Goal: Feedback & Contribution: Leave review/rating

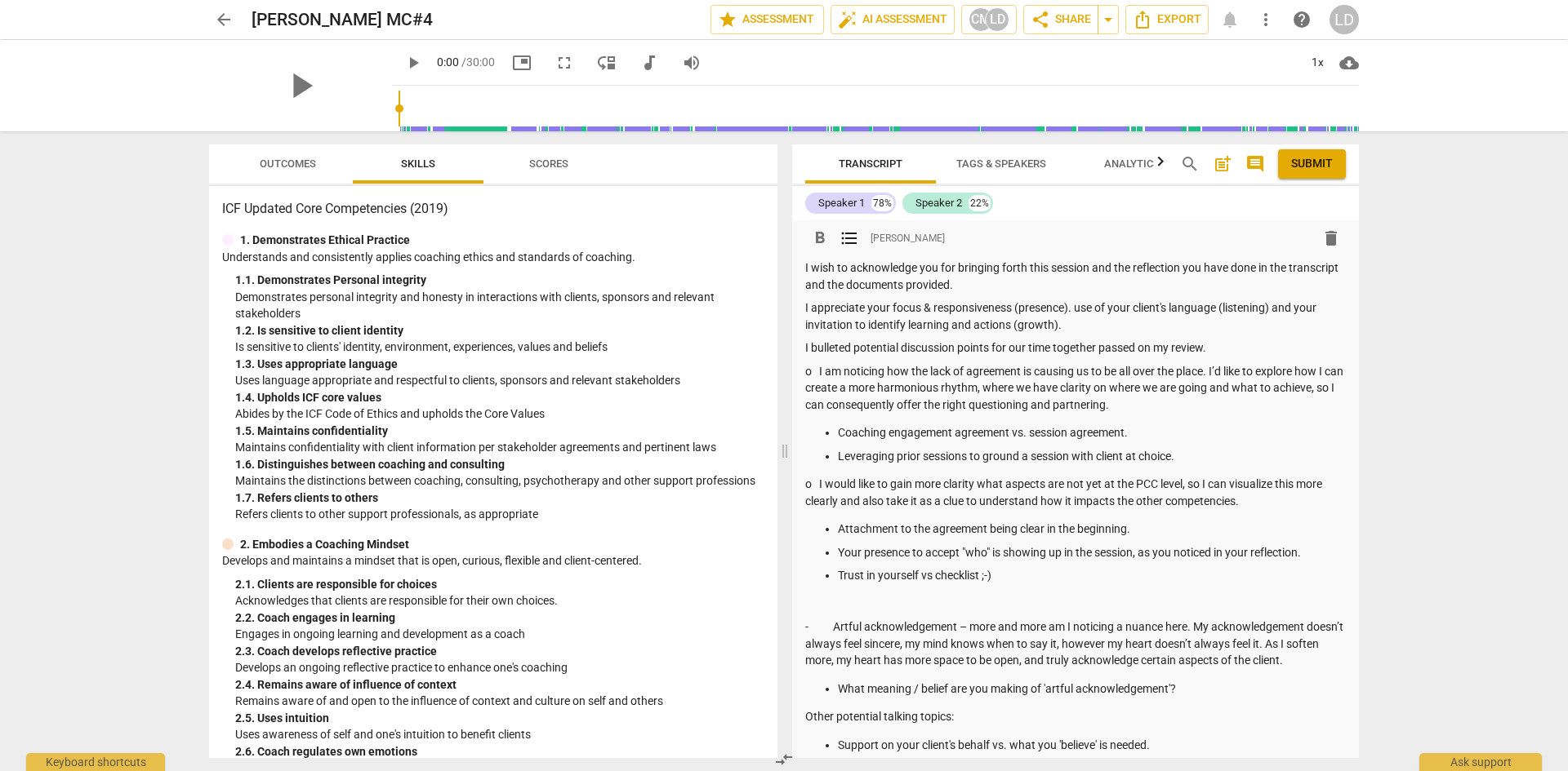
click at [872, 525] on p "Attachment to the agreement being clear in the beginning." at bounding box center [1091, 530] width 508 height 17
click at [841, 434] on p "Coaching engagement agreement vs. session agreement." at bounding box center [1091, 433] width 508 height 17
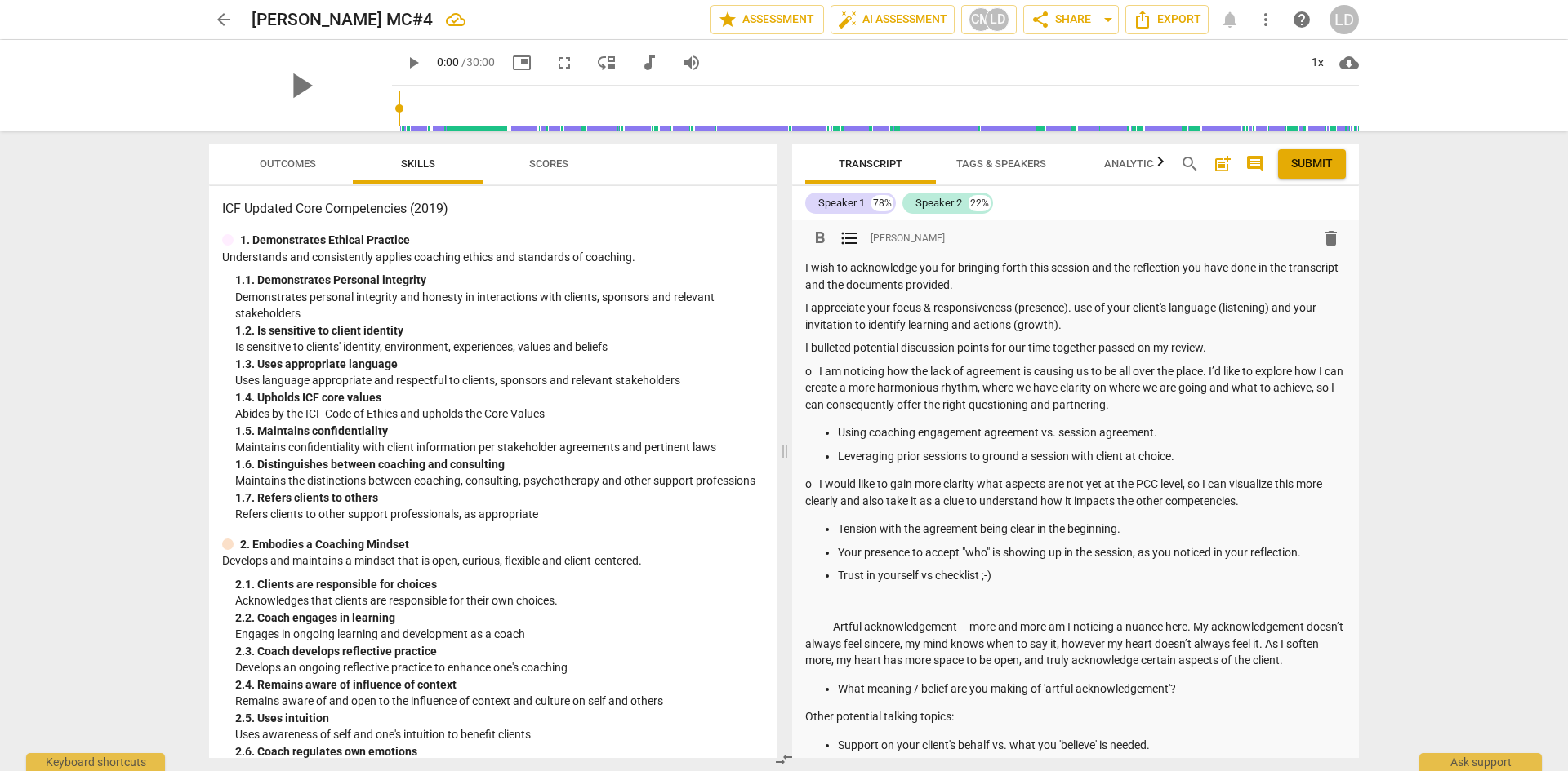
click at [850, 433] on p "Using coaching engagement agreement vs. session agreement." at bounding box center [1091, 433] width 508 height 17
click at [288, 160] on span "Outcomes" at bounding box center [288, 164] width 57 height 12
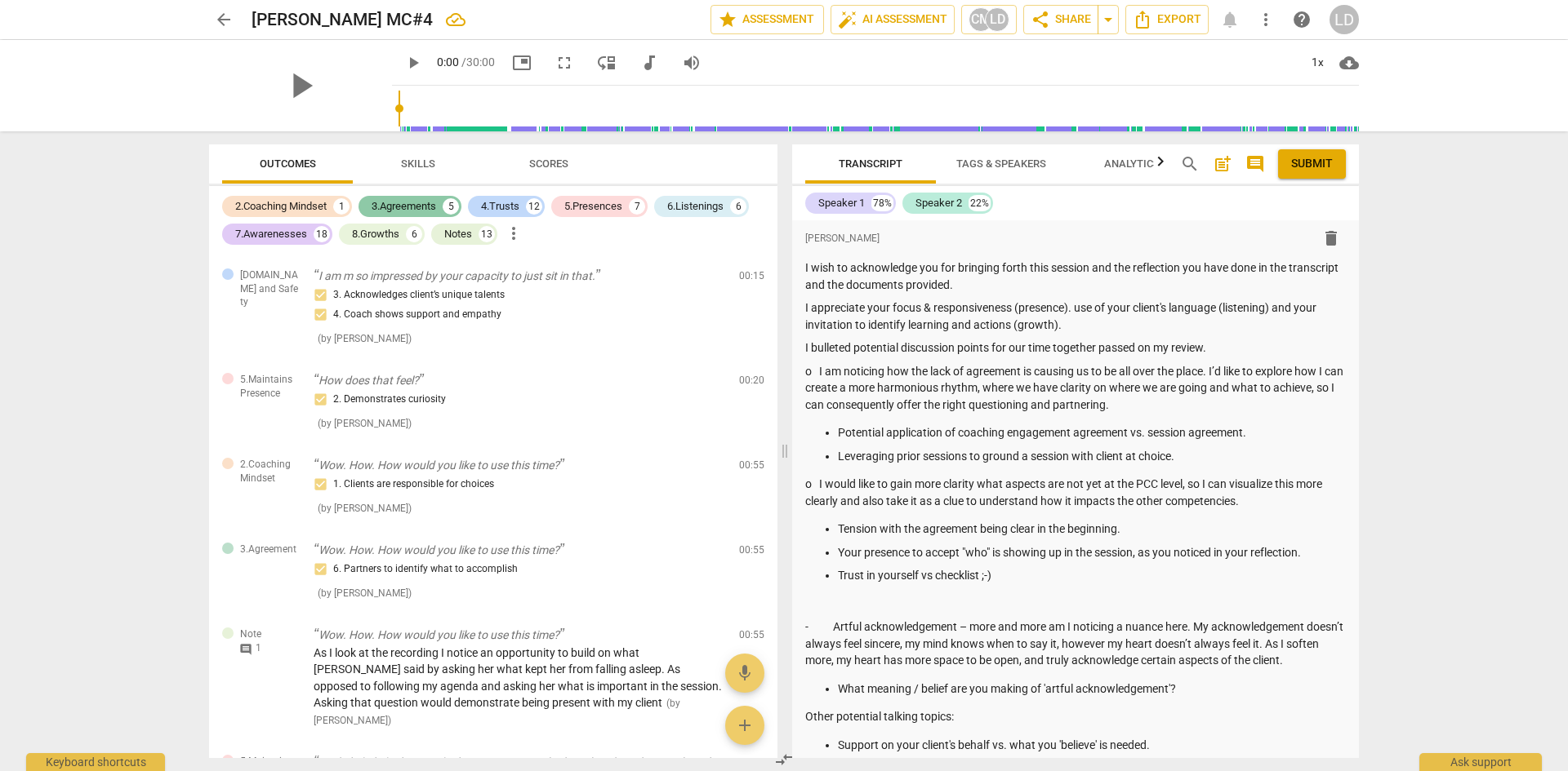
click at [384, 205] on div "3.Agreements" at bounding box center [404, 206] width 64 height 17
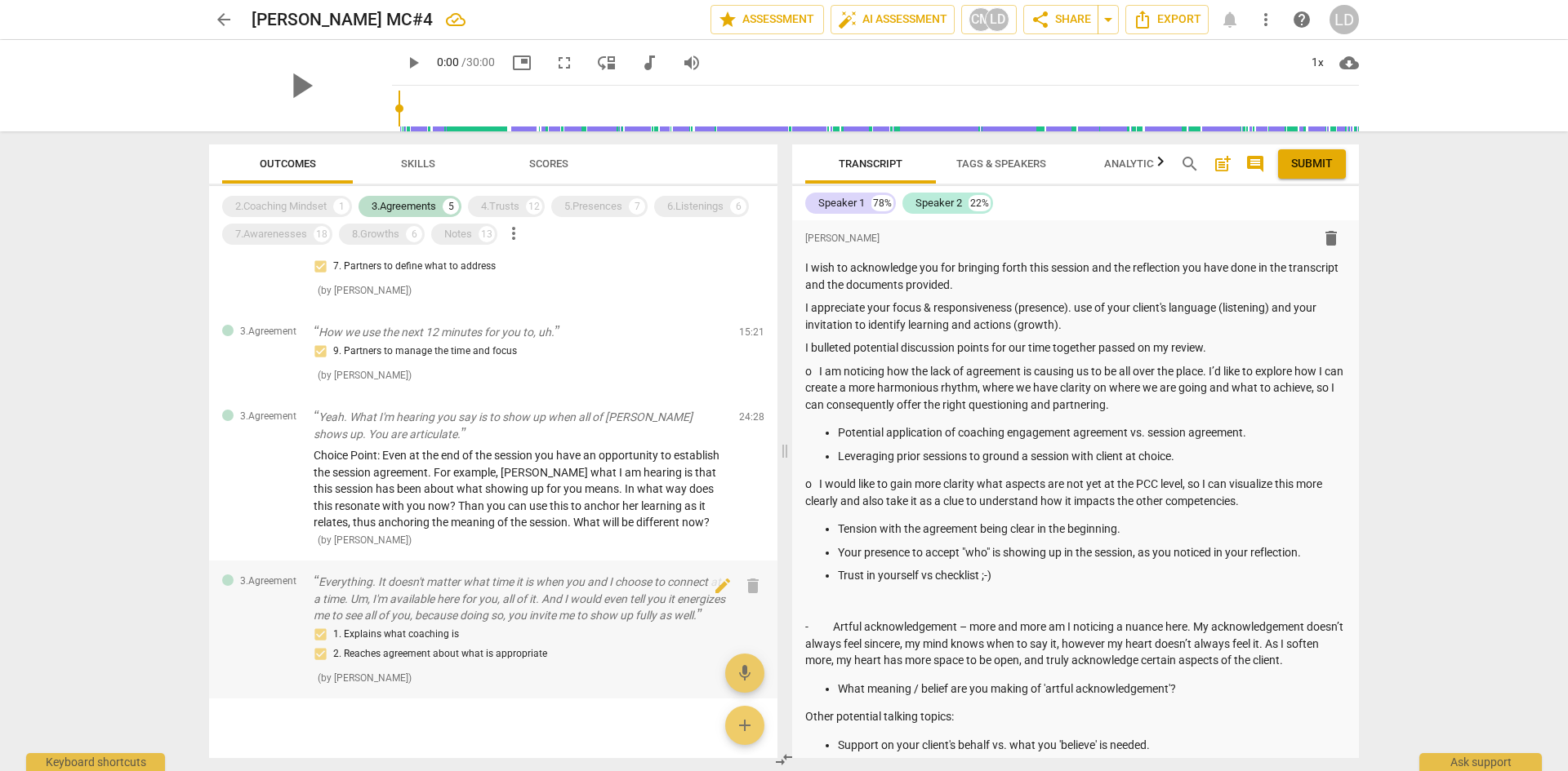
scroll to position [152, 0]
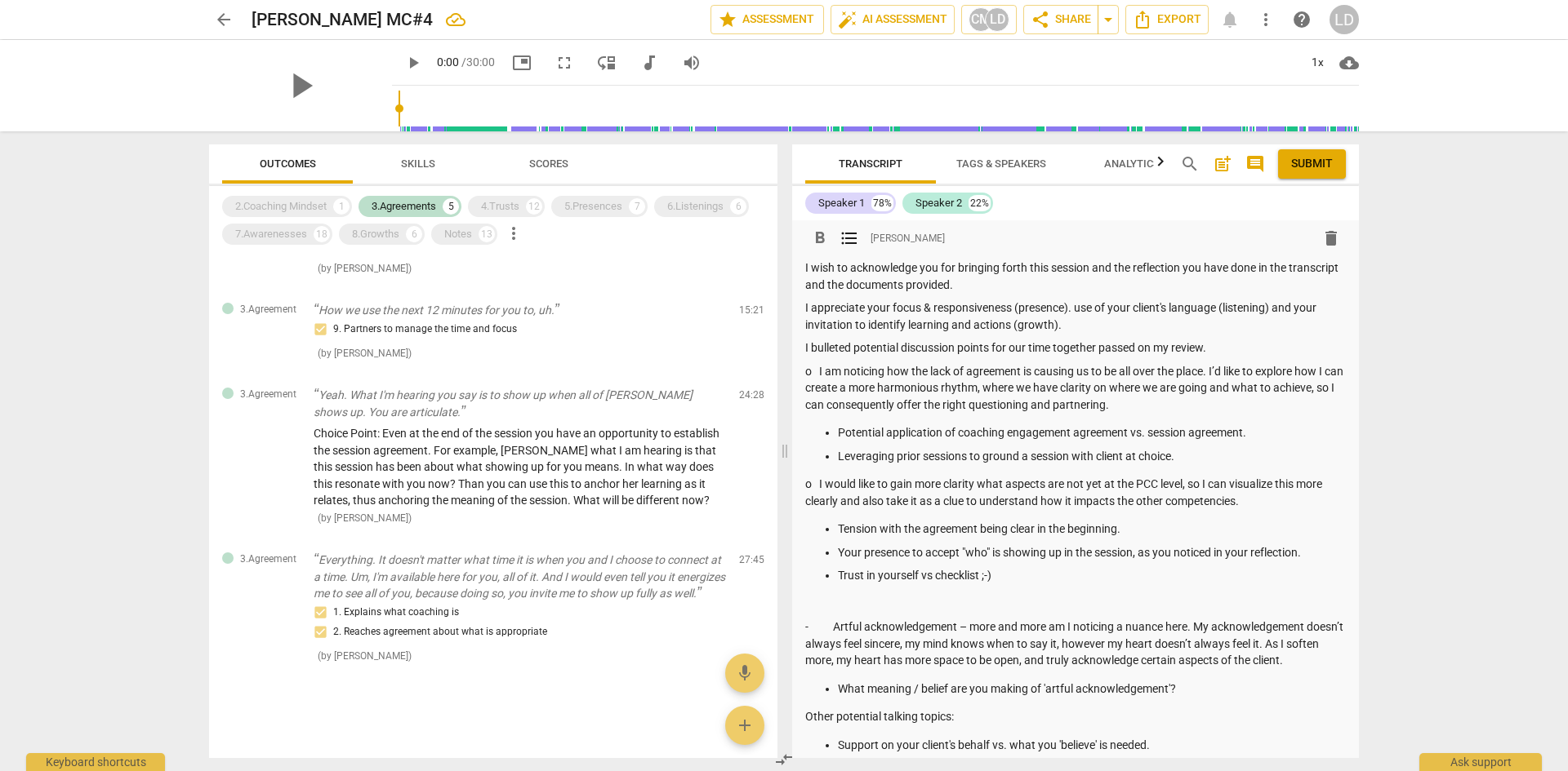
click at [1136, 531] on p "Tension with the agreement being clear in the beginning." at bounding box center [1091, 530] width 508 height 17
click at [1223, 533] on p "Tension with the agreement being clear in the beginning and necessity to" at bounding box center [1091, 530] width 508 height 17
click at [1311, 551] on p "Your presence to accept "who" is showing up in the session, as you noticed in y…" at bounding box center [1091, 553] width 508 height 17
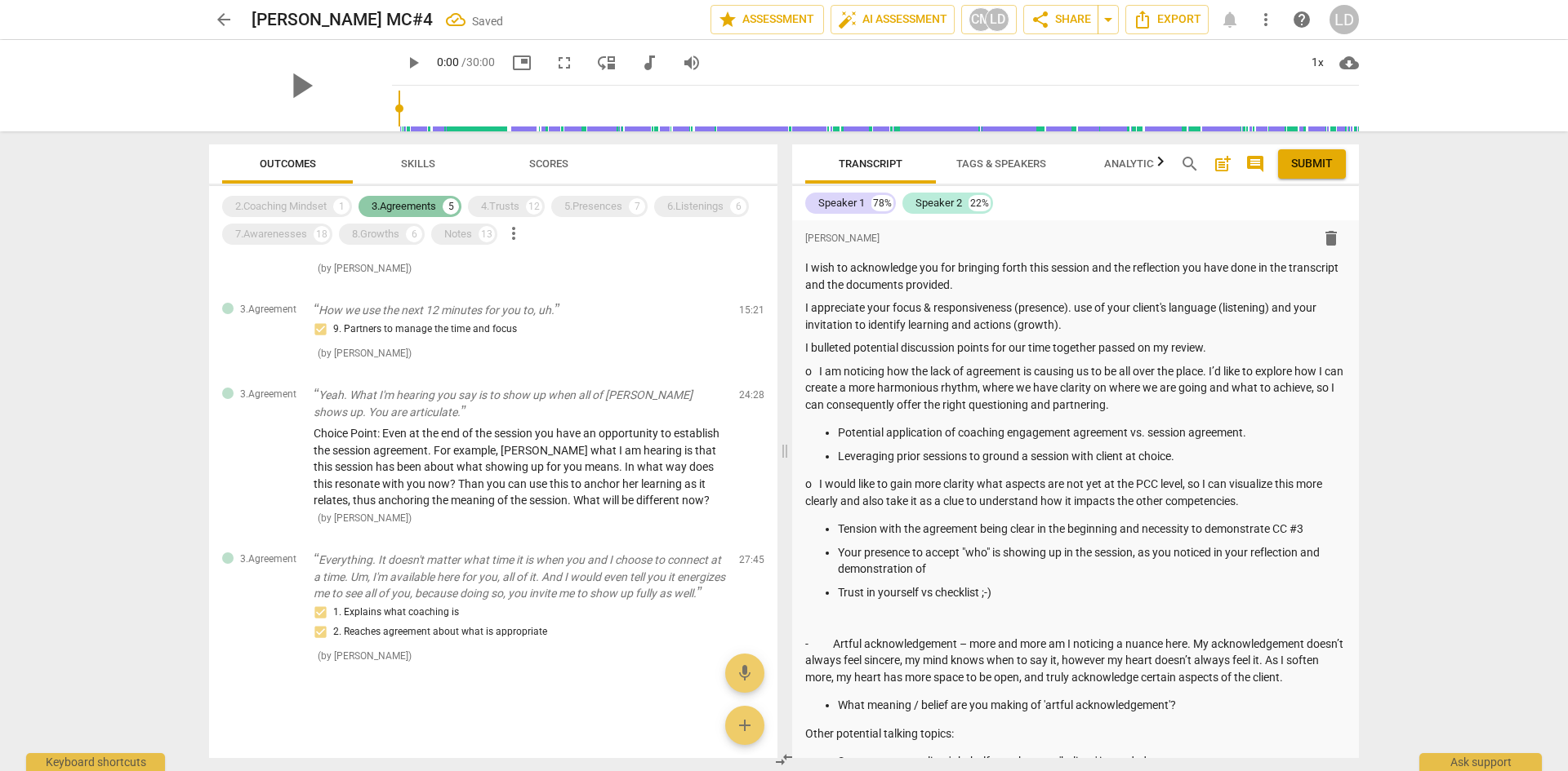
click at [404, 199] on div "3.Agreements" at bounding box center [404, 206] width 64 height 17
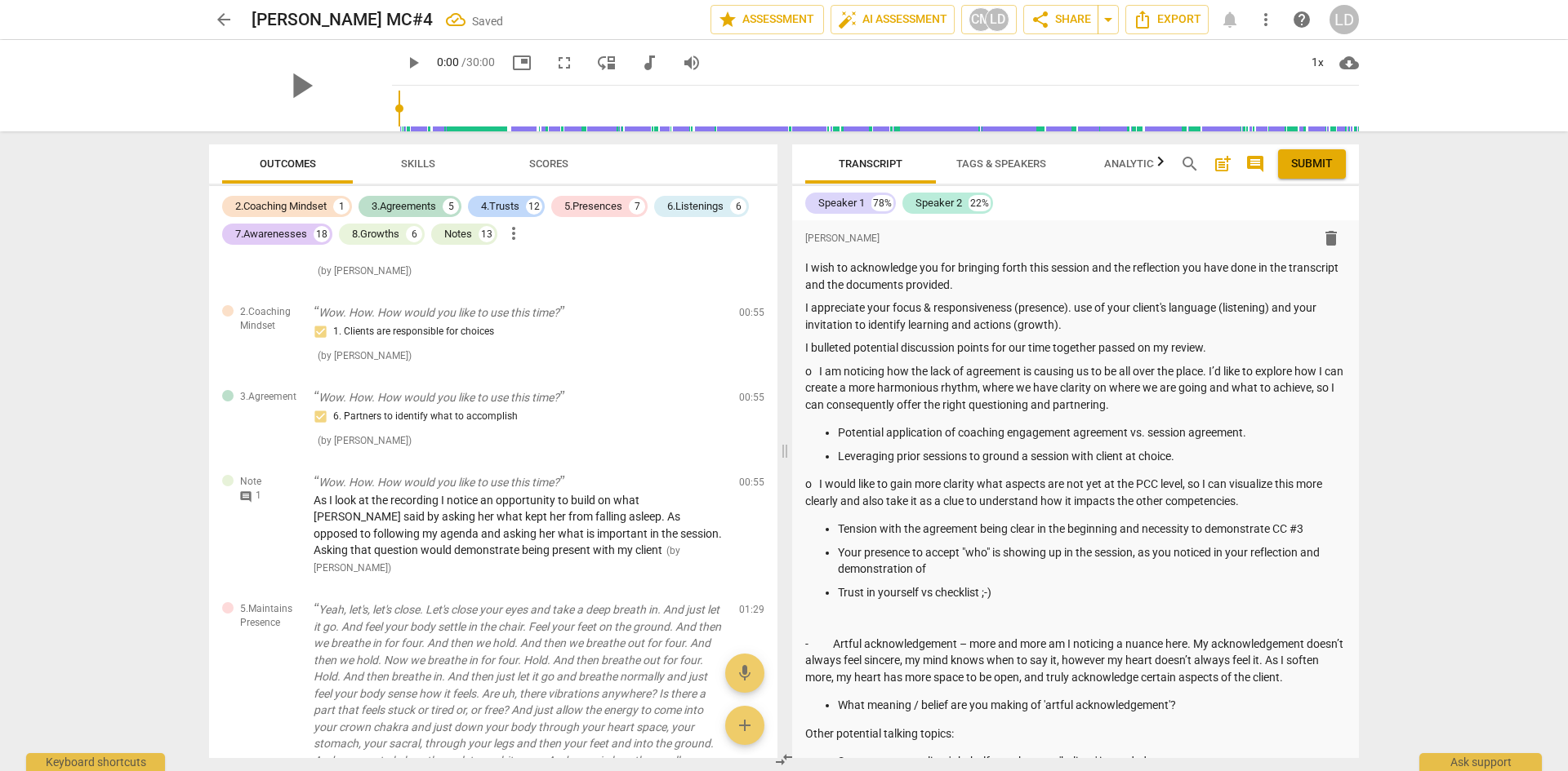
scroll to position [2624, 0]
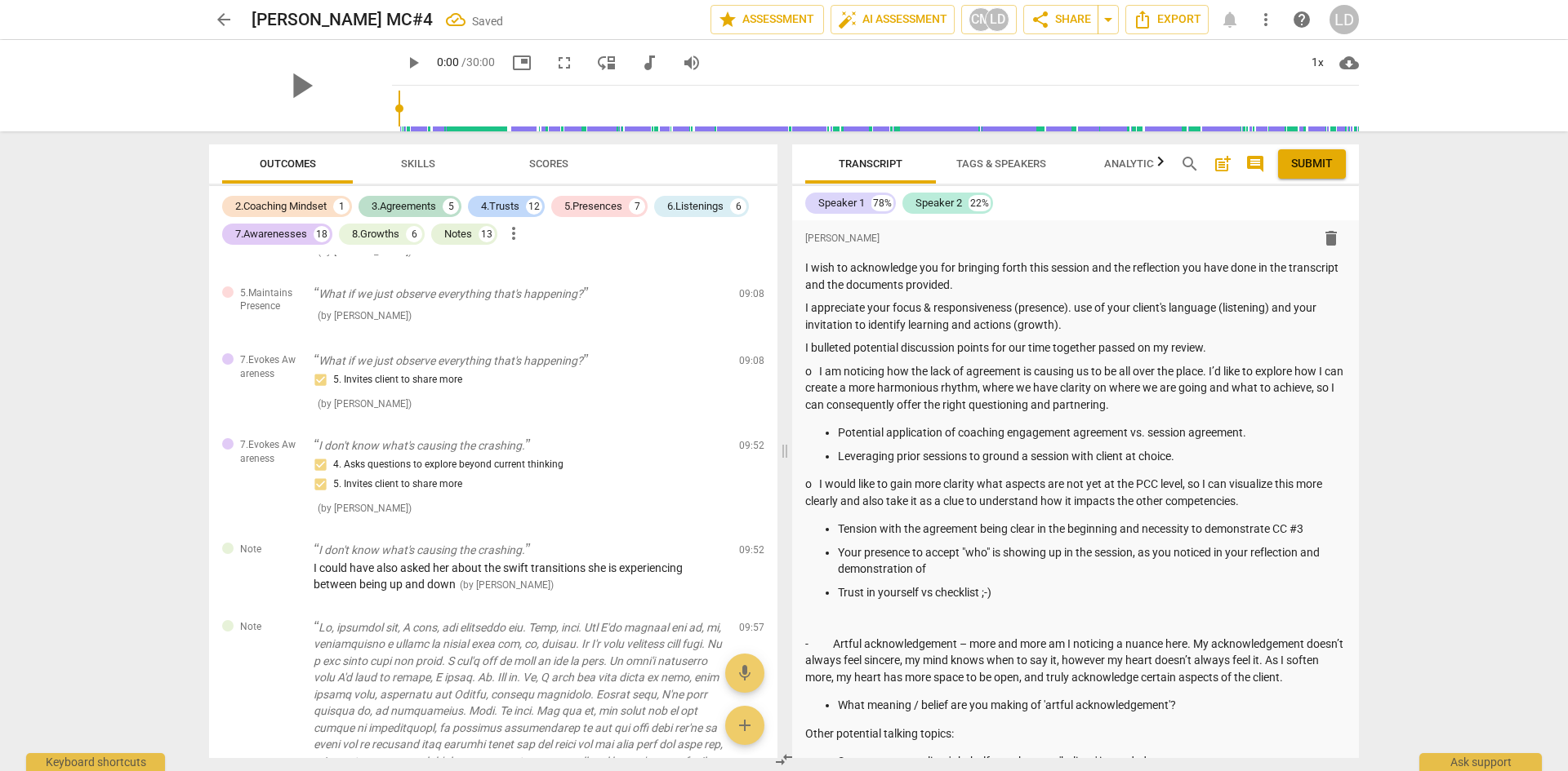
click at [426, 167] on span "Skills" at bounding box center [417, 164] width 34 height 12
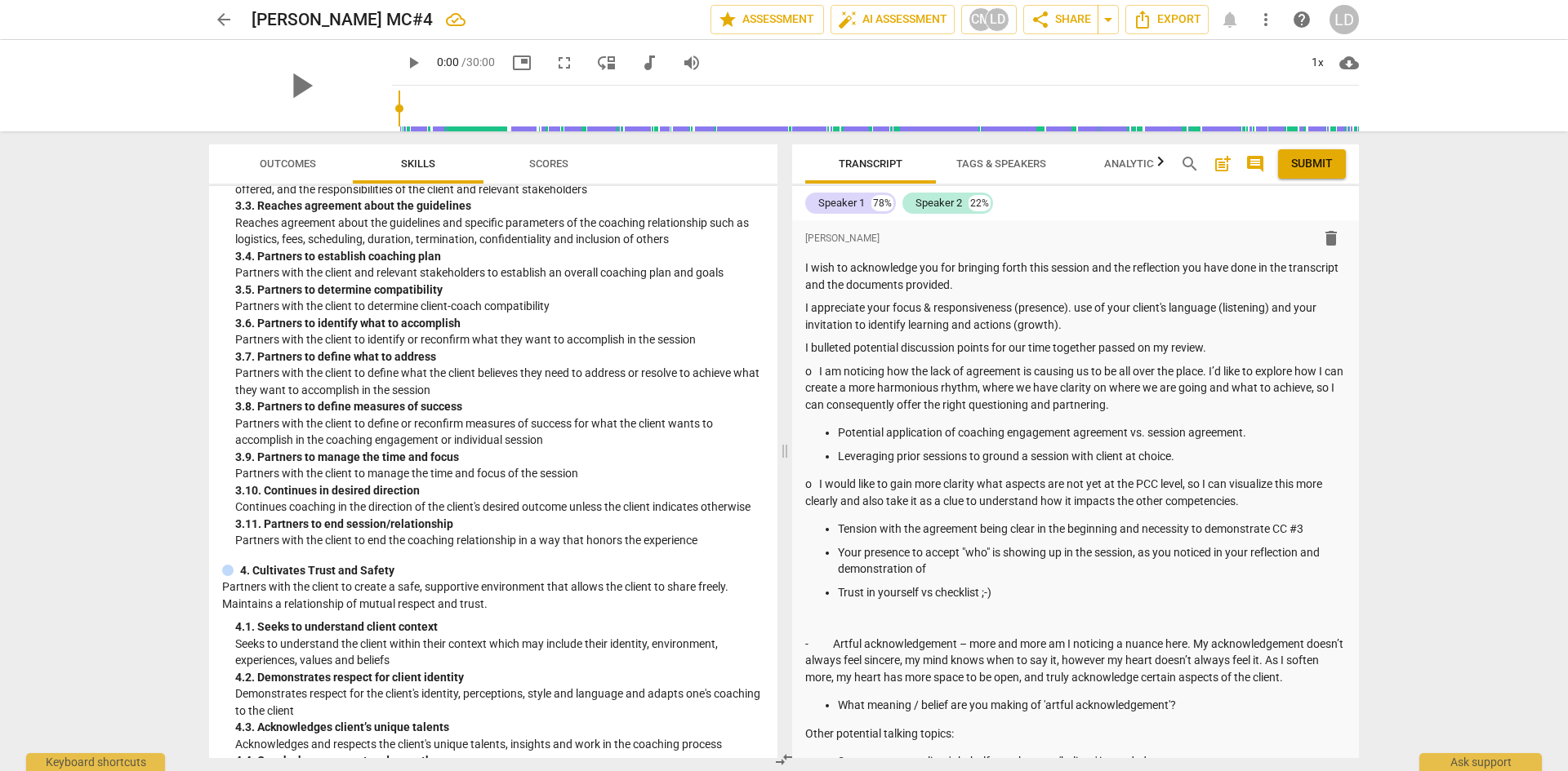
scroll to position [1225, 0]
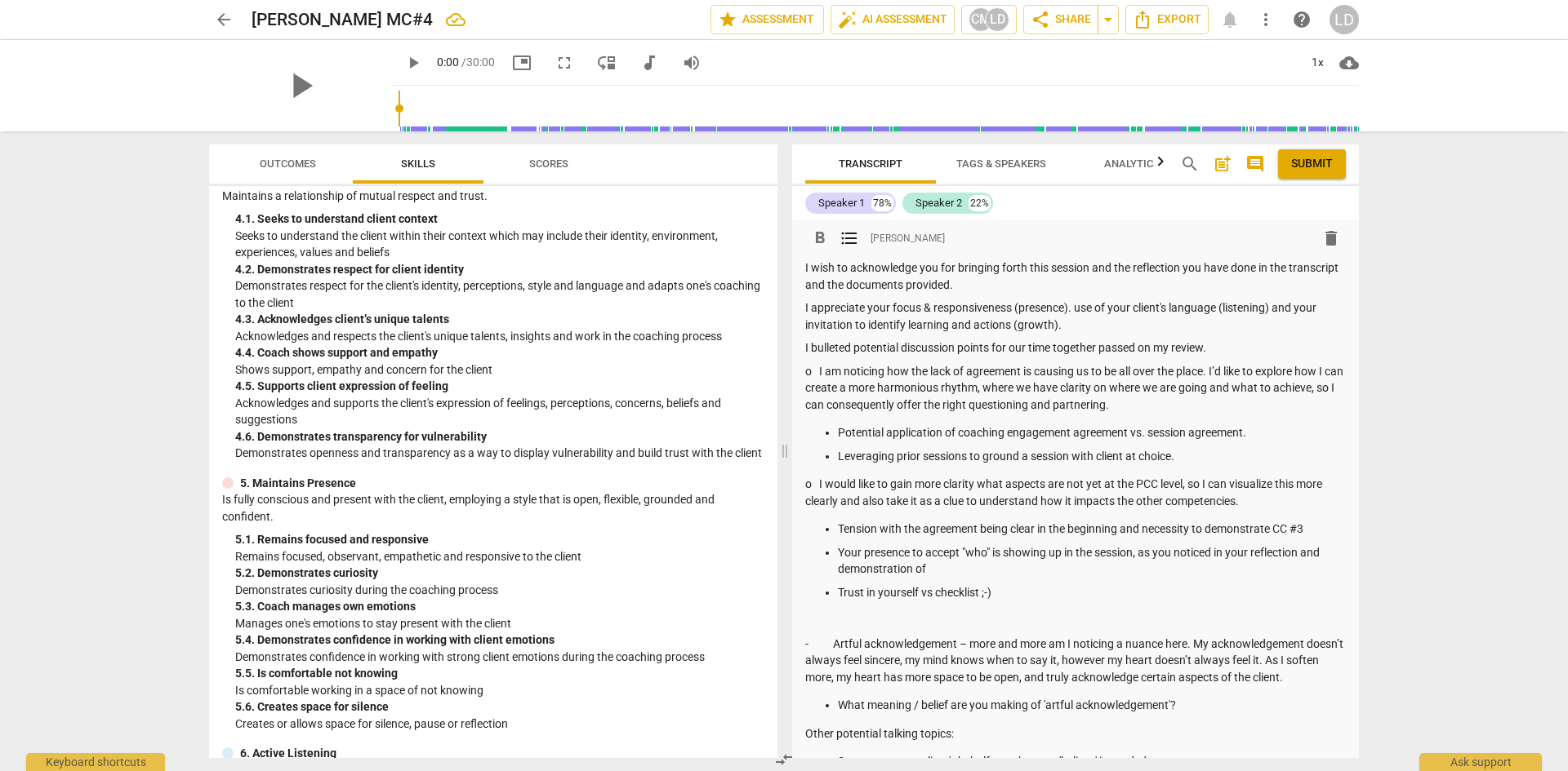
click at [947, 565] on p "Your presence to accept "who" is showing up in the session, as you noticed in y…" at bounding box center [1091, 561] width 508 height 33
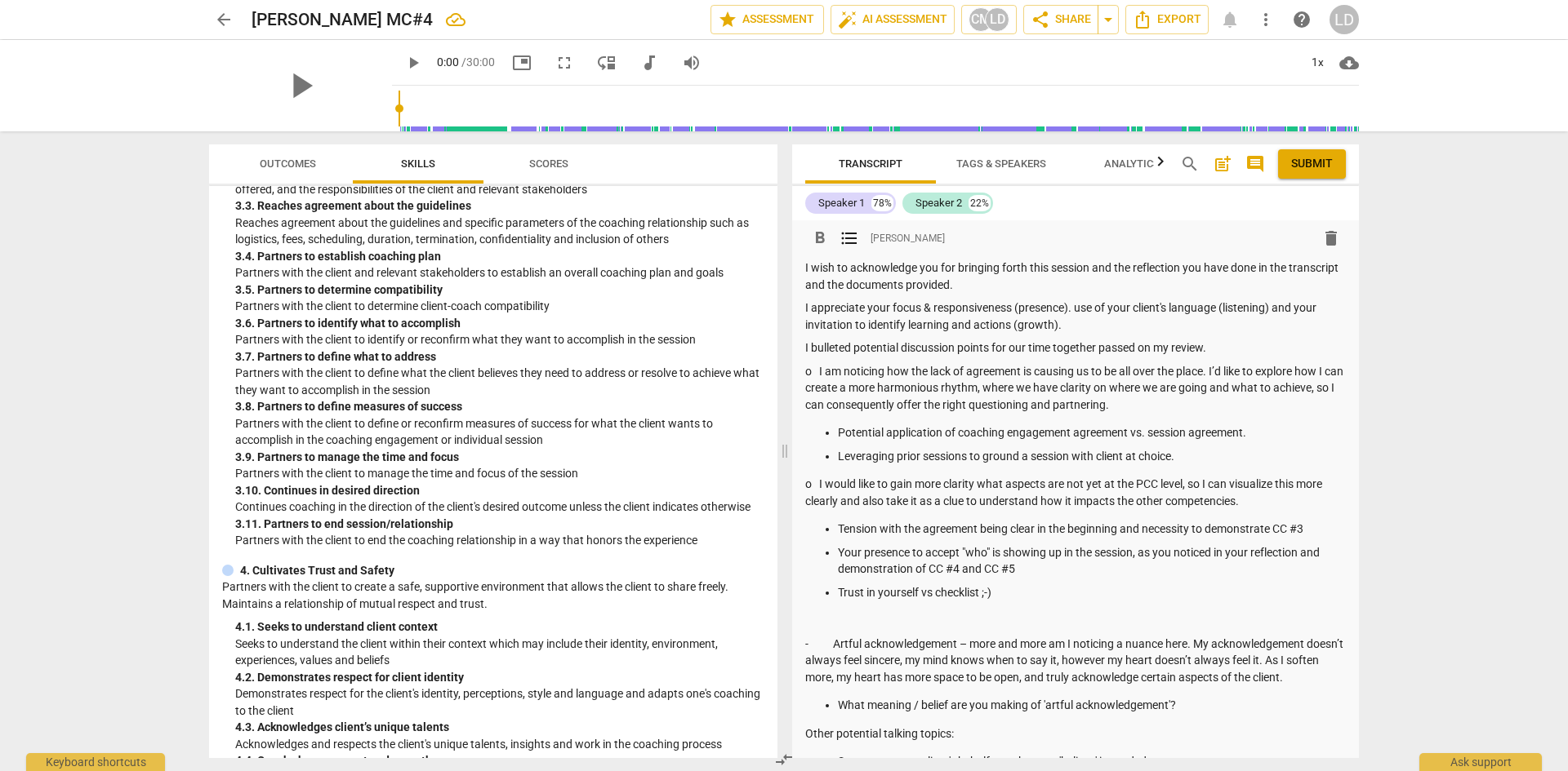
scroll to position [409, 0]
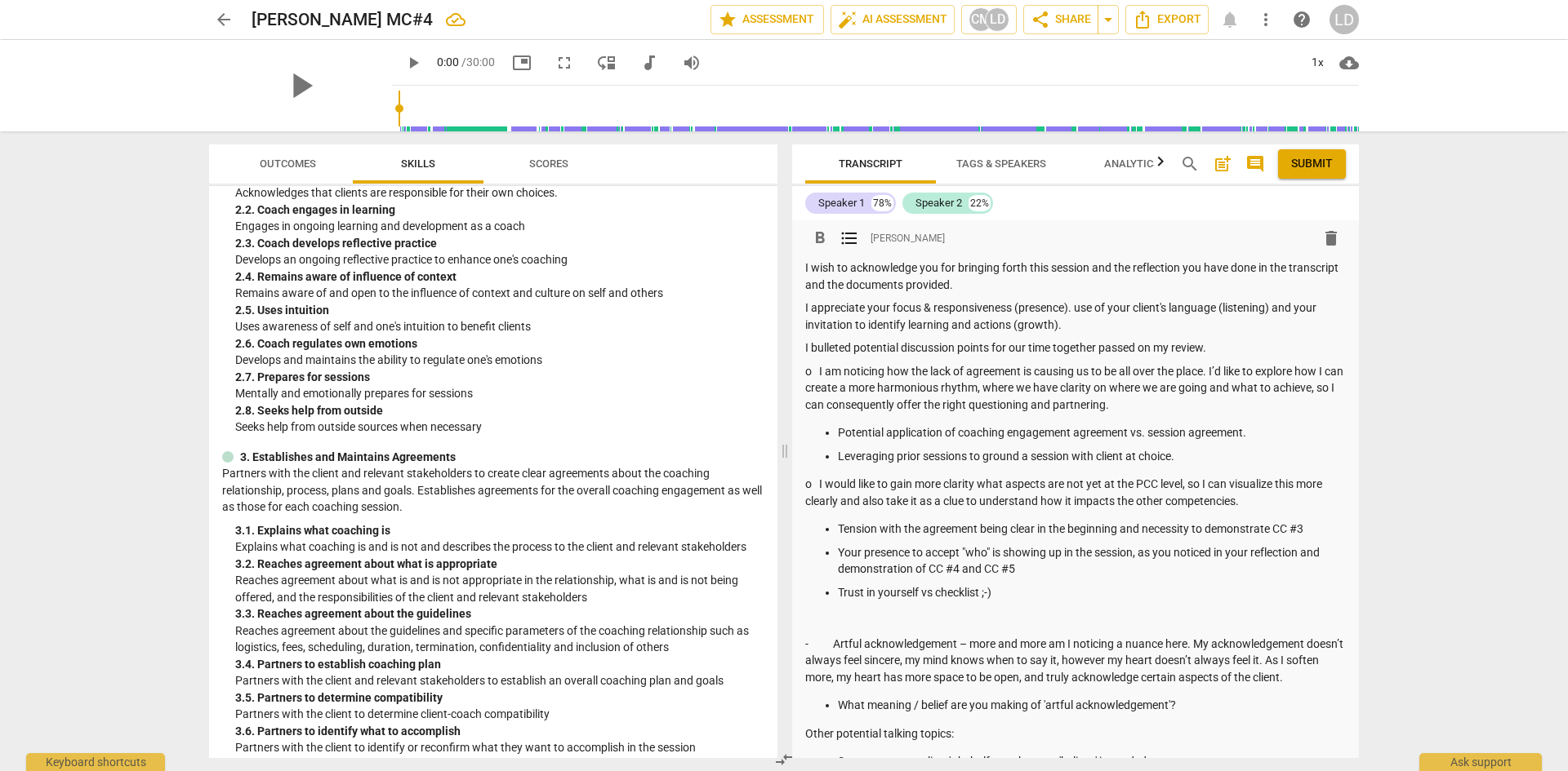
click at [1079, 593] on p "Trust in yourself vs checklist ;-)" at bounding box center [1091, 593] width 508 height 17
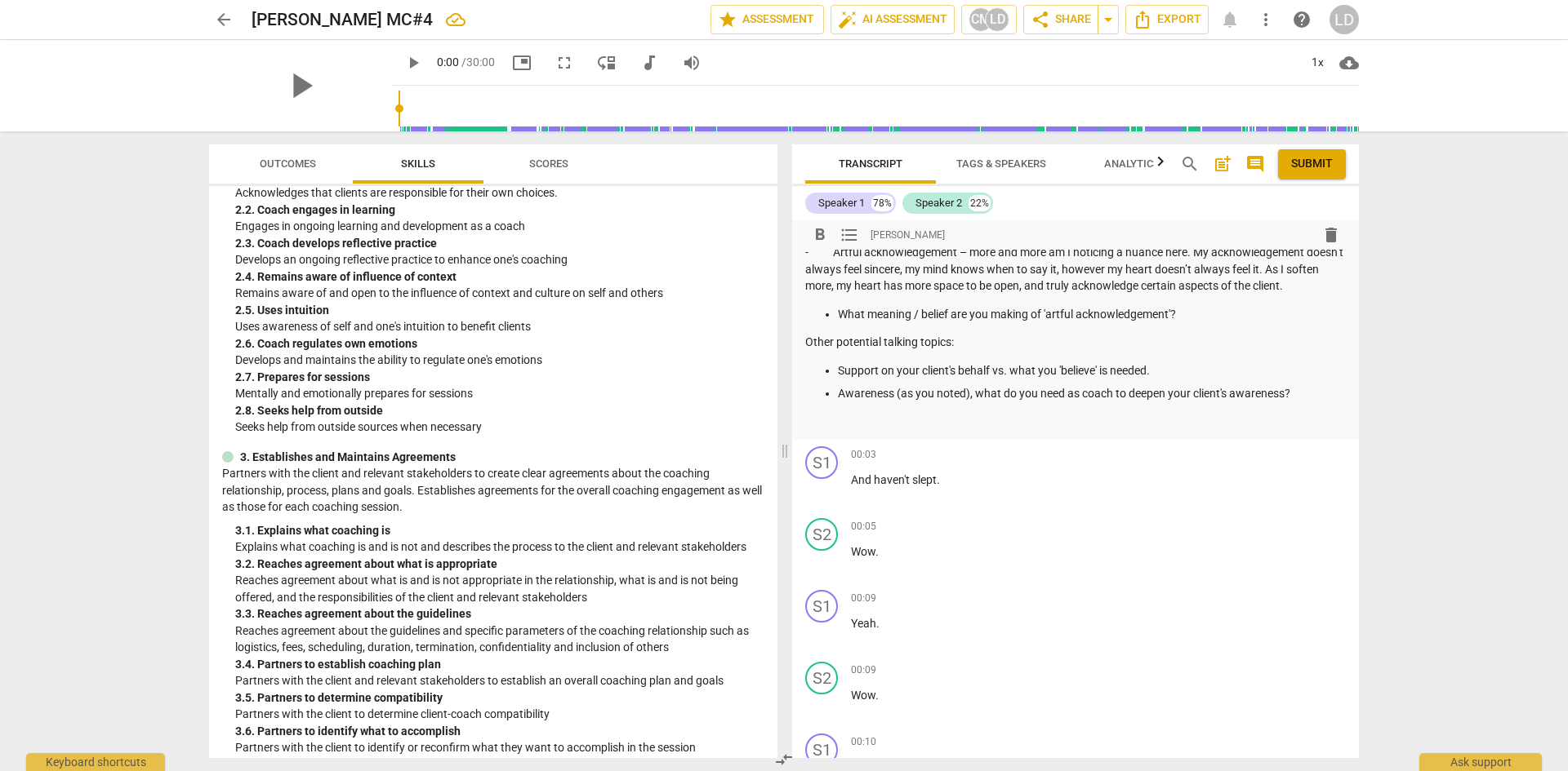
click at [830, 422] on p at bounding box center [1076, 423] width 540 height 17
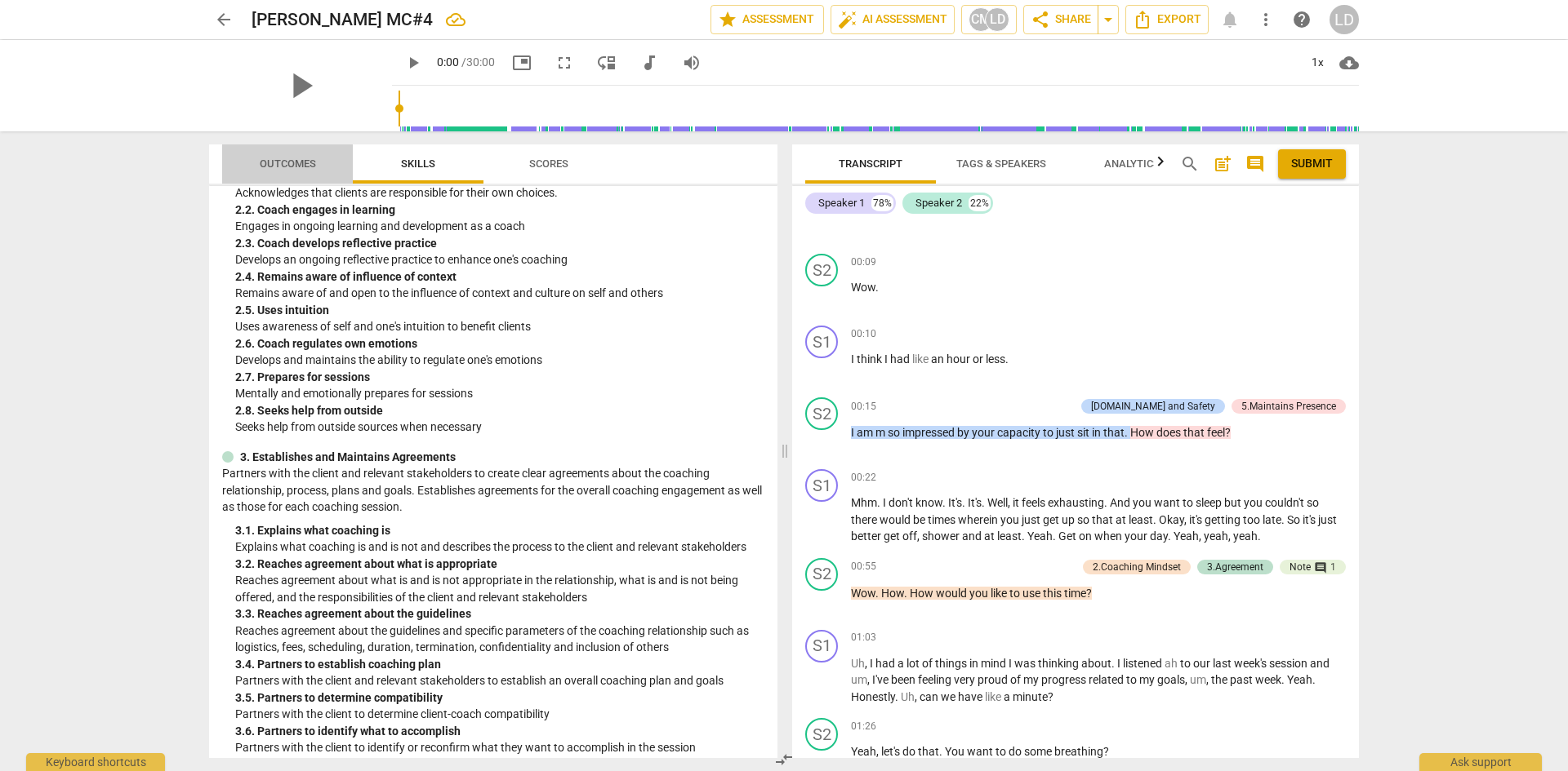
click at [304, 162] on span "Outcomes" at bounding box center [288, 164] width 57 height 12
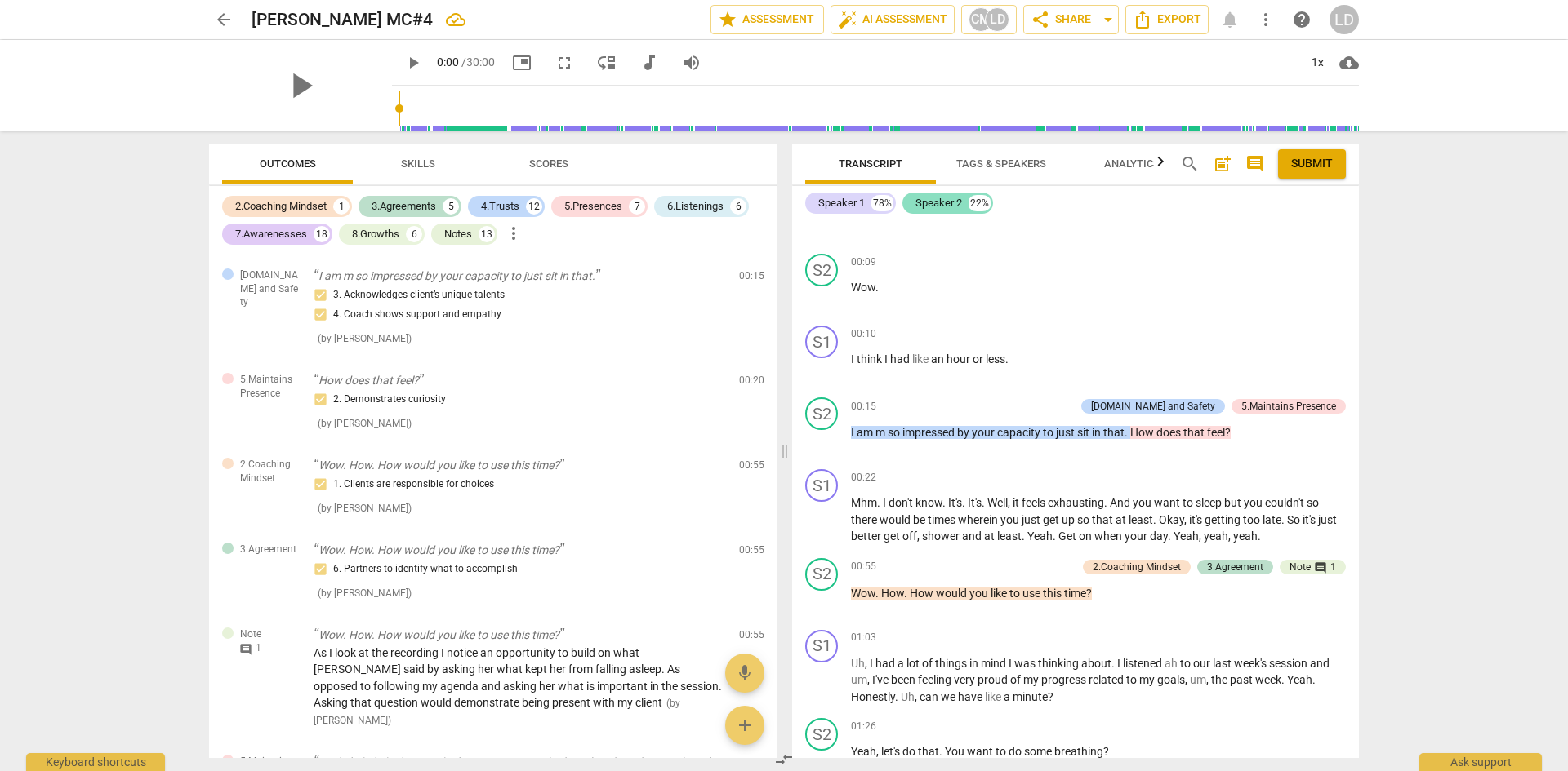
click at [935, 208] on div "Speaker 2" at bounding box center [938, 203] width 46 height 17
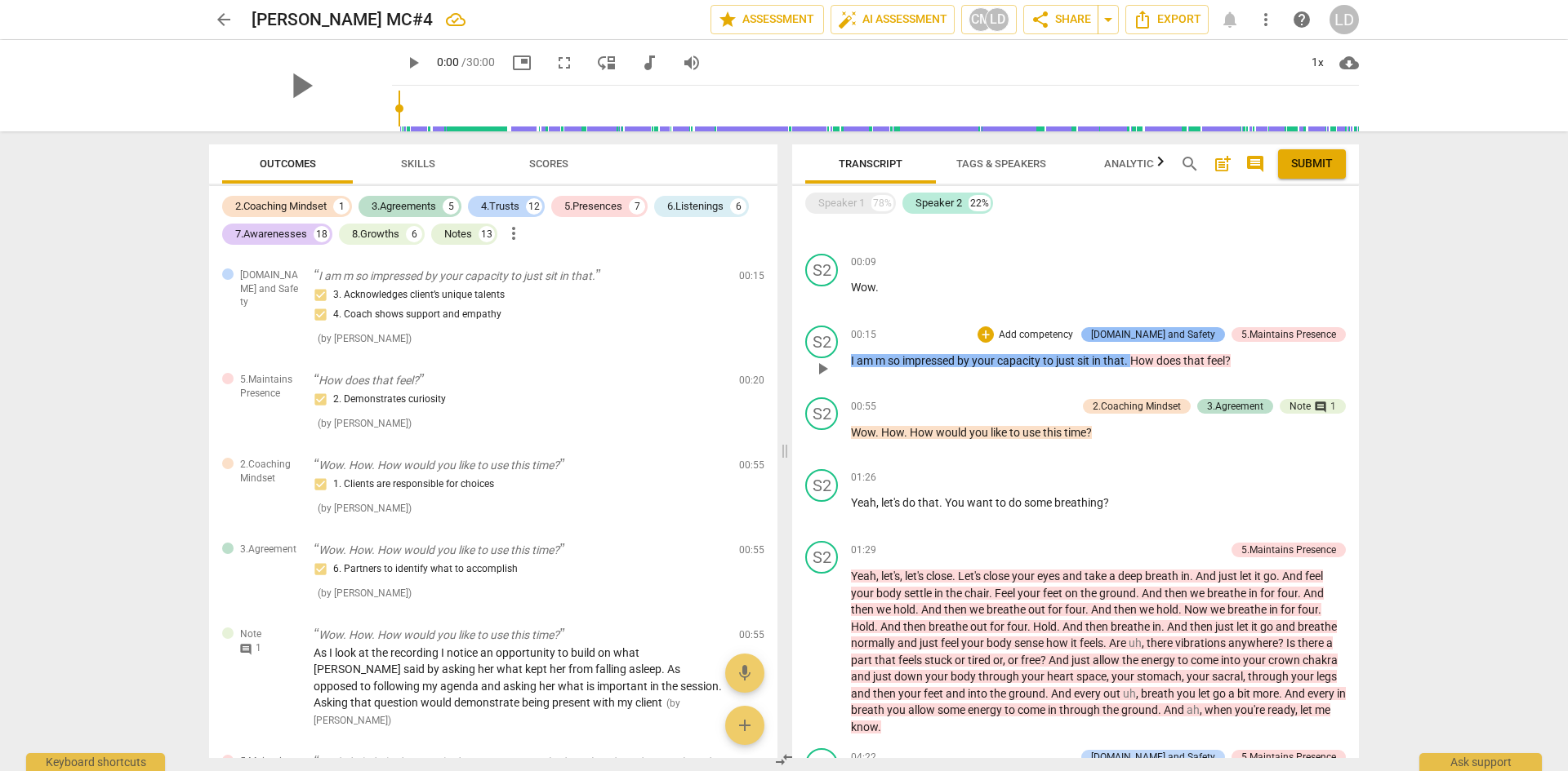
click at [1168, 332] on div "[DOMAIN_NAME] and Safety" at bounding box center [1153, 335] width 124 height 15
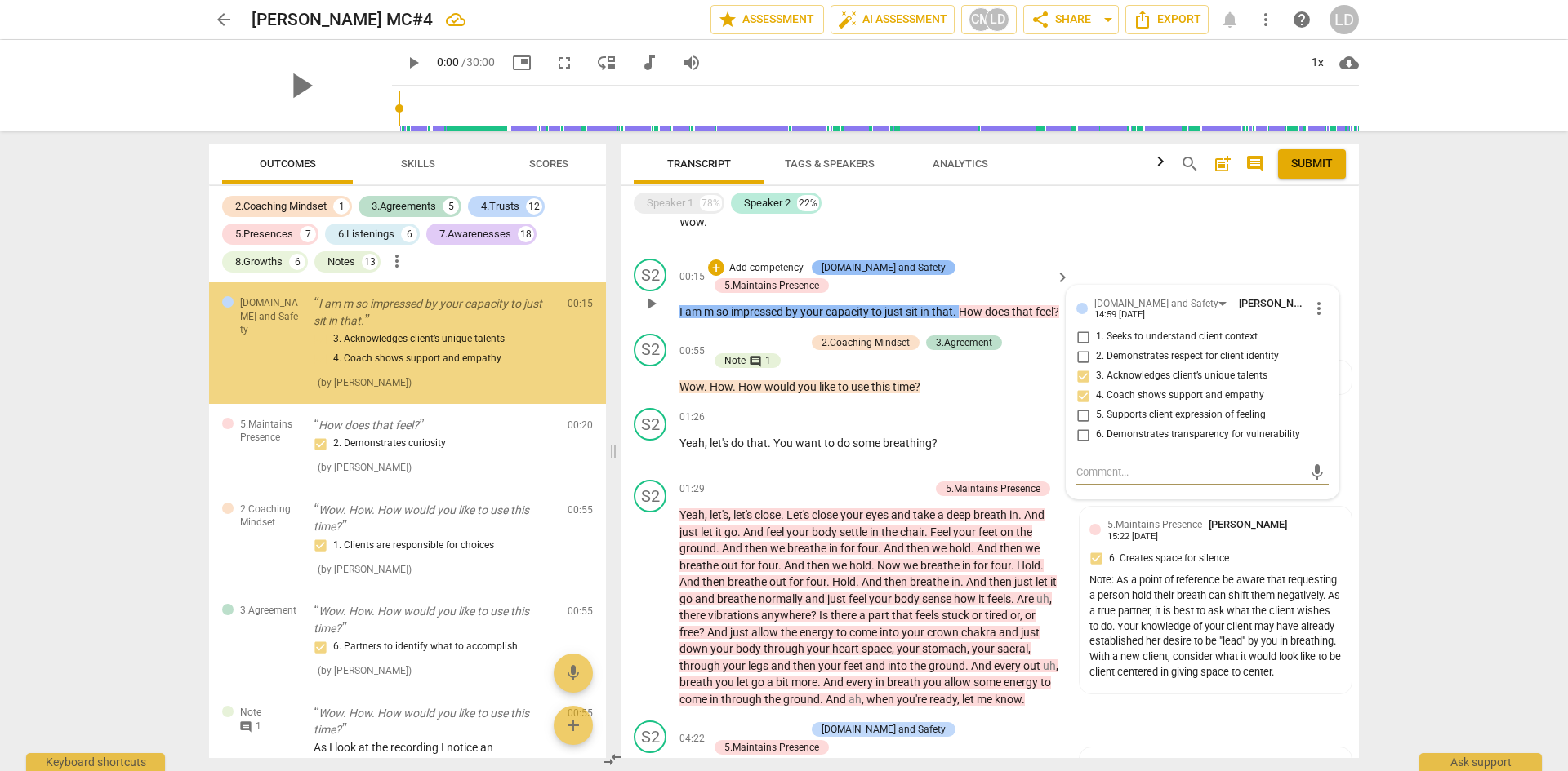
scroll to position [605, 0]
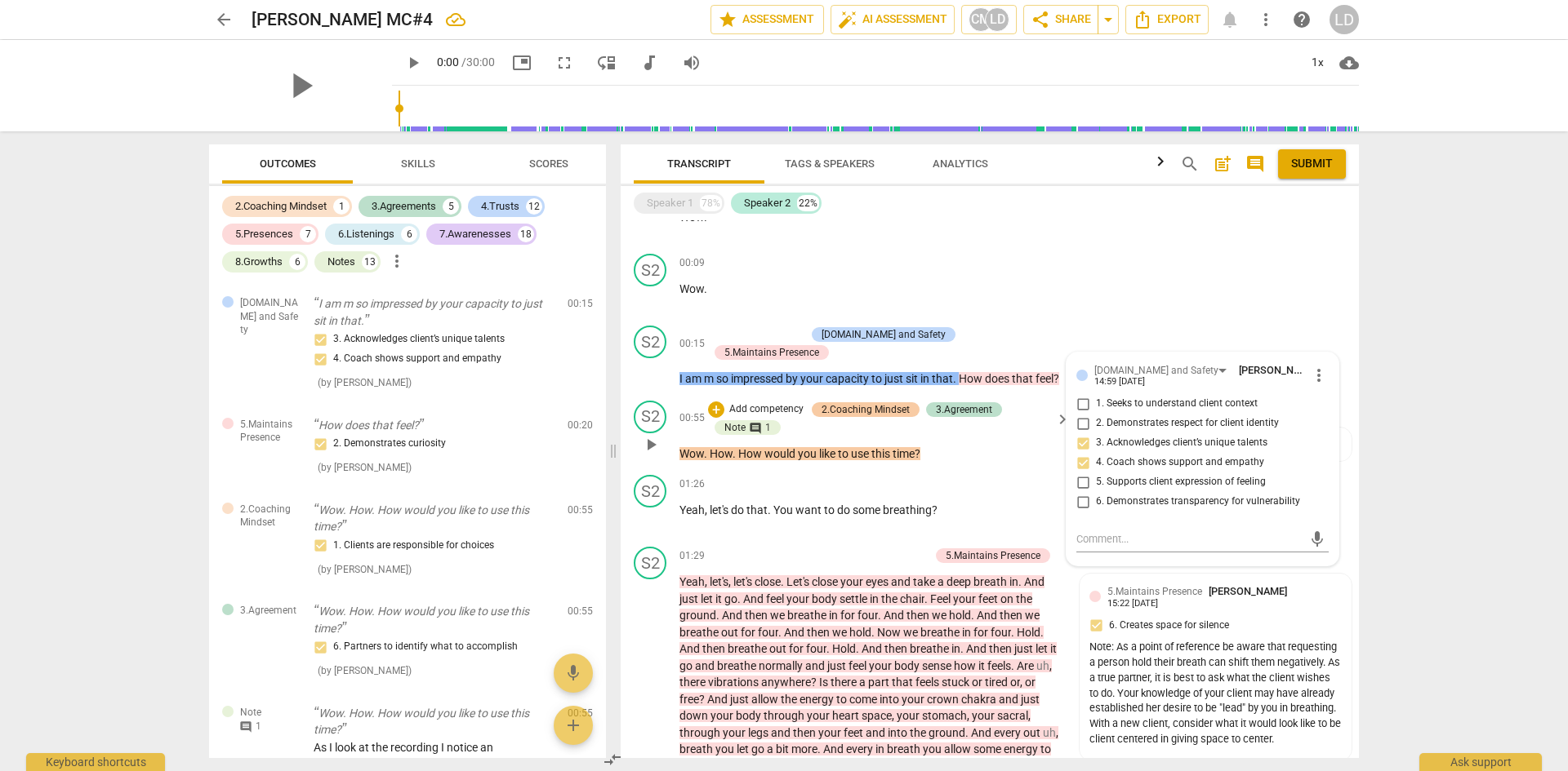
click at [883, 407] on div "2.Coaching Mindset" at bounding box center [865, 409] width 88 height 15
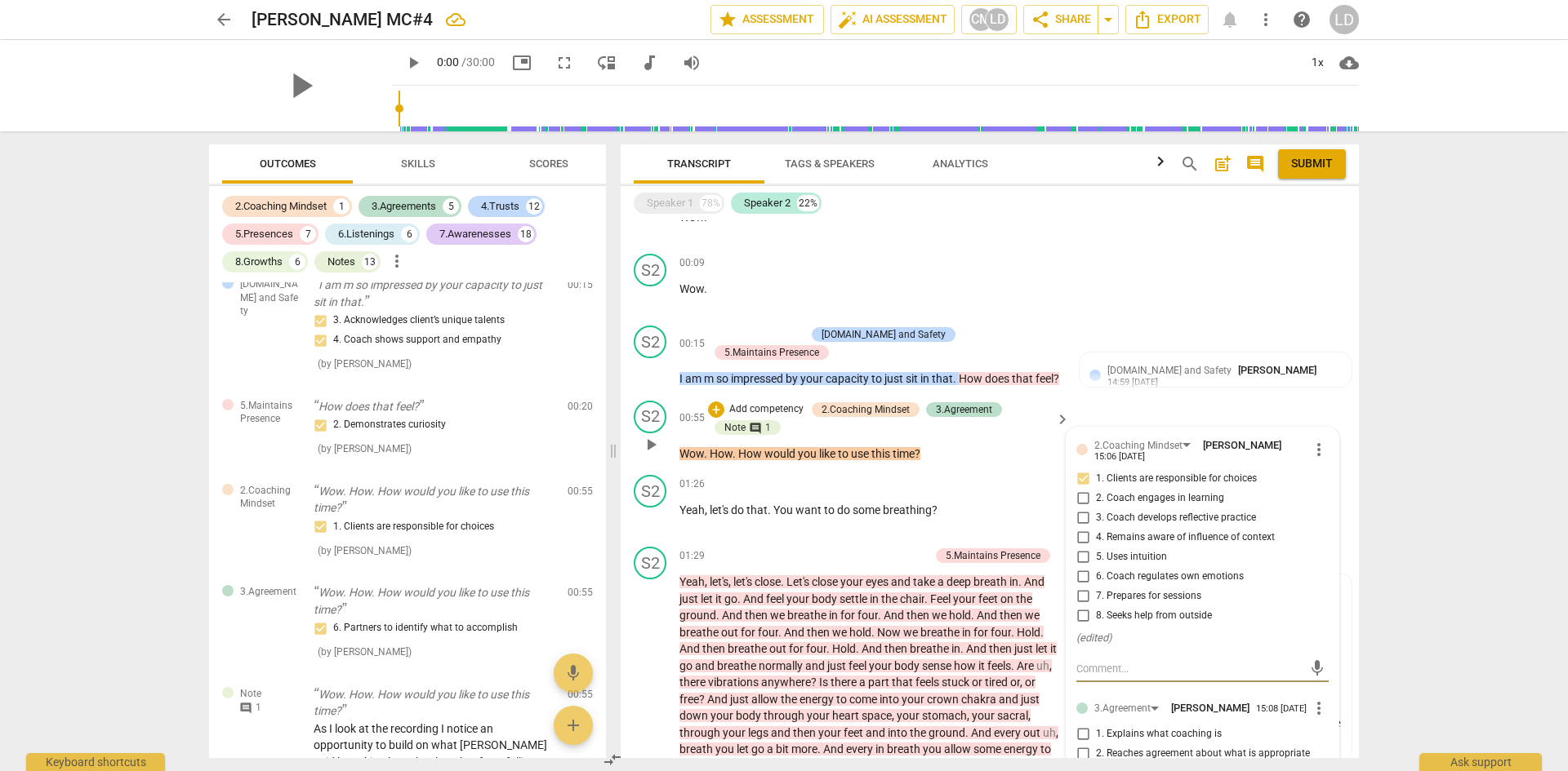
scroll to position [1014, 0]
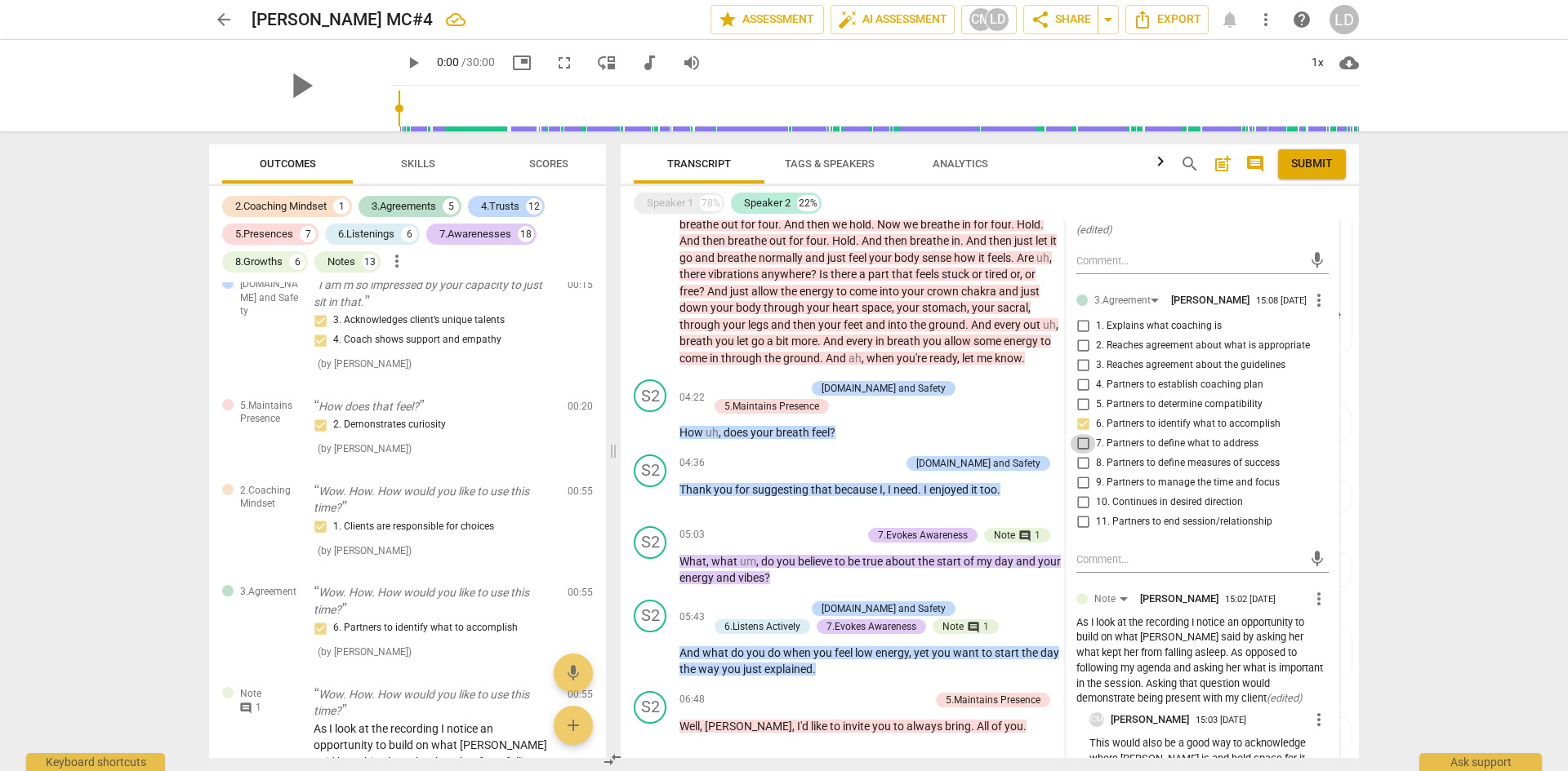
click at [1078, 447] on input "7. Partners to define what to address" at bounding box center [1083, 443] width 26 height 19
checkbox input "true"
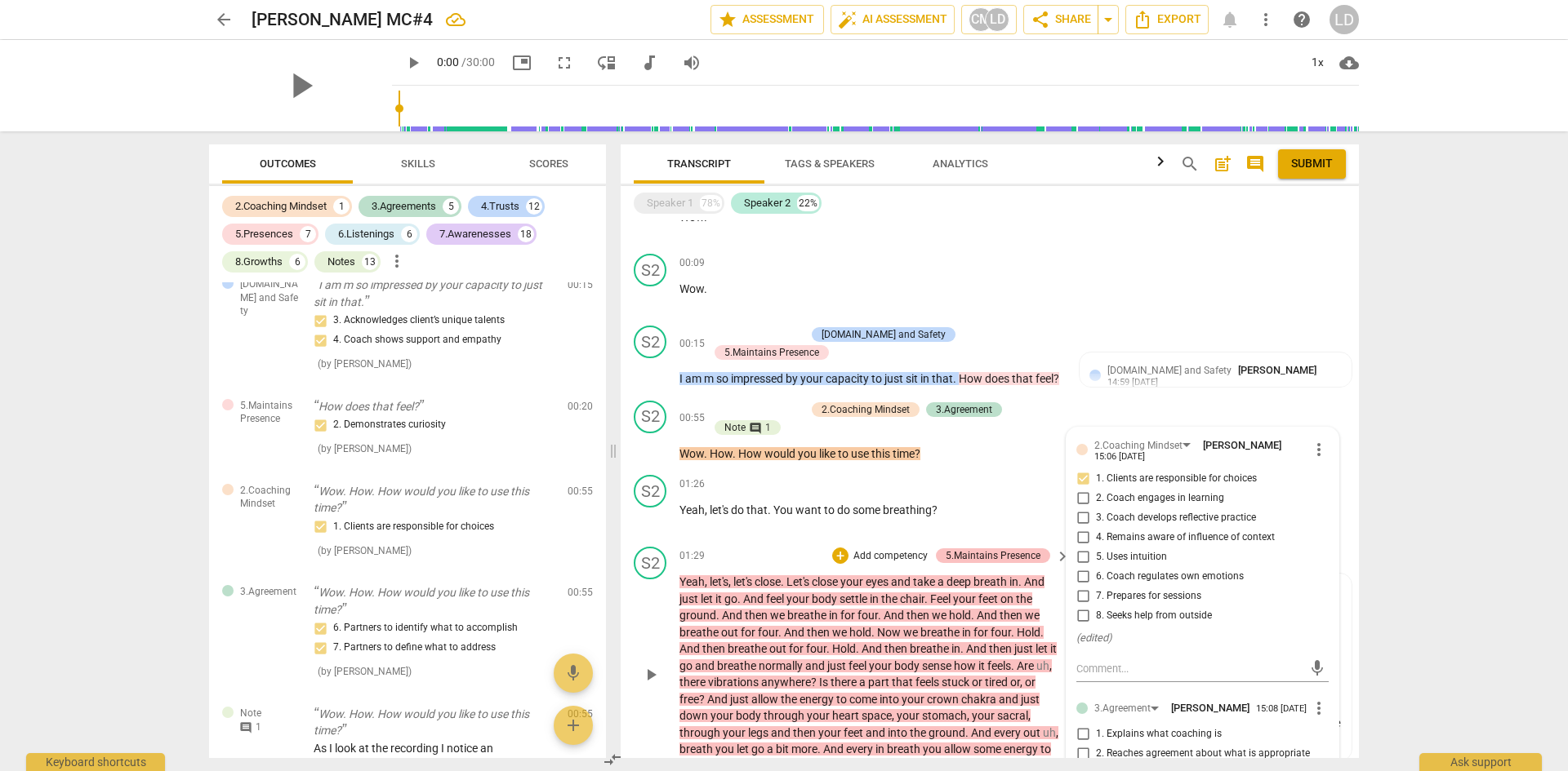
click at [991, 558] on div "5.Maintains Presence" at bounding box center [993, 556] width 95 height 15
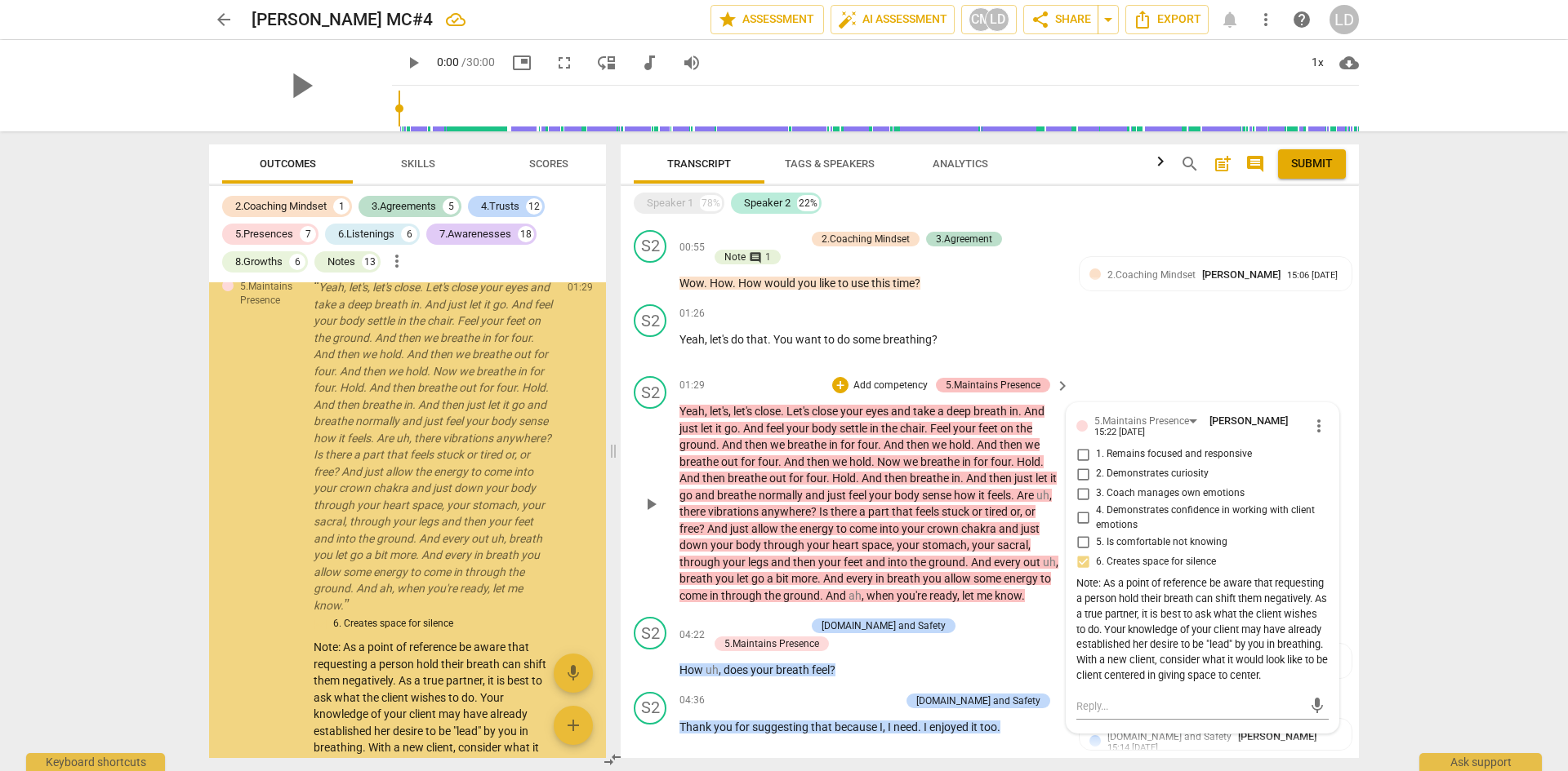
scroll to position [637, 0]
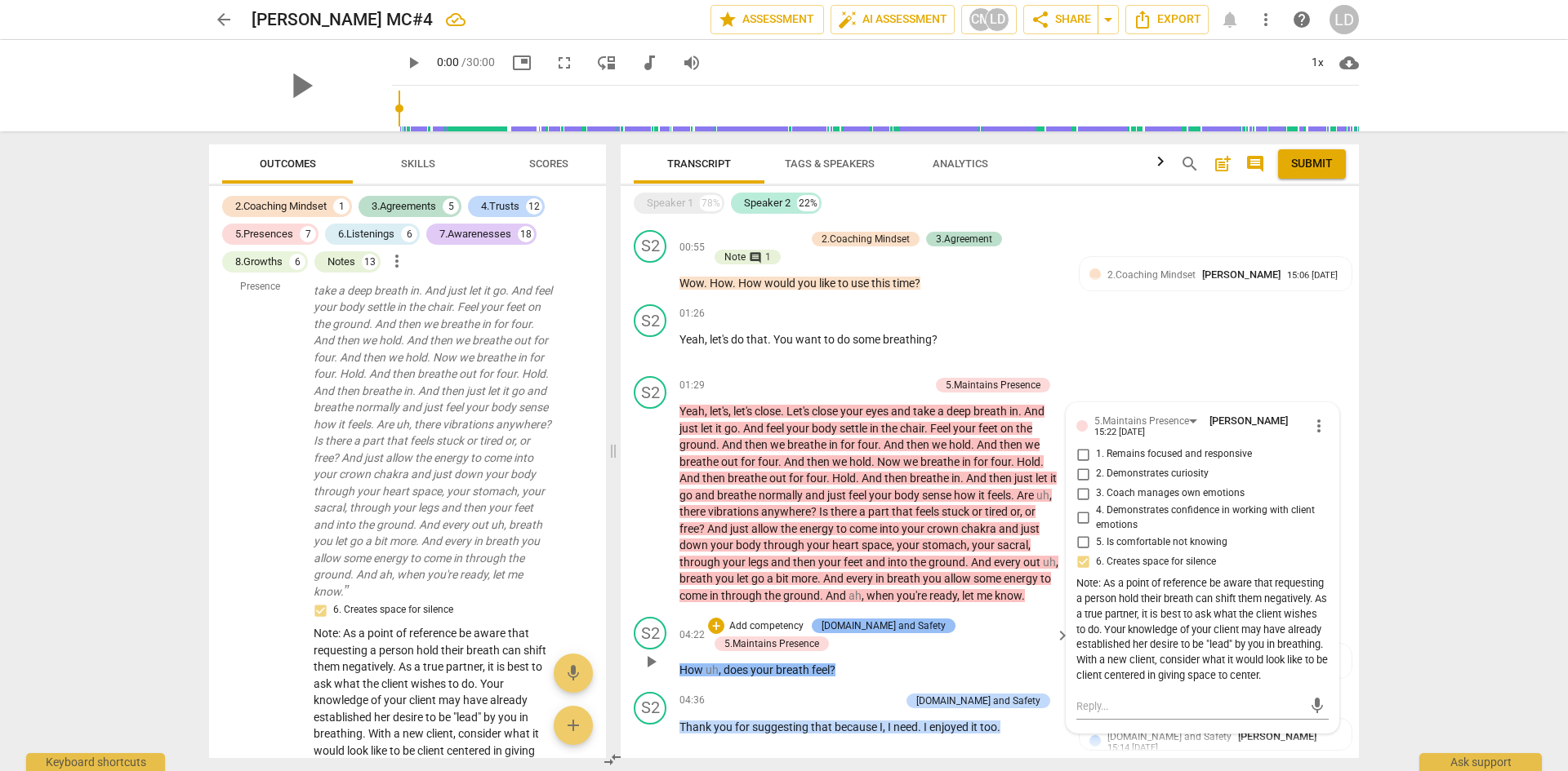
click at [906, 622] on div "[DOMAIN_NAME] and Safety" at bounding box center [884, 626] width 124 height 15
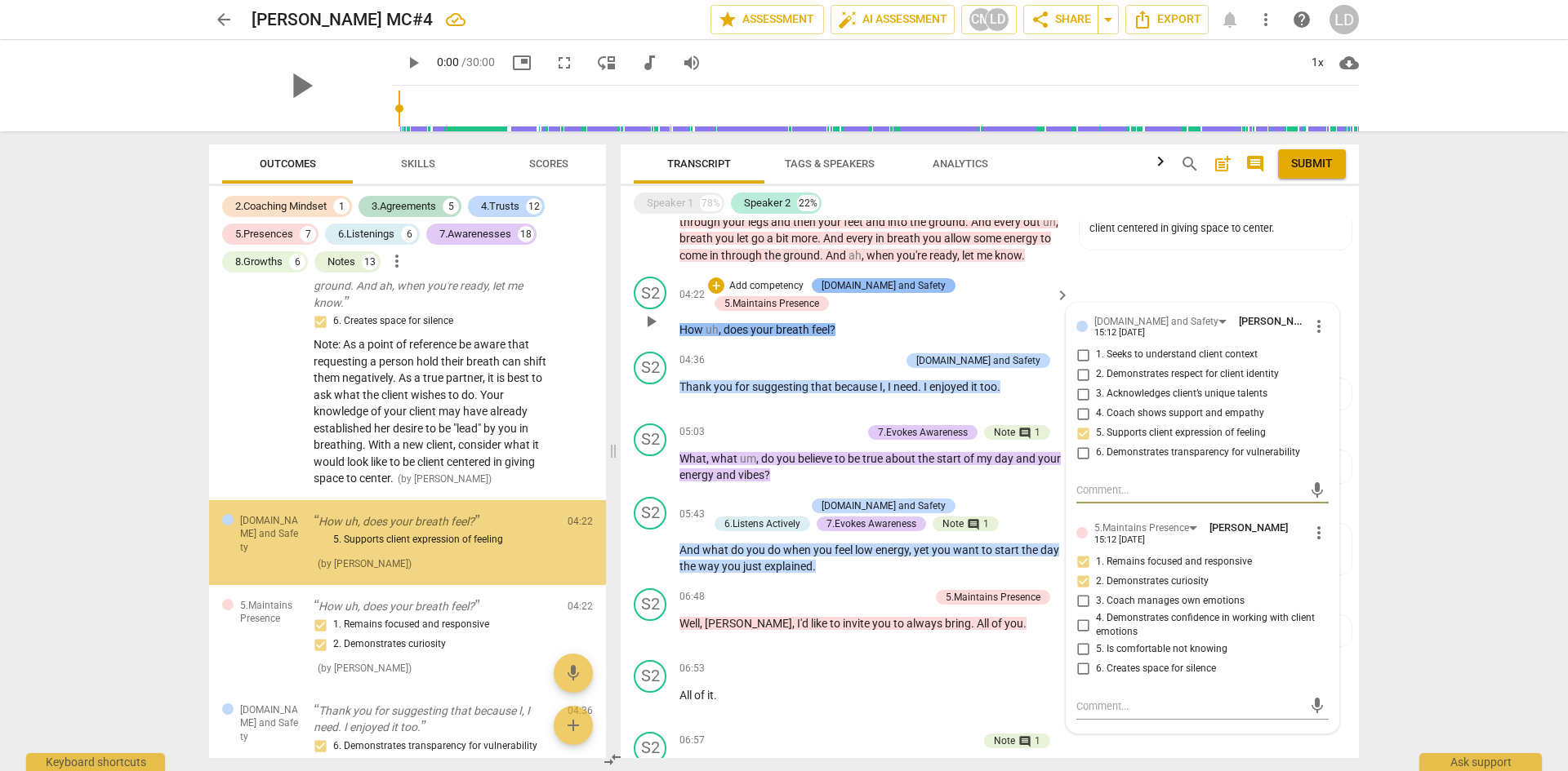
scroll to position [948, 0]
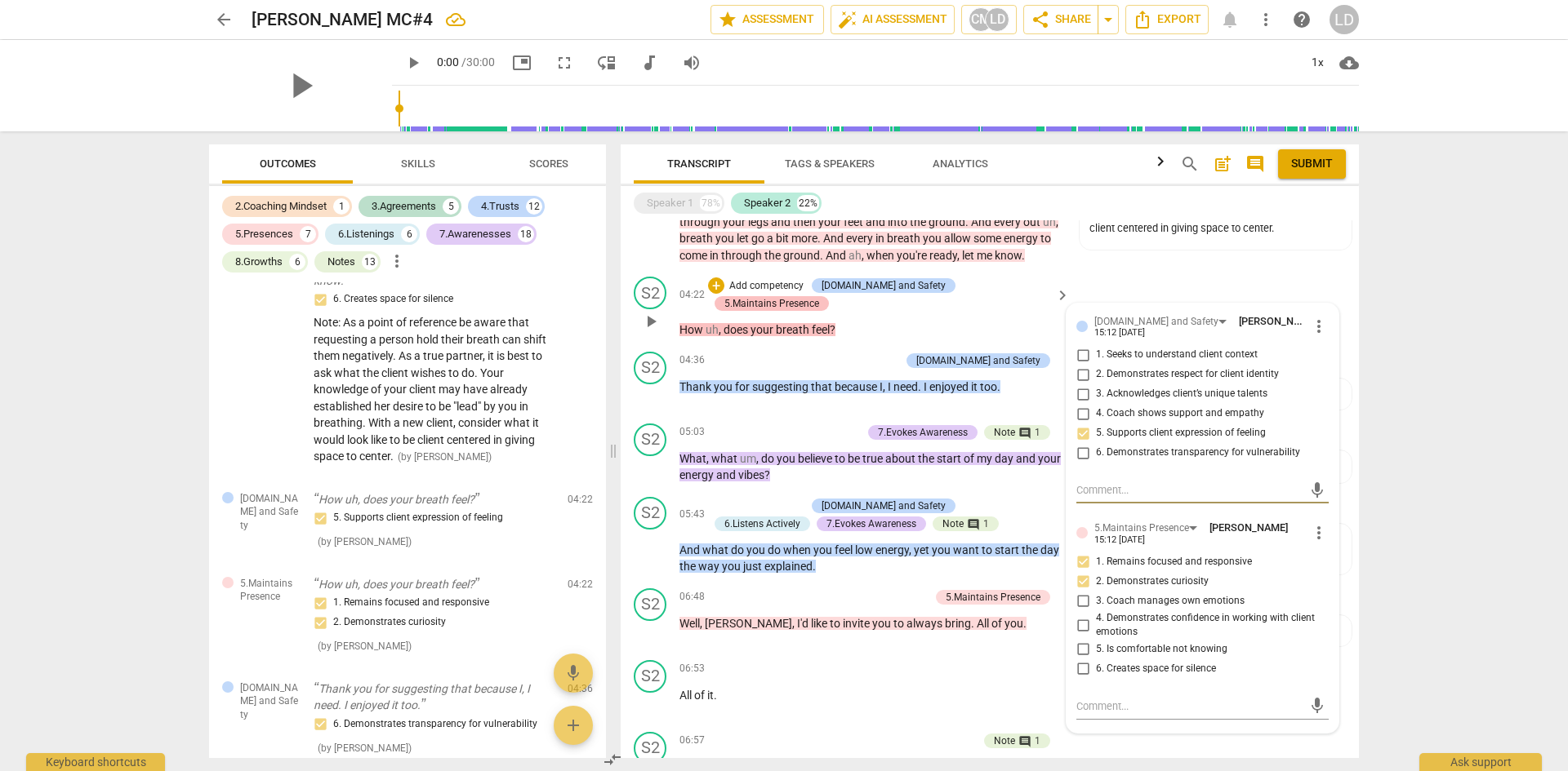
click at [819, 296] on div "5.Maintains Presence" at bounding box center [771, 303] width 95 height 15
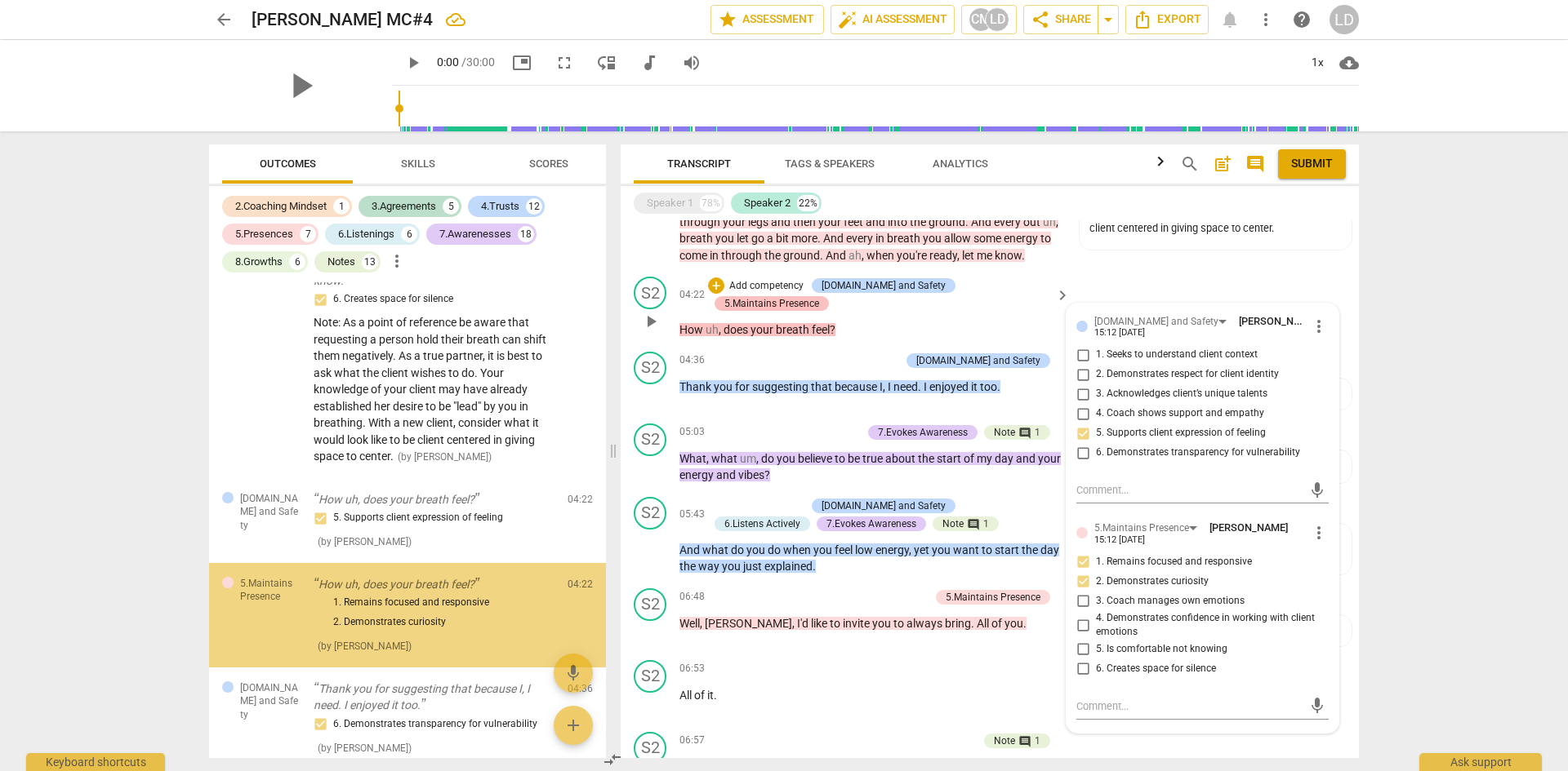
scroll to position [1043, 0]
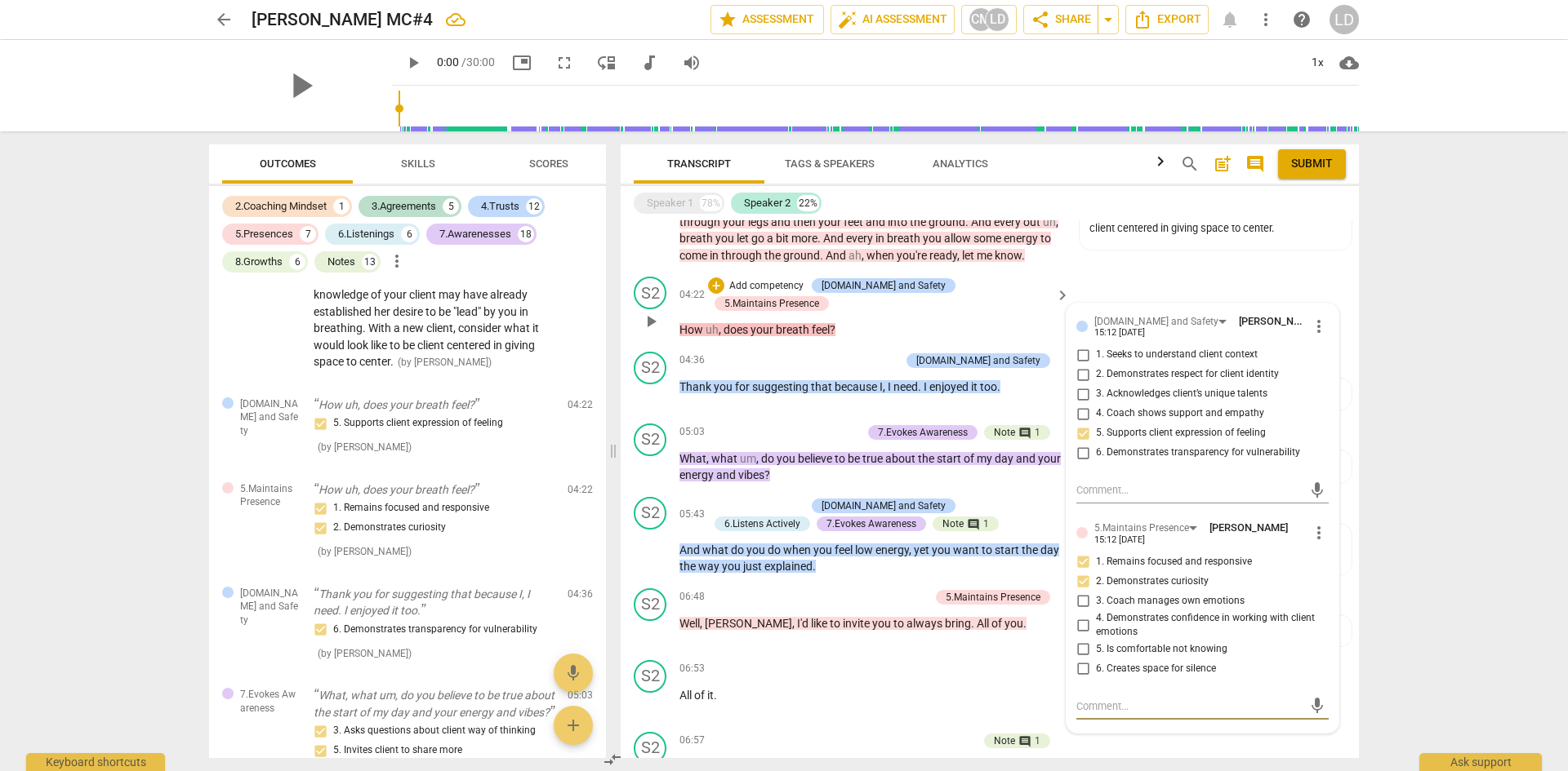
click at [1158, 706] on textarea at bounding box center [1190, 707] width 227 height 16
type textarea "R"
type textarea "RE"
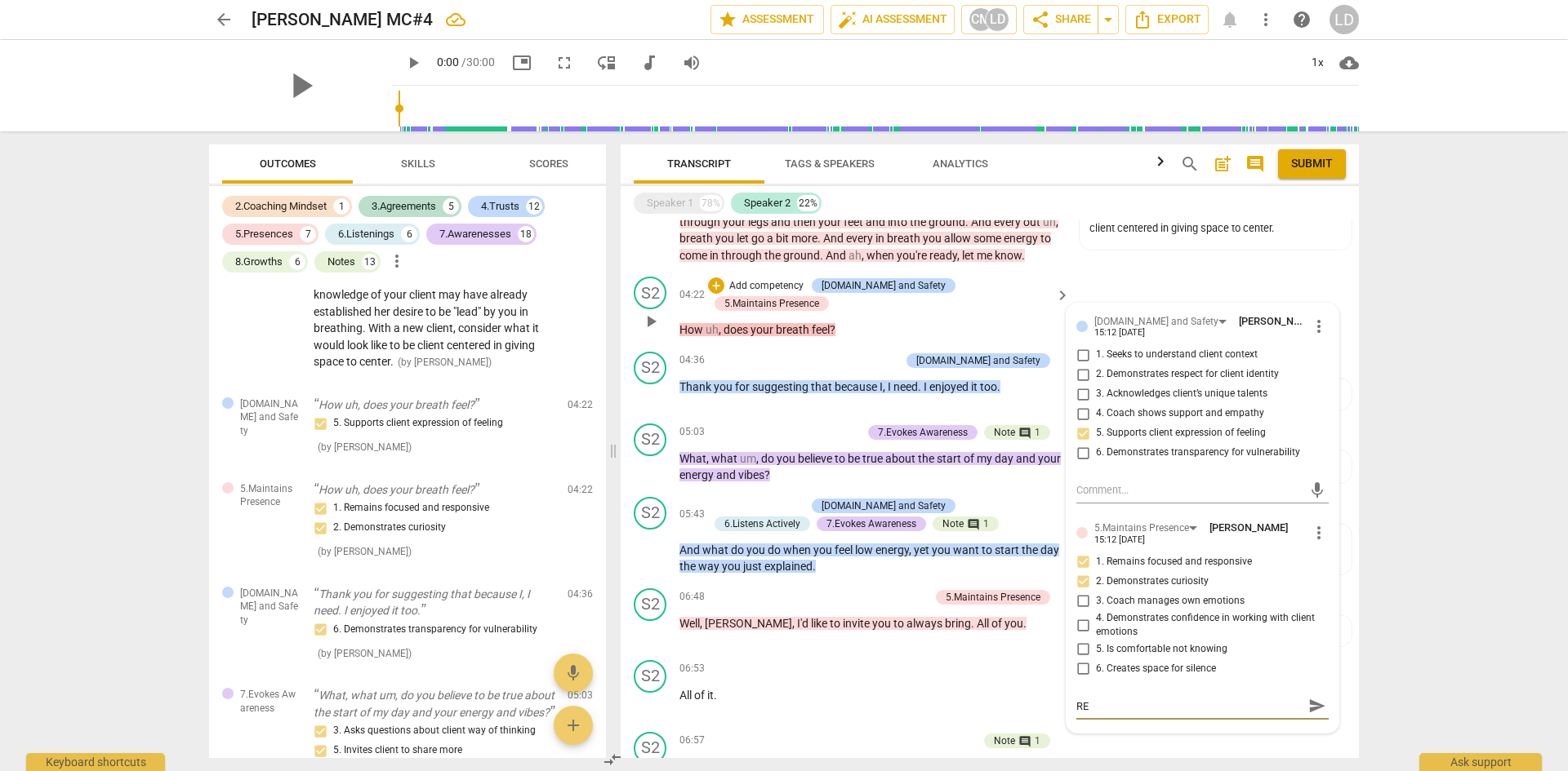
type textarea "REf"
type textarea "REfl"
type textarea "REfle"
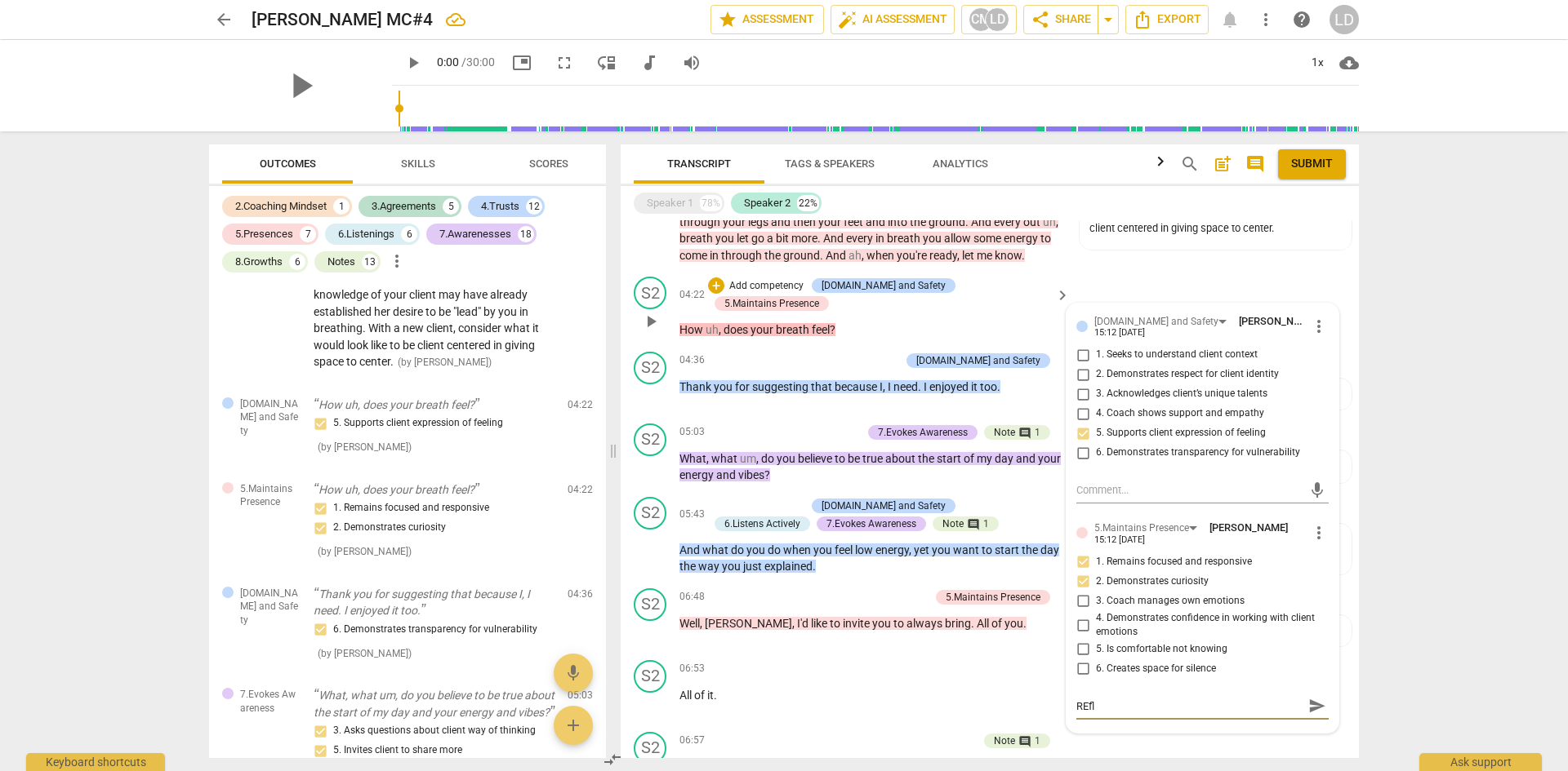
type textarea "REfle"
type textarea "REflec"
type textarea "REflect"
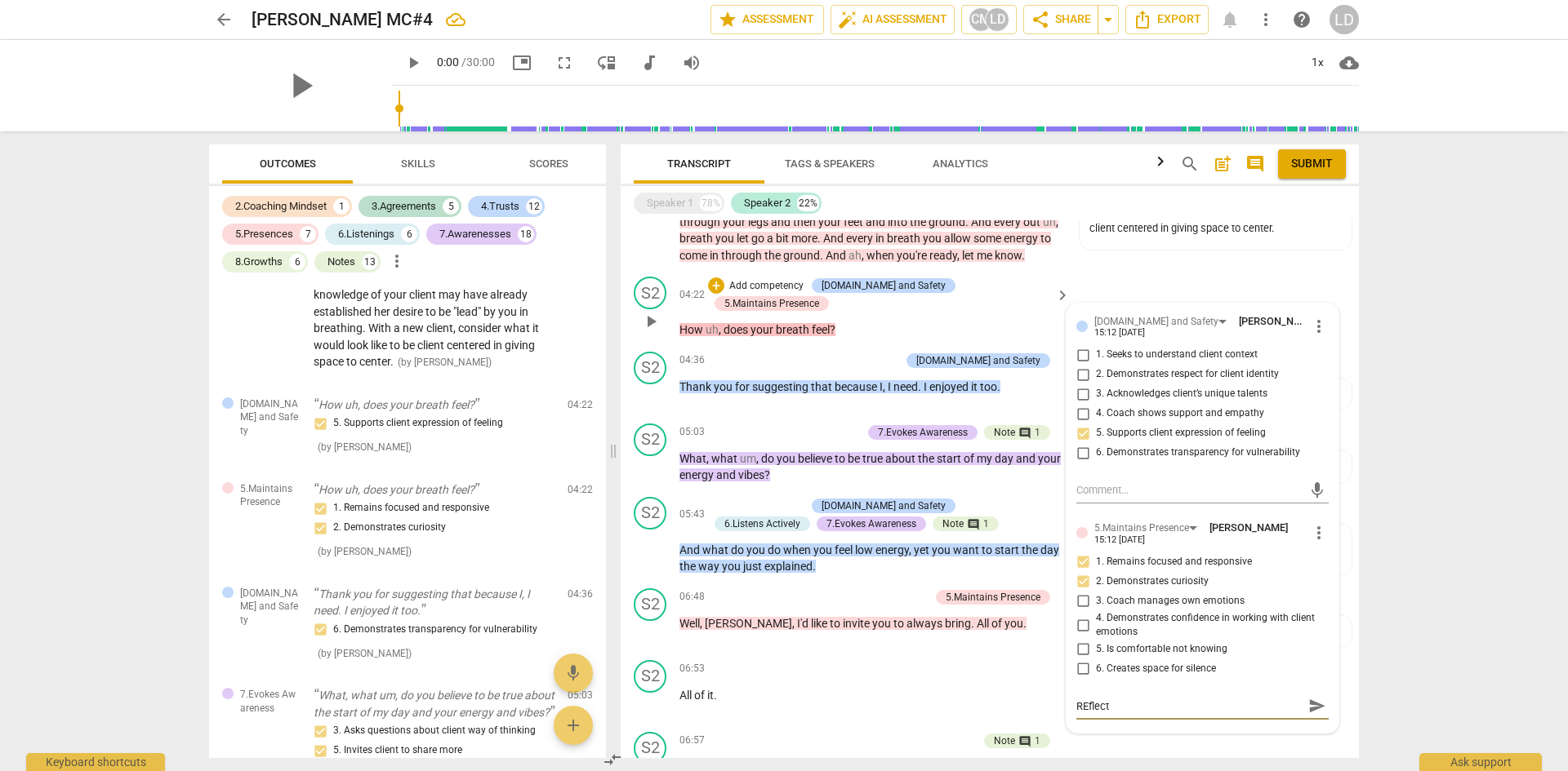
type textarea "REflecti"
type textarea "REflectio"
type textarea "REflection"
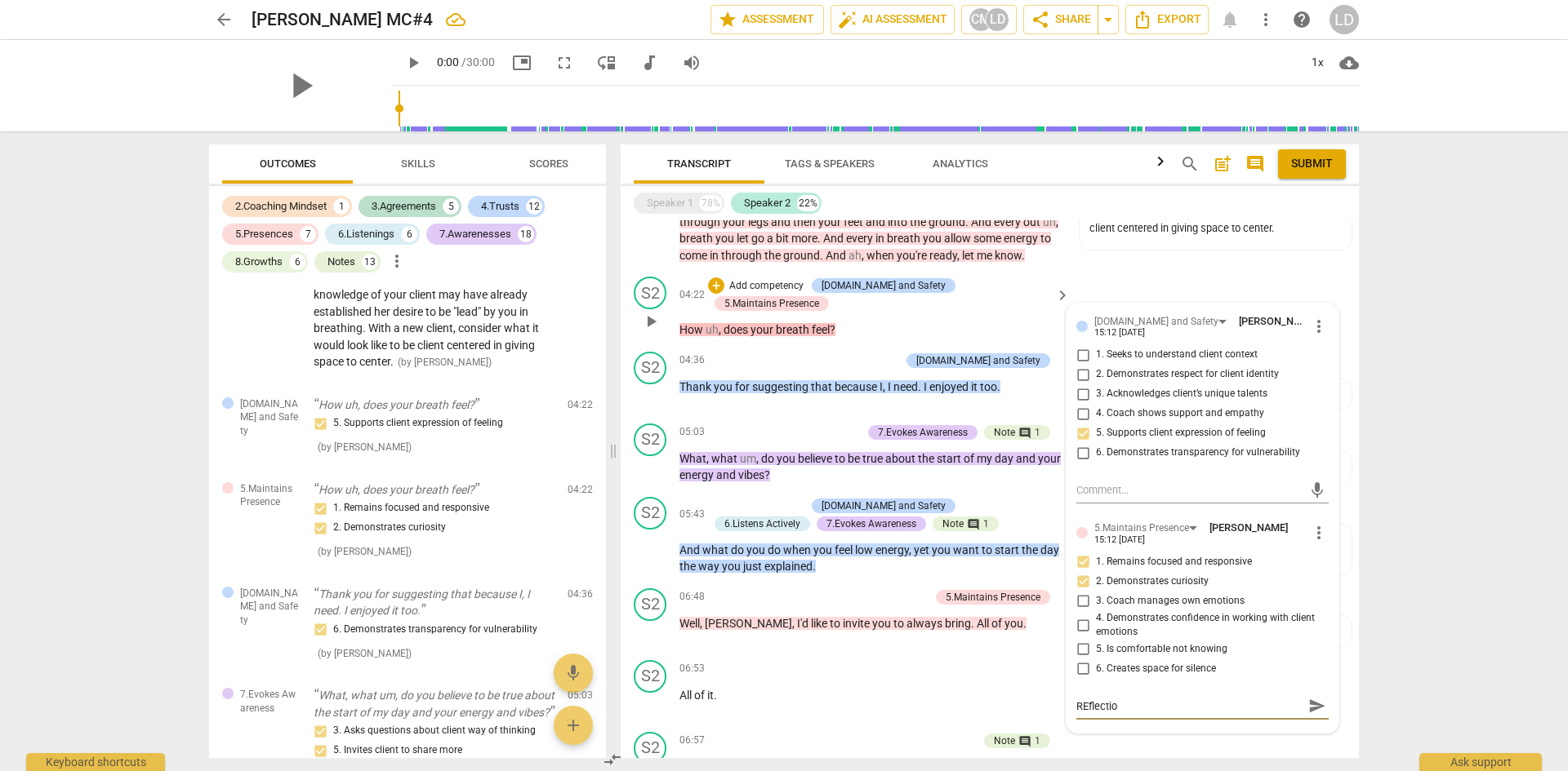
type textarea "REflection"
click at [1083, 705] on textarea "REflection" at bounding box center [1190, 707] width 227 height 16
type textarea "Rflection"
type textarea "Reflection"
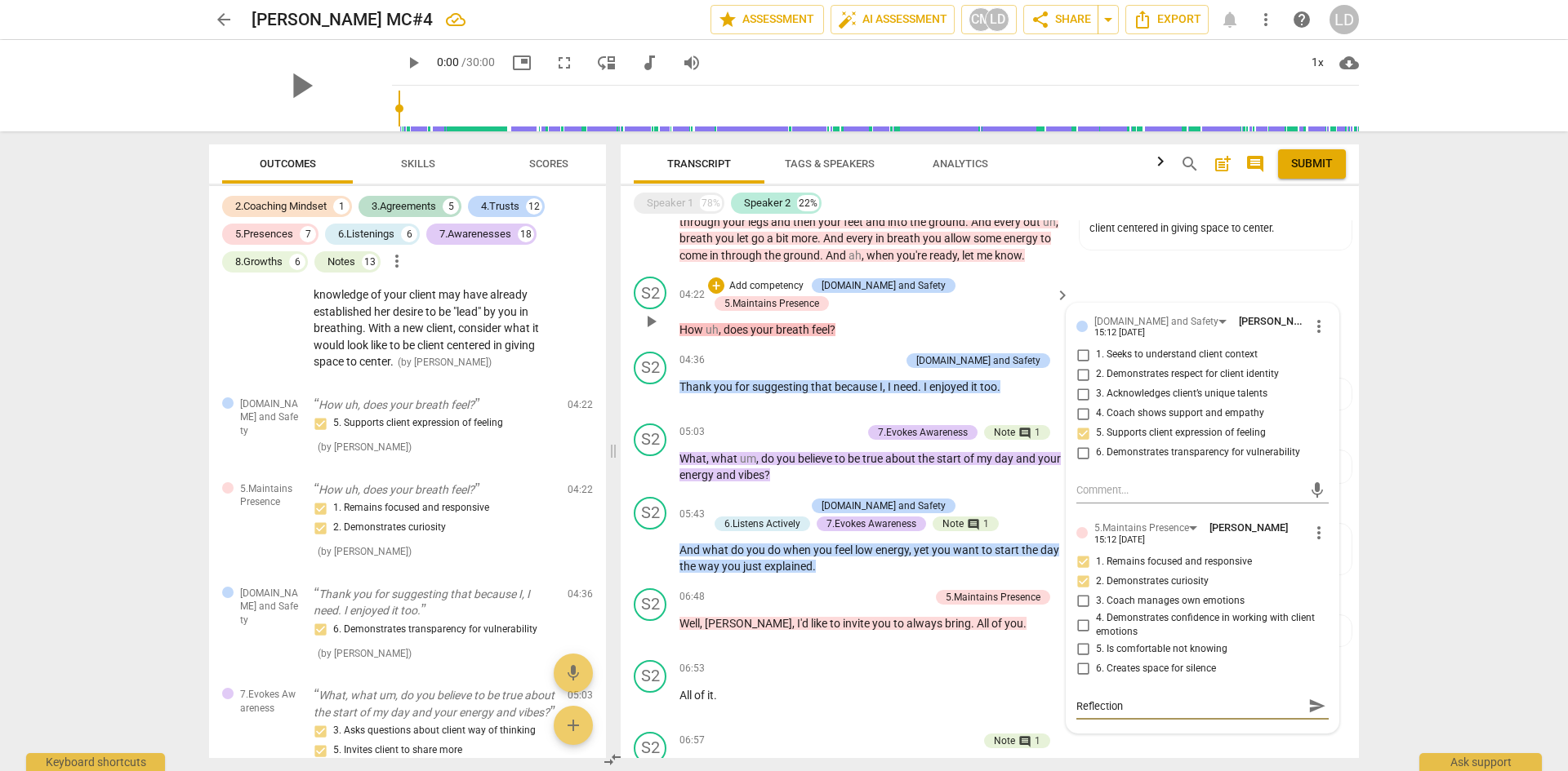
type textarea "Reflection"
click at [1156, 696] on div "Reflection Reflection send" at bounding box center [1203, 707] width 253 height 26
click at [1148, 711] on textarea "Reflection" at bounding box center [1190, 707] width 227 height 16
type textarea "Reflection:"
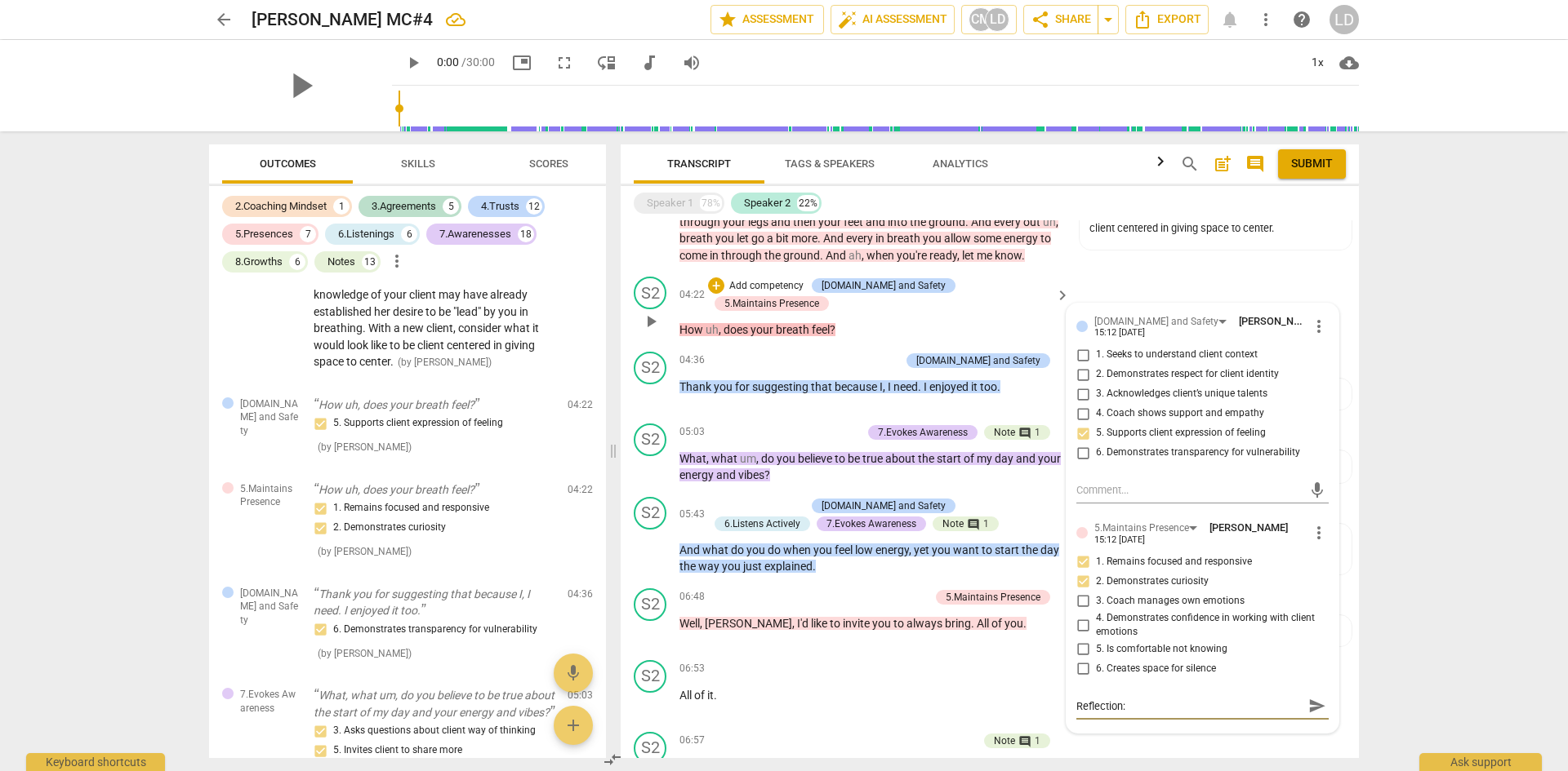
type textarea "Reflection:"
type textarea "Reflection: I"
type textarea "Reflection: In"
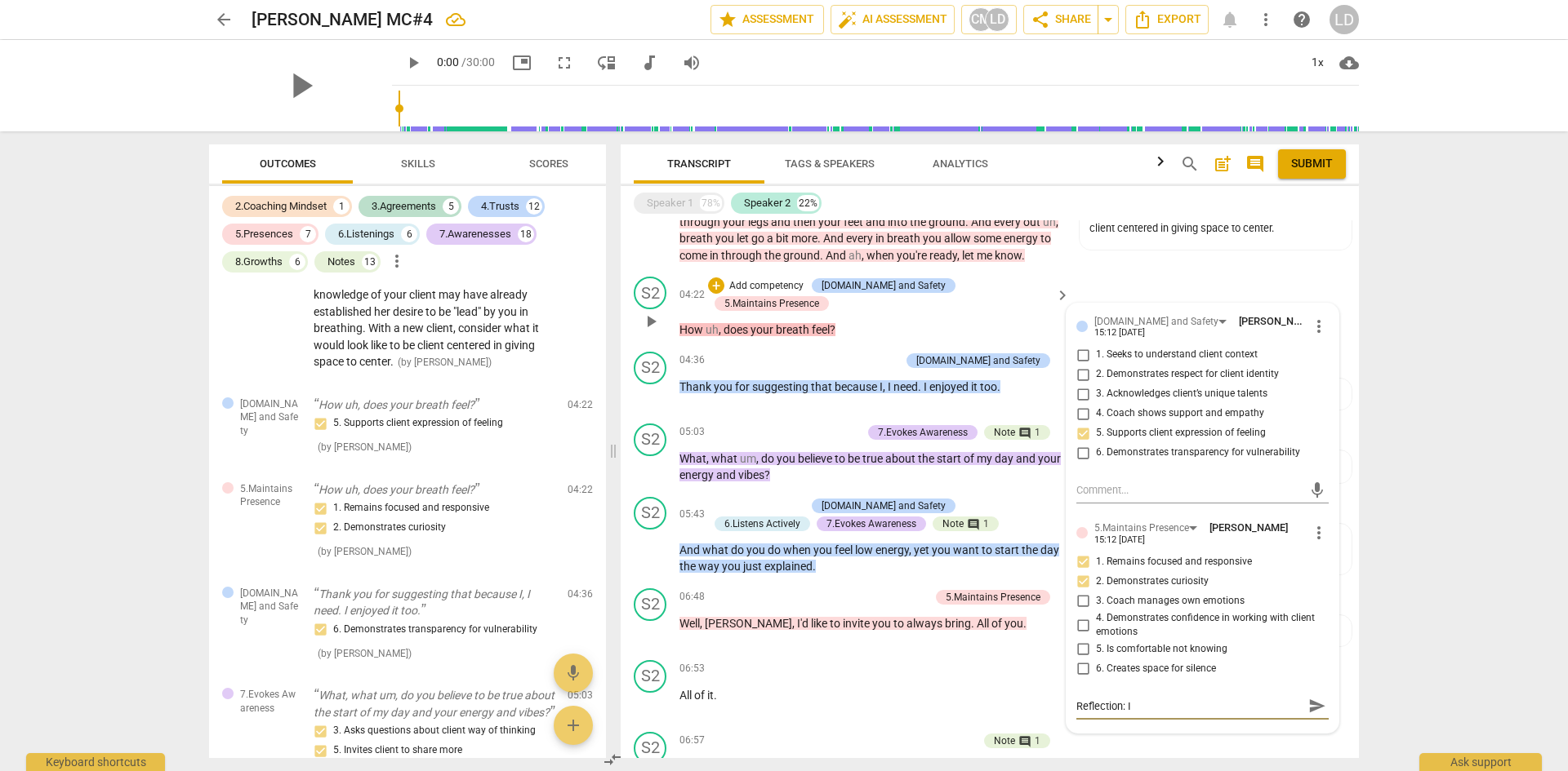
type textarea "Reflection: In"
type textarea "Reflection: In w"
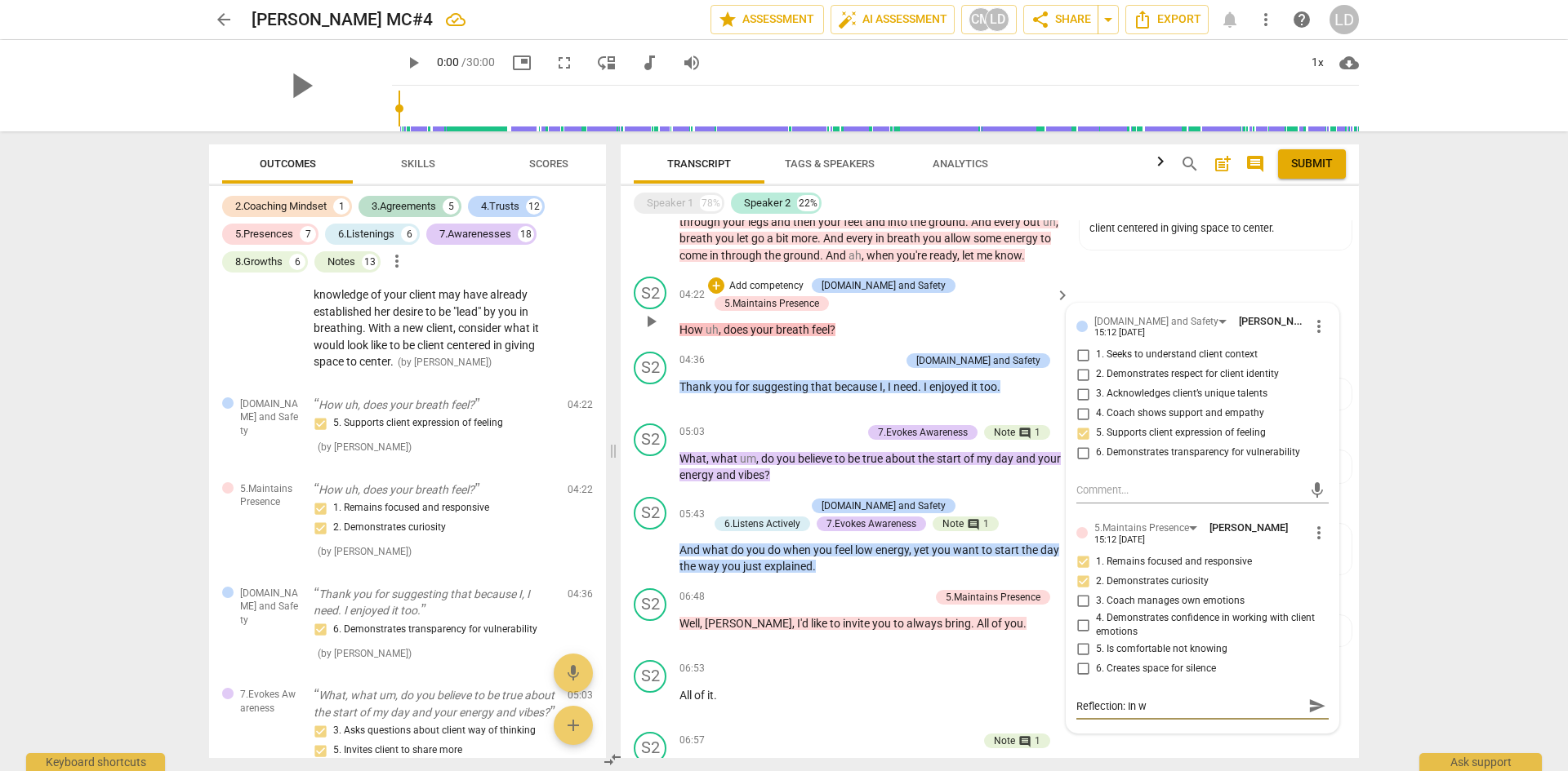
type textarea "Reflection: In wh"
type textarea "Reflection: In wha"
type textarea "Reflection: In what"
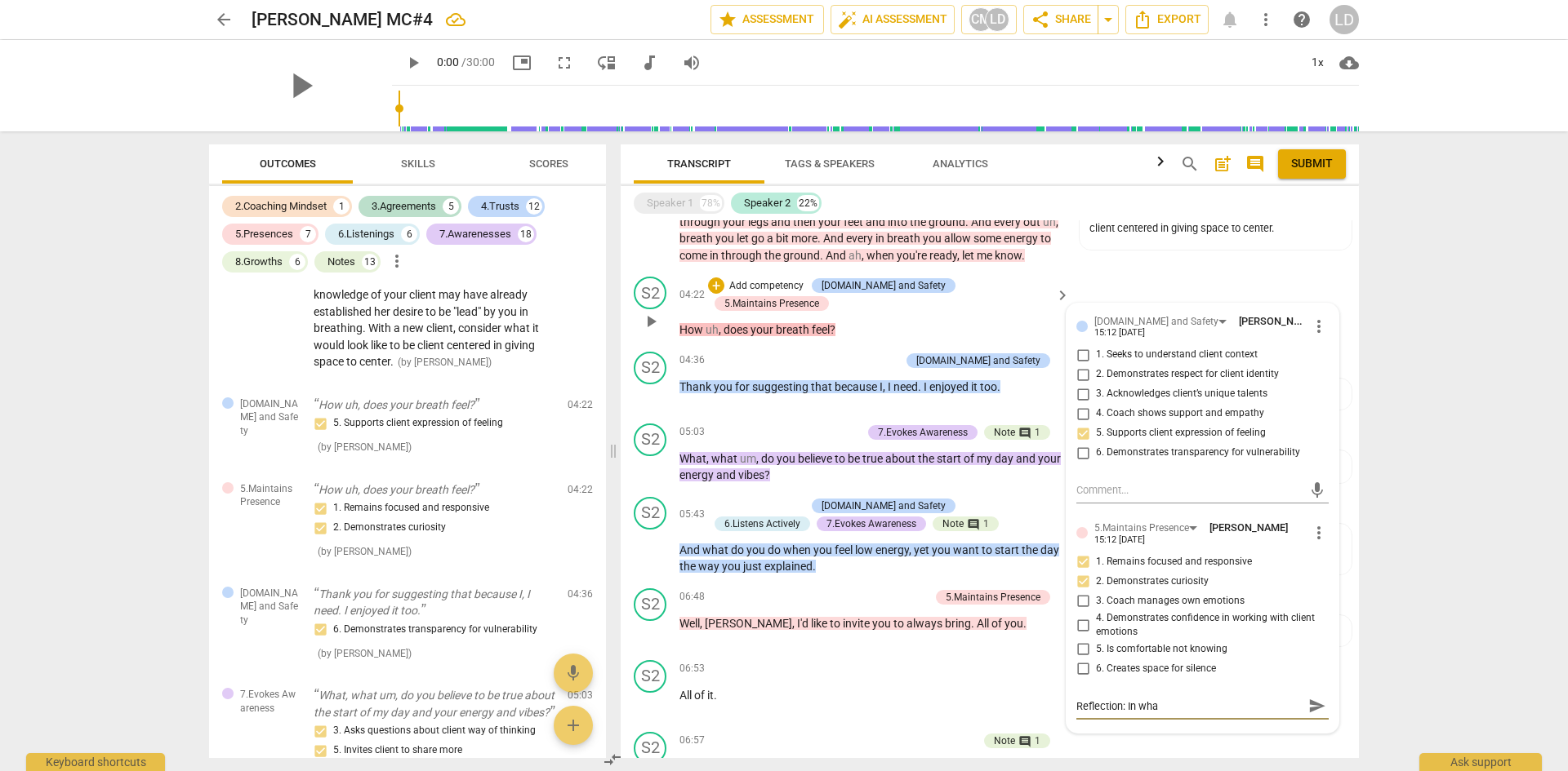
type textarea "Reflection: In what"
type textarea "Reflection: In what w"
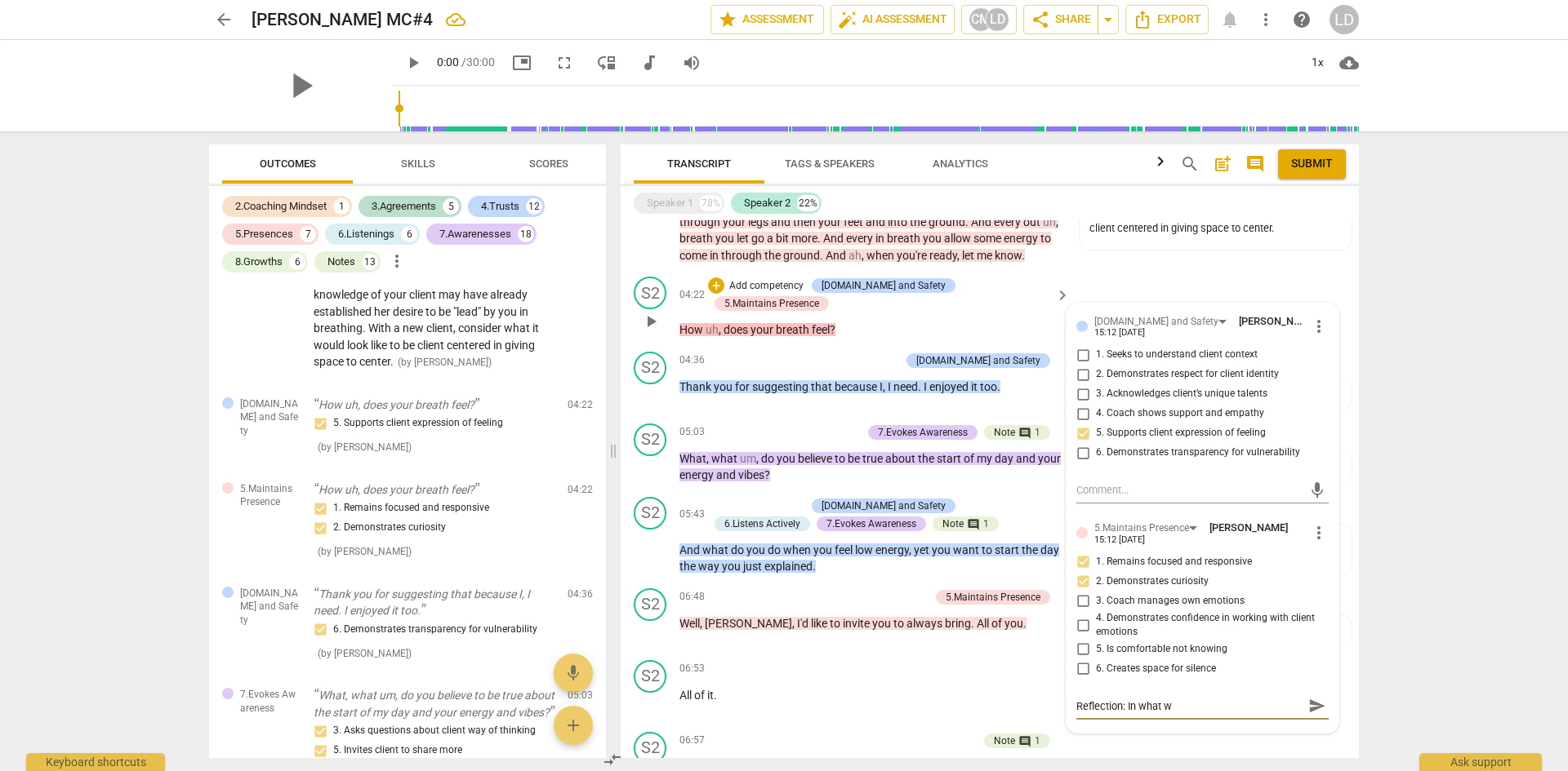
type textarea "Reflection: In what wa"
type textarea "Reflection: In what way"
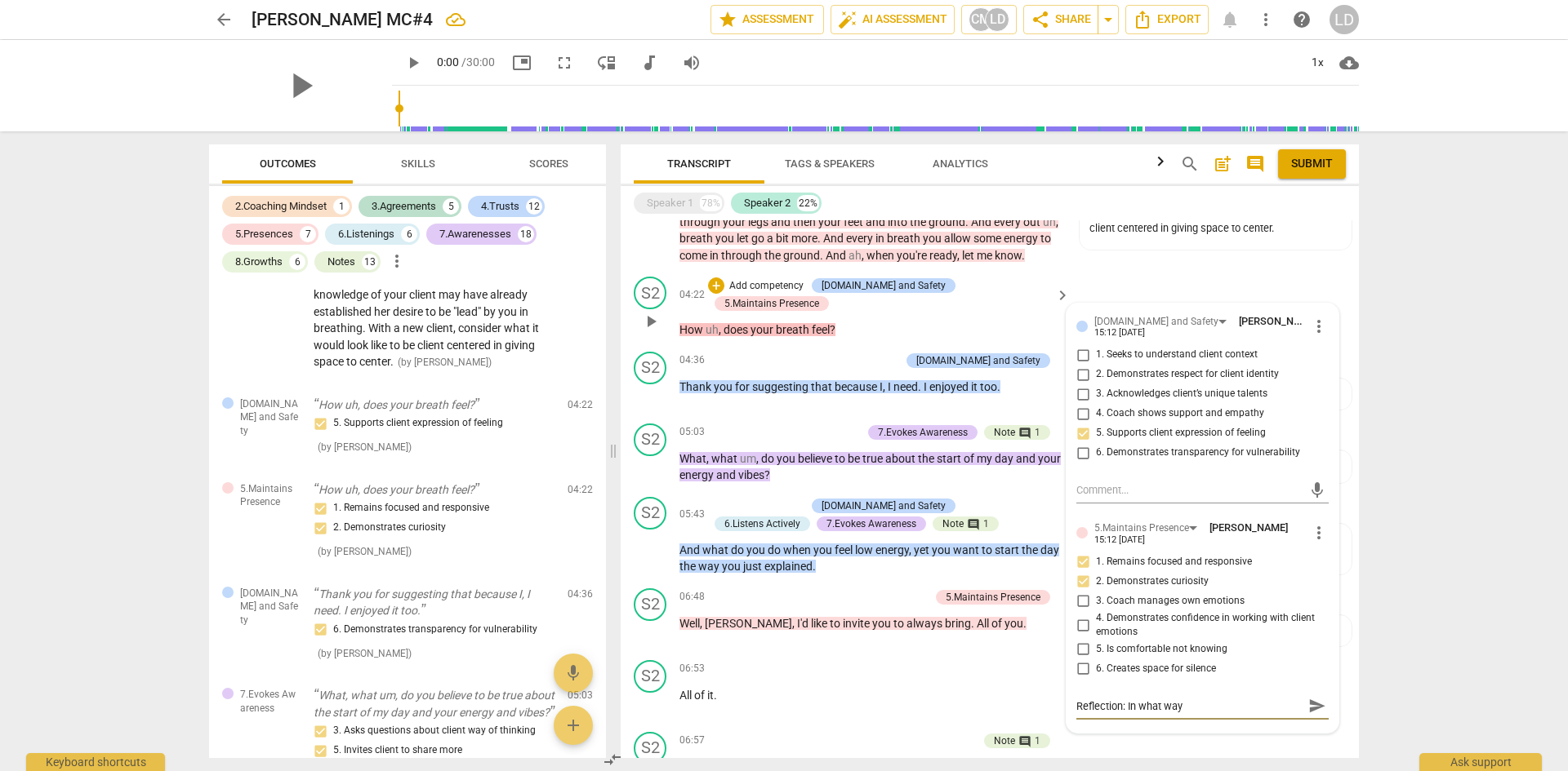
type textarea "Reflection: In what way"
type textarea "Reflection: In what way a"
type textarea "Reflection: In what way ar"
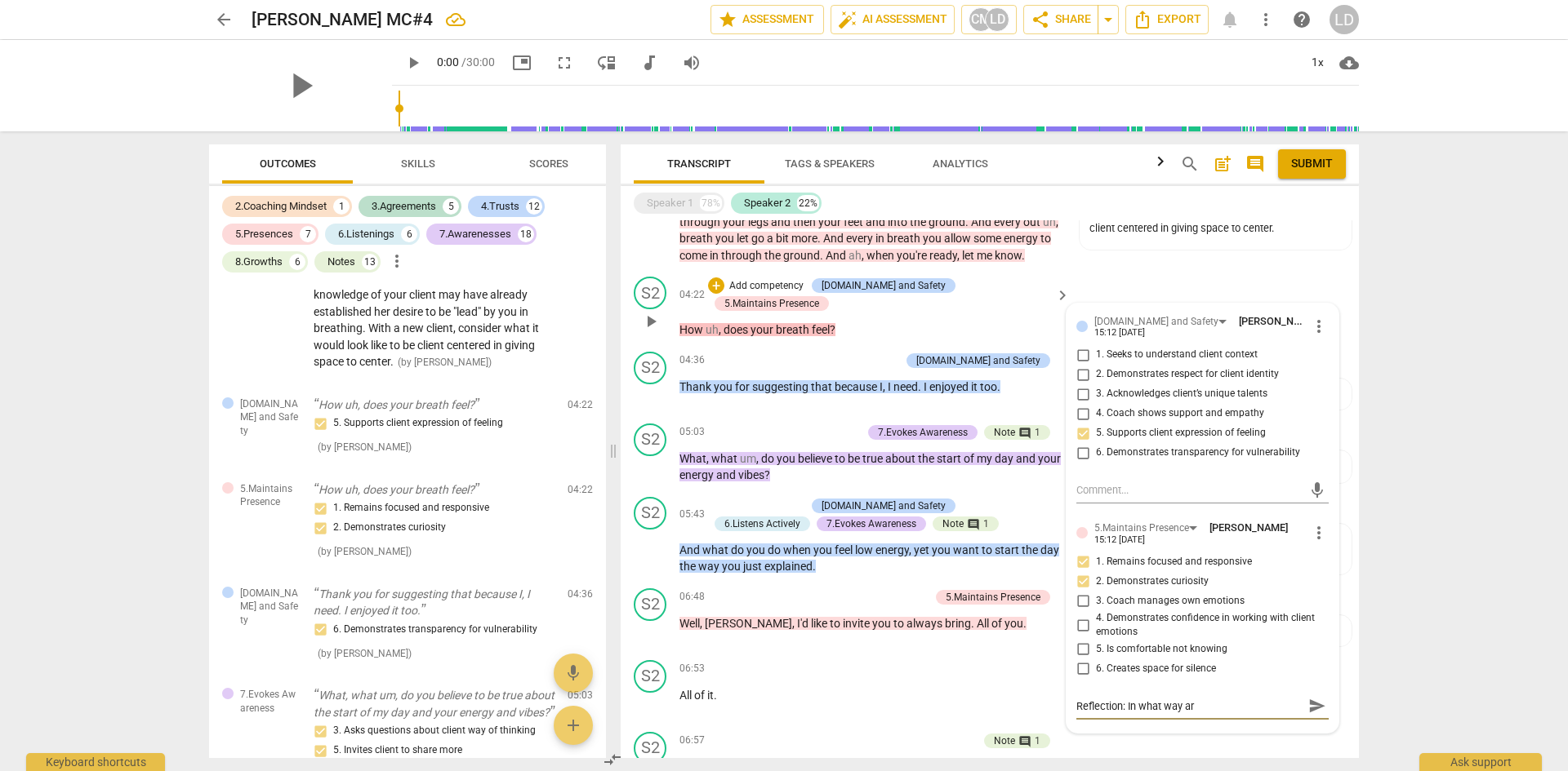
type textarea "Reflection: In what way are"
type textarea "Reflection: In what way are y"
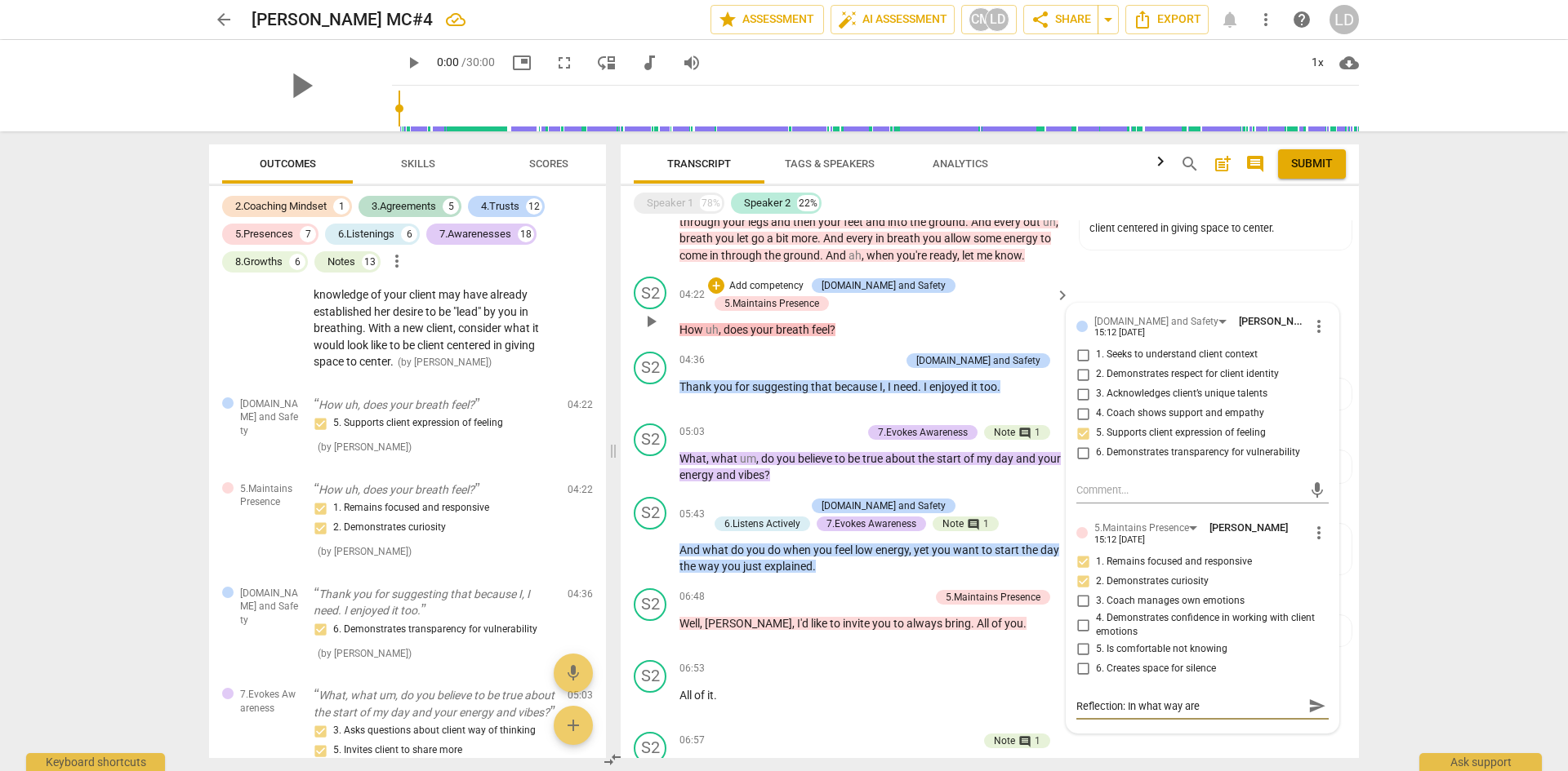
type textarea "Reflection: In what way are y"
type textarea "Reflection: In what way are yo"
type textarea "Reflection: In what way are you"
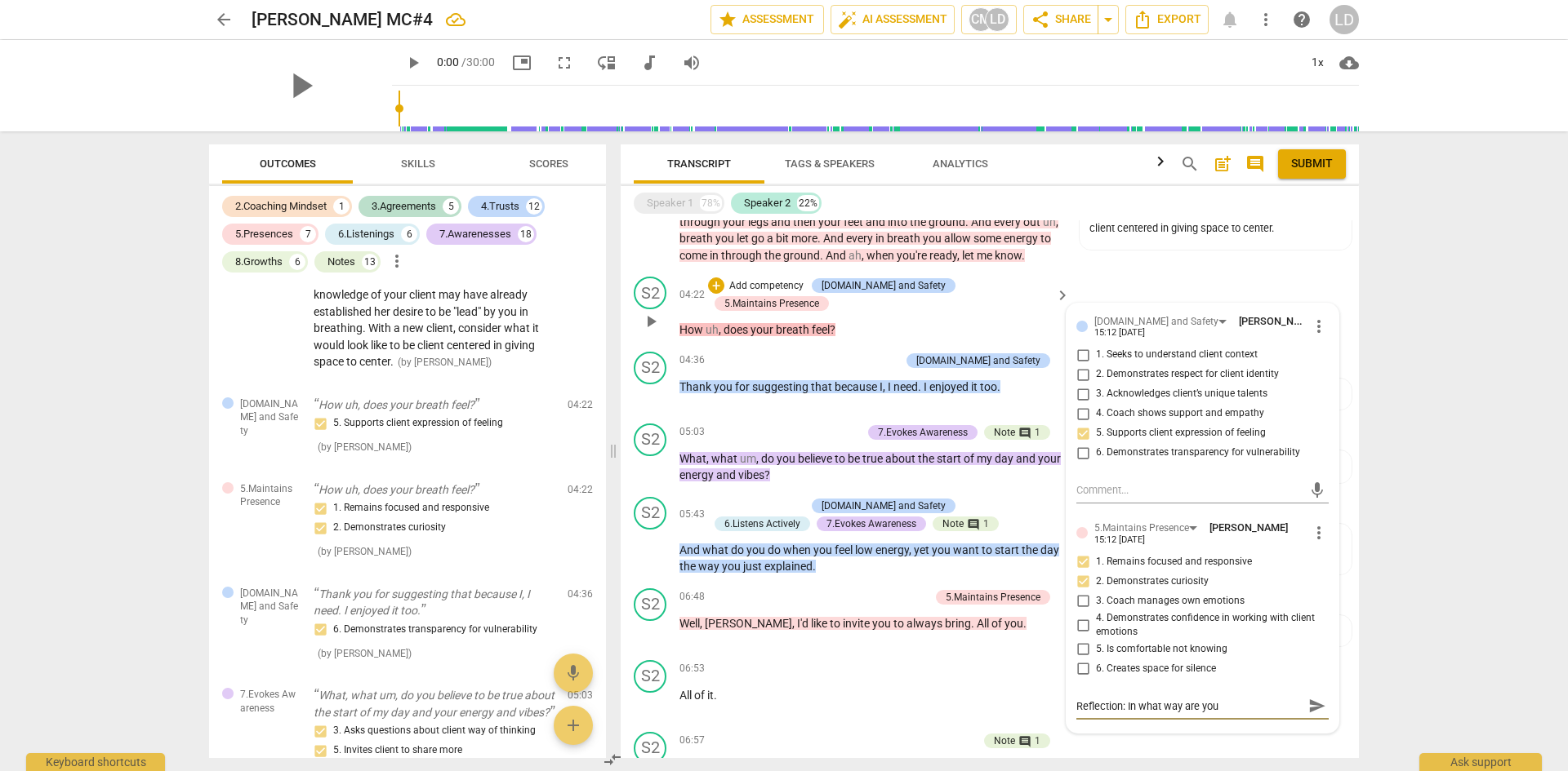
type textarea "Reflection: In what way are you"
type textarea "Reflection: In what way are you u"
type textarea "Reflection: In what way are you us"
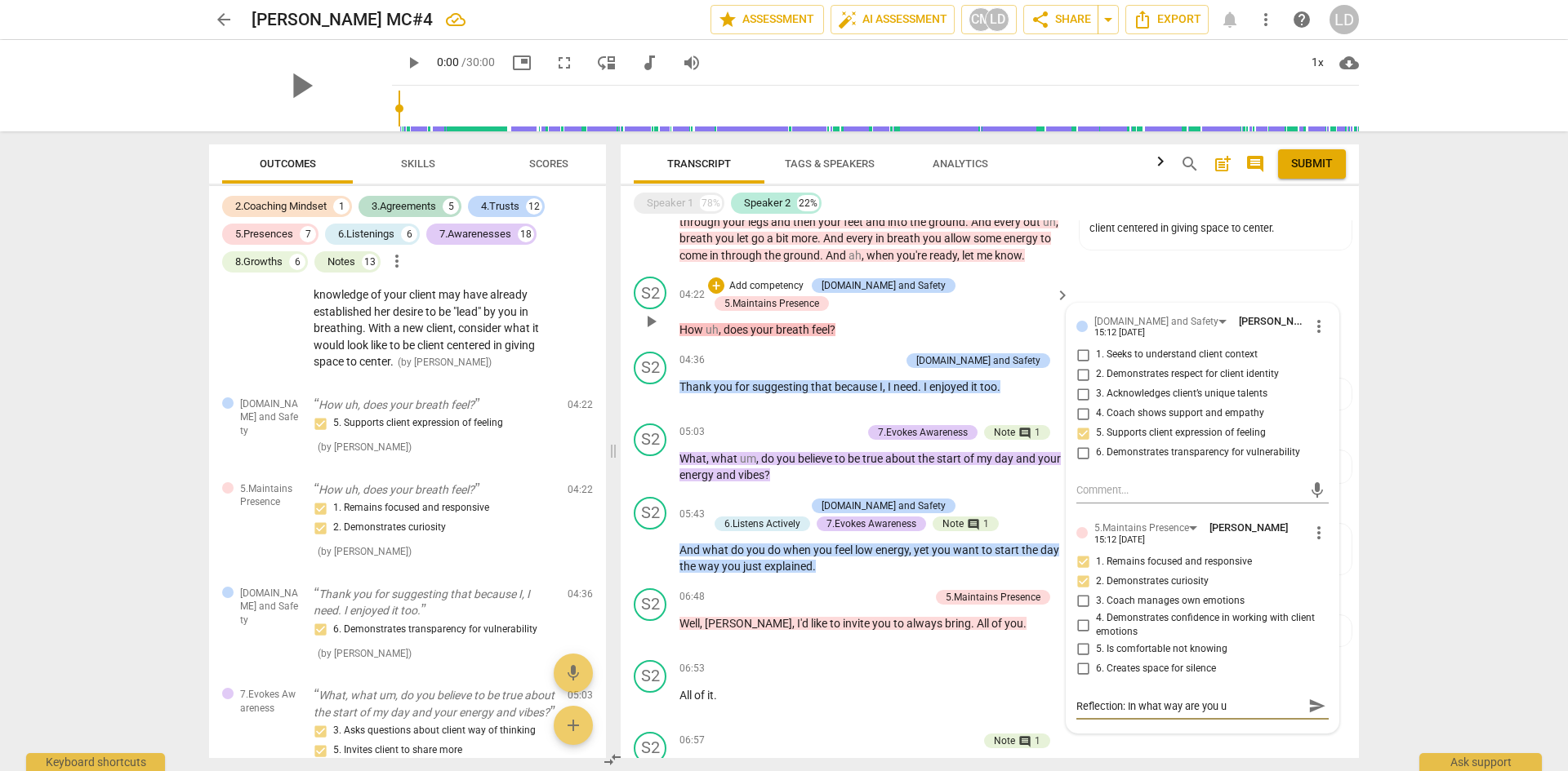
type textarea "Reflection: In what way are you us"
type textarea "Reflection: In what way are you usi"
type textarea "Reflection: In what way are you usin"
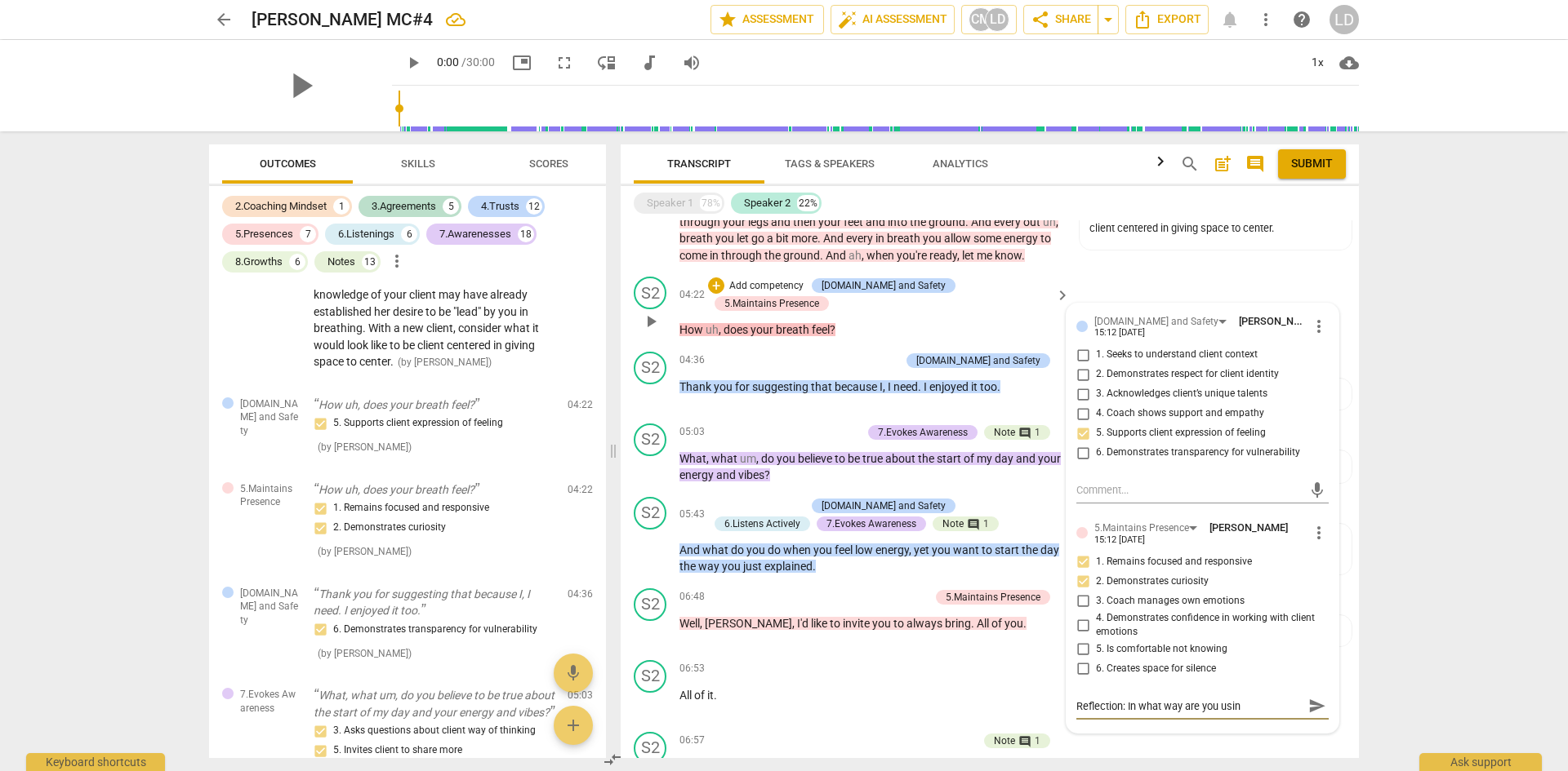
type textarea "Reflection: In what way are you using"
type textarea "Reflection: In what way are you using g"
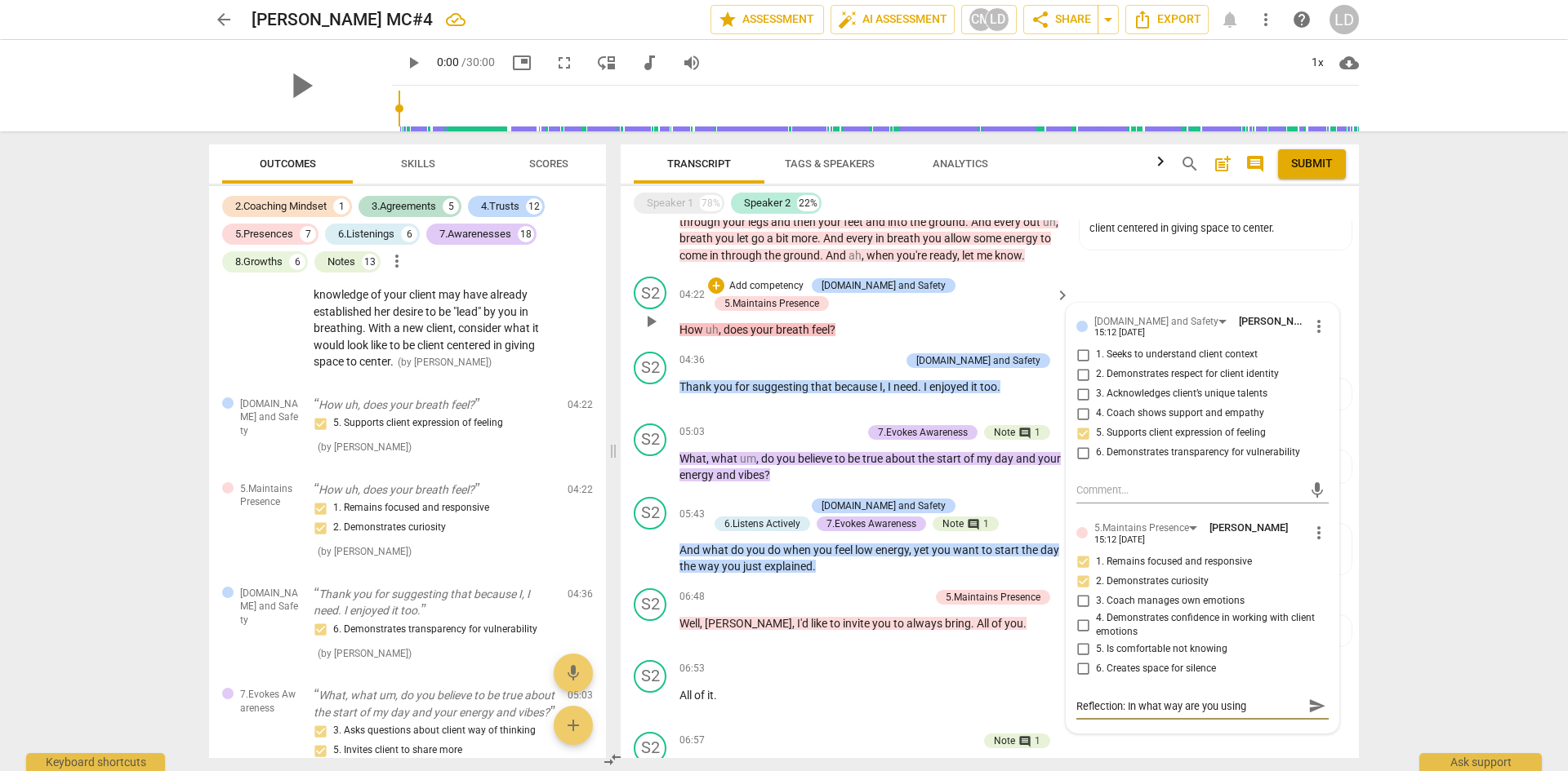
type textarea "Reflection: In what way are you using g"
type textarea "Reflection: In what way are you using ge"
type textarea "Reflection: In what way are you using gen"
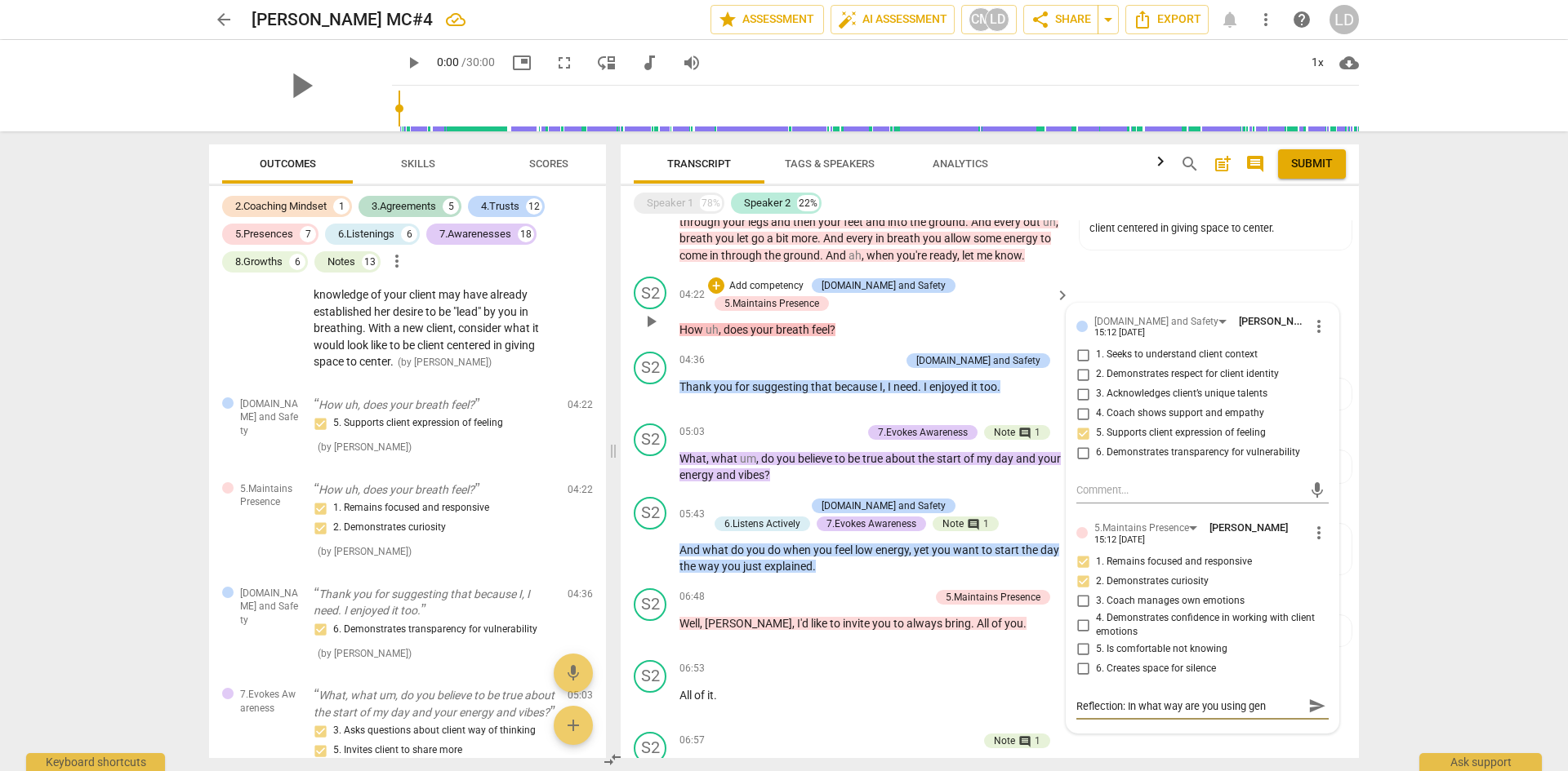
type textarea "Reflection: In what way are you using gene"
type textarea "Reflection: In what way are you using gener"
type textarea "Reflection: In what way are you using genera"
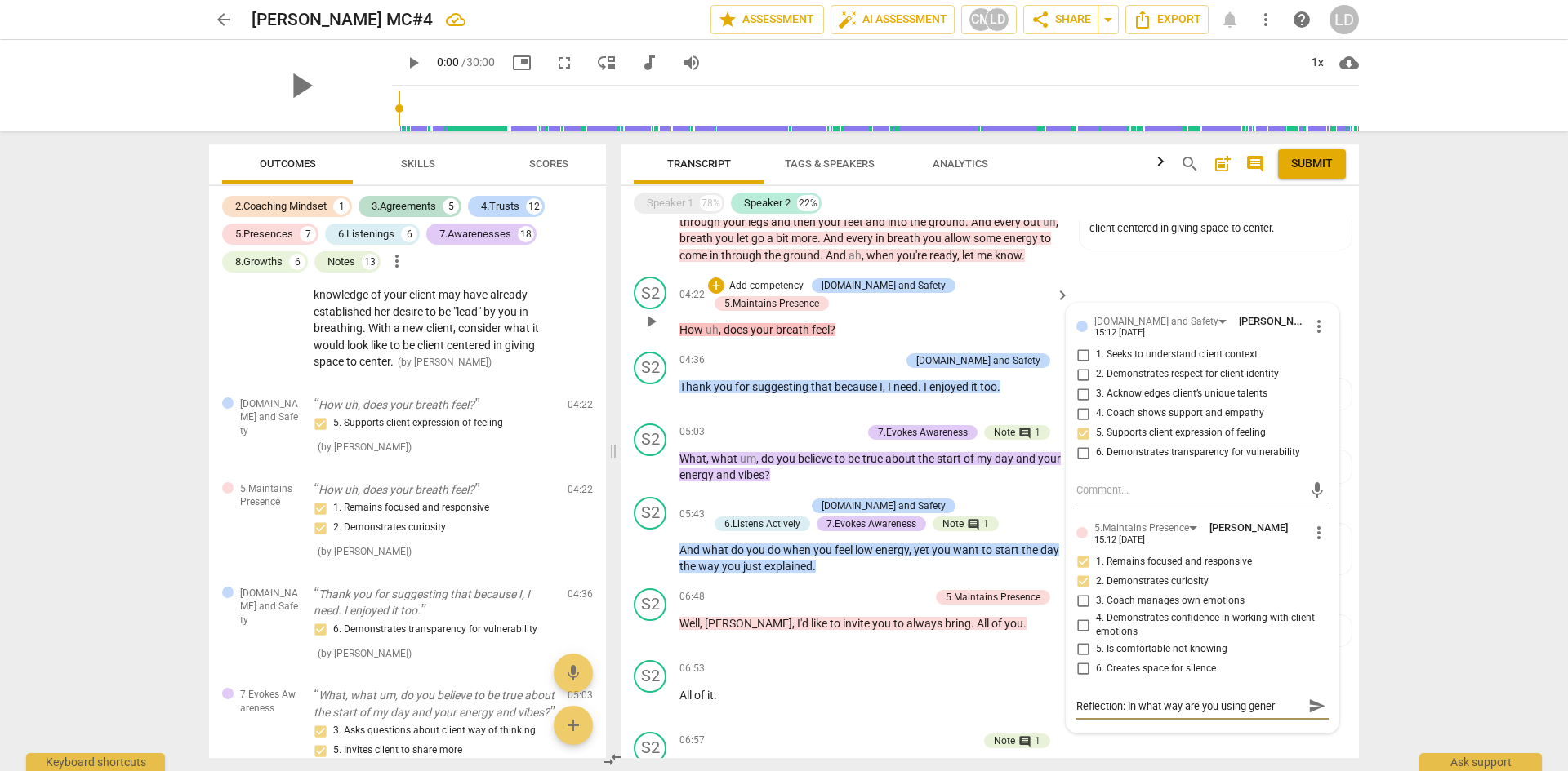
type textarea "Reflection: In what way are you using genera"
type textarea "Reflection: In what way are you using generat"
type textarea "Reflection: In what way are you using generati"
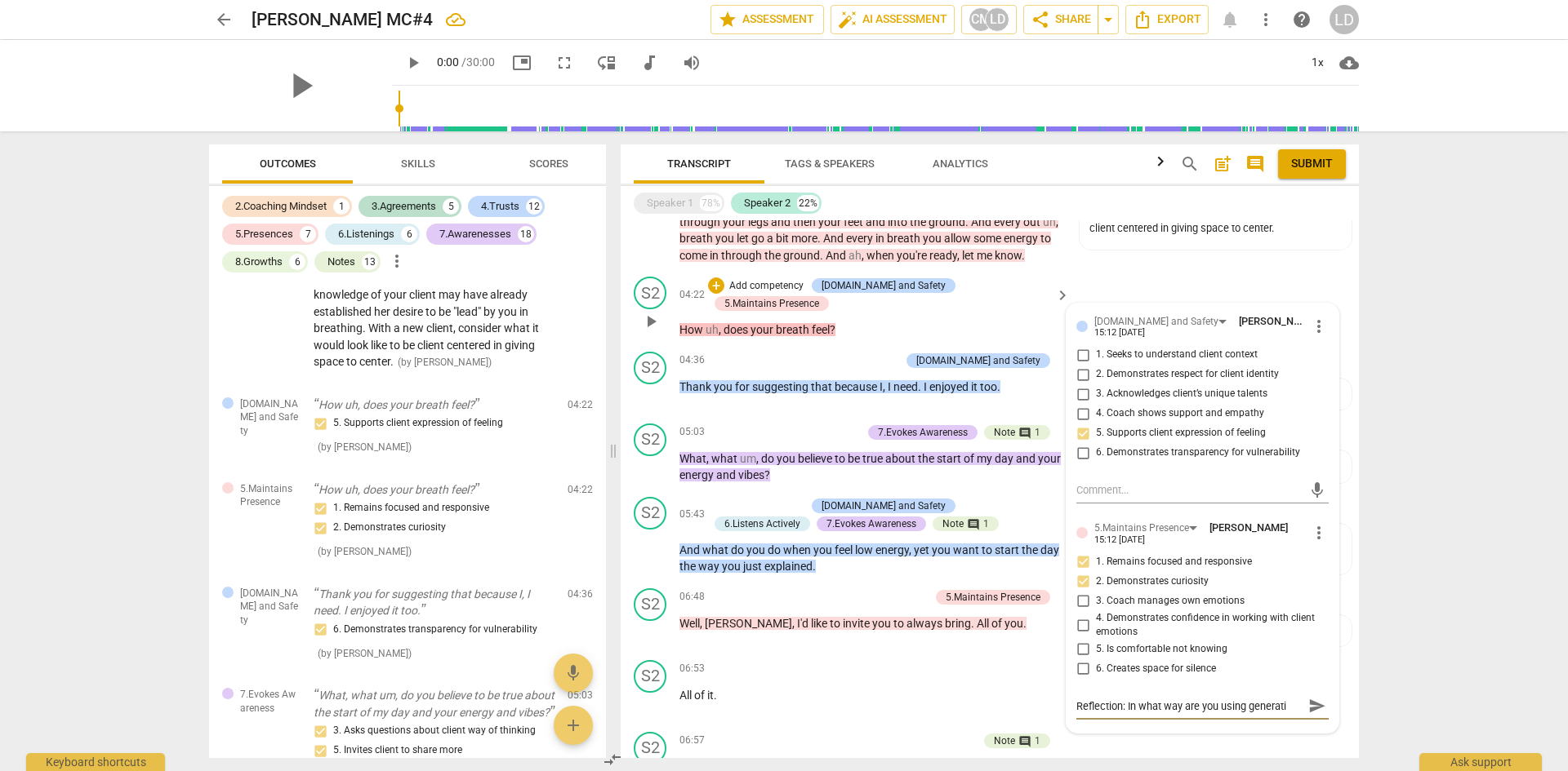
type textarea "Reflection: In what way are you using generativ"
type textarea "Reflection: In what way are you using generative"
type textarea "Reflection: In what way are you using generative c"
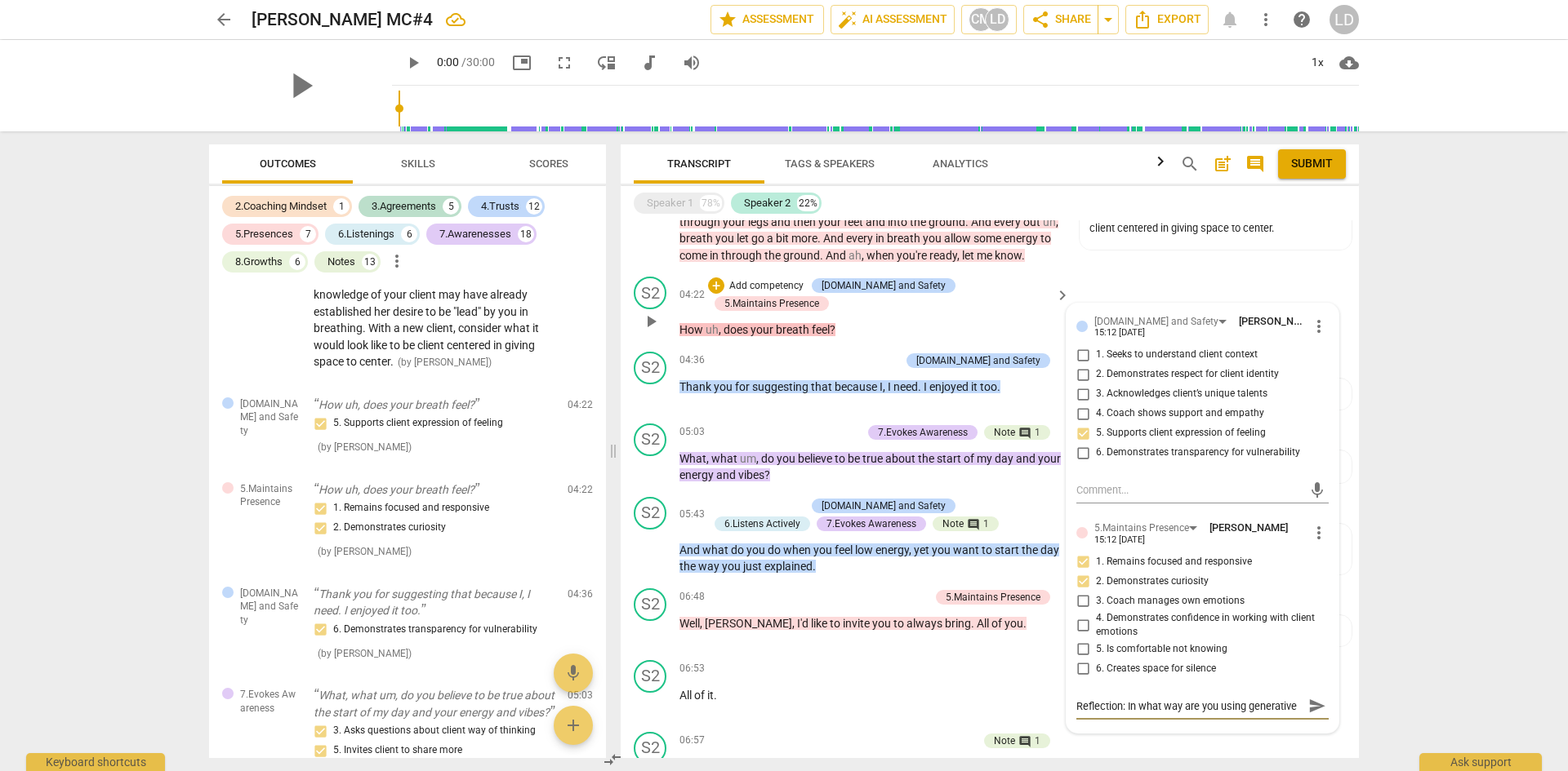
type textarea "Reflection: In what way are you using generative c"
type textarea "Reflection: In what way are you using generative cu"
type textarea "Reflection: In what way are you using generative cur"
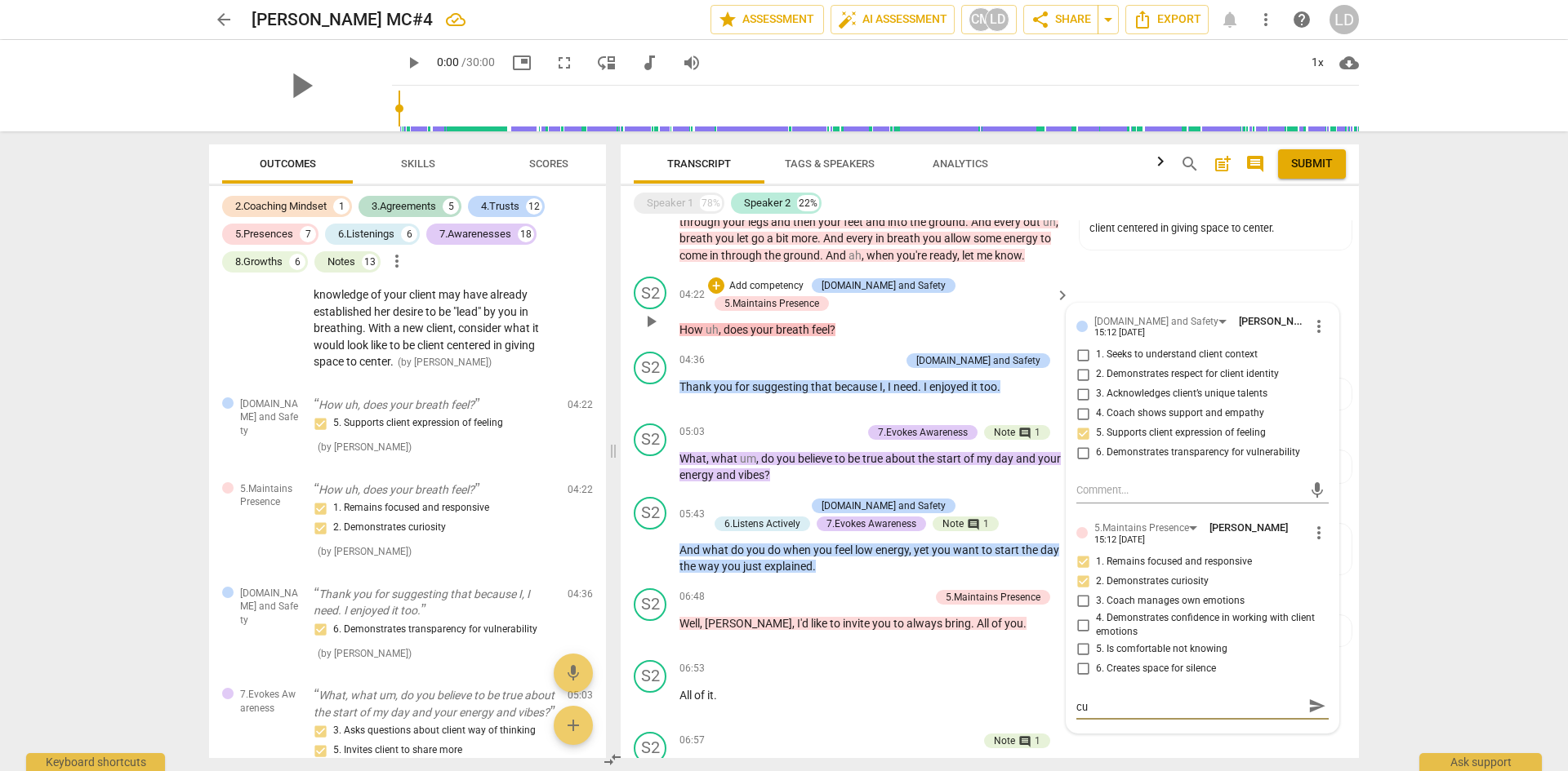
type textarea "Reflection: In what way are you using generative cur"
type textarea "Reflection: In what way are you using generative curi"
type textarea "Reflection: In what way are you using generative curio"
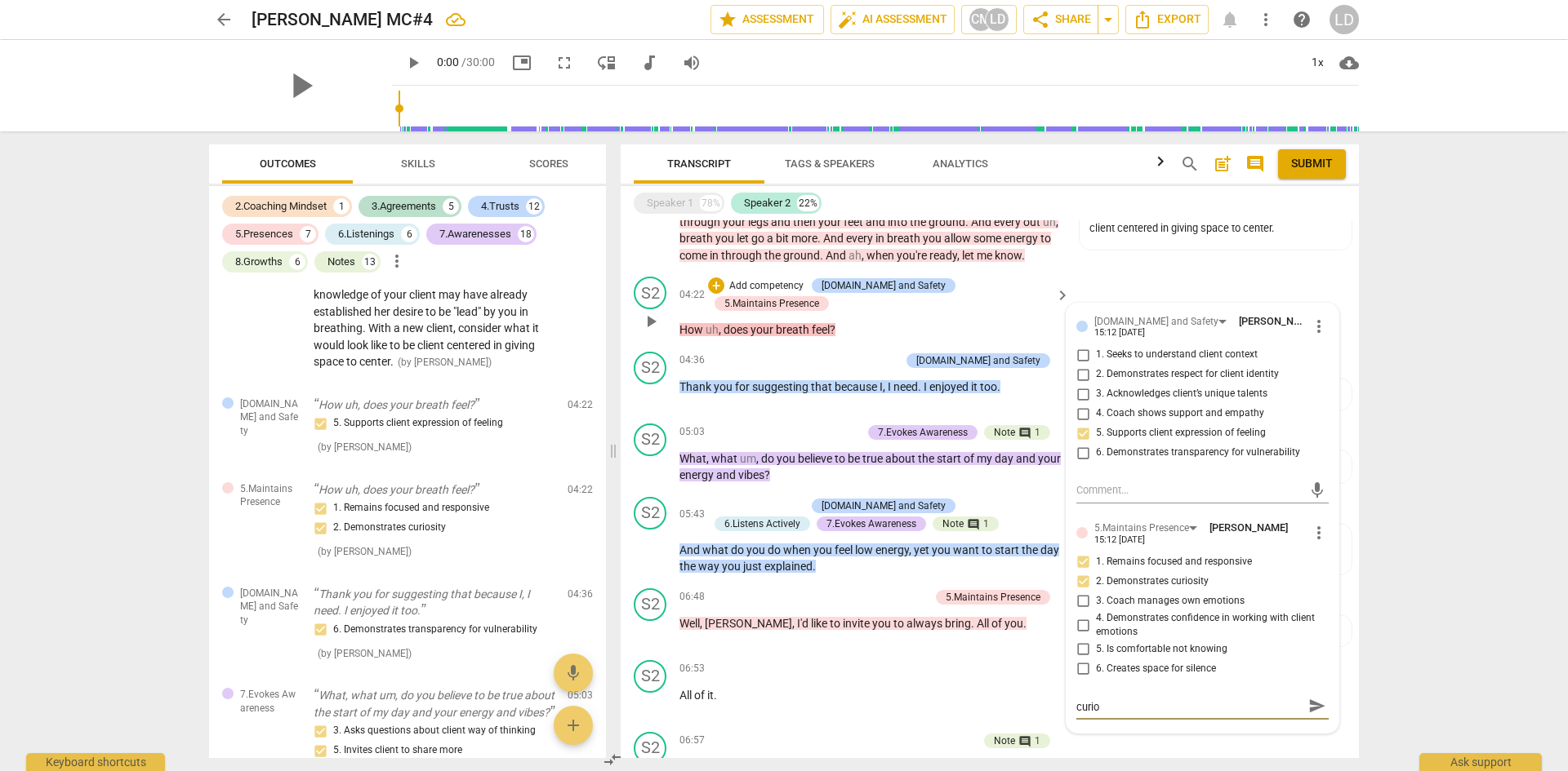
type textarea "Reflection: In what way are you using generative curios"
type textarea "Reflection: In what way are you using generative curiosi"
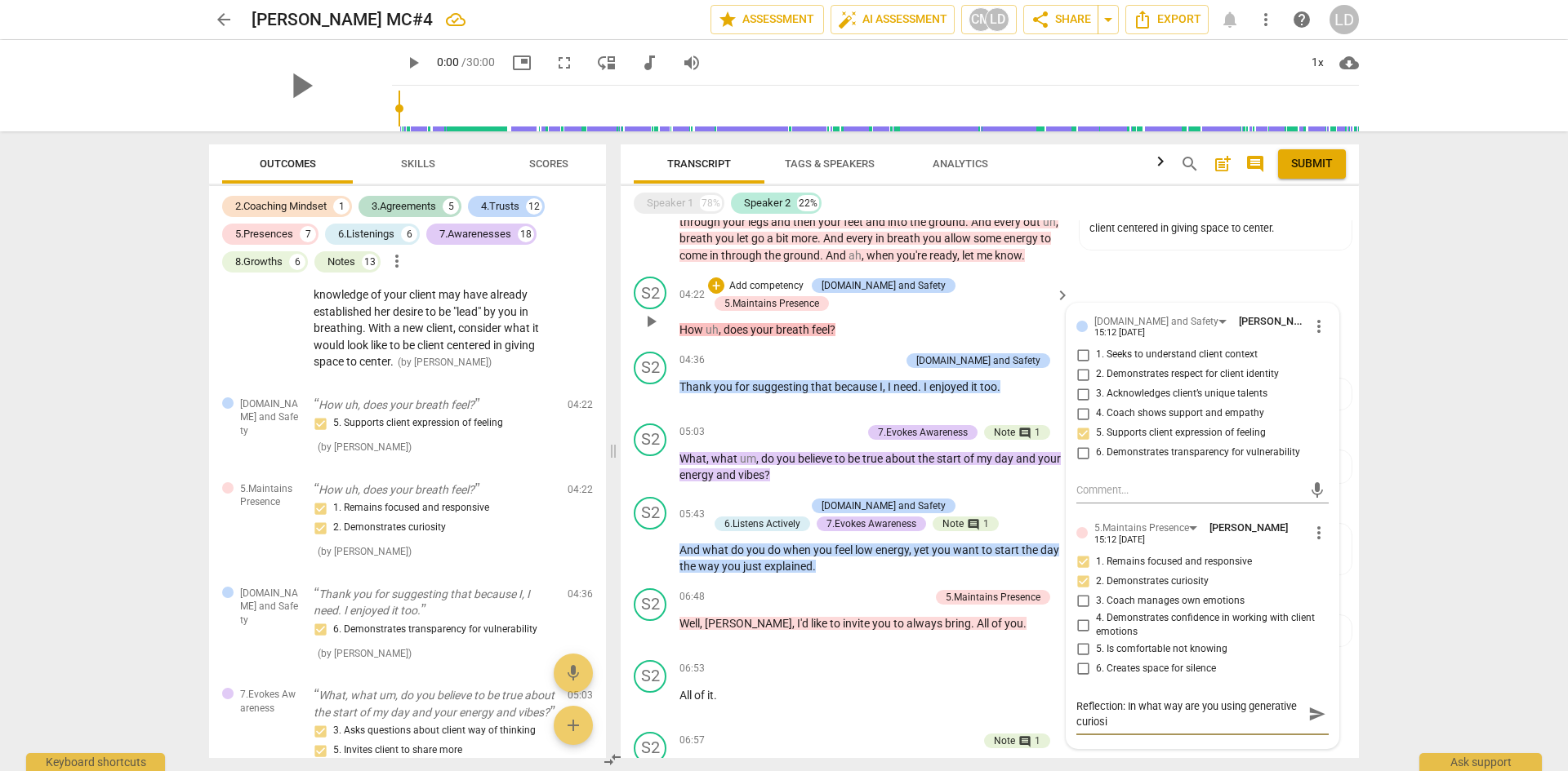
type textarea "Reflection: In what way are you using generative curiosit"
type textarea "Reflection: In what way are you using generative curiosity"
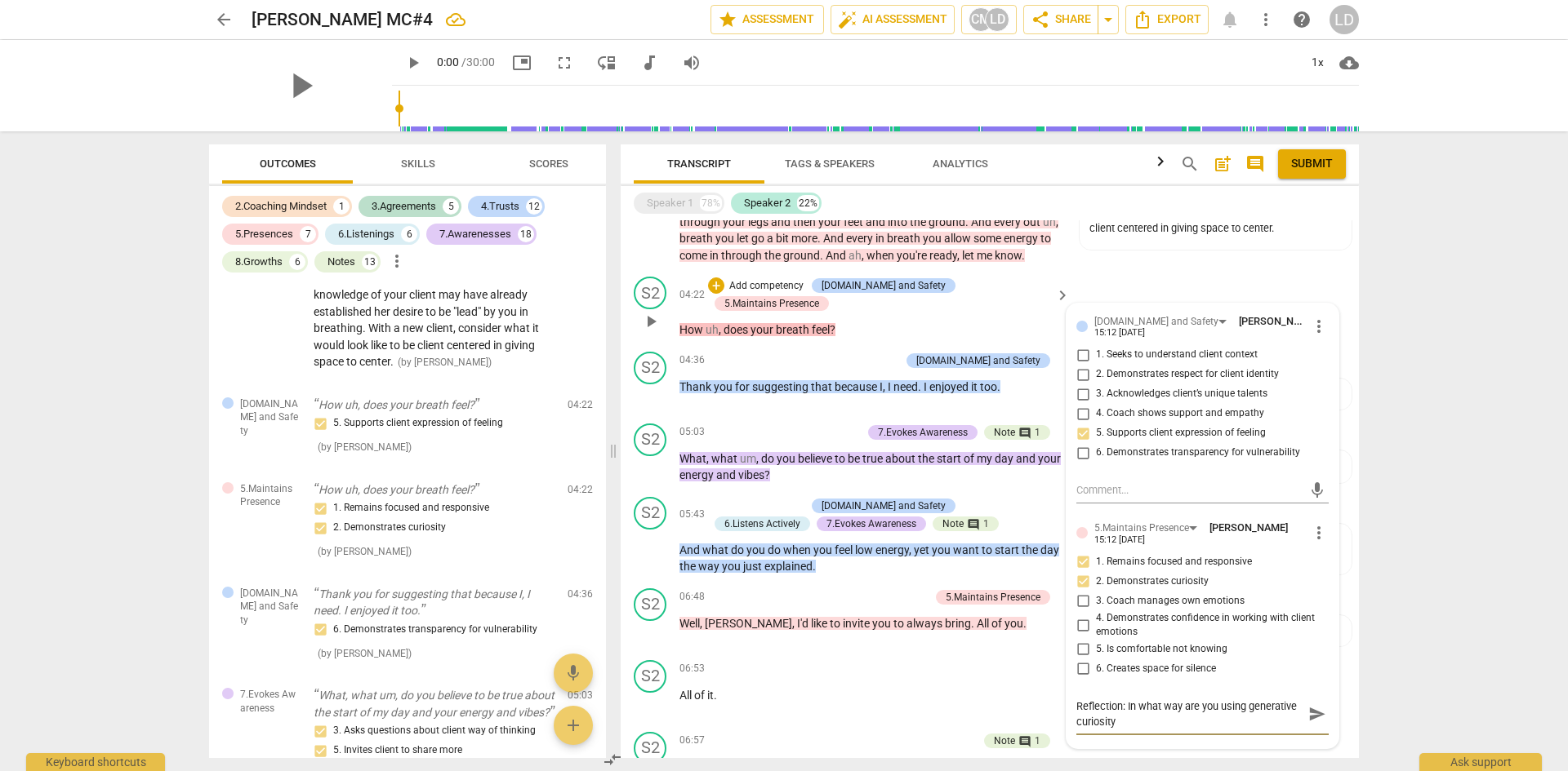
type textarea "Reflection: In what way are you using generative curiosity"
type textarea "Reflection: In what way are you using generative curiosity h"
type textarea "Reflection: In what way are you using generative curiosity he"
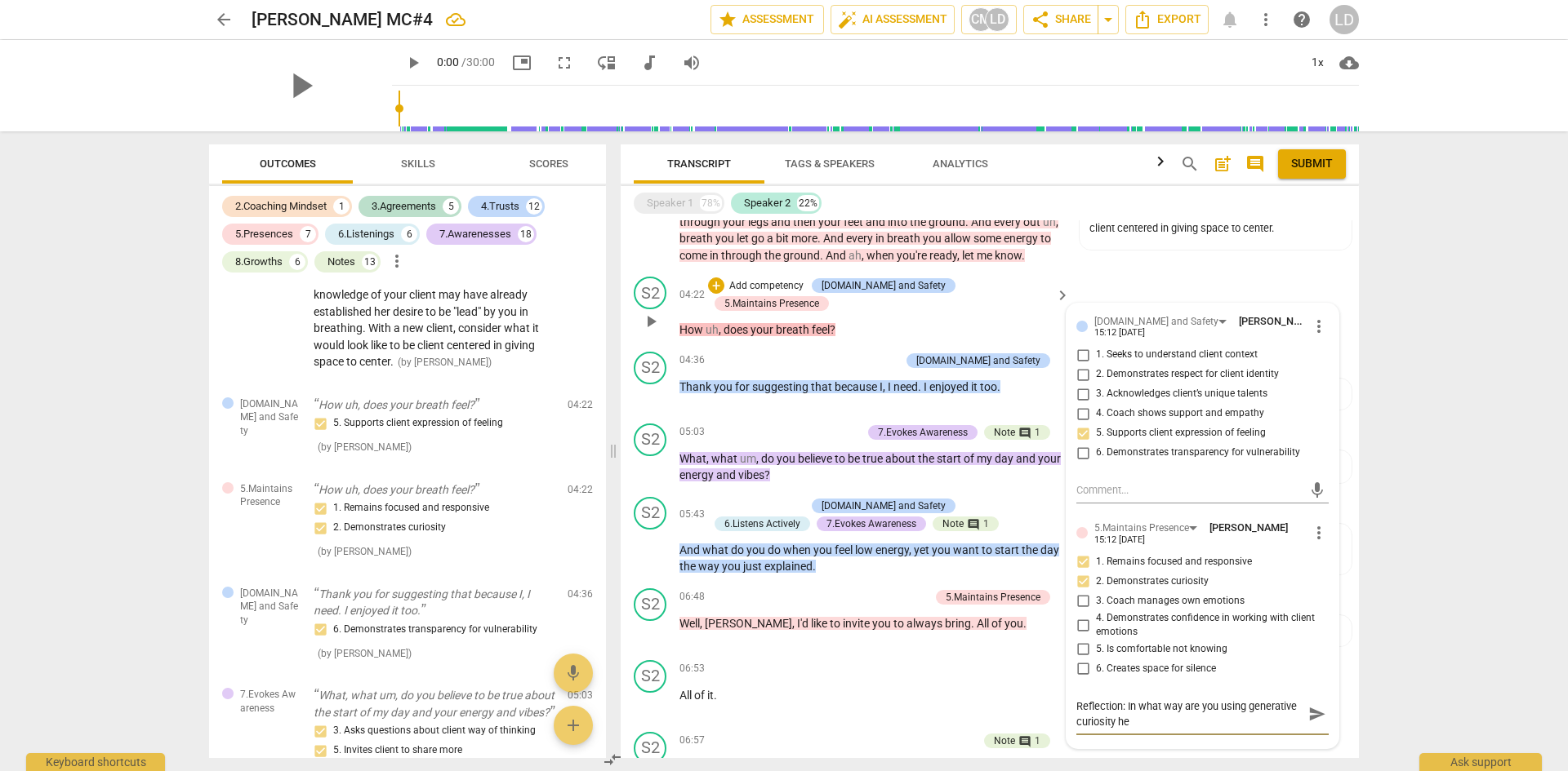
type textarea "Reflection: In what way are you using generative curiosity hee"
type textarea "Reflection: In what way are you using generative curiosity heer"
type textarea "Reflection: In what way are you using generative curiosity hee"
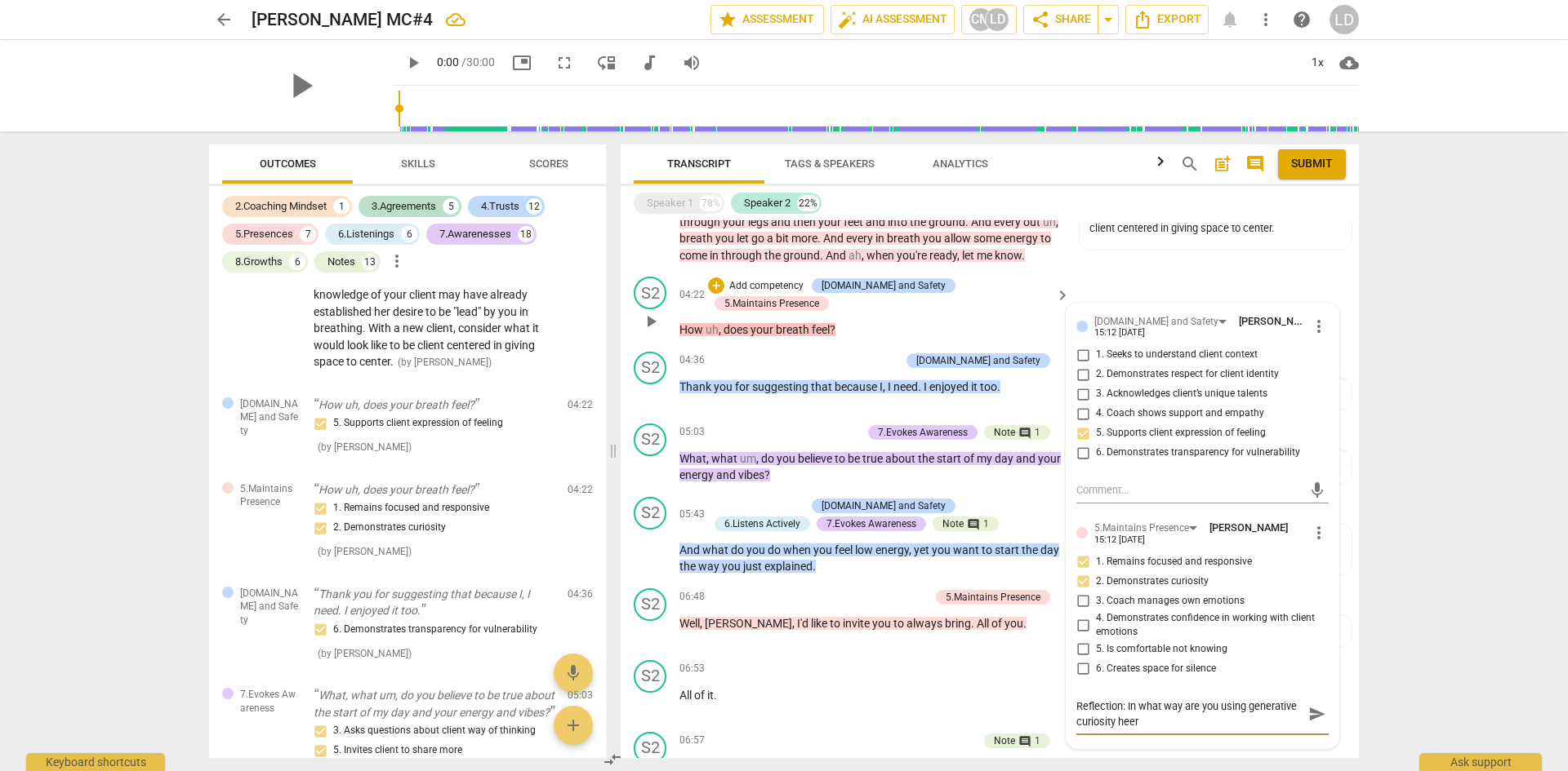
type textarea "Reflection: In what way are you using generative curiosity hee"
type textarea "Reflection: In what way are you using generative curiosity he"
type textarea "Reflection: In what way are you using generative curiosity her"
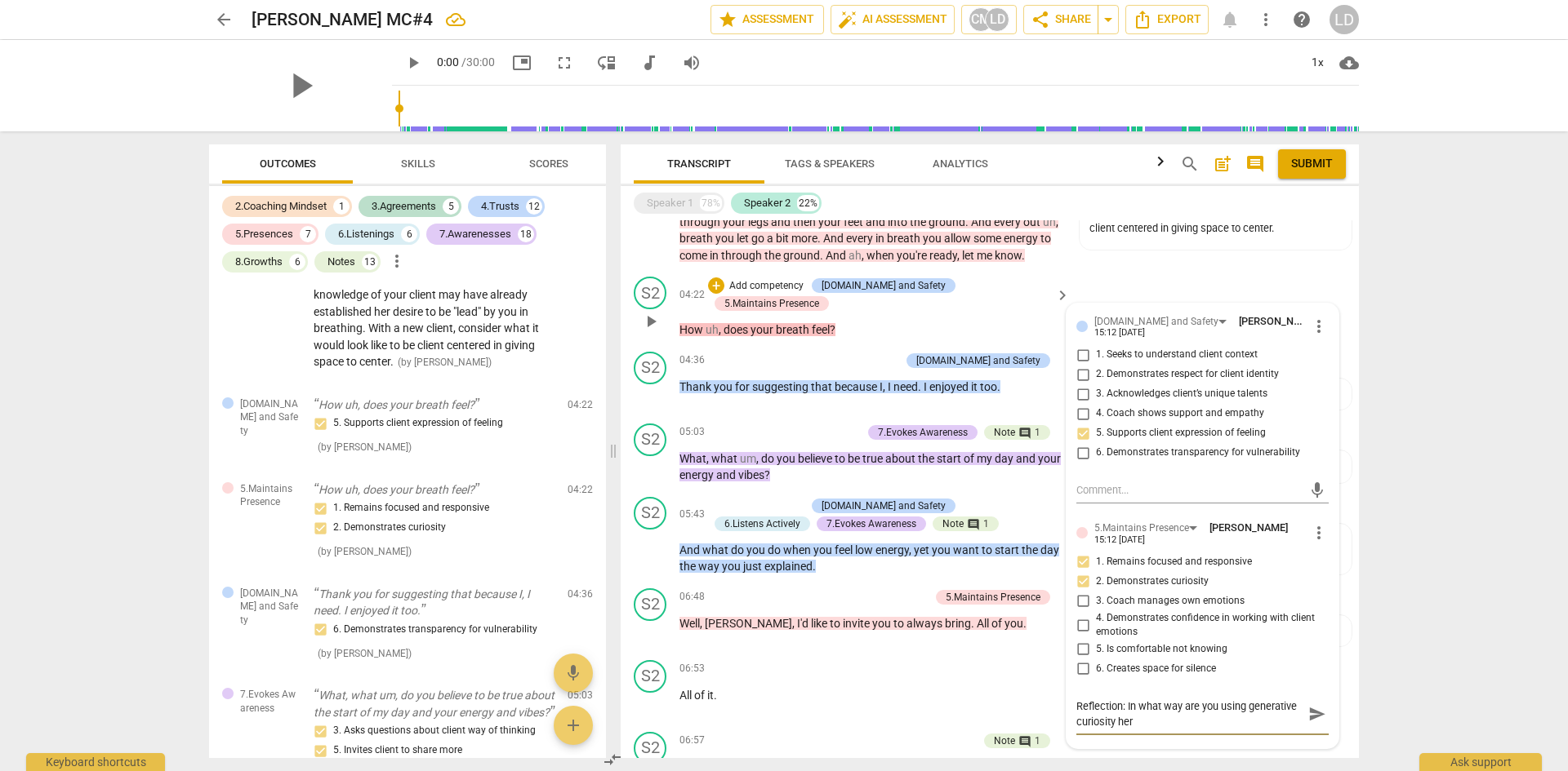
type textarea "Reflection: In what way are you using generative curiosity here"
type textarea "Reflection: In what way are you using generative curiosity here?"
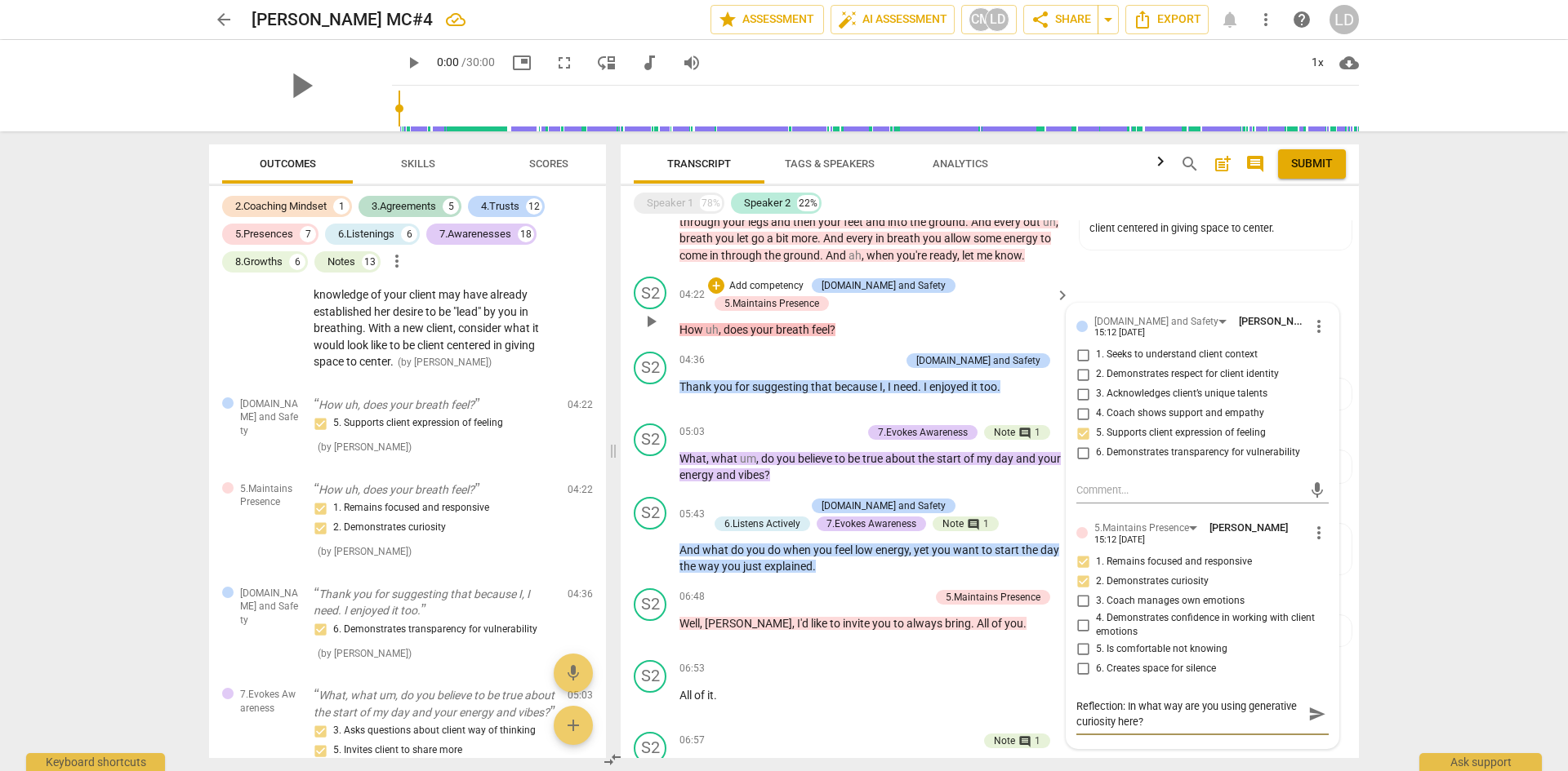
type textarea "Reflection: In what way are you using generative curiosity here?"
type textarea "Reflection: In what way are you using generative curiosity here? W"
type textarea "Reflection: In what way are you using generative curiosity here? Wh"
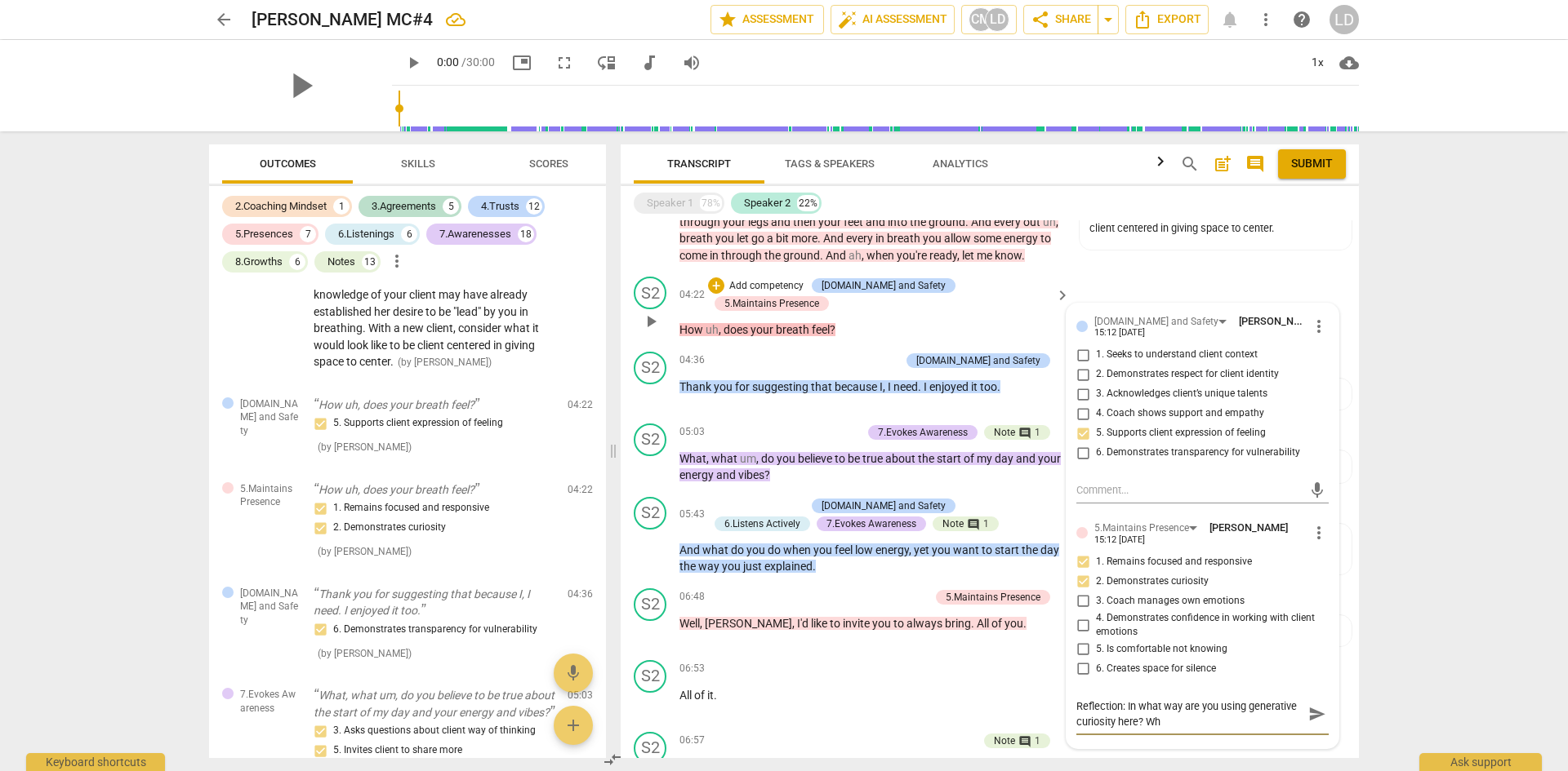
type textarea "Reflection: In what way are you using generative curiosity here? Wha"
type textarea "Reflection: In what way are you using generative curiosity here? What"
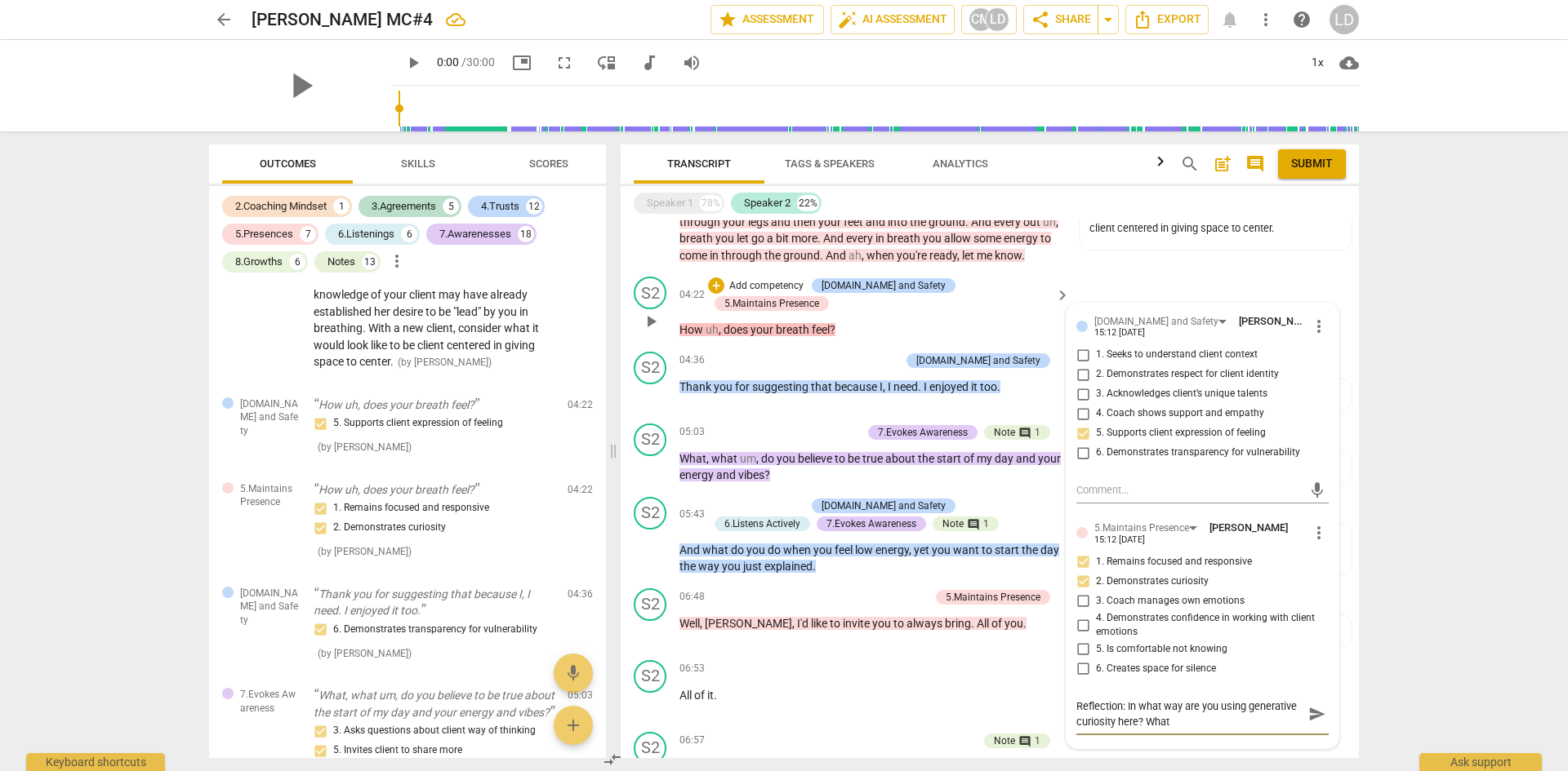
type textarea "Reflection: In what way are you using generative curiosity here? What"
type textarea "Reflection: In what way are you using generative curiosity here? What m"
type textarea "Reflection: In what way are you using generative curiosity here? What mi"
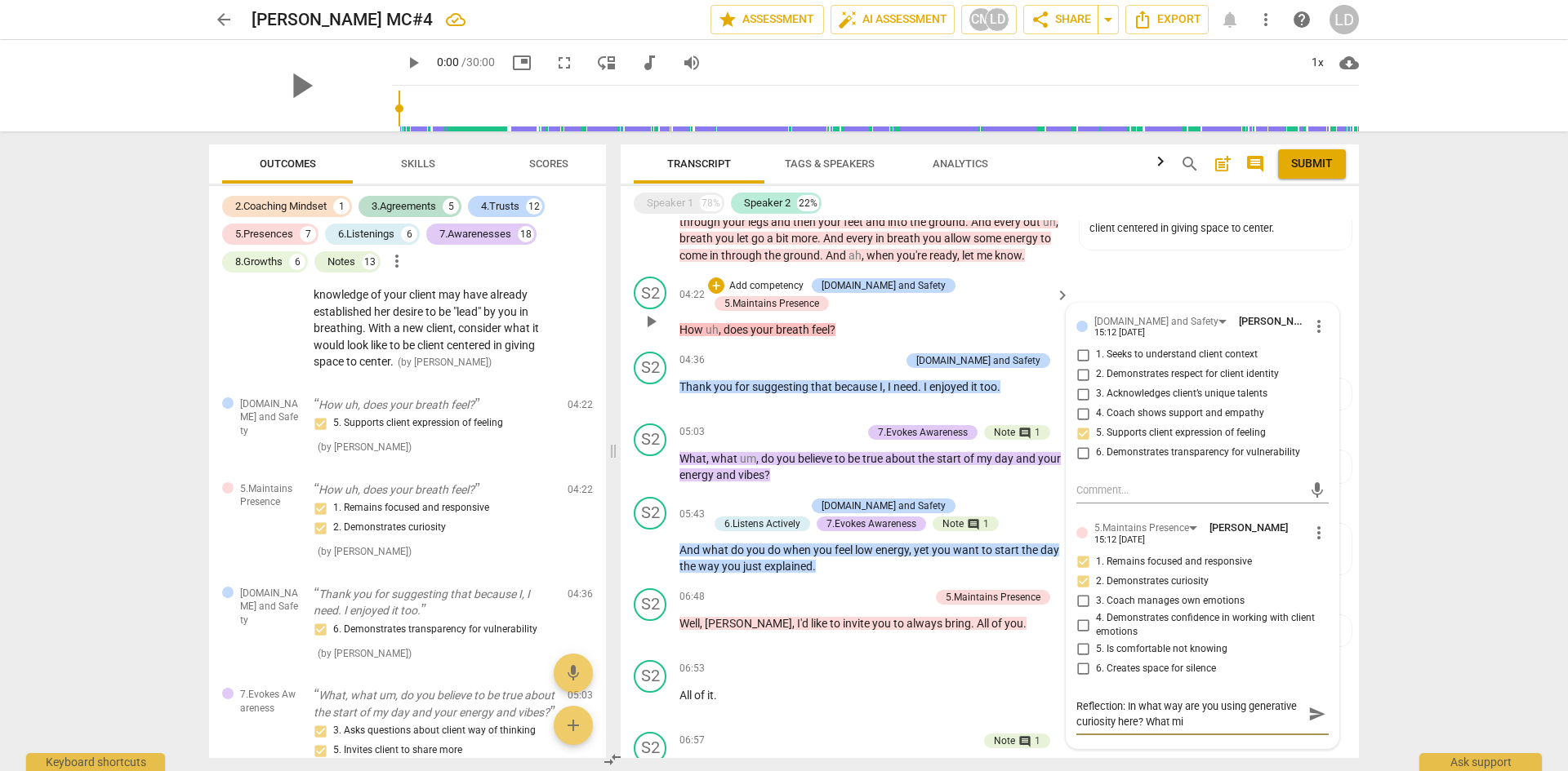
type textarea "Reflection: In what way are you using generative curiosity here? What mig"
type textarea "Reflection: In what way are you using generative curiosity here? What migh"
type textarea "Reflection: In what way are you using generative curiosity here? What might"
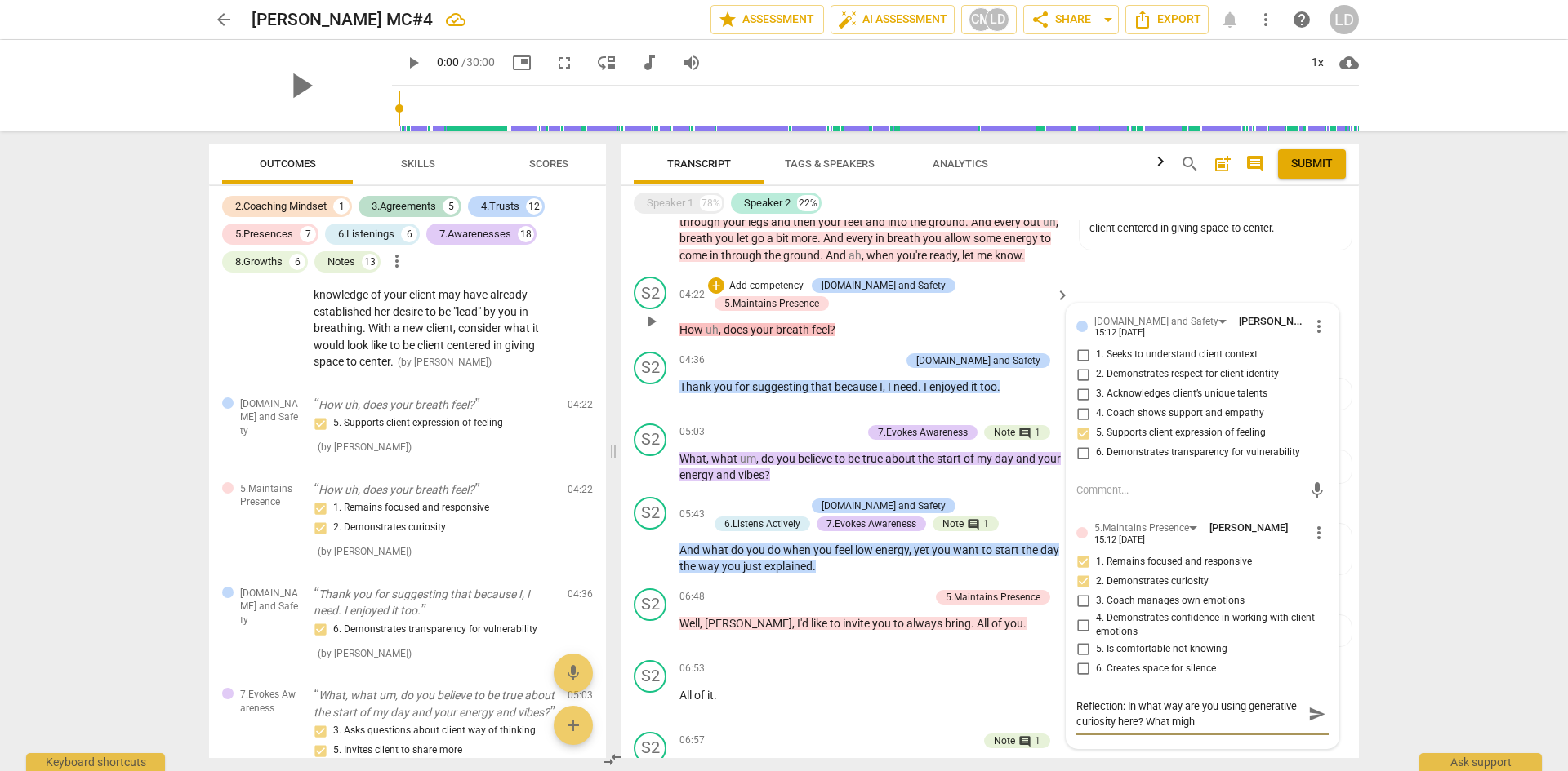
type textarea "Reflection: In what way are you using generative curiosity here? What might"
type textarea "Reflection: In what way are you using generative curiosity here? What might y"
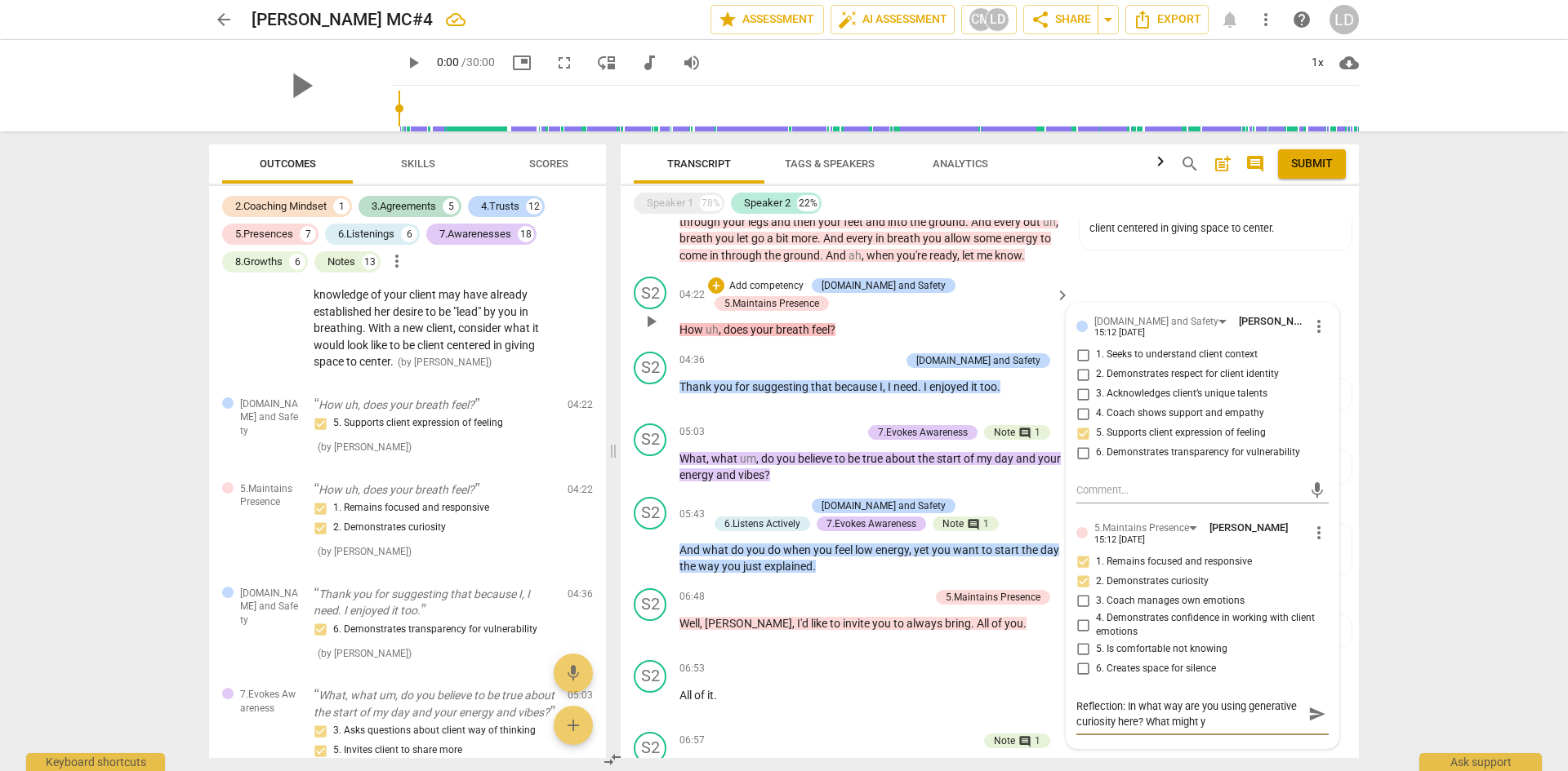
type textarea "Reflection: In what way are you using generative curiosity here? What might yo"
type textarea "Reflection: In what way are you using generative curiosity here? What might you"
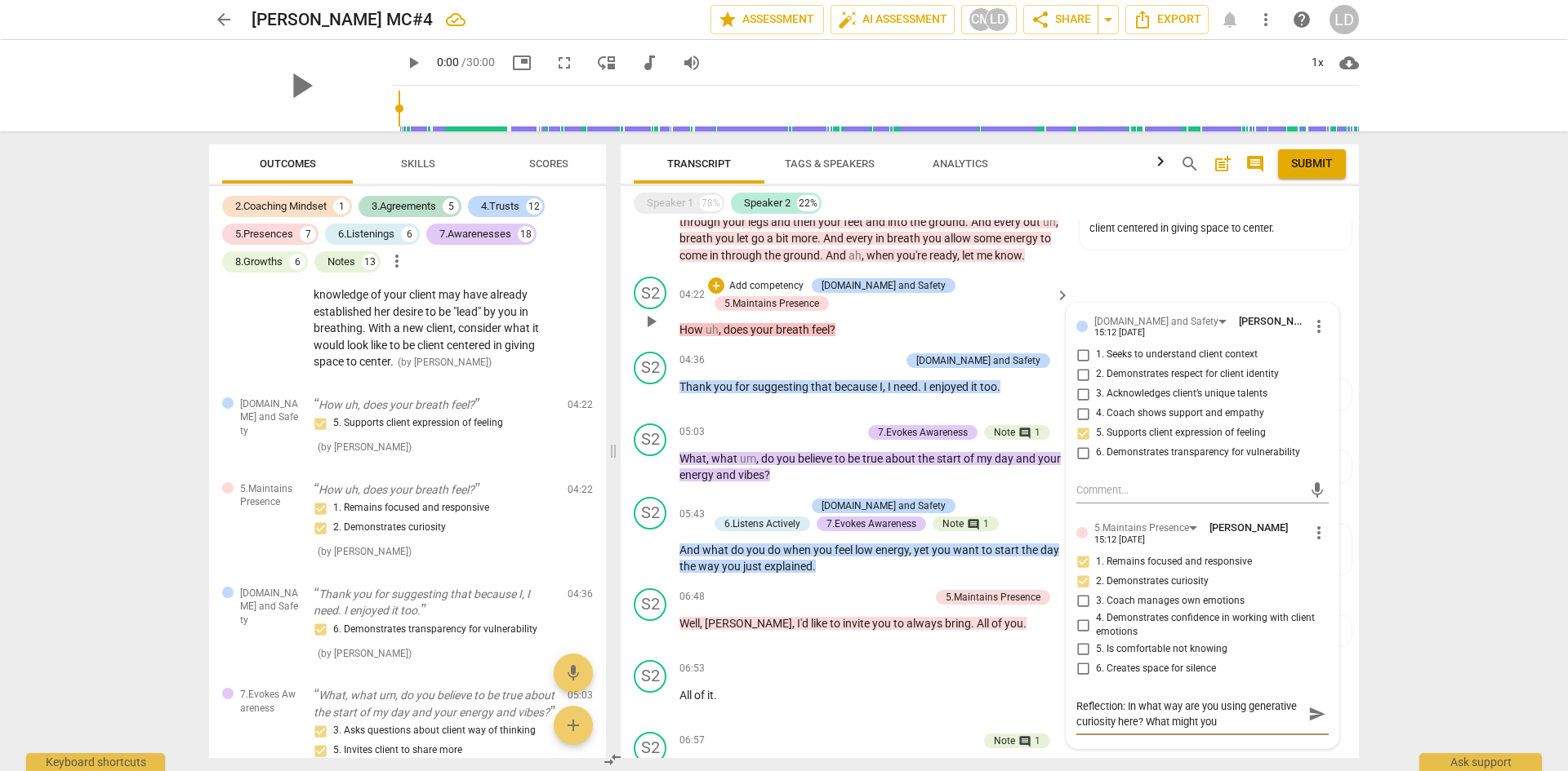
type textarea "Reflection: In what way are you using generative curiosity here? What might you"
type textarea "Reflection: In what way are you using generative curiosity here? What might you…"
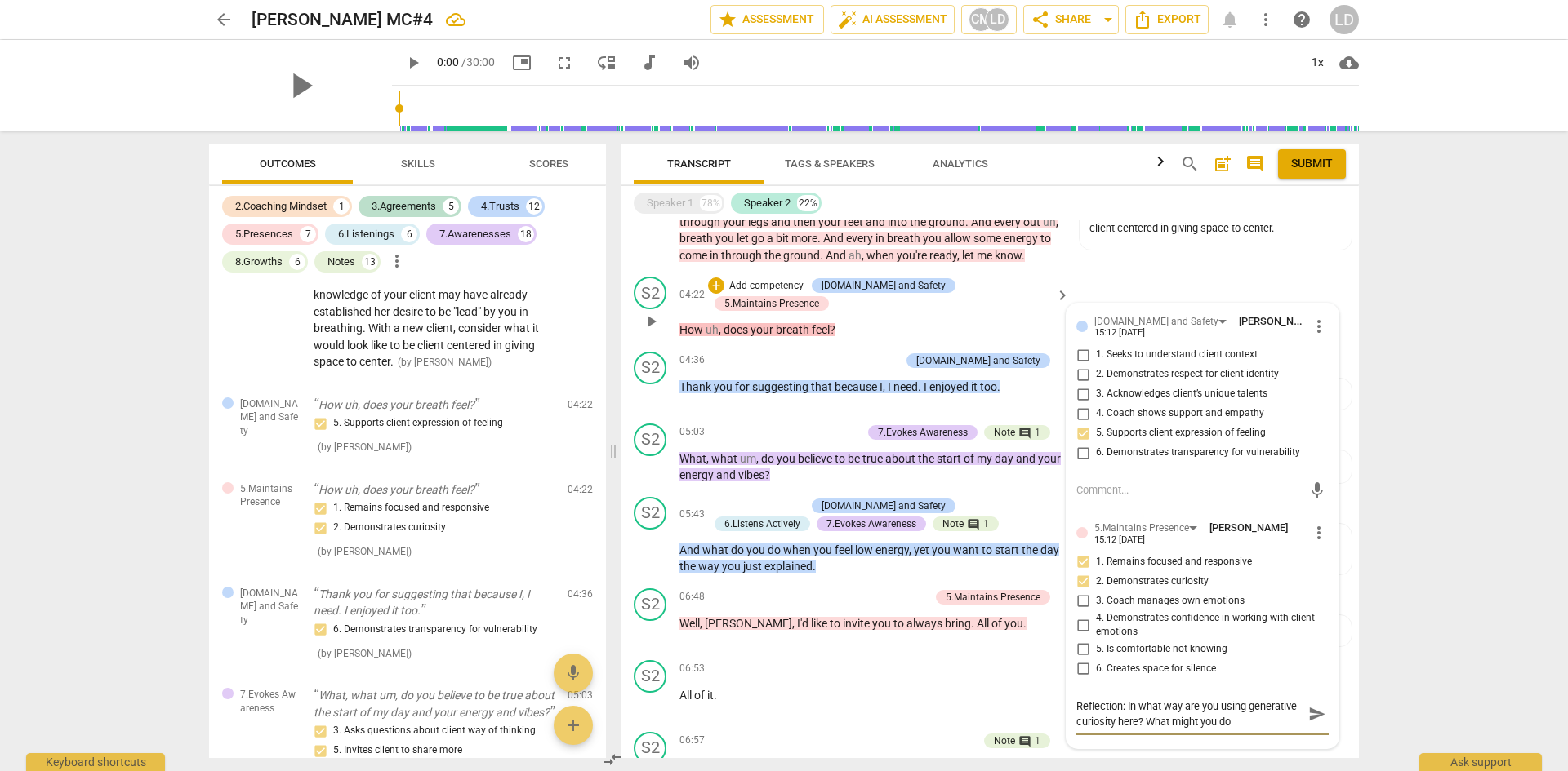
type textarea "Reflection: In what way are you using generative curiosity here? What might you…"
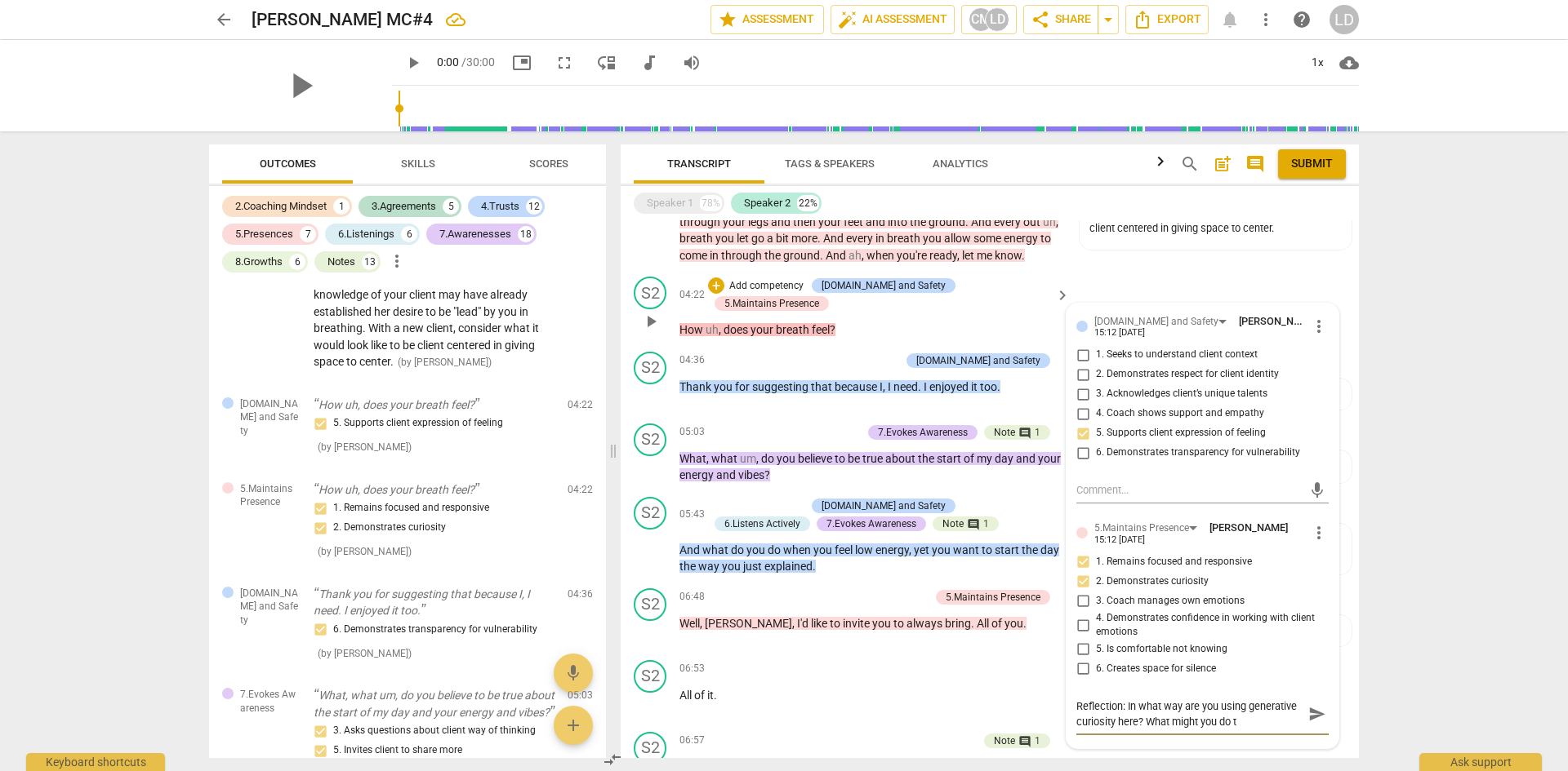
type textarea "Reflection: In what way are you using generative curiosity here? What might you…"
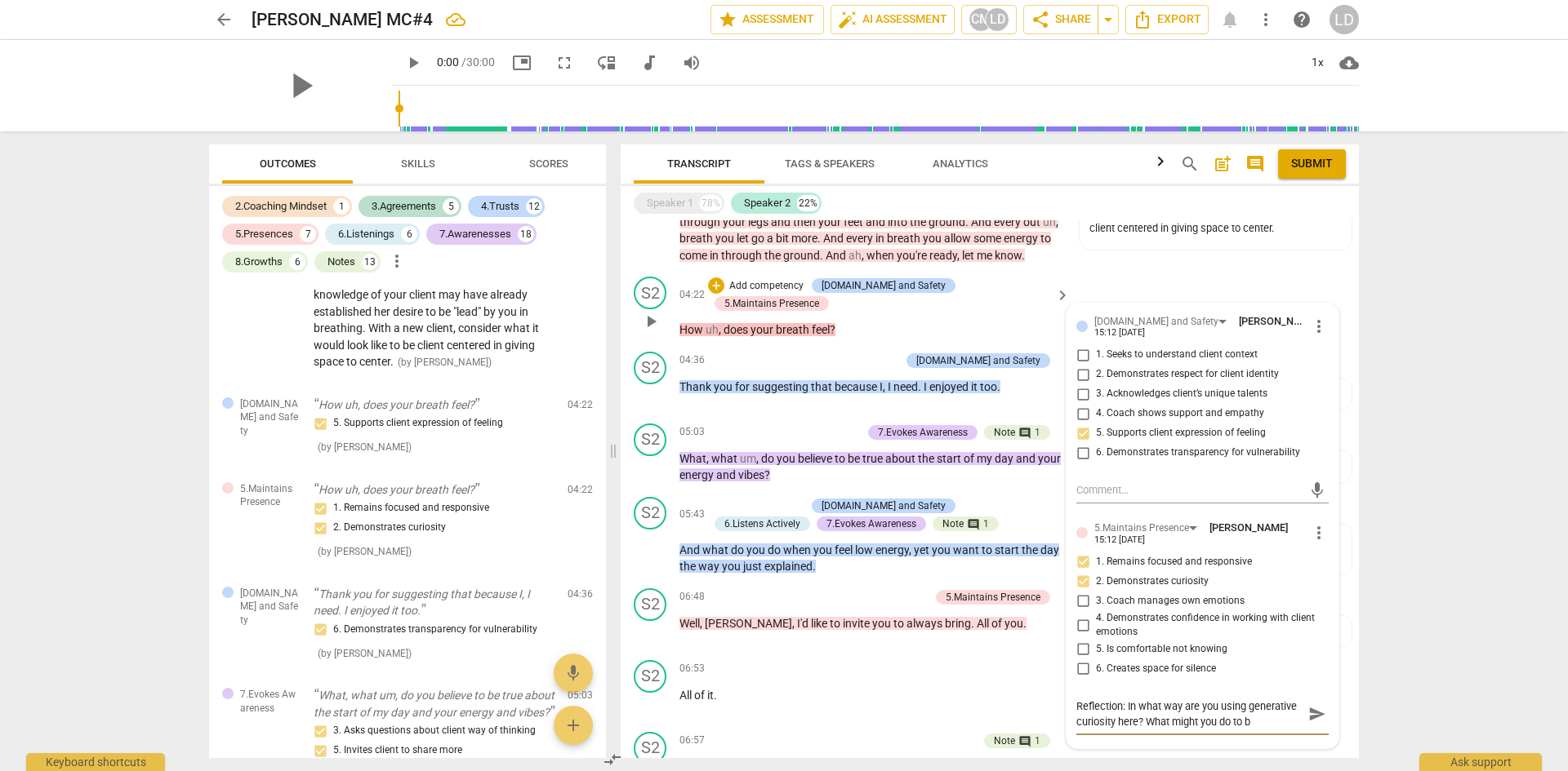
type textarea "Reflection: In what way are you using generative curiosity here? What might you…"
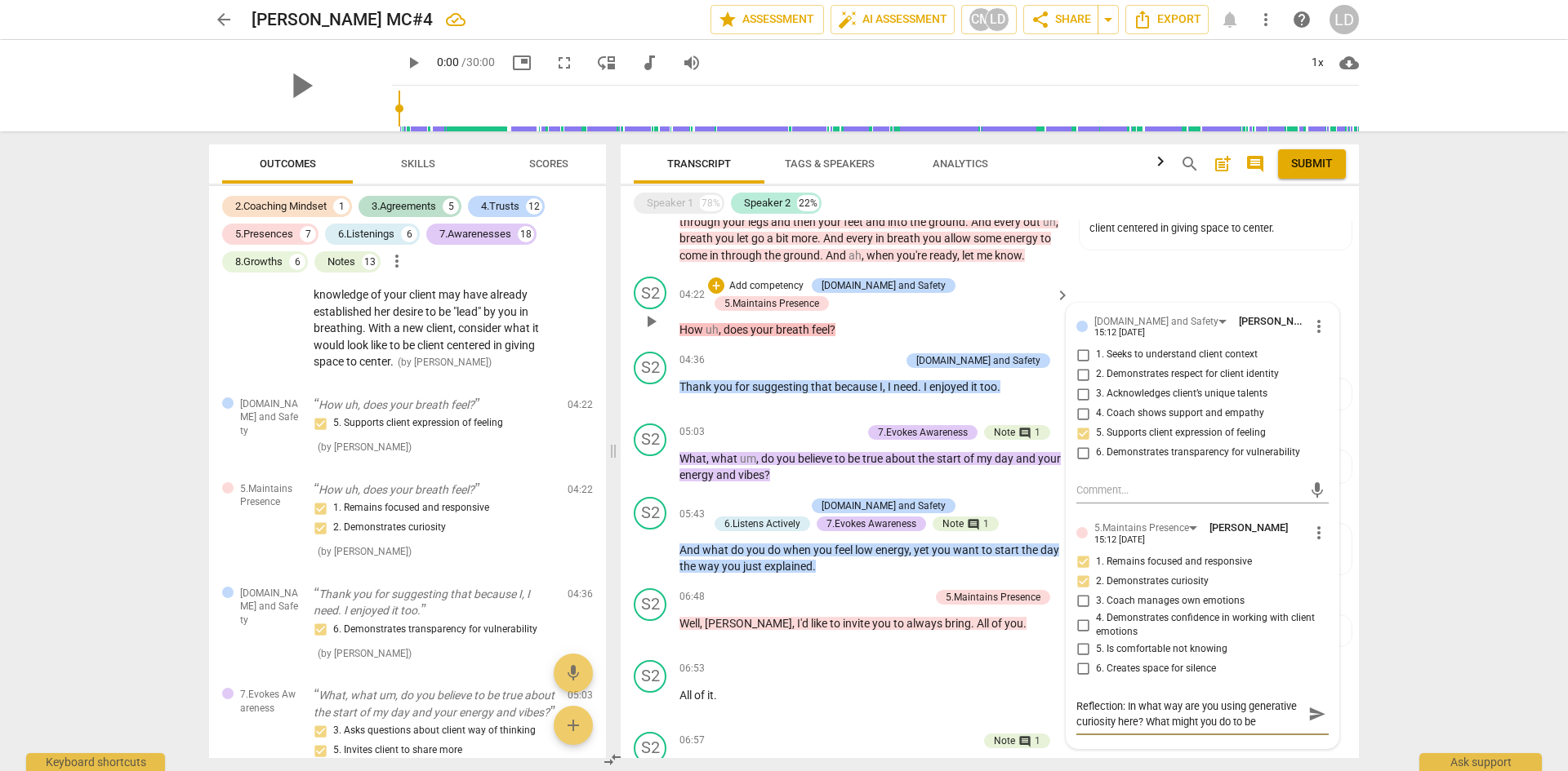
type textarea "Reflection: In what way are you using generative curiosity here? What might you…"
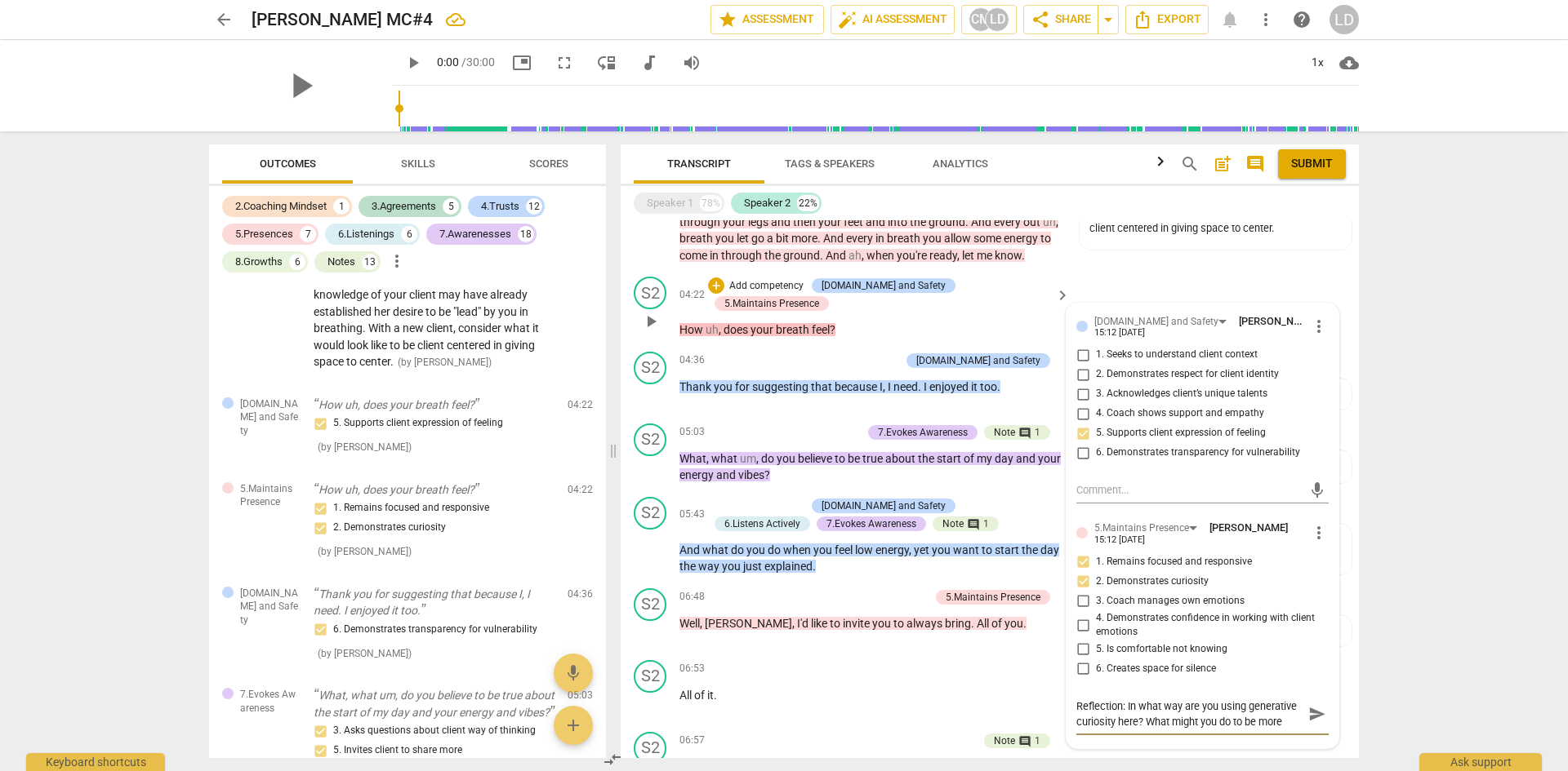
type textarea "Reflection: In what way are you using generative curiosity here? What might you…"
click at [1308, 723] on span "send" at bounding box center [1317, 729] width 18 height 18
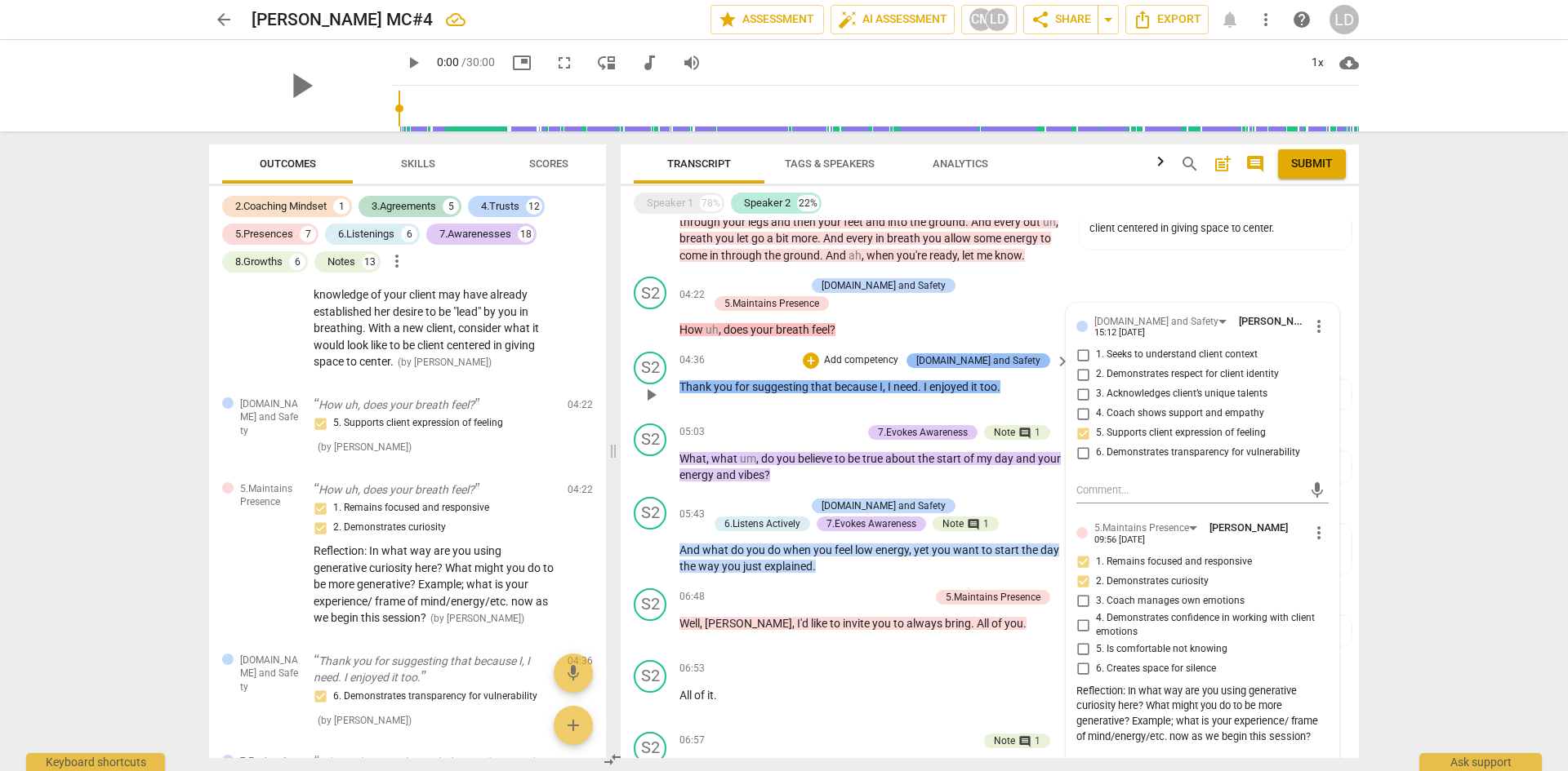
click at [1014, 356] on div "[DOMAIN_NAME] and Safety" at bounding box center [978, 361] width 124 height 15
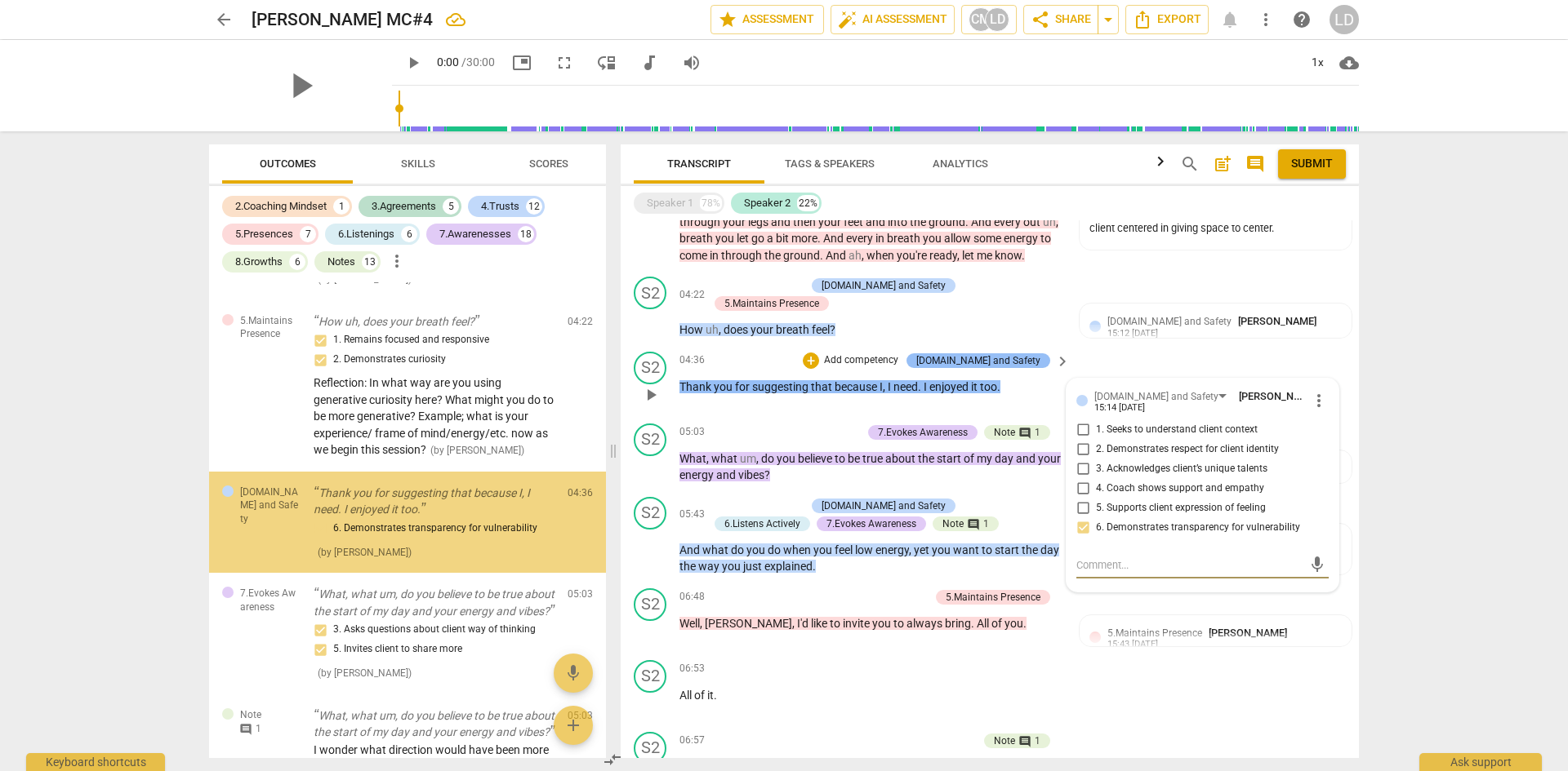
scroll to position [1212, 0]
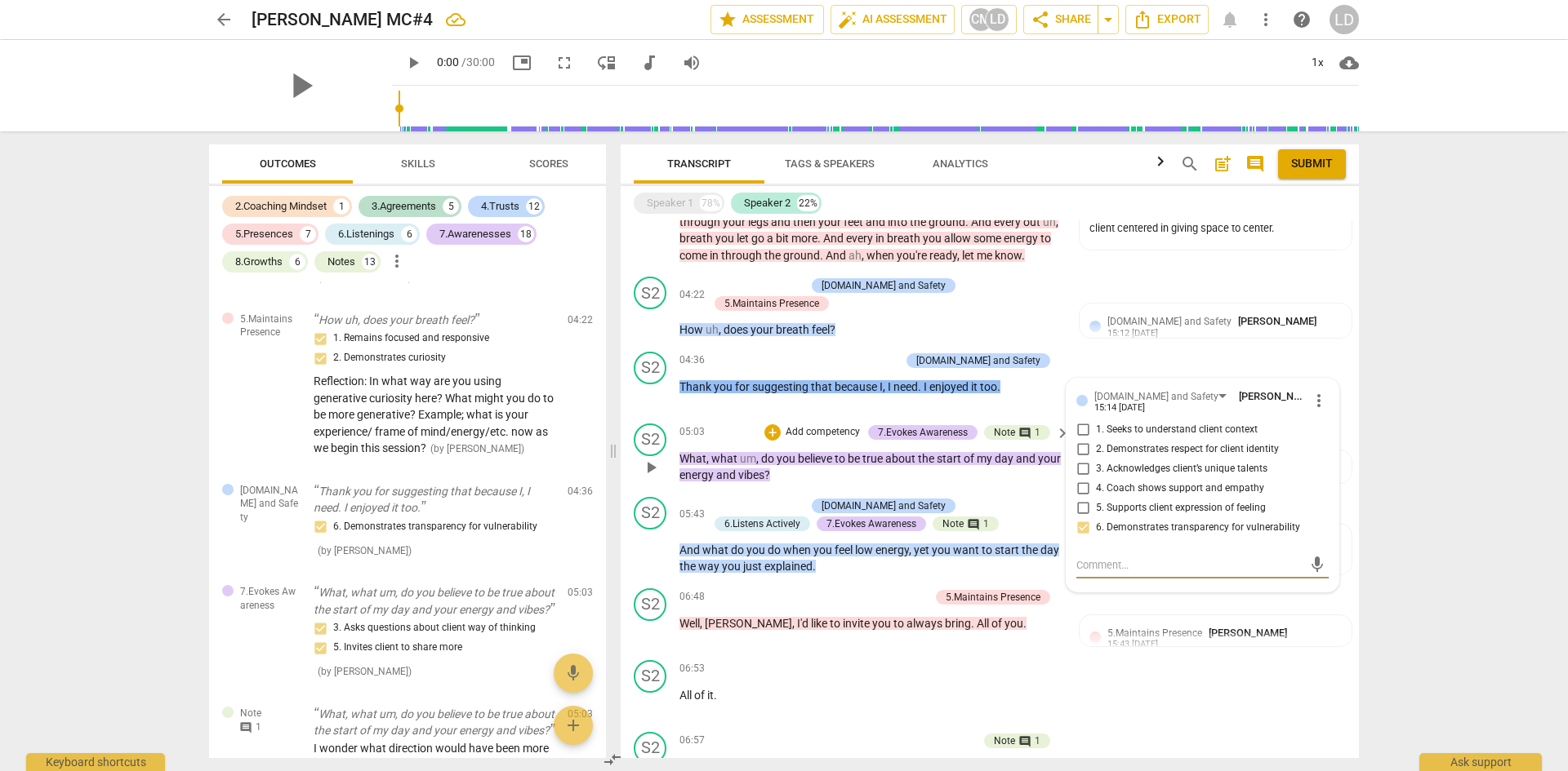
click at [1021, 457] on span "and" at bounding box center [1027, 458] width 22 height 13
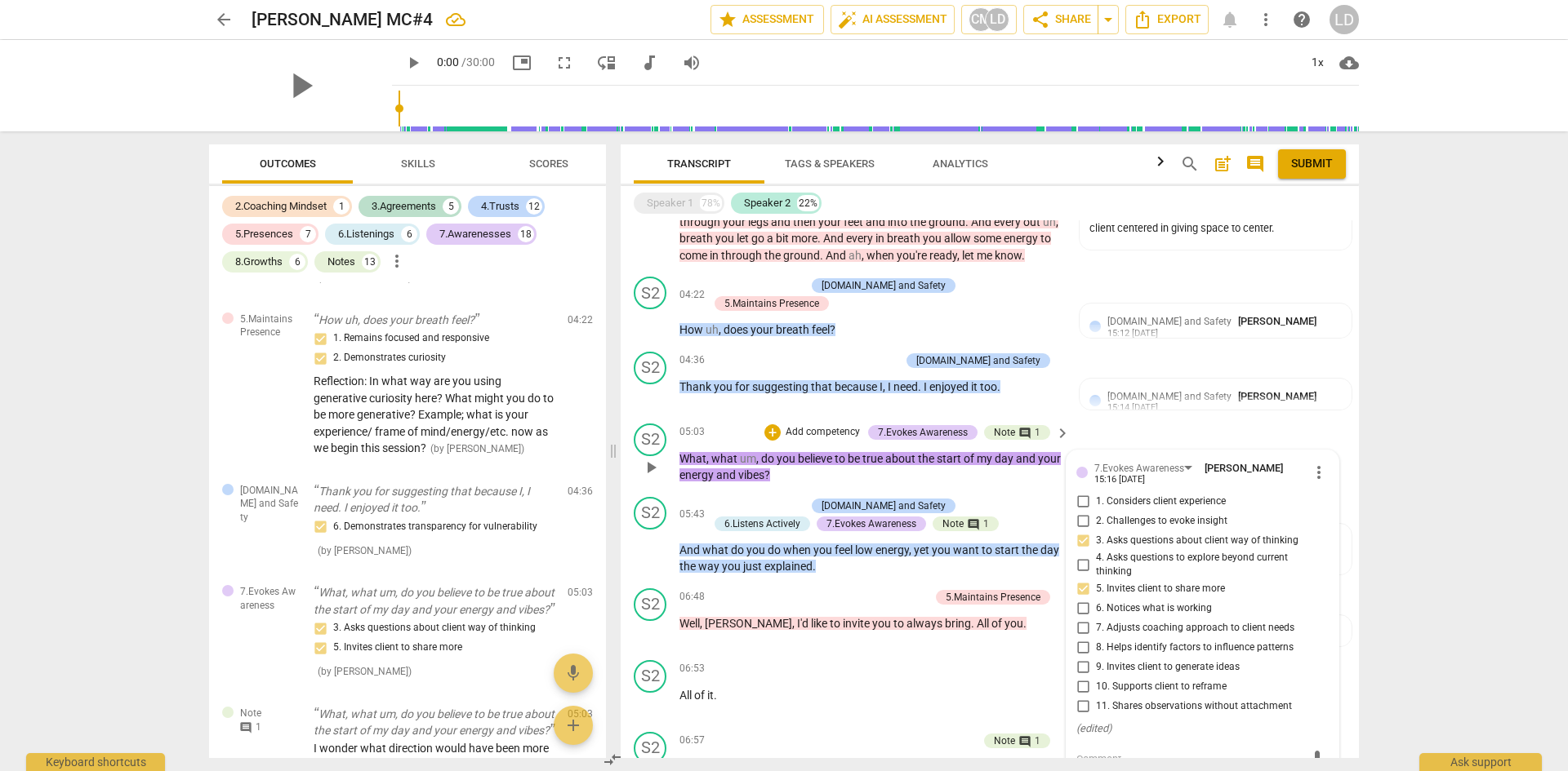
scroll to position [1120, 0]
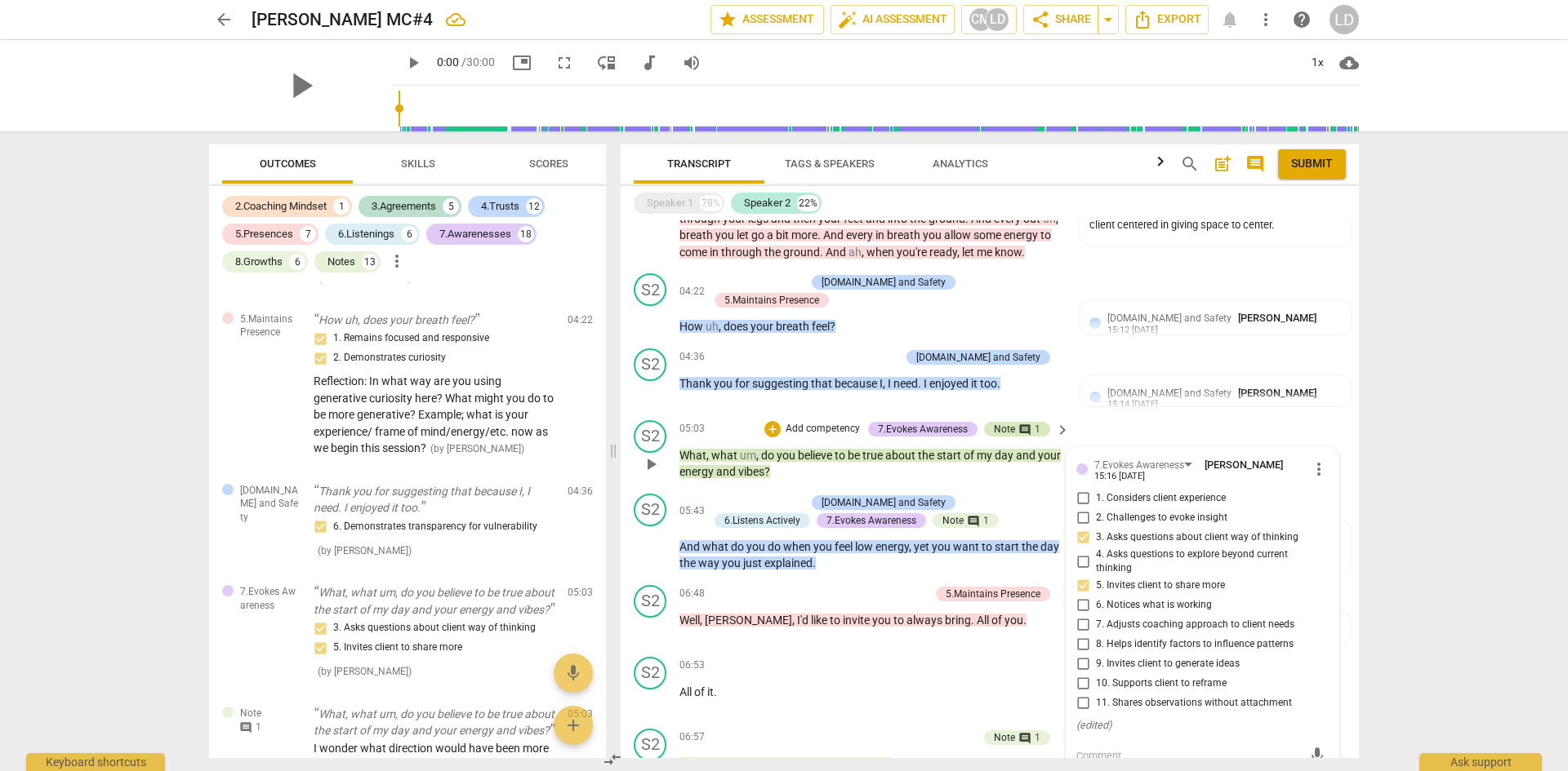
click at [1005, 423] on div "Note" at bounding box center [1004, 429] width 21 height 15
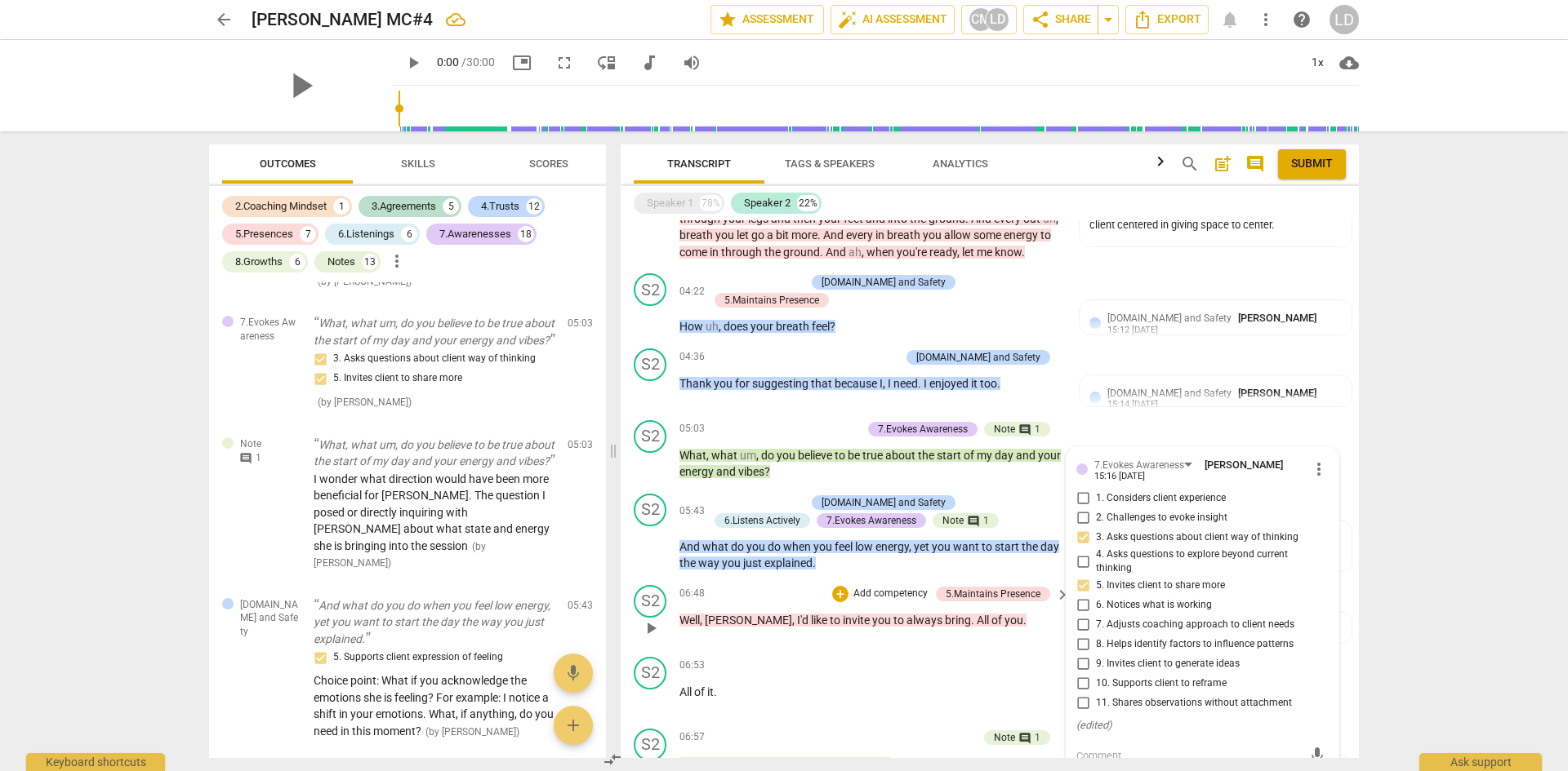
click at [992, 614] on span "of" at bounding box center [998, 620] width 13 height 13
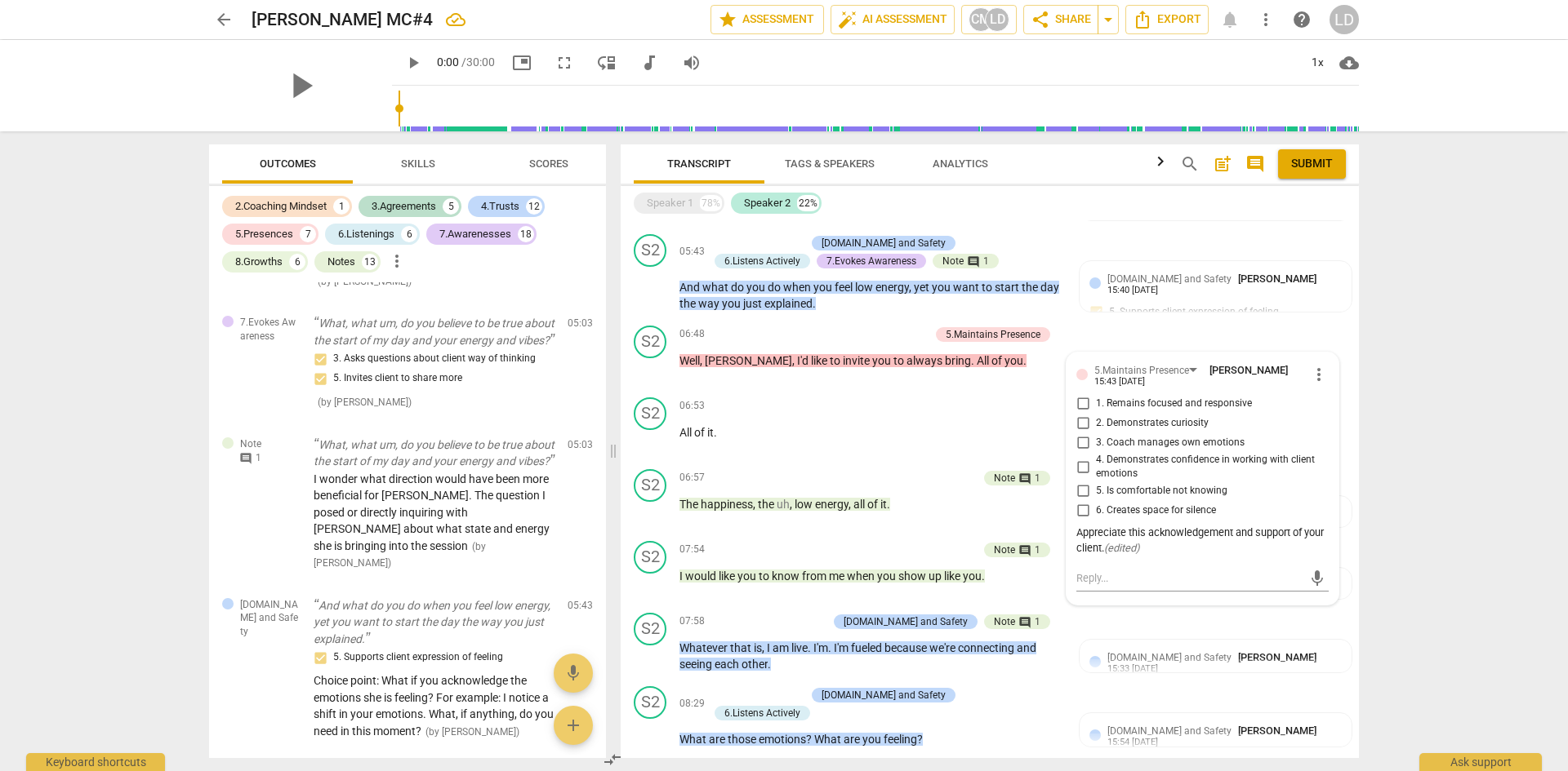
scroll to position [1386, 0]
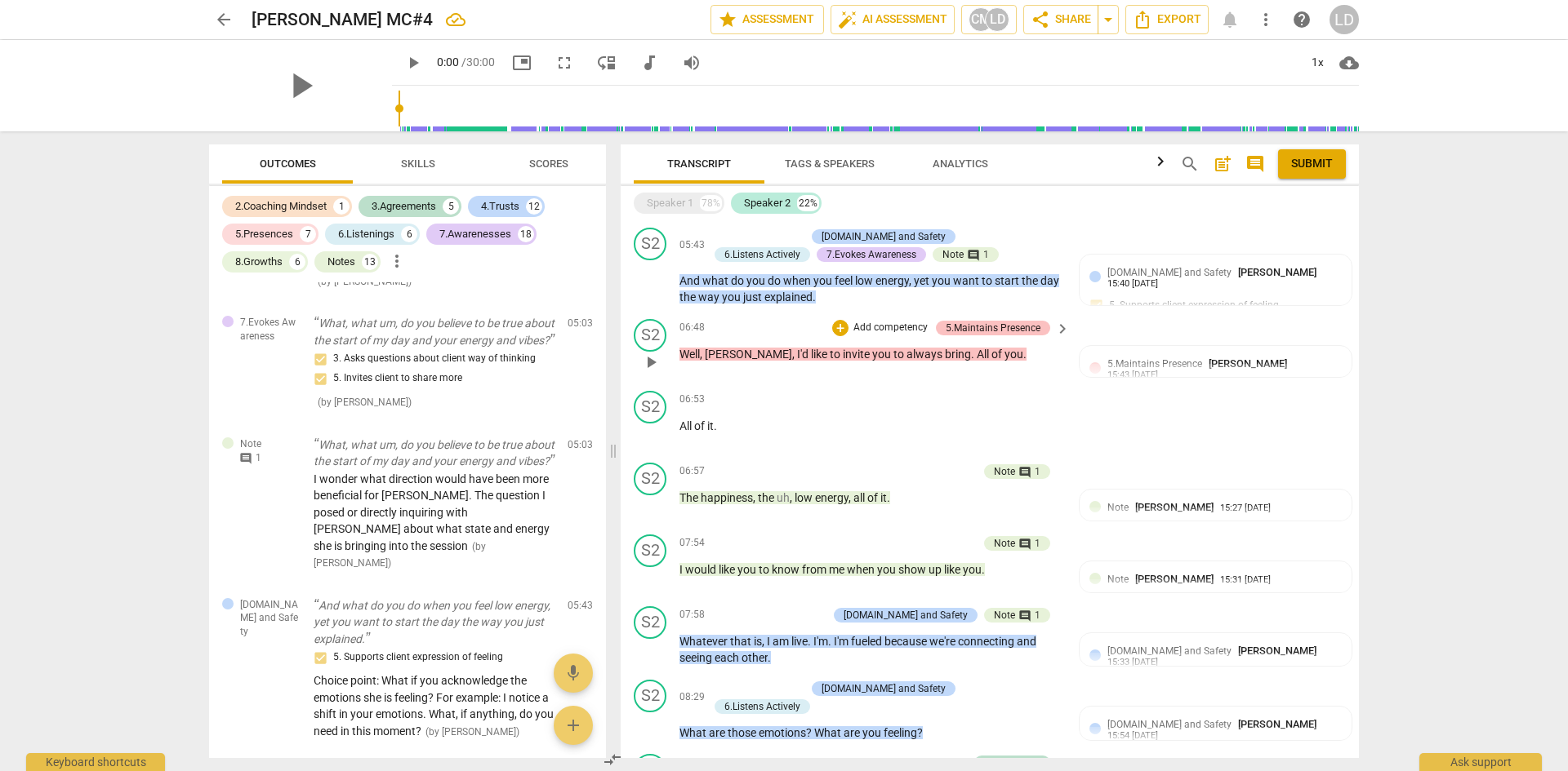
click at [1022, 322] on div "5.Maintains Presence" at bounding box center [993, 328] width 95 height 15
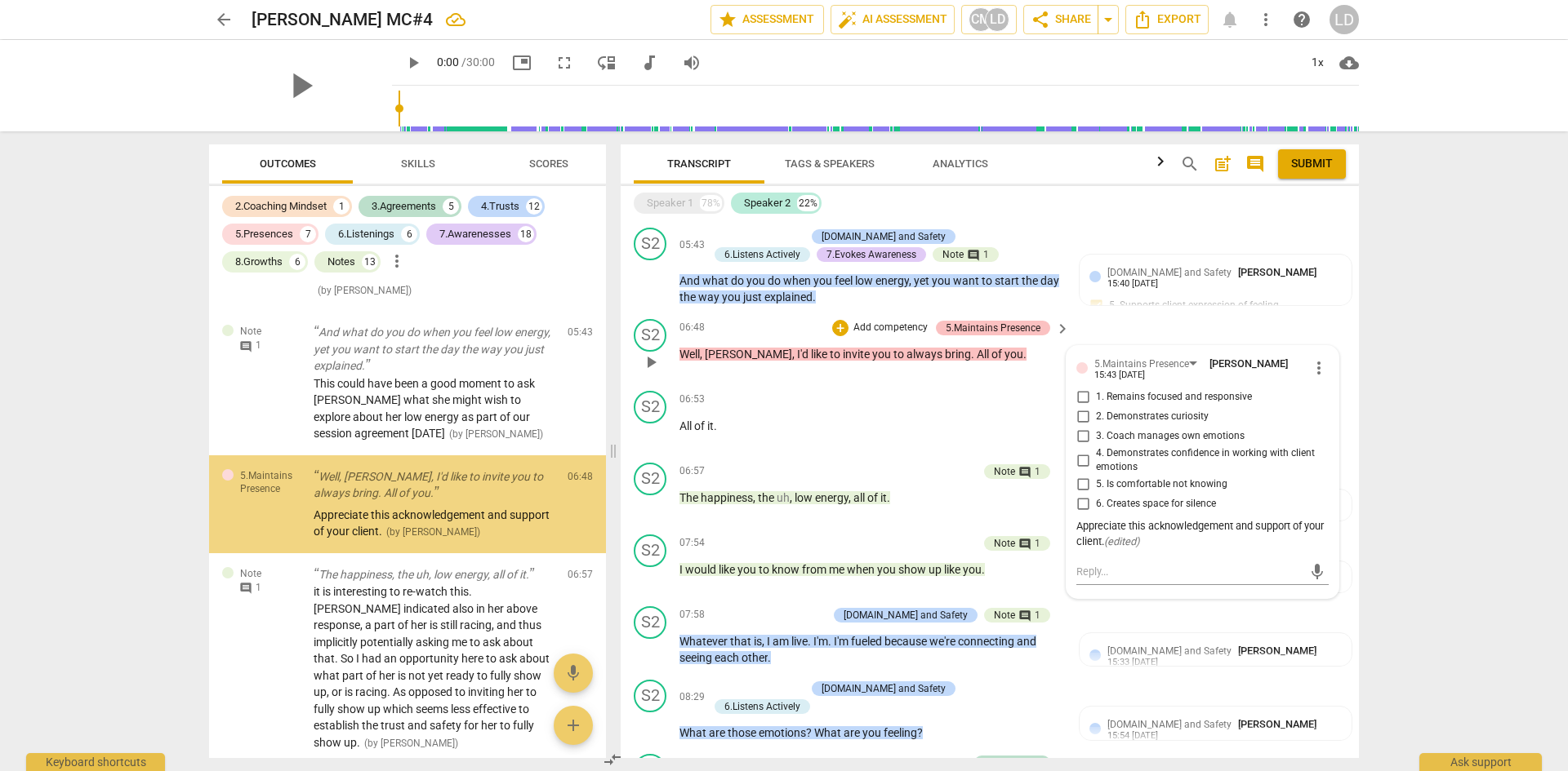
scroll to position [2181, 0]
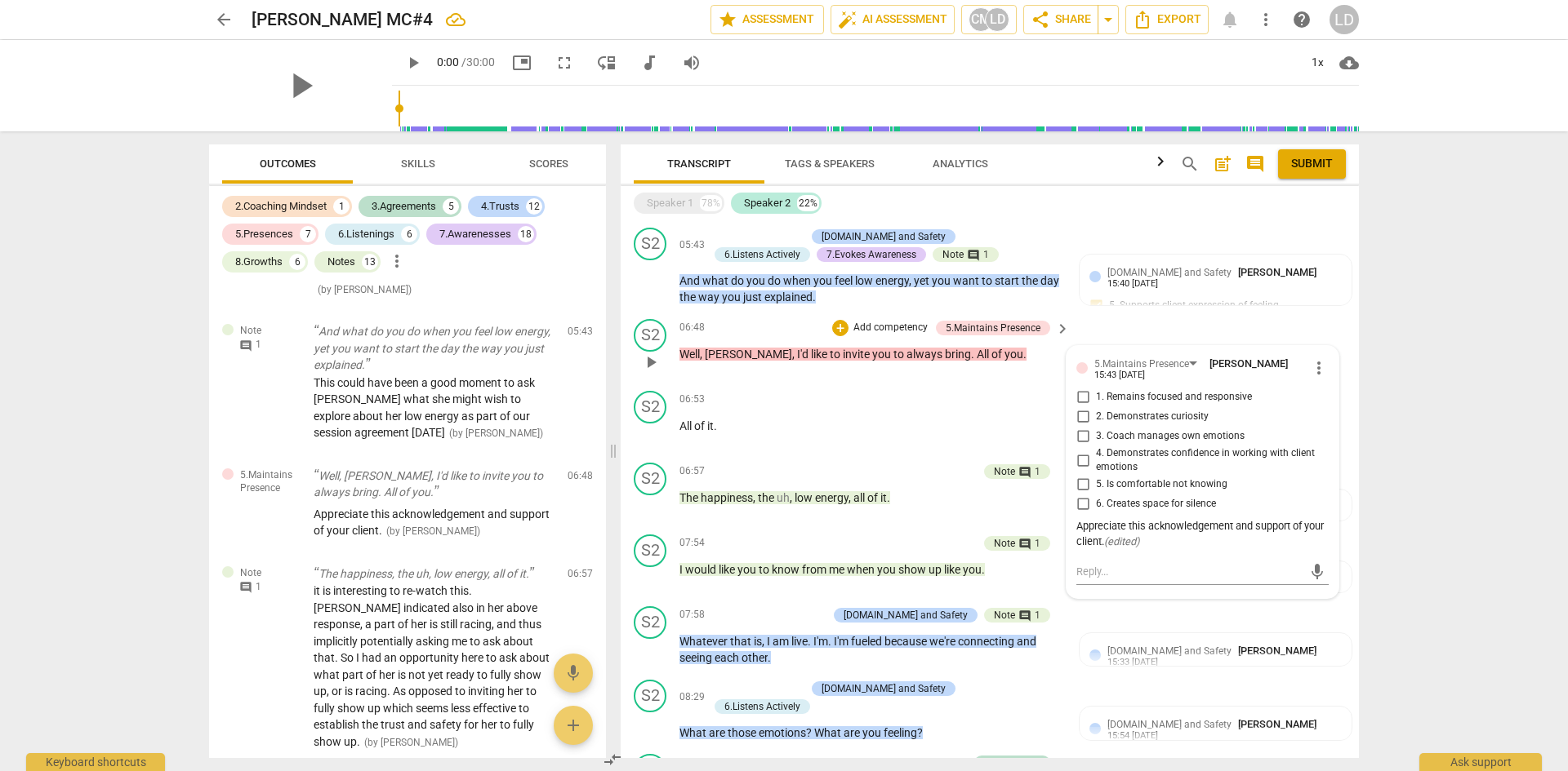
click at [1083, 456] on input "4. Demonstrates confidence in working with client emotions" at bounding box center [1083, 460] width 26 height 19
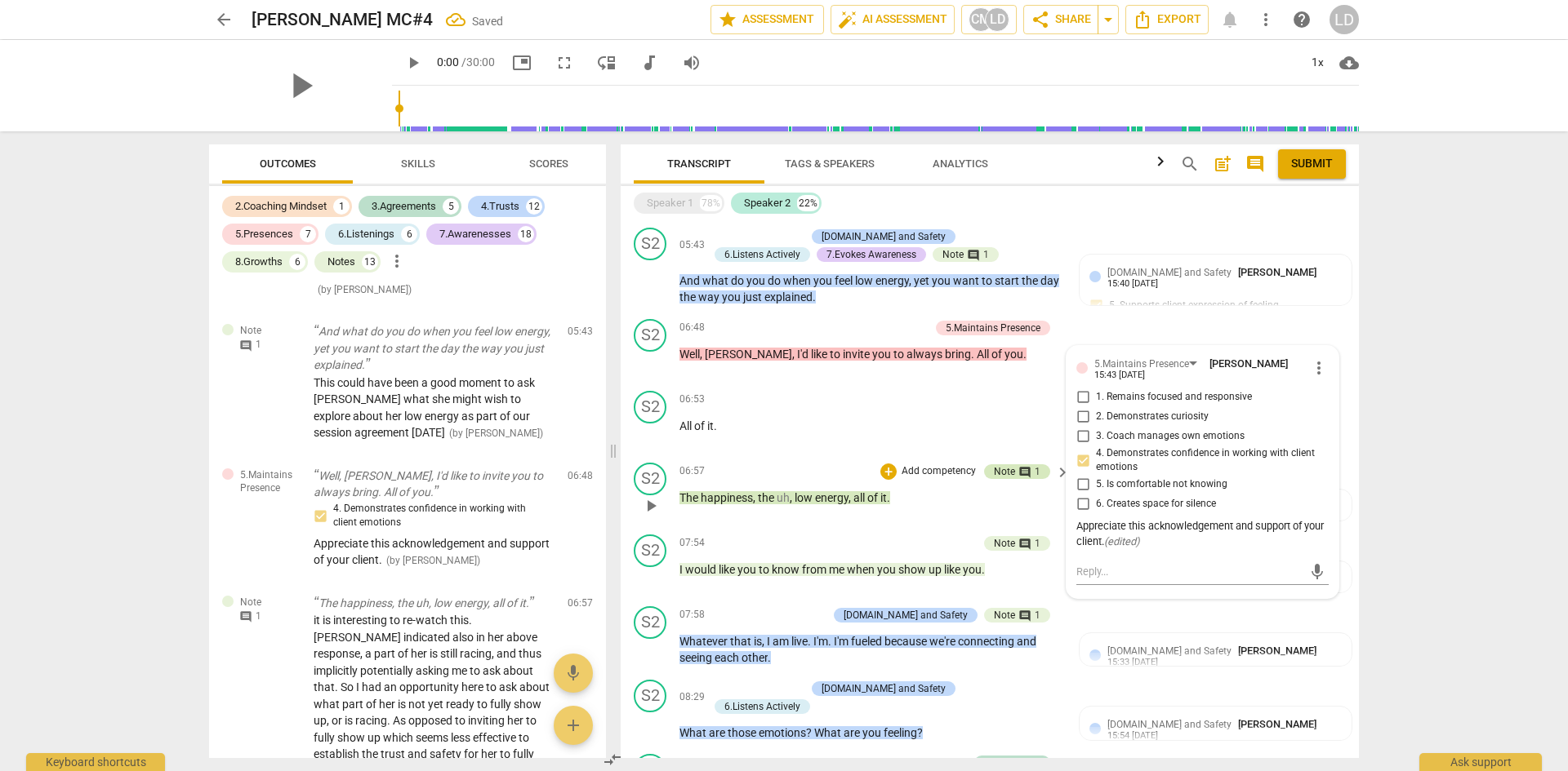
click at [1006, 466] on div "Note" at bounding box center [1004, 471] width 21 height 15
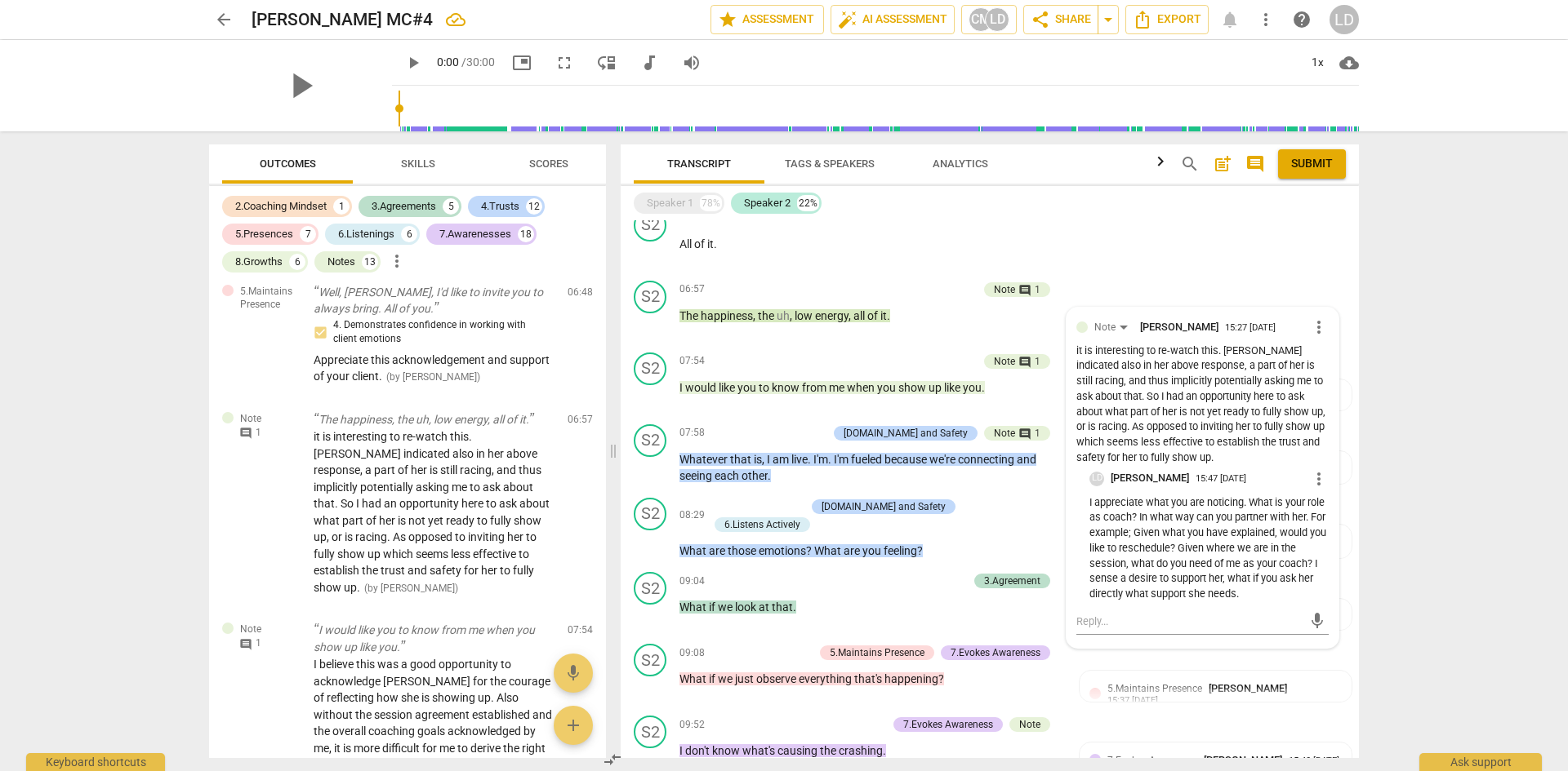
scroll to position [1589, 0]
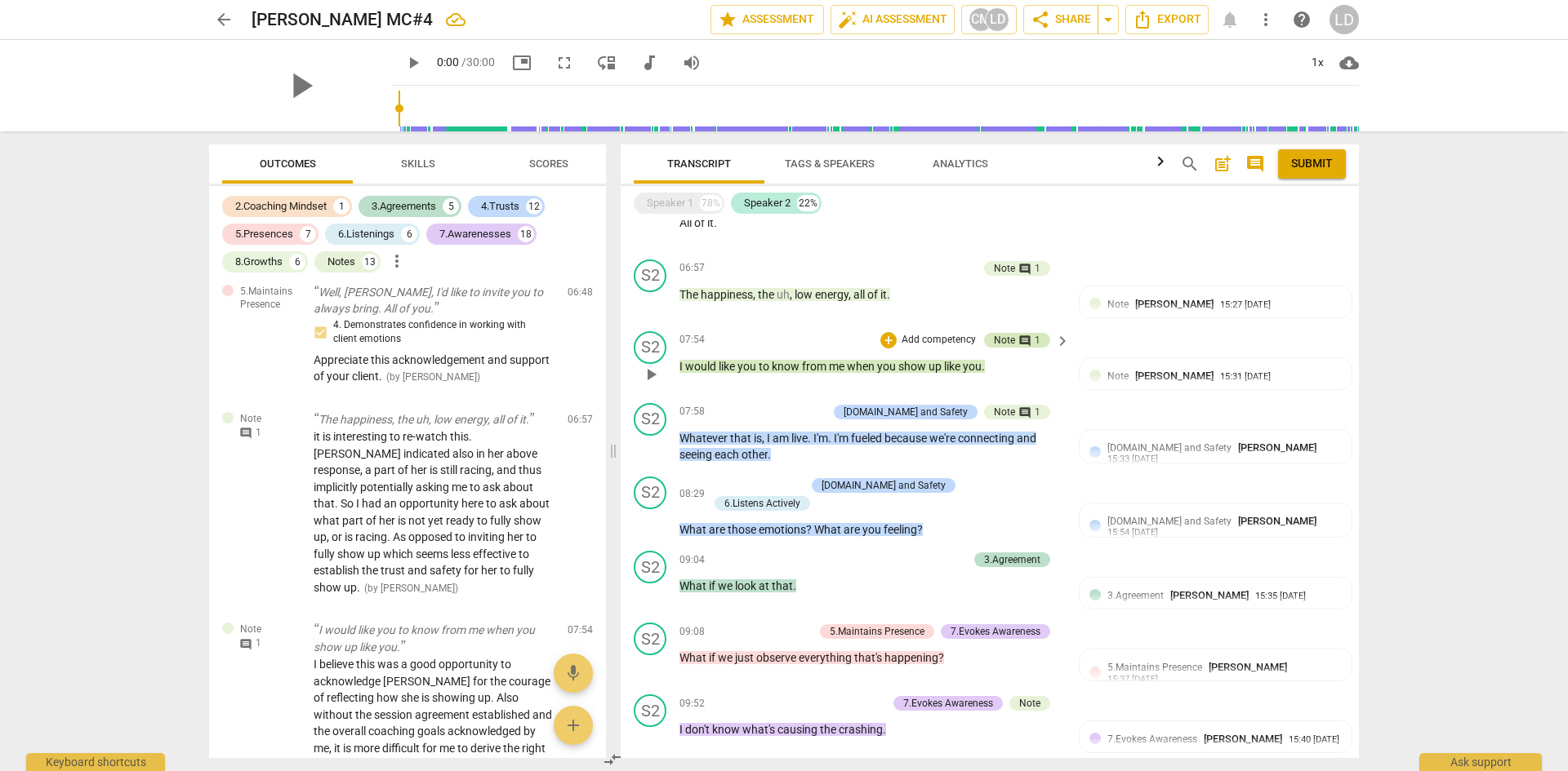
click at [1015, 336] on div "comment 1" at bounding box center [1028, 340] width 25 height 15
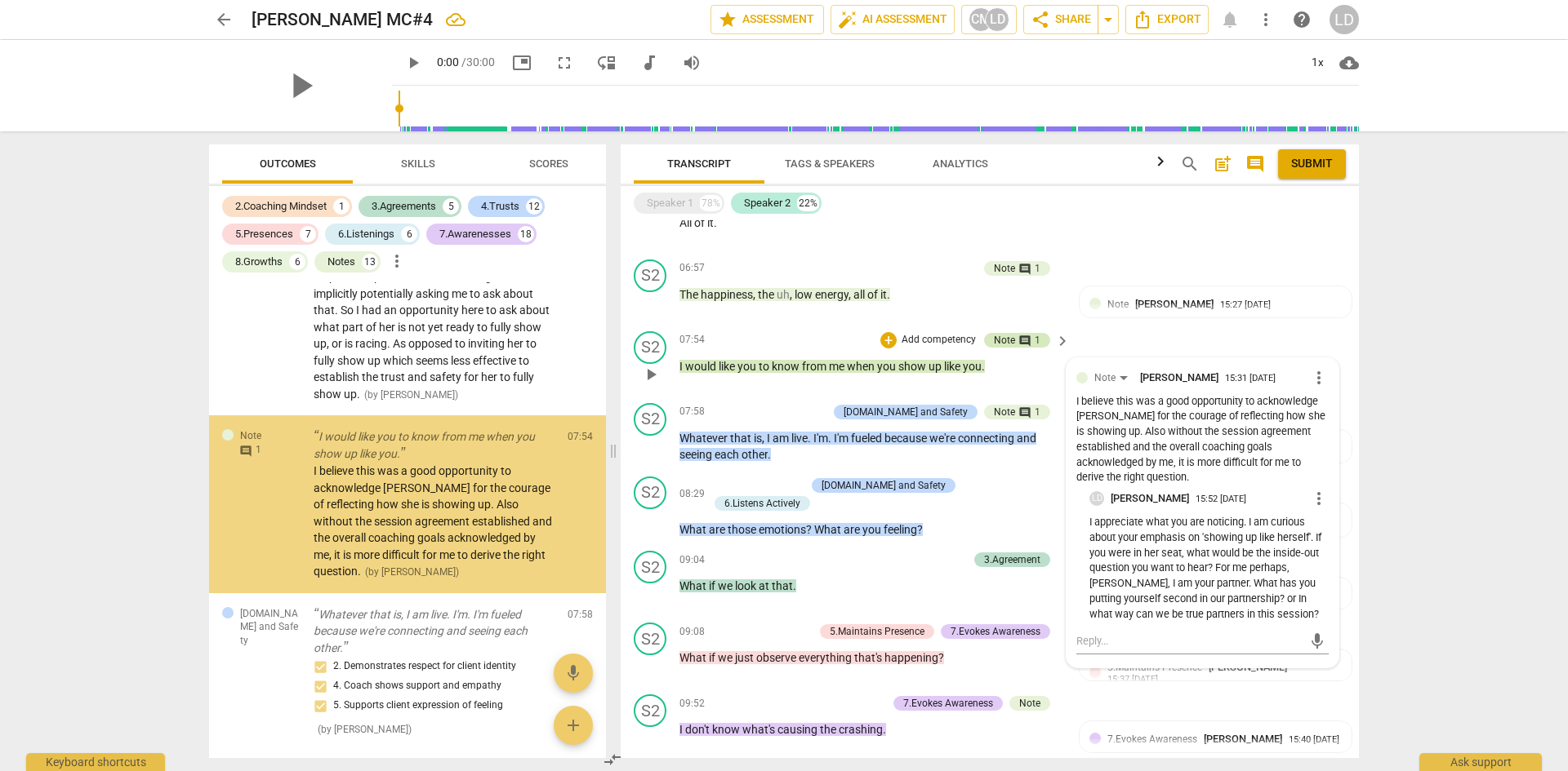
scroll to position [2559, 0]
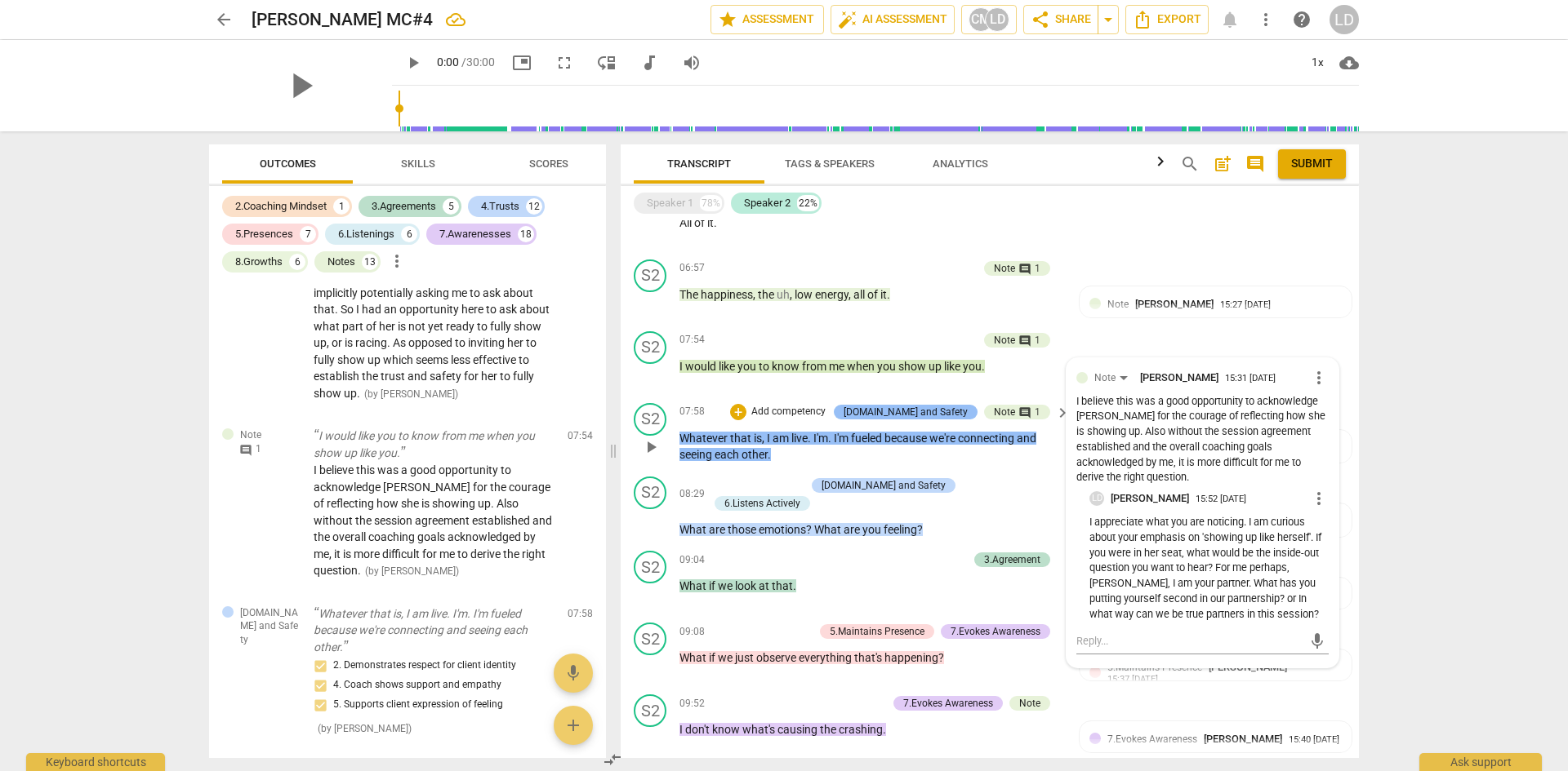
click at [942, 406] on div "[DOMAIN_NAME] and Safety" at bounding box center [906, 412] width 124 height 15
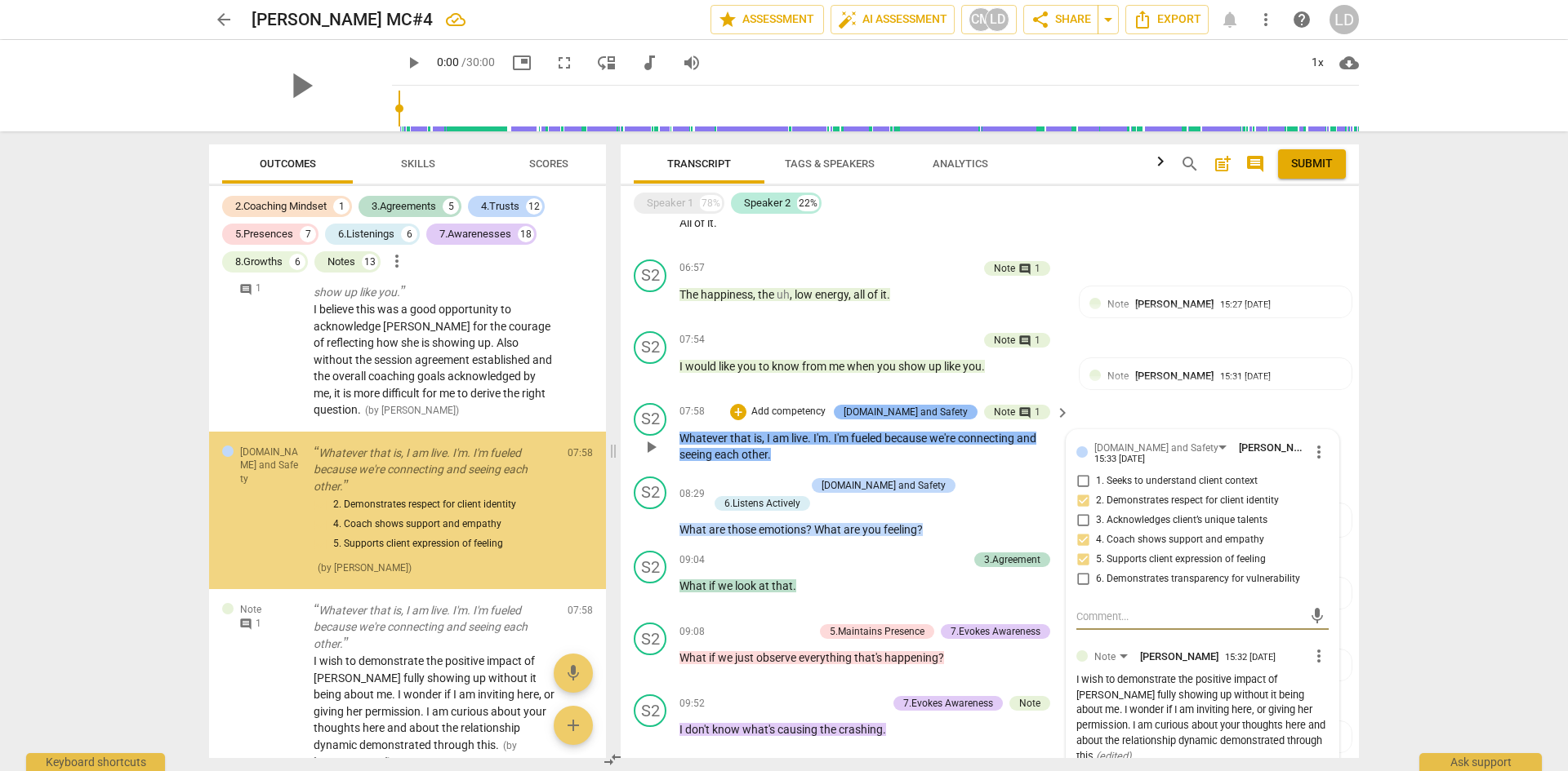
scroll to position [2726, 0]
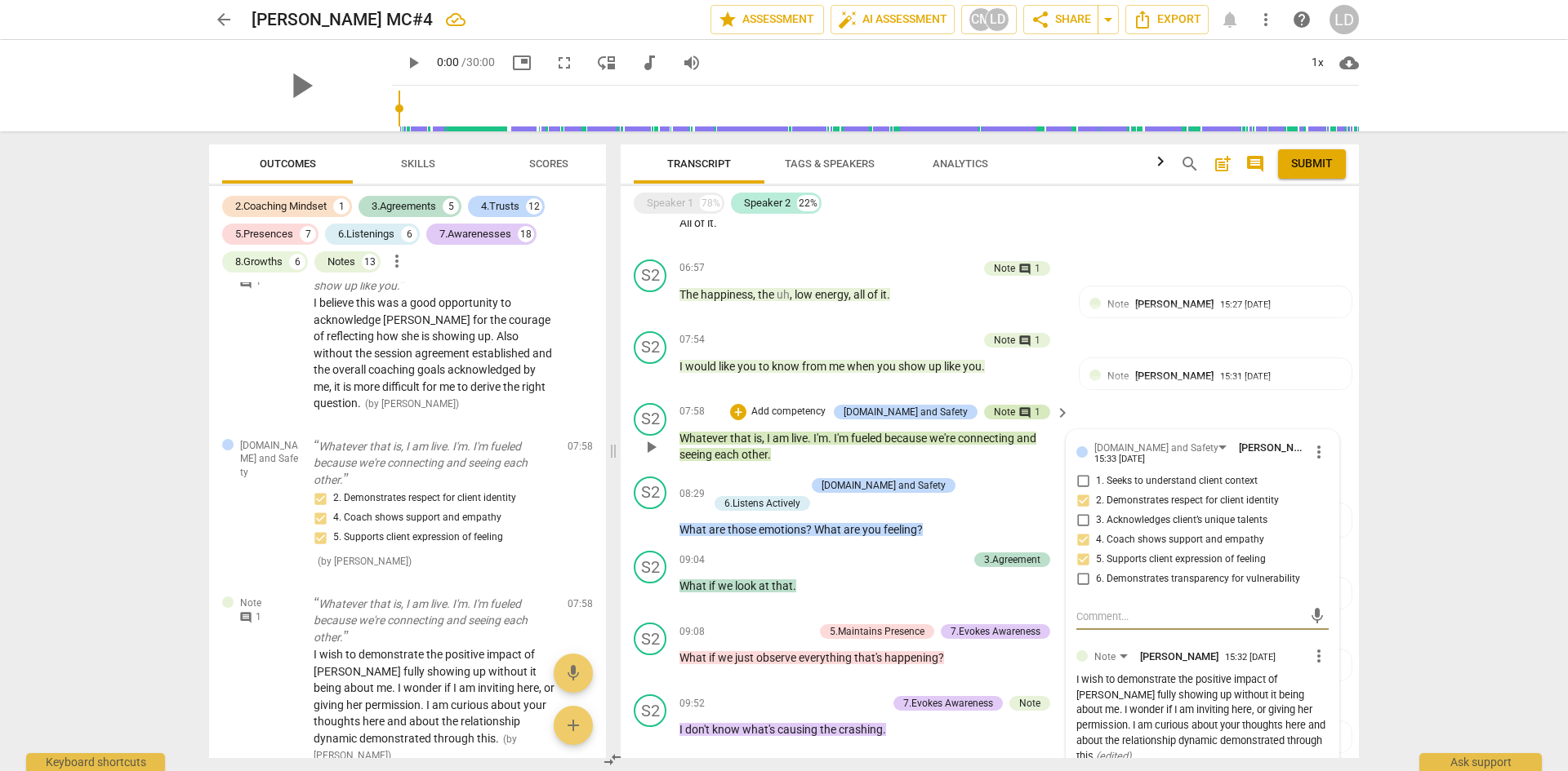
click at [995, 408] on div "Note" at bounding box center [1004, 412] width 21 height 15
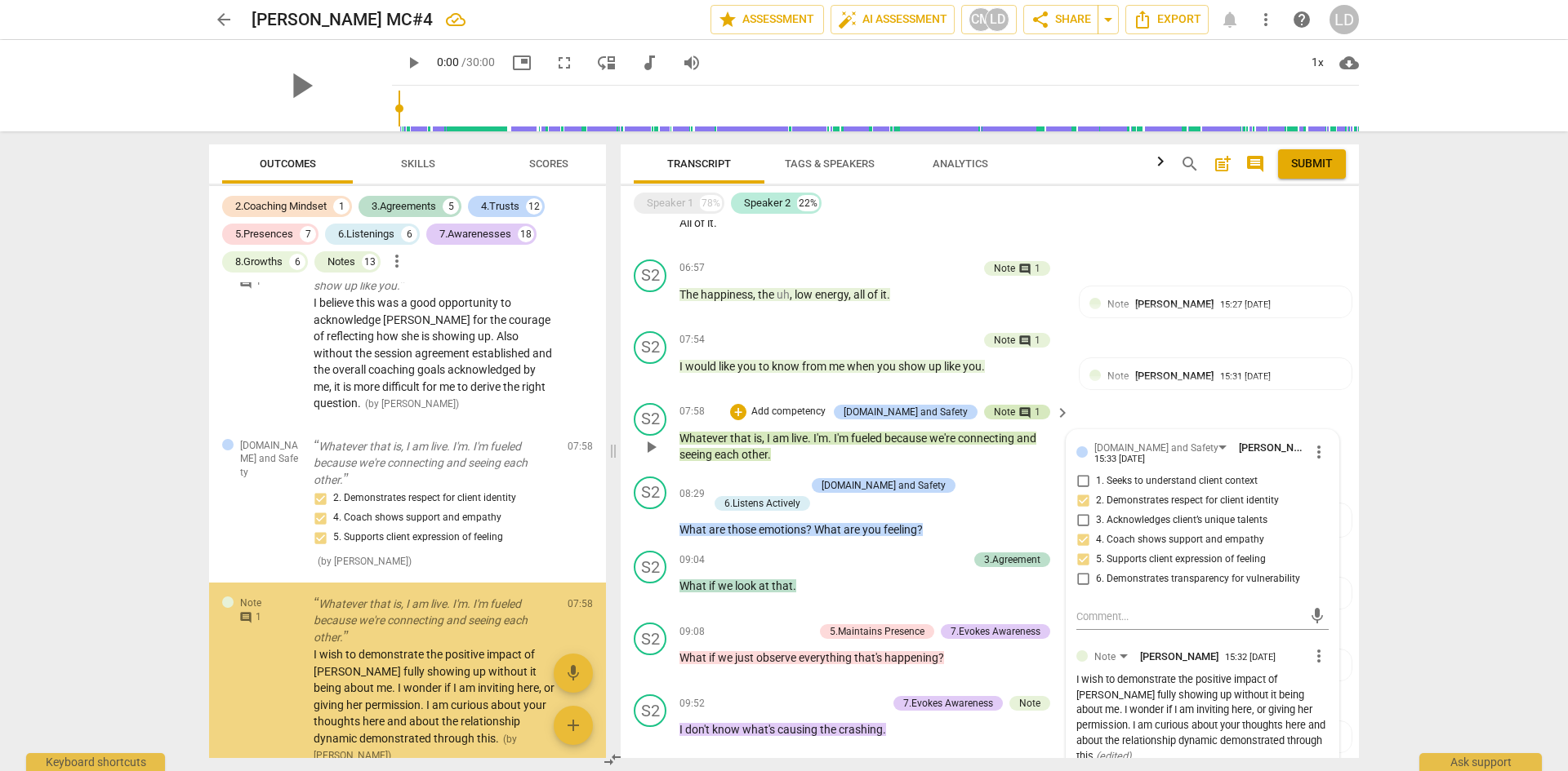
scroll to position [2893, 0]
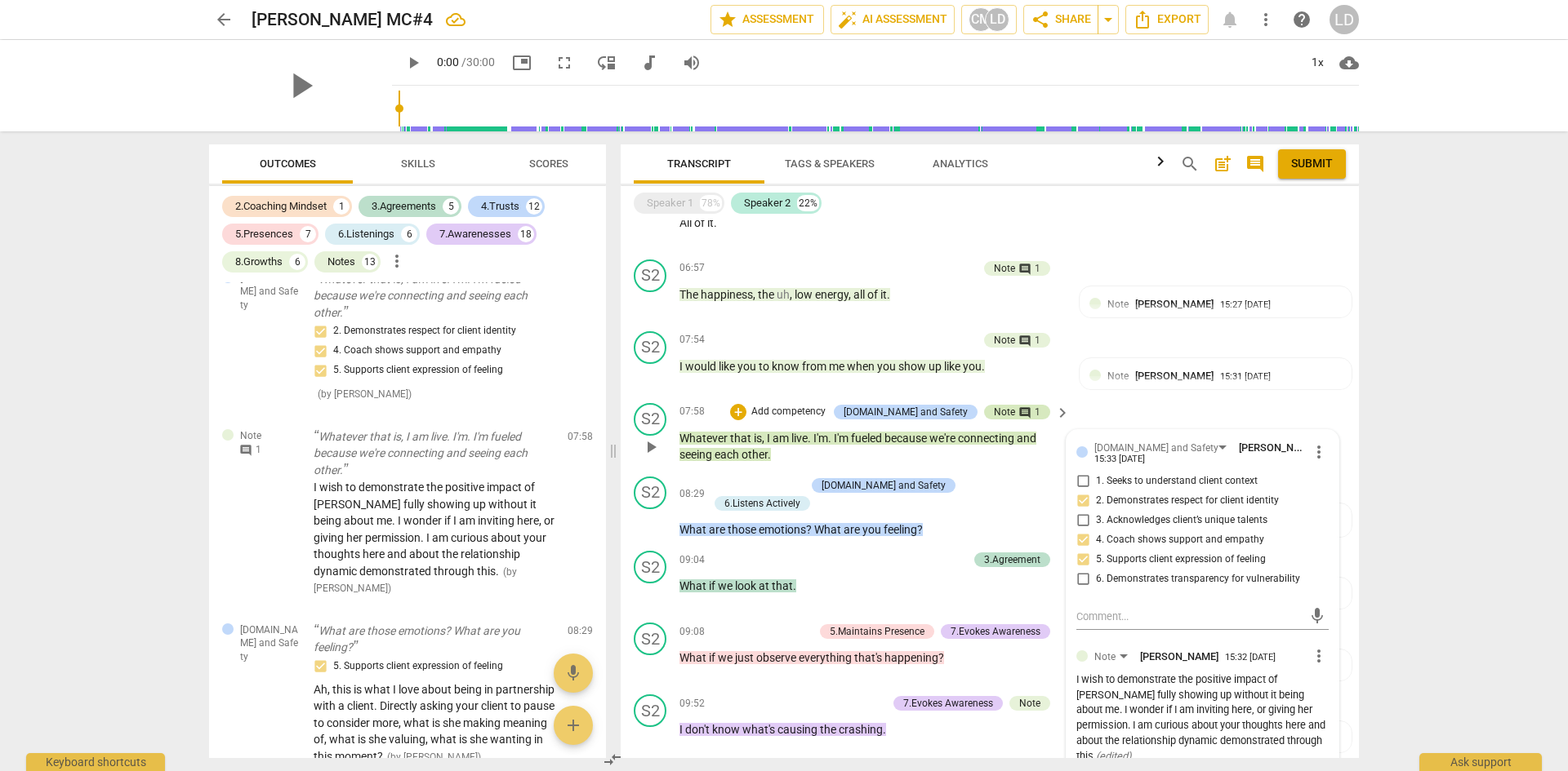
click at [1001, 407] on div "Note" at bounding box center [1004, 412] width 21 height 15
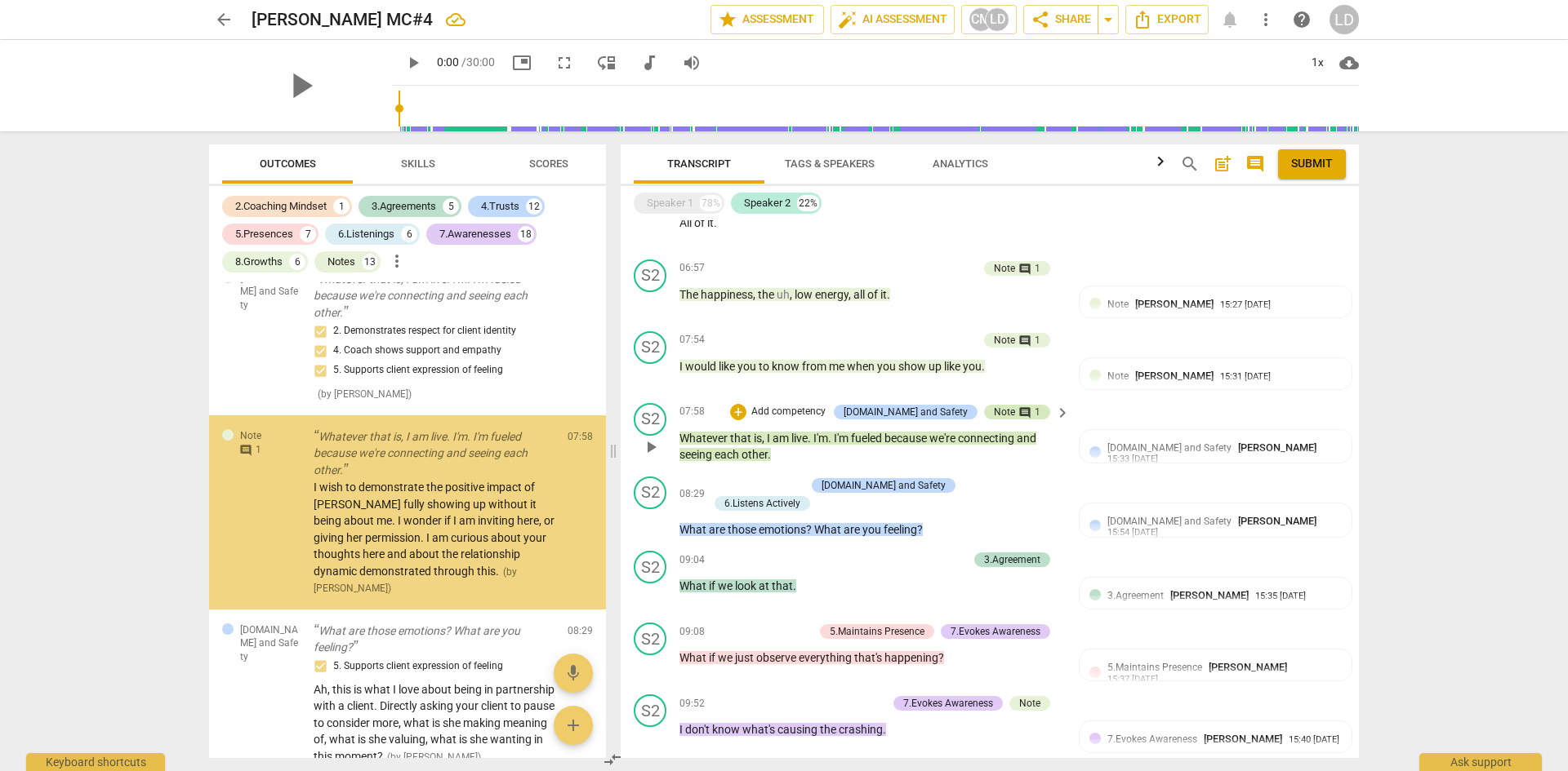
click at [1001, 407] on div "Note" at bounding box center [1004, 412] width 21 height 15
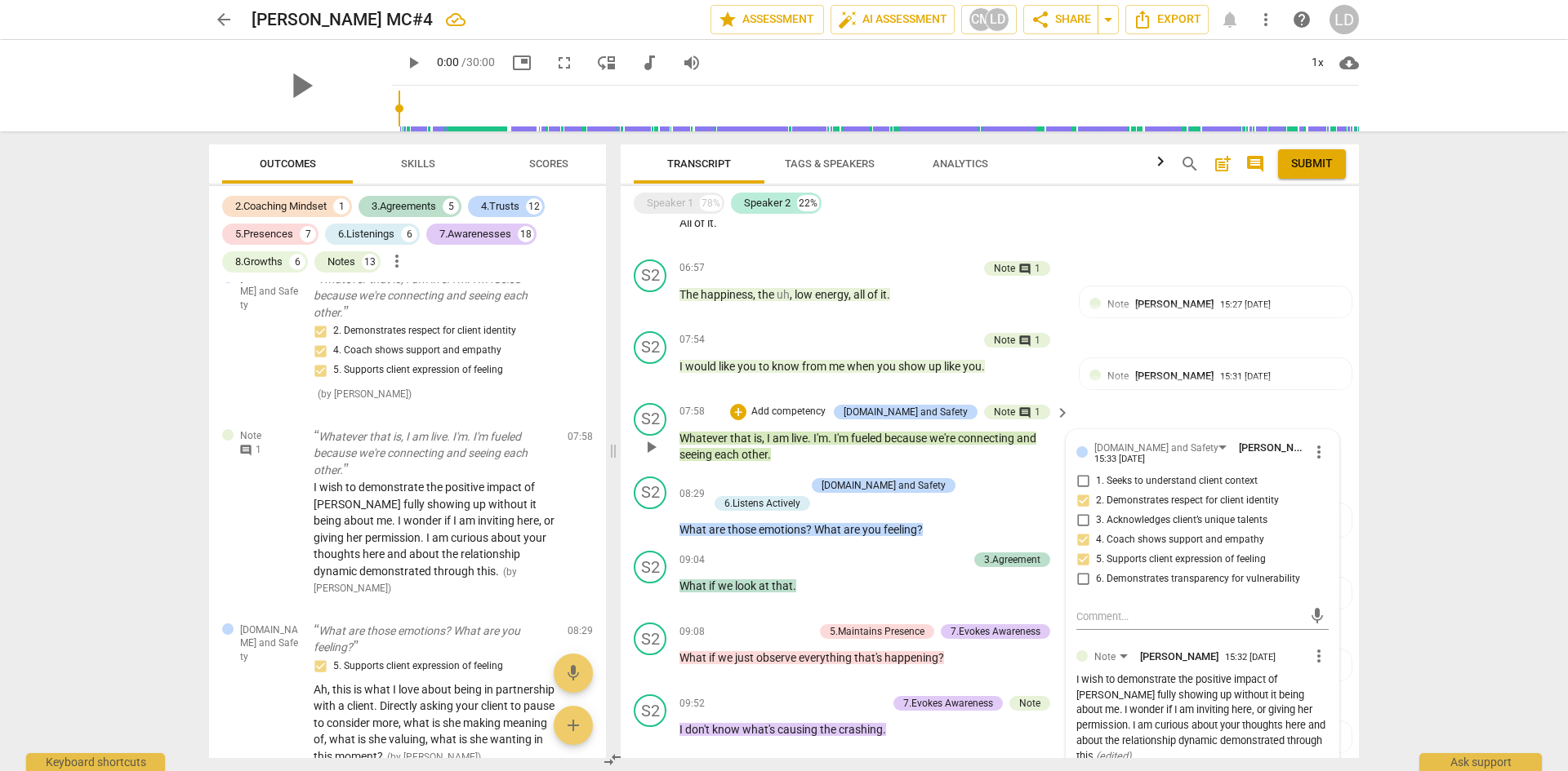
click at [1212, 680] on div "I wish to demonstrate the positive impact of jessa fully showing up without it …" at bounding box center [1203, 719] width 253 height 92
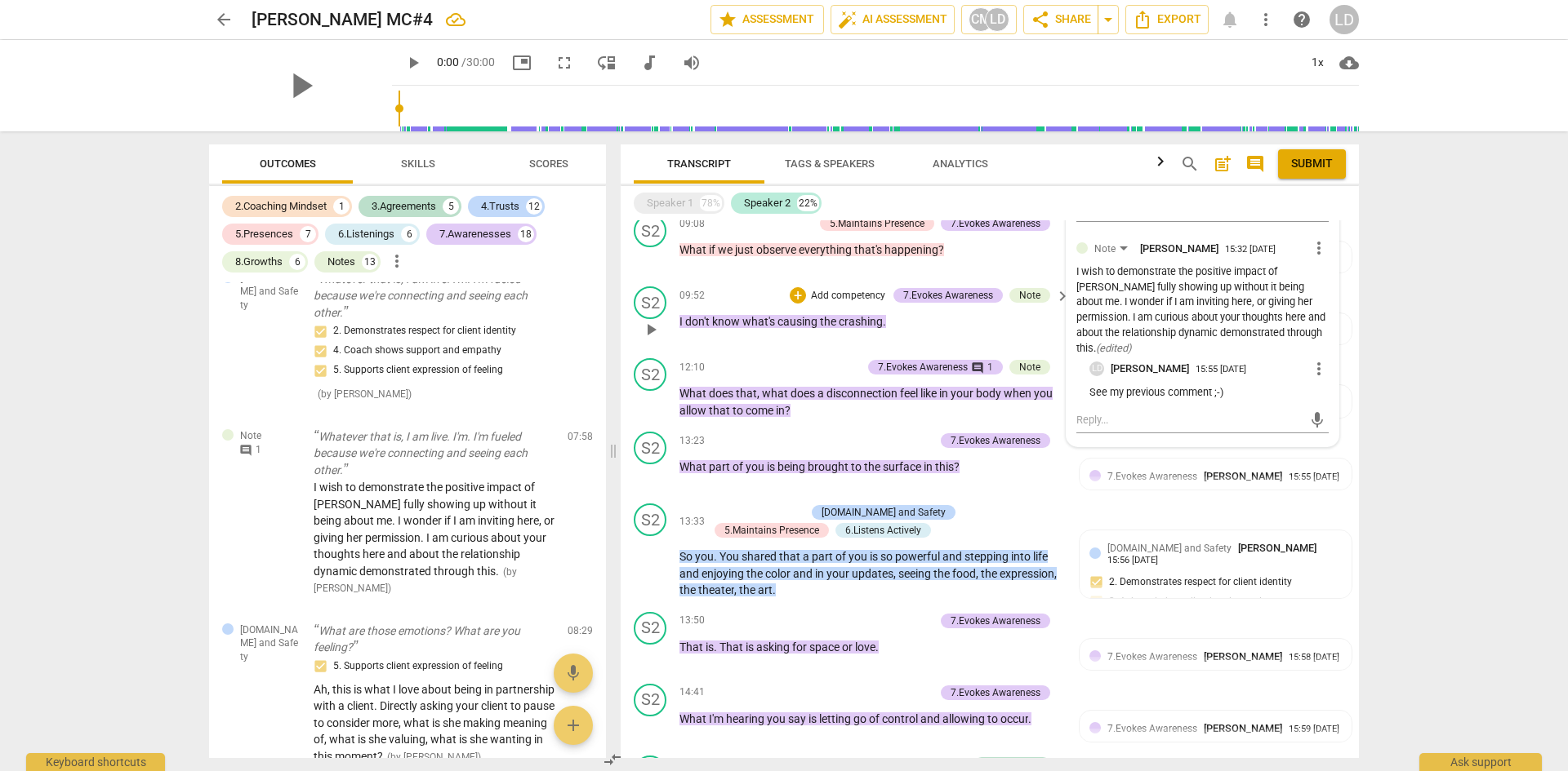
scroll to position [1589, 0]
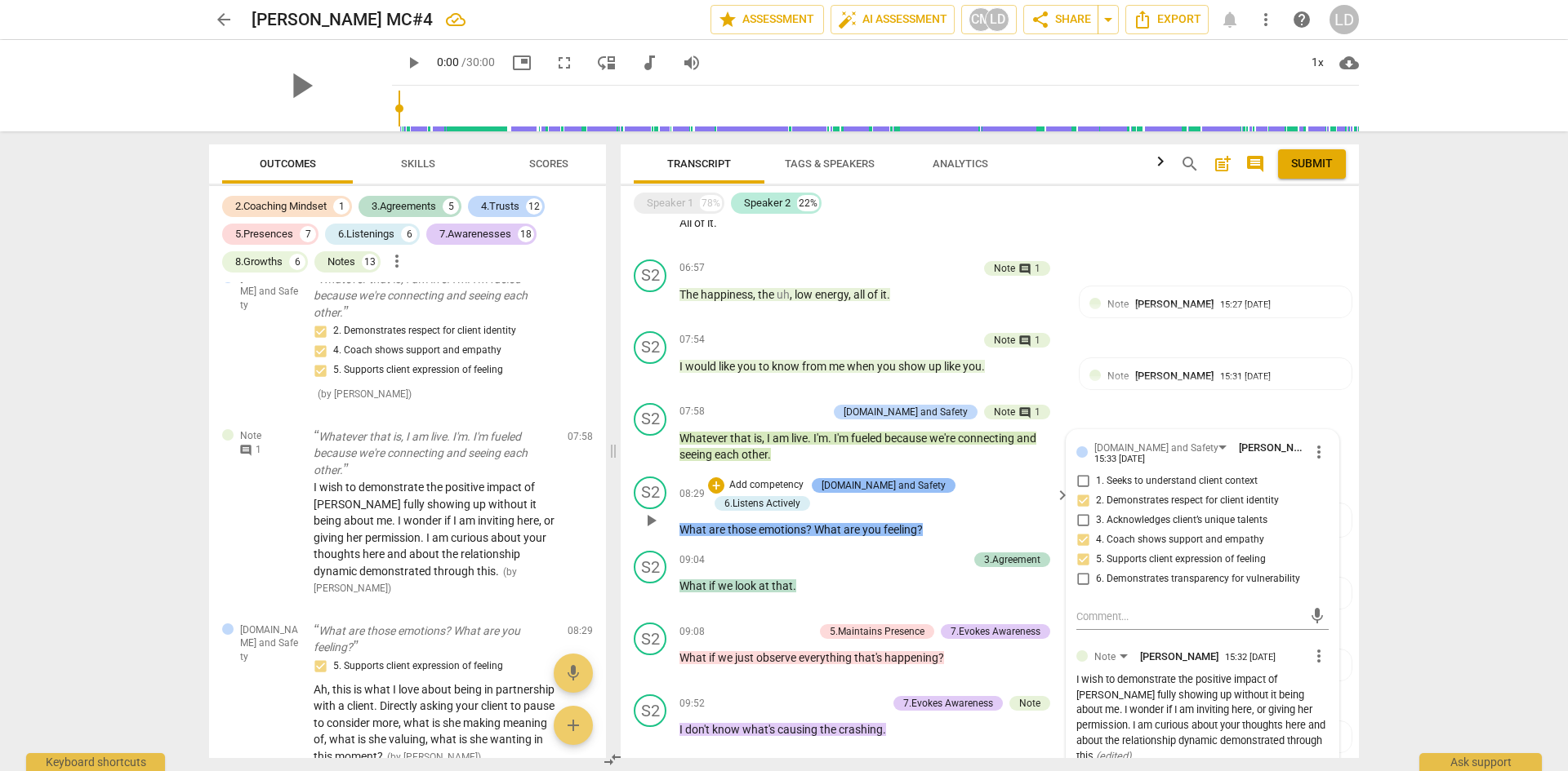
click at [918, 482] on div "[DOMAIN_NAME] and Safety" at bounding box center [884, 485] width 124 height 15
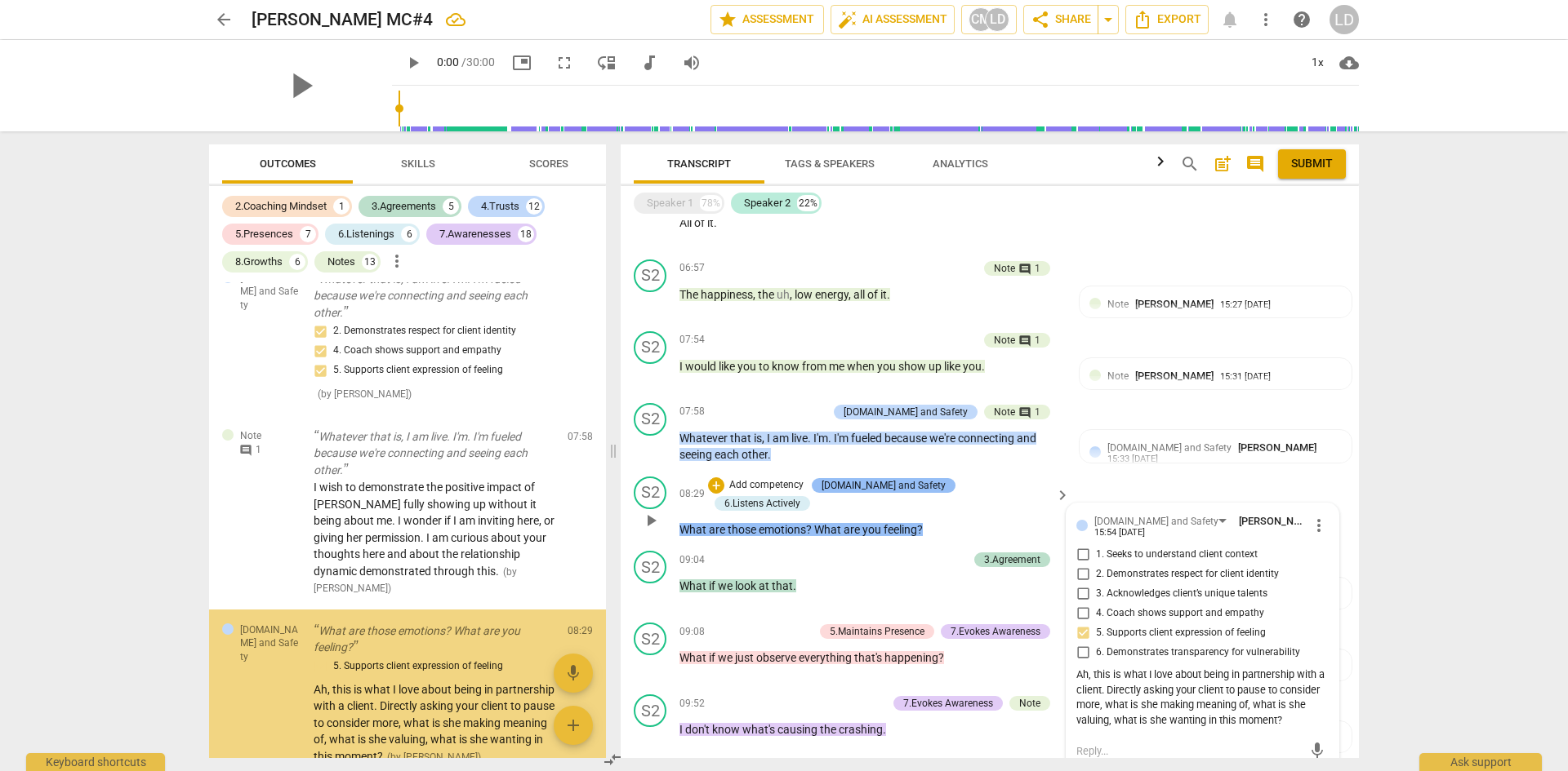
scroll to position [3075, 0]
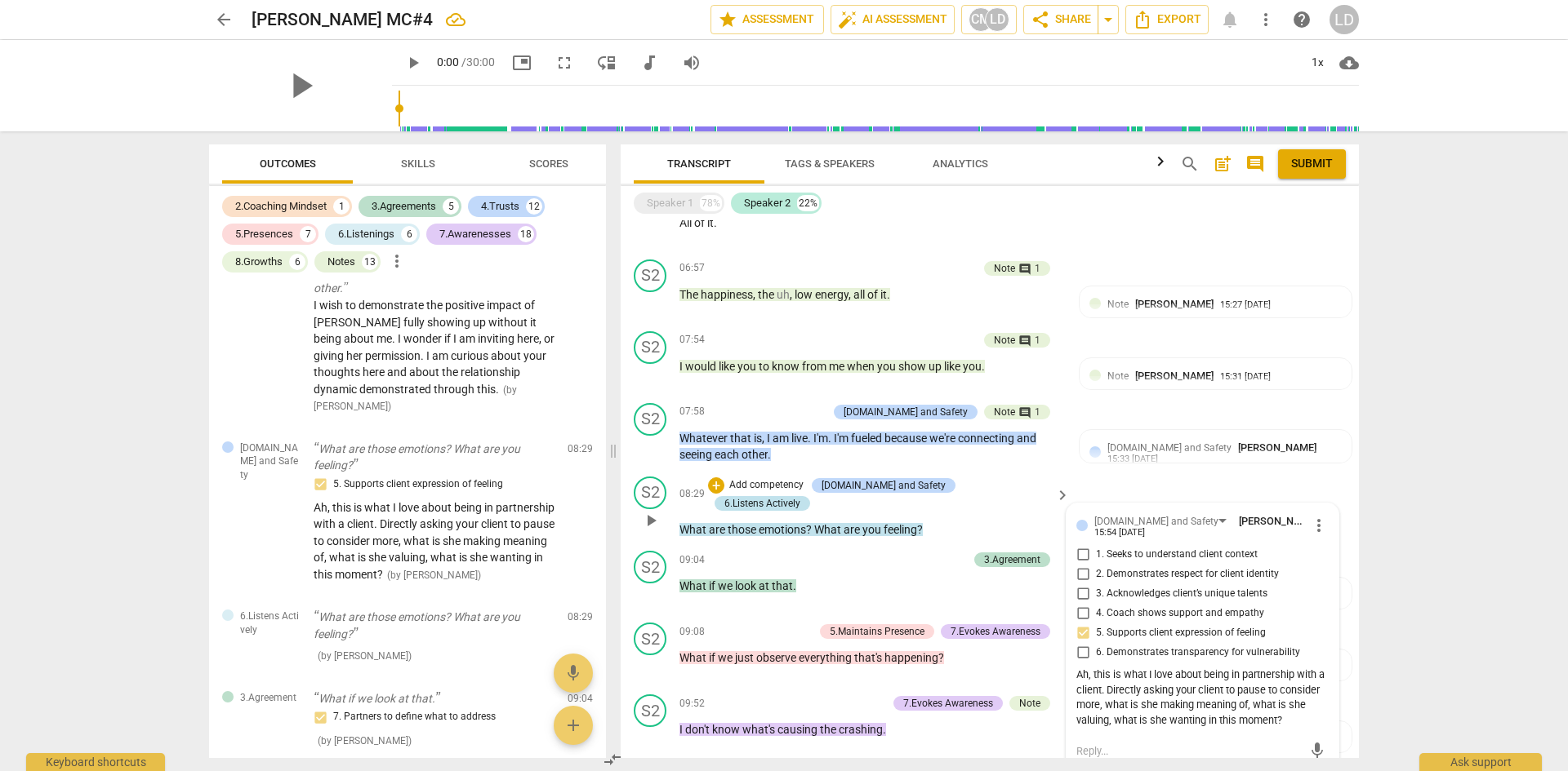
click at [800, 497] on div "6.Listens Actively" at bounding box center [762, 504] width 76 height 15
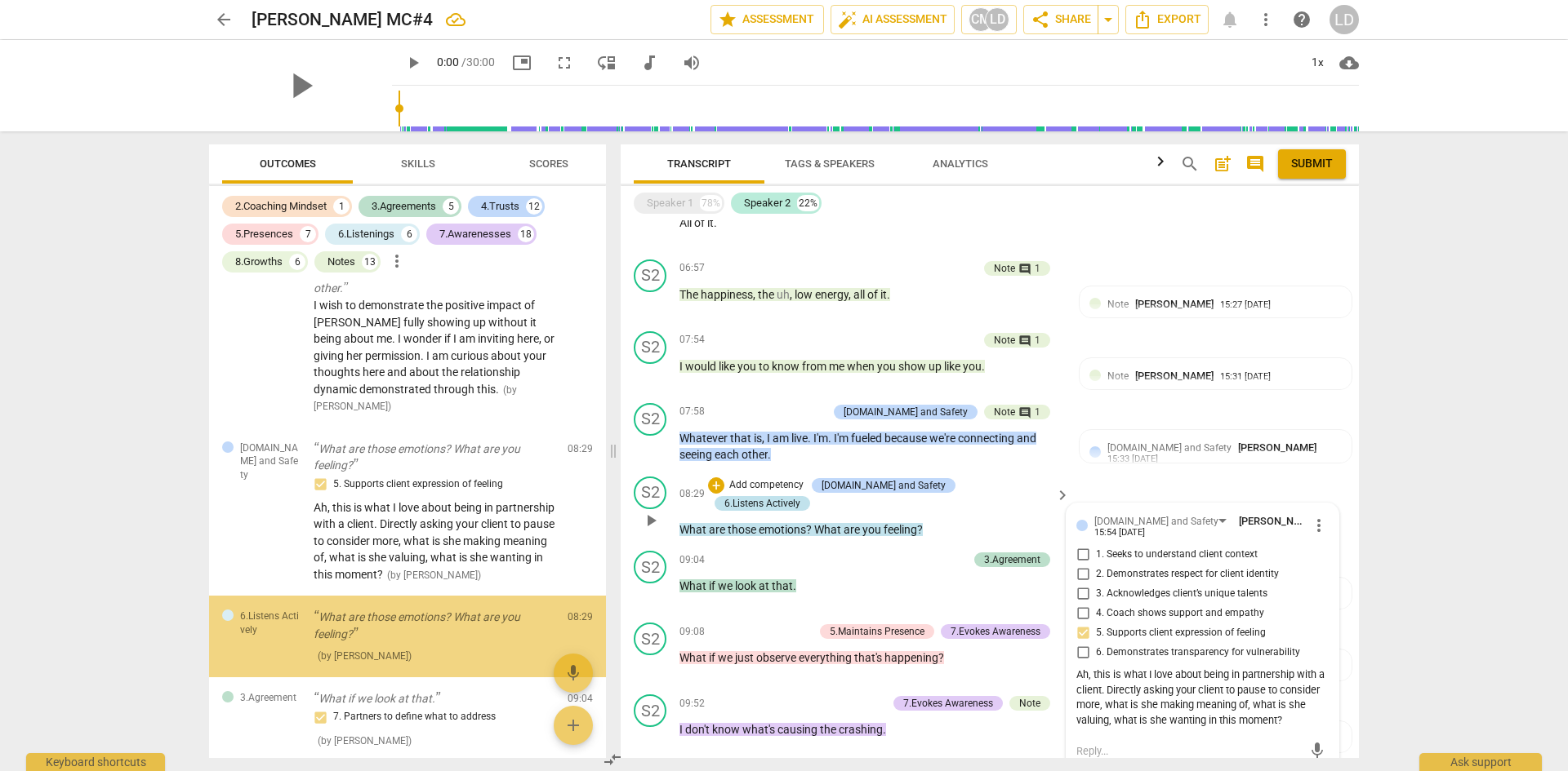
scroll to position [3208, 0]
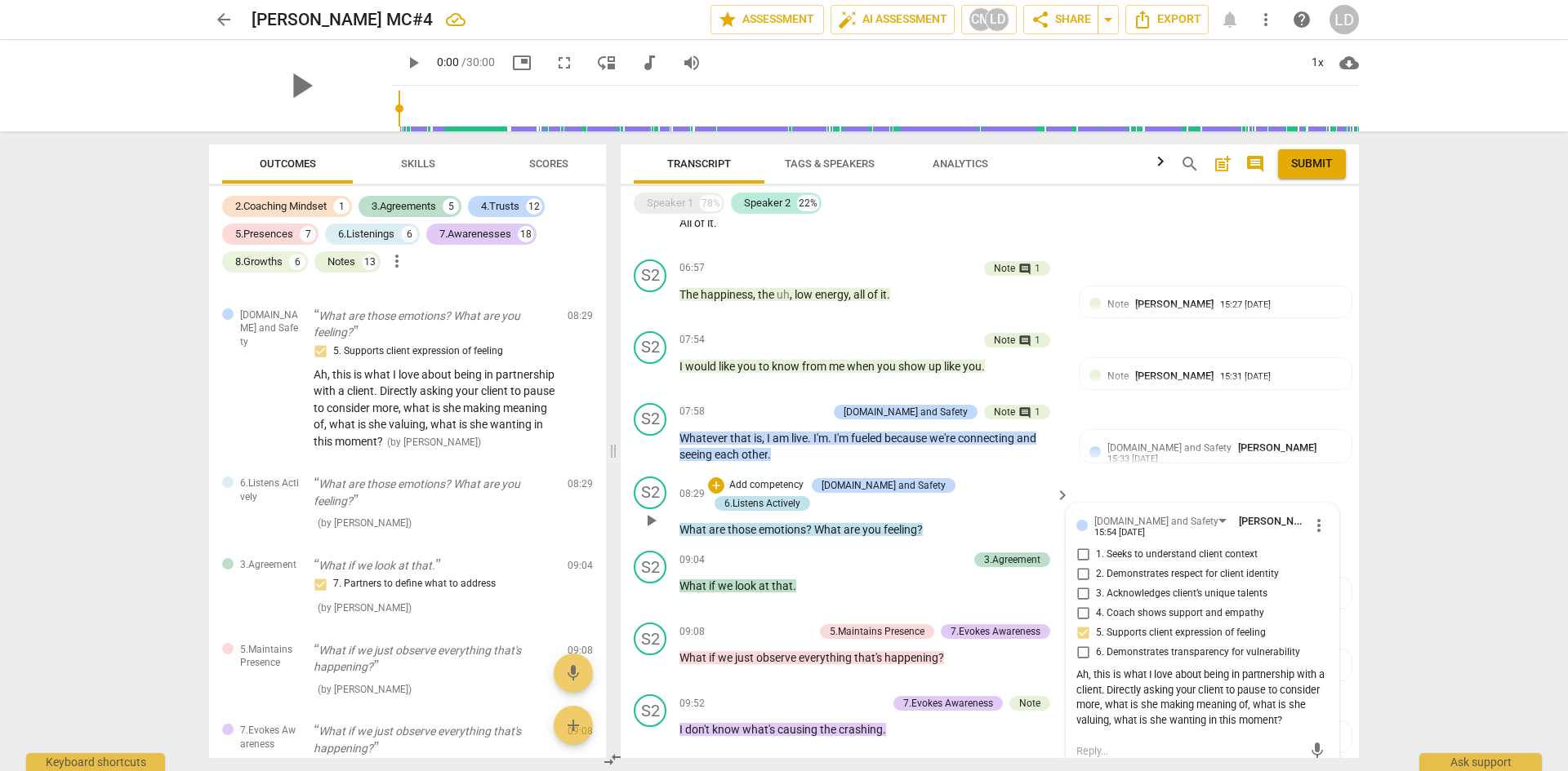
click at [800, 497] on div "6.Listens Actively" at bounding box center [762, 504] width 76 height 15
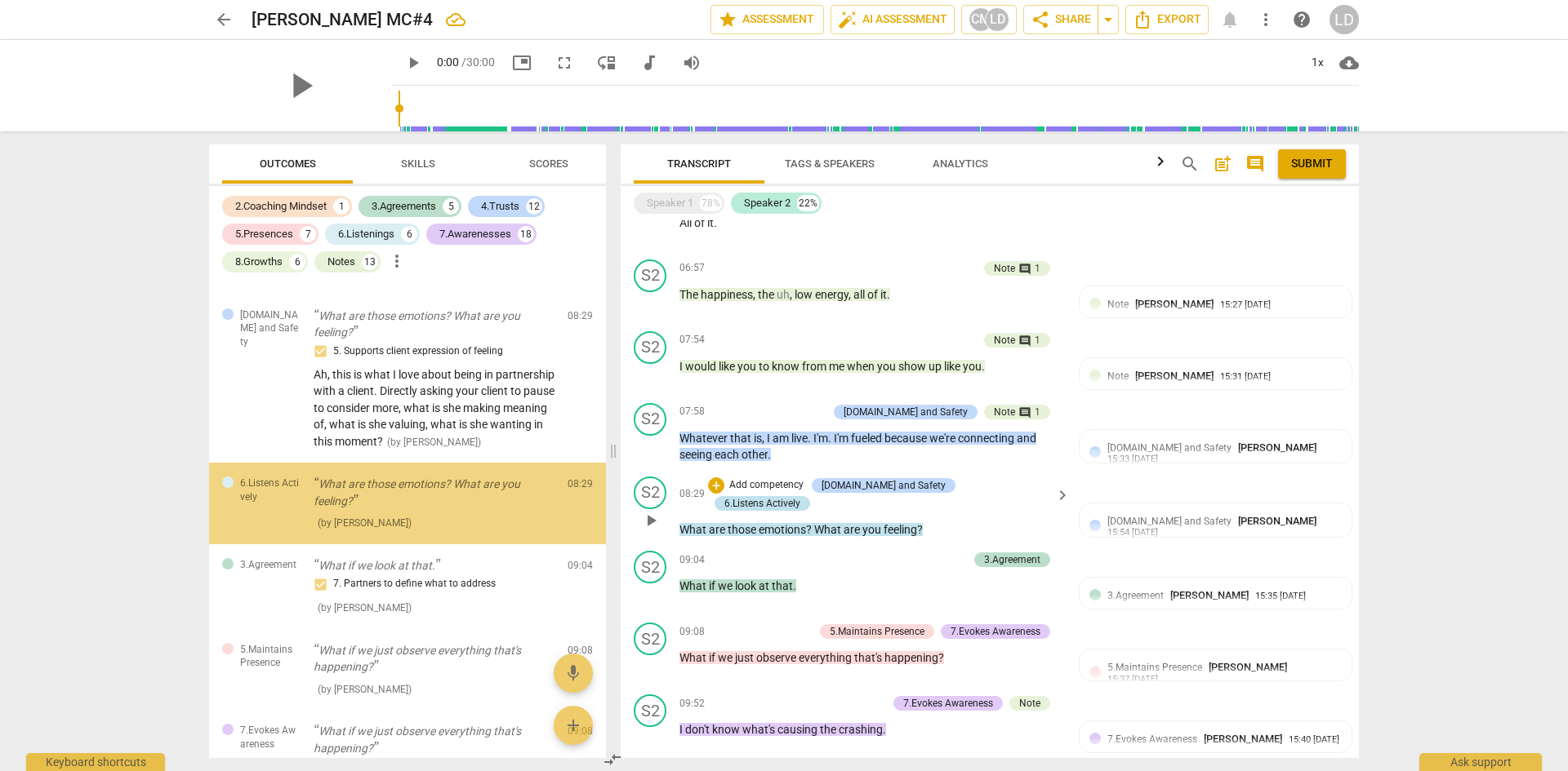
click at [800, 497] on div "6.Listens Actively" at bounding box center [762, 504] width 76 height 15
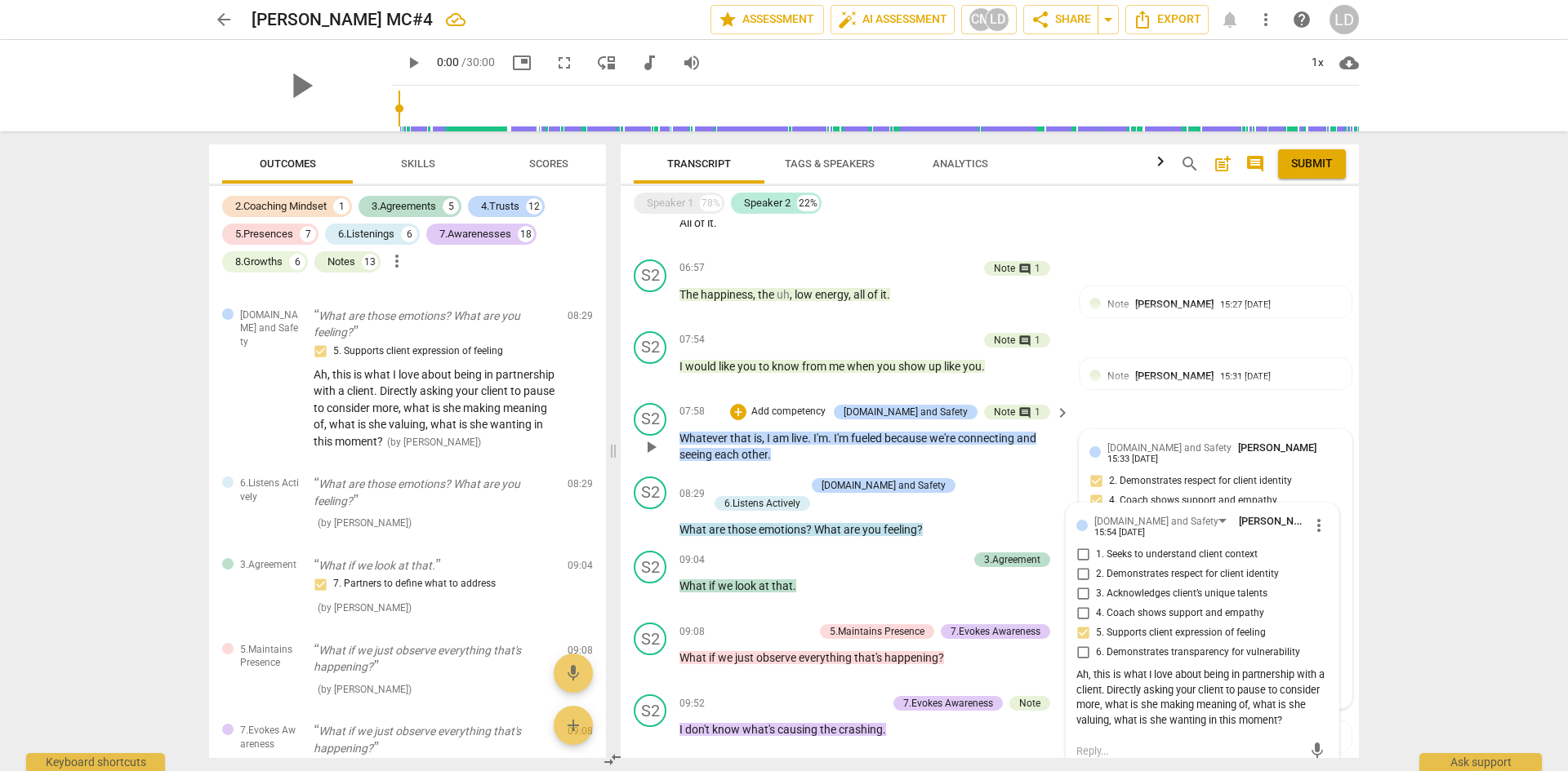
drag, startPoint x: 1352, startPoint y: 434, endPoint x: 1345, endPoint y: 447, distance: 14.8
click at [1345, 447] on div "S2 play_arrow pause 07:58 + Add competency 4.Trust and Safety Note comment 1 ke…" at bounding box center [989, 433] width 738 height 73
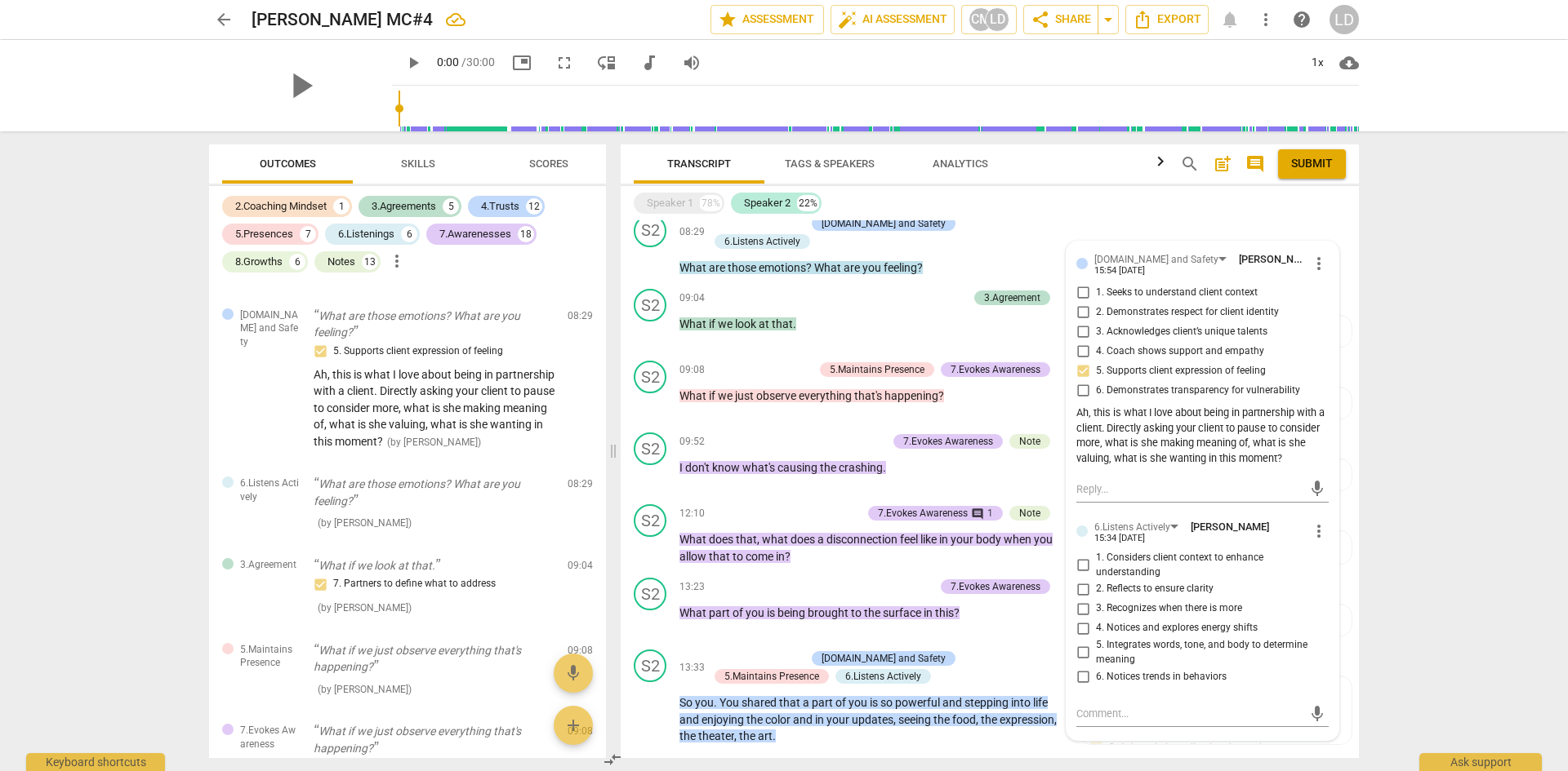
scroll to position [1858, 0]
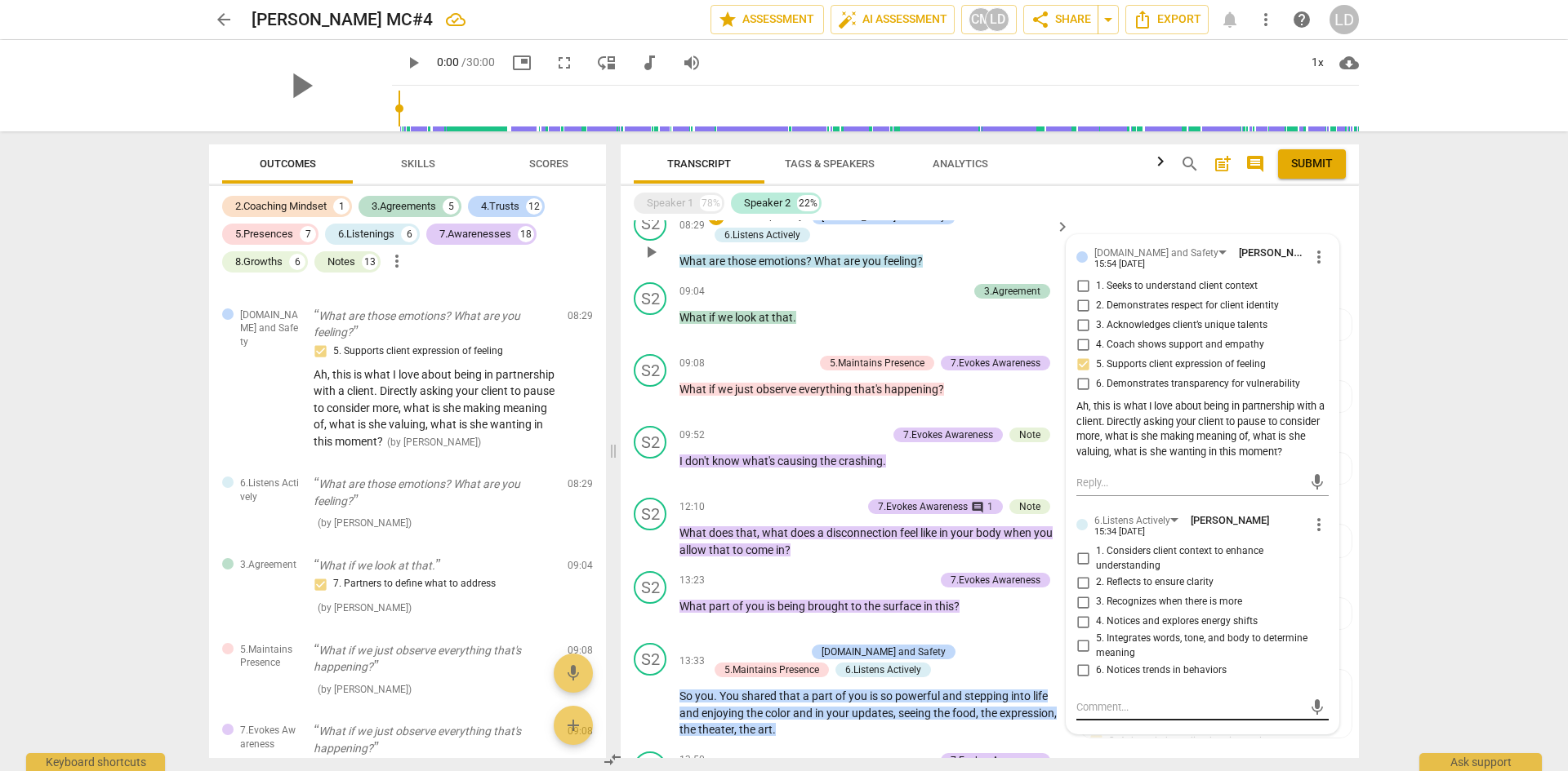
click at [1150, 705] on textarea at bounding box center [1190, 707] width 227 height 16
click at [1082, 619] on input "4. Notices and explores energy shifts" at bounding box center [1083, 622] width 26 height 19
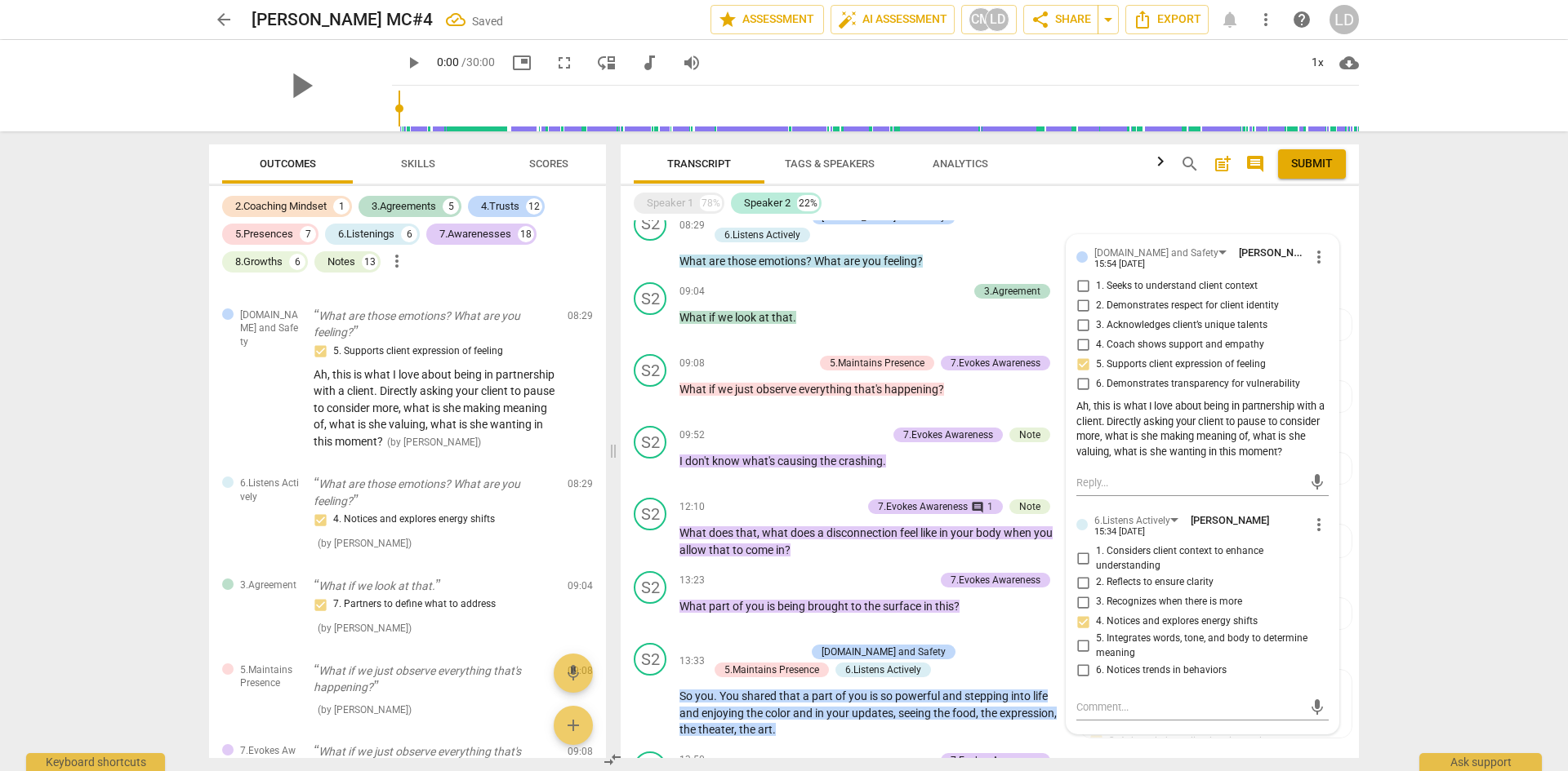
click at [1396, 581] on div "arrow_back Chris Mijatovich MC#4 Saved edit star Assessment auto_fix_high AI As…" at bounding box center [784, 385] width 1568 height 771
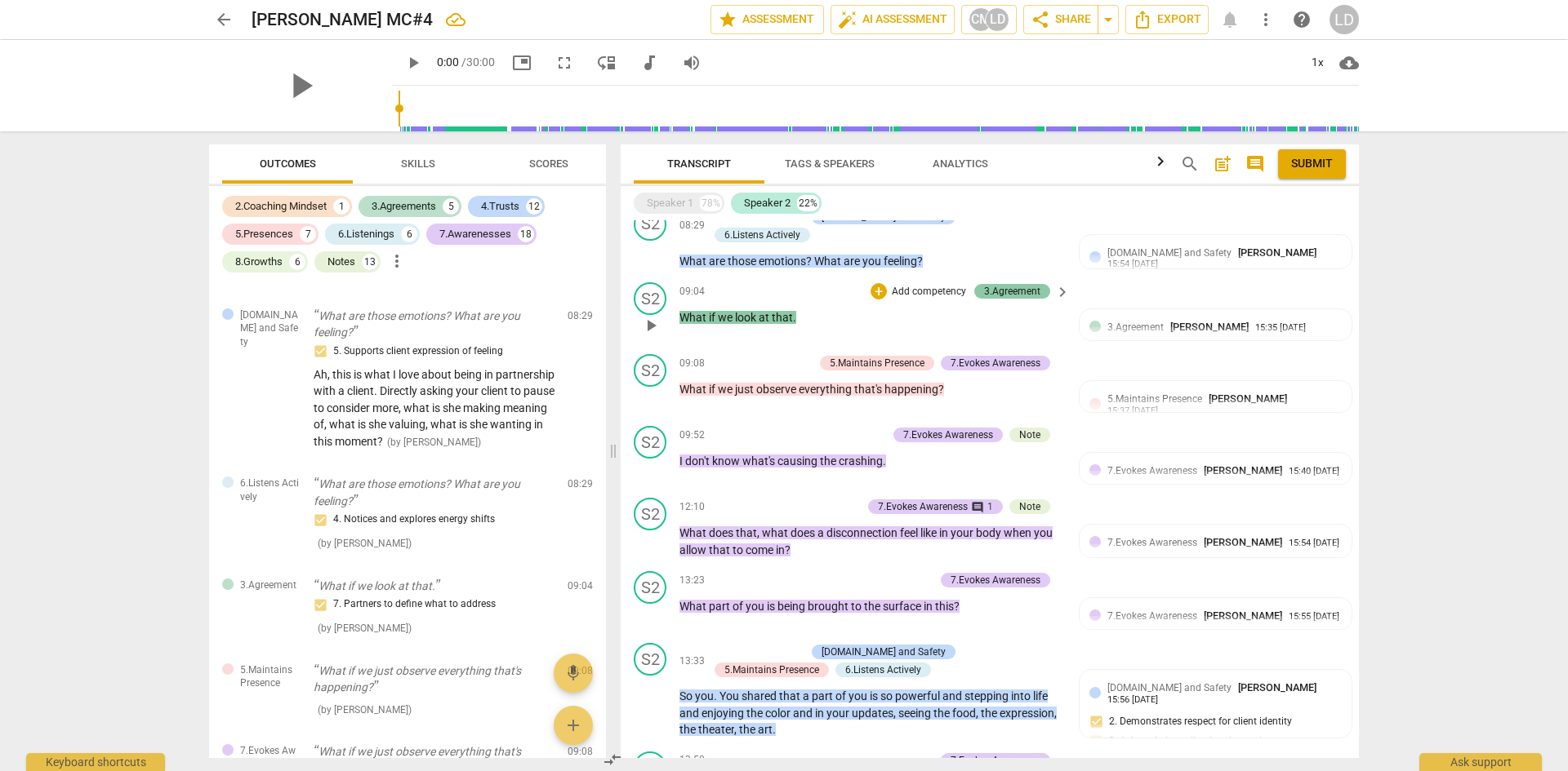
click at [995, 284] on div "3.Agreement" at bounding box center [1012, 291] width 57 height 15
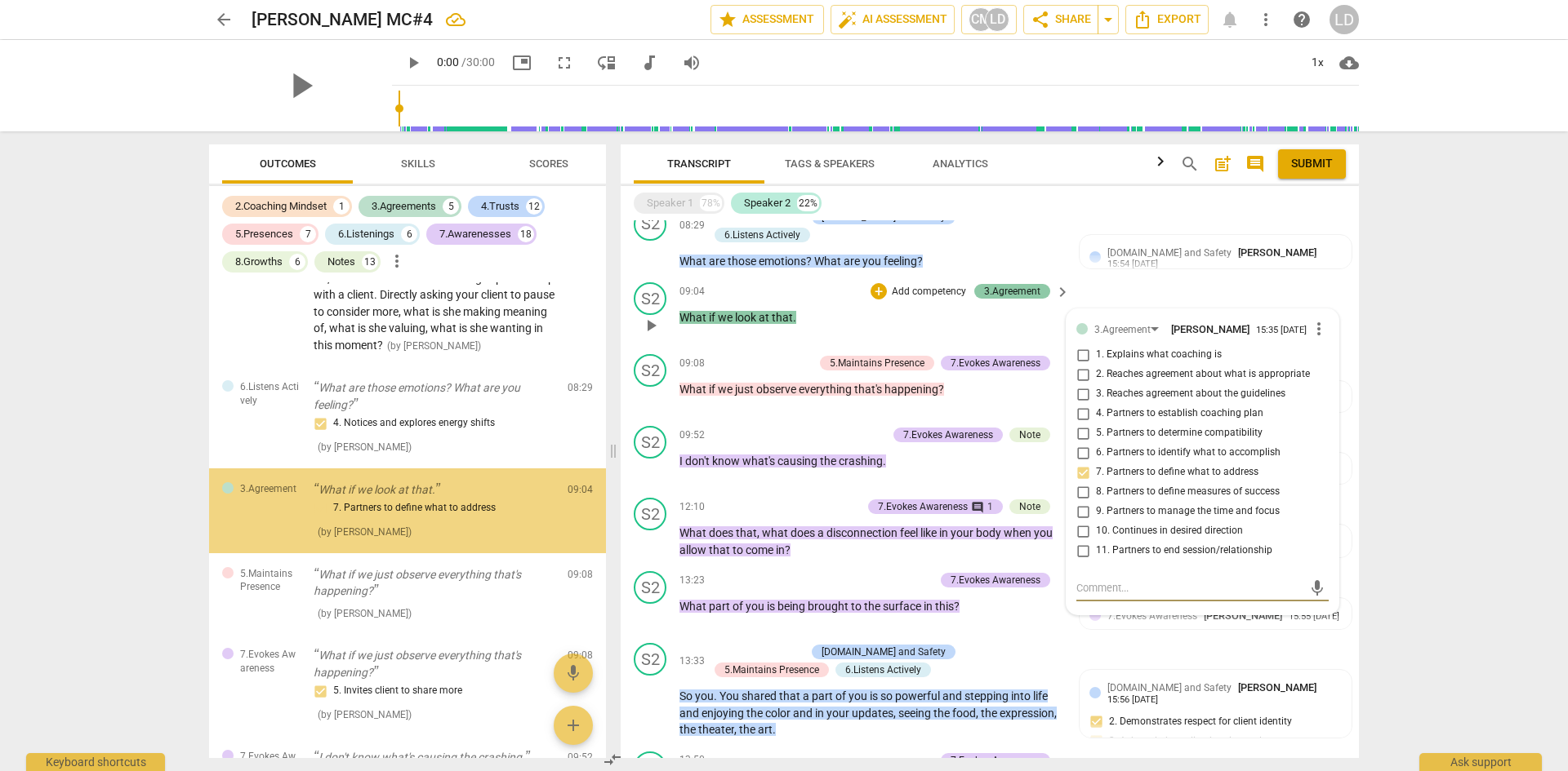
scroll to position [3311, 0]
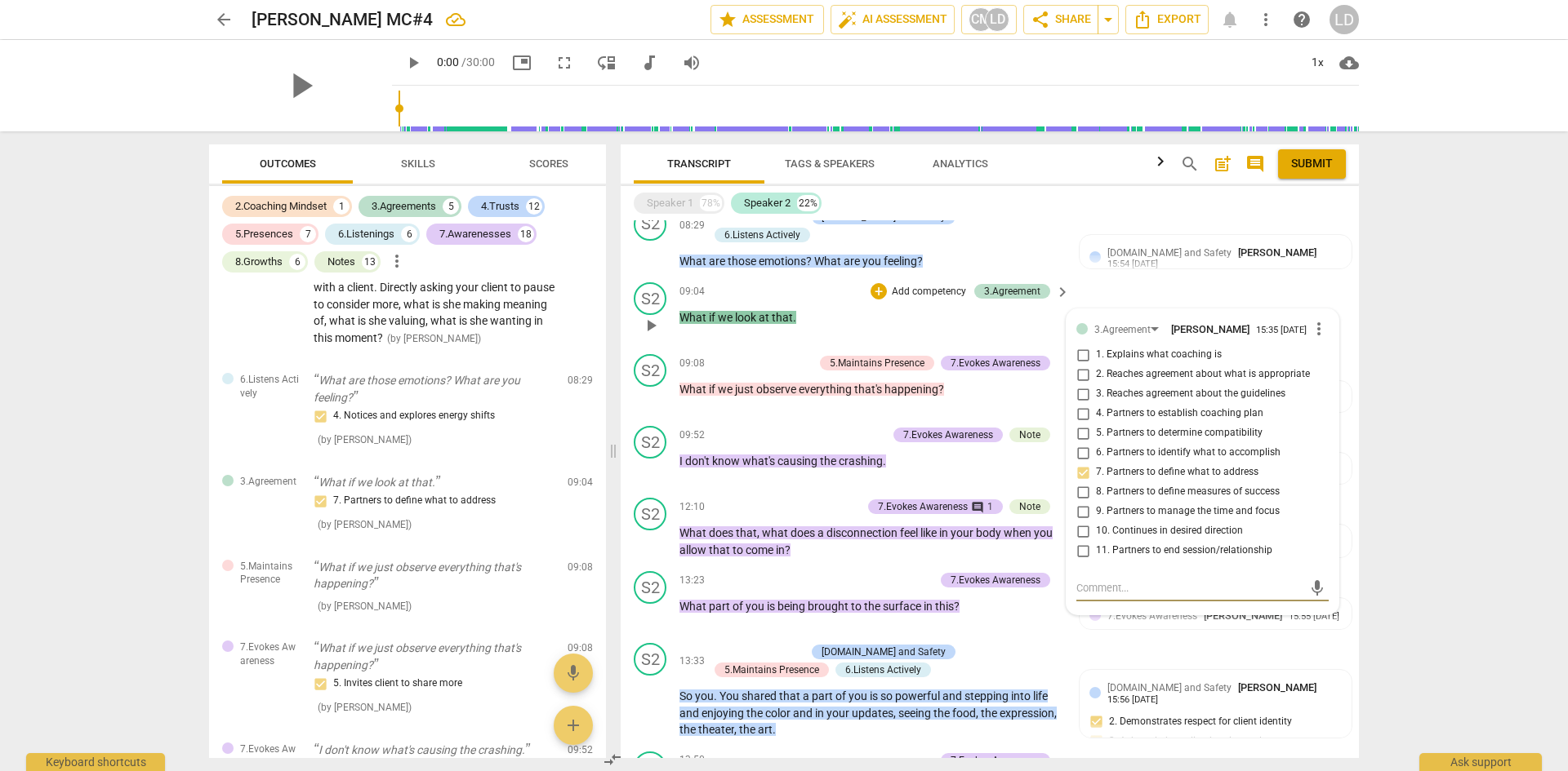
click at [1156, 592] on textarea at bounding box center [1190, 588] width 227 height 16
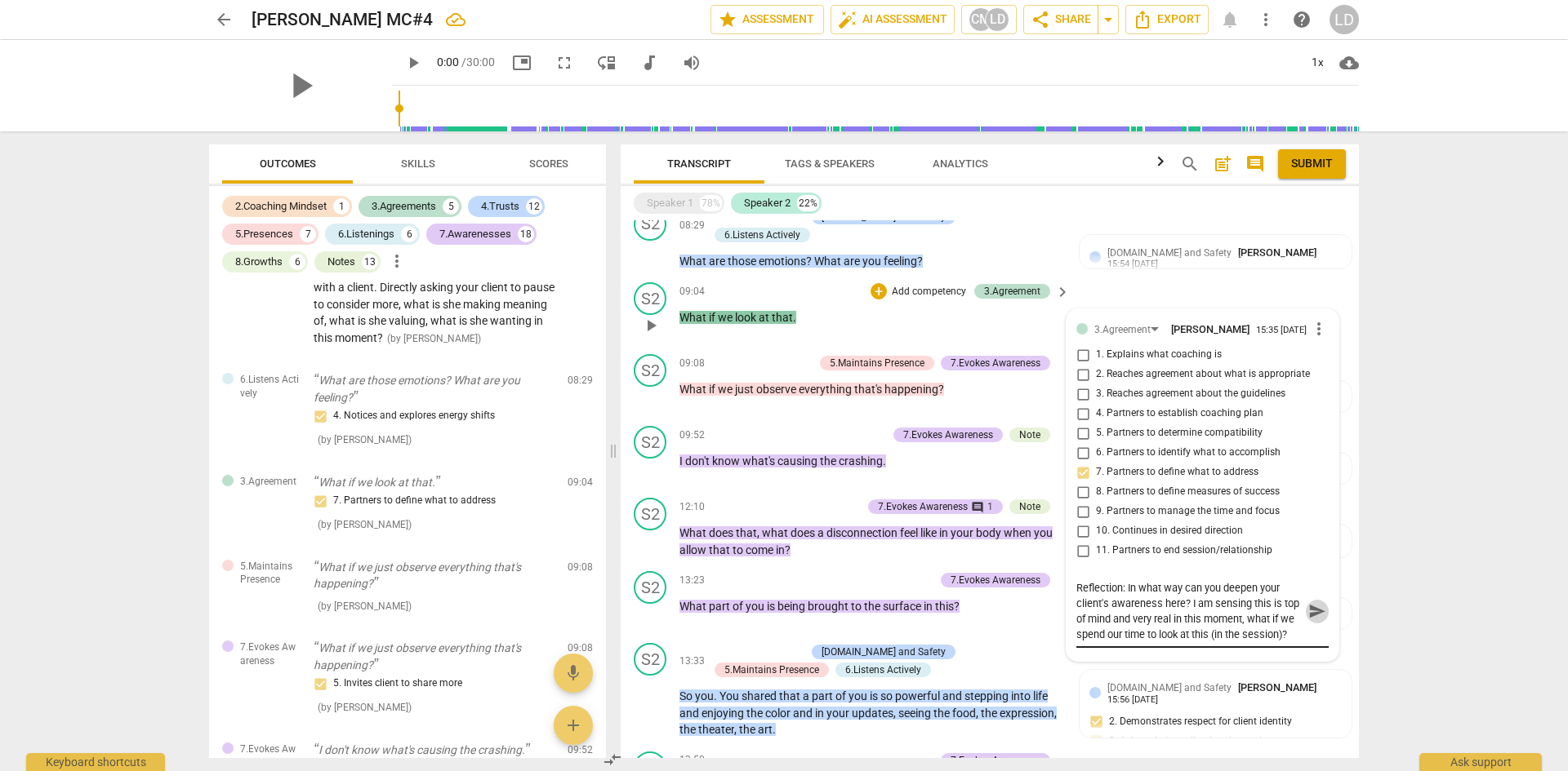
click at [1313, 605] on span "send" at bounding box center [1317, 612] width 18 height 18
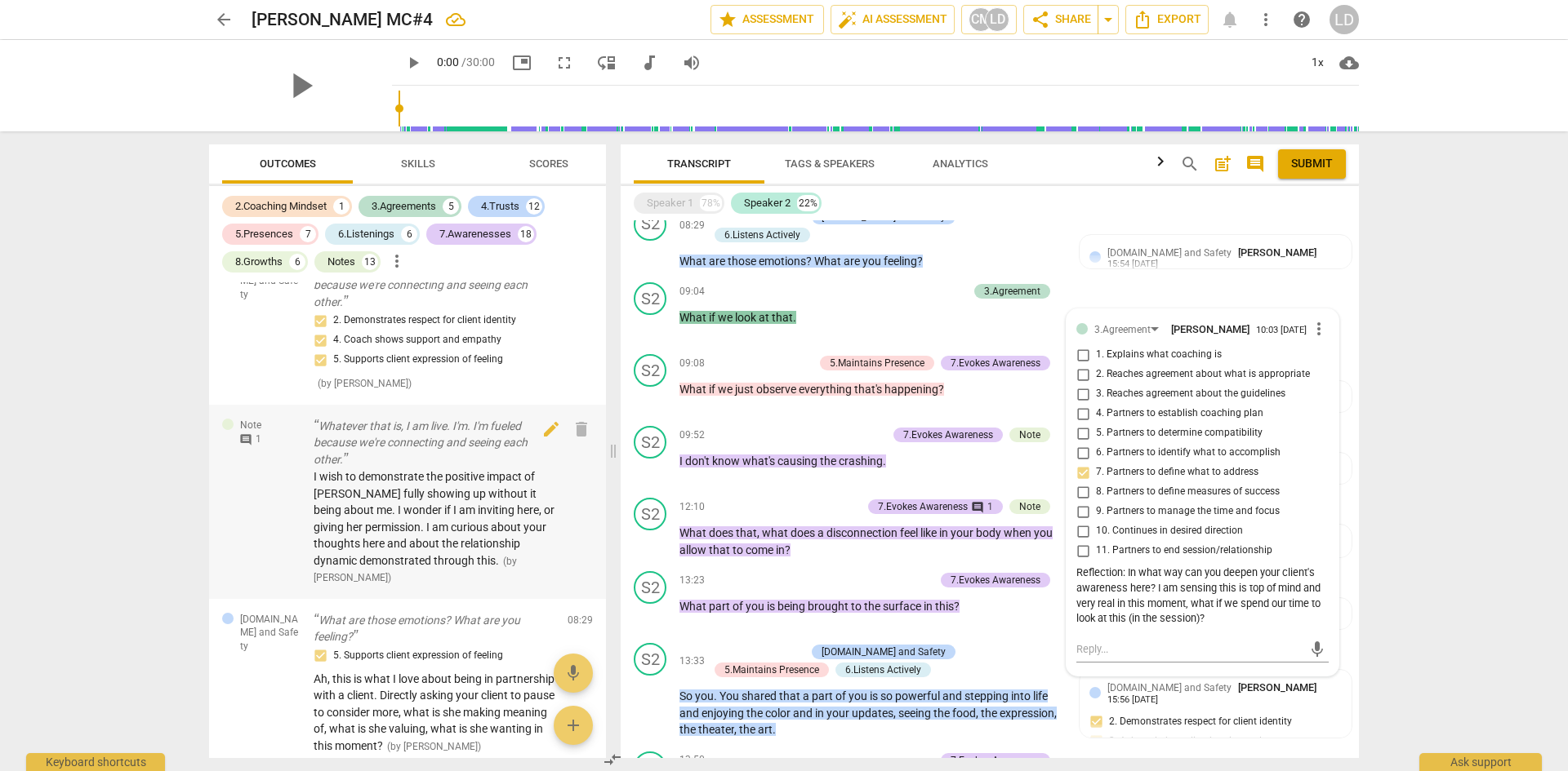
scroll to position [2495, 0]
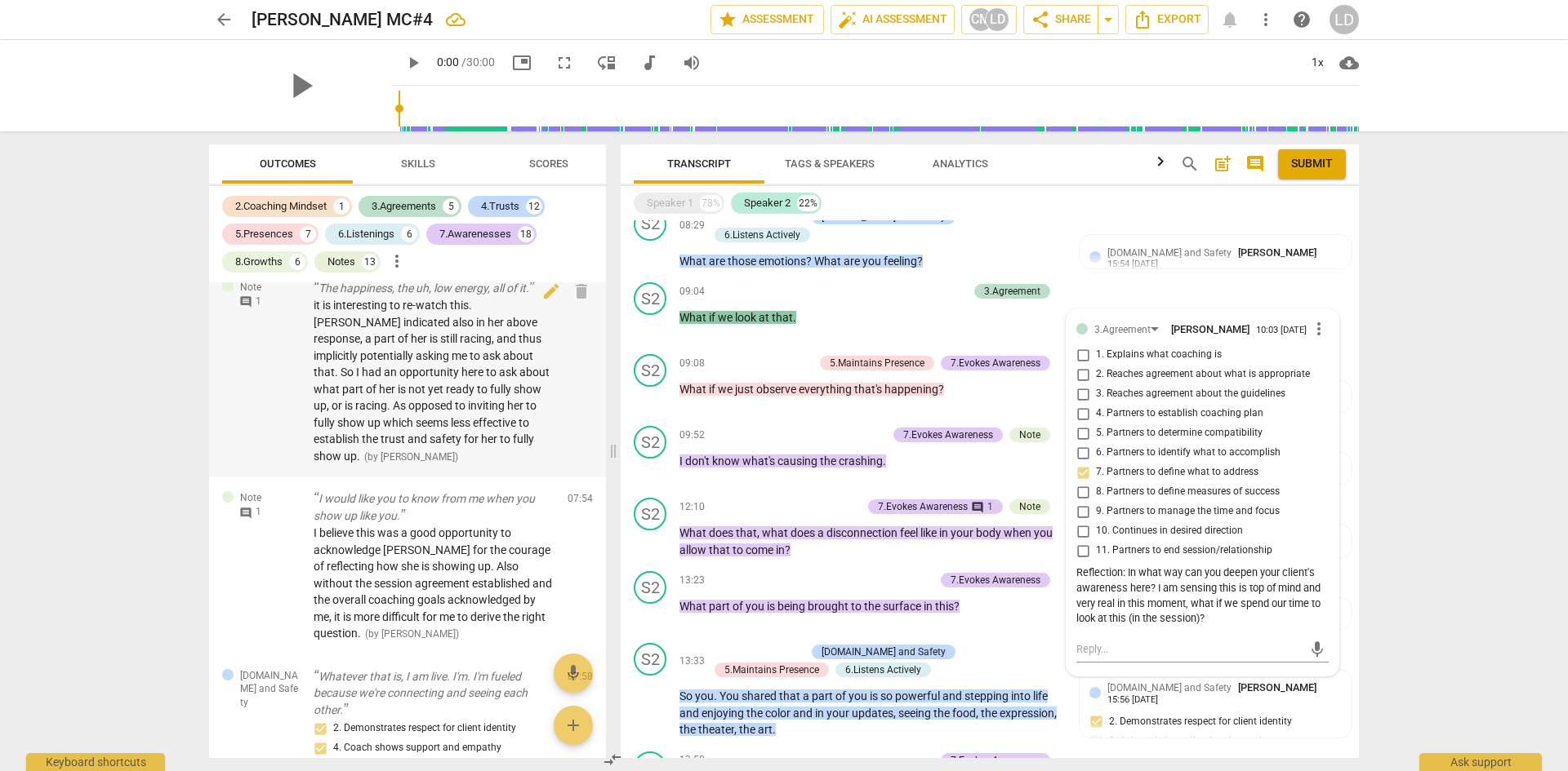
click at [469, 431] on div "it is interesting to re-watch this. Jessa indicated also in her above response,…" at bounding box center [434, 381] width 241 height 167
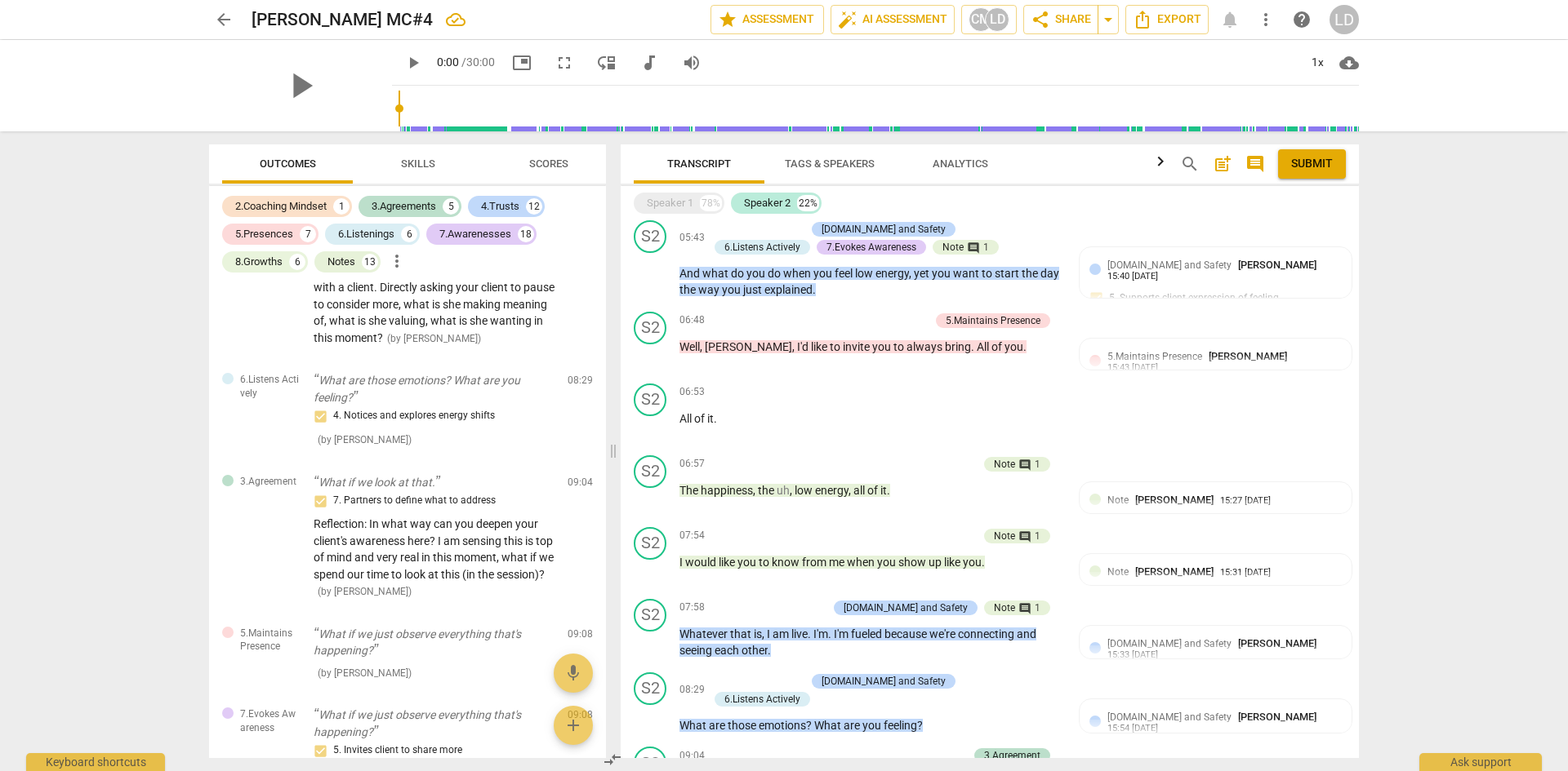
scroll to position [3720, 0]
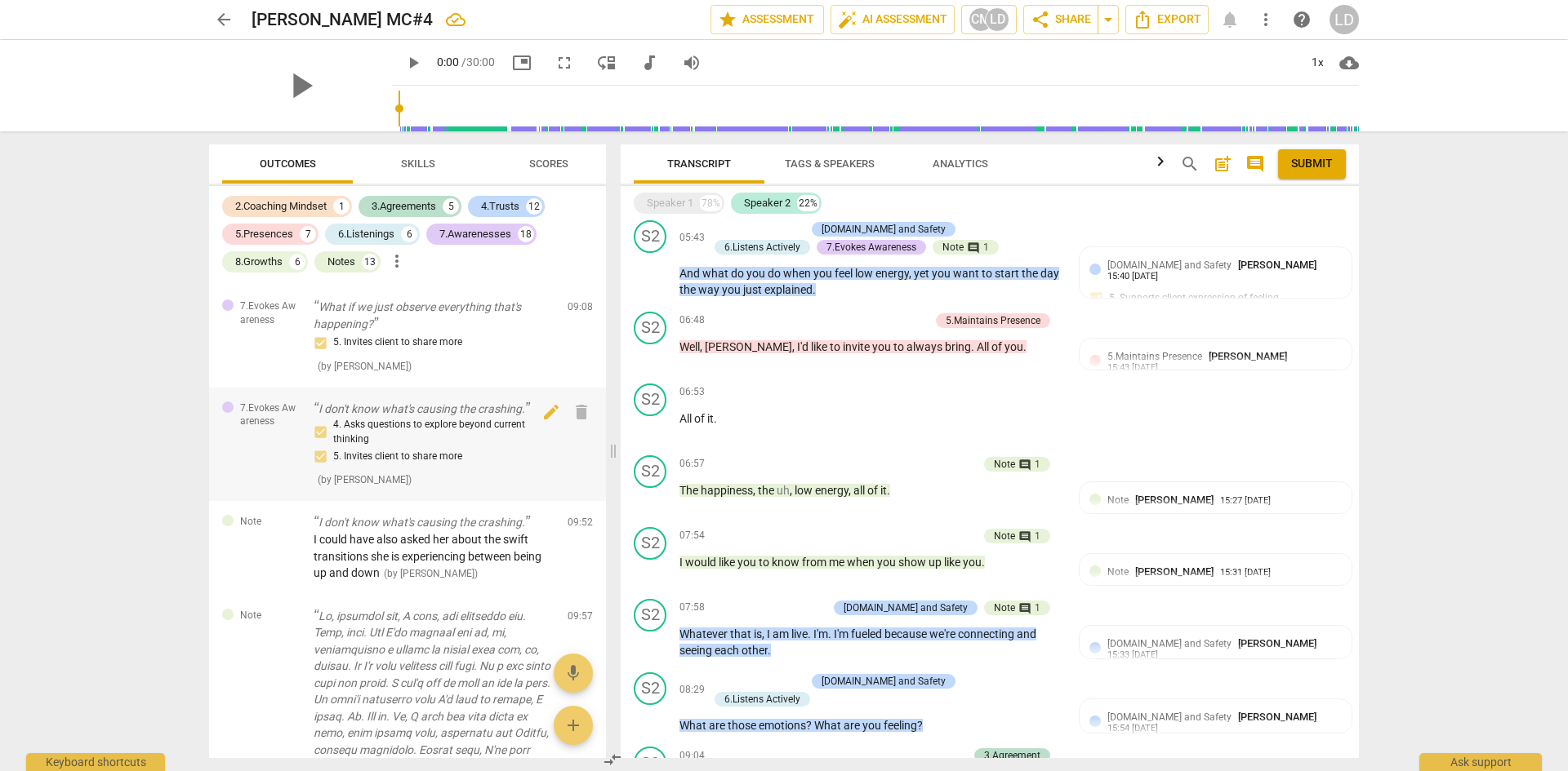
click at [488, 436] on div "4. Asks questions to explore beyond current thinking 5. Invites client to share…" at bounding box center [434, 442] width 241 height 48
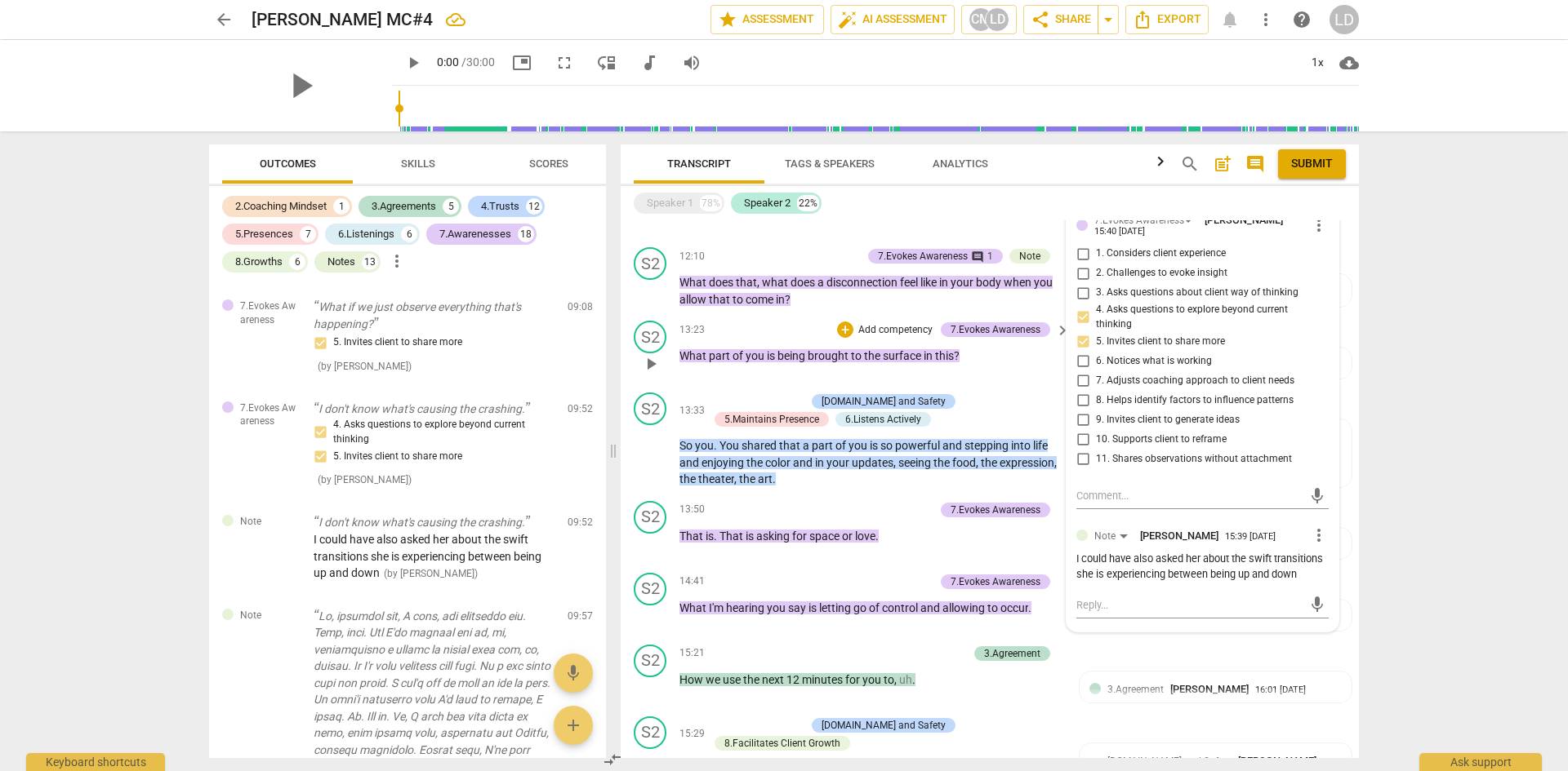
click at [859, 351] on span "to" at bounding box center [857, 355] width 13 height 13
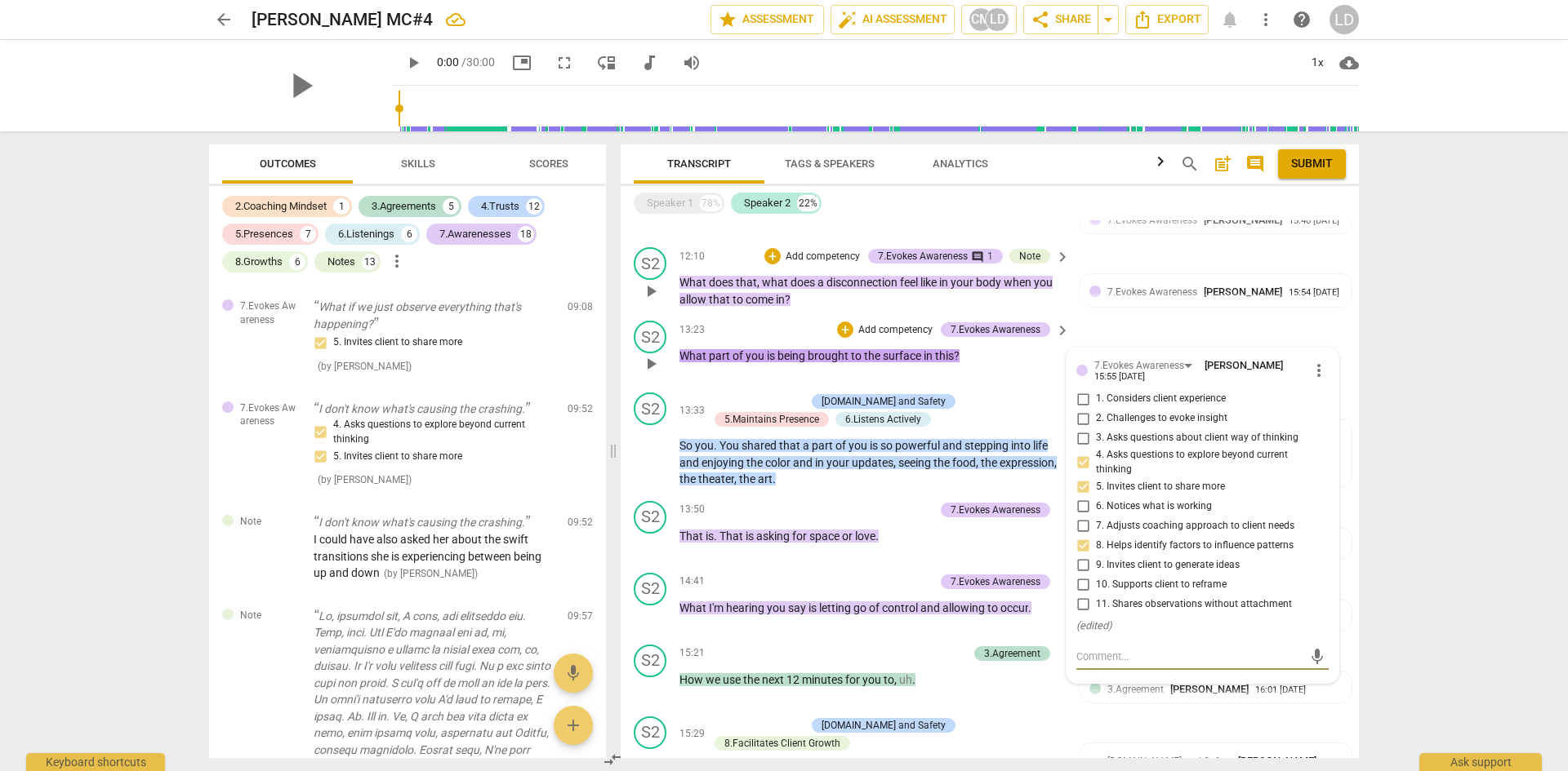
click at [822, 277] on span "a" at bounding box center [822, 282] width 9 height 13
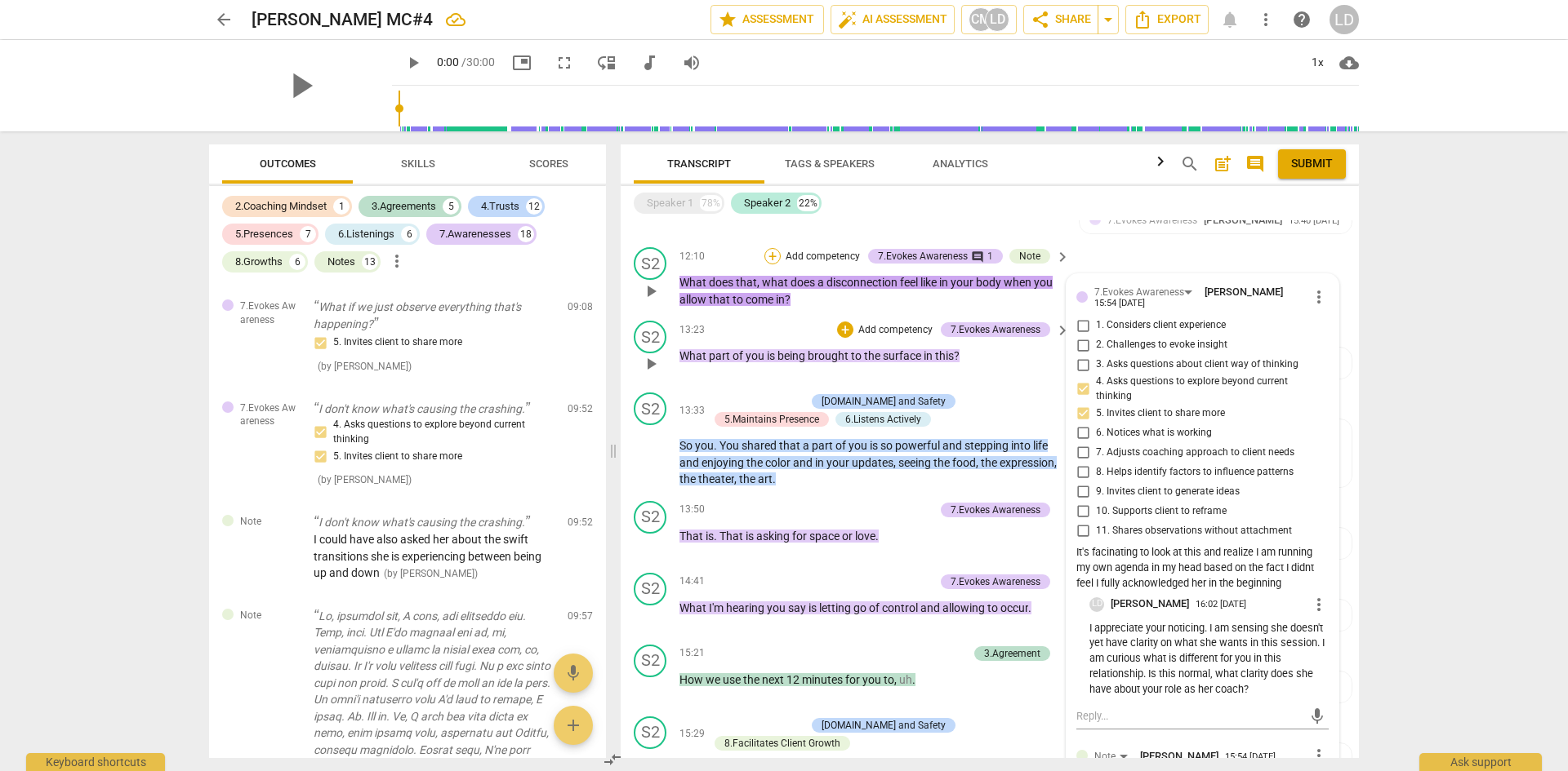
click at [774, 248] on div "+" at bounding box center [772, 256] width 17 height 17
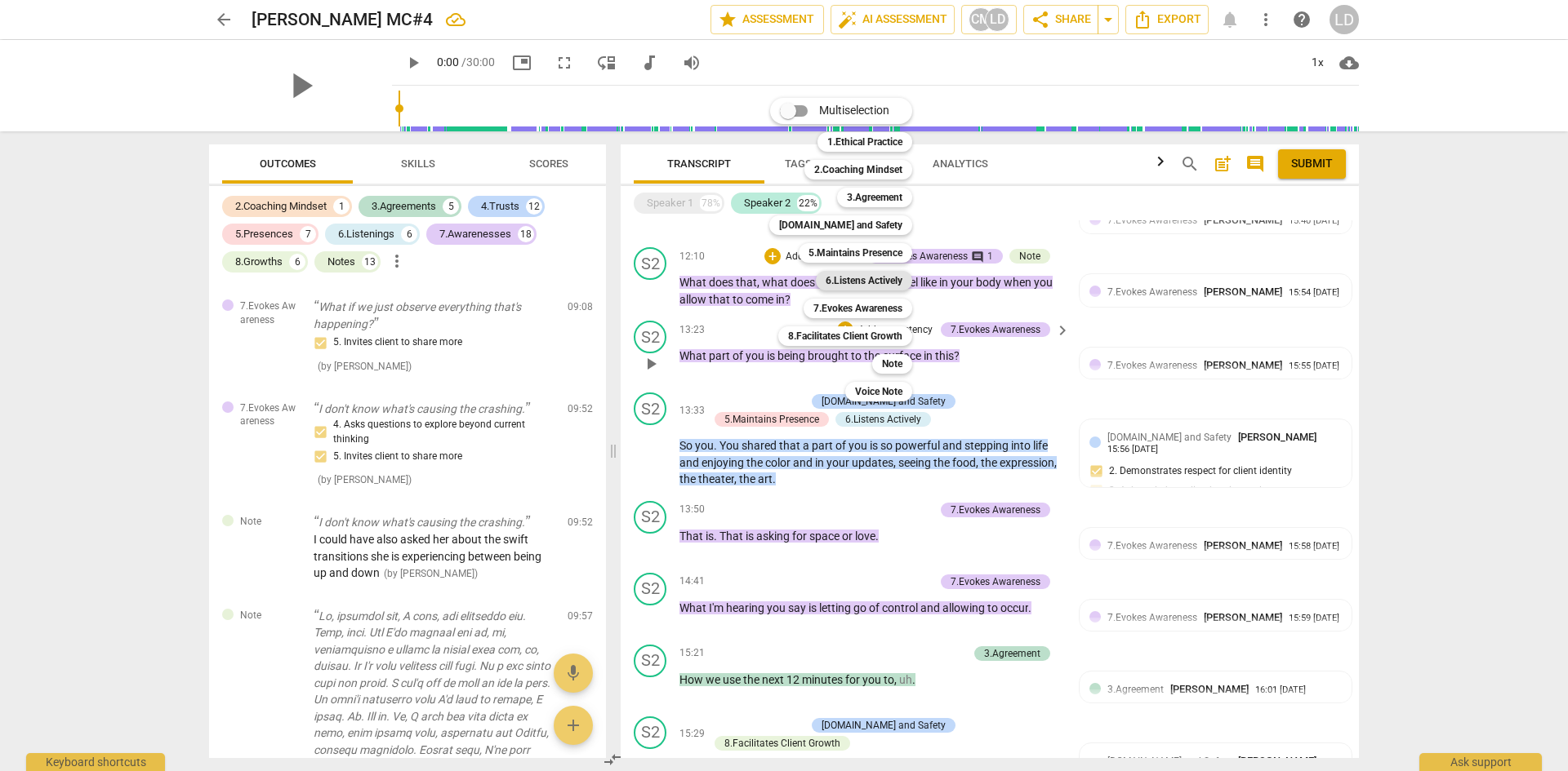
click at [839, 279] on b "6.Listens Actively" at bounding box center [864, 281] width 77 height 19
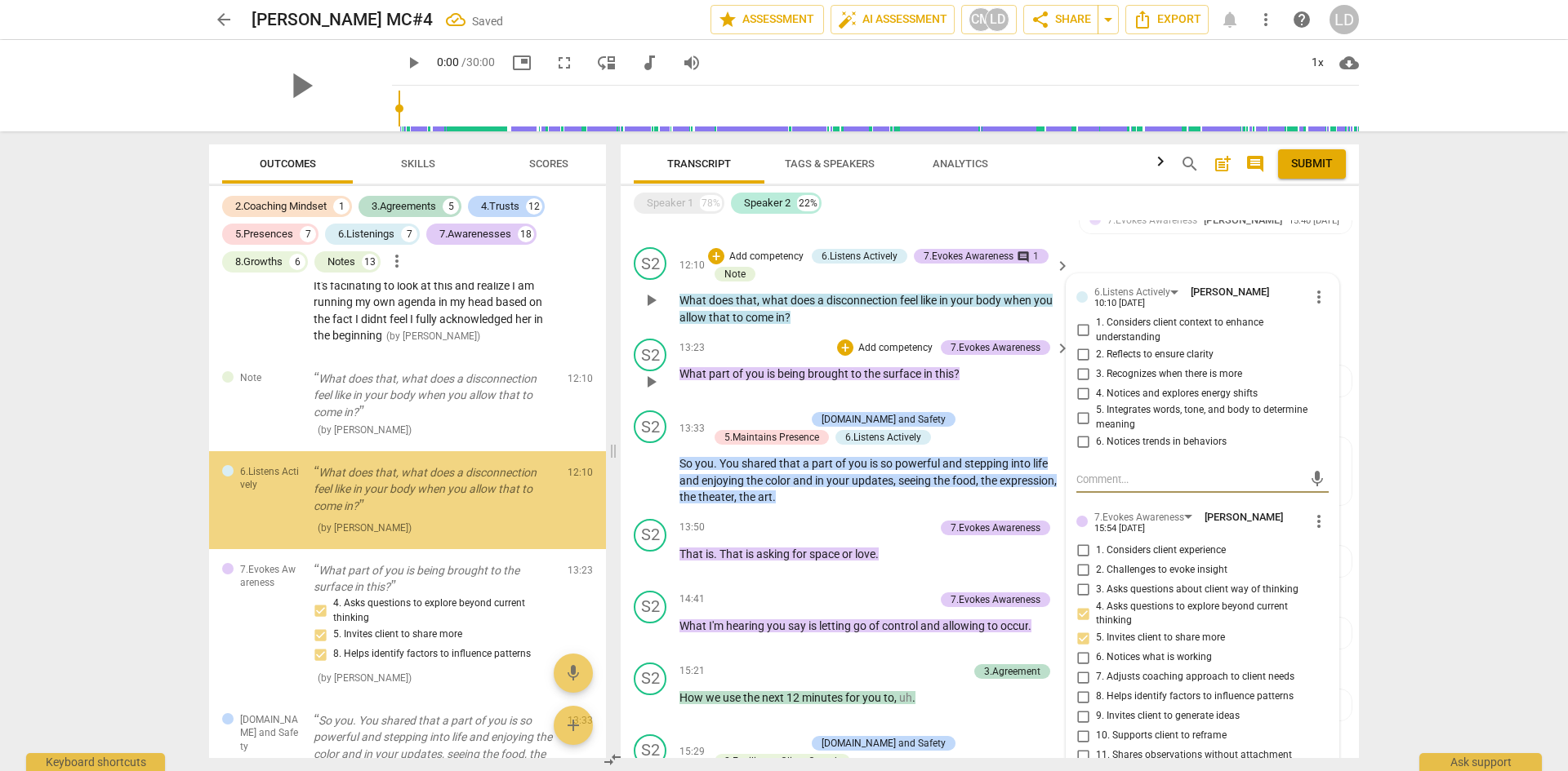
scroll to position [4932, 0]
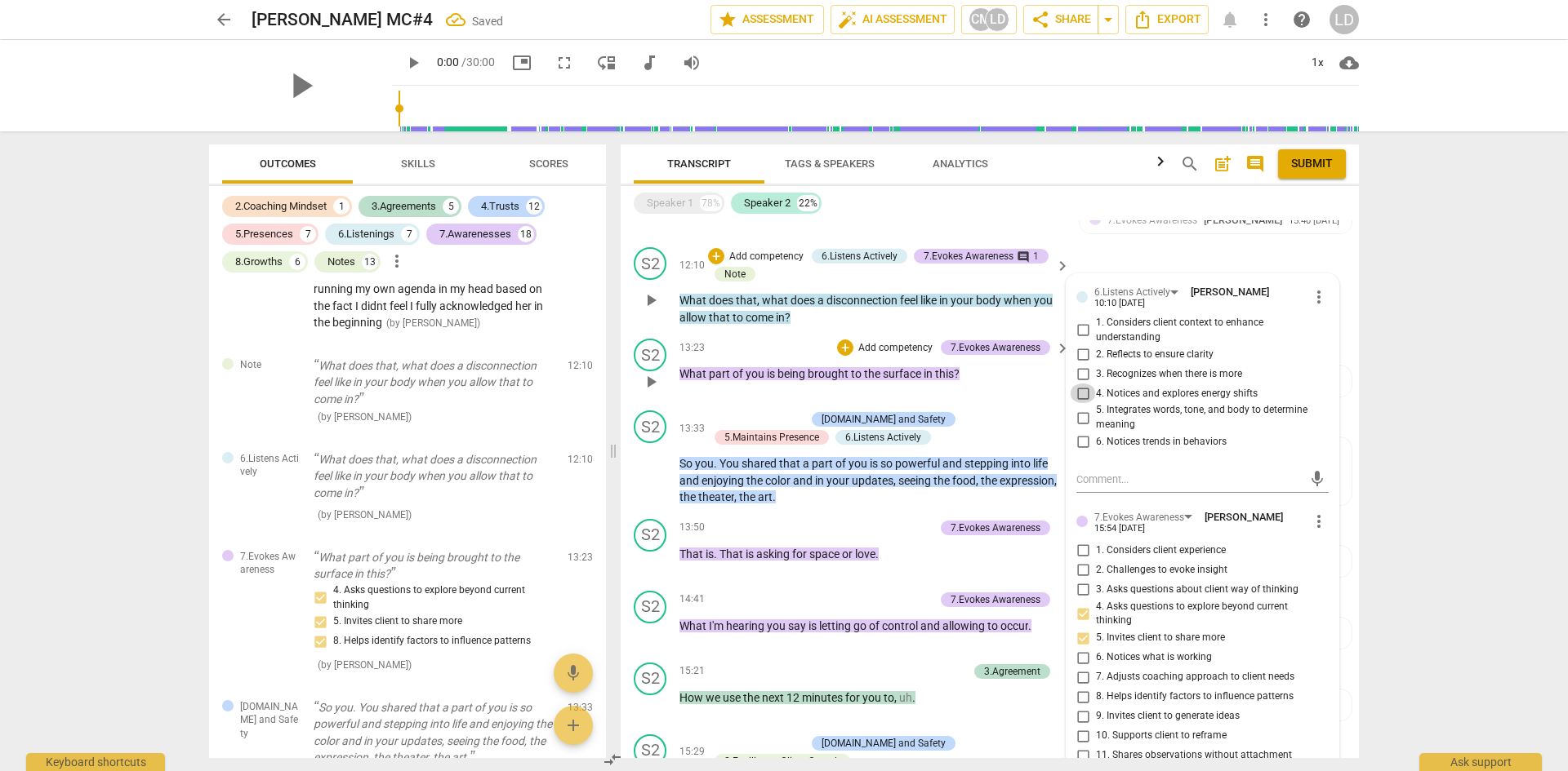
click at [1082, 389] on input "4. Notices and explores energy shifts" at bounding box center [1083, 393] width 26 height 19
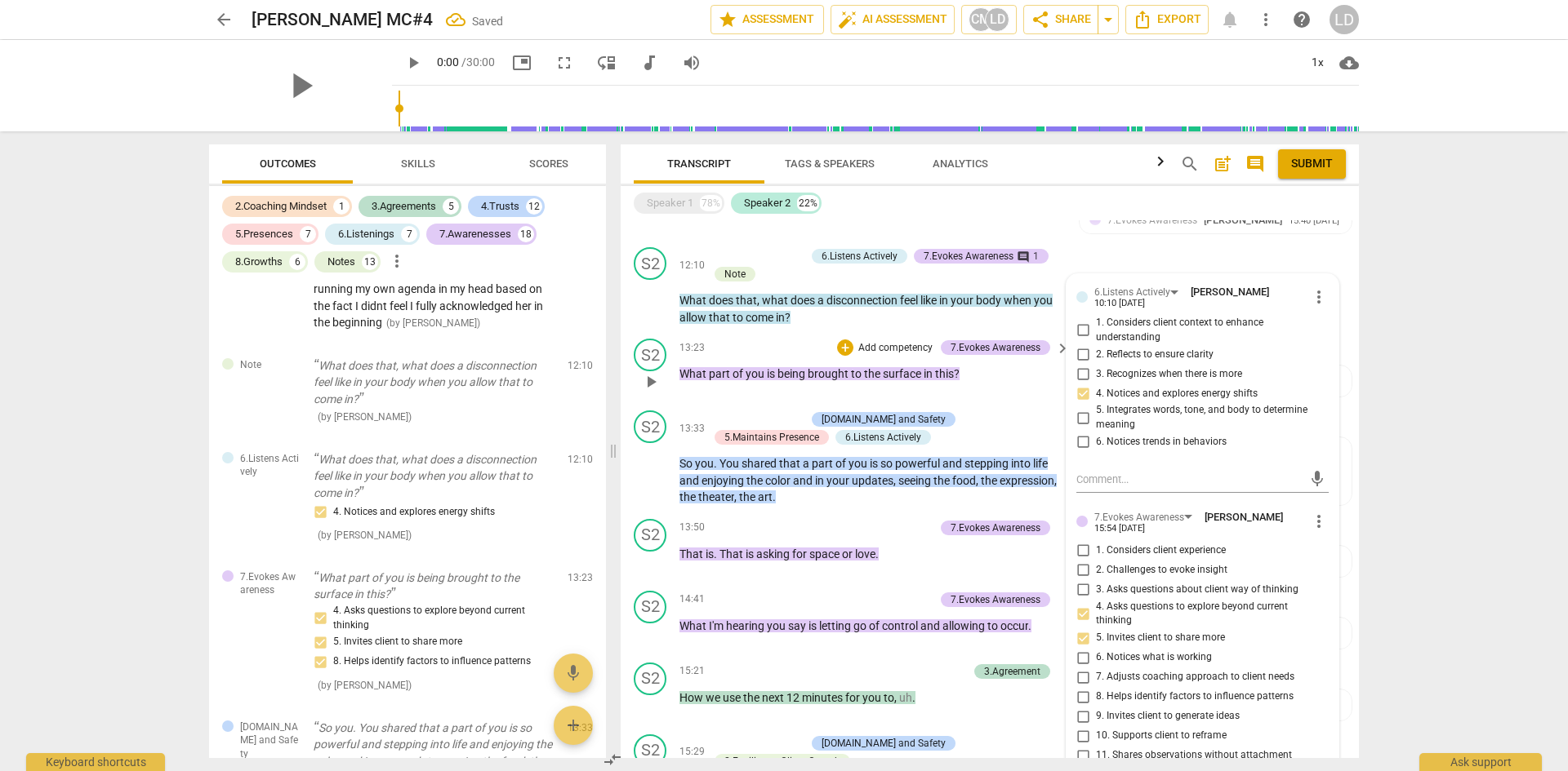
click at [795, 369] on span "being" at bounding box center [792, 374] width 31 height 13
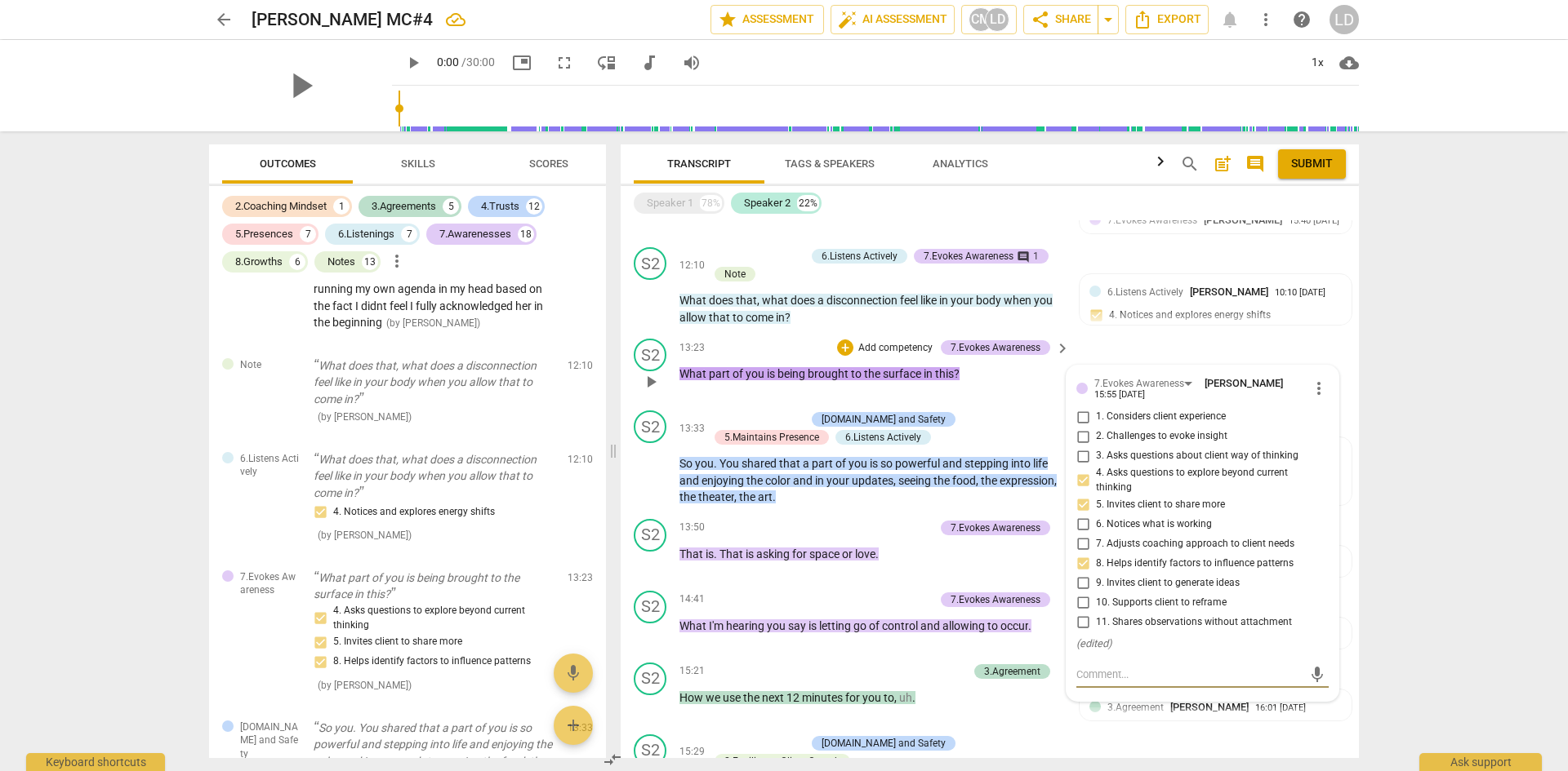
click at [1216, 670] on textarea at bounding box center [1190, 675] width 227 height 16
click at [1311, 689] on span "send" at bounding box center [1317, 690] width 18 height 18
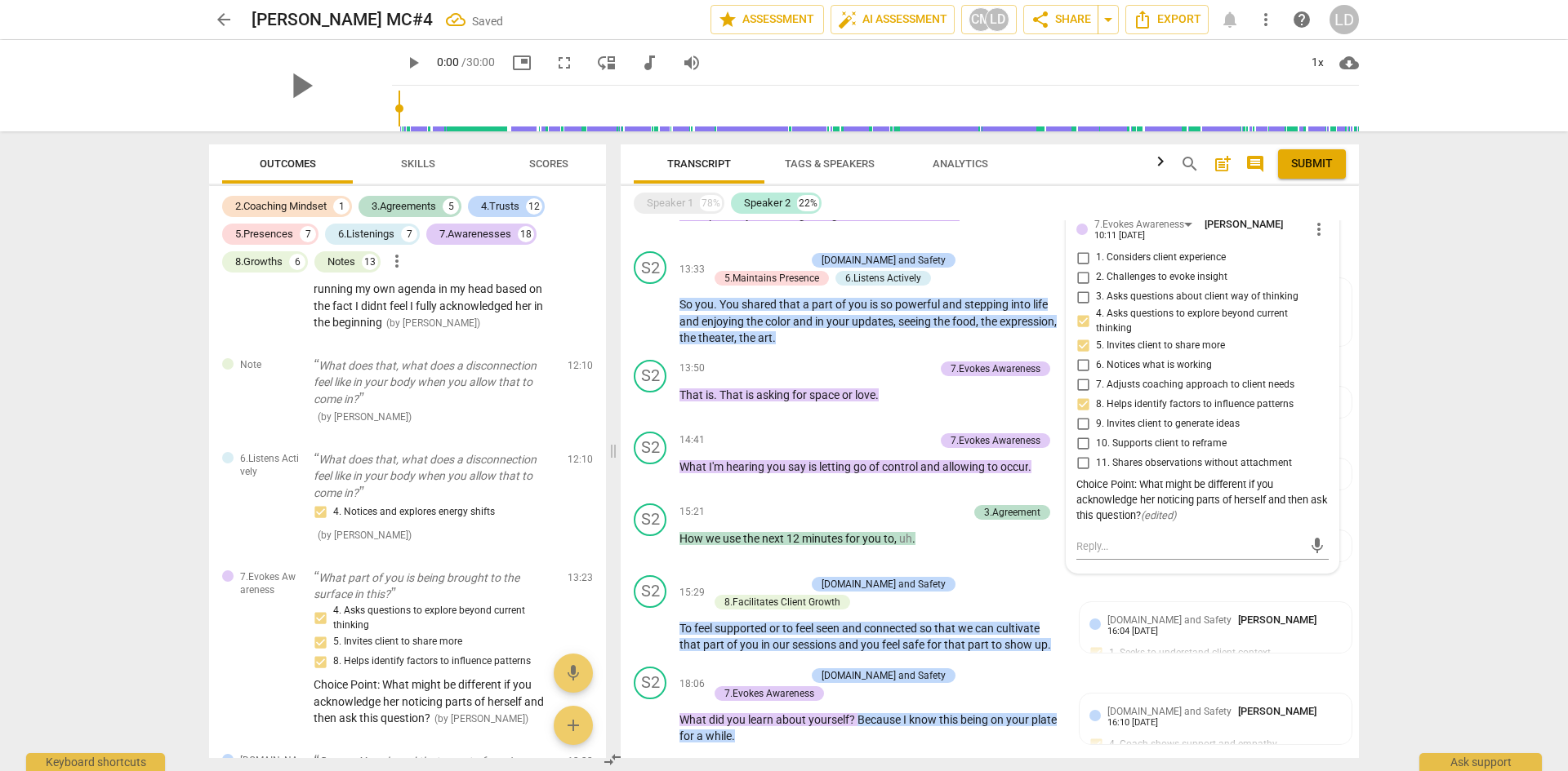
scroll to position [2275, 0]
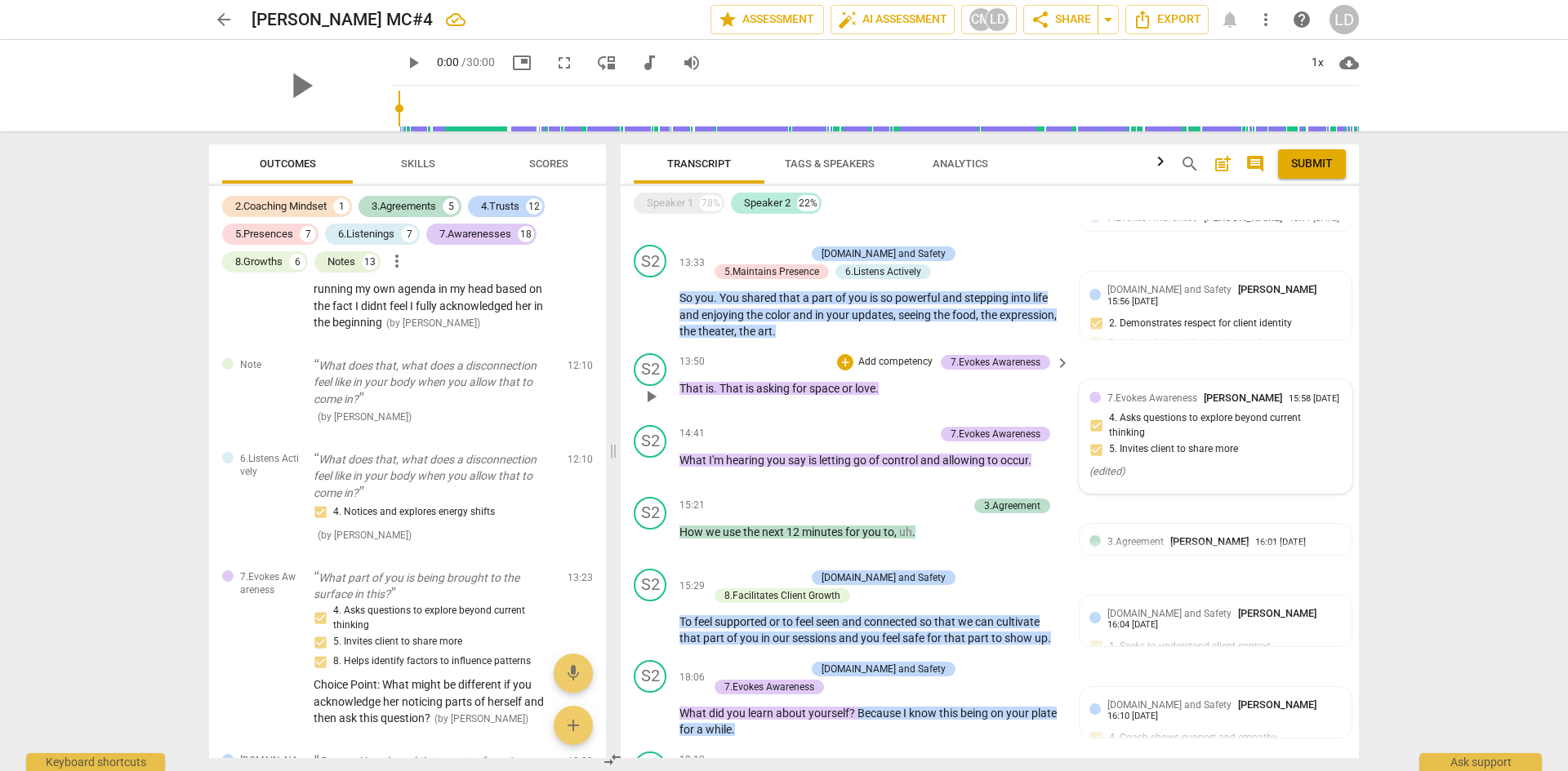
click at [1180, 397] on div "7.Evokes Awareness Chris Mijatovich" at bounding box center [1198, 398] width 181 height 16
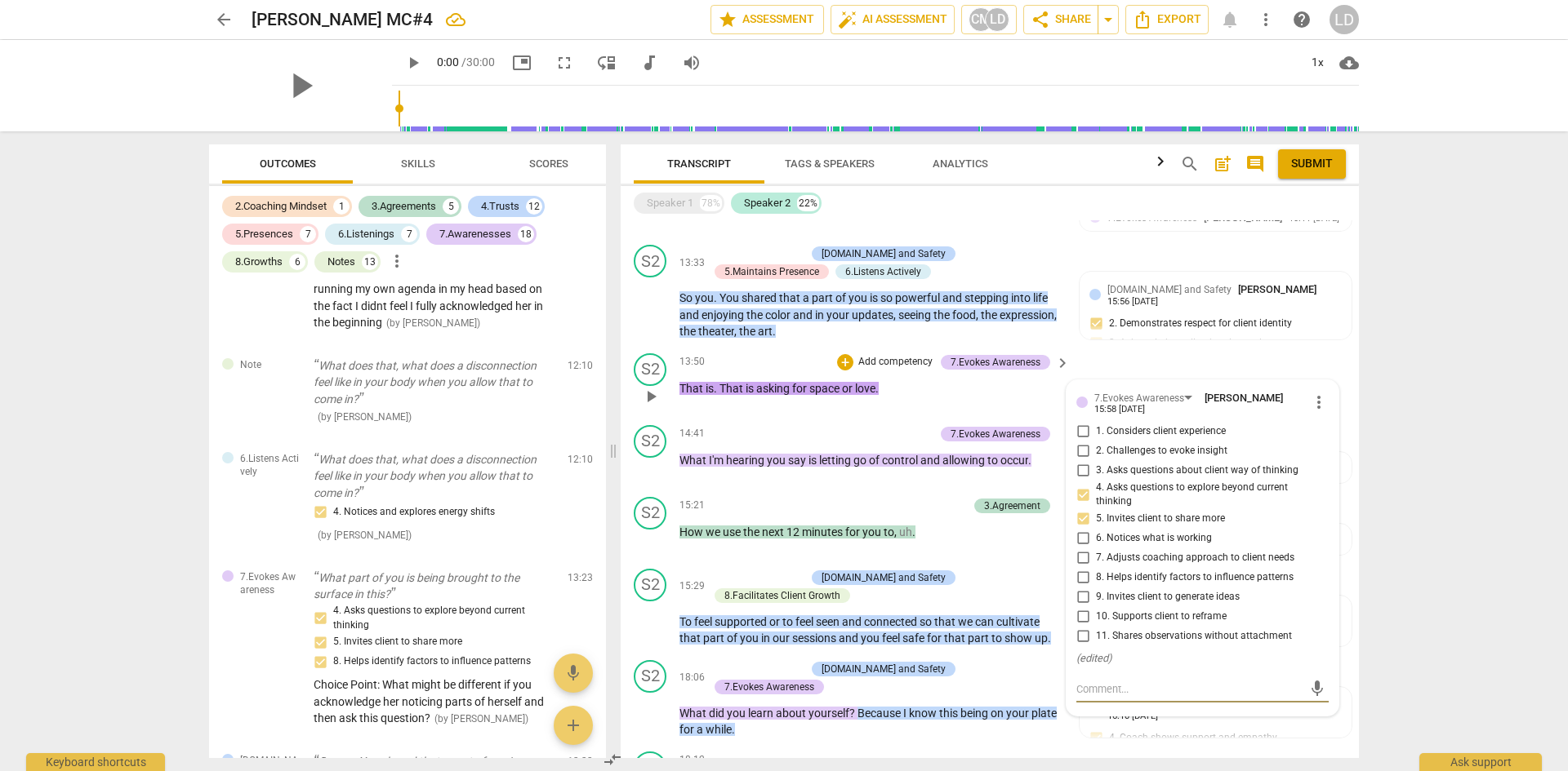
click at [1148, 681] on textarea at bounding box center [1190, 689] width 227 height 16
click at [1313, 690] on span "send" at bounding box center [1317, 697] width 18 height 18
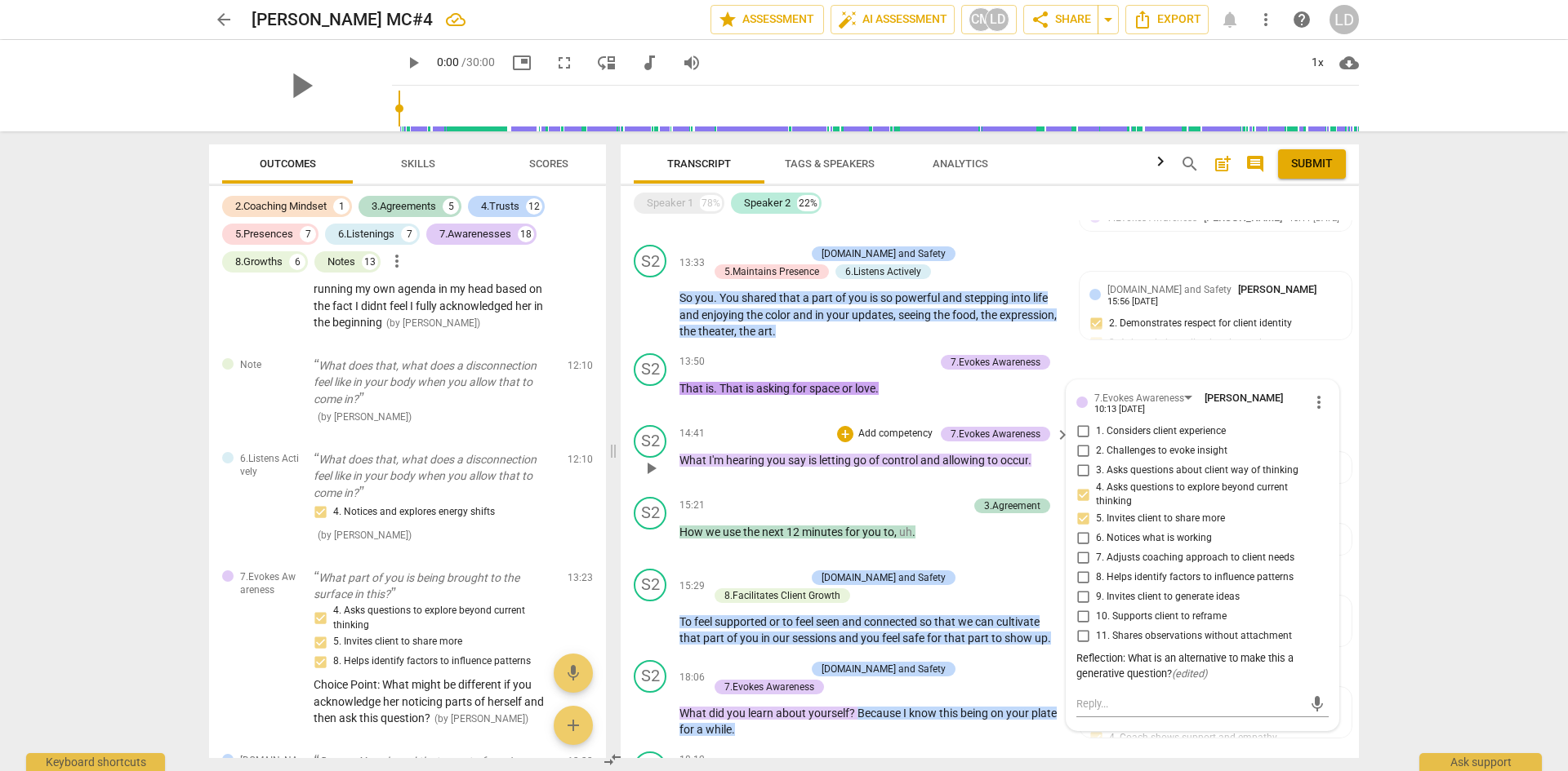
click at [973, 459] on span "allowing" at bounding box center [965, 460] width 45 height 13
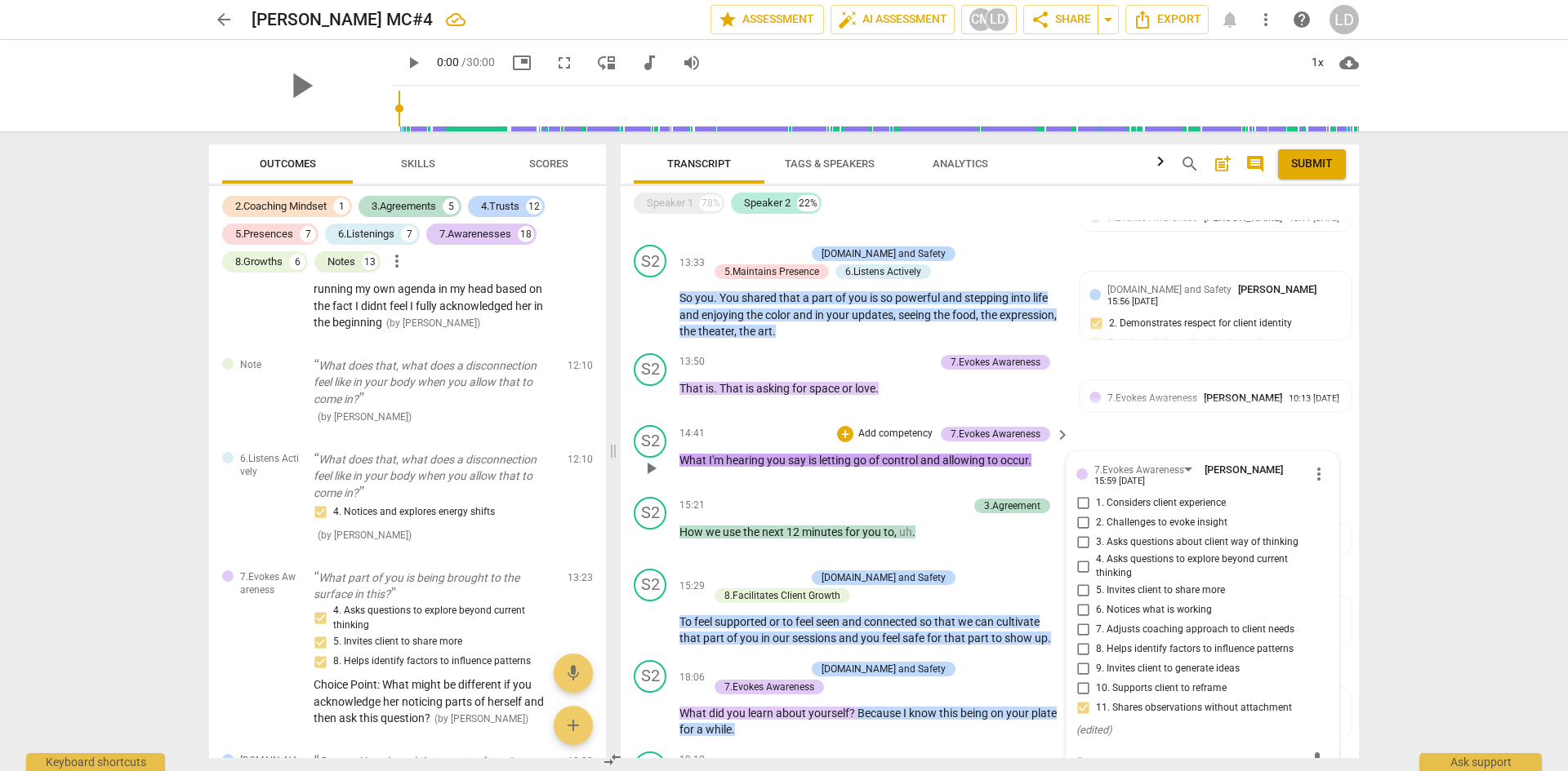
scroll to position [2276, 0]
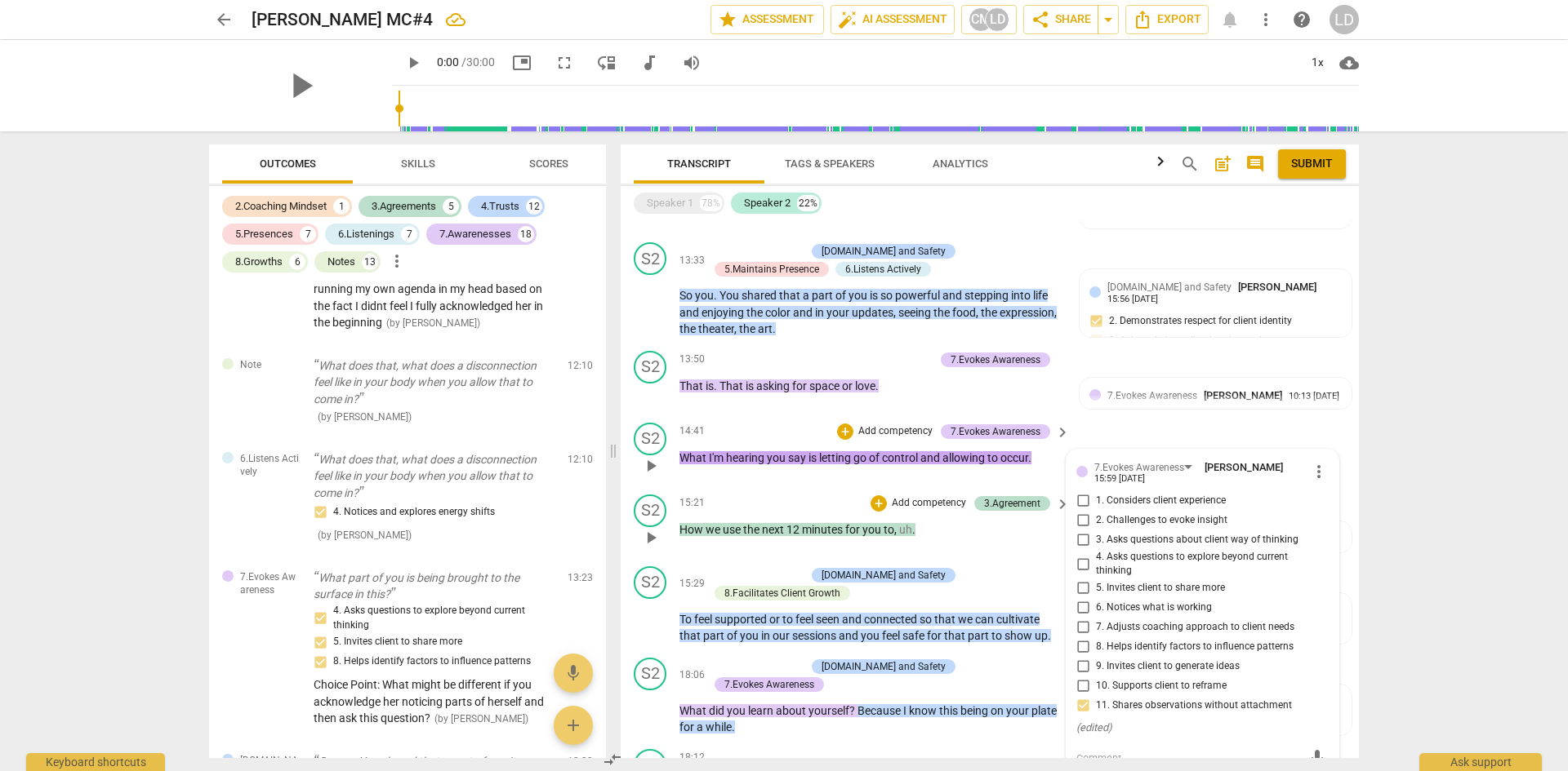
click at [868, 524] on span "you" at bounding box center [872, 530] width 21 height 13
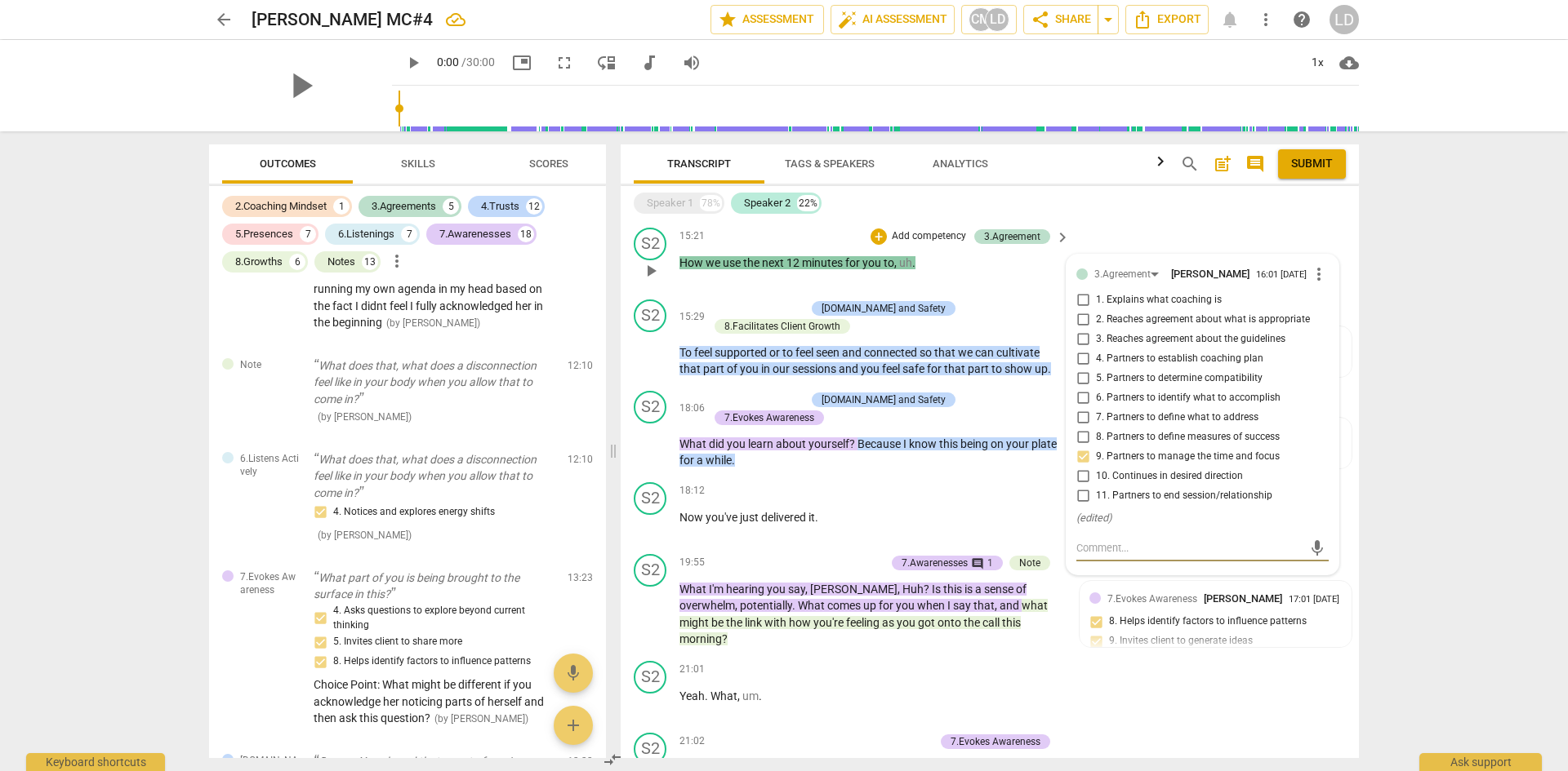
scroll to position [2530, 0]
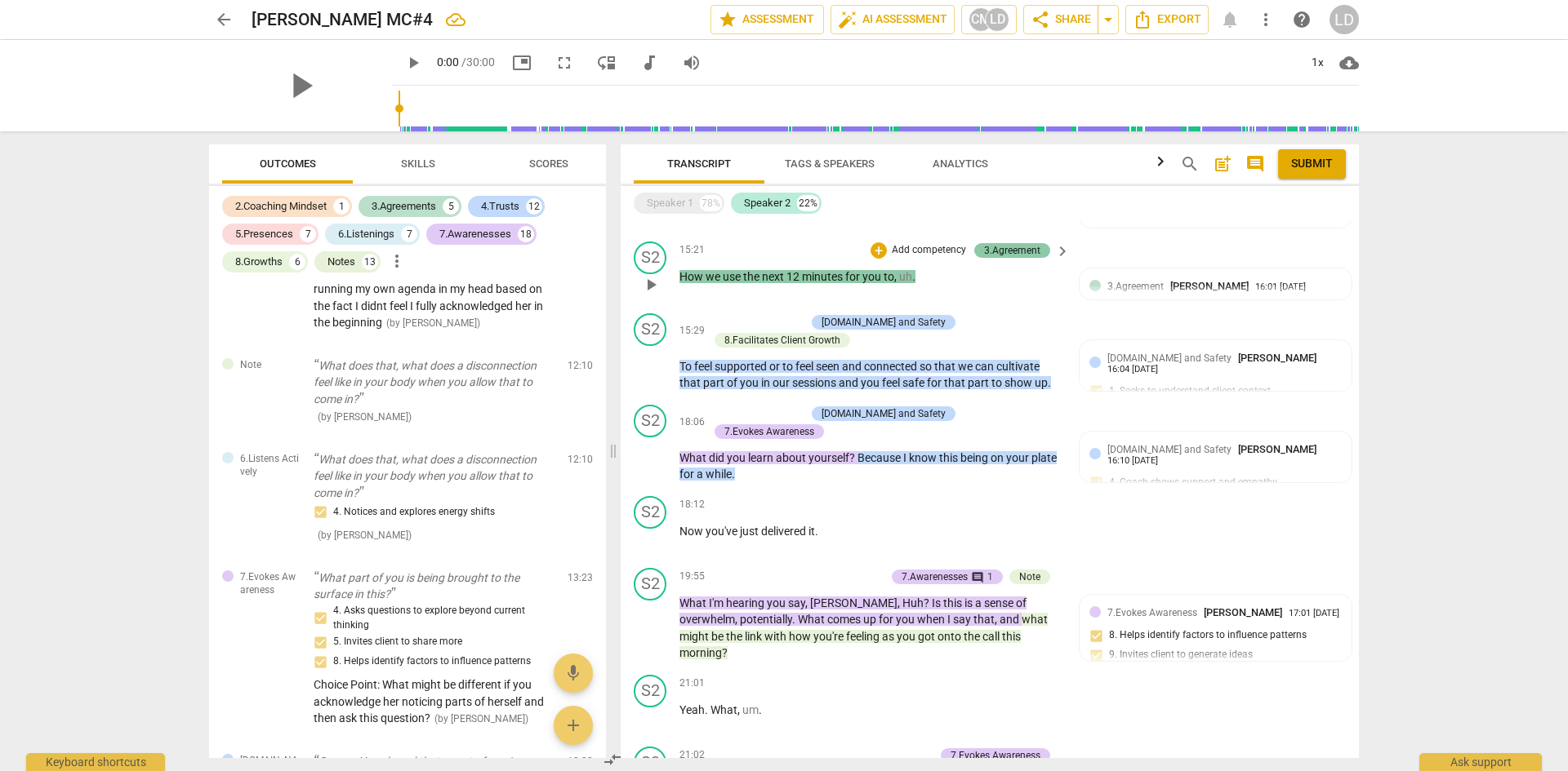
click at [1015, 245] on div "3.Agreement" at bounding box center [1012, 250] width 57 height 15
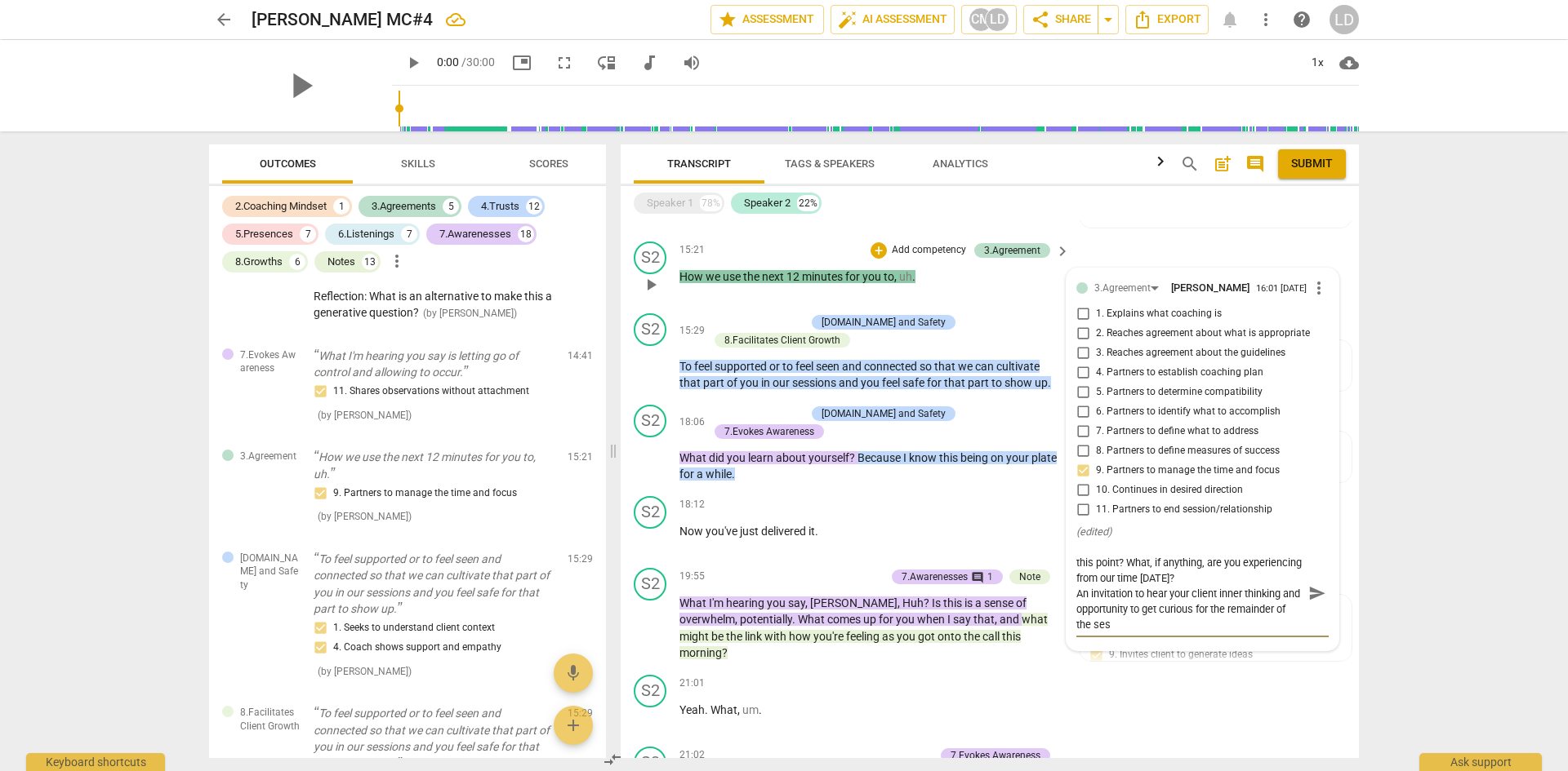
scroll to position [16, 0]
click at [1308, 600] on span "send" at bounding box center [1317, 600] width 18 height 18
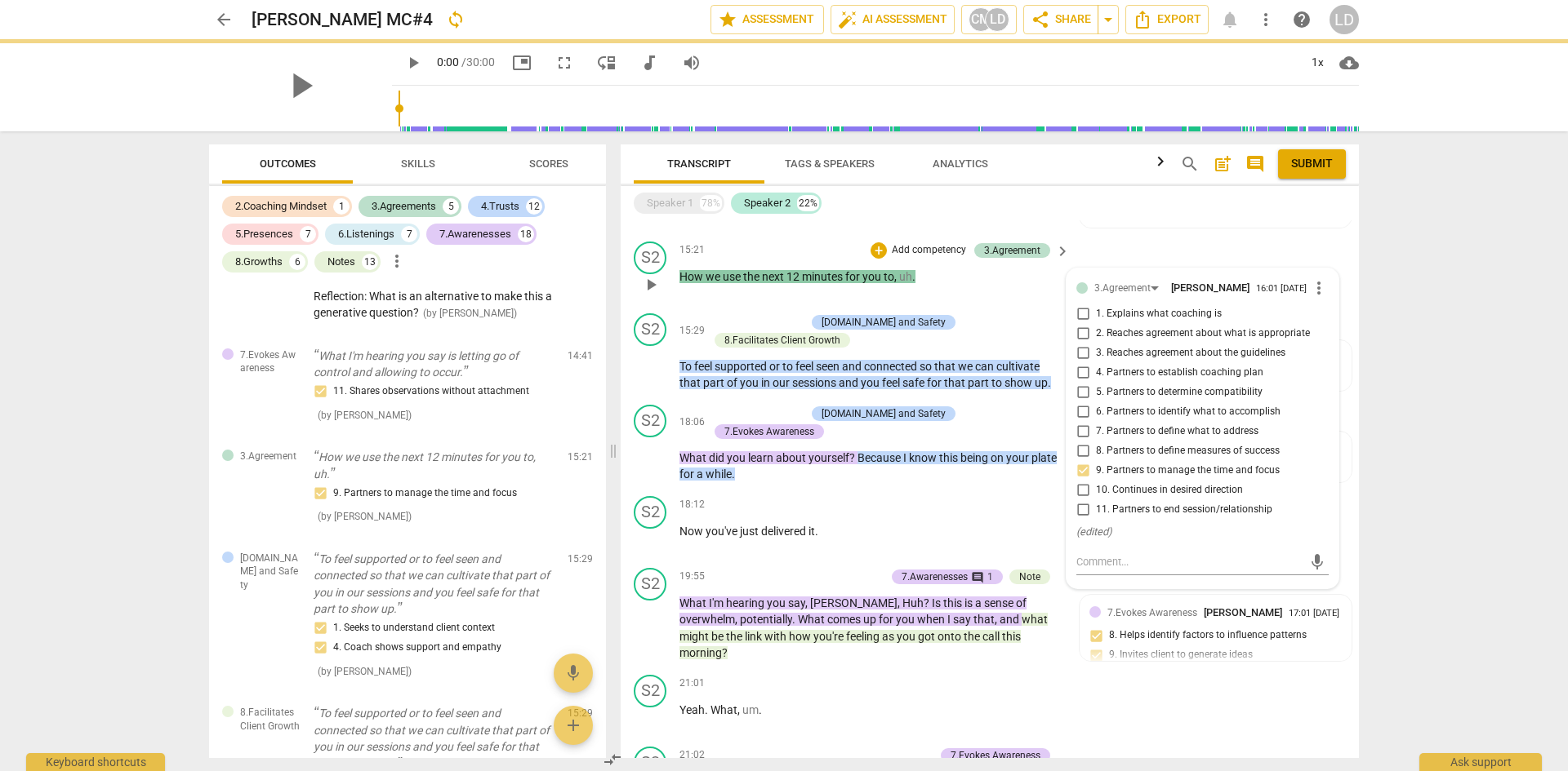
scroll to position [0, 0]
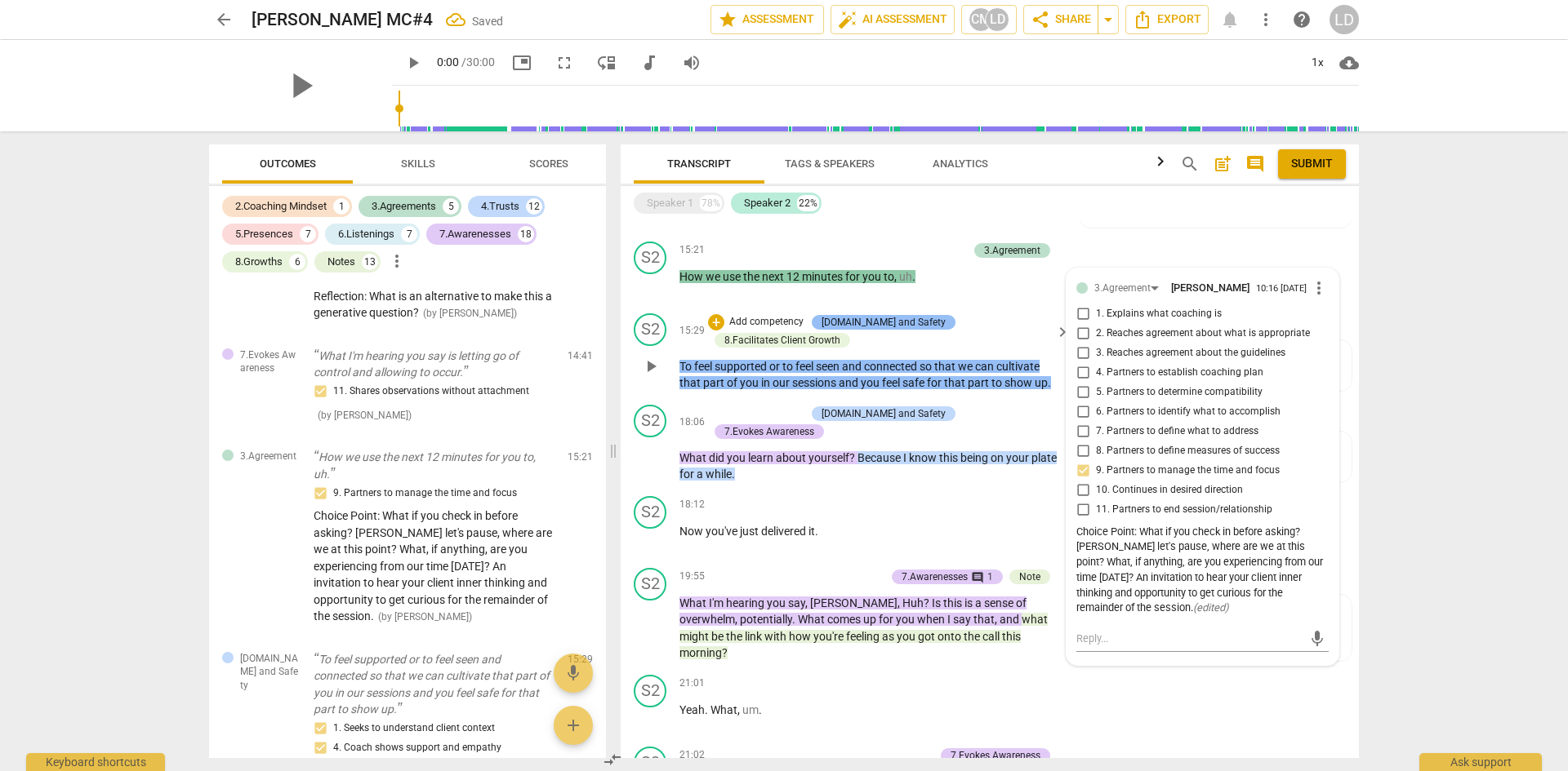
click at [860, 315] on div "[DOMAIN_NAME] and Safety" at bounding box center [884, 322] width 124 height 15
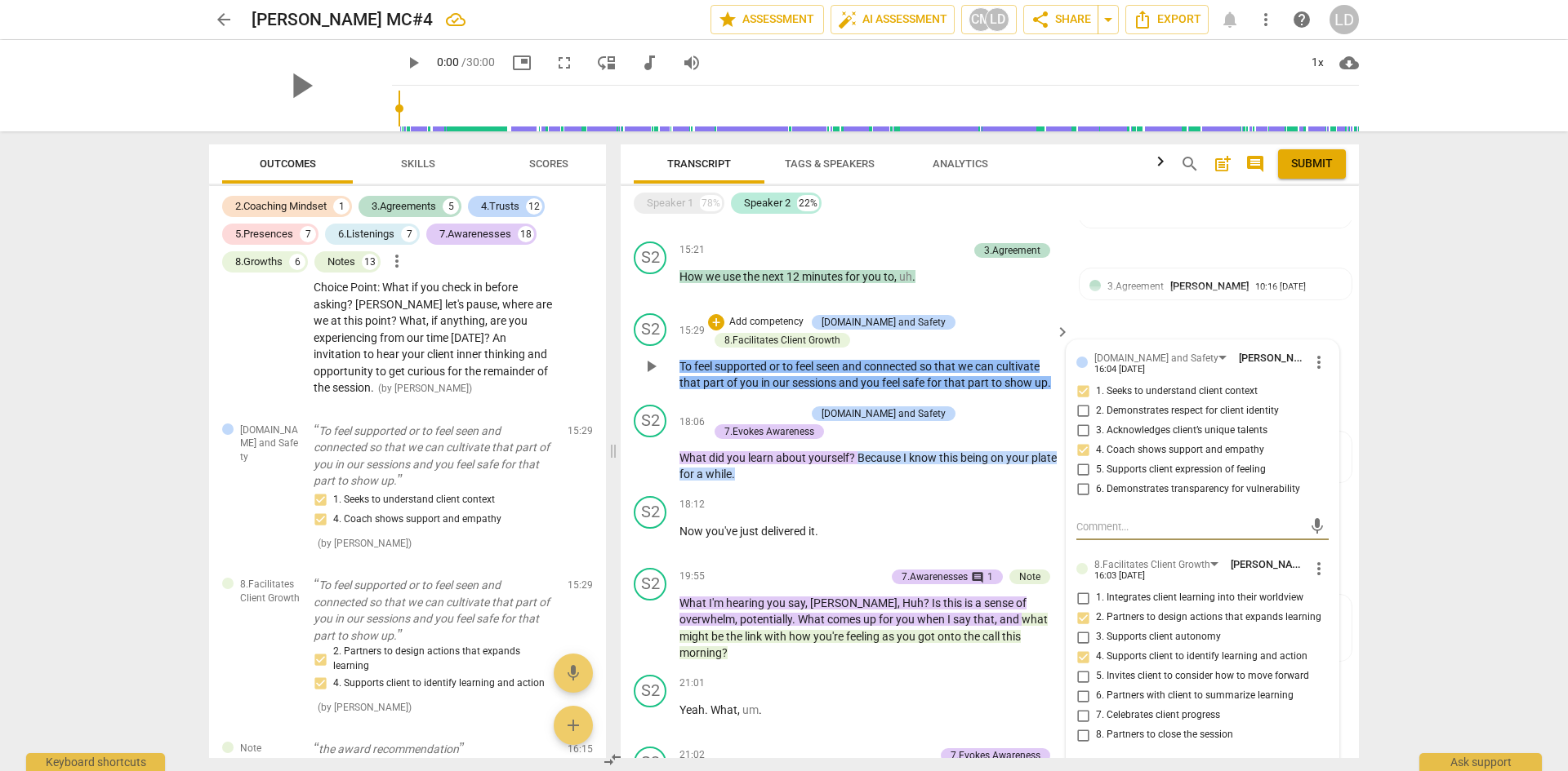
scroll to position [2938, 0]
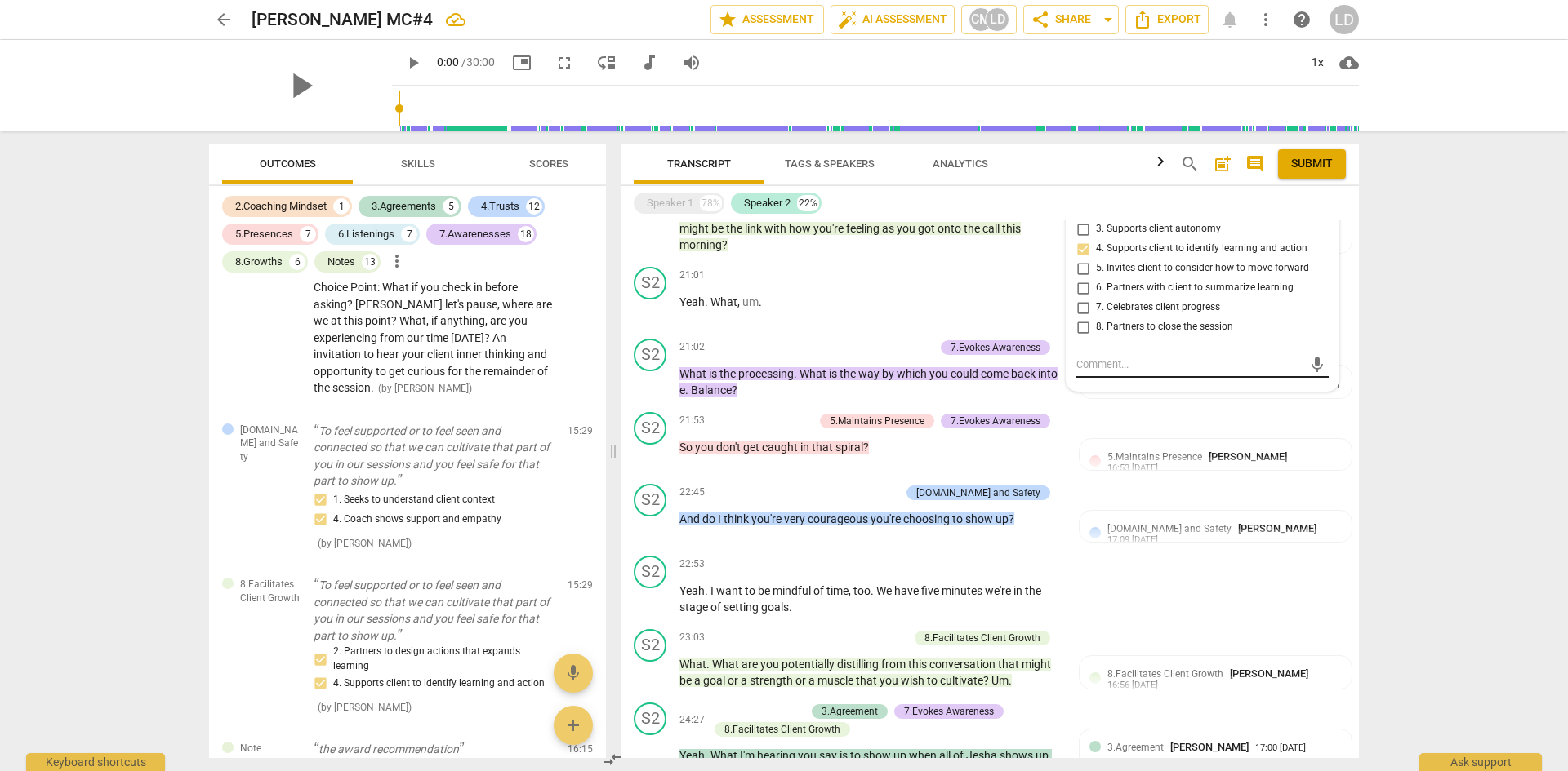
click at [1130, 364] on textarea at bounding box center [1190, 364] width 227 height 16
click at [1182, 359] on textarea "Reflection: In what way are you fully partnering with your client, I am sensing…" at bounding box center [1190, 387] width 227 height 62
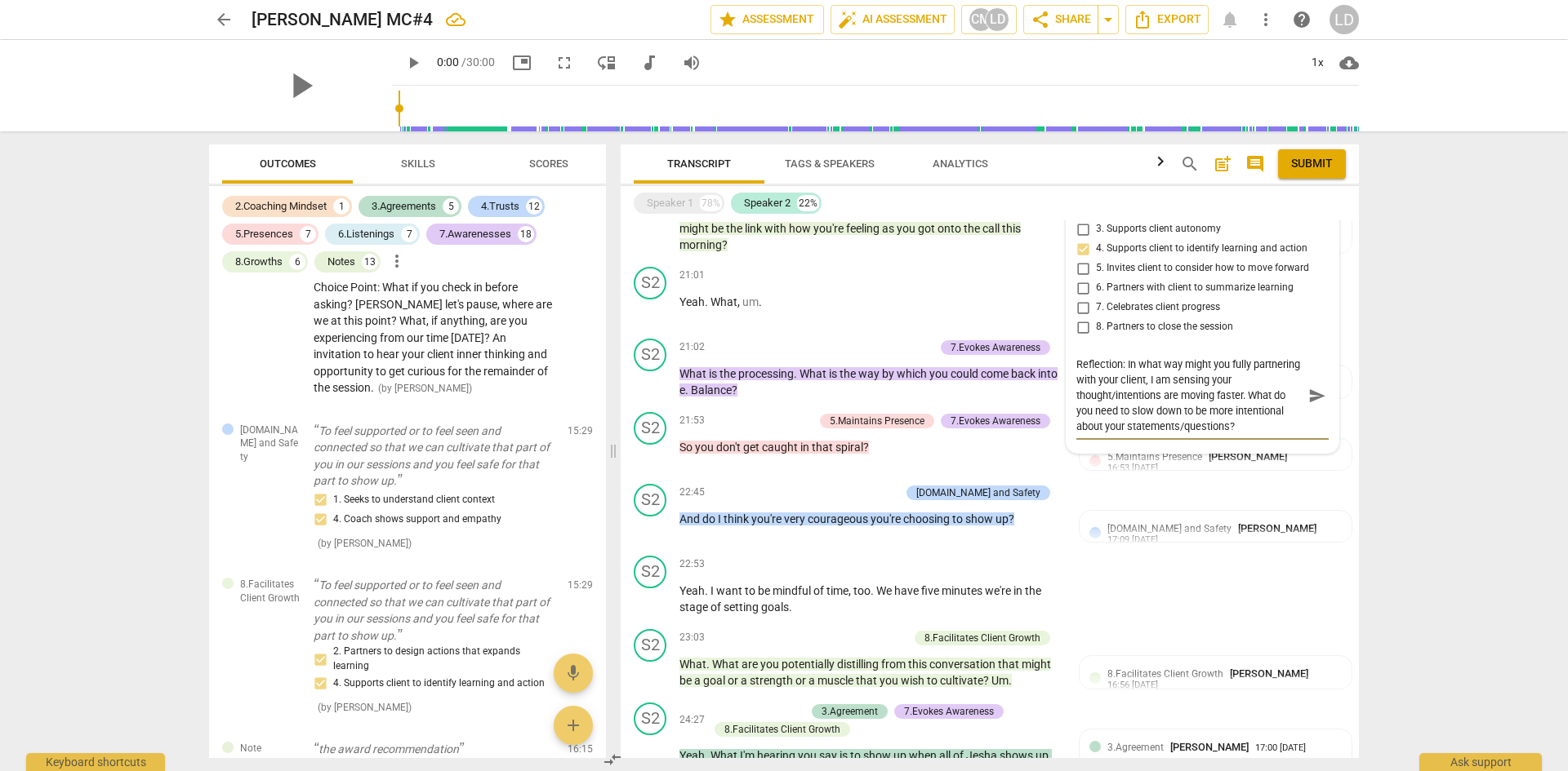
click at [1119, 371] on textarea "Reflection: In what way might you fully partnering with your client, I am sensi…" at bounding box center [1190, 395] width 227 height 78
click at [1244, 391] on textarea "Reflection: In what way might you fully partner with your client, I am sensing …" at bounding box center [1190, 387] width 227 height 62
click at [1311, 387] on span "send" at bounding box center [1317, 396] width 18 height 18
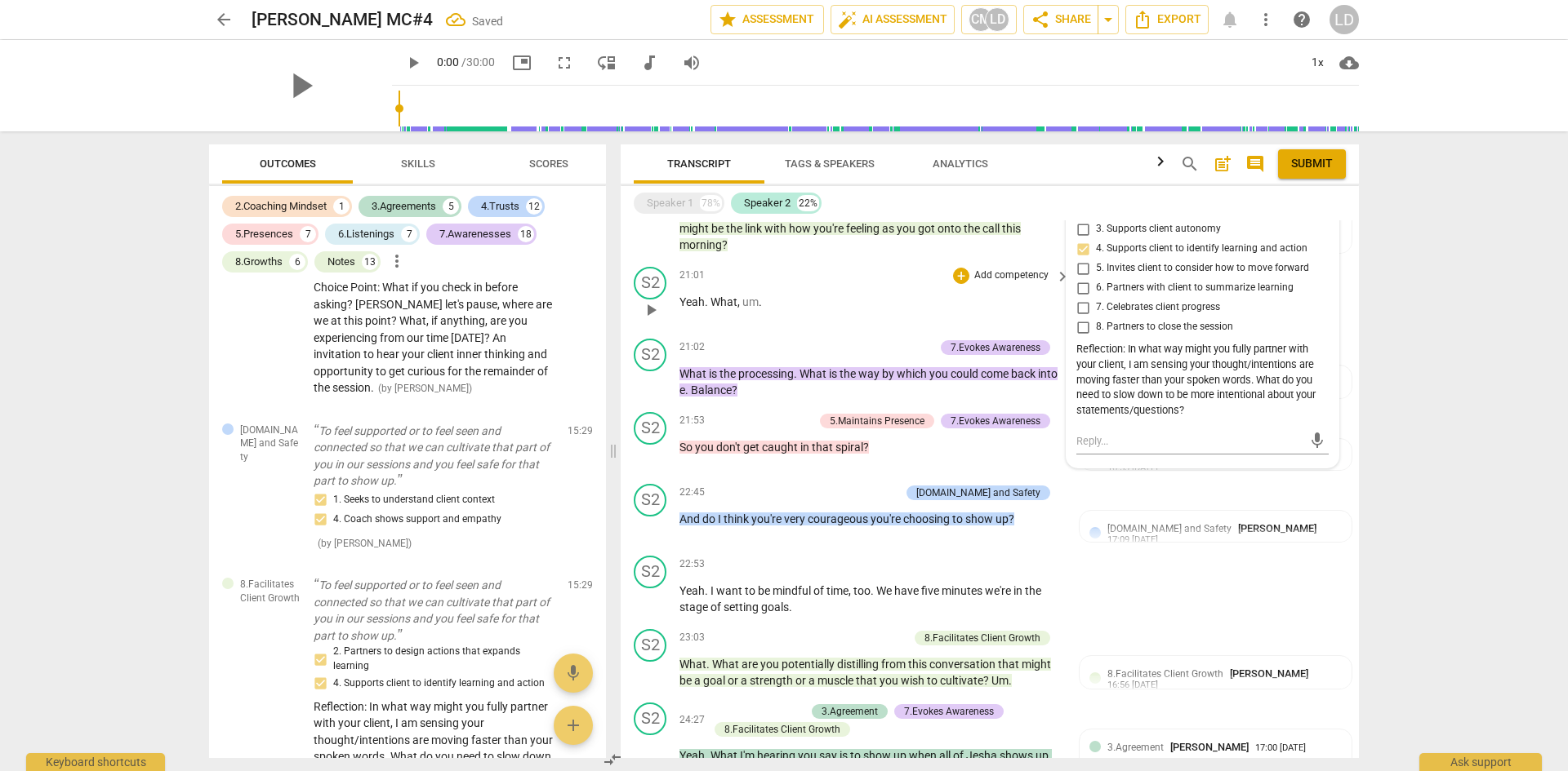
scroll to position [2530, 0]
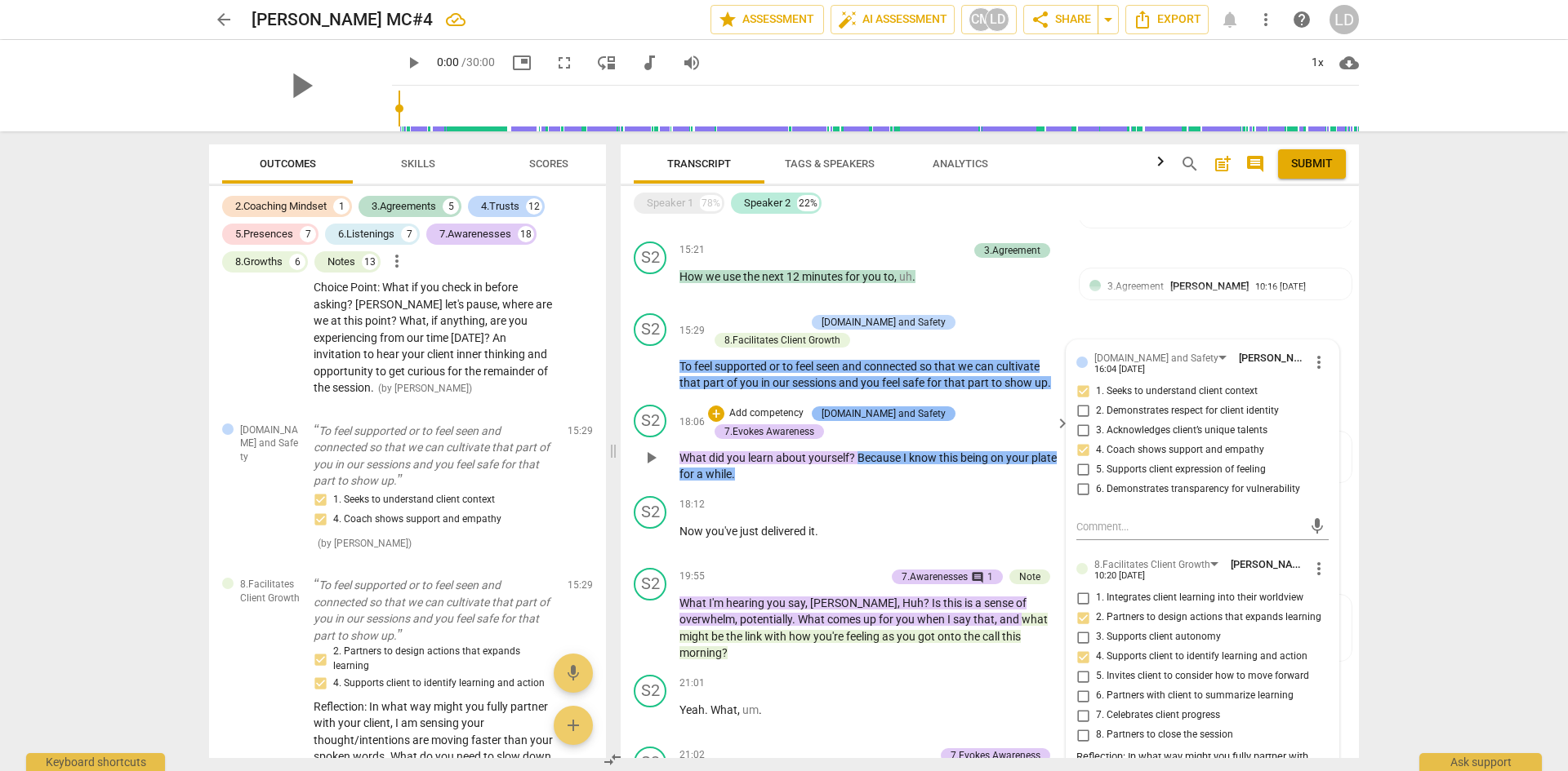
click at [893, 407] on div "[DOMAIN_NAME] and Safety" at bounding box center [884, 414] width 124 height 15
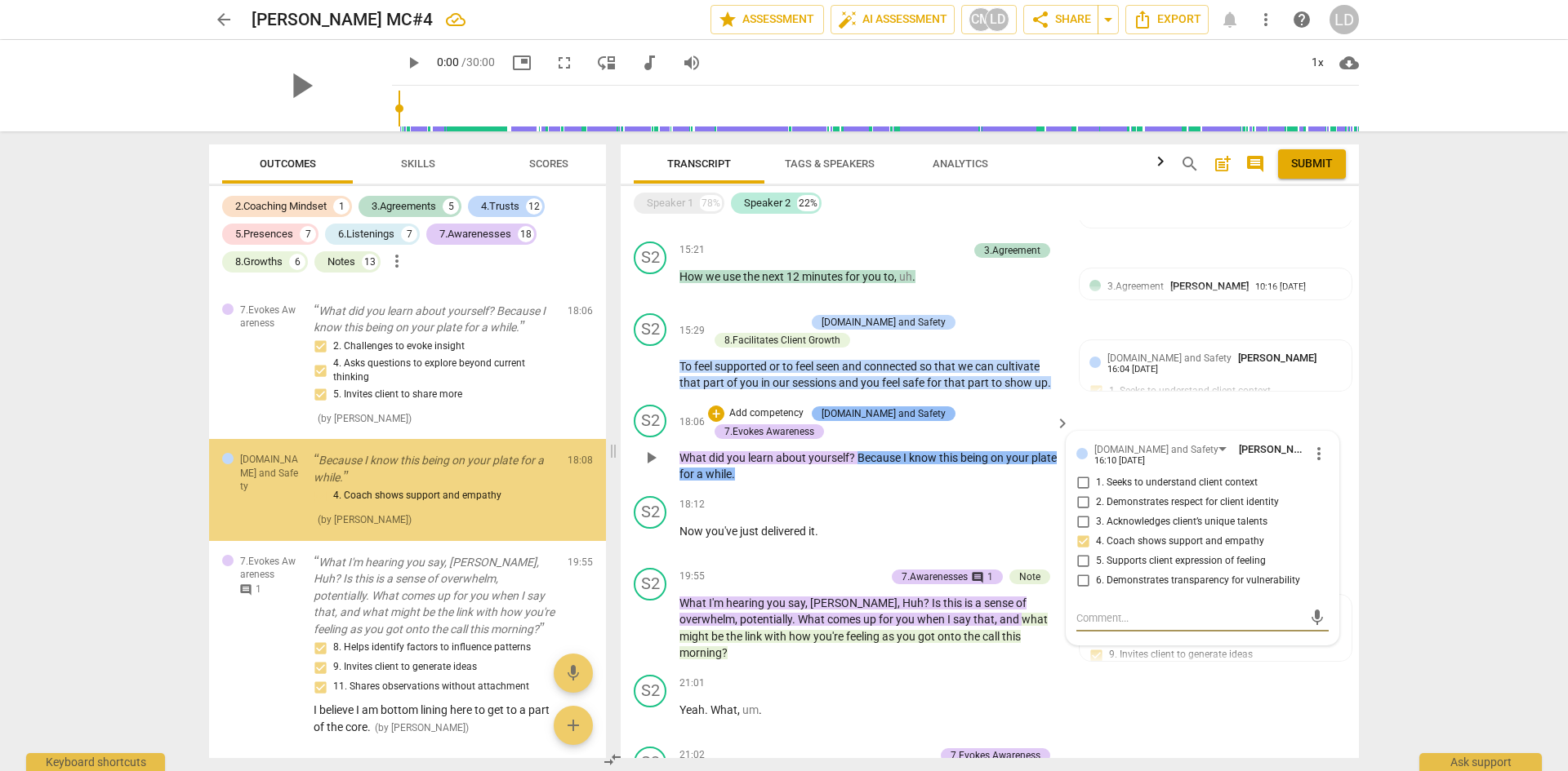
scroll to position [6802, 0]
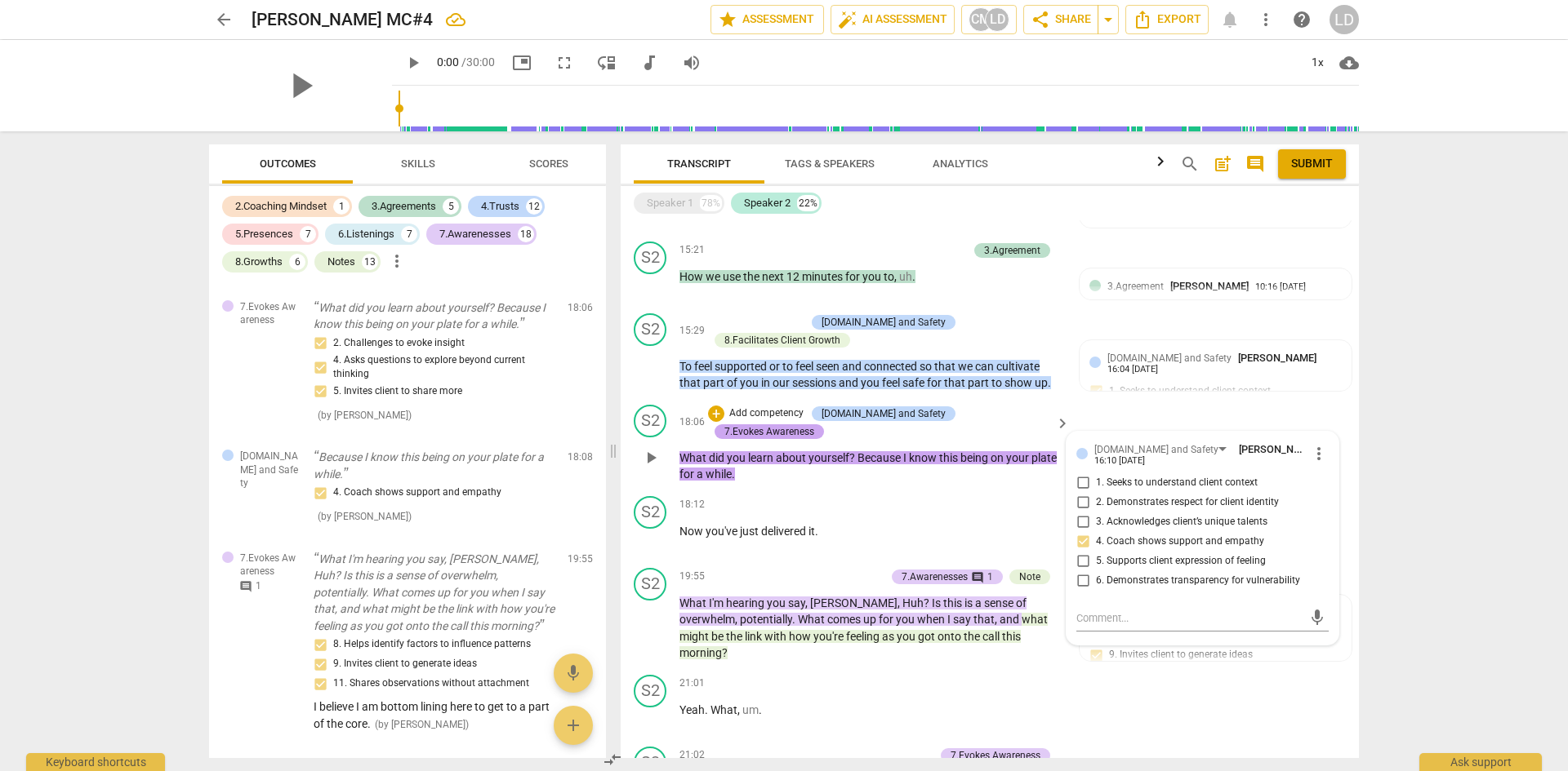
click at [814, 424] on div "7.Evokes Awareness" at bounding box center [769, 431] width 90 height 15
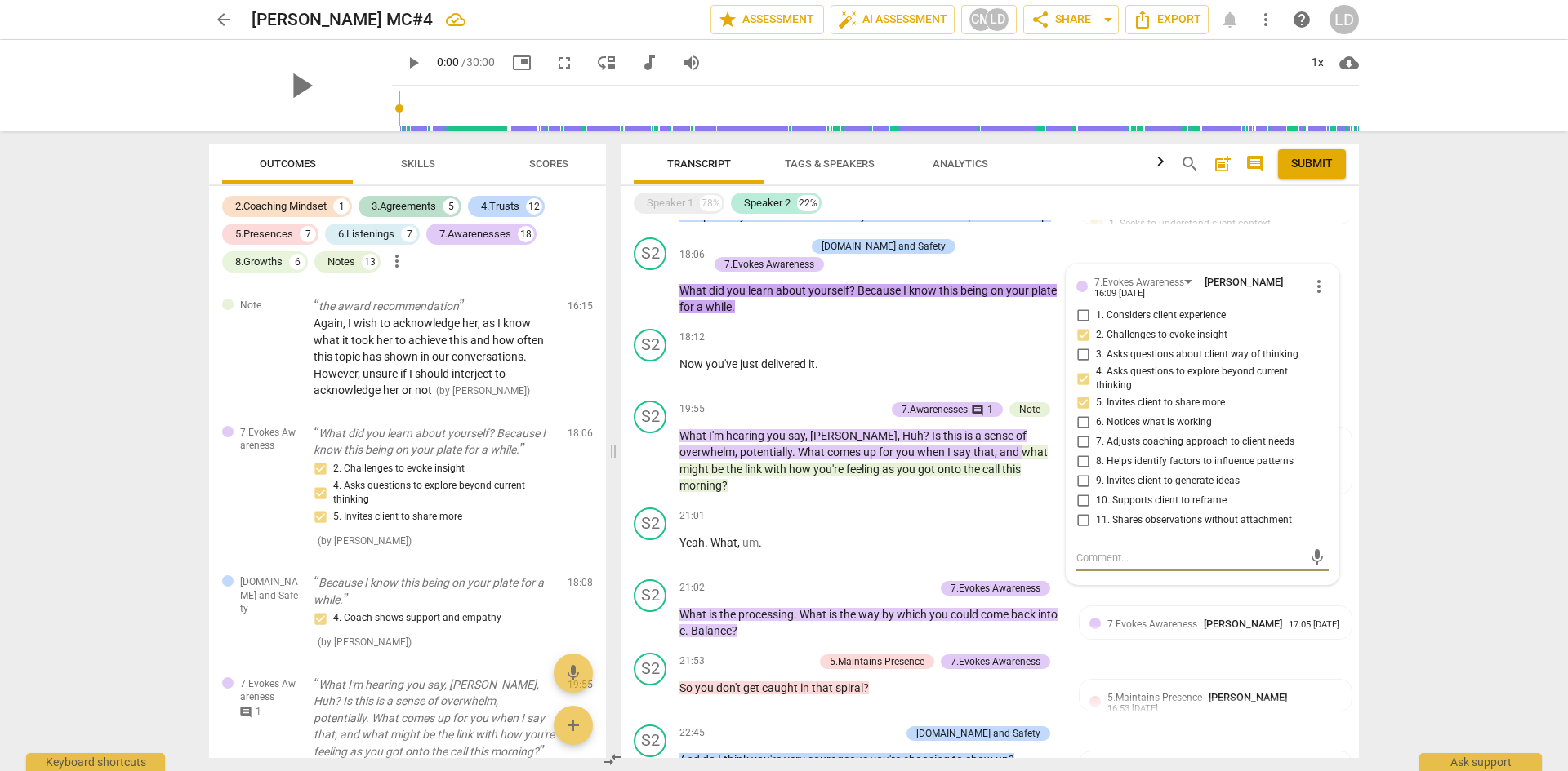
scroll to position [2763, 0]
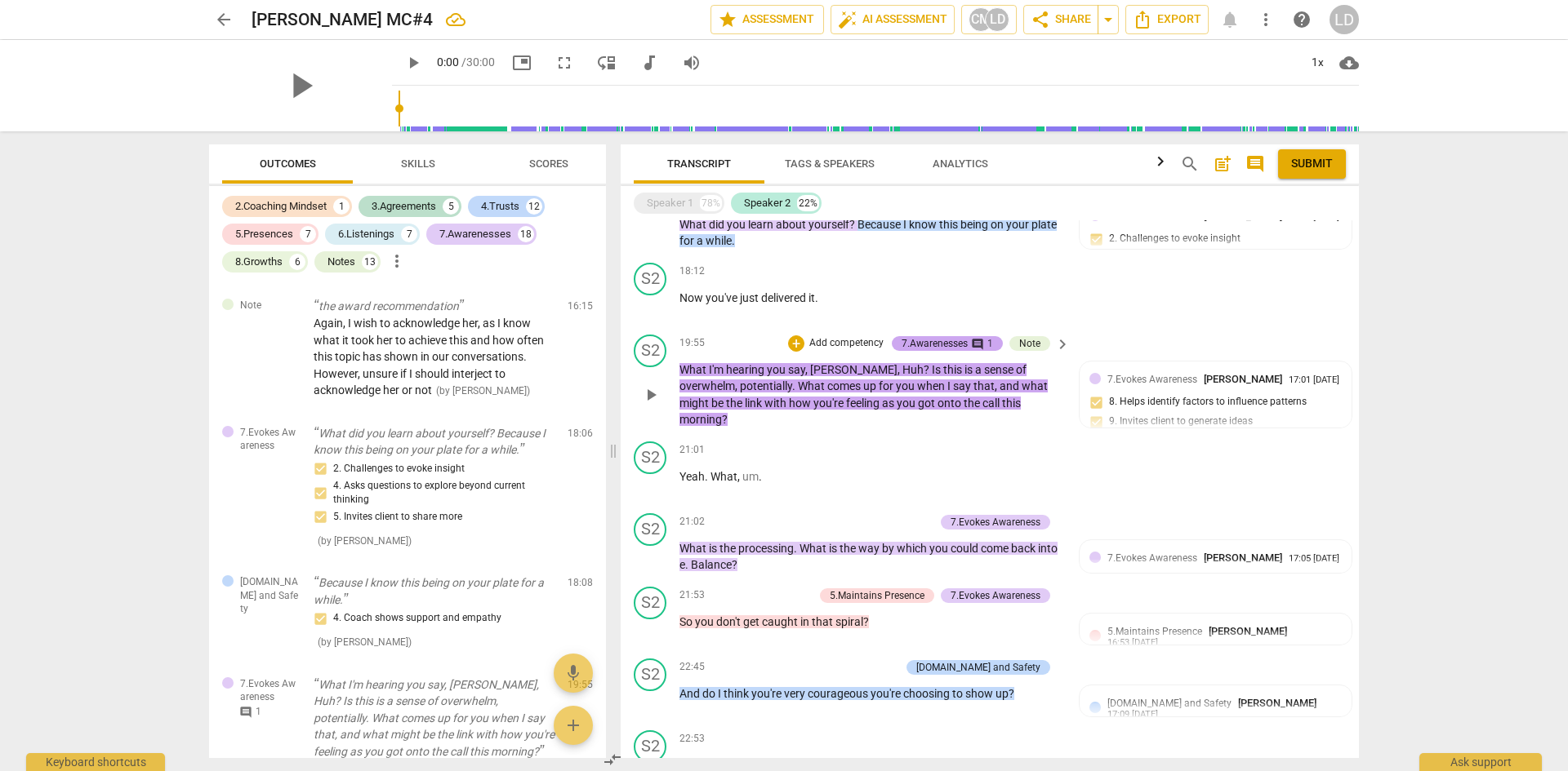
click at [918, 336] on div "7.Awarenesses" at bounding box center [934, 343] width 66 height 15
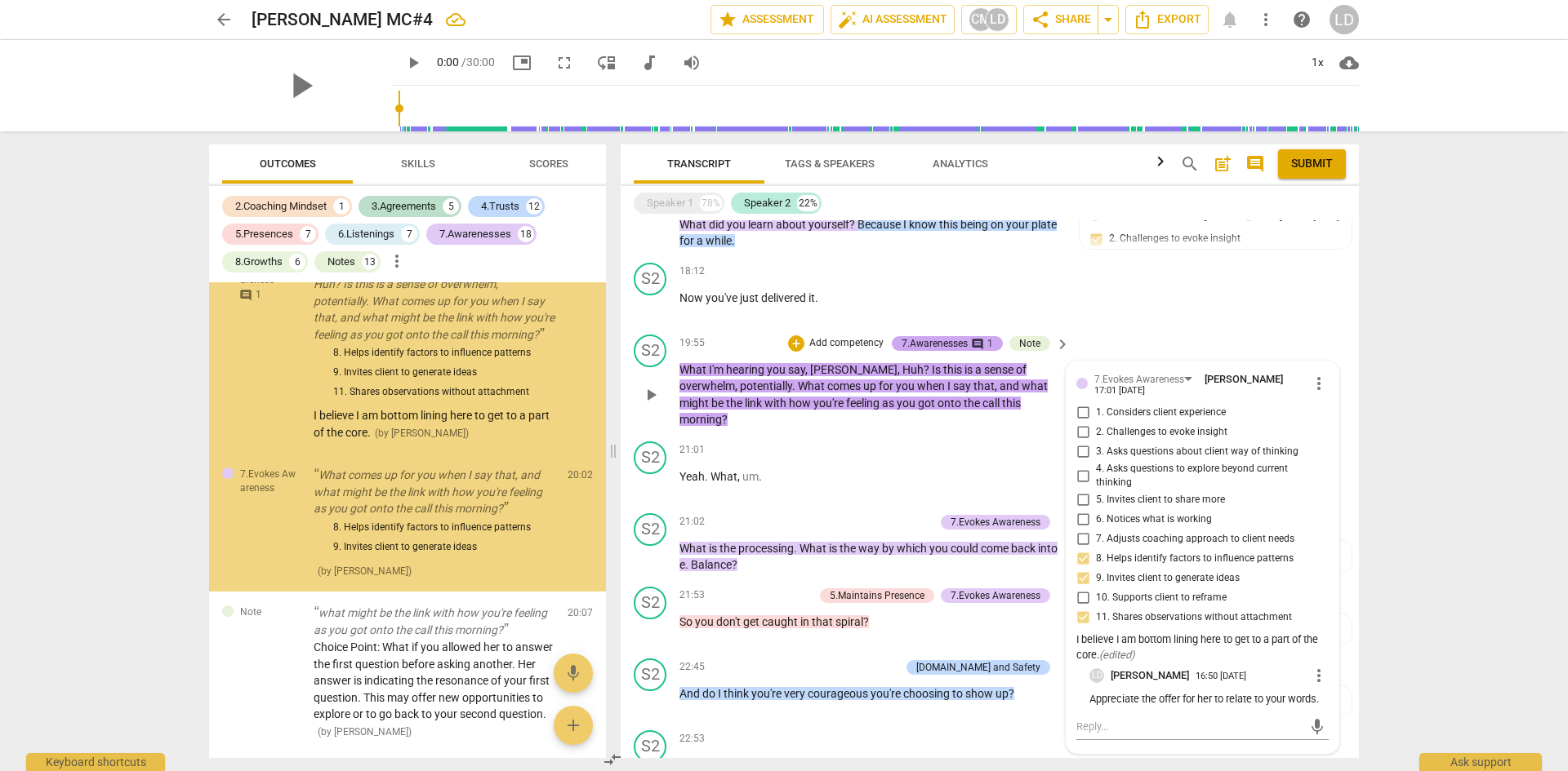
scroll to position [7130, 0]
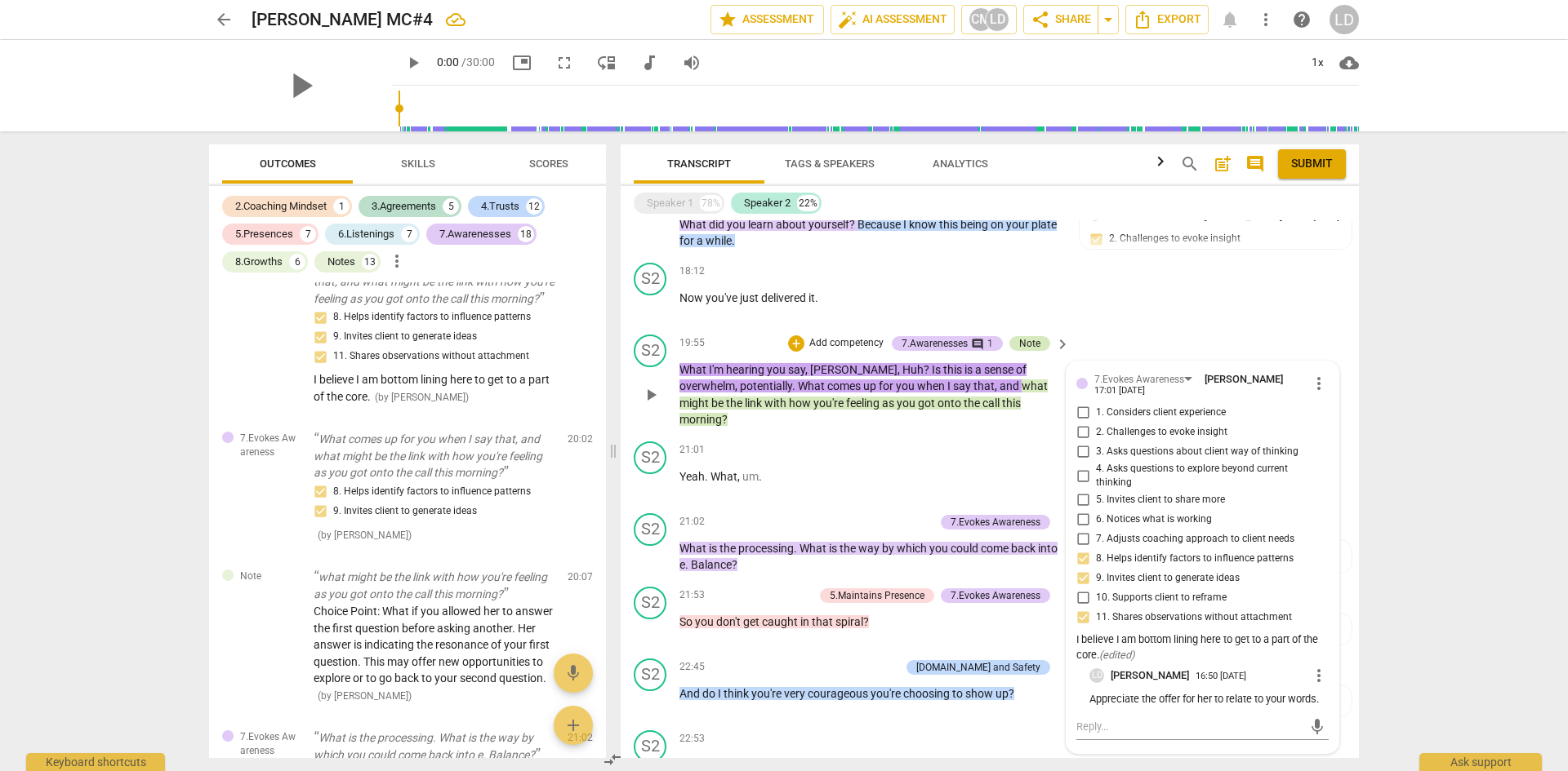
click at [1015, 336] on div "Note" at bounding box center [1029, 343] width 41 height 15
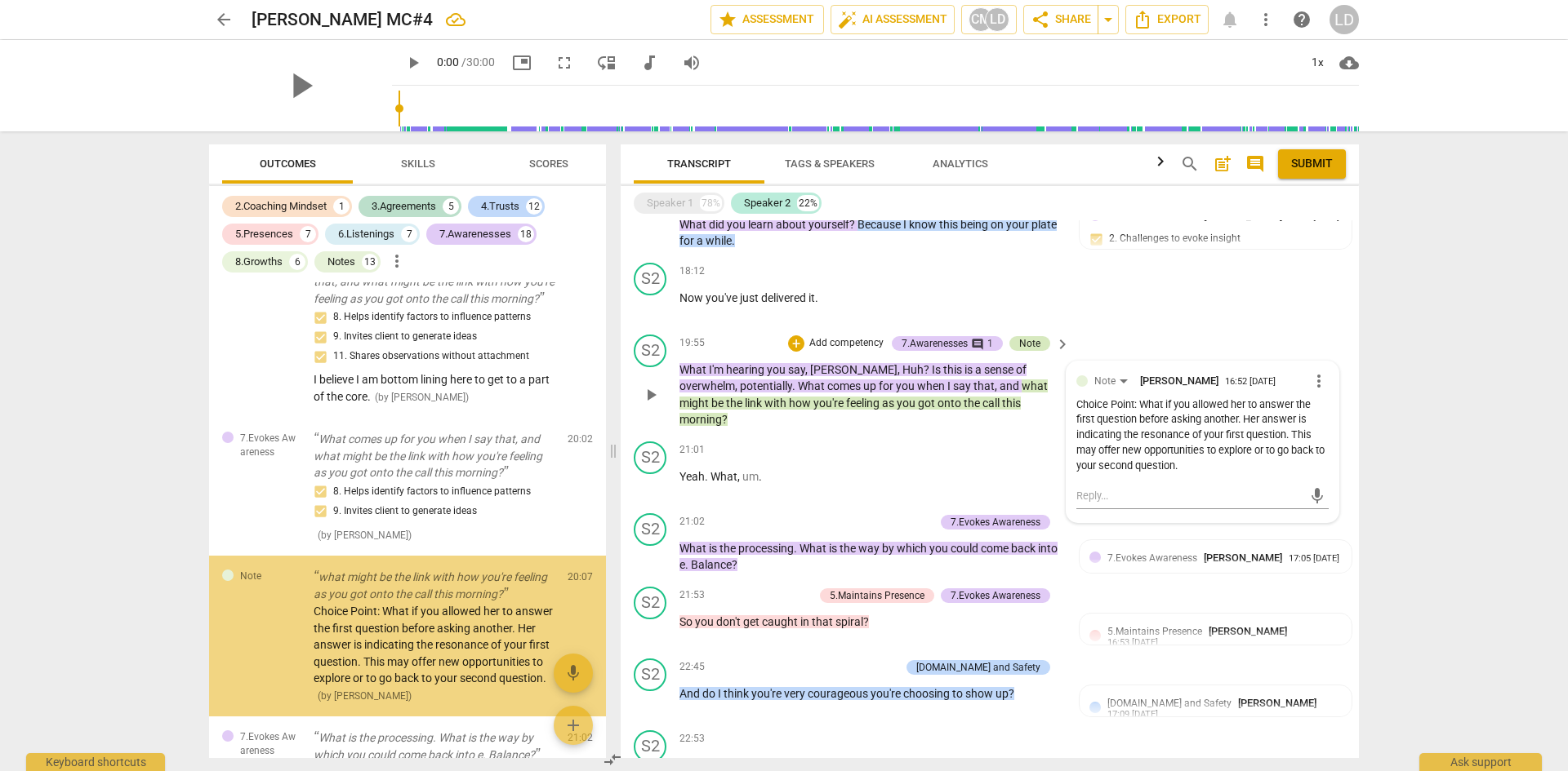
scroll to position [7288, 0]
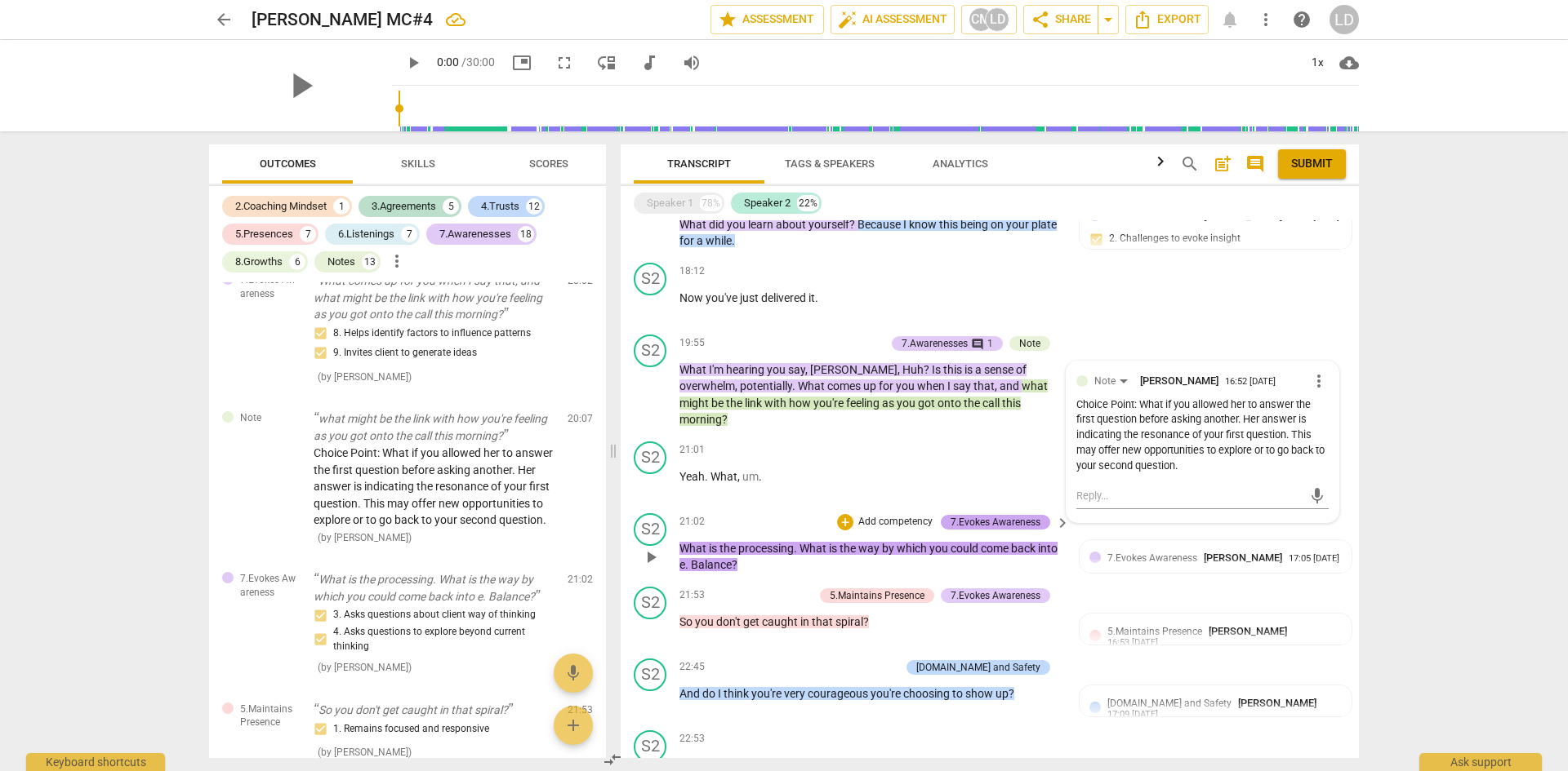
click at [1011, 515] on div "7.Evokes Awareness" at bounding box center [995, 522] width 90 height 15
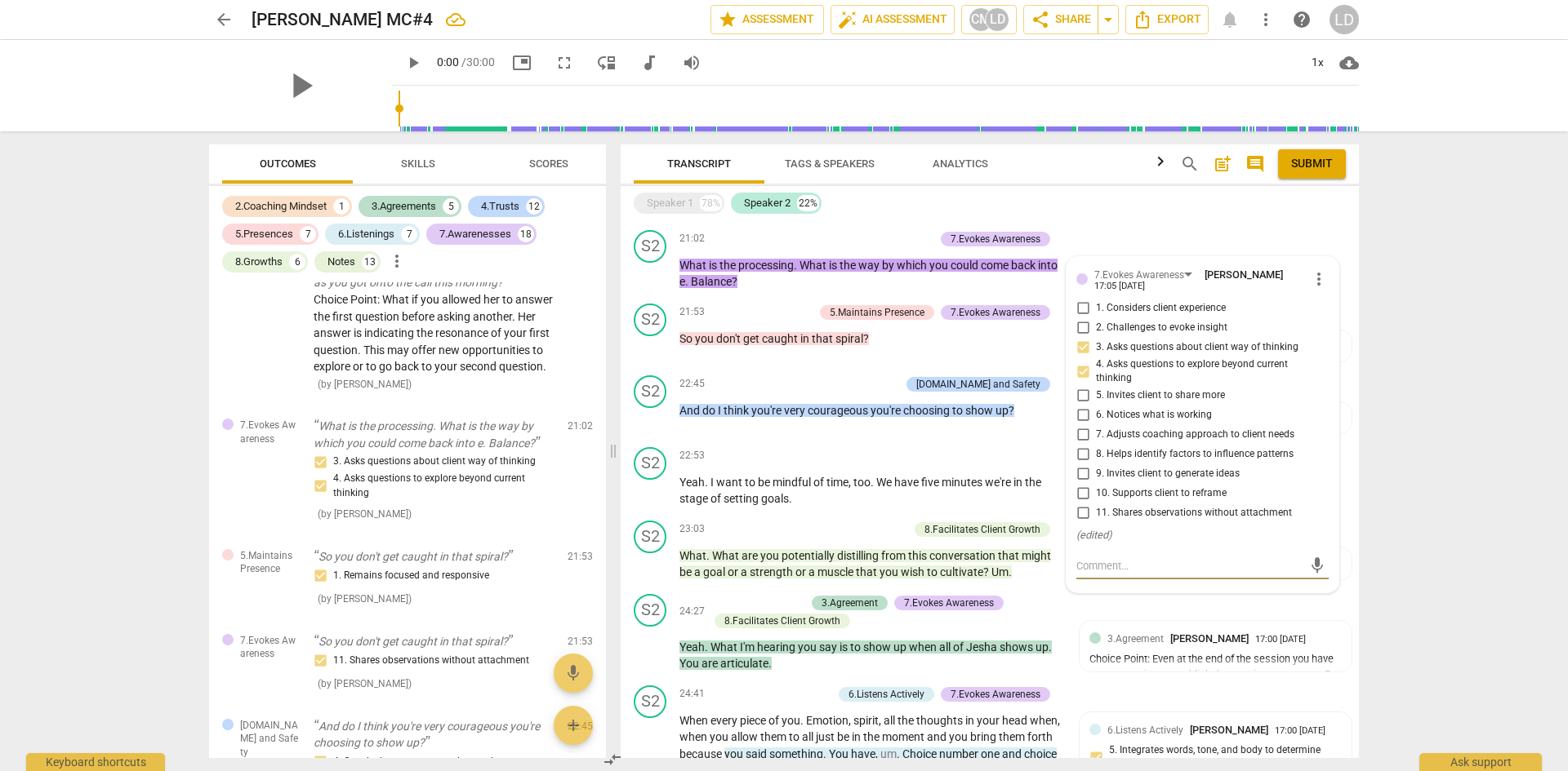
scroll to position [3011, 0]
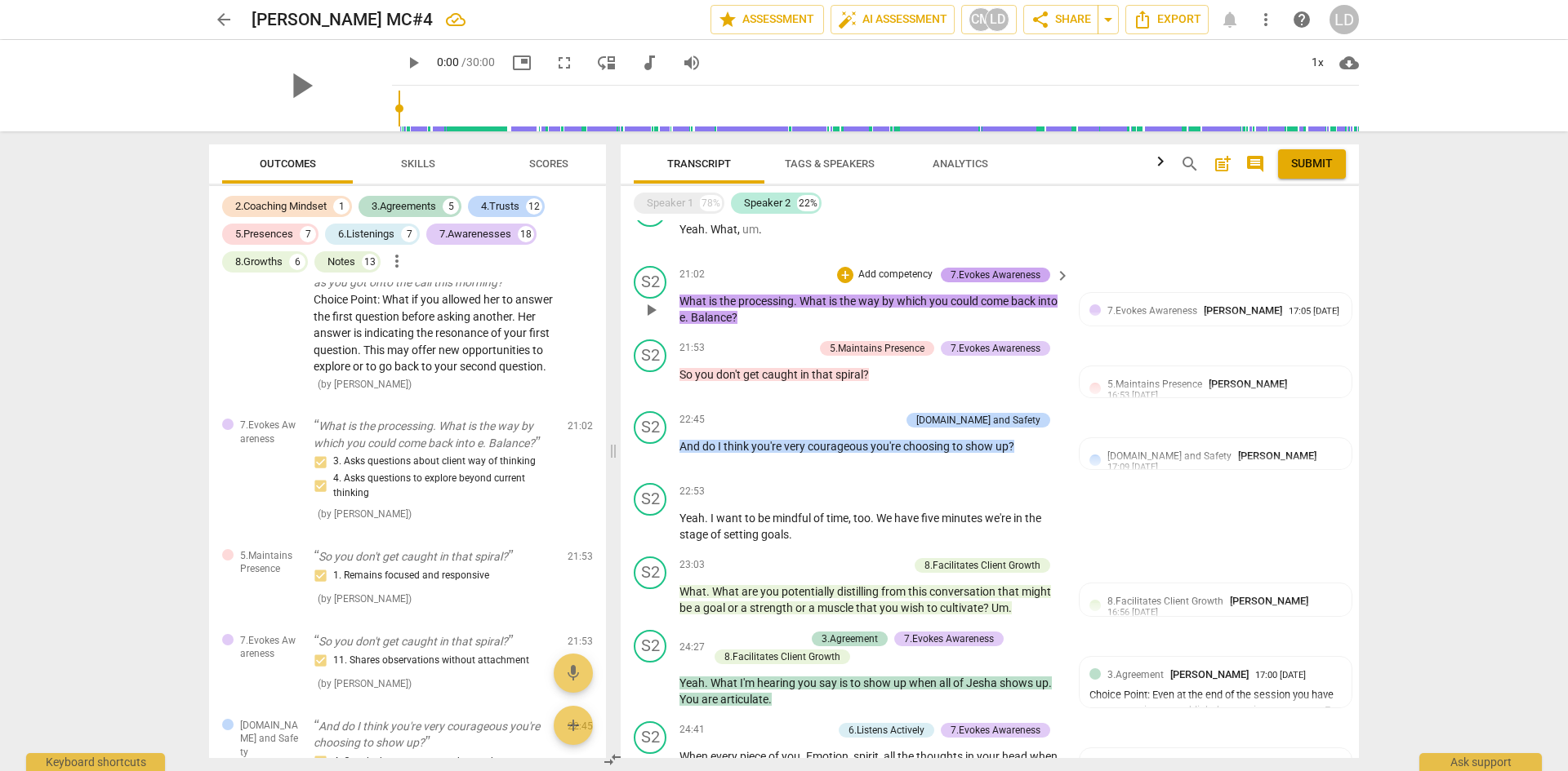
click at [1016, 267] on div "7.Evokes Awareness" at bounding box center [995, 274] width 90 height 15
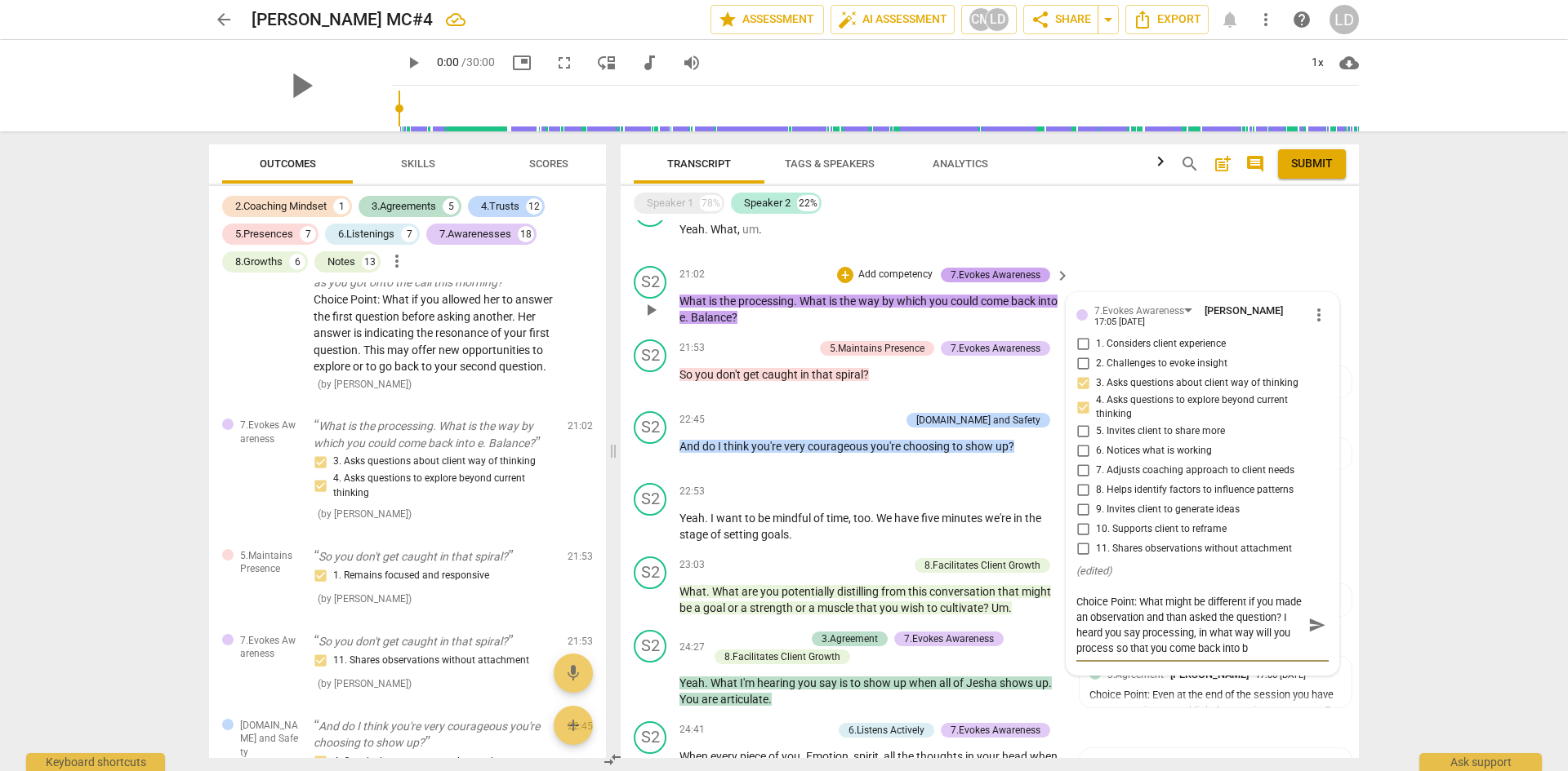
scroll to position [14, 0]
click at [1316, 616] on span "send" at bounding box center [1317, 625] width 18 height 18
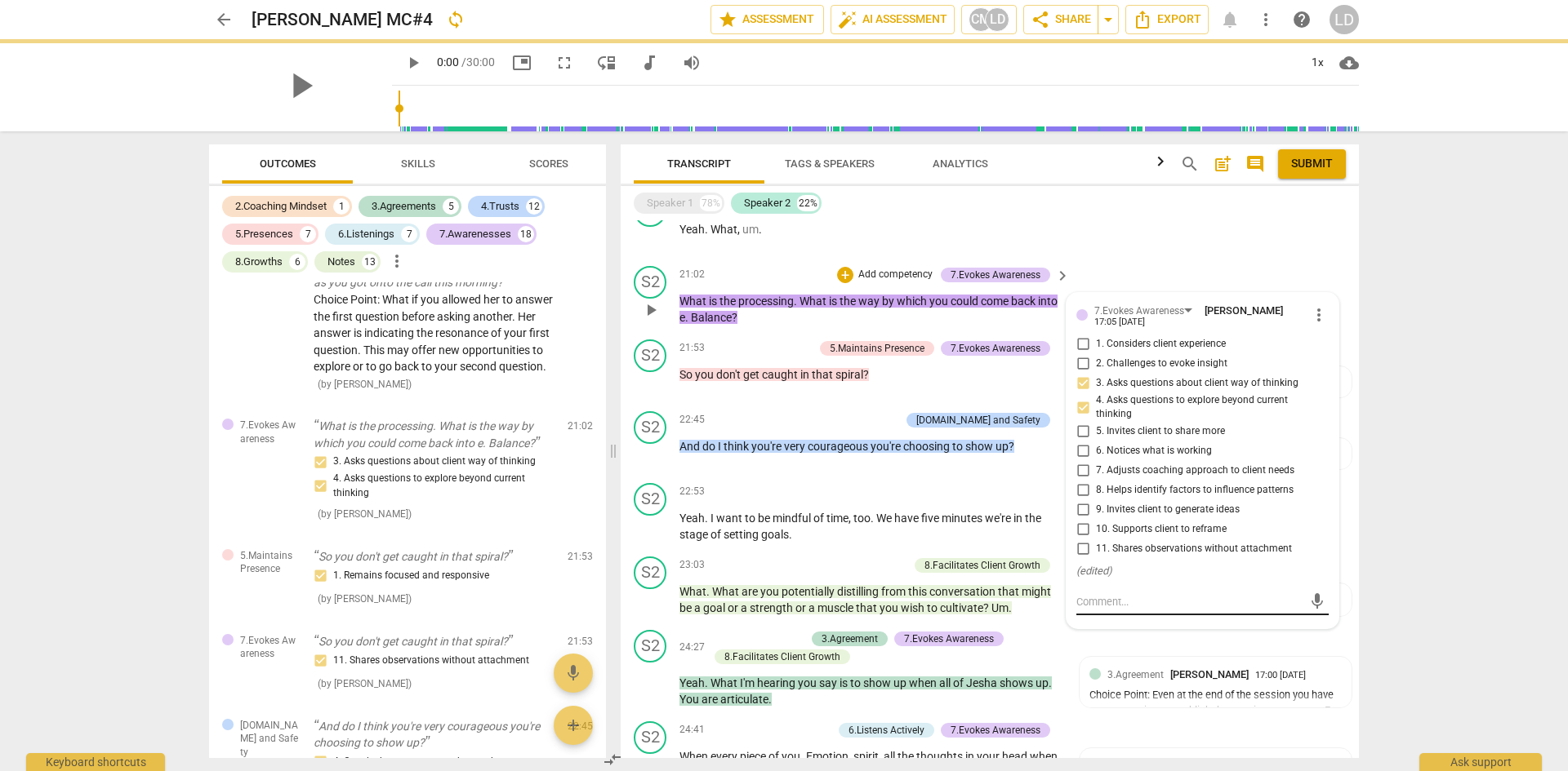
scroll to position [0, 0]
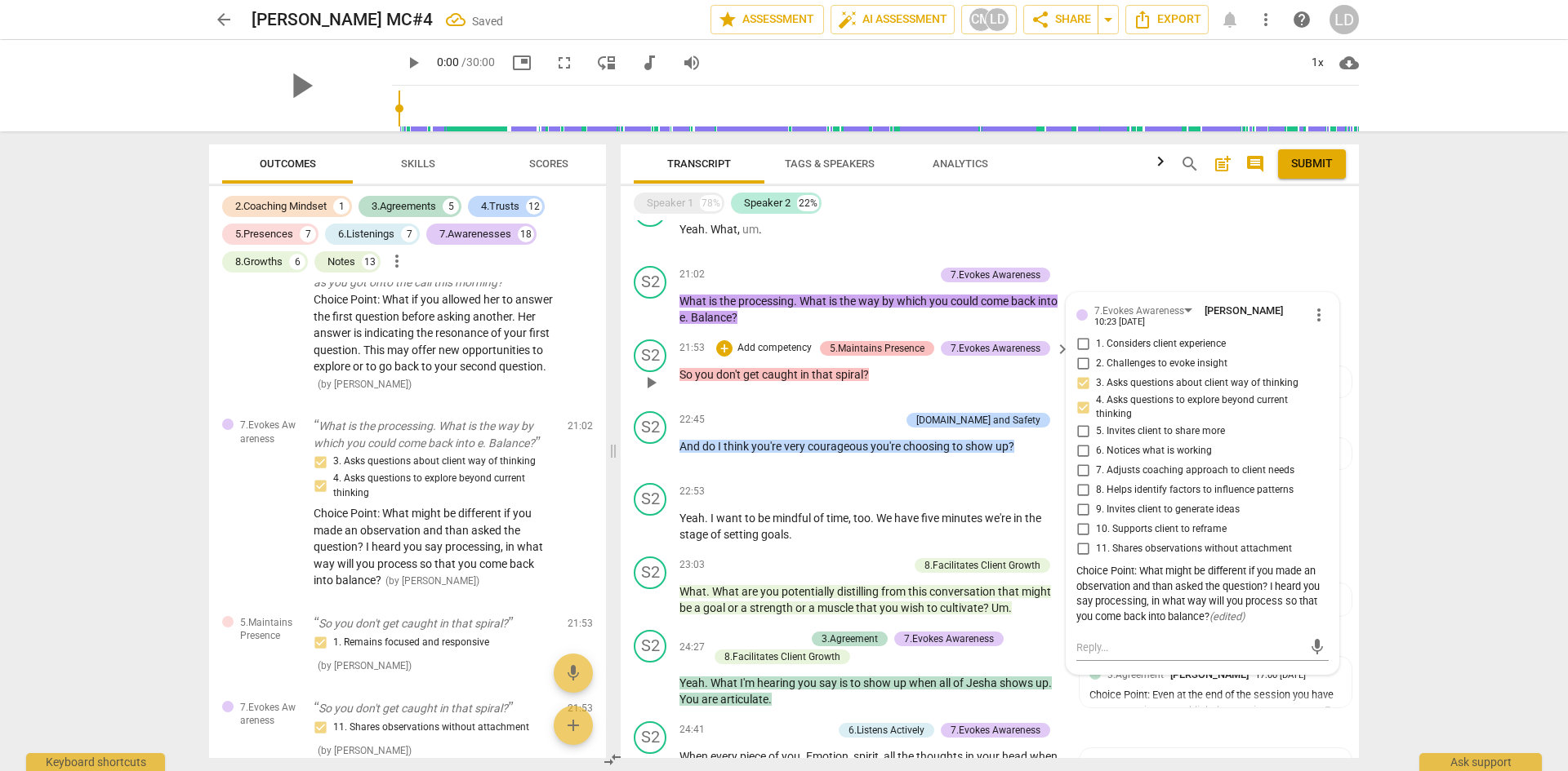
click at [859, 342] on div "5.Maintains Presence" at bounding box center [877, 348] width 95 height 15
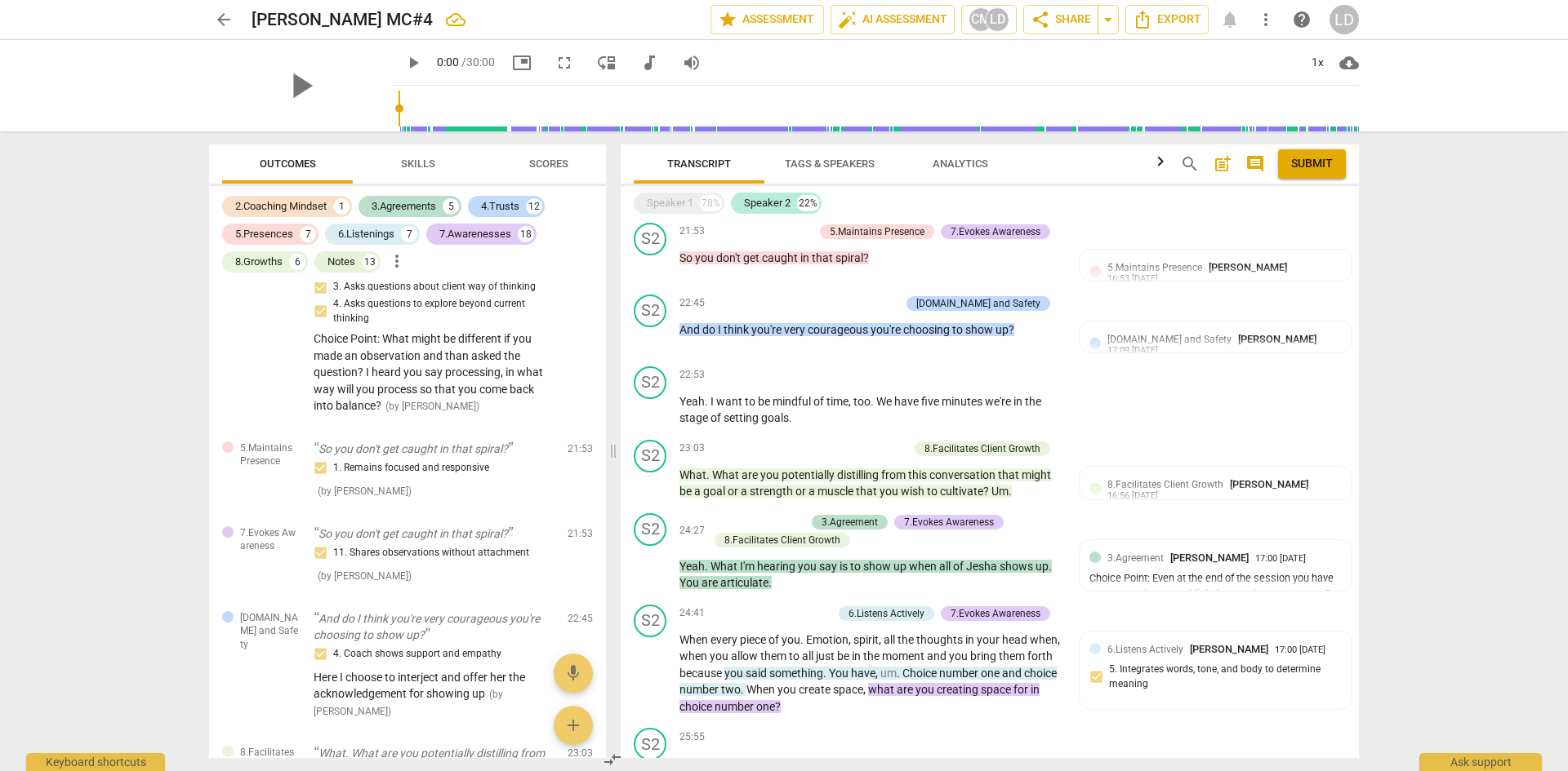
scroll to position [2857, 0]
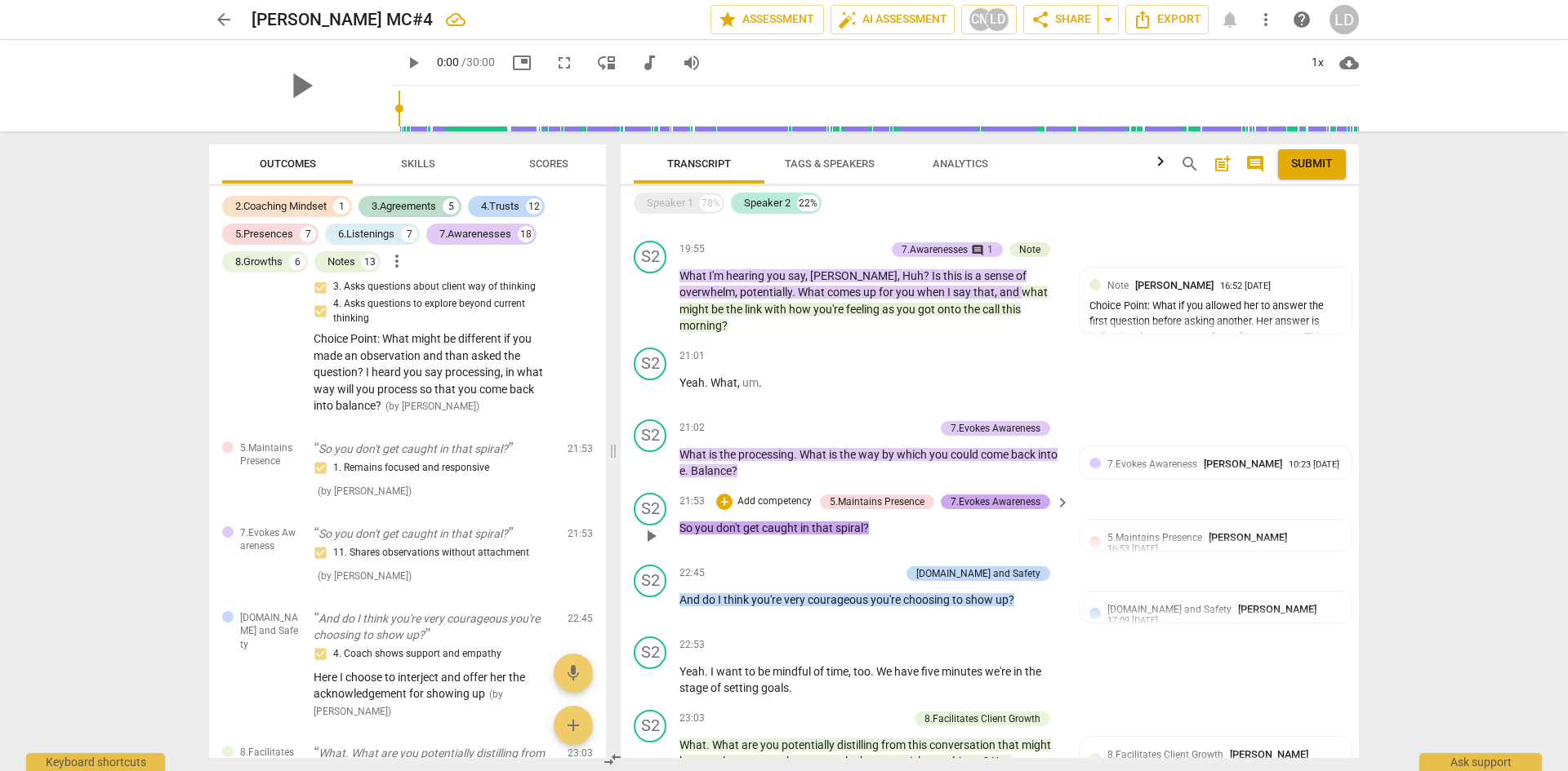
click at [999, 495] on div "7.Evokes Awareness" at bounding box center [995, 502] width 90 height 15
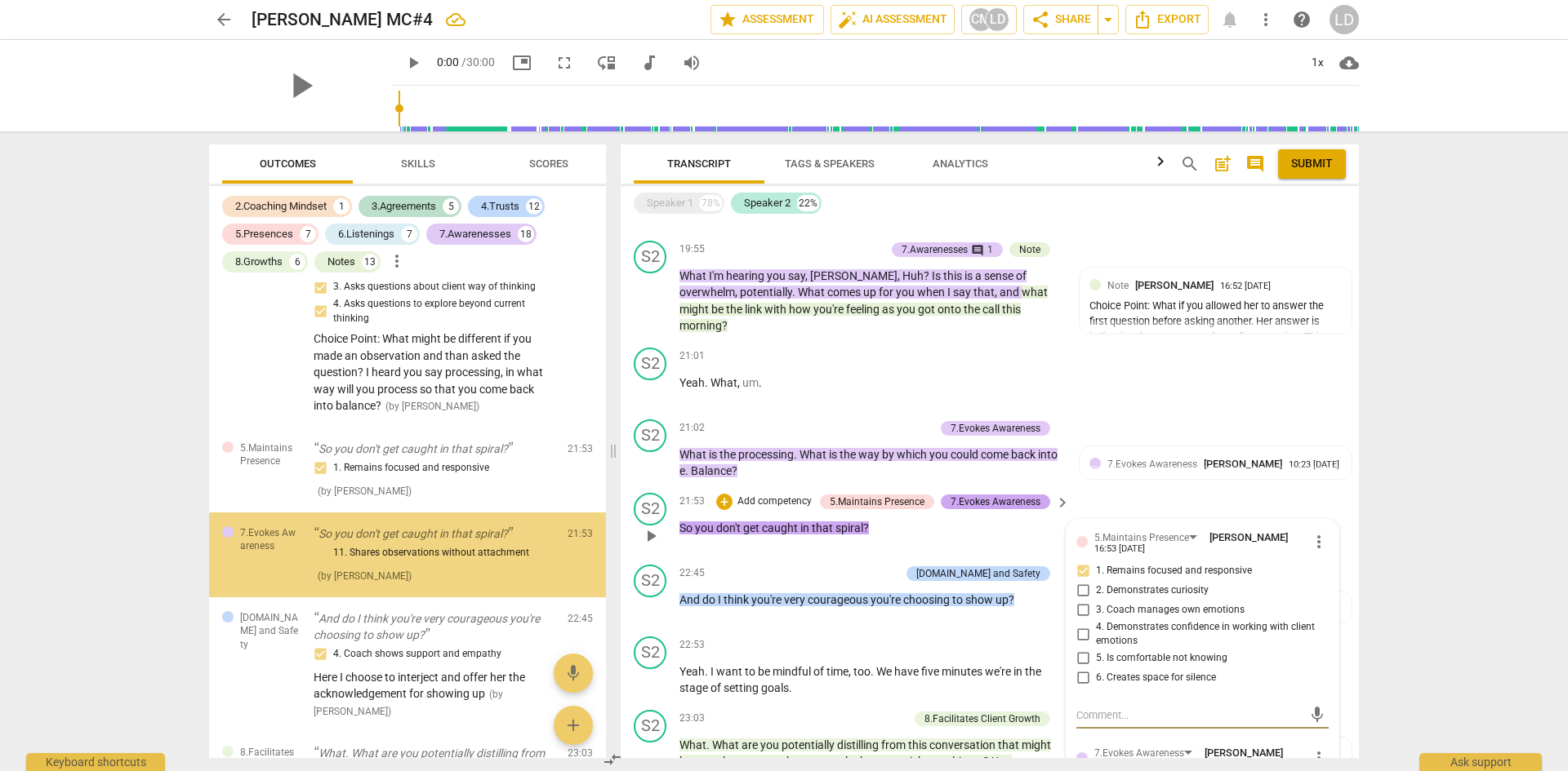
scroll to position [7701, 0]
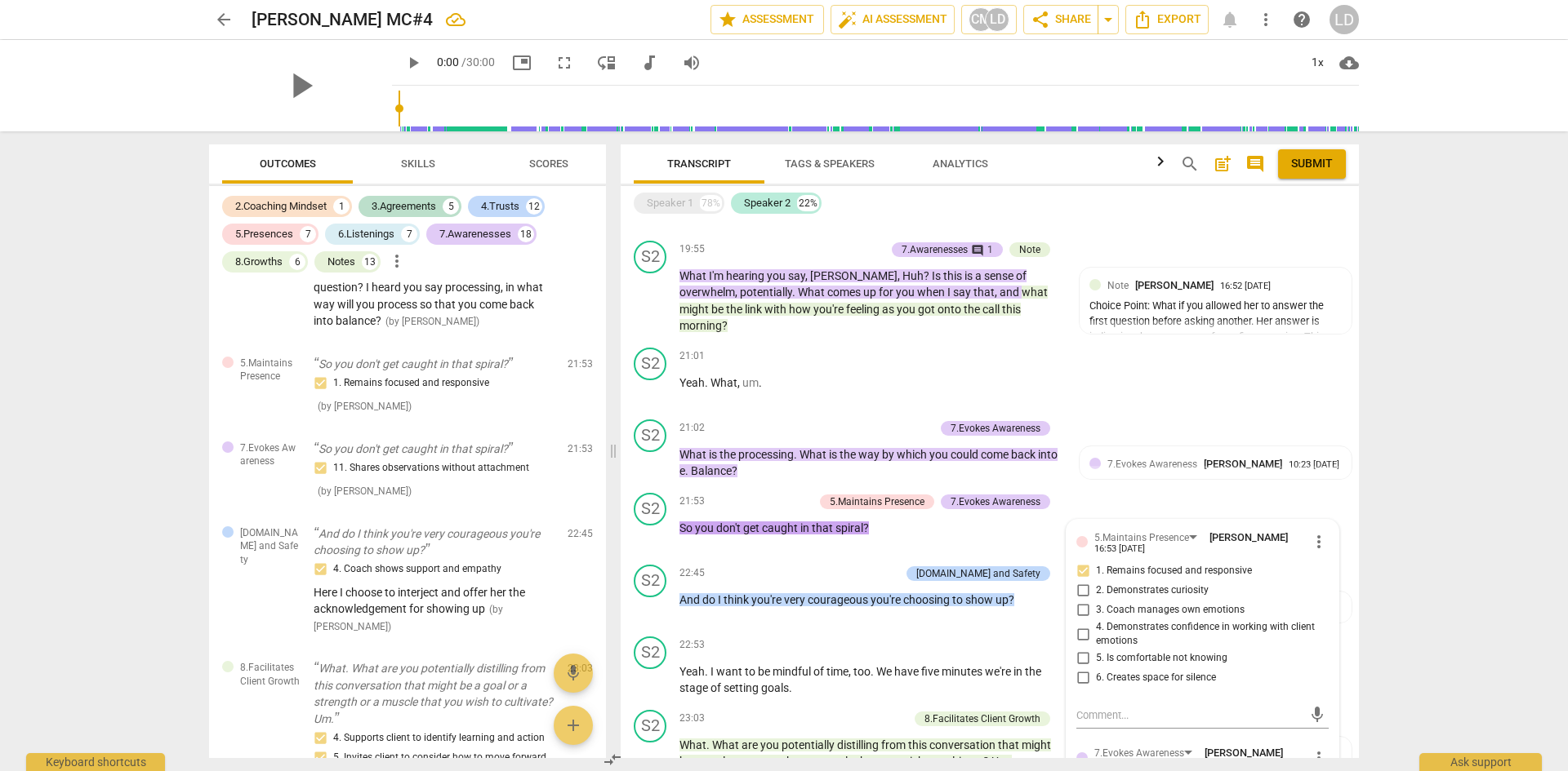
drag, startPoint x: 1353, startPoint y: 570, endPoint x: 1355, endPoint y: 598, distance: 28.1
click at [1355, 598] on div "format_bold format_list_bulleted Laura Di Tomasso delete I wish to acknowledge …" at bounding box center [989, 489] width 738 height 538
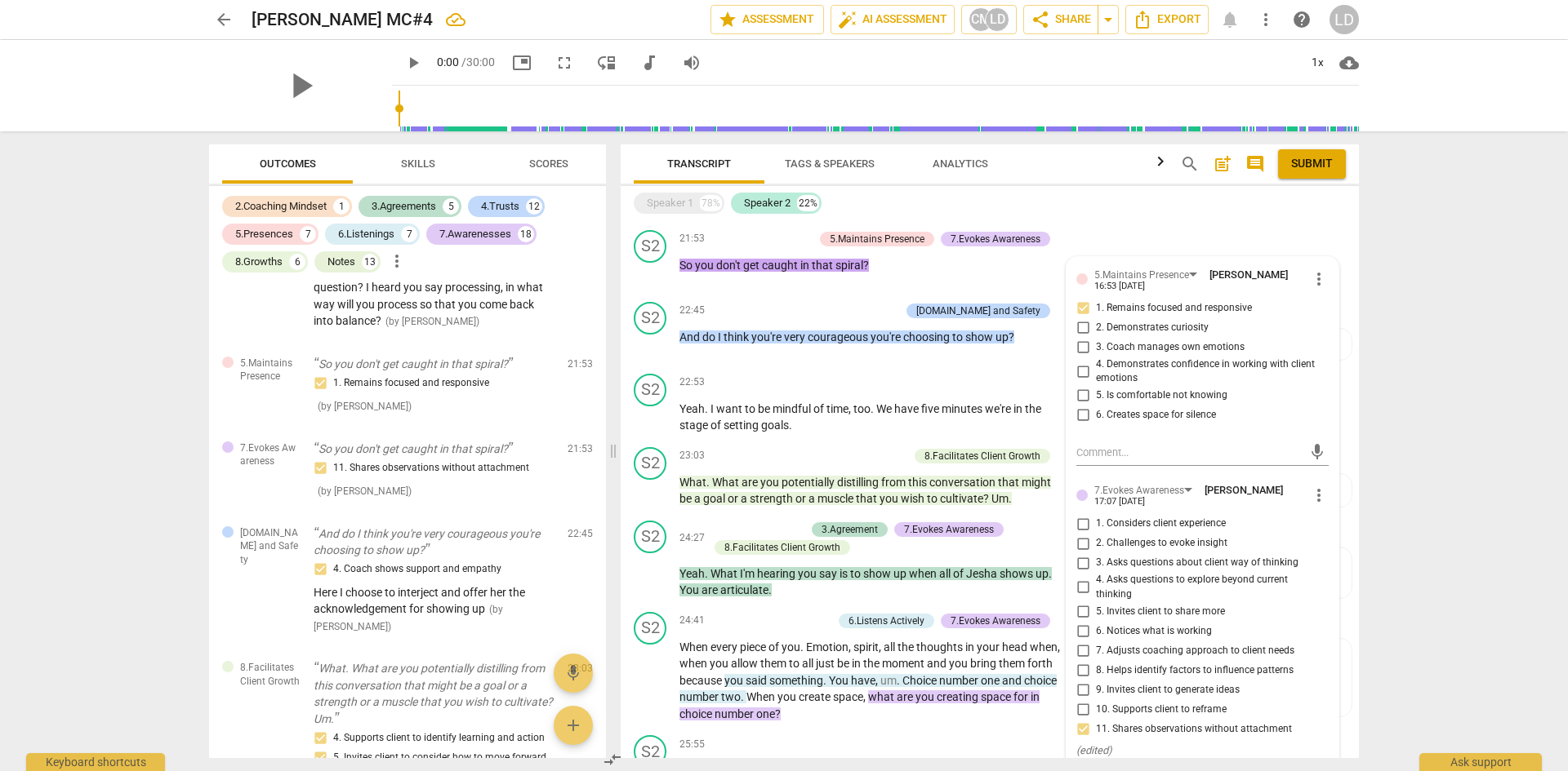
scroll to position [3134, 0]
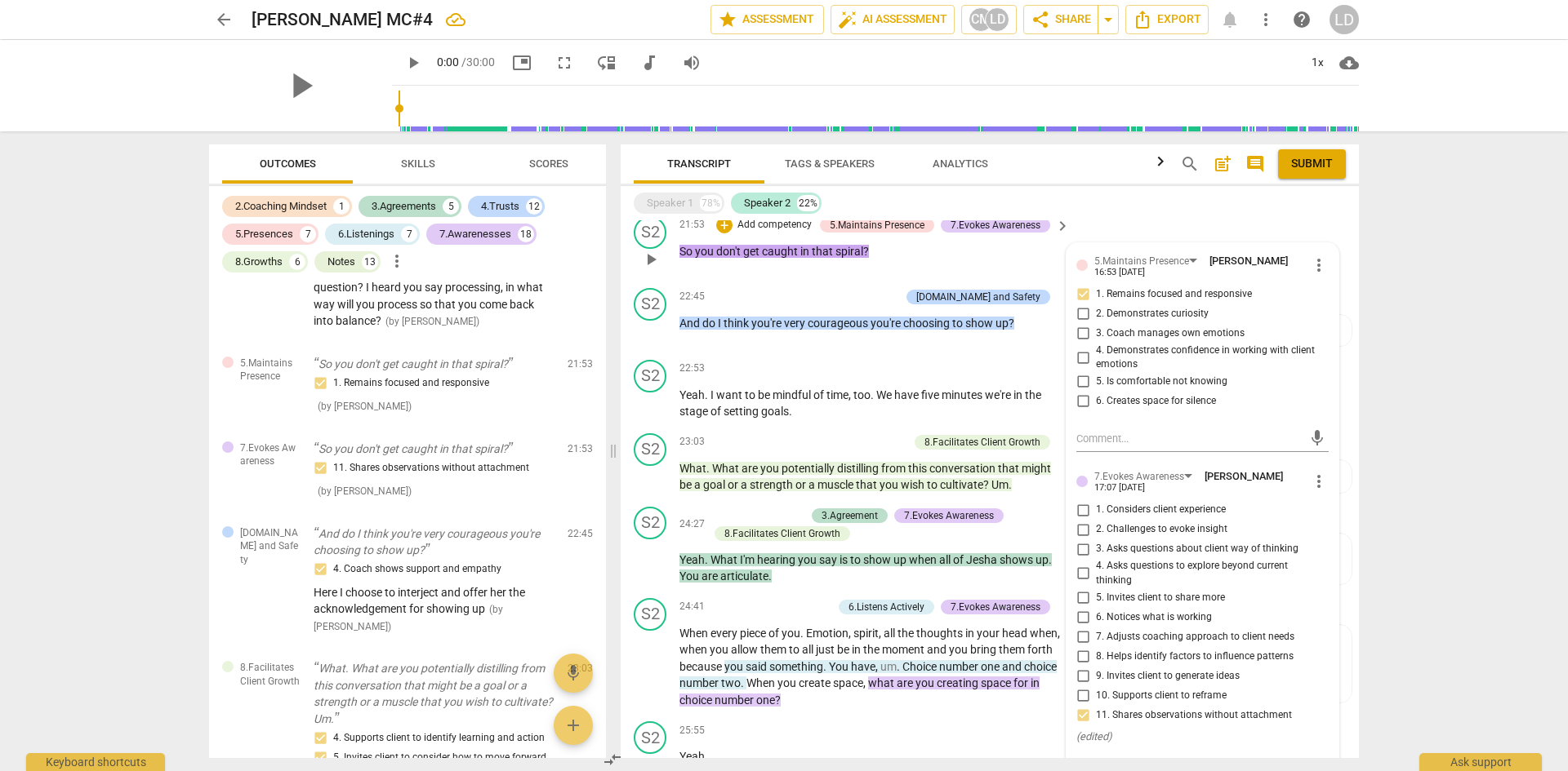
click at [1224, 760] on textarea at bounding box center [1190, 768] width 227 height 16
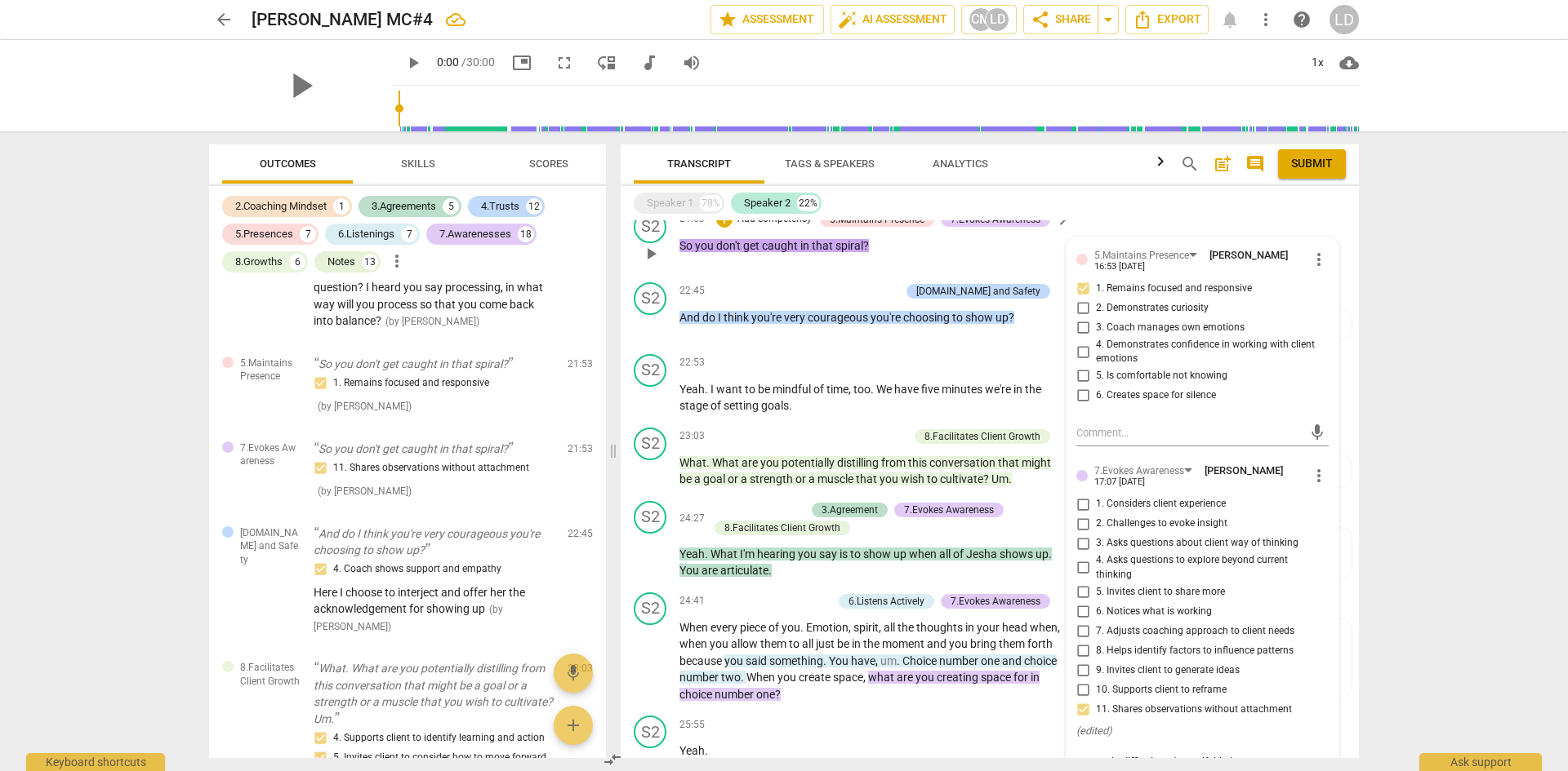
click at [1308, 769] on span "send" at bounding box center [1317, 778] width 18 height 18
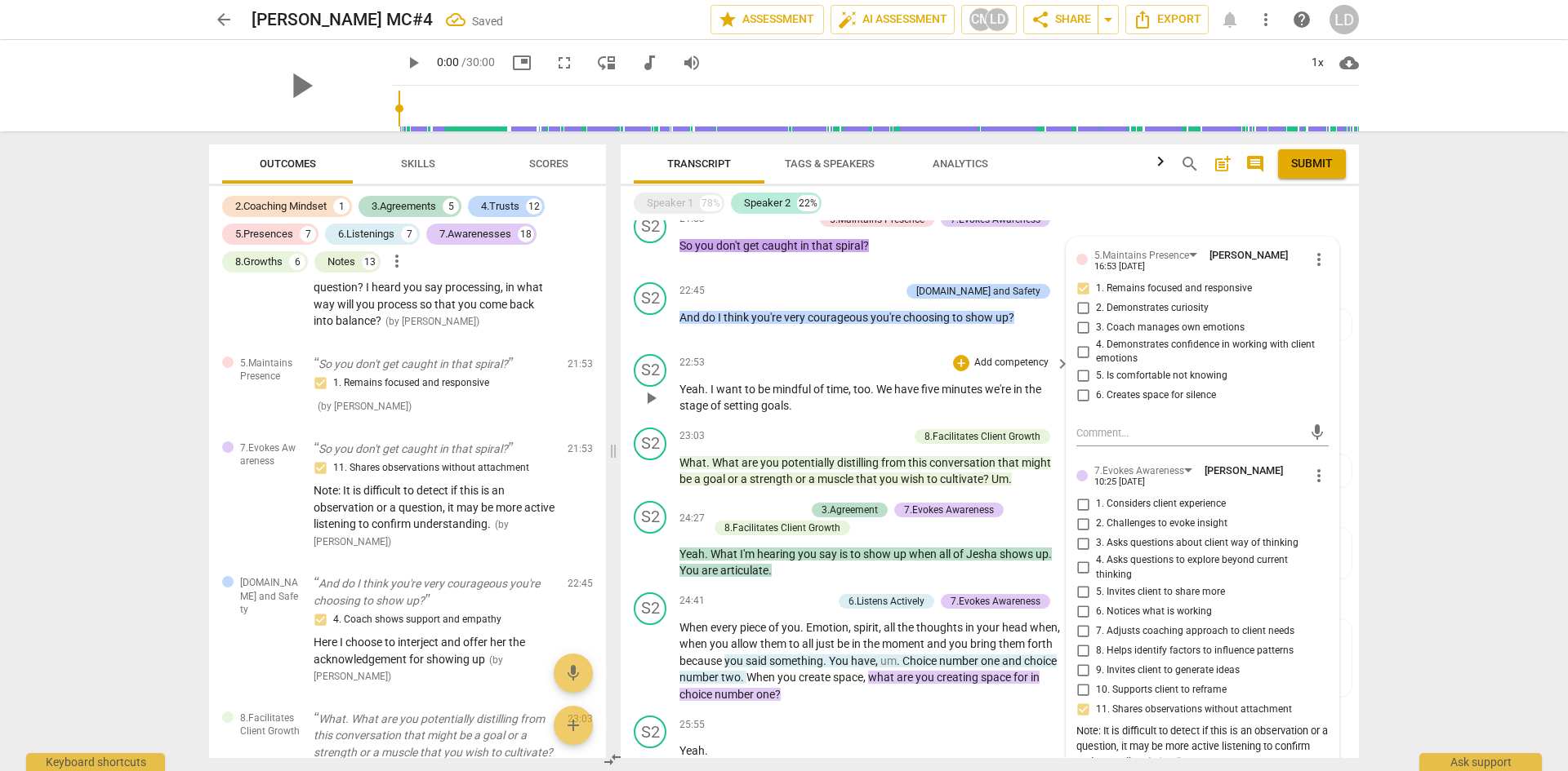
scroll to position [2731, 0]
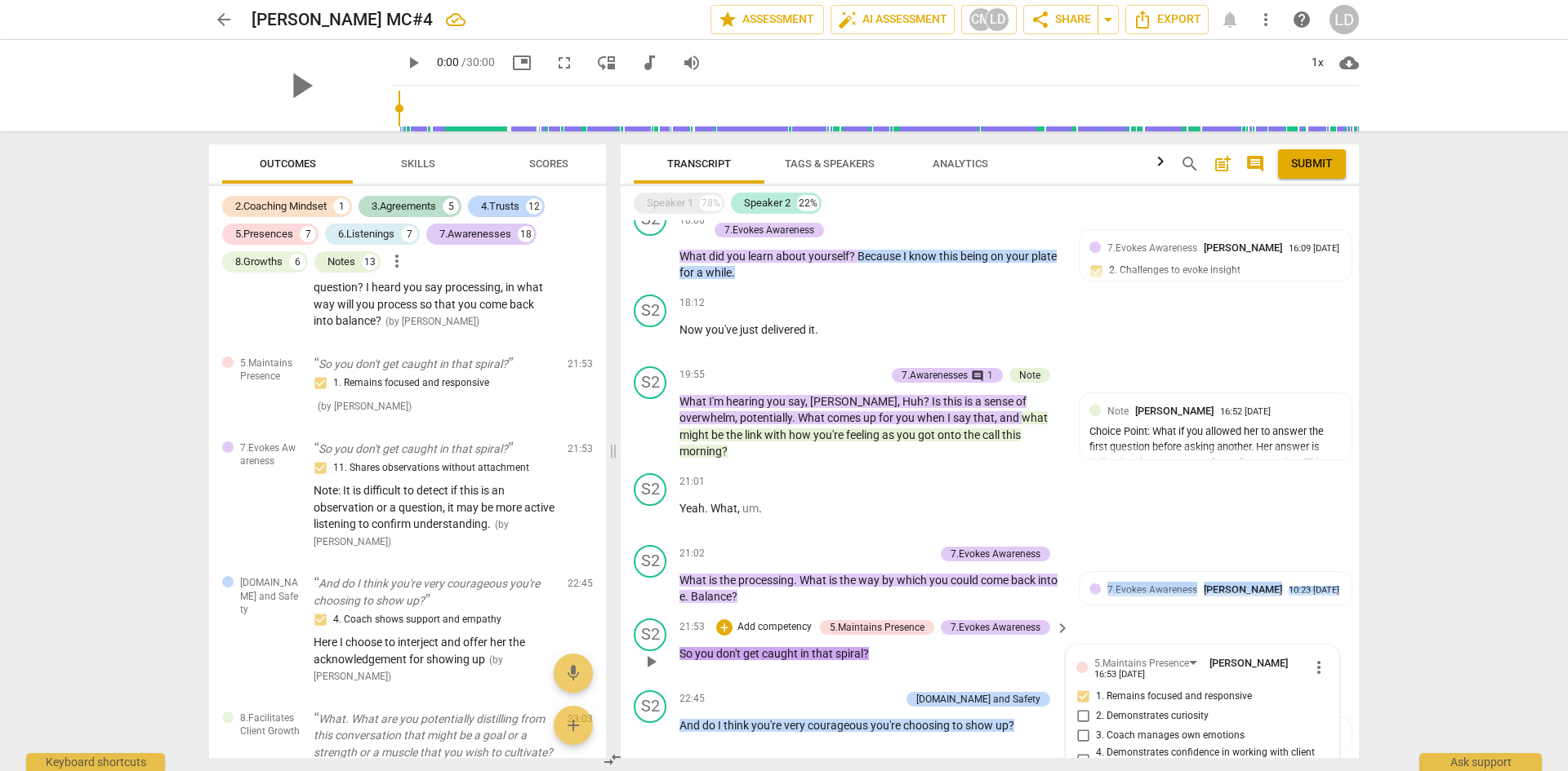
drag, startPoint x: 1352, startPoint y: 551, endPoint x: 1352, endPoint y: 571, distance: 20.0
click at [1352, 571] on div "format_bold format_list_bulleted Laura Di Tomasso delete I wish to acknowledge …" at bounding box center [989, 489] width 738 height 538
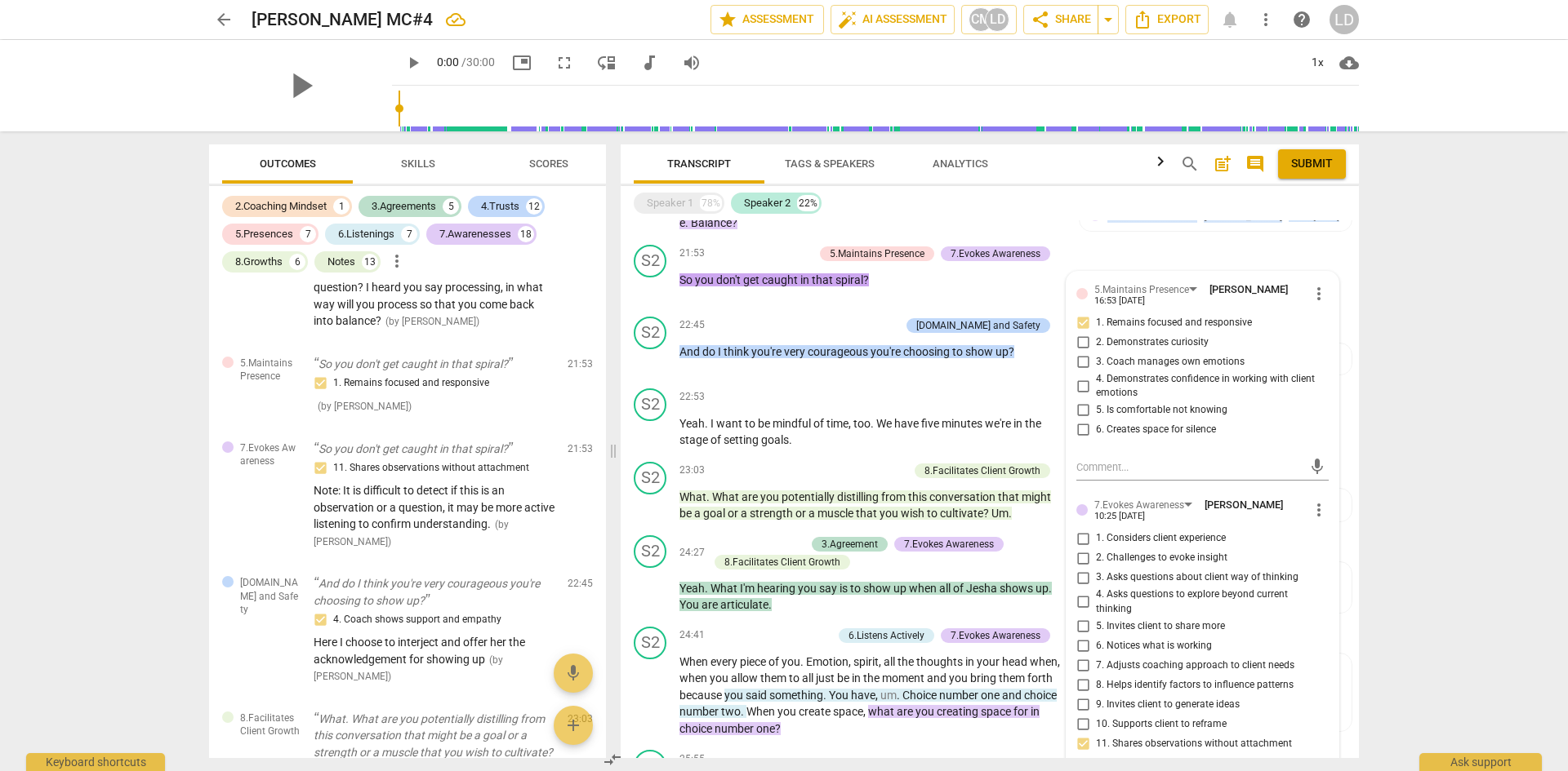
scroll to position [3113, 0]
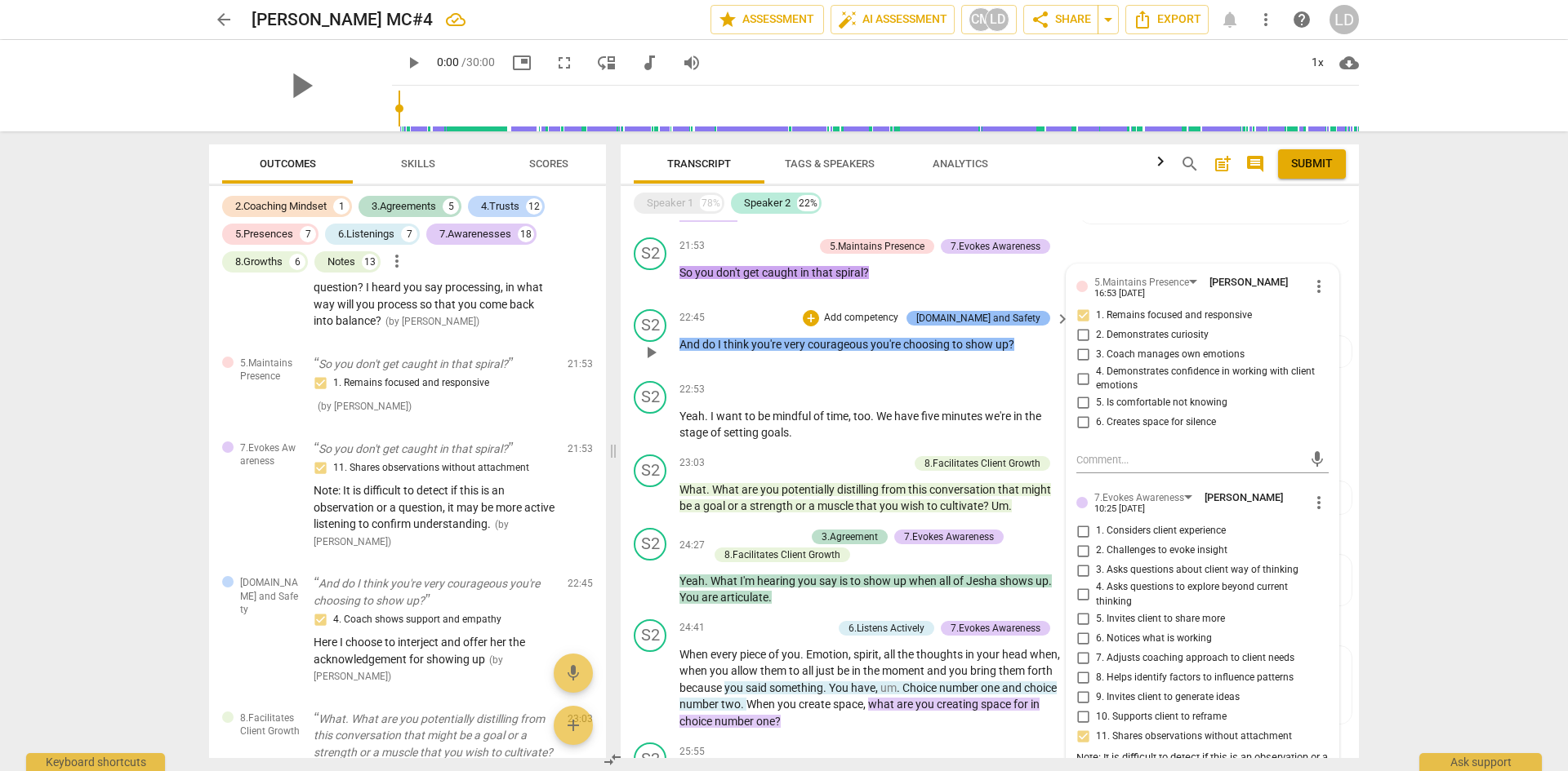
click at [1015, 311] on div "[DOMAIN_NAME] and Safety" at bounding box center [978, 318] width 124 height 15
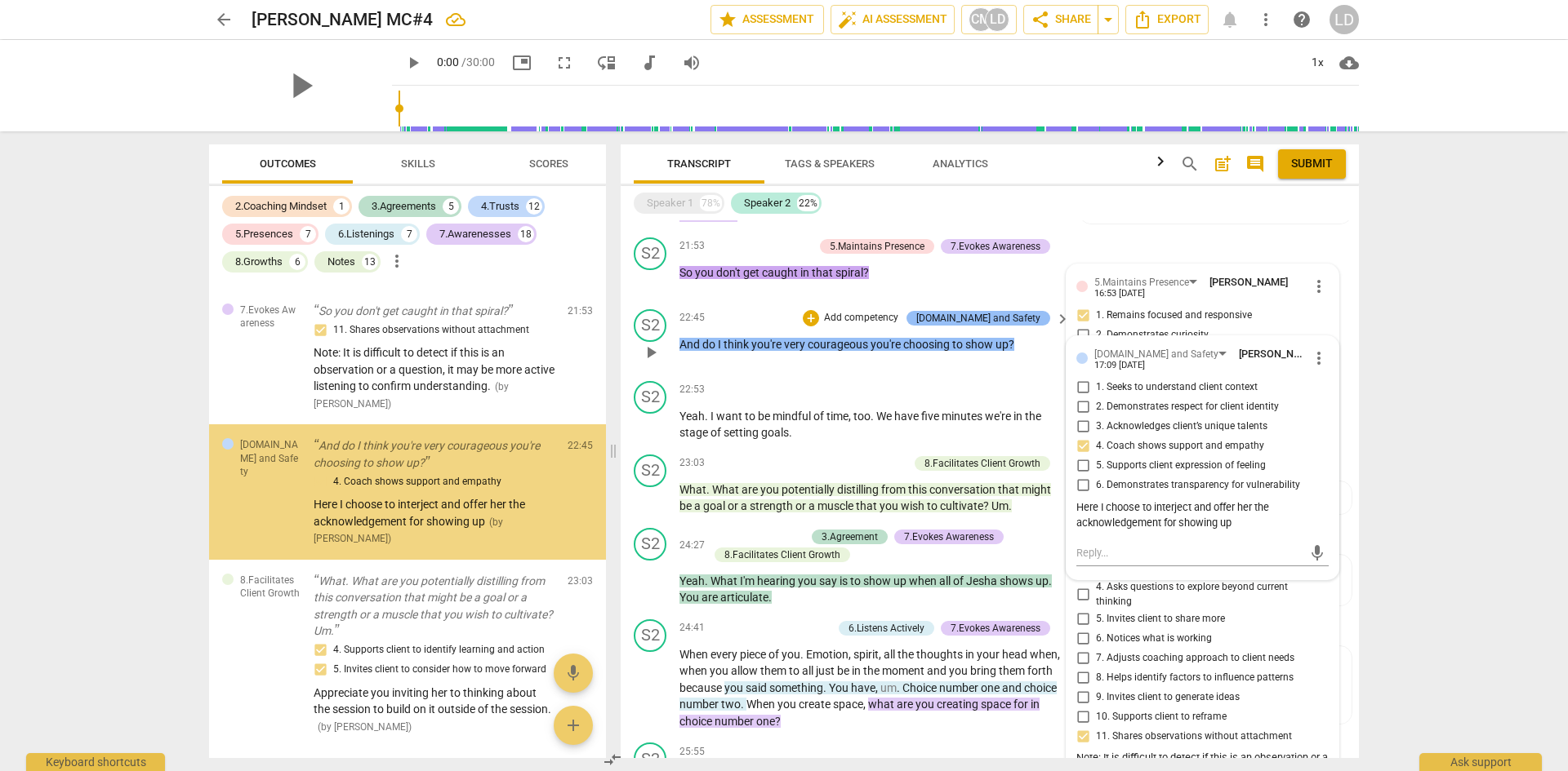
scroll to position [7861, 0]
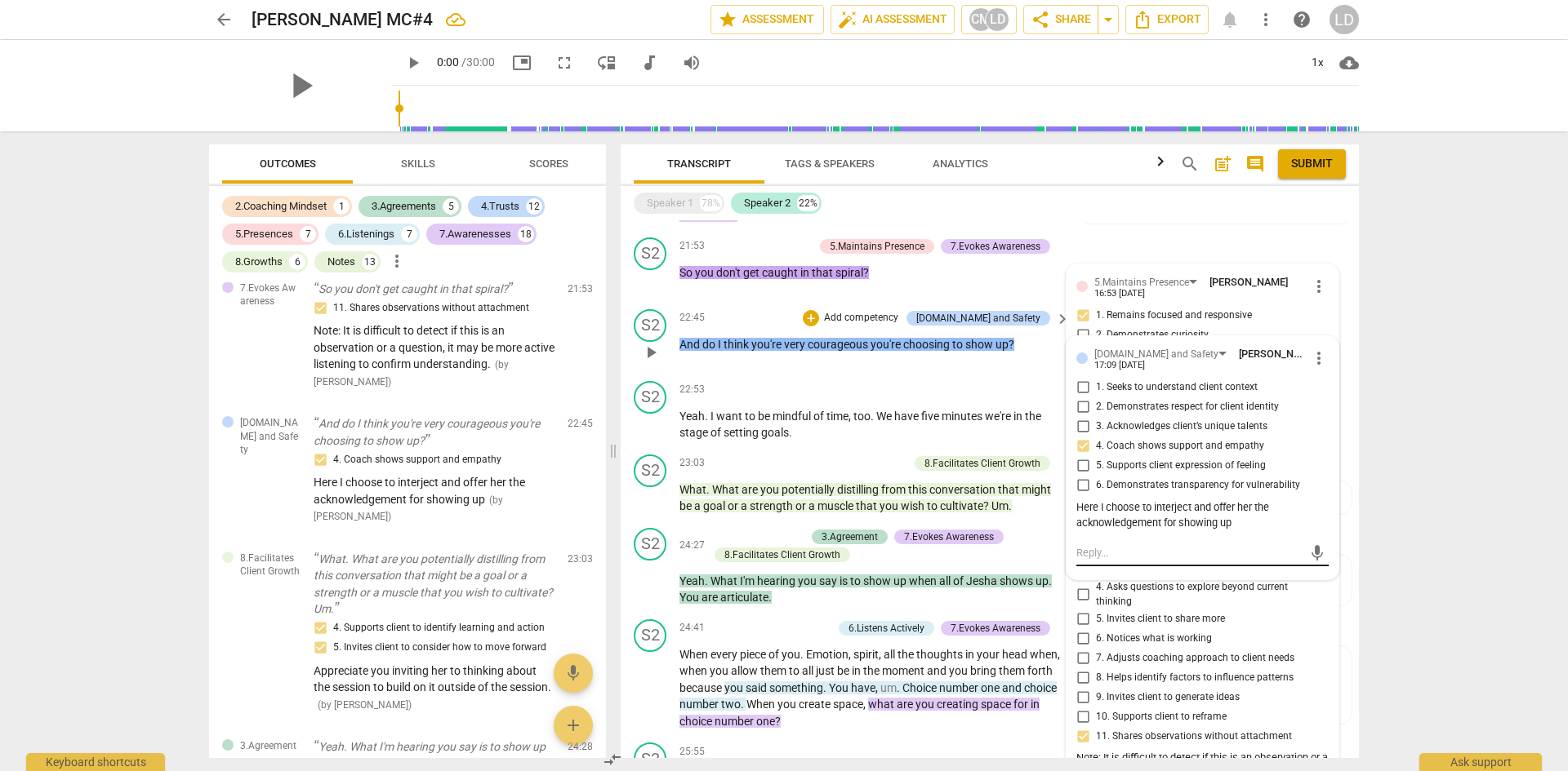
click at [1096, 545] on textarea at bounding box center [1190, 553] width 227 height 16
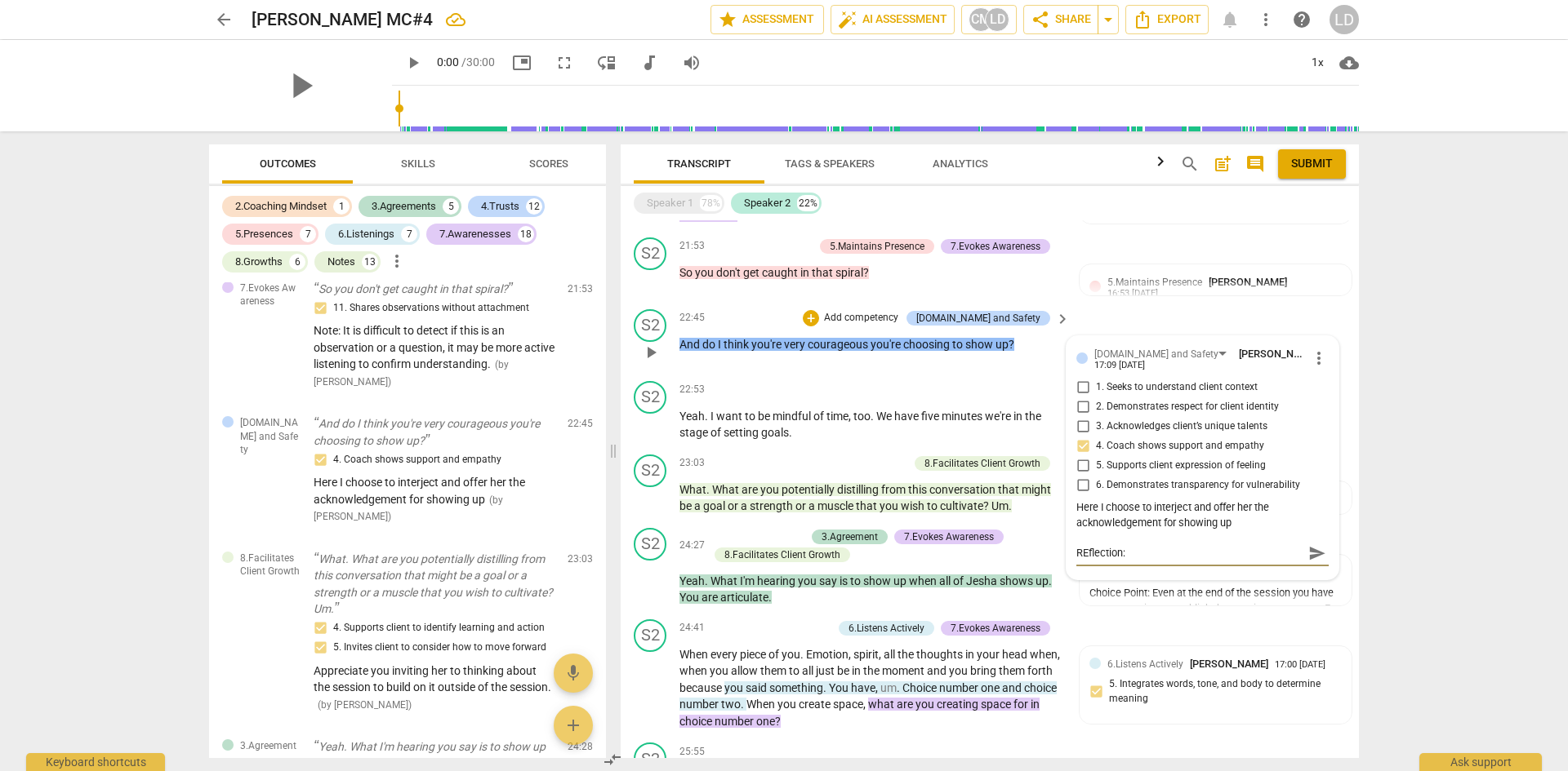
click at [1083, 545] on textarea "REflection:" at bounding box center [1190, 553] width 227 height 16
click at [1149, 534] on div "Reflection: Reflection: send" at bounding box center [1203, 551] width 253 height 36
click at [1149, 545] on textarea "Reflection:" at bounding box center [1190, 553] width 227 height 16
click at [1156, 545] on textarea "Reflection: In nooticing your word choices, what might you change?" at bounding box center [1190, 561] width 227 height 31
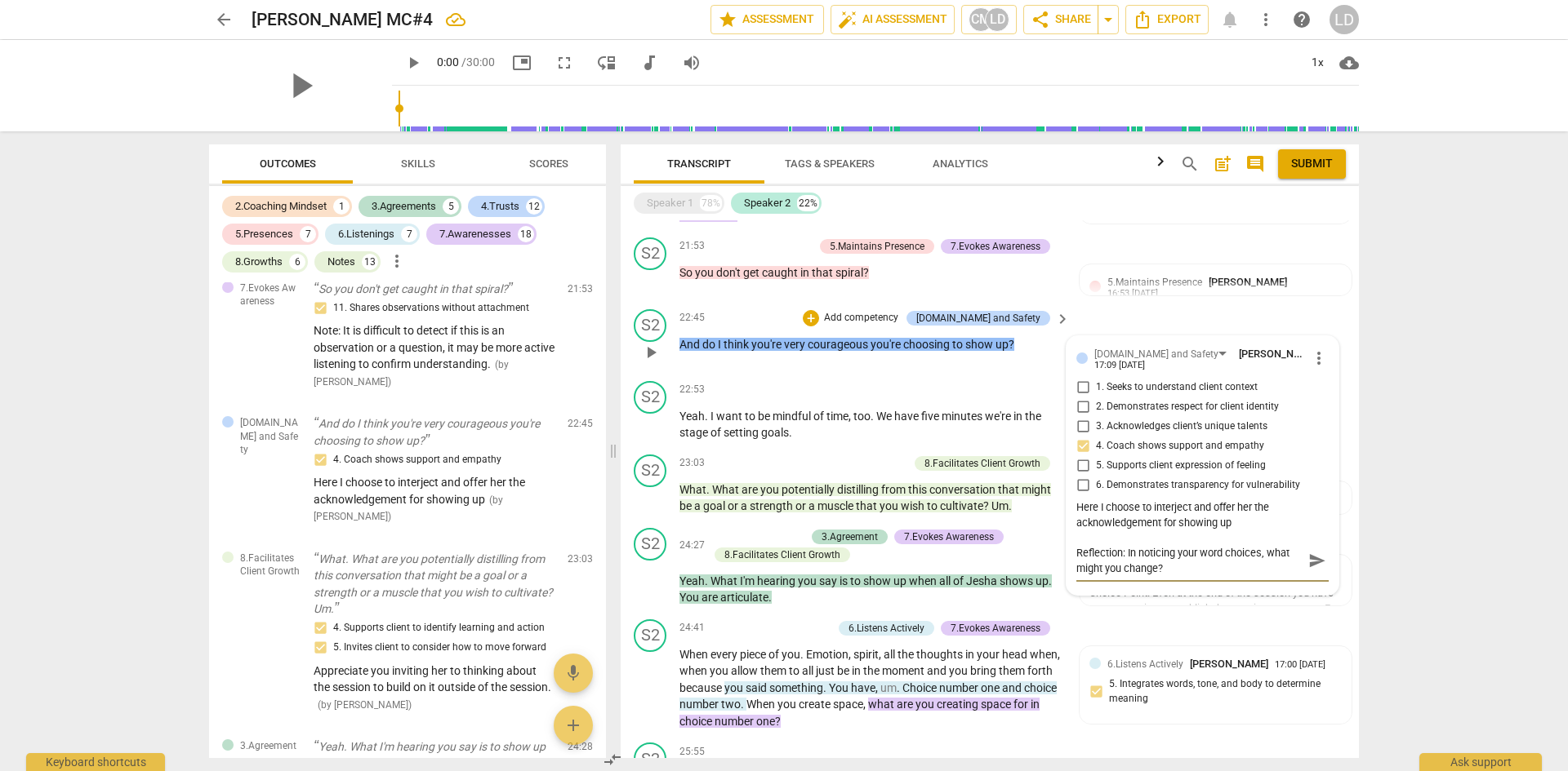
click at [1309, 551] on span "send" at bounding box center [1317, 560] width 18 height 18
click at [966, 382] on div "+" at bounding box center [961, 390] width 17 height 17
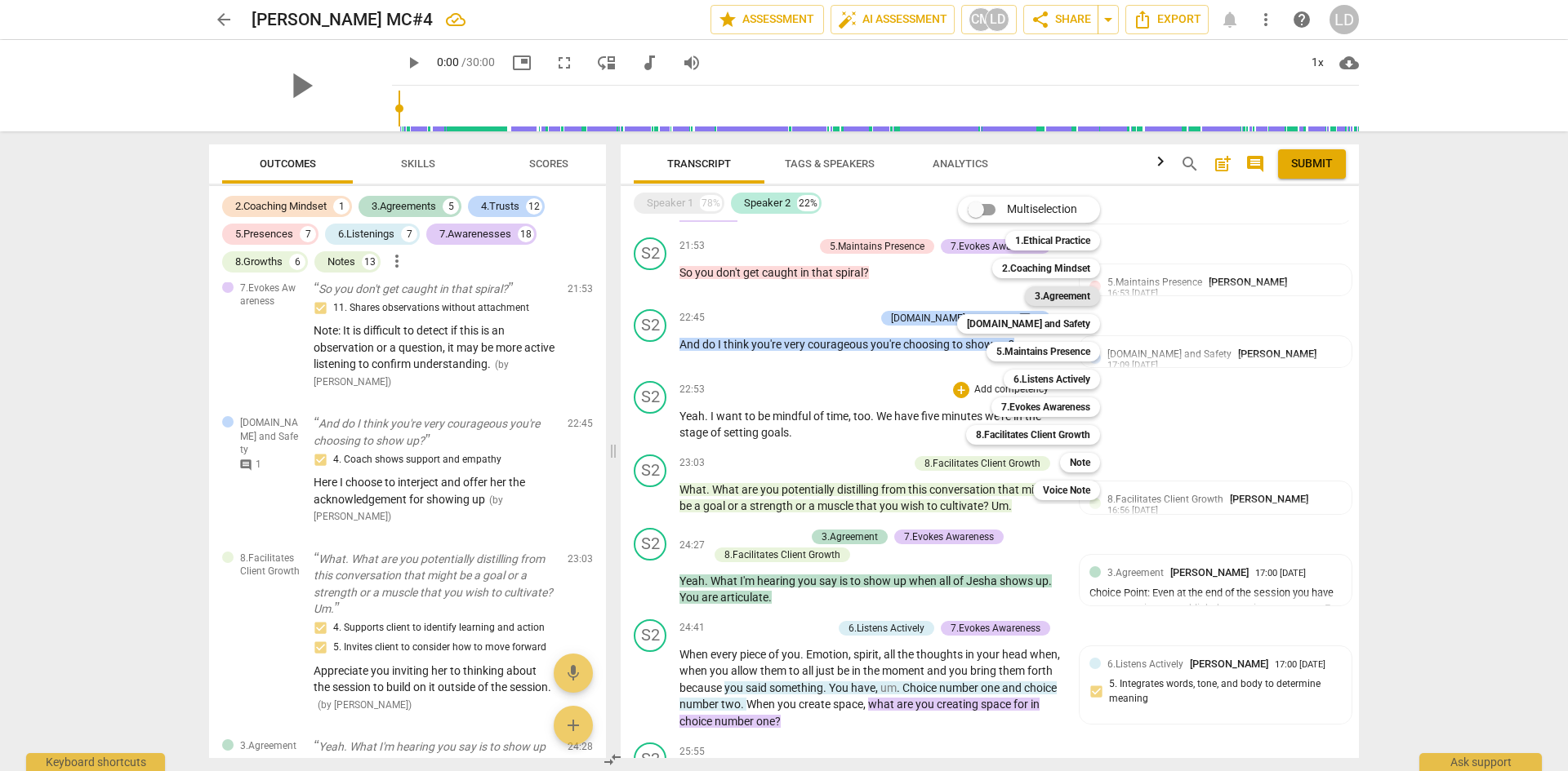
click at [1057, 288] on b "3.Agreement" at bounding box center [1062, 296] width 56 height 19
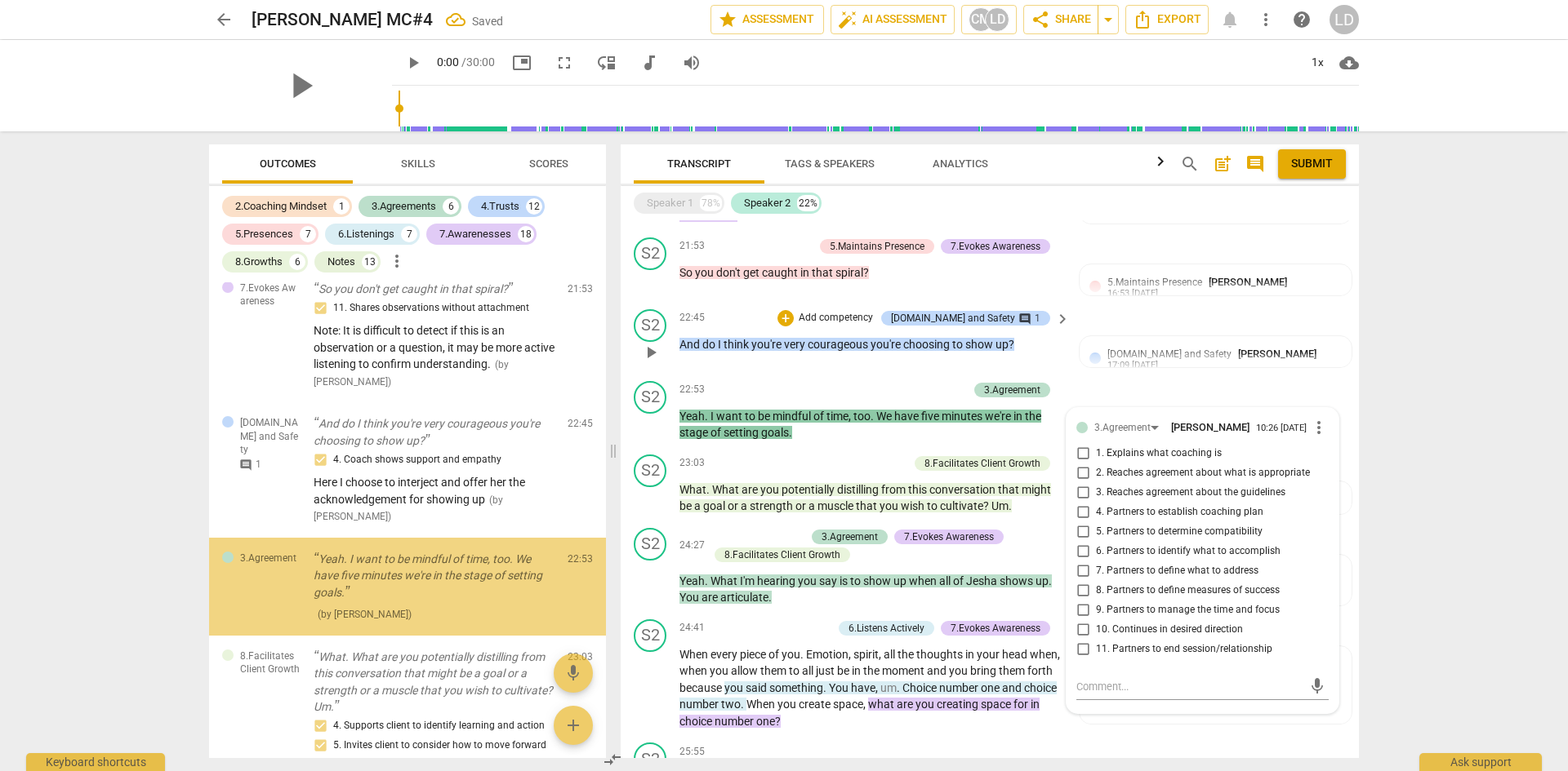
scroll to position [7977, 0]
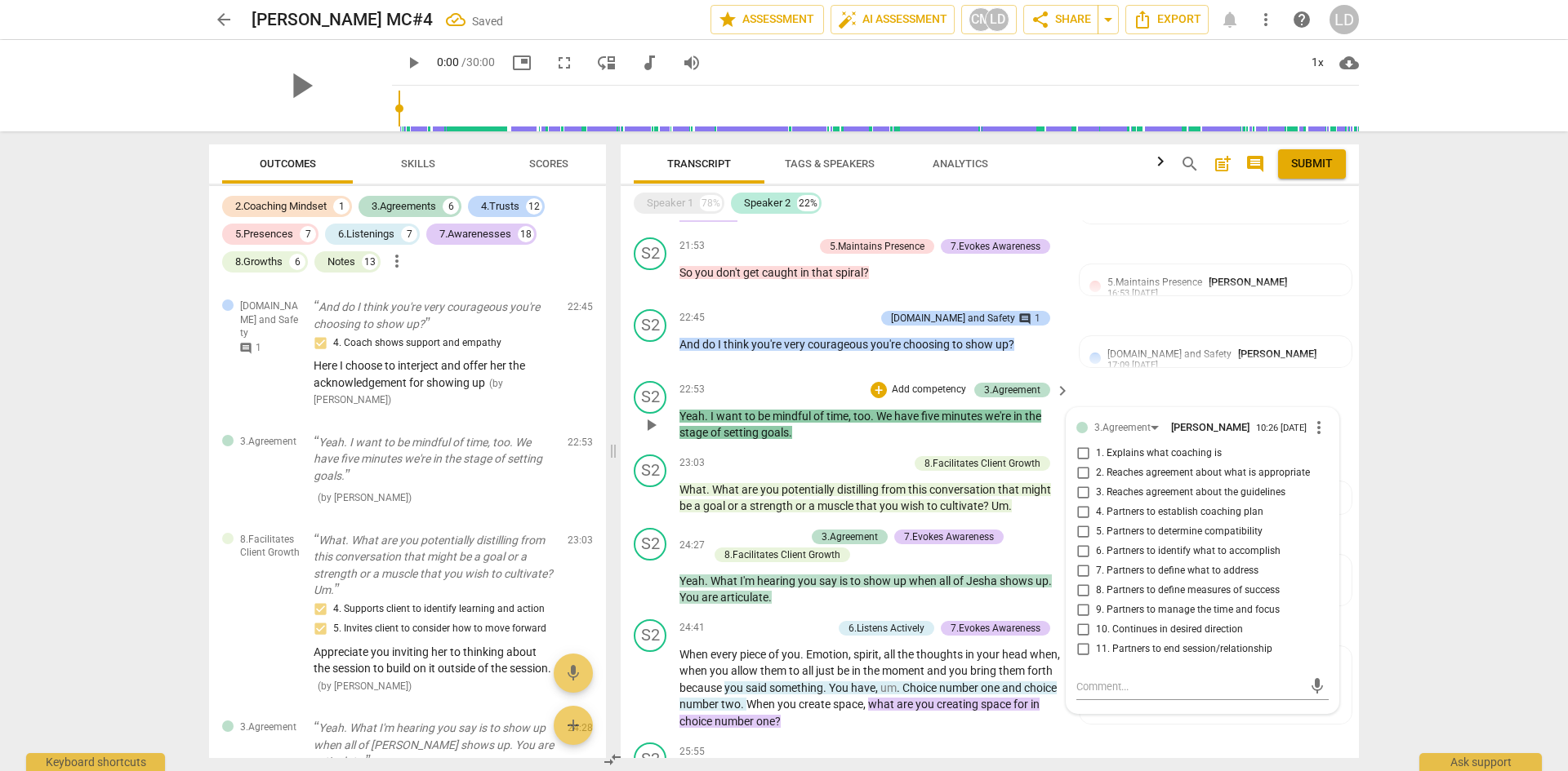
click at [1151, 603] on span "9. Partners to manage the time and focus" at bounding box center [1187, 610] width 184 height 15
click at [1096, 601] on input "9. Partners to manage the time and focus" at bounding box center [1083, 611] width 26 height 19
click at [1466, 505] on div "arrow_back Chris Mijatovich MC#4 Saved edit star Assessment auto_fix_high AI As…" at bounding box center [784, 385] width 1568 height 771
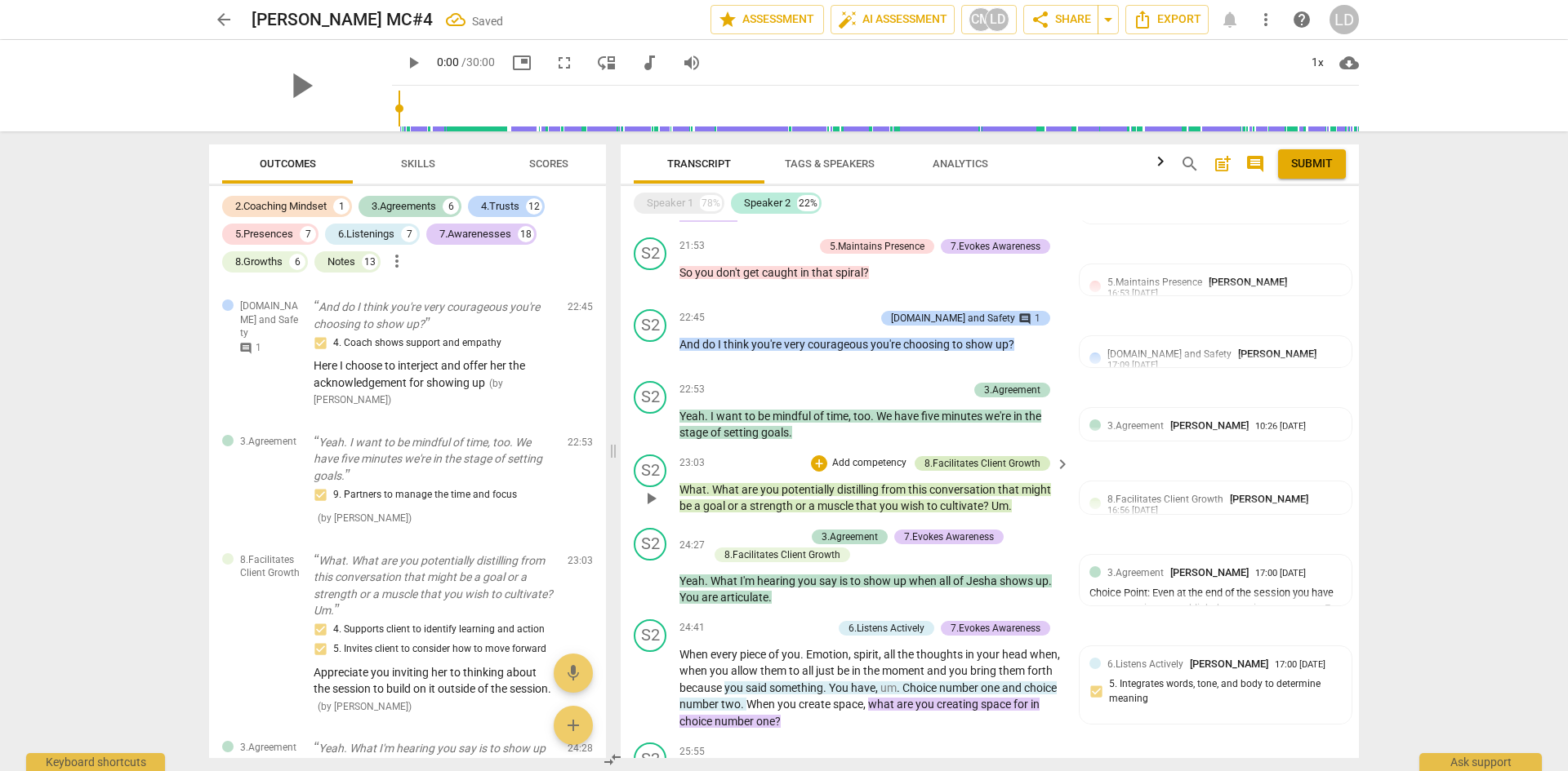
click at [980, 457] on div "8.Facilitates Client Growth" at bounding box center [982, 463] width 116 height 15
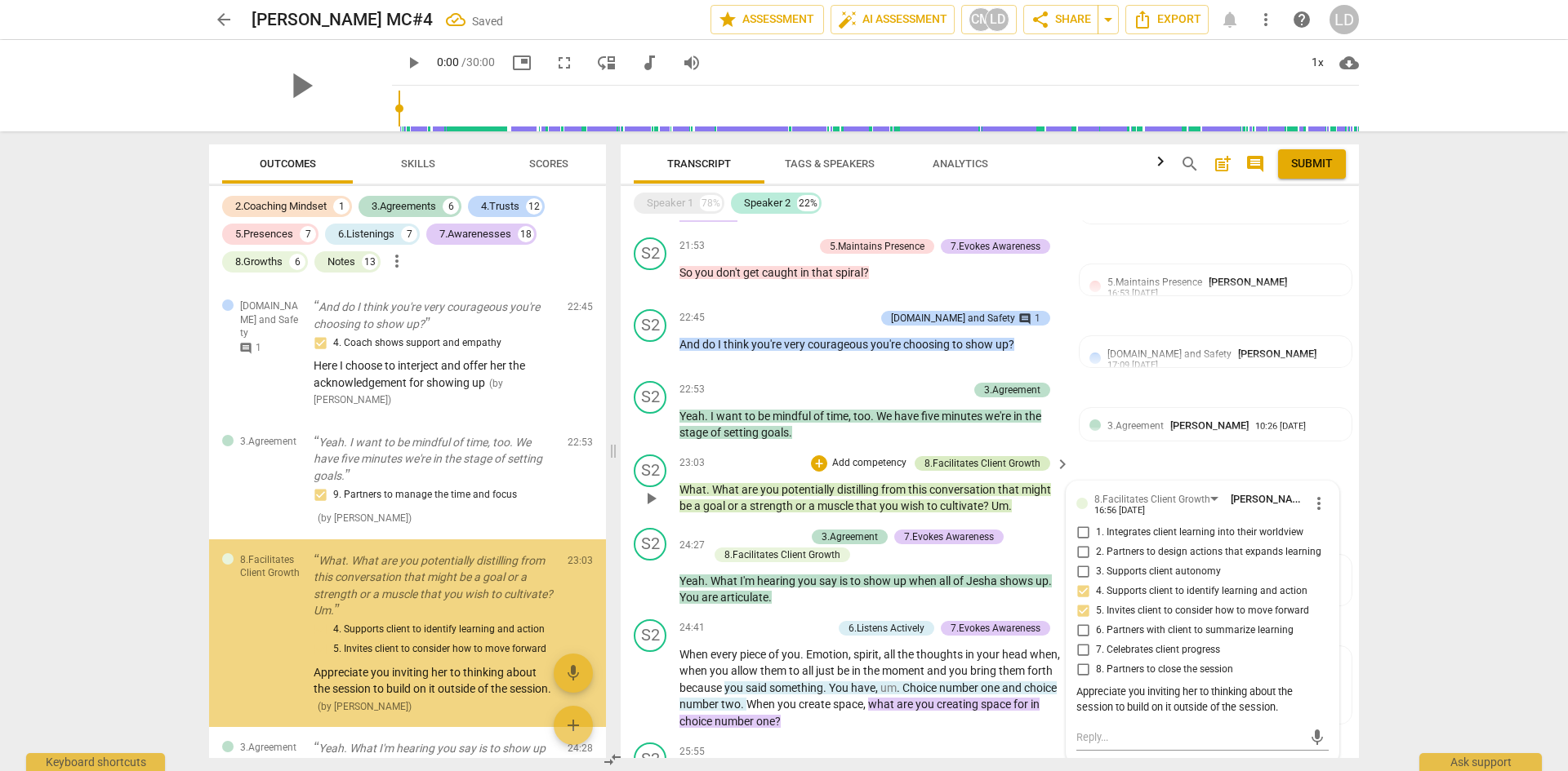
scroll to position [8146, 0]
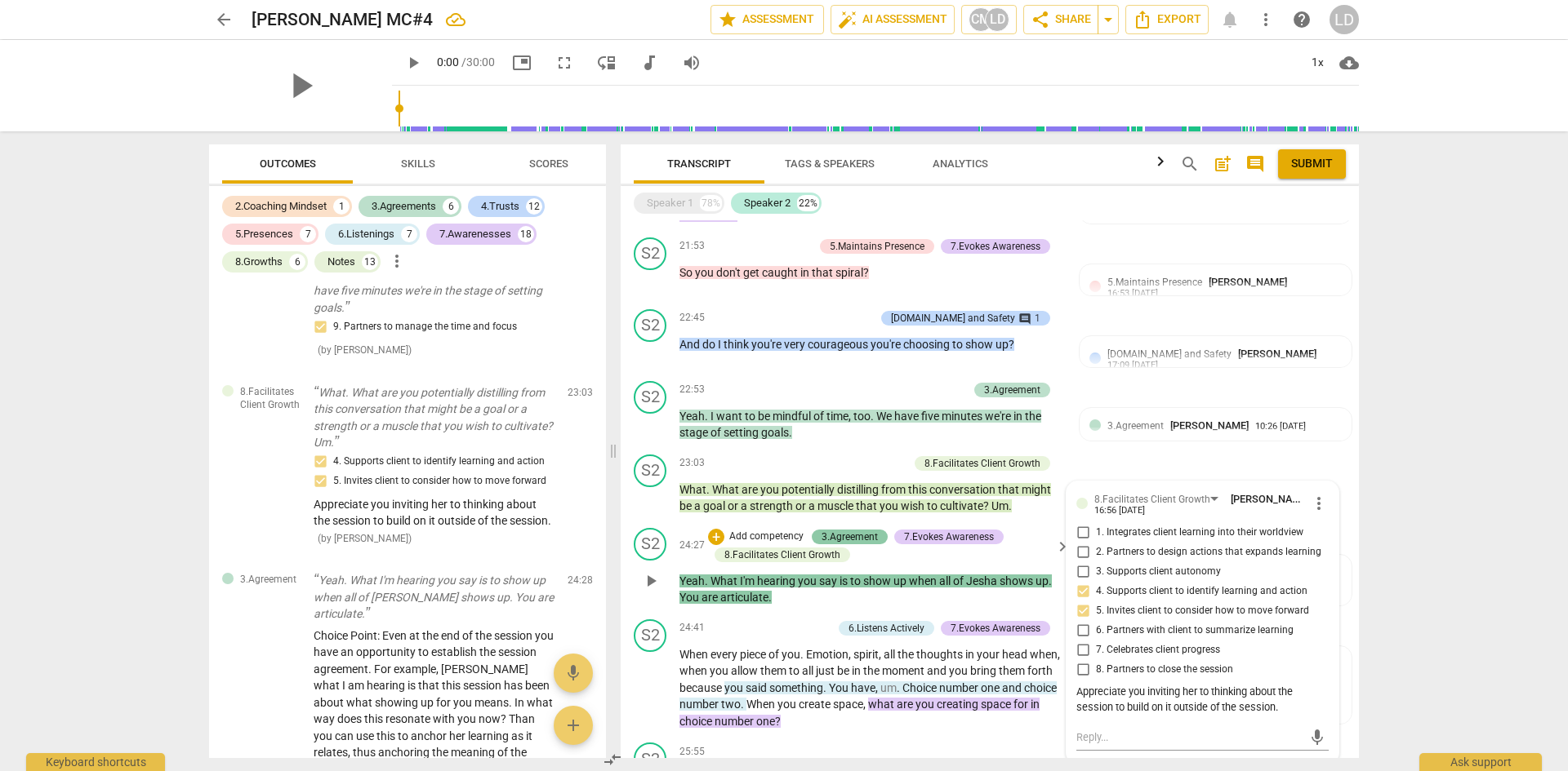
click at [863, 530] on div "3.Agreement" at bounding box center [850, 537] width 57 height 15
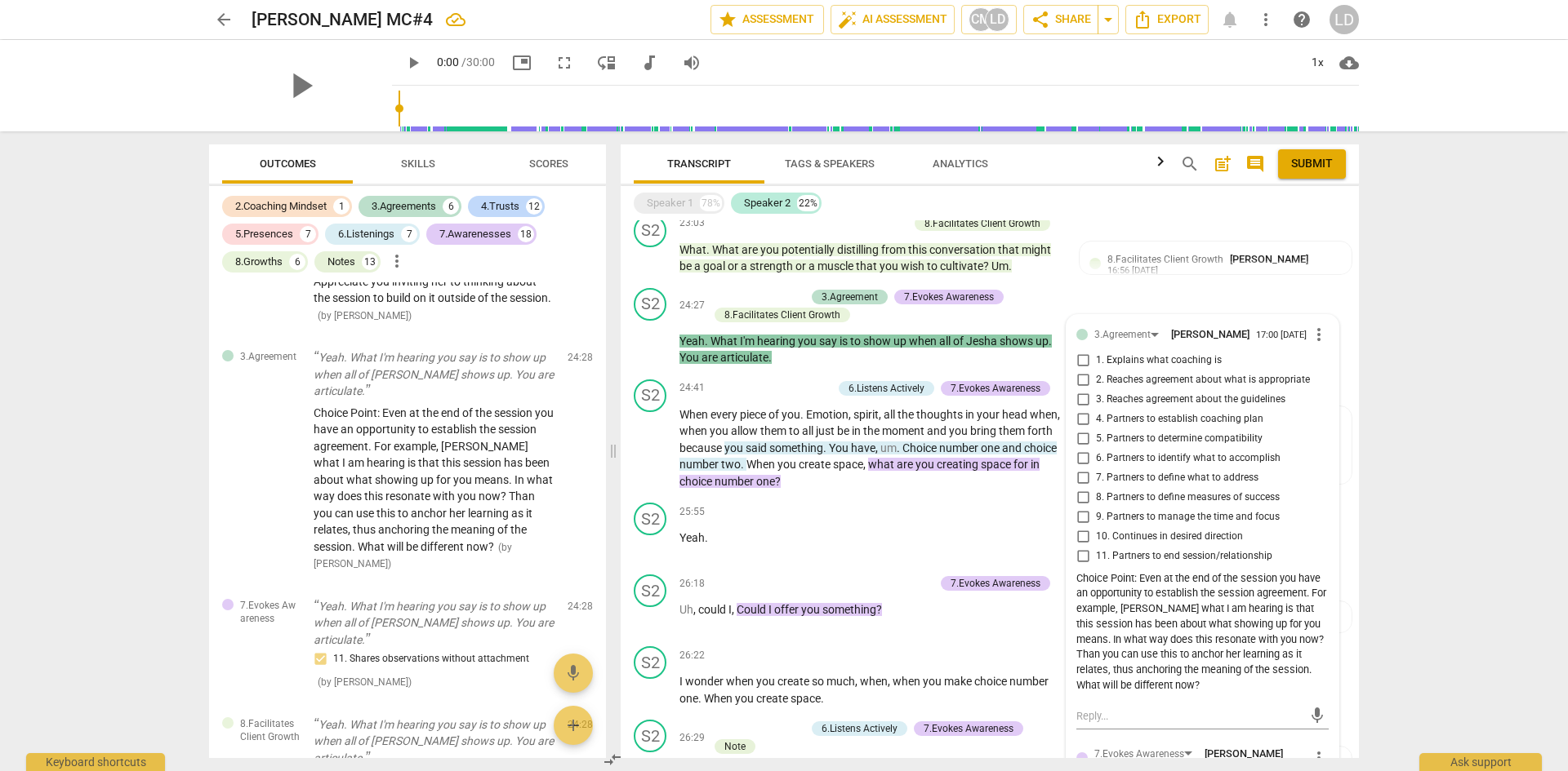
scroll to position [3382, 0]
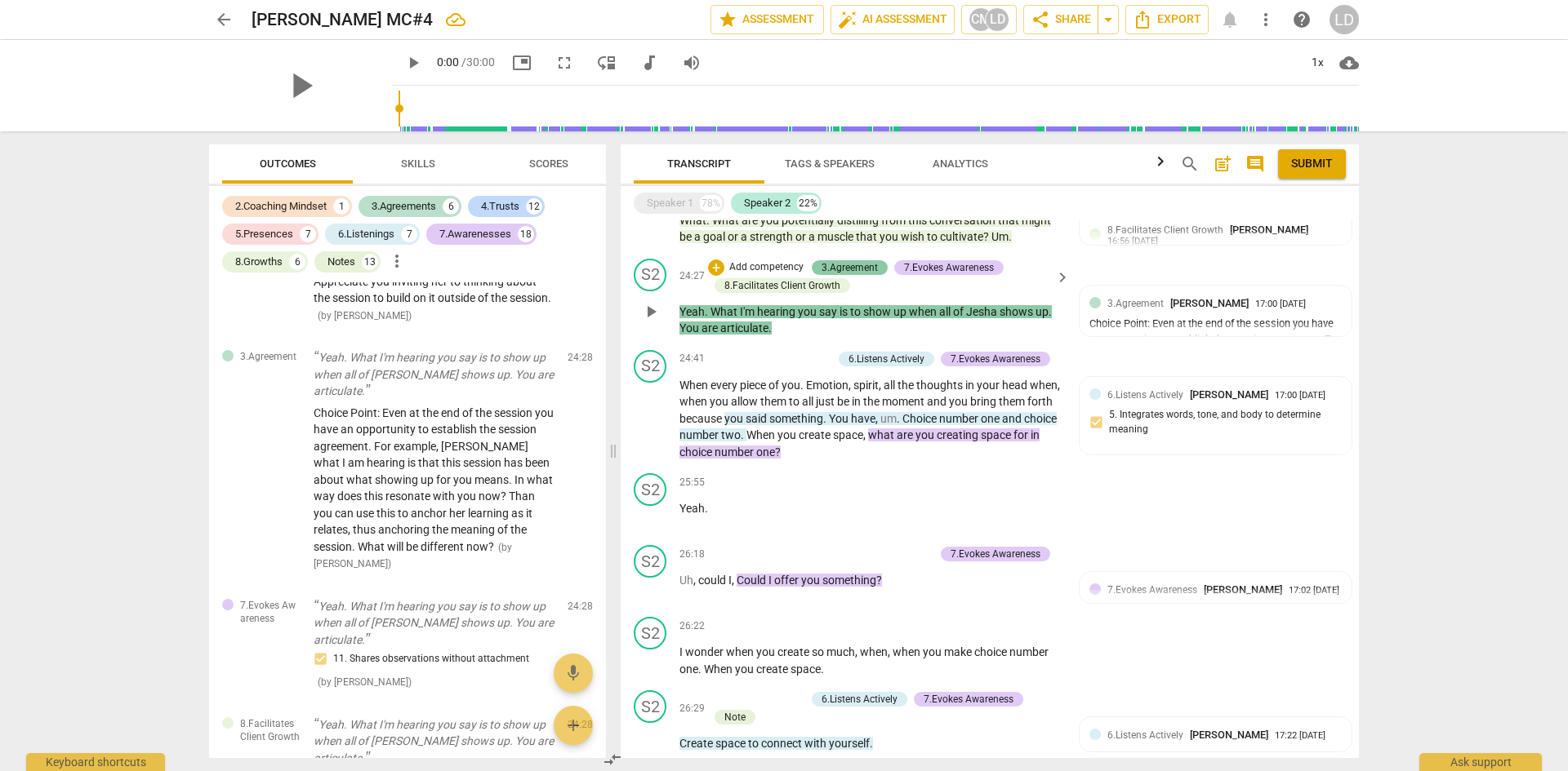
click at [851, 260] on div "3.Agreement" at bounding box center [850, 267] width 57 height 15
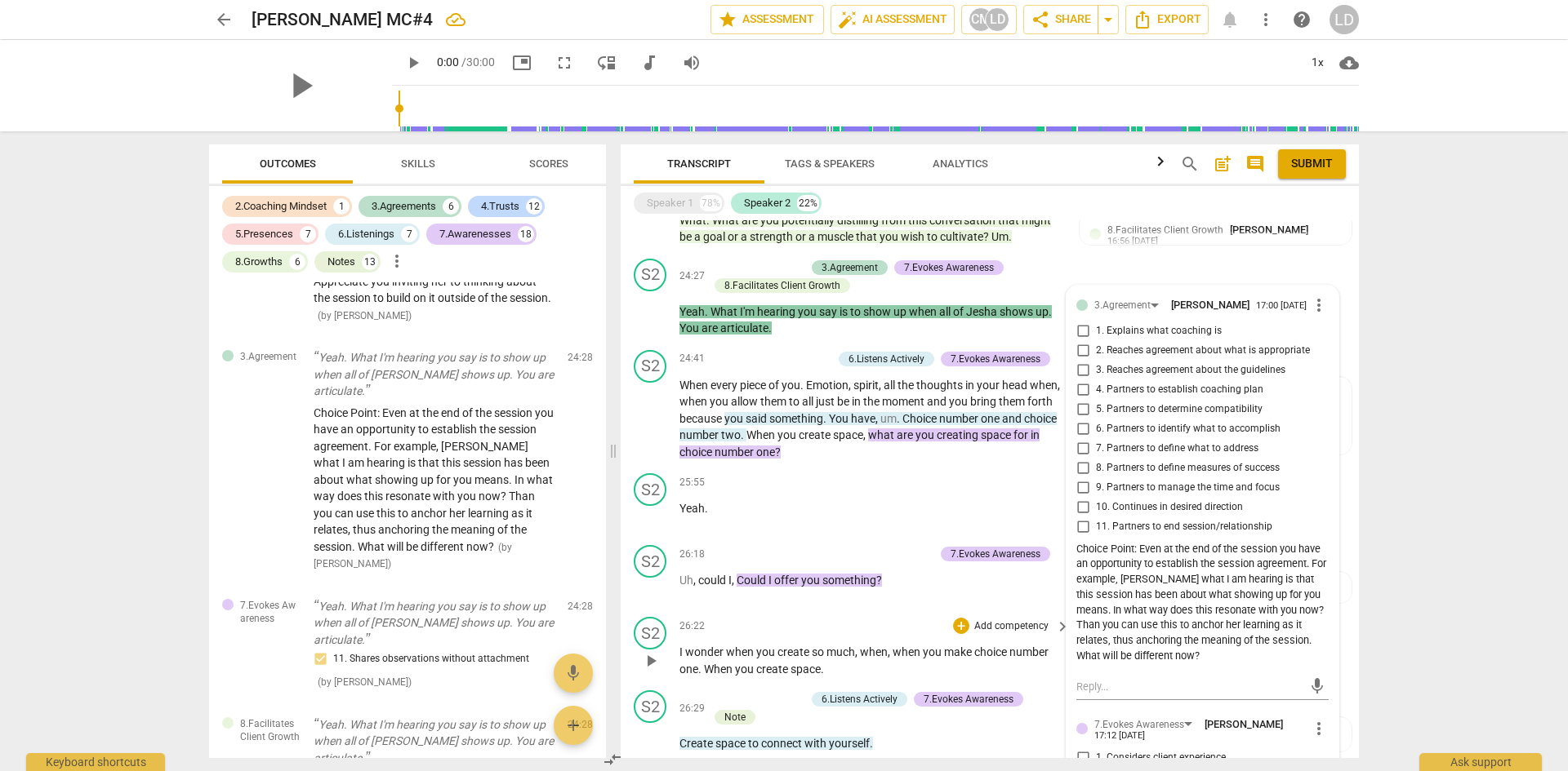
drag, startPoint x: 1352, startPoint y: 632, endPoint x: 1352, endPoint y: 641, distance: 9.0
click at [1352, 641] on div "S2 play_arrow pause 26:22 + Add competency keyboard_arrow_right I wonder when y…" at bounding box center [989, 647] width 738 height 73
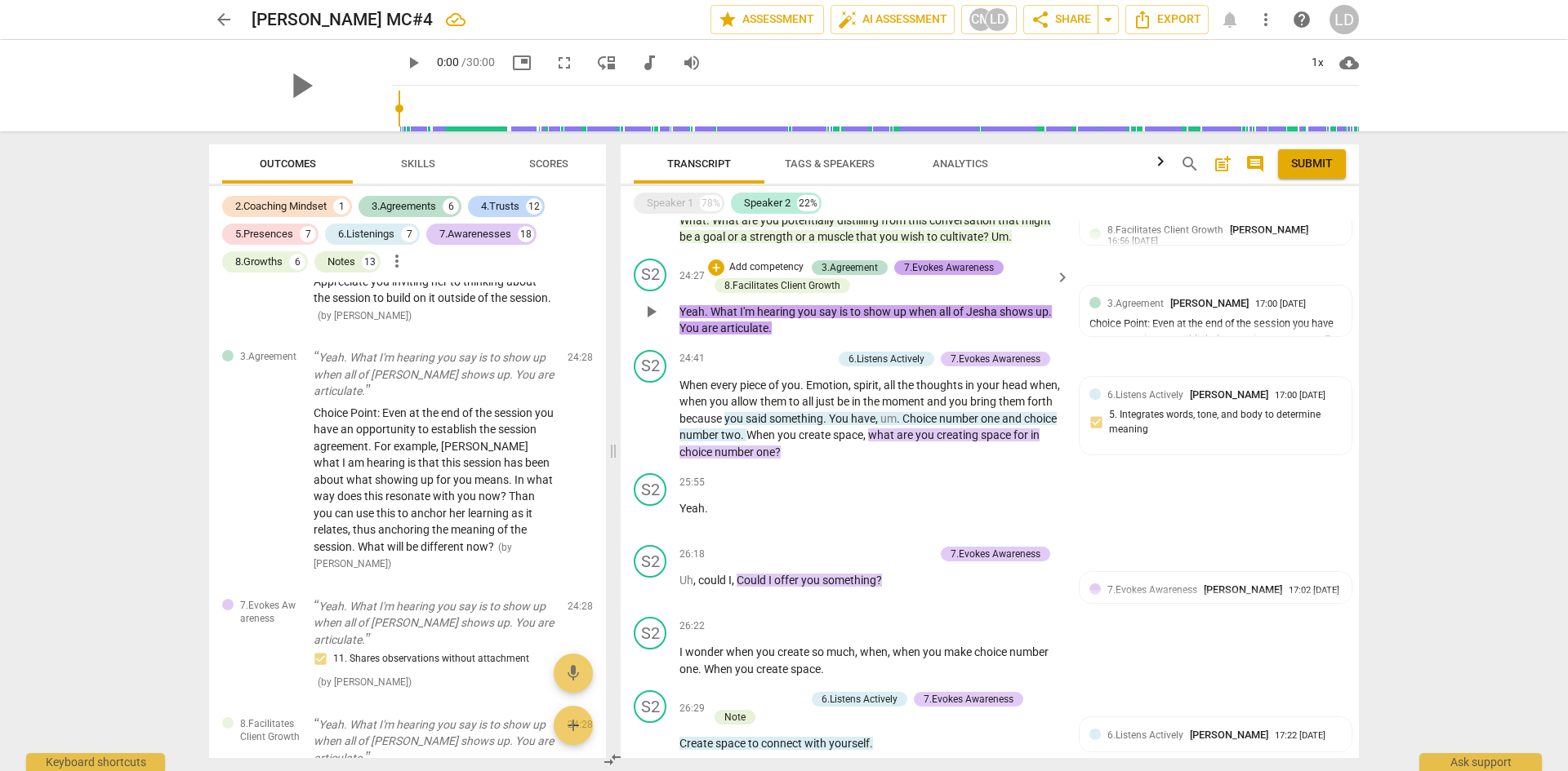
click at [973, 260] on div "7.Evokes Awareness" at bounding box center [948, 267] width 90 height 15
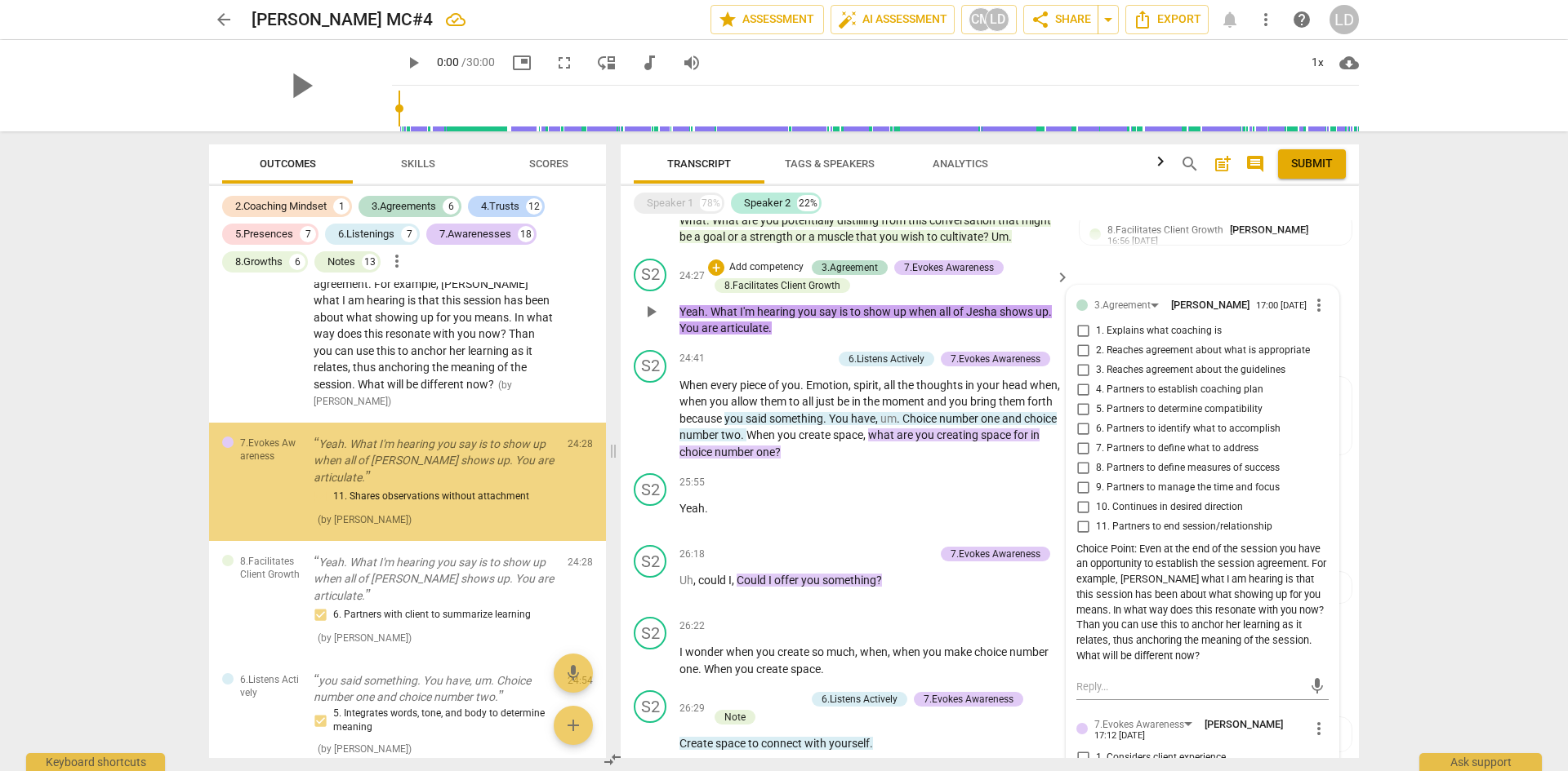
scroll to position [8552, 0]
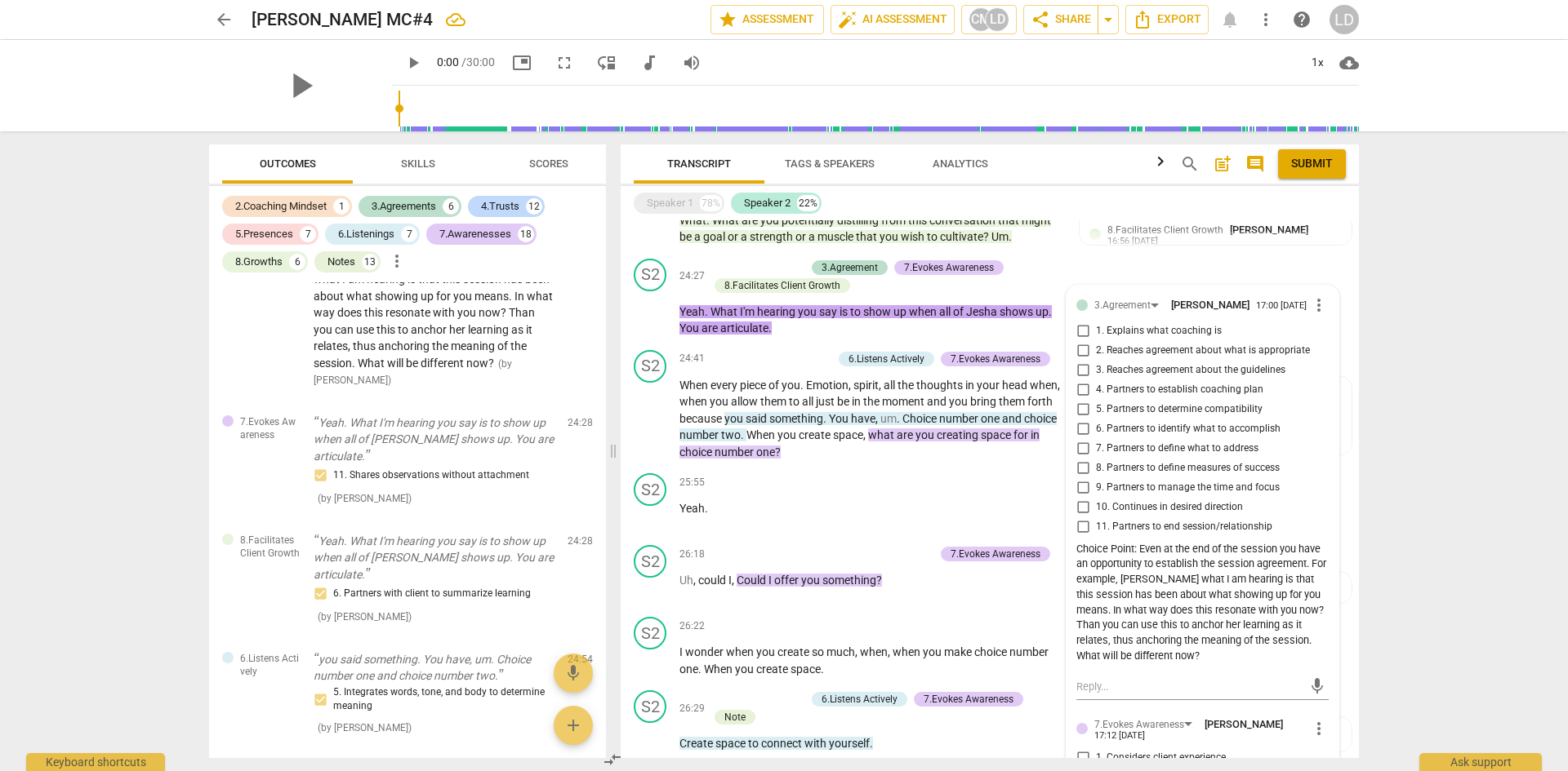
drag, startPoint x: 1359, startPoint y: 630, endPoint x: 1355, endPoint y: 648, distance: 18.4
click at [1355, 648] on div "Transcript Tags & Speakers Analytics search post_add comment Submit Speaker 1 7…" at bounding box center [994, 451] width 758 height 640
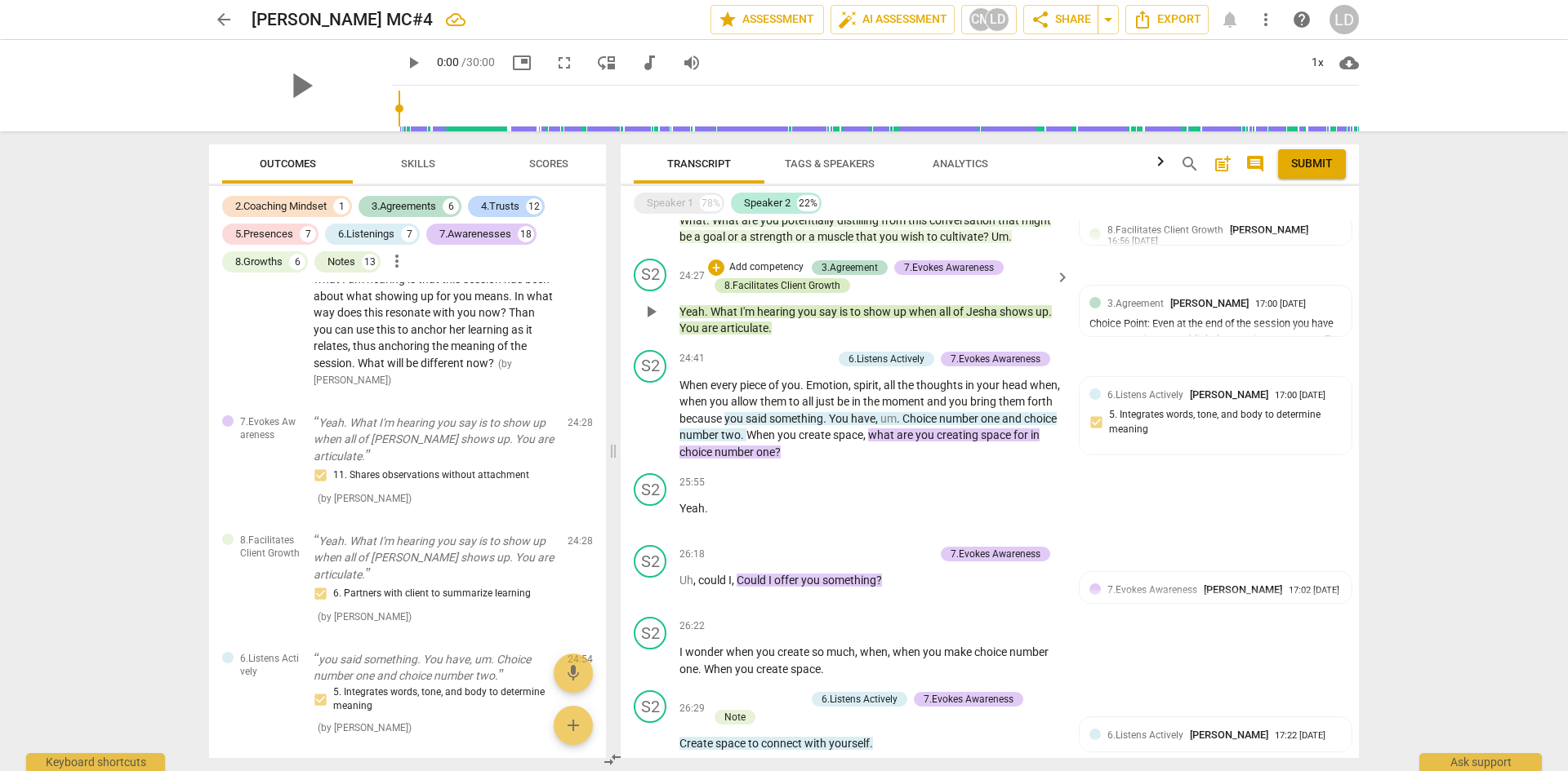
click at [799, 279] on div "8.Facilitates Client Growth" at bounding box center [782, 286] width 116 height 15
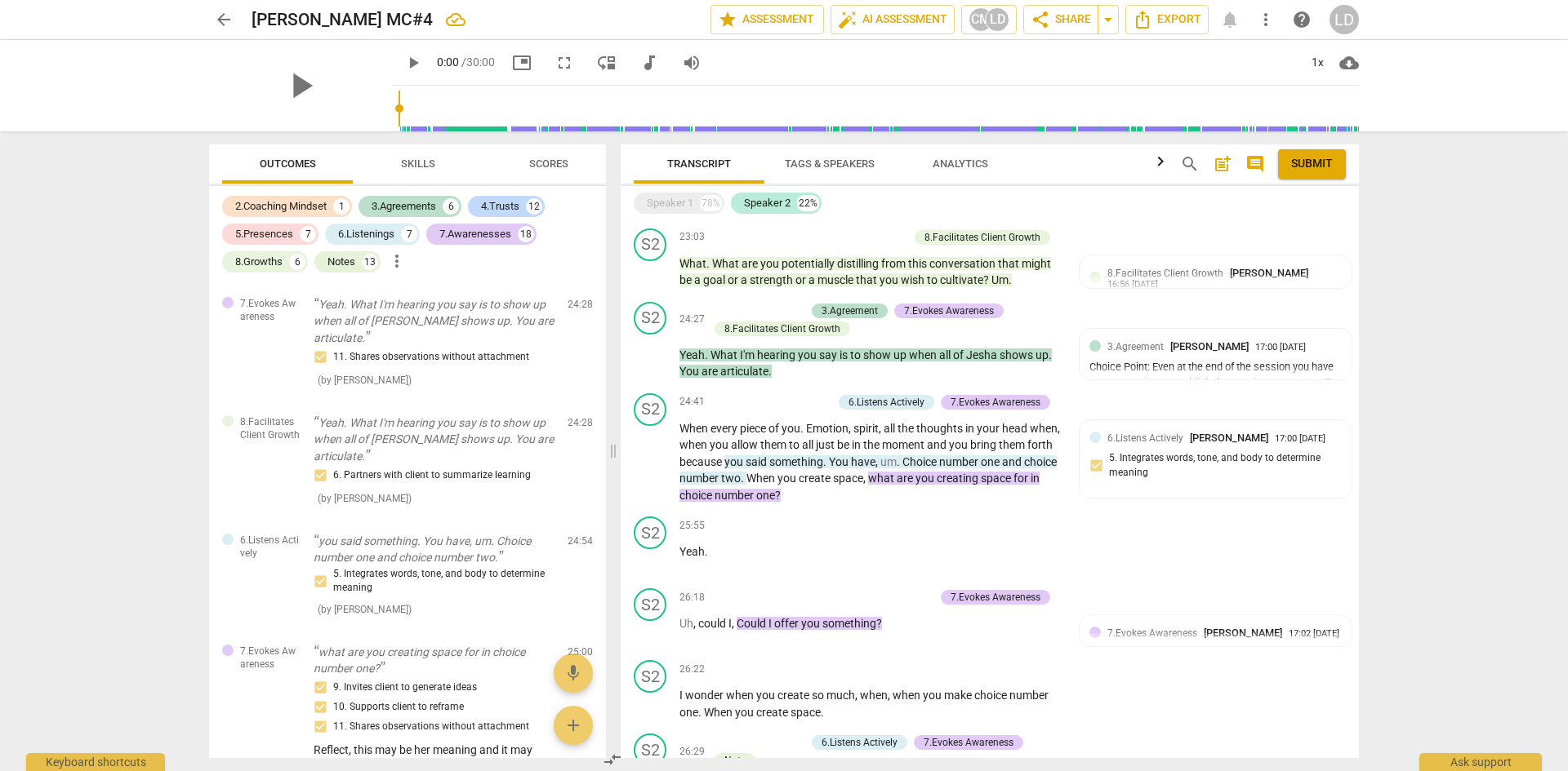
scroll to position [3302, 0]
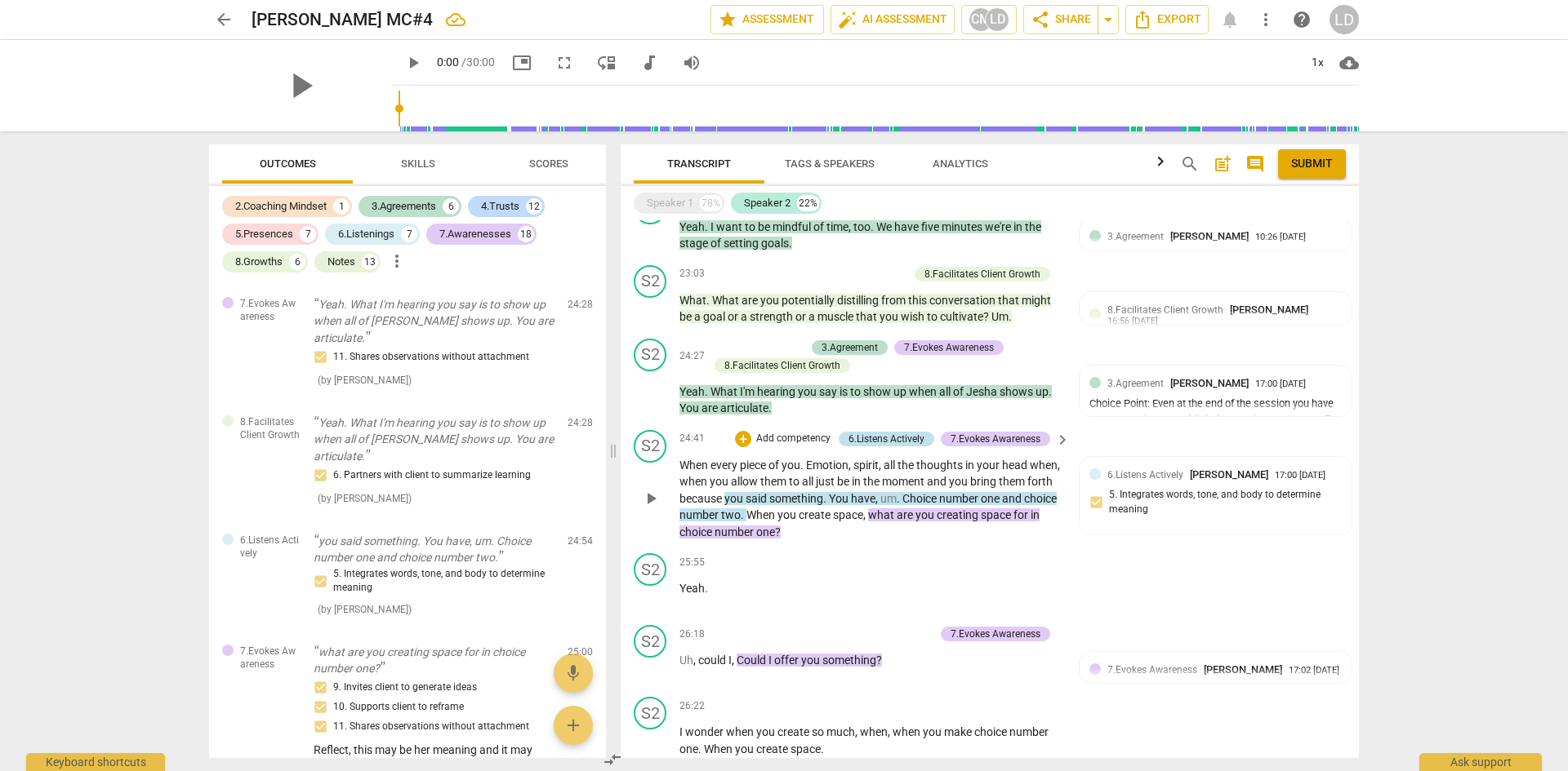
click at [872, 432] on div "6.Listens Actively" at bounding box center [886, 439] width 76 height 15
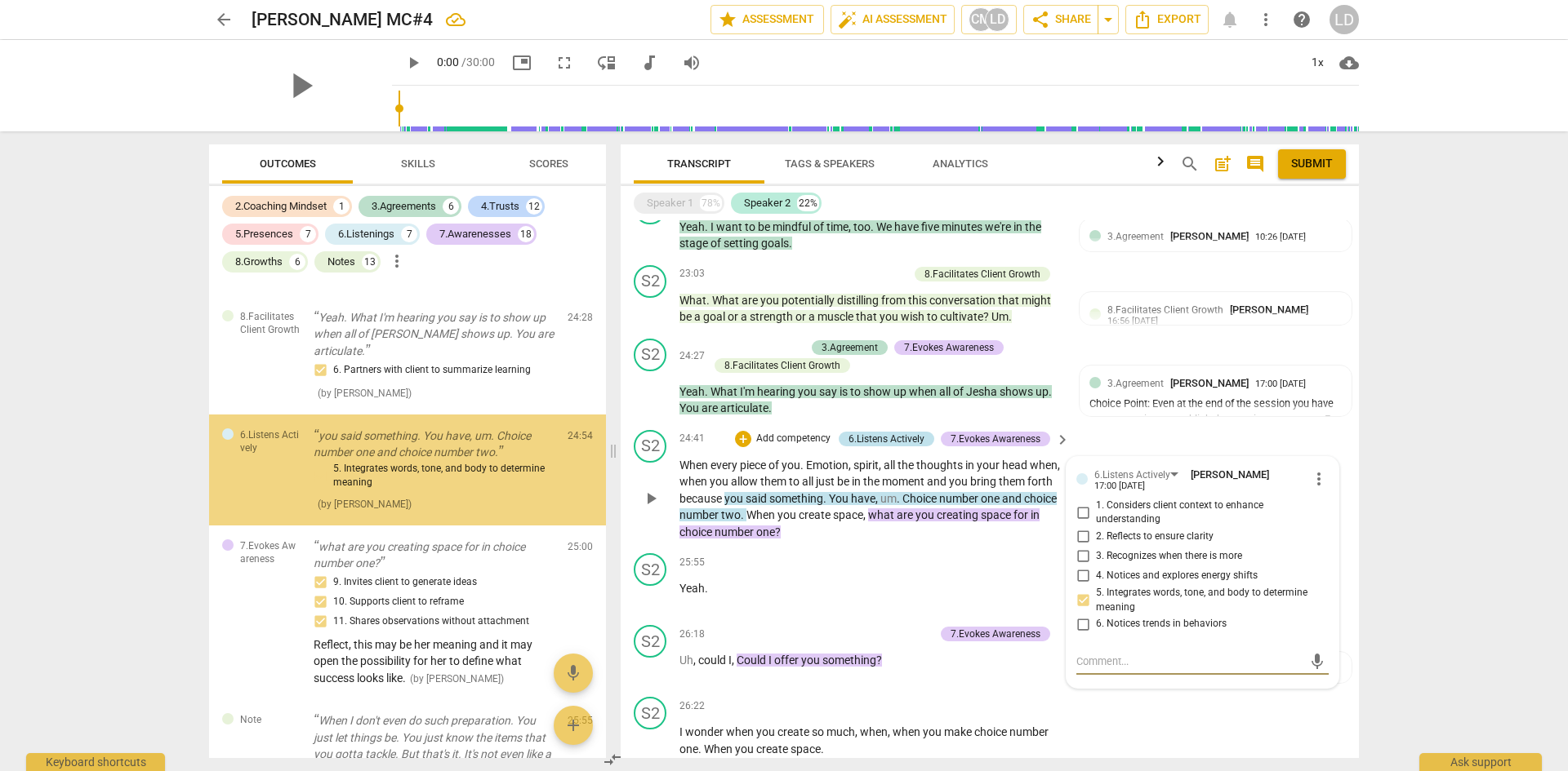
scroll to position [8785, 0]
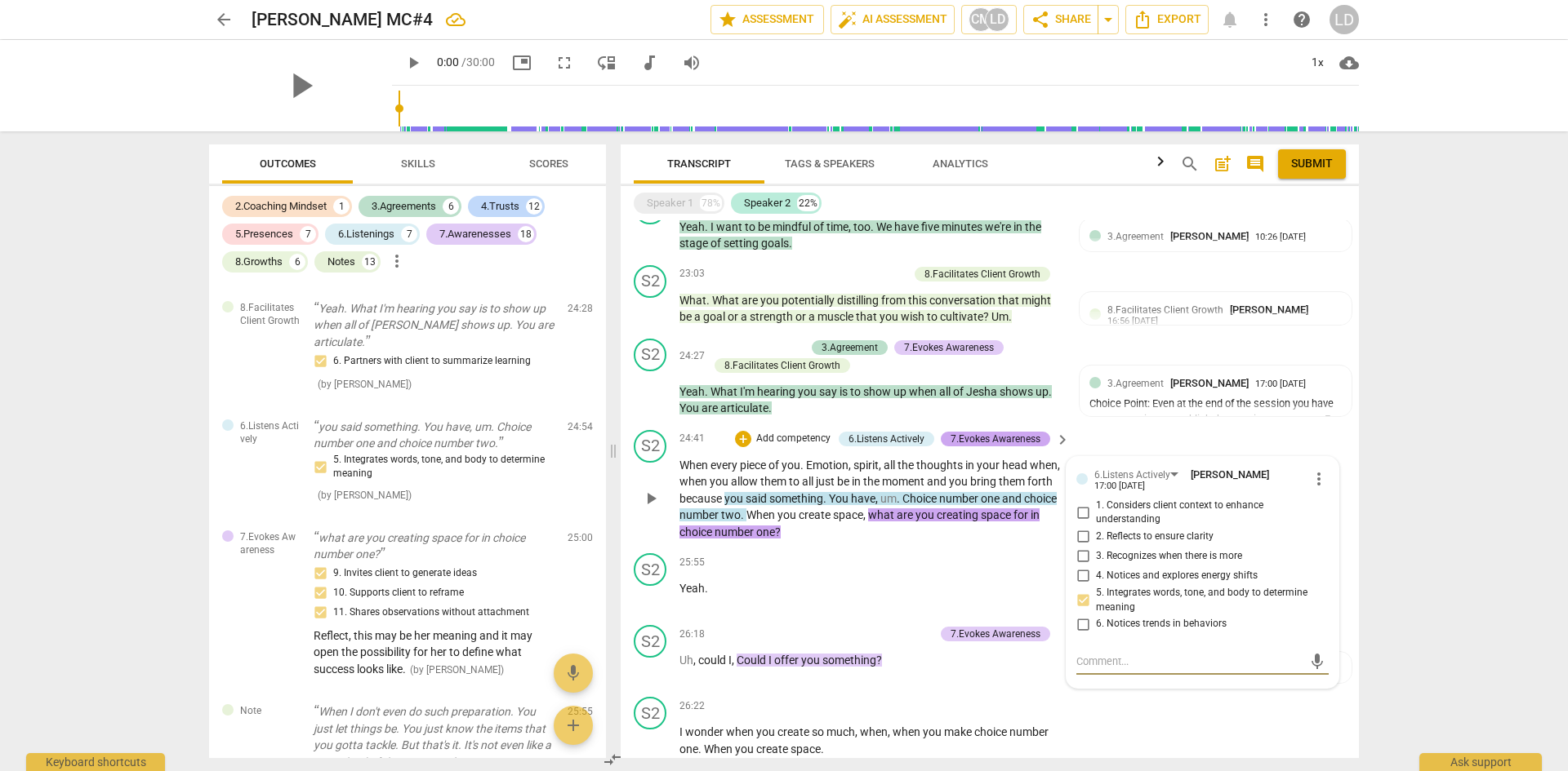
click at [966, 432] on div "7.Evokes Awareness" at bounding box center [995, 439] width 90 height 15
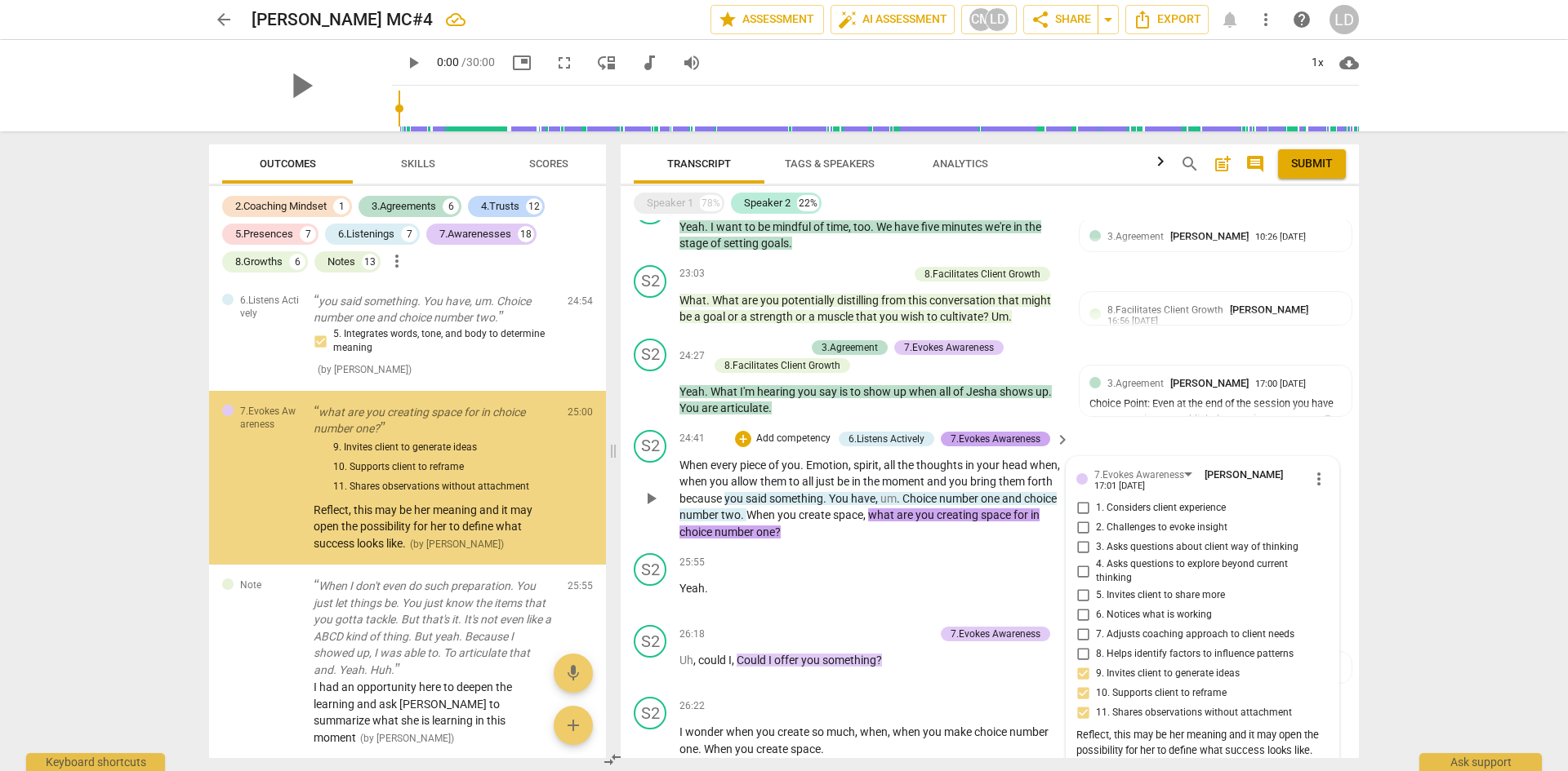
scroll to position [8927, 0]
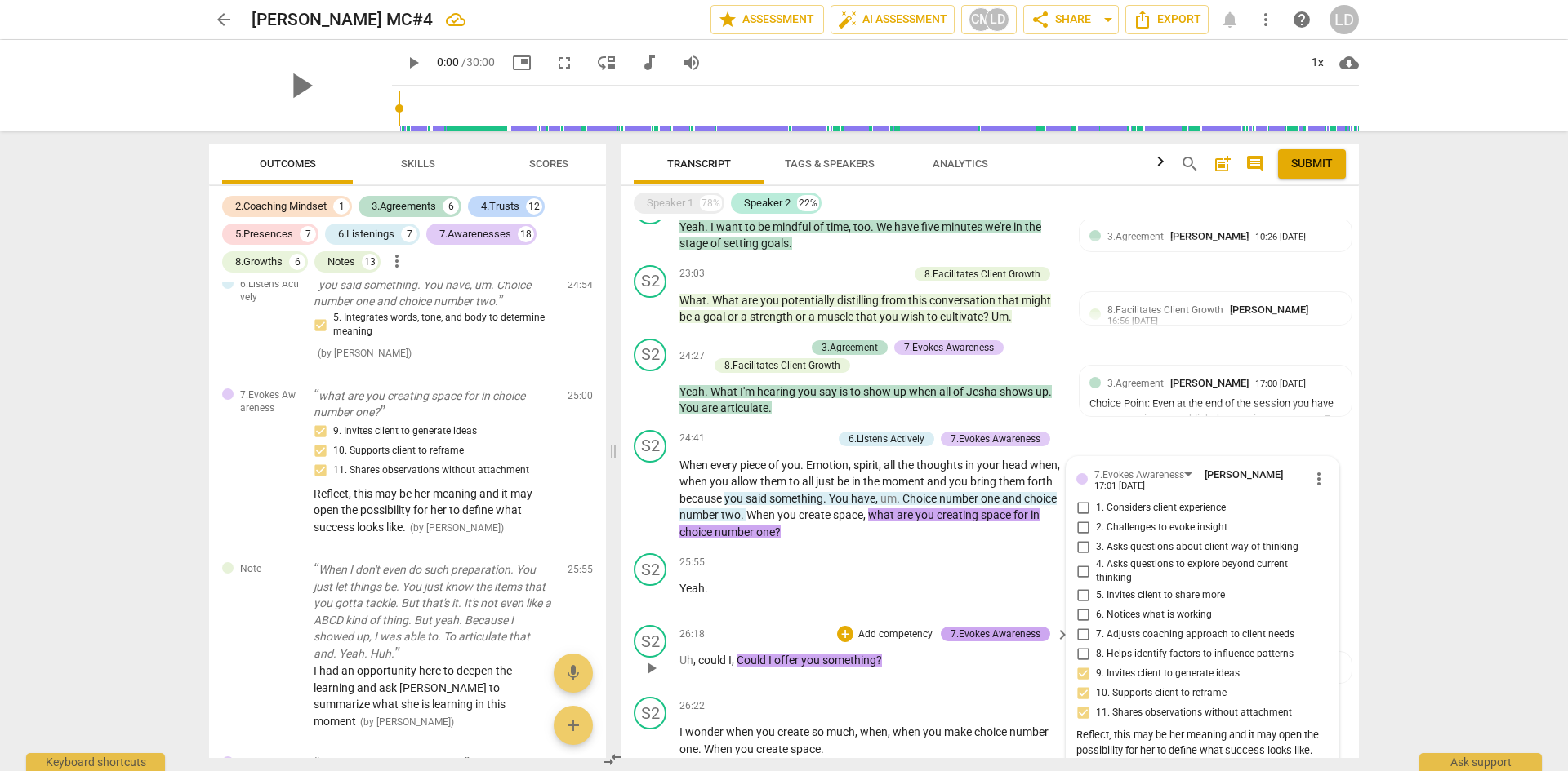
click at [1008, 627] on div "7.Evokes Awareness" at bounding box center [995, 634] width 90 height 15
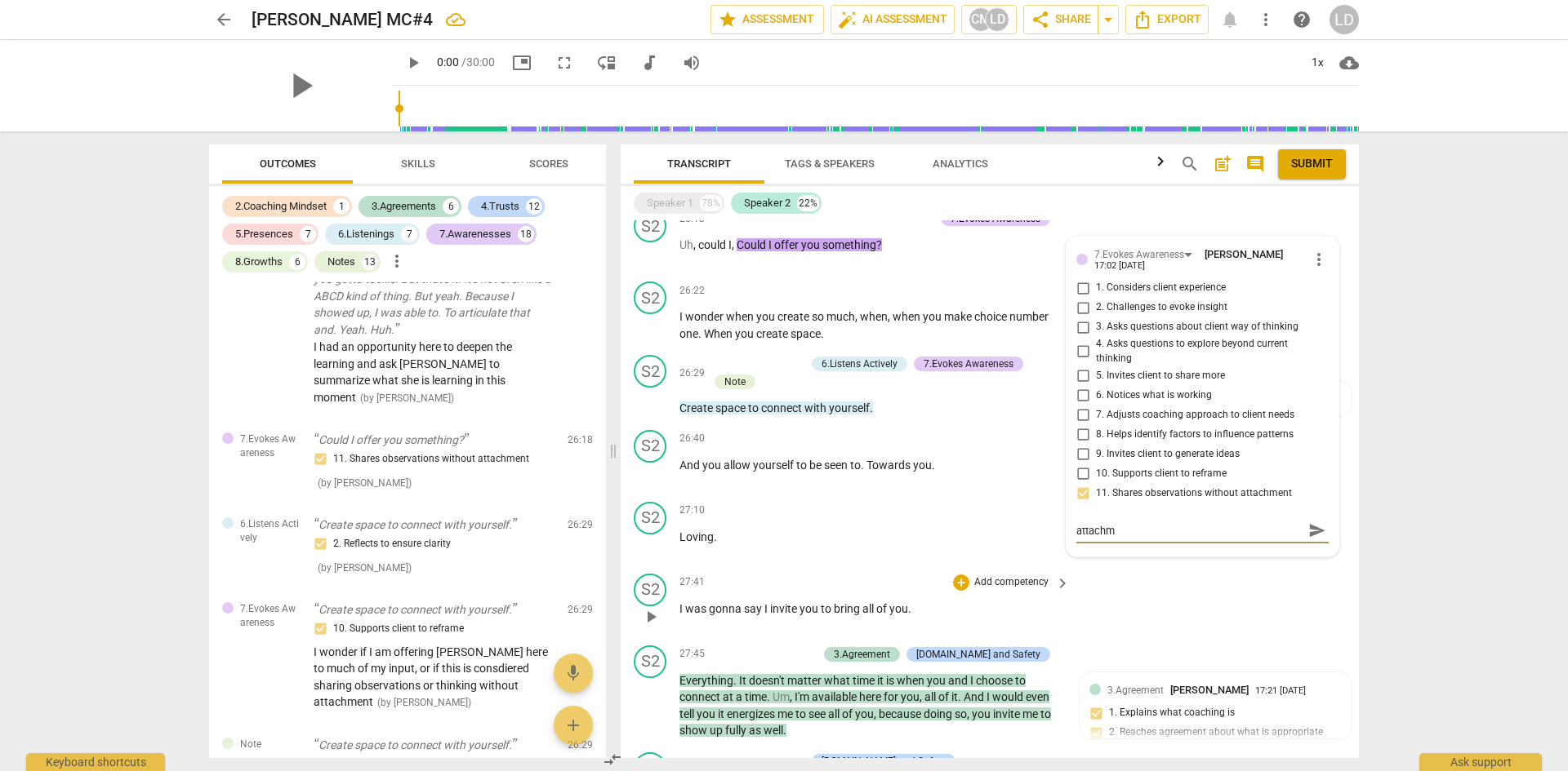
scroll to position [0, 0]
click at [1313, 530] on span "send" at bounding box center [1317, 538] width 18 height 18
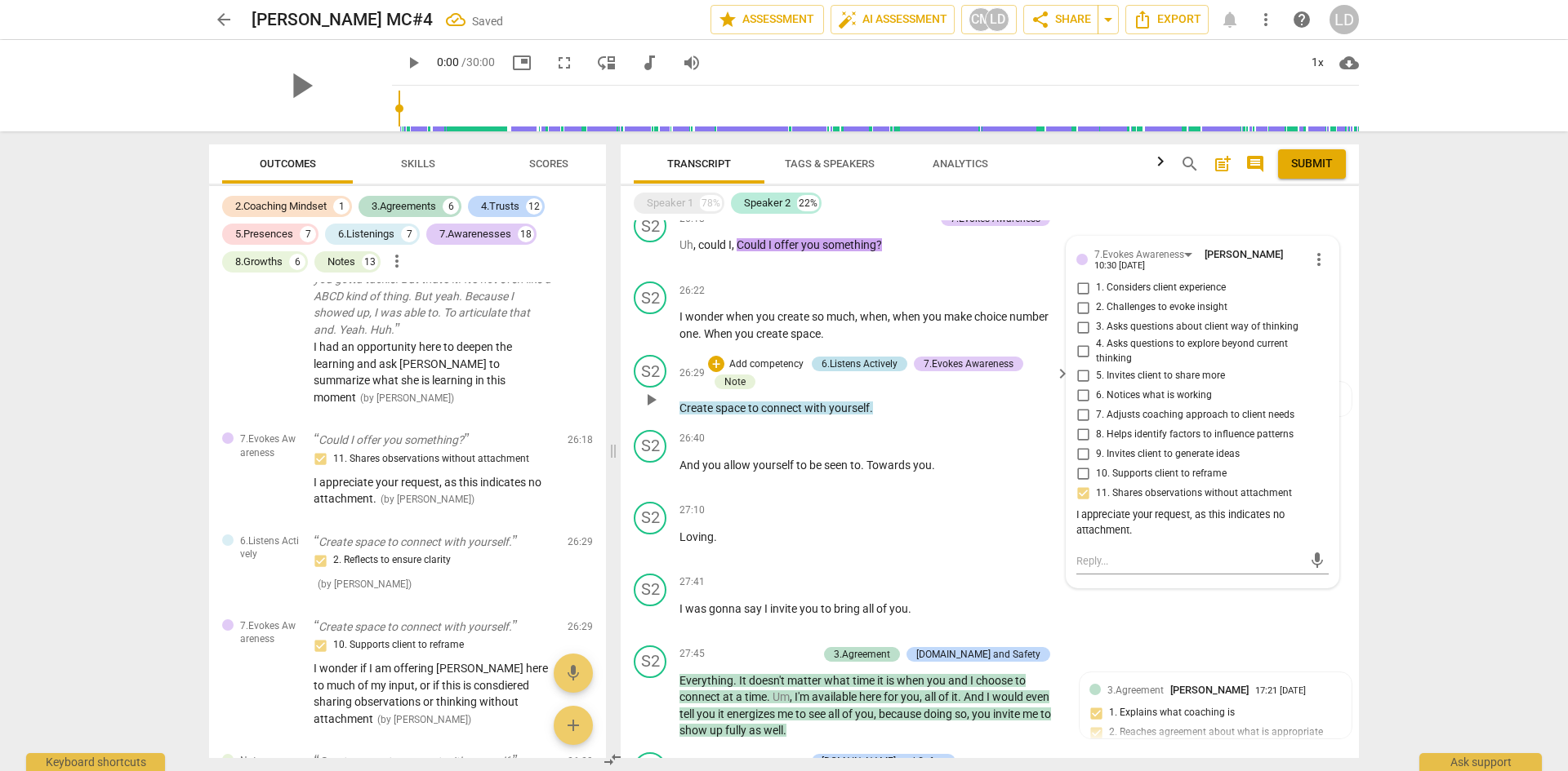
click at [854, 356] on div "6.Listens Actively" at bounding box center [859, 363] width 76 height 15
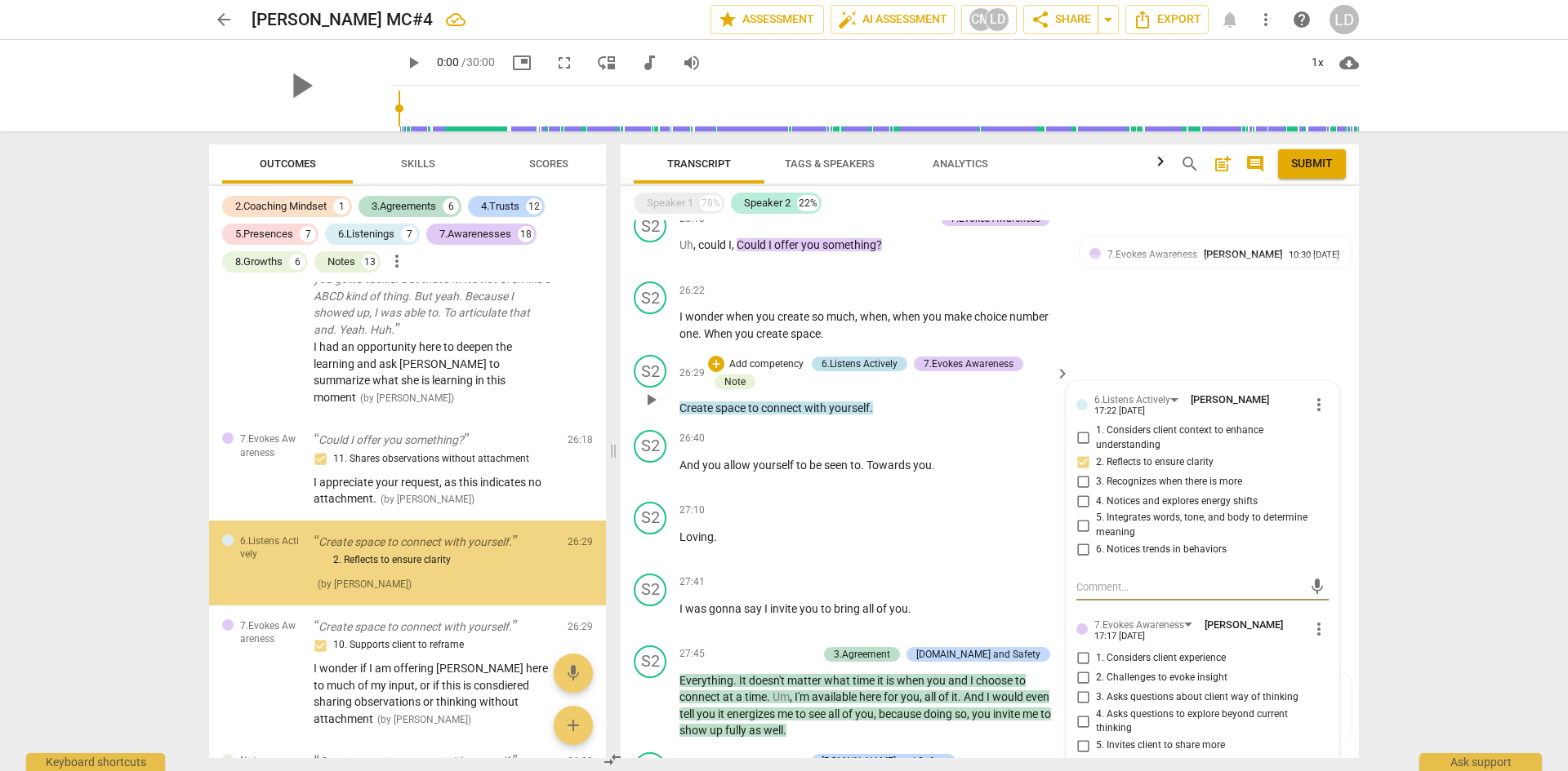
scroll to position [9353, 0]
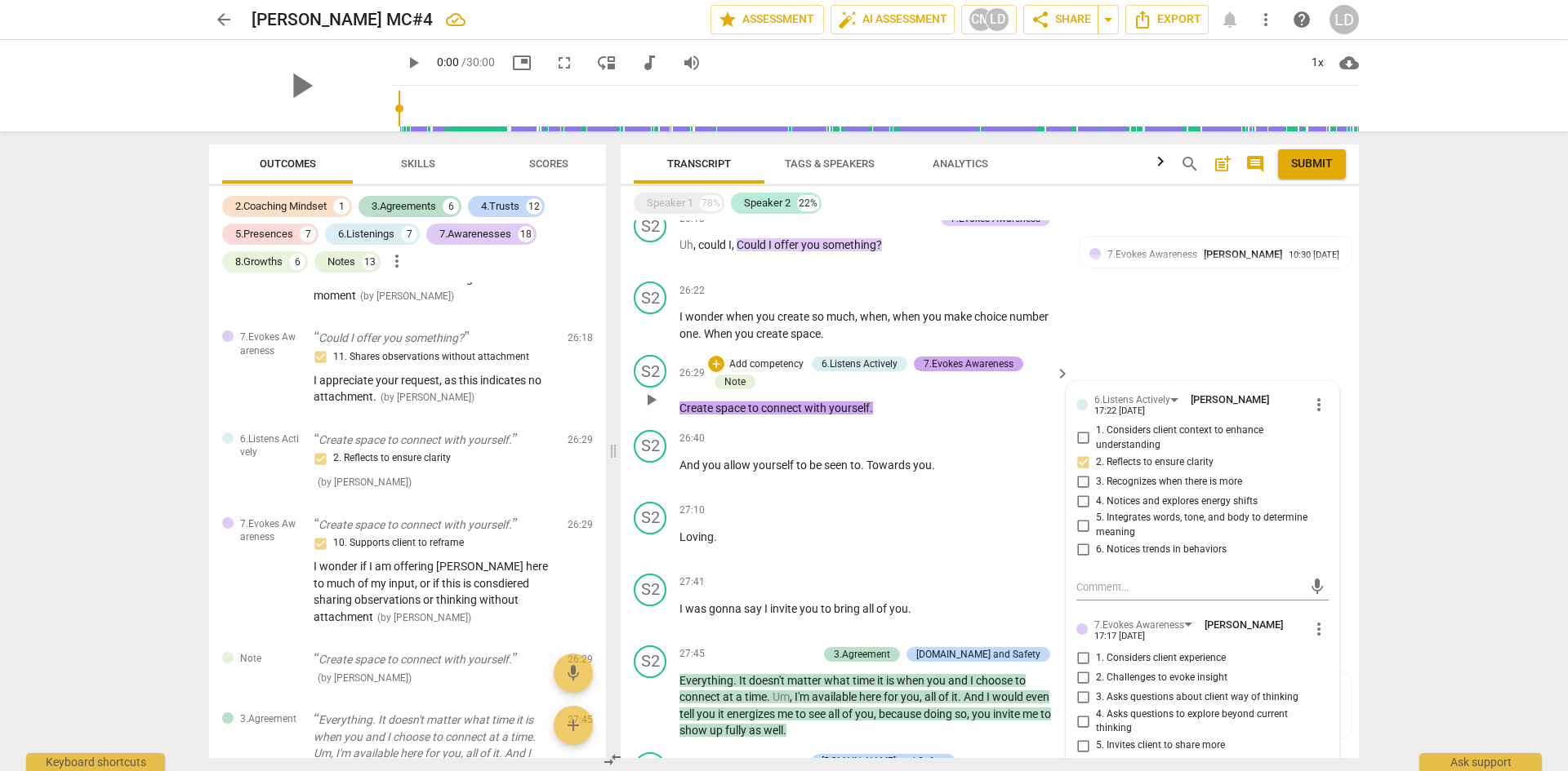
click at [942, 356] on div "7.Evokes Awareness" at bounding box center [968, 363] width 90 height 15
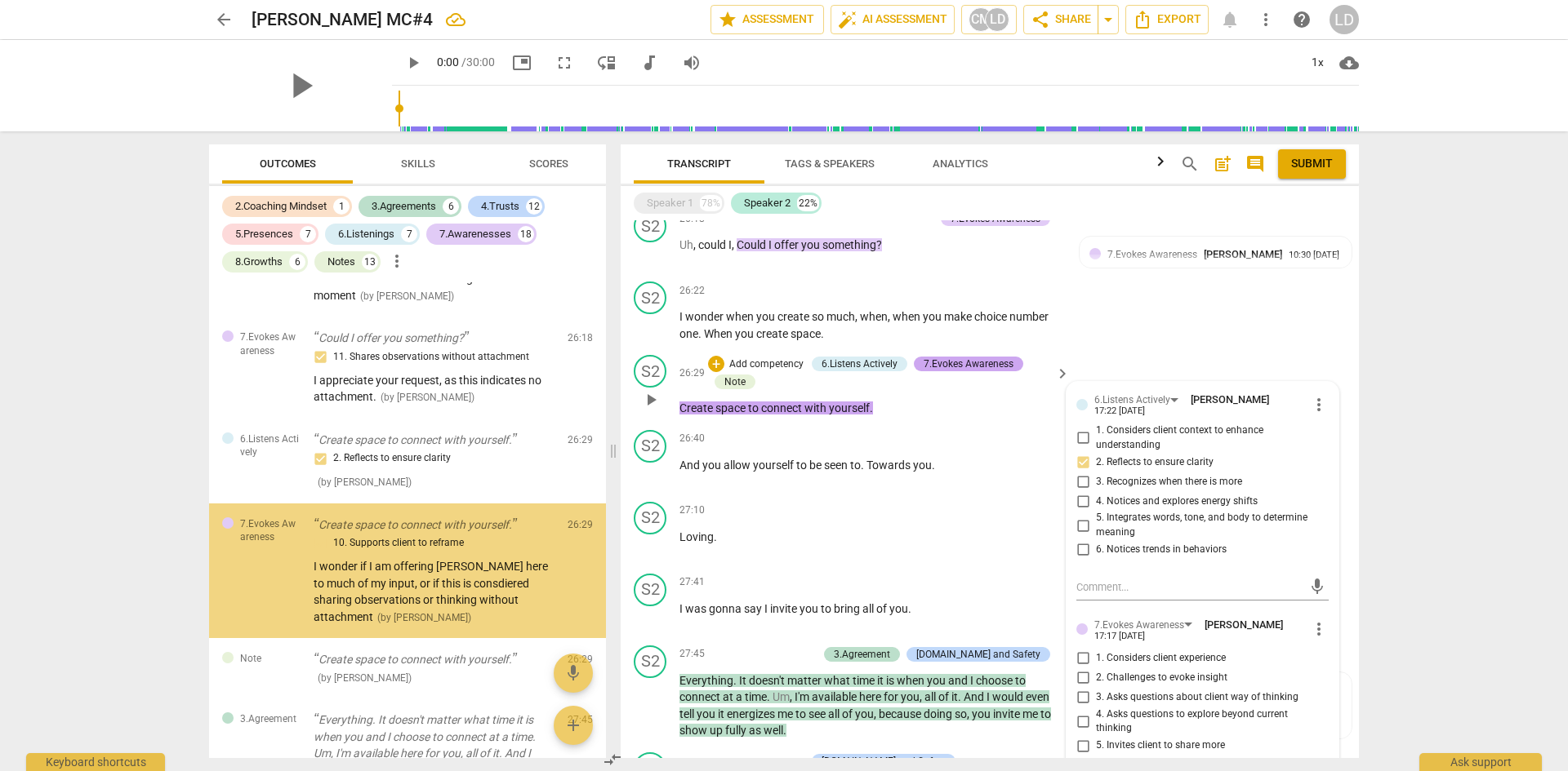
scroll to position [9463, 0]
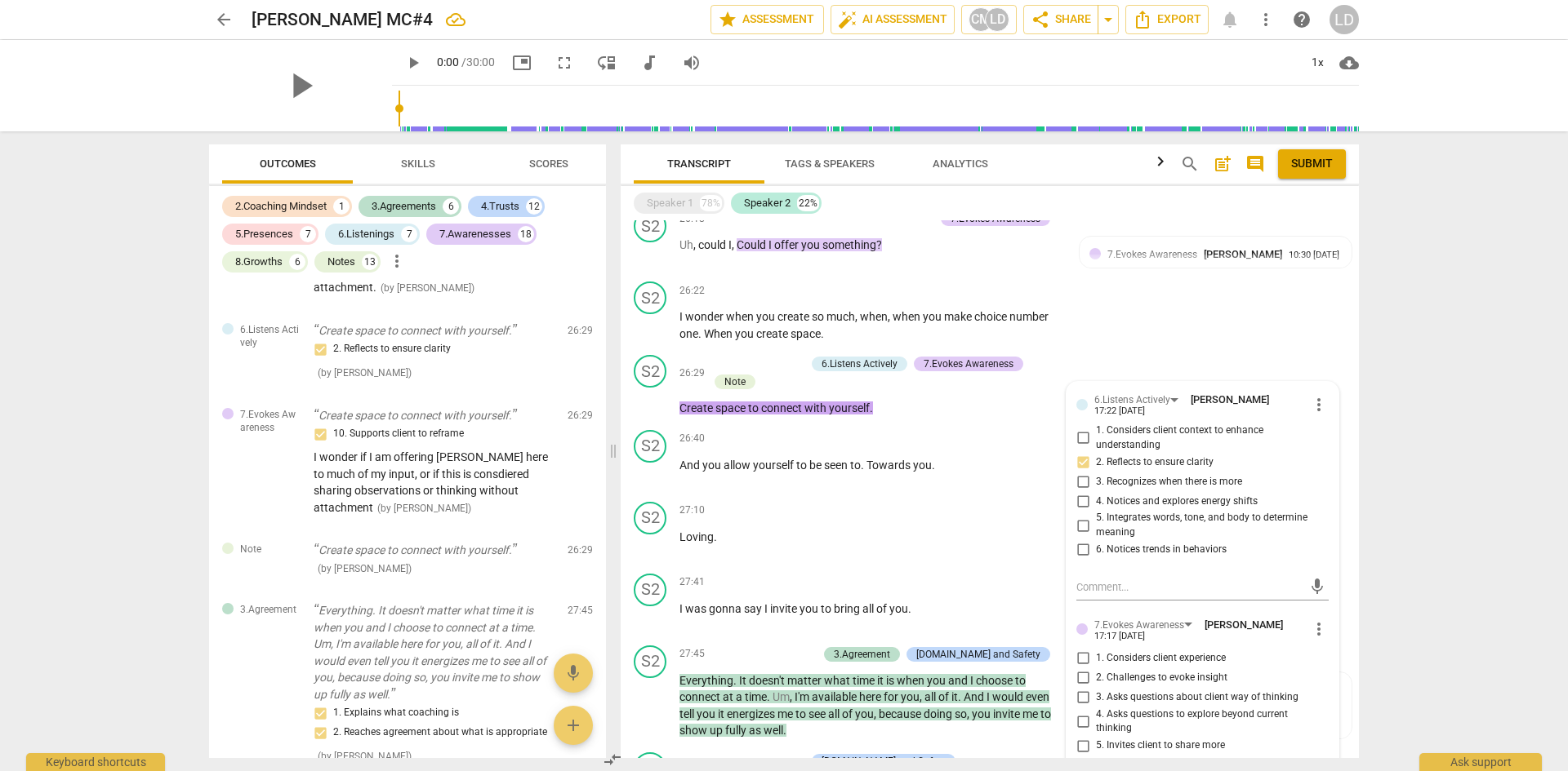
drag, startPoint x: 1360, startPoint y: 673, endPoint x: 1358, endPoint y: 693, distance: 20.1
click at [1358, 693] on div "Transcript Tags & Speakers Analytics search post_add comment Submit Speaker 1 7…" at bounding box center [994, 451] width 758 height 640
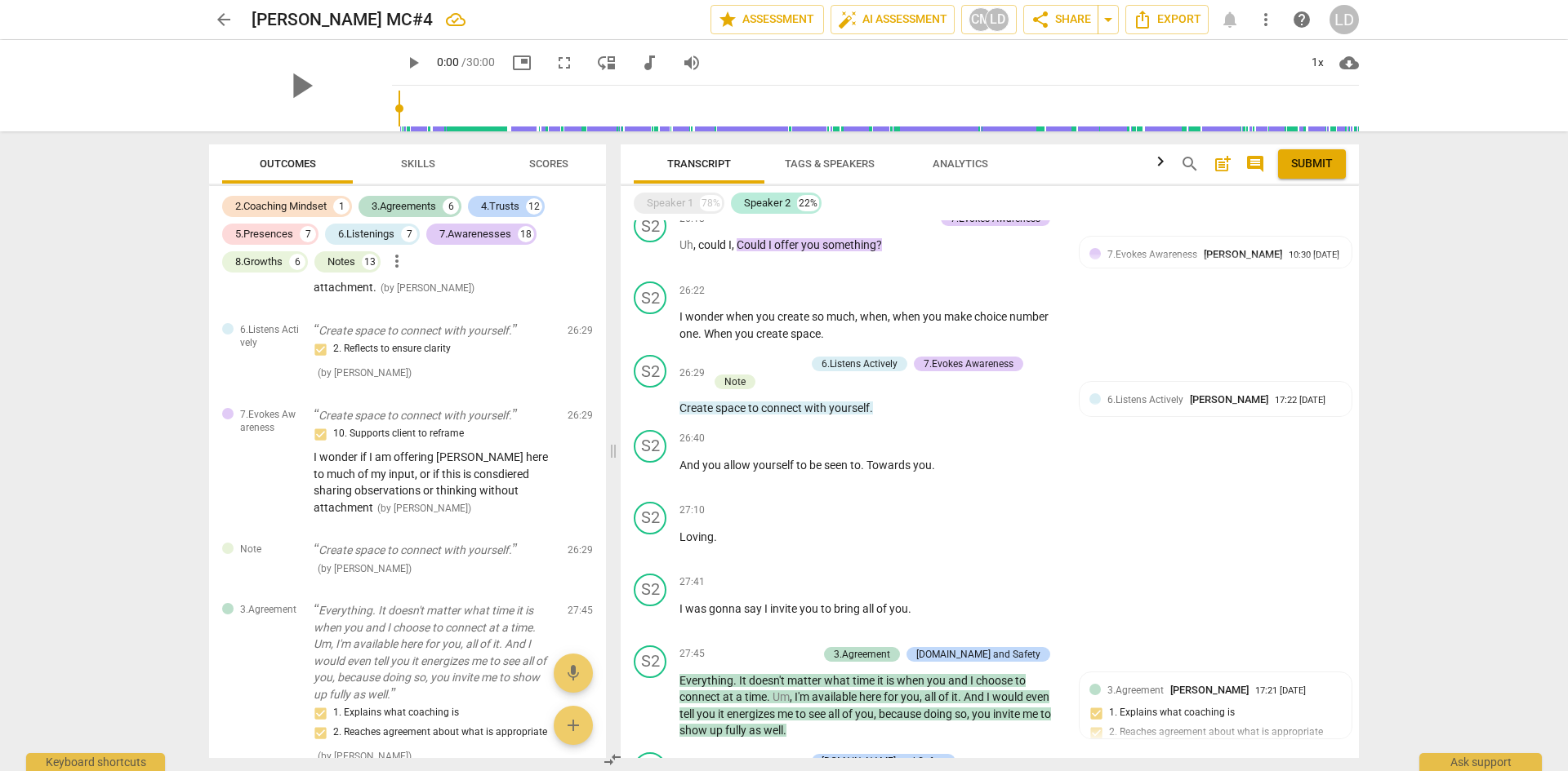
scroll to position [3382, 0]
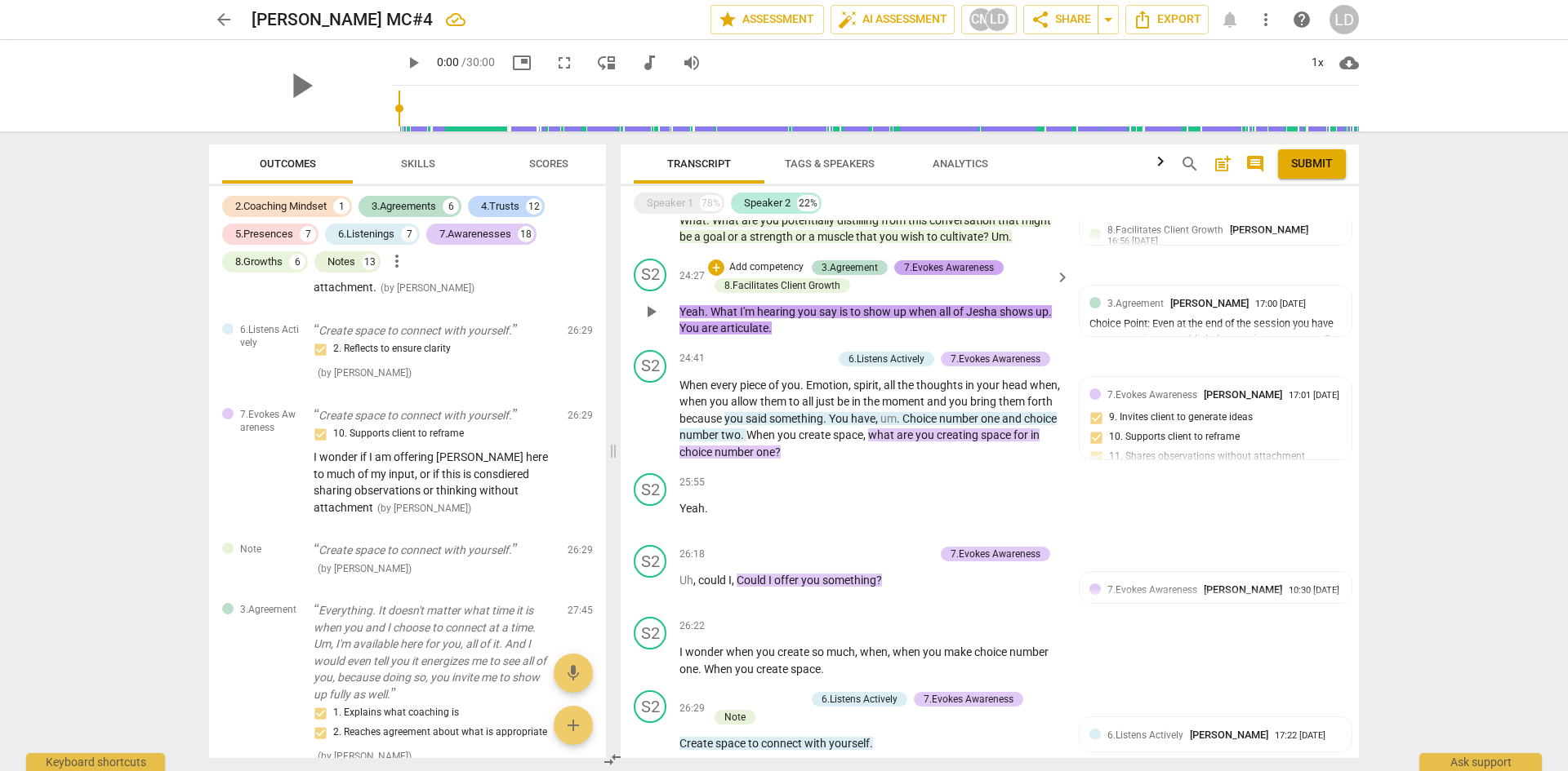
click at [951, 260] on div "7.Evokes Awareness" at bounding box center [948, 267] width 90 height 15
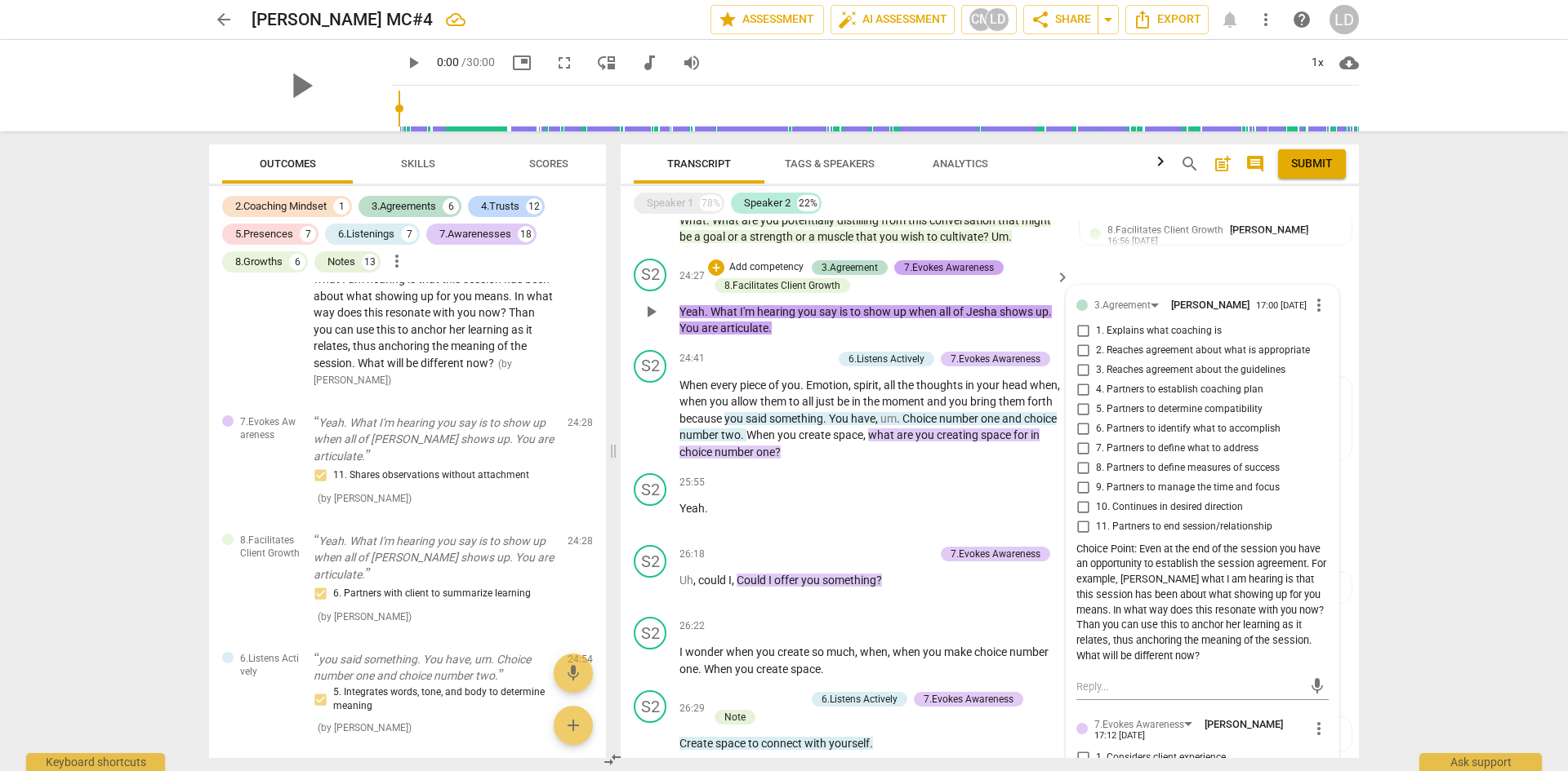
scroll to position [2974, 0]
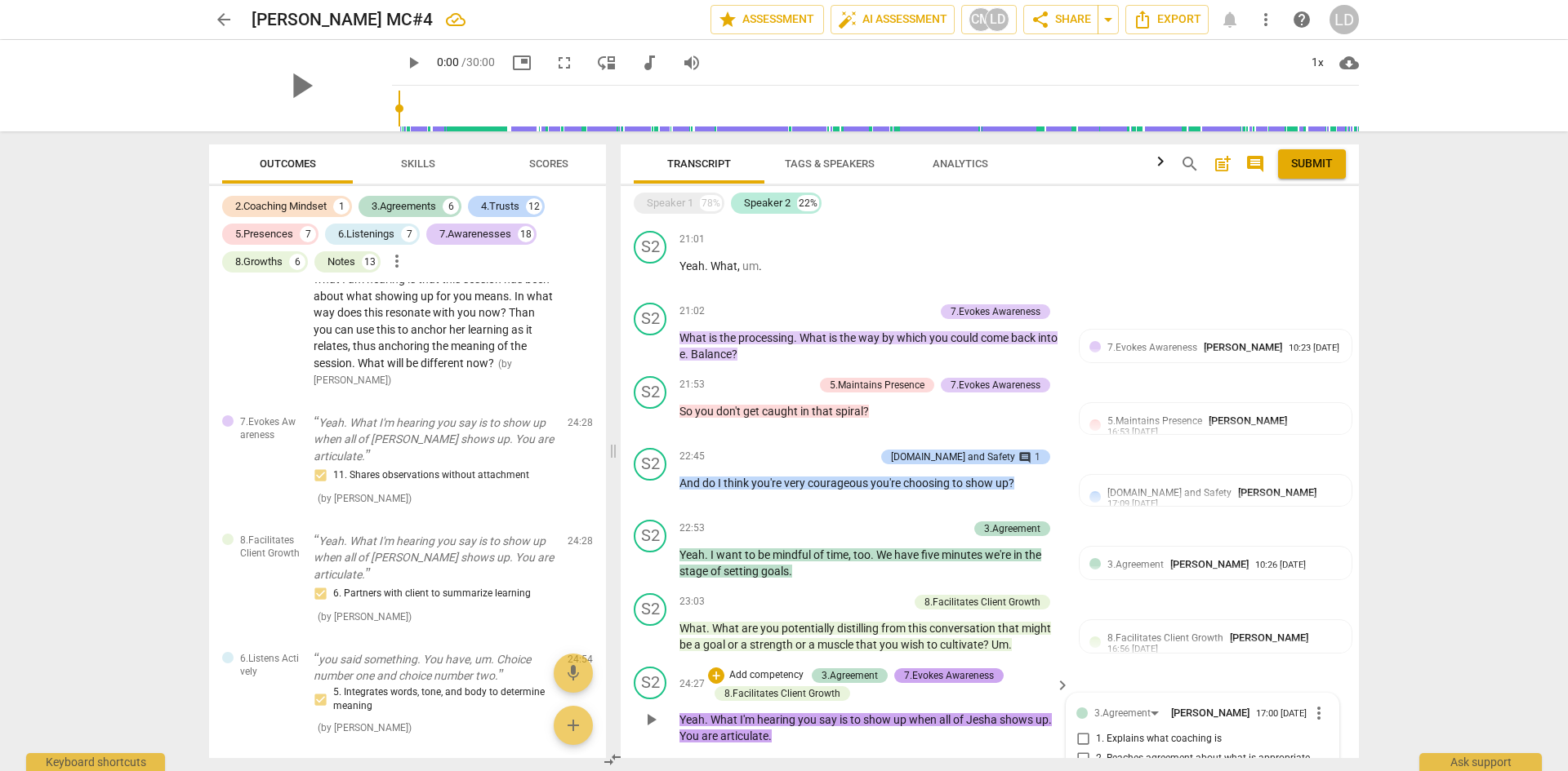
click at [959, 668] on div "7.Evokes Awareness" at bounding box center [948, 675] width 90 height 15
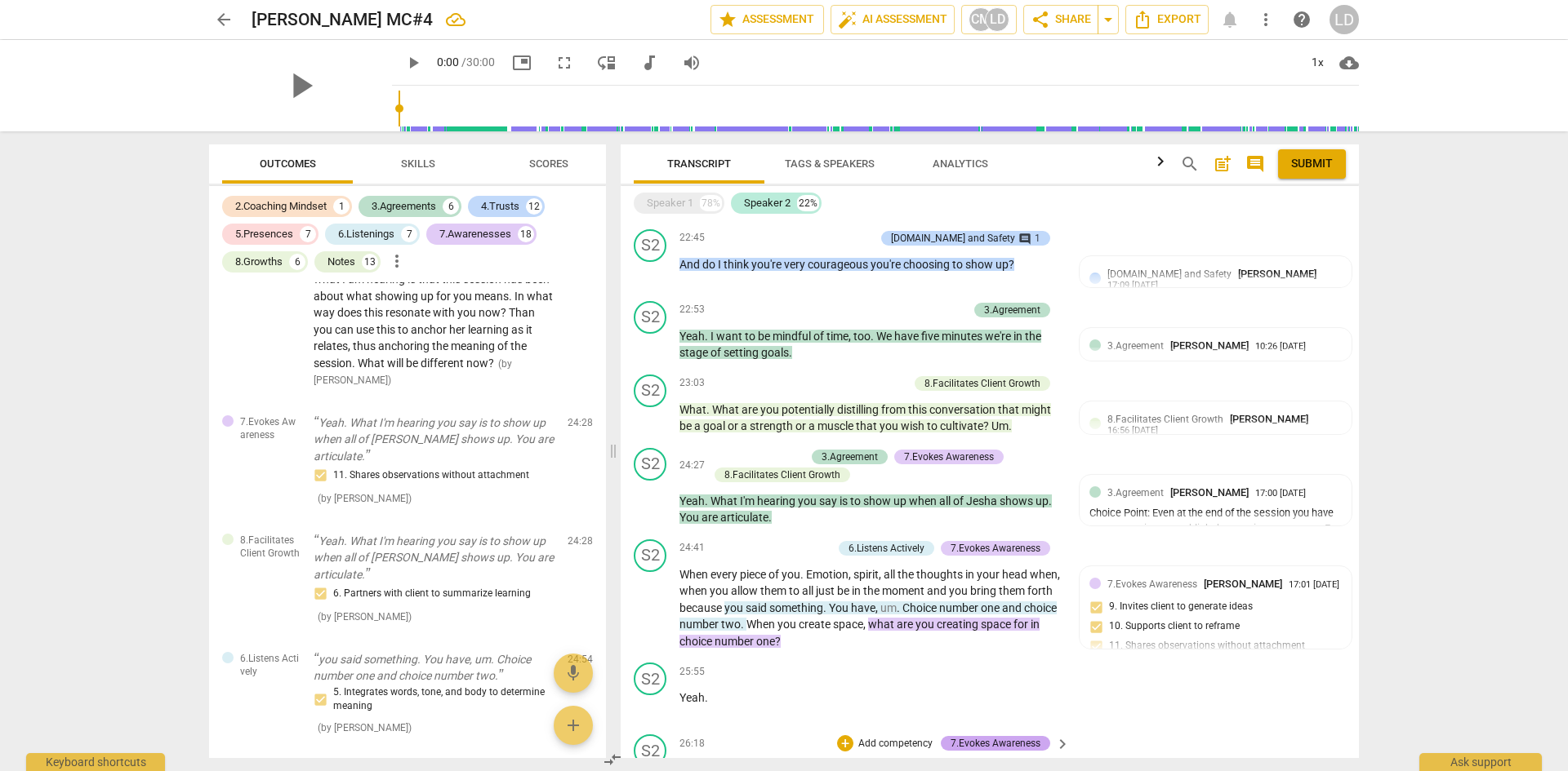
scroll to position [3601, 0]
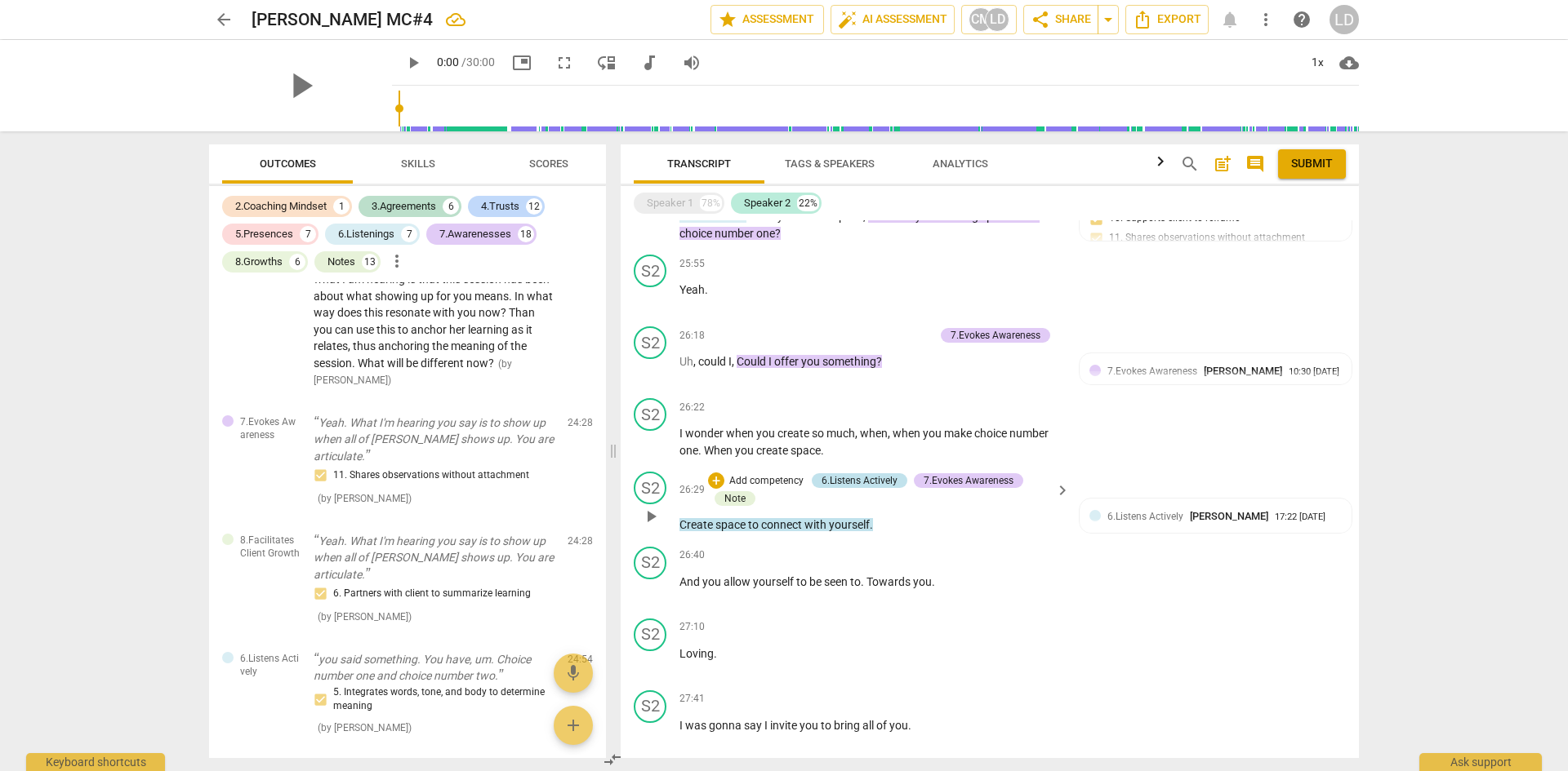
click at [872, 473] on div "6.Listens Actively" at bounding box center [859, 480] width 76 height 15
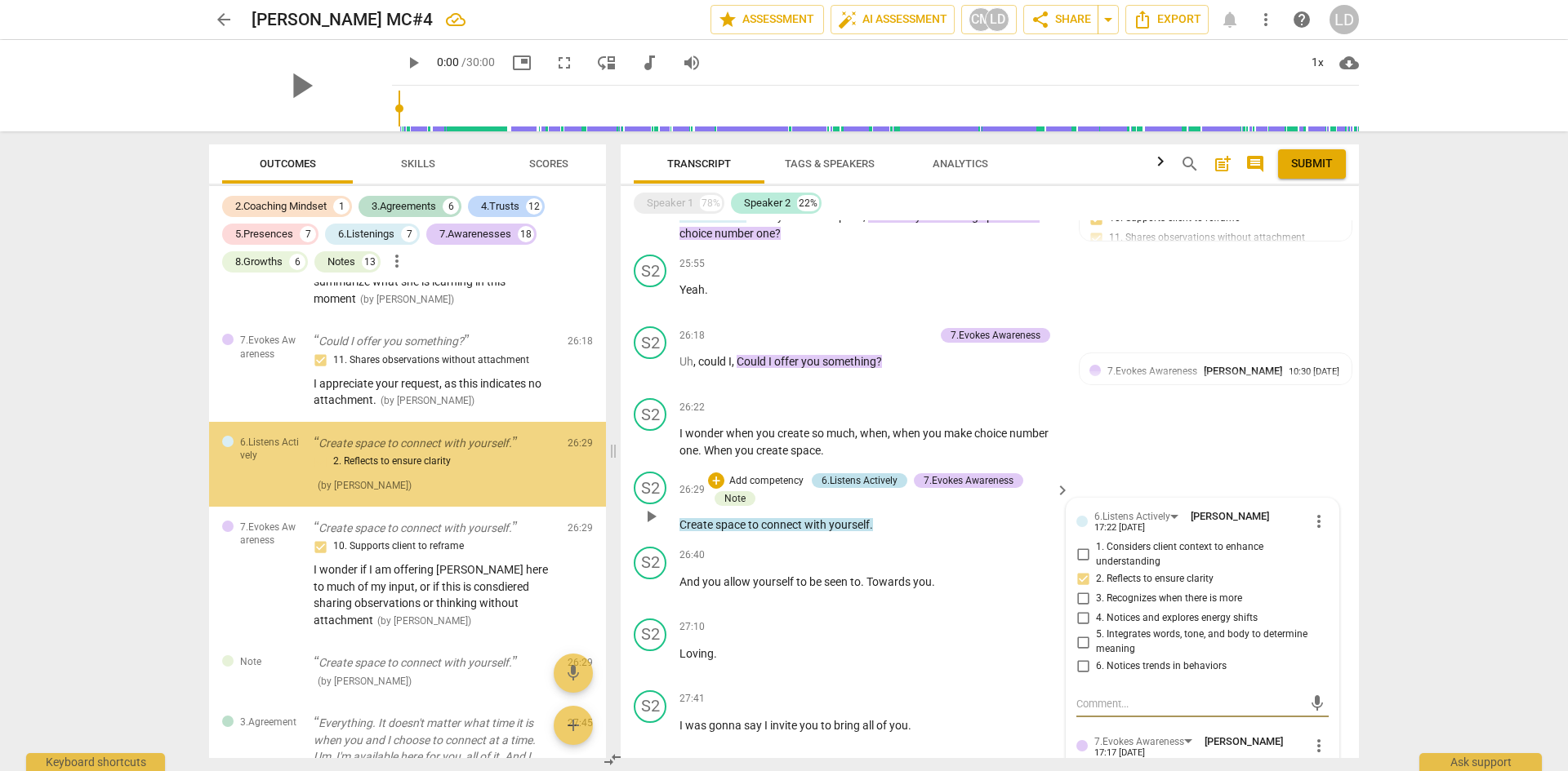
scroll to position [9353, 0]
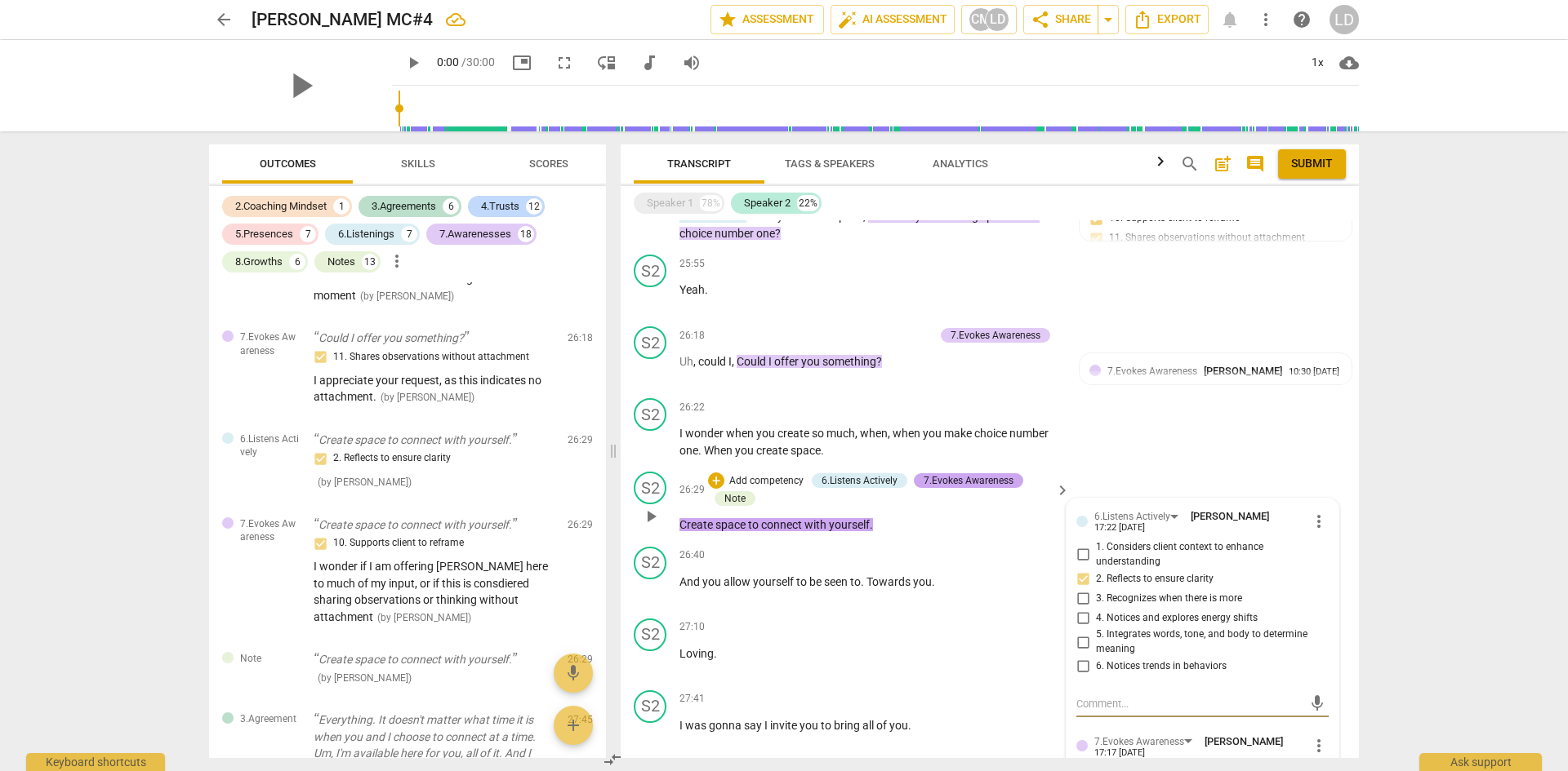
click at [971, 473] on div "7.Evokes Awareness" at bounding box center [968, 480] width 90 height 15
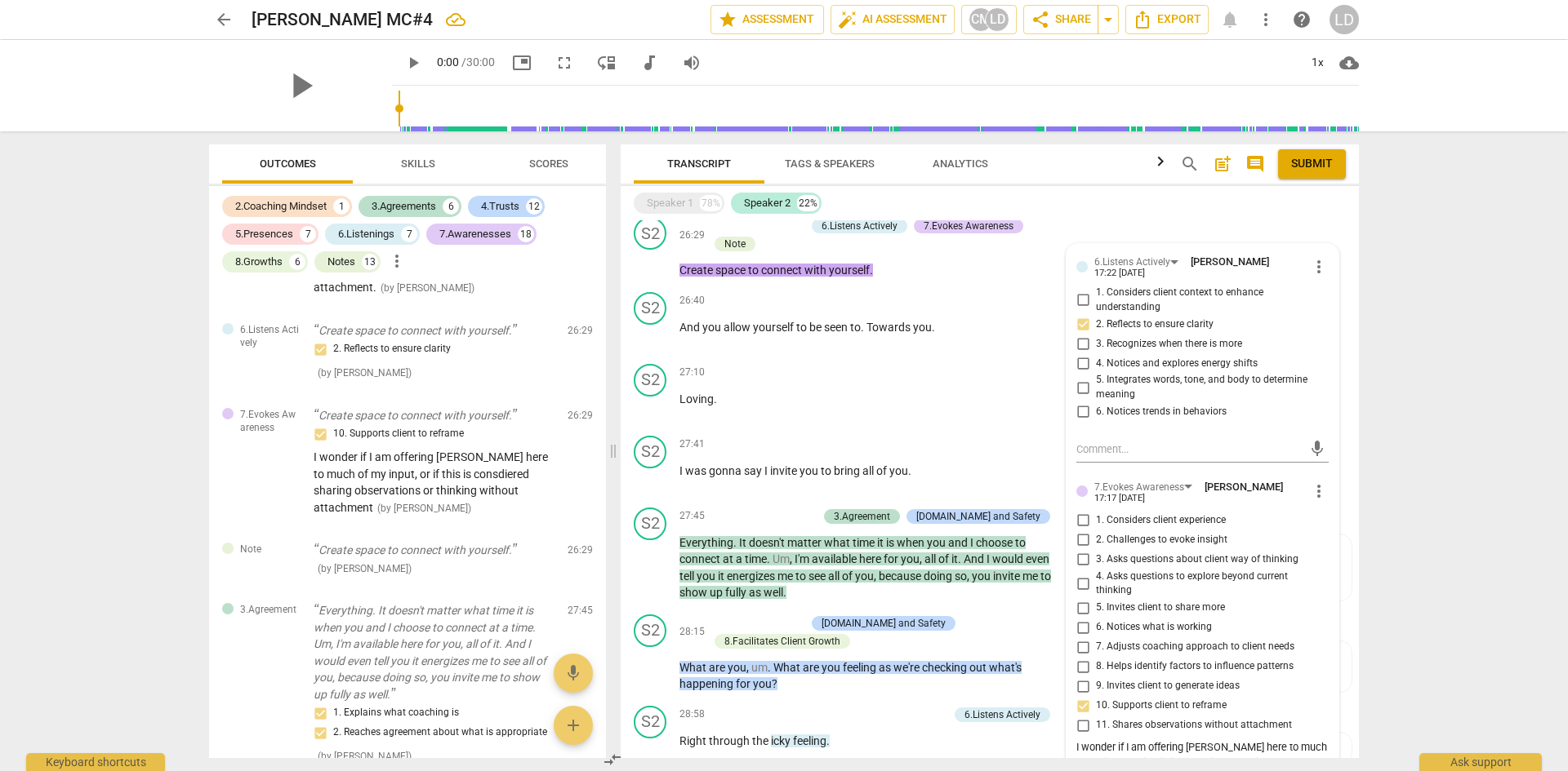
scroll to position [3885, 0]
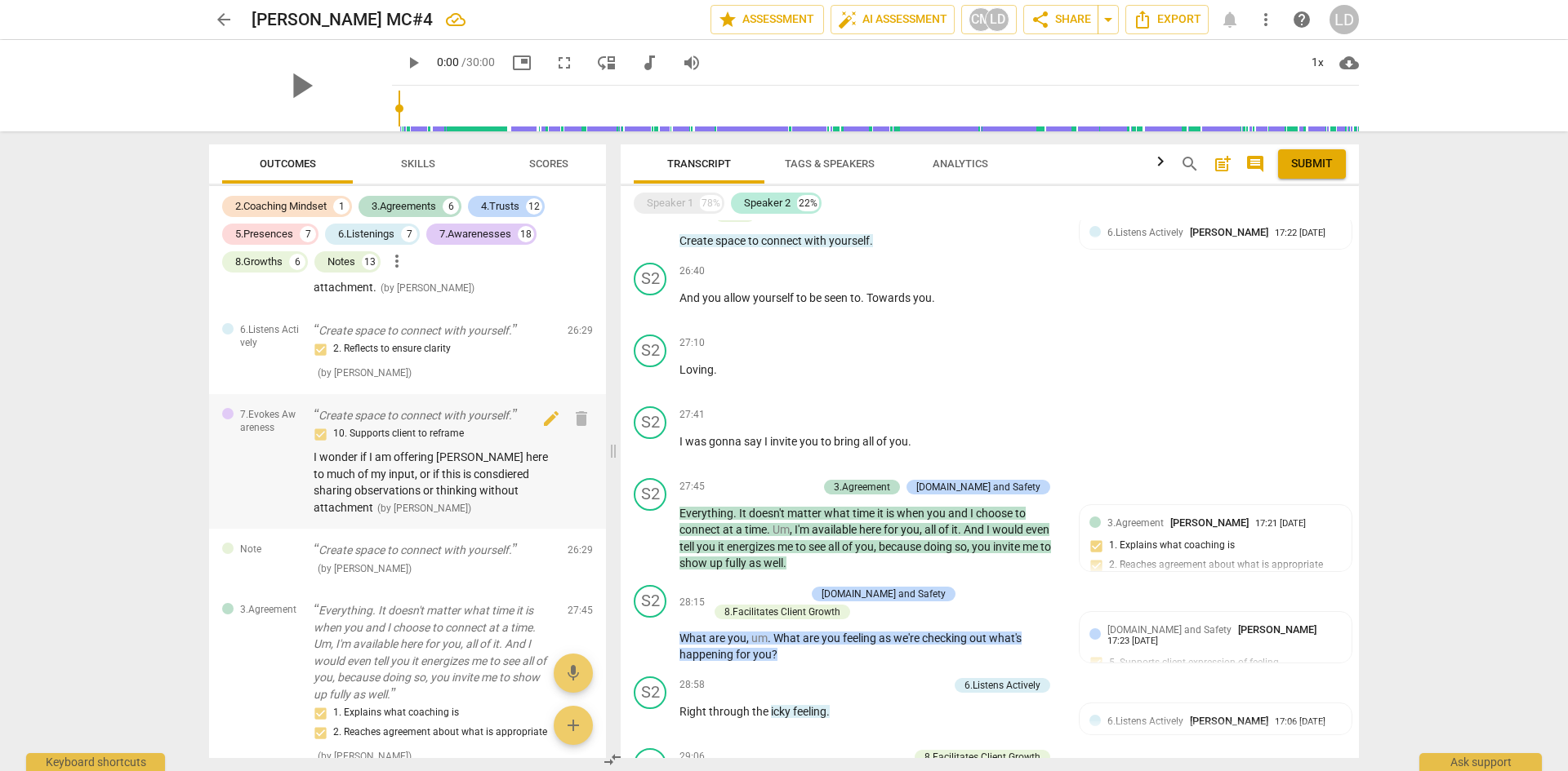
click at [442, 514] on span "I wonder if I am offering Jessa here to much of my input, or if this is consdie…" at bounding box center [431, 482] width 234 height 64
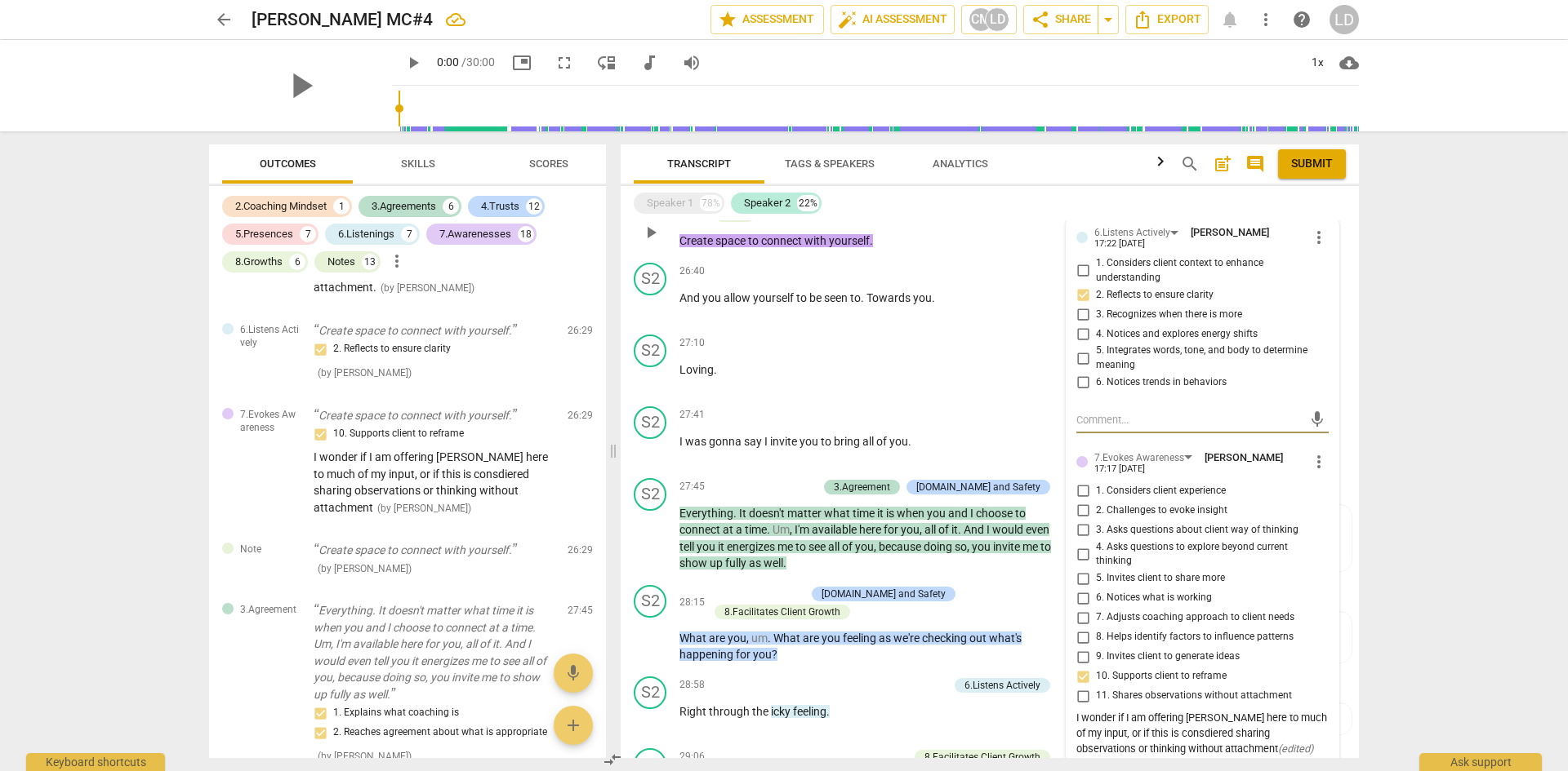
click at [1217, 771] on textarea at bounding box center [1190, 779] width 227 height 16
click at [1313, 771] on span "send" at bounding box center [1317, 785] width 18 height 18
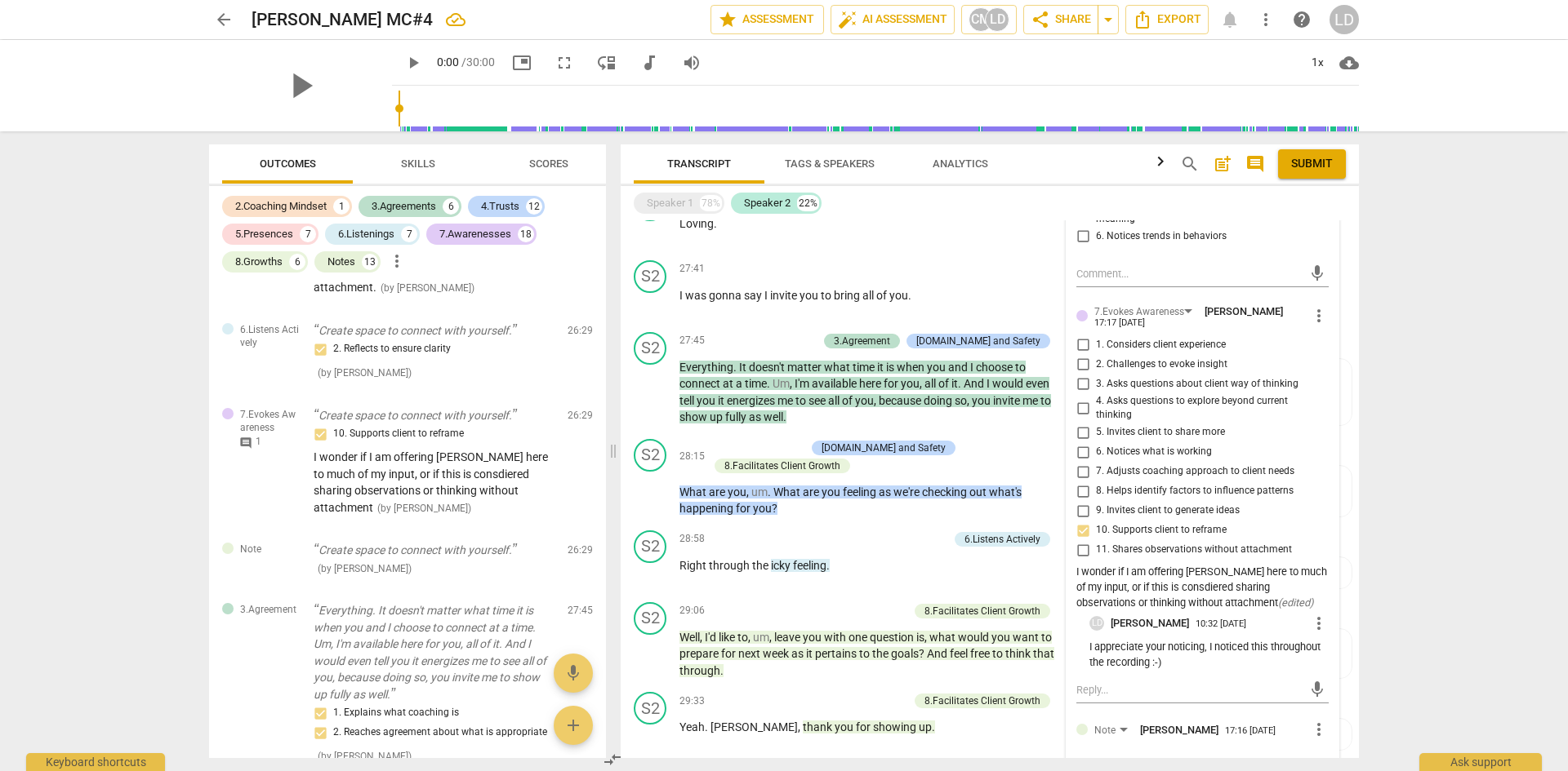
scroll to position [4038, 0]
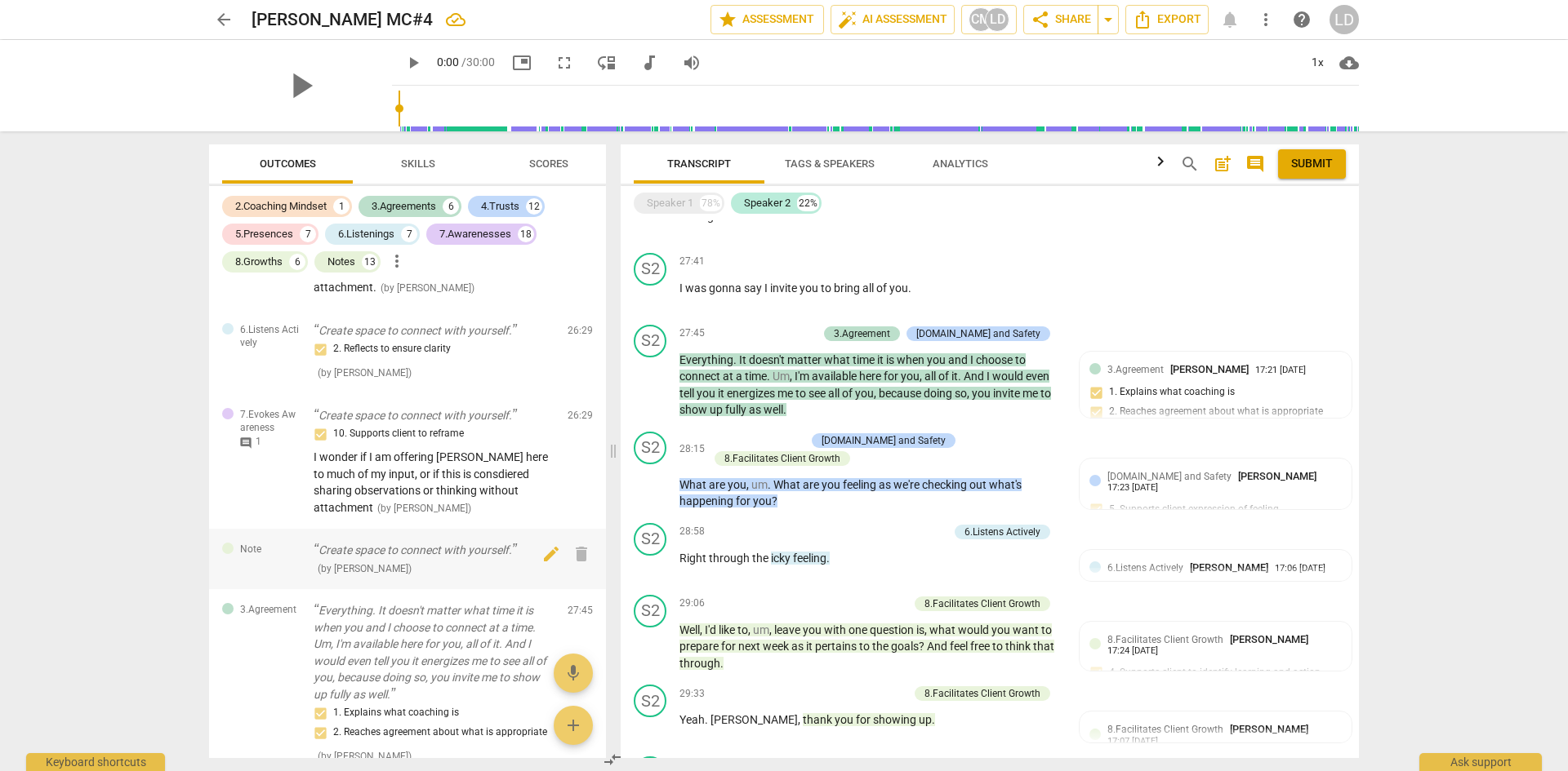
click at [469, 577] on div "( by Chris Mijatovich )" at bounding box center [434, 569] width 241 height 17
click at [411, 559] on p "Create space to connect with yourself." at bounding box center [434, 551] width 241 height 17
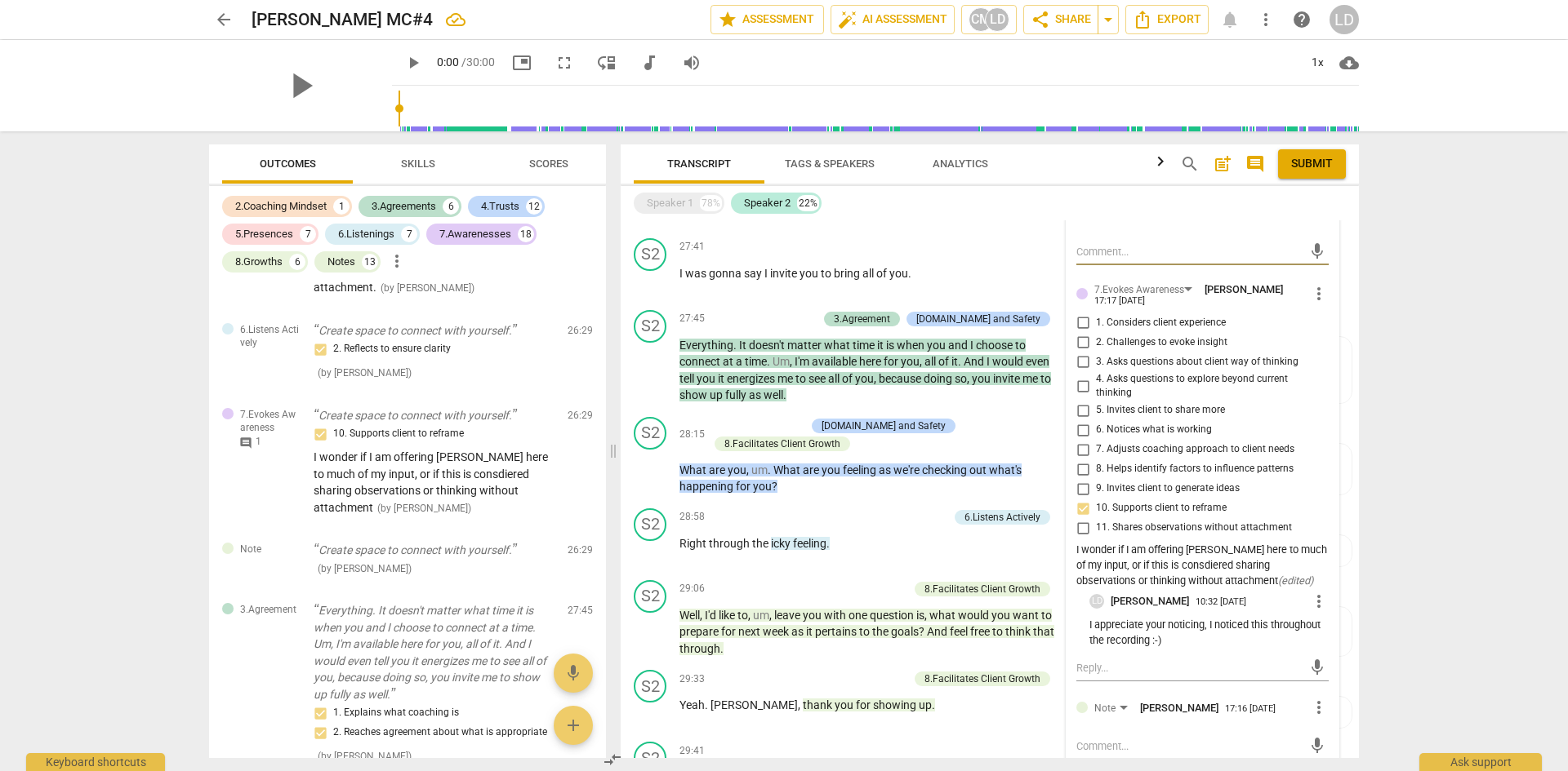
scroll to position [4061, 0]
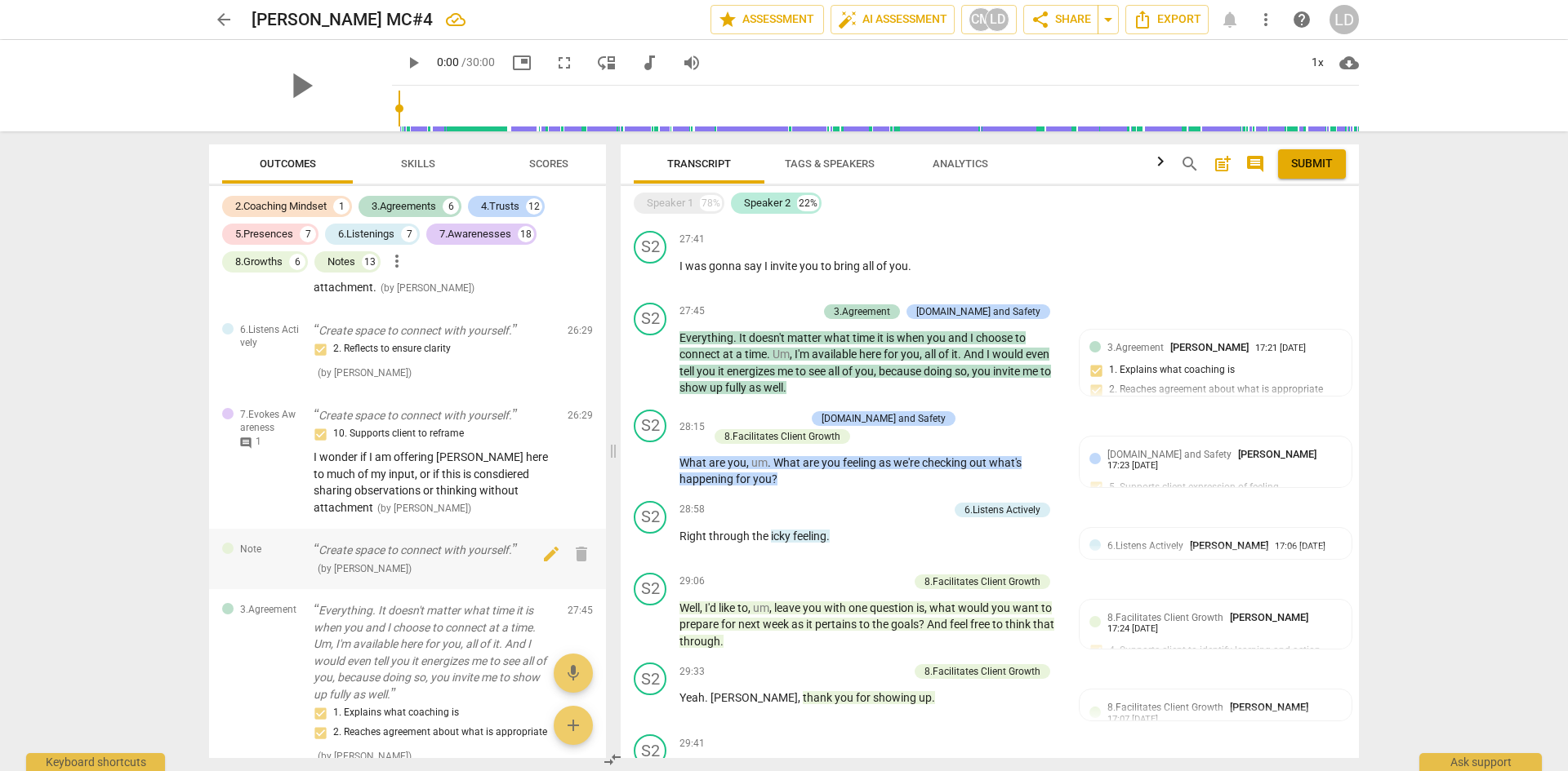
click at [469, 559] on p "Create space to connect with yourself." at bounding box center [434, 551] width 241 height 17
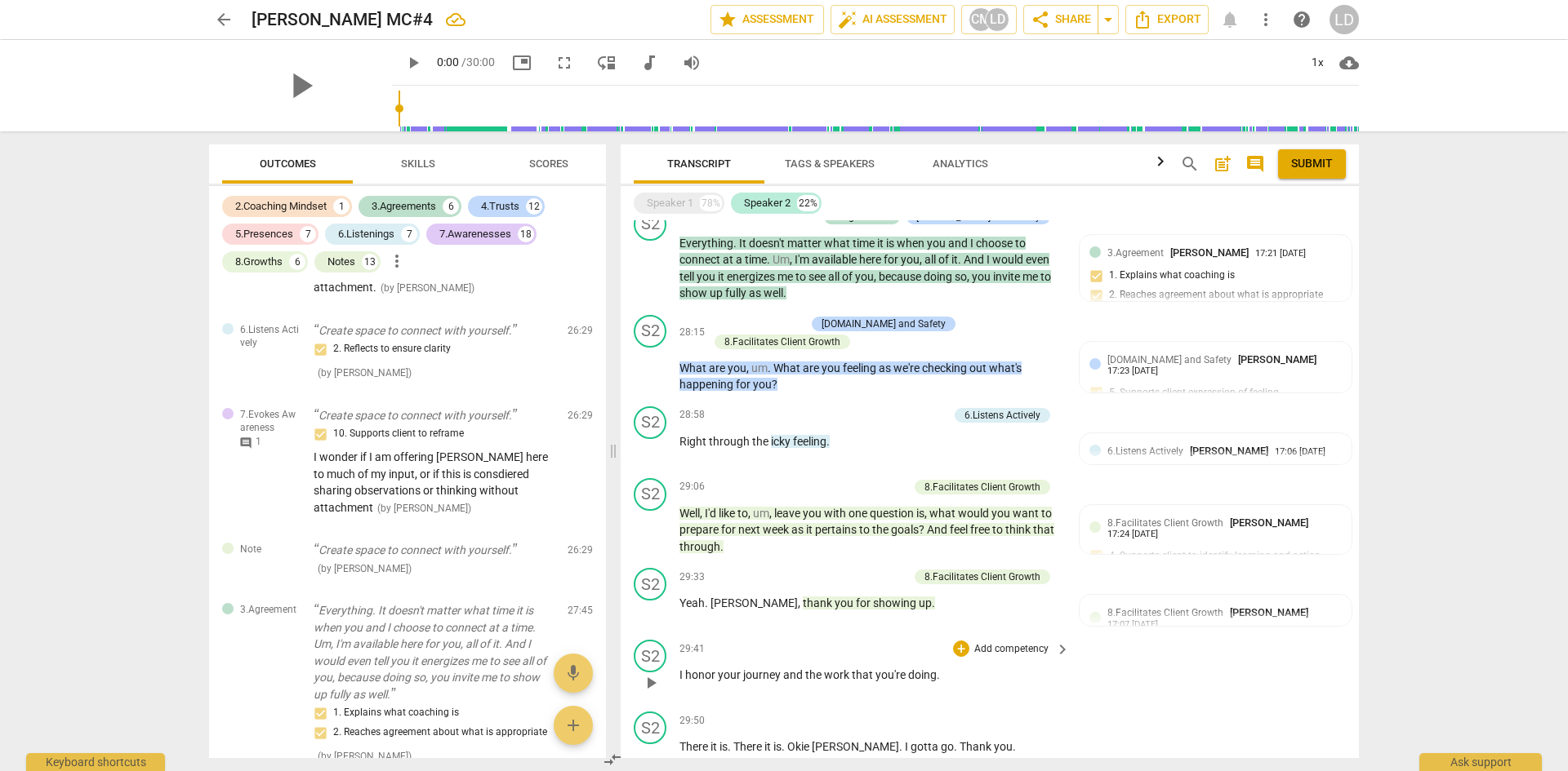
scroll to position [3747, 0]
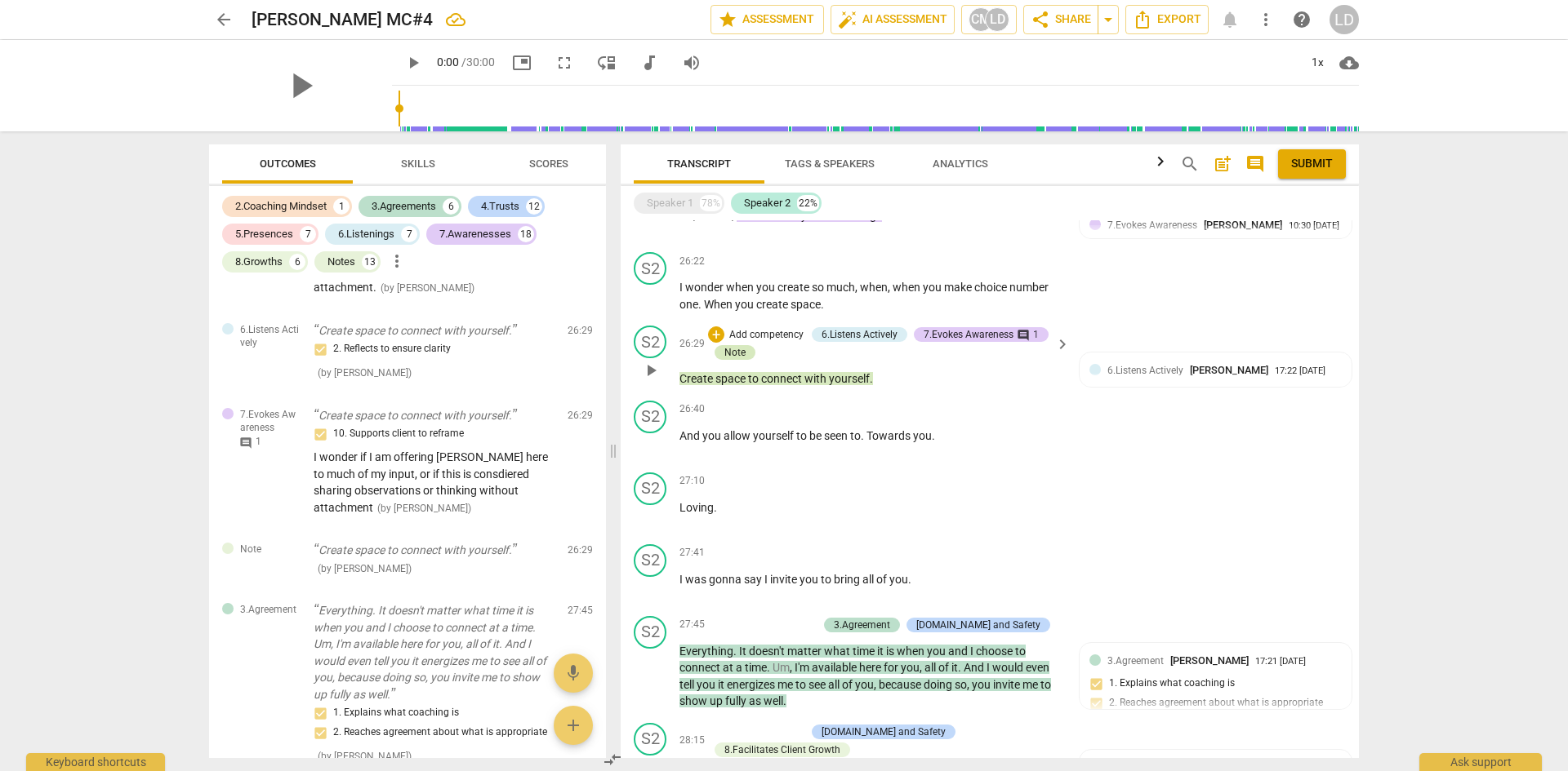
click at [727, 345] on div "Note" at bounding box center [735, 352] width 21 height 15
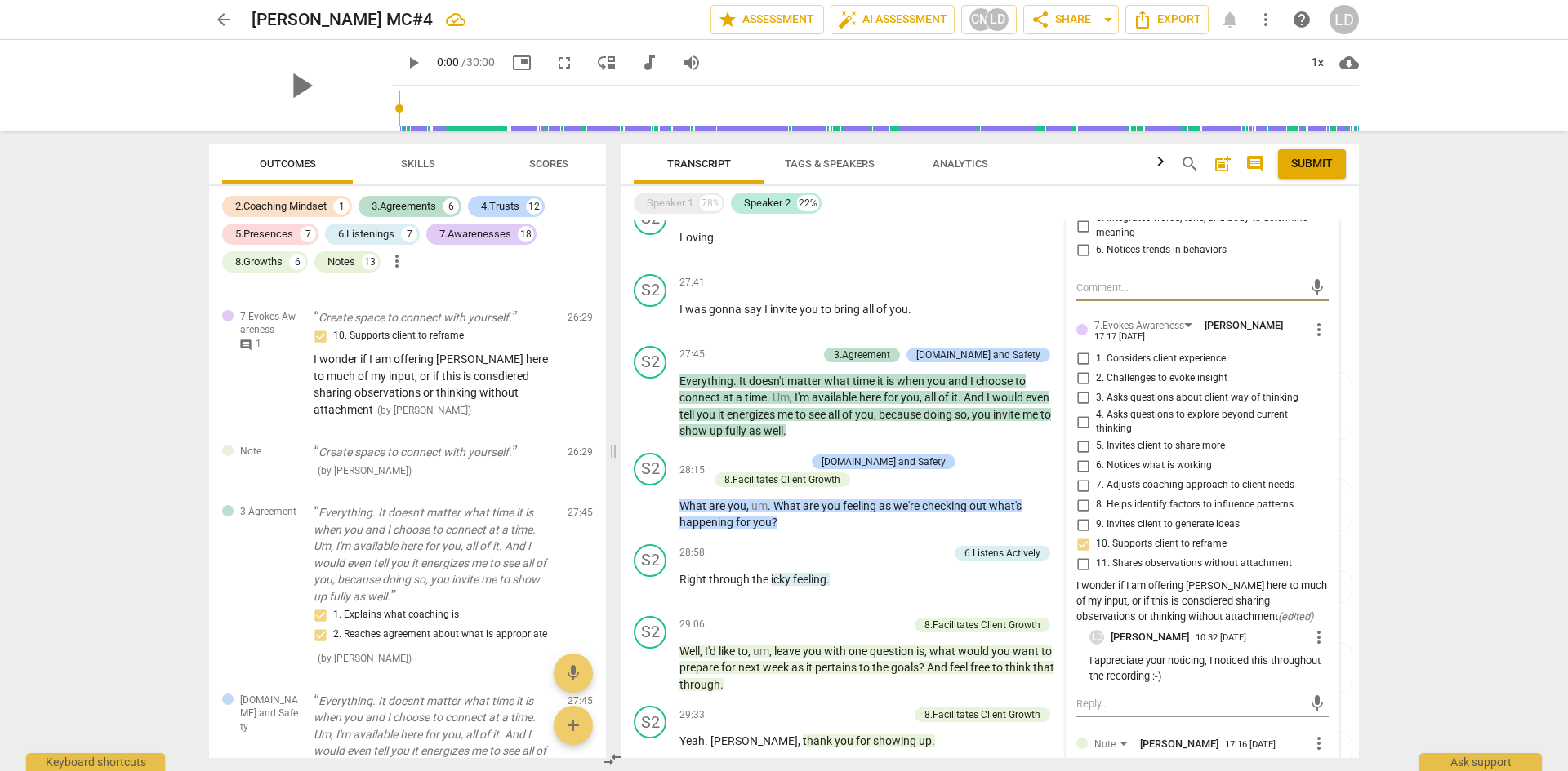
scroll to position [4038, 0]
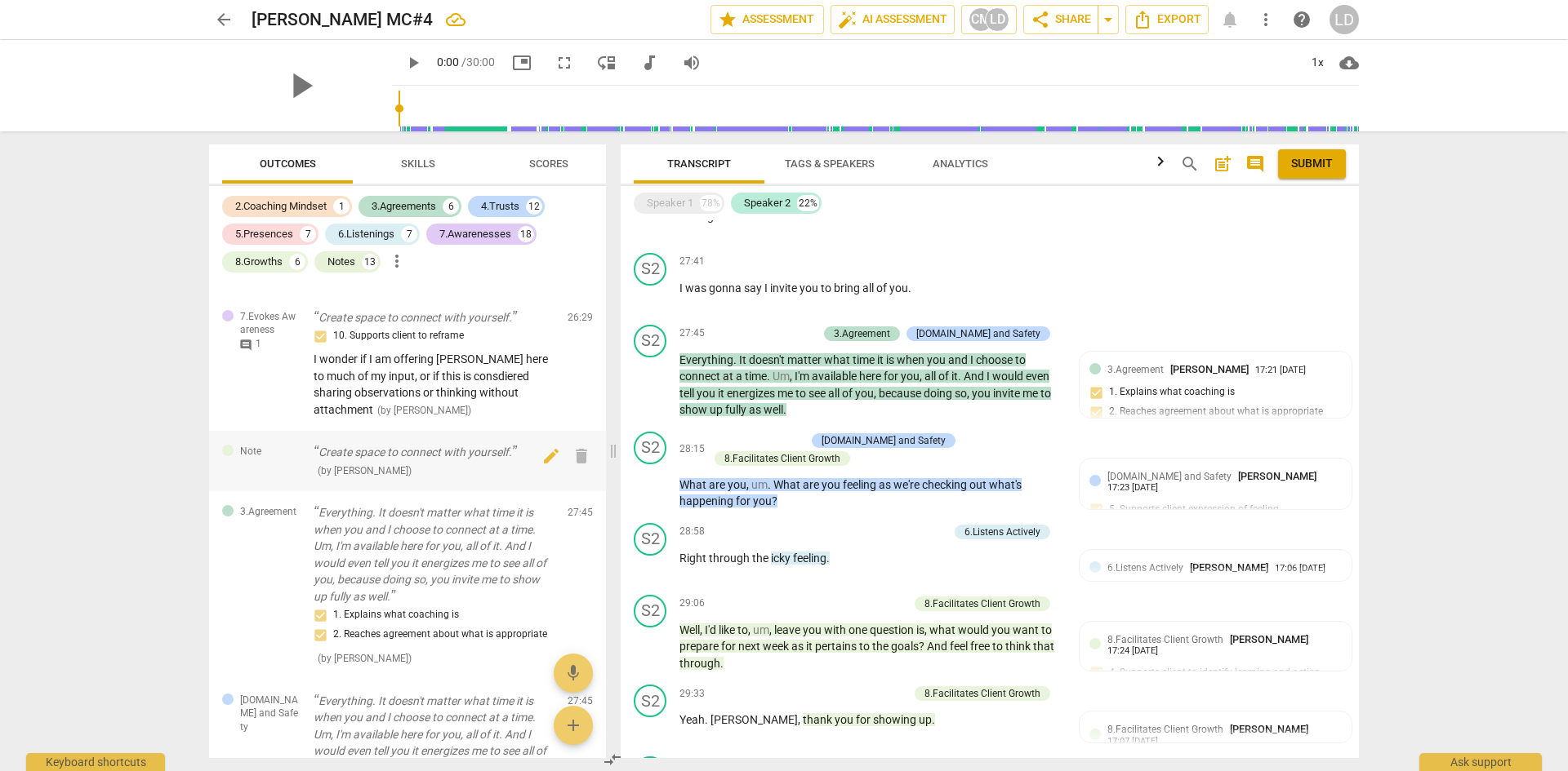
click at [480, 461] on p "Create space to connect with yourself." at bounding box center [434, 453] width 241 height 17
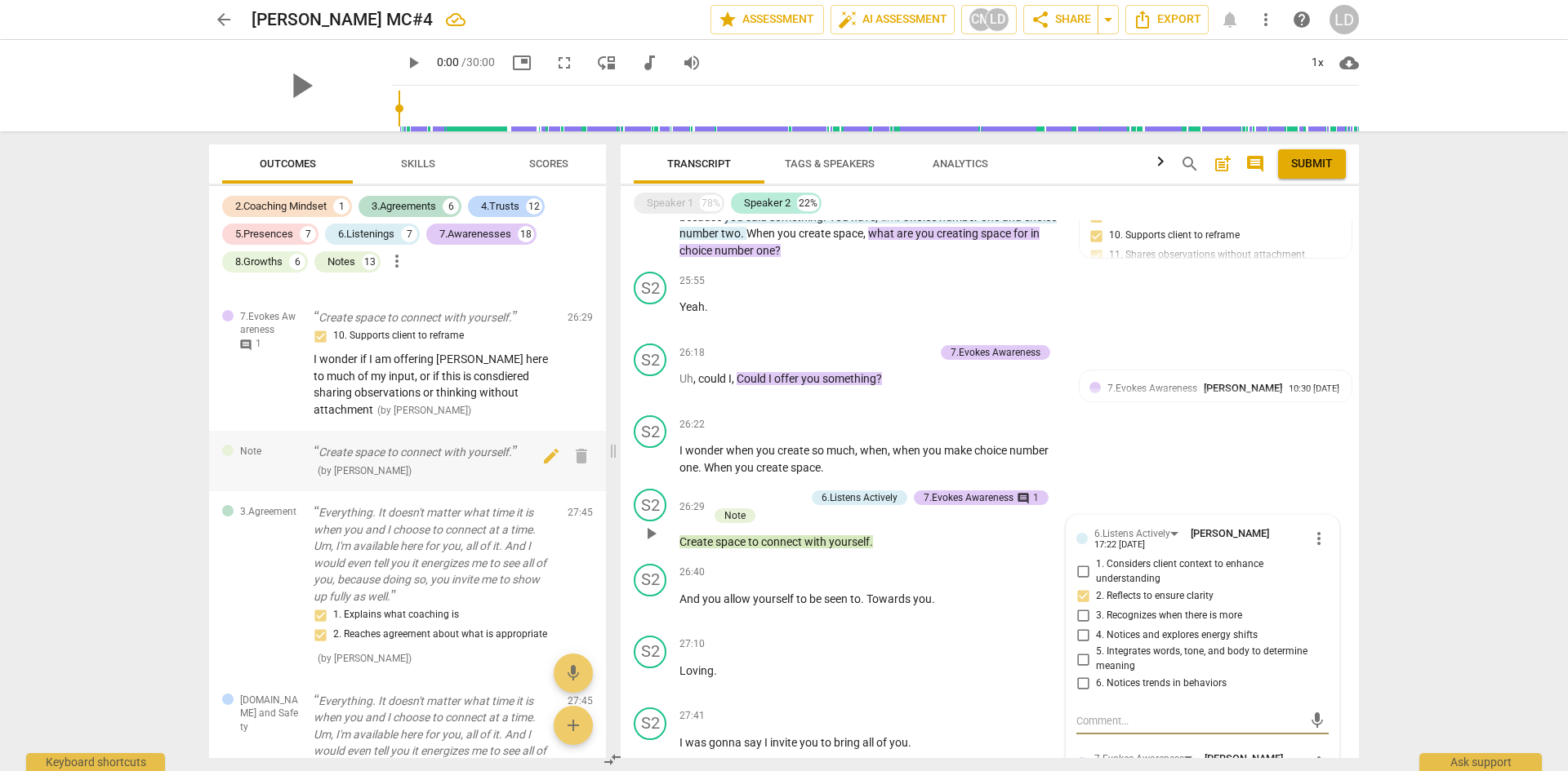
scroll to position [3572, 0]
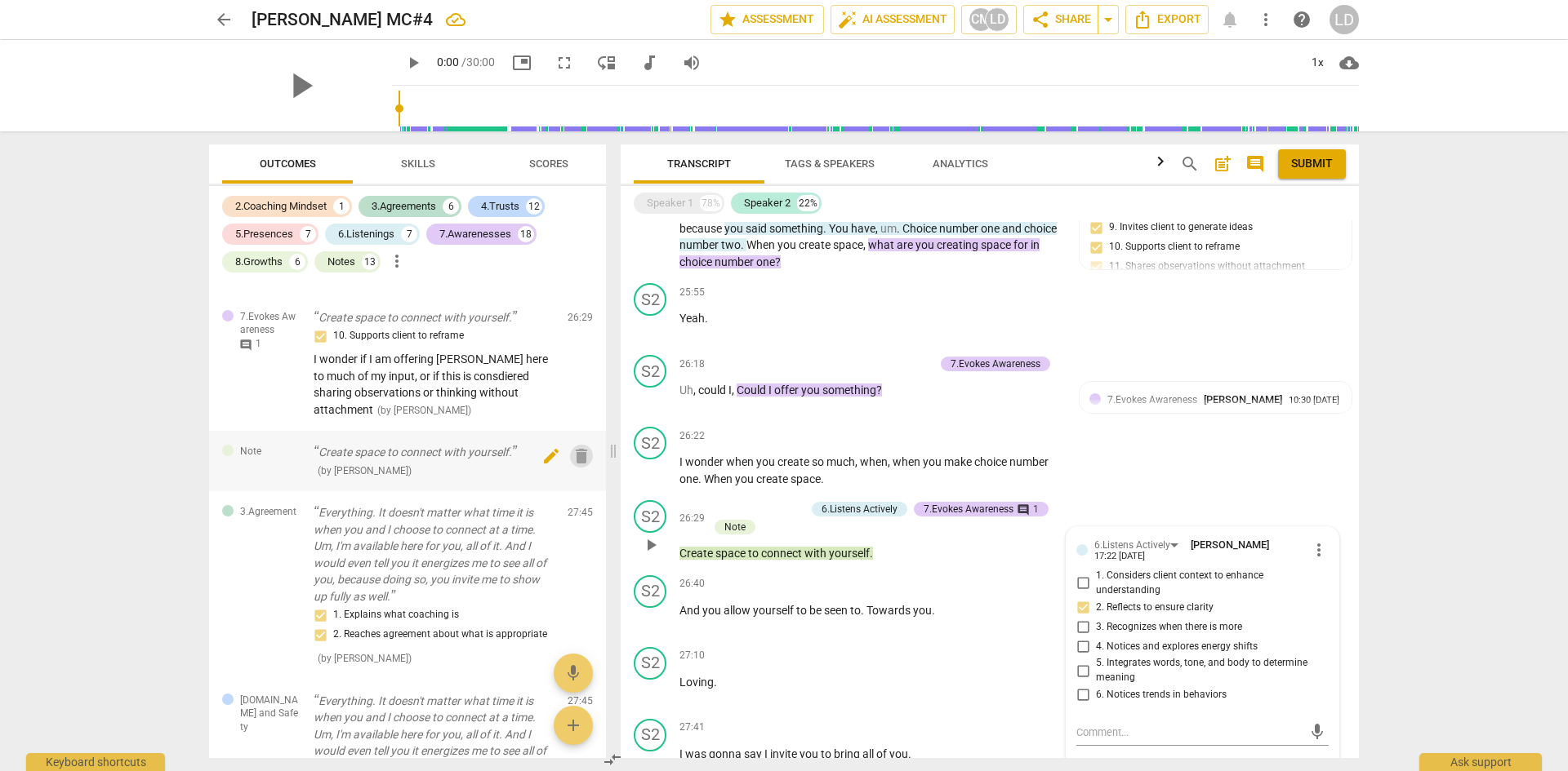
click at [574, 466] on span "delete" at bounding box center [581, 457] width 19 height 19
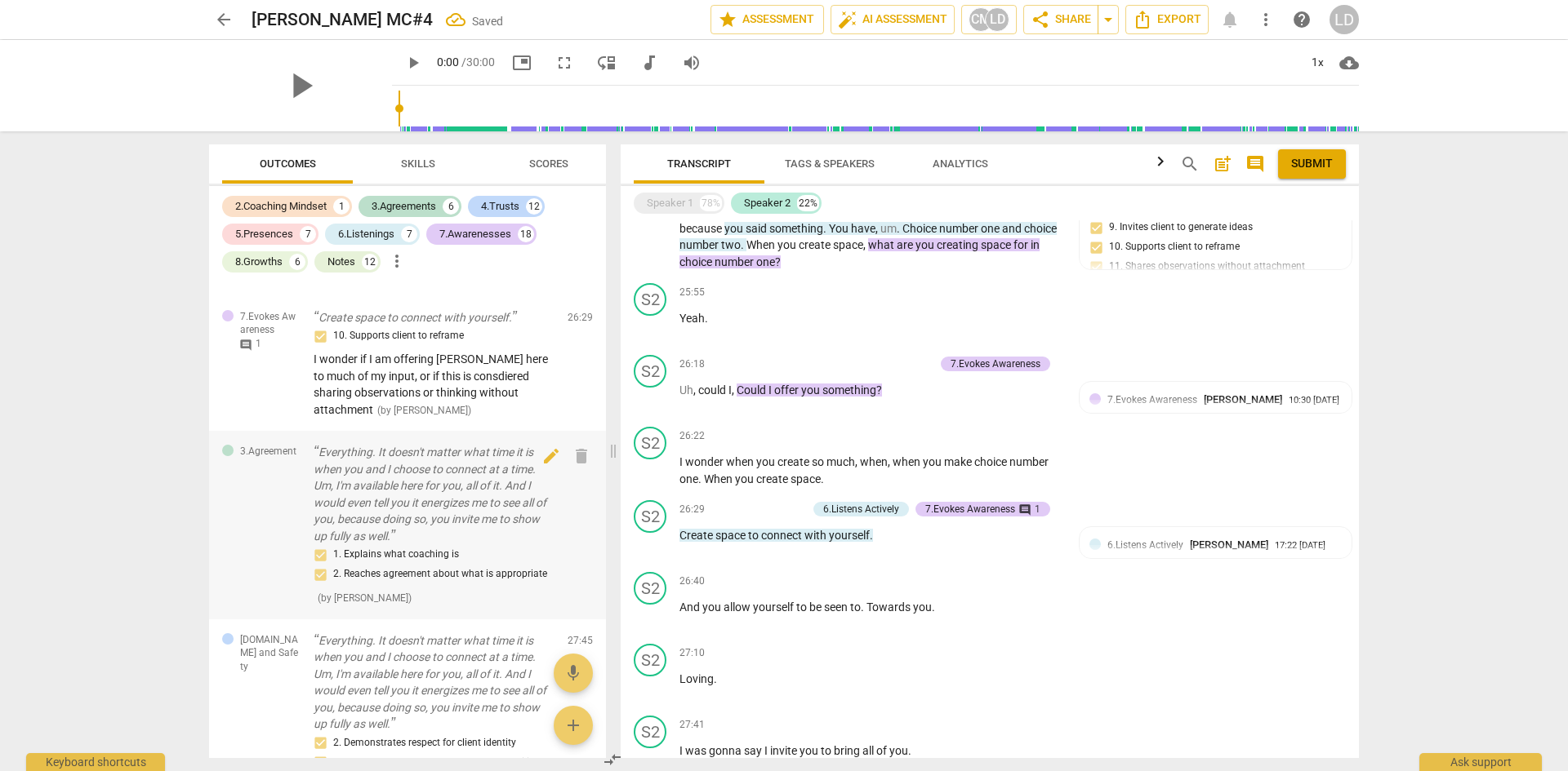
click at [509, 544] on p "Everything. It doesn't matter what time it is when you and I choose to connect …" at bounding box center [434, 494] width 241 height 100
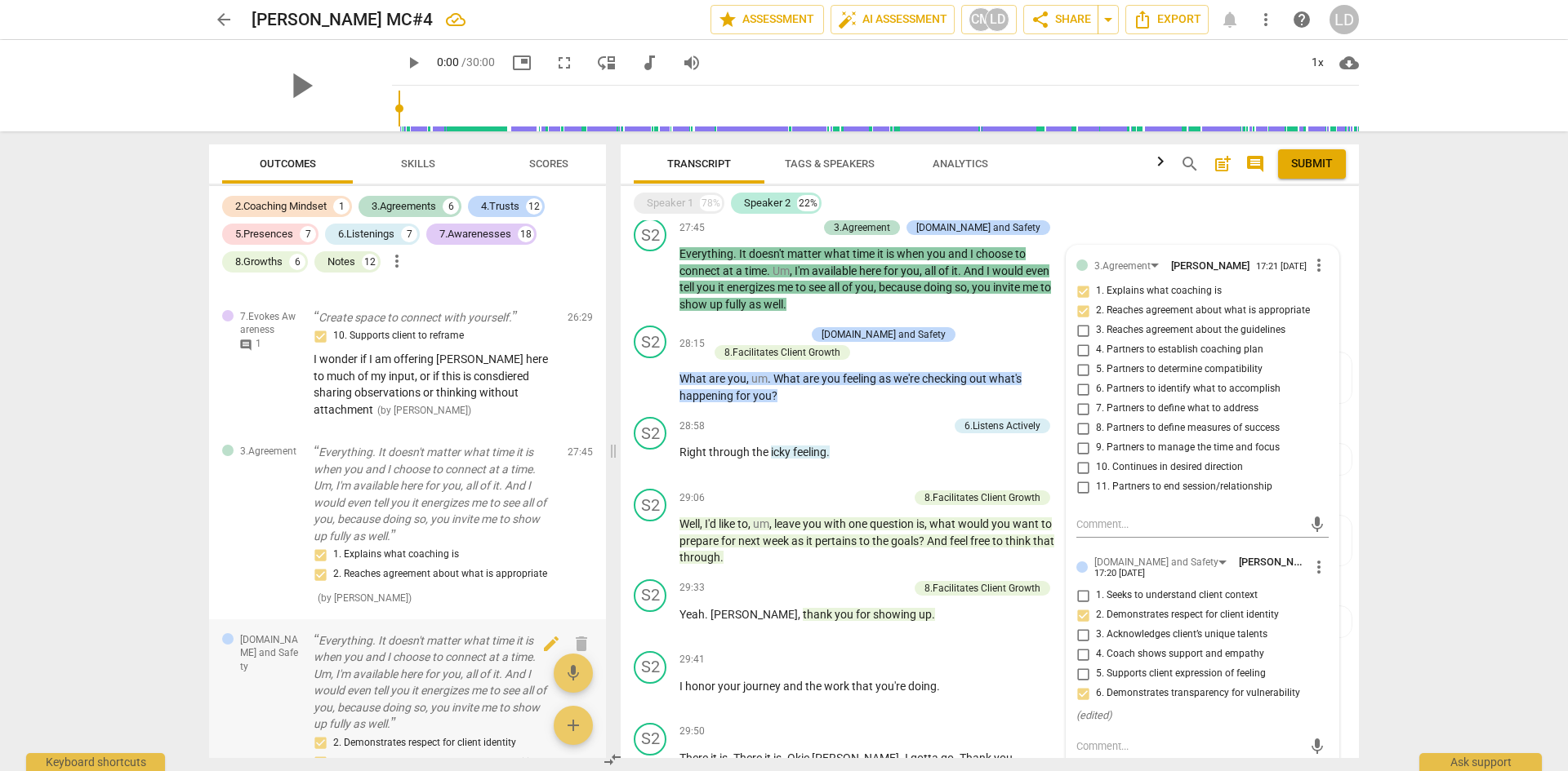
click at [445, 714] on p "Everything. It doesn't matter what time it is when you and I choose to connect …" at bounding box center [434, 682] width 241 height 100
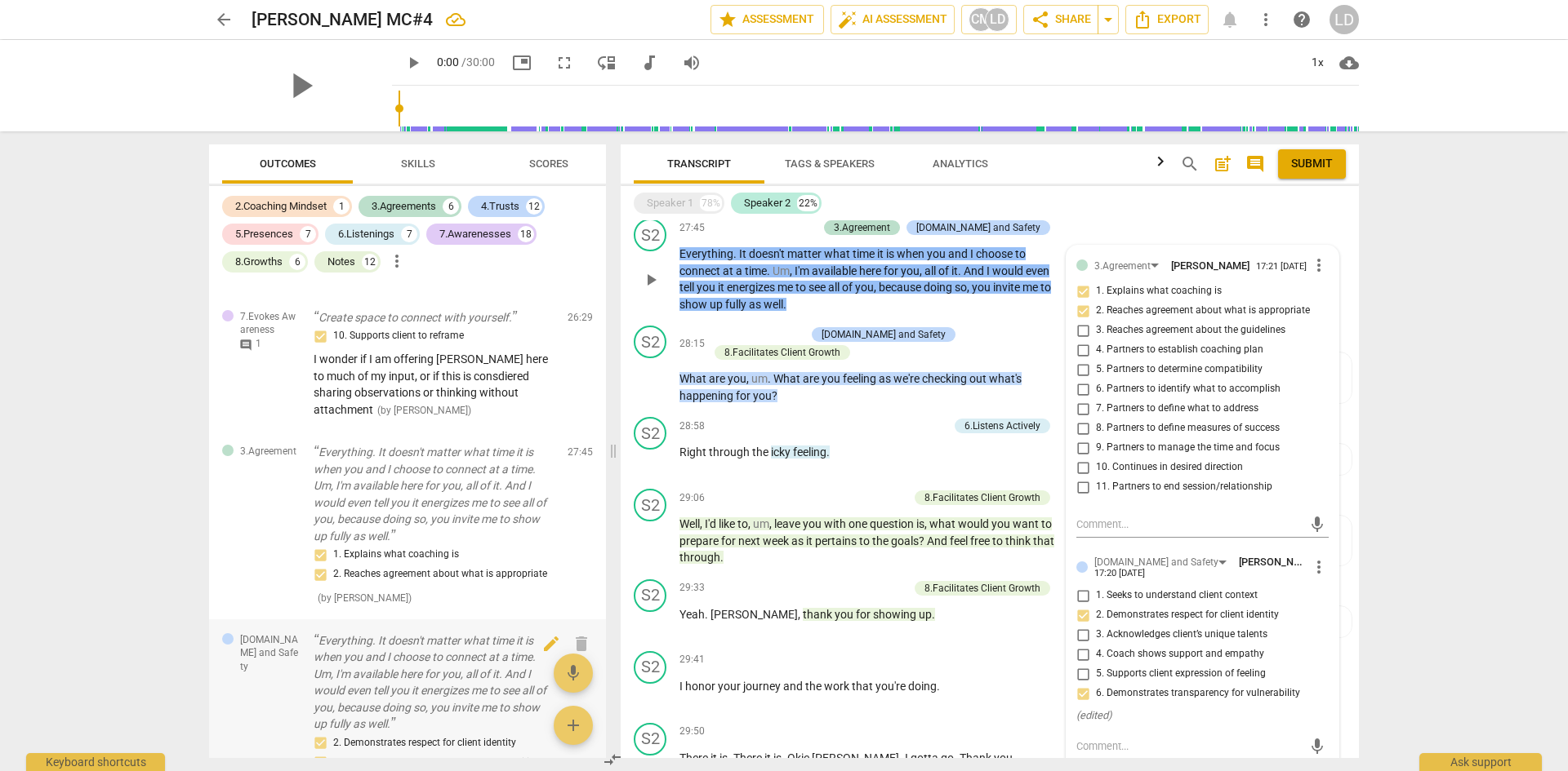
scroll to position [9969, 0]
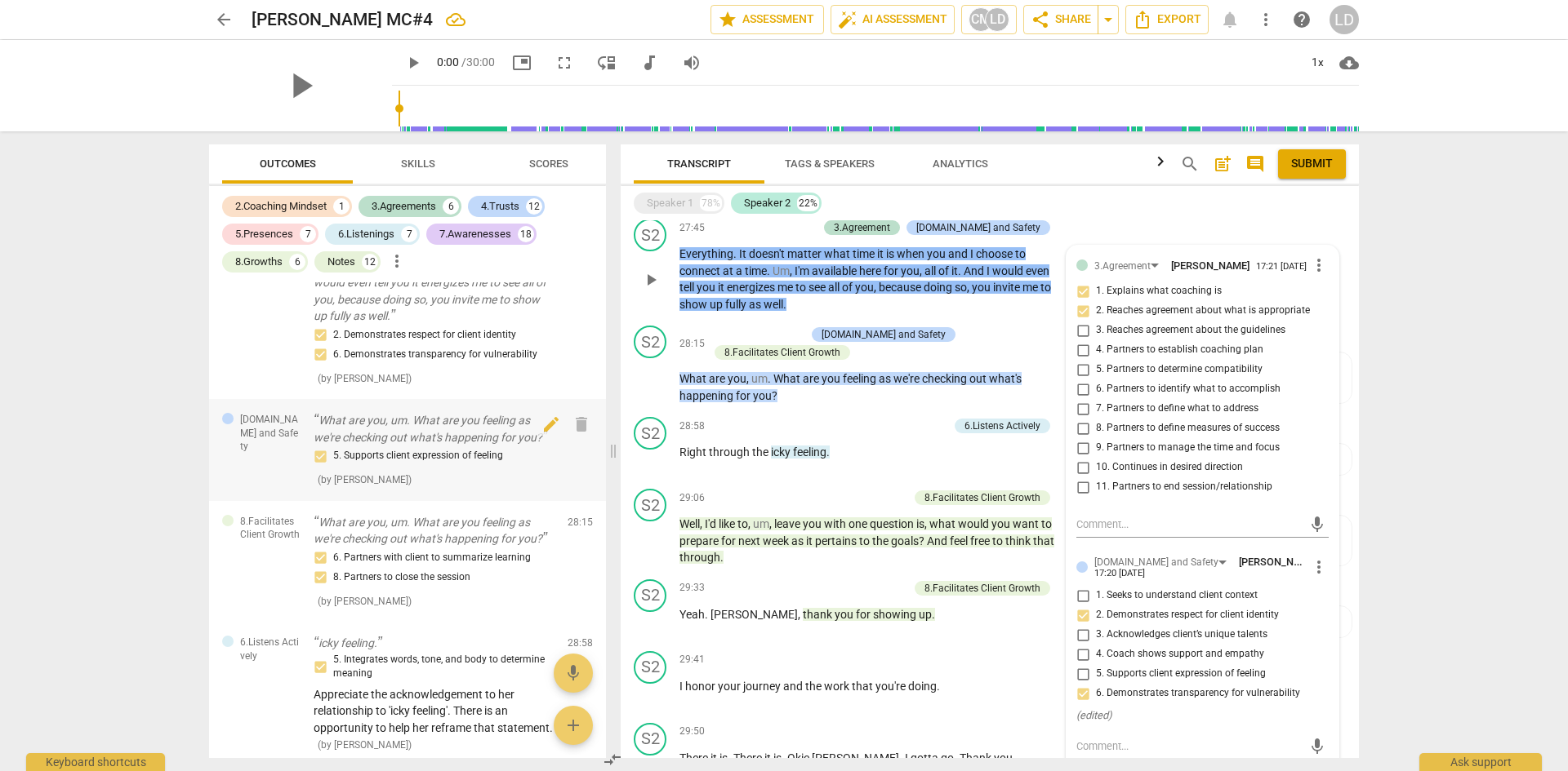
click at [458, 446] on p "What are you, um. What are you feeling as we're checking out what's happening f…" at bounding box center [434, 429] width 241 height 33
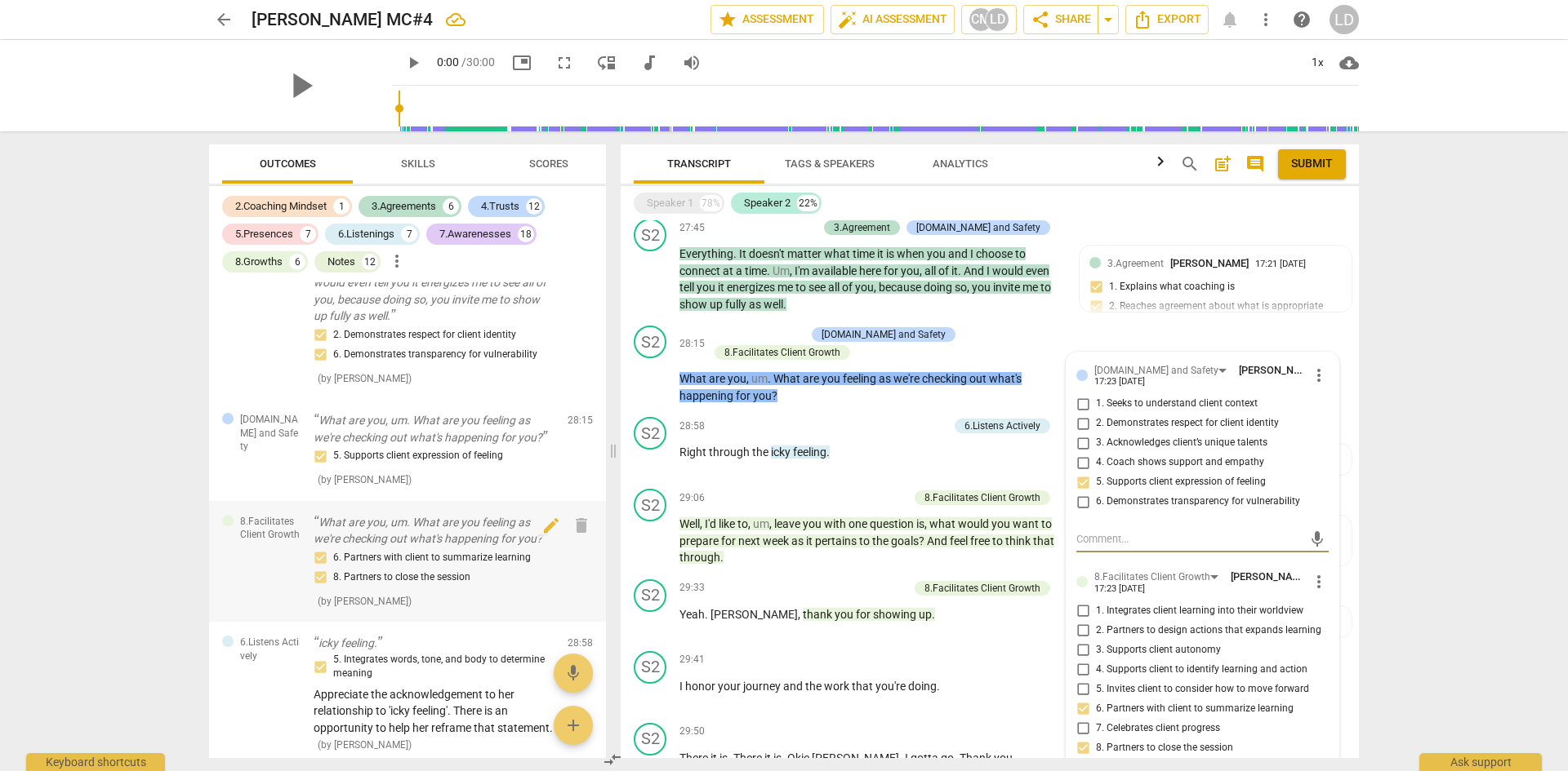
click at [471, 588] on div "6. Partners with client to summarize learning 8. Partners to close the session" at bounding box center [434, 568] width 241 height 39
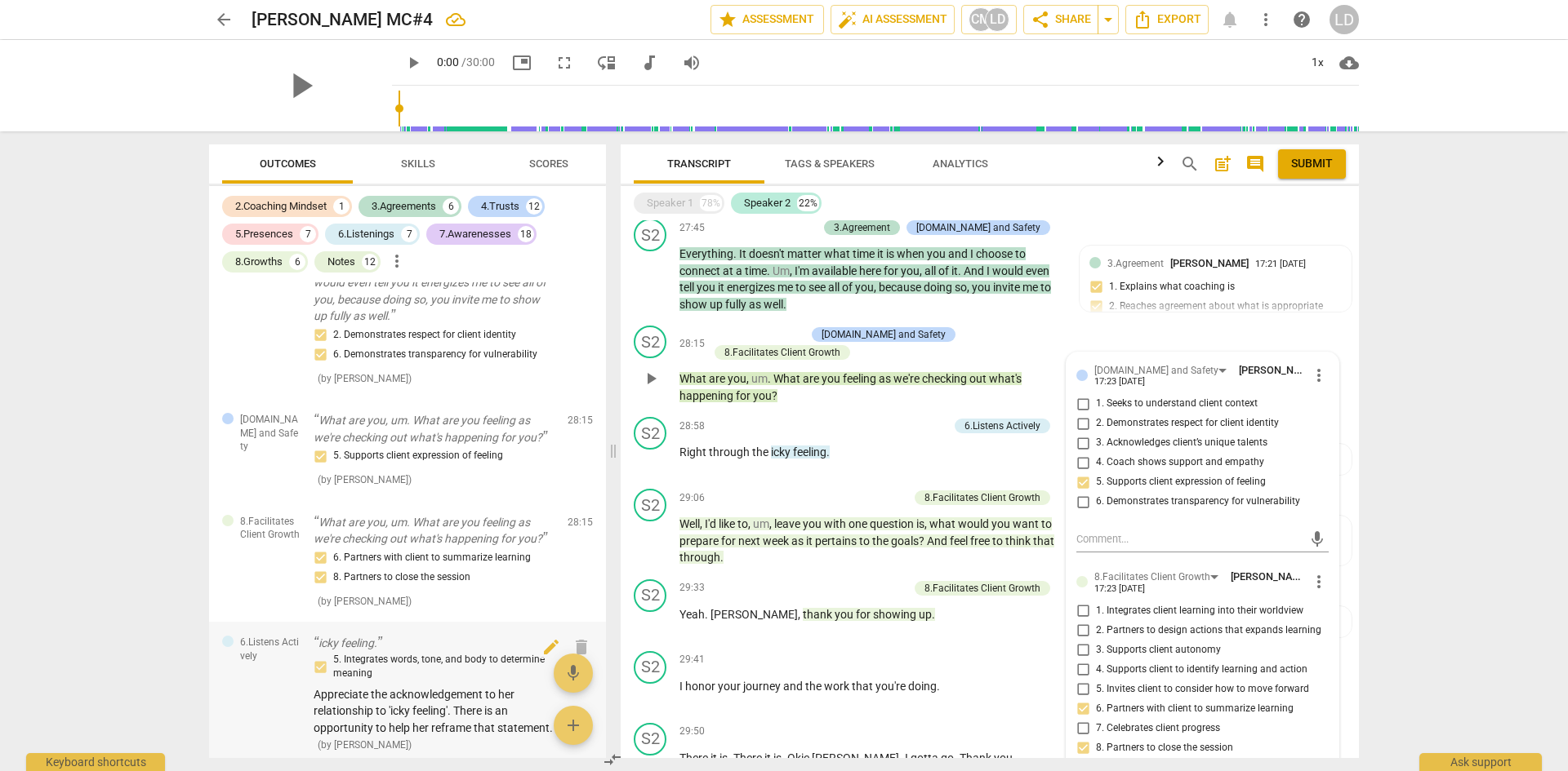
click at [501, 681] on div "5. Integrates words, tone, and body to determine meaning" at bounding box center [434, 667] width 241 height 29
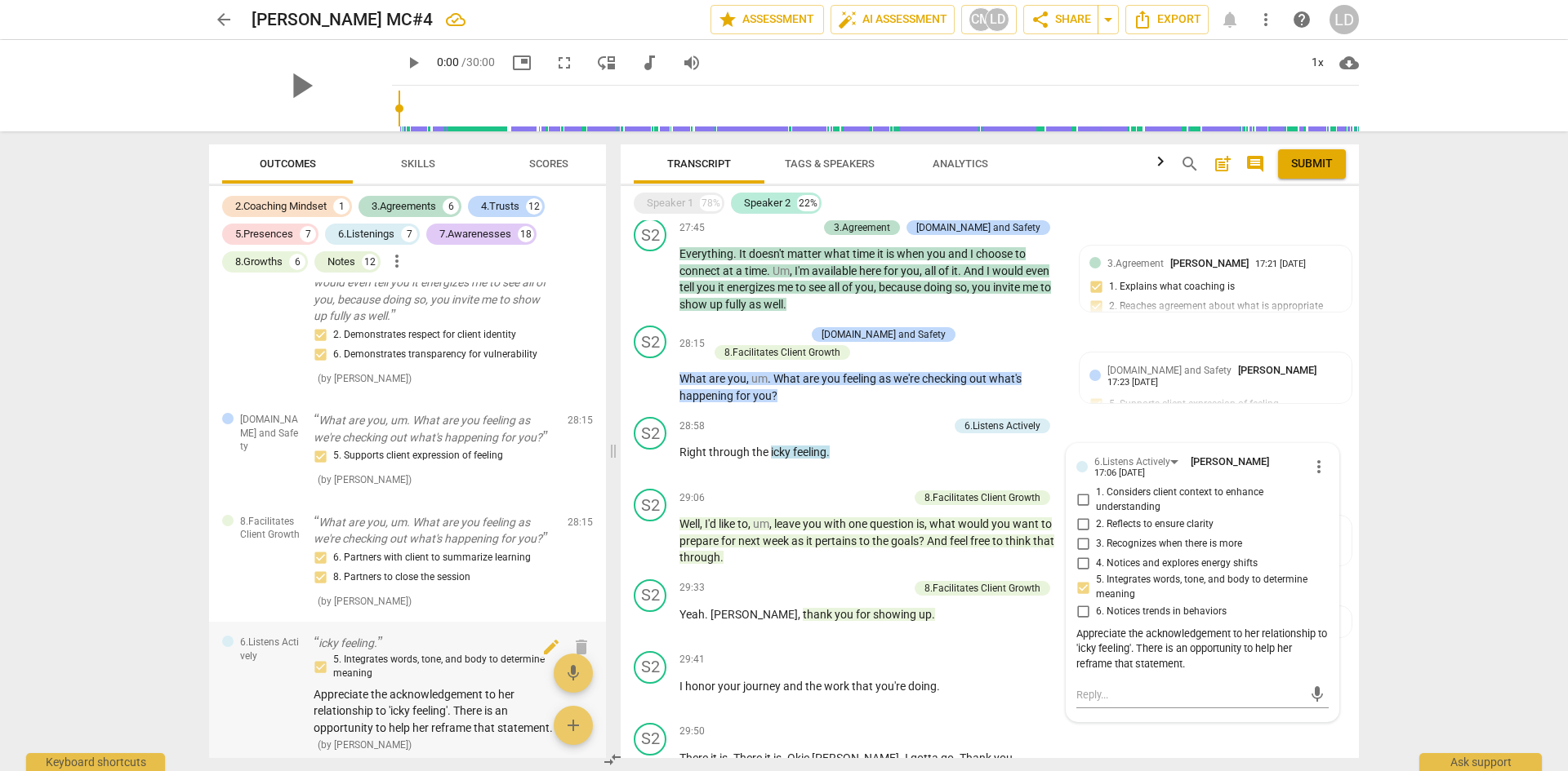
scroll to position [10377, 0]
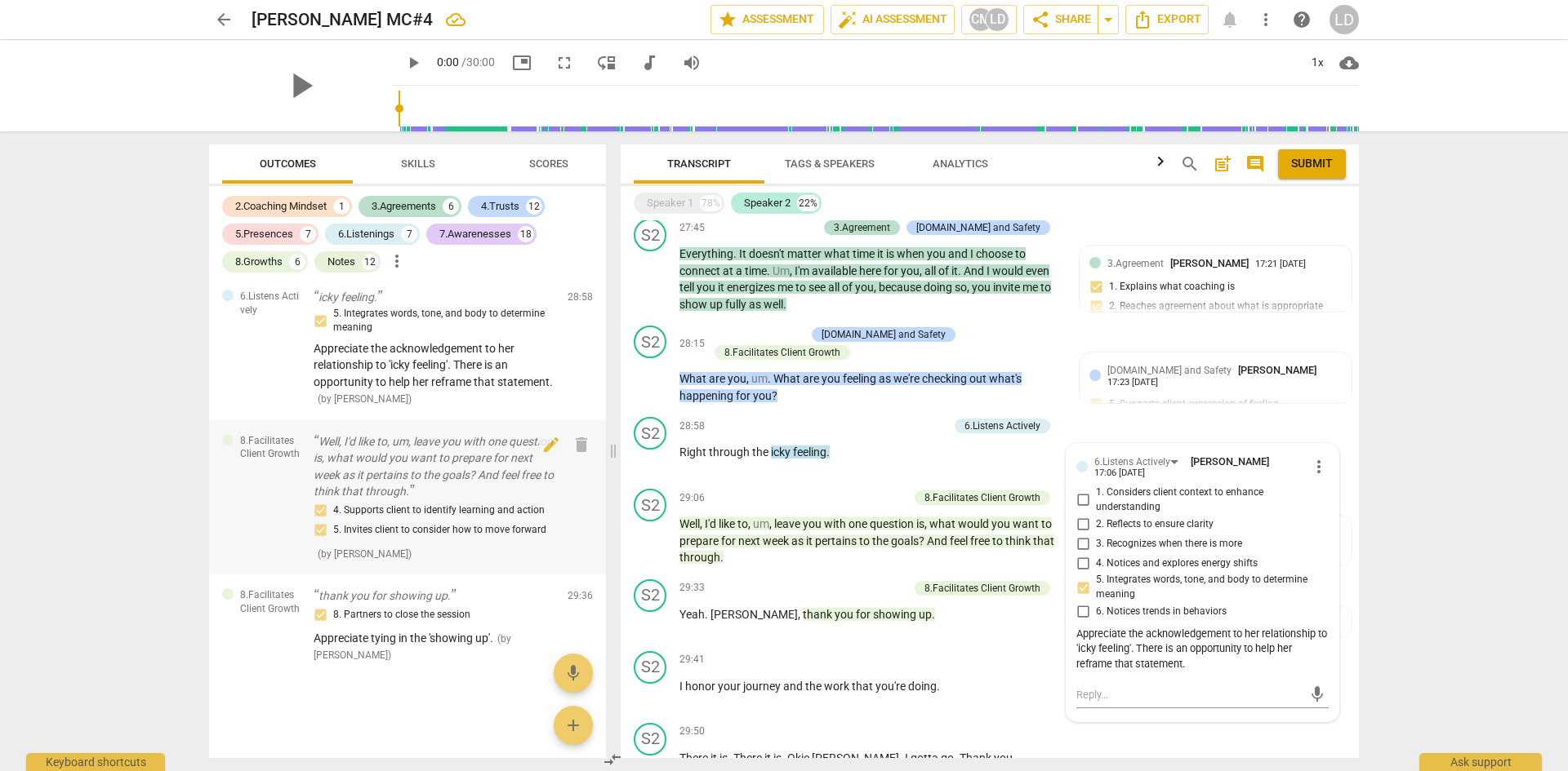
click at [431, 496] on p "Well, I'd like to, um, leave you with one question is, what would you want to p…" at bounding box center [434, 467] width 241 height 67
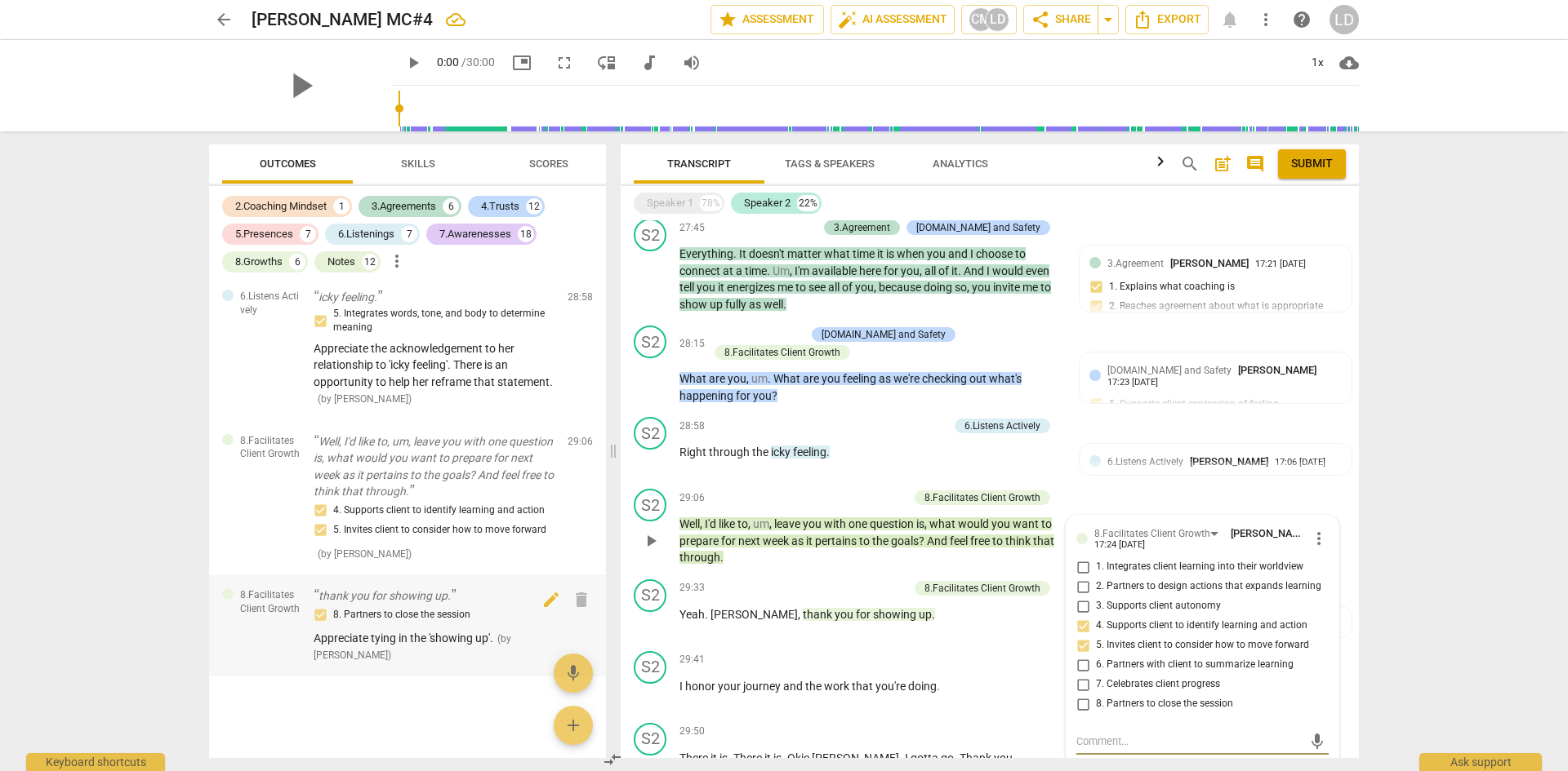
click at [464, 645] on span "Appreciate tying in the 'showing up'." at bounding box center [404, 638] width 180 height 13
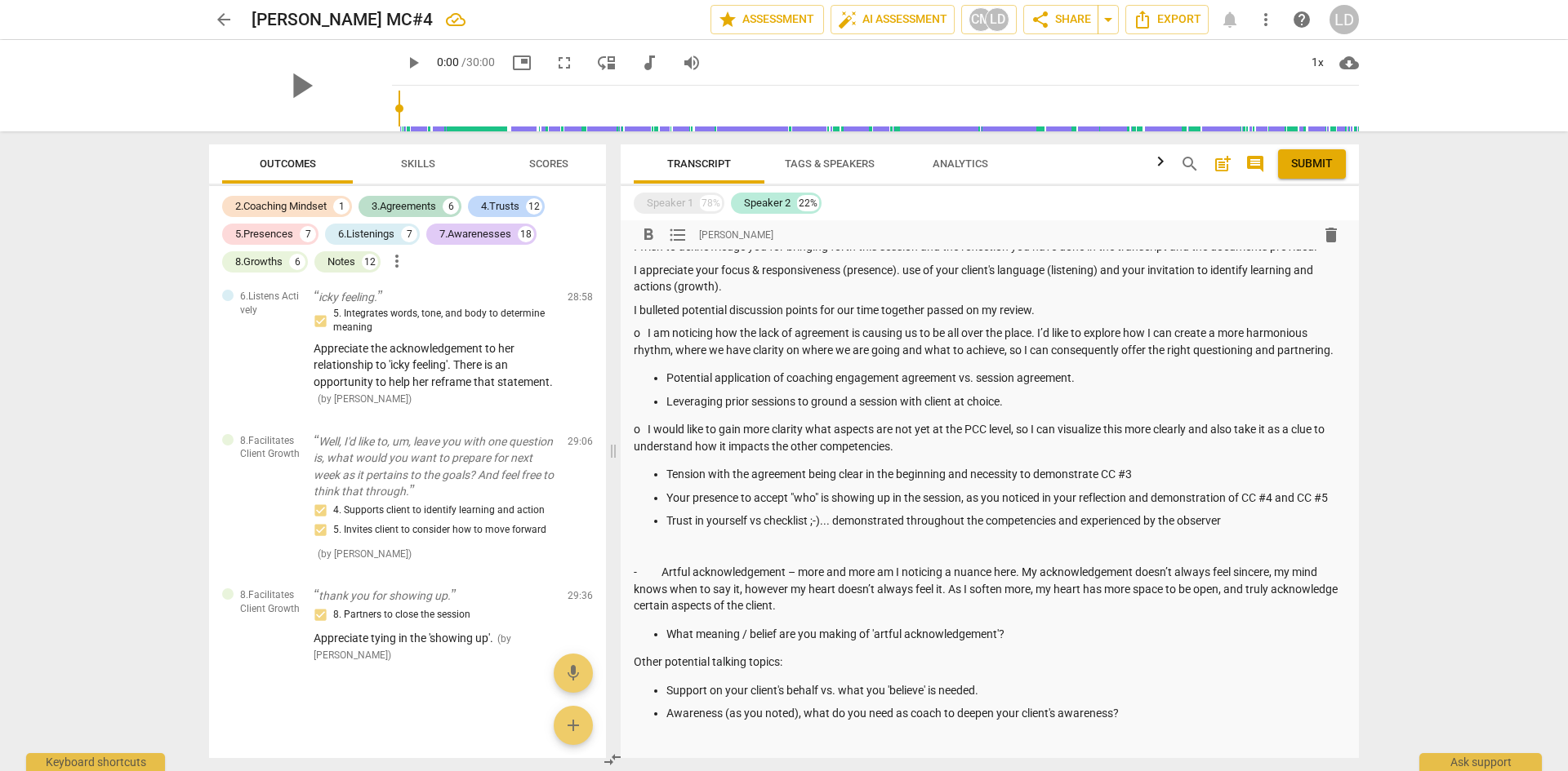
scroll to position [0, 0]
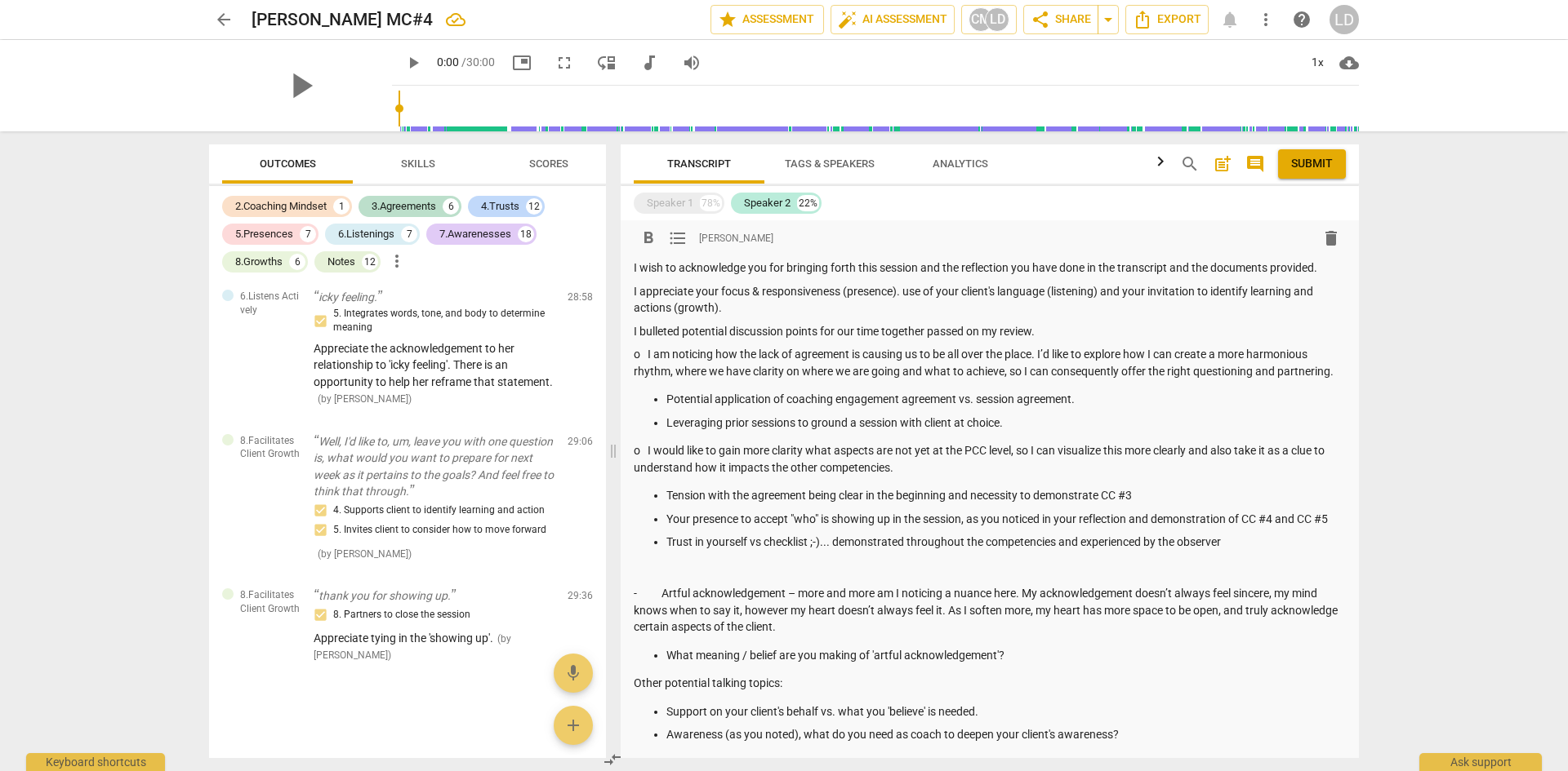
click at [769, 565] on p at bounding box center [989, 571] width 712 height 17
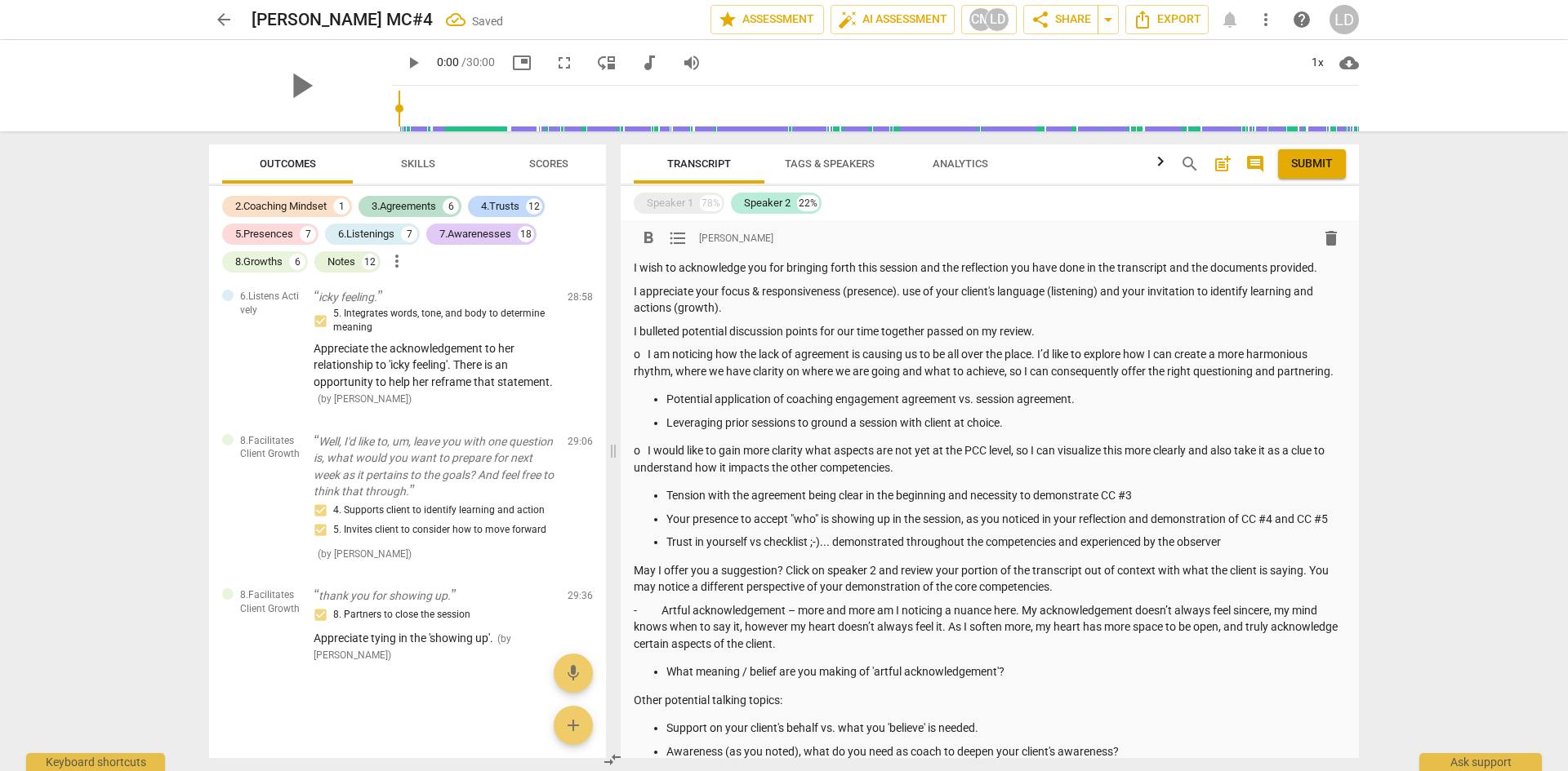
click at [1084, 588] on p "May I offer you a suggestion? Click on speaker 2 and review your portion of the…" at bounding box center [989, 579] width 712 height 33
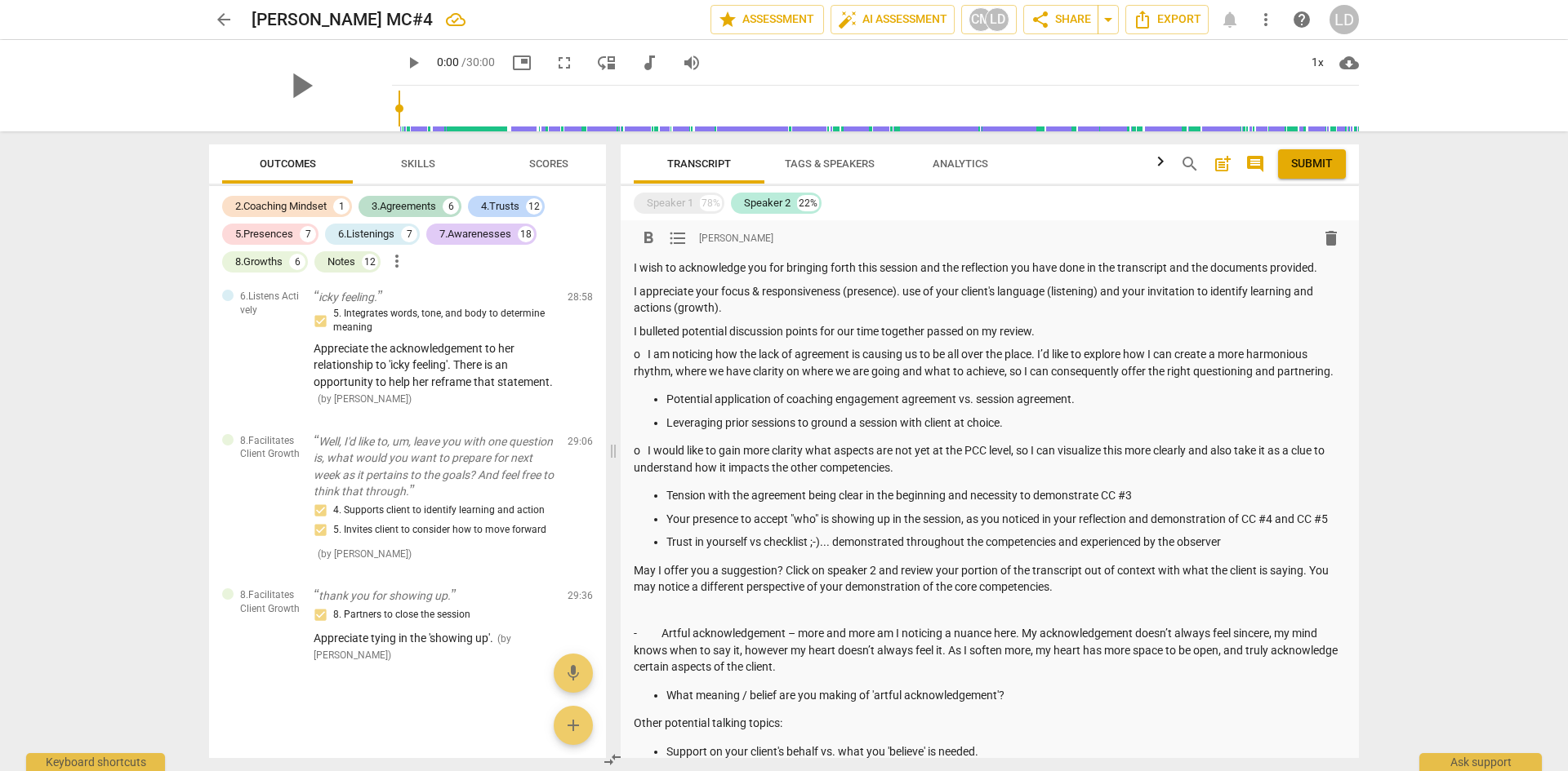
scroll to position [409, 0]
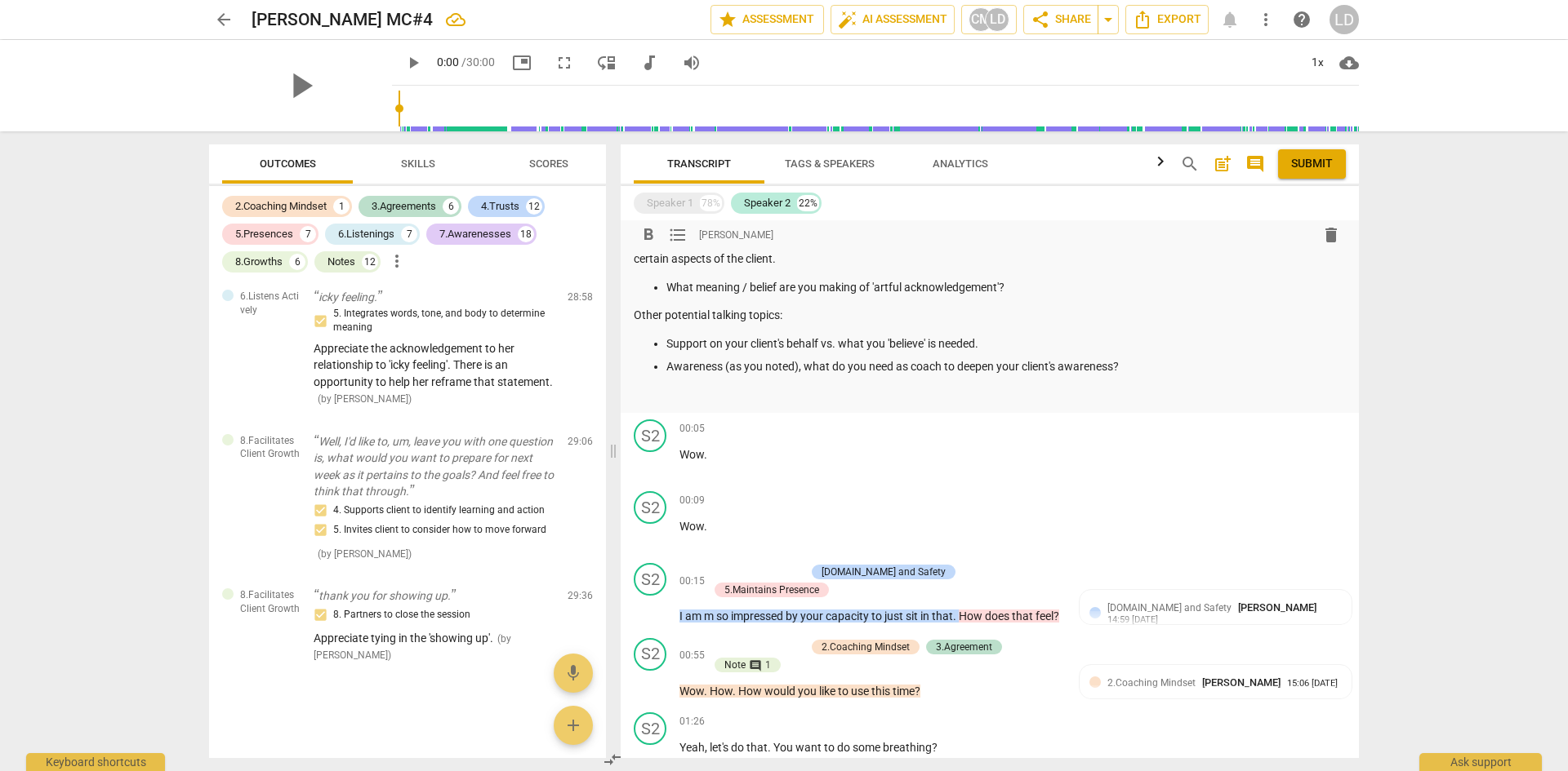
click at [1012, 280] on p "What meaning / belief are you making of 'artful acknowledgement'?" at bounding box center [1007, 287] width 680 height 17
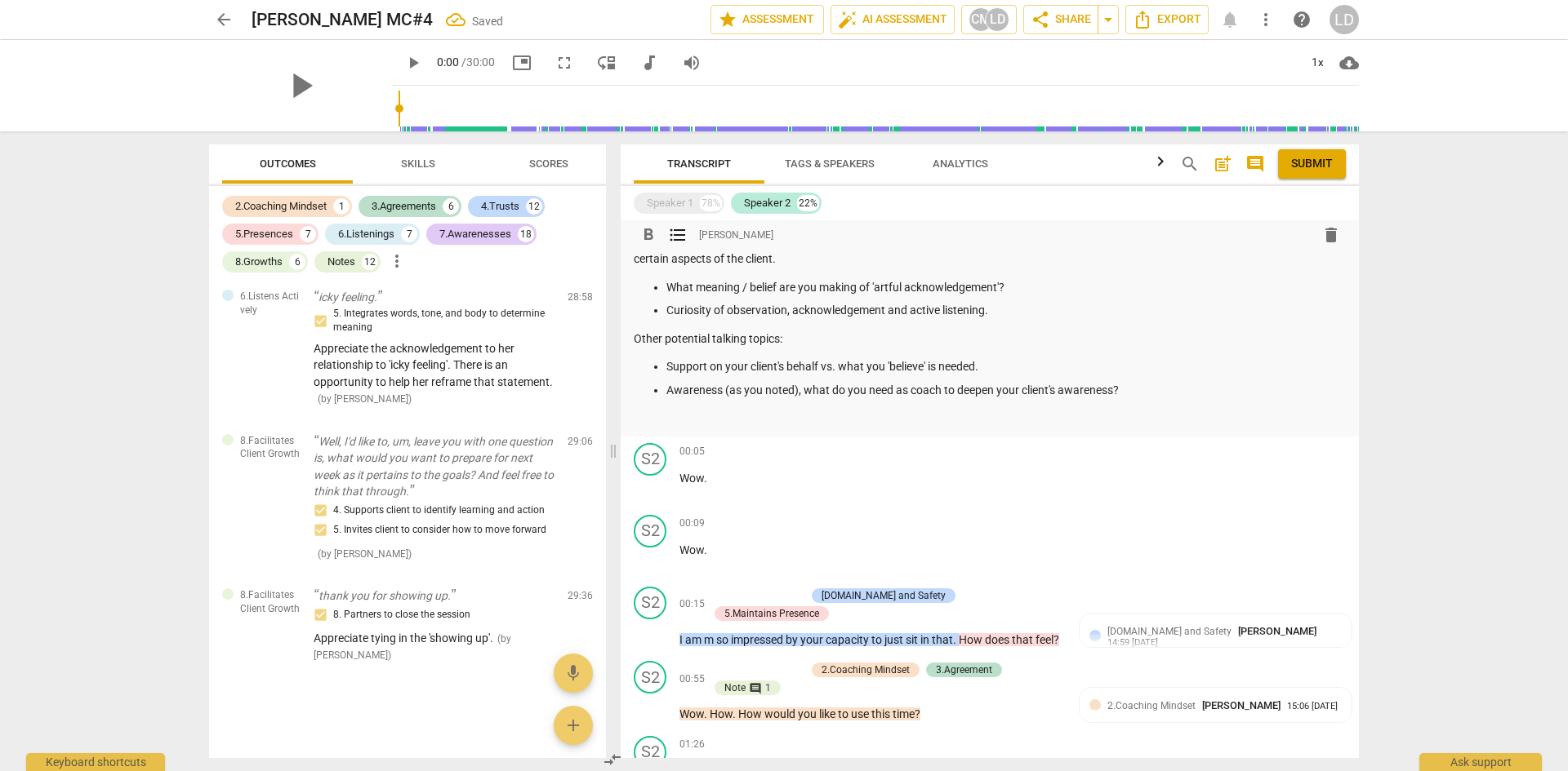
scroll to position [0, 0]
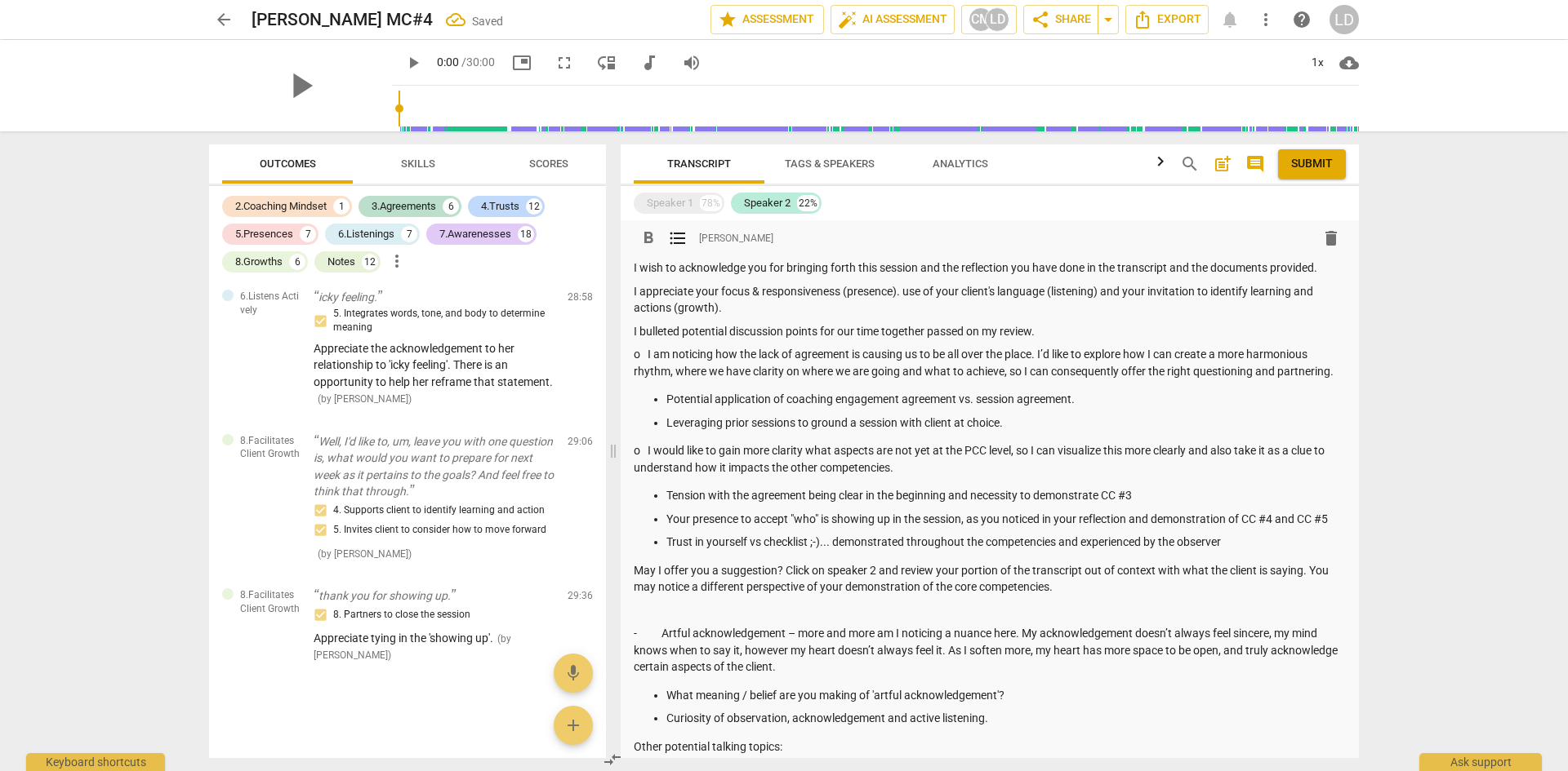
click at [1031, 419] on p "Leveraging prior sessions to ground a session with client at choice." at bounding box center [1007, 423] width 680 height 17
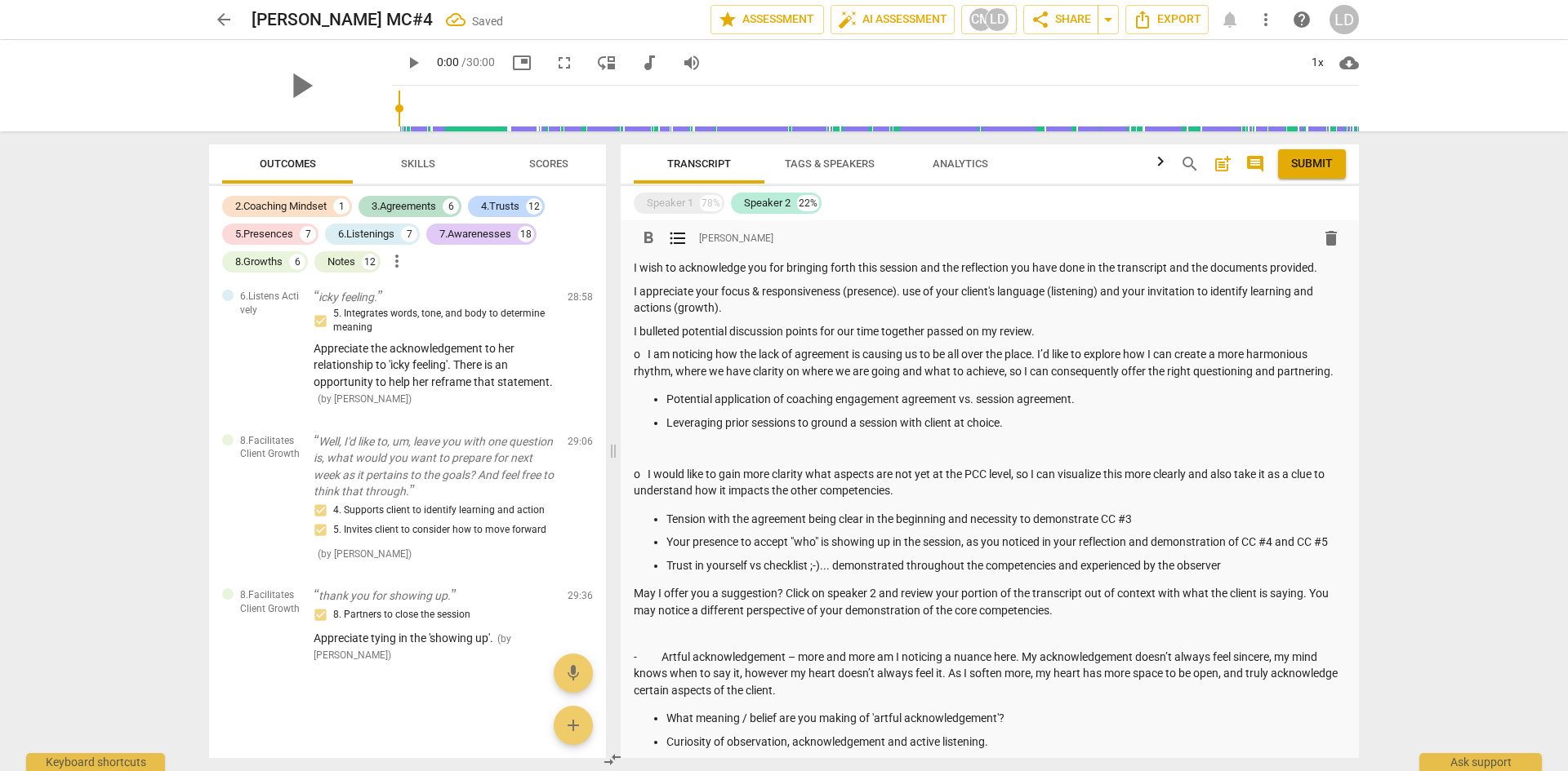
scroll to position [409, 0]
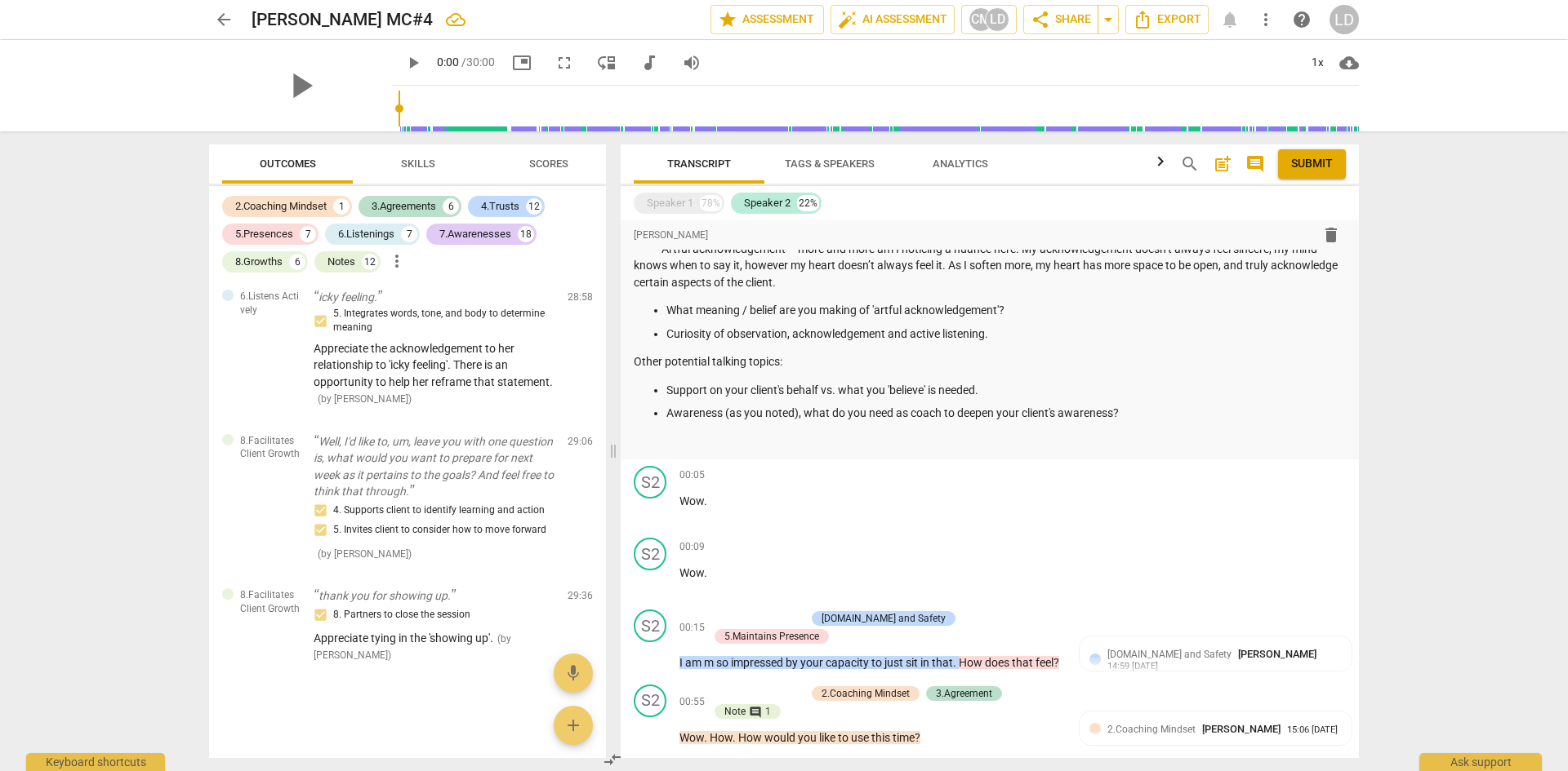
click at [629, 361] on div "format_bold format_list_bulleted Laura Di Tomasso delete I wish to acknowledge …" at bounding box center [989, 135] width 738 height 647
click at [635, 361] on p "Other potential talking topics:" at bounding box center [989, 362] width 712 height 17
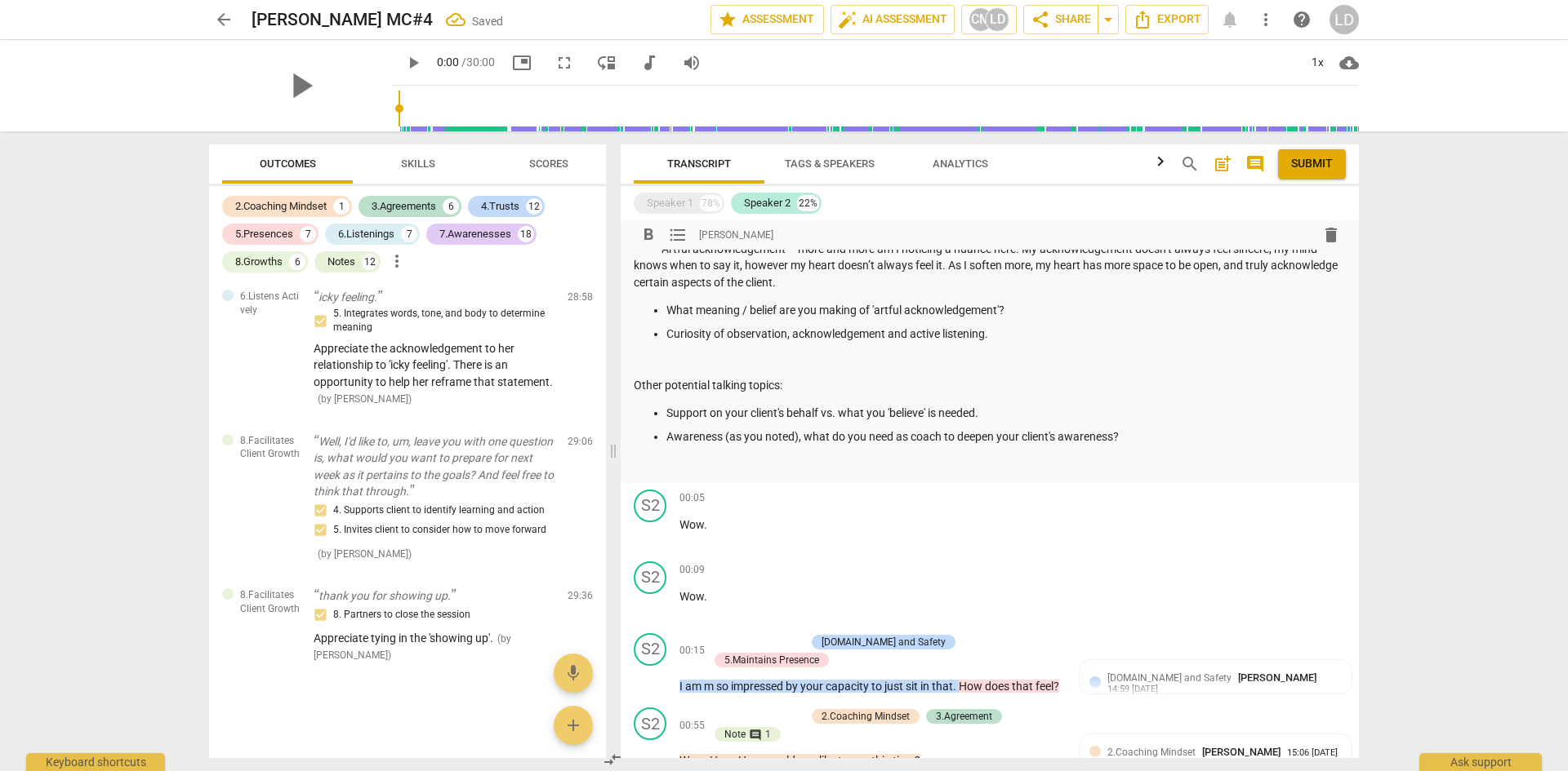
click at [932, 467] on p at bounding box center [989, 465] width 712 height 17
click at [1186, 24] on span "Export" at bounding box center [1167, 19] width 69 height 19
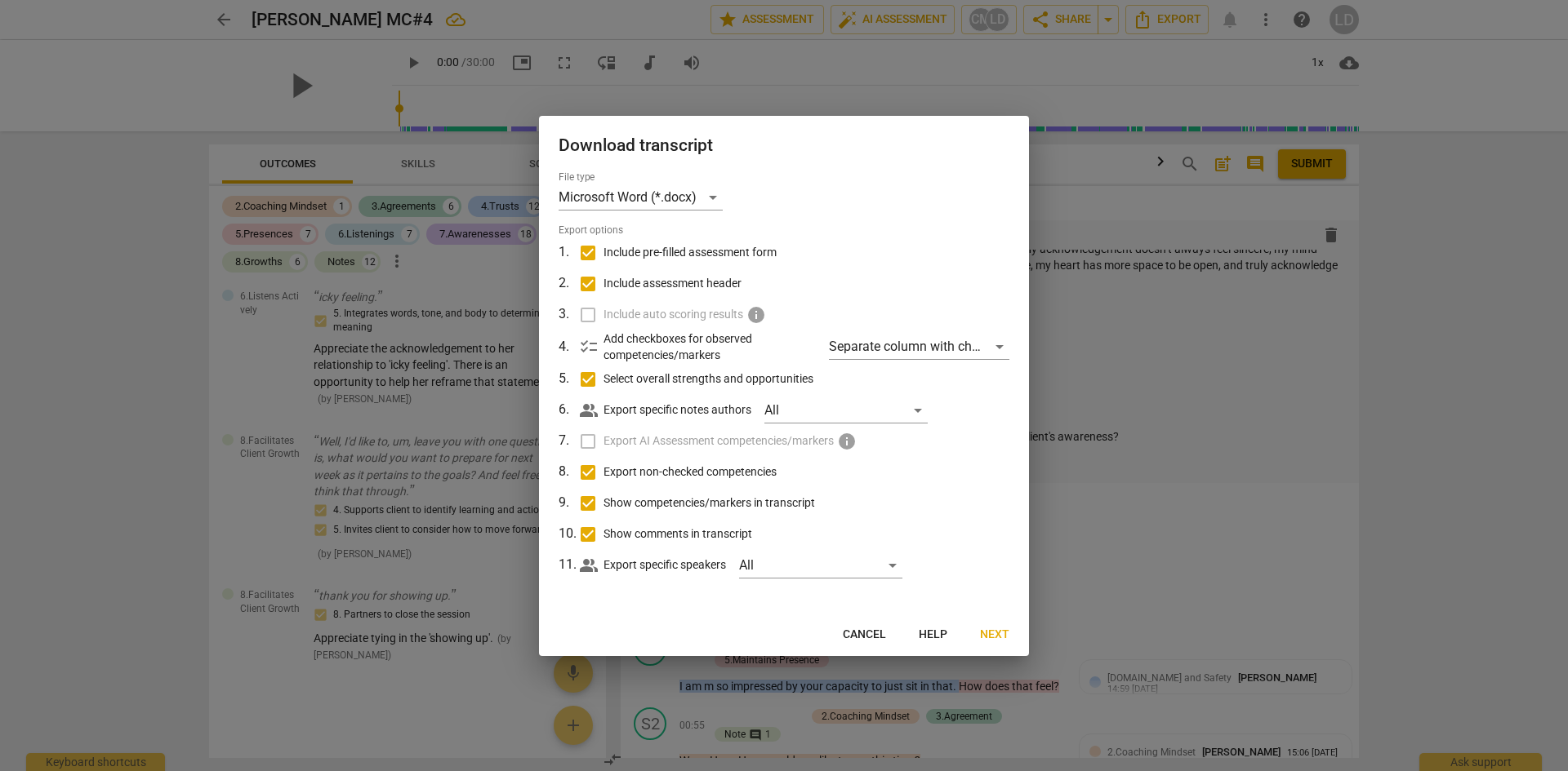
click at [587, 470] on input "Export non-checked competencies" at bounding box center [588, 473] width 31 height 31
click at [999, 636] on span "Next" at bounding box center [994, 635] width 30 height 17
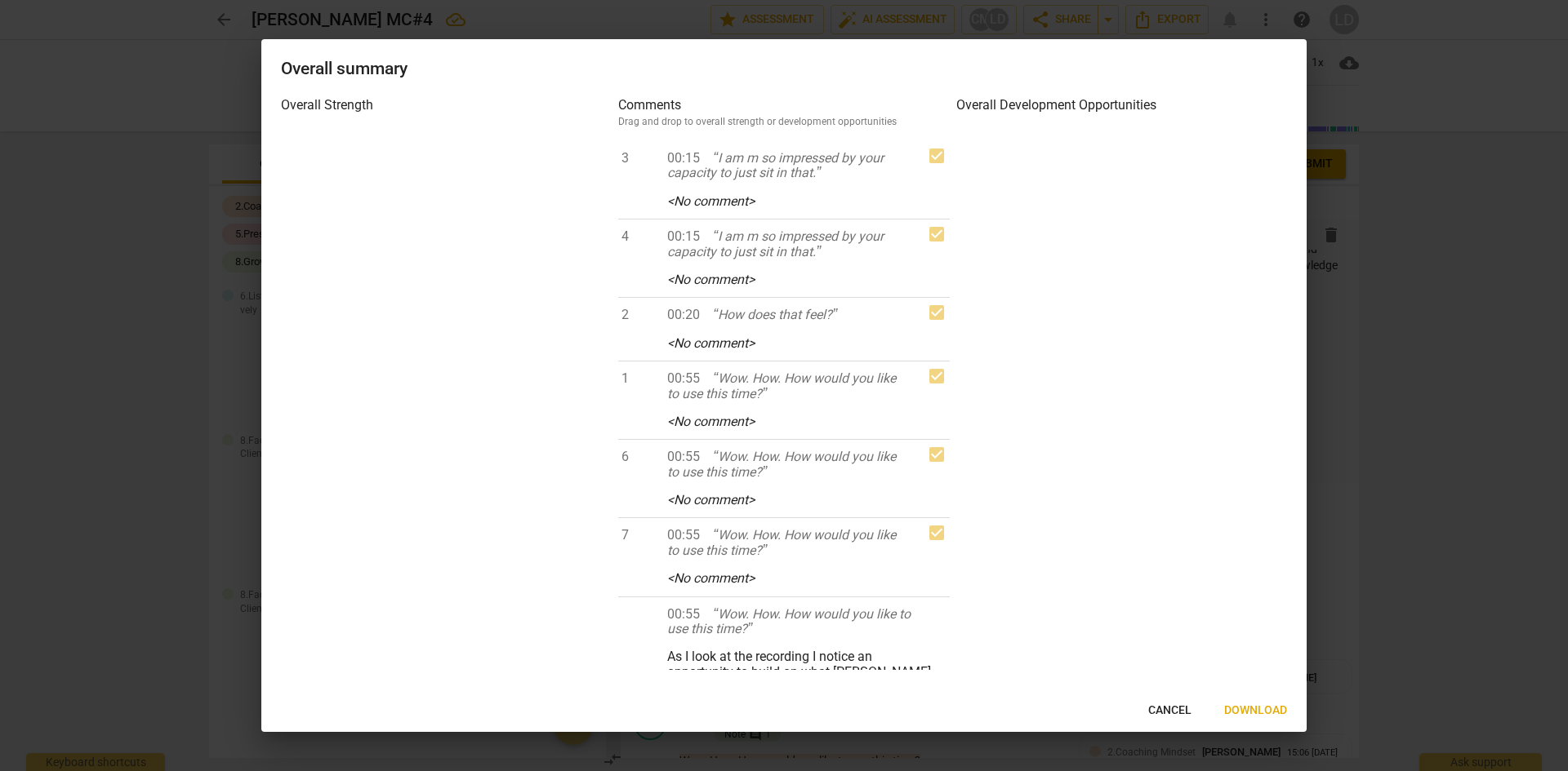
click at [1178, 706] on span "Cancel" at bounding box center [1170, 711] width 44 height 17
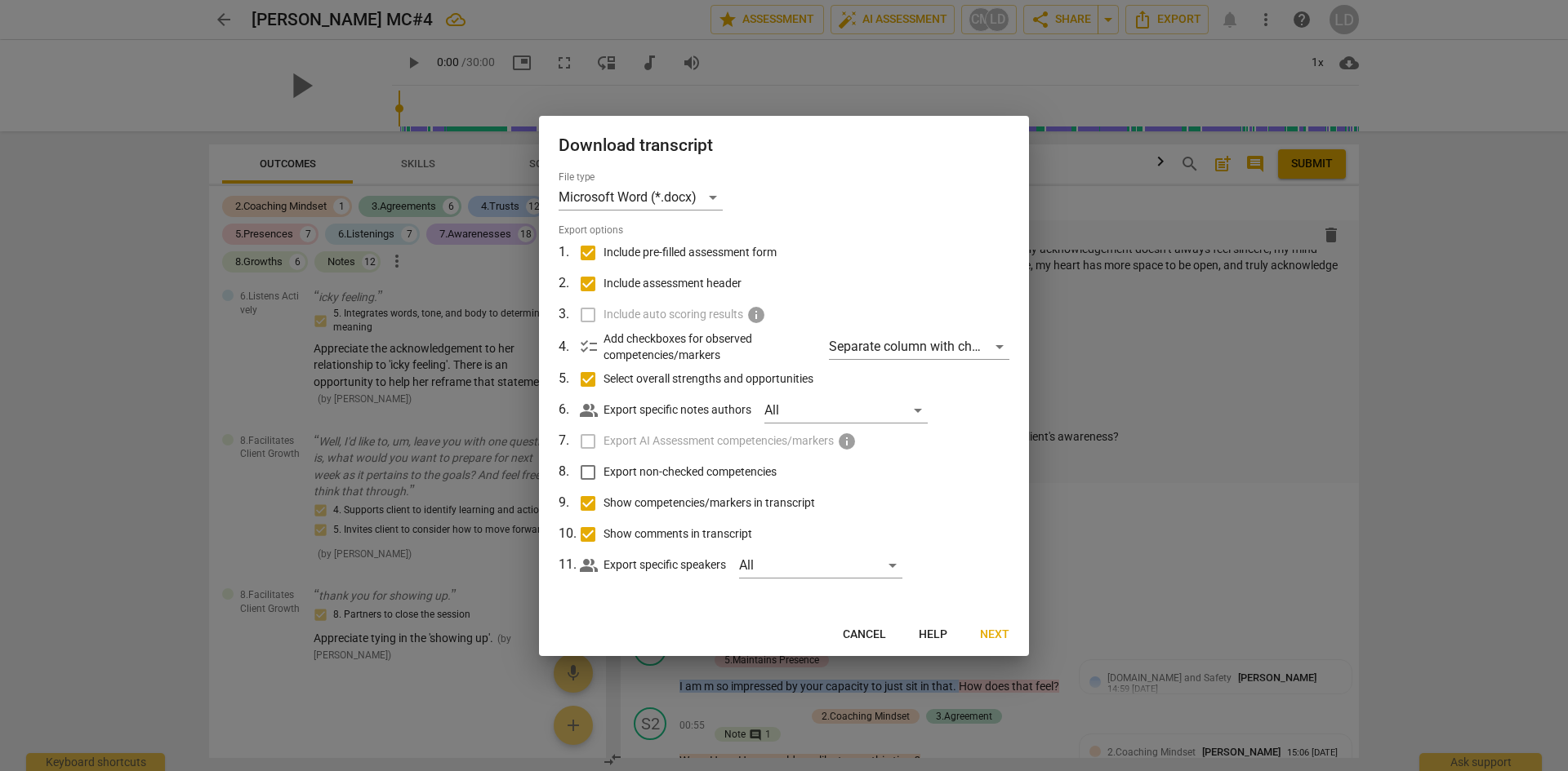
click at [1005, 631] on span "Next" at bounding box center [994, 635] width 30 height 17
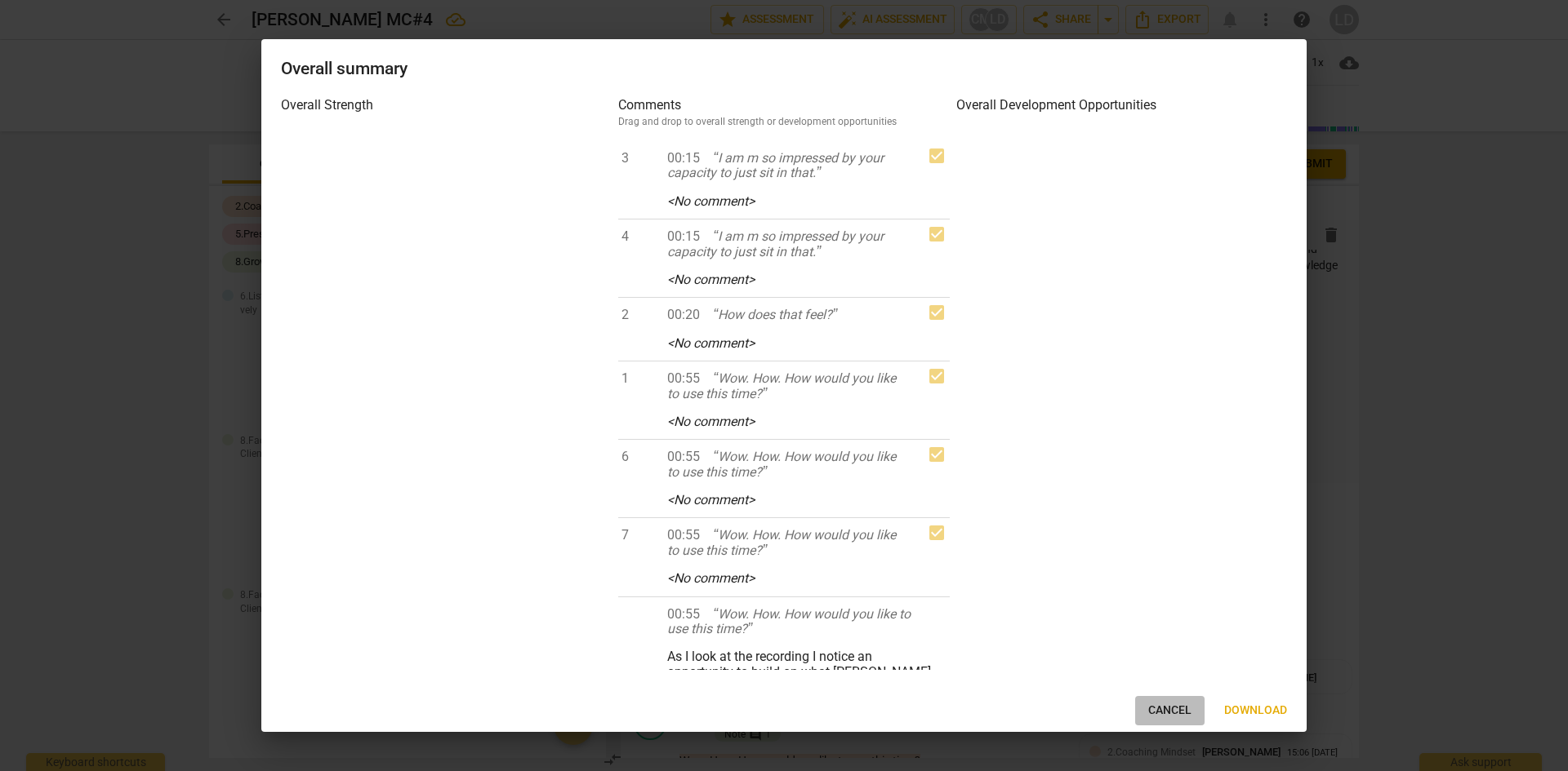
click at [1155, 705] on span "Cancel" at bounding box center [1170, 711] width 44 height 17
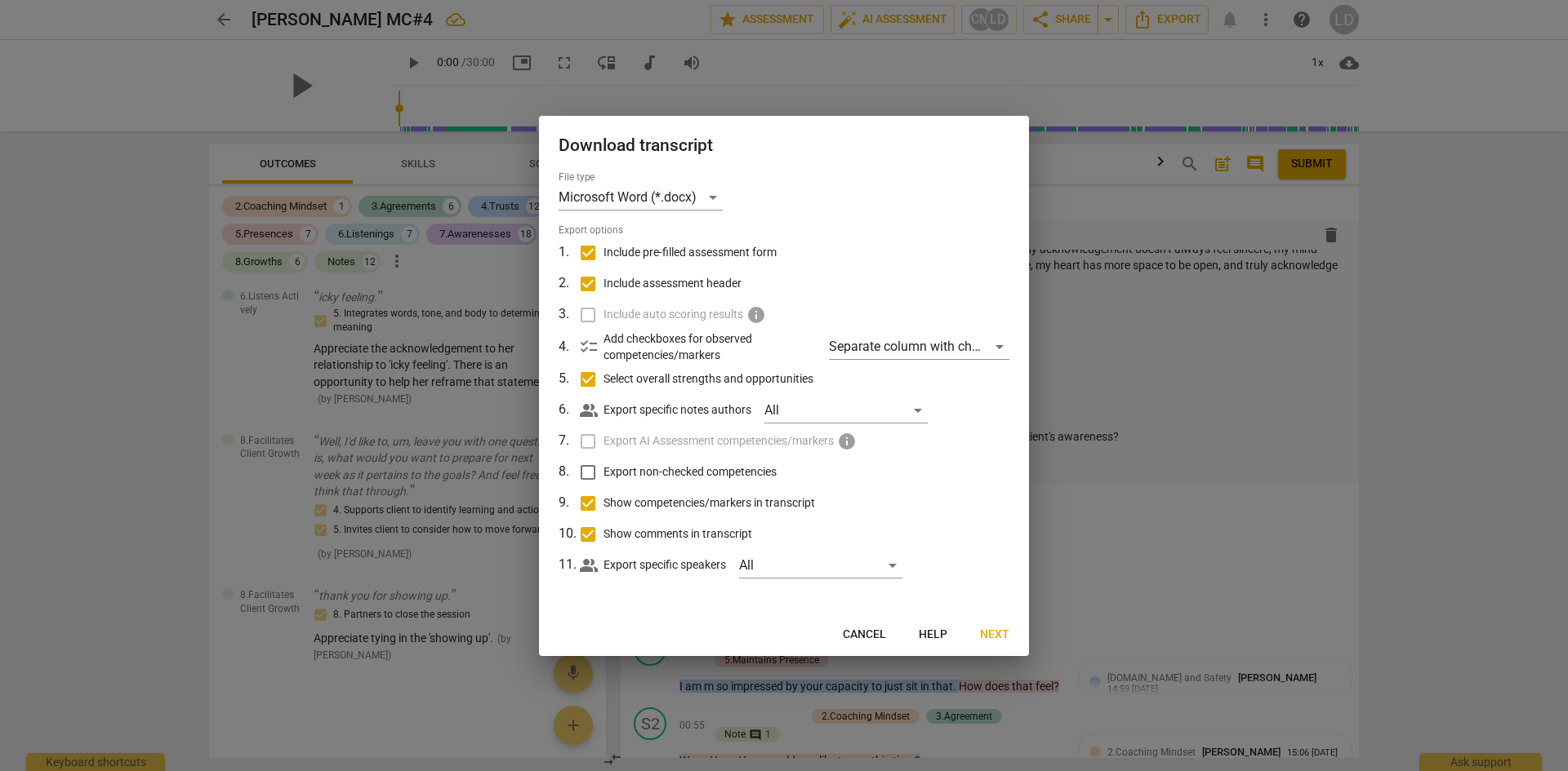
click at [594, 254] on input "Include pre-filled assessment form" at bounding box center [588, 254] width 31 height 31
click at [592, 258] on input "Include pre-filled assessment form" at bounding box center [588, 254] width 31 height 31
click at [971, 637] on span "Download" at bounding box center [978, 635] width 63 height 17
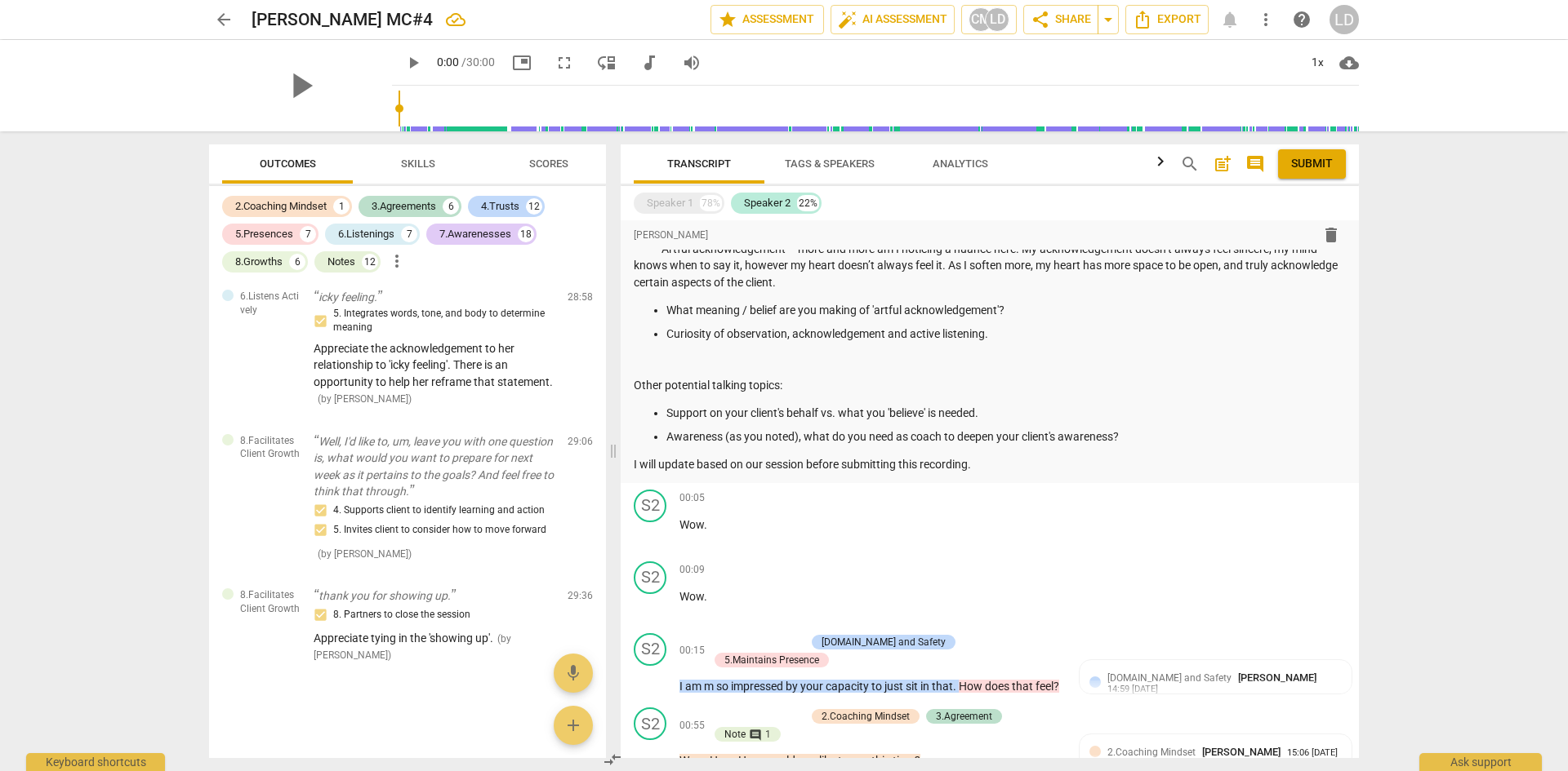
click at [227, 19] on span "arrow_back" at bounding box center [223, 19] width 19 height 19
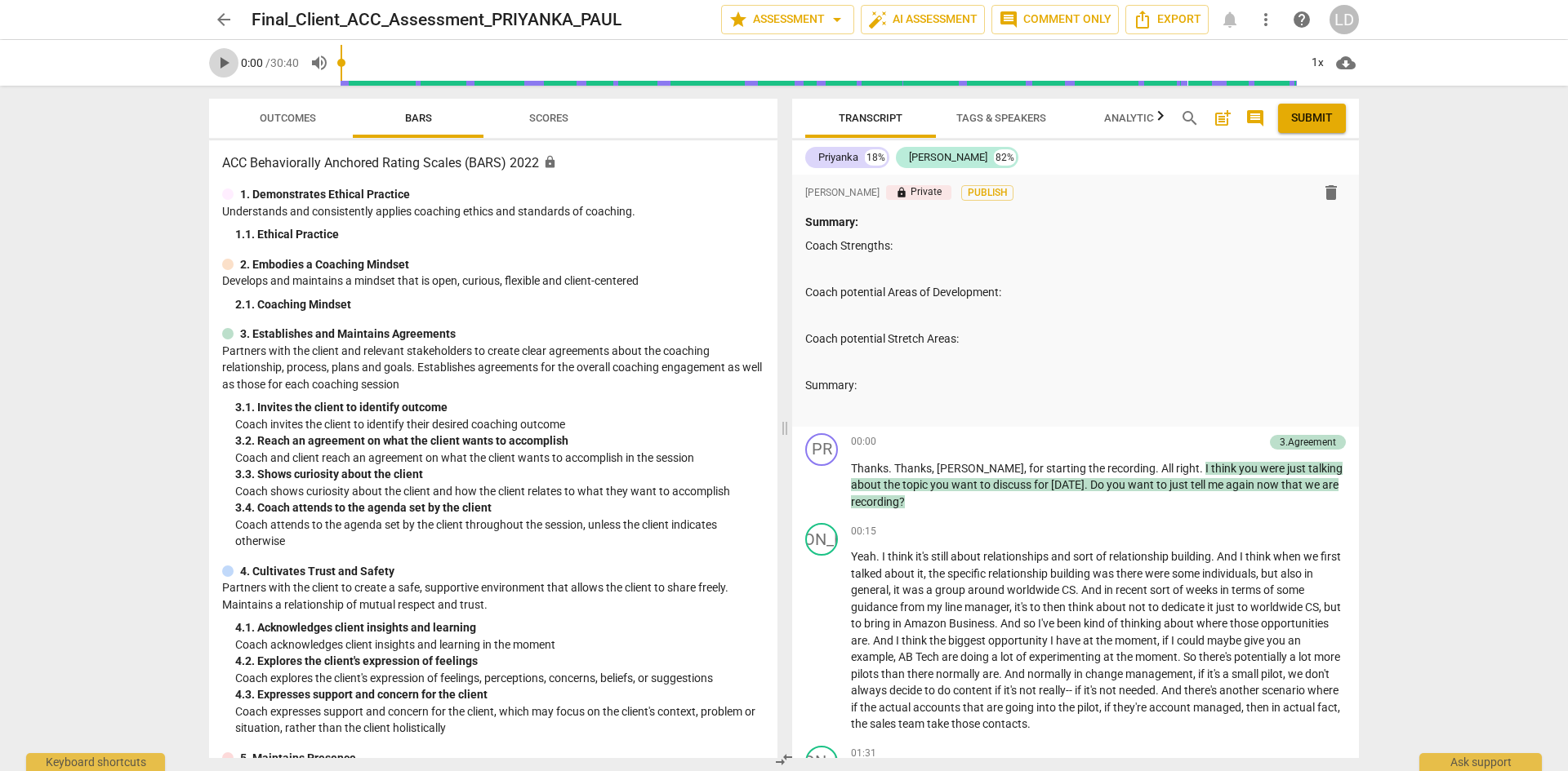
click at [230, 63] on span "play_arrow" at bounding box center [223, 63] width 19 height 19
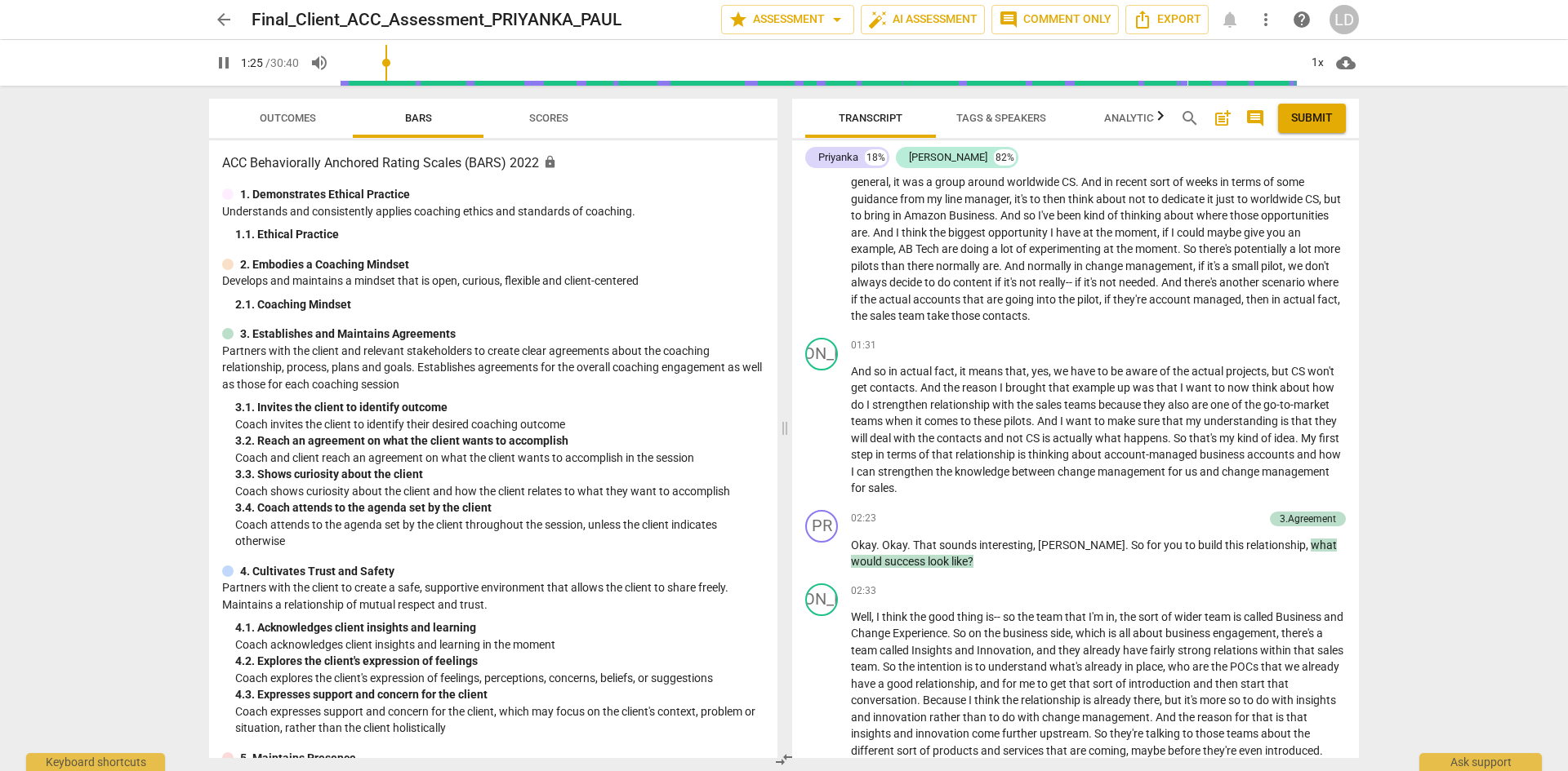
click at [227, 63] on span "pause" at bounding box center [223, 63] width 19 height 19
click at [226, 61] on span "play_arrow" at bounding box center [223, 63] width 19 height 19
drag, startPoint x: 1083, startPoint y: 527, endPoint x: 1243, endPoint y: 524, distance: 160.0
click at [1243, 538] on p "Okay . Okay . That sounds interesting , [PERSON_NAME] . So for you to build thi…" at bounding box center [1098, 554] width 495 height 33
click at [1172, 511] on div "+" at bounding box center [1174, 519] width 17 height 17
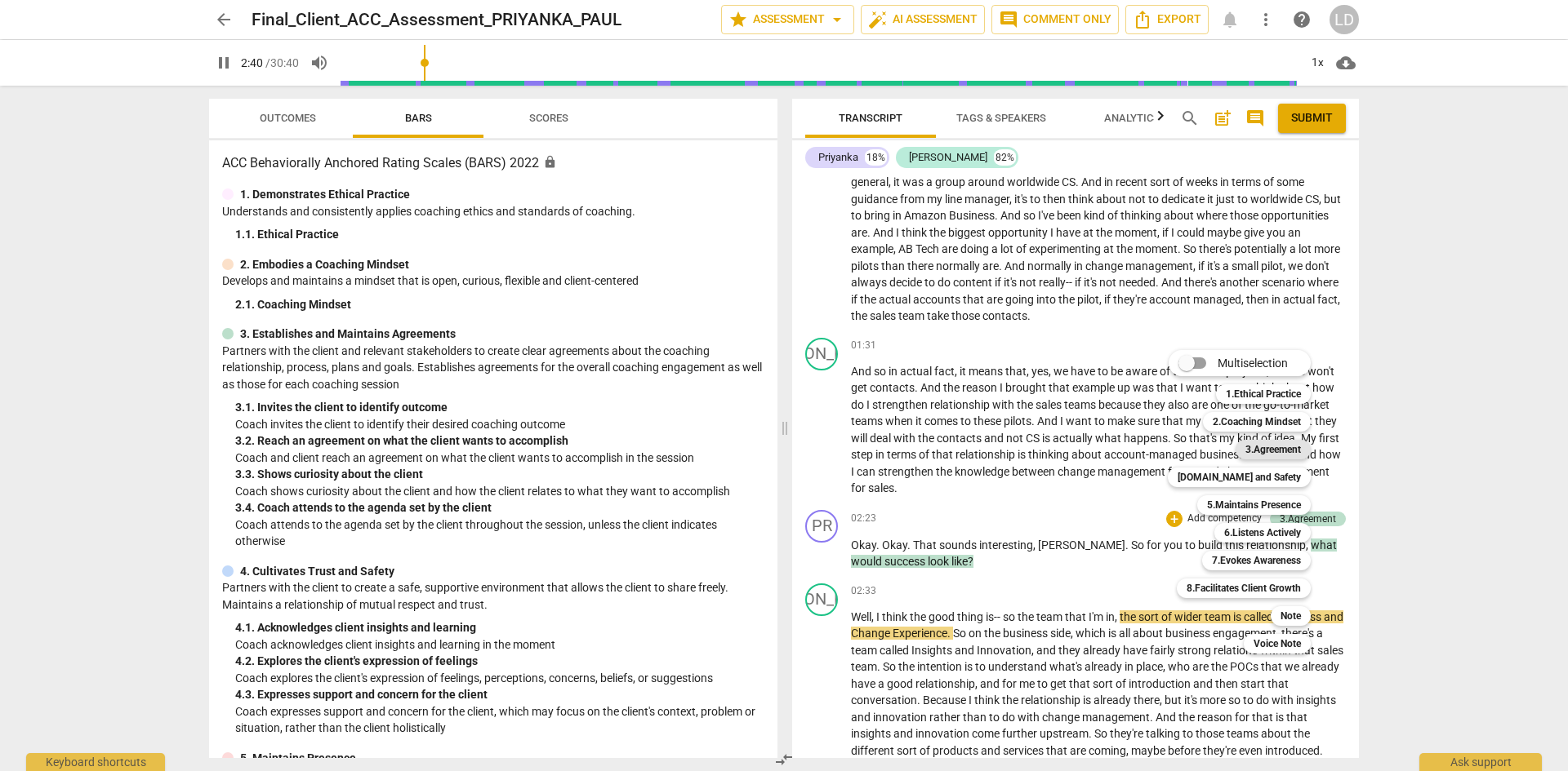
click at [1266, 451] on b "3.Agreement" at bounding box center [1273, 450] width 56 height 19
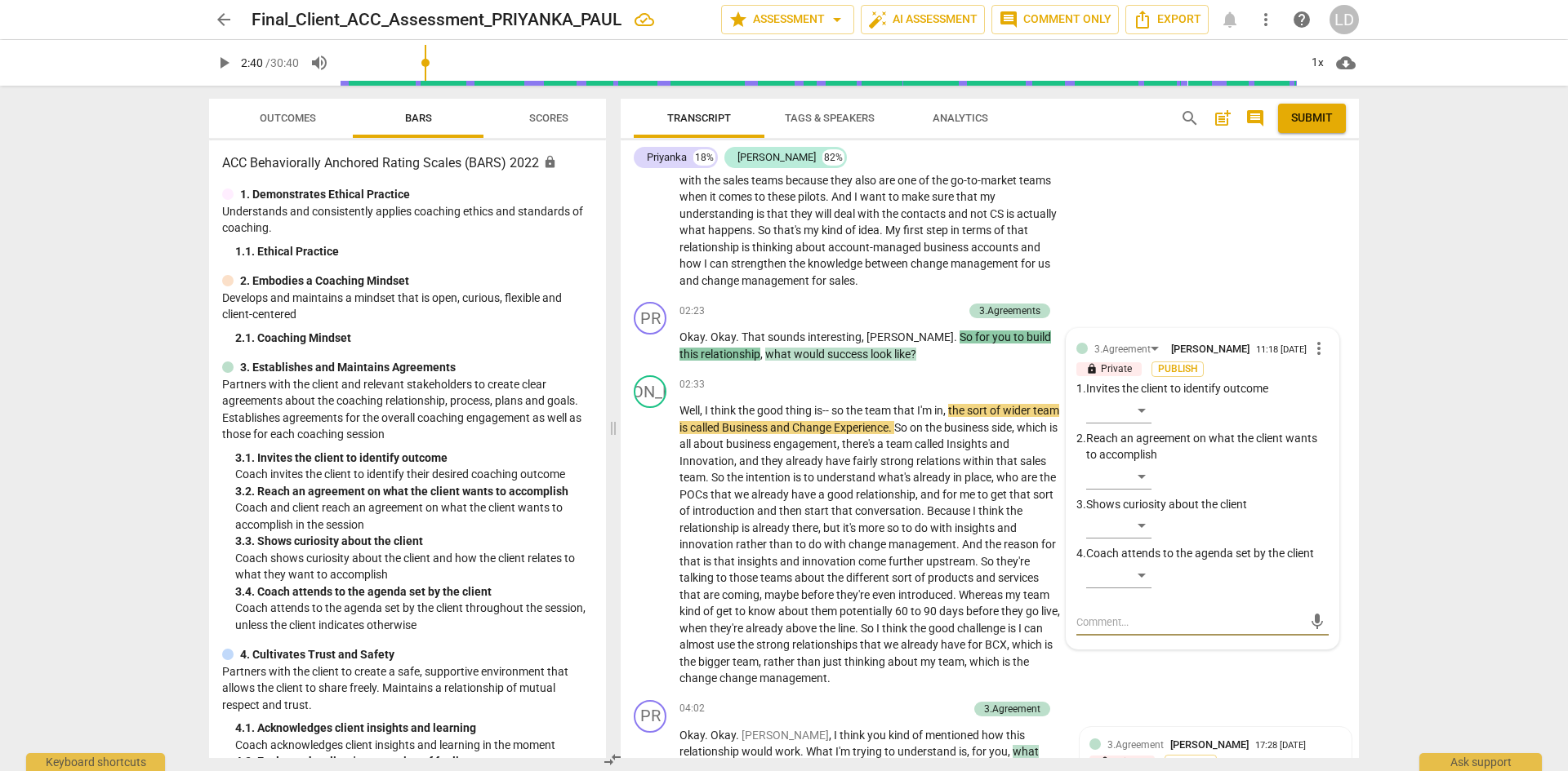
scroll to position [681, 0]
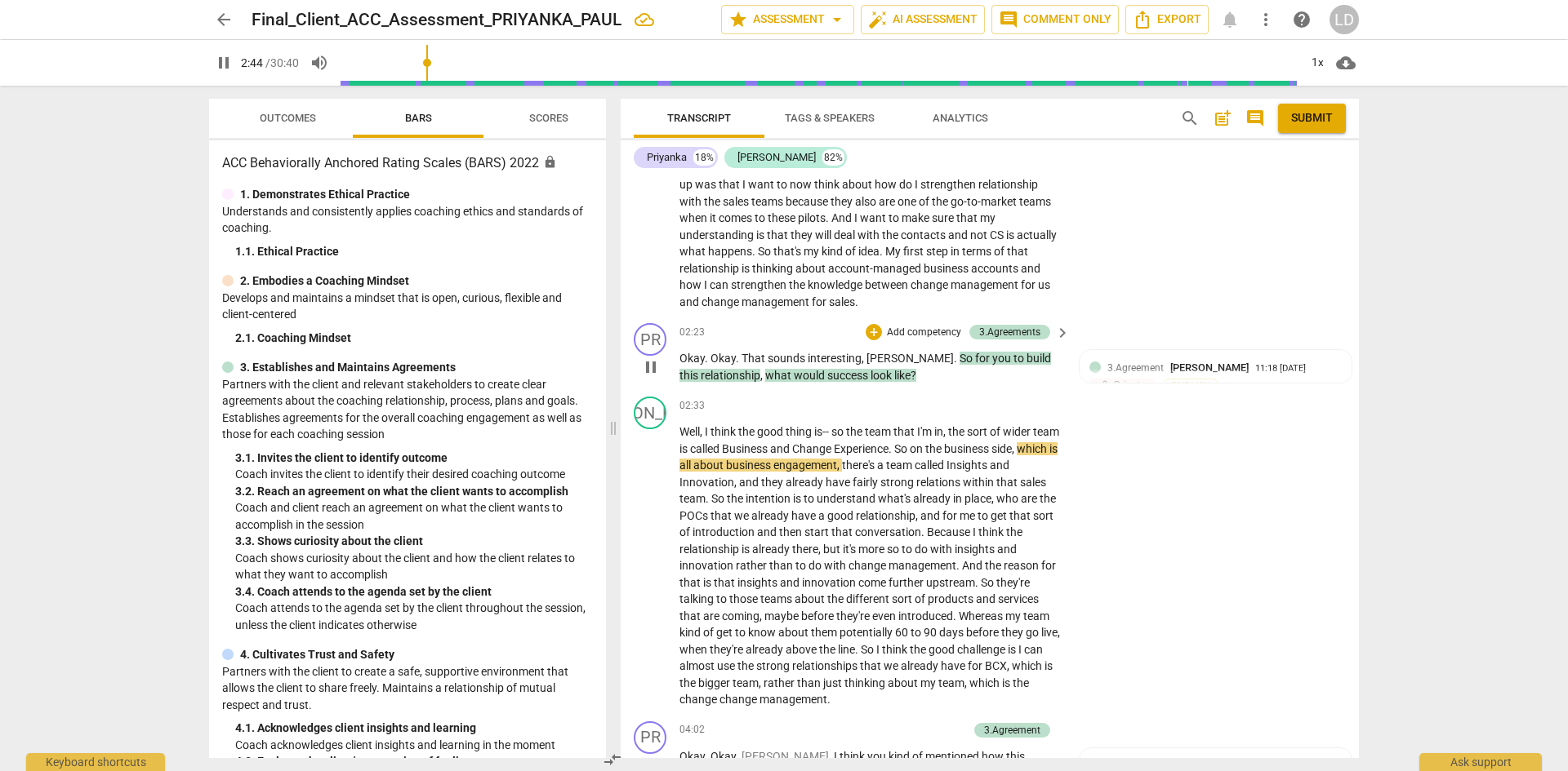
click at [886, 355] on span "[PERSON_NAME]" at bounding box center [910, 358] width 87 height 13
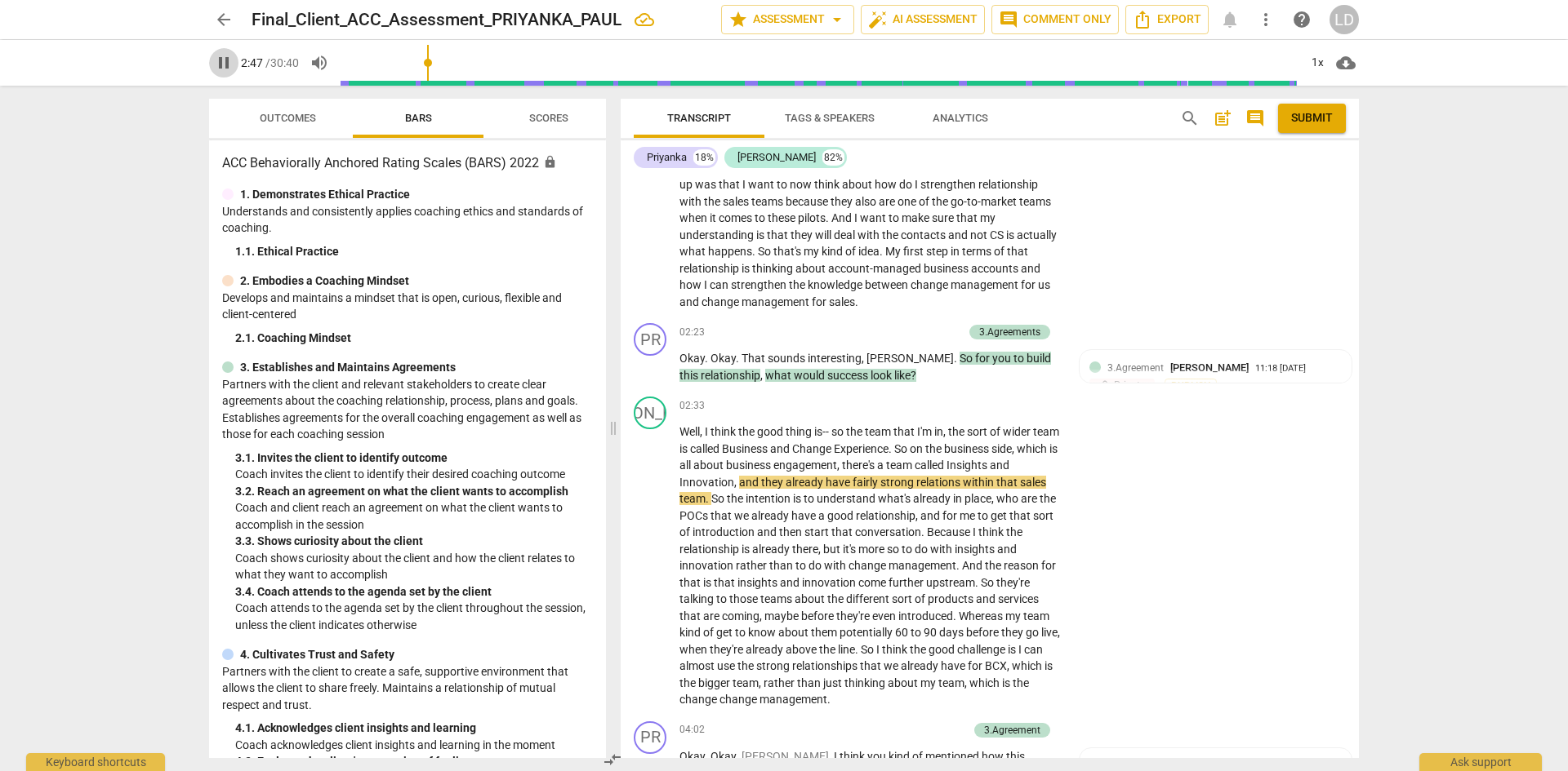
click at [227, 58] on span "pause" at bounding box center [223, 63] width 19 height 19
click at [915, 366] on p "Okay . Okay . That sounds interesting , [PERSON_NAME] . So for you to build thi…" at bounding box center [871, 367] width 383 height 33
click at [1013, 335] on div "3.Agreements" at bounding box center [1009, 332] width 61 height 15
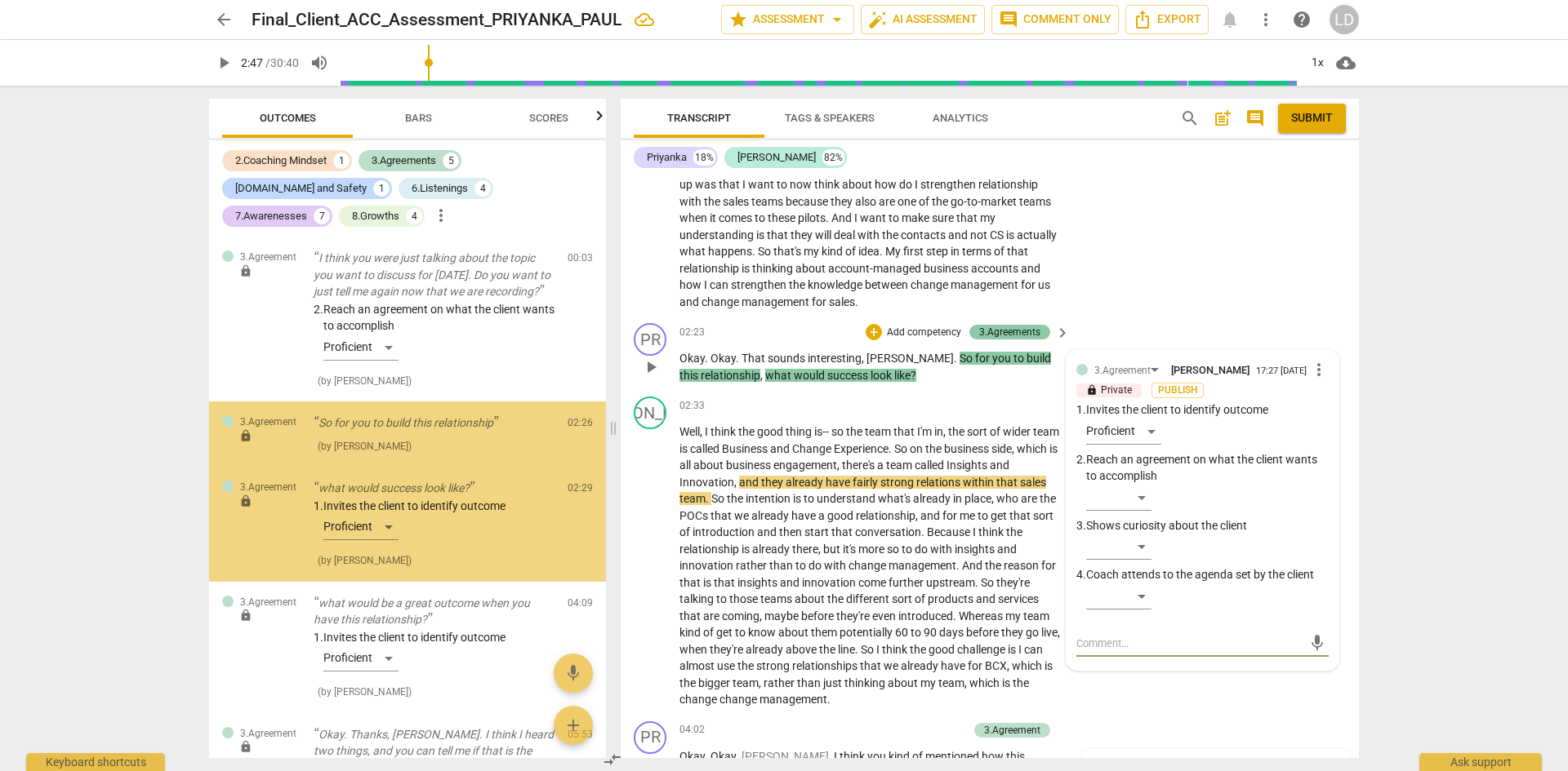
scroll to position [13, 0]
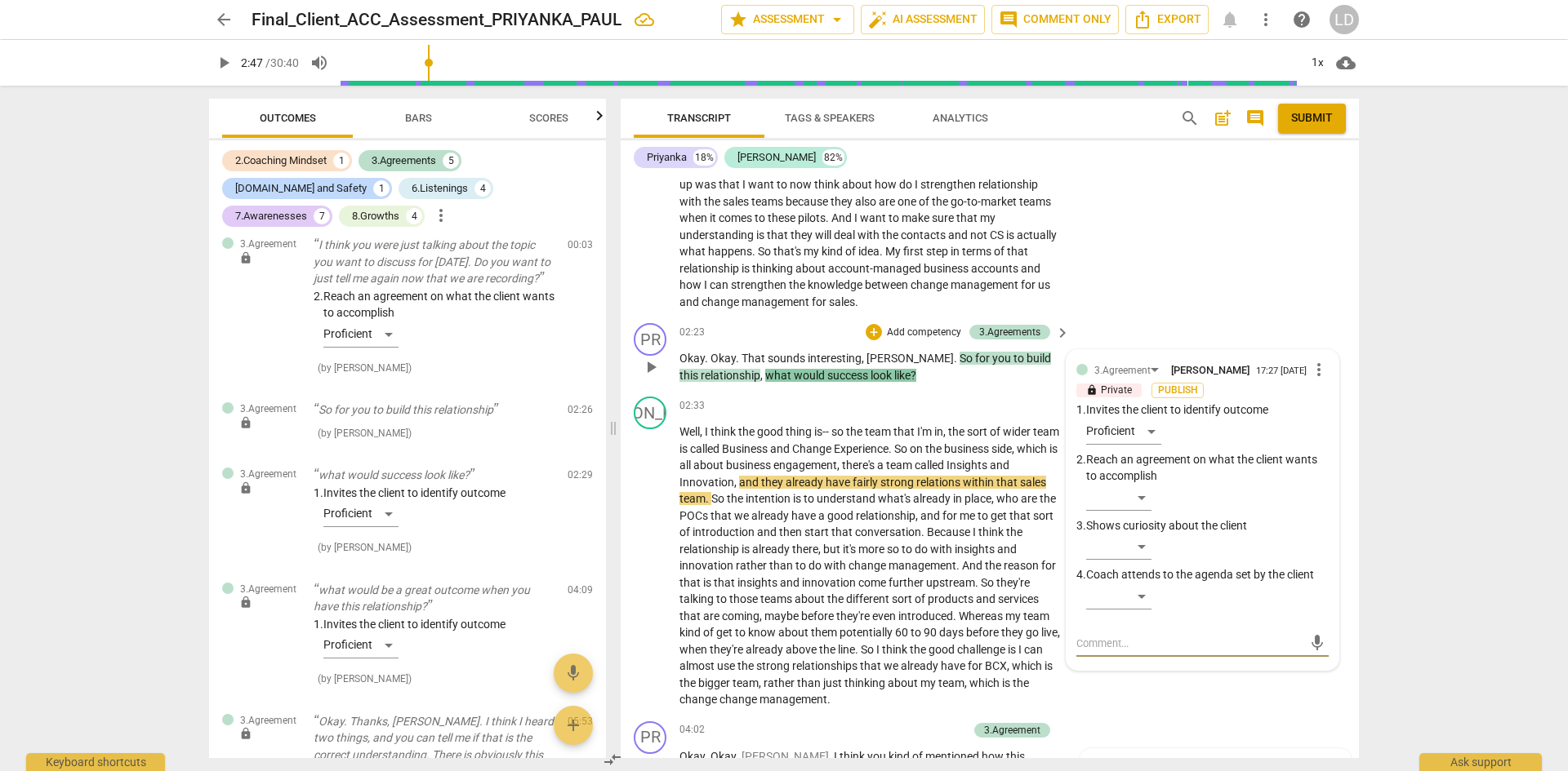
click at [939, 377] on p "Okay . Okay . That sounds interesting , [PERSON_NAME] . So for you to build thi…" at bounding box center [871, 367] width 383 height 33
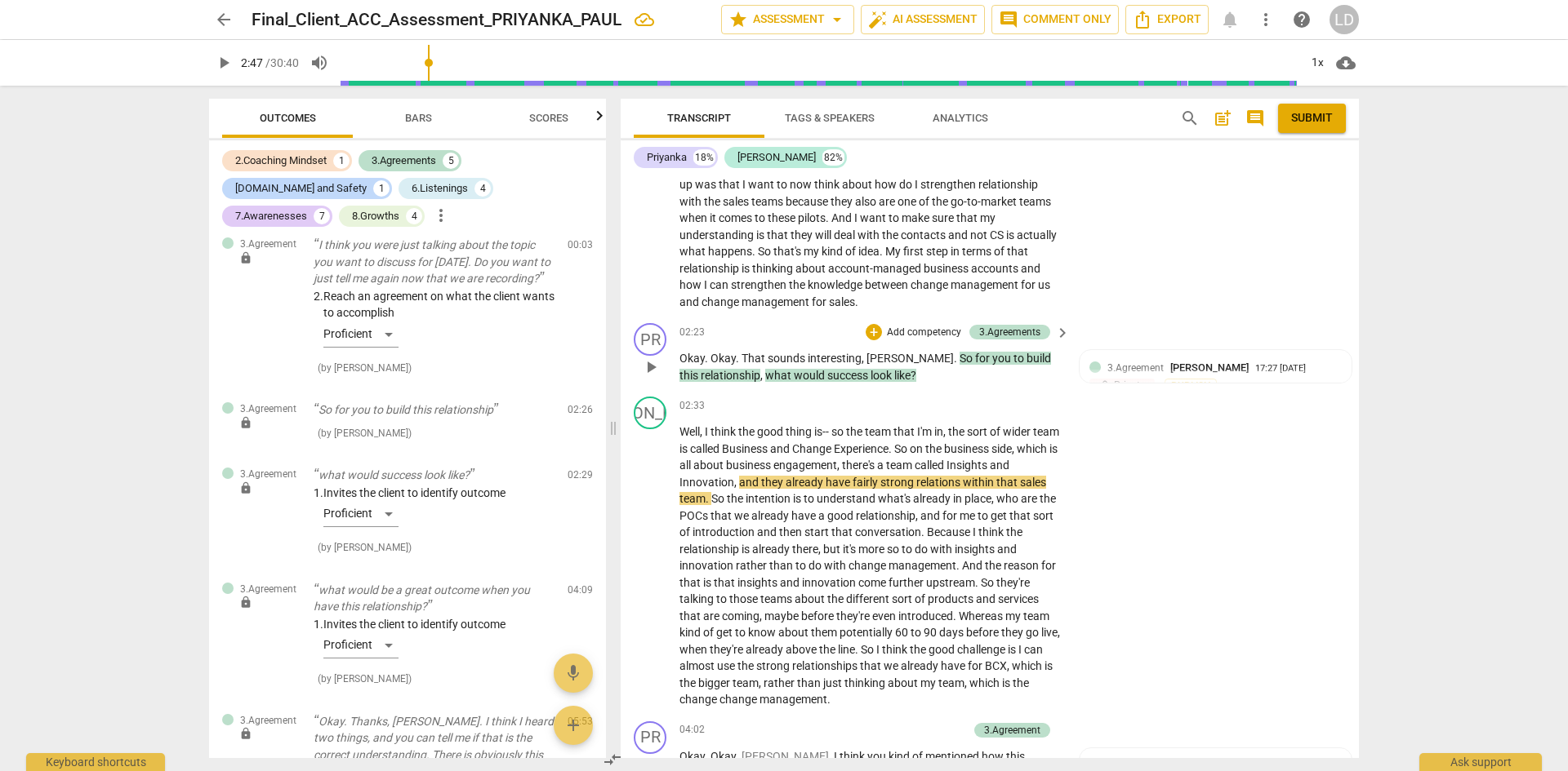
click at [960, 355] on span "So" at bounding box center [967, 358] width 16 height 13
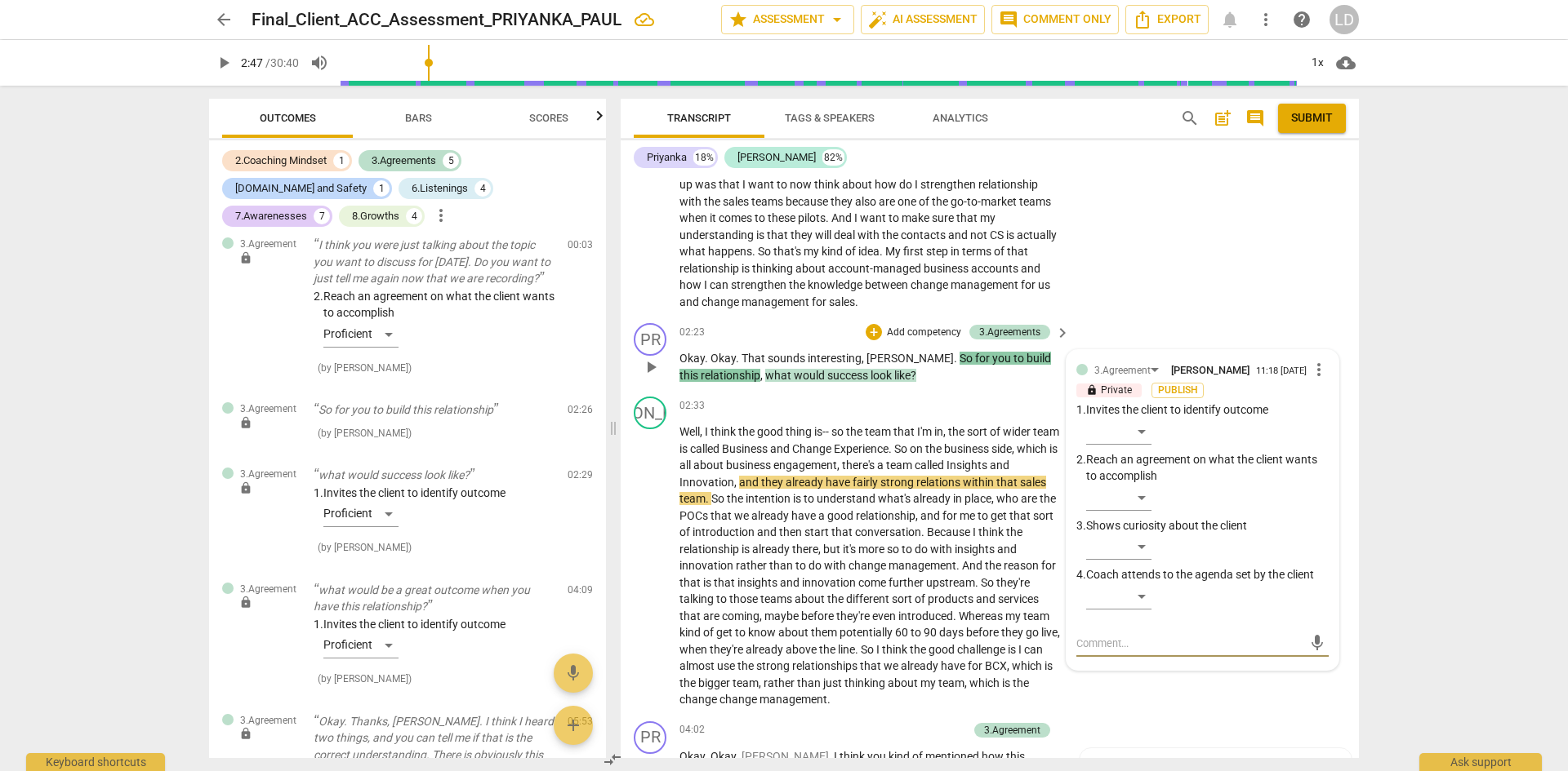
click at [844, 359] on span "interesting" at bounding box center [835, 358] width 54 height 13
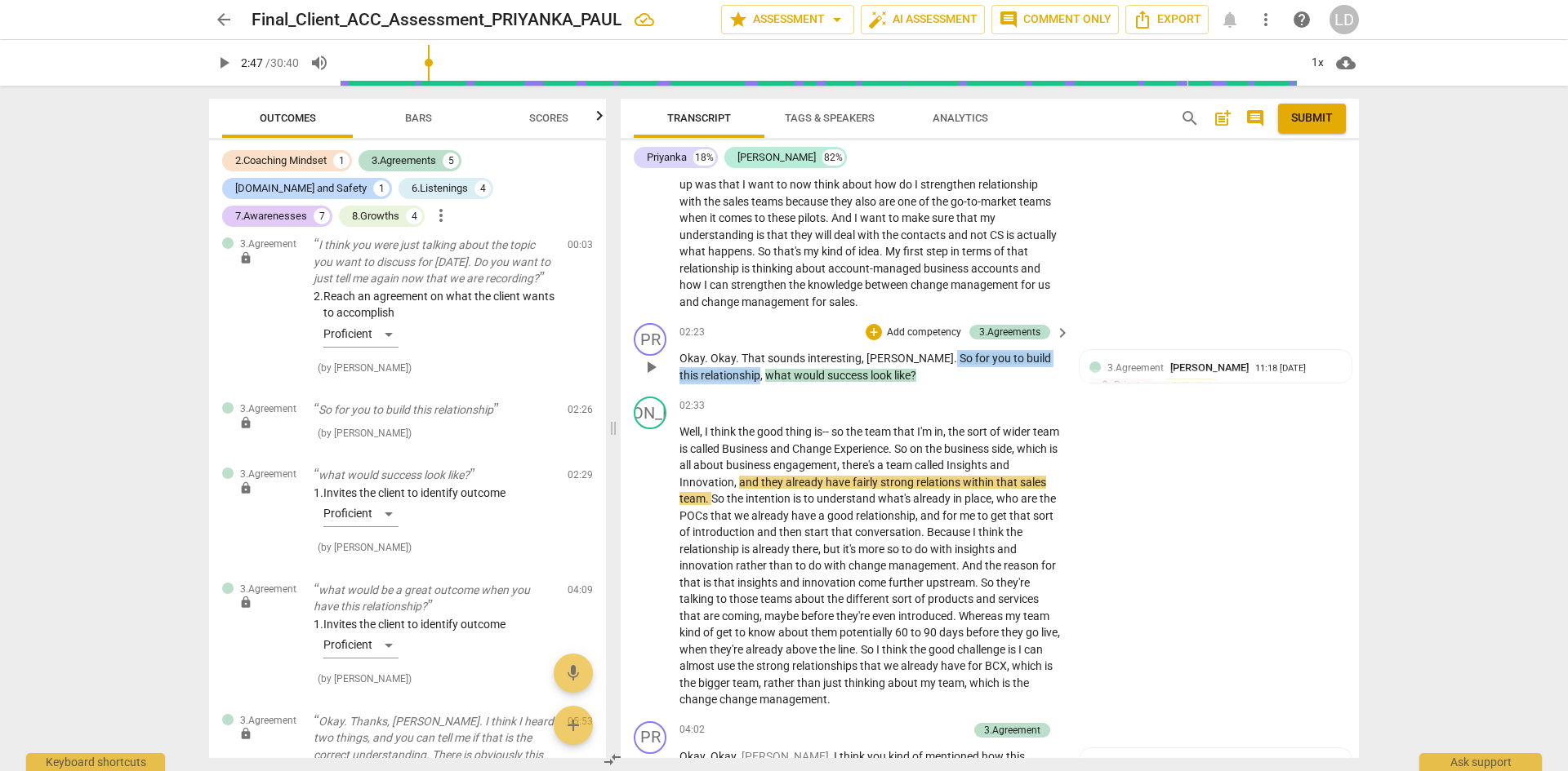
drag, startPoint x: 894, startPoint y: 358, endPoint x: 739, endPoint y: 382, distance: 156.8
click at [739, 382] on p "Okay . Okay . That sounds interesting , [PERSON_NAME] . So for you to build thi…" at bounding box center [871, 367] width 383 height 33
click at [865, 335] on div "+" at bounding box center [873, 332] width 17 height 17
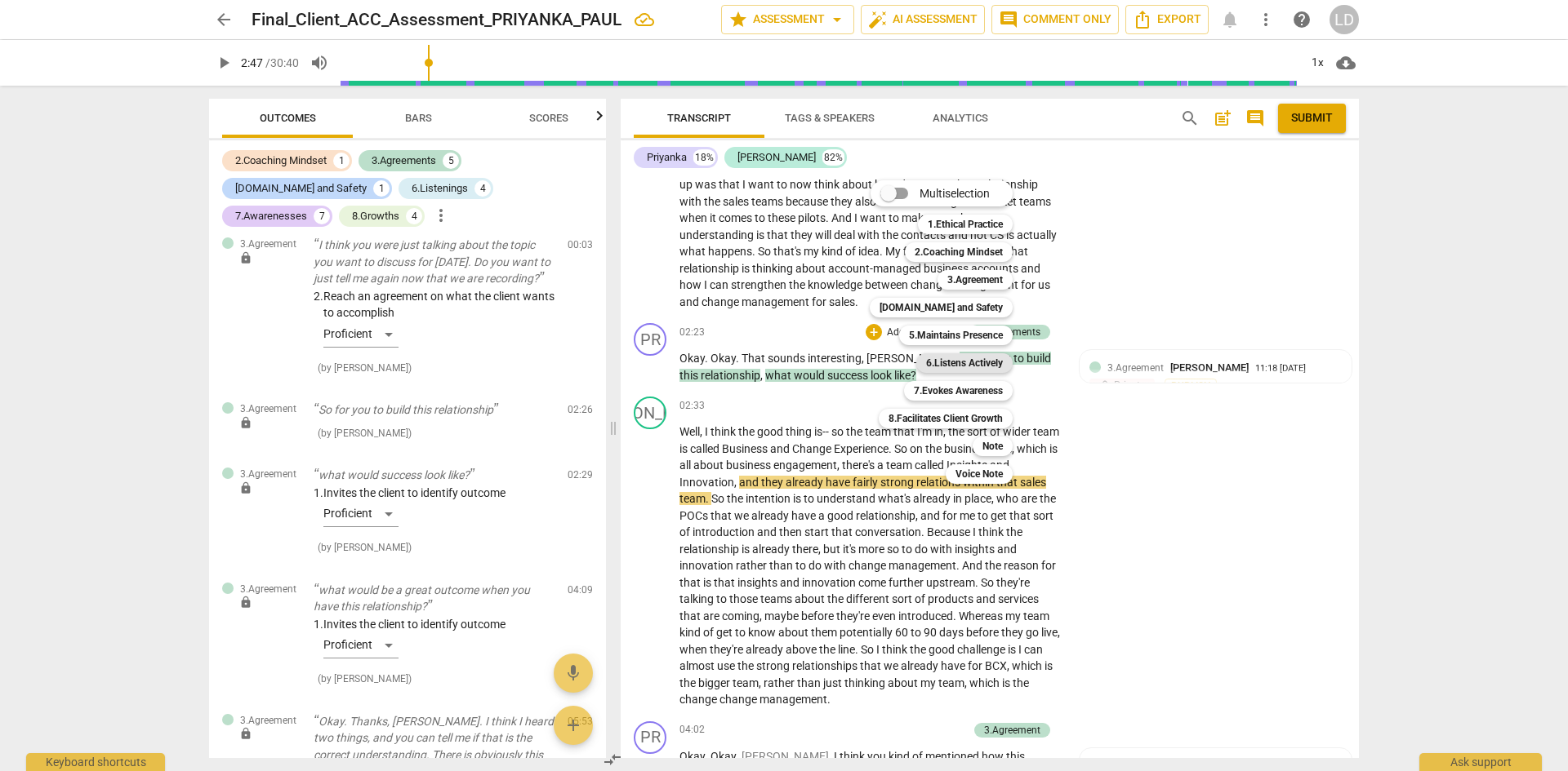
click at [958, 369] on b "6.Listens Actively" at bounding box center [965, 363] width 77 height 19
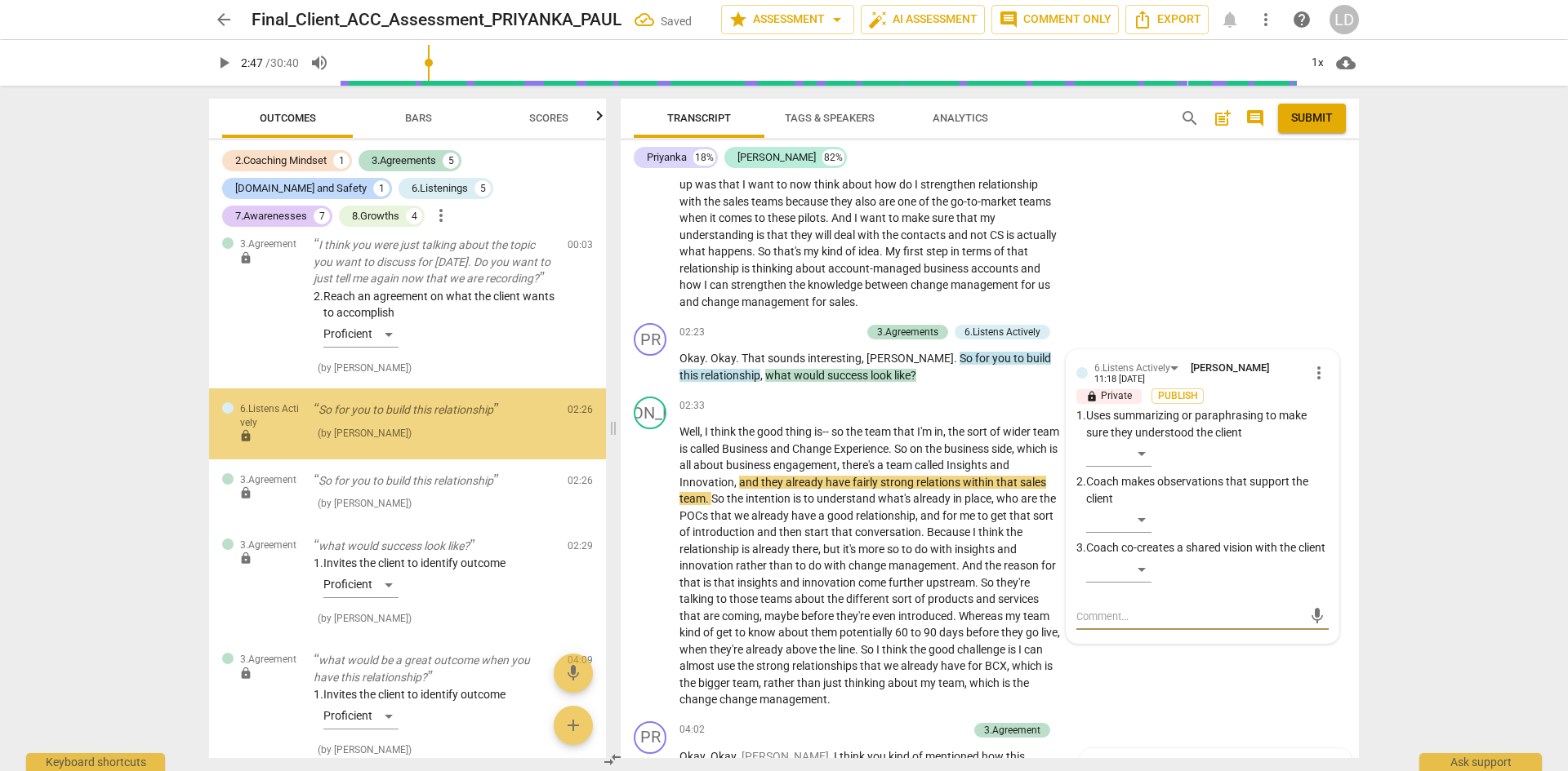
scroll to position [0, 0]
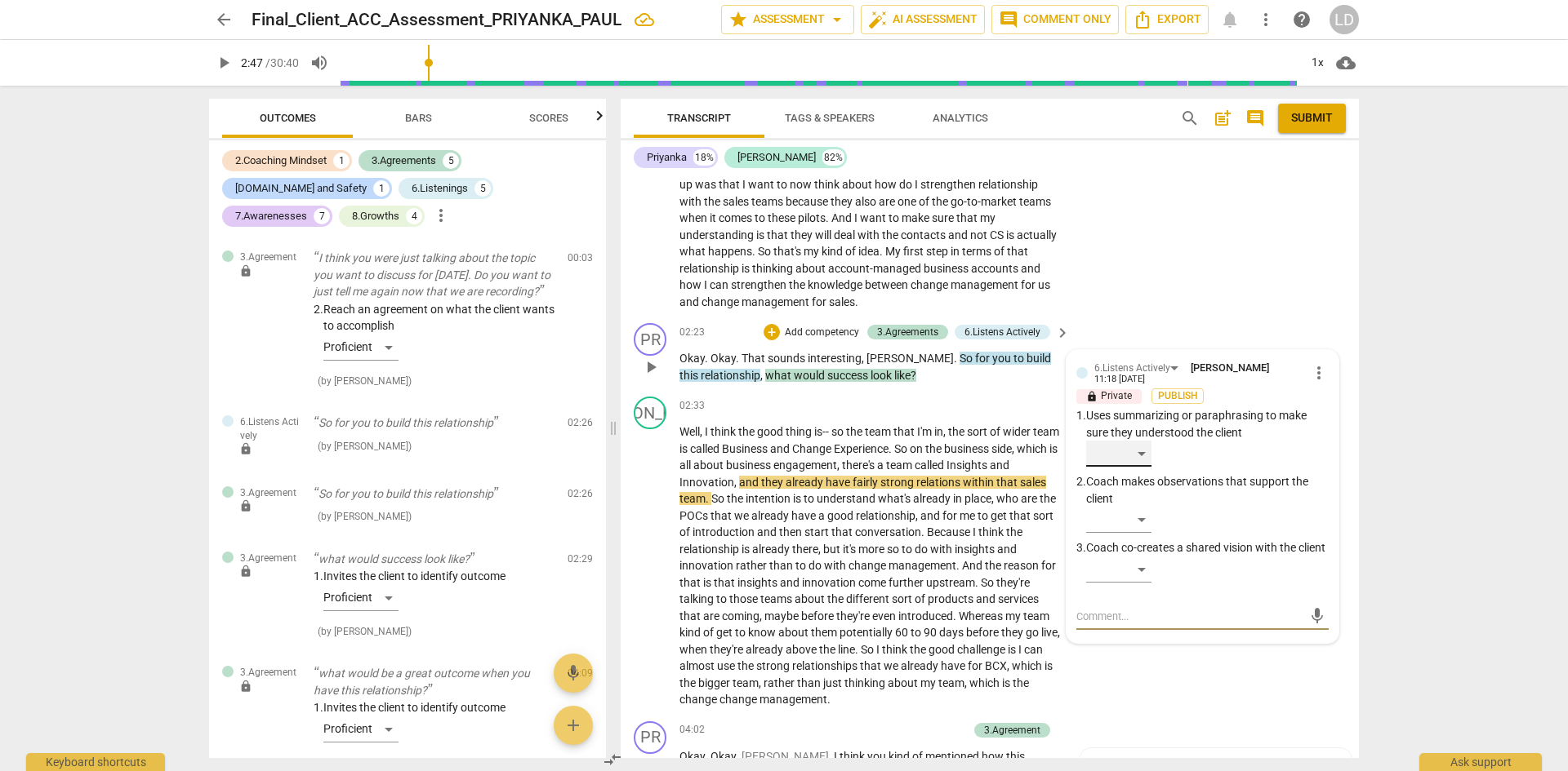
click at [1138, 452] on div "​" at bounding box center [1118, 454] width 65 height 26
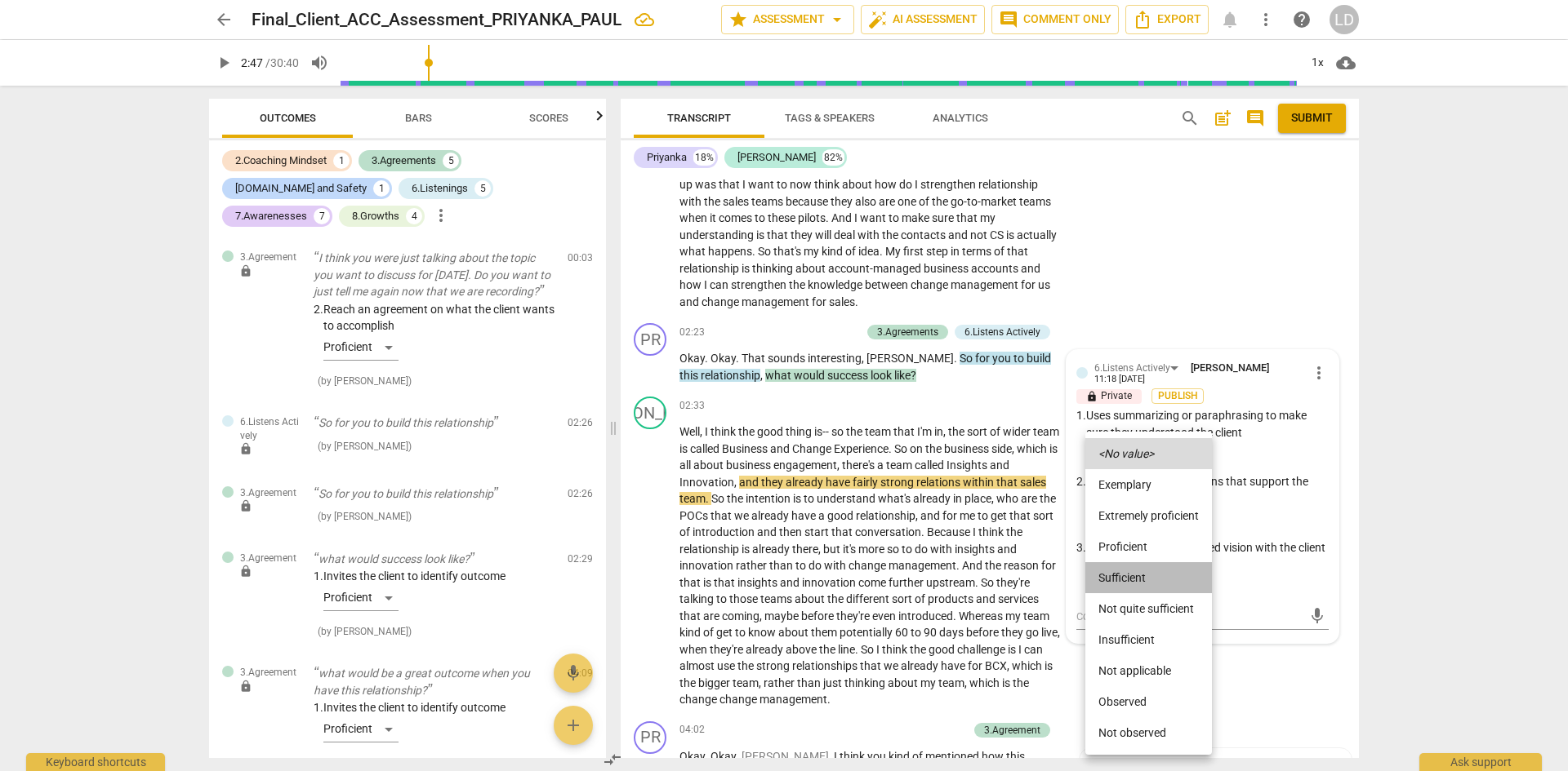
click at [1149, 566] on li "Sufficient" at bounding box center [1148, 578] width 126 height 31
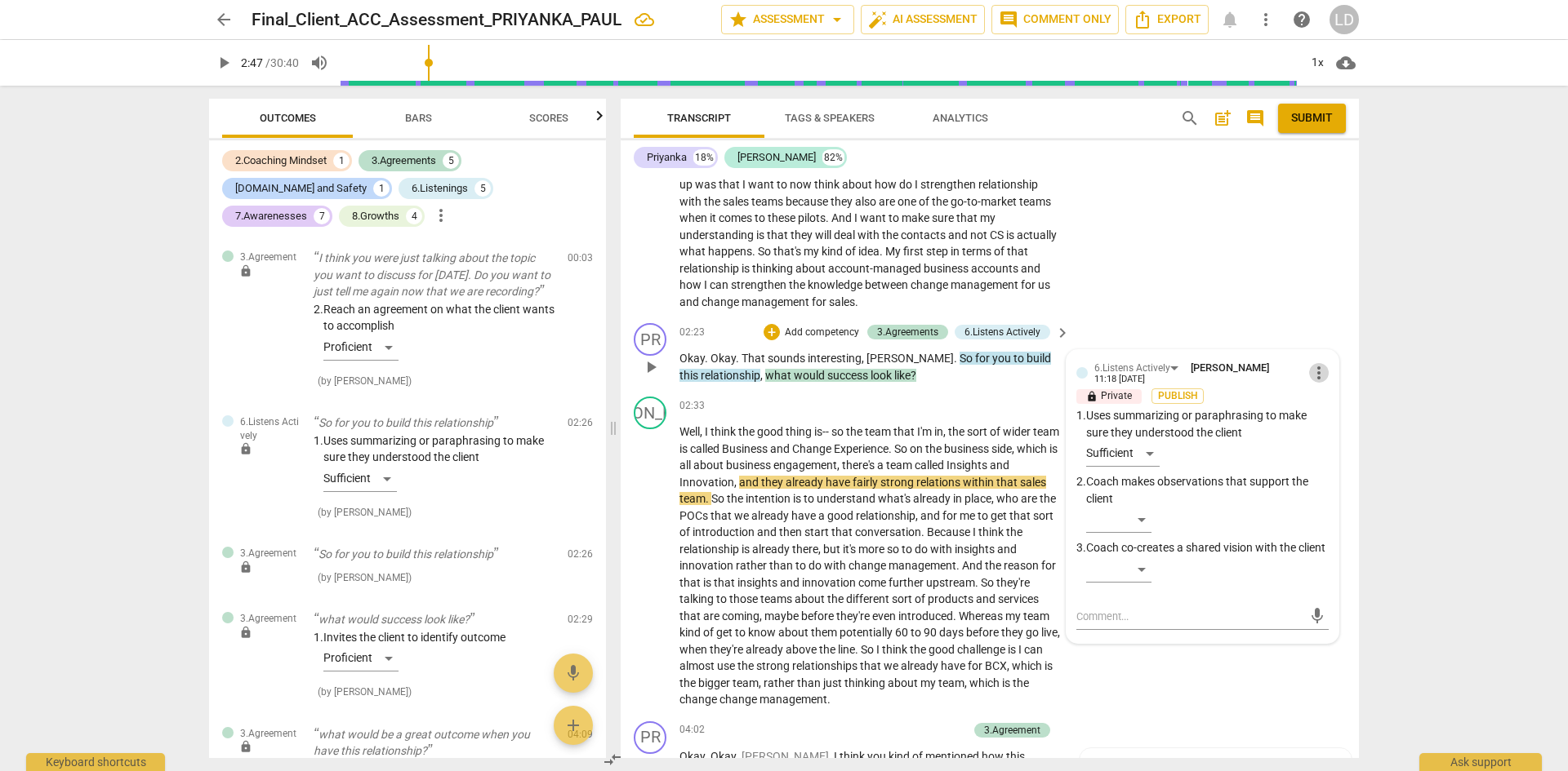
click at [1315, 379] on span "more_vert" at bounding box center [1319, 373] width 19 height 19
drag, startPoint x: 1311, startPoint y: 399, endPoint x: 854, endPoint y: 84, distance: 555.0
click at [1311, 400] on li "Delete" at bounding box center [1331, 403] width 57 height 31
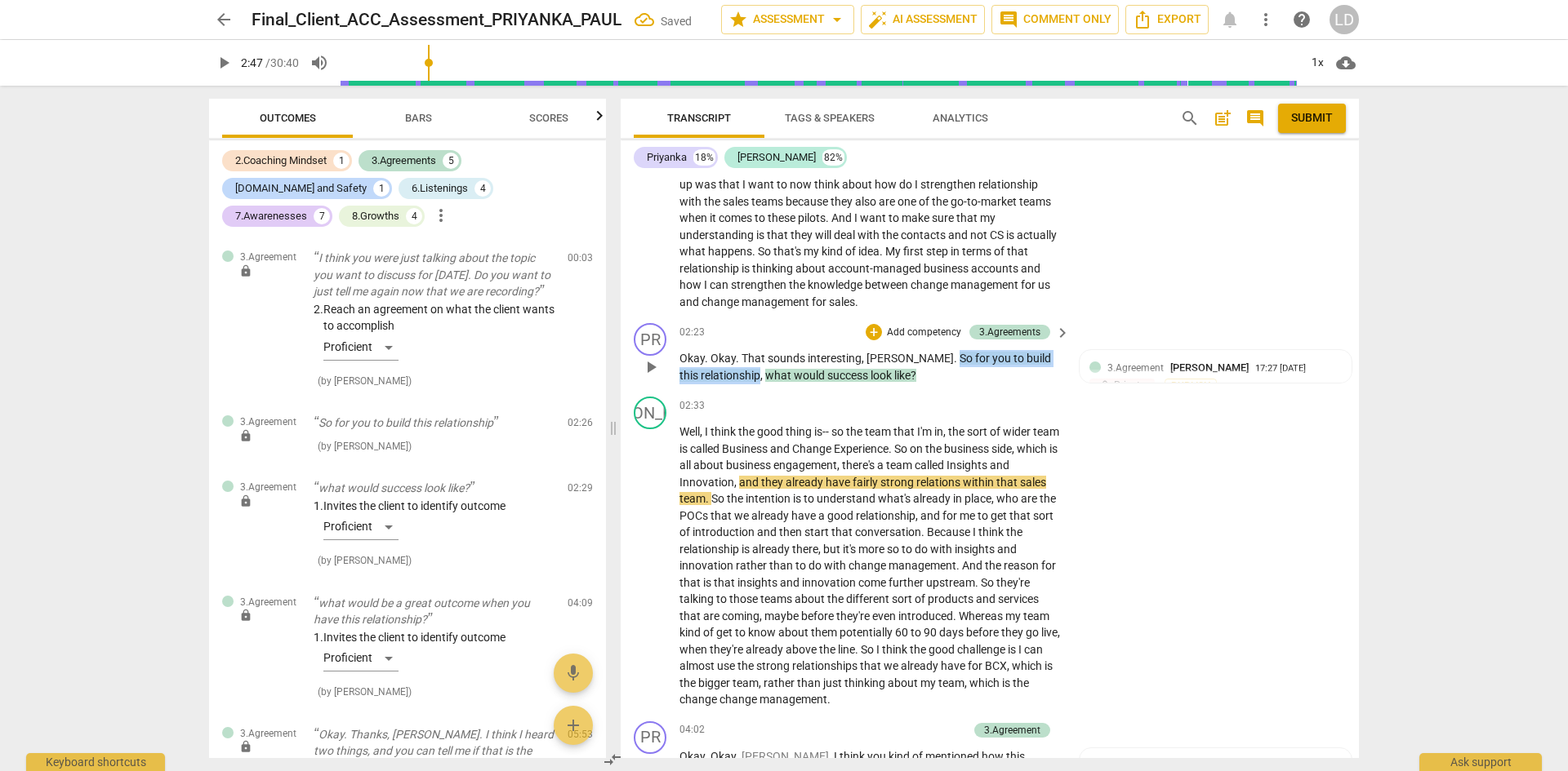
drag, startPoint x: 896, startPoint y: 356, endPoint x: 740, endPoint y: 379, distance: 157.7
click at [740, 379] on p "Okay . Okay . That sounds interesting , [PERSON_NAME] . So for you to build thi…" at bounding box center [871, 367] width 383 height 33
click at [426, 117] on span "Bars" at bounding box center [418, 118] width 27 height 12
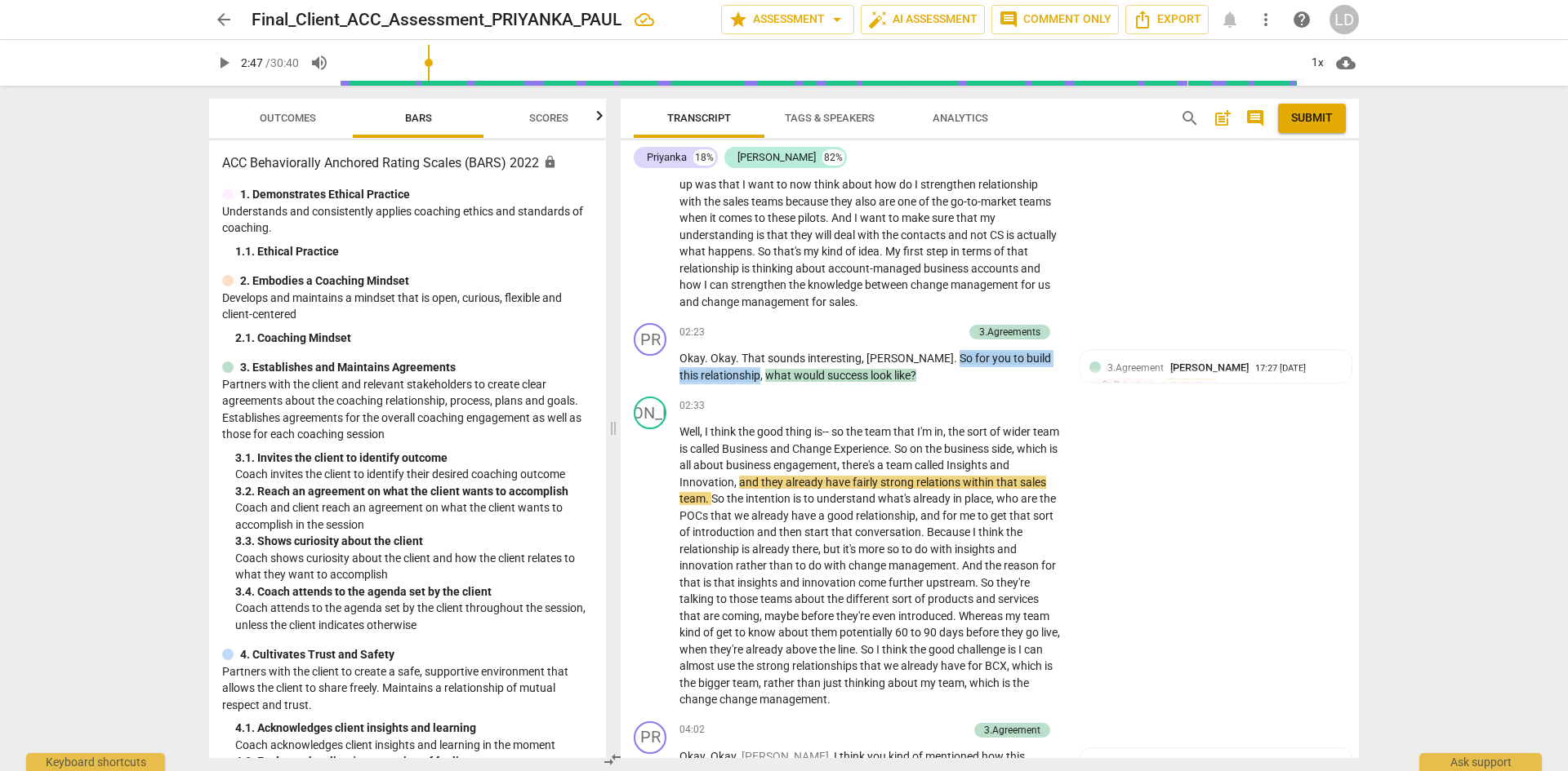
scroll to position [409, 0]
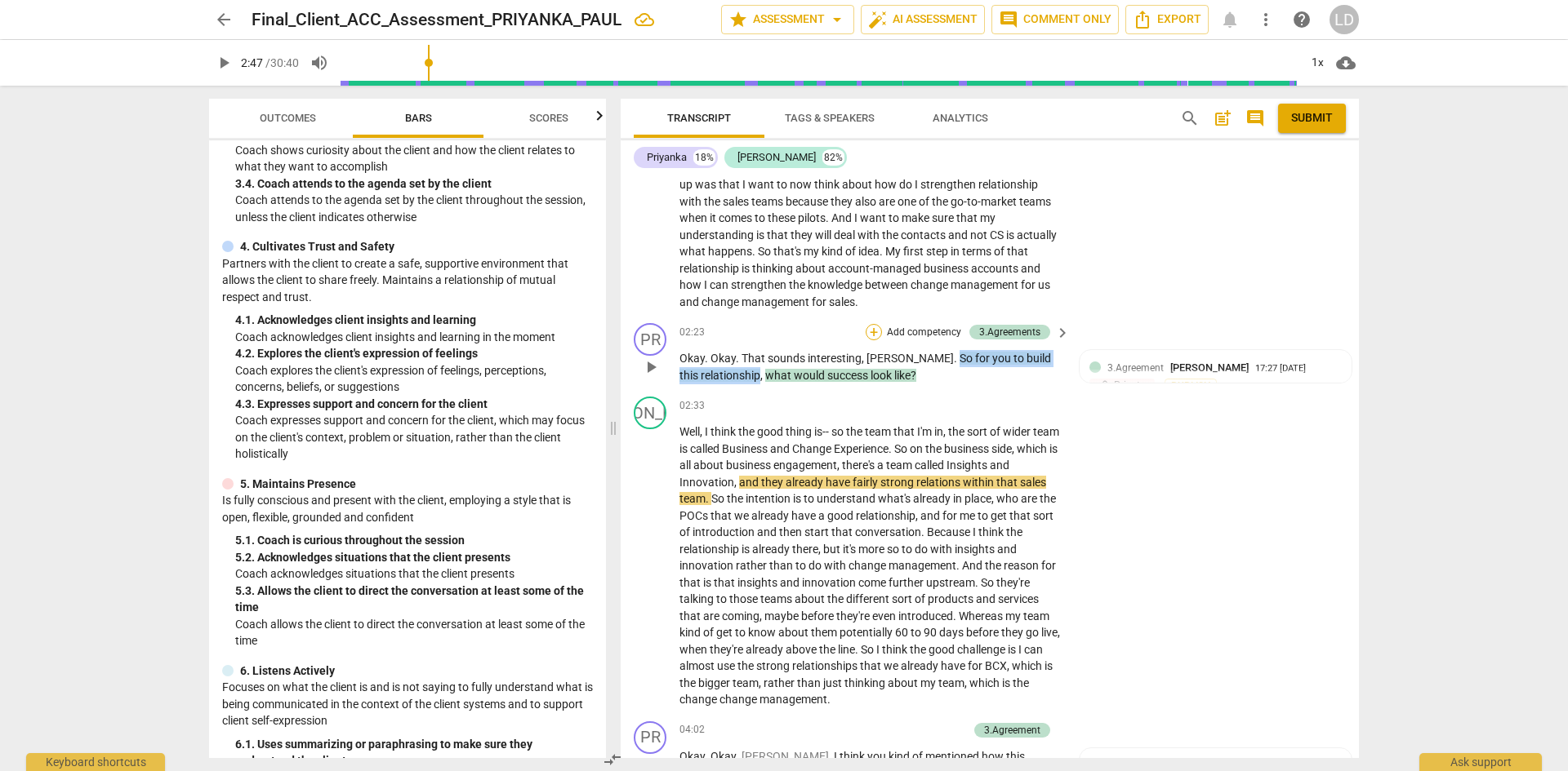
click at [866, 332] on div "+" at bounding box center [873, 332] width 17 height 17
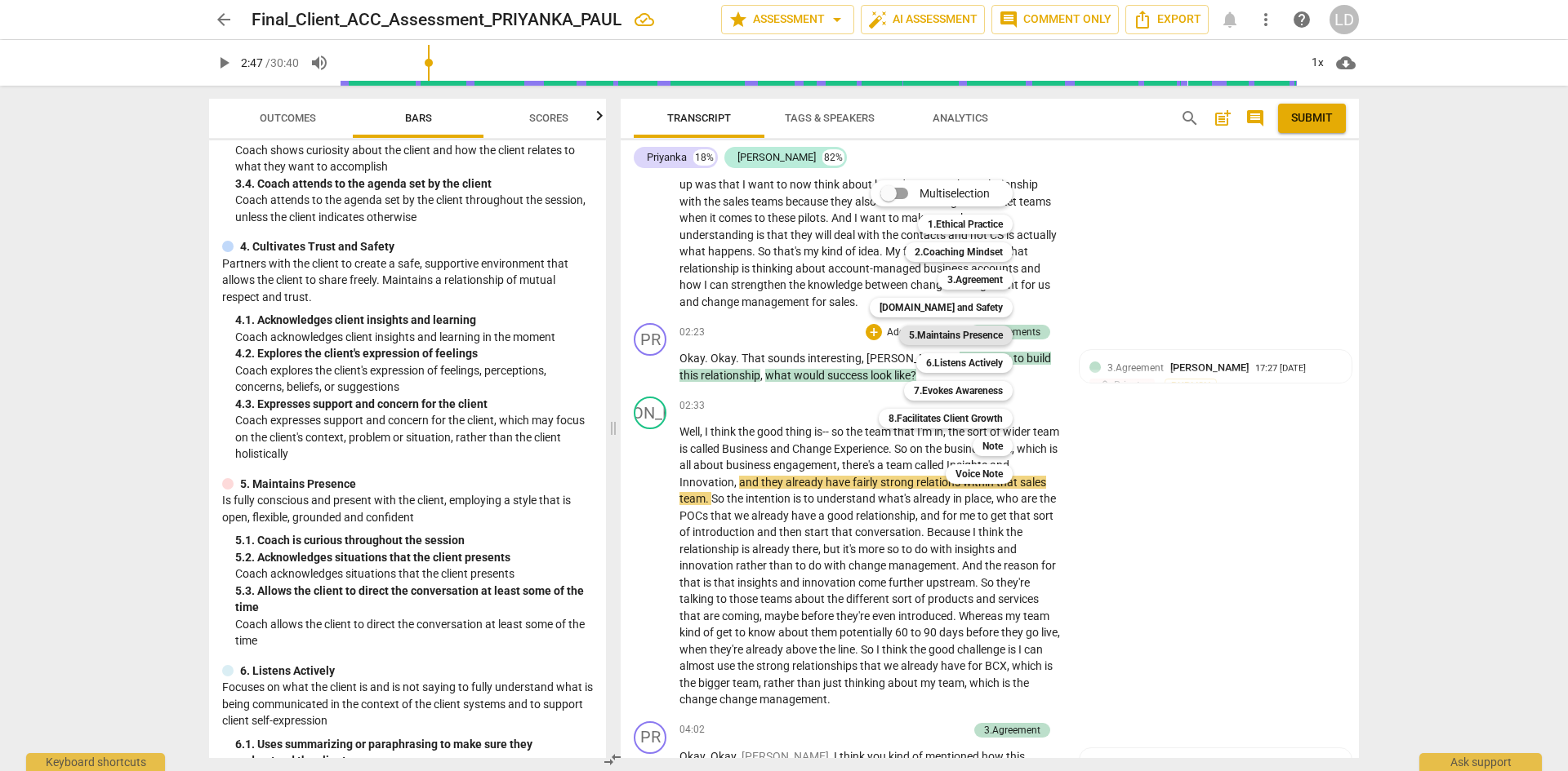
click at [962, 328] on b "5.Maintains Presence" at bounding box center [956, 335] width 94 height 19
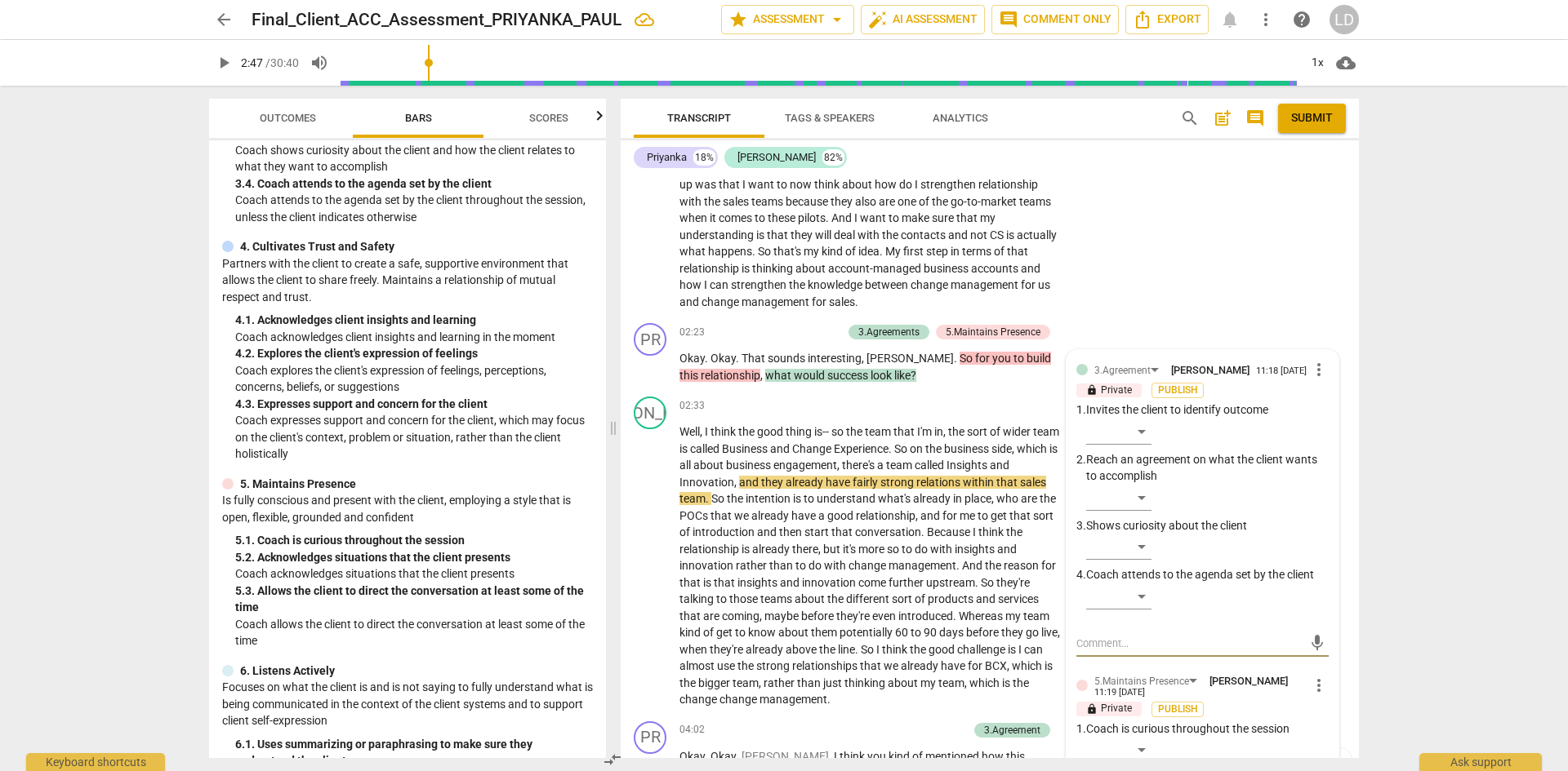
scroll to position [1090, 0]
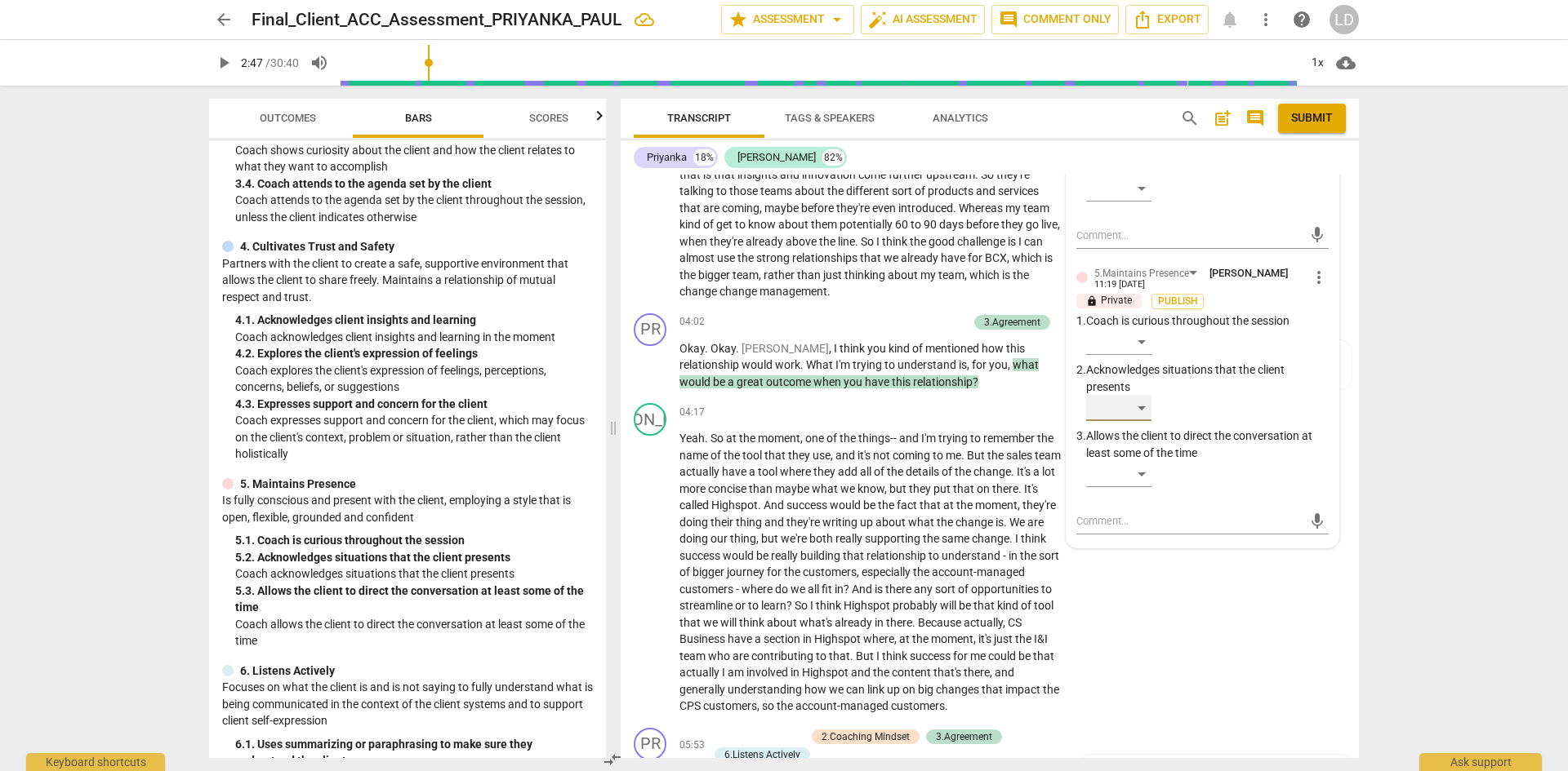
click at [1135, 413] on div "​" at bounding box center [1118, 409] width 65 height 26
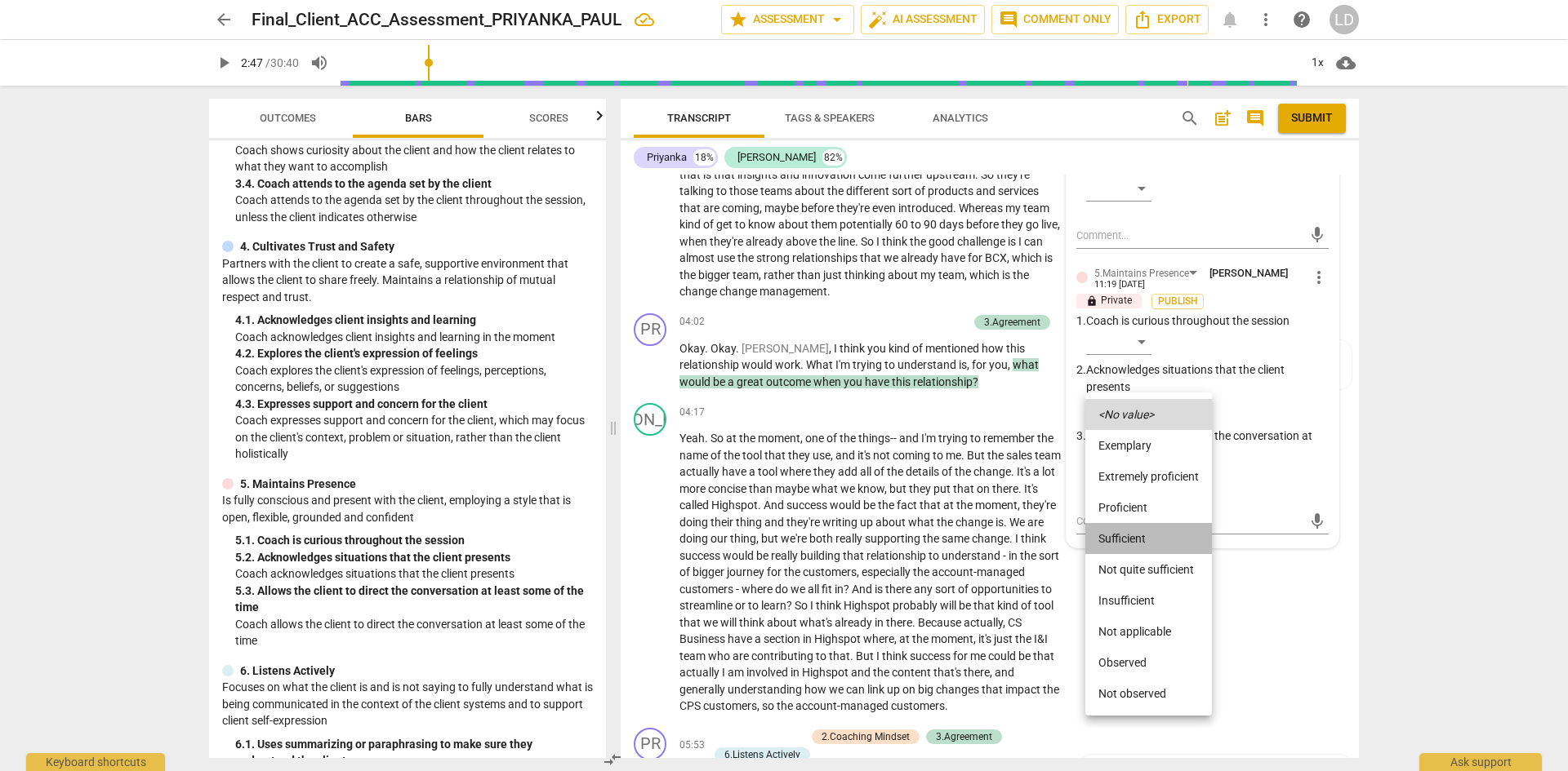
click at [1139, 532] on li "Sufficient" at bounding box center [1148, 539] width 126 height 31
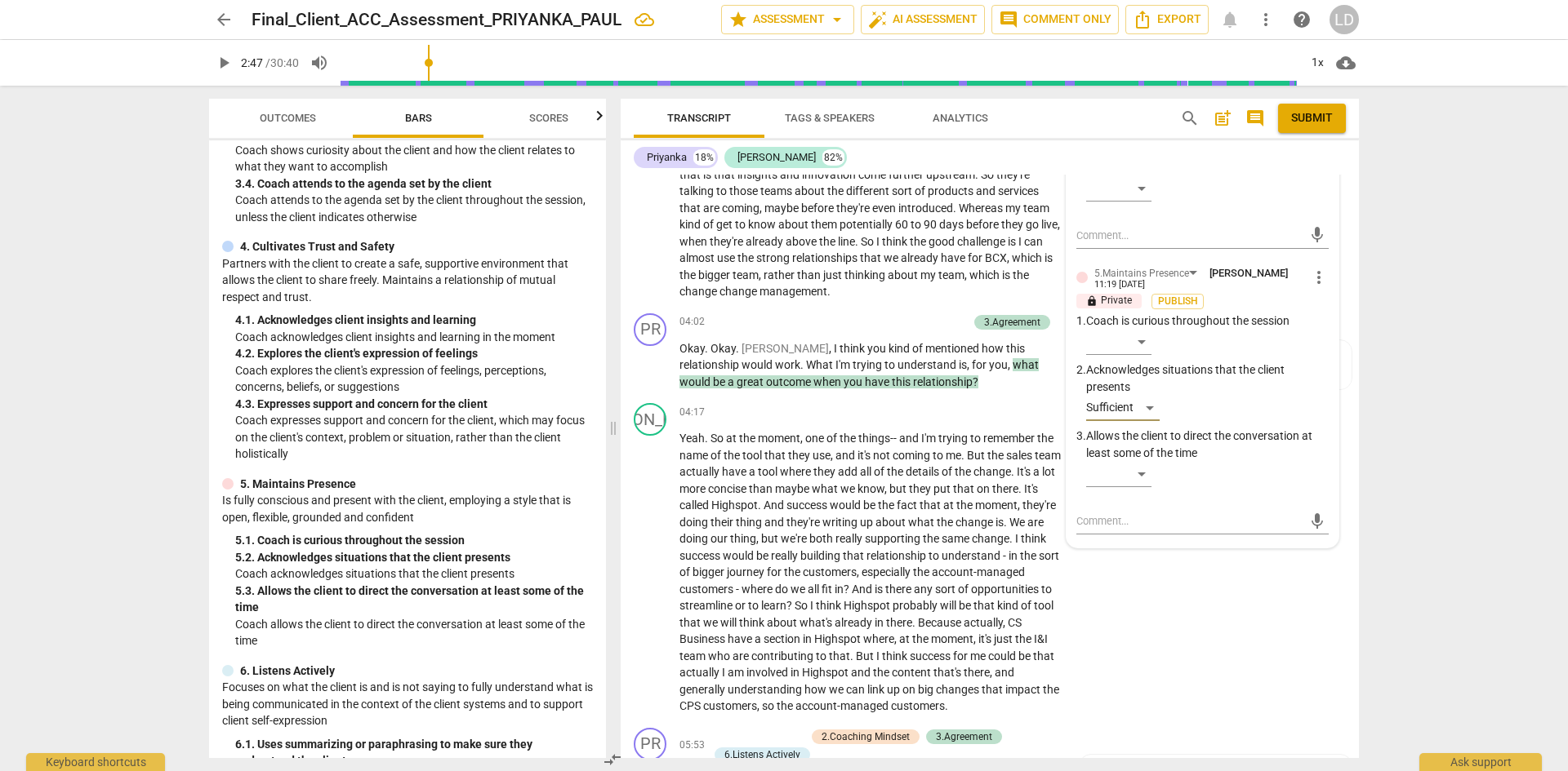
click at [1433, 396] on div "arrow_back Final_Client_ACC_Assessment_PRIYANKA_PAUL star Assessment arrow_drop…" at bounding box center [784, 385] width 1568 height 771
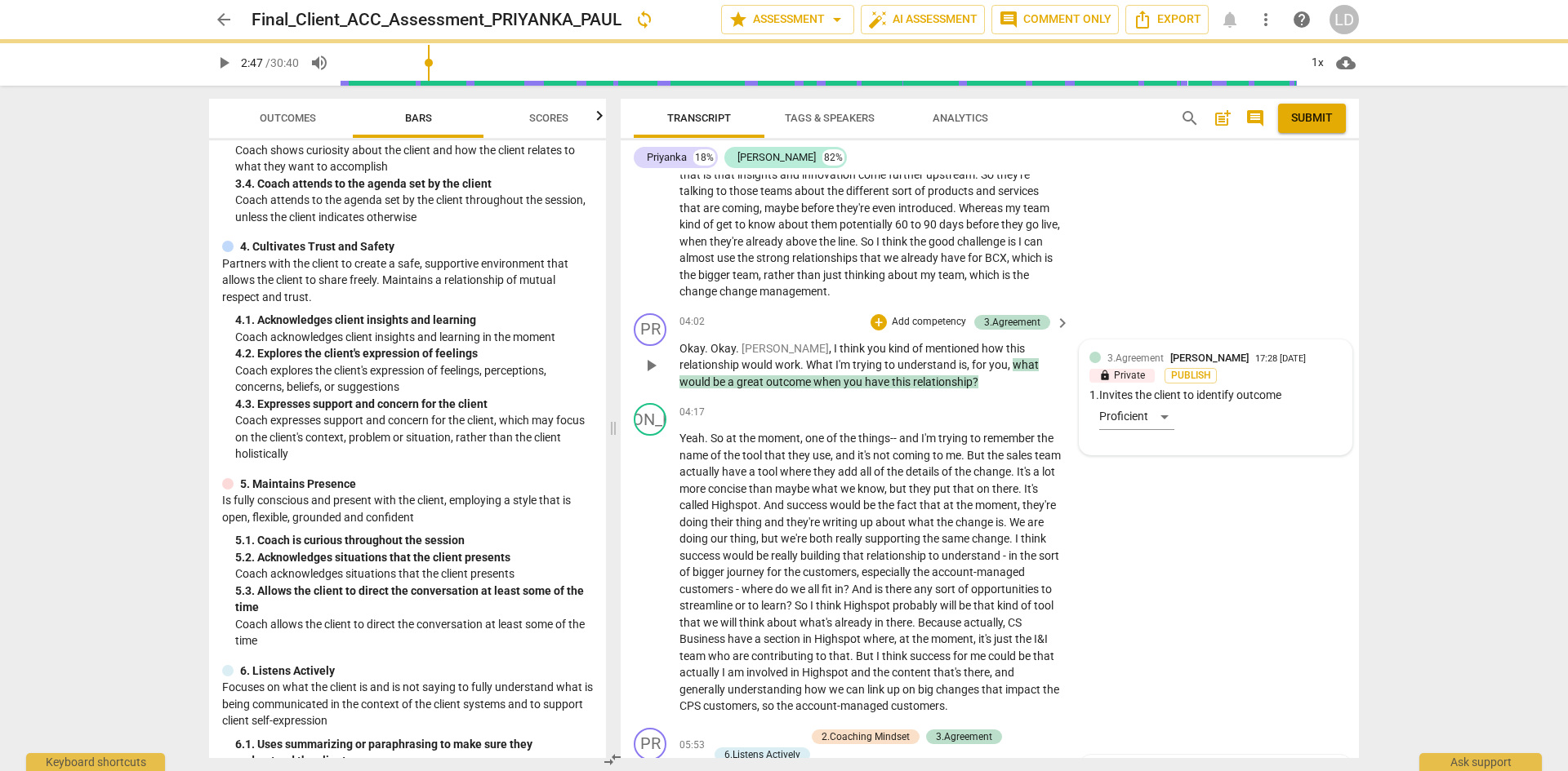
scroll to position [681, 0]
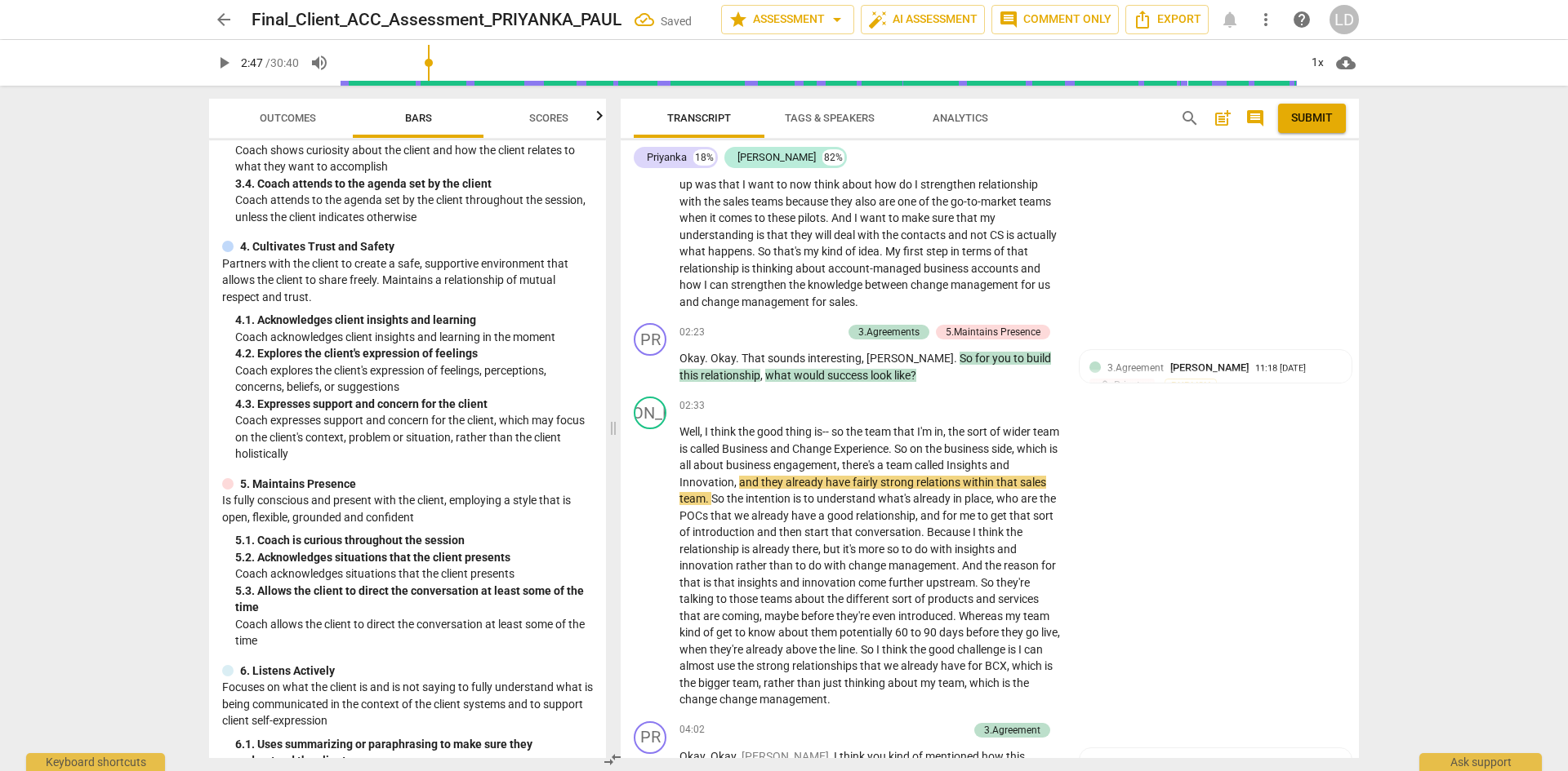
click at [222, 58] on span "play_arrow" at bounding box center [223, 63] width 19 height 19
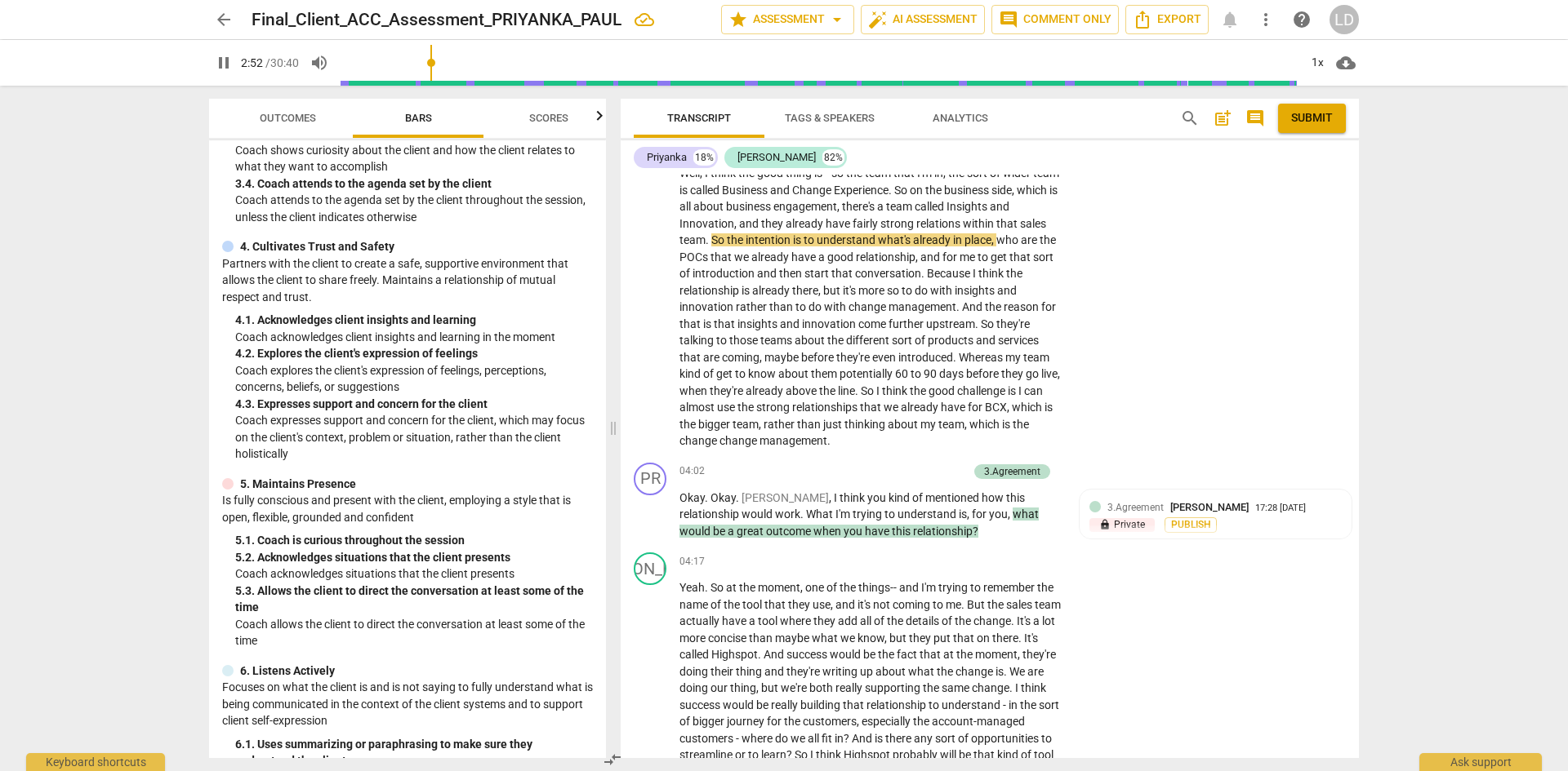
scroll to position [974, 0]
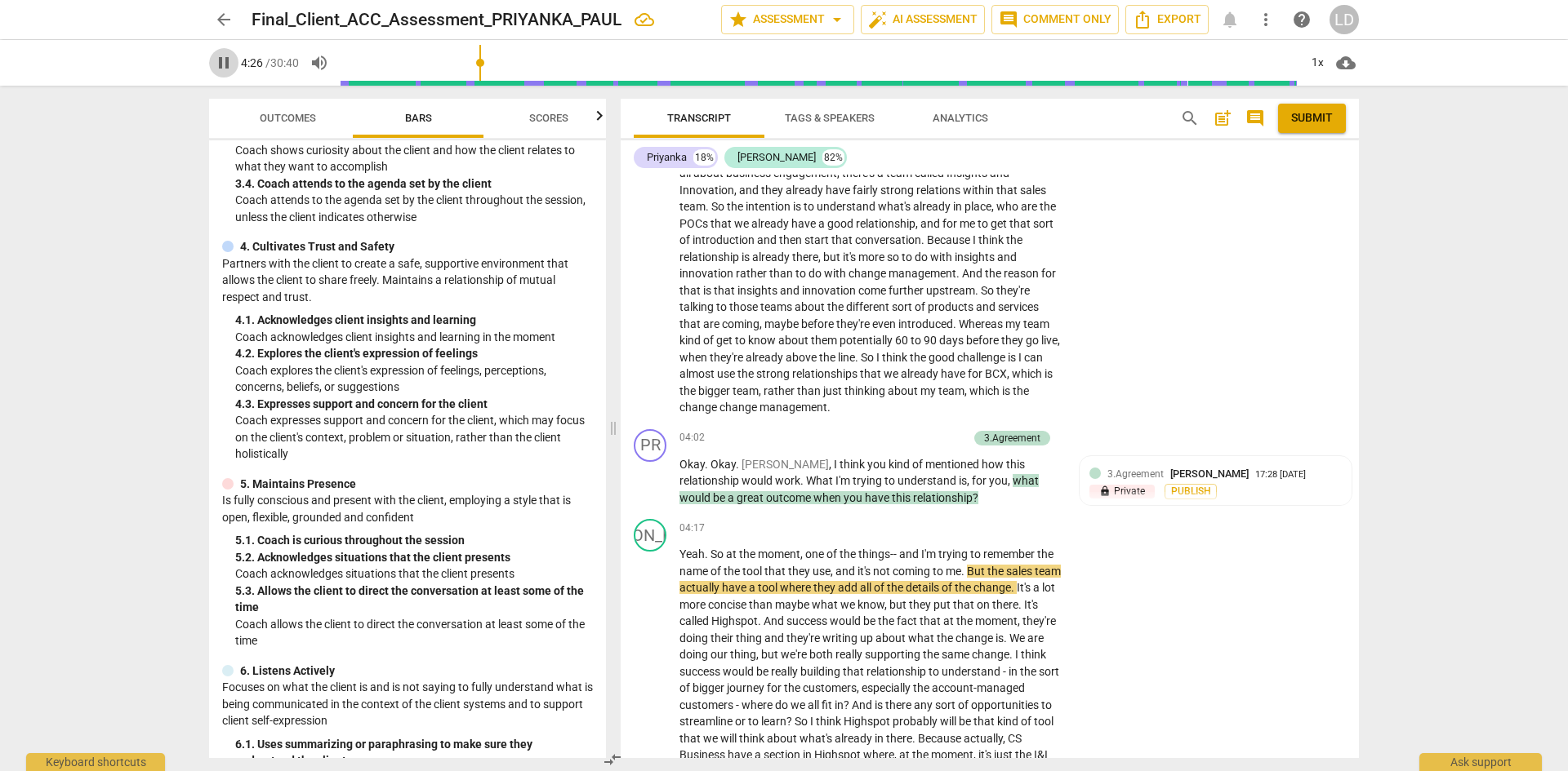
click at [230, 64] on span "pause" at bounding box center [223, 63] width 19 height 19
drag, startPoint x: 766, startPoint y: 464, endPoint x: 906, endPoint y: 482, distance: 141.2
click at [906, 482] on p "Okay . Okay . [PERSON_NAME] , I think you kind of mentioned how this relationsh…" at bounding box center [871, 482] width 383 height 51
click at [872, 434] on div "+" at bounding box center [879, 438] width 17 height 17
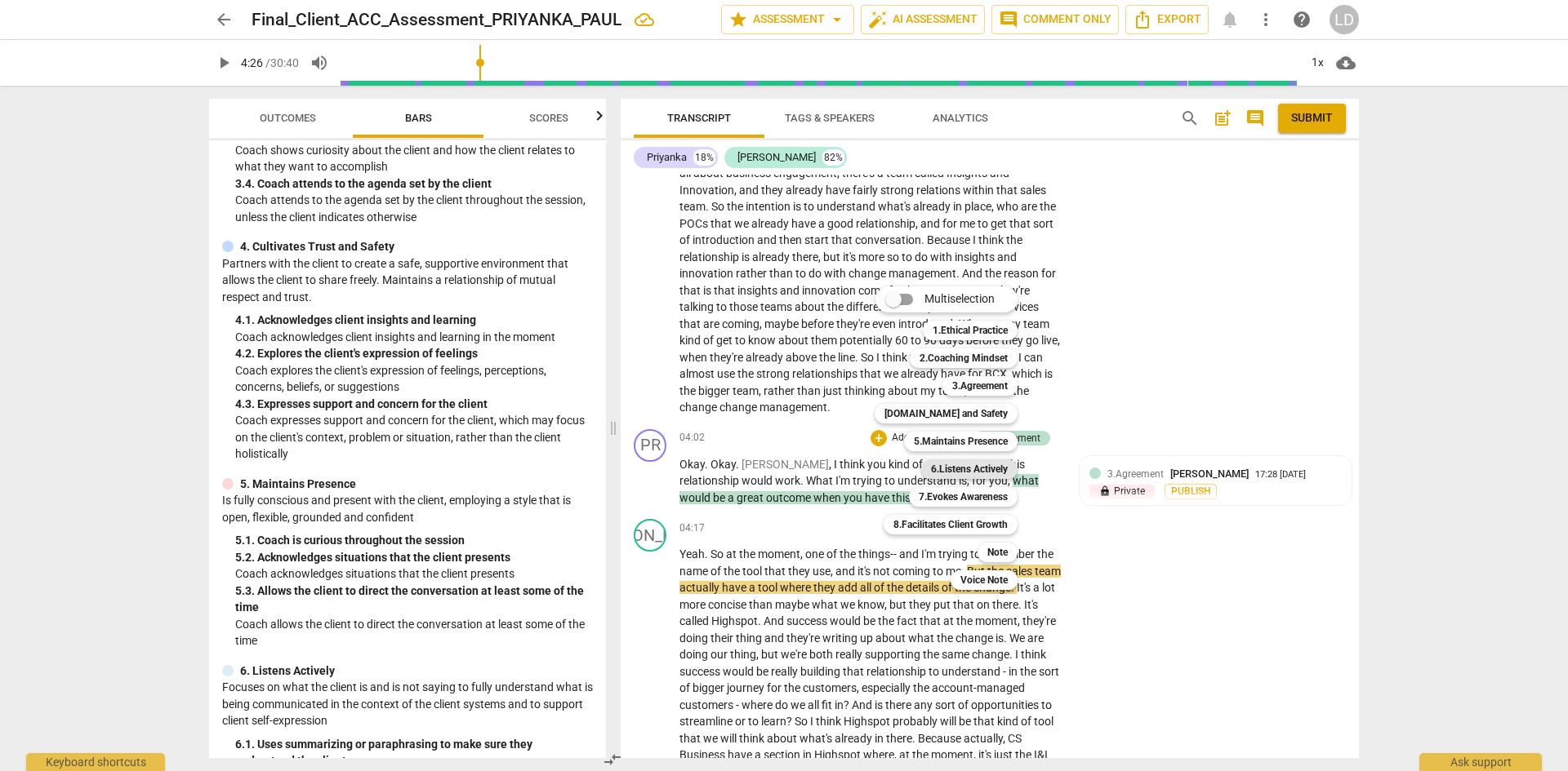
click at [967, 468] on b "6.Listens Actively" at bounding box center [969, 470] width 77 height 19
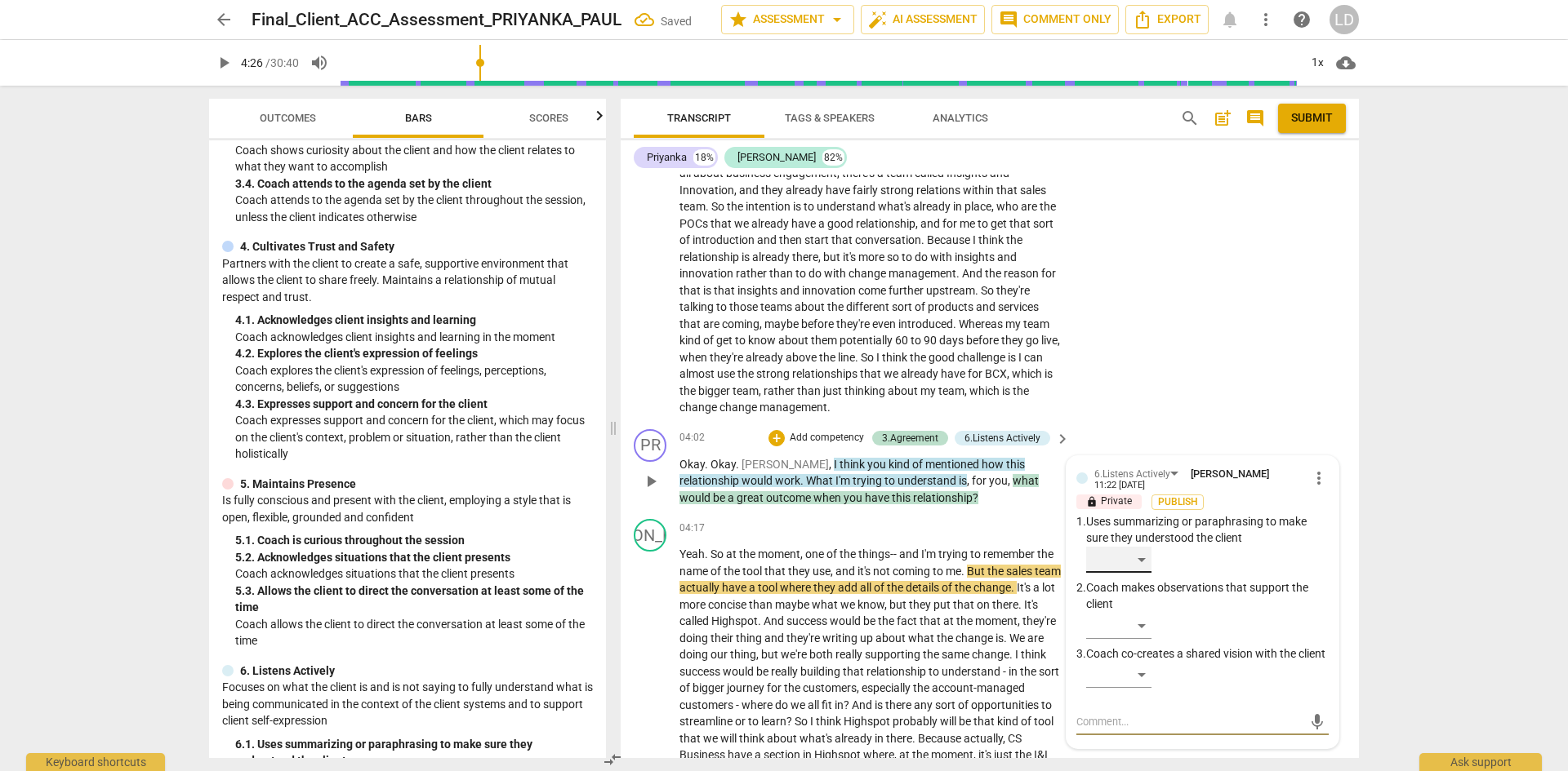
click at [1147, 565] on div "​" at bounding box center [1118, 560] width 65 height 26
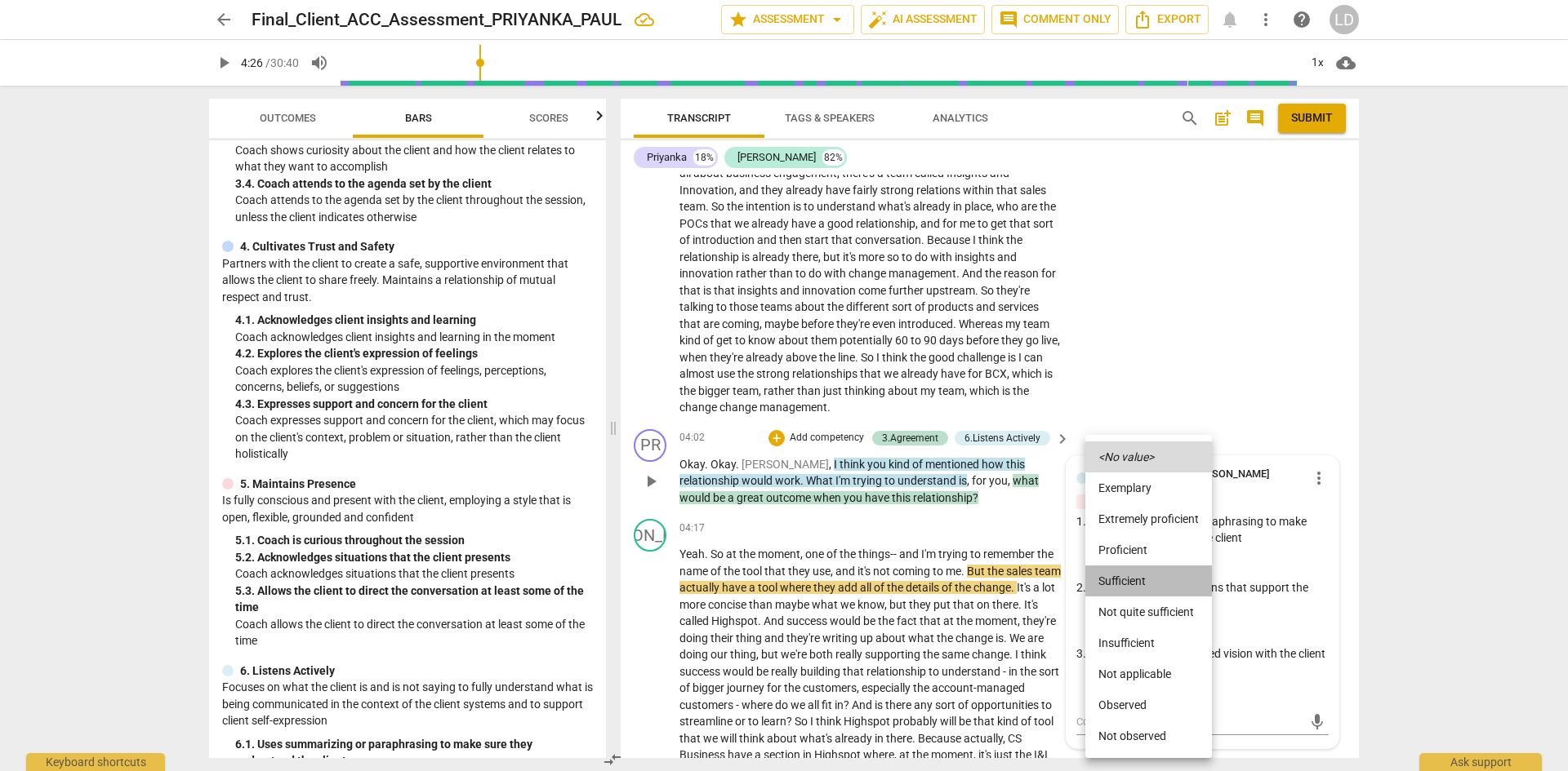
click at [1147, 565] on li "Sufficient" at bounding box center [1148, 581] width 126 height 31
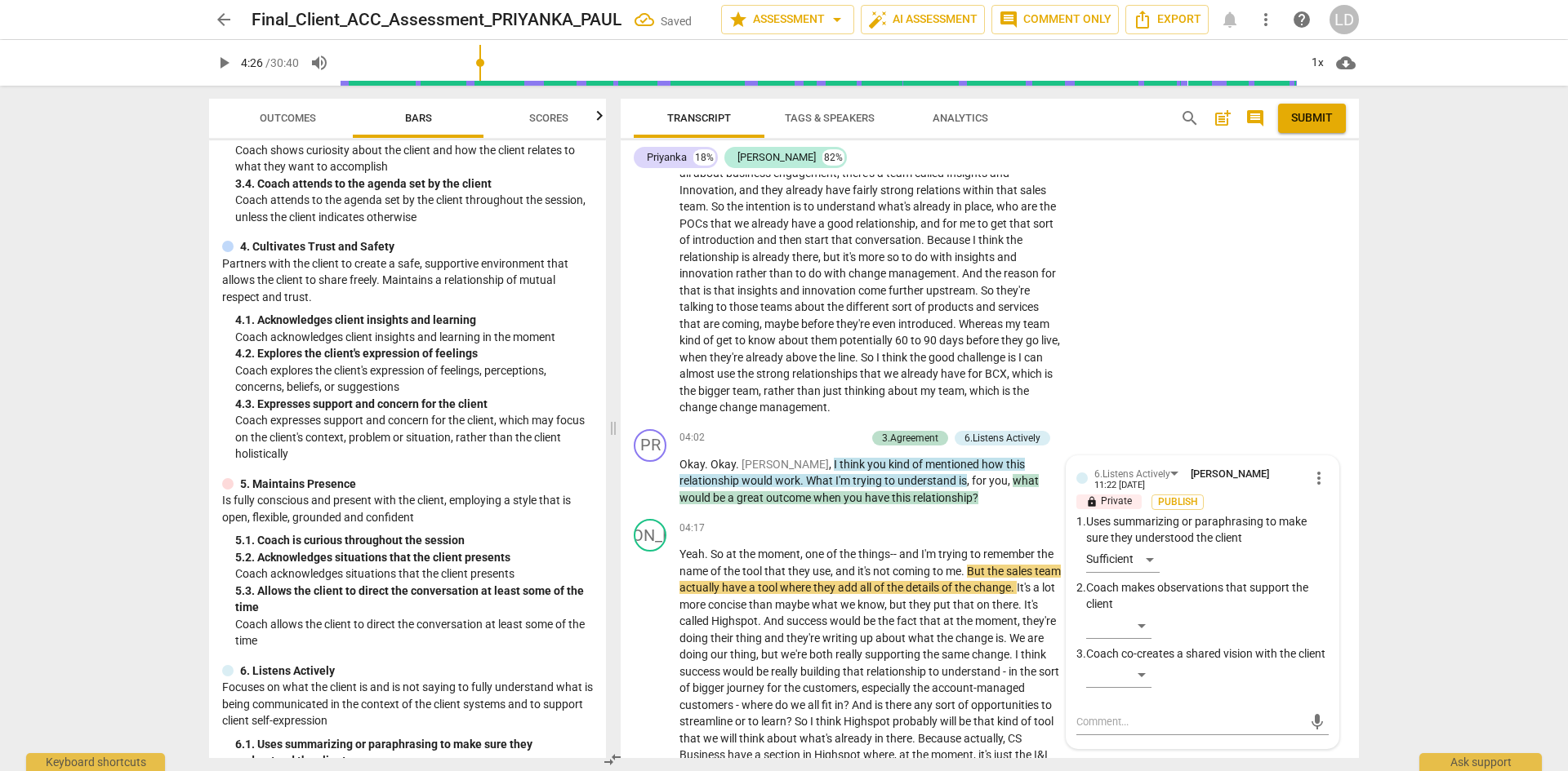
click at [1431, 578] on div "arrow_back Final_Client_ACC_Assessment_PRIYANKA_PAUL Saved star Assessment arro…" at bounding box center [784, 385] width 1568 height 771
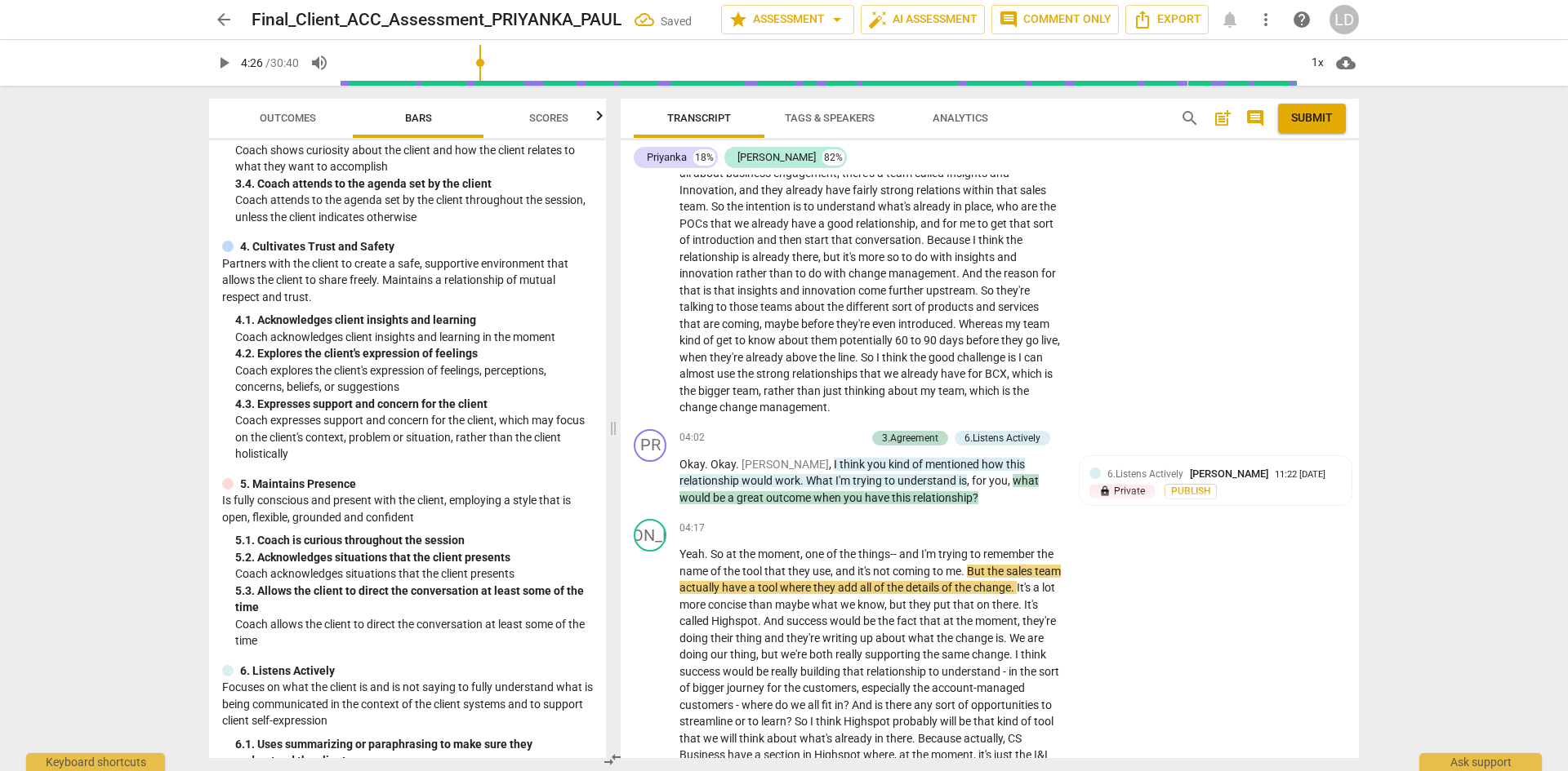
click at [216, 60] on span "play_arrow" at bounding box center [223, 63] width 19 height 19
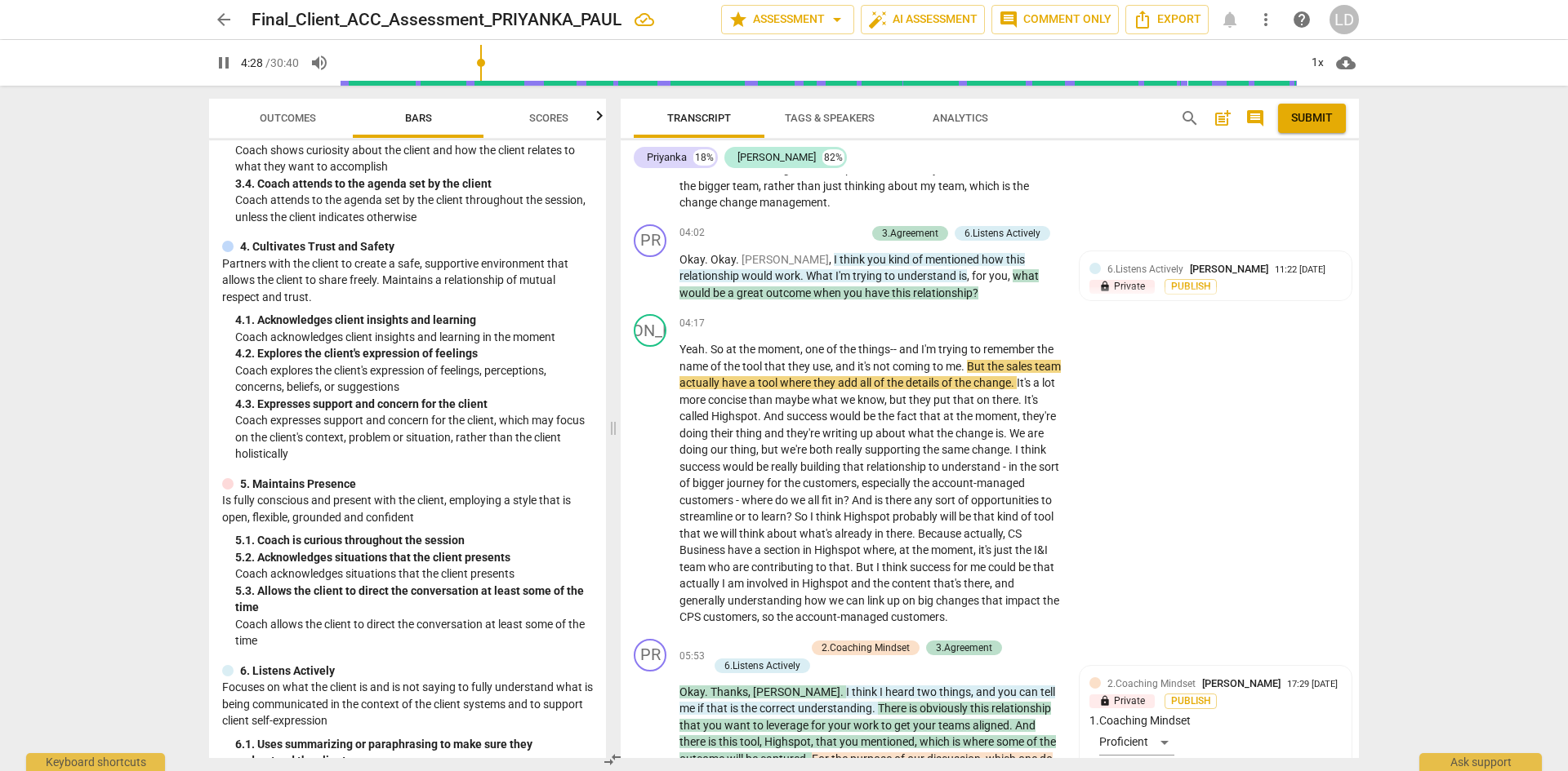
scroll to position [1222, 0]
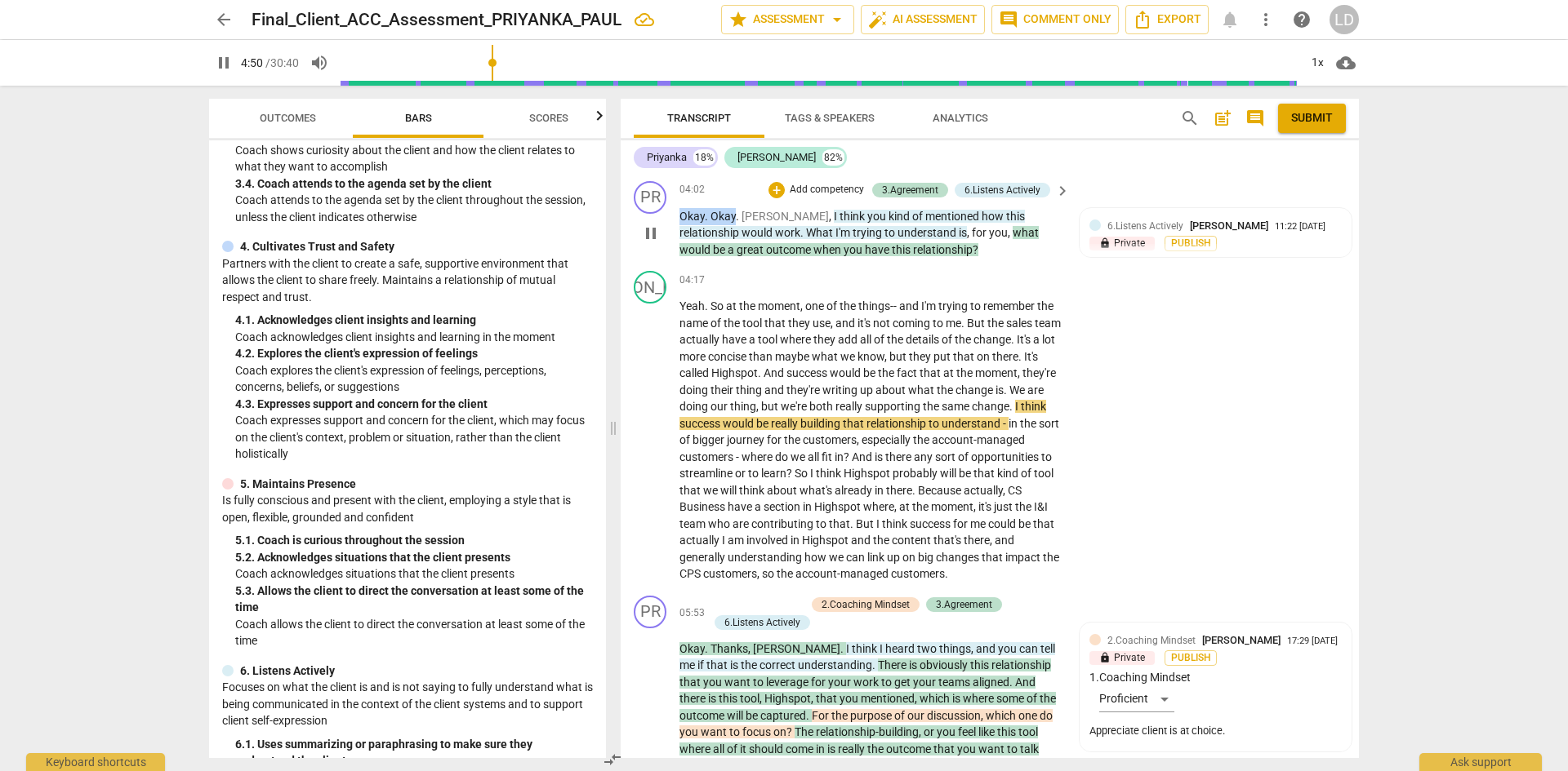
drag, startPoint x: 733, startPoint y: 216, endPoint x: 679, endPoint y: 213, distance: 54.1
click at [679, 213] on div "PR play_arrow pause 04:02 + Add competency 3.Agreement 6.Listens Actively keybo…" at bounding box center [989, 220] width 738 height 91
click at [771, 189] on div "+" at bounding box center [777, 190] width 17 height 17
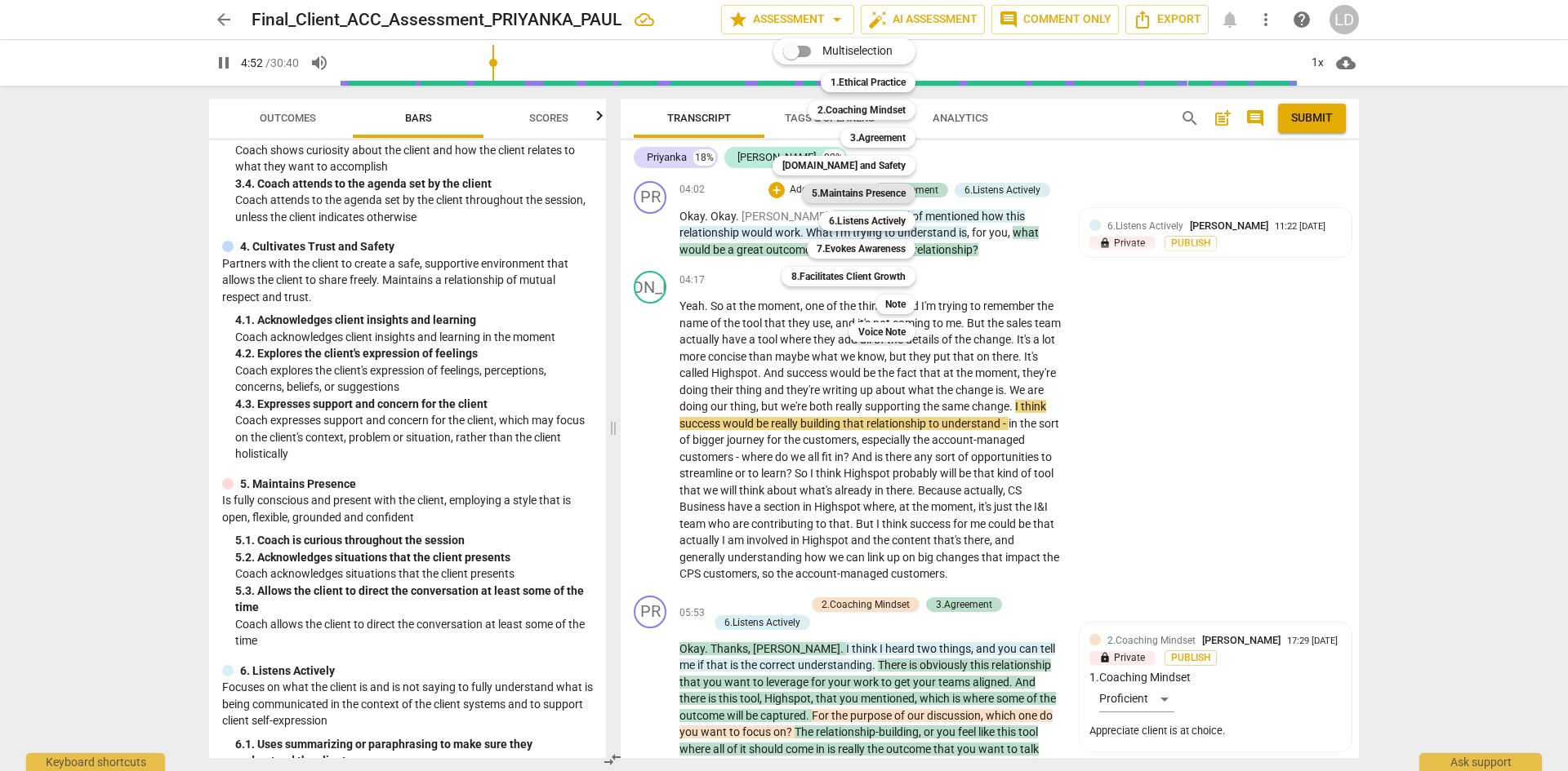
click at [845, 194] on b "5.Maintains Presence" at bounding box center [859, 193] width 94 height 19
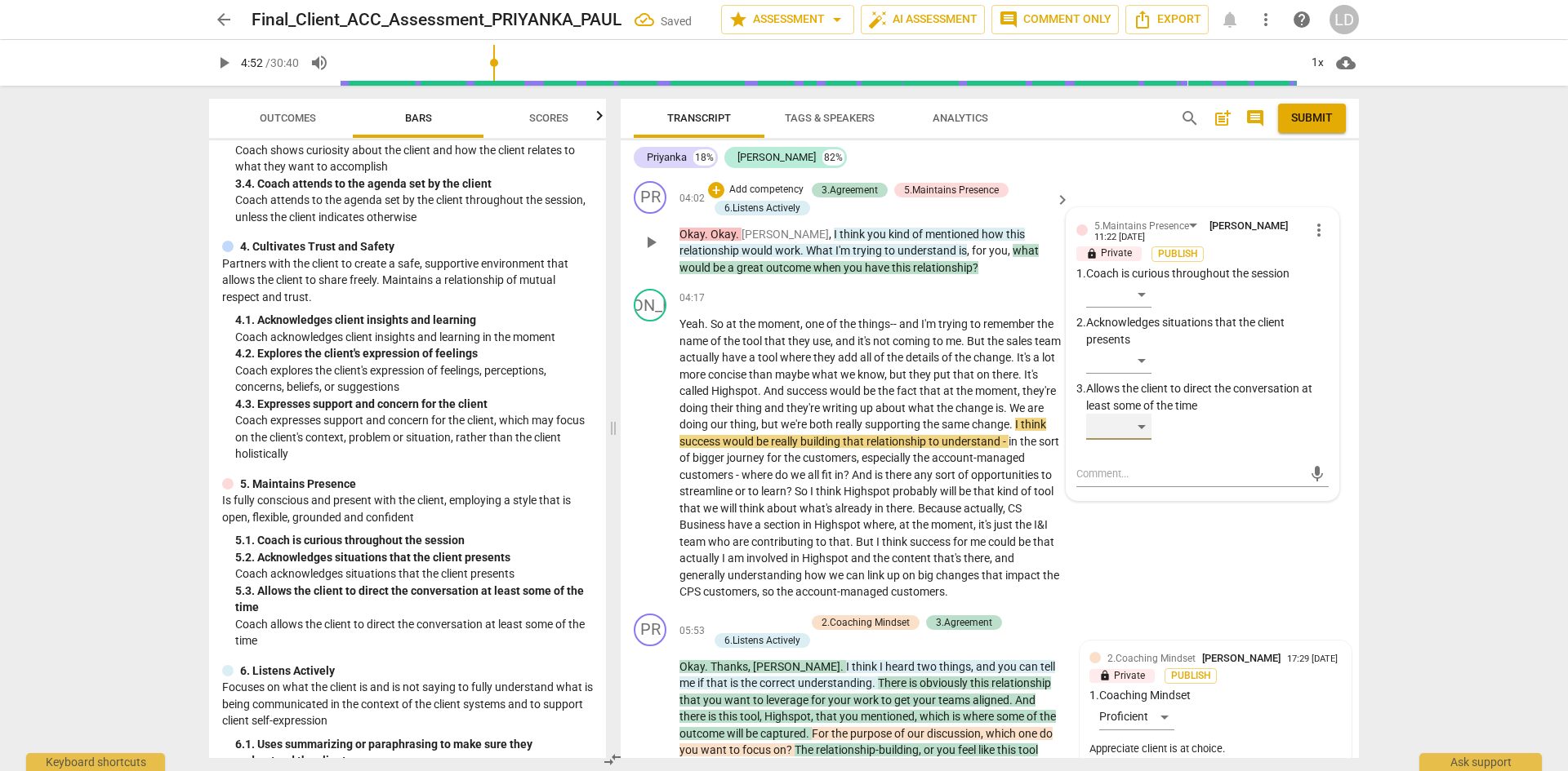
click at [1142, 427] on div "​" at bounding box center [1118, 427] width 65 height 26
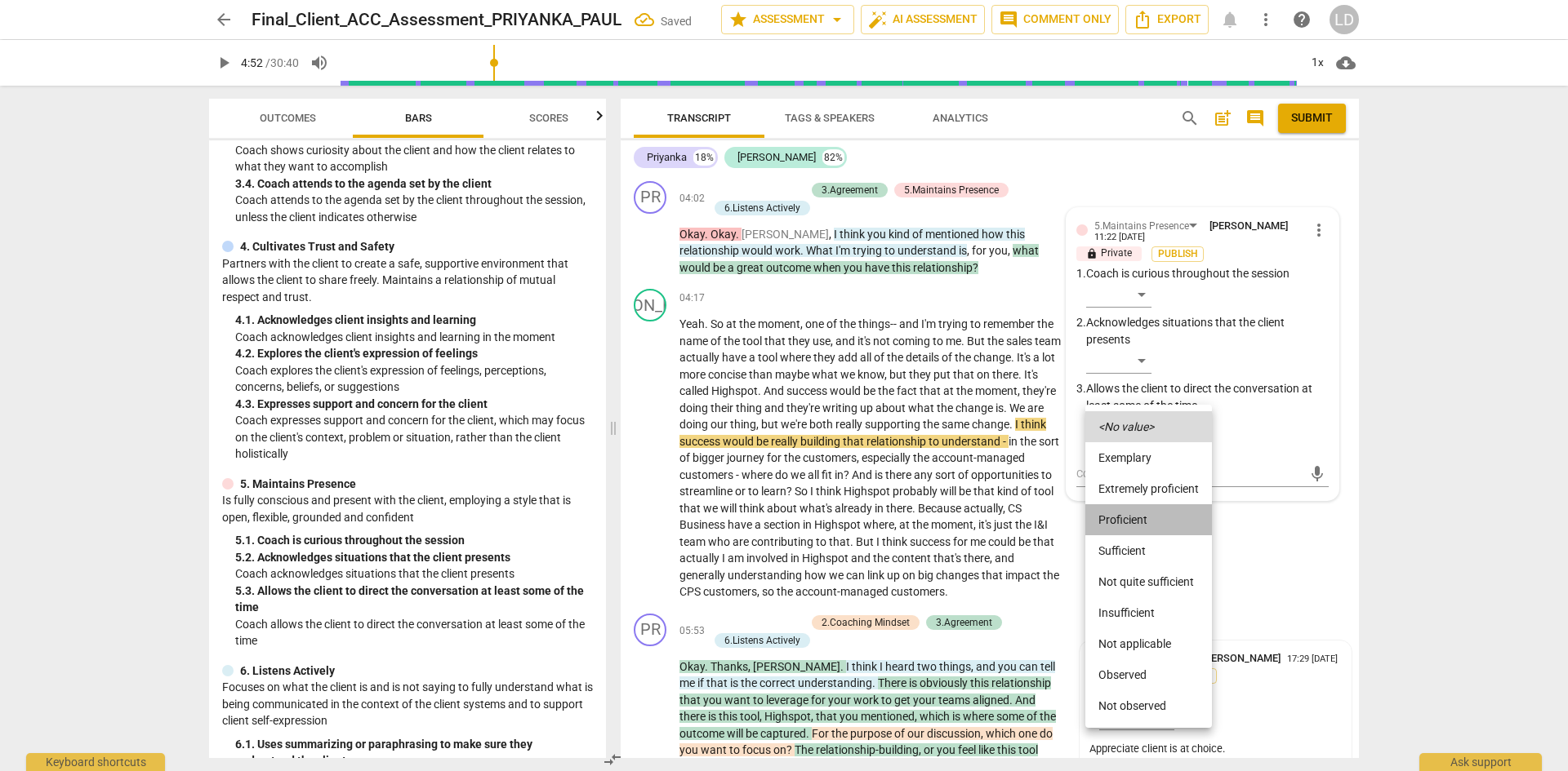
click at [1156, 517] on li "Proficient" at bounding box center [1148, 520] width 126 height 31
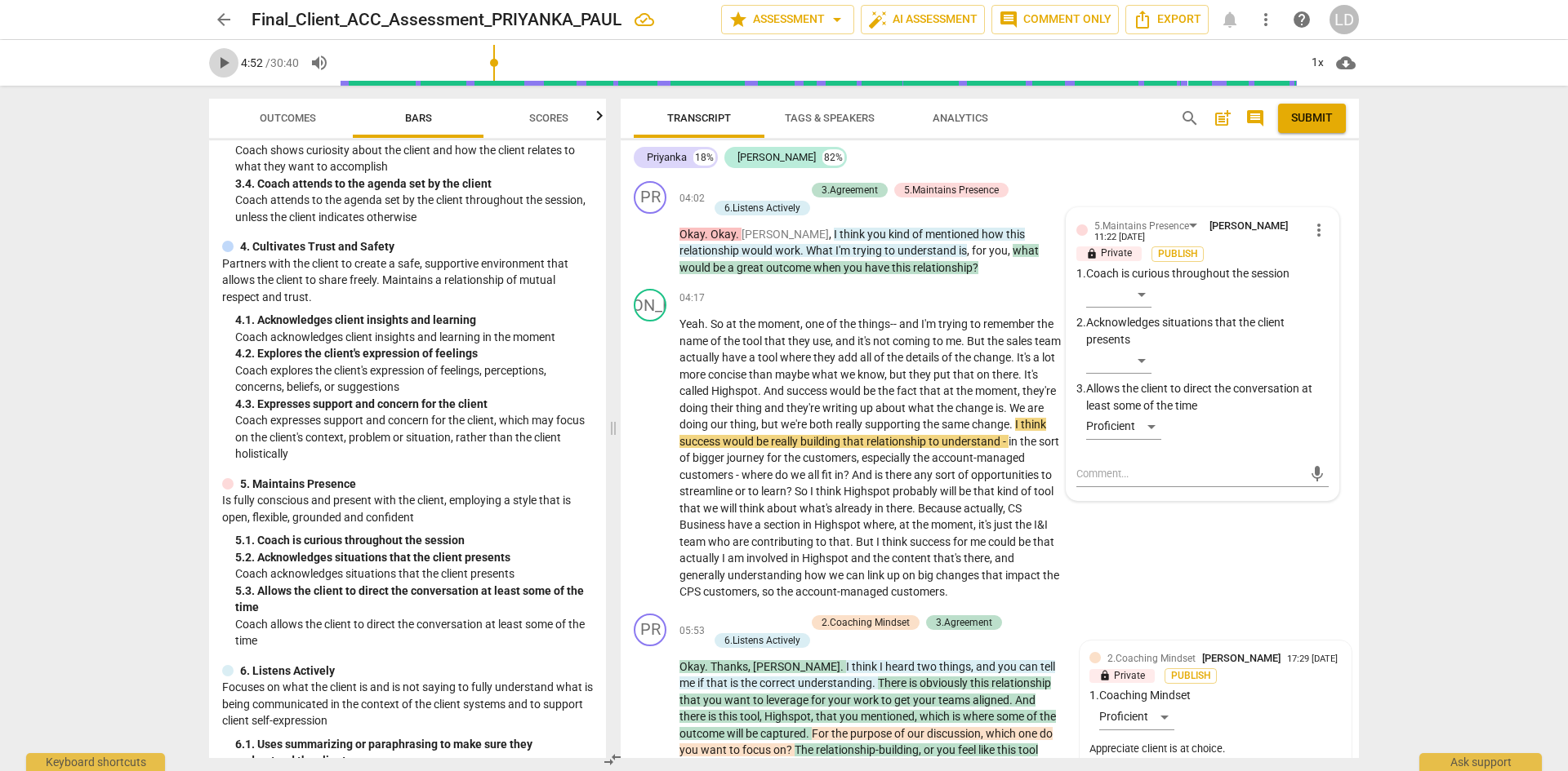
click at [216, 54] on span "play_arrow" at bounding box center [223, 63] width 19 height 19
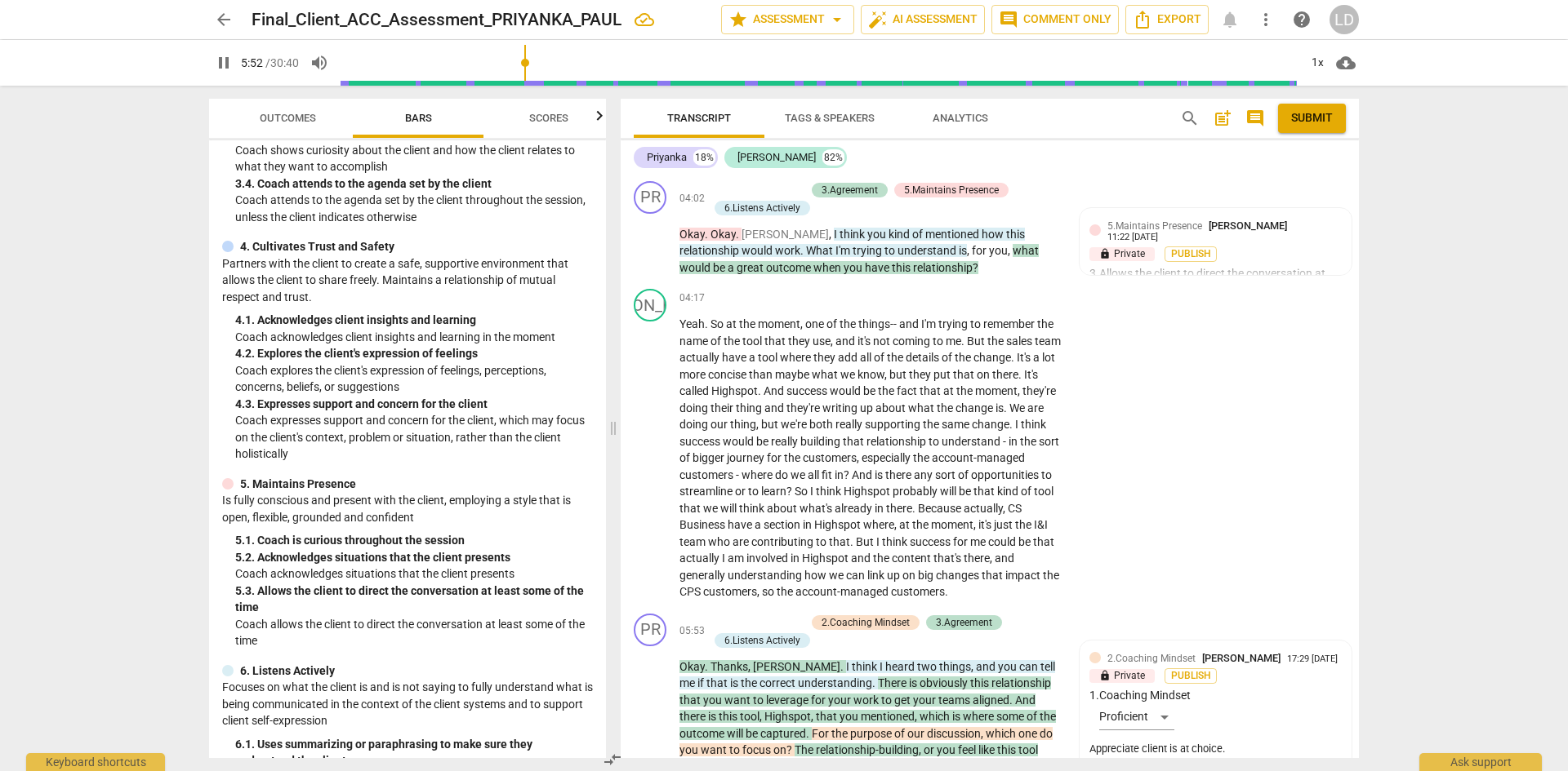
click at [225, 60] on span "pause" at bounding box center [223, 63] width 19 height 19
type input "353"
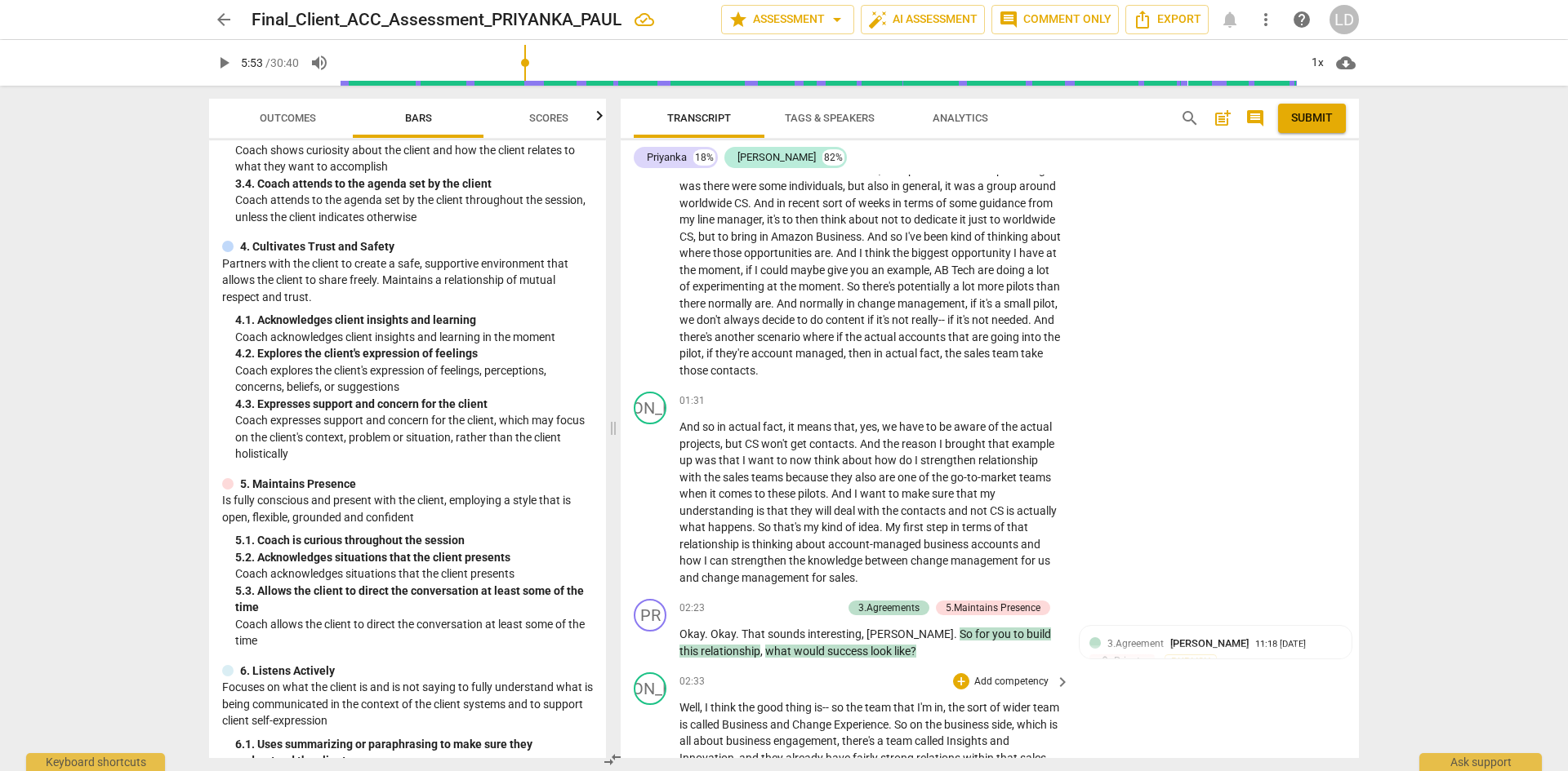
scroll to position [0, 0]
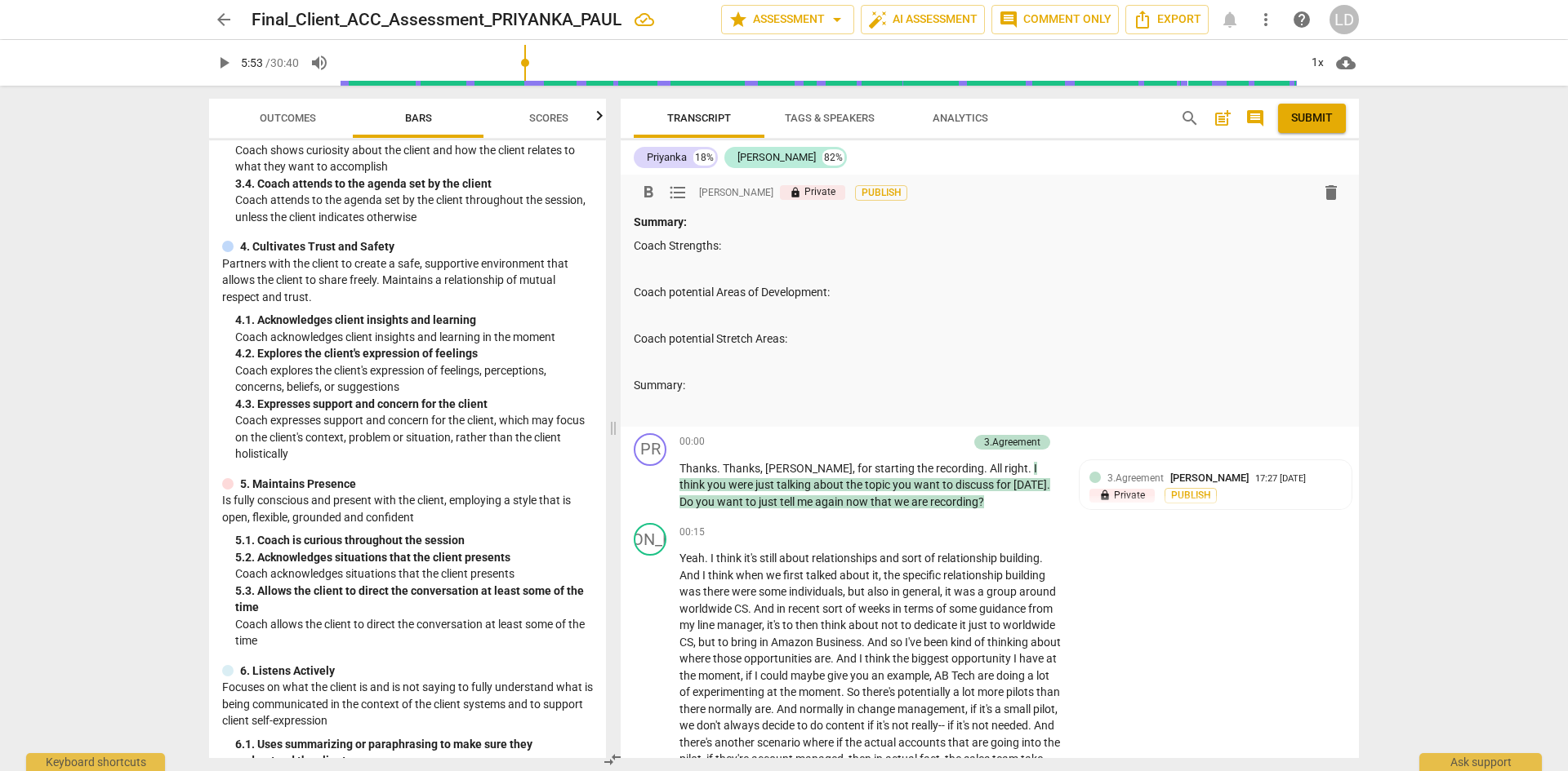
click at [791, 354] on p at bounding box center [989, 362] width 712 height 17
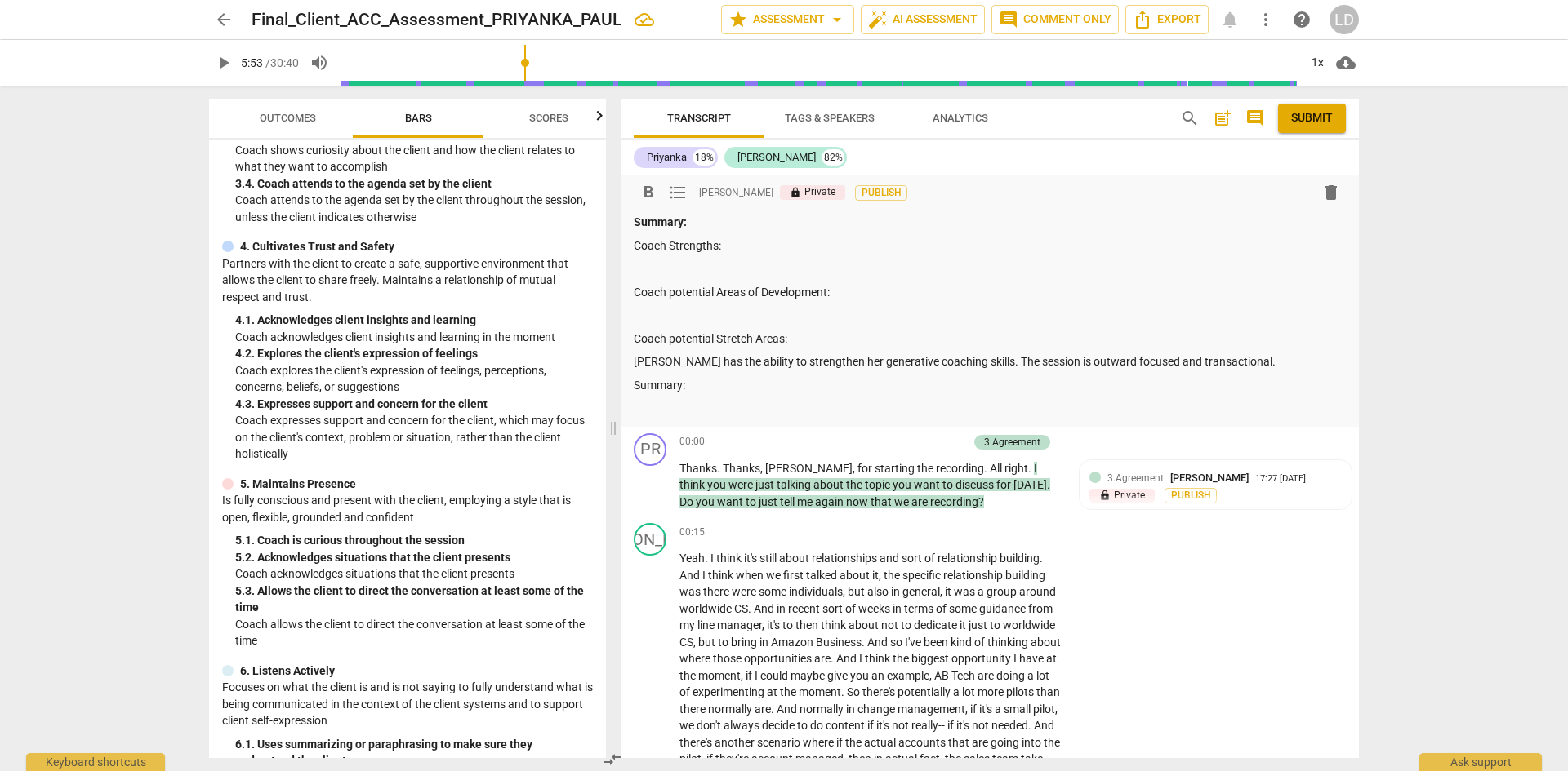
click at [985, 269] on p at bounding box center [989, 269] width 712 height 17
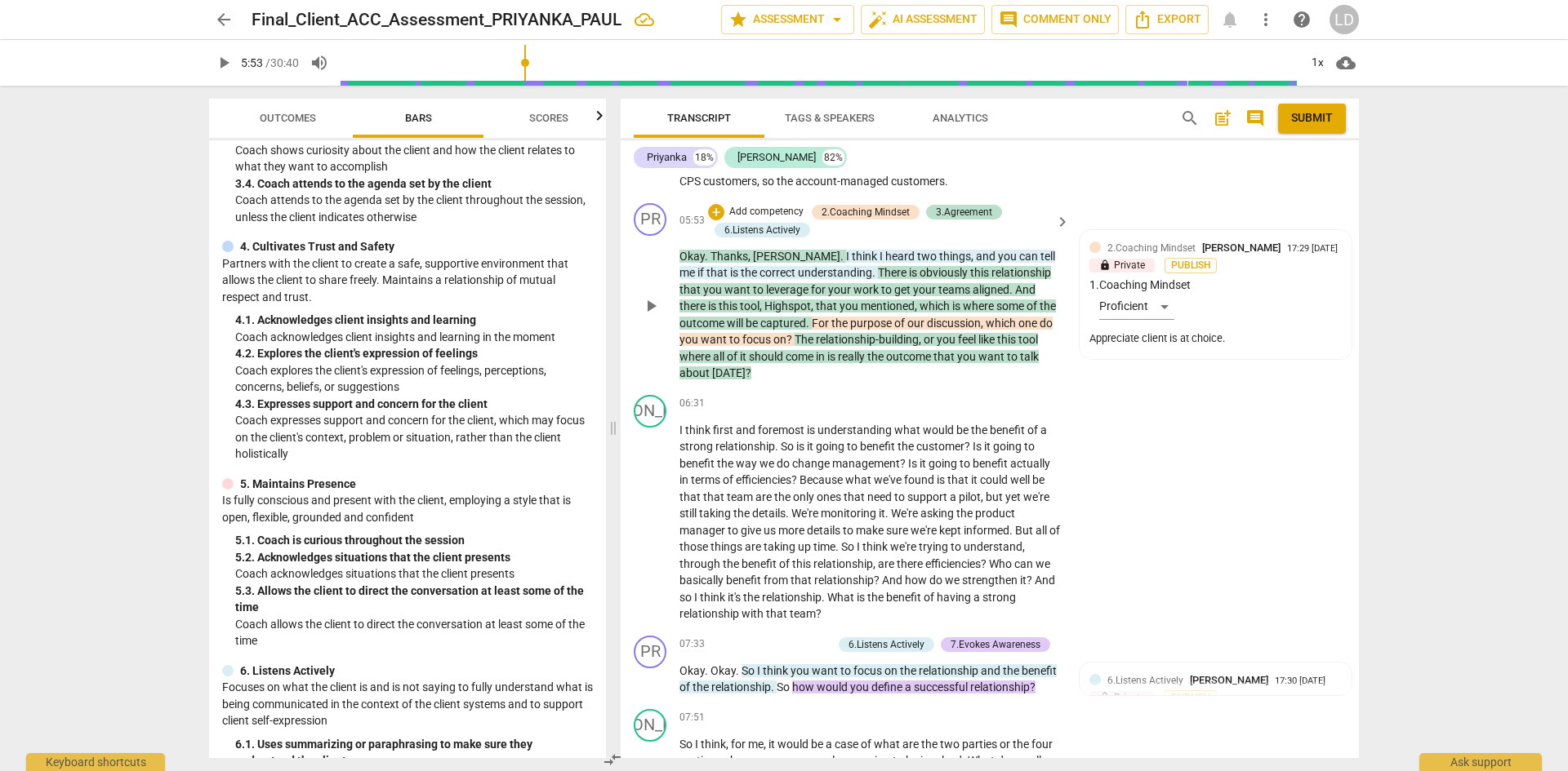
scroll to position [1225, 0]
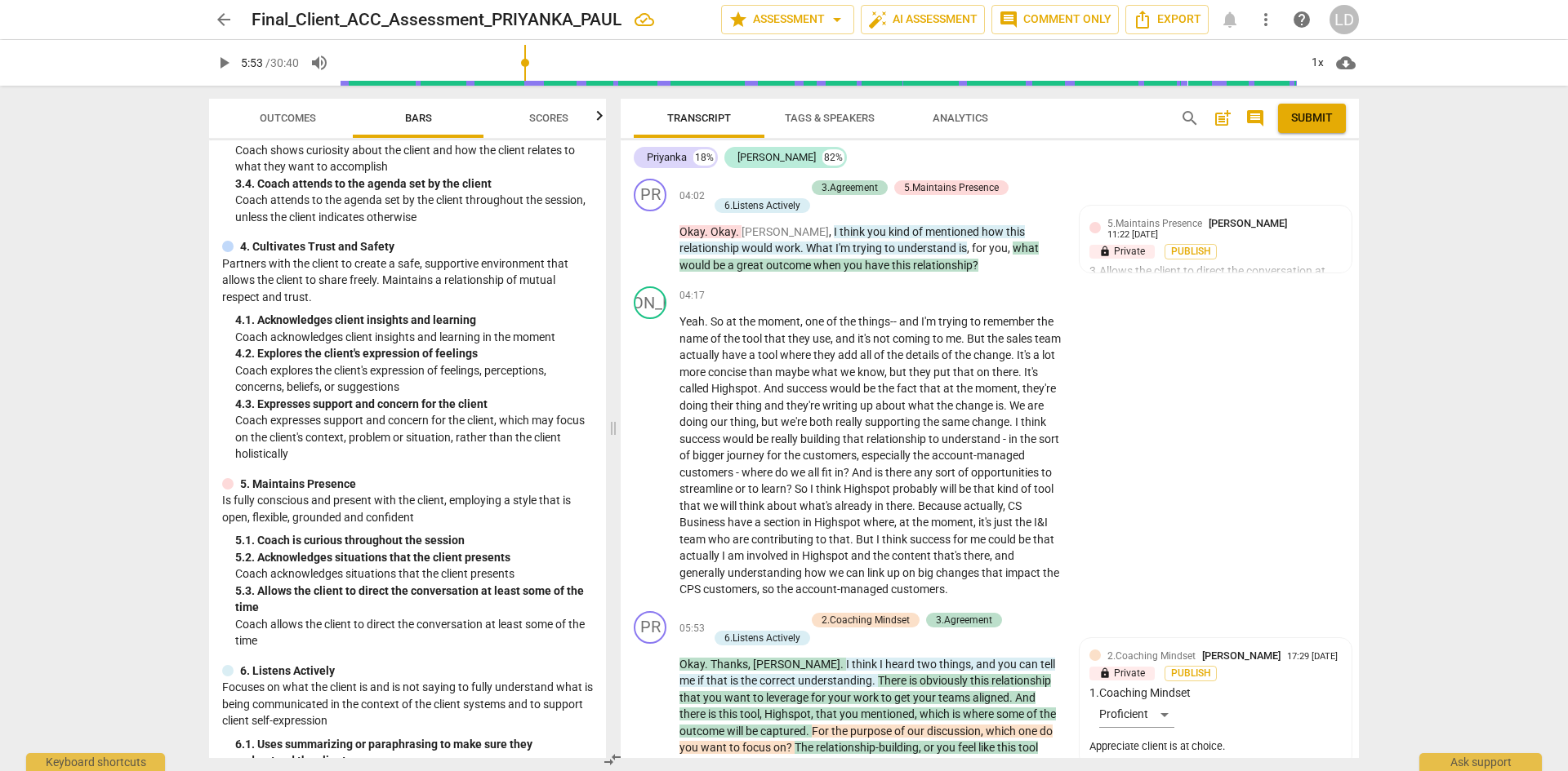
click at [228, 63] on span "play_arrow" at bounding box center [223, 63] width 19 height 19
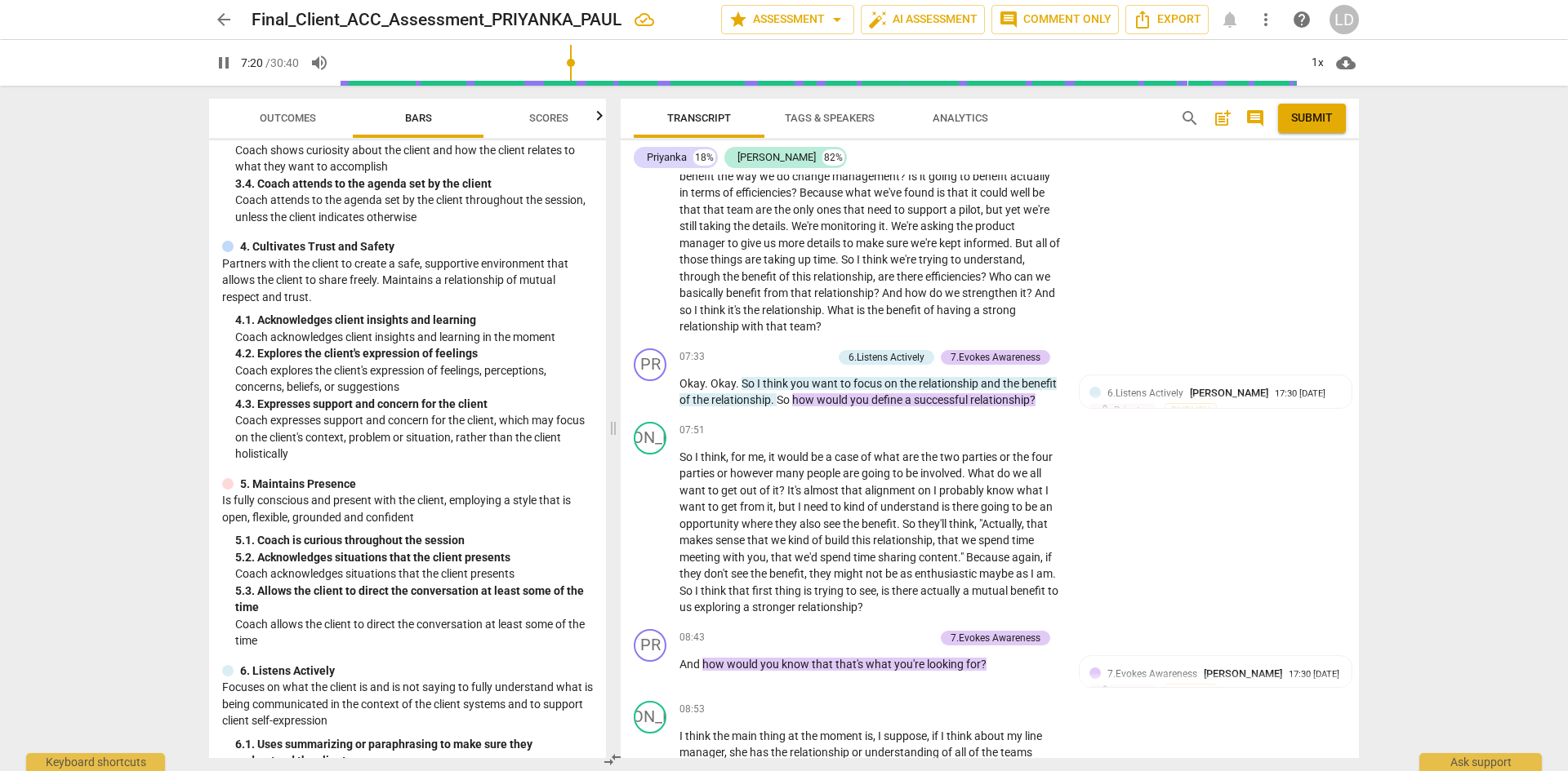
scroll to position [1930, 0]
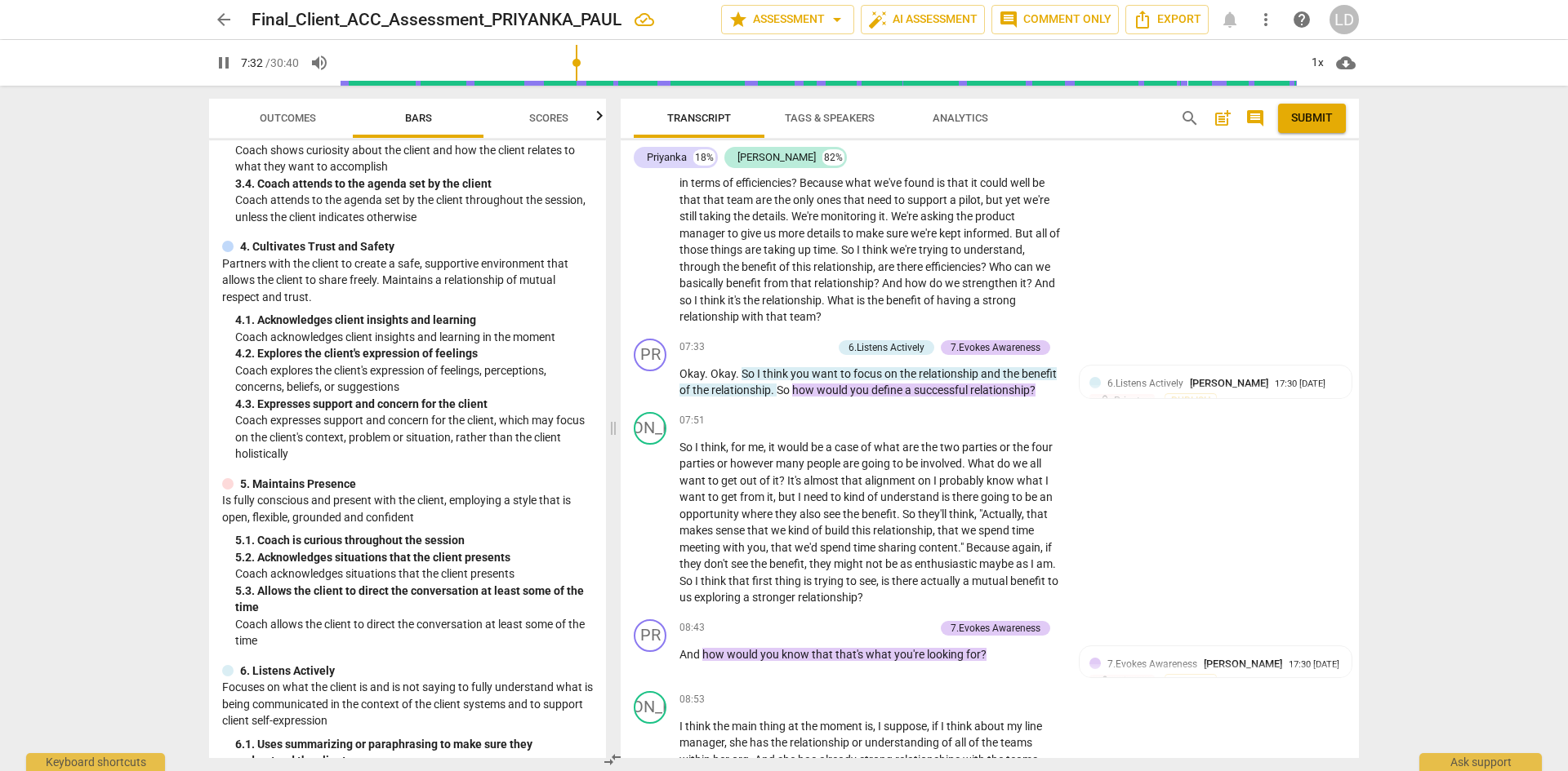
click at [227, 62] on span "pause" at bounding box center [223, 63] width 19 height 19
click at [227, 57] on span "play_arrow" at bounding box center [223, 63] width 19 height 19
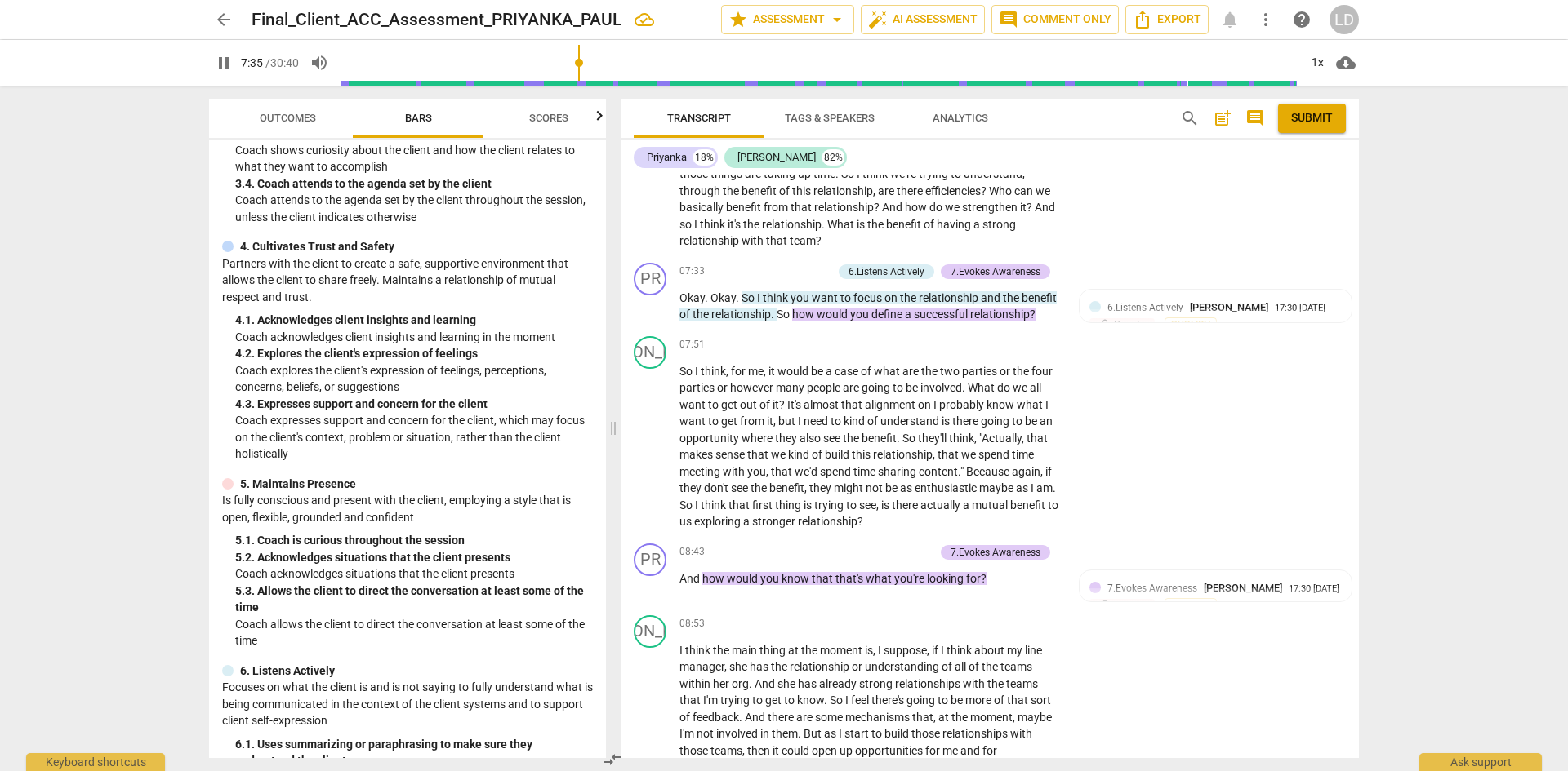
scroll to position [2028, 0]
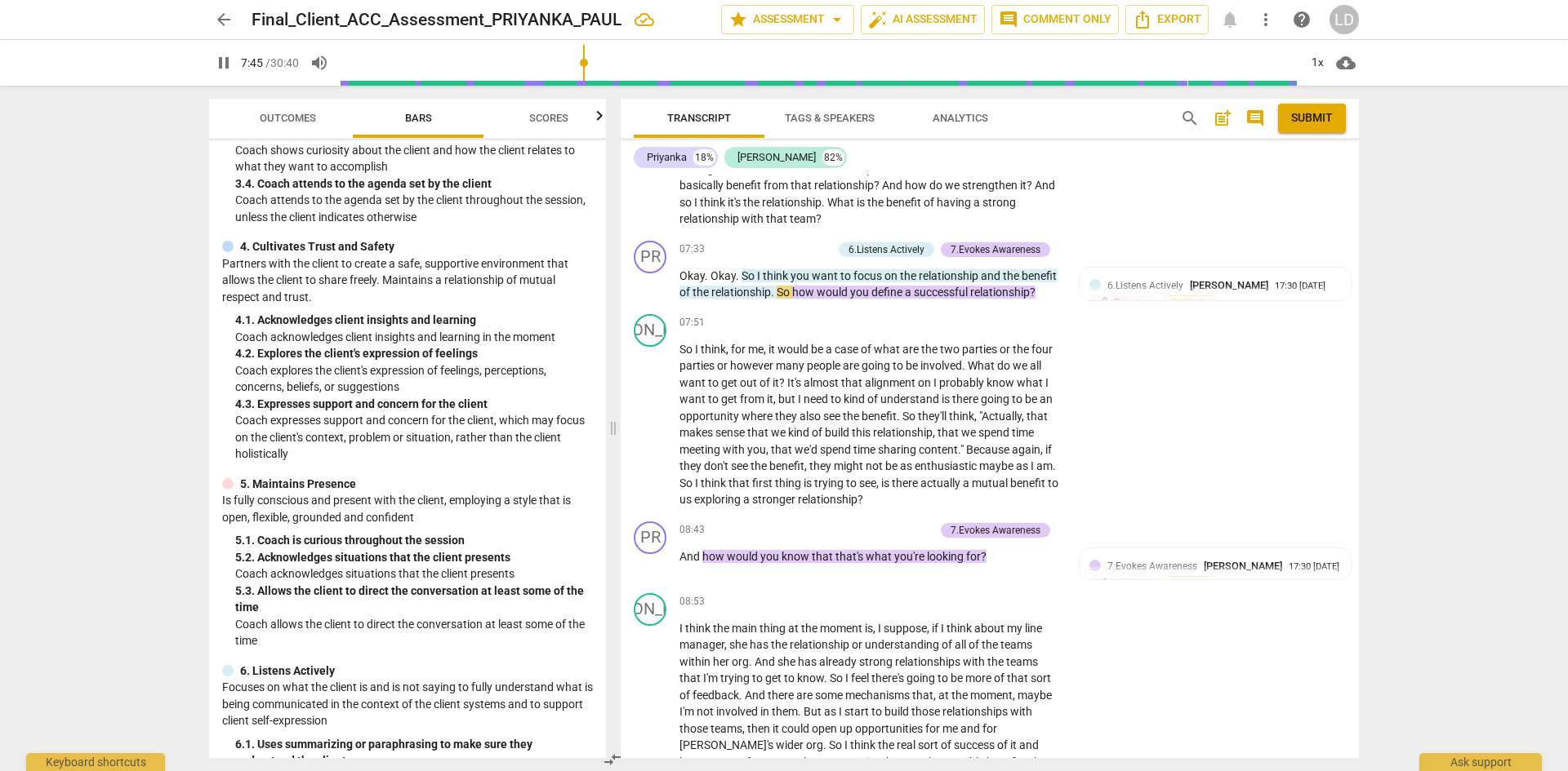
click at [285, 120] on span "Outcomes" at bounding box center [288, 118] width 57 height 12
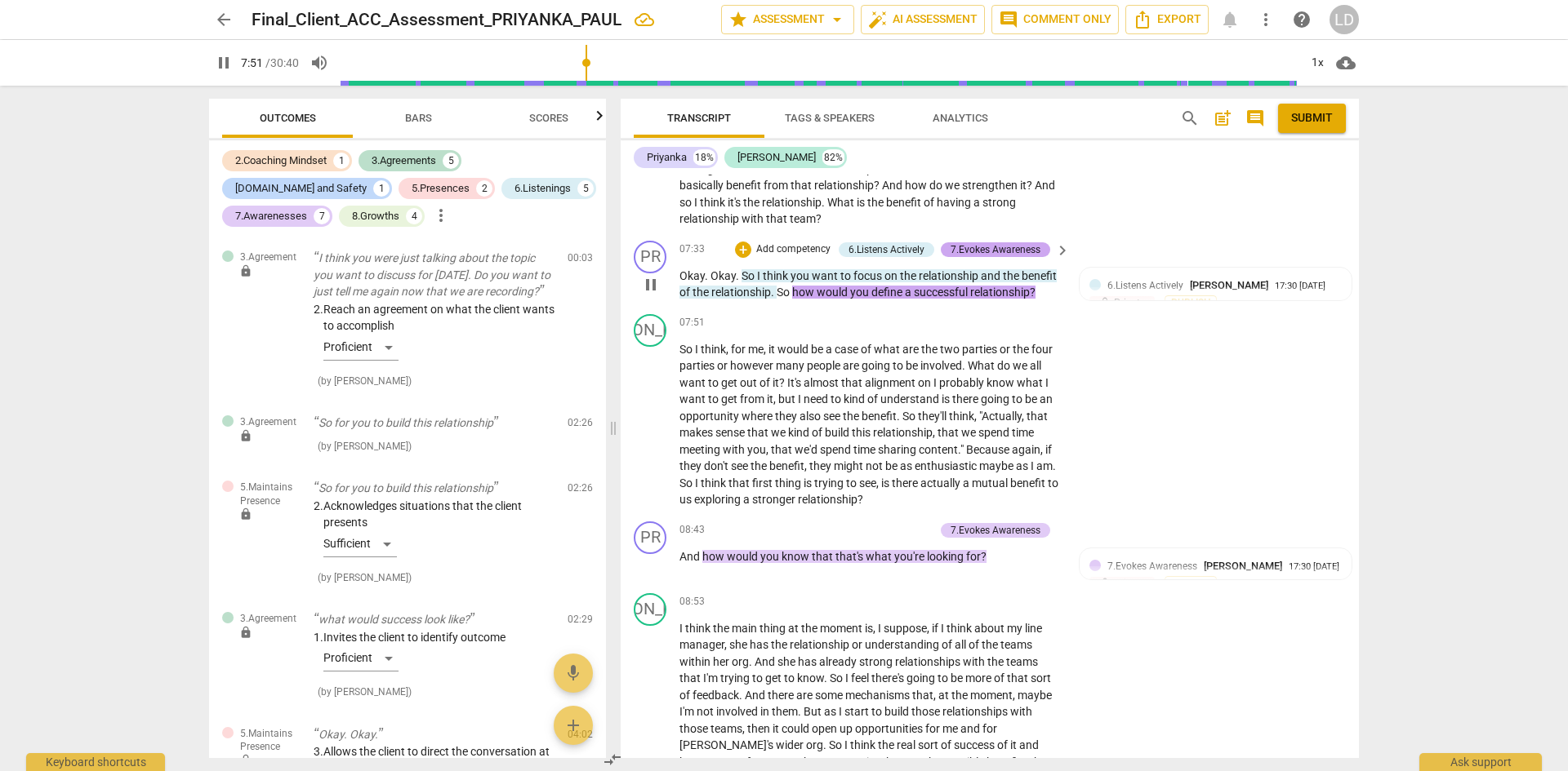
click at [976, 249] on div "7.Evokes Awareness" at bounding box center [995, 249] width 90 height 15
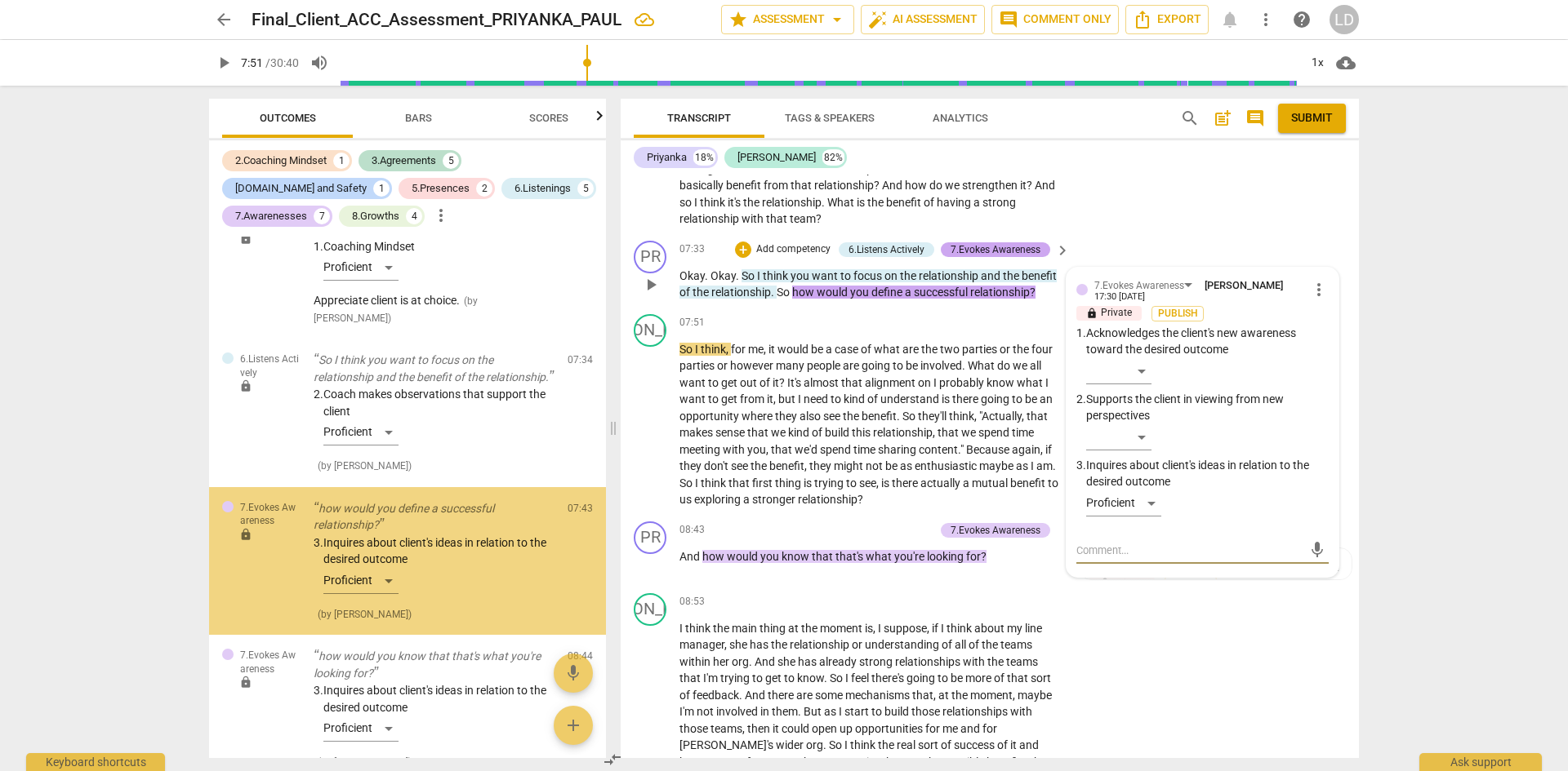
scroll to position [1494, 0]
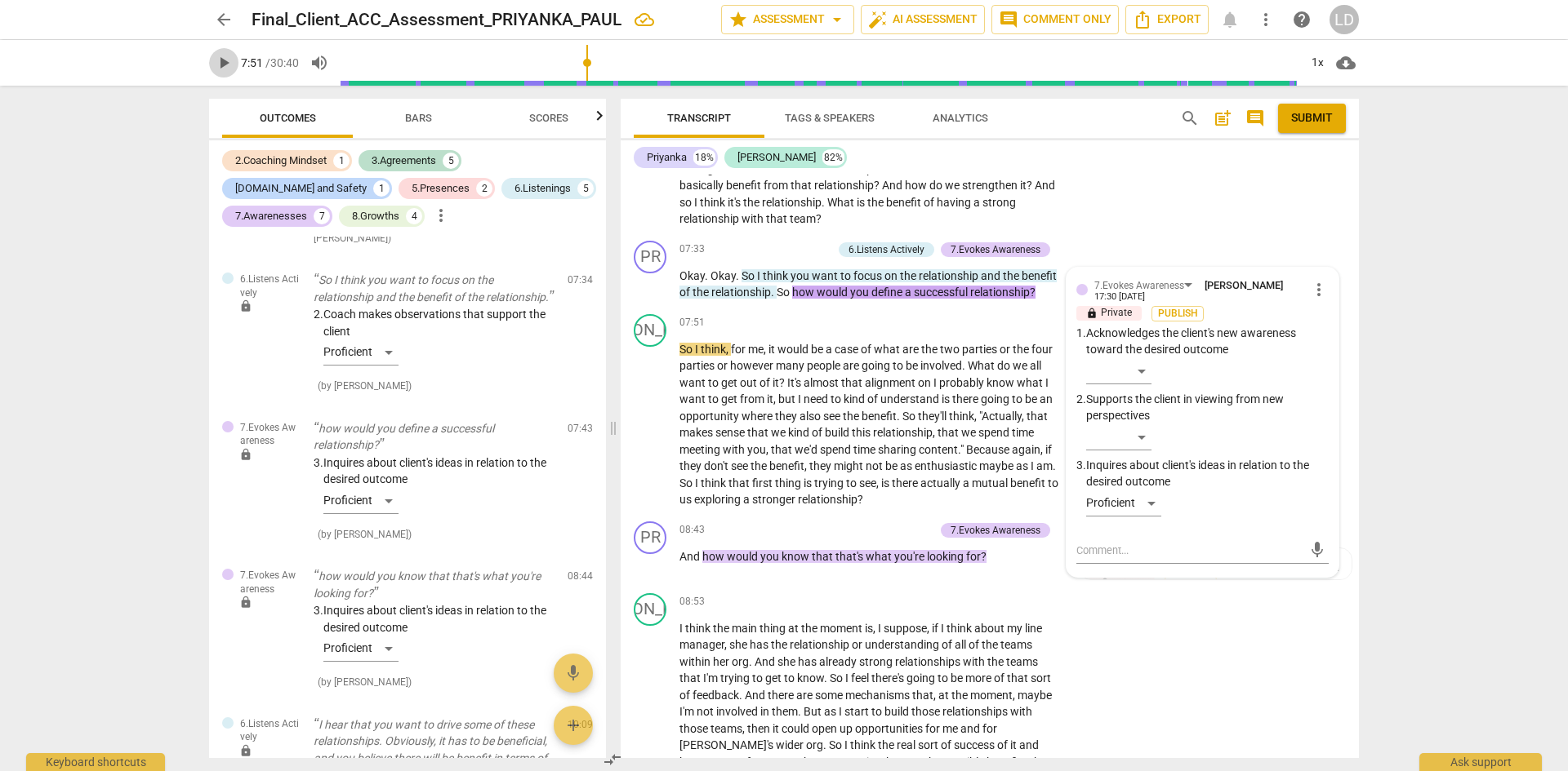
click at [228, 65] on span "play_arrow" at bounding box center [223, 63] width 19 height 19
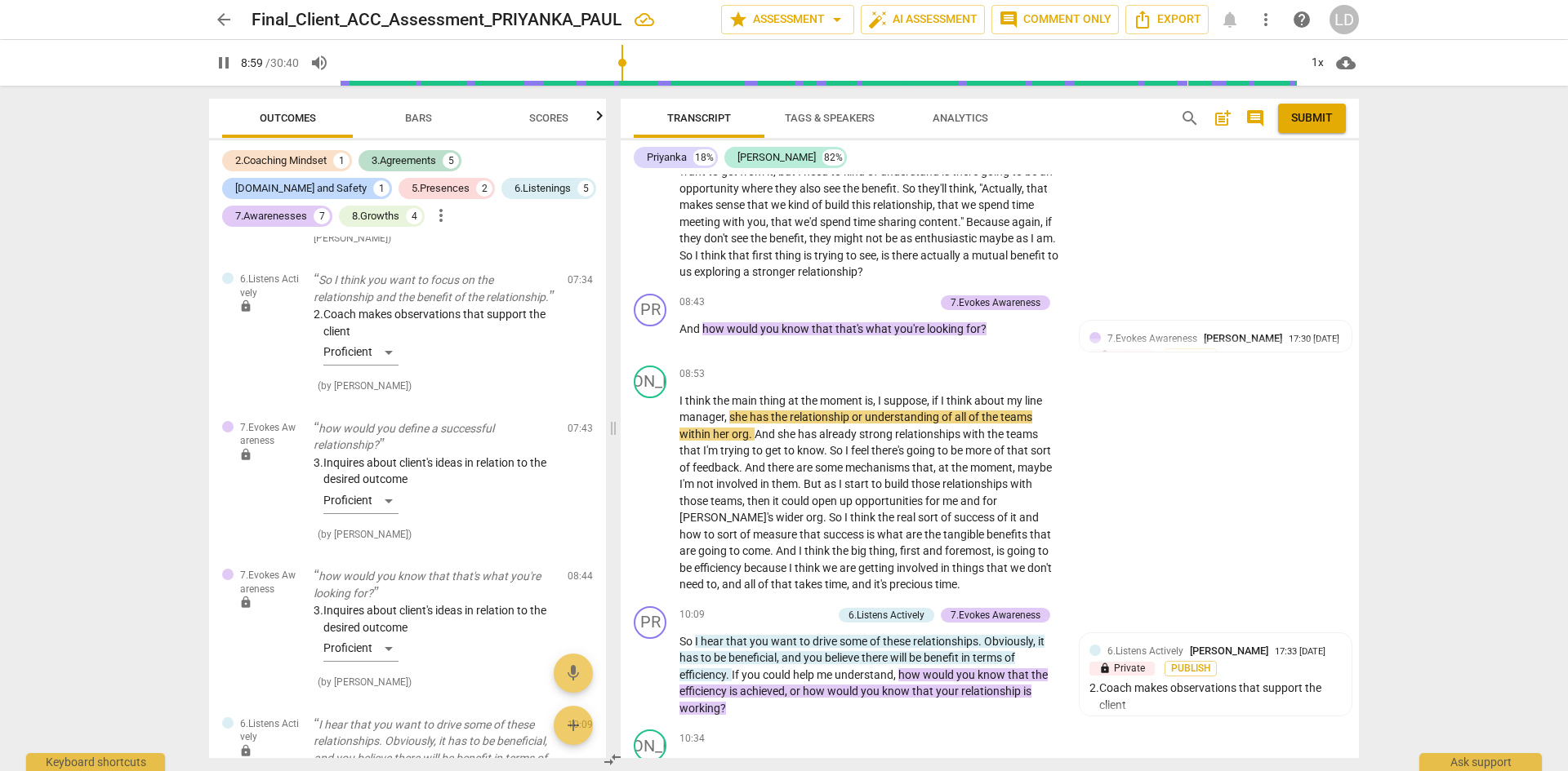
scroll to position [2266, 0]
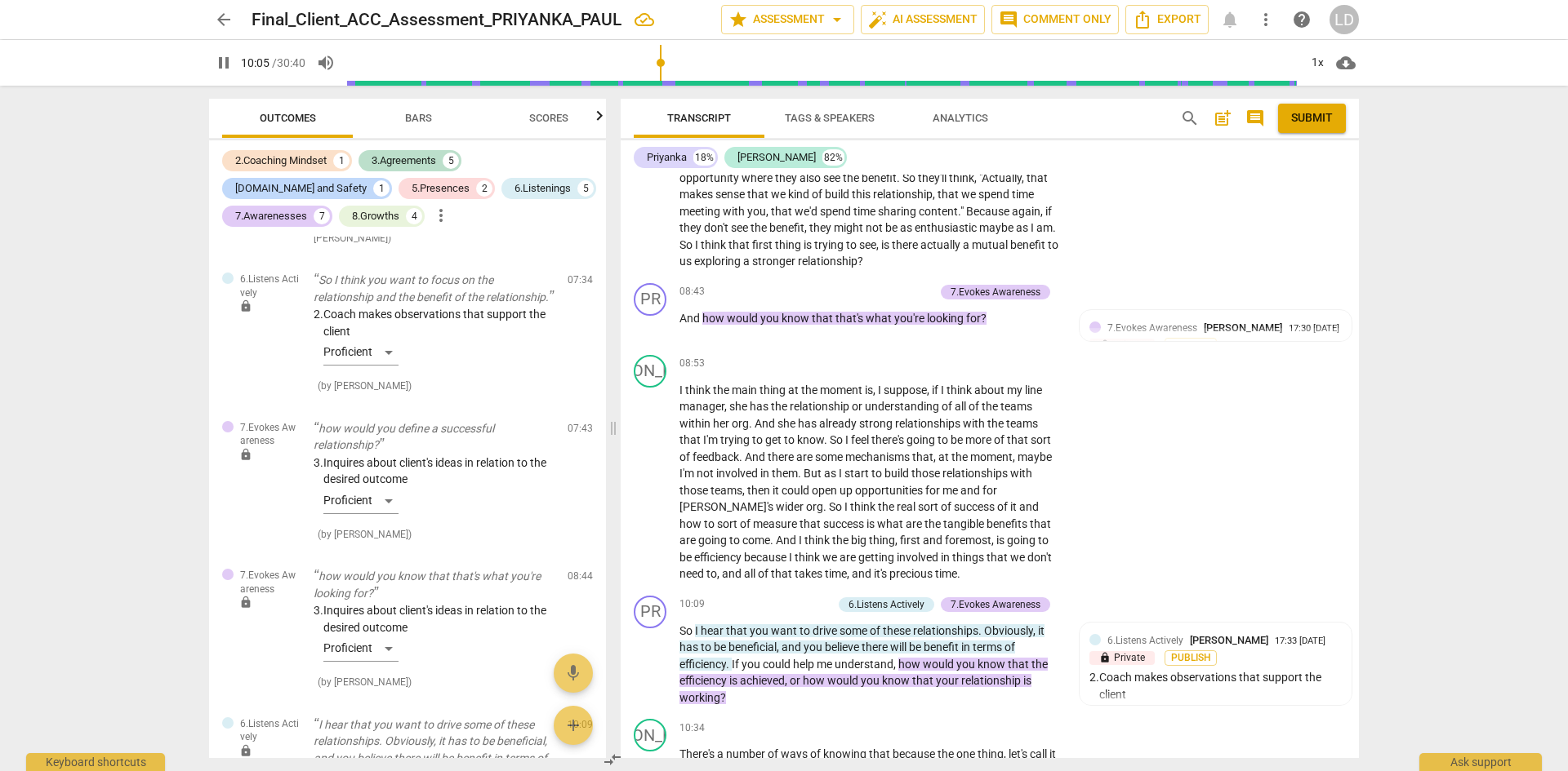
click at [218, 66] on span "pause" at bounding box center [223, 63] width 19 height 19
click at [681, 629] on span "So" at bounding box center [688, 631] width 16 height 13
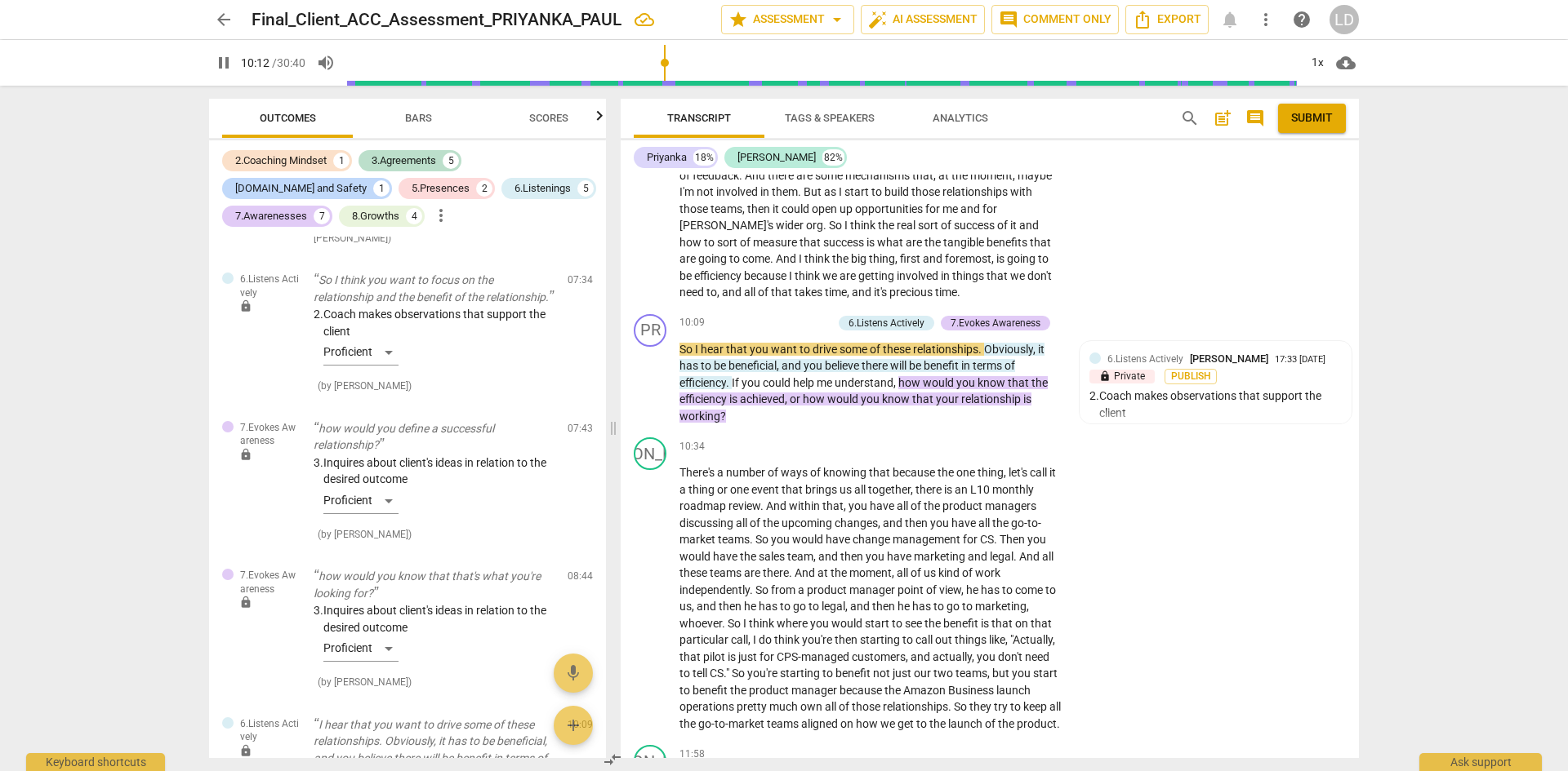
scroll to position [2560, 0]
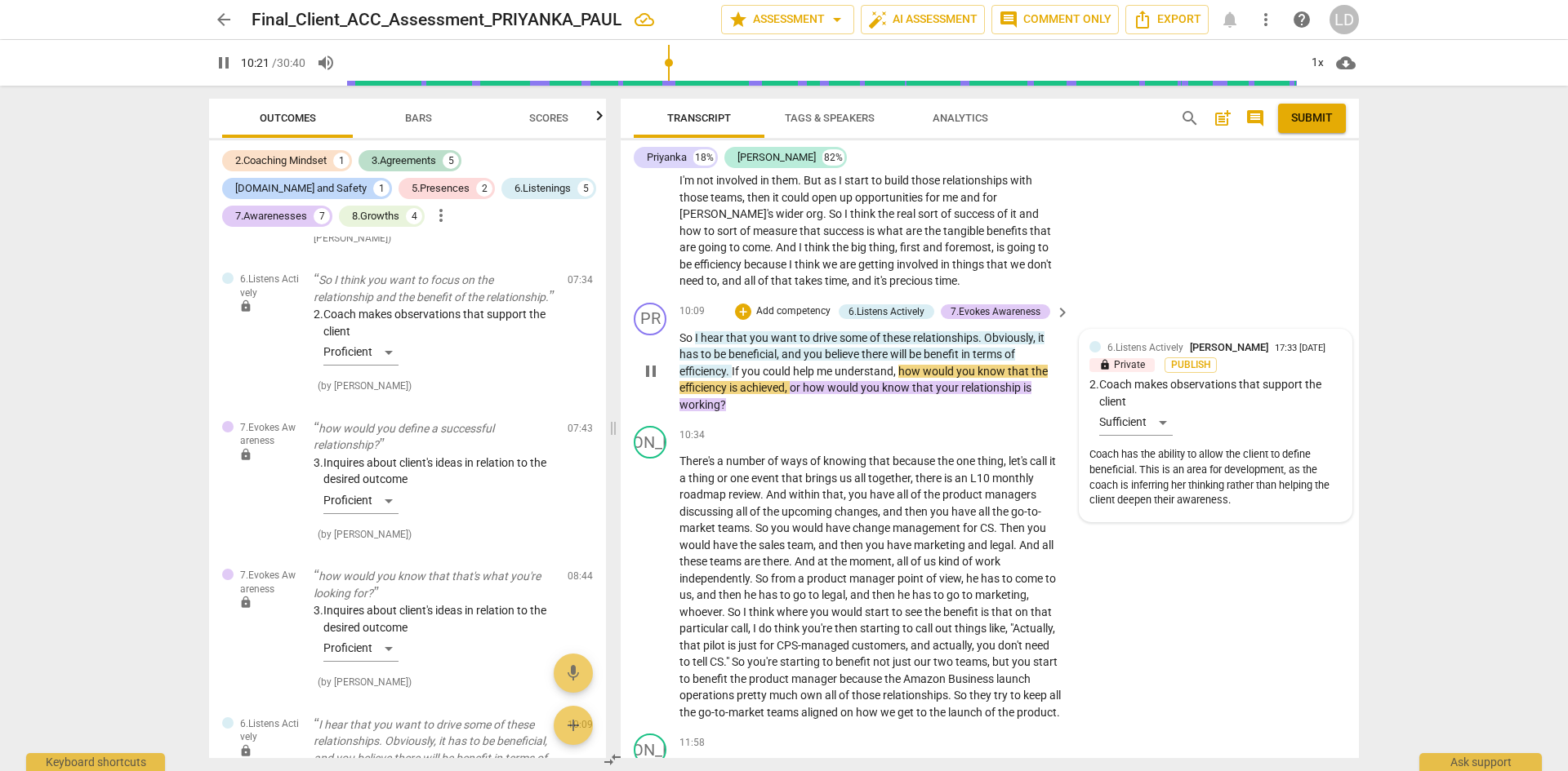
click at [1273, 436] on div "6.Listens Actively [PERSON_NAME] 17:33 [DATE] lock Private Publish 2. Coach mak…" at bounding box center [1216, 426] width 253 height 173
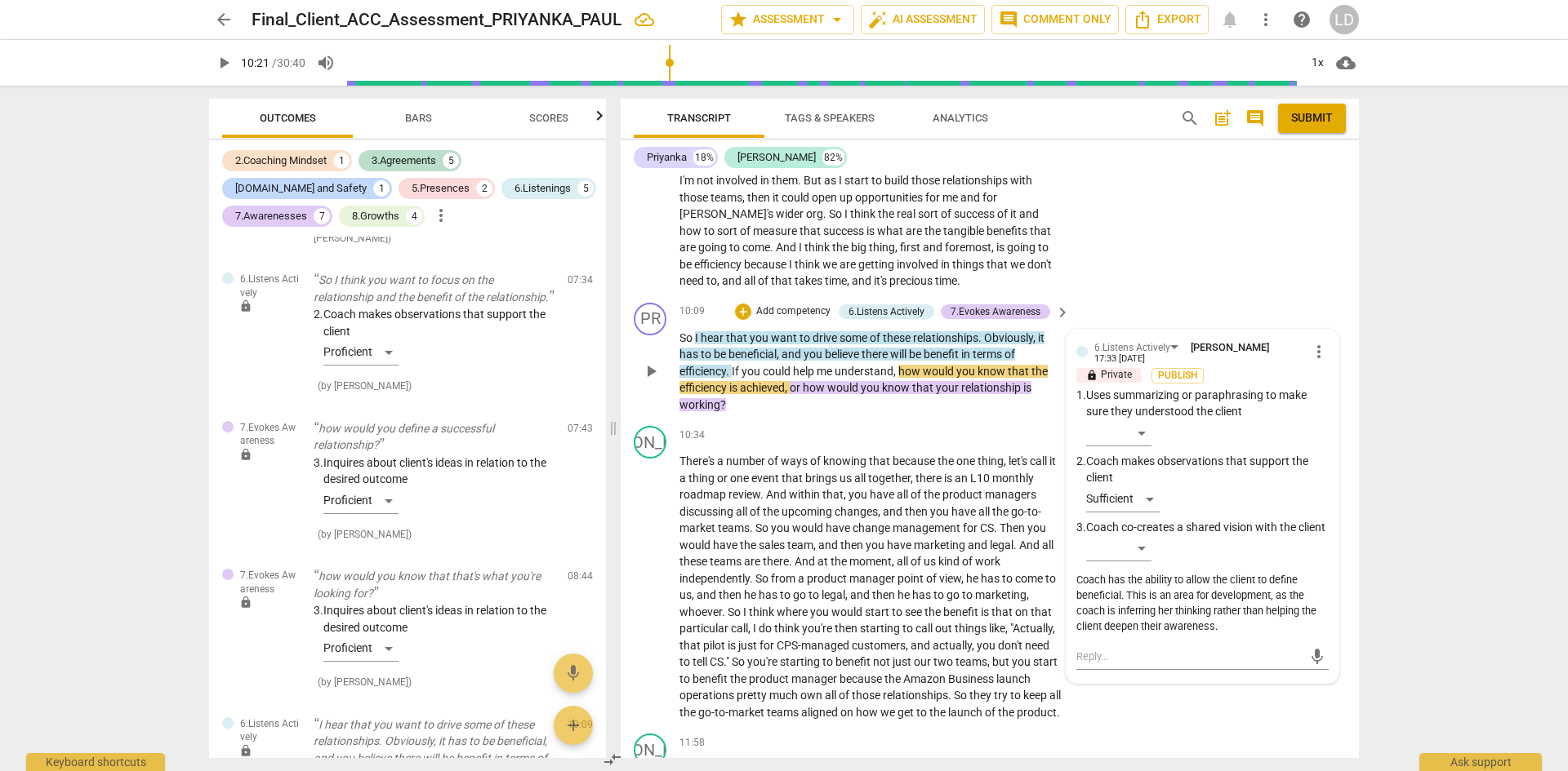
type input "622"
click at [1313, 361] on span "more_vert" at bounding box center [1319, 352] width 19 height 19
click at [1319, 352] on li "Edit" at bounding box center [1331, 352] width 57 height 31
drag, startPoint x: 1225, startPoint y: 654, endPoint x: 1069, endPoint y: 608, distance: 162.6
click at [1069, 608] on div "6.Listens Actively [PERSON_NAME] more_vert lock Private Publish 1. Uses summari…" at bounding box center [1203, 514] width 272 height 368
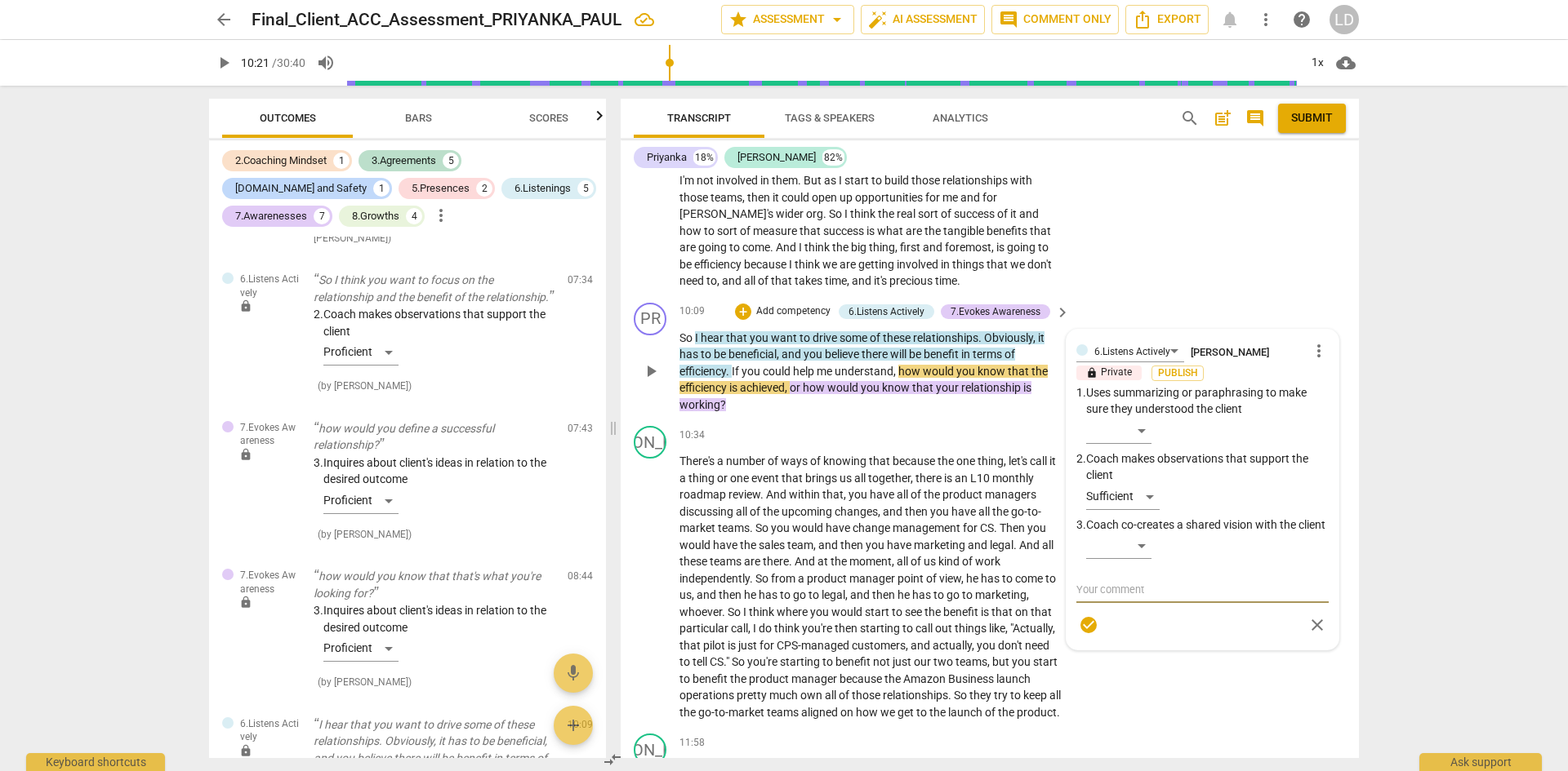
click at [1151, 492] on div "6.Listens Actively [PERSON_NAME] more_vert lock Private Publish 1. Uses summari…" at bounding box center [1203, 490] width 253 height 301
click at [1146, 496] on div "6.Listens Actively [PERSON_NAME] more_vert lock Private Publish 1. Uses summari…" at bounding box center [1203, 490] width 253 height 301
click at [1149, 496] on div "6.Listens Actively [PERSON_NAME] more_vert lock Private Publish 1. Uses summari…" at bounding box center [1203, 490] width 253 height 301
click at [1124, 487] on div "6.Listens Actively [PERSON_NAME] more_vert lock Private Publish 1. Uses summari…" at bounding box center [1203, 490] width 253 height 301
click at [1200, 598] on textarea at bounding box center [1203, 590] width 253 height 16
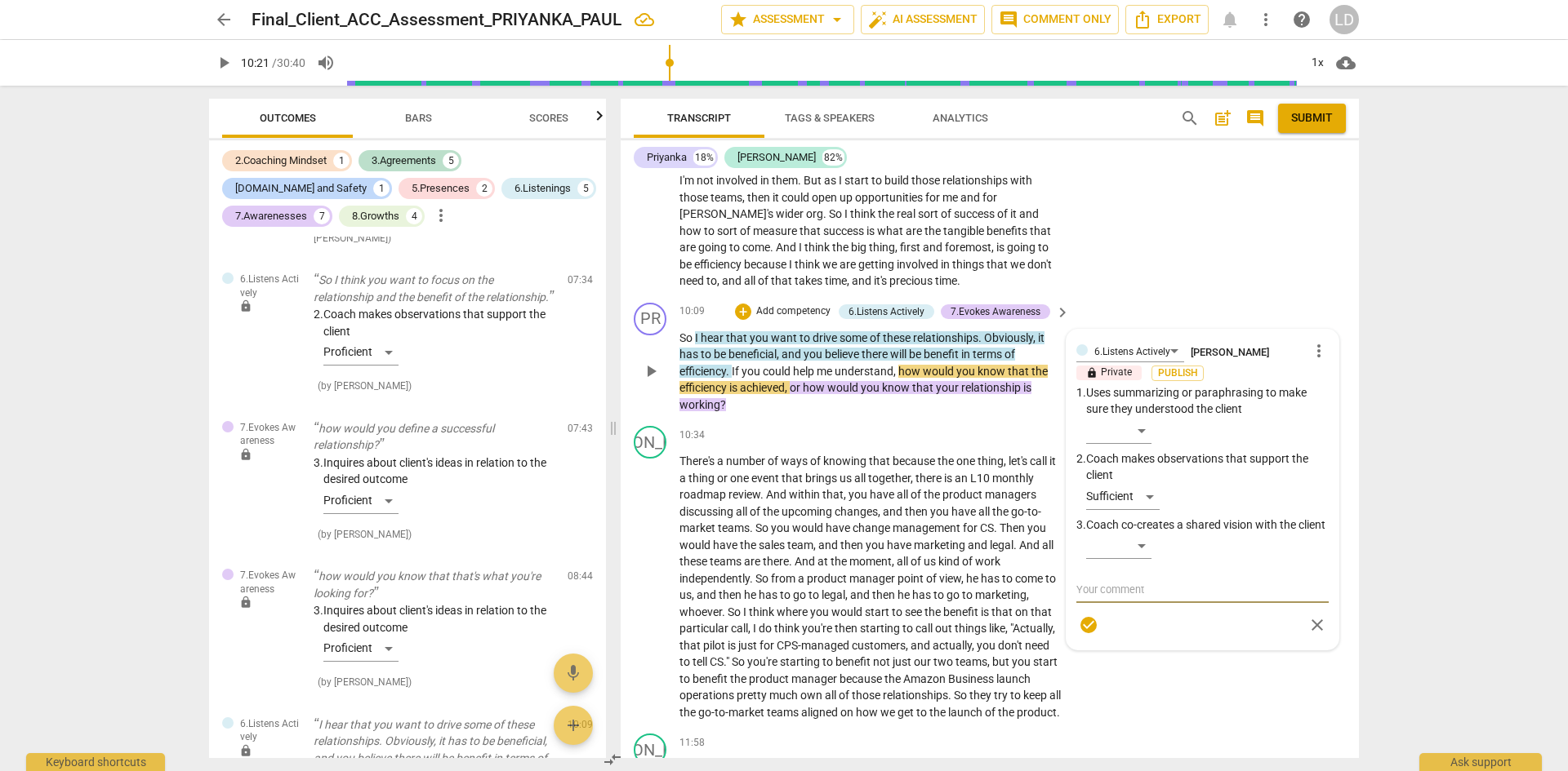
type textarea "C"
type textarea "A"
type textarea "Ap"
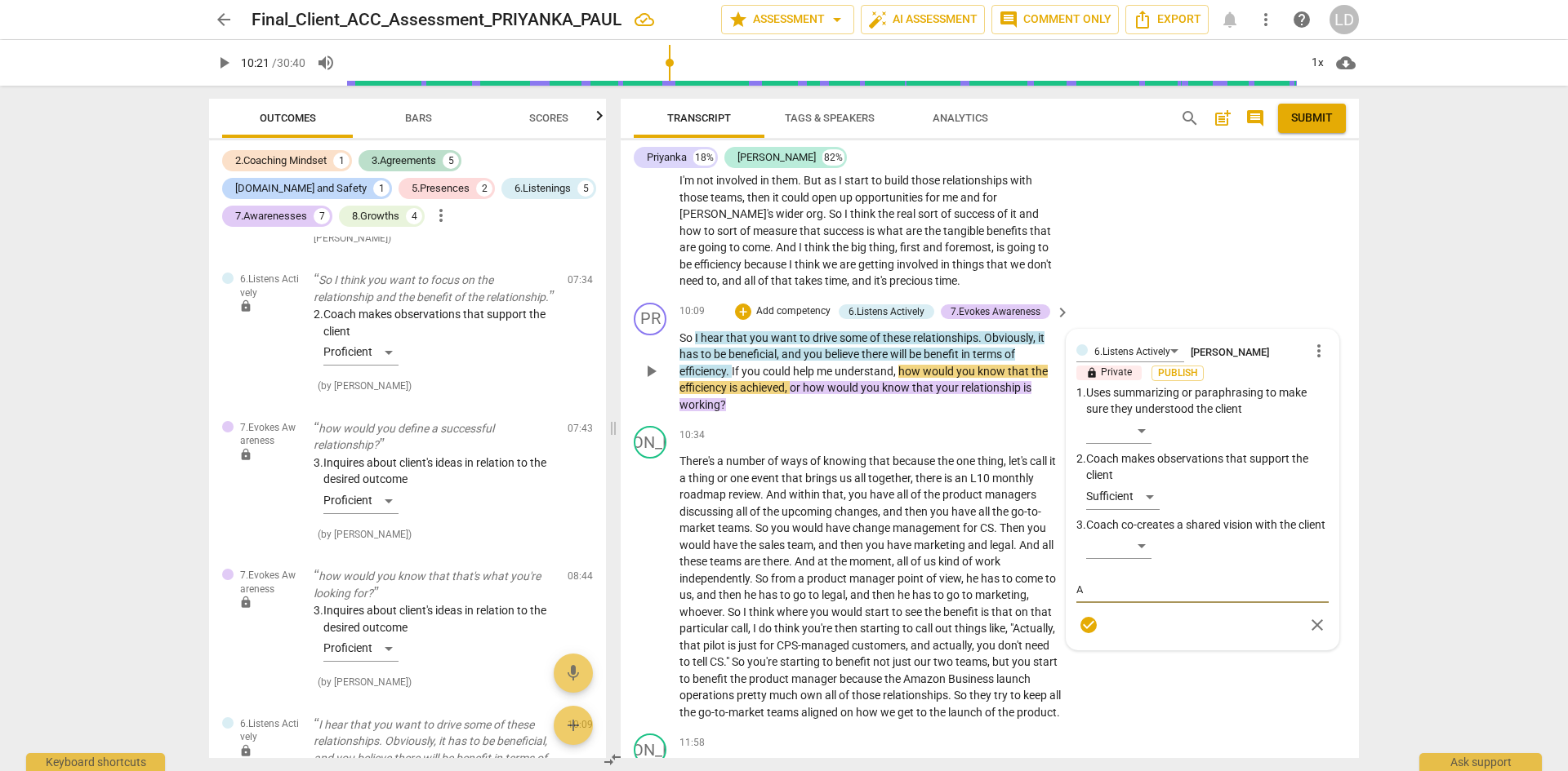
type textarea "Ap"
type textarea "App"
type textarea "Appr"
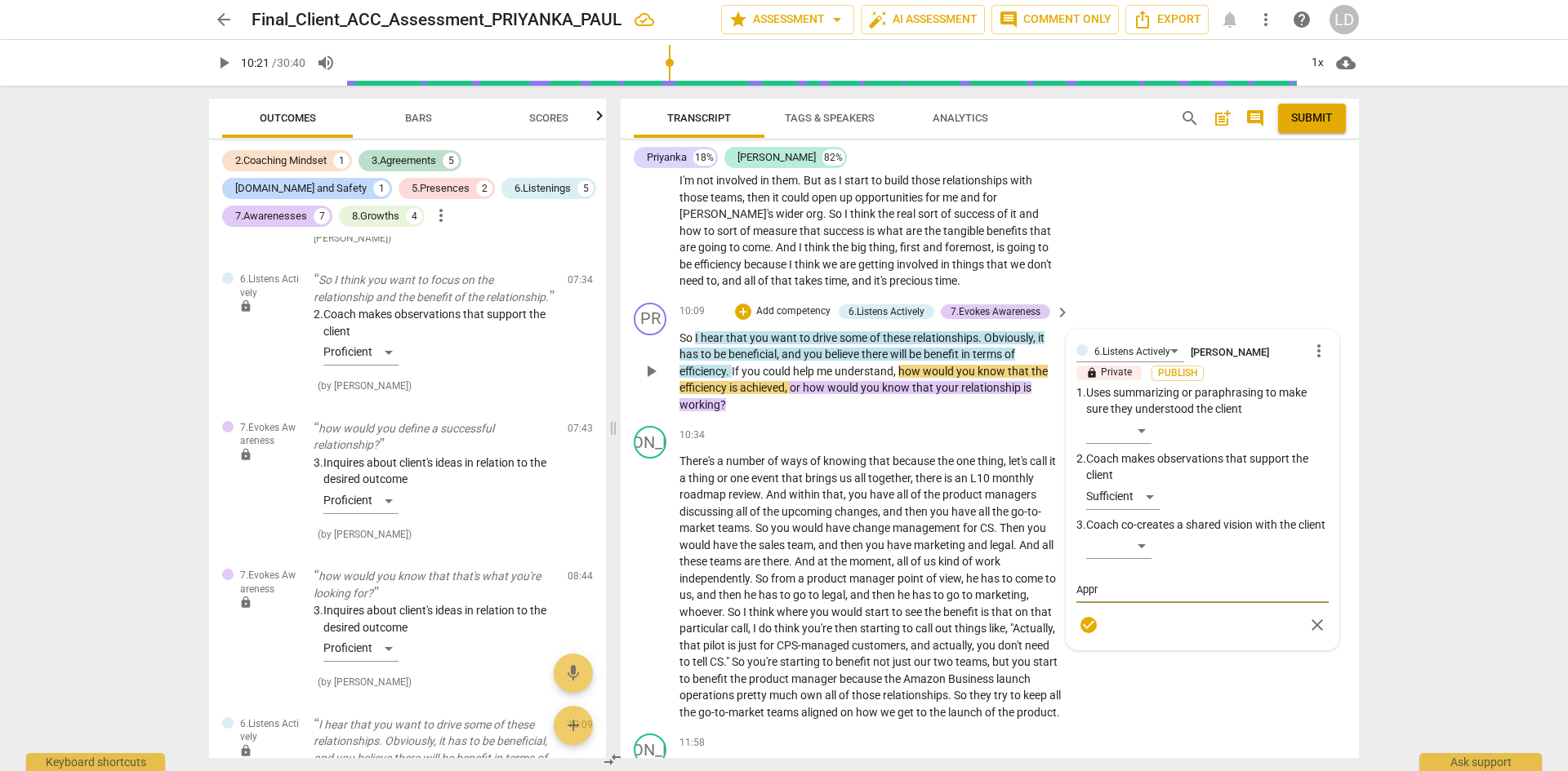
type textarea "Appre"
type textarea "Apprec"
type textarea "Appreci"
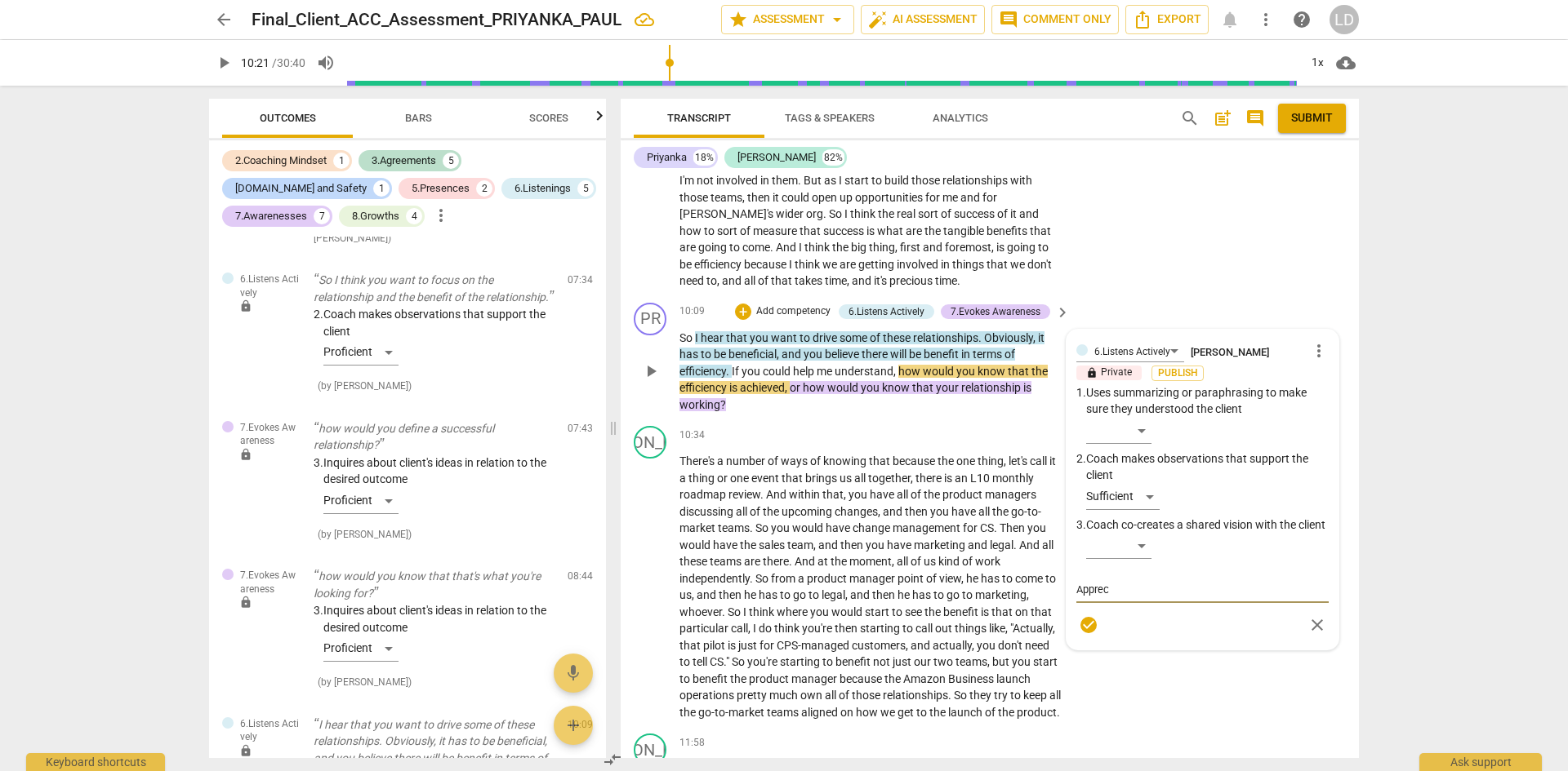
type textarea "Appreci"
type textarea "Apprecia"
type textarea "Appreciat"
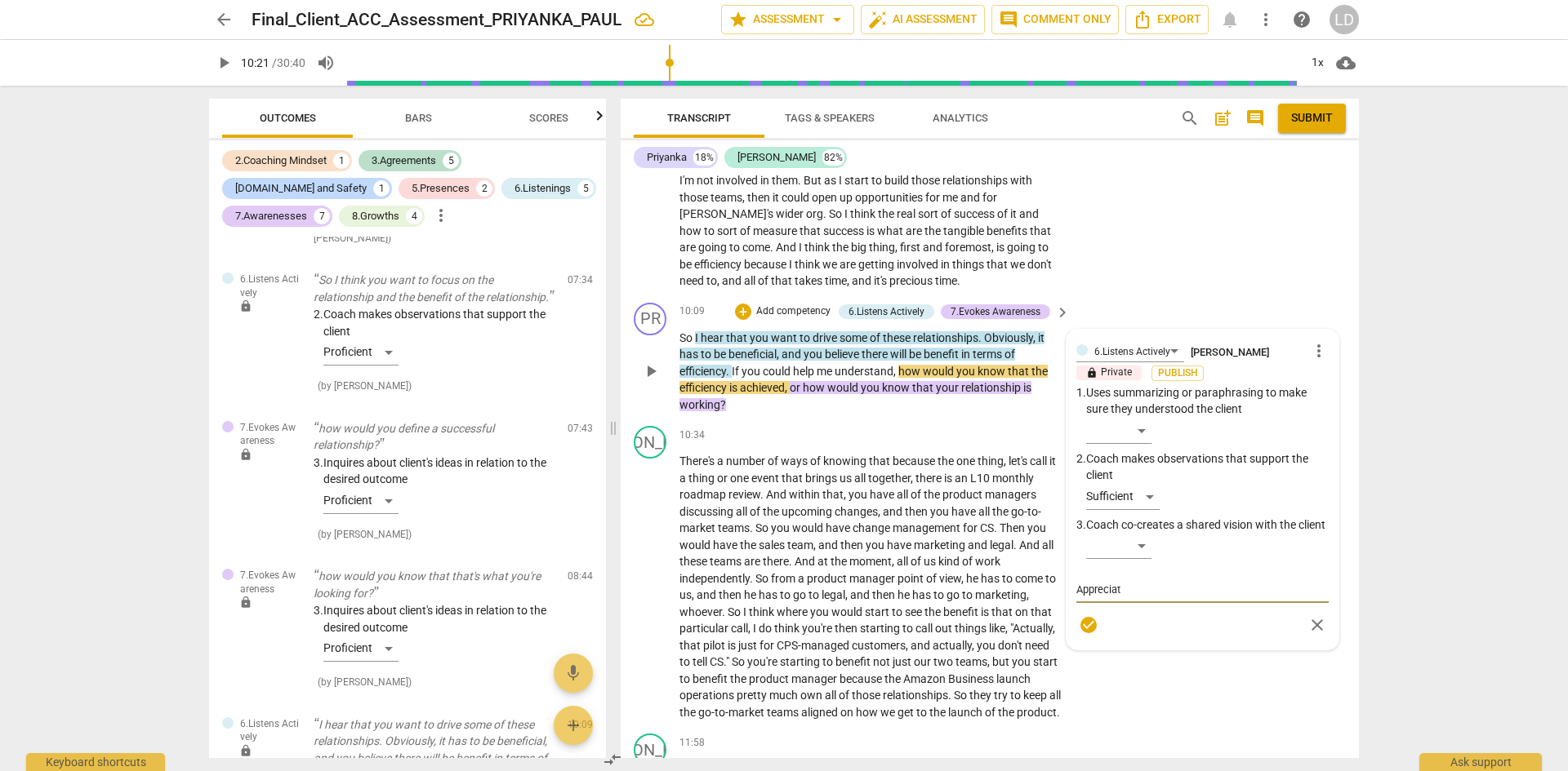
type textarea "Appreciate"
type textarea "Appreciate t"
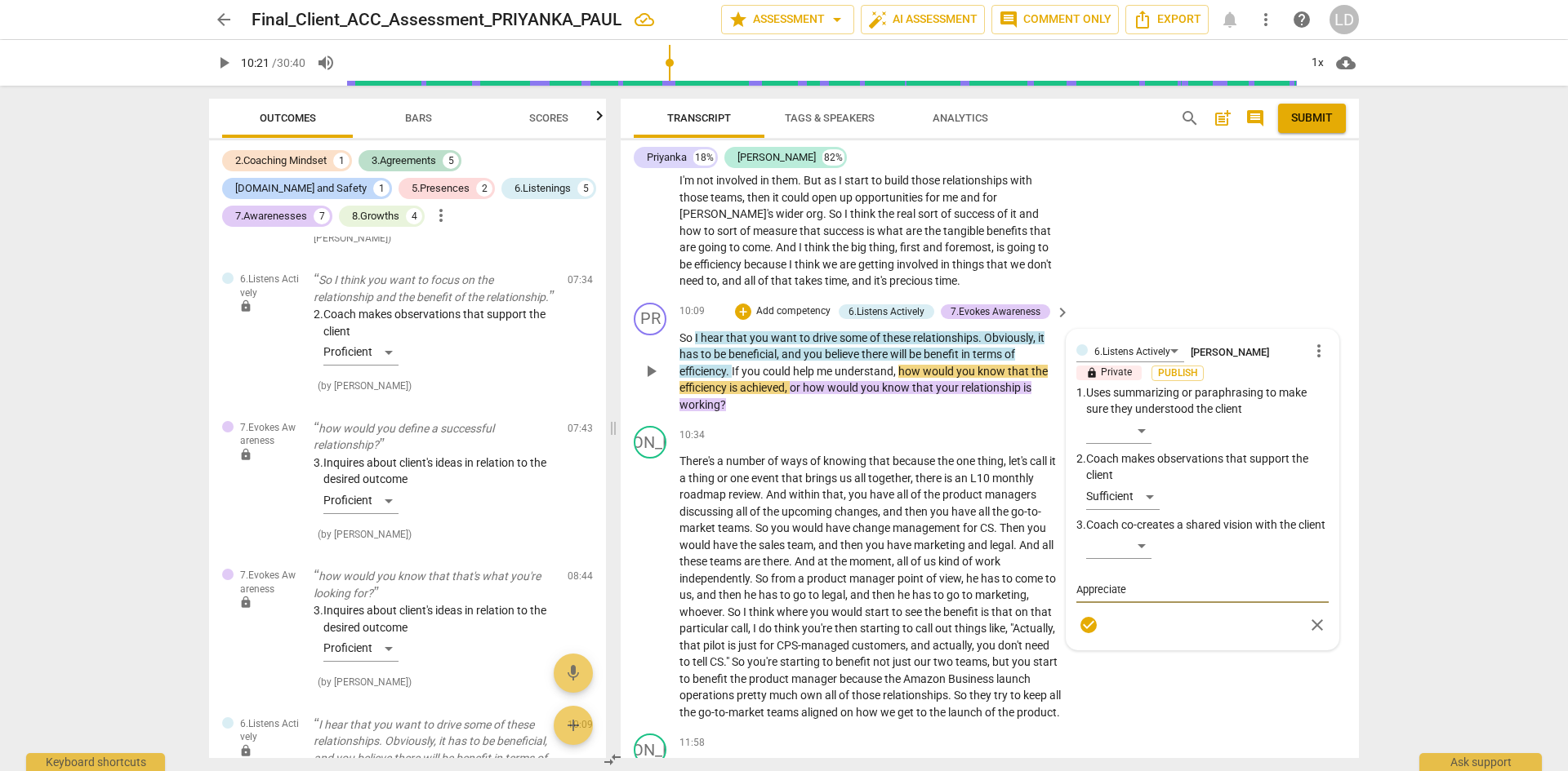
type textarea "Appreciate t"
type textarea "Appreciate th"
type textarea "Appreciate the"
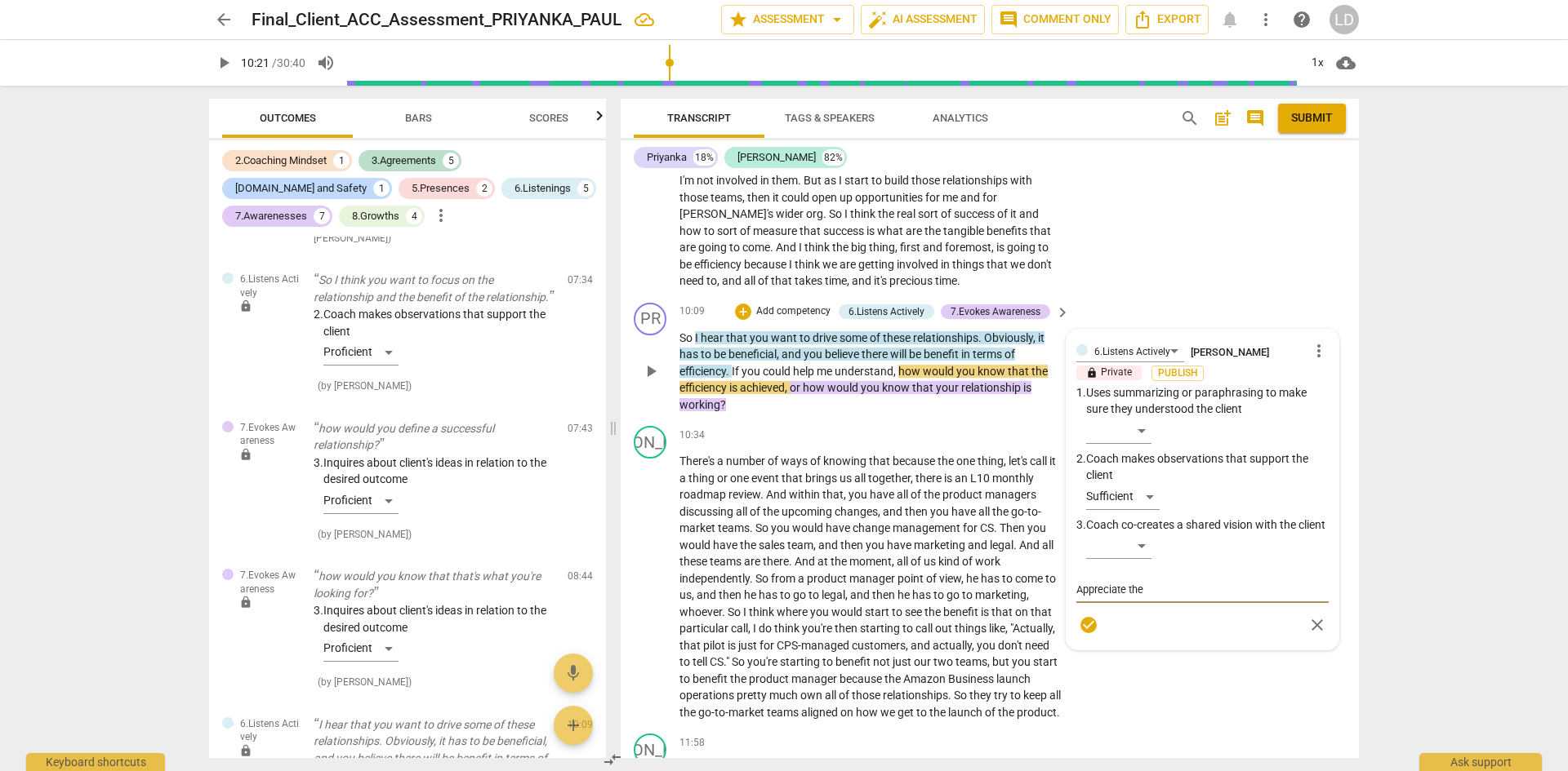
type textarea "Appreciate the"
type textarea "Appreciate the c"
type textarea "Appreciate the co"
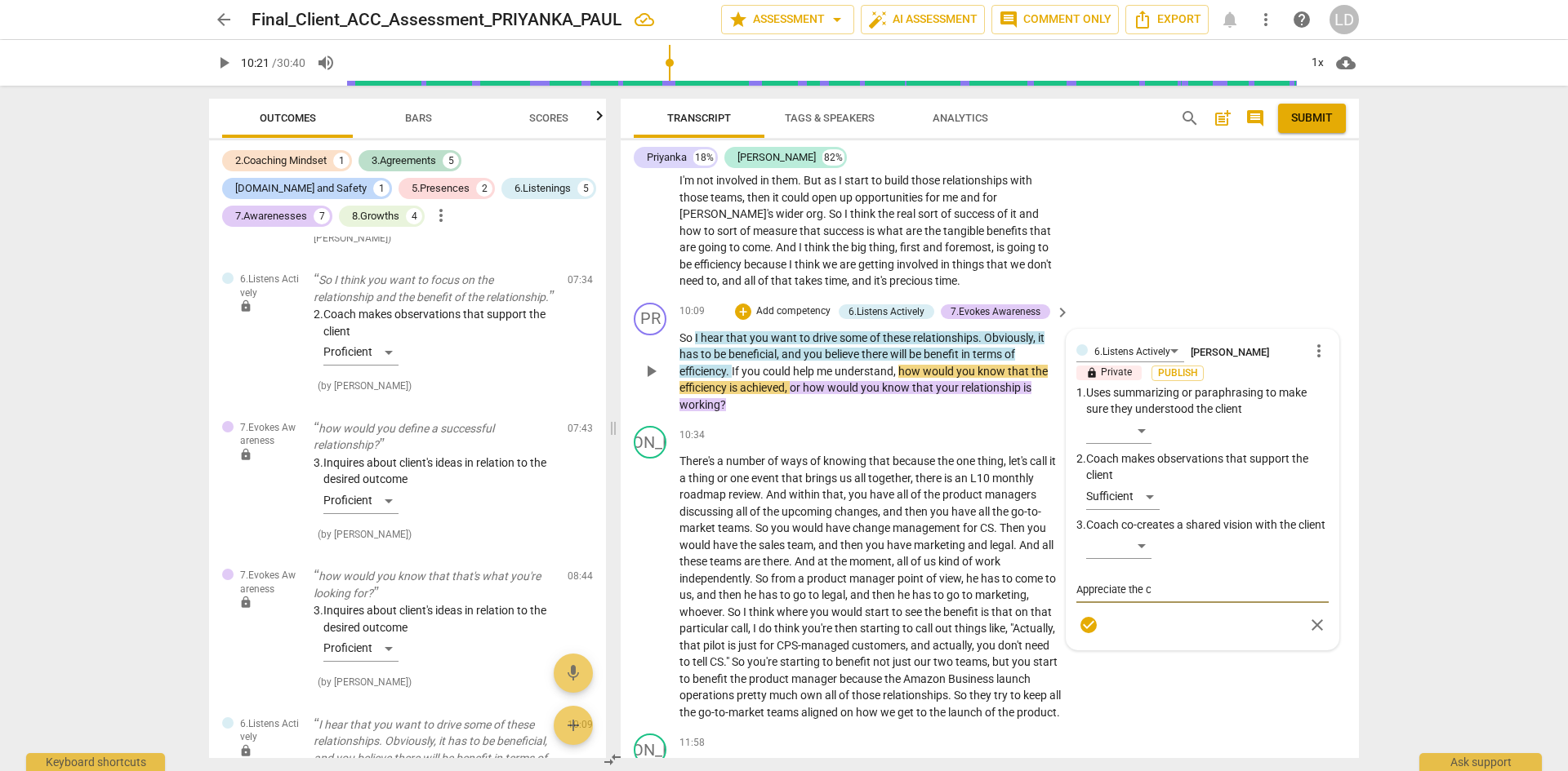
type textarea "Appreciate the co"
type textarea "Appreciate the coa"
type textarea "Appreciate the coac"
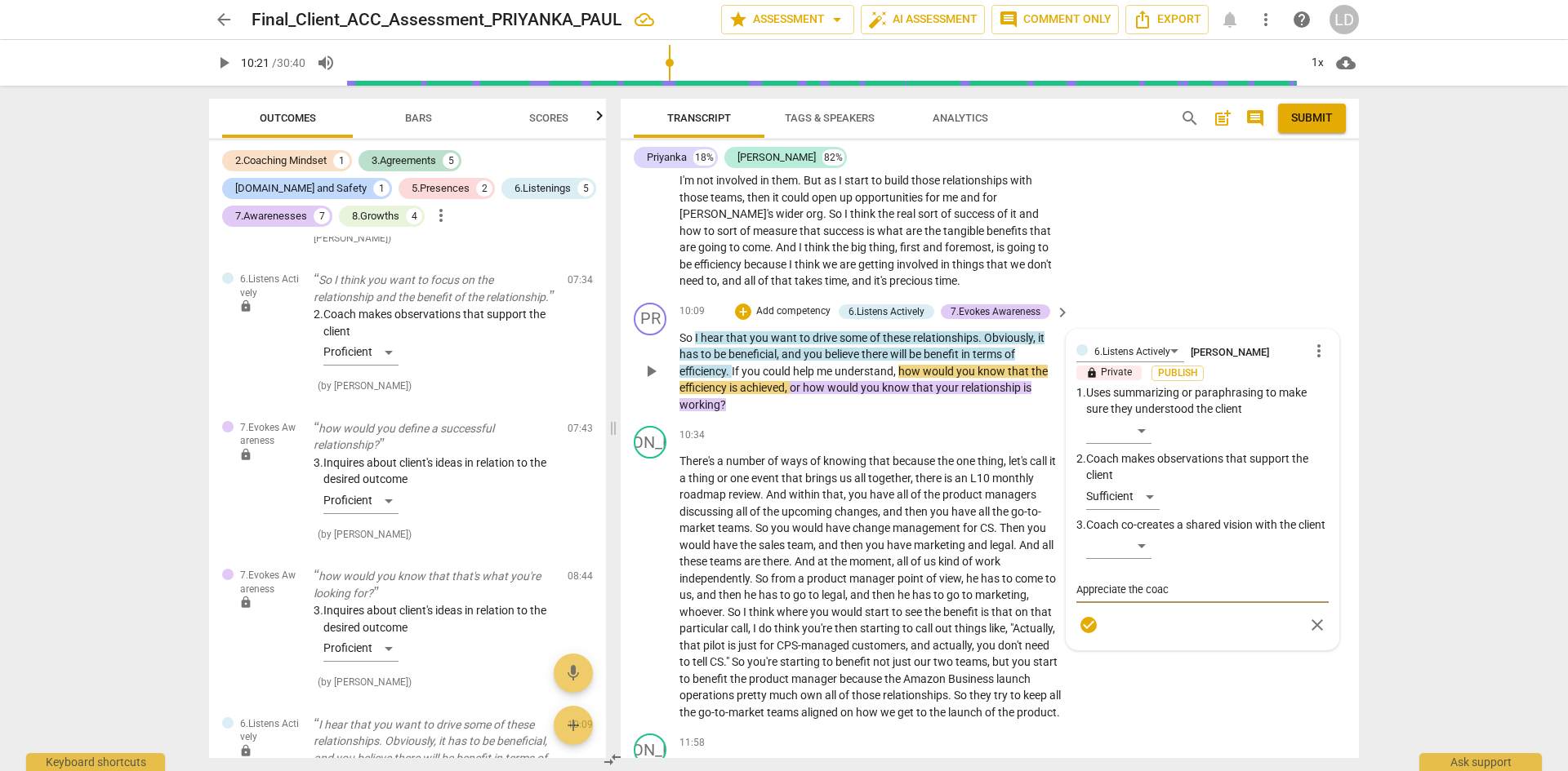
type textarea "Appreciate the coach"
type textarea "Appreciate the [PERSON_NAME]"
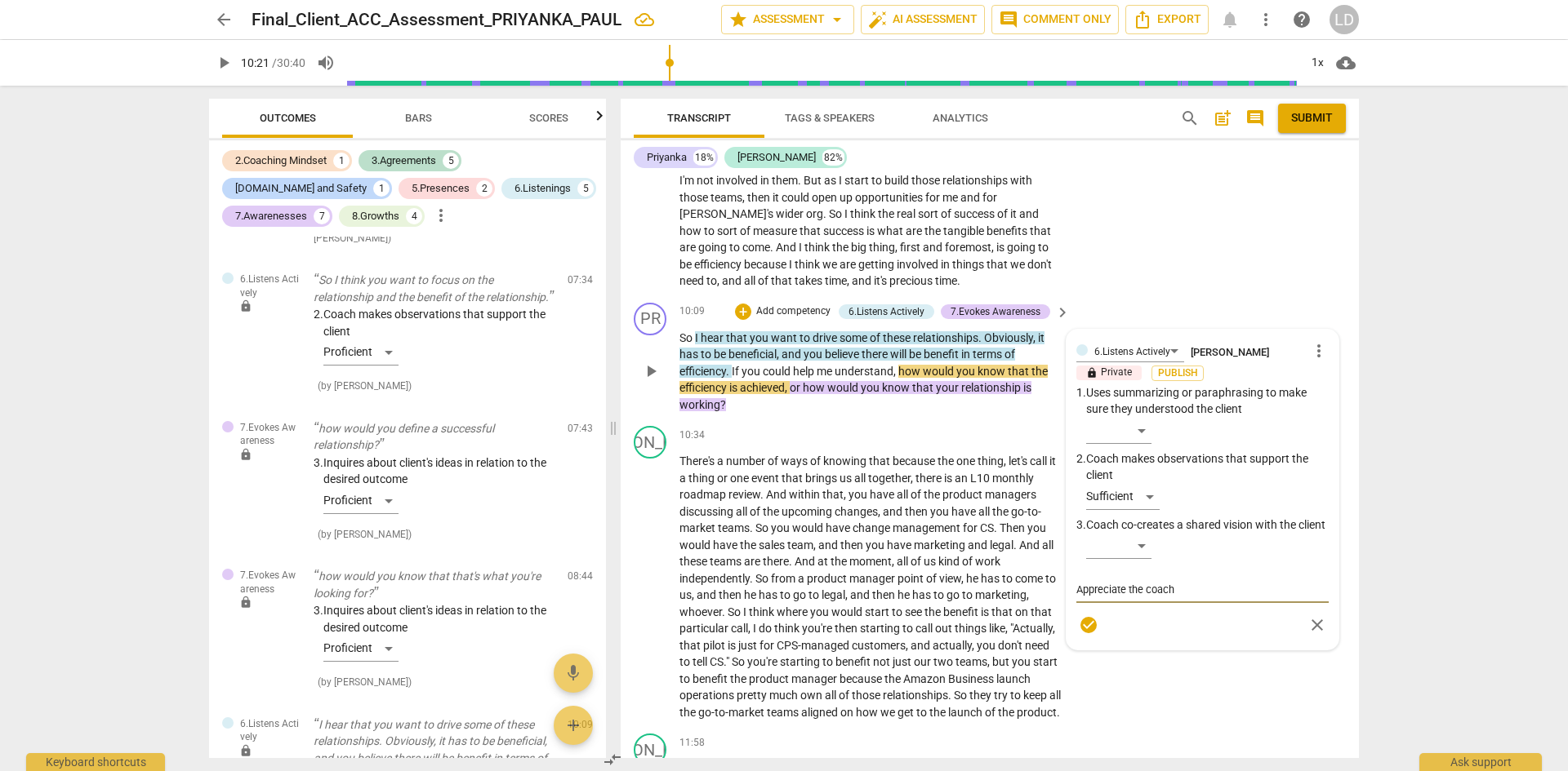
type textarea "Appreciate the [PERSON_NAME]"
type textarea "Appreciate the coach pa"
type textarea "Appreciate the coach par"
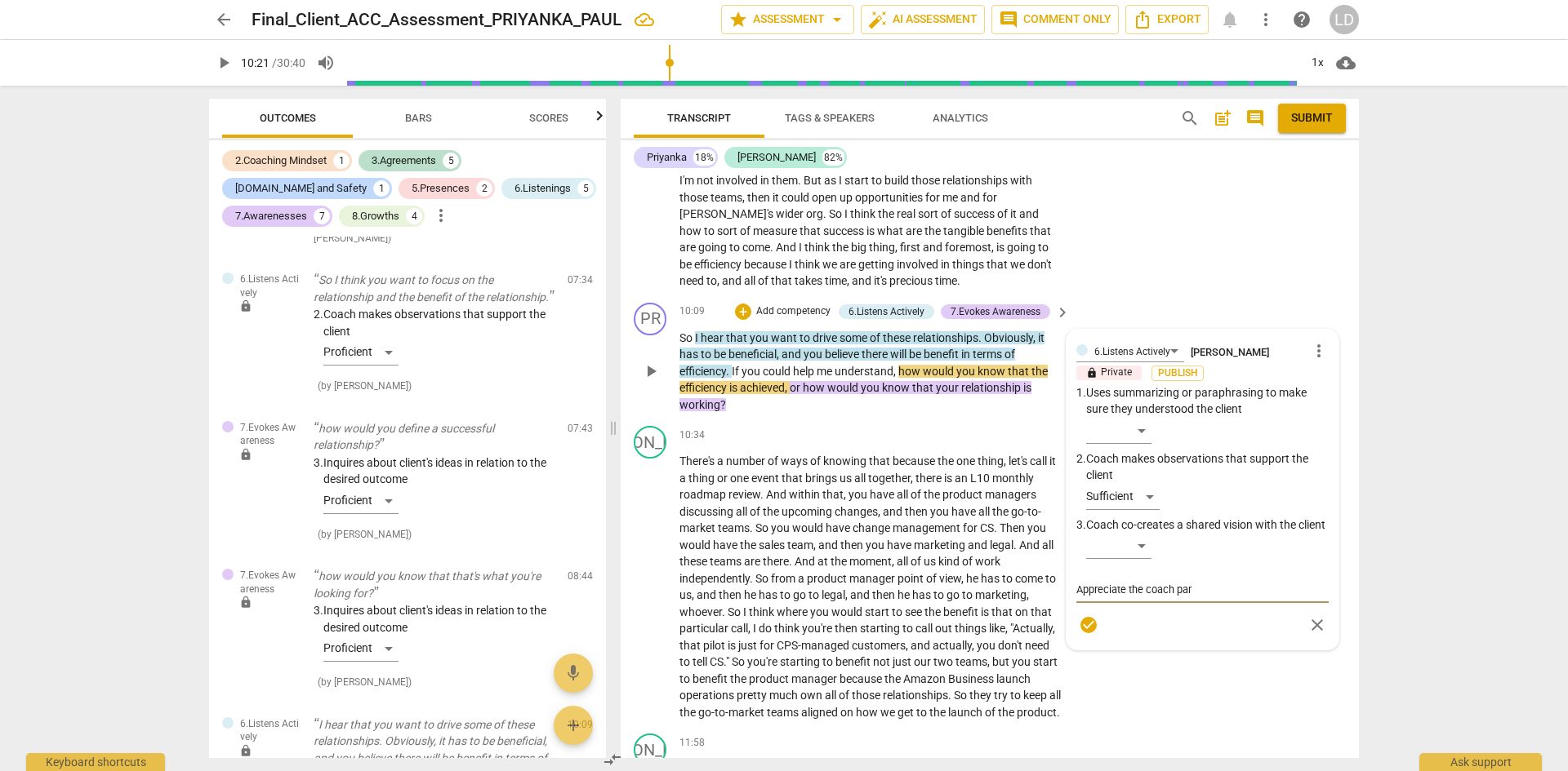
type textarea "Appreciate the coach para"
type textarea "Appreciate the coach parap"
type textarea "Appreciate the coach paraph"
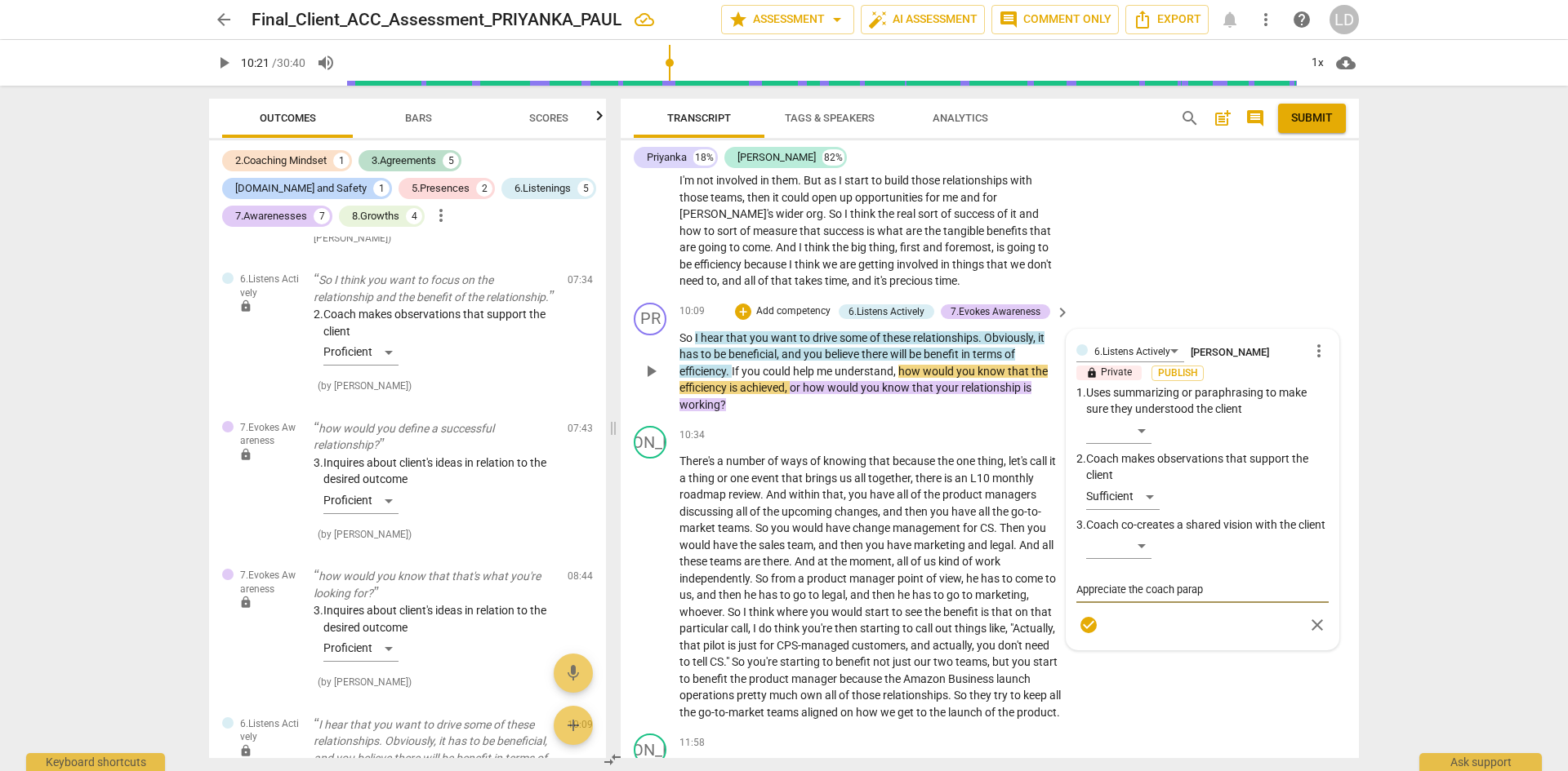
type textarea "Appreciate the coach paraph"
type textarea "Appreciate the coach paraphr"
type textarea "Appreciate the coach paraphra"
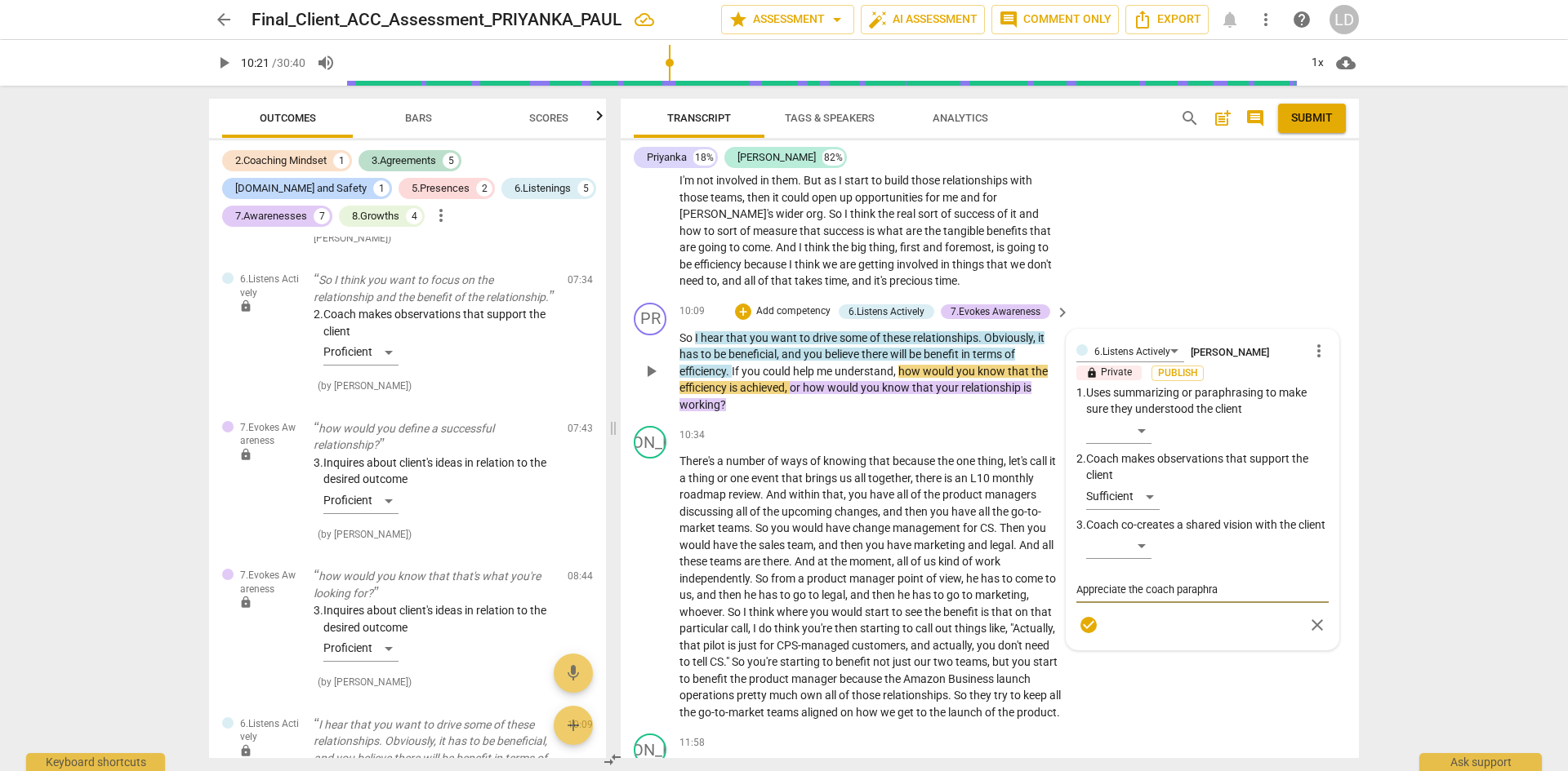
type textarea "Appreciate the coach [PERSON_NAME]"
type textarea "Appreciate the coach paraphrasi"
type textarea "Appreciate the coach paraphrasin"
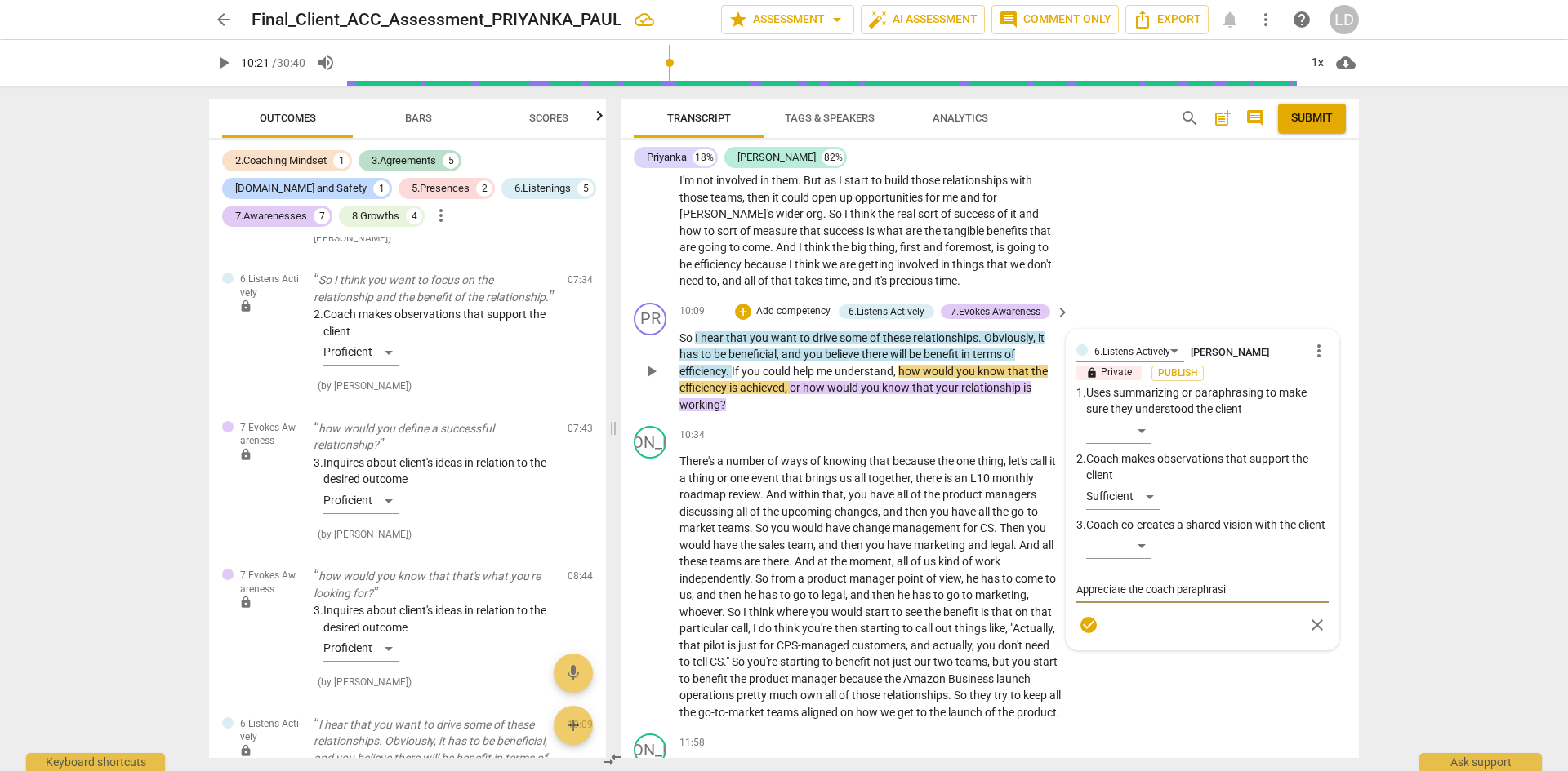
type textarea "Appreciate the coach paraphrasin"
type textarea "Appreciate the coach paraphrasing"
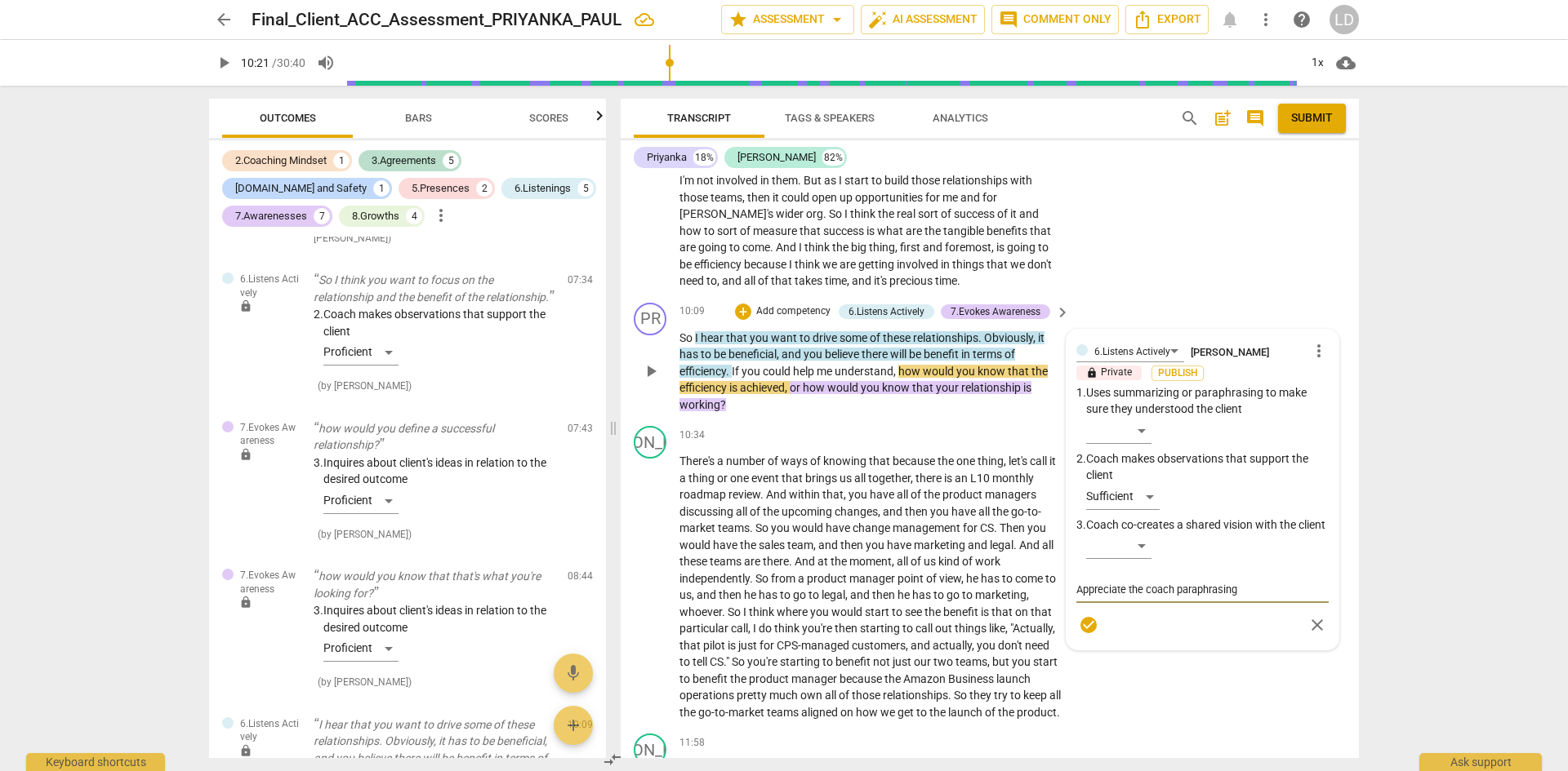
type textarea "Appreciate the coach paraphrasing t"
type textarea "Appreciate the coach paraphrasing th"
type textarea "Appreciate the coach paraphrasing the"
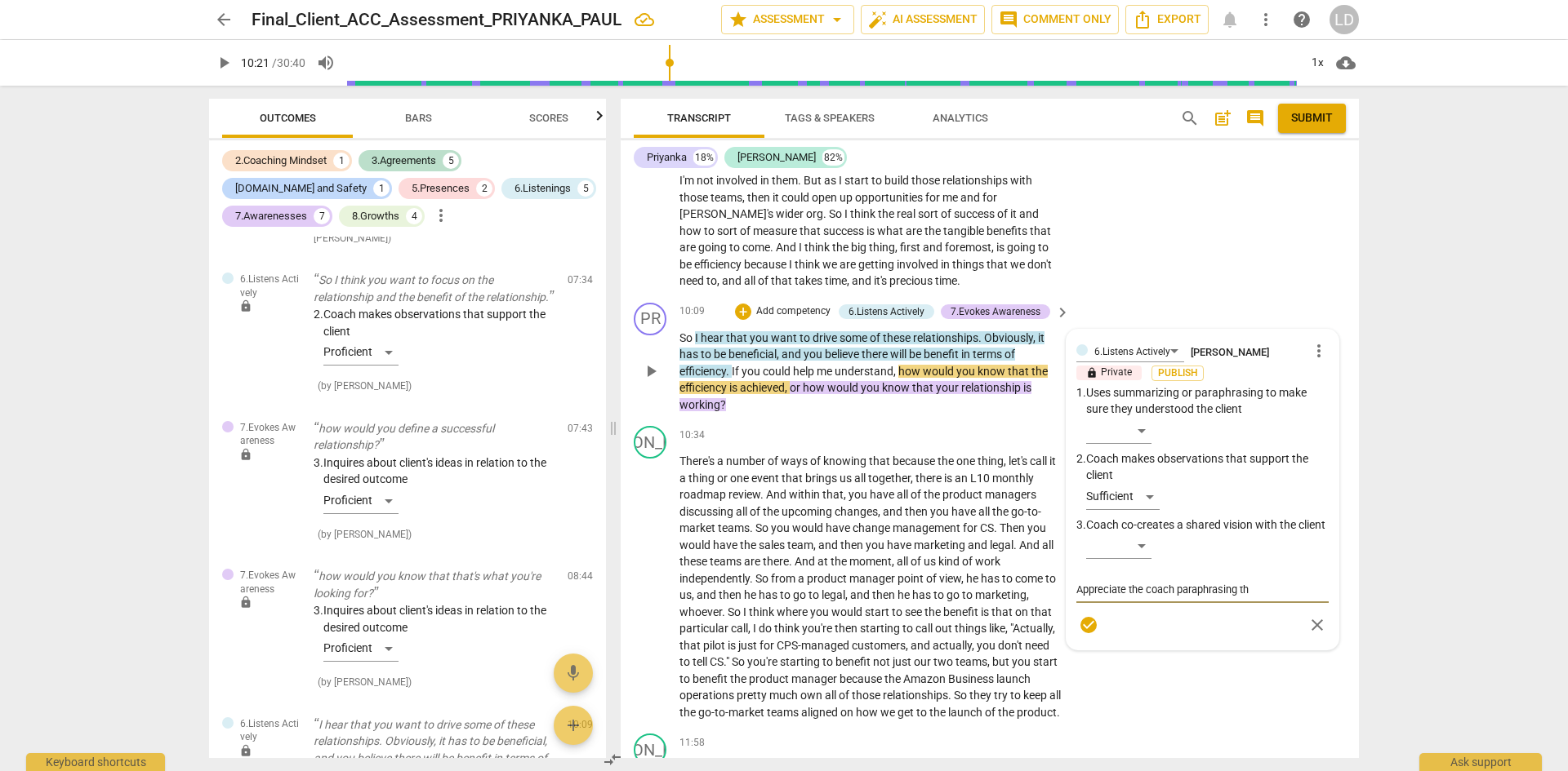
type textarea "Appreciate the coach paraphrasing the"
type textarea "Appreciate the coach paraphrasing the c"
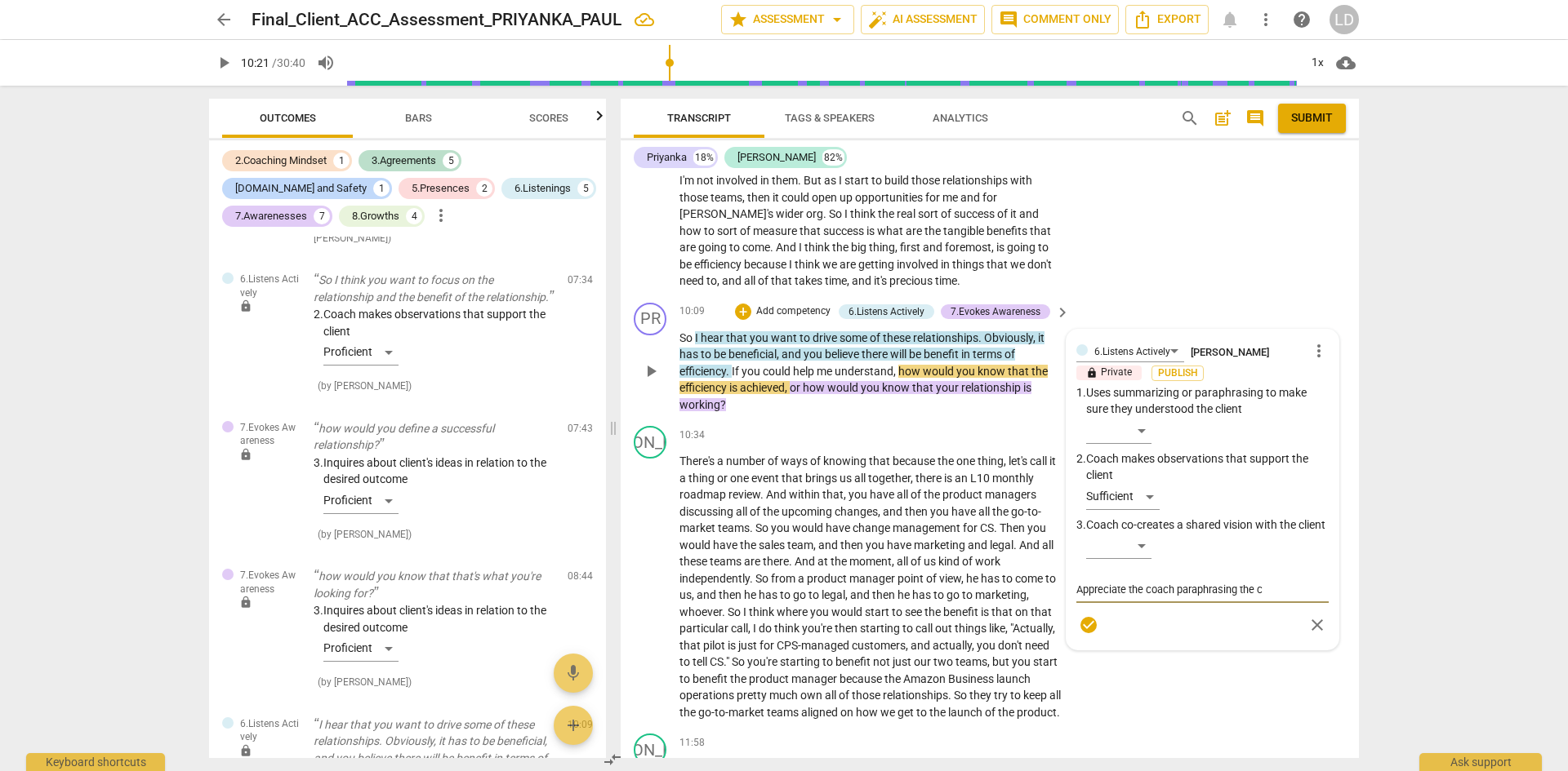
type textarea "Appreciate the coach paraphrasing the cl"
type textarea "Appreciate the coach paraphrasing the cli"
type textarea "Appreciate the coach paraphrasing the clie"
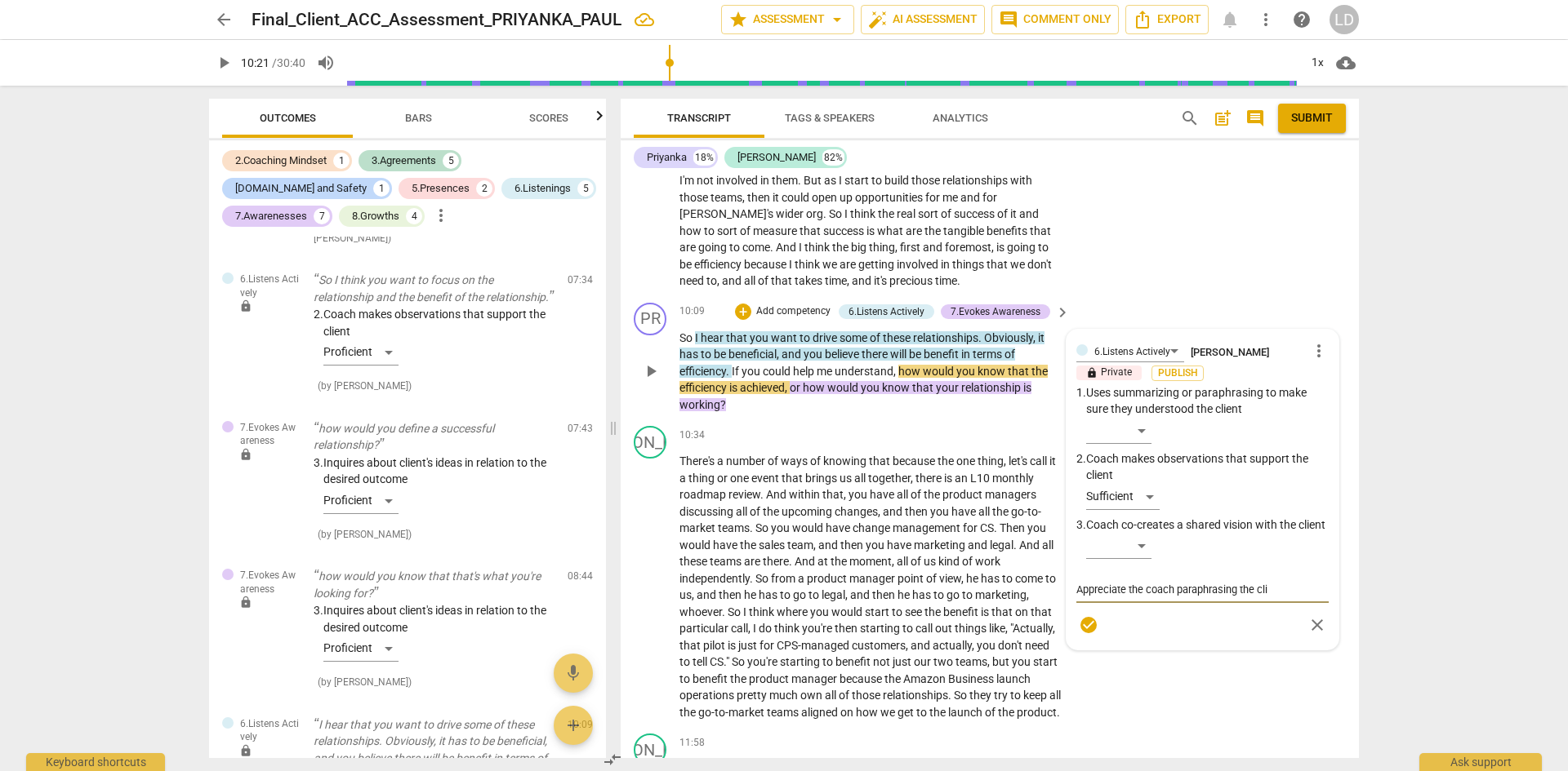
type textarea "Appreciate the coach paraphrasing the clie"
type textarea "Appreciate the coach paraphrasing the clien"
type textarea "Appreciate the coach paraphrasing the client"
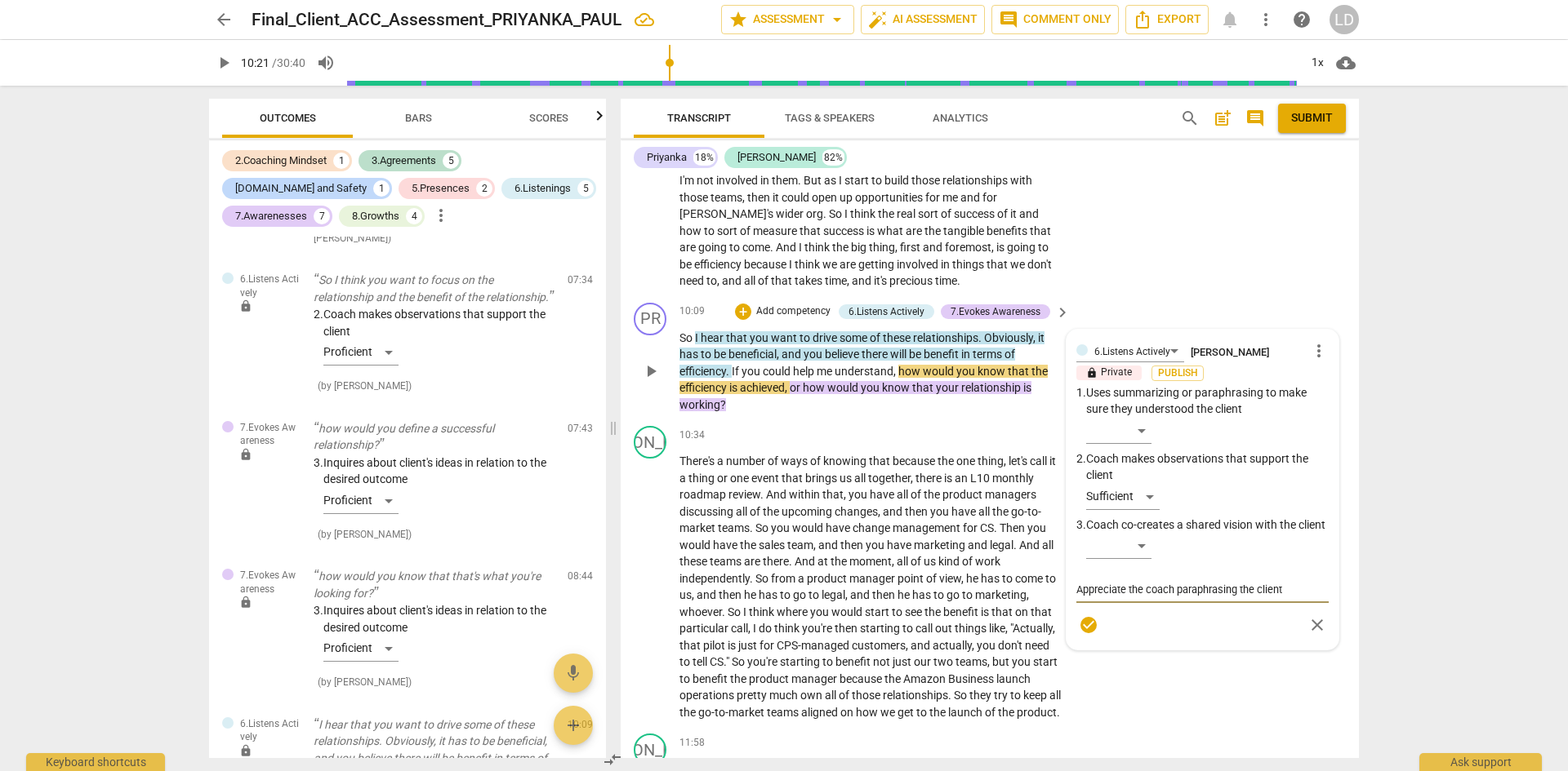
type textarea "Appreciate the coach paraphrasing the client'"
type textarea "Appreciate the coach paraphrasing the client's"
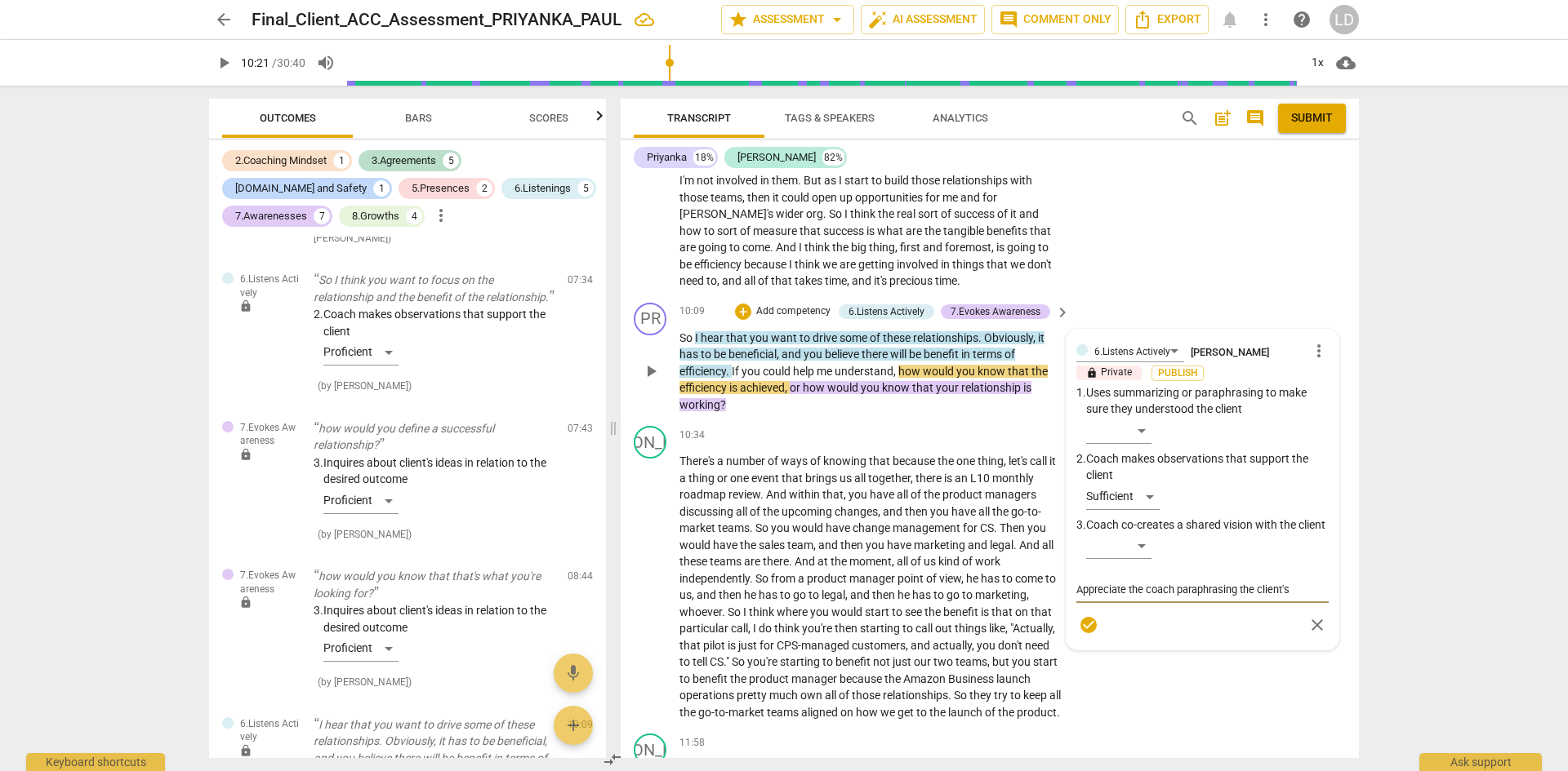
type textarea "Appreciate the coach paraphrasing the client's"
type textarea "Appreciate the coach paraphrasing the client's d"
type textarea "Appreciate the coach paraphrasing the client's de"
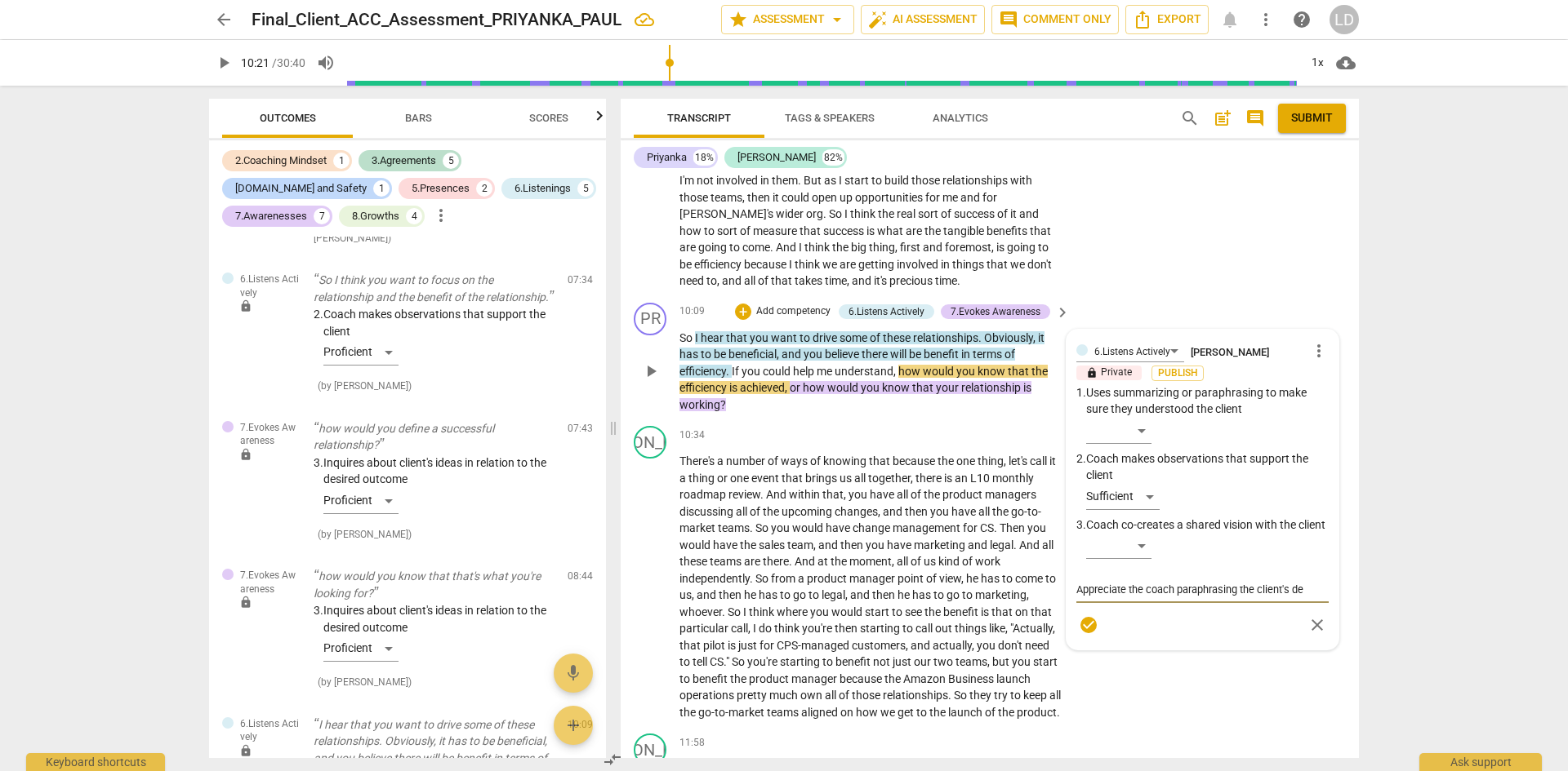
type textarea "Appreciate the coach paraphrasing the client's des"
type textarea "Appreciate the coach paraphrasing the client's desi"
type textarea "Appreciate the coach paraphrasing the client's [PERSON_NAME]"
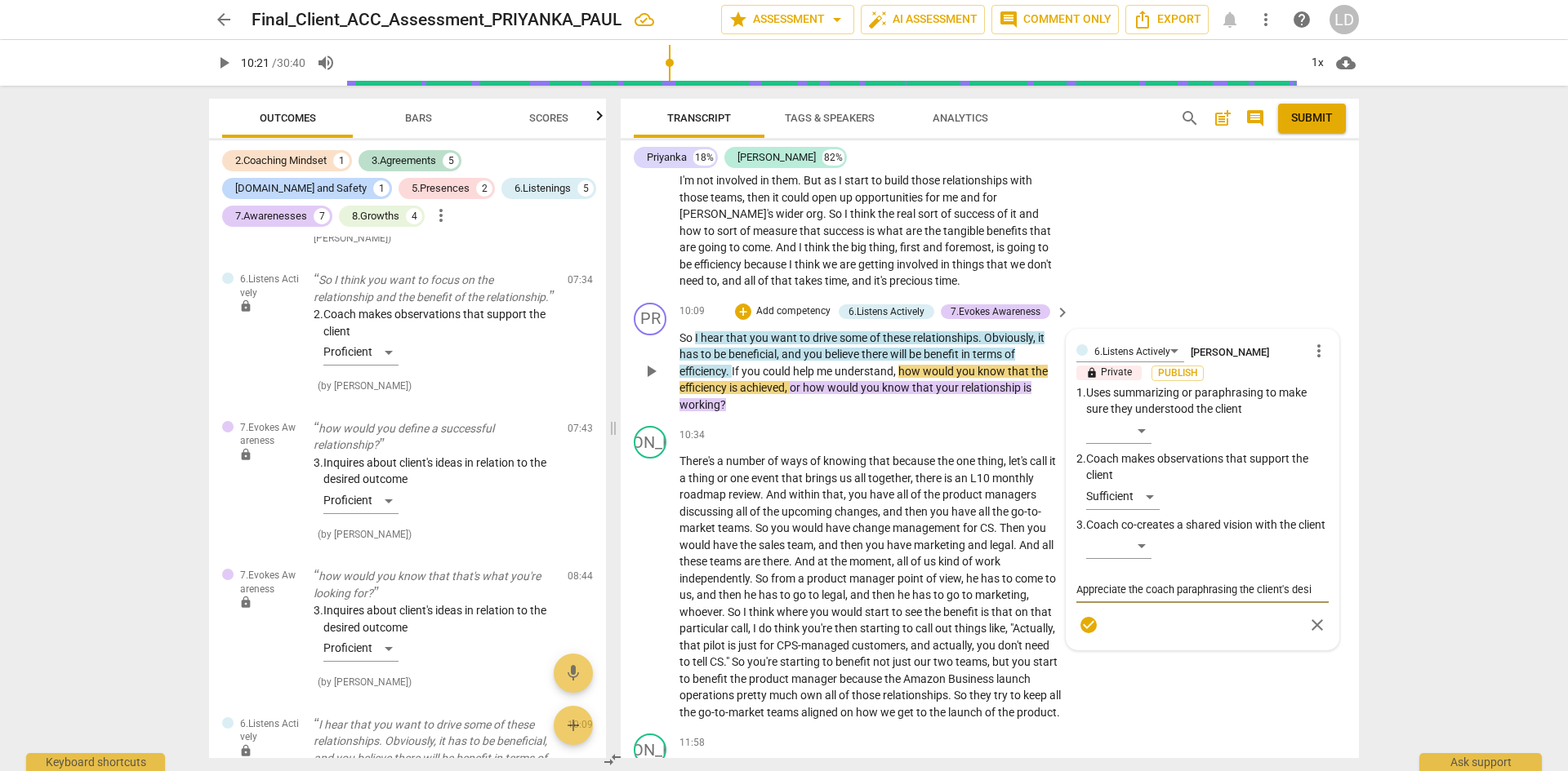
type textarea "Appreciate the coach paraphrasing the client's [PERSON_NAME]"
type textarea "Appreciate the coach paraphrasing the client's desire"
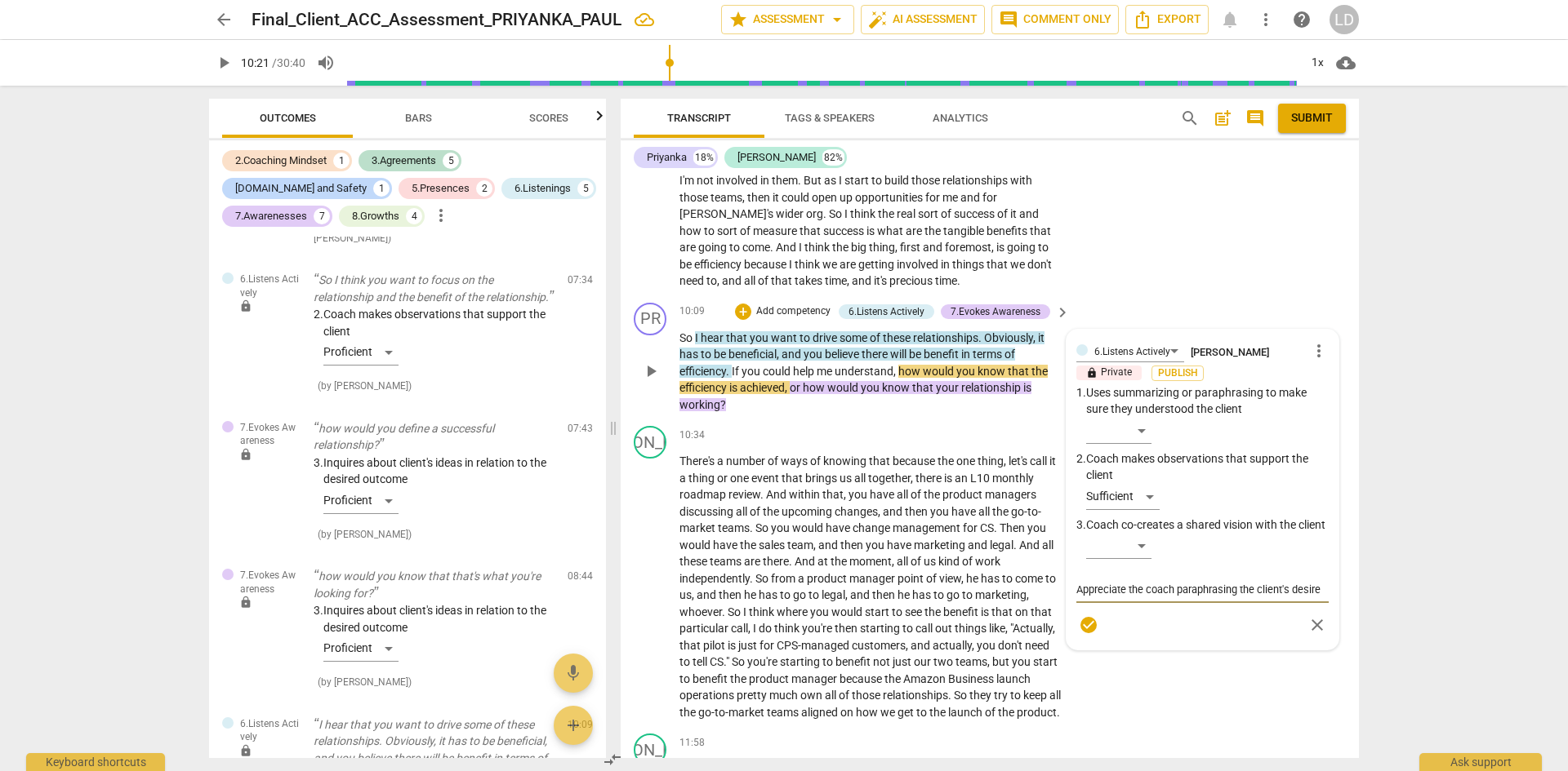
type textarea "Appreciate the coach paraphrasing the client's desire f"
type textarea "Appreciate the coach paraphrasing the client's desire fo"
type textarea "Appreciate the coach paraphrasing the client's desire for"
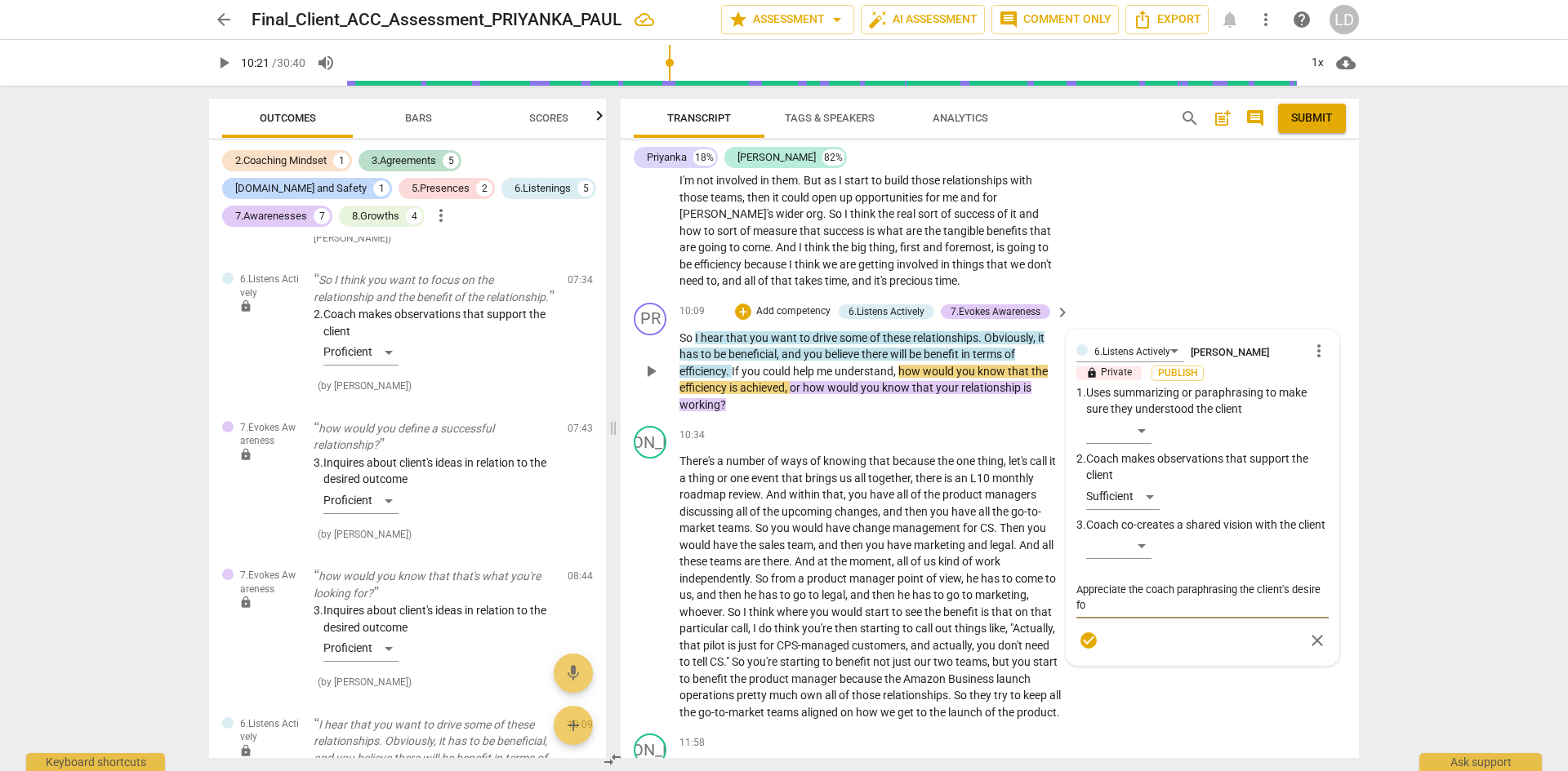
type textarea "Appreciate the coach paraphrasing the client's desire for"
type textarea "Appreciate the coach paraphrasing the client's desire for a"
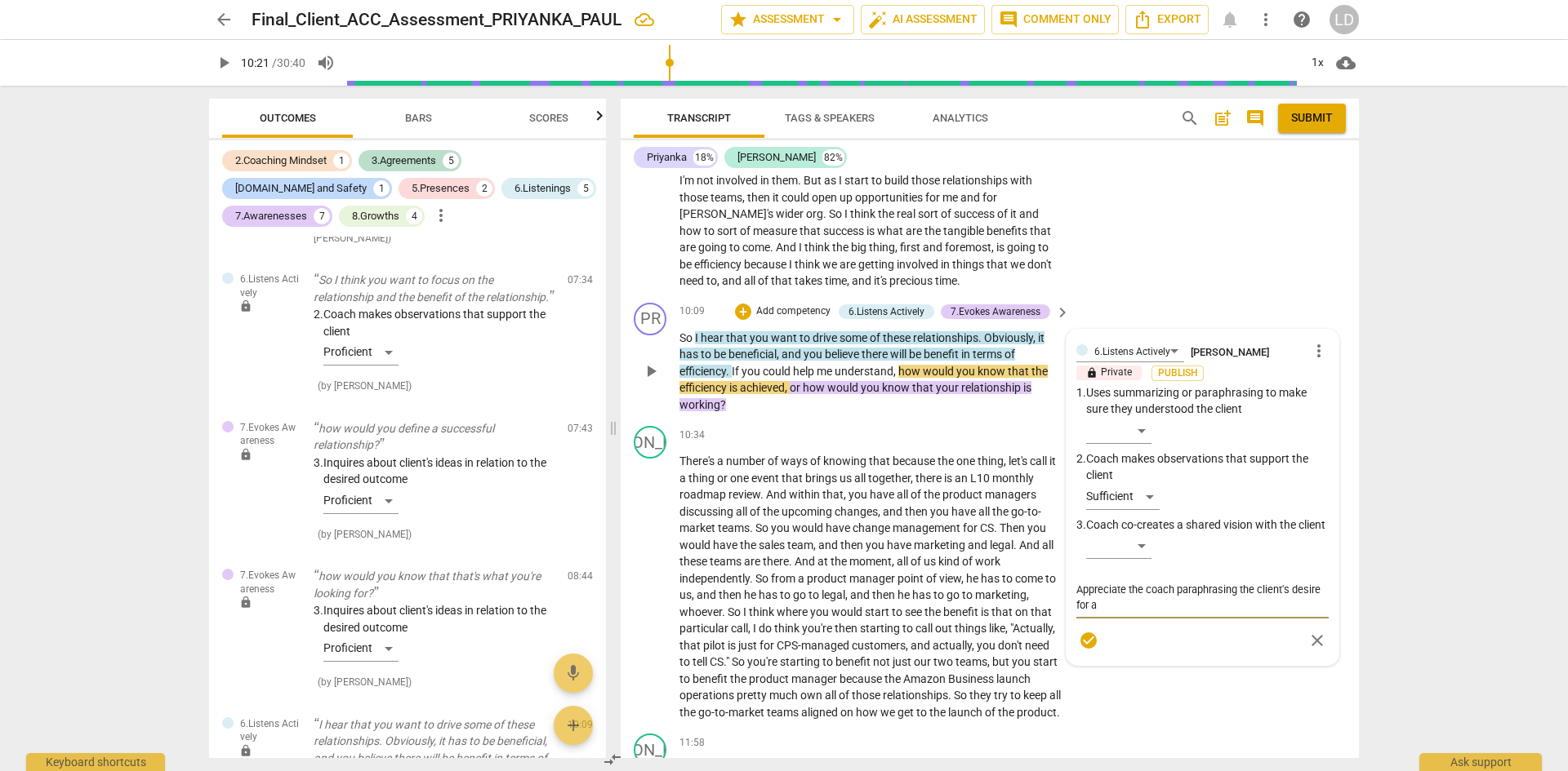
type textarea "Appreciate the coach paraphrasing the client's desire for a"
type textarea "Appreciate the coach paraphrasing the client's desire for a t"
type textarea "Appreciate the coach paraphrasing the client's desire for a ta"
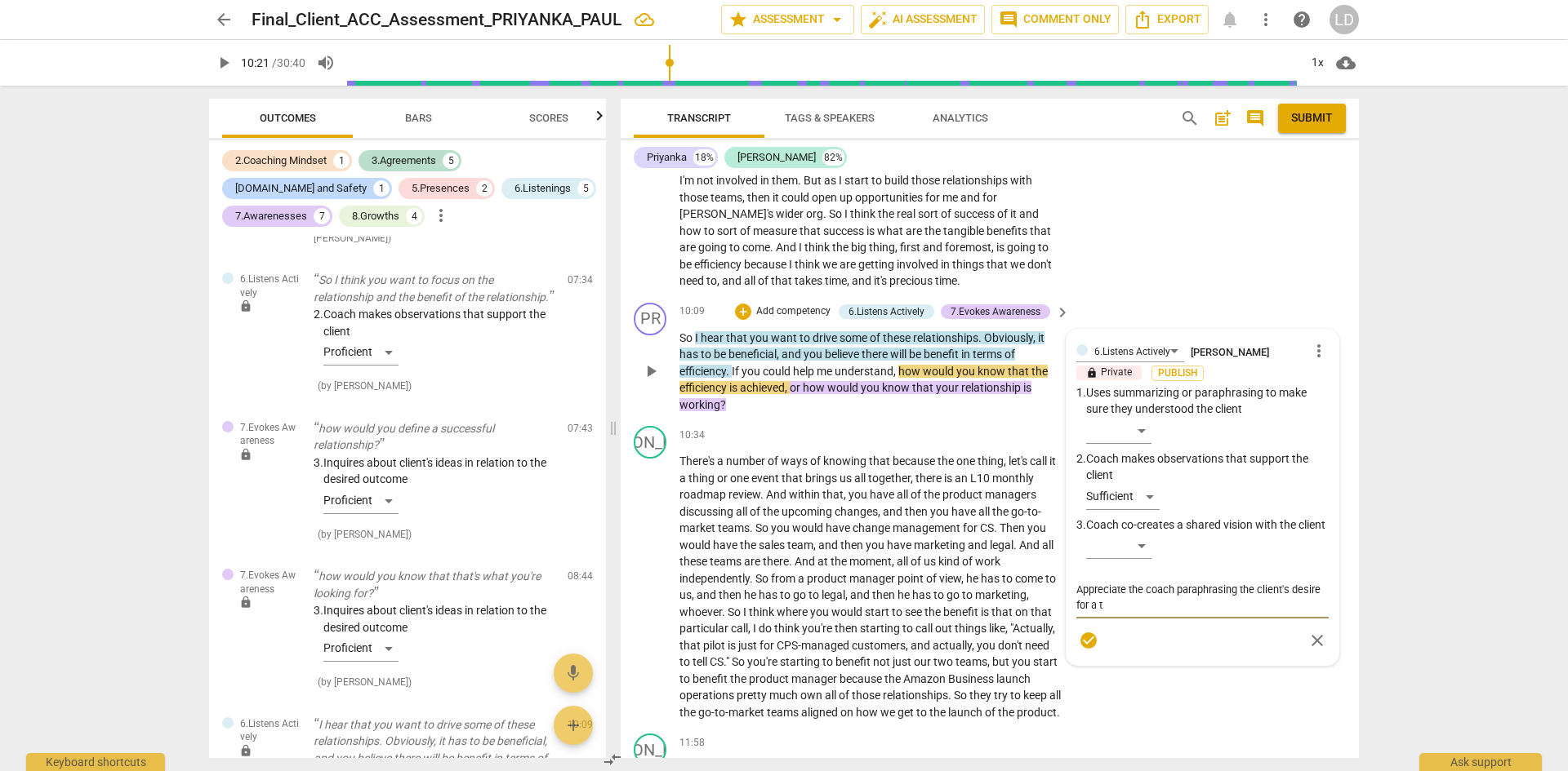
type textarea "Appreciate the coach paraphrasing the client's desire for a ta"
type textarea "Appreciate the coach paraphrasing the client's desire for a tan"
type textarea "Appreciate the coach paraphrasing the client's desire for a tang"
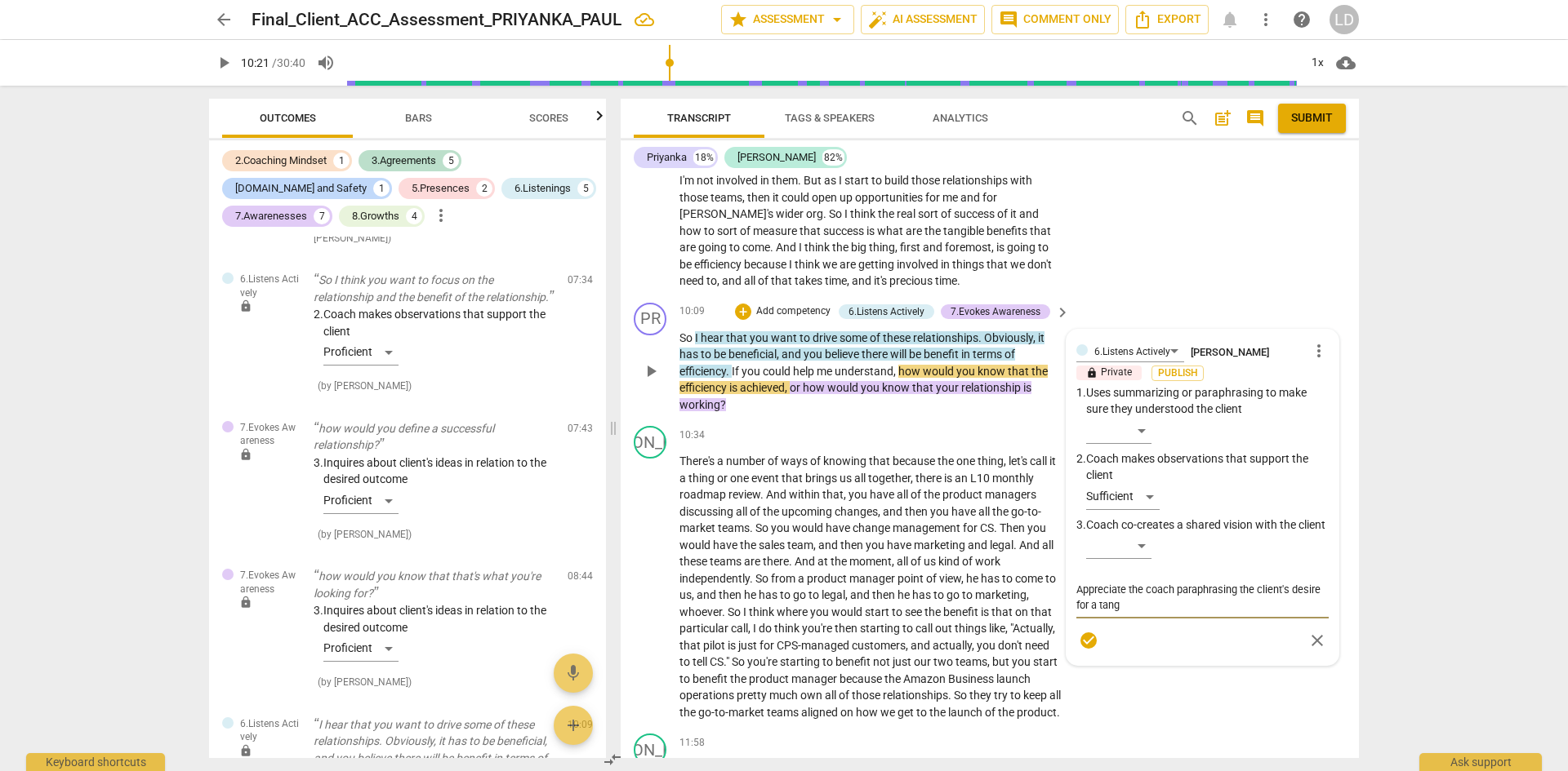
type textarea "Appreciate the coach paraphrasing the client's desire for a tangi"
type textarea "Appreciate the coach paraphrasing the client's desire for a tangib"
type textarea "Appreciate the coach paraphrasing the client's desire for a tangibl"
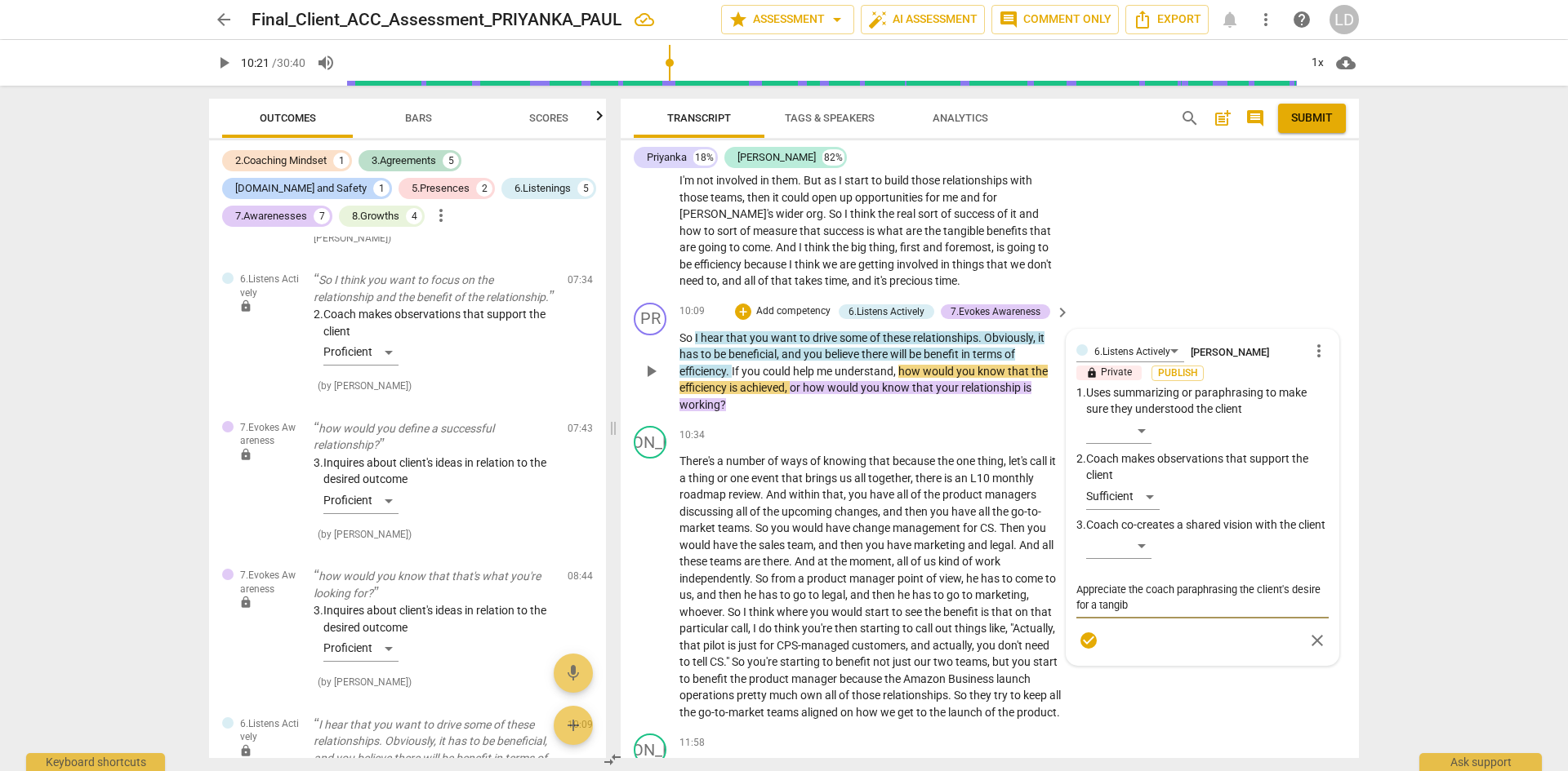
type textarea "Appreciate the coach paraphrasing the client's desire for a tangibl"
type textarea "Appreciate the coach paraphrasing the client's desire for a tangible"
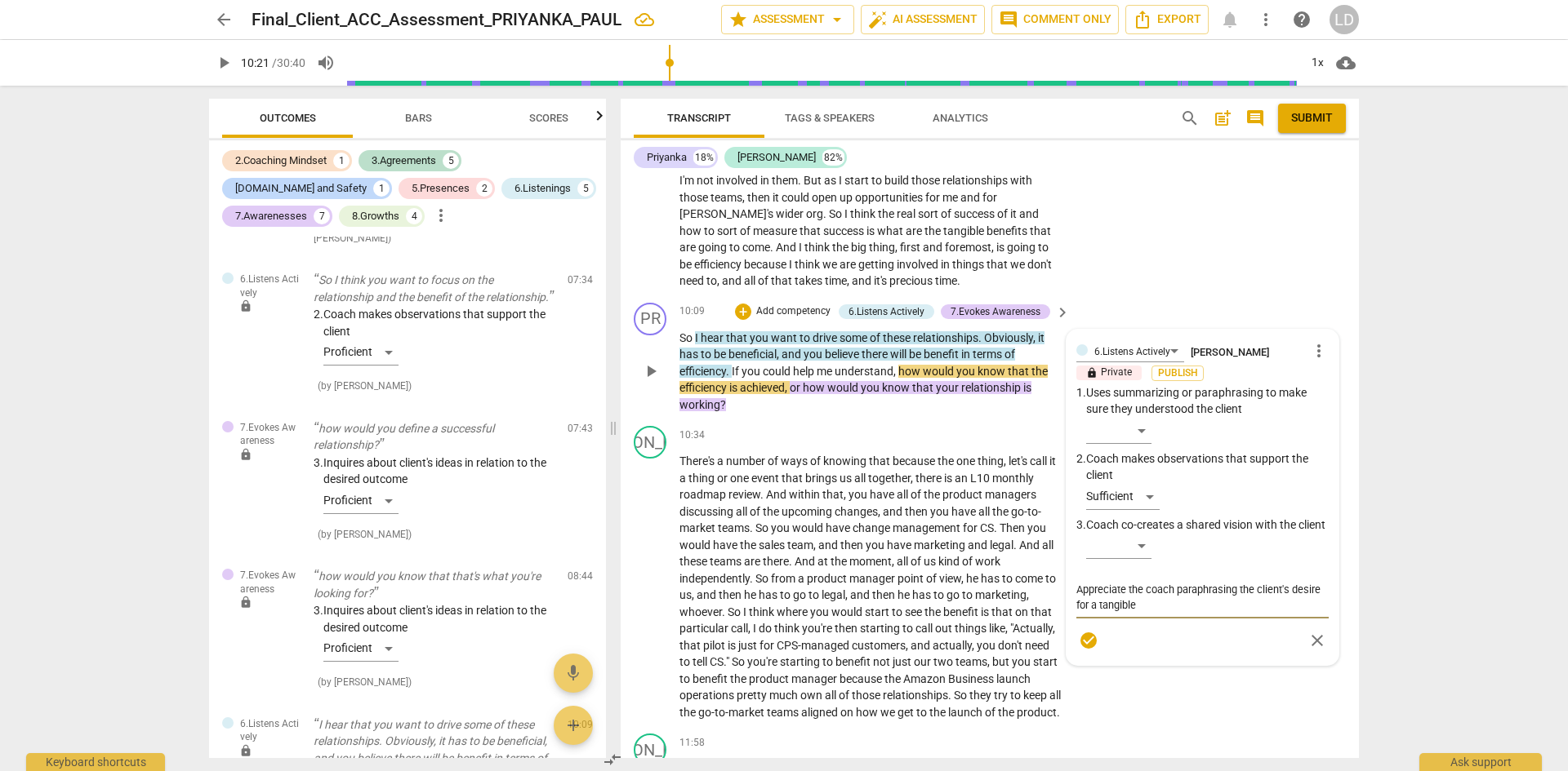
type textarea "Appreciate the coach paraphrasing the client's desire for a tangible b"
type textarea "Appreciate the coach paraphrasing the client's desire for a tangible be"
type textarea "Appreciate the coach paraphrasing the client's desire for a tangible ben"
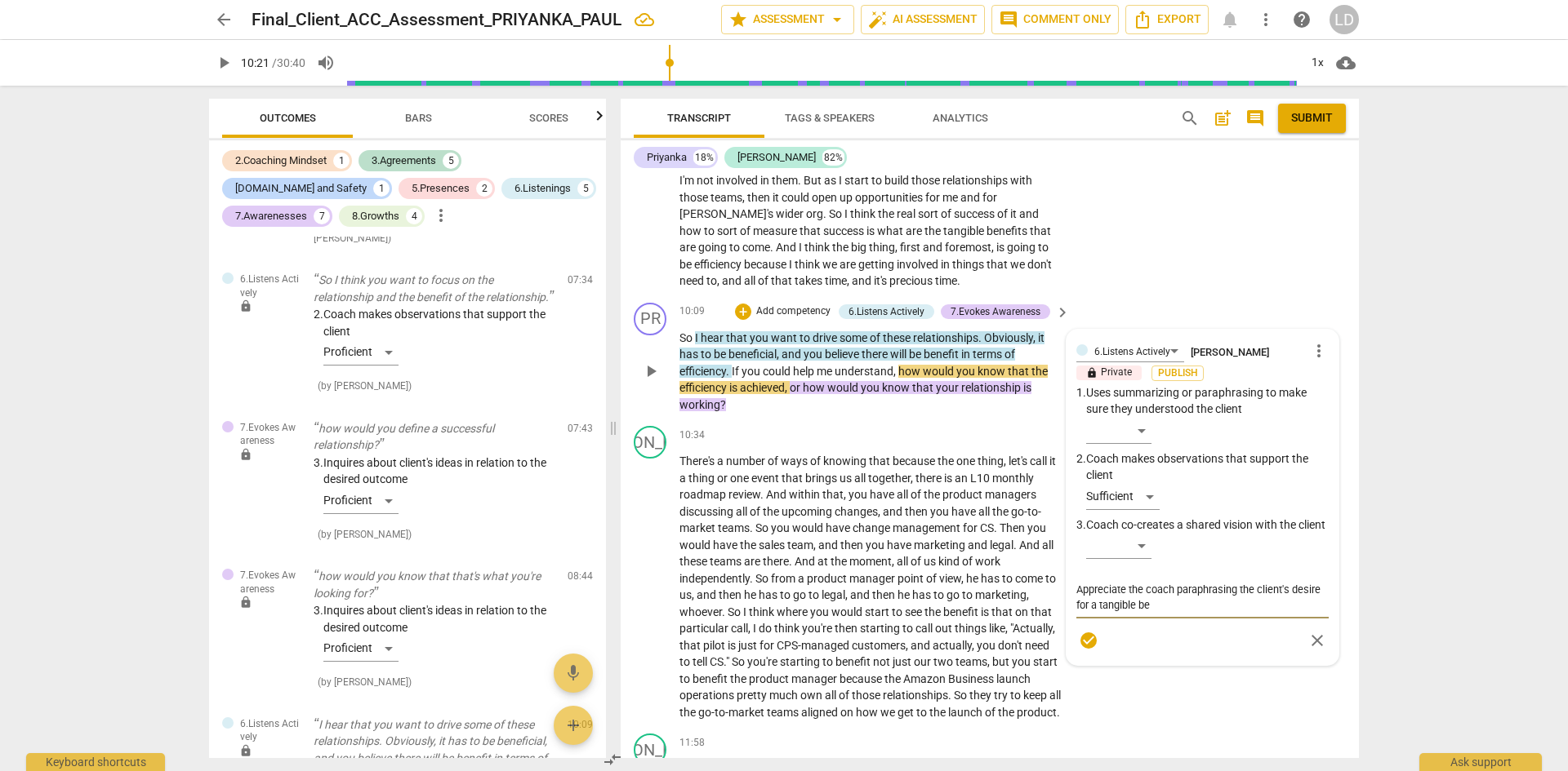
type textarea "Appreciate the coach paraphrasing the client's desire for a tangible ben"
type textarea "Appreciate the coach paraphrasing the client's desire for a tangible bene"
type textarea "Appreciate the coach paraphrasing the client's desire for a tangible benef"
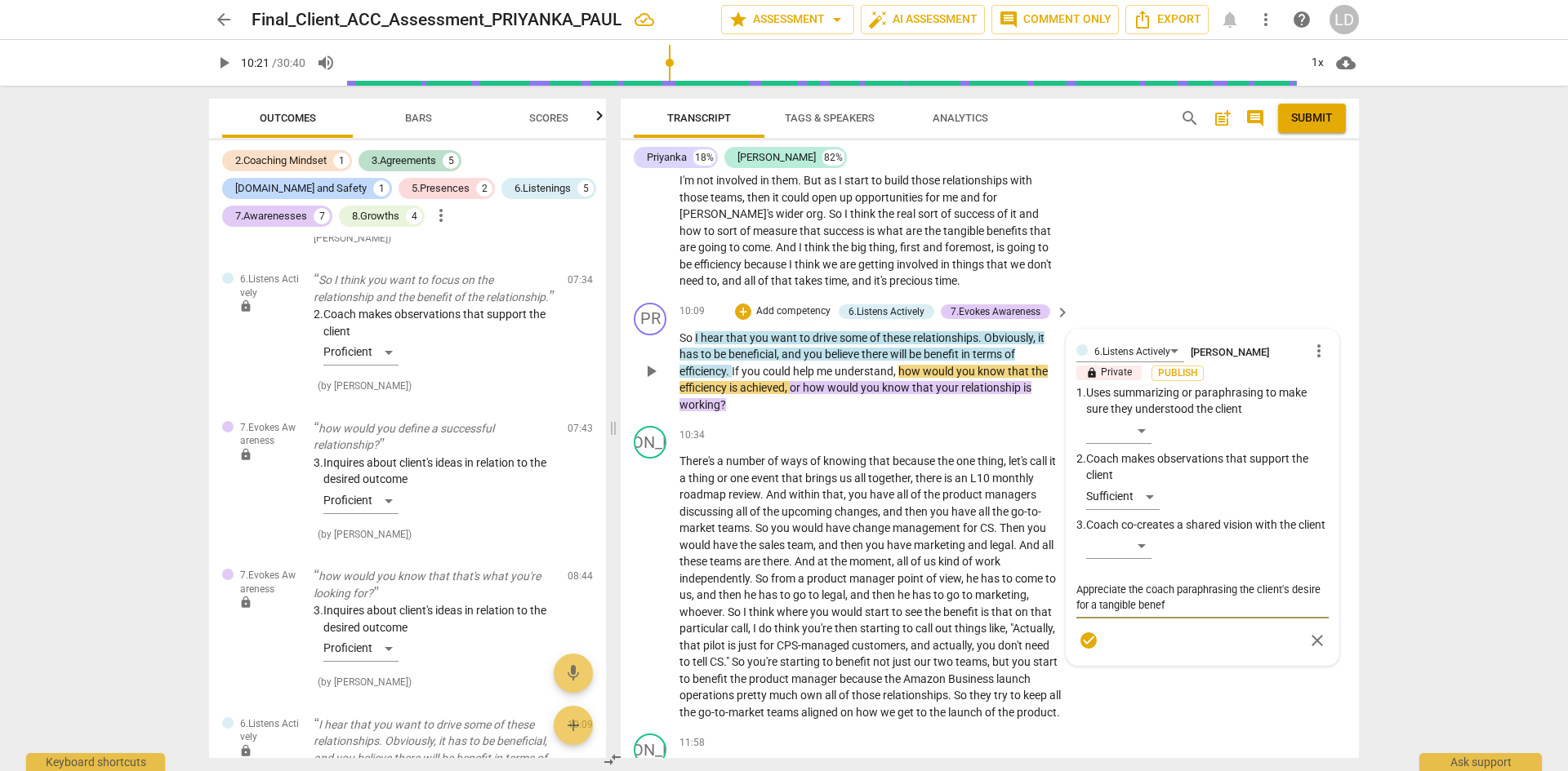
type textarea "Appreciate the coach paraphrasing the client's desire for a tangible benefi"
type textarea "Appreciate the coach paraphrasing the client's desire for a tangible benefit"
type textarea "Appreciate the coach paraphrasing the client's desire for a tangible benefit."
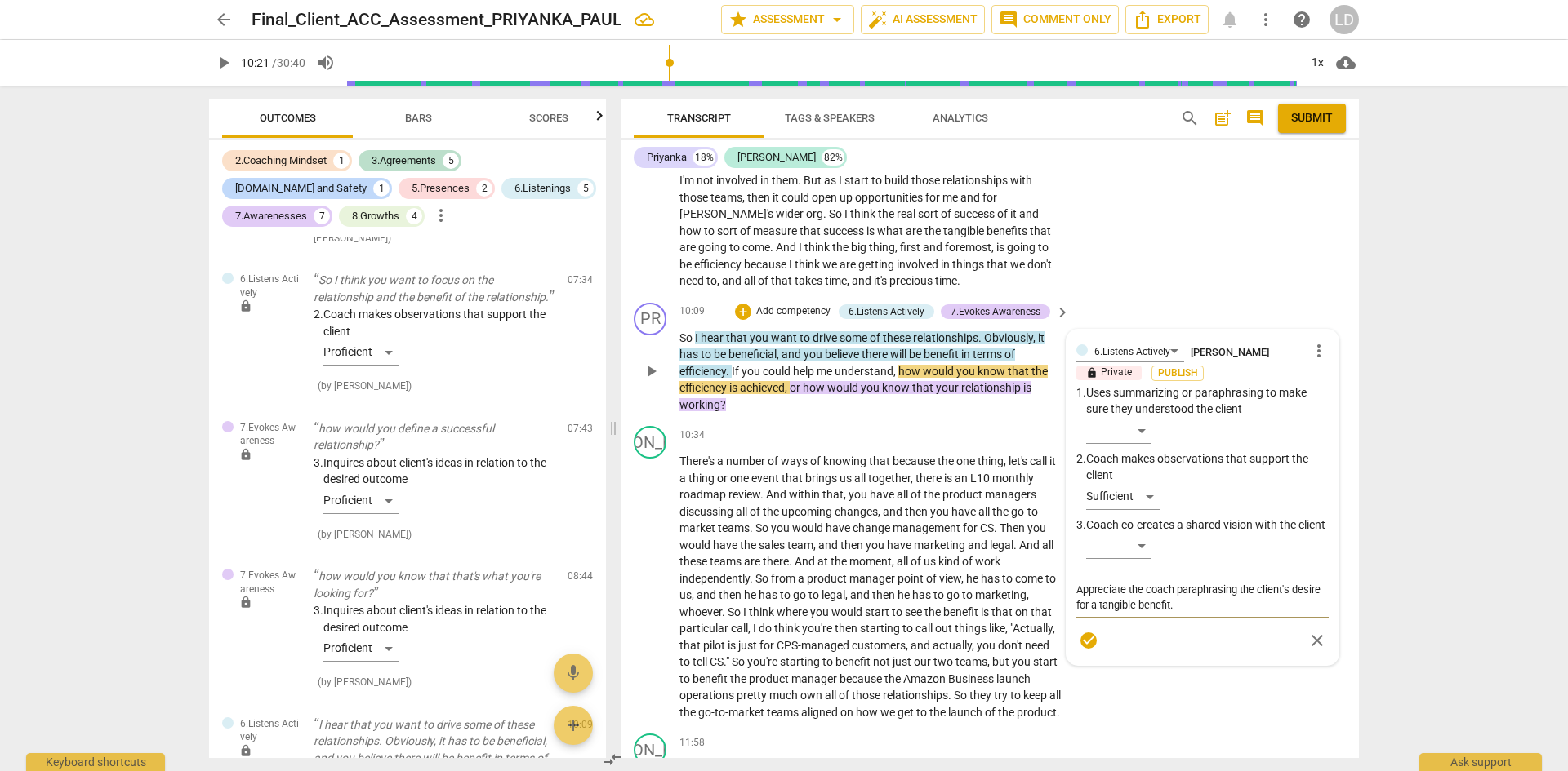
type textarea "Appreciate the coach paraphrasing the client's desire for a tangible benefit."
click at [1089, 651] on span "check_circle" at bounding box center [1089, 640] width 19 height 19
click at [1141, 499] on div "Sufficient" at bounding box center [1123, 499] width 73 height 26
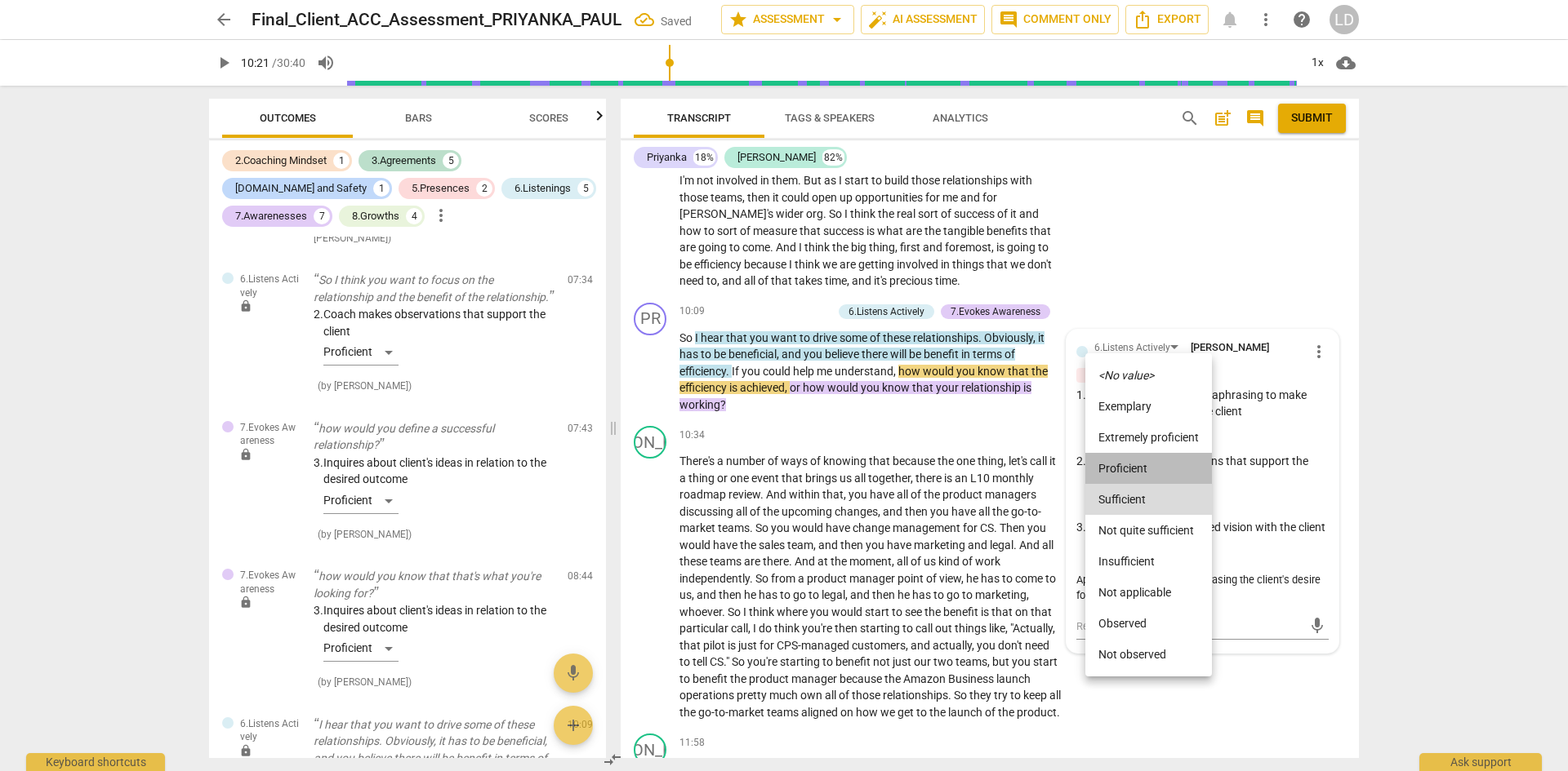
click at [1143, 470] on li "Proficient" at bounding box center [1148, 469] width 126 height 31
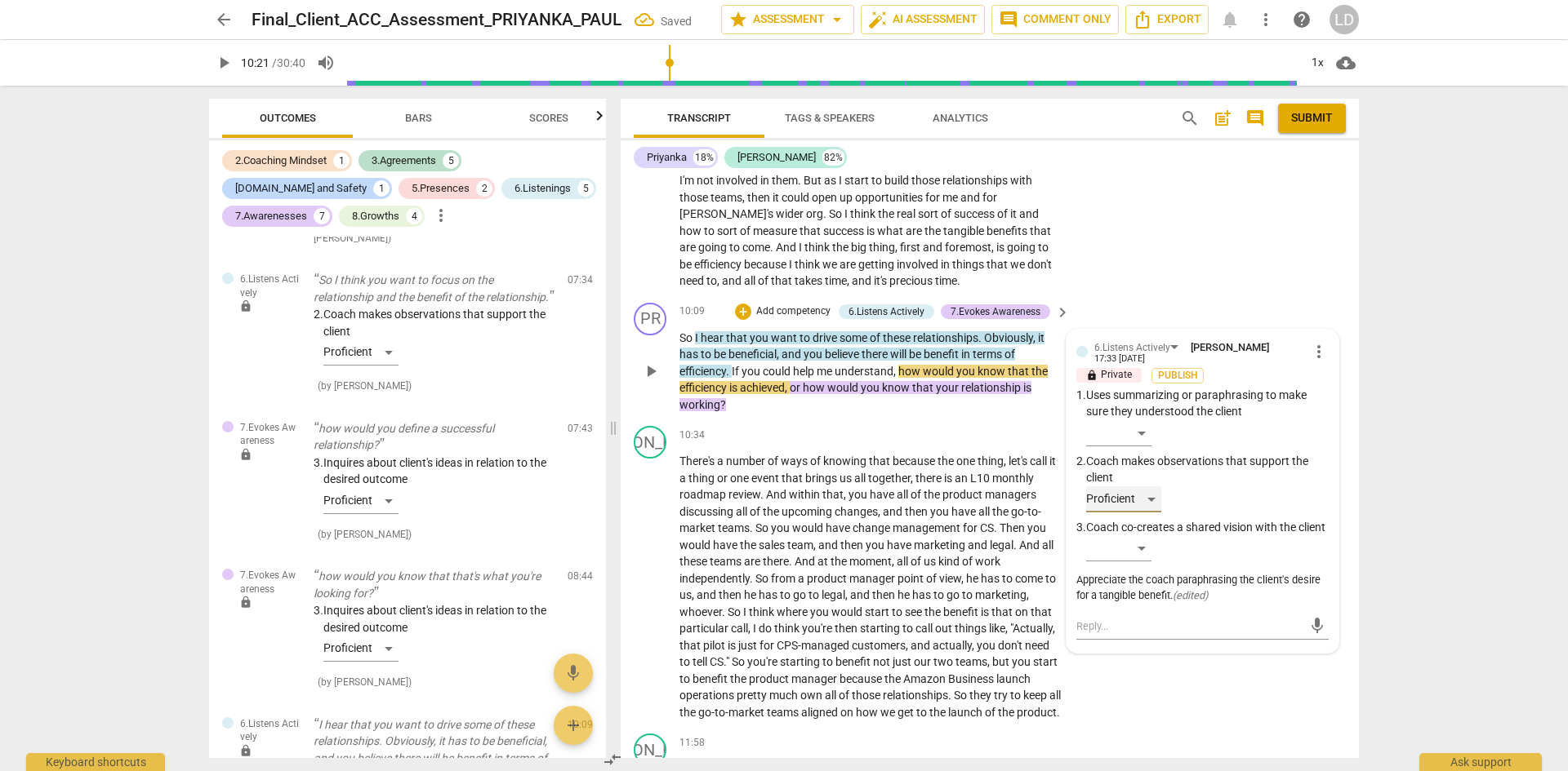
click at [1145, 498] on div "Proficient" at bounding box center [1123, 499] width 75 height 26
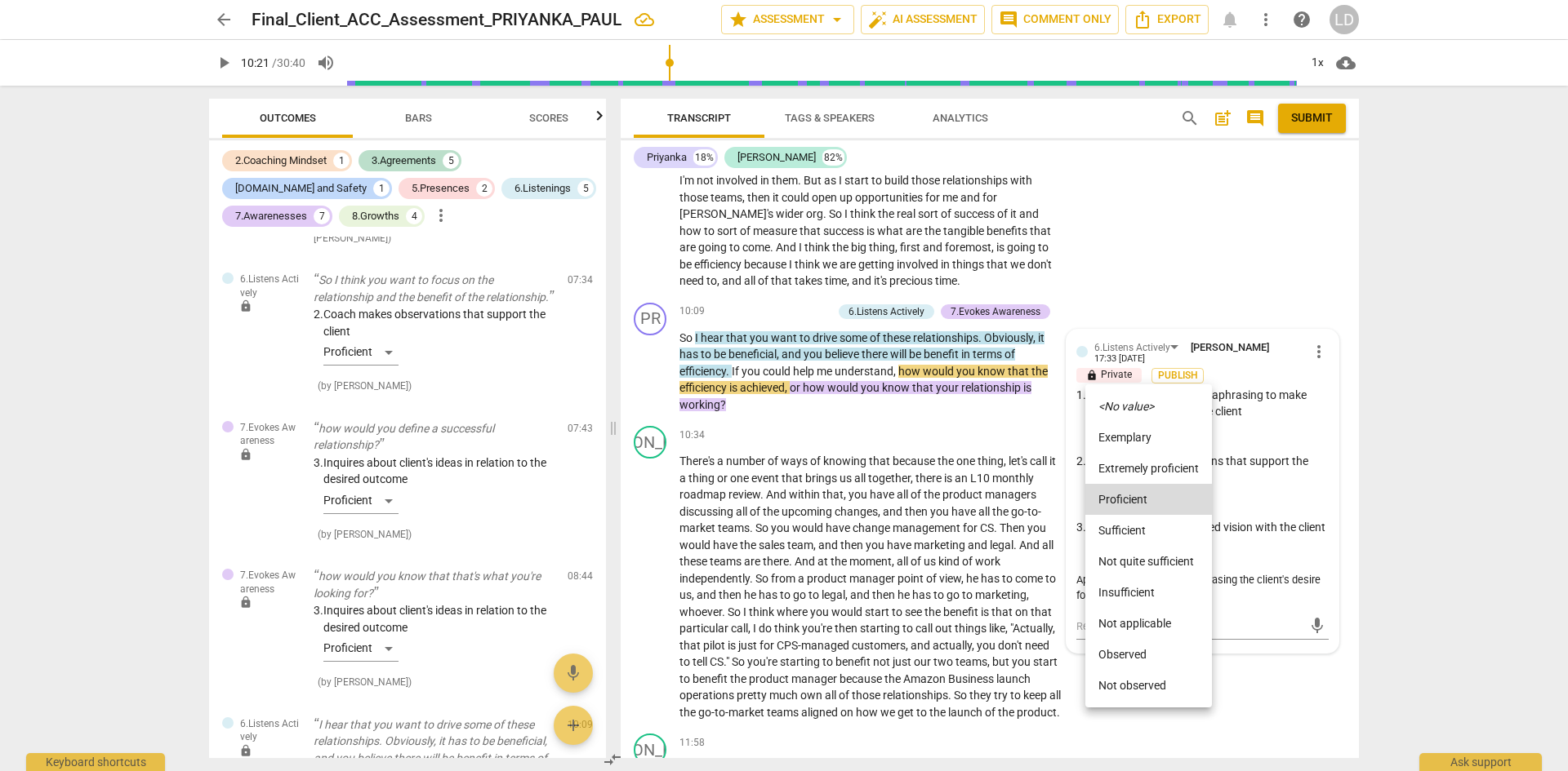
click at [223, 64] on div at bounding box center [784, 385] width 1568 height 771
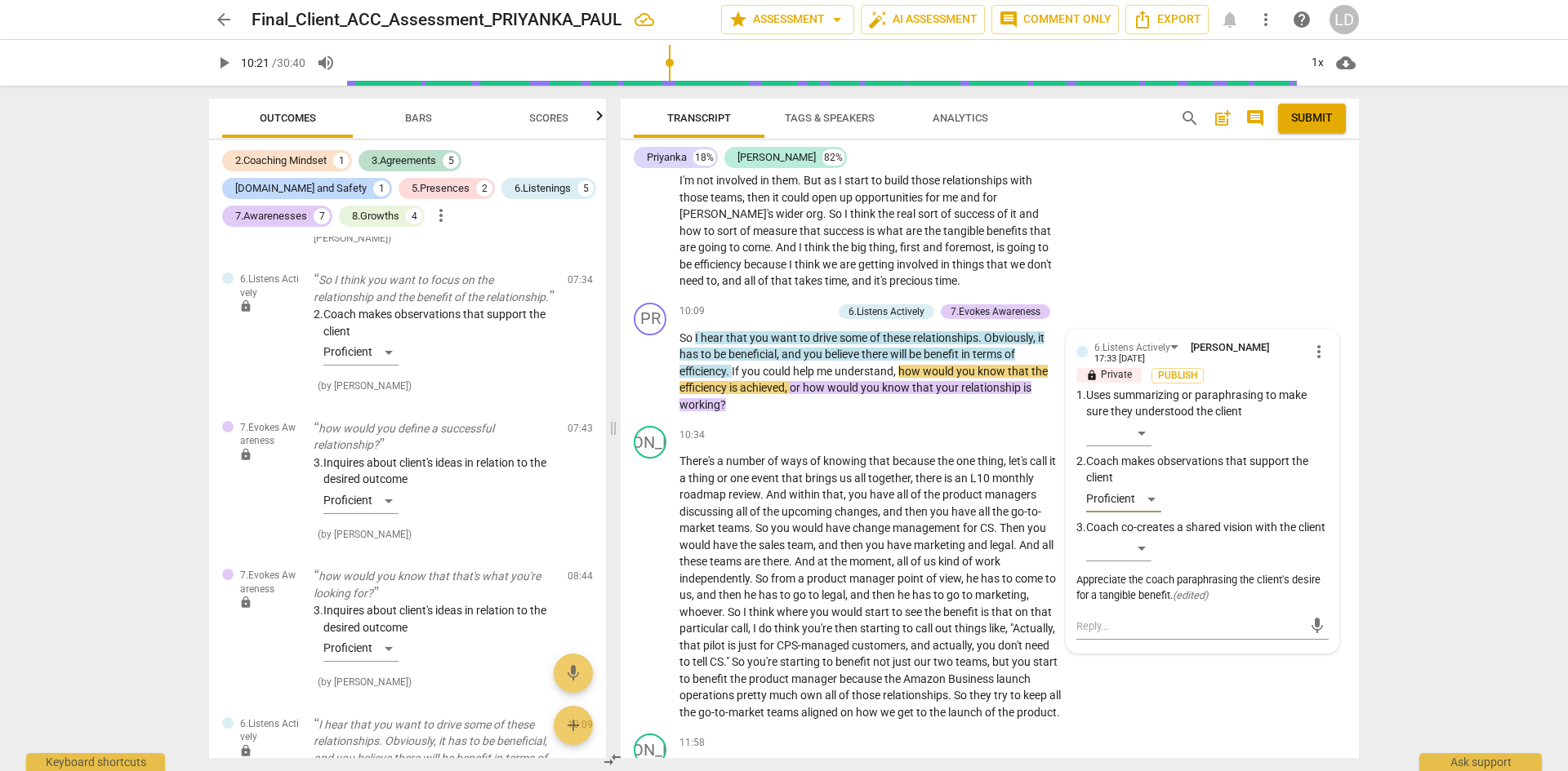
click at [217, 62] on span "play_arrow" at bounding box center [223, 63] width 19 height 19
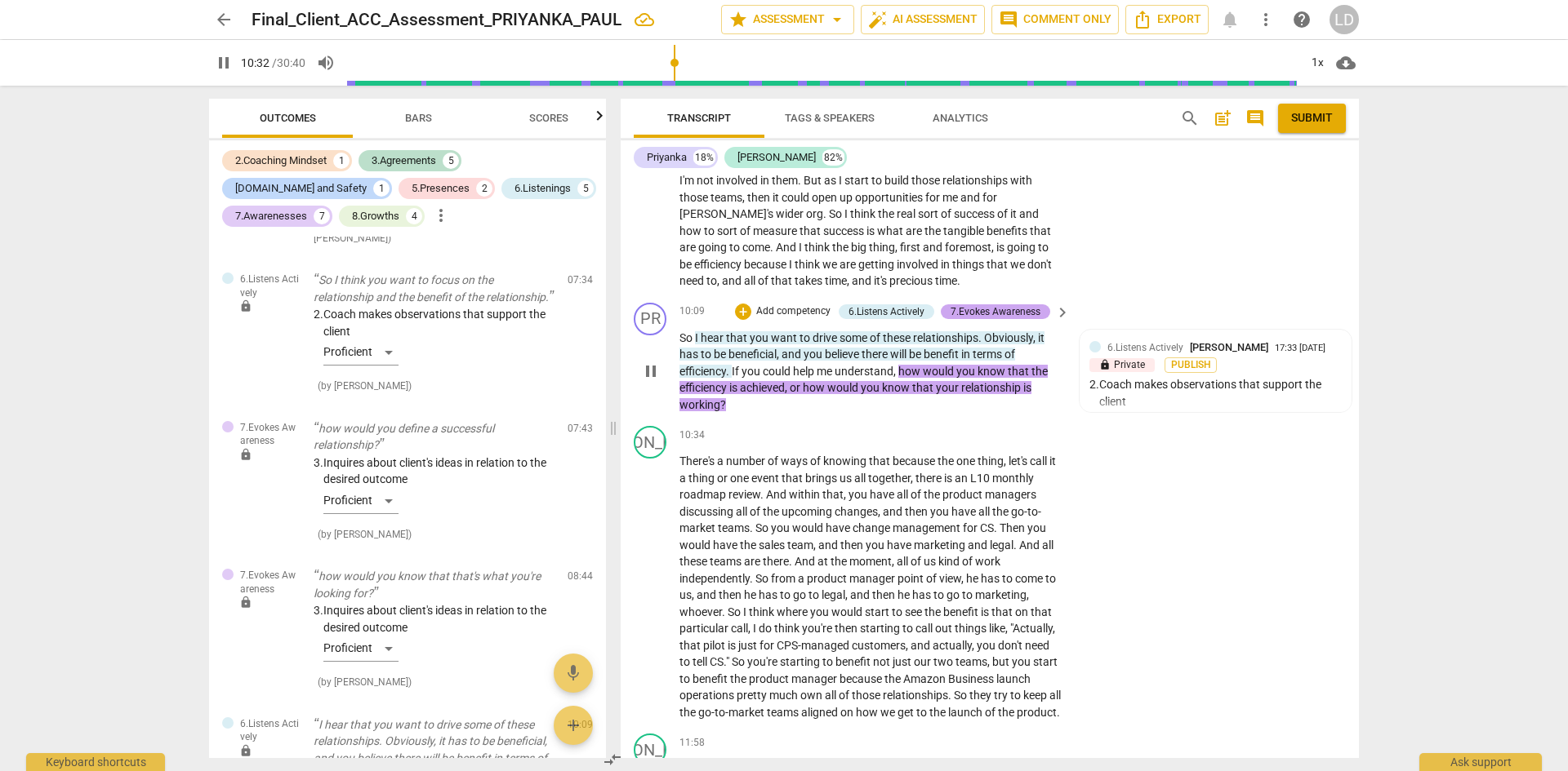
click at [998, 308] on div "7.Evokes Awareness" at bounding box center [995, 312] width 90 height 15
type input "633"
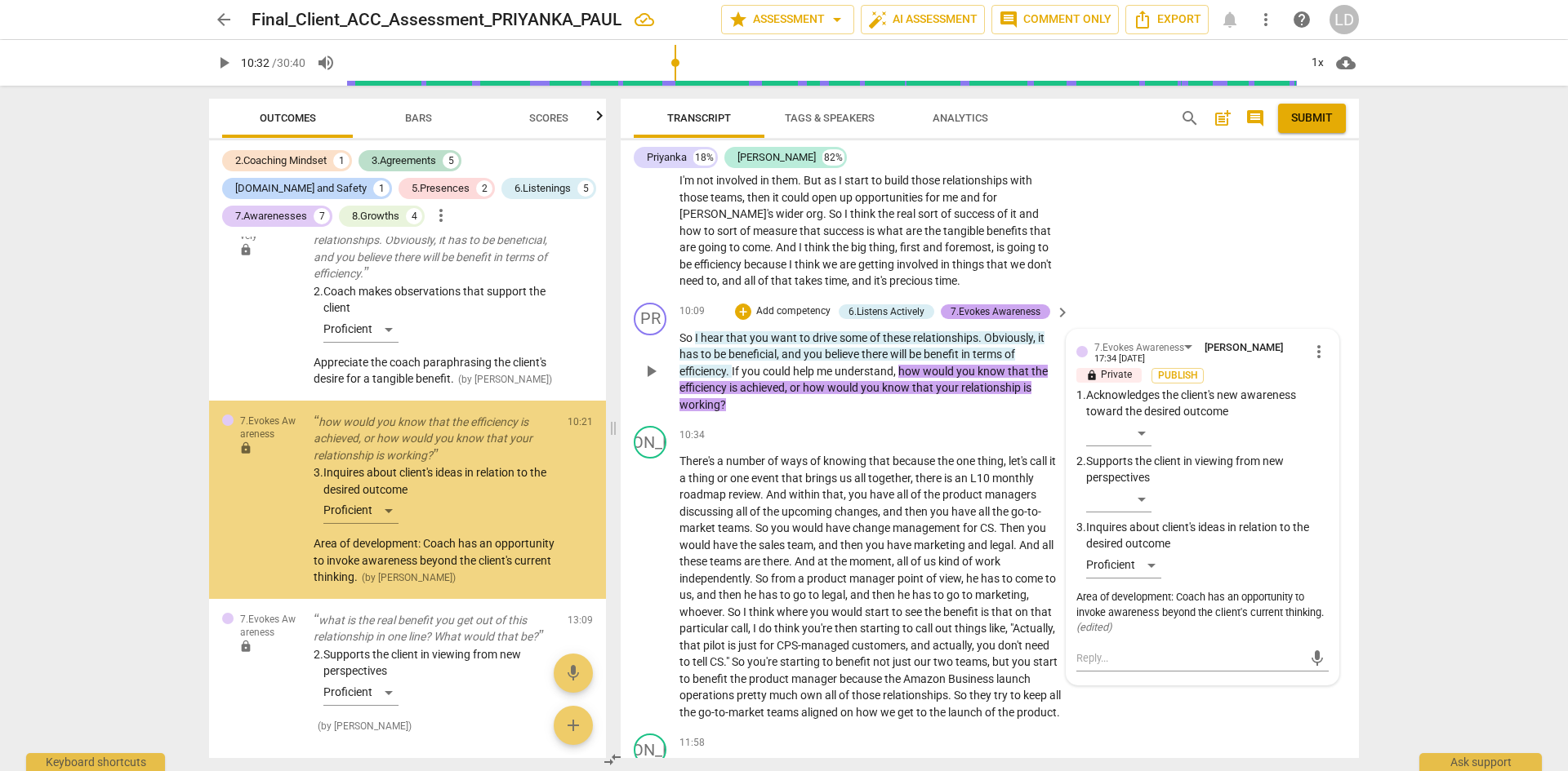
scroll to position [2031, 0]
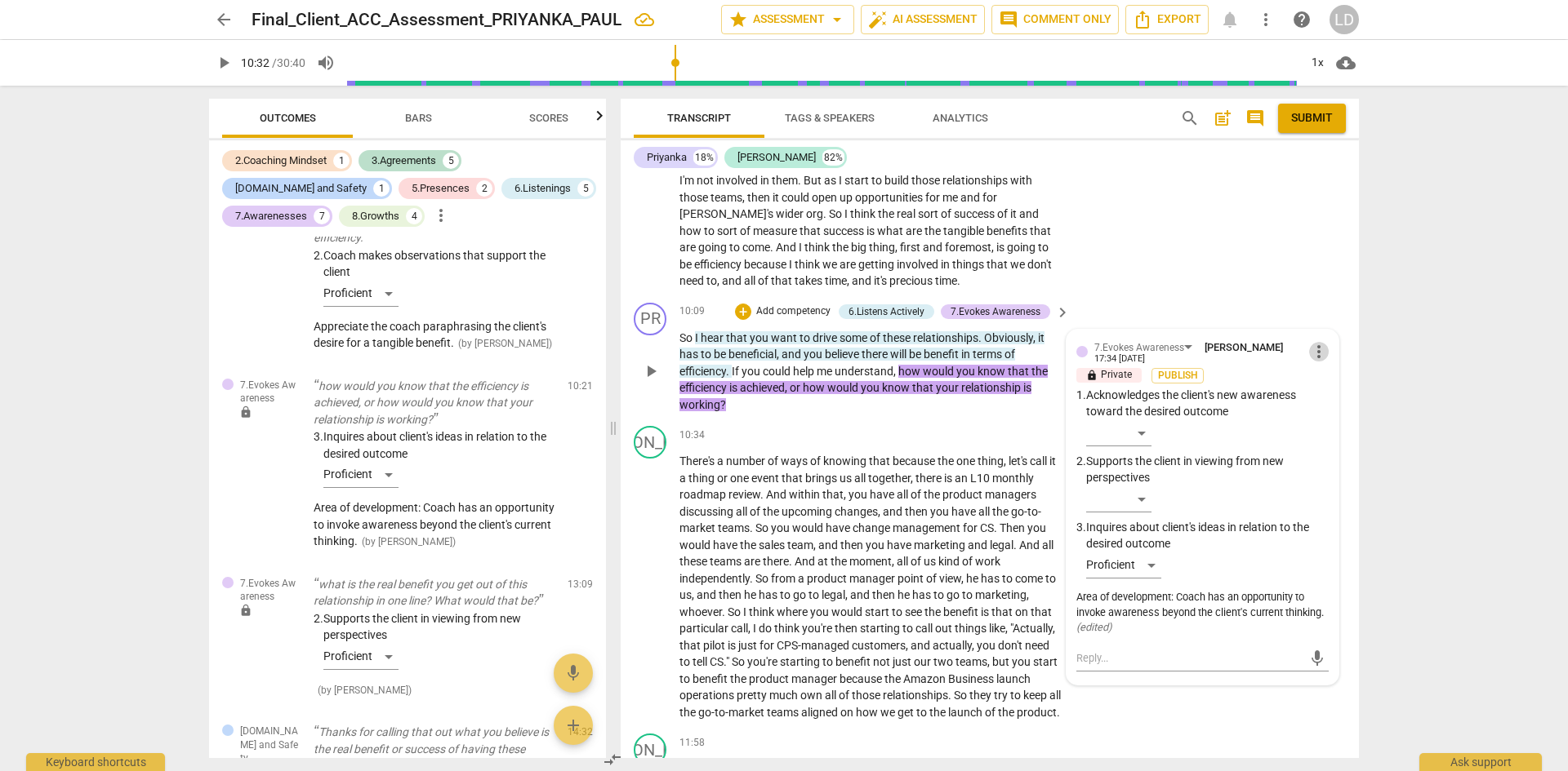
click at [1314, 351] on span "more_vert" at bounding box center [1319, 352] width 19 height 19
click at [1327, 352] on li "Edit" at bounding box center [1331, 352] width 57 height 31
click at [1290, 626] on textarea "Area of development: Coach has an opportunity to invoke awareness beyond the cl…" at bounding box center [1203, 615] width 253 height 31
type textarea "Area of development: Coach has an opportunity to invoke awareness beyond the cl…"
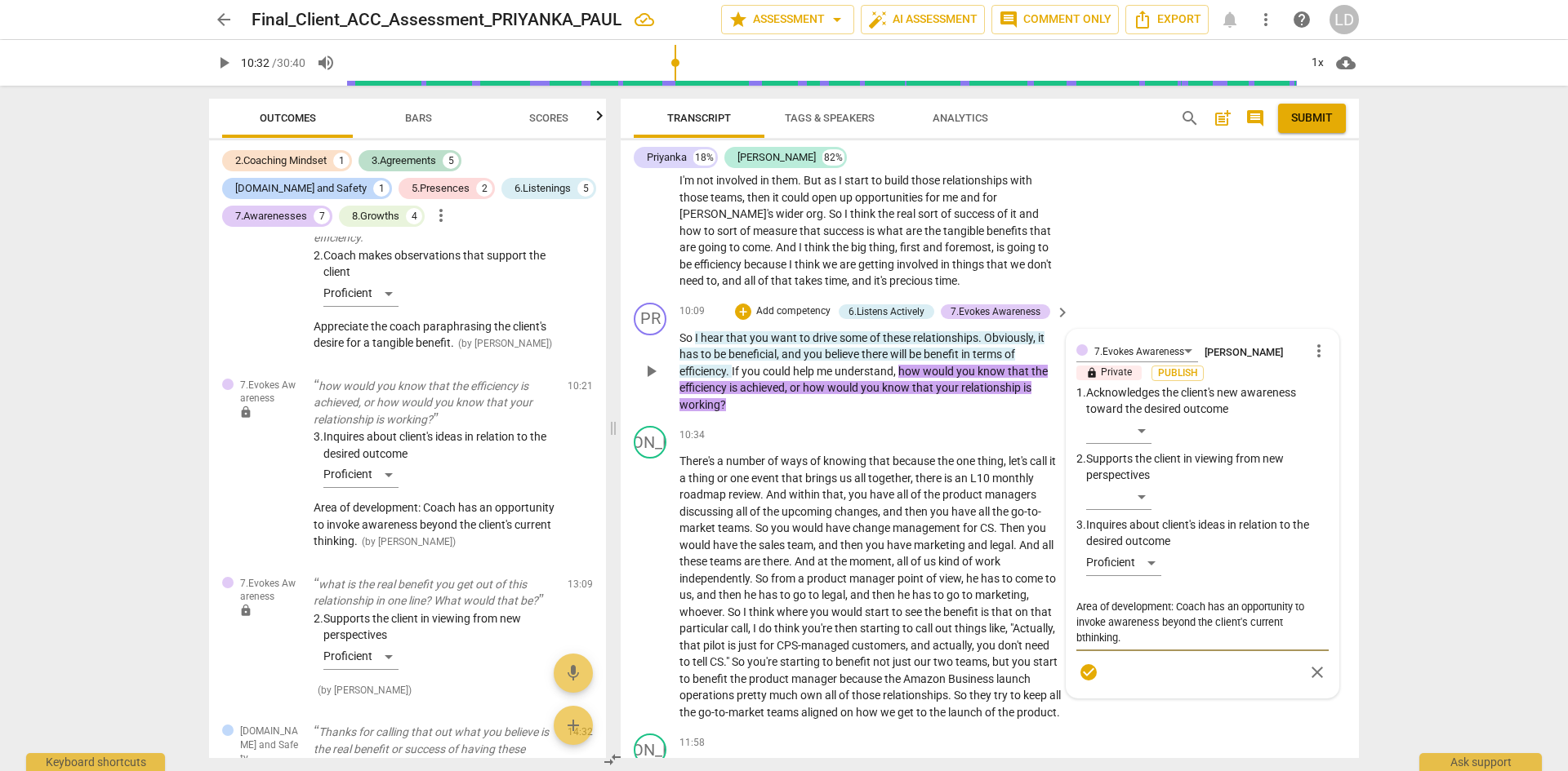
type textarea "Area of development: Coach has an opportunity to invoke awareness beyond the cl…"
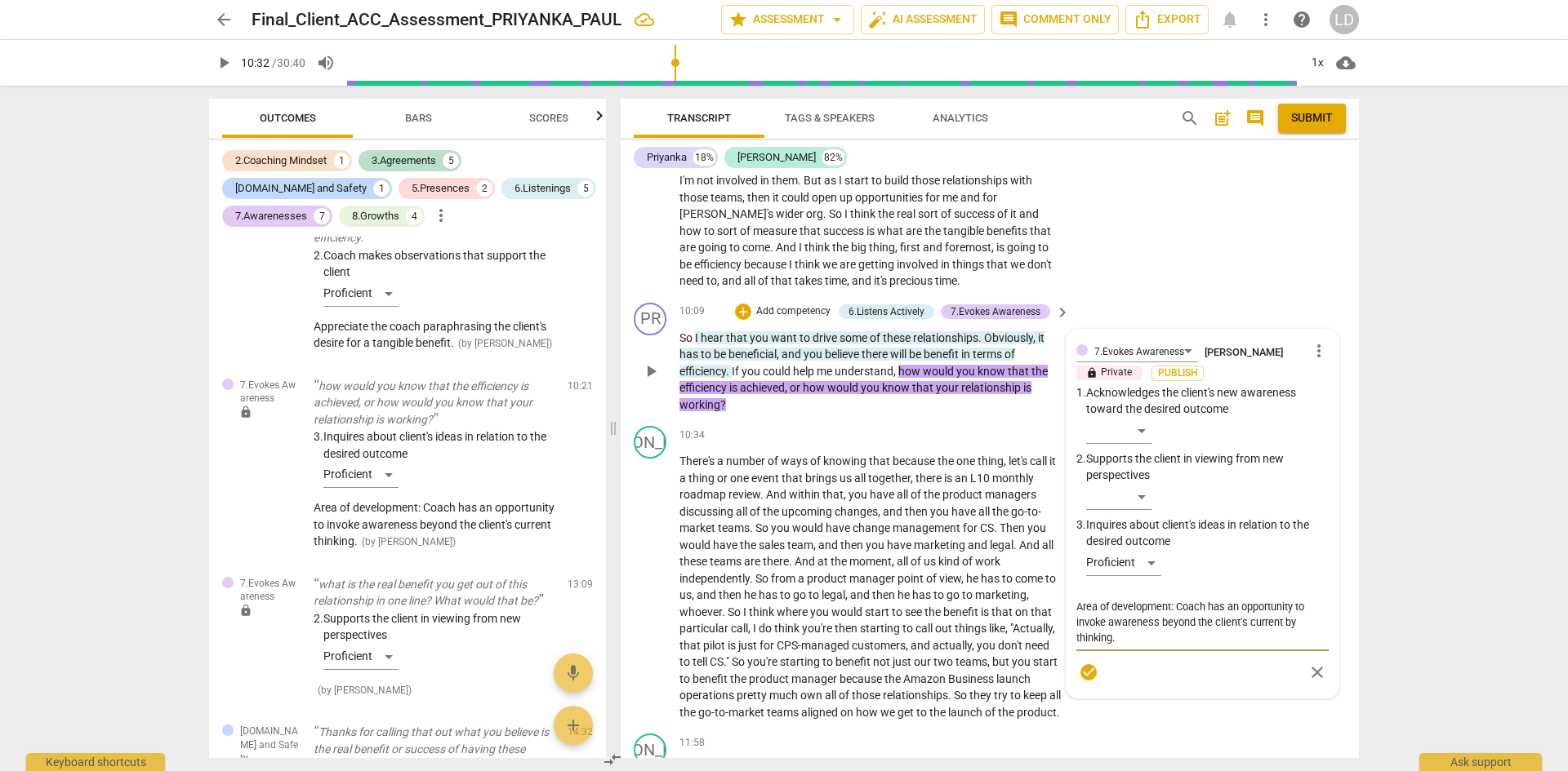
type textarea "Area of development: Coach has an opportunity to invoke awareness beyond the cl…"
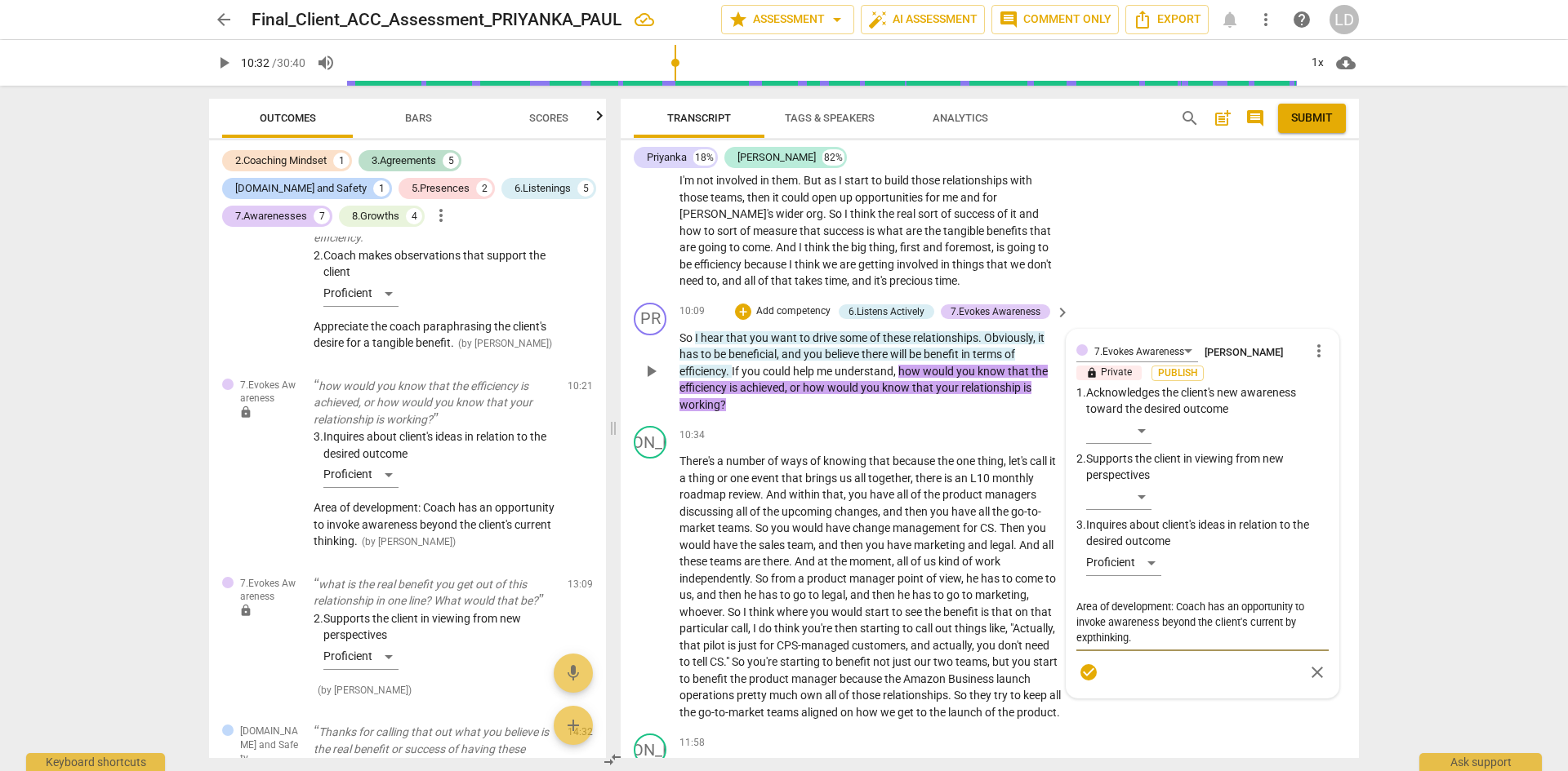
type textarea "Area of development: Coach has an opportunity to invoke awareness beyond the cl…"
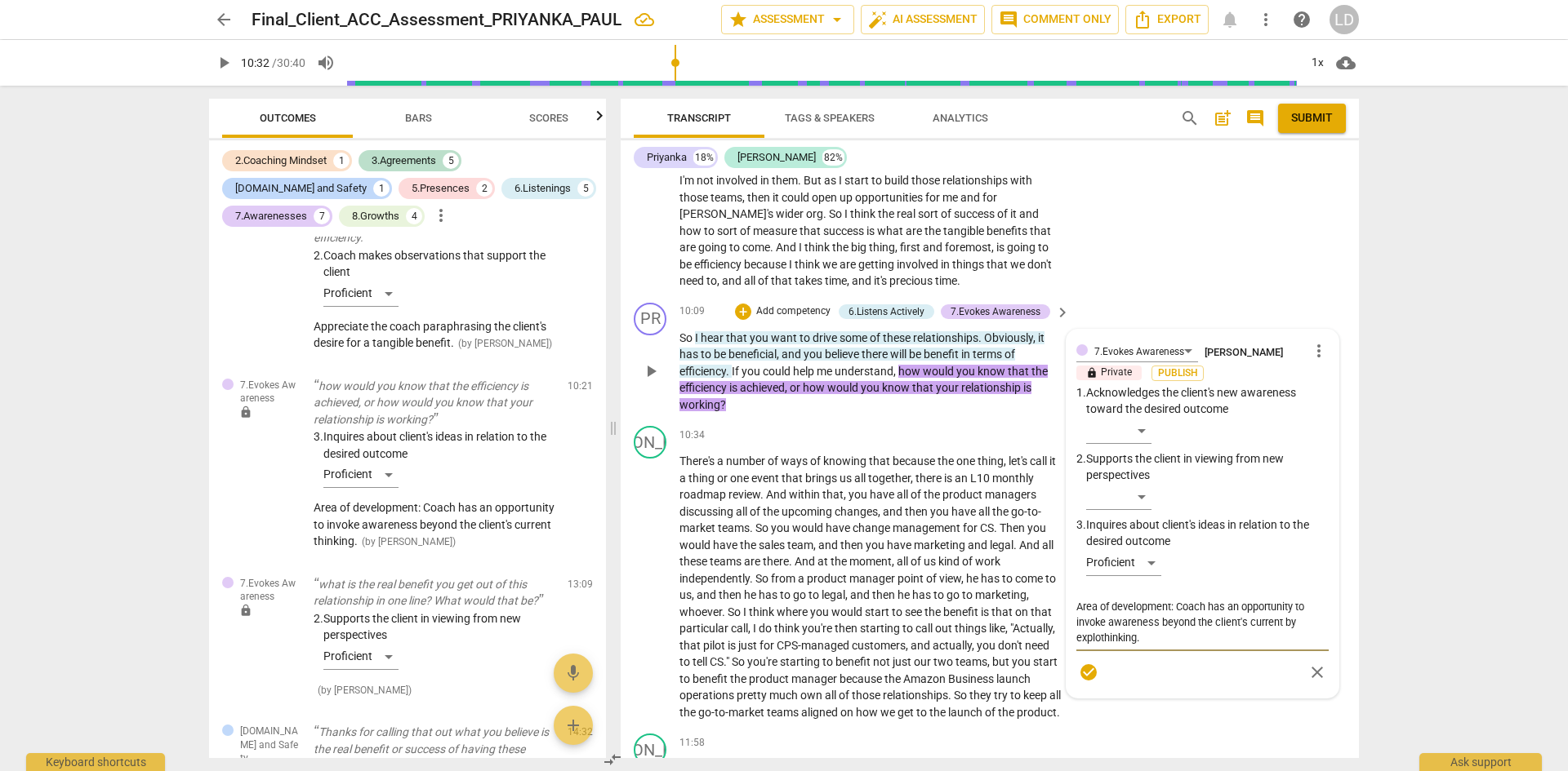
type textarea "Area of development: Coach has an opportunity to invoke awareness beyond the cl…"
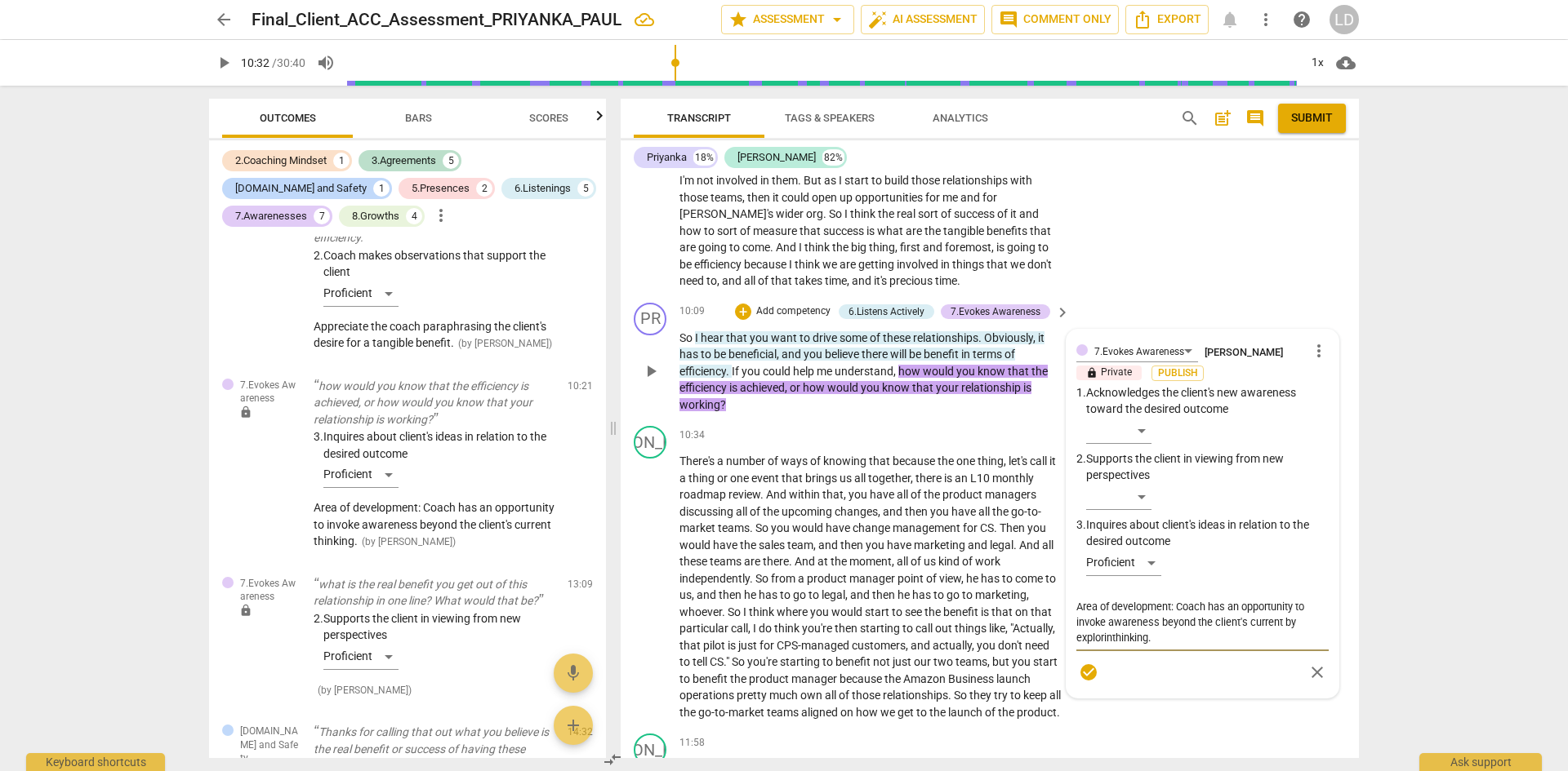
type textarea "Area of development: Coach has an opportunity to invoke awareness beyond the cl…"
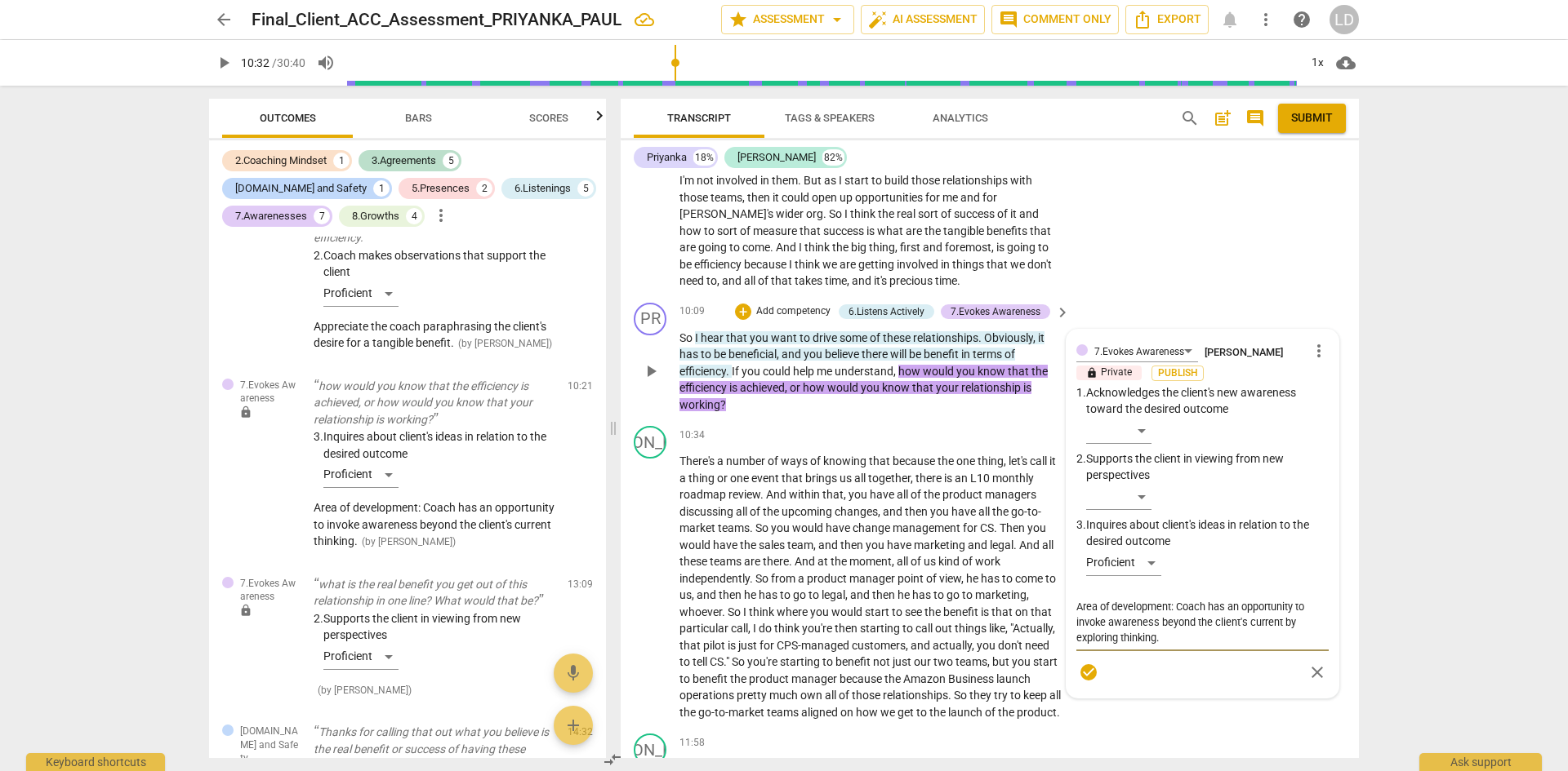
type textarea "Area of development: Coach has an opportunity to invoke awareness beyond the cl…"
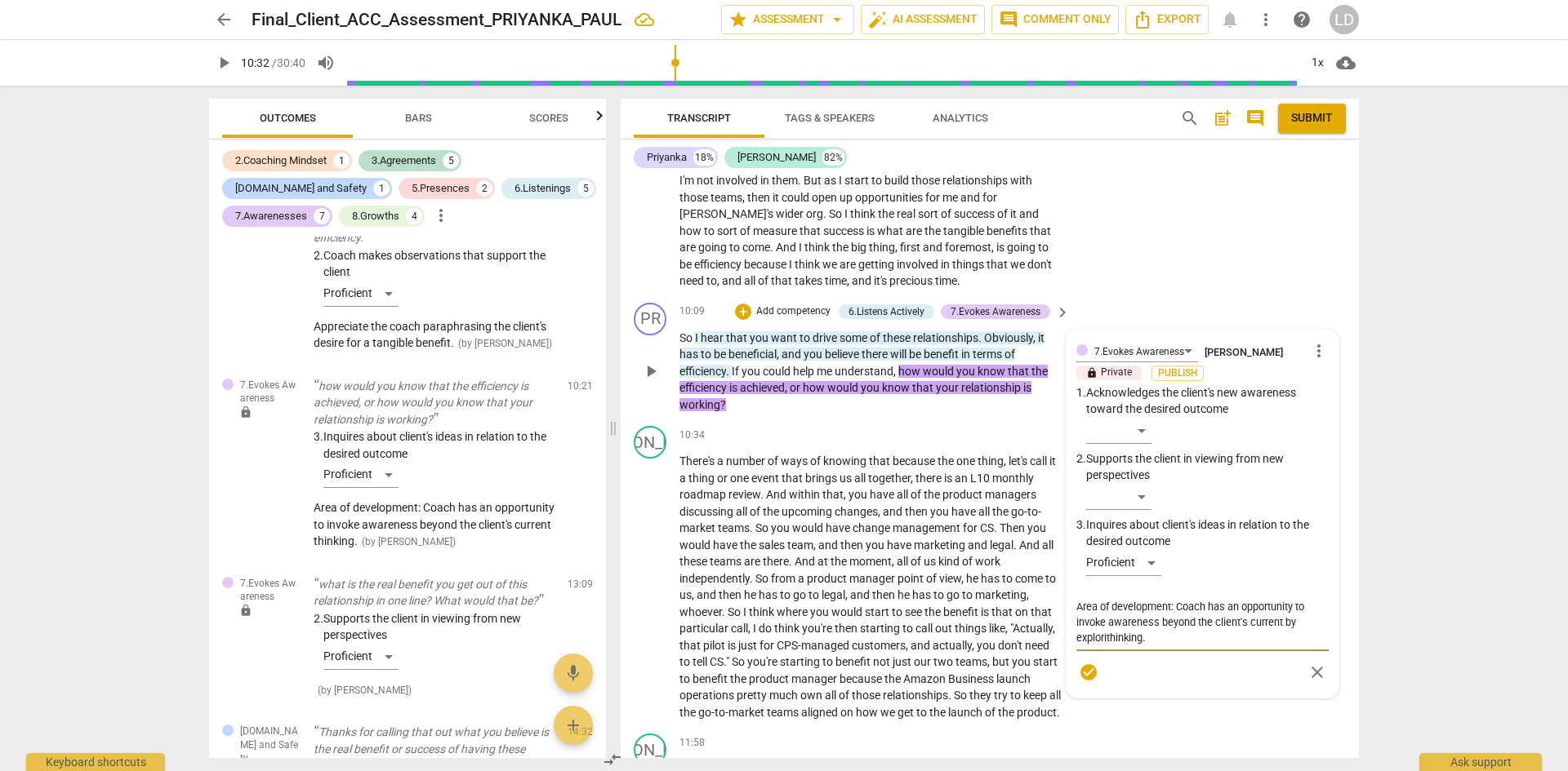
type textarea "Area of development: Coach has an opportunity to invoke awareness beyond the cl…"
click at [1318, 620] on textarea "Area of development: Coach has an opportunity to invoke awareness beyond the cl…" at bounding box center [1203, 615] width 253 height 31
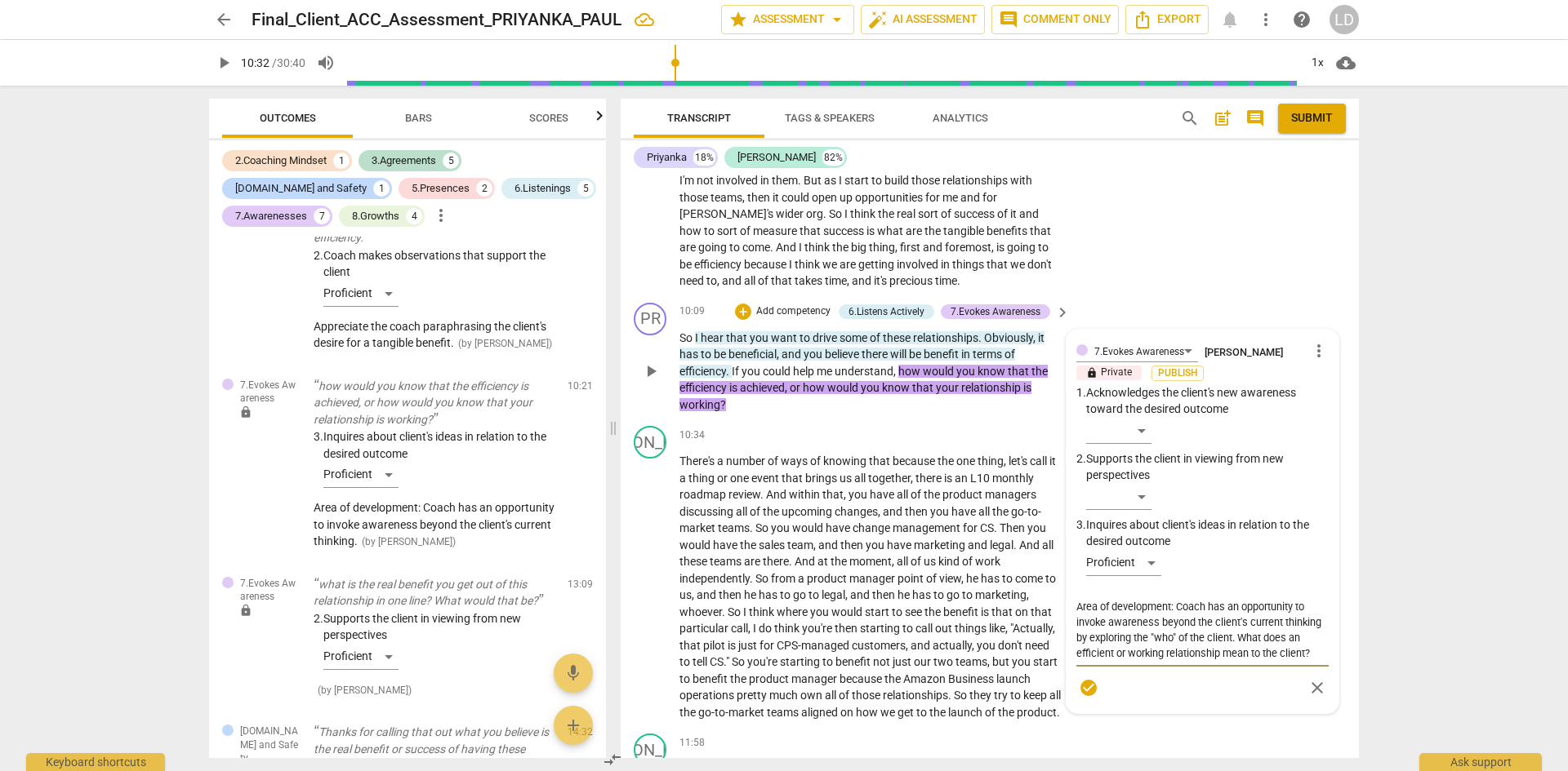
click at [1090, 686] on span "check_circle" at bounding box center [1089, 688] width 19 height 19
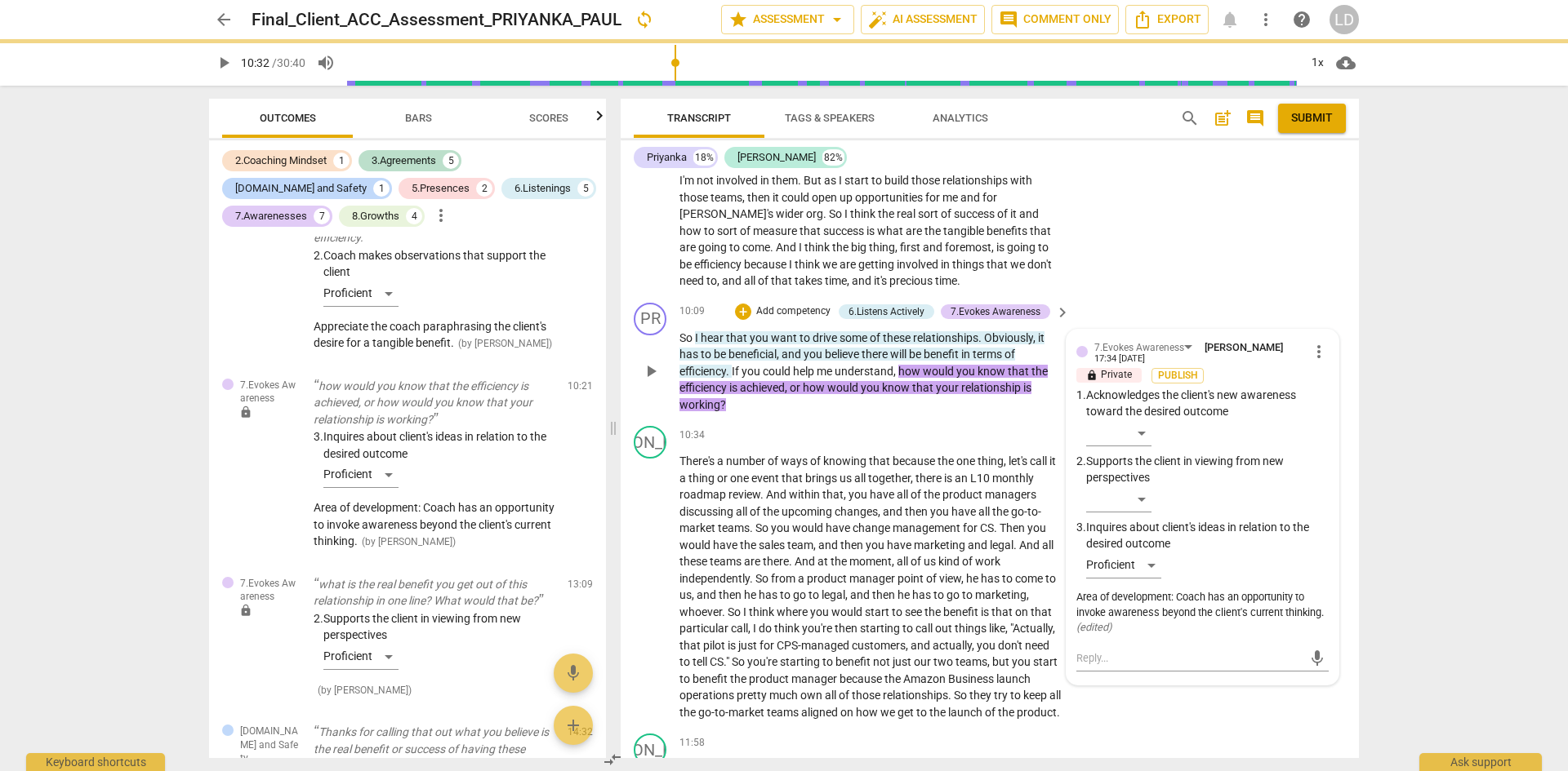
scroll to position [2689, 0]
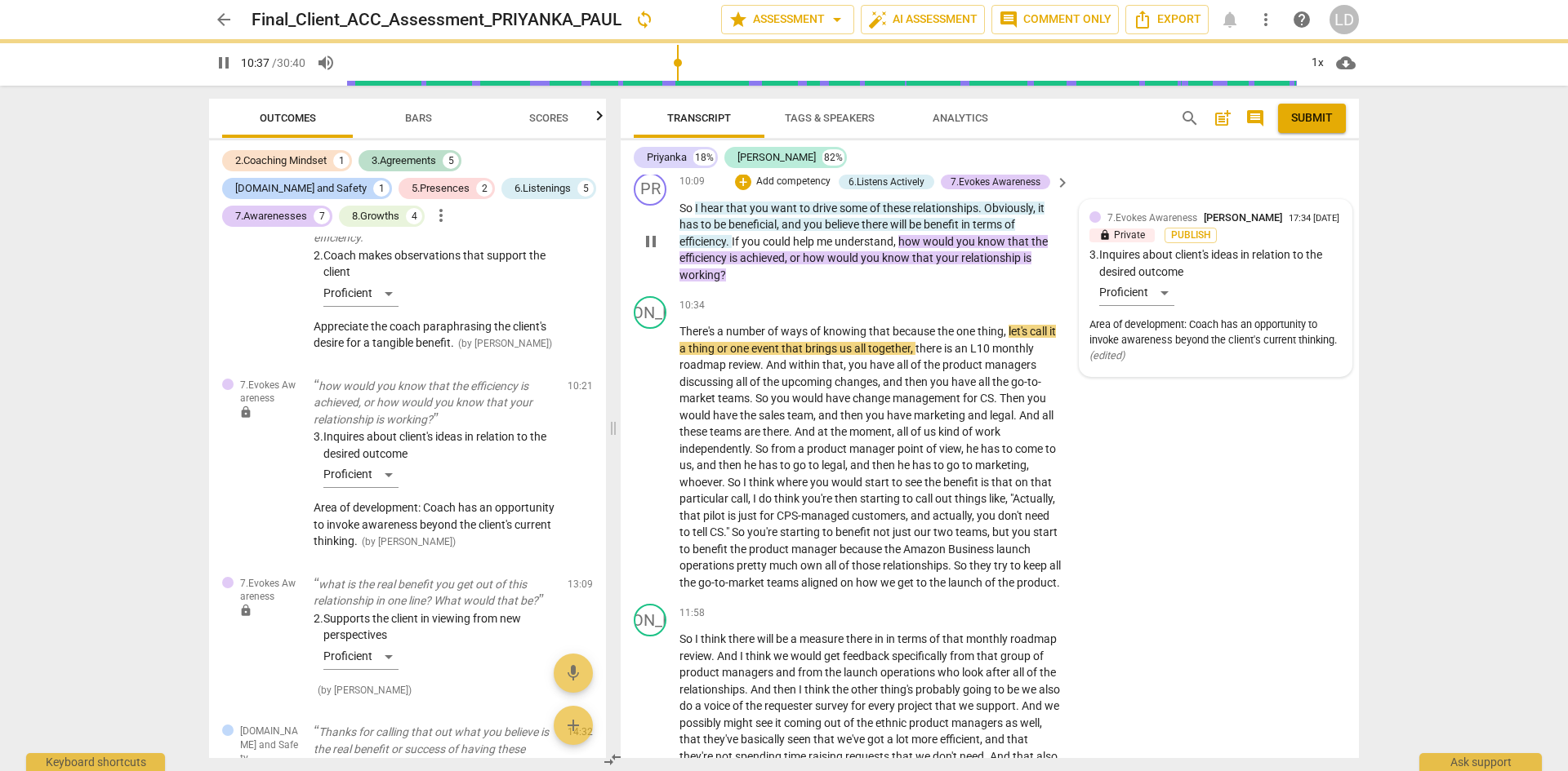
click at [224, 61] on span "pause" at bounding box center [223, 63] width 19 height 19
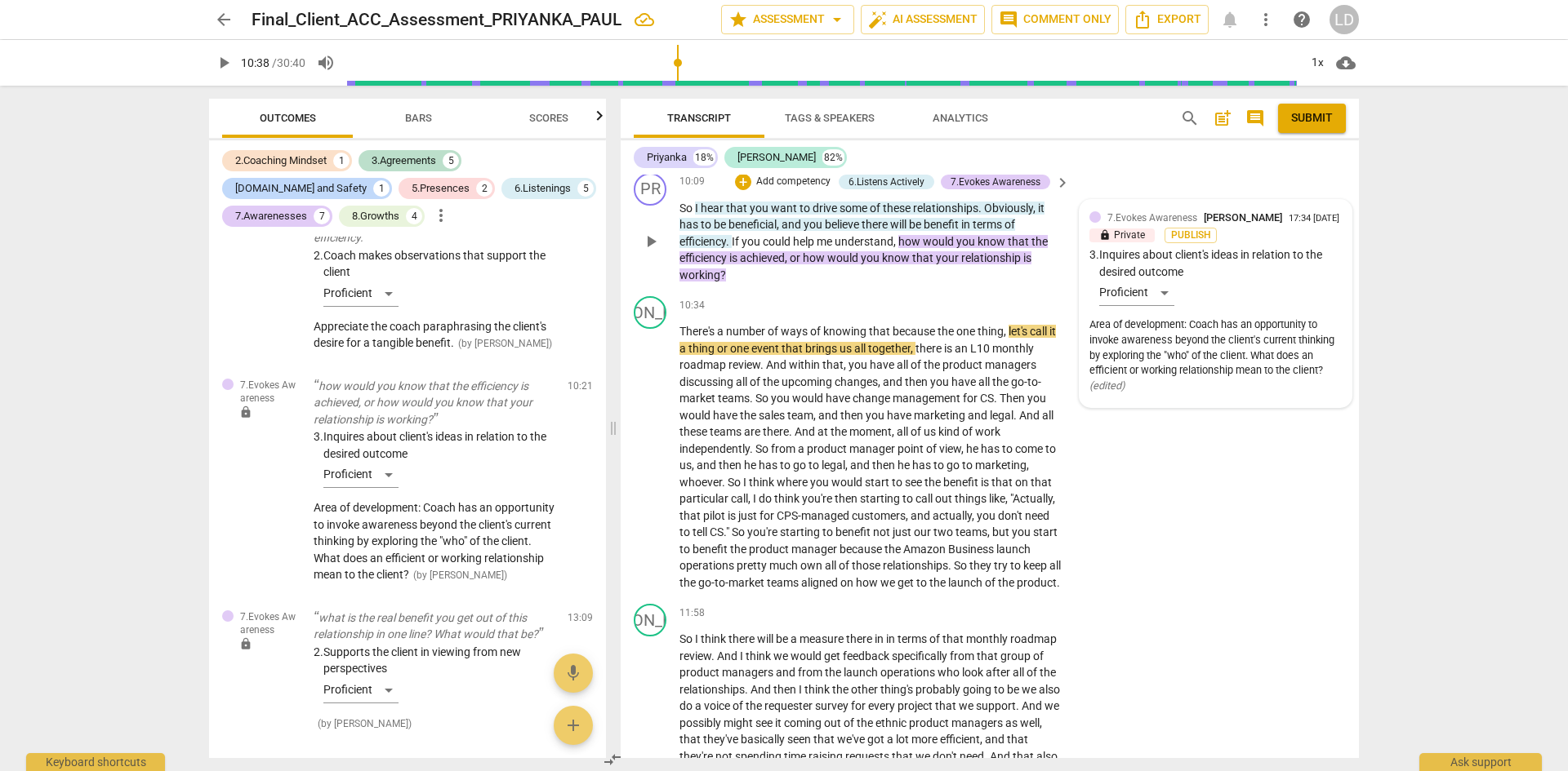
click at [225, 58] on span "play_arrow" at bounding box center [223, 63] width 19 height 19
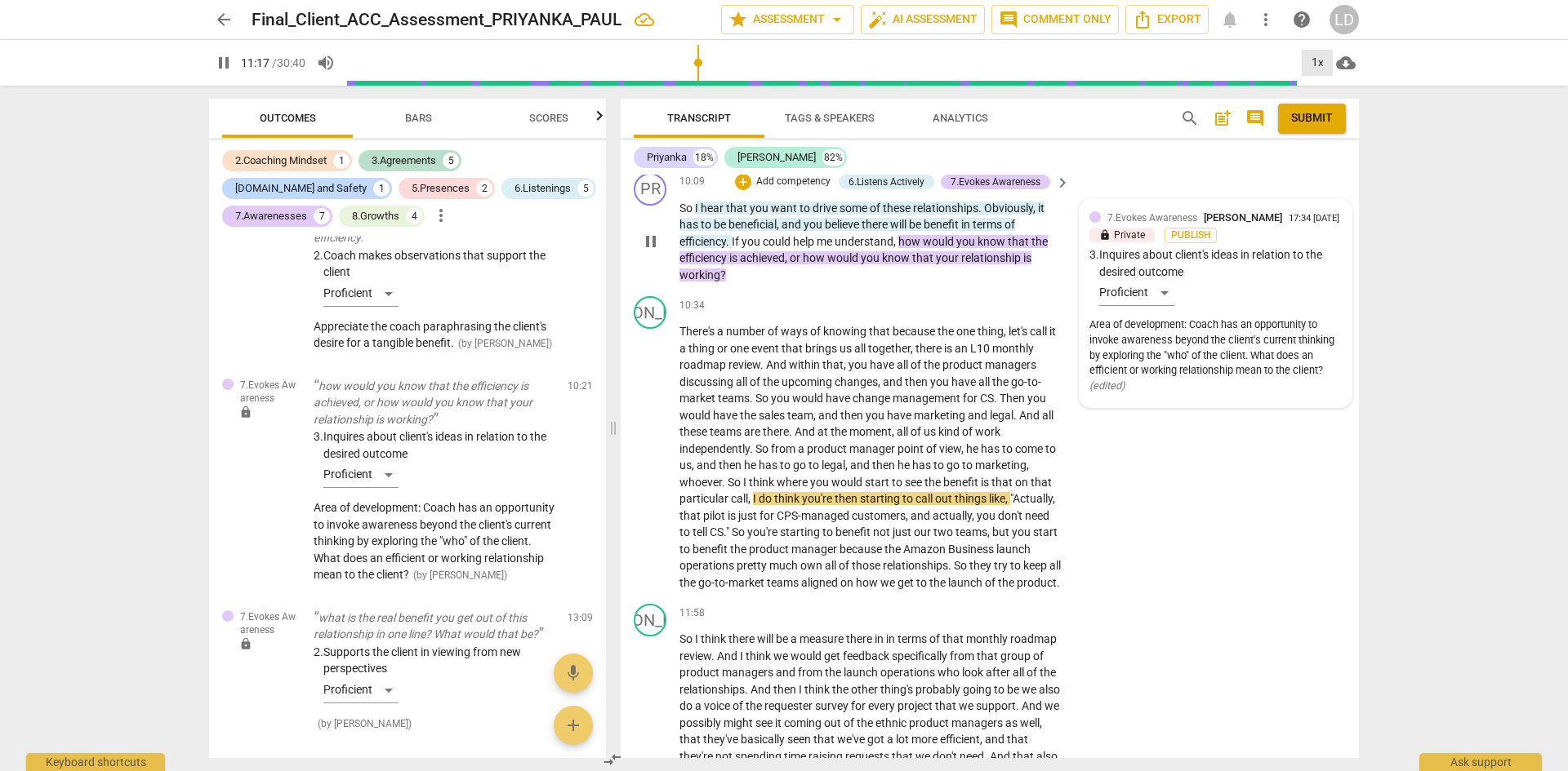
click at [1319, 71] on div "1x" at bounding box center [1318, 63] width 31 height 26
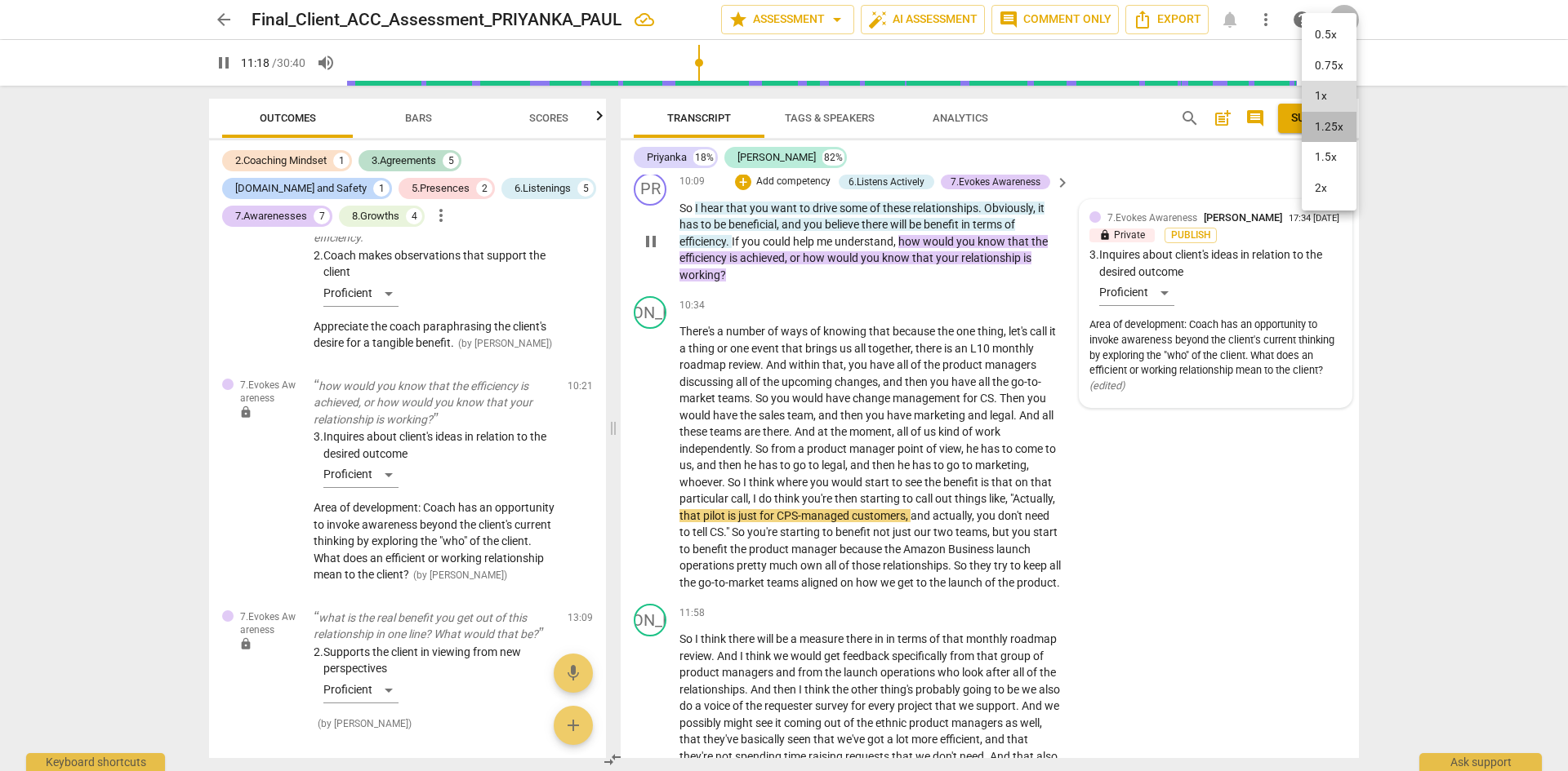
click at [1337, 130] on li "1.25x" at bounding box center [1329, 127] width 55 height 31
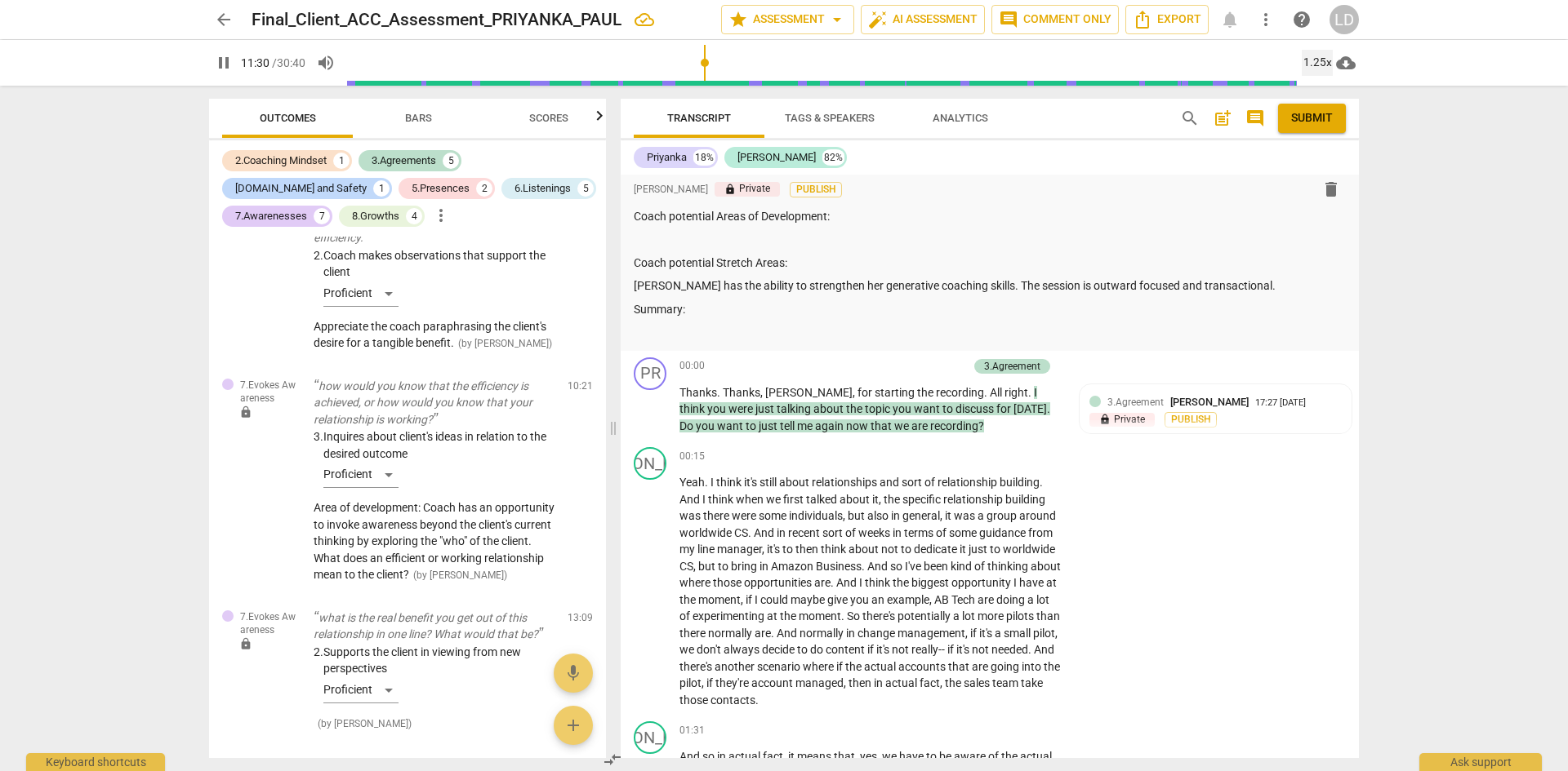
scroll to position [0, 0]
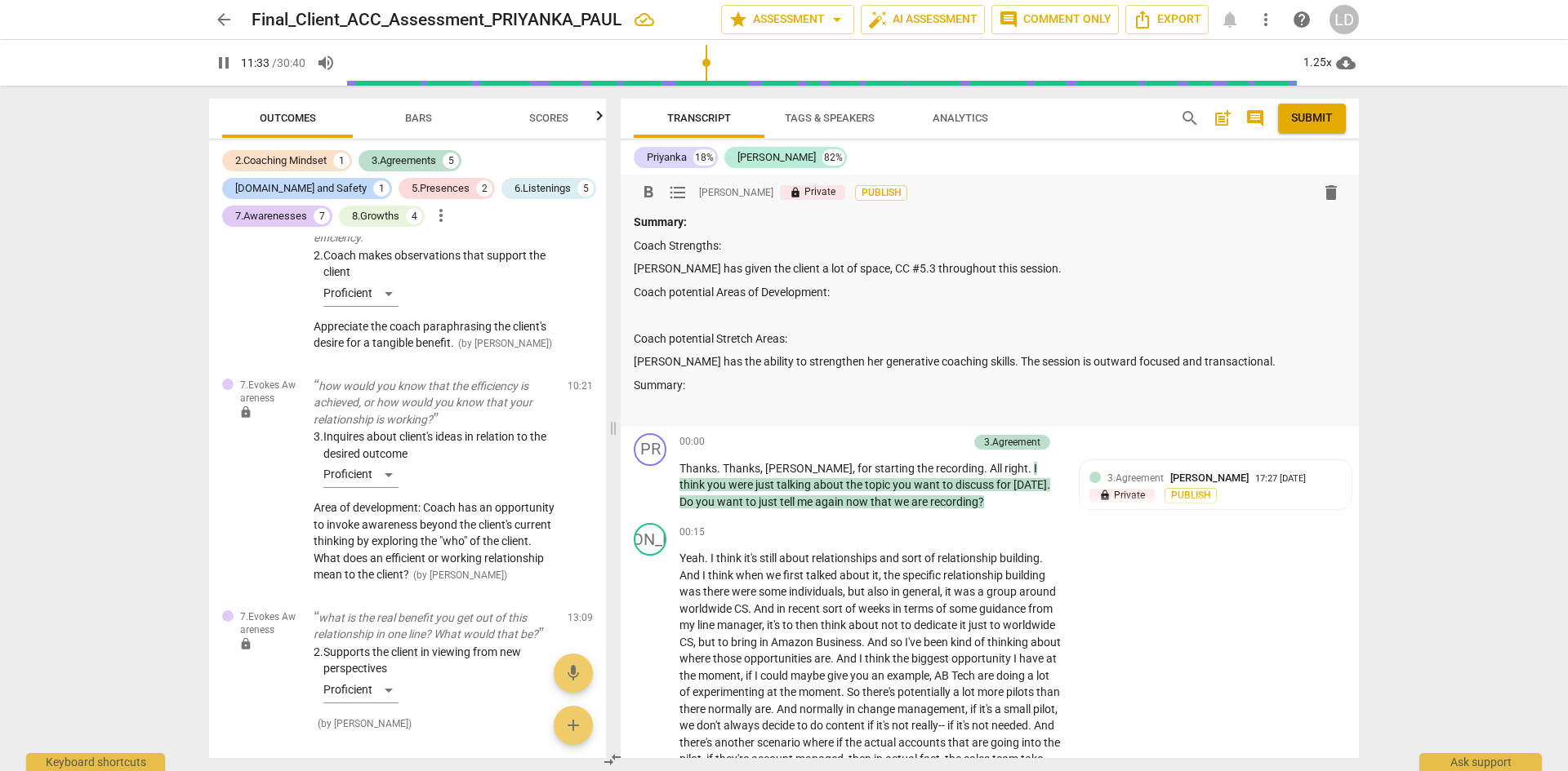
click at [1254, 360] on p "[PERSON_NAME] has the ability to strengthen her generative coaching skills. The…" at bounding box center [989, 362] width 712 height 17
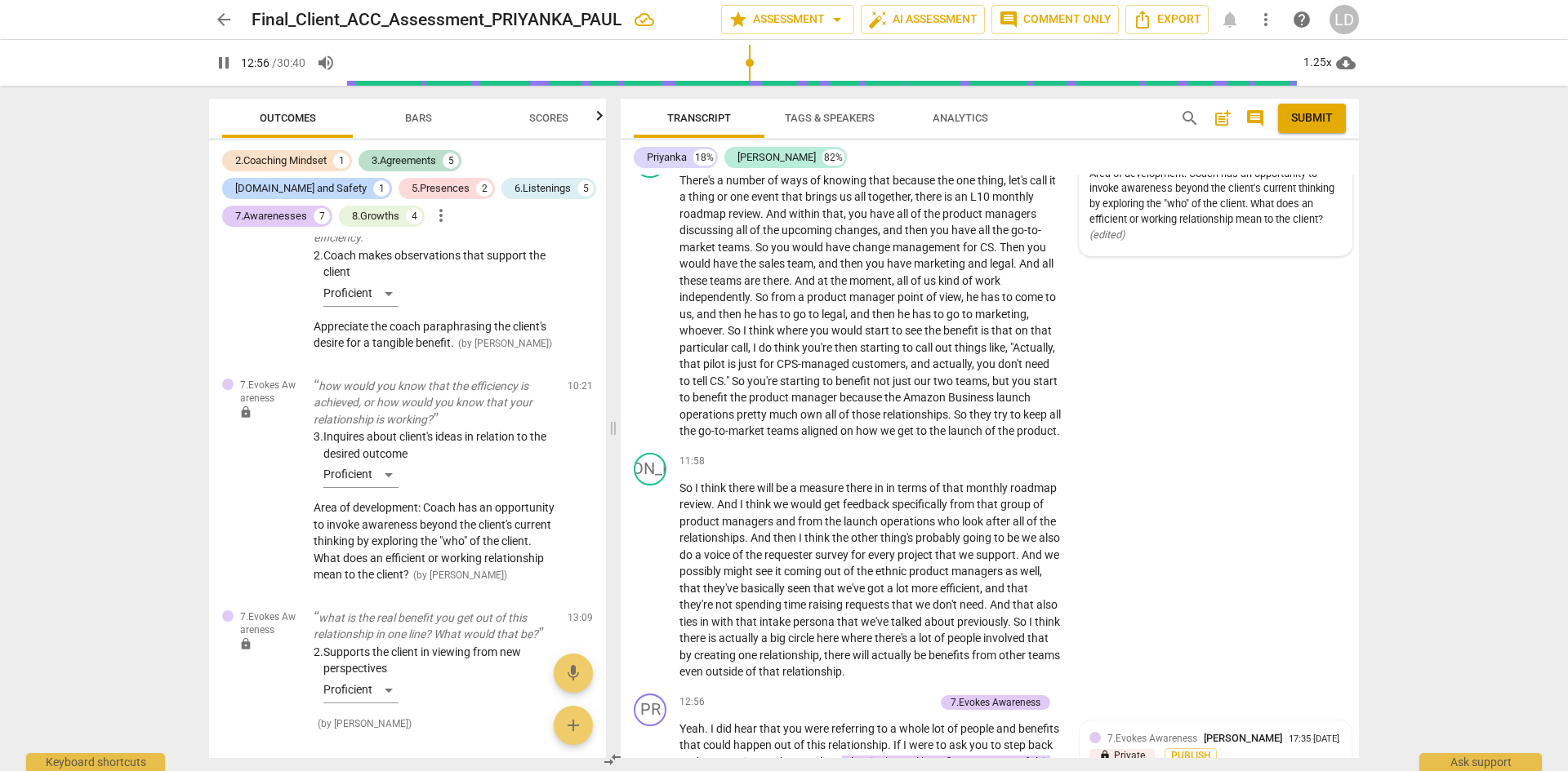
scroll to position [3265, 0]
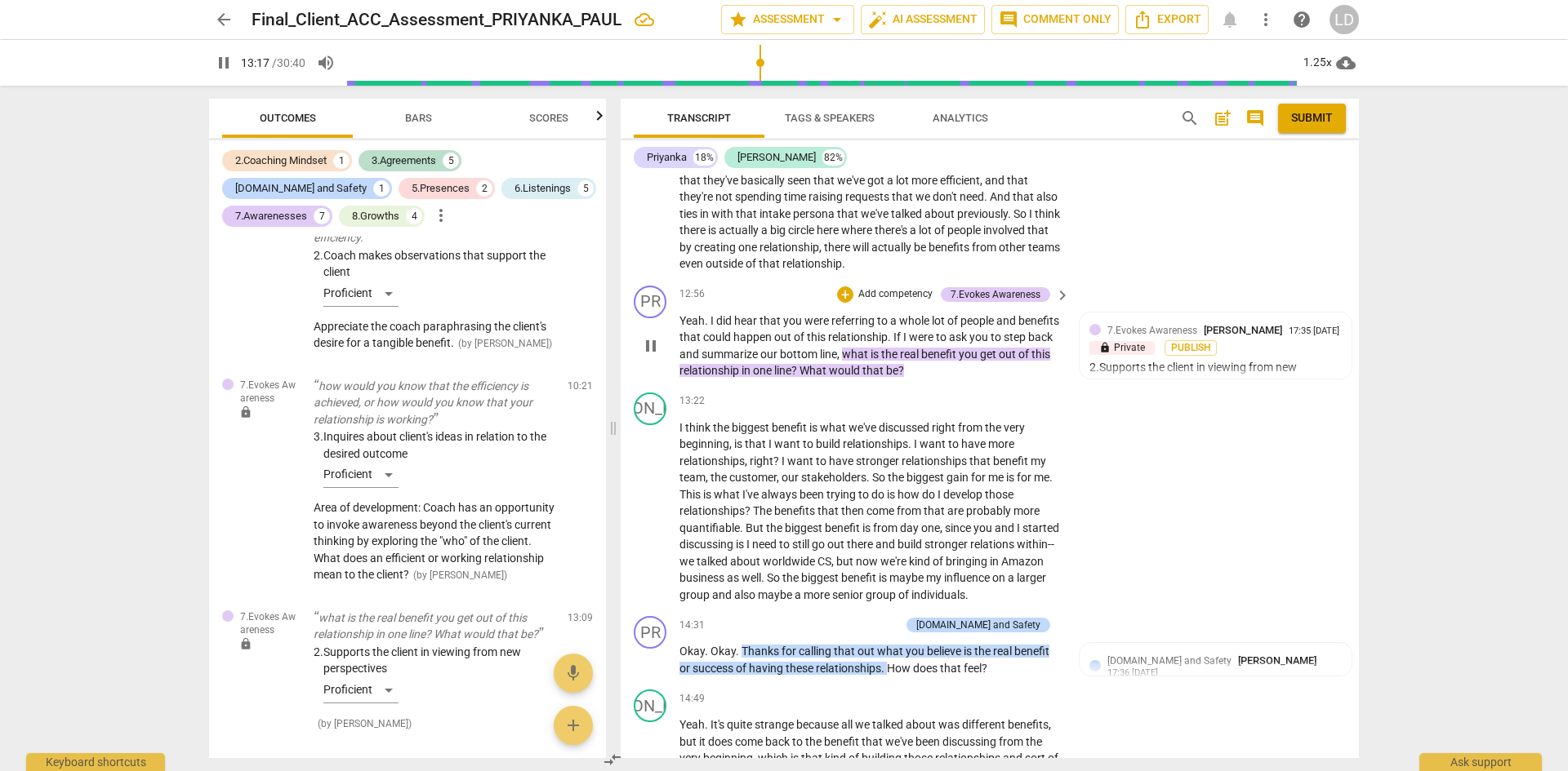
click at [656, 356] on span "pause" at bounding box center [651, 346] width 19 height 19
click at [1290, 356] on div "lock Private Publish" at bounding box center [1216, 348] width 253 height 16
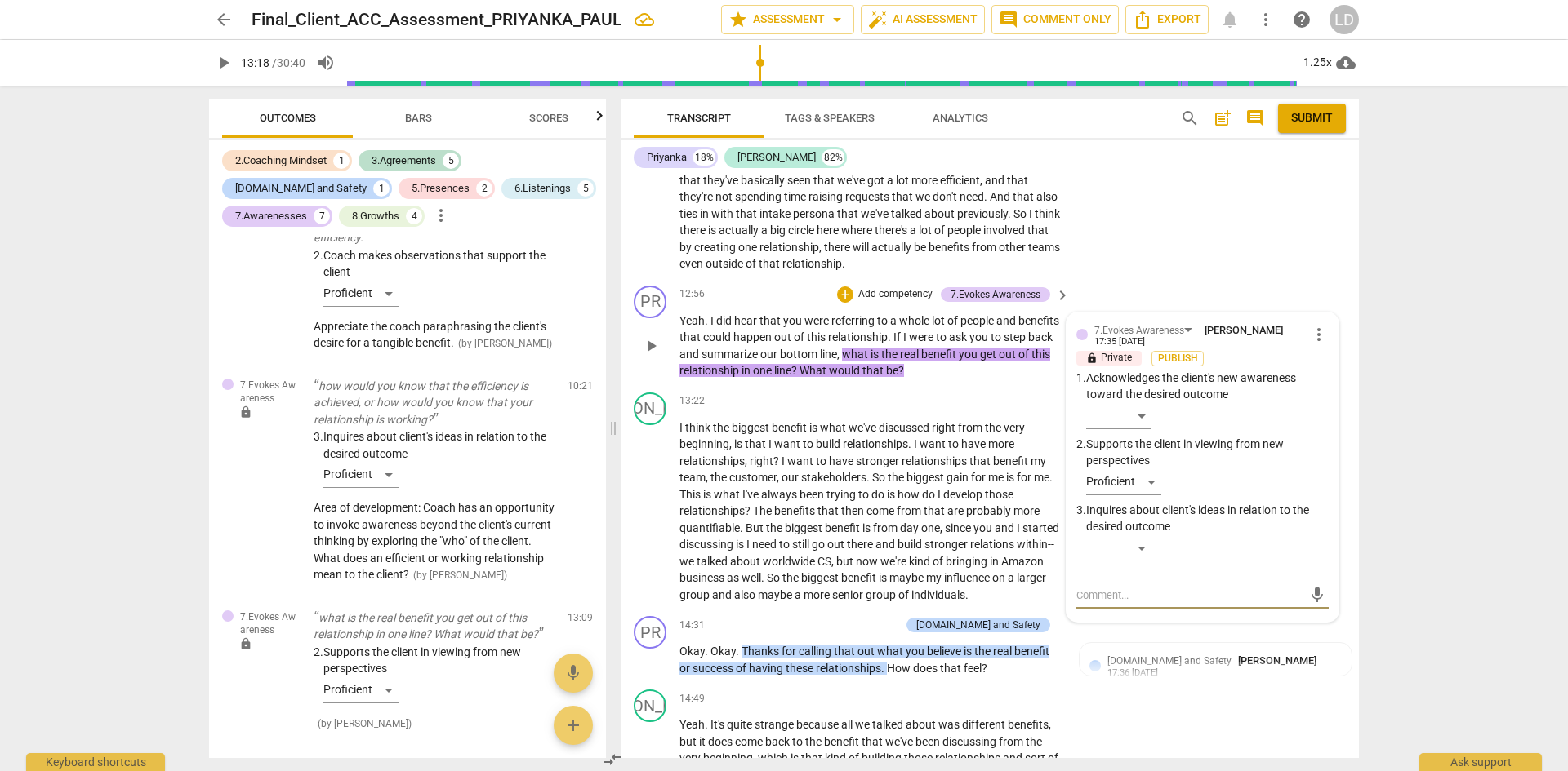
scroll to position [0, 0]
click at [983, 380] on p "Yeah . I did hear that you were referring to a whole lot of people and benefits…" at bounding box center [871, 346] width 383 height 67
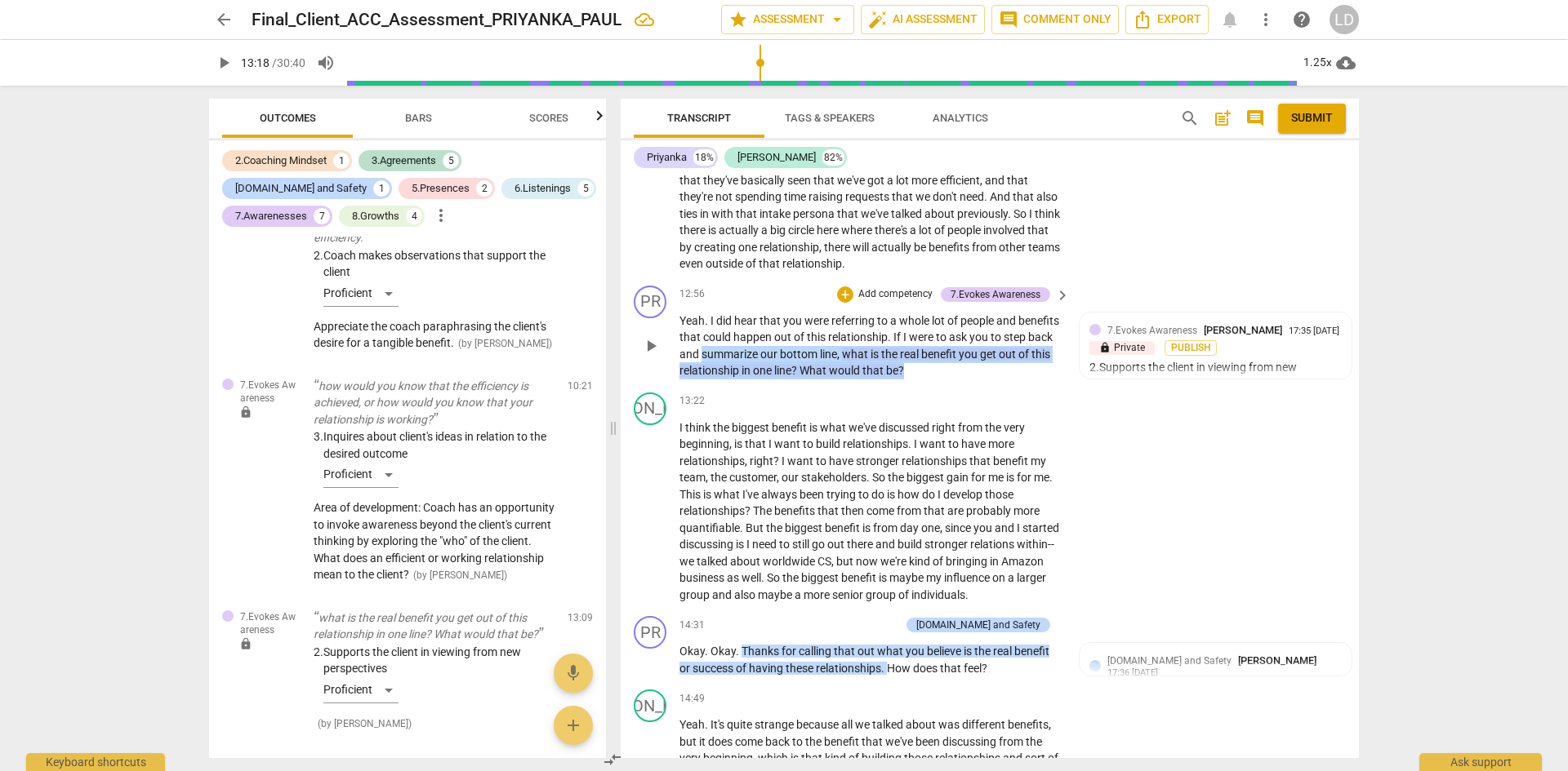
drag, startPoint x: 967, startPoint y: 386, endPoint x: 753, endPoint y: 372, distance: 214.5
click at [753, 372] on p "Yeah . I did hear that you were referring to a whole lot of people and benefits…" at bounding box center [871, 346] width 383 height 67
click at [843, 303] on div "+" at bounding box center [845, 294] width 17 height 17
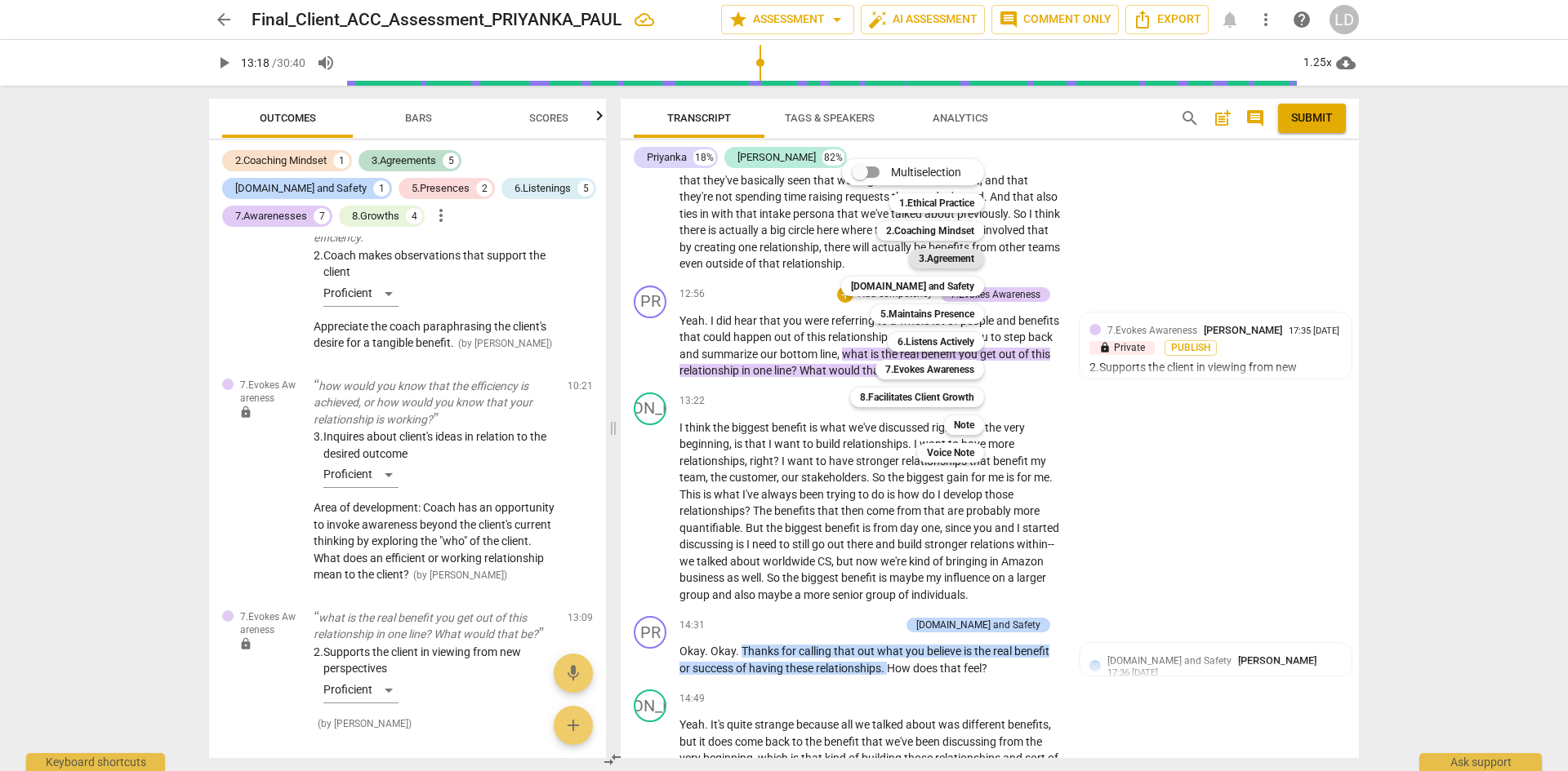
click at [936, 257] on b "3.Agreement" at bounding box center [947, 259] width 56 height 19
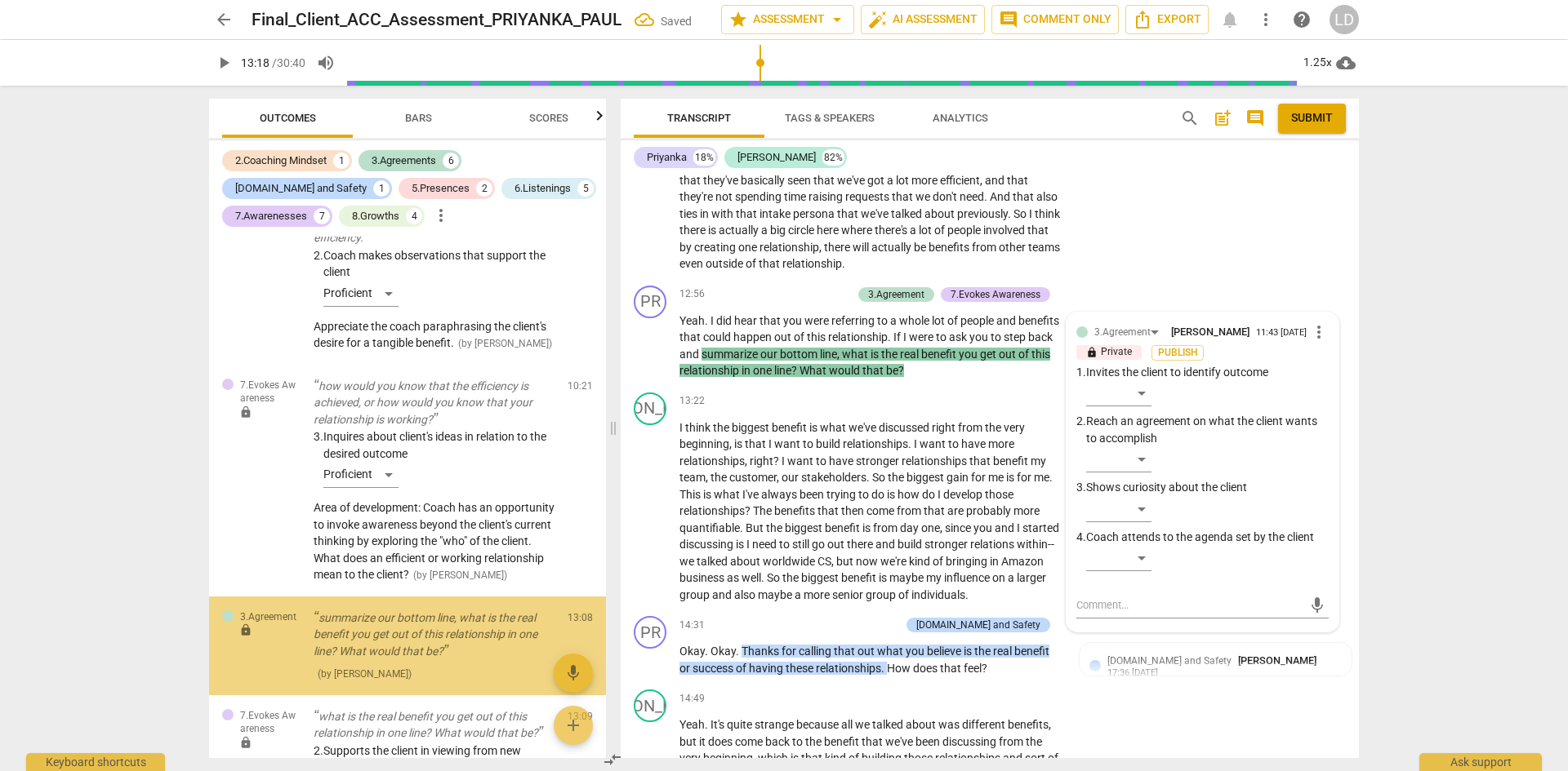
scroll to position [2229, 0]
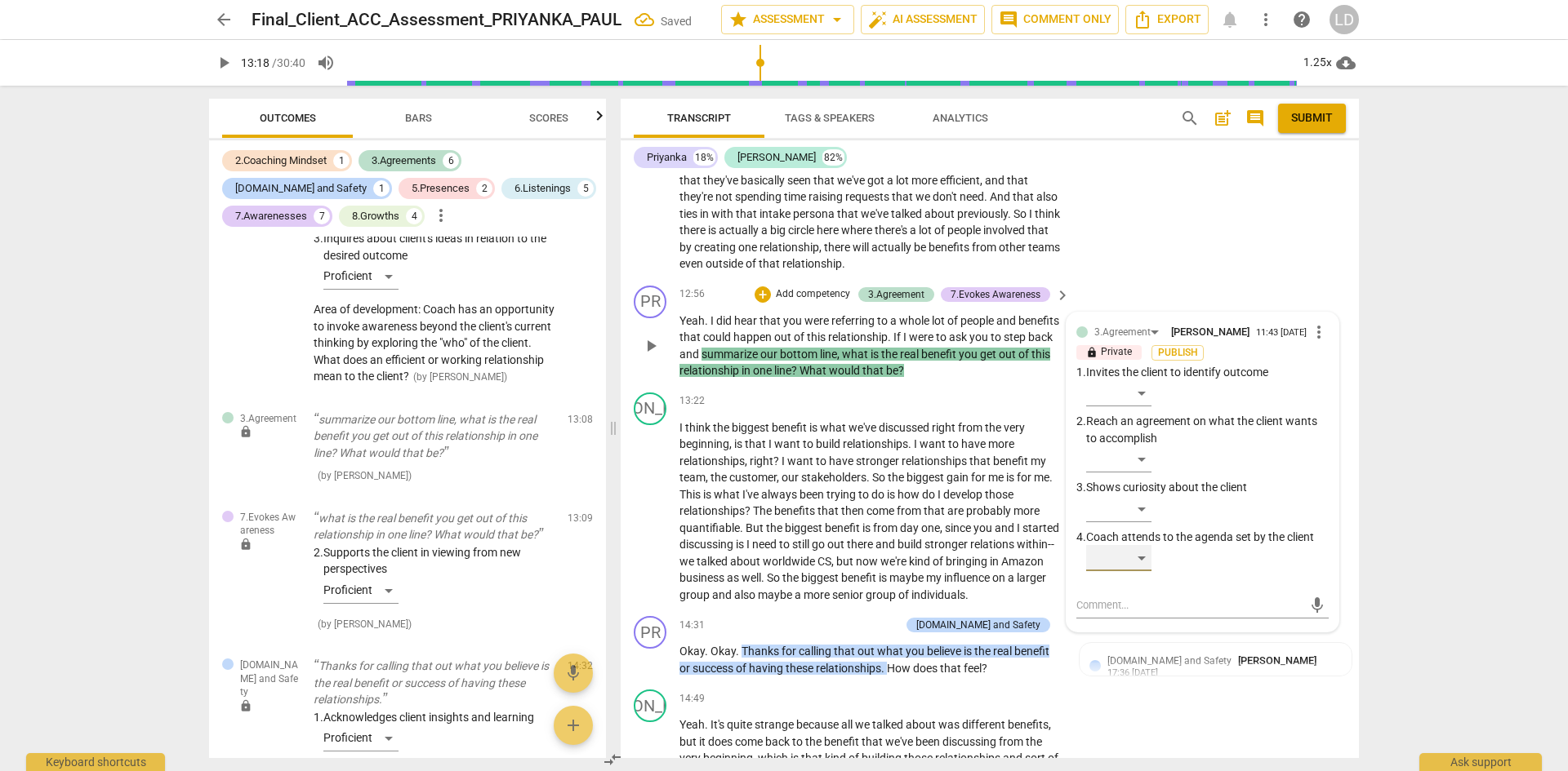
click at [1135, 571] on div "​" at bounding box center [1118, 558] width 65 height 26
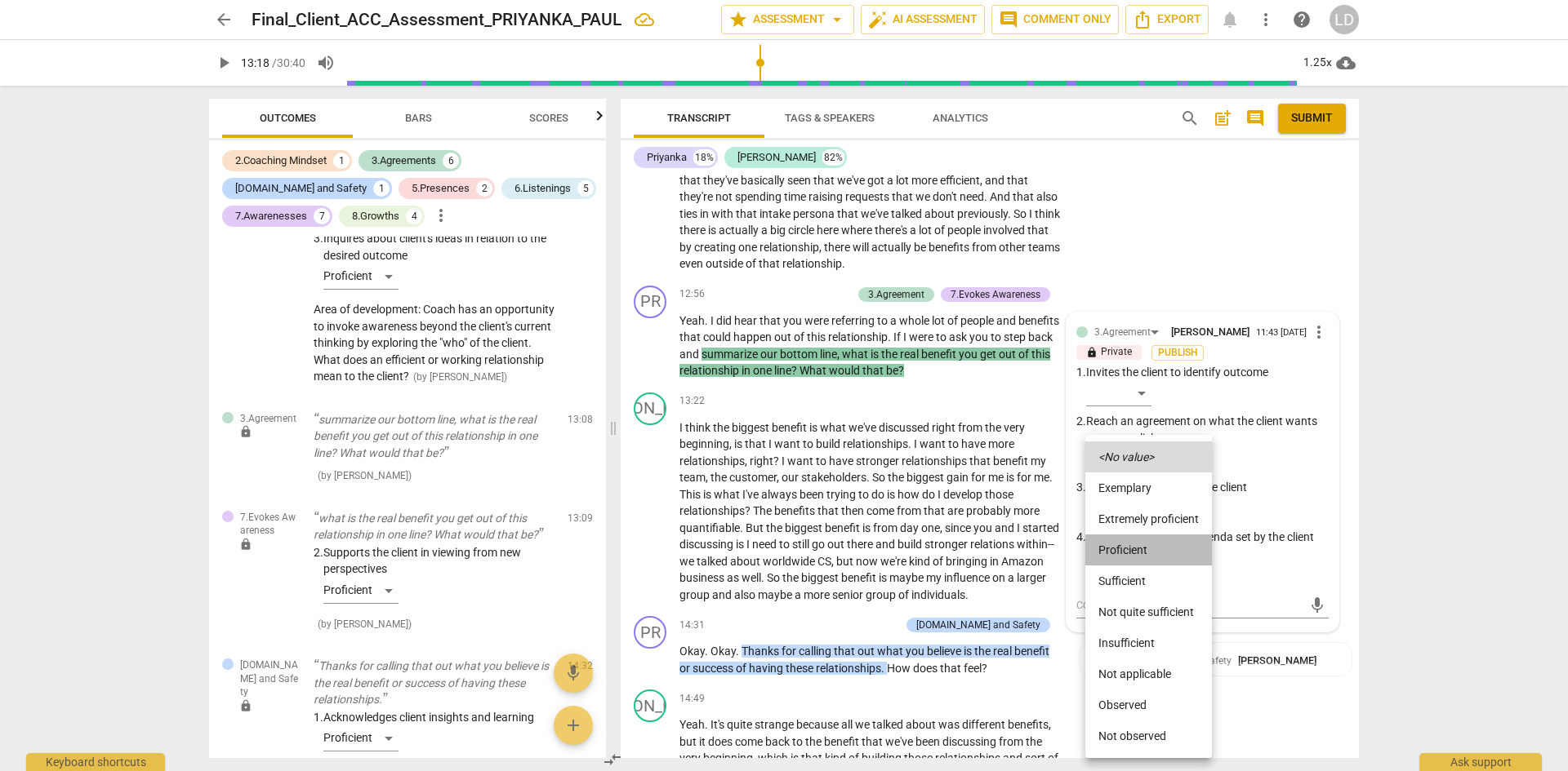
click at [1131, 543] on li "Proficient" at bounding box center [1148, 551] width 126 height 31
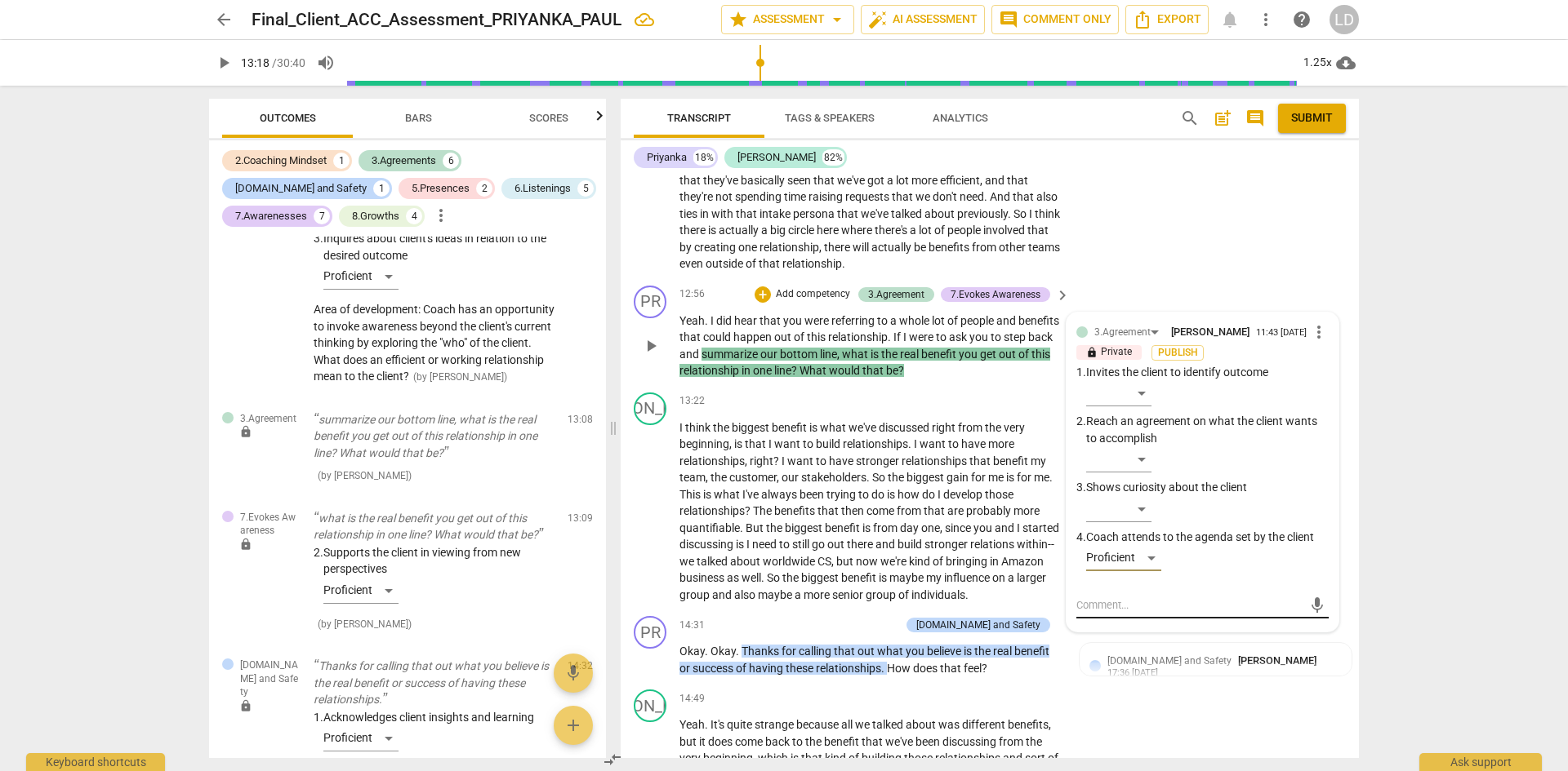
click at [1125, 618] on div "mic" at bounding box center [1203, 605] width 253 height 26
click at [1122, 613] on textarea at bounding box center [1190, 605] width 227 height 16
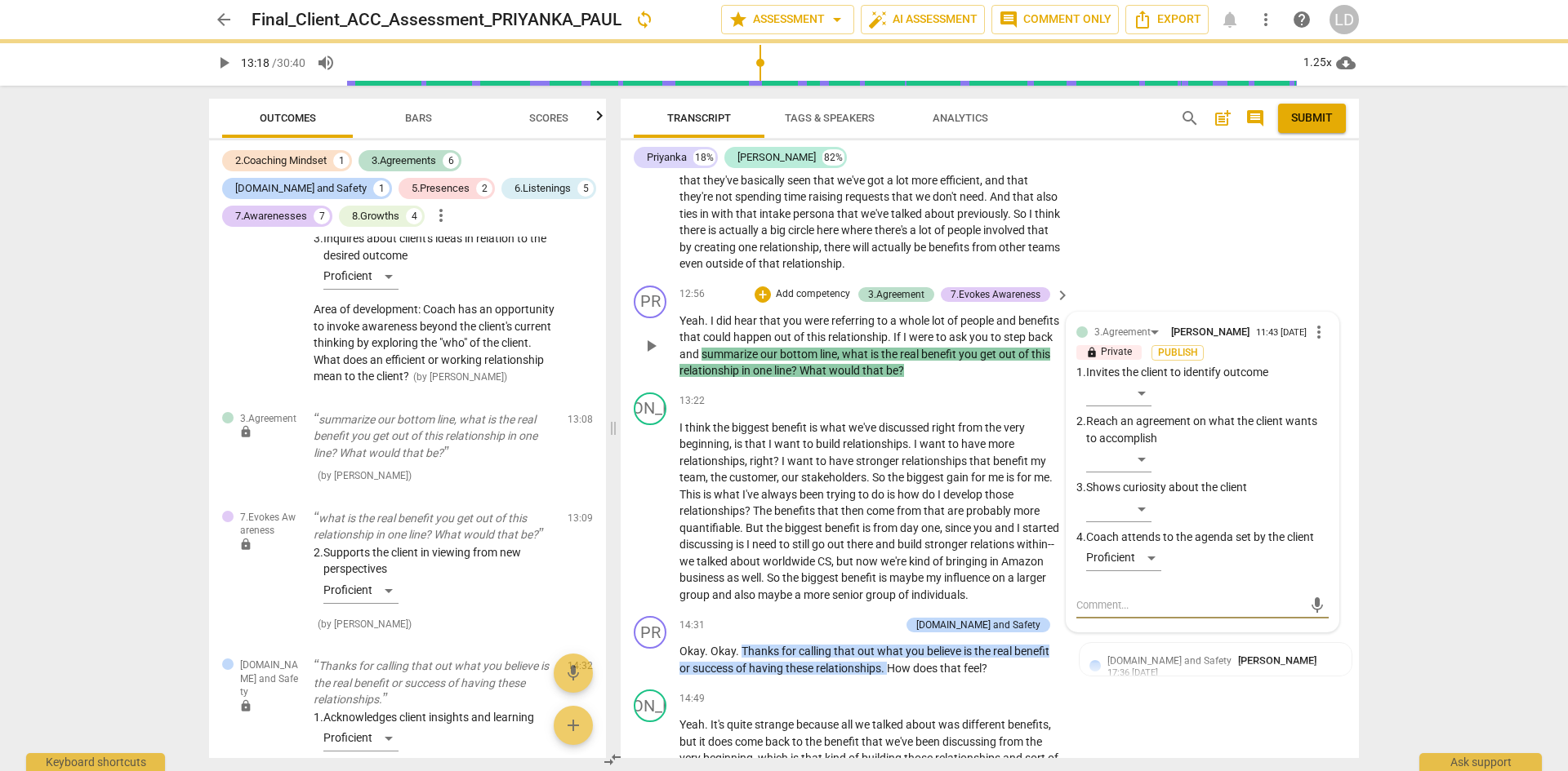
paste textarea "Appreciate the coach attempting to pull the client back to her desire outcome f…"
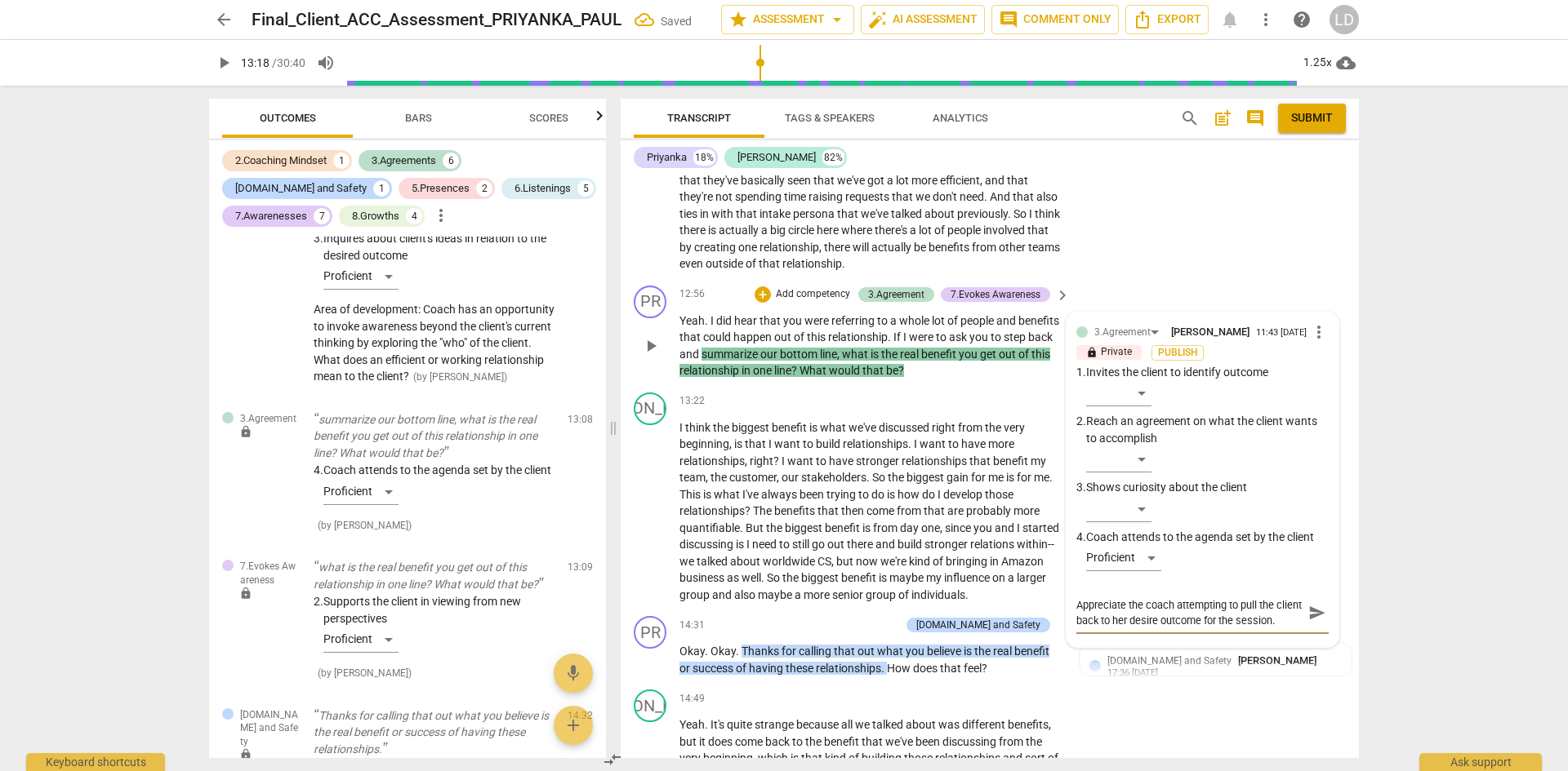
scroll to position [14, 0]
click at [1313, 622] on span "send" at bounding box center [1317, 612] width 18 height 18
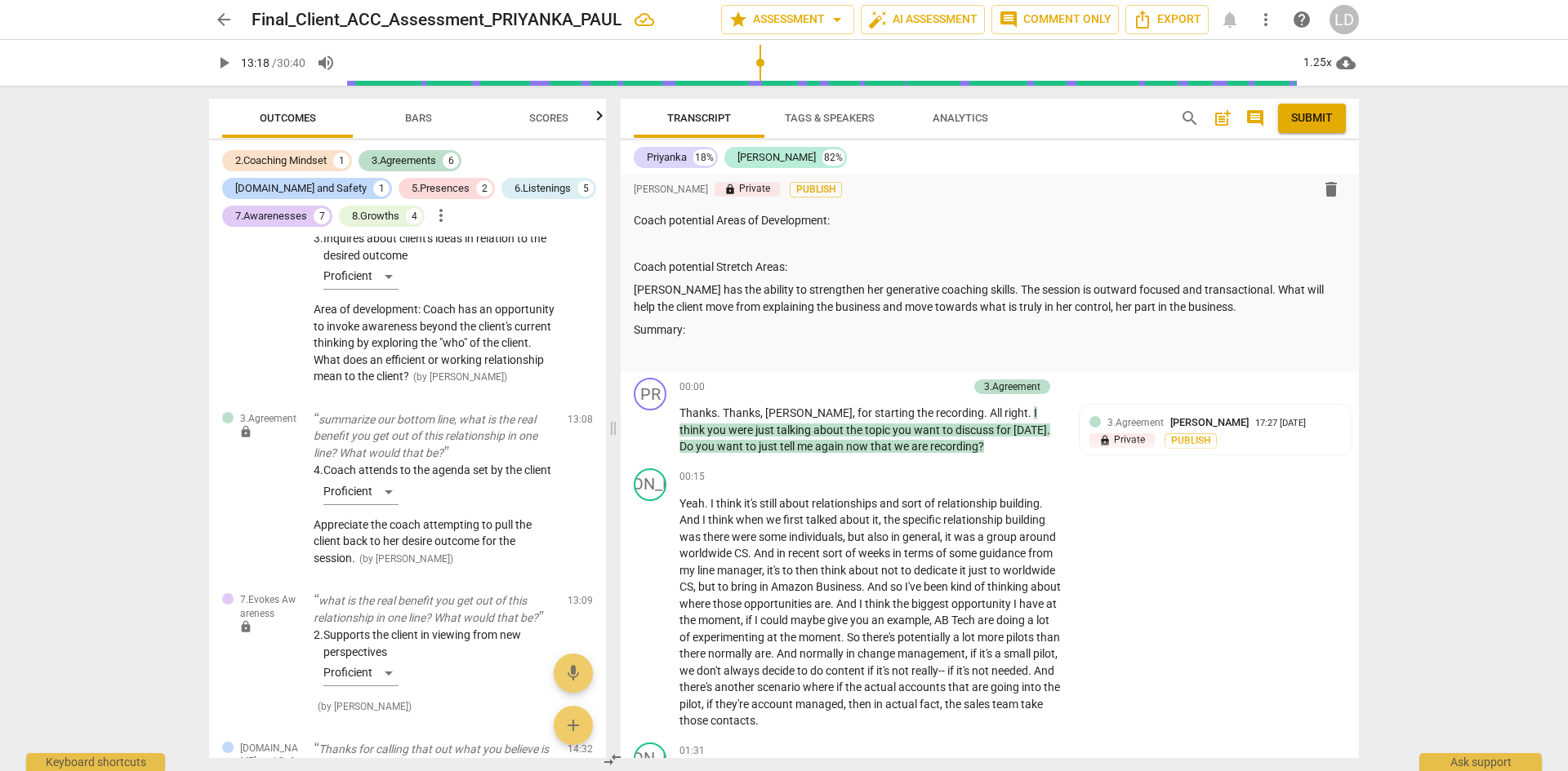
scroll to position [0, 0]
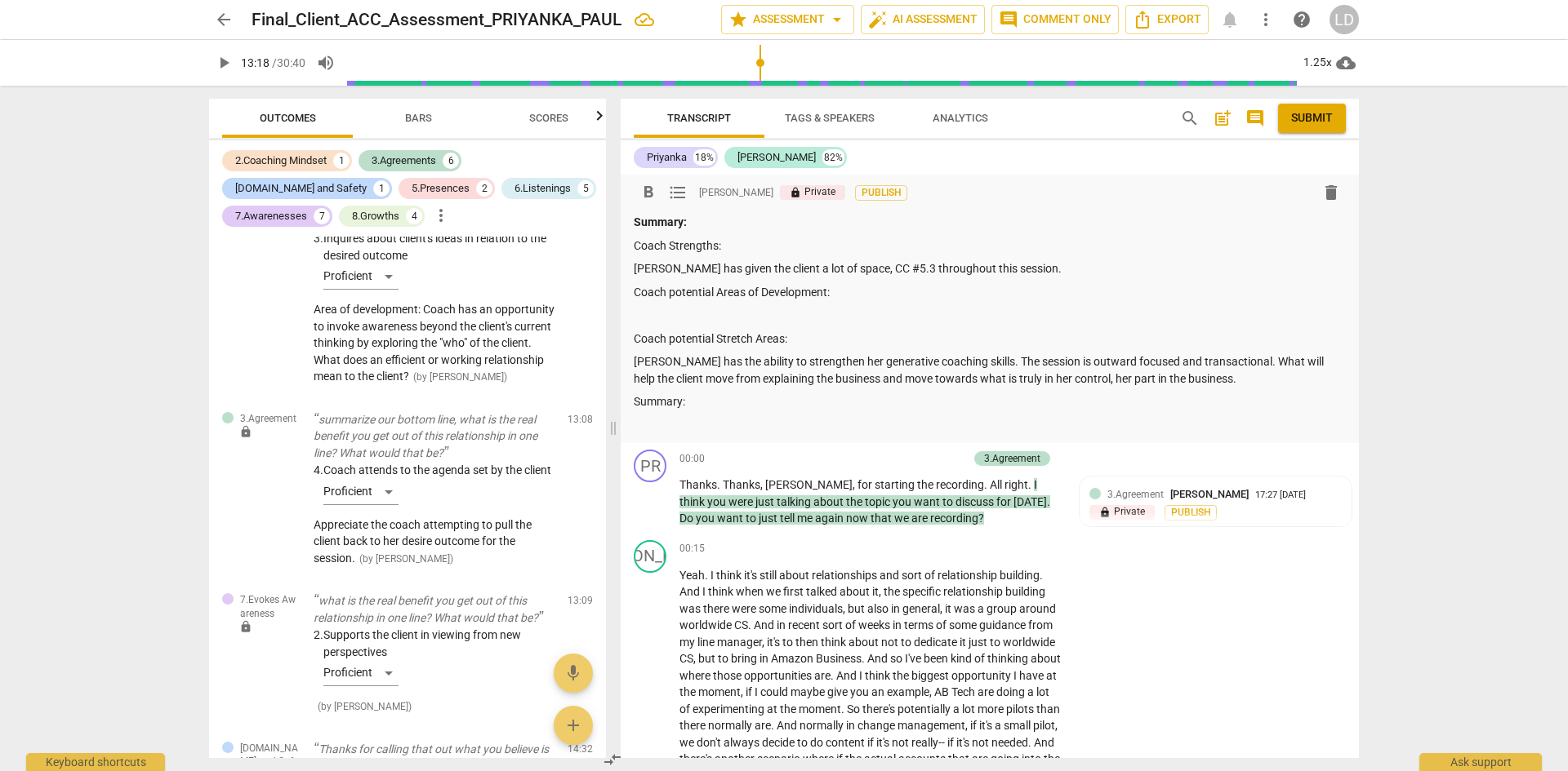
click at [1194, 380] on p "[PERSON_NAME] has the ability to strengthen her generative coaching skills. The…" at bounding box center [989, 370] width 712 height 33
click at [1215, 381] on p "[PERSON_NAME] has the ability to strengthen her generative coaching skills. The…" at bounding box center [989, 370] width 712 height 33
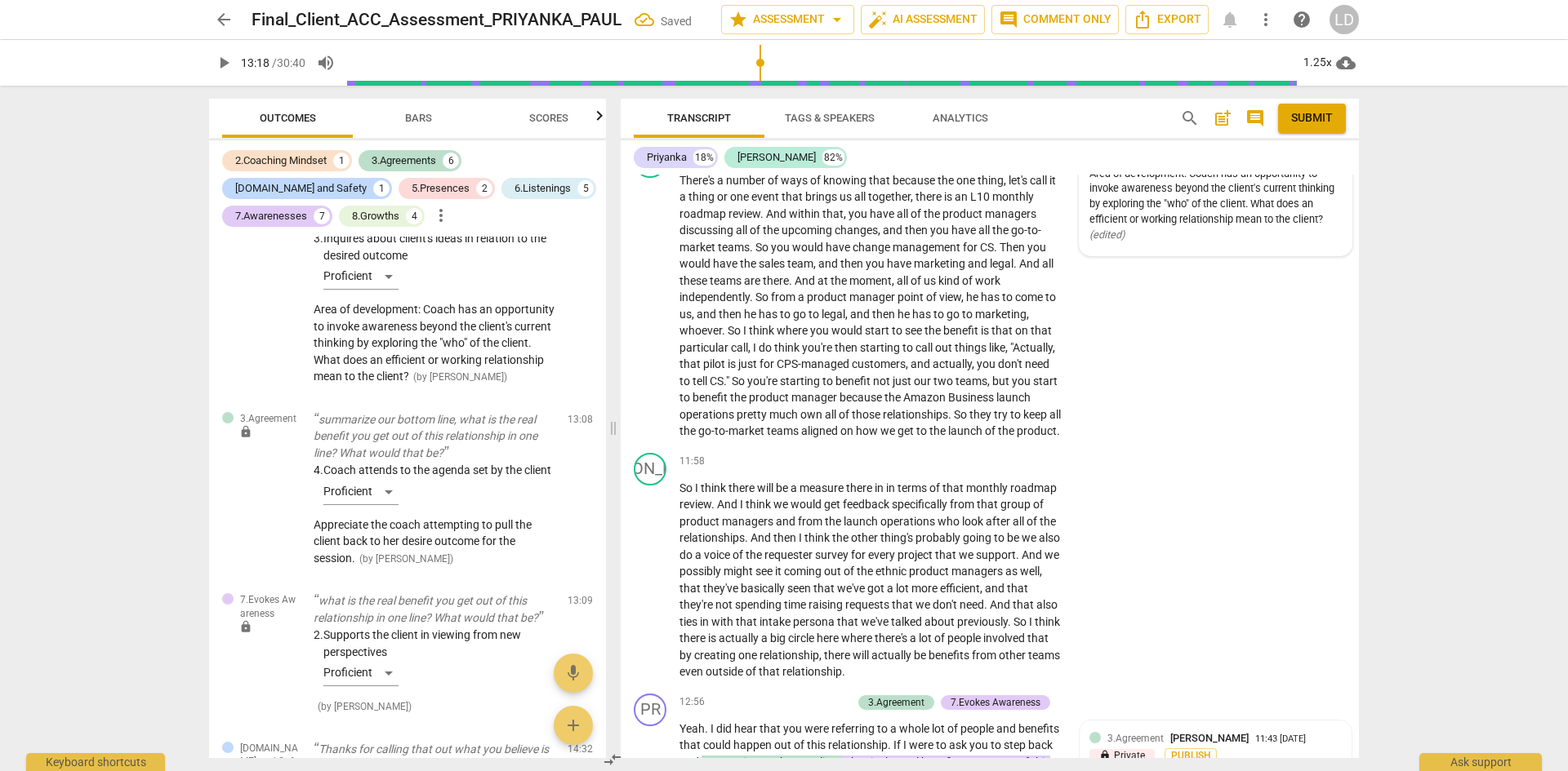
scroll to position [3265, 0]
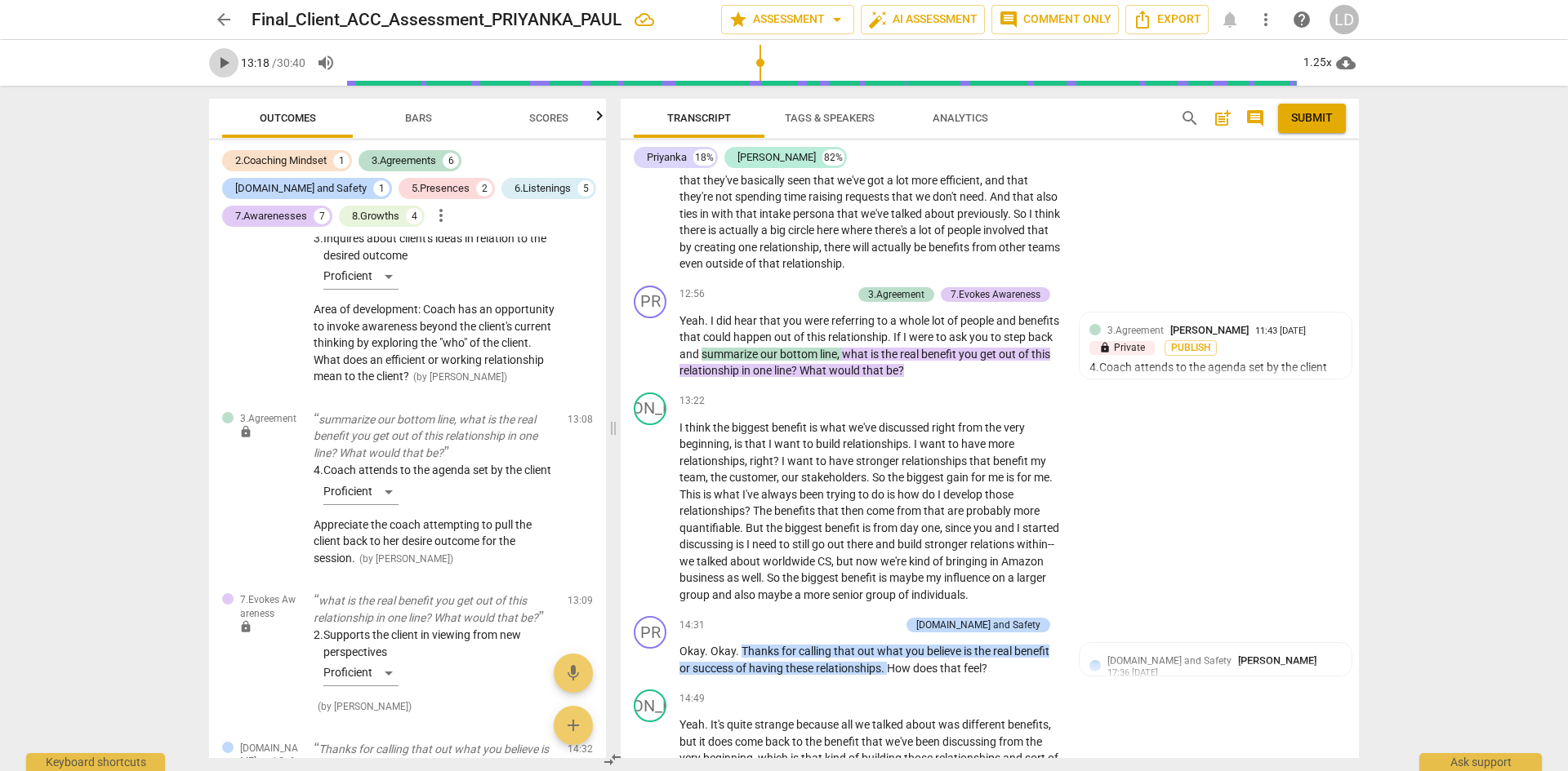
click at [227, 71] on span "play_arrow" at bounding box center [223, 63] width 19 height 19
click at [654, 522] on span "pause" at bounding box center [651, 511] width 19 height 19
drag, startPoint x: 974, startPoint y: 598, endPoint x: 1038, endPoint y: 594, distance: 64.1
click at [1038, 594] on p "I think the biggest benefit is what we've discussed right from the very beginni…" at bounding box center [871, 512] width 383 height 185
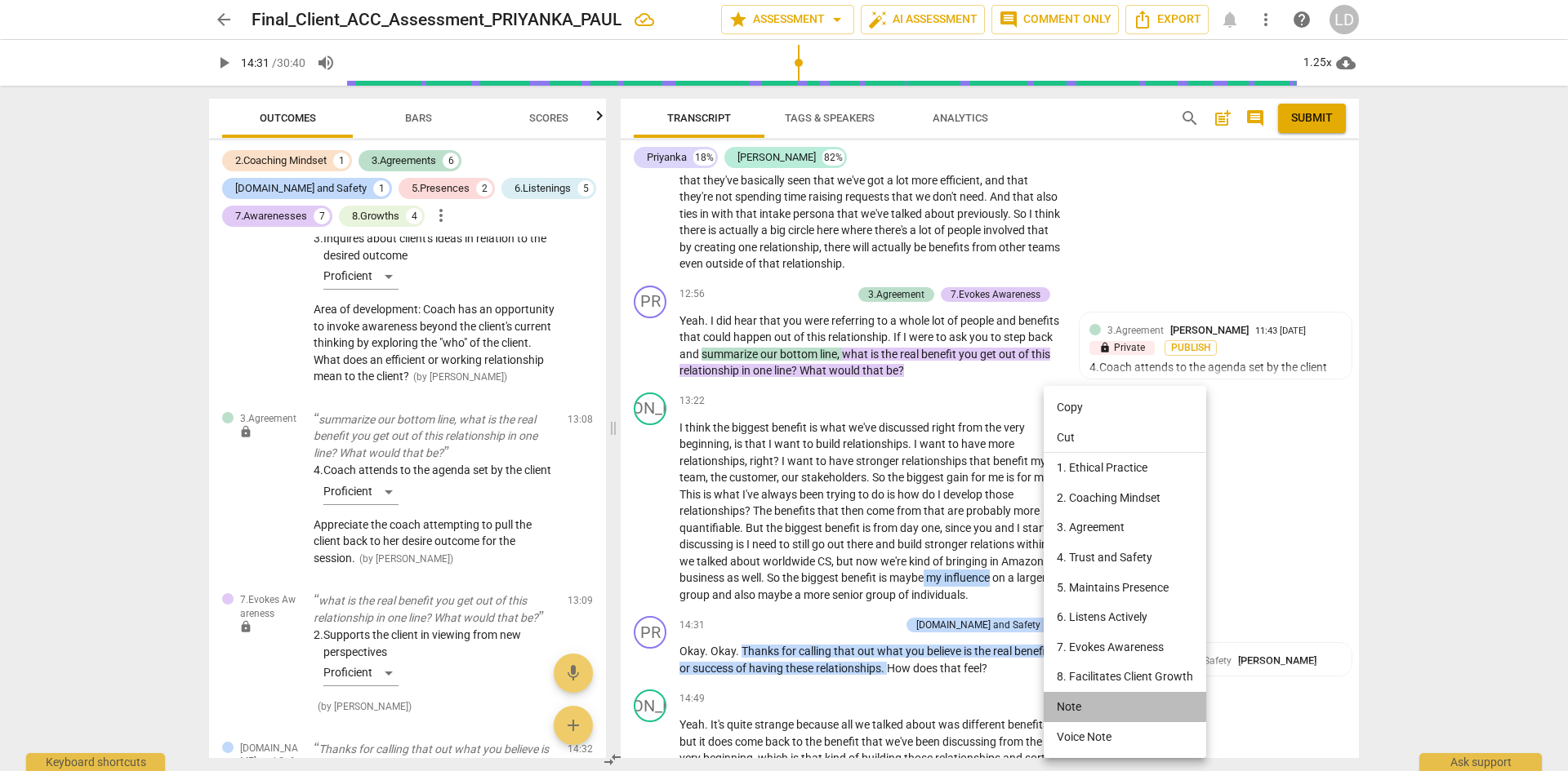
click at [1076, 707] on li "Note" at bounding box center [1125, 707] width 162 height 30
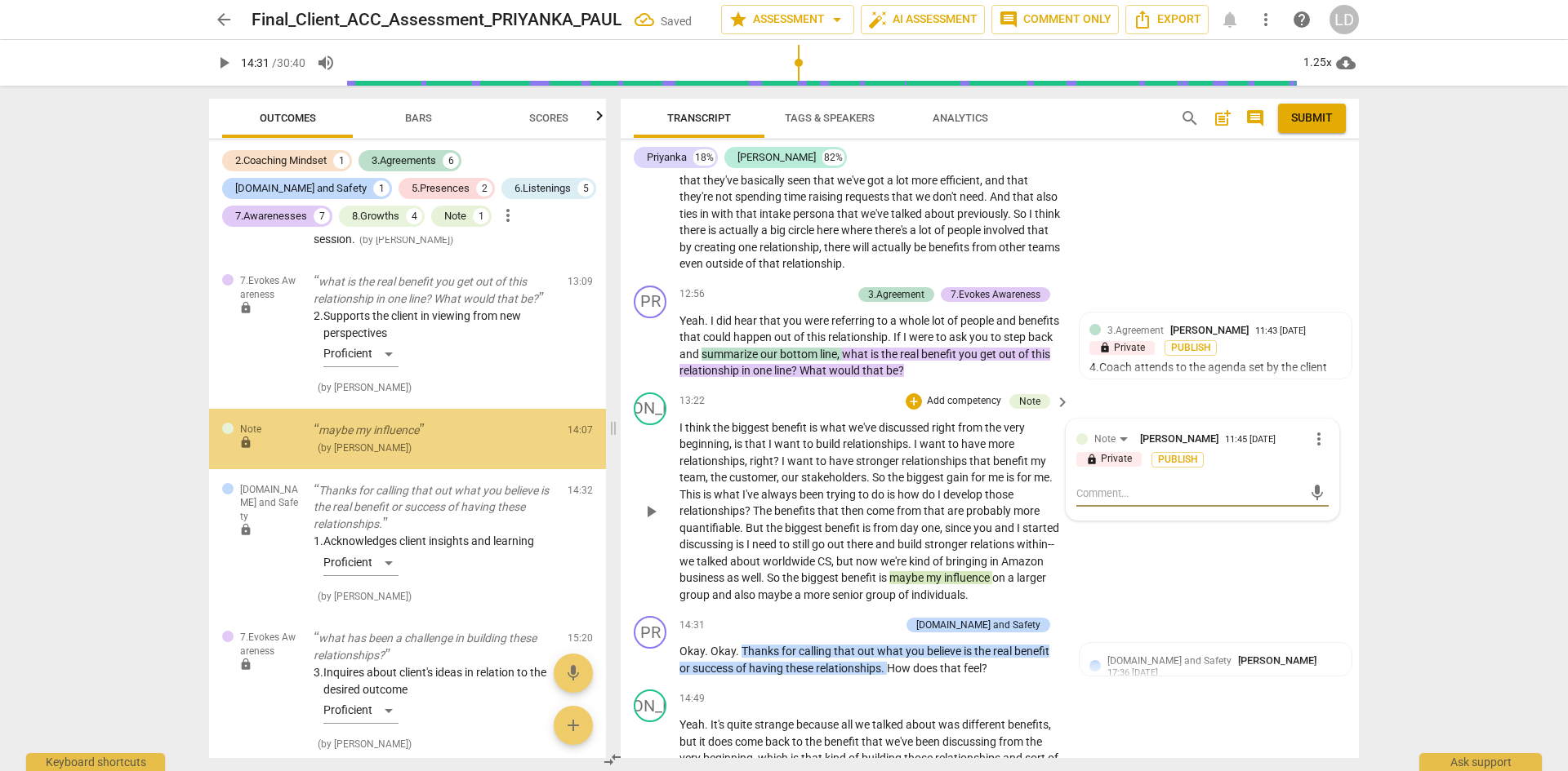
scroll to position [2557, 0]
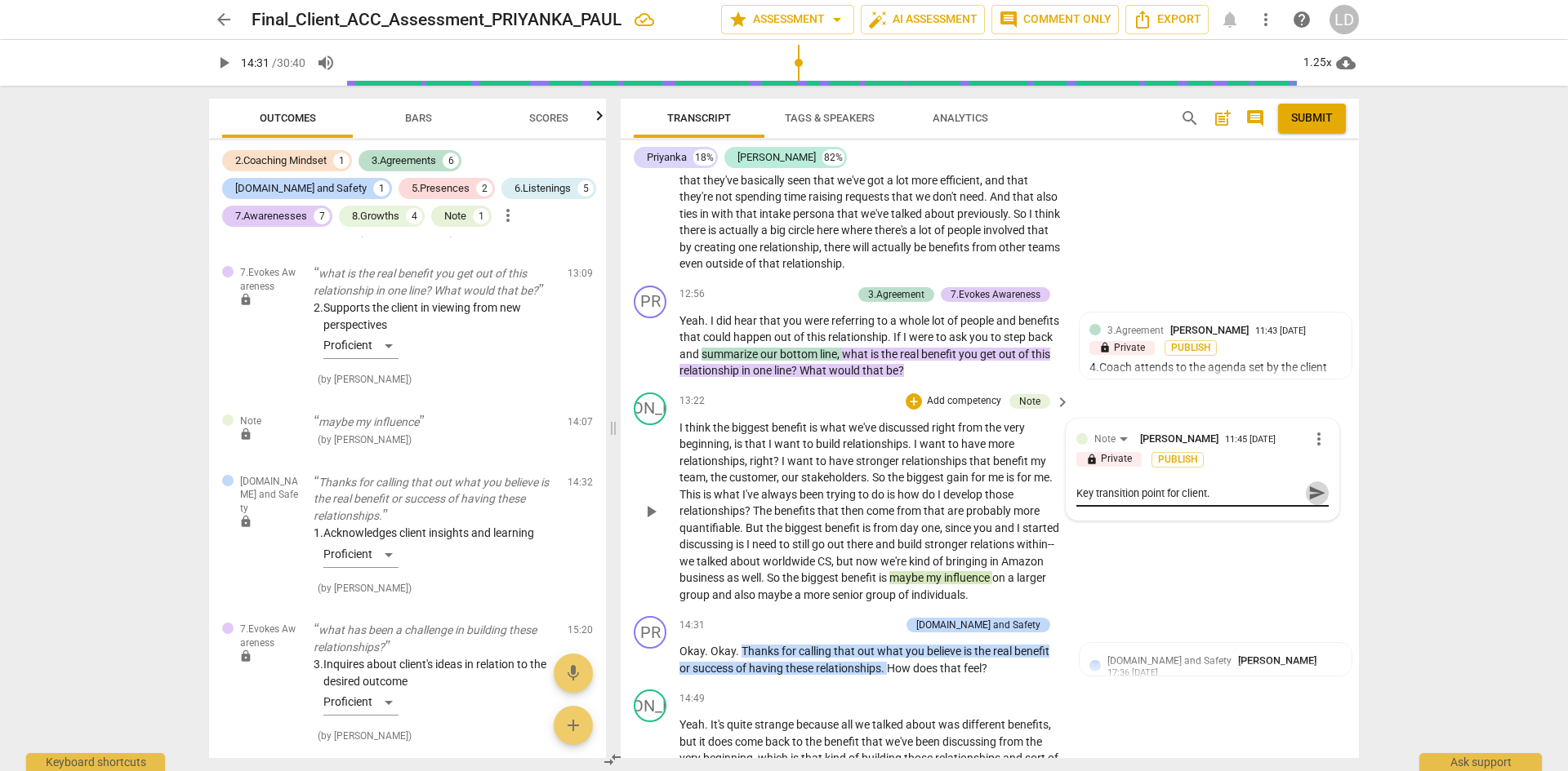
click at [1318, 502] on span "send" at bounding box center [1317, 493] width 18 height 18
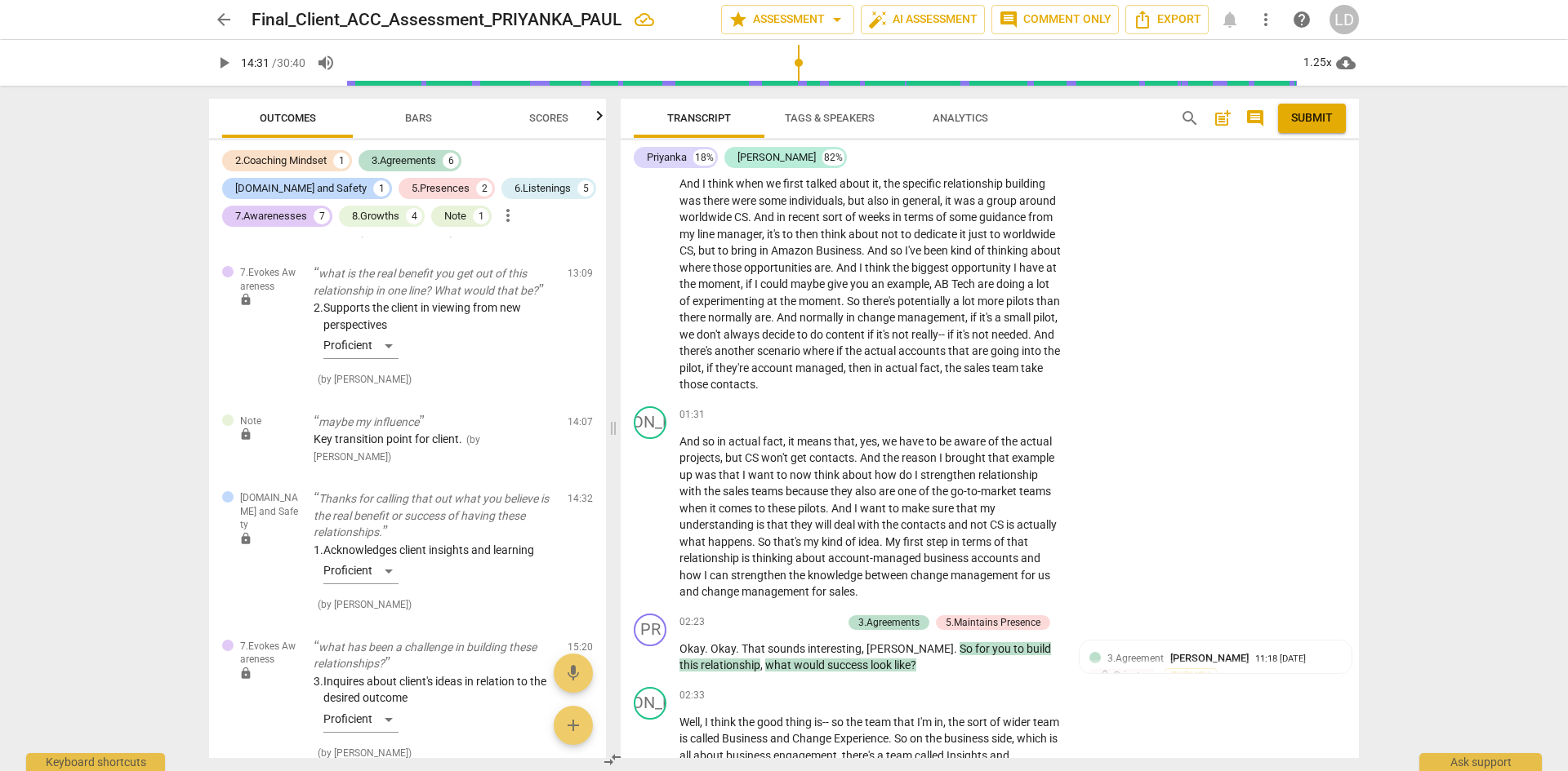
scroll to position [0, 0]
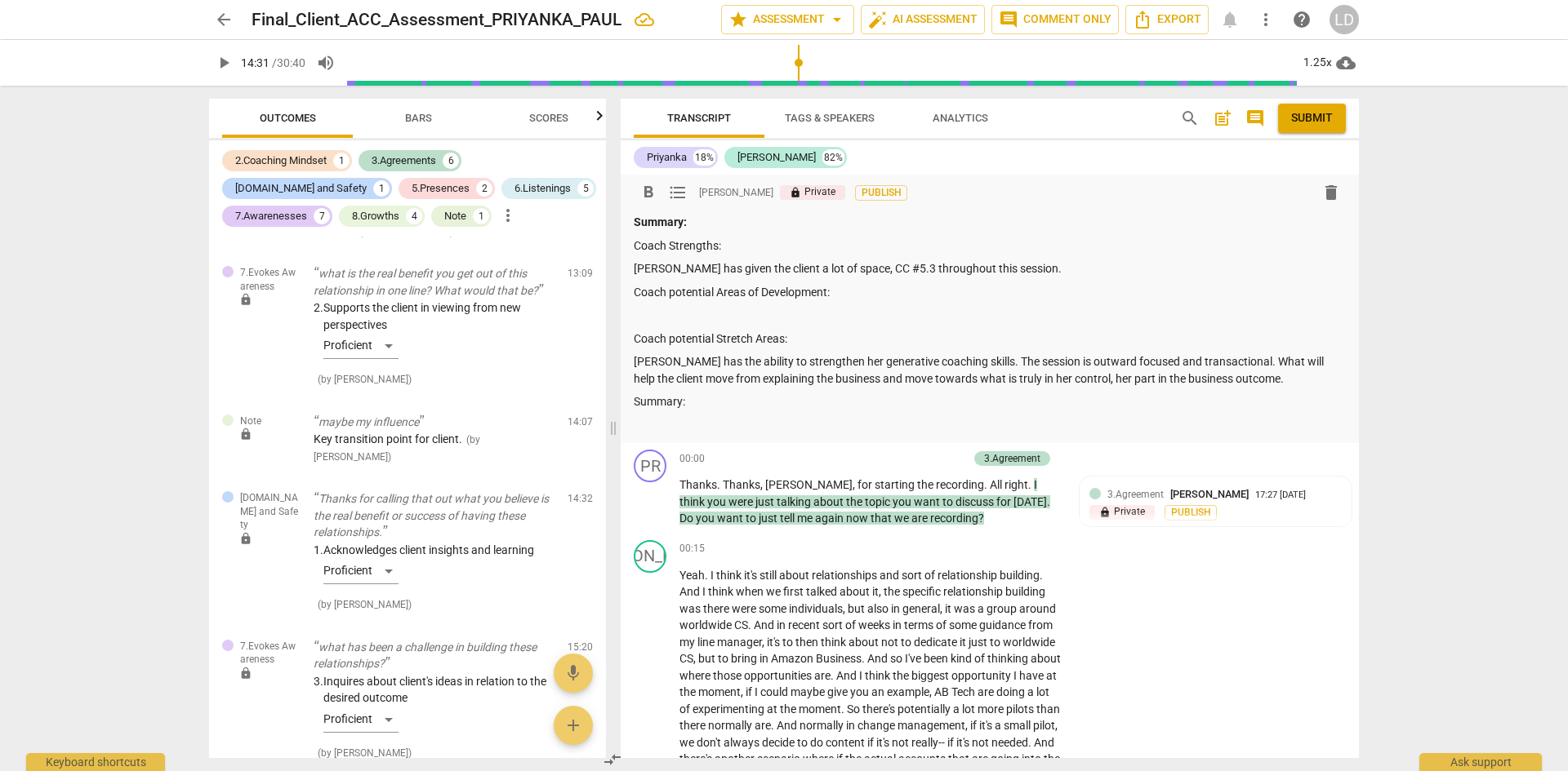
click at [1258, 382] on p "[PERSON_NAME] has the ability to strengthen her generative coaching skills. The…" at bounding box center [989, 370] width 712 height 33
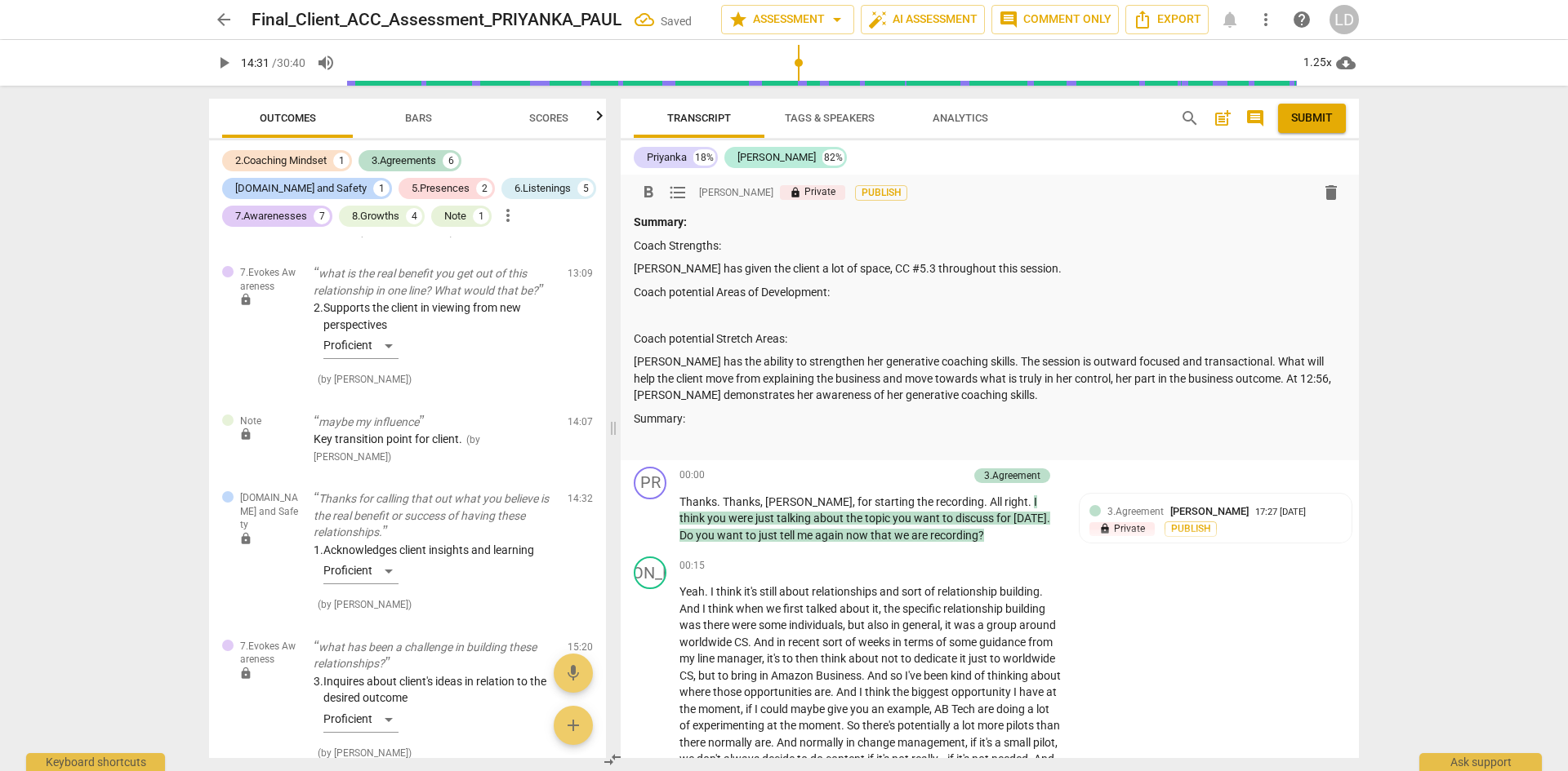
click at [225, 64] on span "play_arrow" at bounding box center [223, 63] width 19 height 19
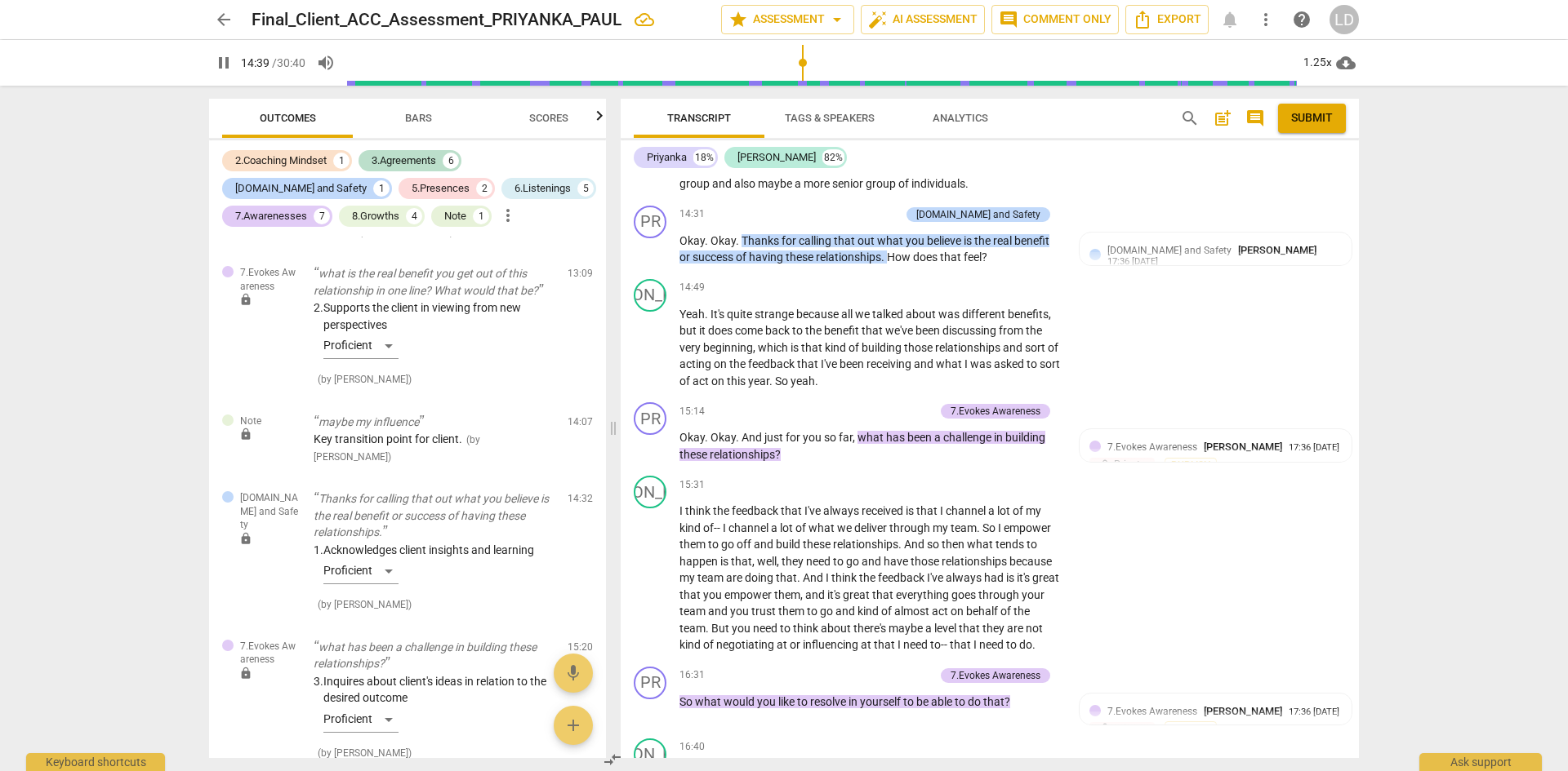
scroll to position [3682, 0]
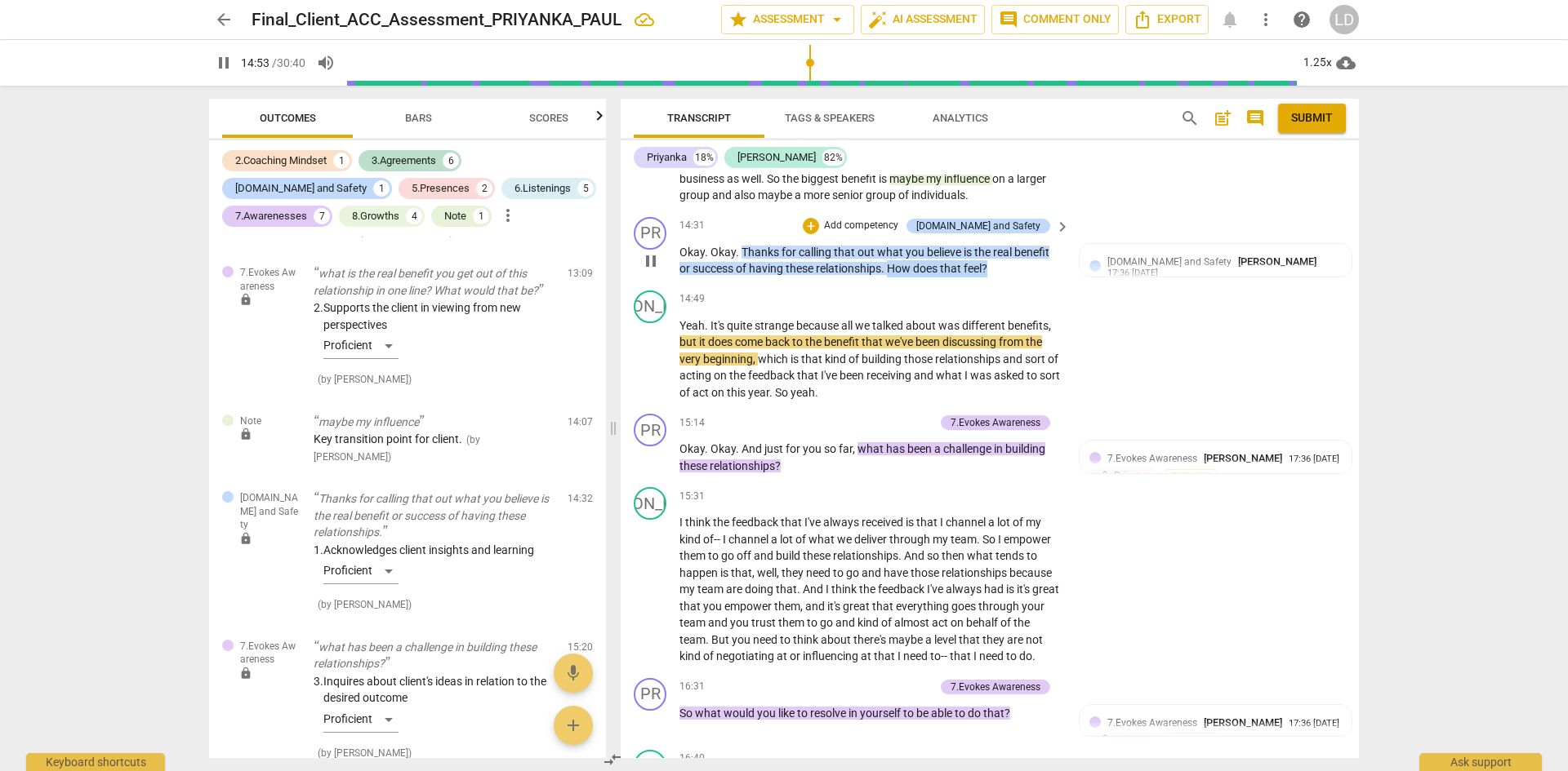
drag, startPoint x: 890, startPoint y: 285, endPoint x: 994, endPoint y: 286, distance: 104.0
click at [994, 278] on p "Okay . Okay . Thanks for calling that out what you believe is the real benefit …" at bounding box center [871, 260] width 383 height 33
click at [656, 271] on span "pause" at bounding box center [651, 261] width 19 height 19
click at [819, 234] on div "+" at bounding box center [811, 226] width 17 height 17
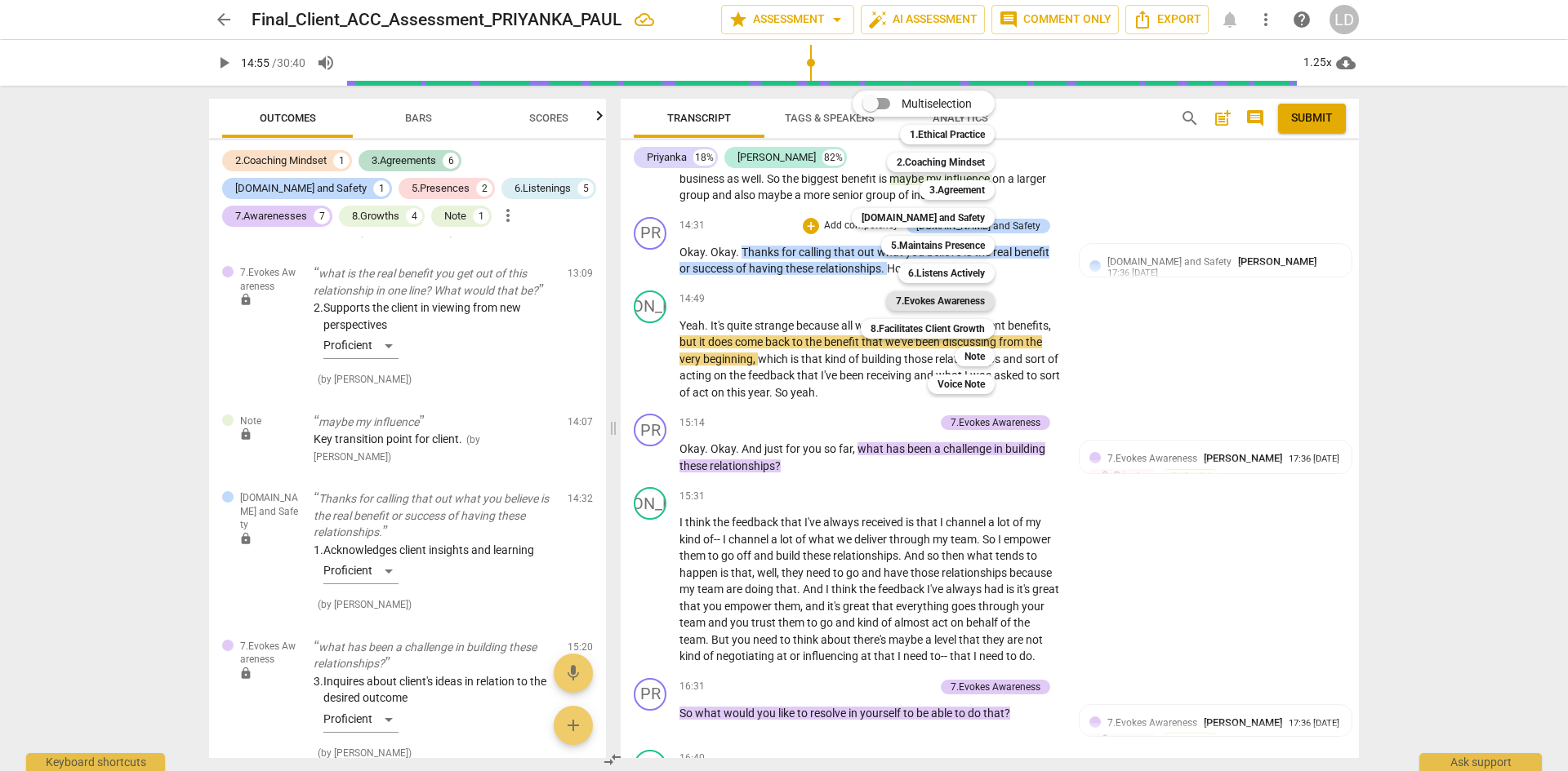
click at [966, 303] on b "7.Evokes Awareness" at bounding box center [940, 301] width 89 height 19
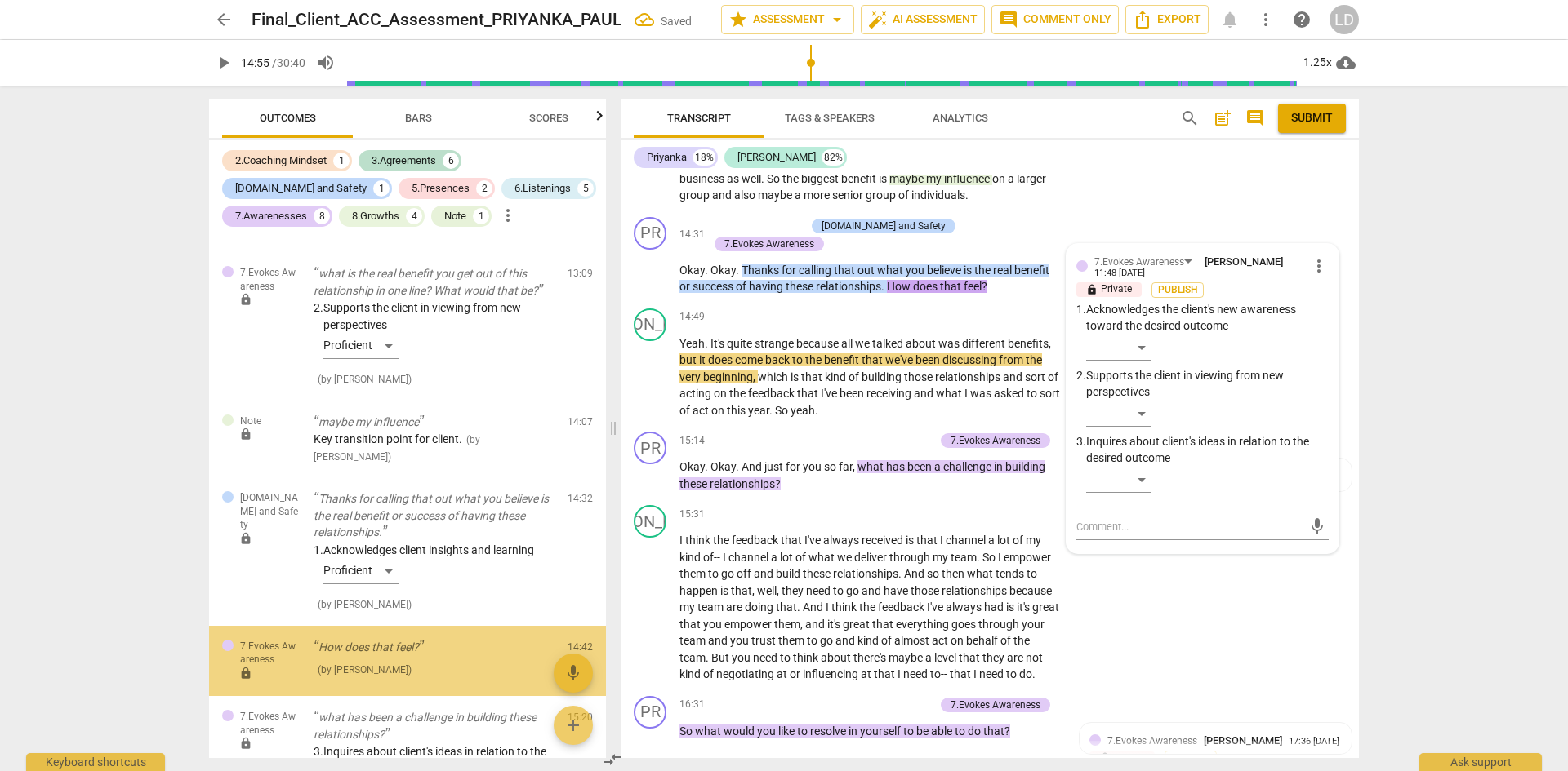
scroll to position [2787, 0]
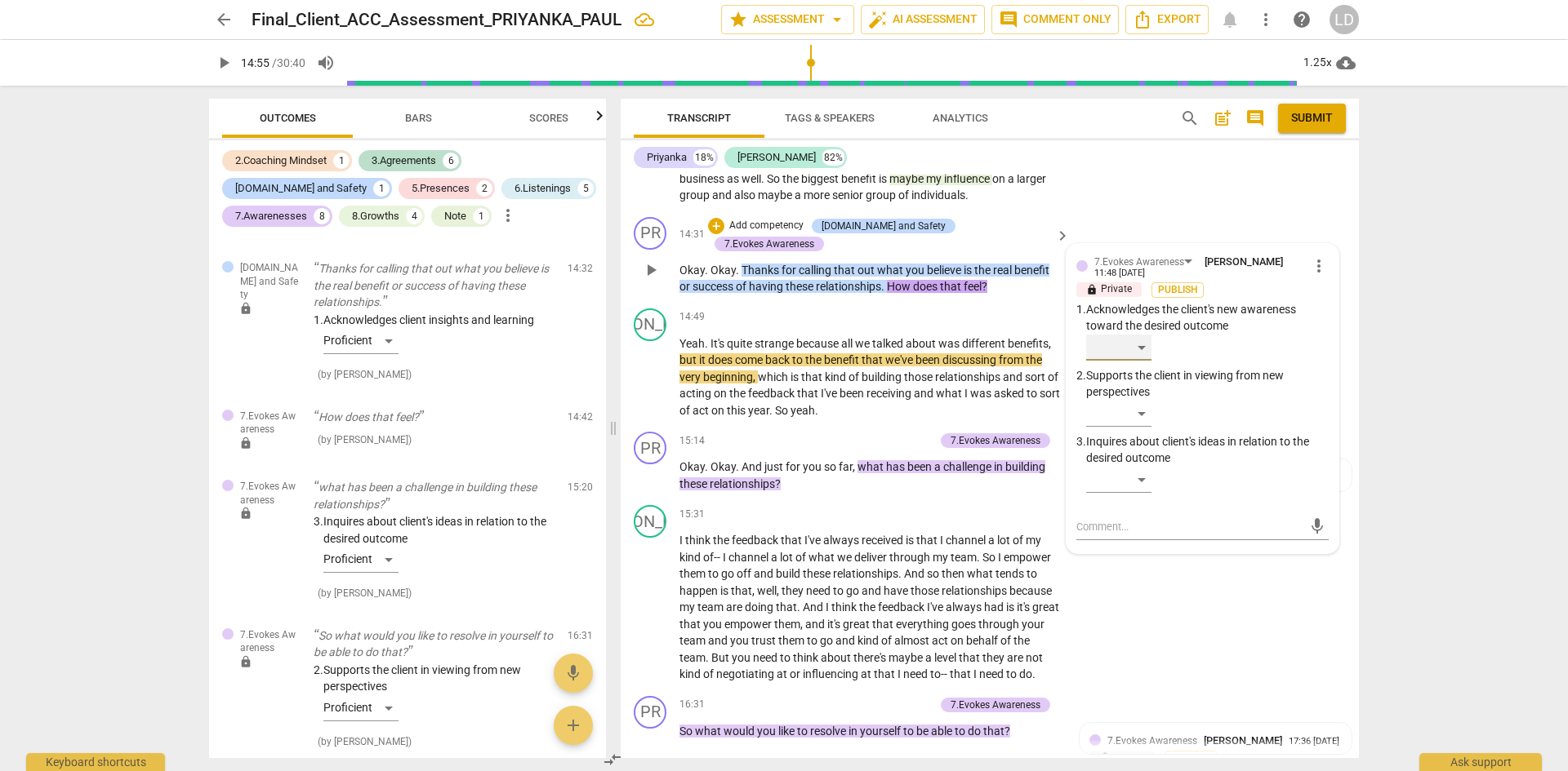
click at [1143, 361] on div "​" at bounding box center [1118, 348] width 65 height 26
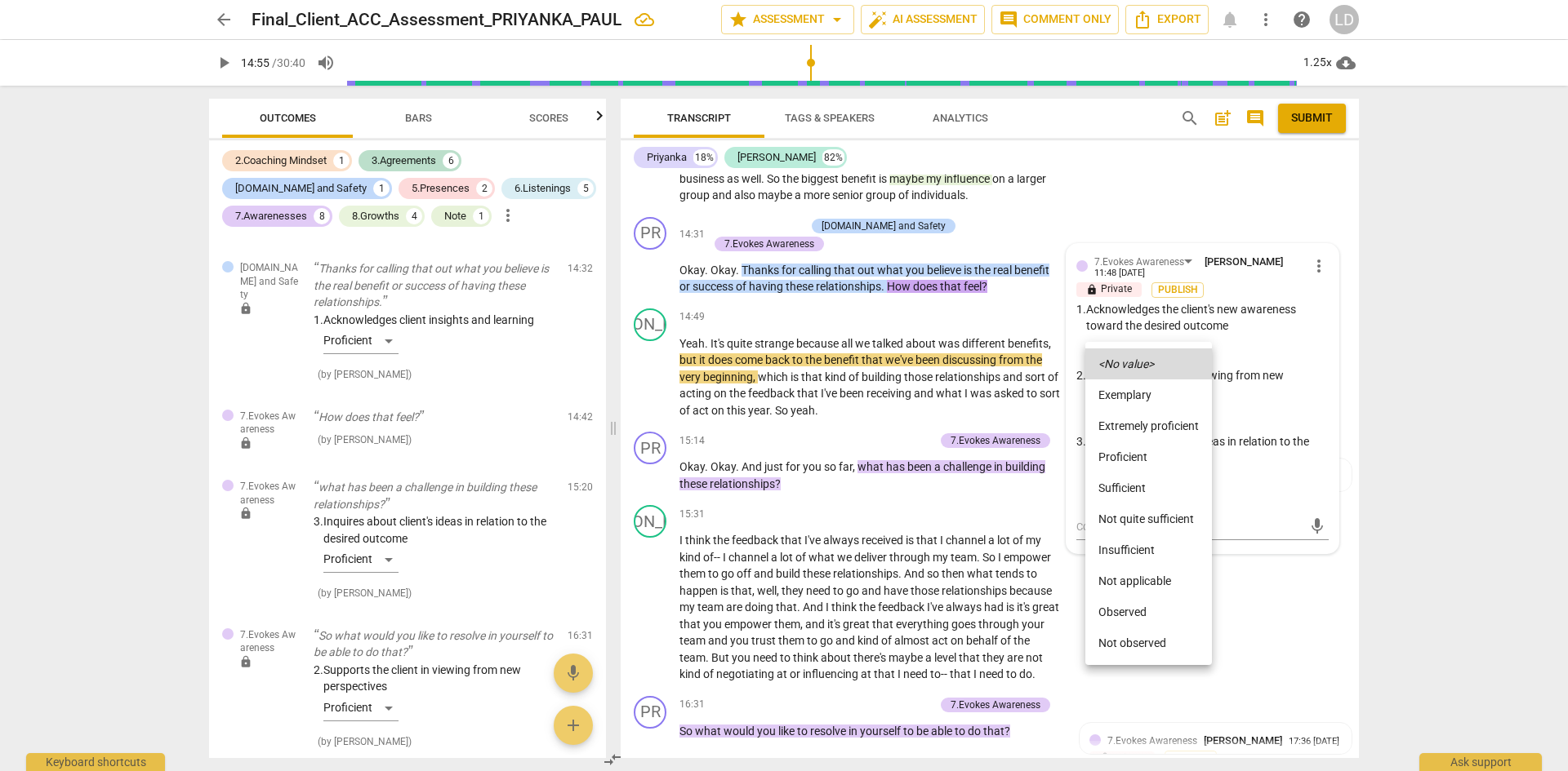
click at [1141, 450] on li "Proficient" at bounding box center [1148, 457] width 126 height 31
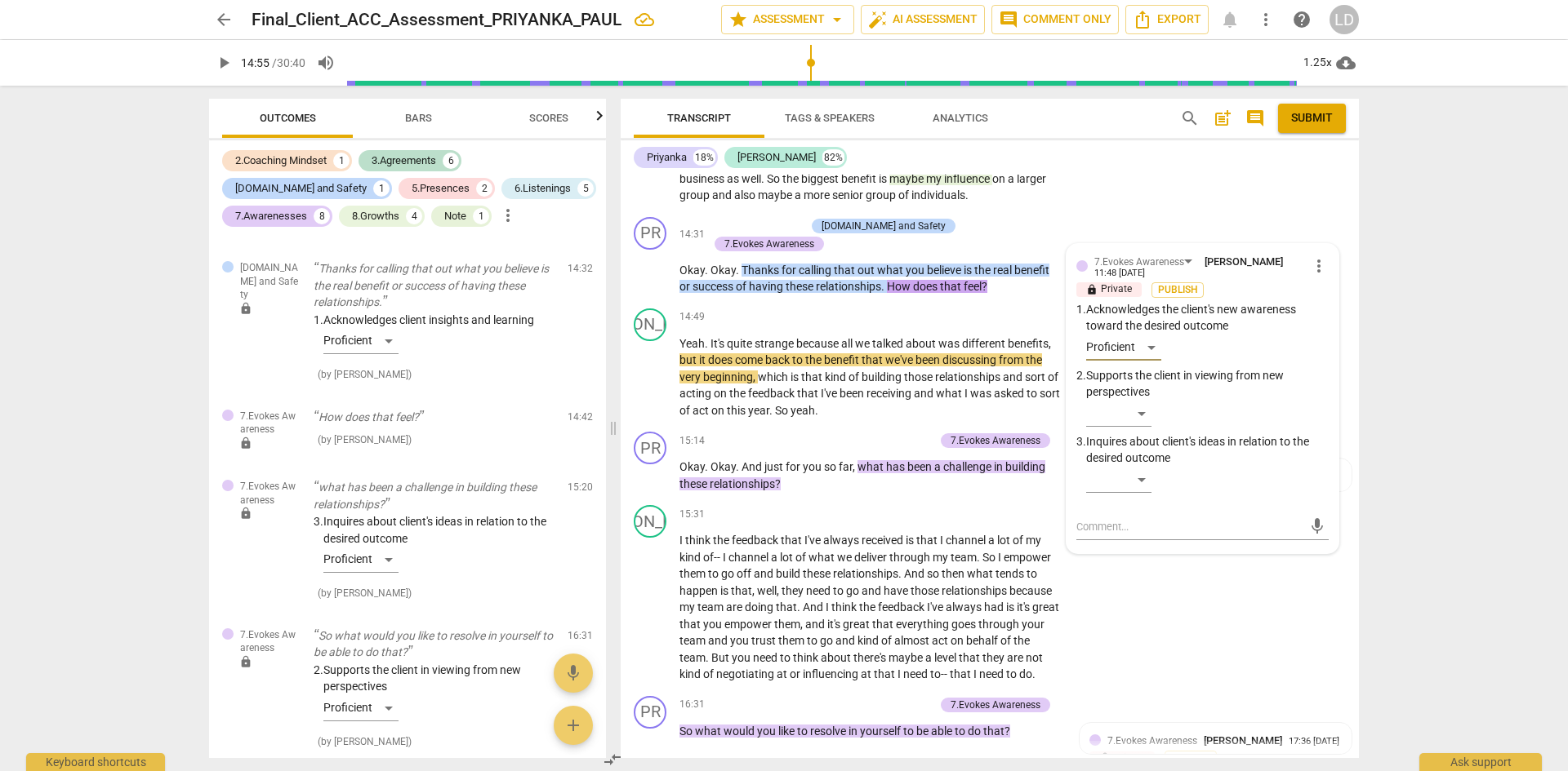
click at [1416, 388] on div "arrow_back Final_Client_ACC_Assessment_PRIYANKA_PAUL star Assessment arrow_drop…" at bounding box center [784, 385] width 1568 height 771
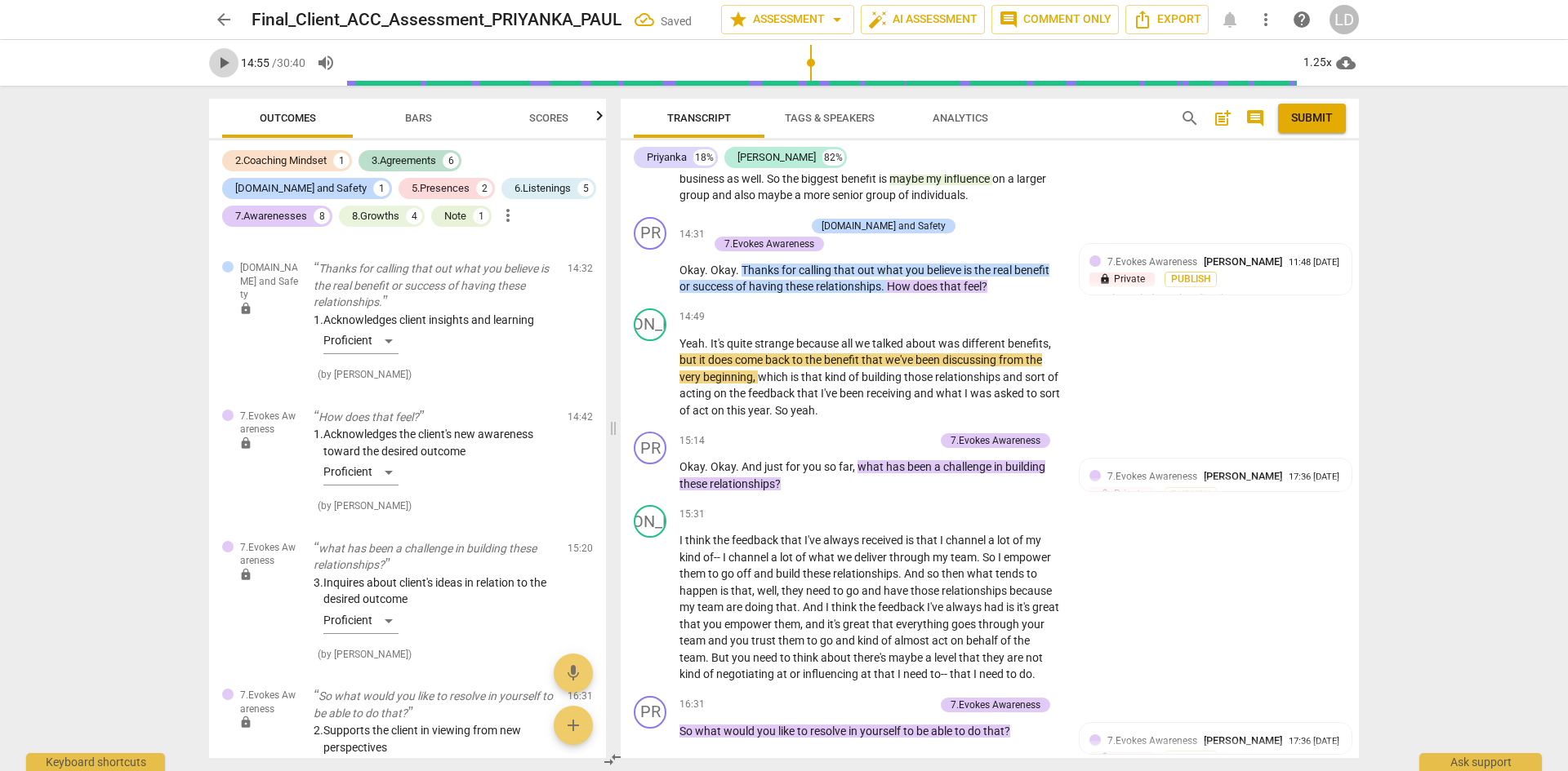
click at [227, 66] on span "play_arrow" at bounding box center [223, 63] width 19 height 19
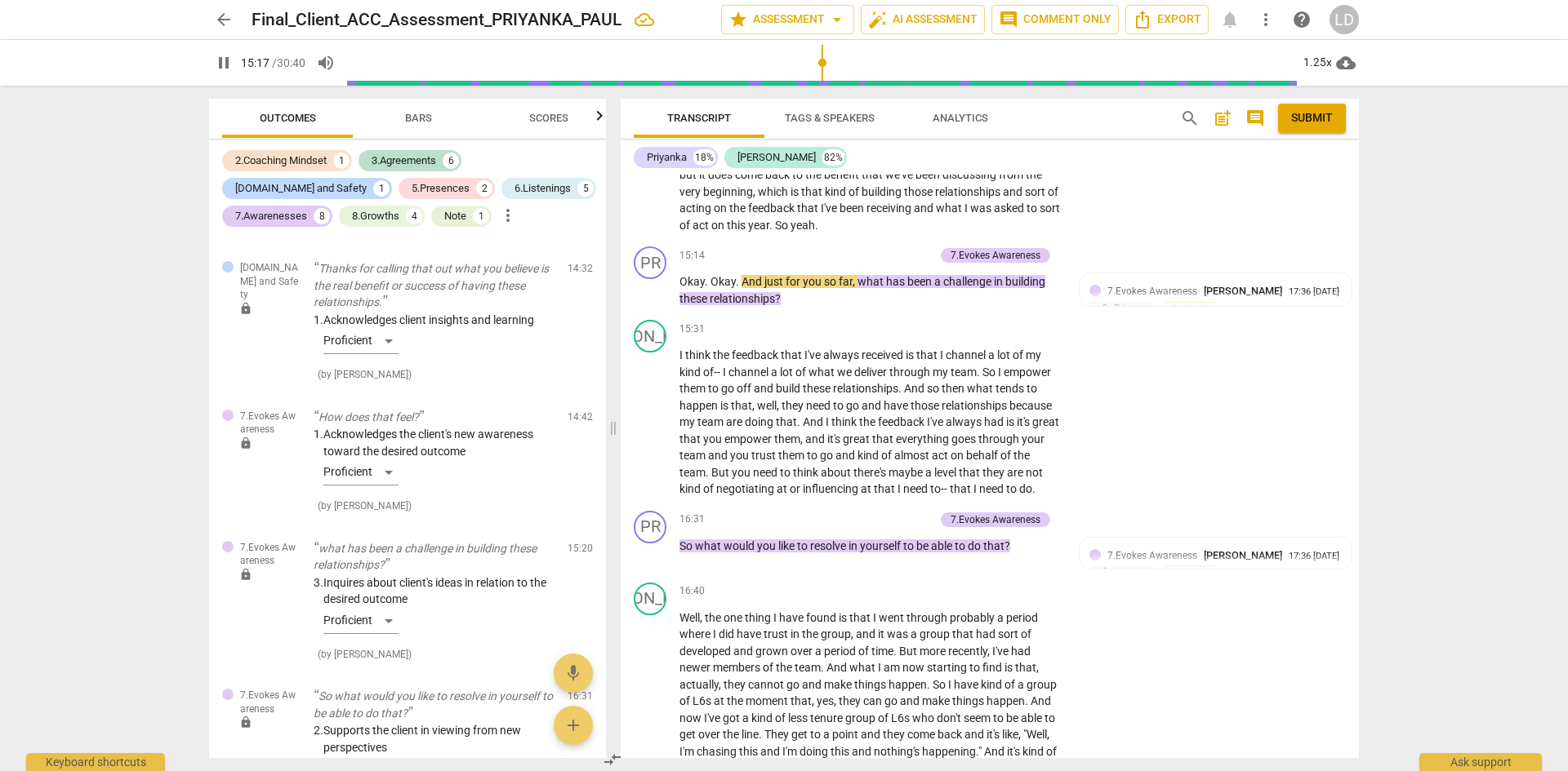
scroll to position [3868, 0]
drag, startPoint x: 783, startPoint y: 279, endPoint x: 853, endPoint y: 285, distance: 70.3
click at [853, 285] on p "Okay . Okay . And just for you so far , what has been a challenge in building t…" at bounding box center [871, 289] width 383 height 33
click at [845, 259] on div "+" at bounding box center [845, 254] width 17 height 17
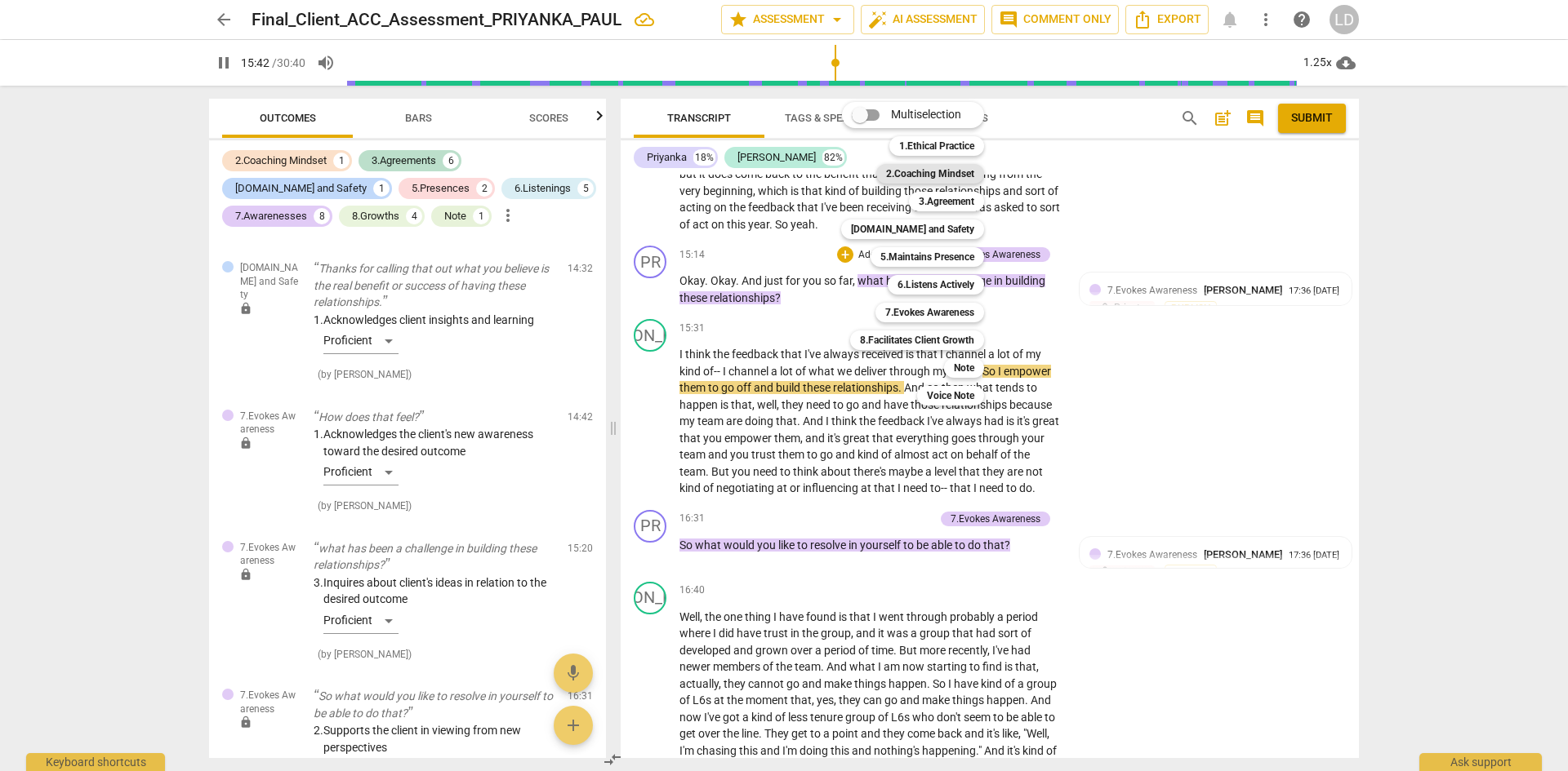
click at [915, 168] on b "2.Coaching Mindset" at bounding box center [930, 173] width 88 height 19
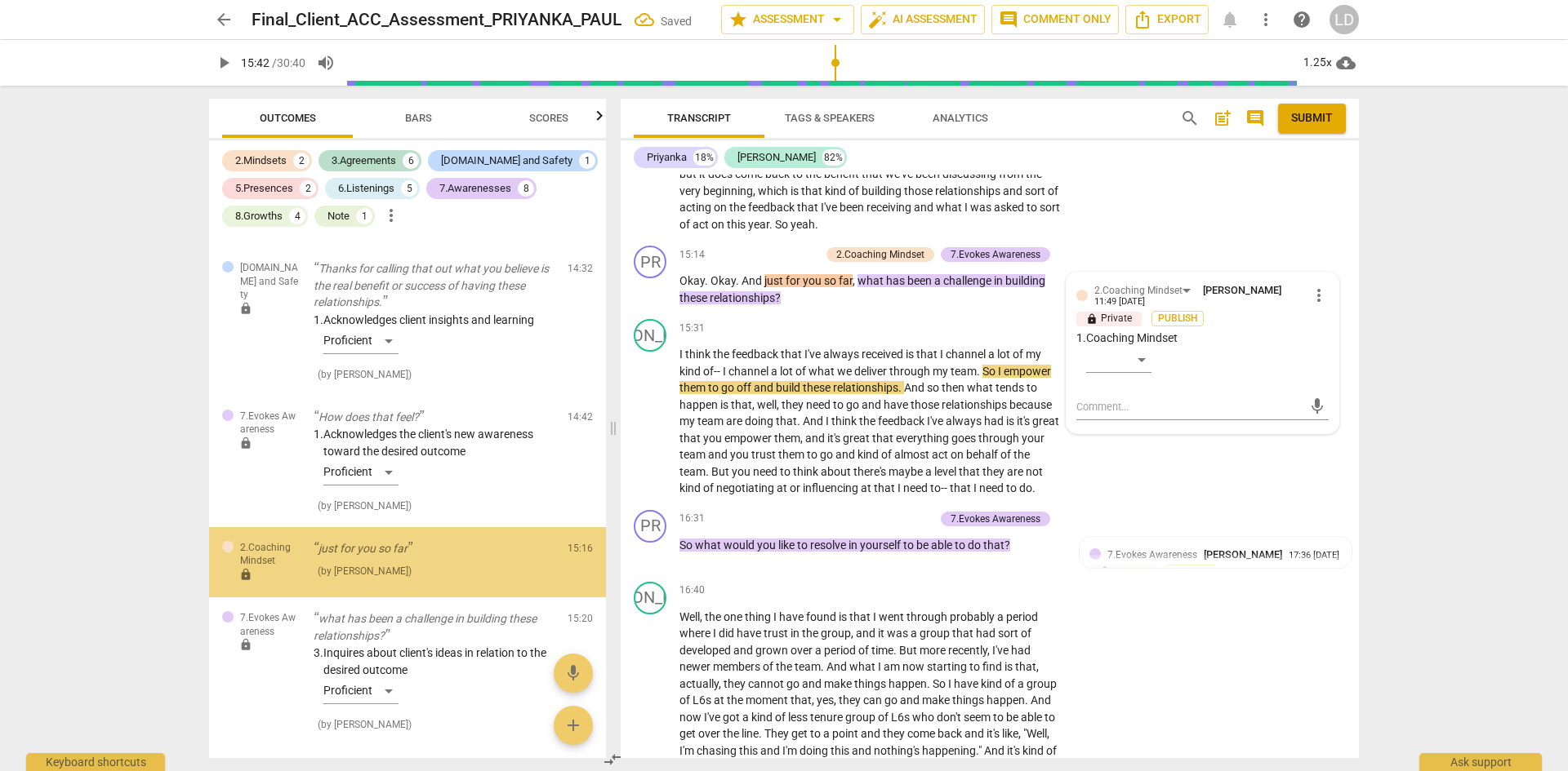
scroll to position [2918, 0]
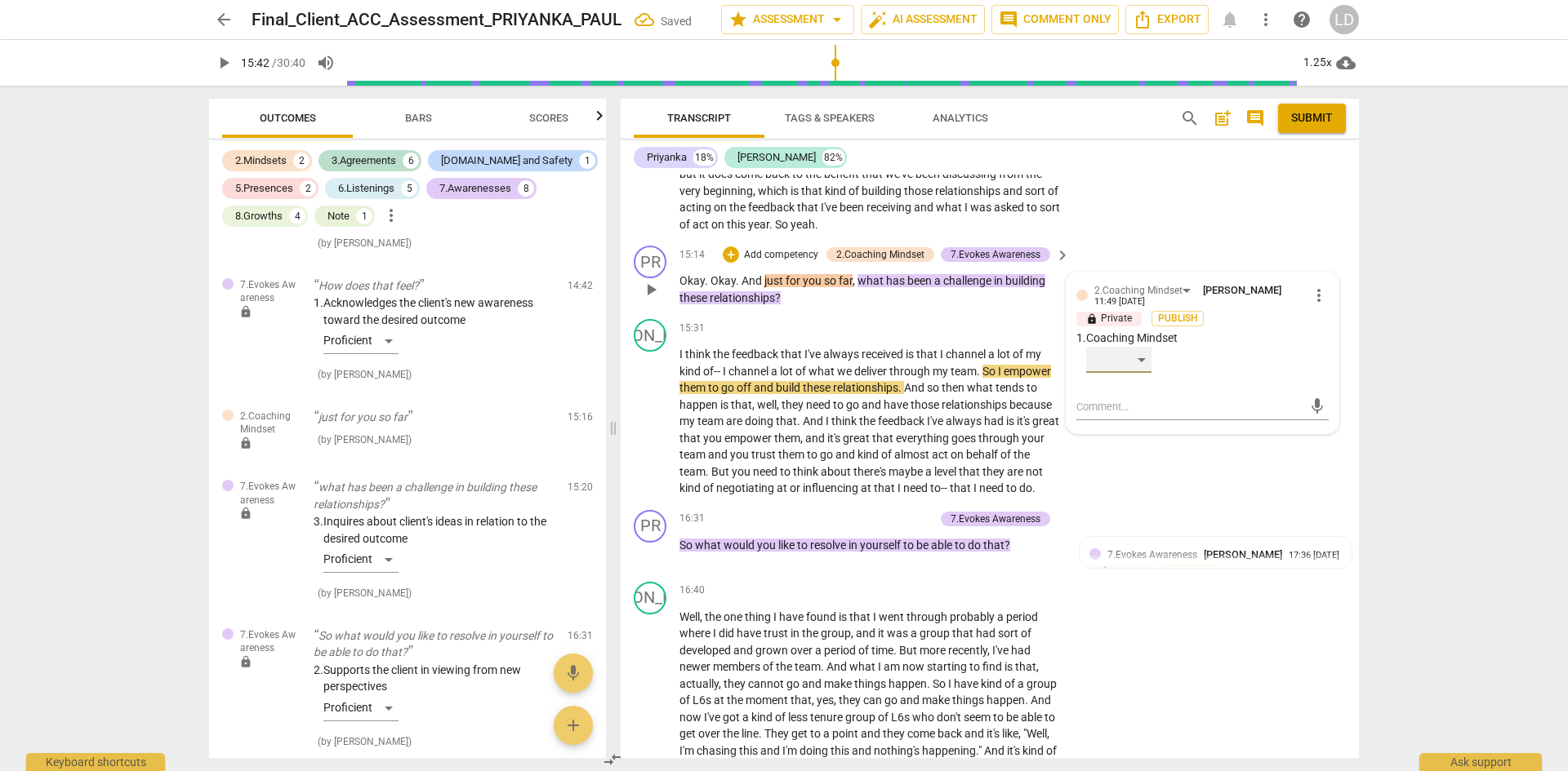
click at [1138, 362] on div "​" at bounding box center [1118, 360] width 65 height 26
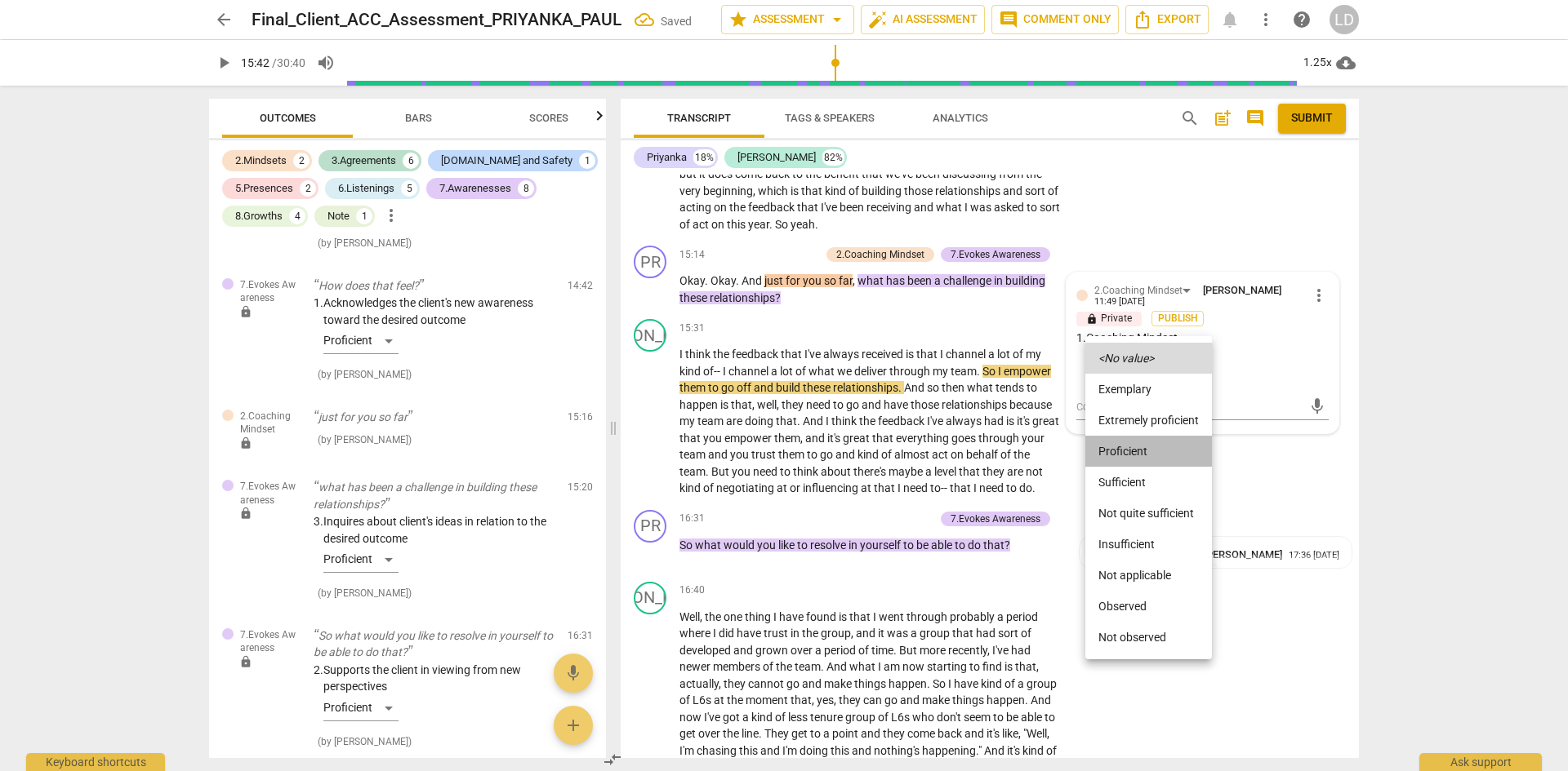
click at [1136, 448] on li "Proficient" at bounding box center [1148, 451] width 126 height 31
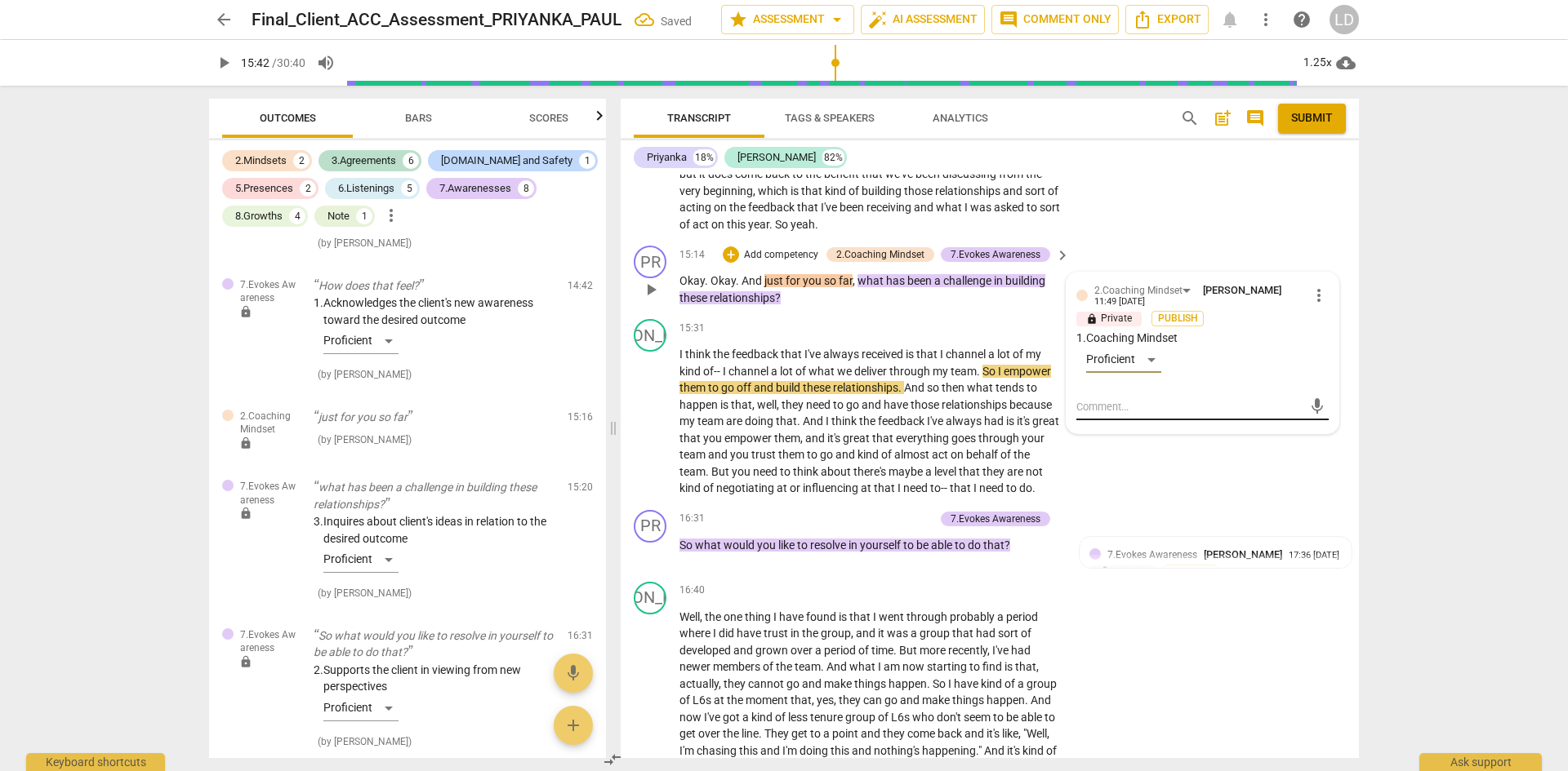
click at [1143, 401] on textarea at bounding box center [1190, 407] width 227 height 16
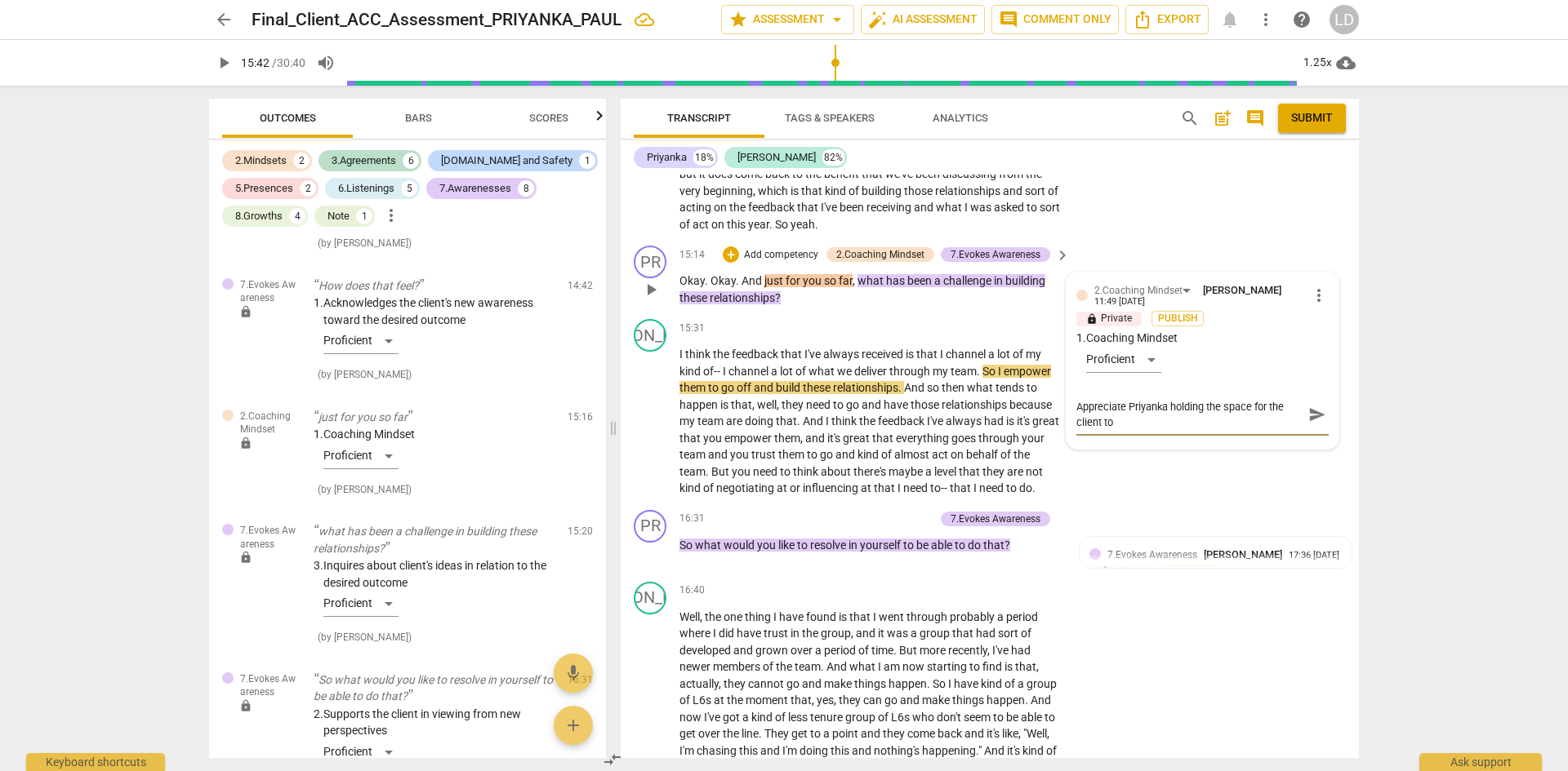
scroll to position [0, 0]
click at [1313, 416] on span "send" at bounding box center [1317, 415] width 18 height 18
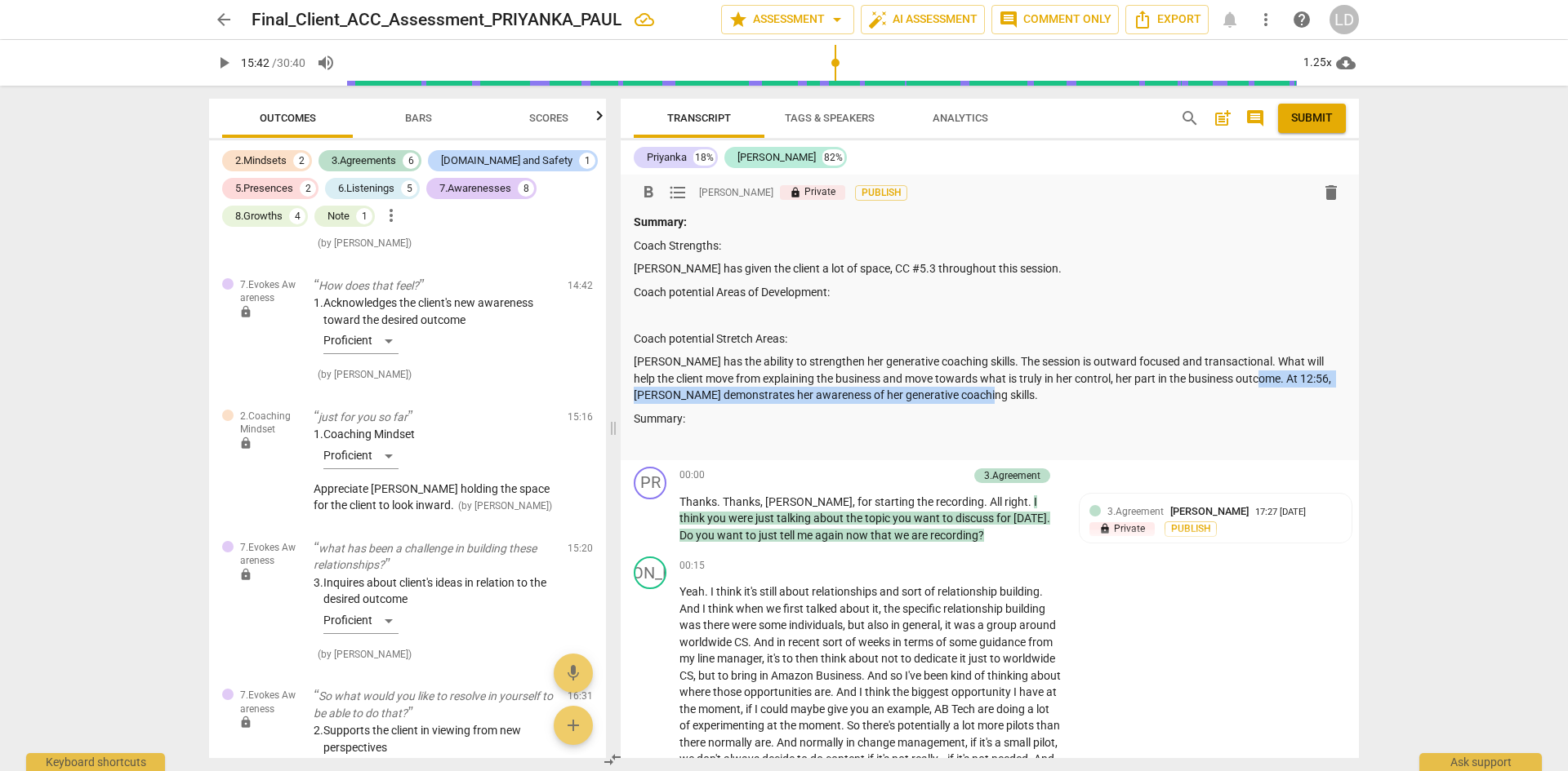
drag, startPoint x: 1248, startPoint y: 380, endPoint x: 1260, endPoint y: 391, distance: 16.3
click at [1260, 391] on p "[PERSON_NAME] has the ability to strengthen her generative coaching skills. The…" at bounding box center [989, 379] width 712 height 51
copy p "At 12:56, [PERSON_NAME] demonstrates her awareness of her generative coaching s…"
click at [976, 358] on p "[PERSON_NAME] has the ability to strengthen her generative coaching skills. The…" at bounding box center [989, 379] width 712 height 51
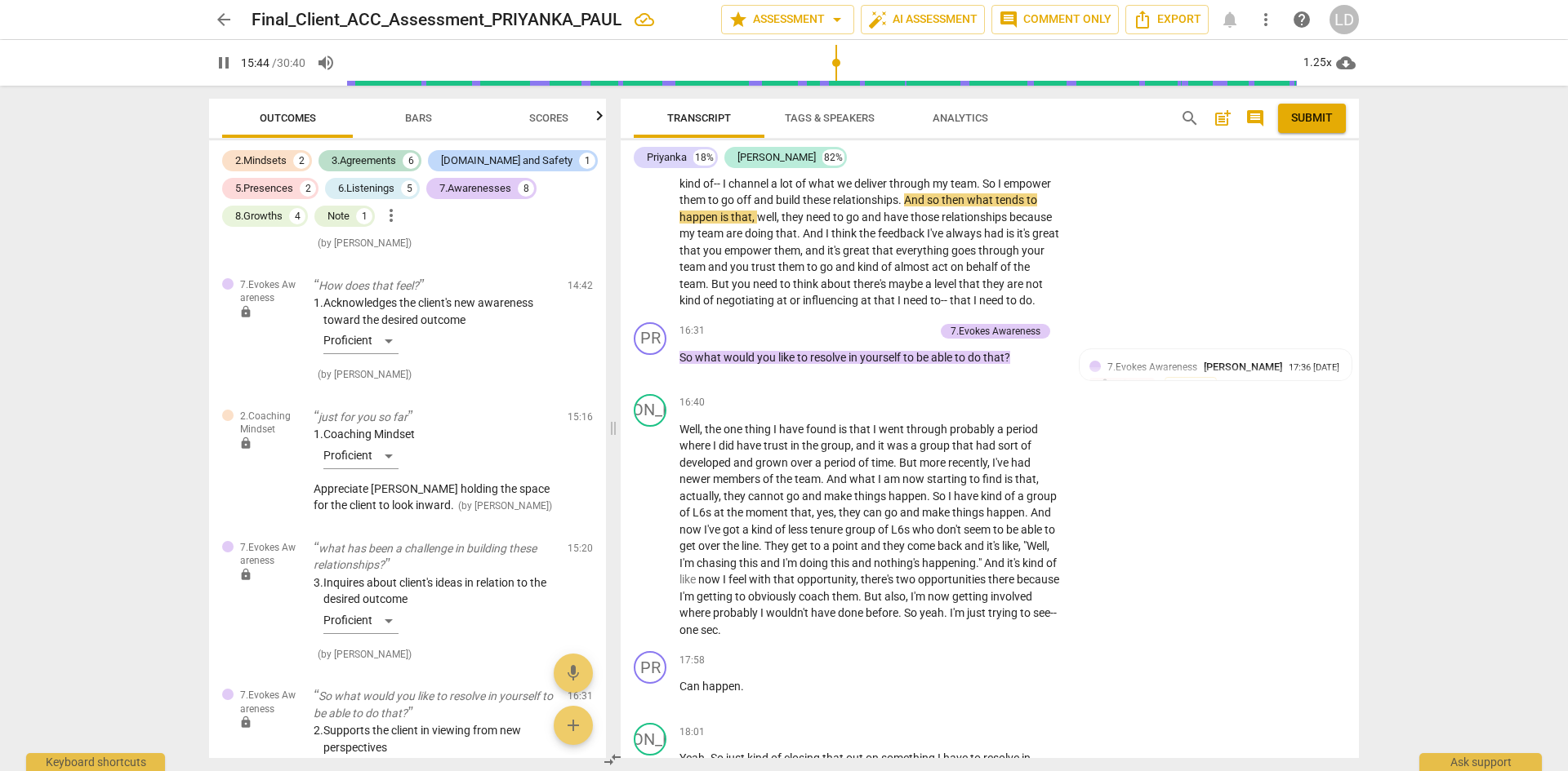
click at [226, 69] on span "pause" at bounding box center [223, 63] width 19 height 19
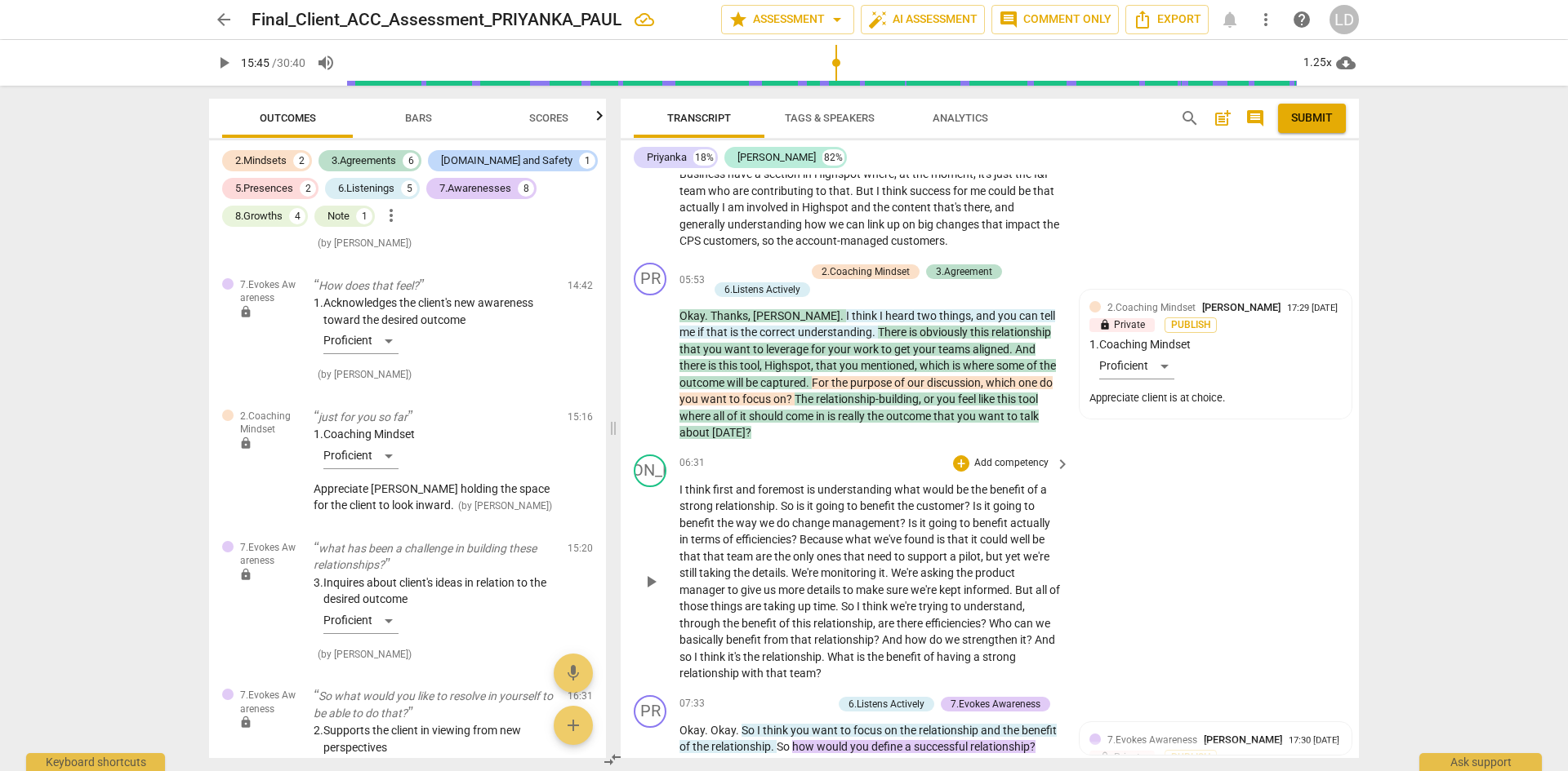
scroll to position [0, 0]
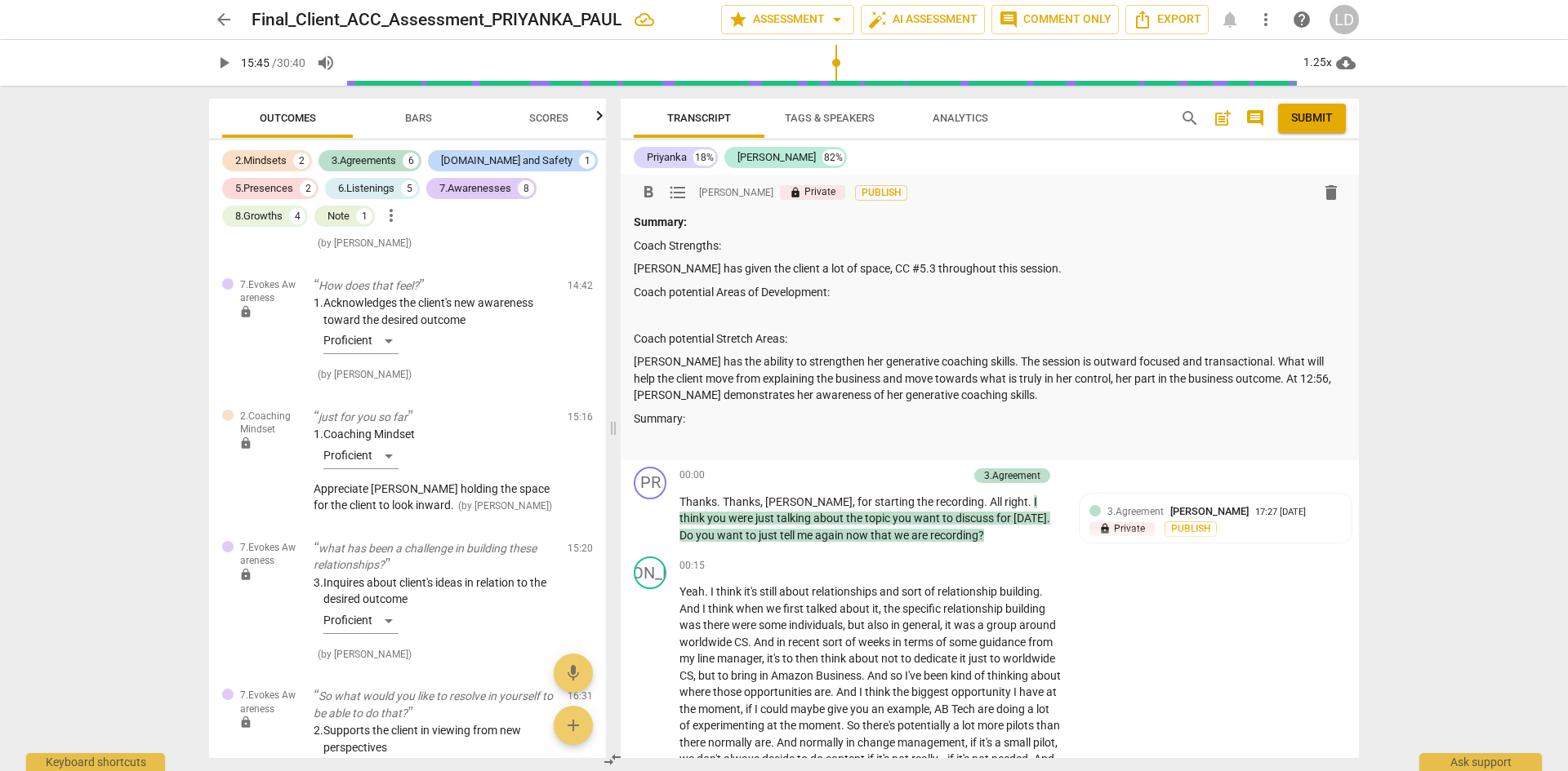
click at [977, 359] on p "[PERSON_NAME] has the ability to strengthen her generative coaching skills. The…" at bounding box center [989, 379] width 712 height 51
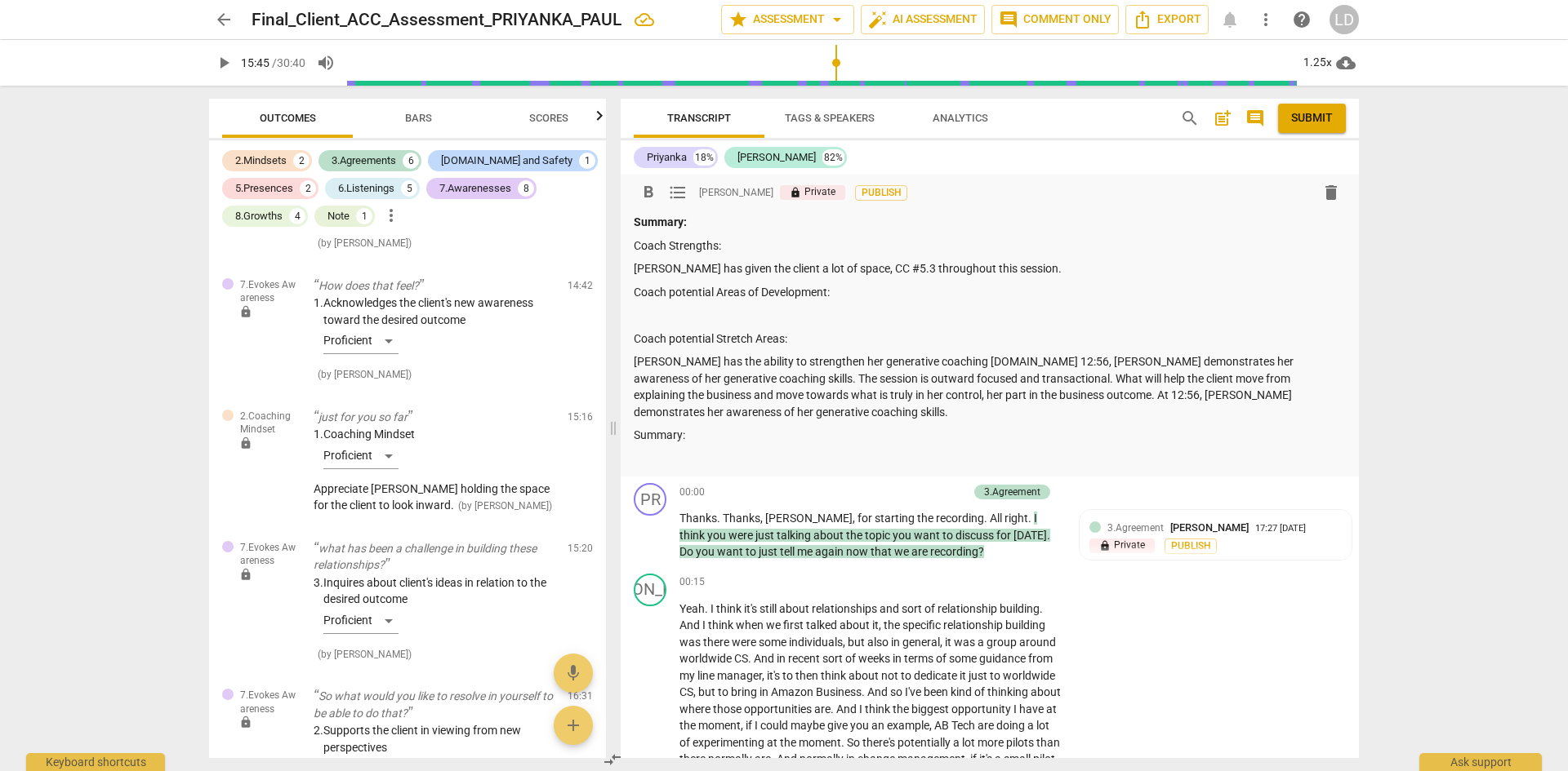
click at [979, 359] on p "[PERSON_NAME] has the ability to strengthen her generative coaching [DOMAIN_NAM…" at bounding box center [989, 387] width 712 height 67
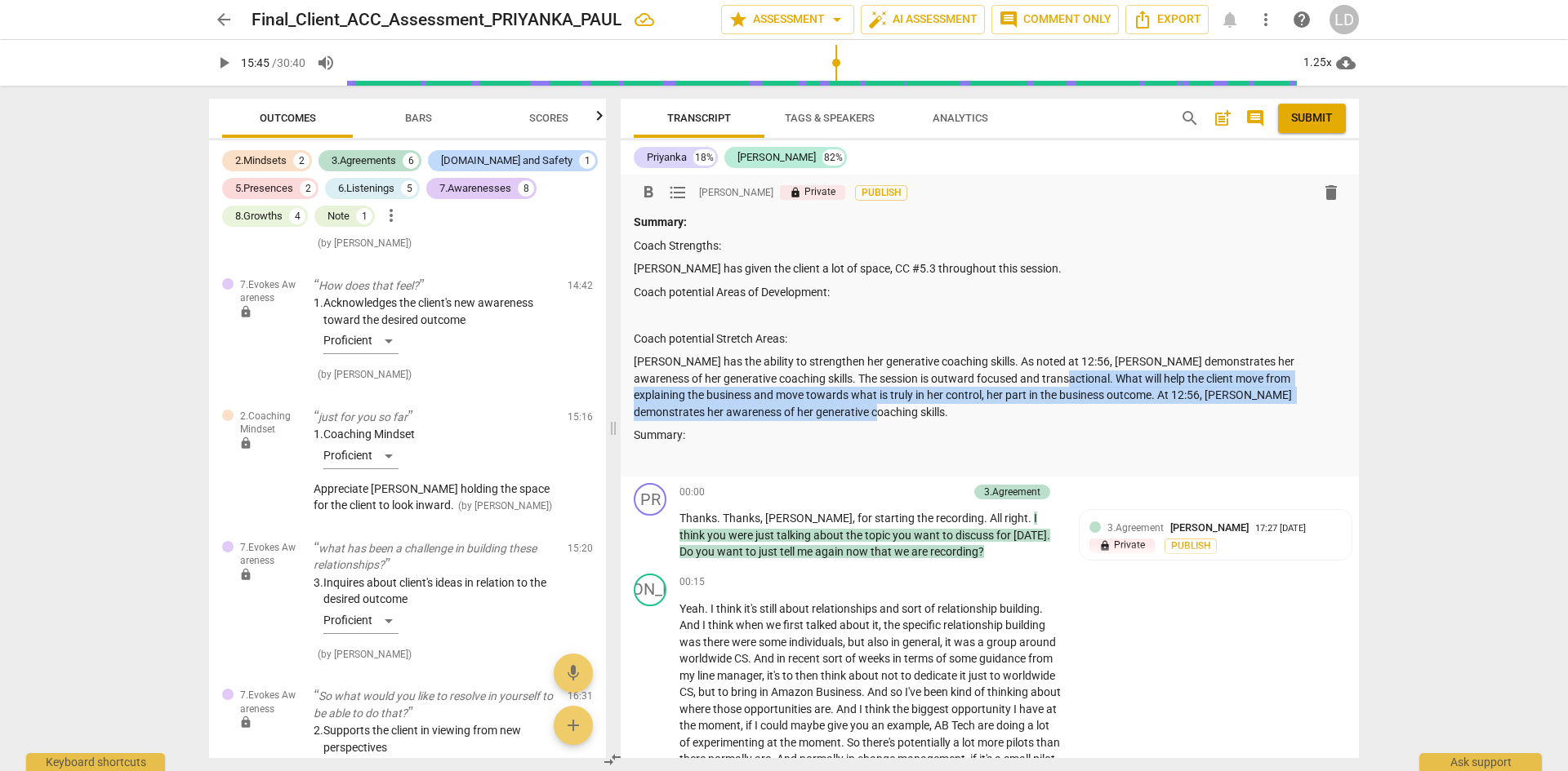
drag, startPoint x: 1028, startPoint y: 380, endPoint x: 1038, endPoint y: 411, distance: 32.6
click at [1038, 411] on p "[PERSON_NAME] has the ability to strengthen her generative coaching skills. As …" at bounding box center [989, 387] width 712 height 67
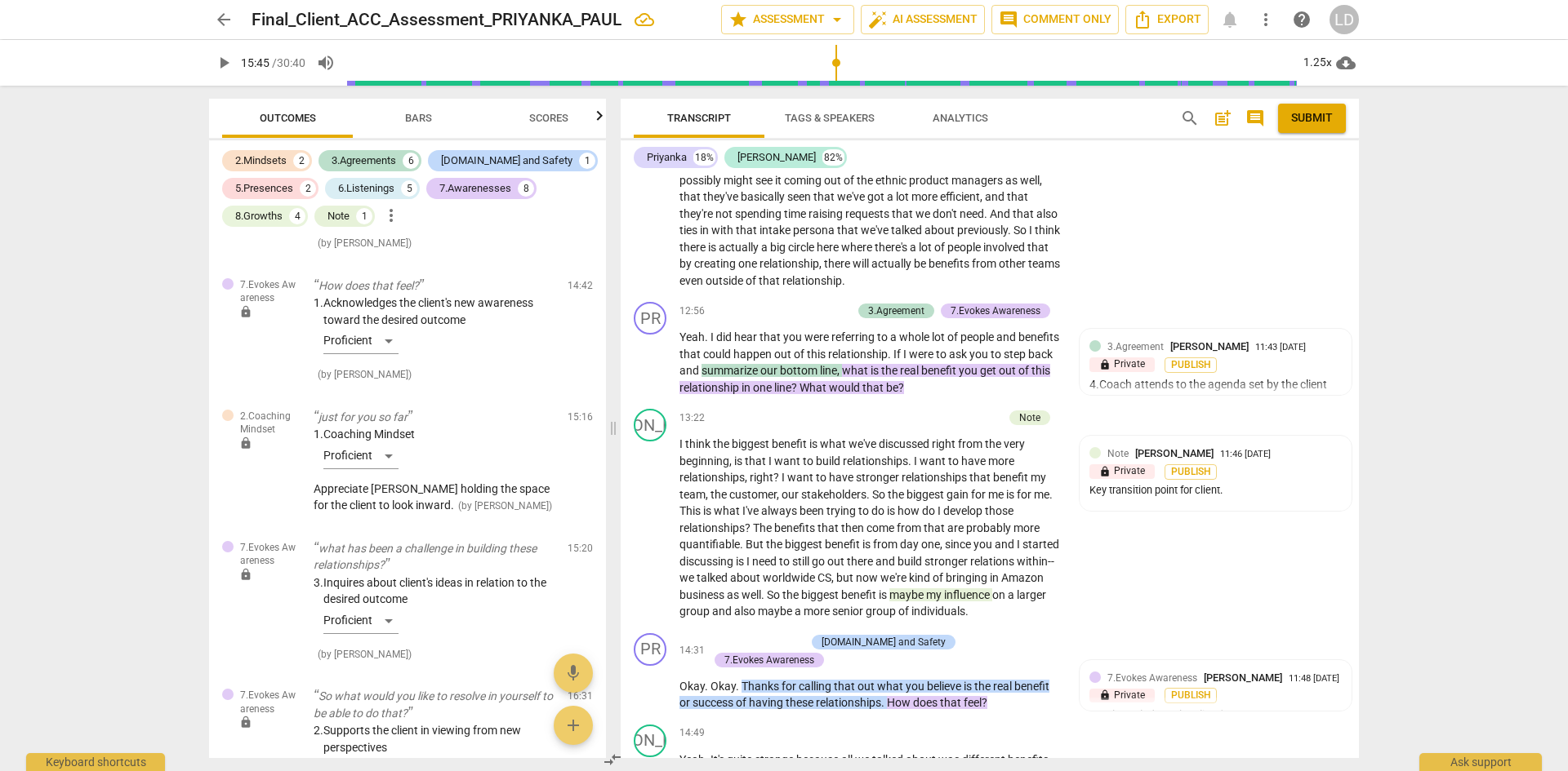
scroll to position [3674, 0]
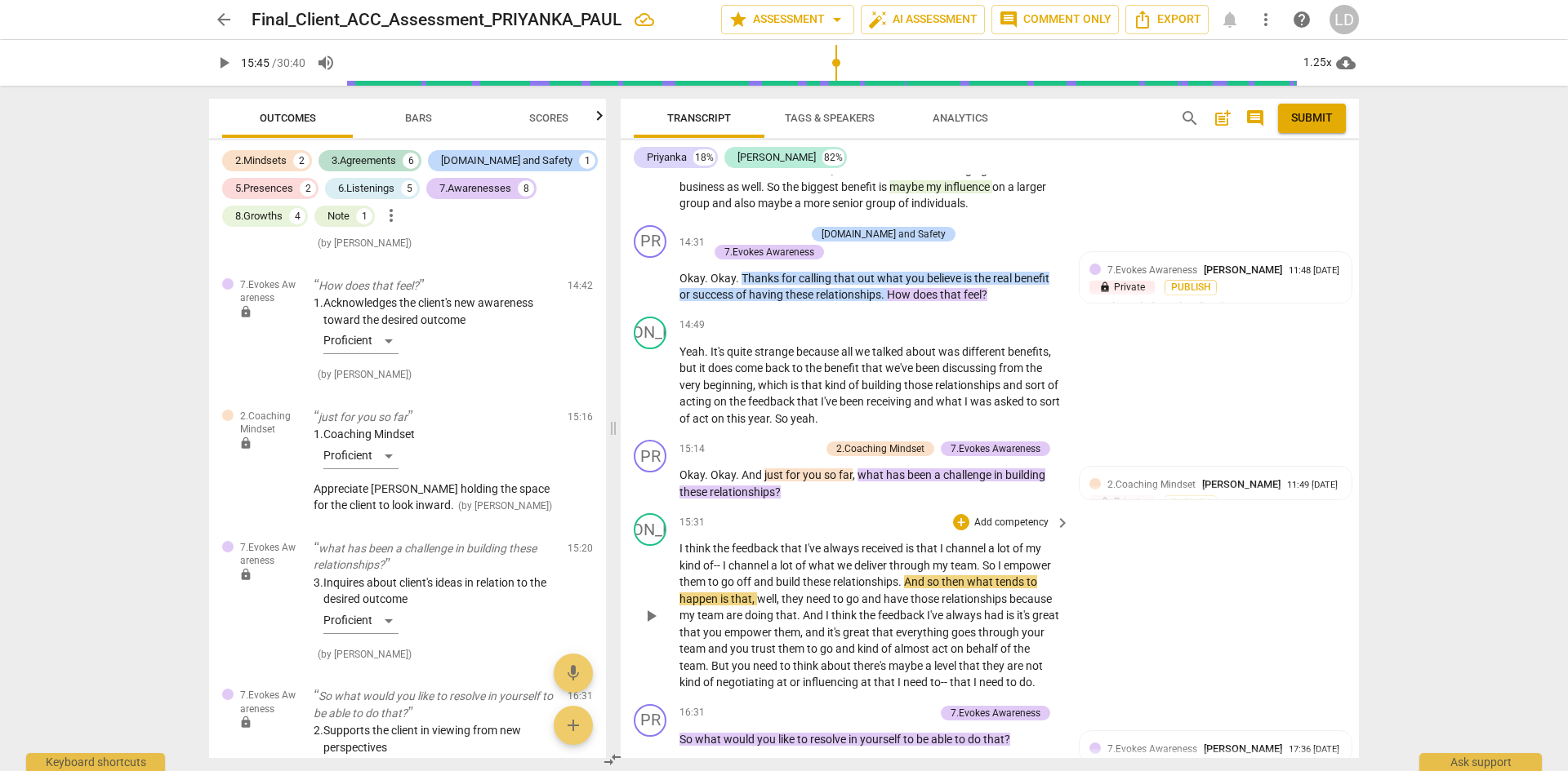
click at [681, 543] on span "I" at bounding box center [682, 548] width 6 height 13
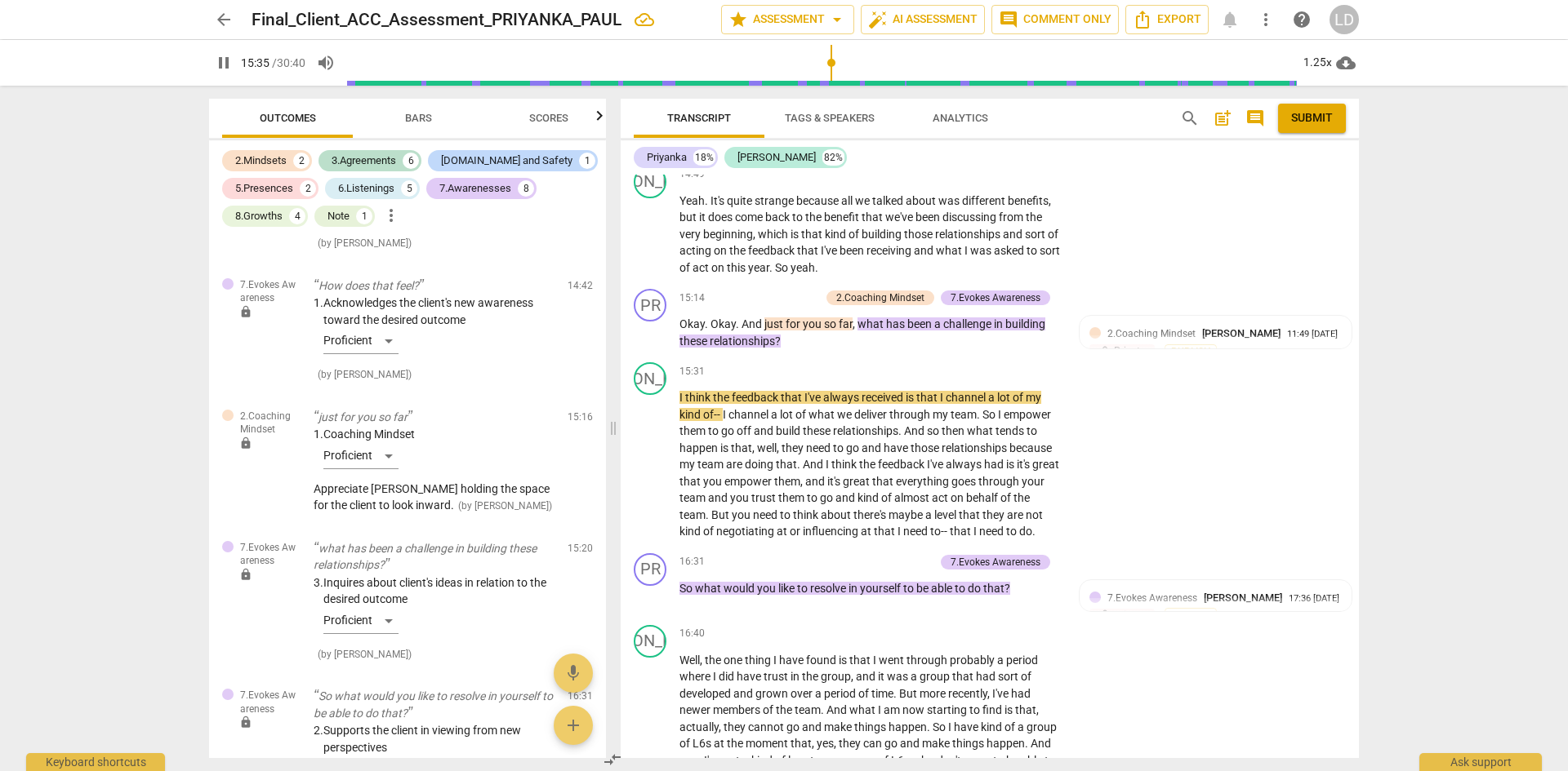
scroll to position [3834, 0]
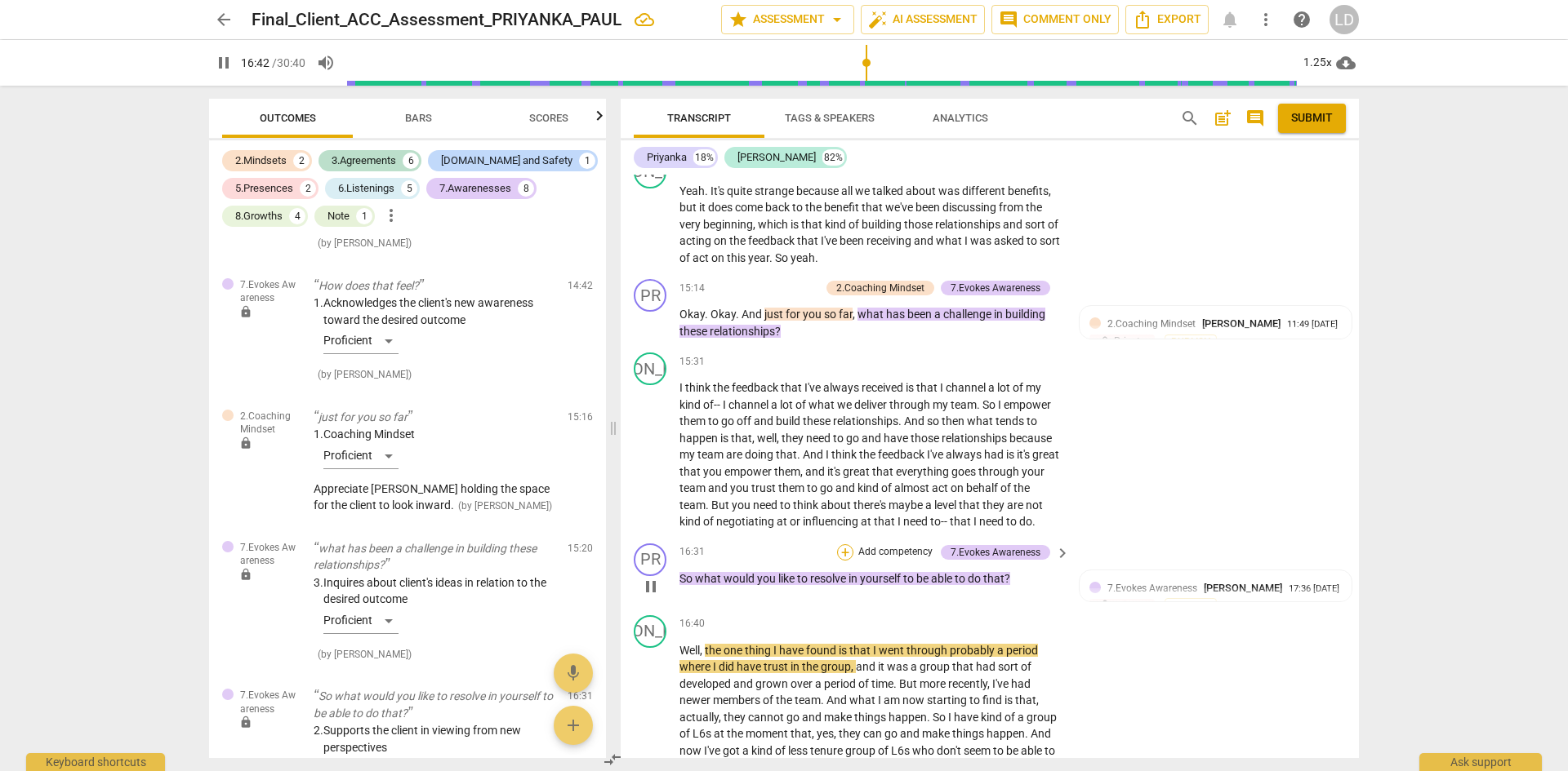
click at [838, 551] on div "+" at bounding box center [845, 552] width 17 height 17
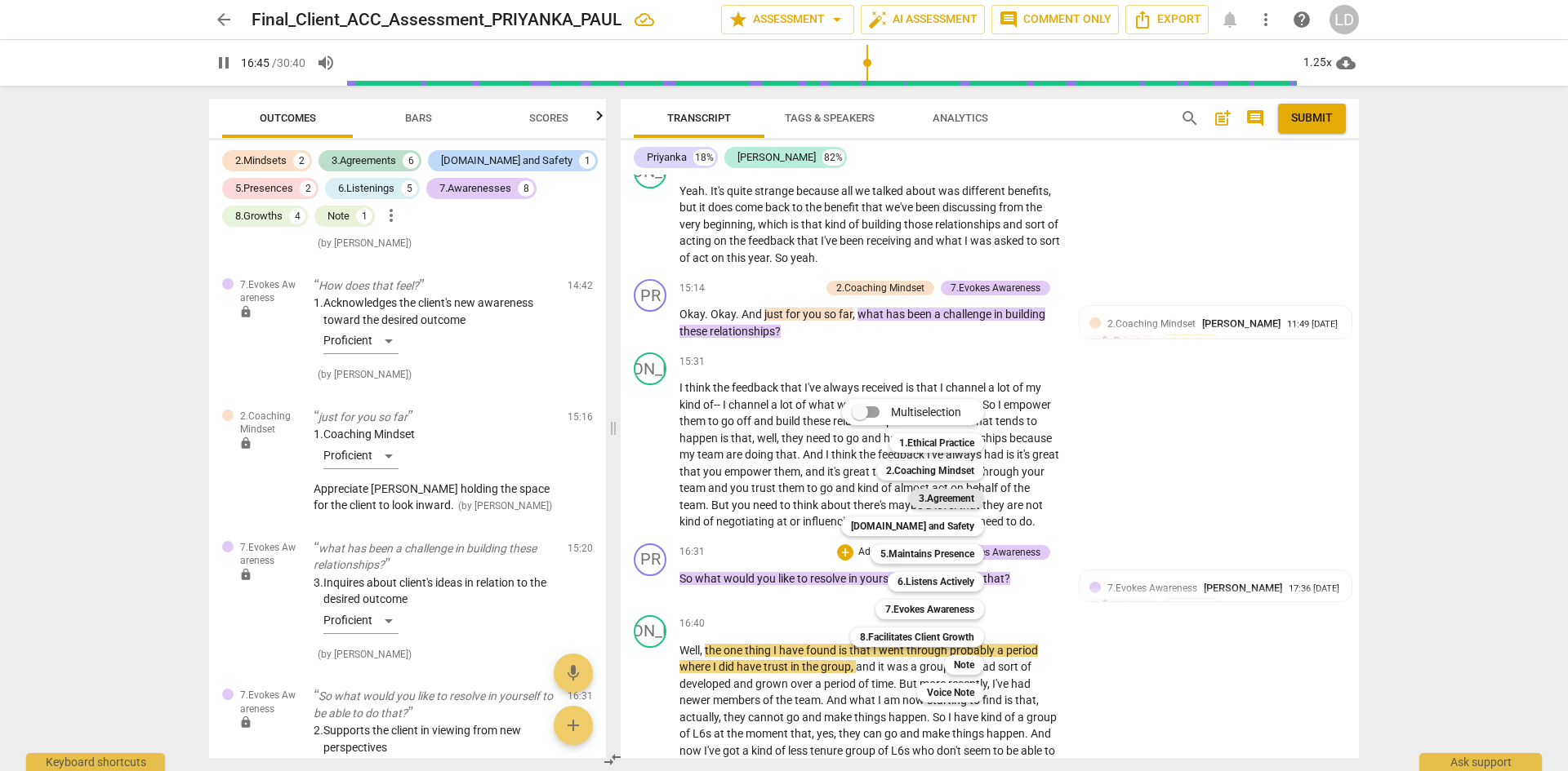
click at [952, 500] on b "3.Agreement" at bounding box center [947, 498] width 56 height 19
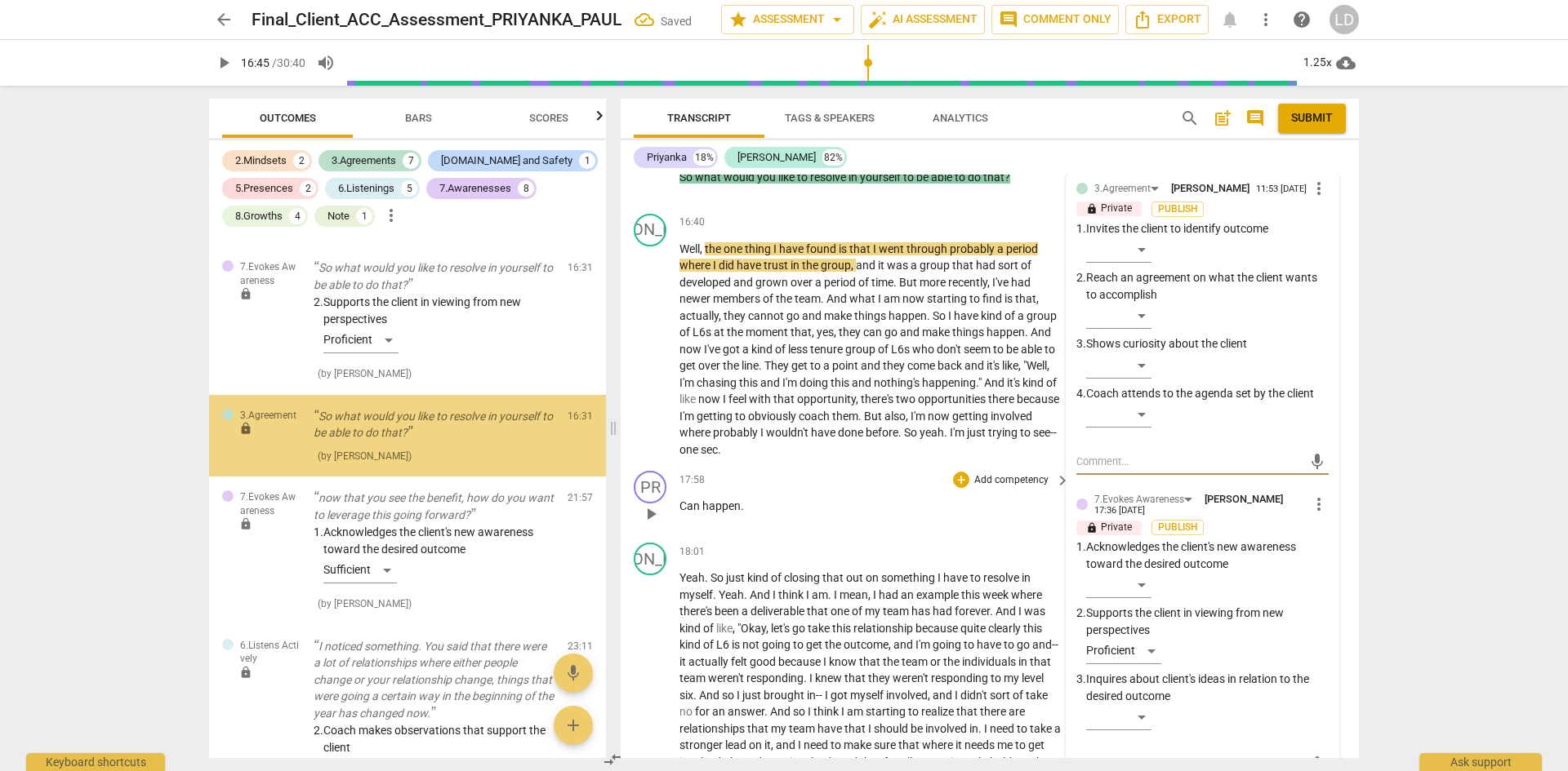
scroll to position [3351, 0]
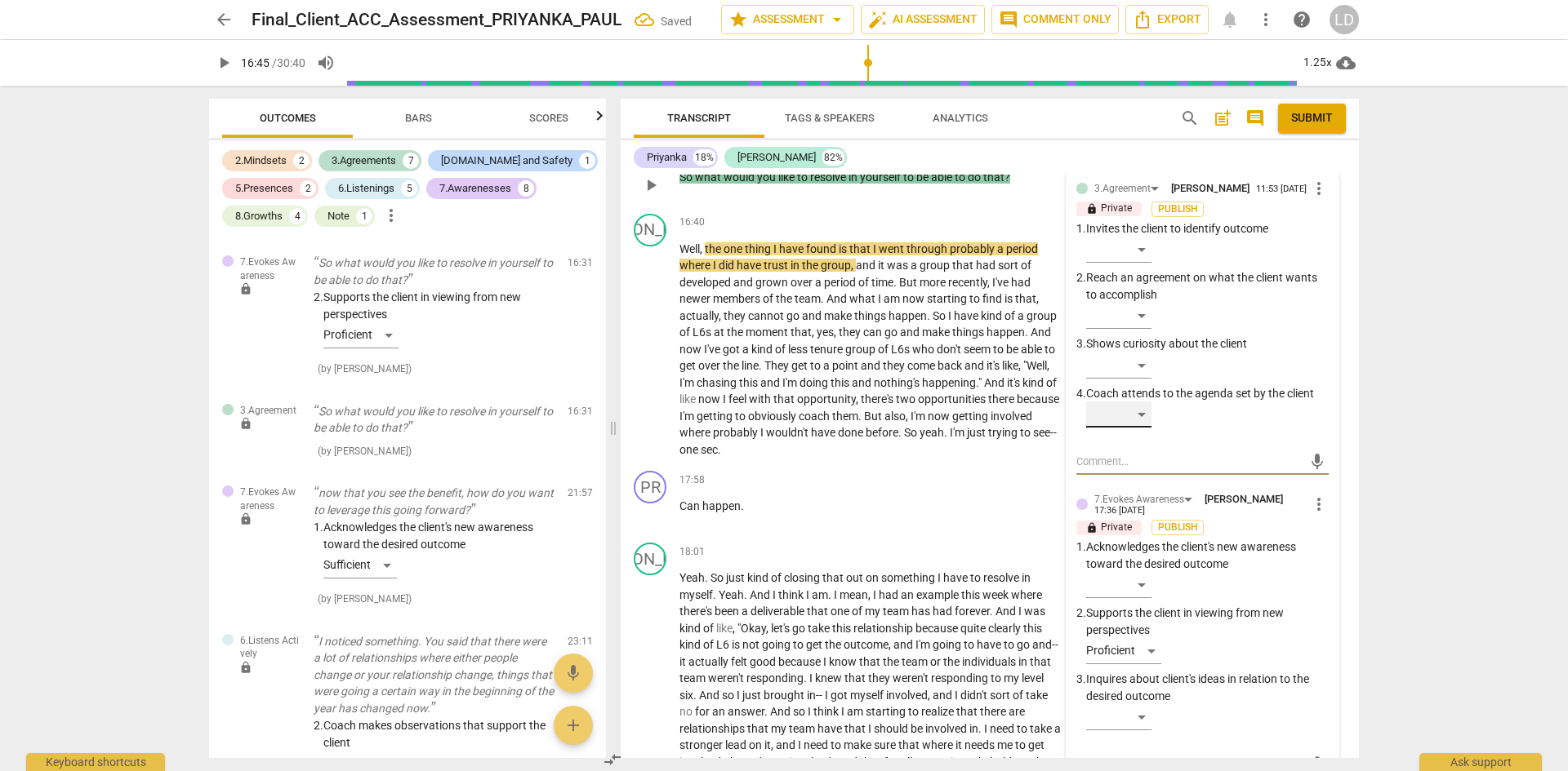
click at [1141, 425] on div "​" at bounding box center [1118, 415] width 65 height 26
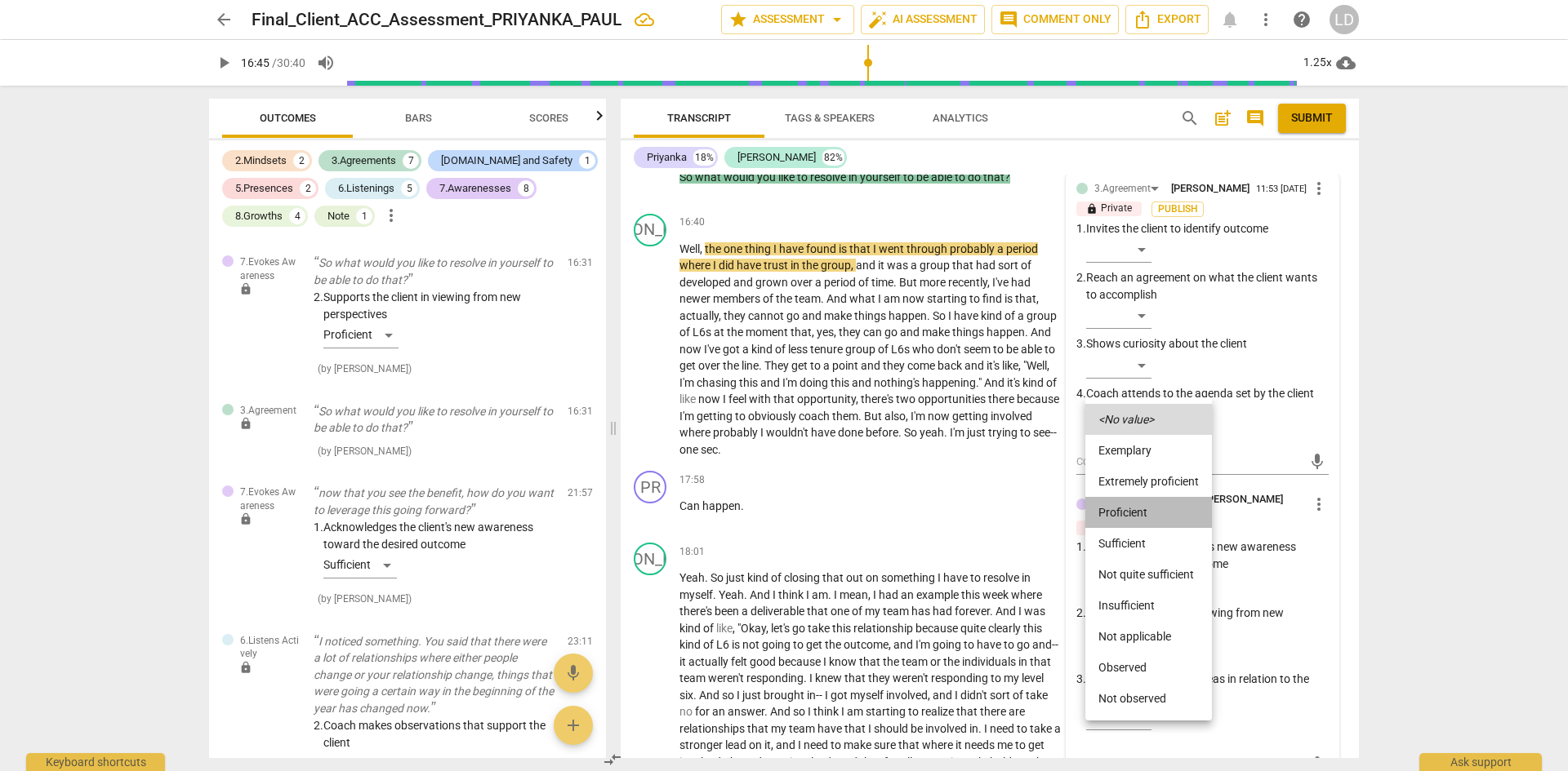
click at [1158, 513] on li "Proficient" at bounding box center [1148, 513] width 126 height 31
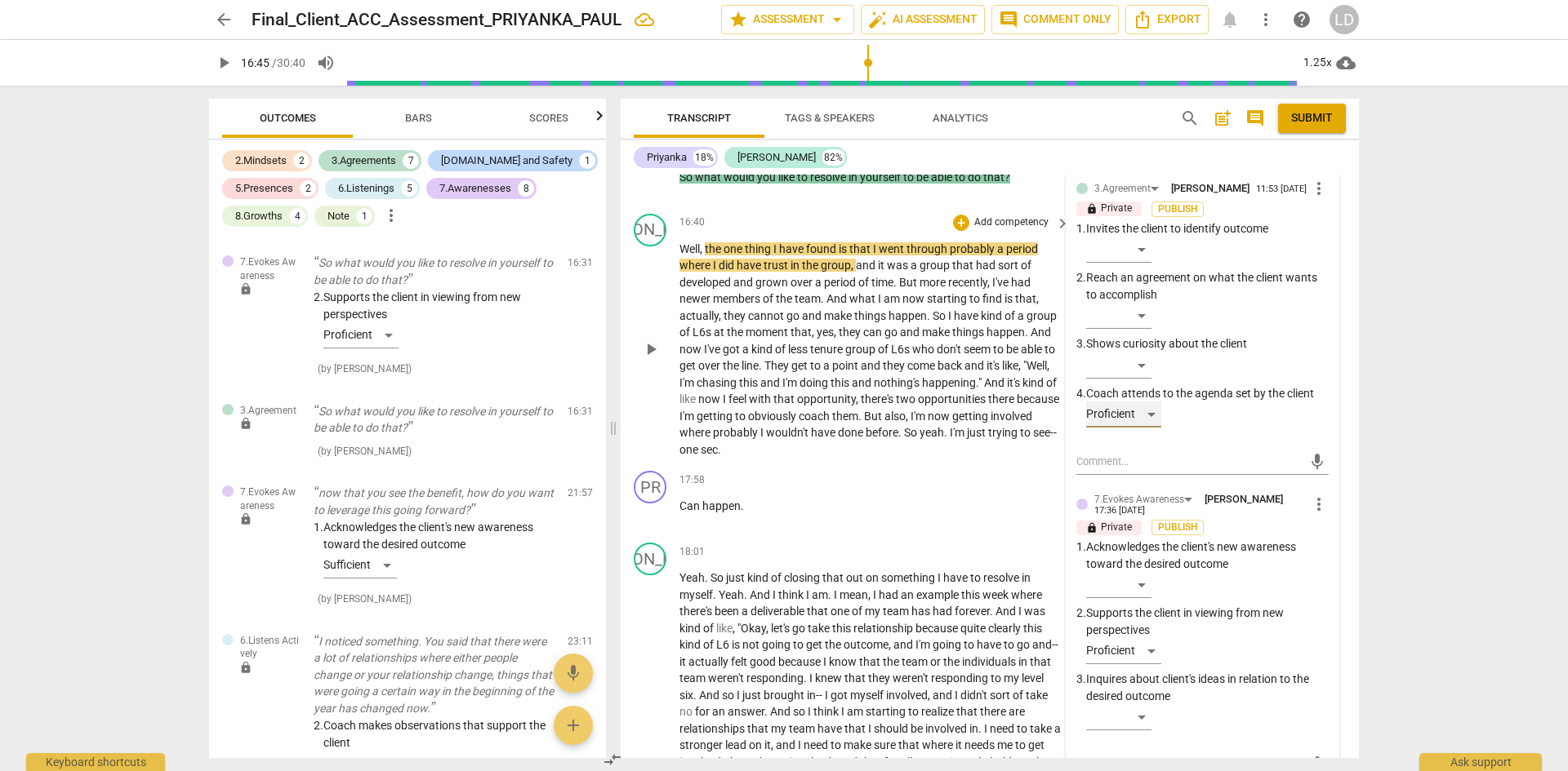
scroll to position [3828, 0]
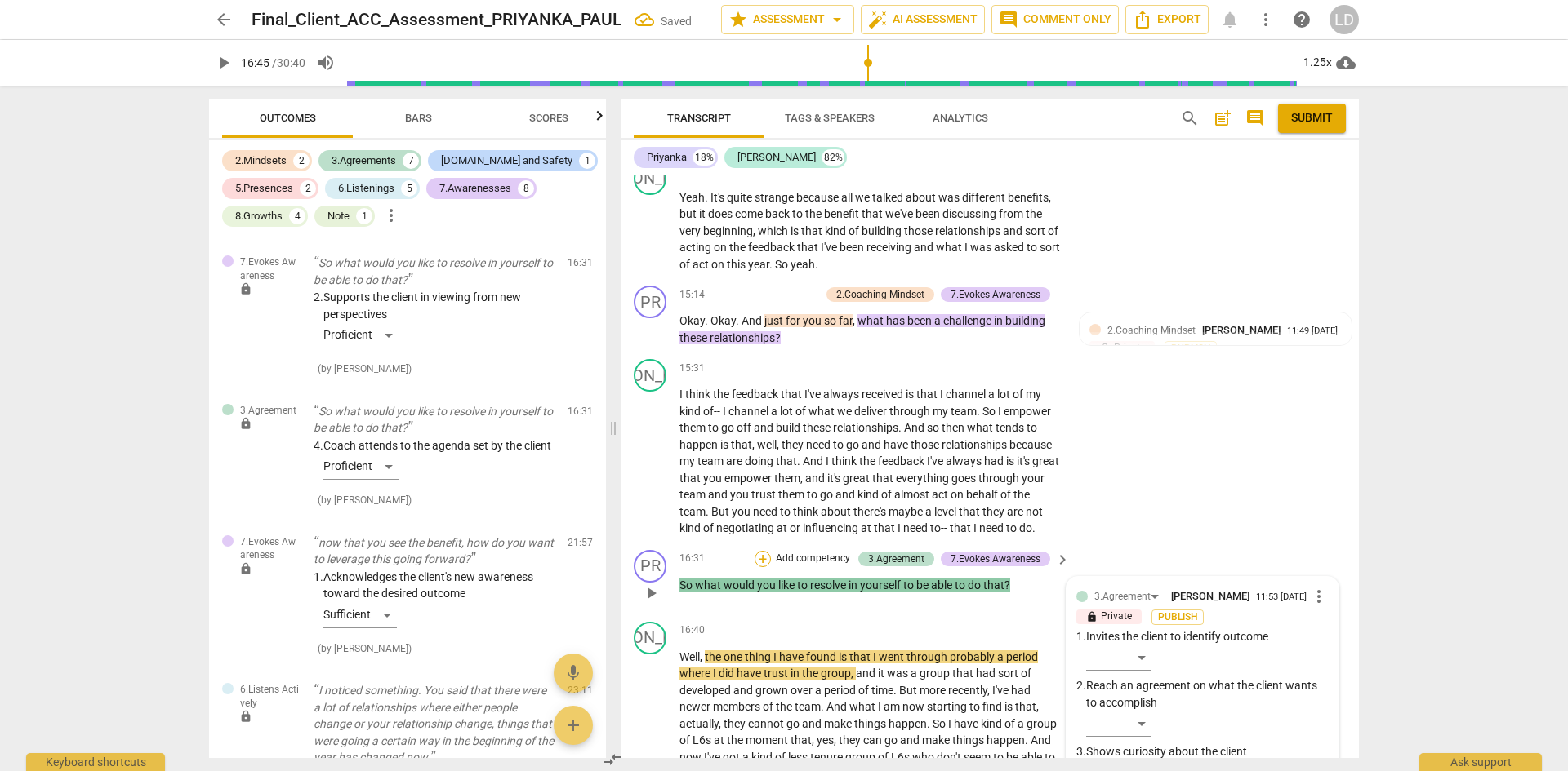
click at [757, 555] on div "+" at bounding box center [763, 558] width 17 height 17
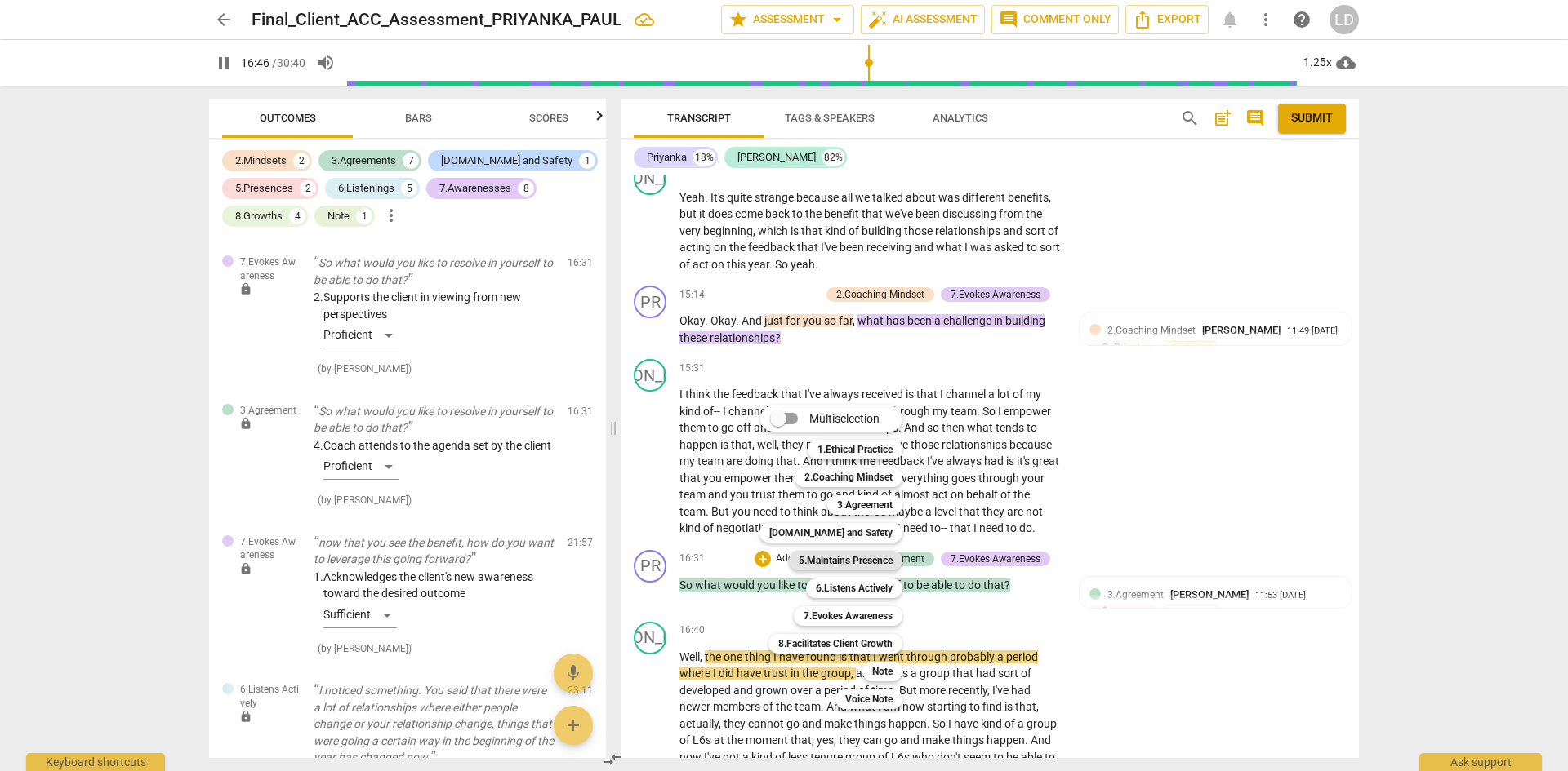
click at [842, 566] on b "5.Maintains Presence" at bounding box center [845, 560] width 94 height 19
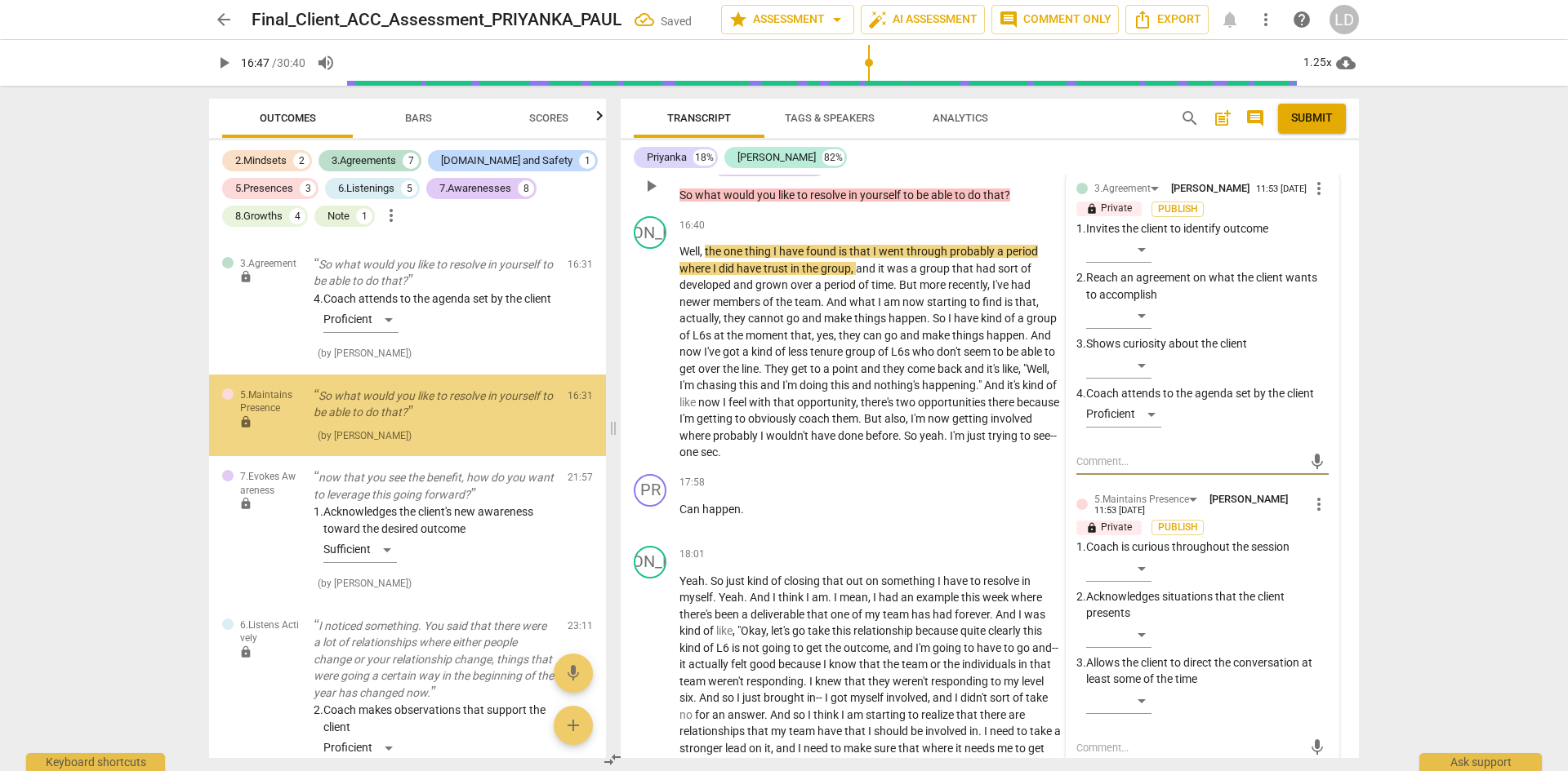
scroll to position [3500, 0]
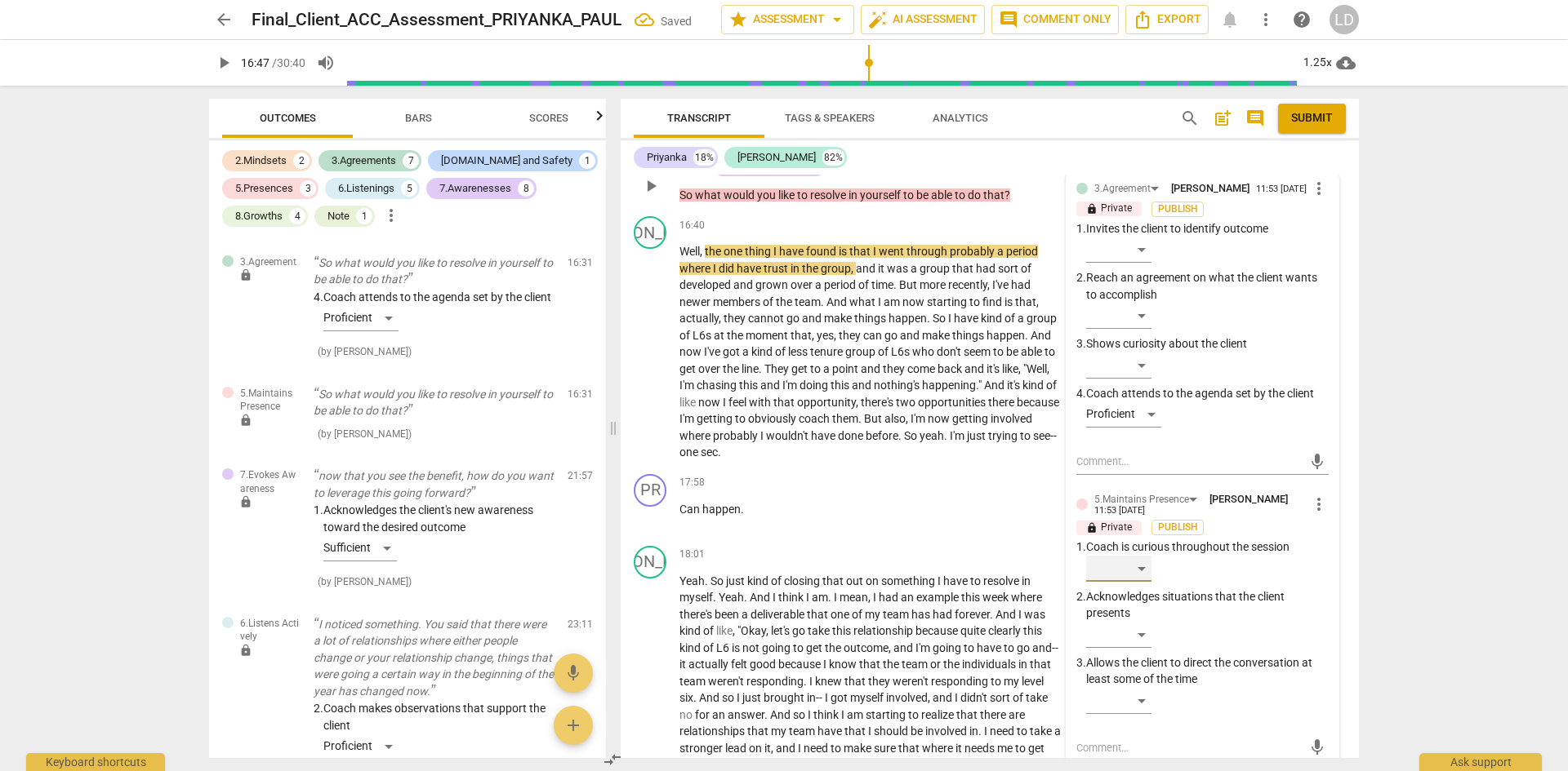
click at [1139, 577] on div "​" at bounding box center [1118, 569] width 65 height 26
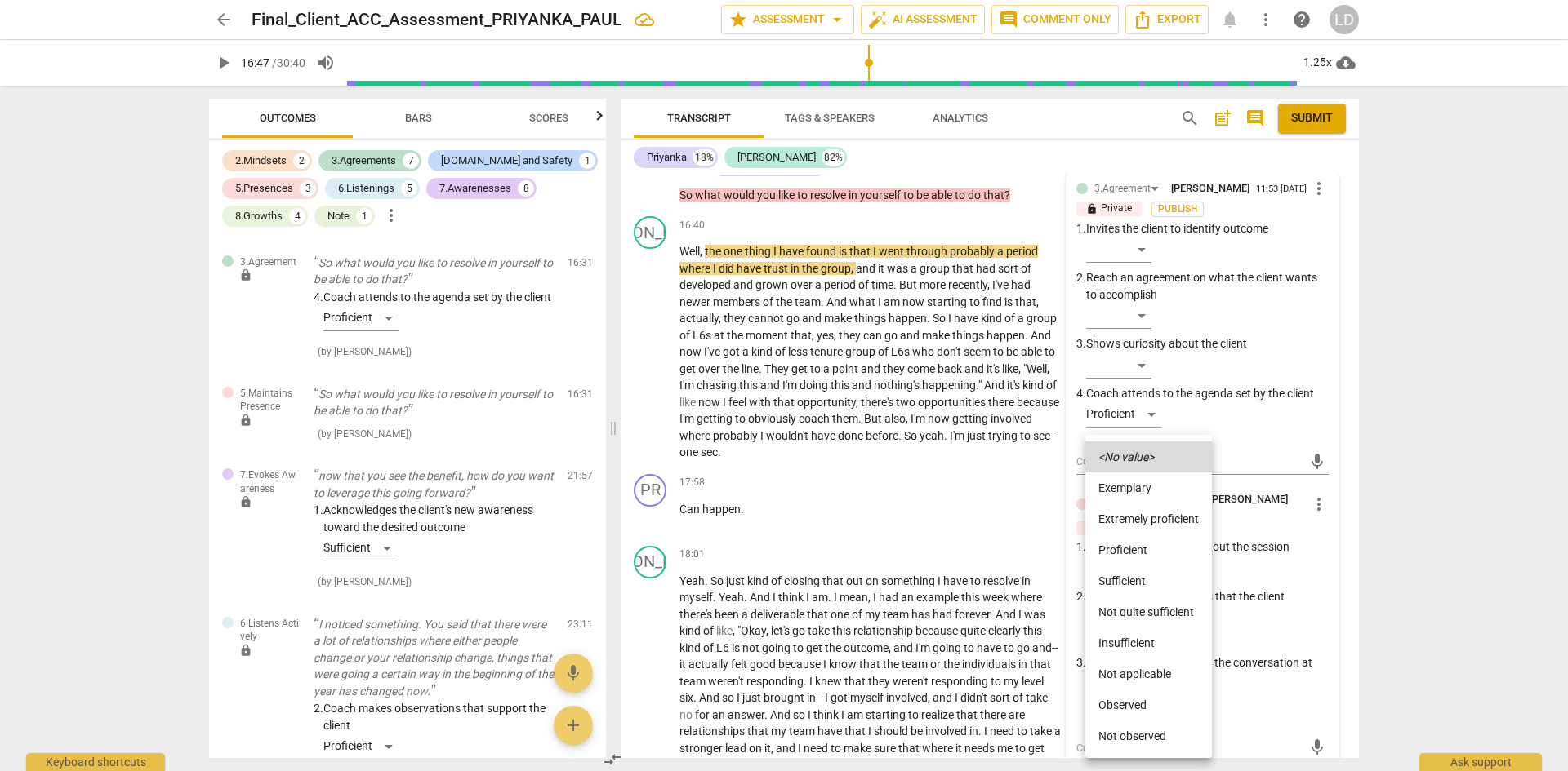
click at [1139, 551] on li "Proficient" at bounding box center [1148, 551] width 126 height 31
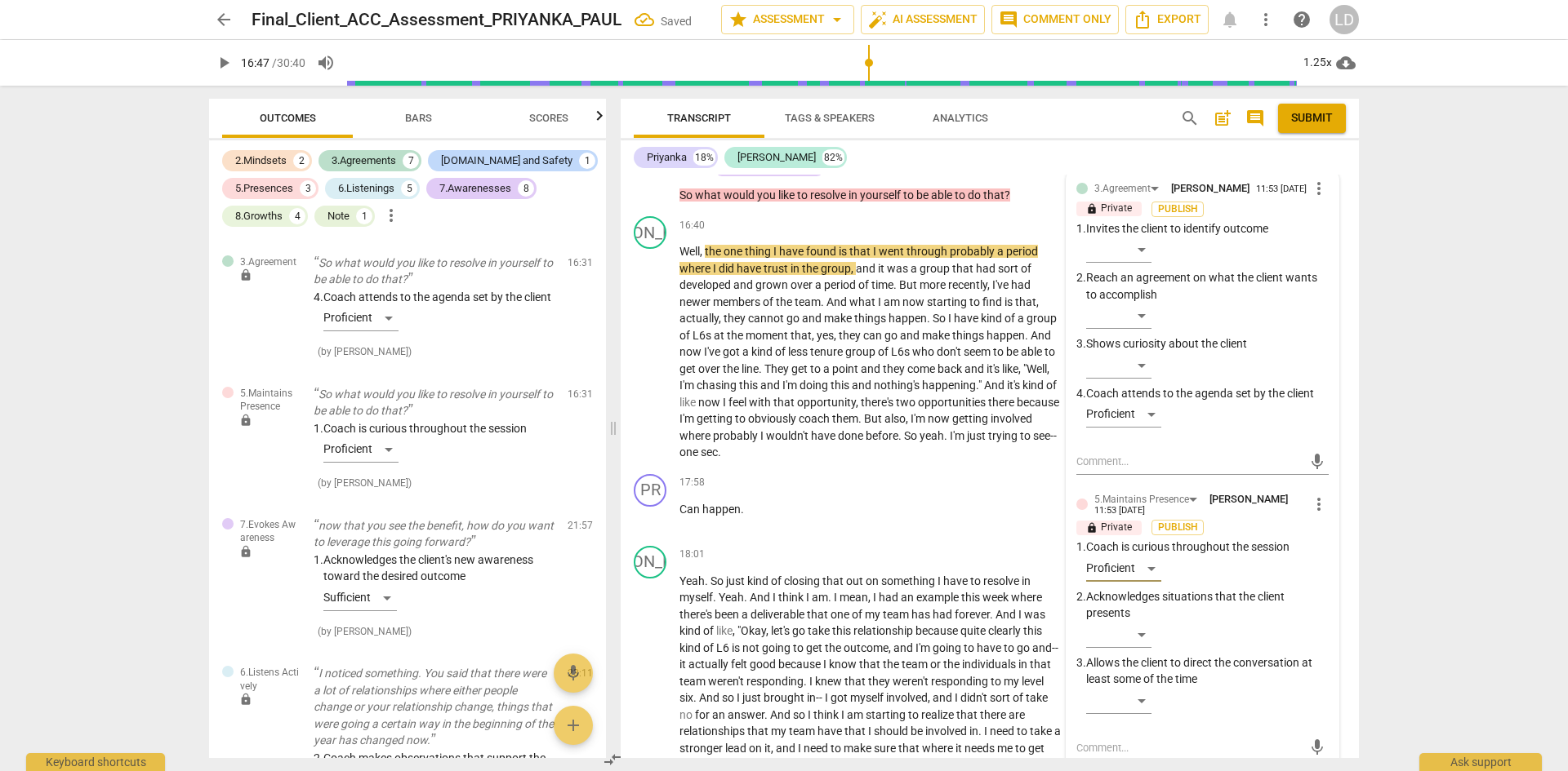
click at [224, 64] on span "play_arrow" at bounding box center [223, 63] width 19 height 19
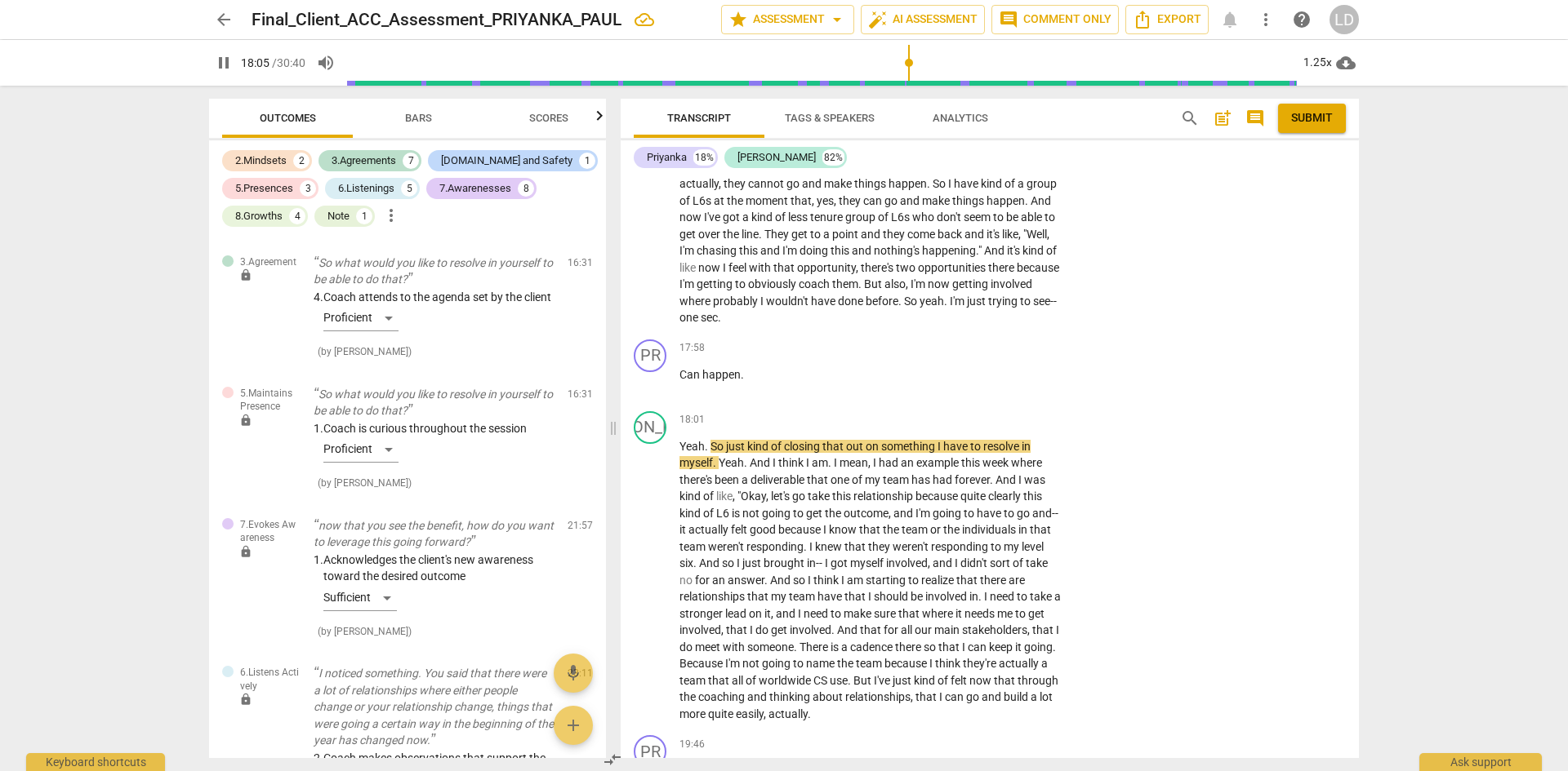
scroll to position [4436, 0]
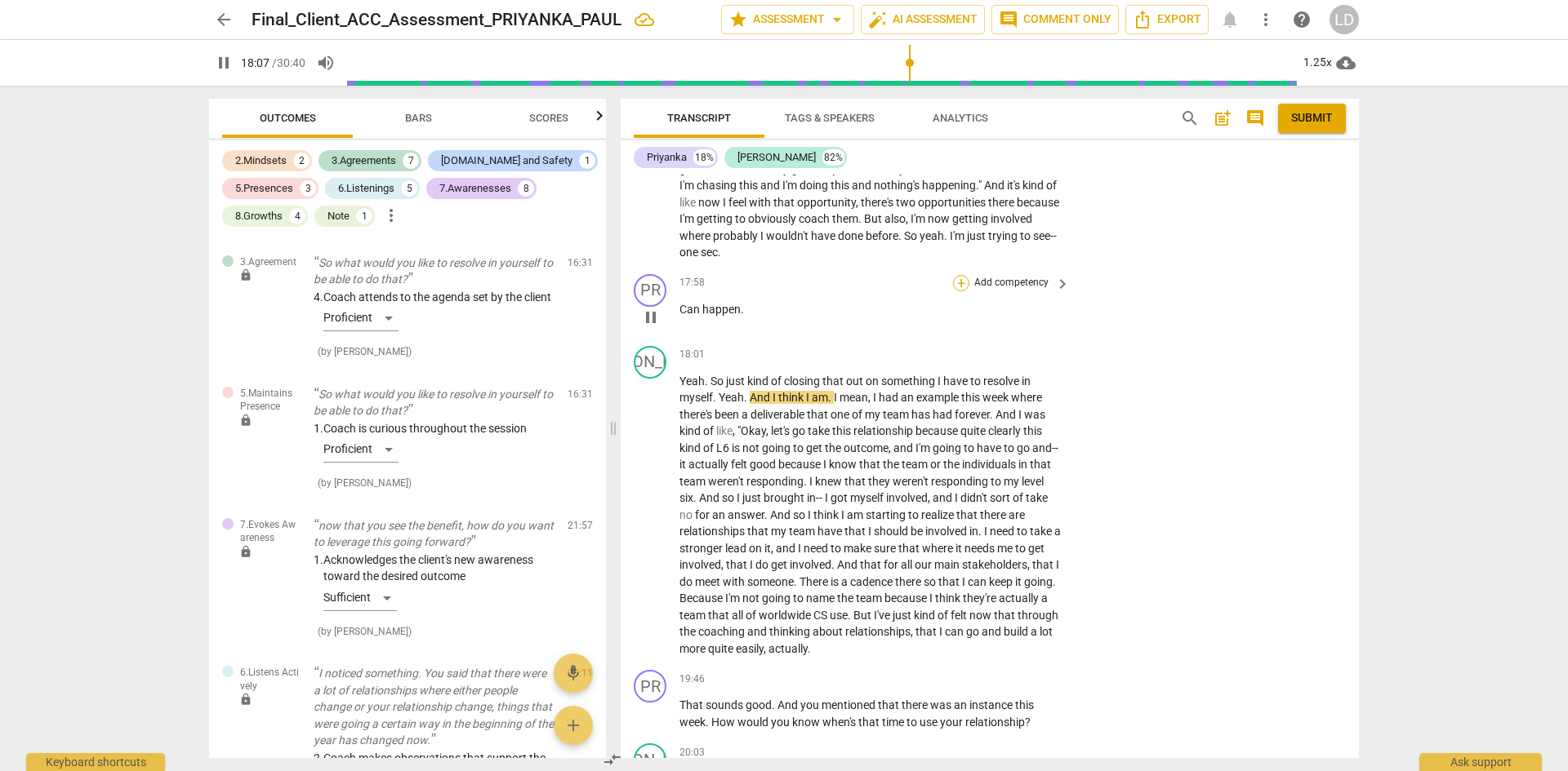
click at [966, 281] on div "+" at bounding box center [961, 283] width 17 height 17
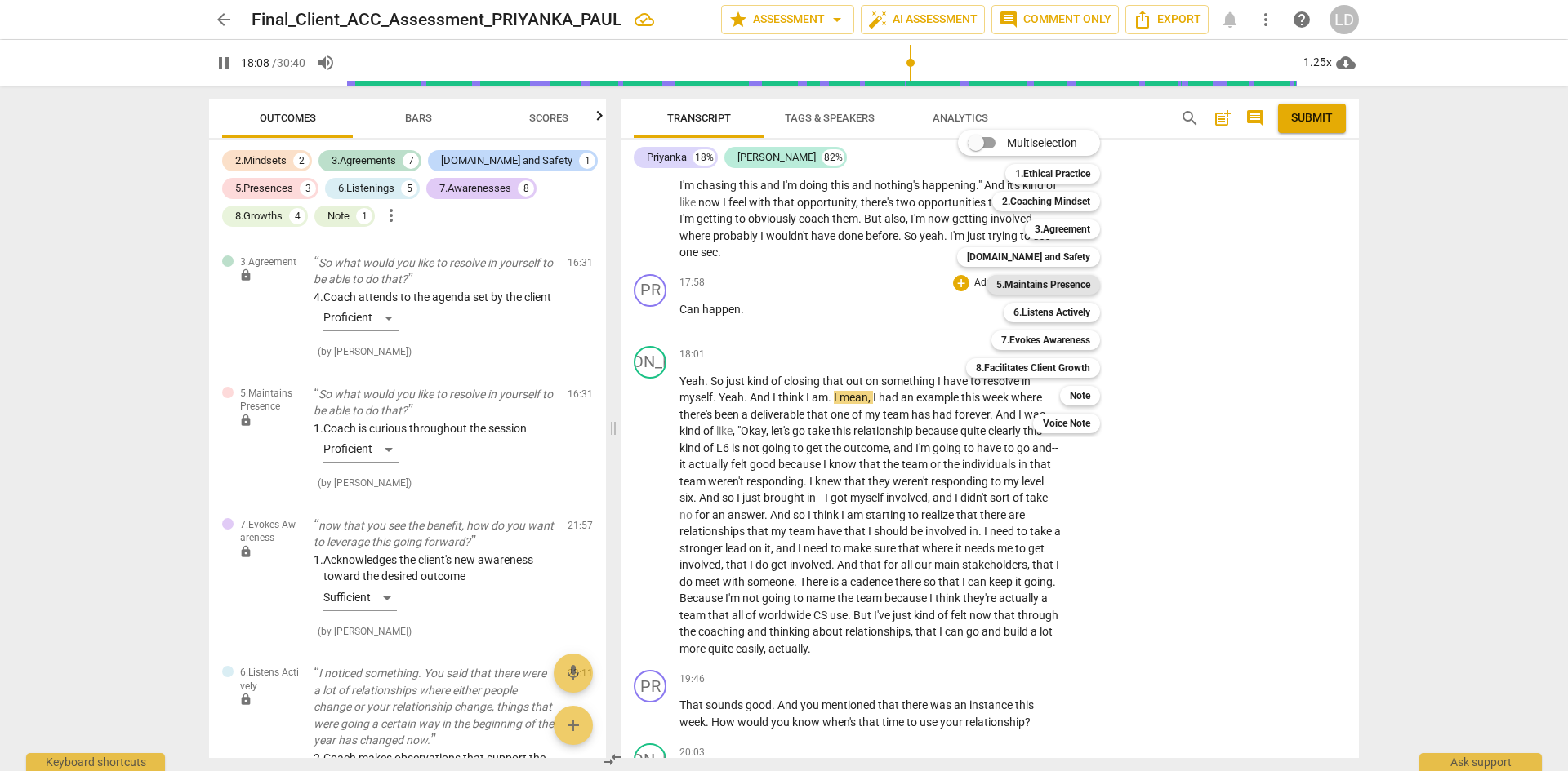
click at [1019, 279] on b "5.Maintains Presence" at bounding box center [1043, 285] width 94 height 19
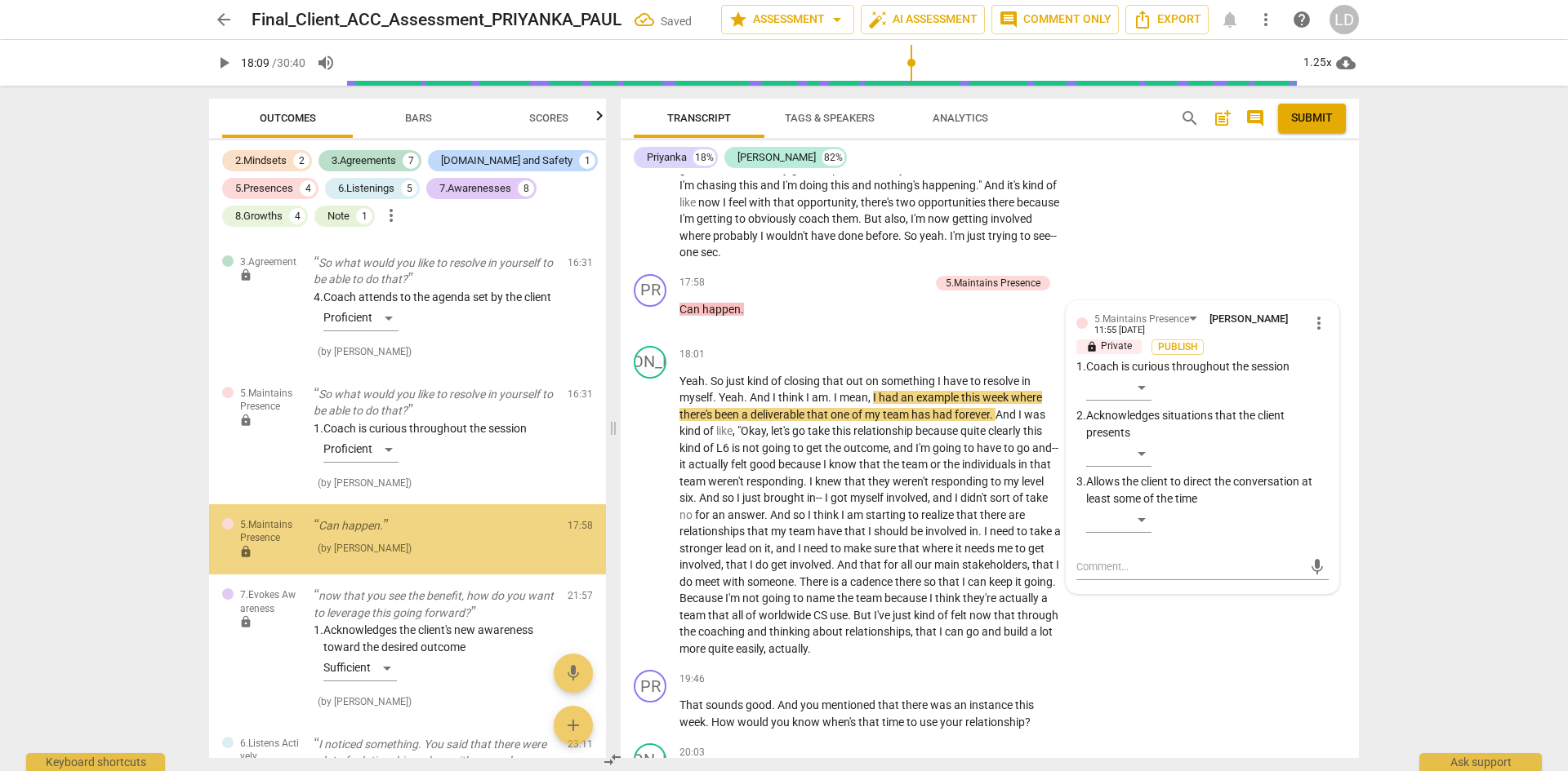
scroll to position [3626, 0]
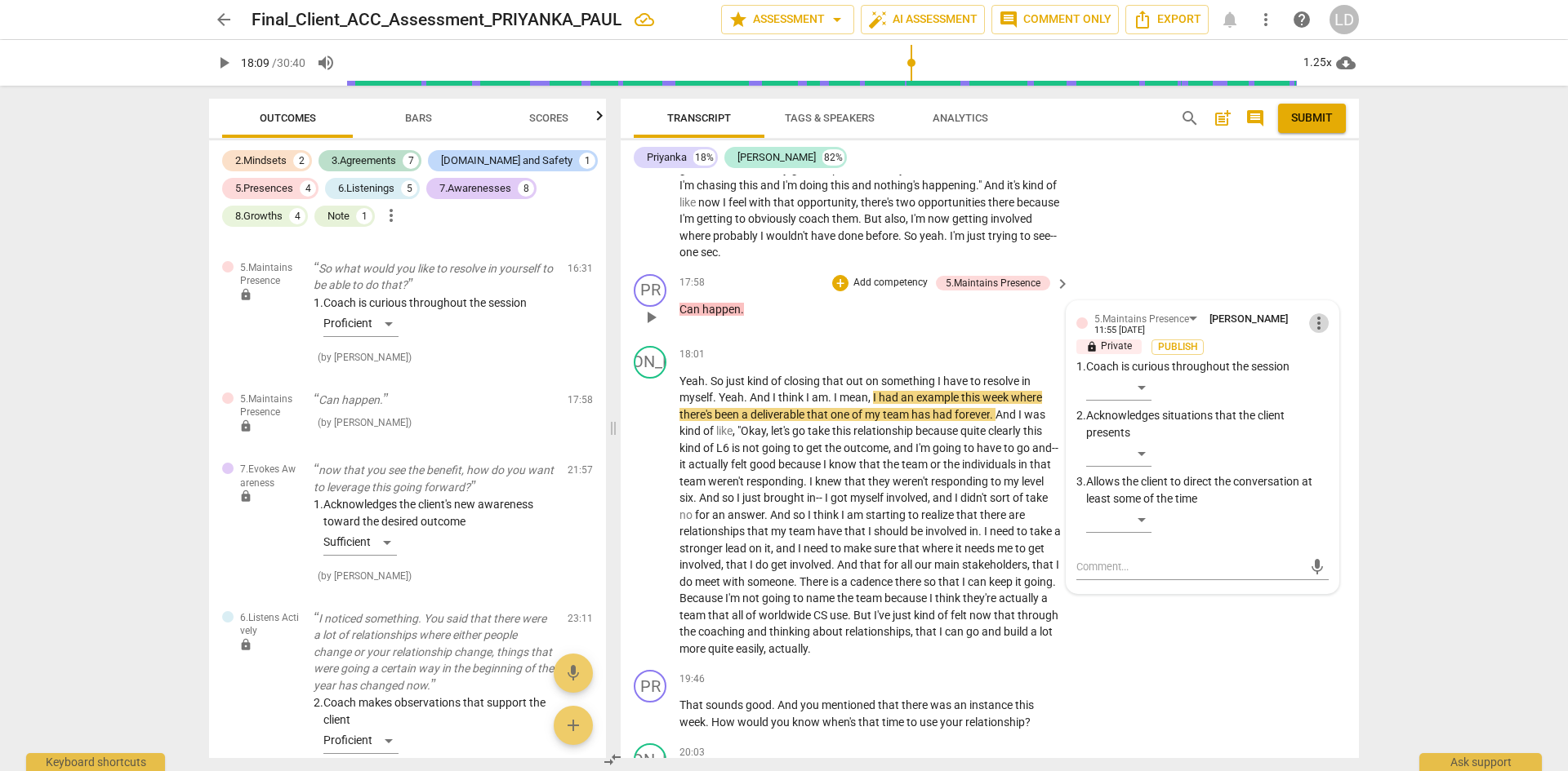
click at [1316, 318] on span "more_vert" at bounding box center [1319, 323] width 19 height 19
click at [1320, 342] on li "Delete" at bounding box center [1331, 353] width 57 height 31
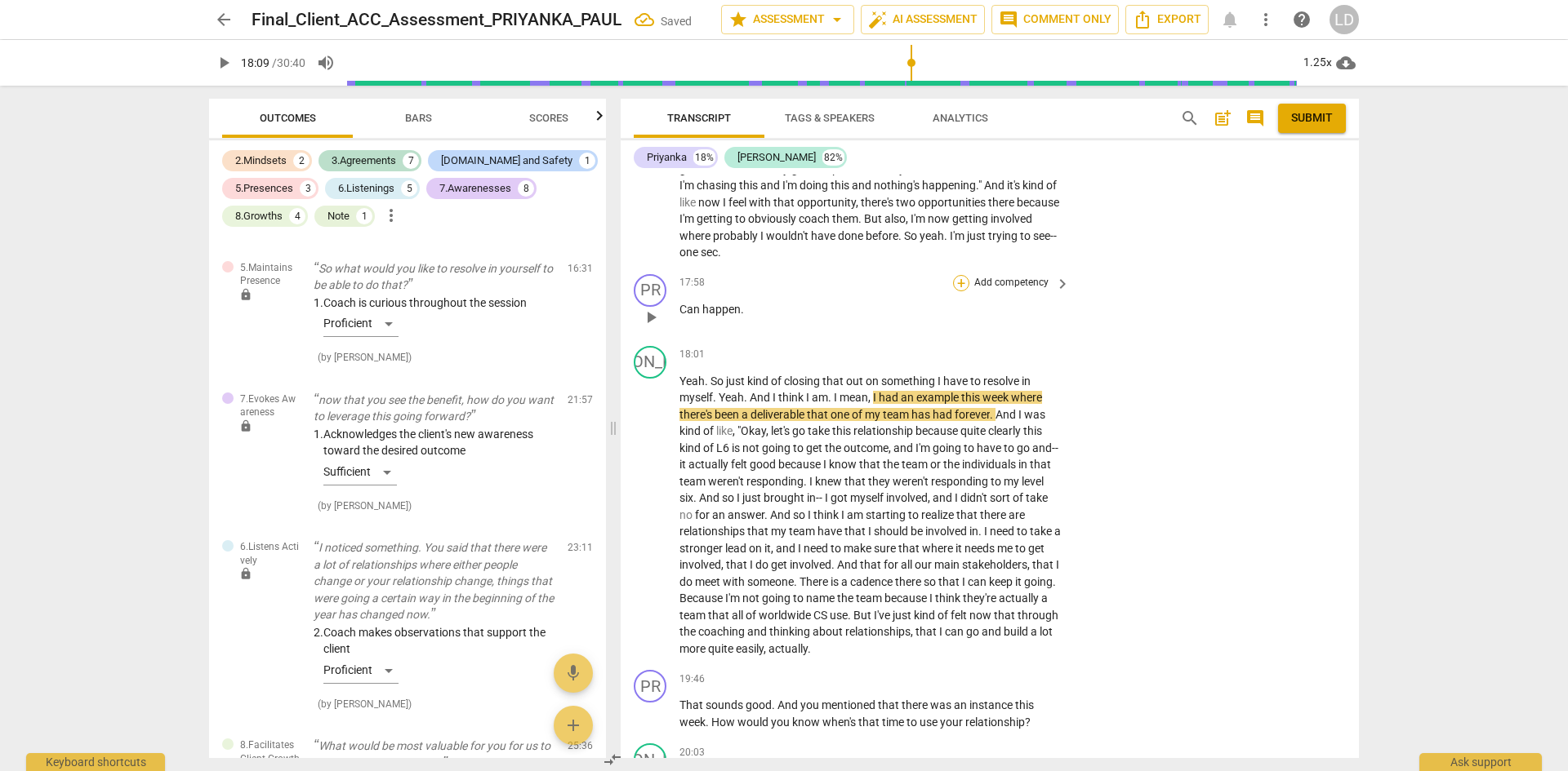
click at [954, 281] on div "+" at bounding box center [961, 283] width 17 height 17
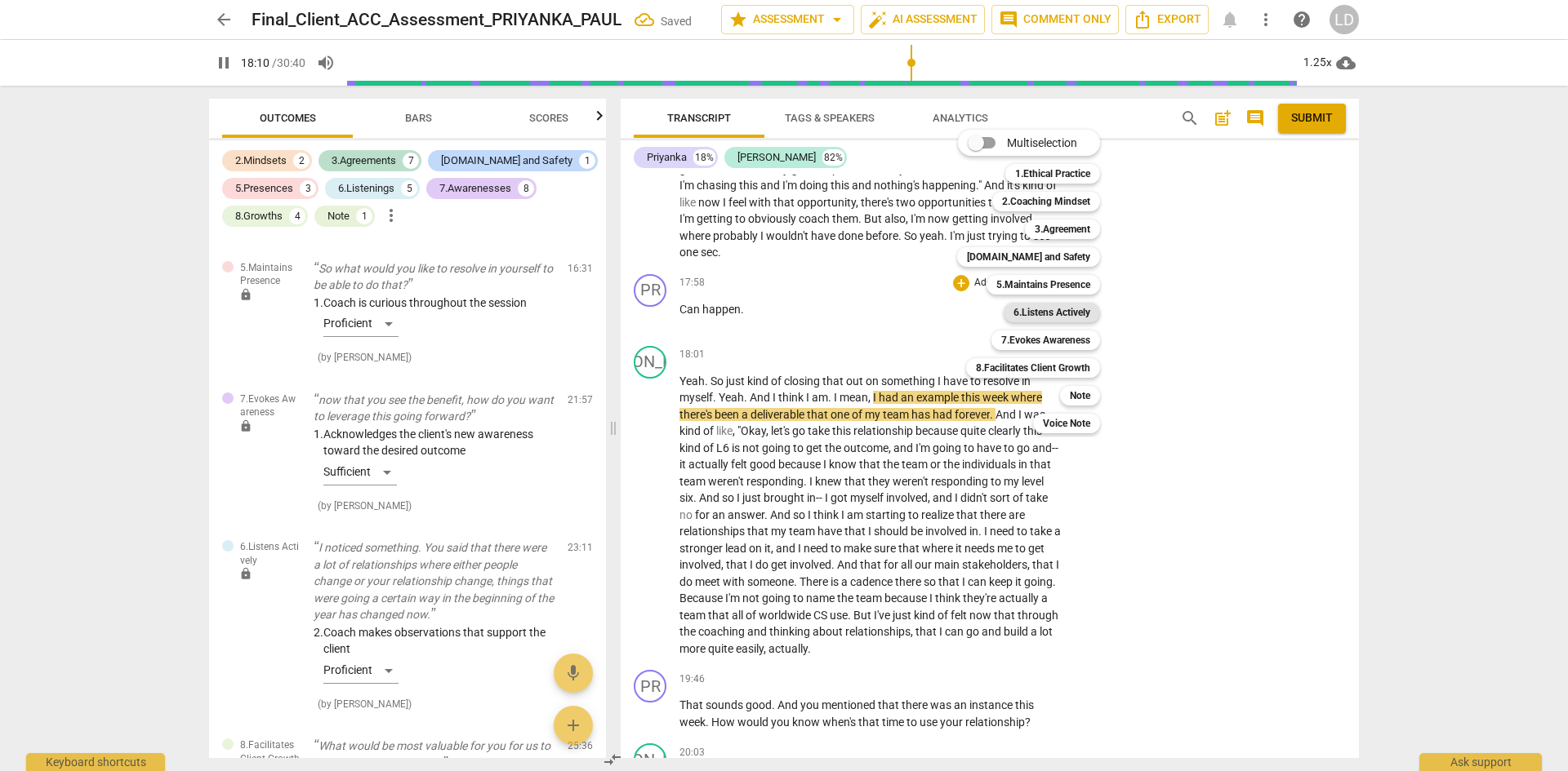
click at [1040, 308] on b "6.Listens Actively" at bounding box center [1052, 313] width 77 height 19
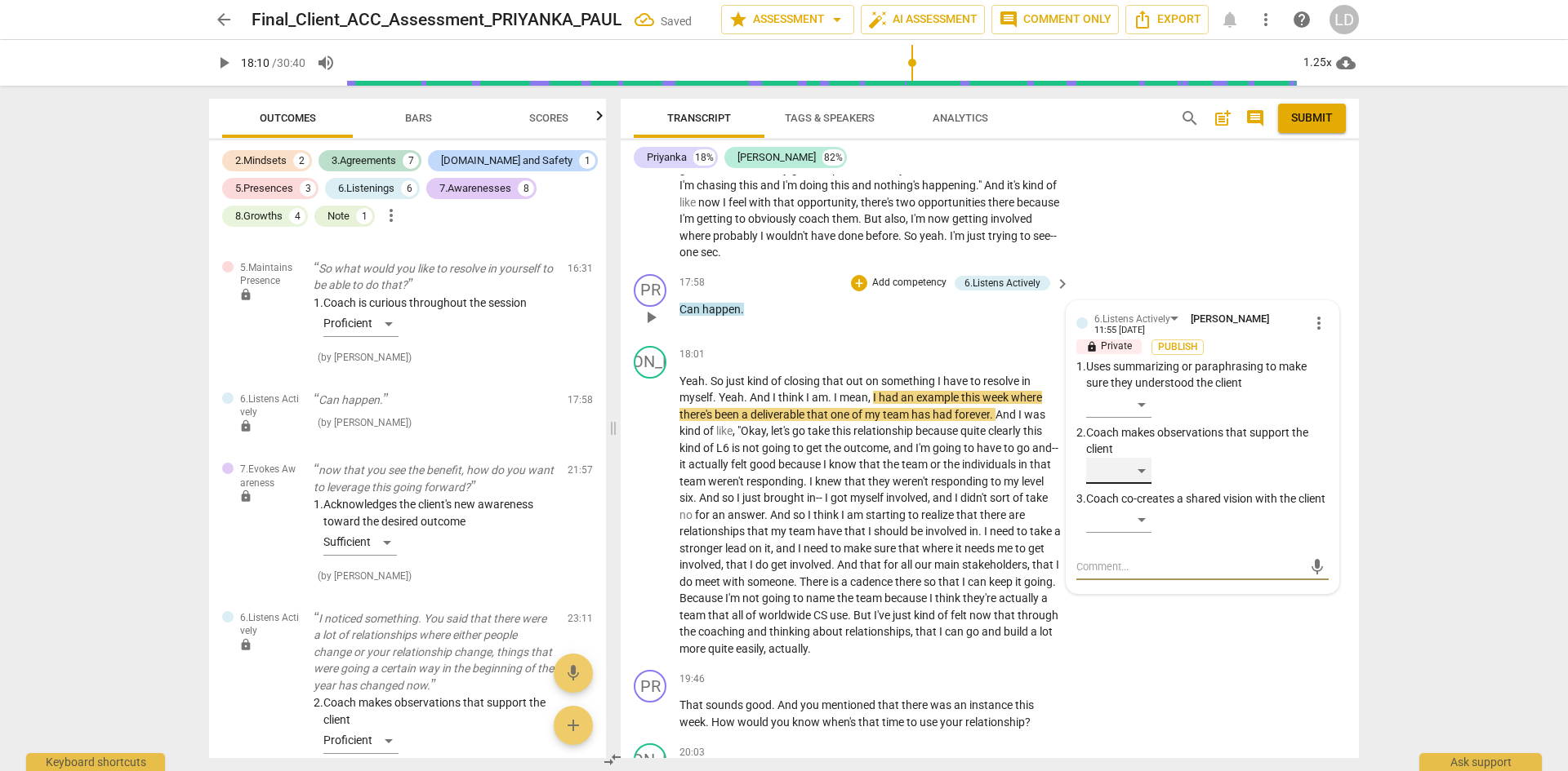
click at [1137, 470] on div "​" at bounding box center [1118, 471] width 65 height 26
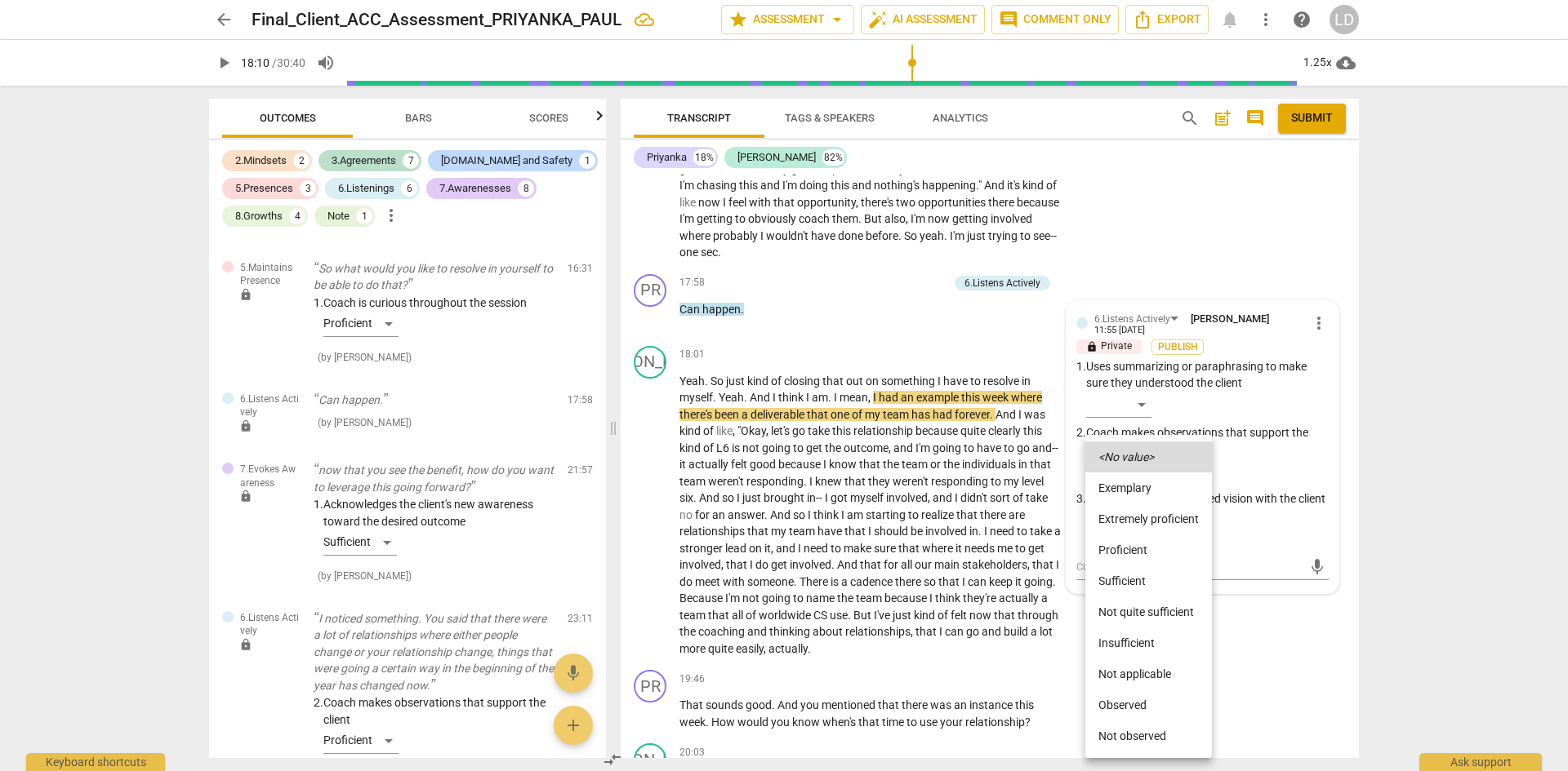
click at [1145, 558] on li "Proficient" at bounding box center [1148, 551] width 126 height 31
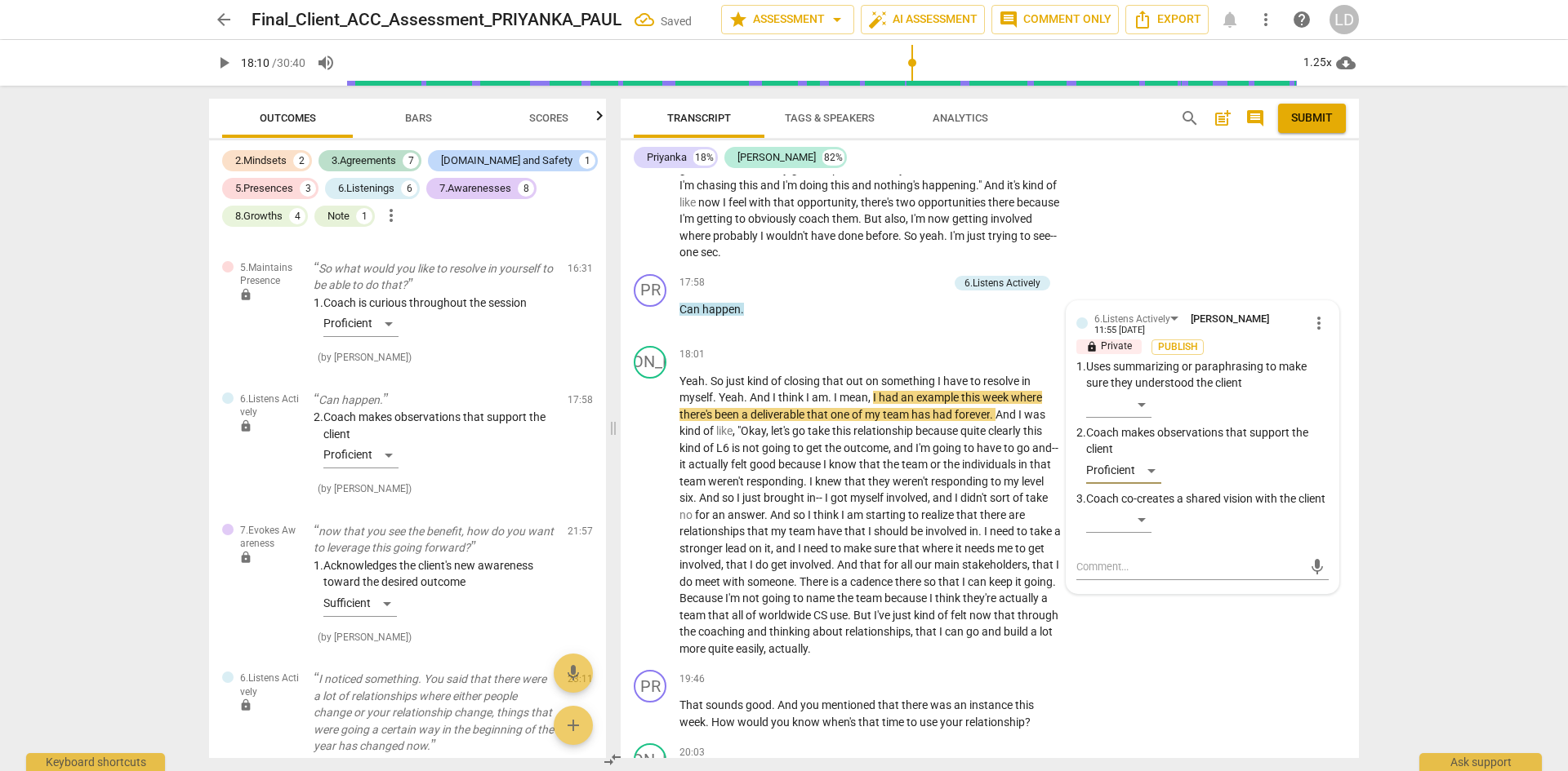
click at [219, 58] on span "play_arrow" at bounding box center [223, 63] width 19 height 19
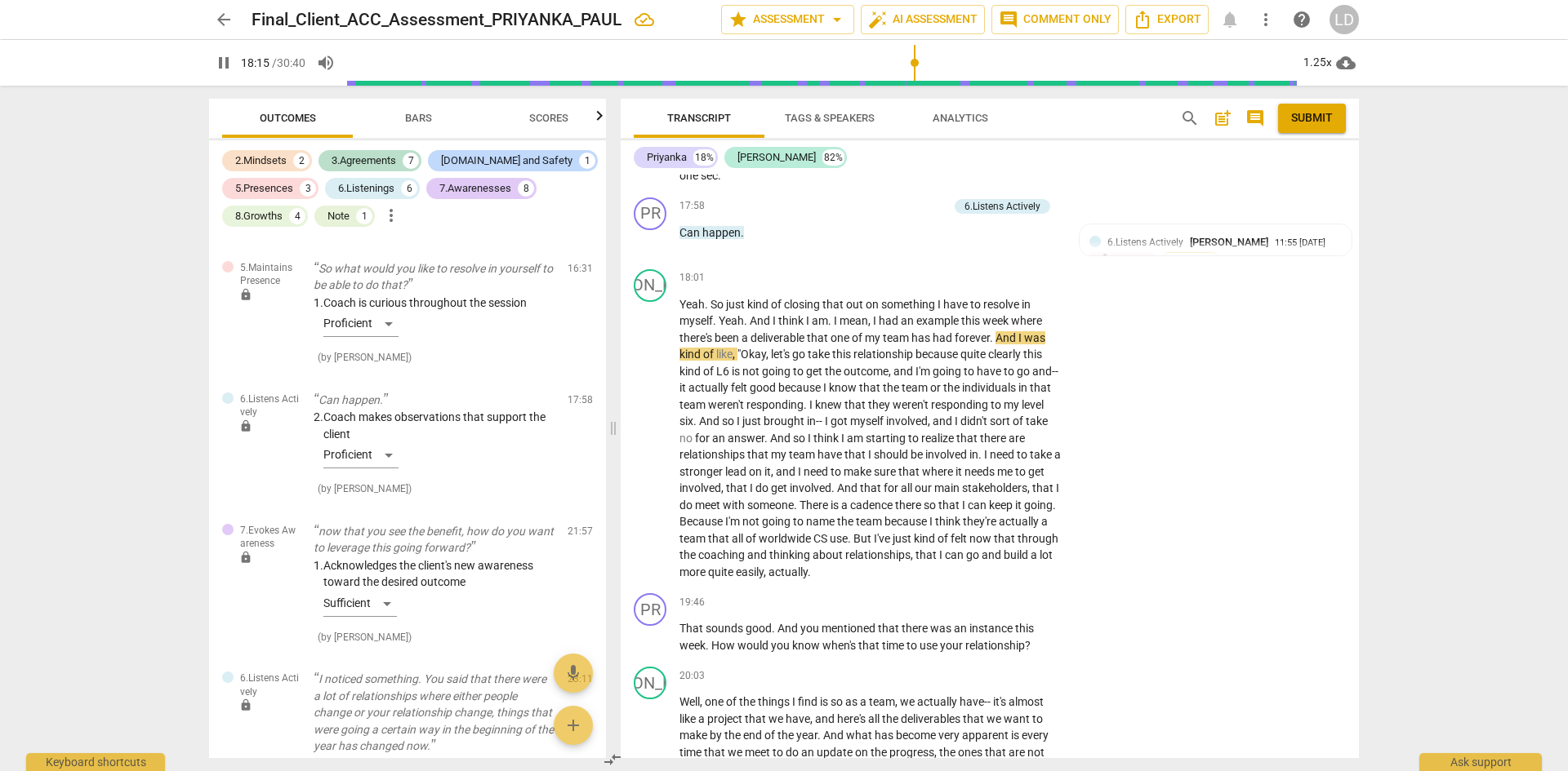
scroll to position [4534, 0]
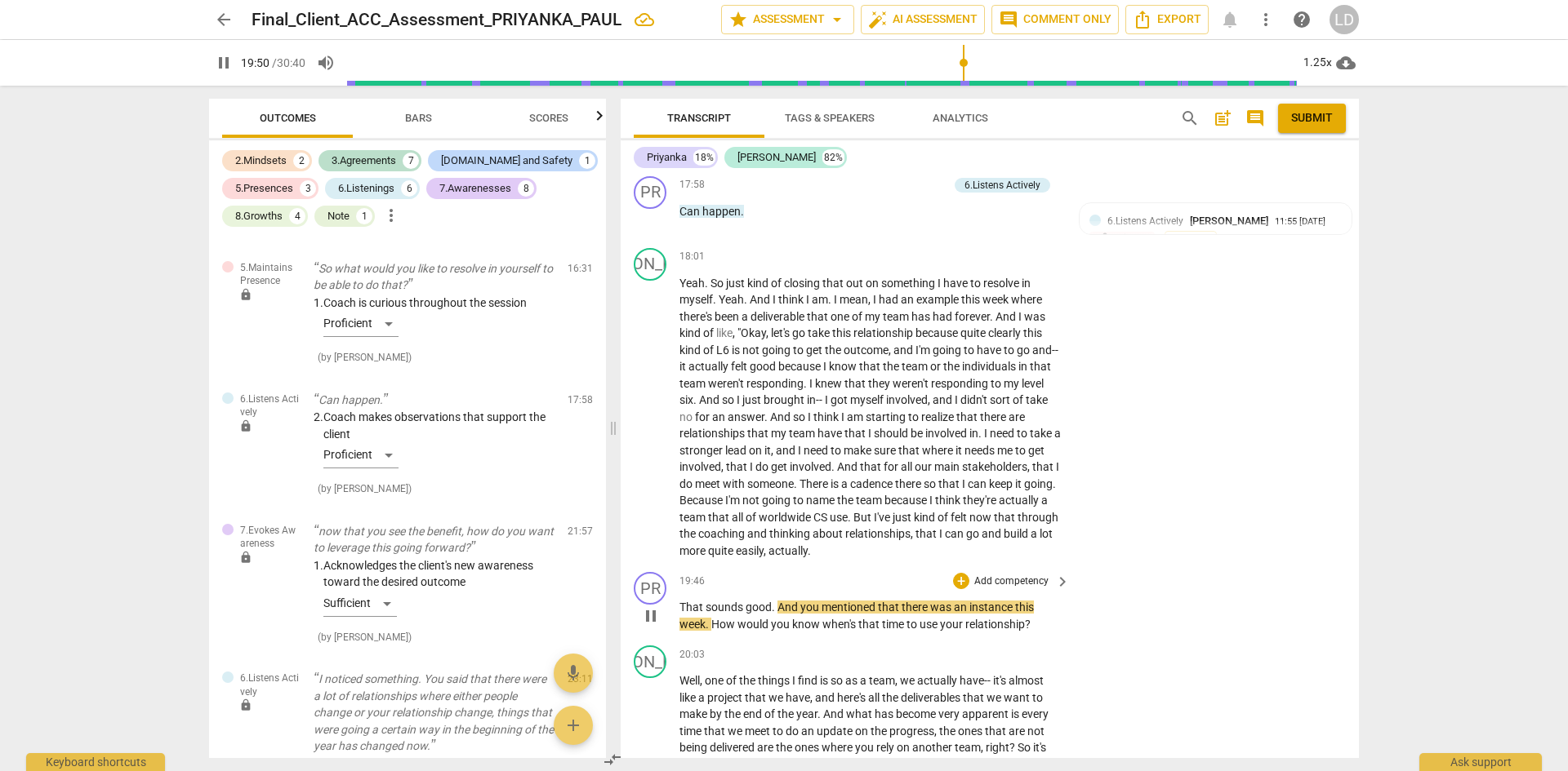
click at [649, 616] on span "pause" at bounding box center [651, 616] width 19 height 19
drag, startPoint x: 680, startPoint y: 600, endPoint x: 771, endPoint y: 598, distance: 91.0
click at [771, 599] on p "That sounds good . And you mentioned that there was an instance this week . How…" at bounding box center [871, 616] width 383 height 33
click at [415, 114] on span "Bars" at bounding box center [418, 118] width 27 height 12
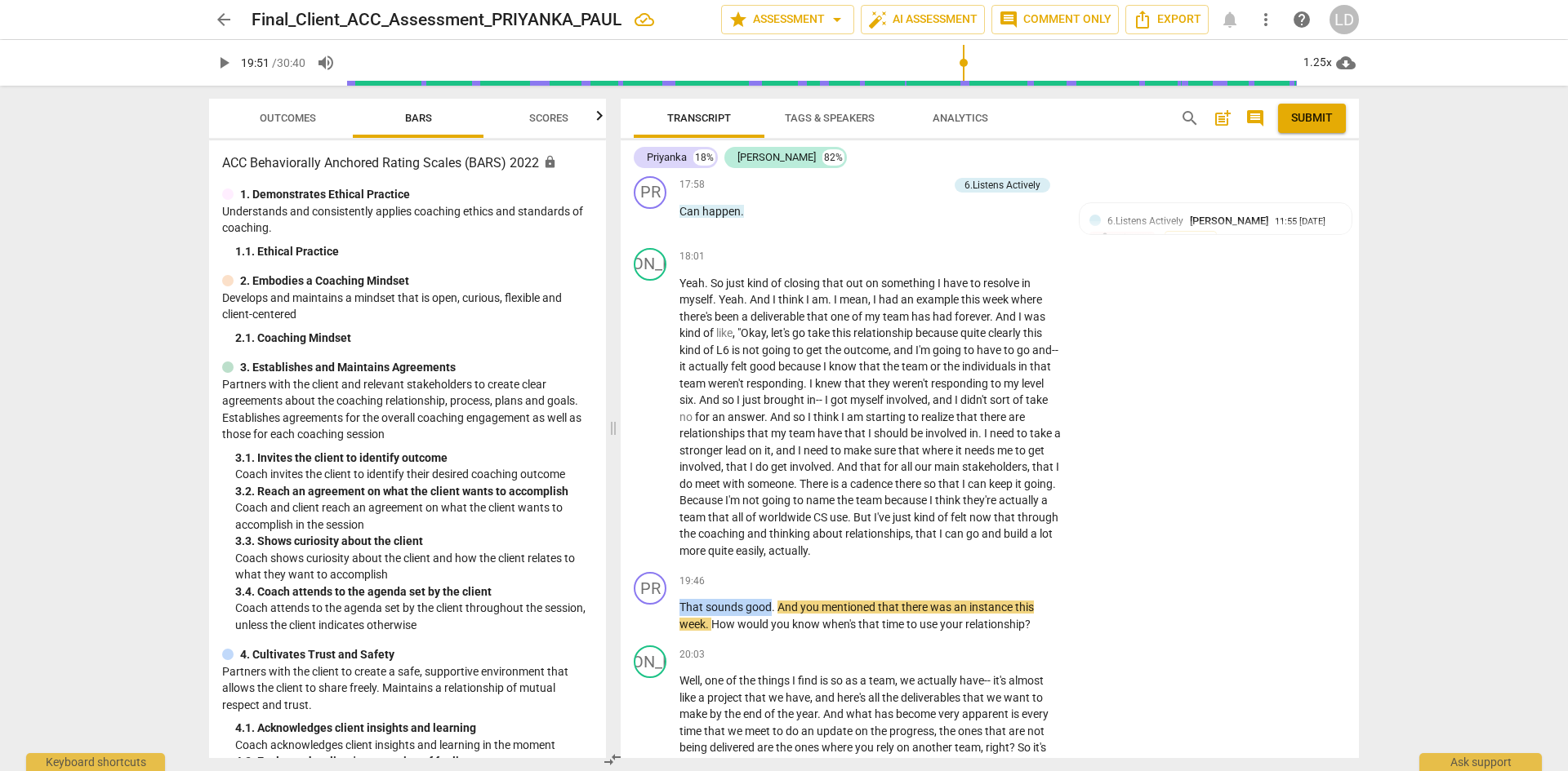
scroll to position [409, 0]
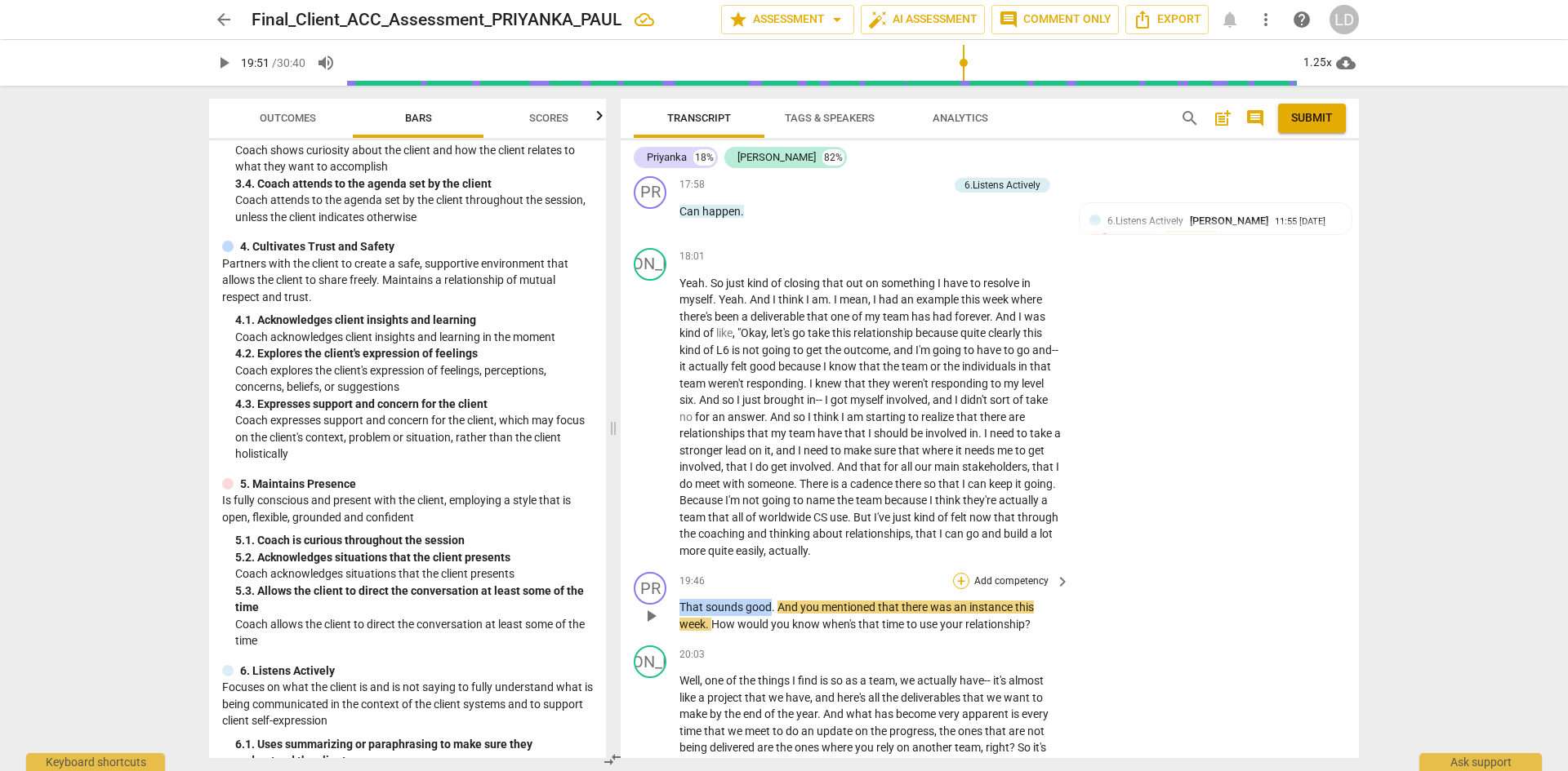
click at [959, 574] on div "+" at bounding box center [961, 581] width 17 height 17
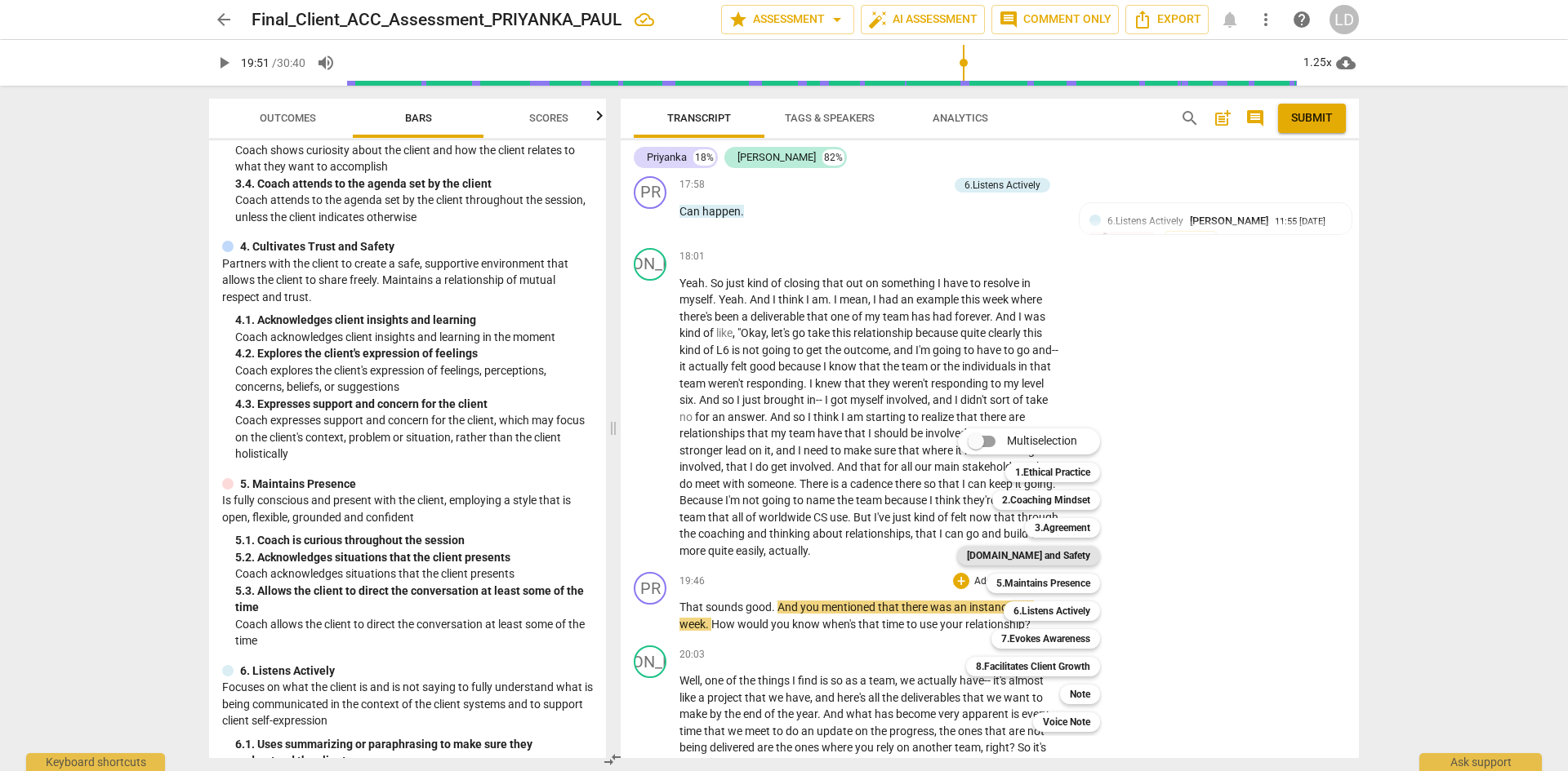
click at [1060, 552] on b "[DOMAIN_NAME] and Safety" at bounding box center [1028, 556] width 123 height 19
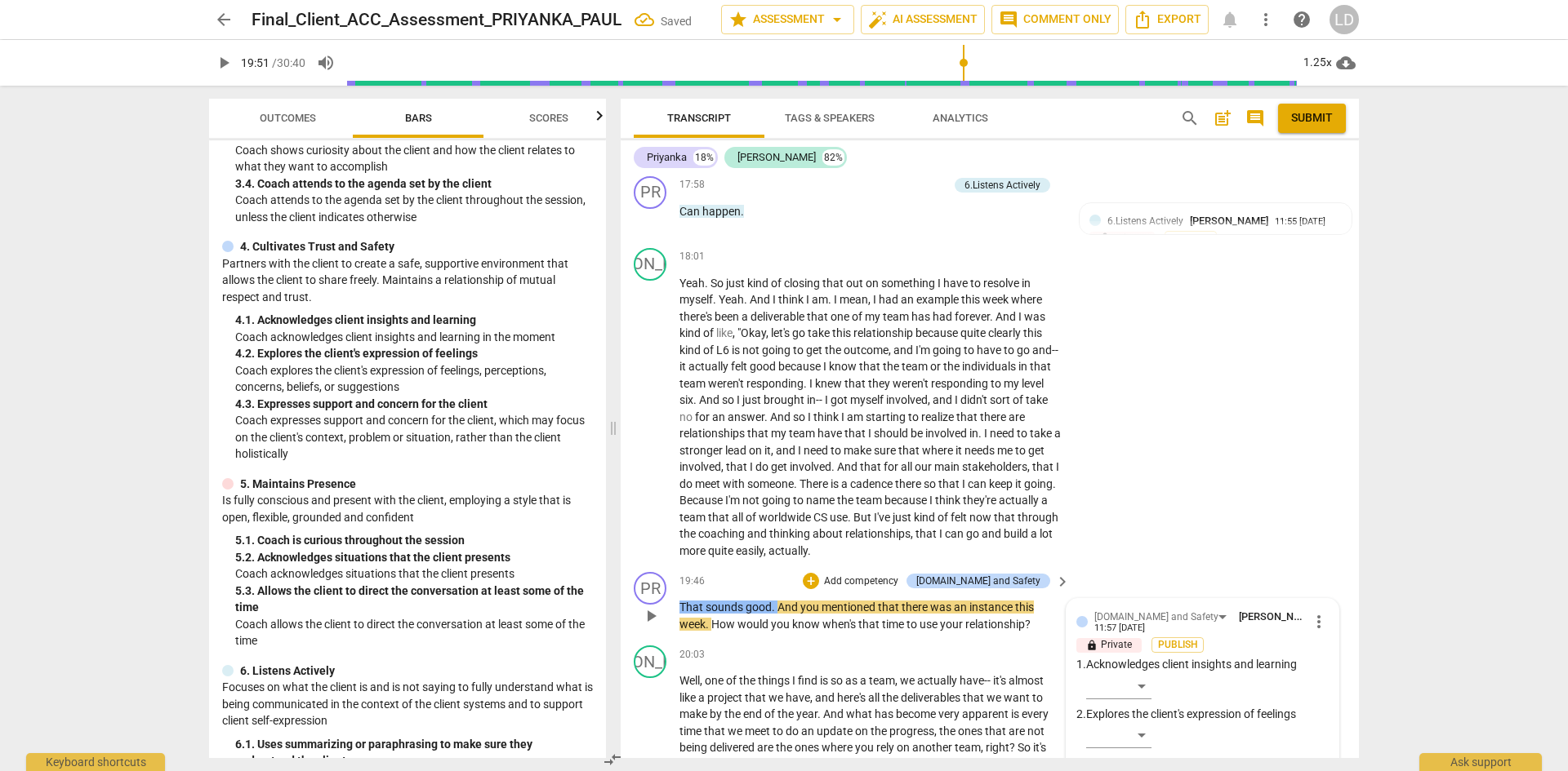
scroll to position [4899, 0]
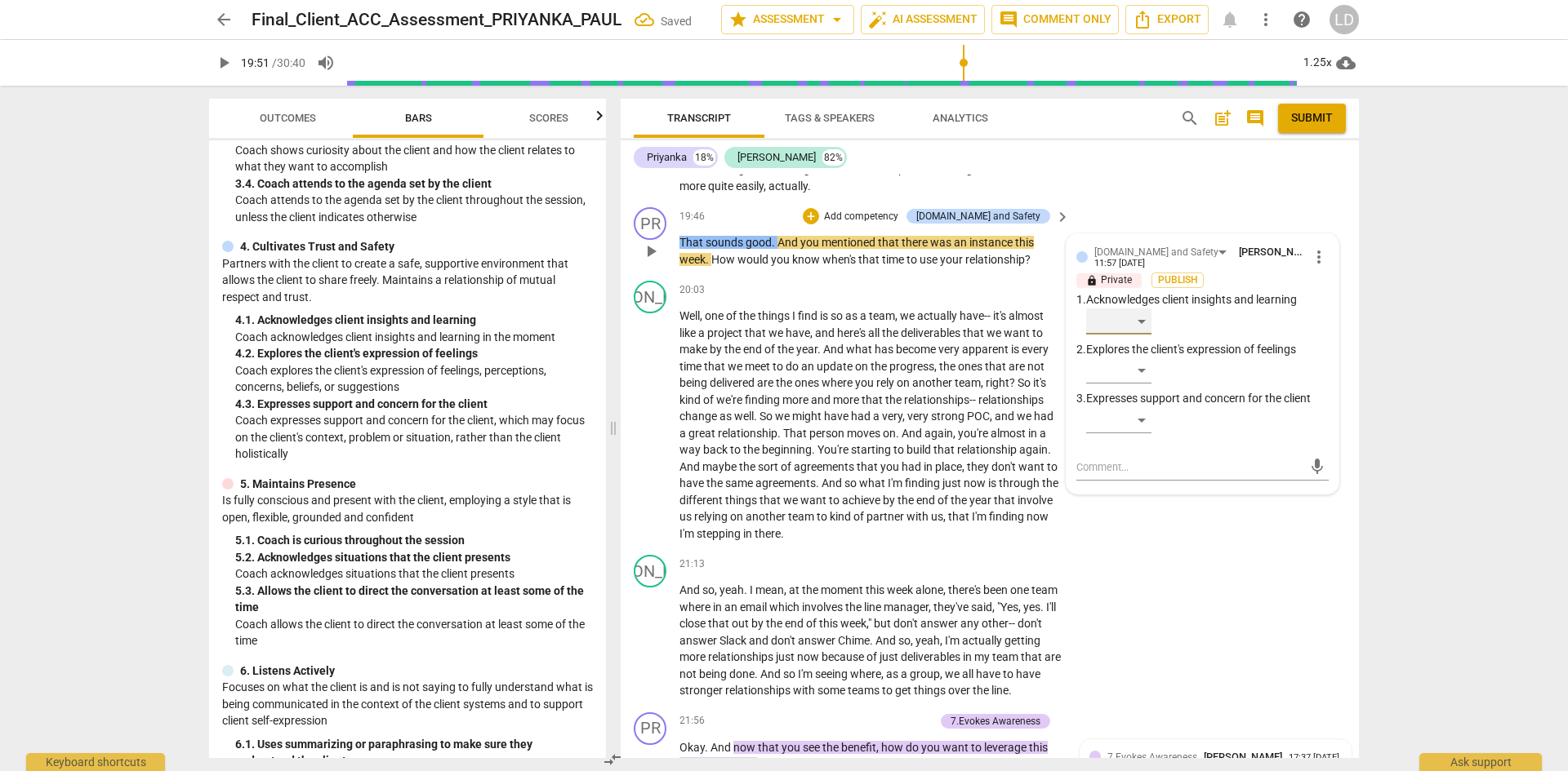
click at [1144, 326] on div "​" at bounding box center [1118, 321] width 65 height 26
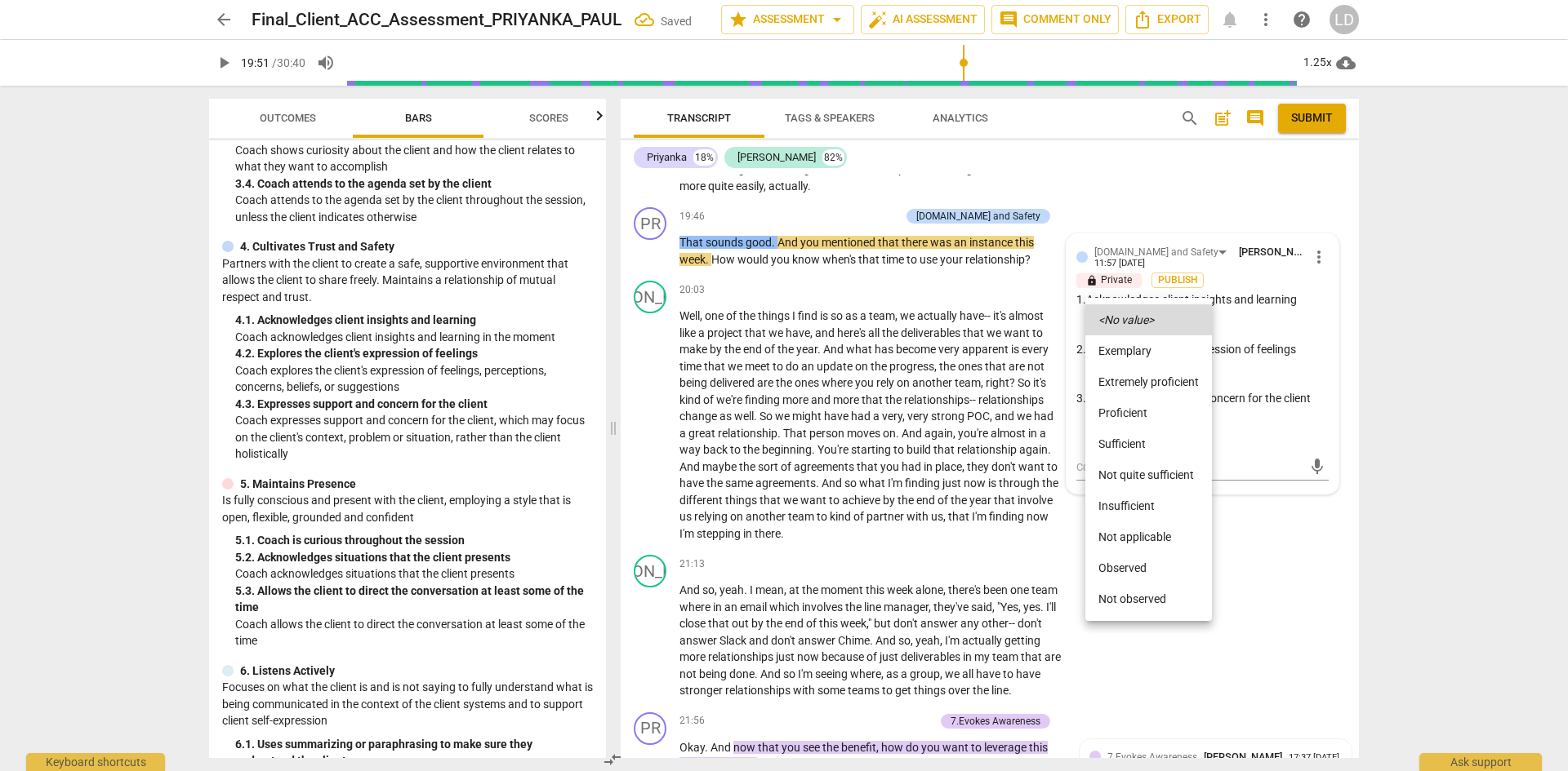
click at [1135, 422] on li "Proficient" at bounding box center [1148, 413] width 126 height 31
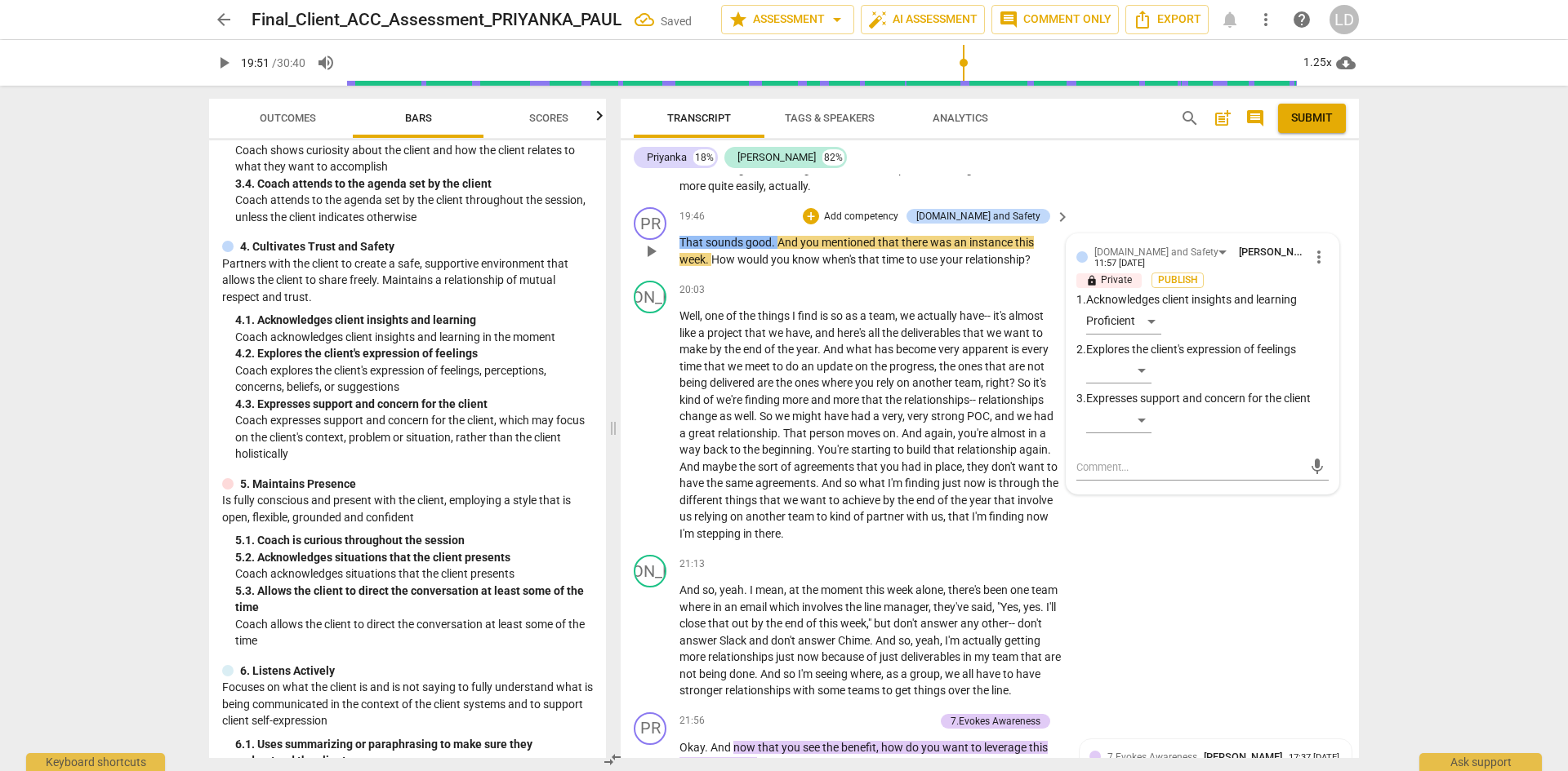
click at [778, 246] on span "And" at bounding box center [789, 242] width 23 height 13
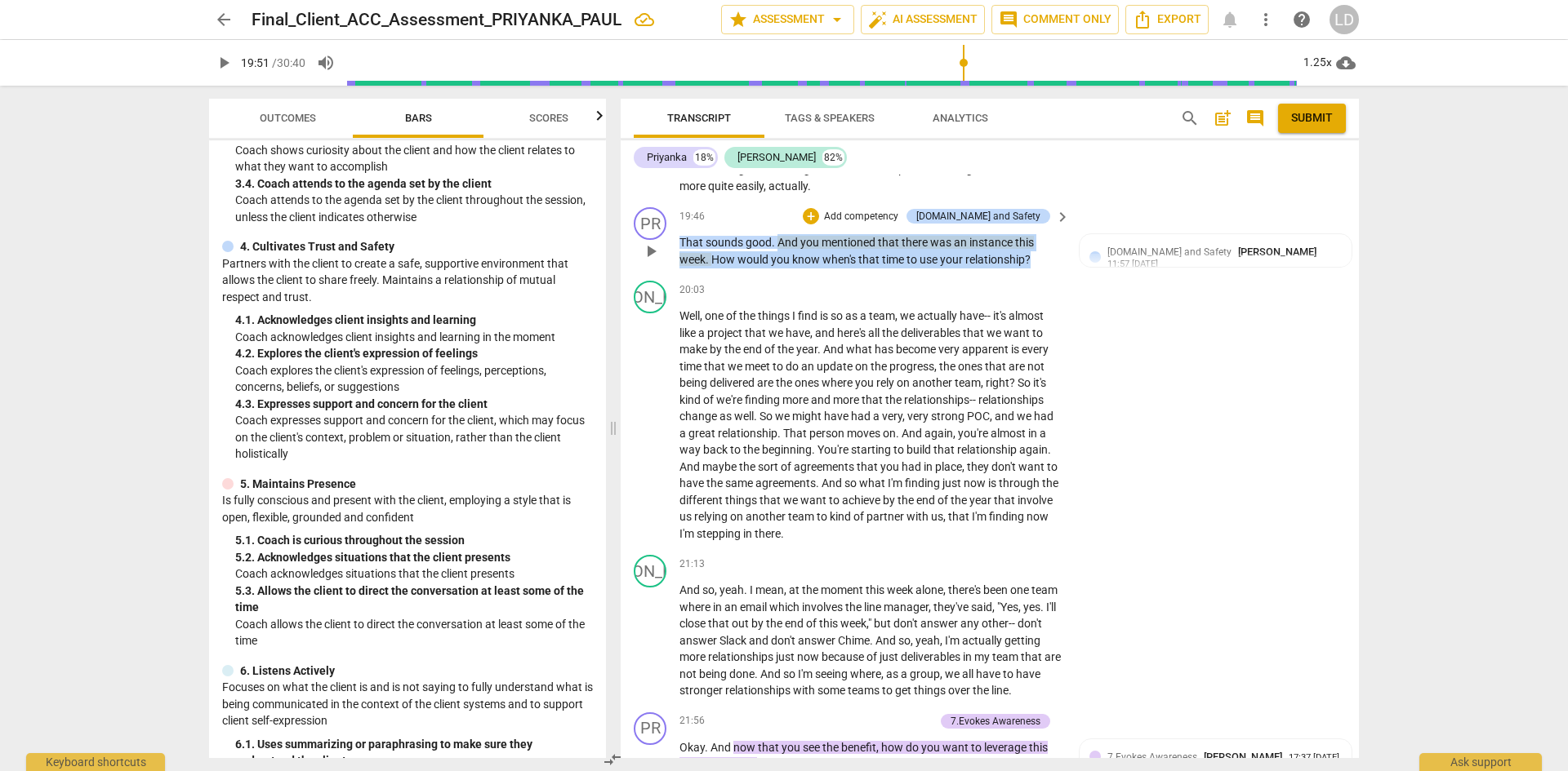
drag, startPoint x: 778, startPoint y: 240, endPoint x: 1045, endPoint y: 267, distance: 268.4
click at [1045, 267] on div "PR play_arrow pause 19:46 + Add competency [DOMAIN_NAME] and Safety keyboard_ar…" at bounding box center [989, 238] width 738 height 73
click at [819, 212] on div "+" at bounding box center [811, 216] width 17 height 17
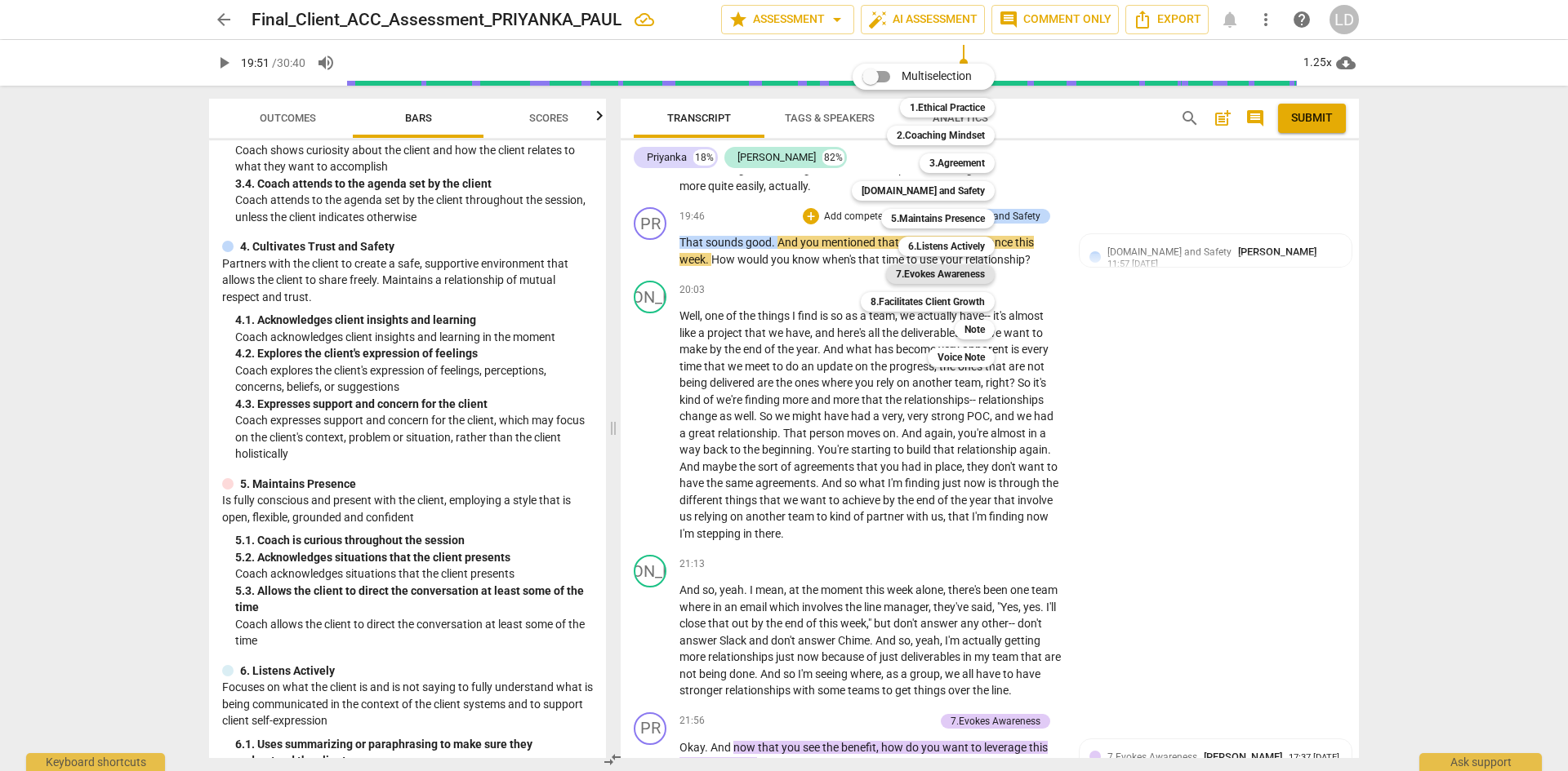
click at [924, 269] on b "7.Evokes Awareness" at bounding box center [940, 274] width 89 height 19
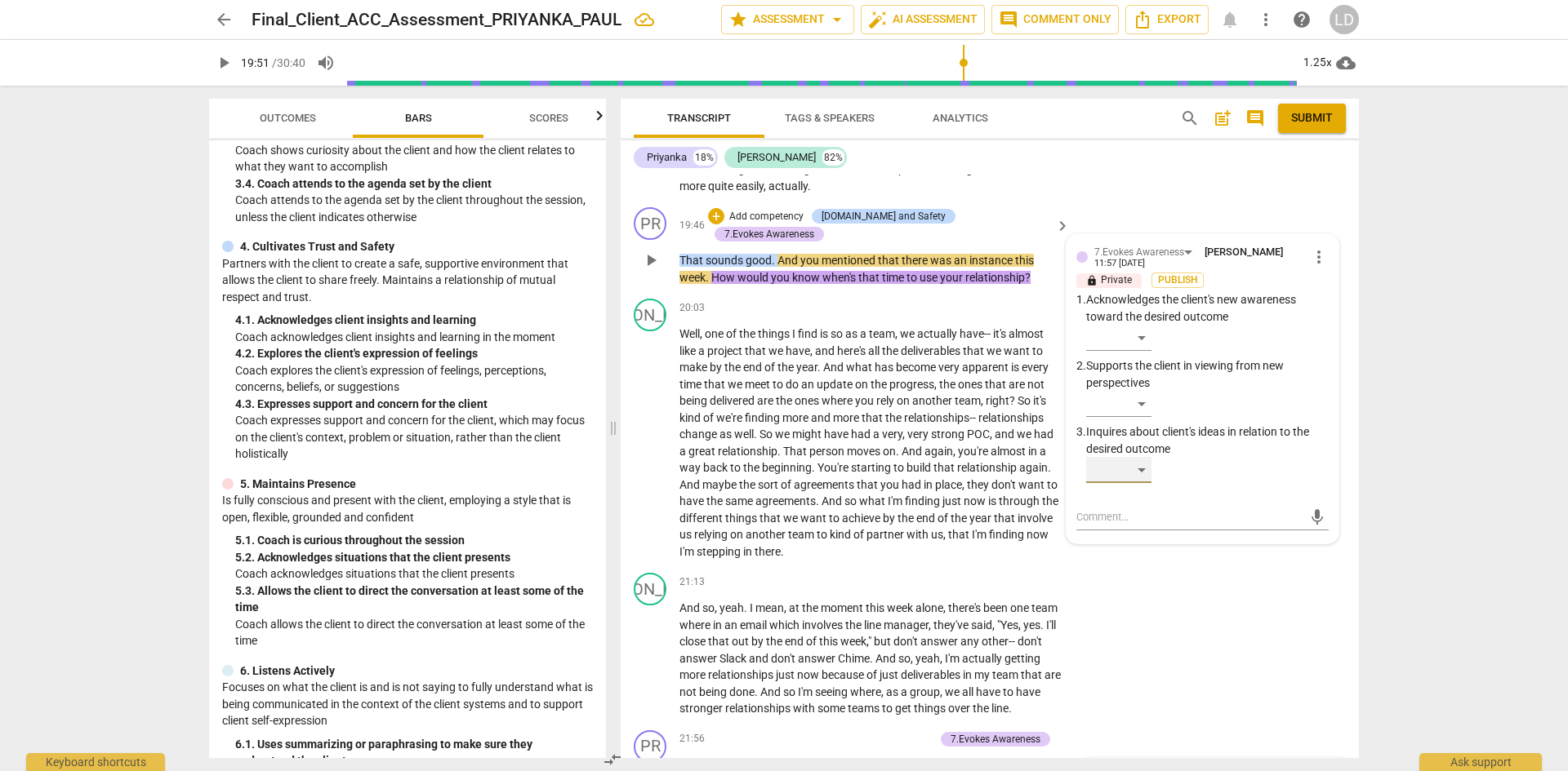
click at [1139, 470] on div "​" at bounding box center [1118, 470] width 65 height 26
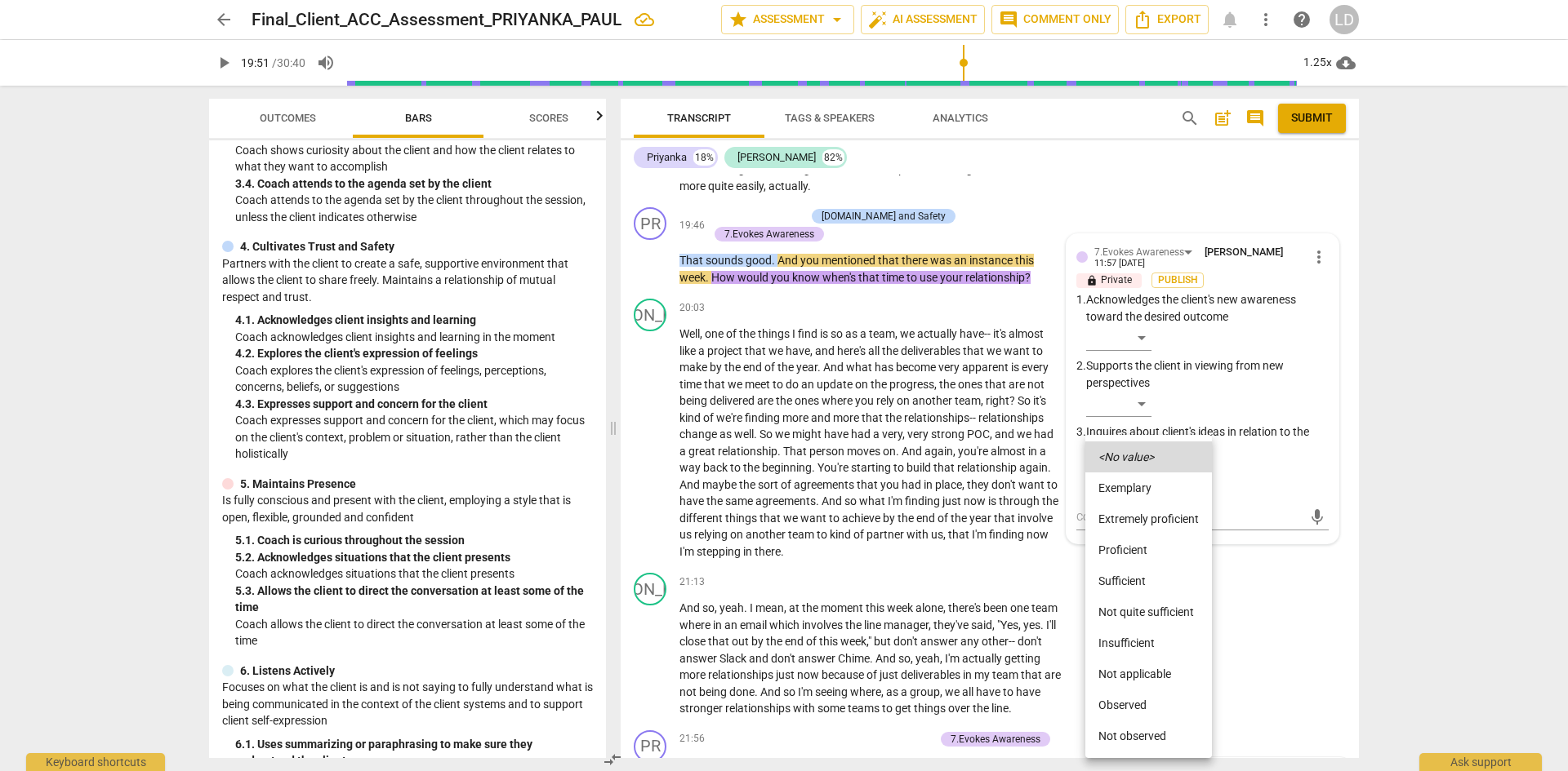
click at [1137, 542] on li "Proficient" at bounding box center [1148, 551] width 126 height 31
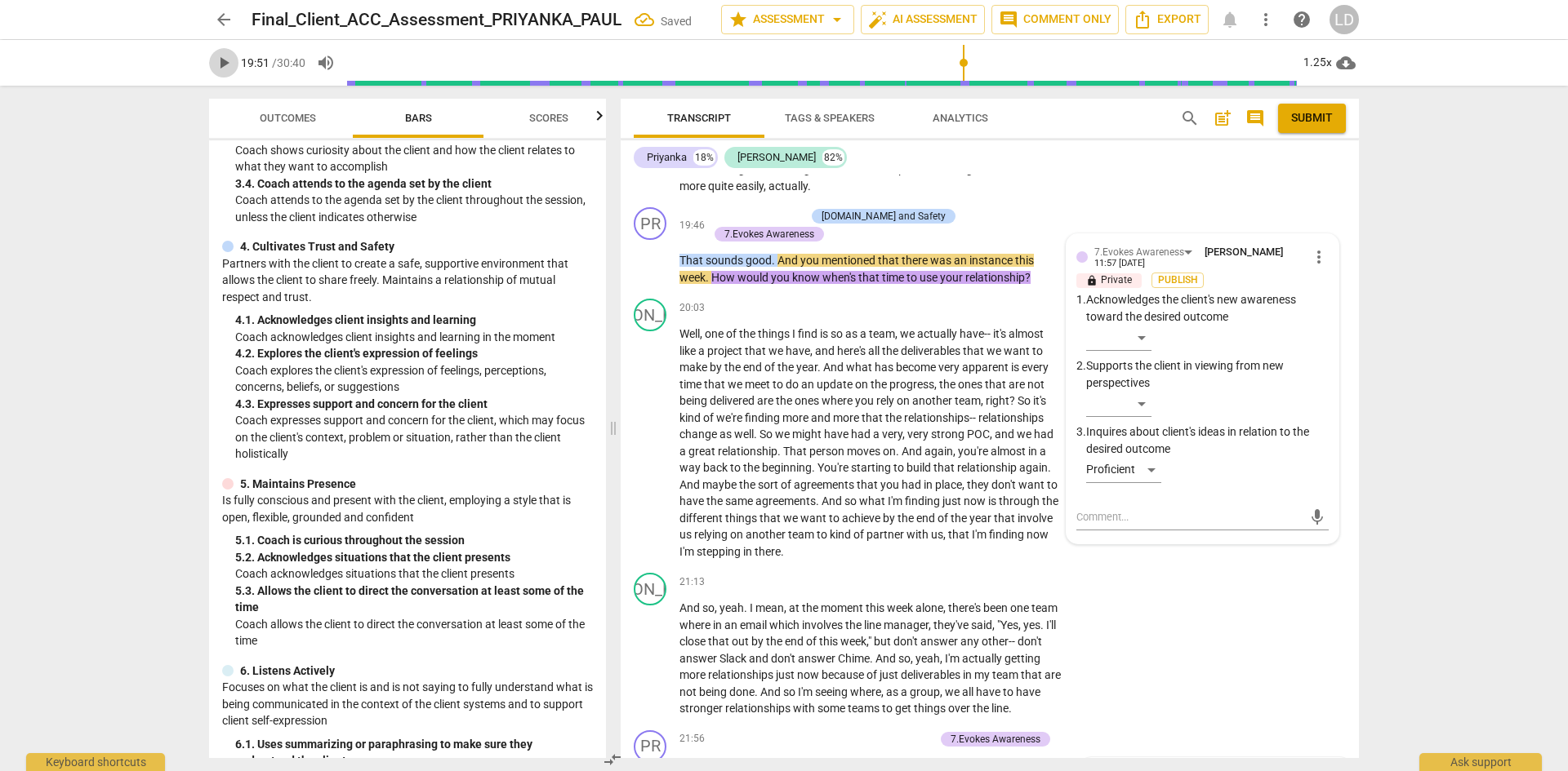
click at [221, 60] on span "play_arrow" at bounding box center [223, 63] width 19 height 19
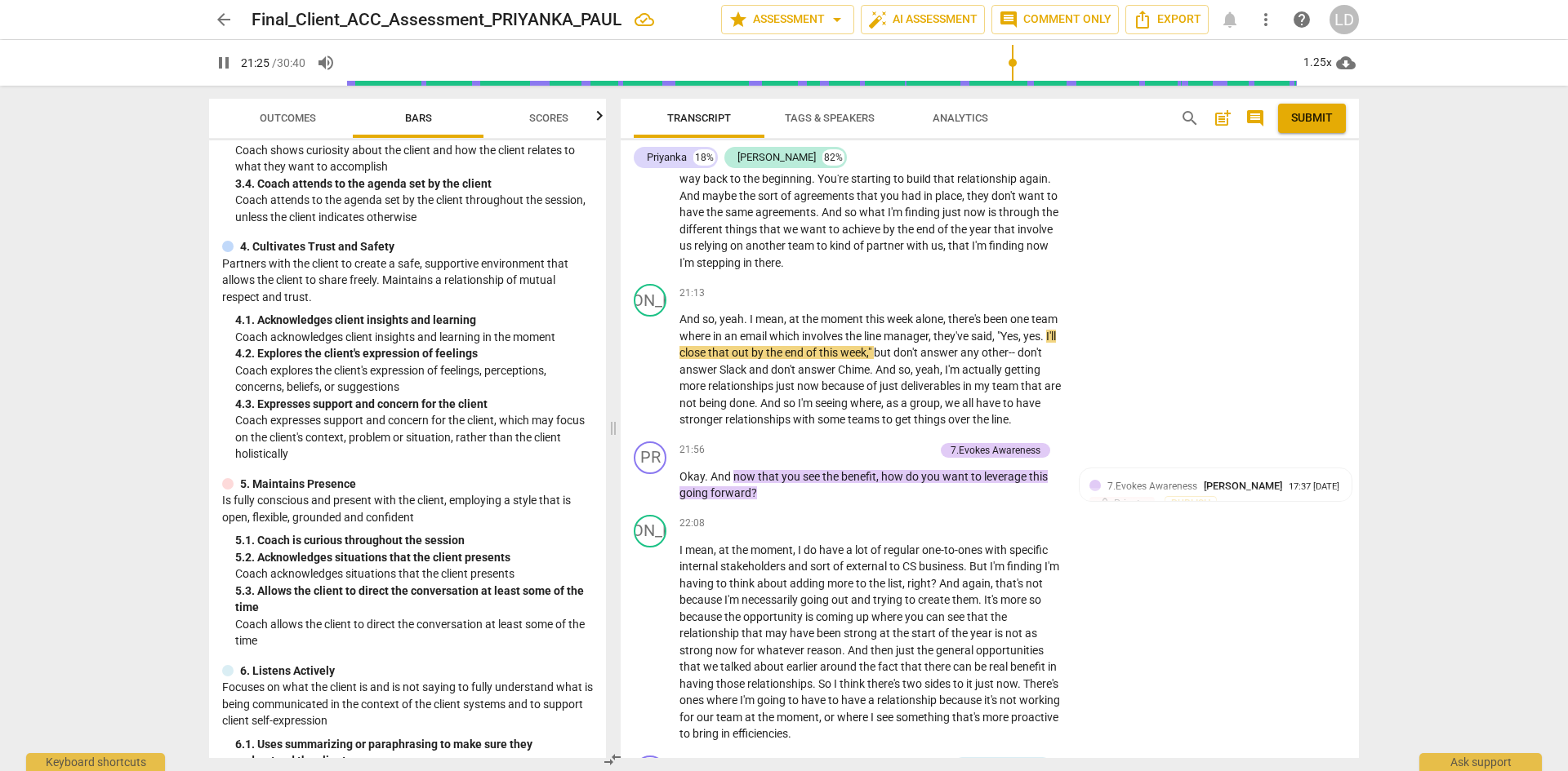
scroll to position [5220, 0]
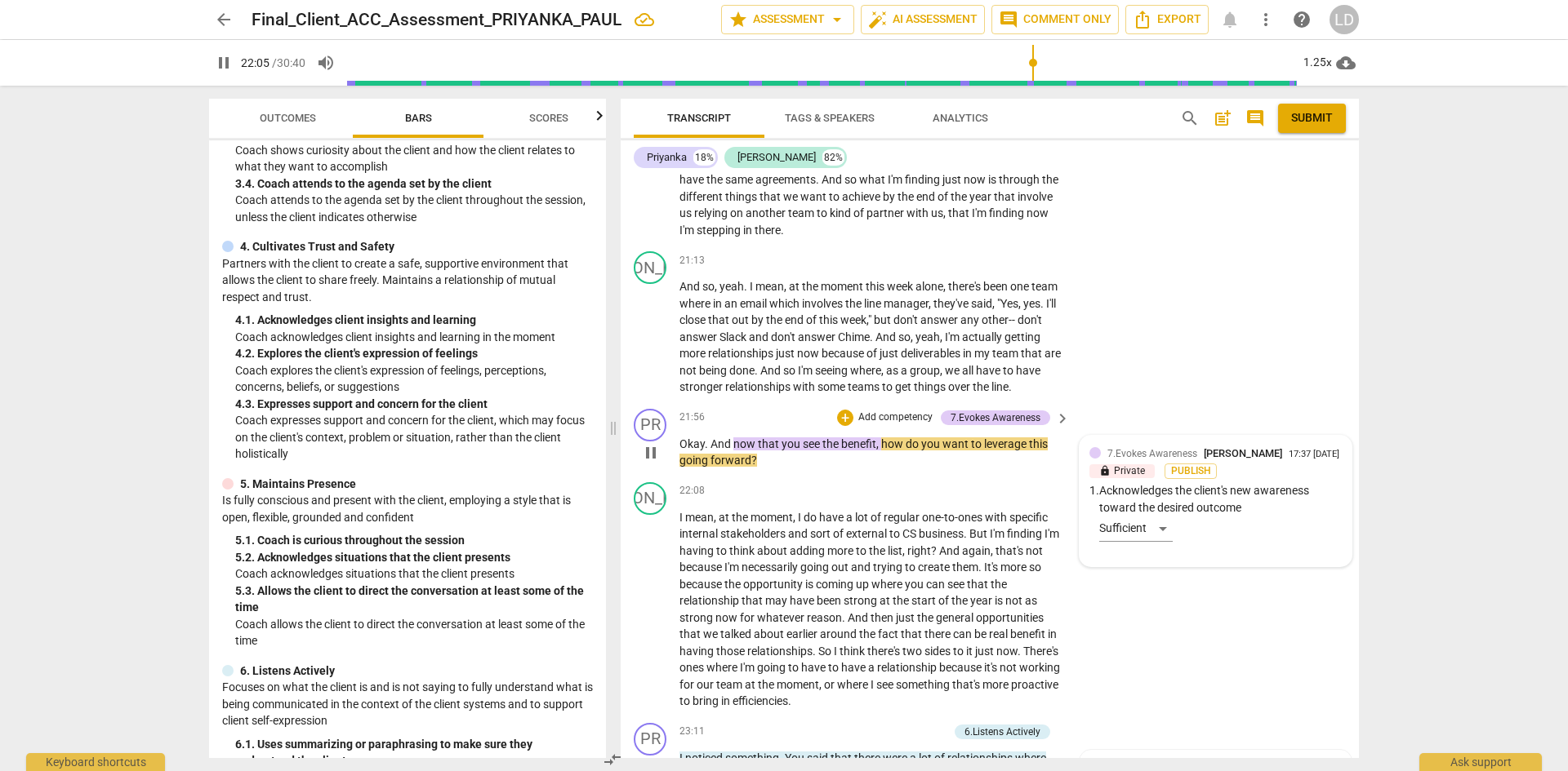
click at [1160, 538] on div "7.Evokes Awareness [PERSON_NAME] 17:37 [DATE] lock Private Publish 1. Acknowled…" at bounding box center [1216, 502] width 253 height 112
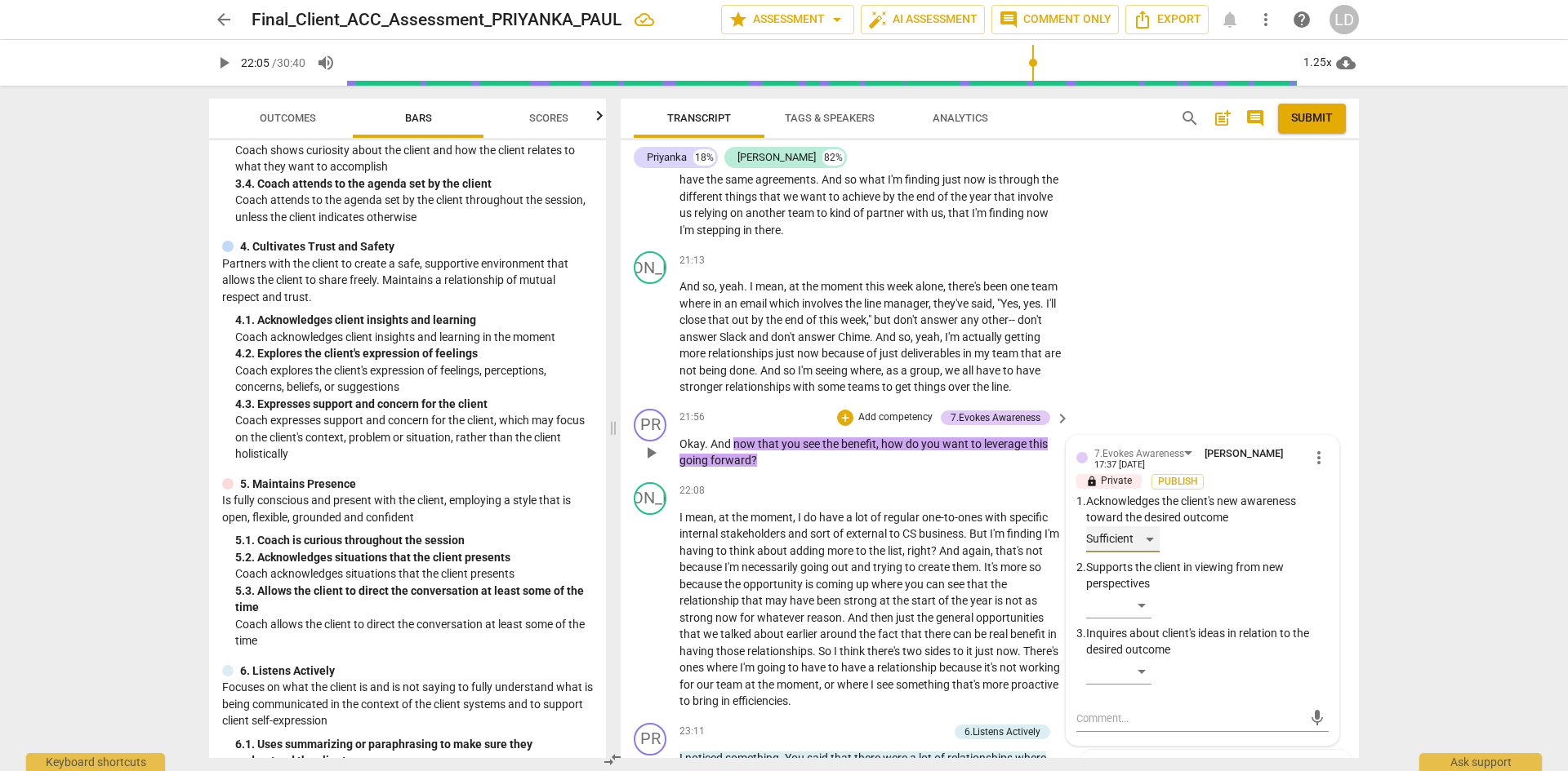
click at [1149, 533] on div "Sufficient" at bounding box center [1123, 539] width 73 height 26
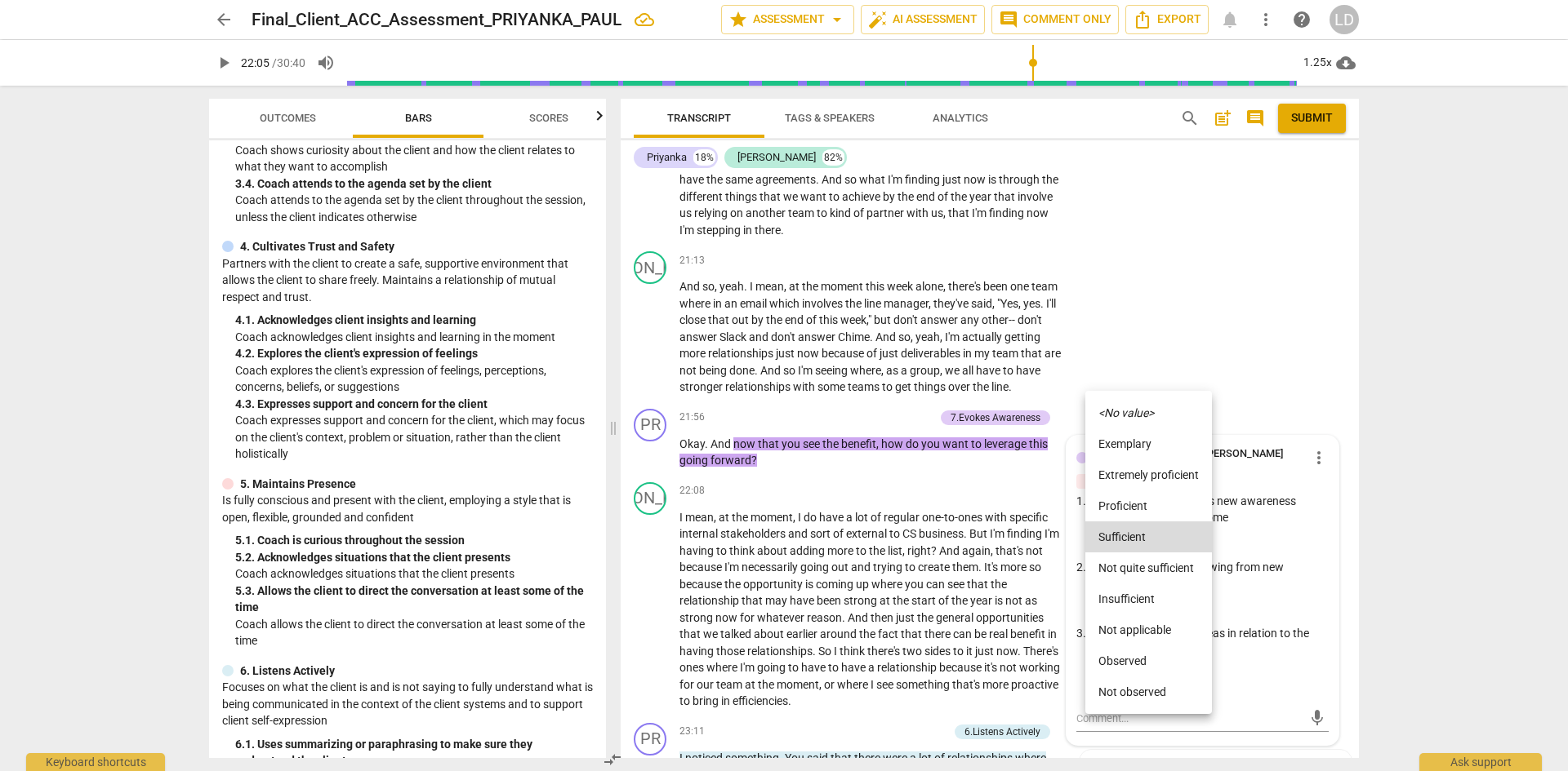
click at [1146, 511] on li "Proficient" at bounding box center [1148, 506] width 126 height 31
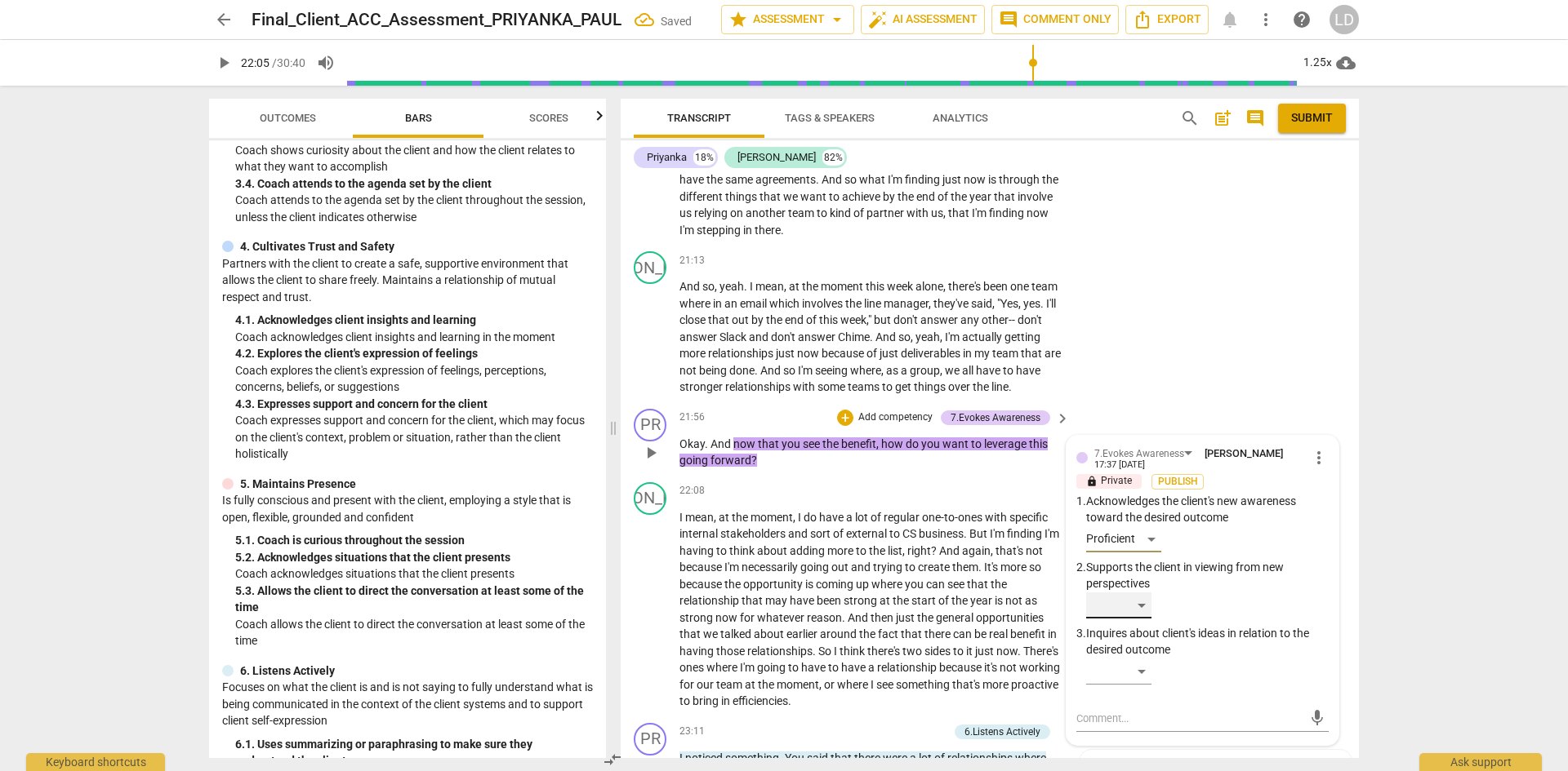
click at [1141, 603] on div "​" at bounding box center [1118, 605] width 65 height 26
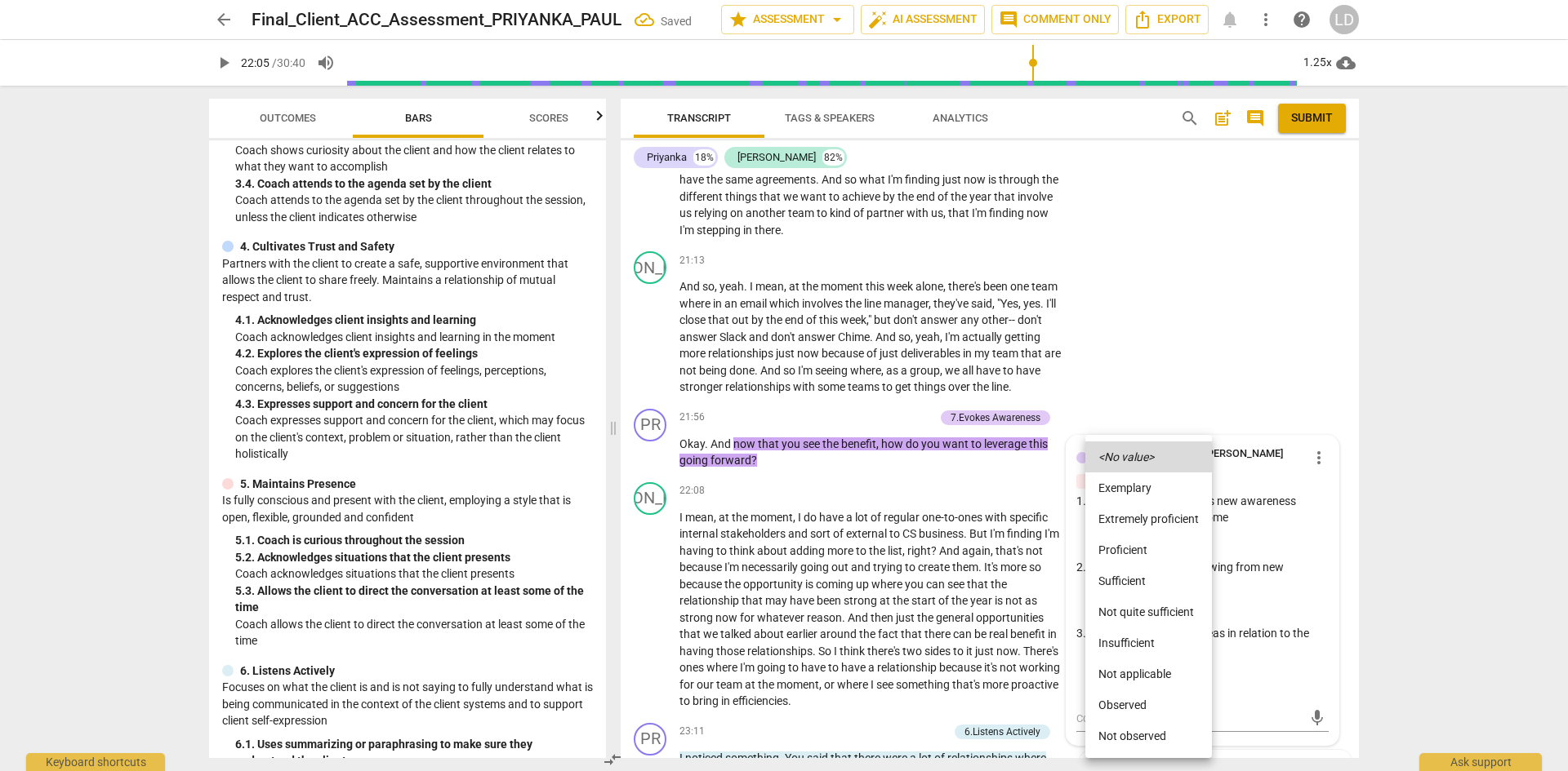
click at [1139, 554] on li "Proficient" at bounding box center [1148, 551] width 126 height 31
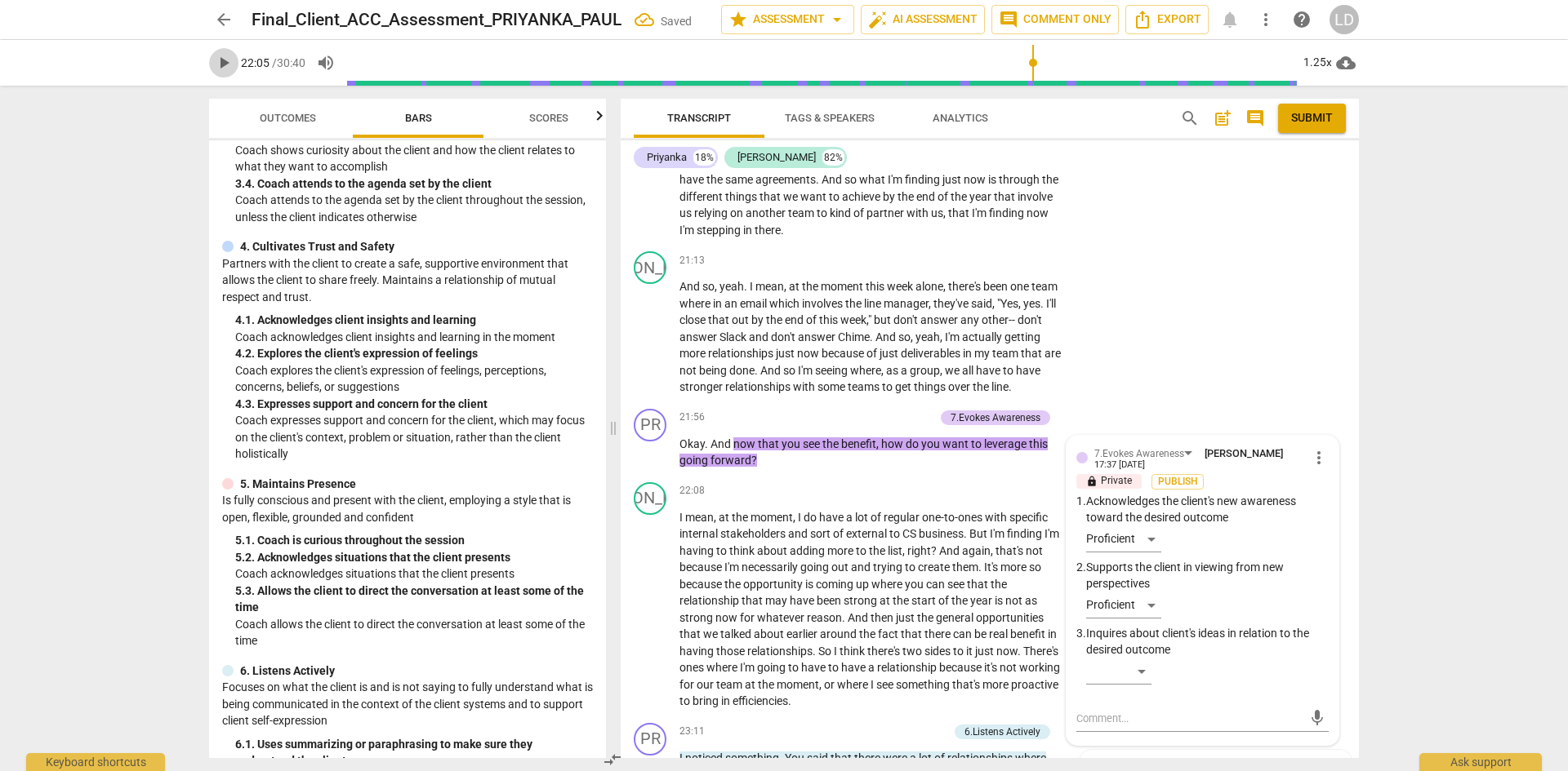
click at [215, 63] on span "play_arrow" at bounding box center [223, 63] width 19 height 19
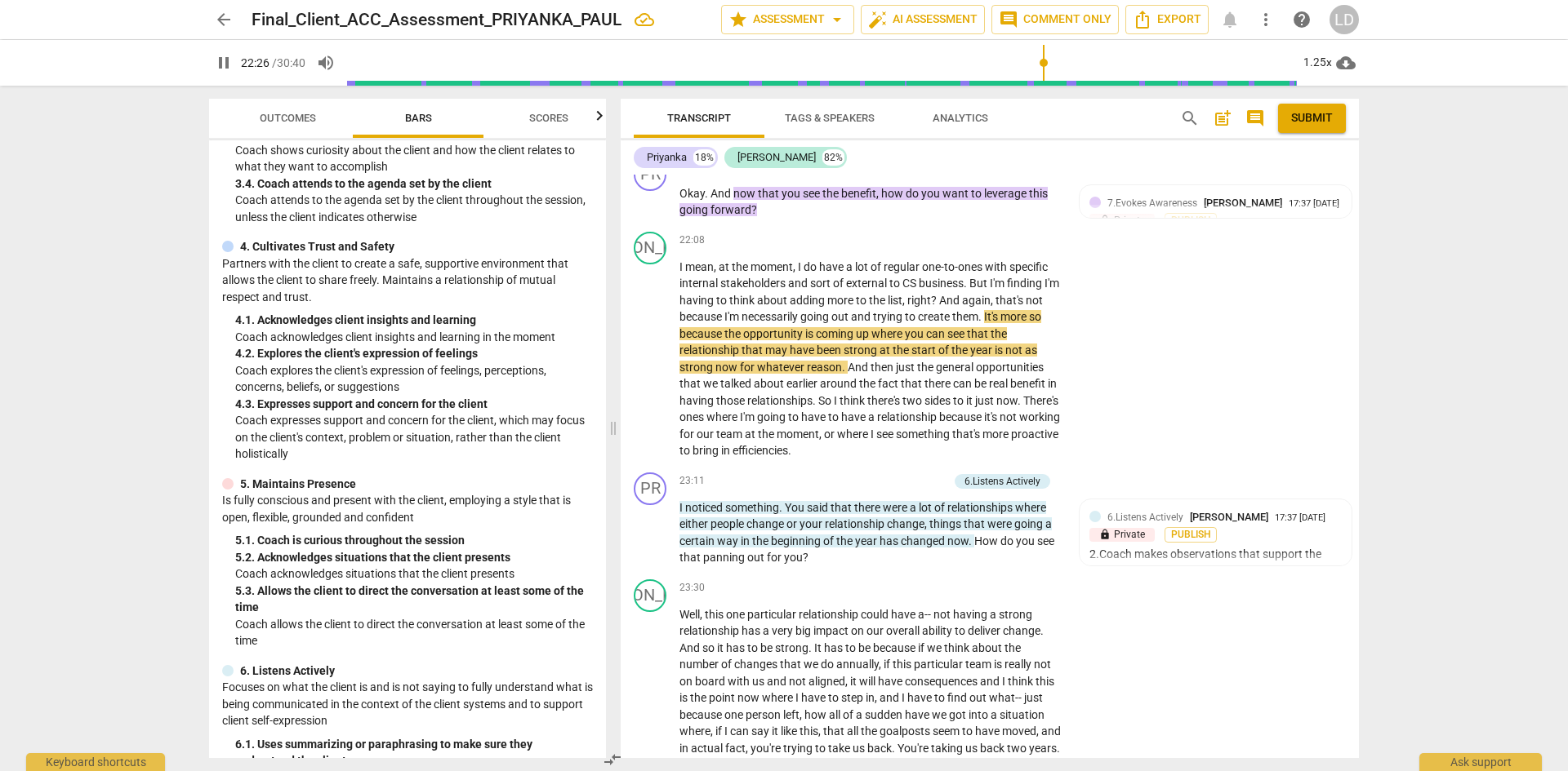
scroll to position [5482, 0]
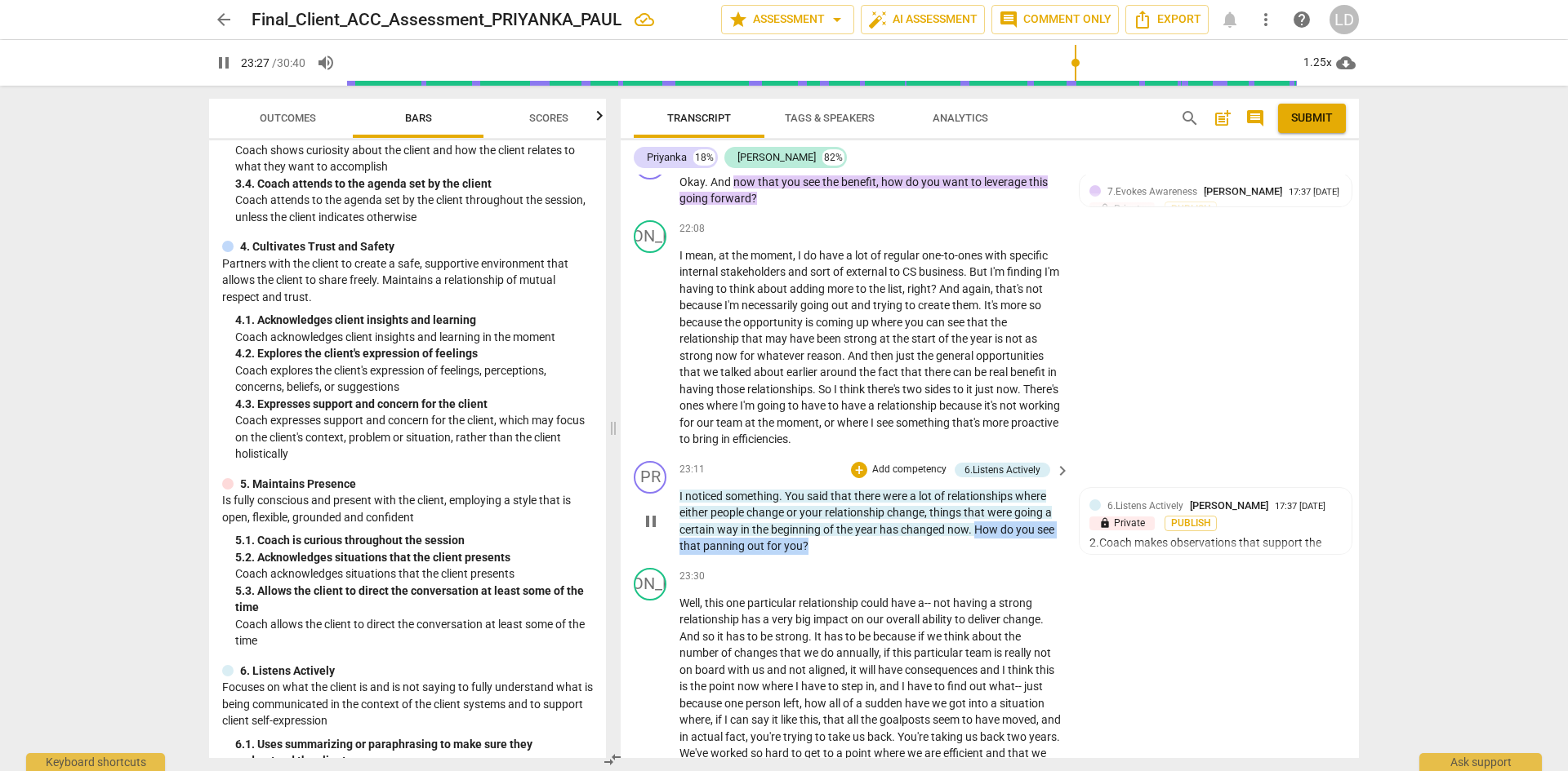
drag, startPoint x: 978, startPoint y: 526, endPoint x: 994, endPoint y: 541, distance: 21.9
click at [994, 541] on p "I noticed something . You said that there were a lot of relationships where eit…" at bounding box center [871, 521] width 383 height 67
click at [854, 464] on div "+" at bounding box center [859, 470] width 17 height 17
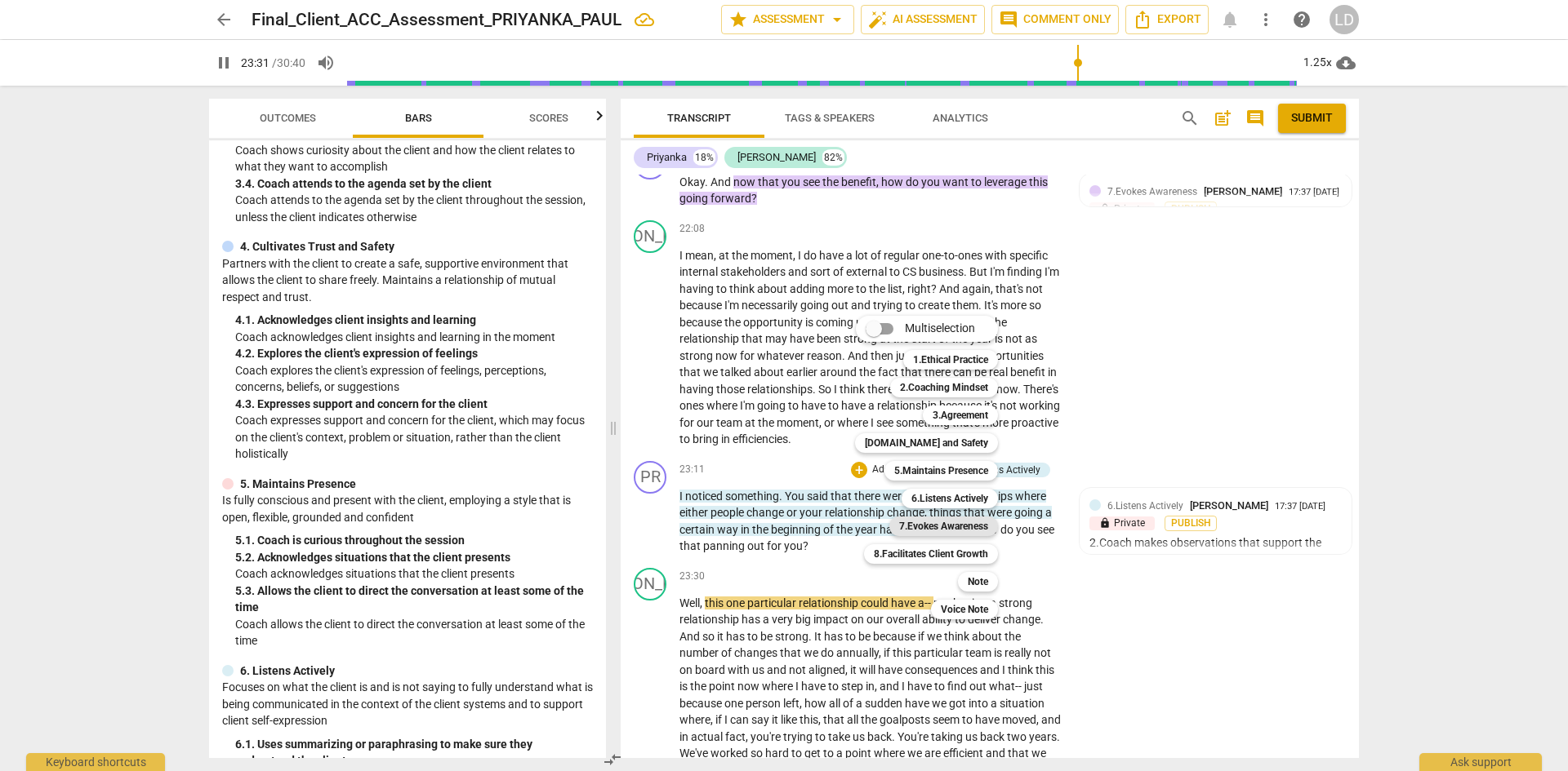
click at [947, 519] on b "7.Evokes Awareness" at bounding box center [944, 526] width 89 height 19
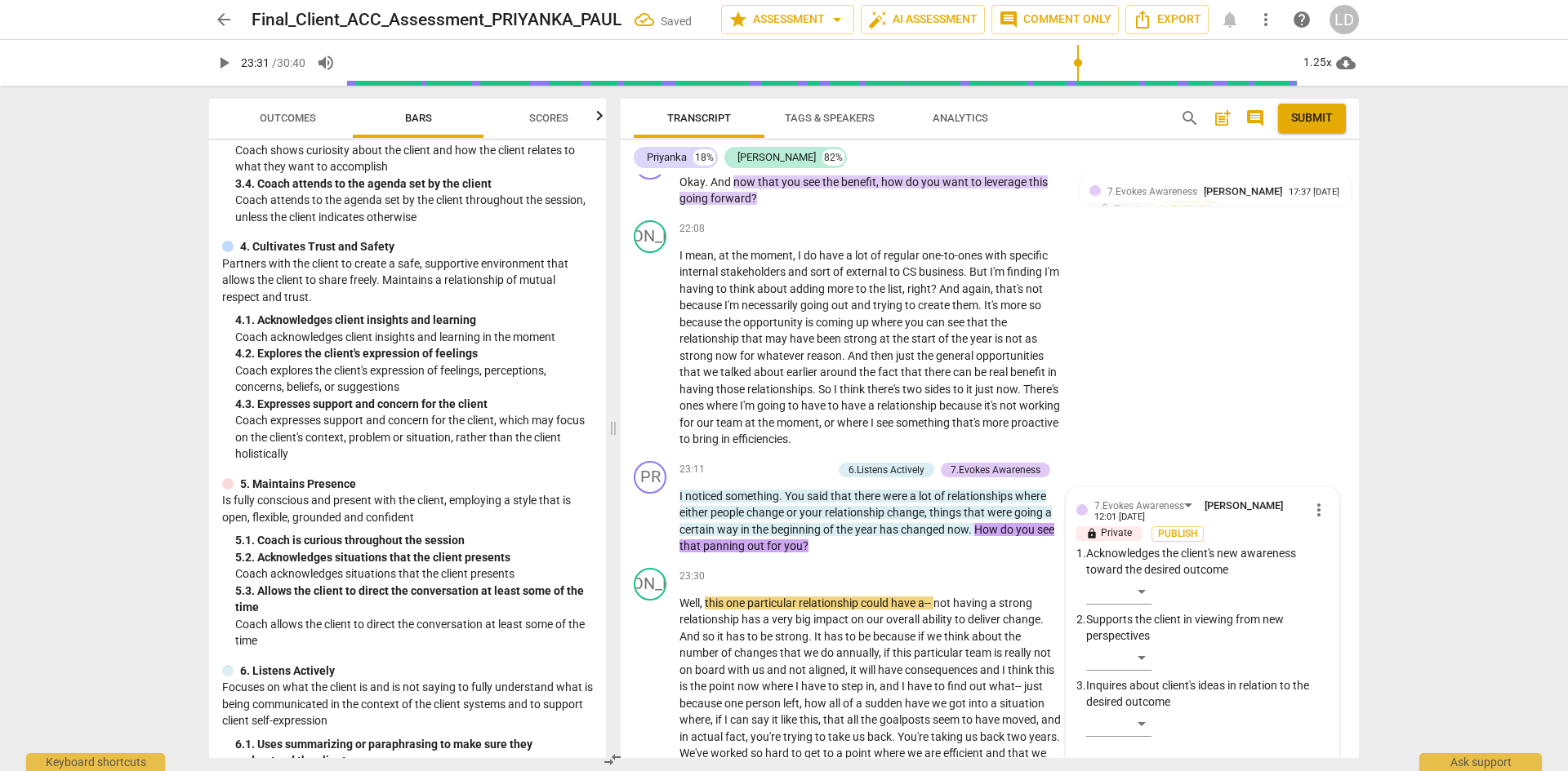
scroll to position [5785, 0]
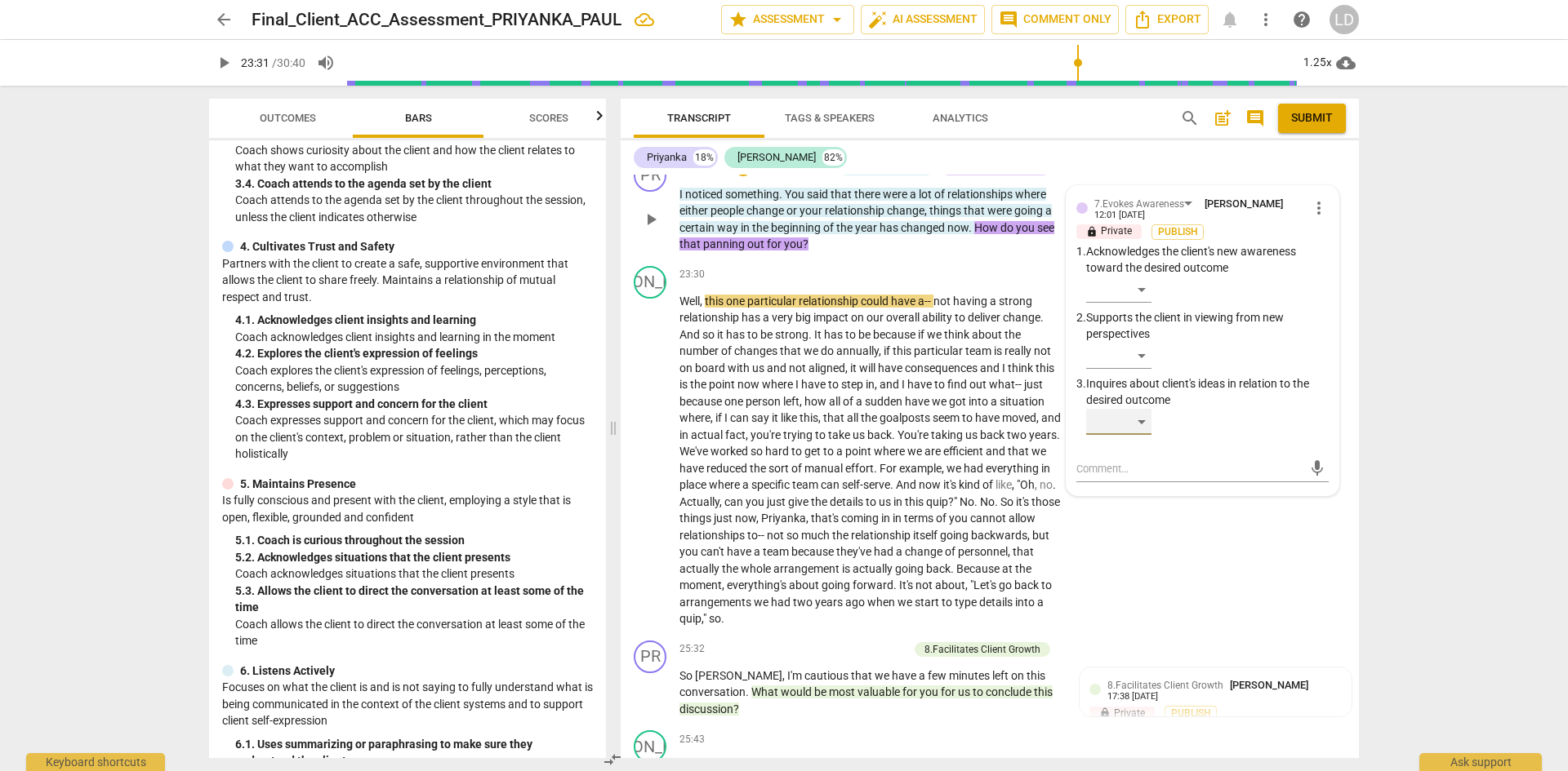
click at [1146, 424] on div "​" at bounding box center [1118, 422] width 65 height 26
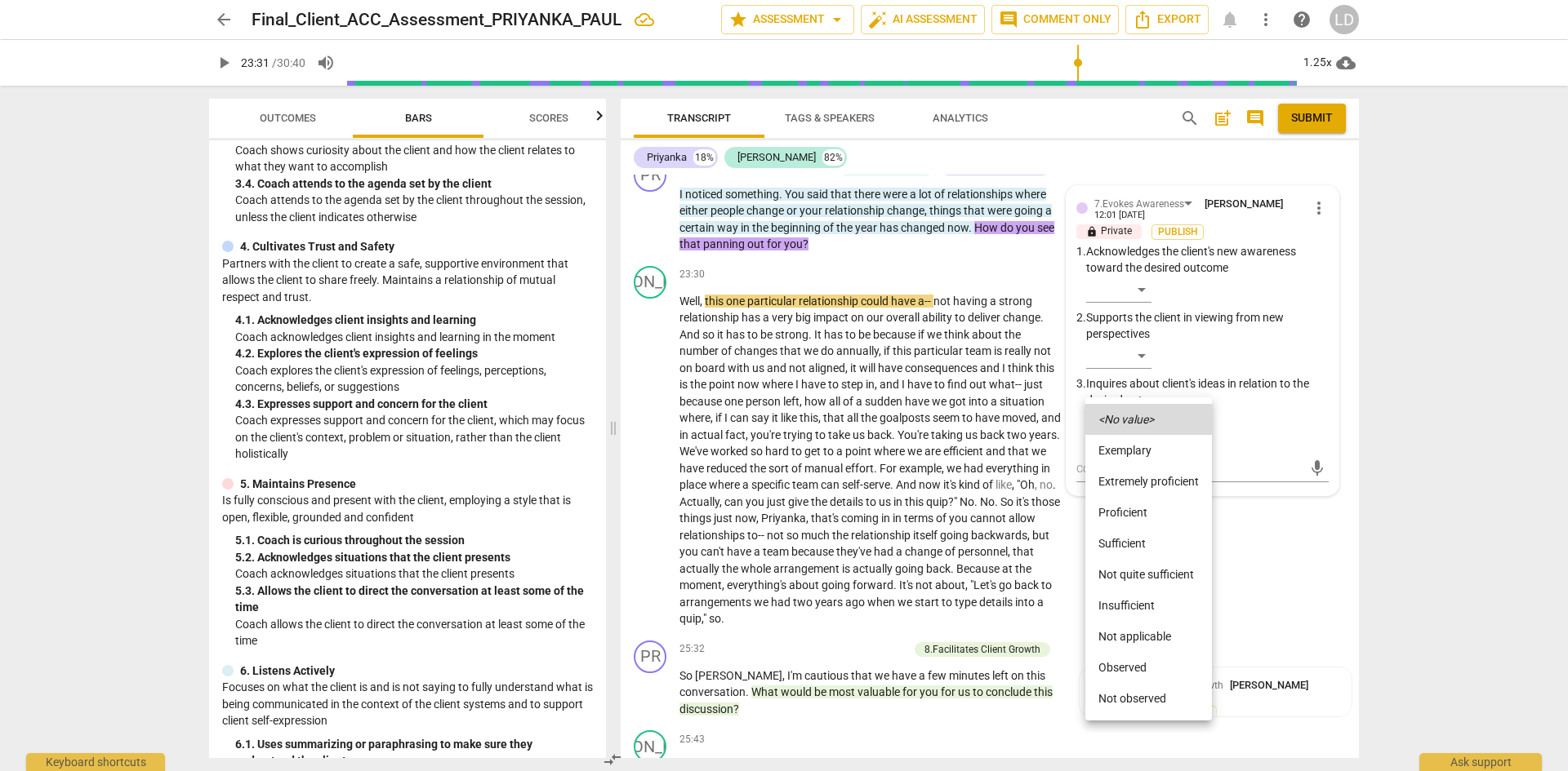
click at [1147, 511] on li "Proficient" at bounding box center [1148, 513] width 126 height 31
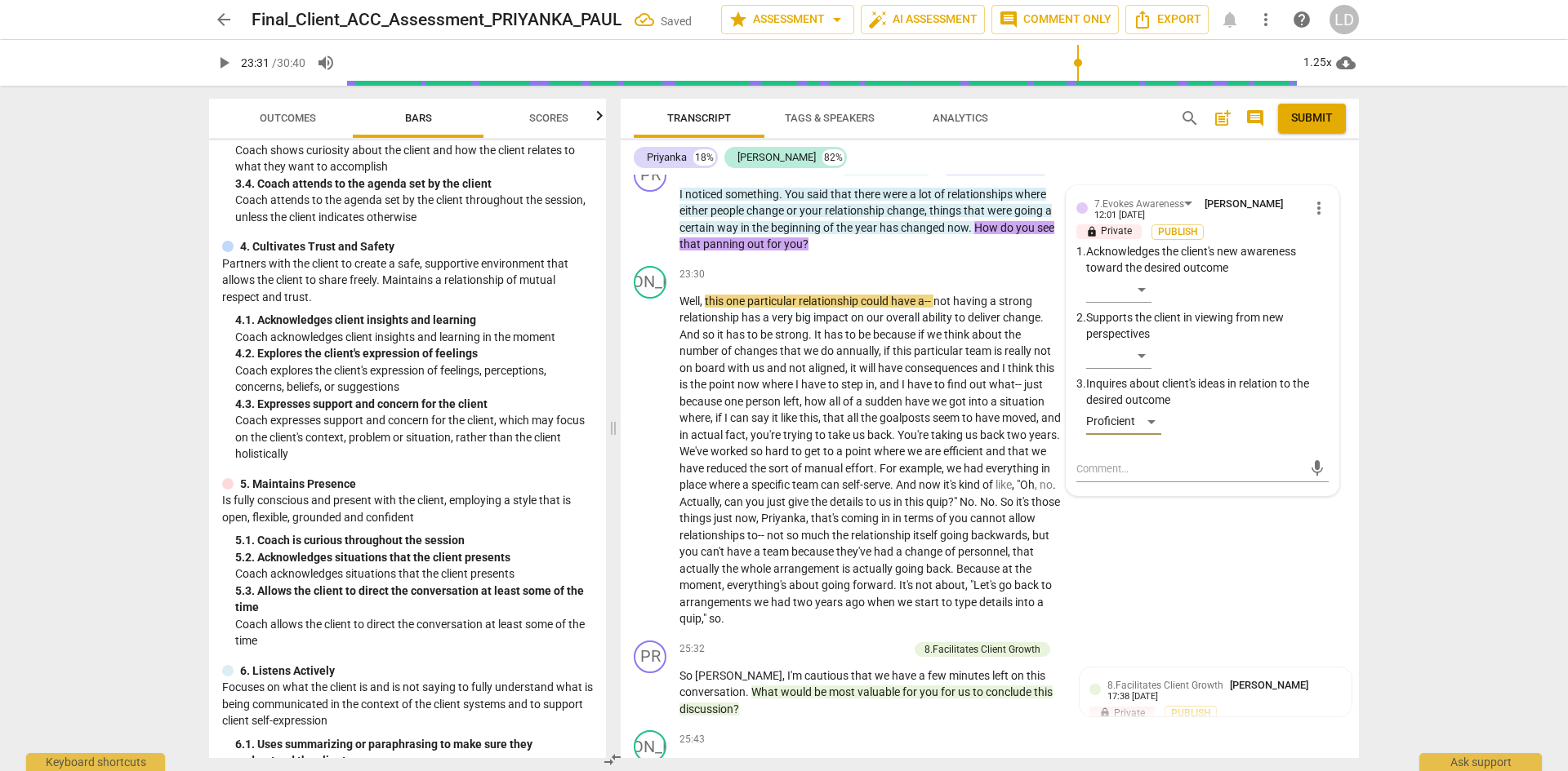
click at [223, 64] on span "play_arrow" at bounding box center [223, 63] width 19 height 19
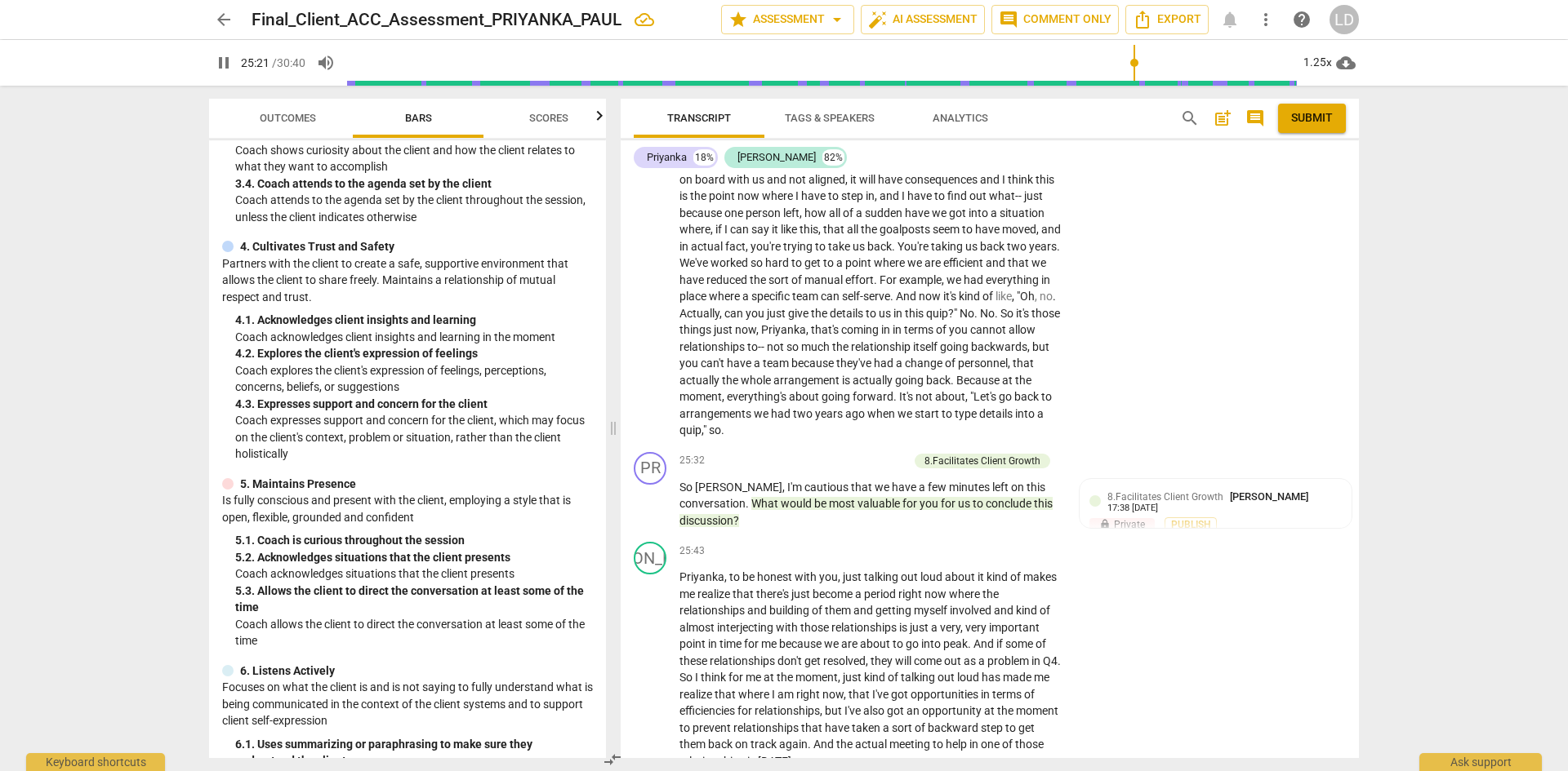
scroll to position [5983, 0]
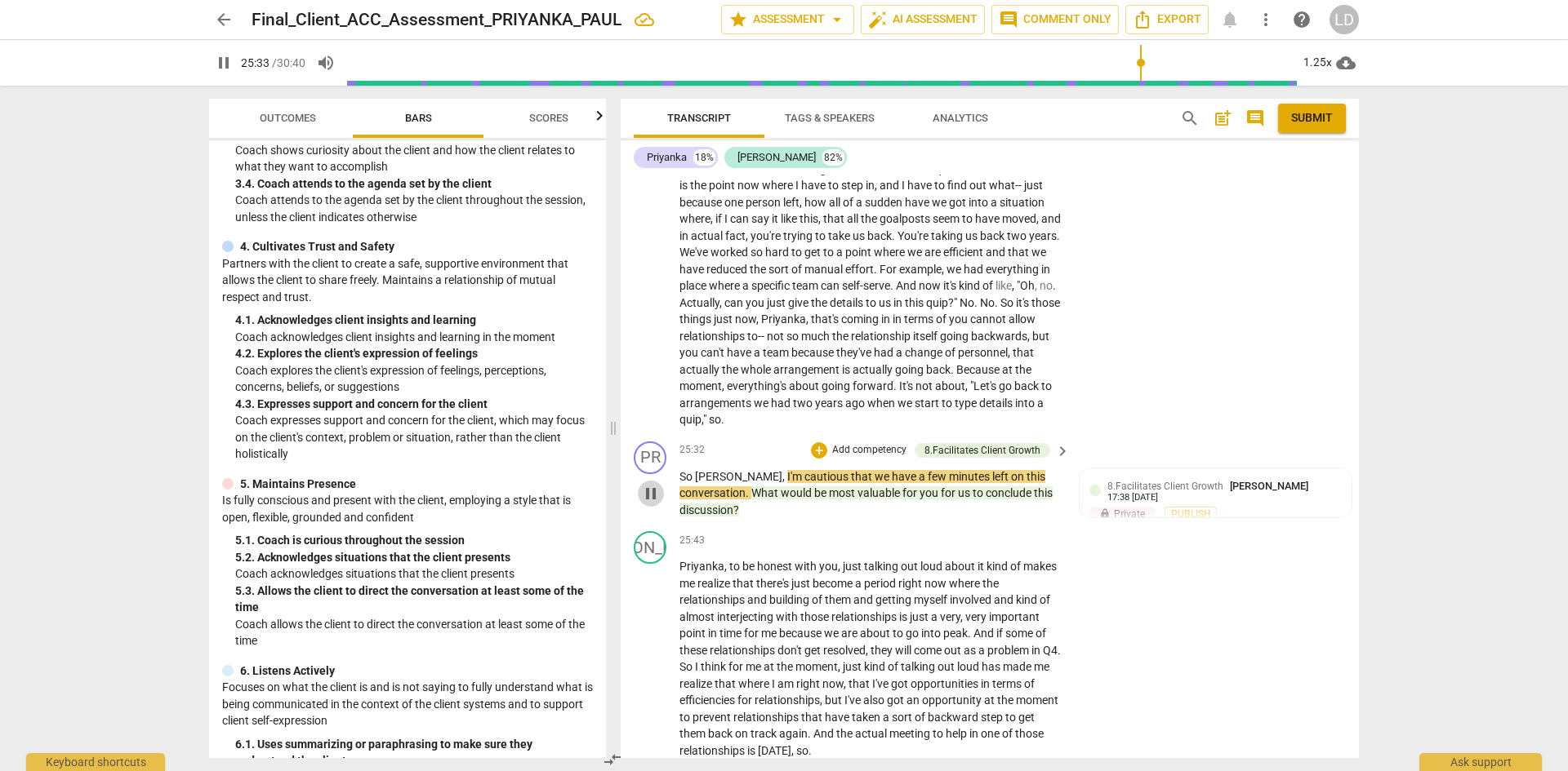
click at [654, 484] on span "pause" at bounding box center [651, 494] width 19 height 19
click at [719, 473] on span "[PERSON_NAME]" at bounding box center [738, 477] width 87 height 13
click at [787, 473] on span "I'm" at bounding box center [796, 477] width 17 height 13
drag, startPoint x: 723, startPoint y: 473, endPoint x: 1057, endPoint y: 472, distance: 334.0
click at [1057, 472] on p "So [PERSON_NAME] , I'm cautious that we have a few minutes left on this convers…" at bounding box center [871, 494] width 383 height 51
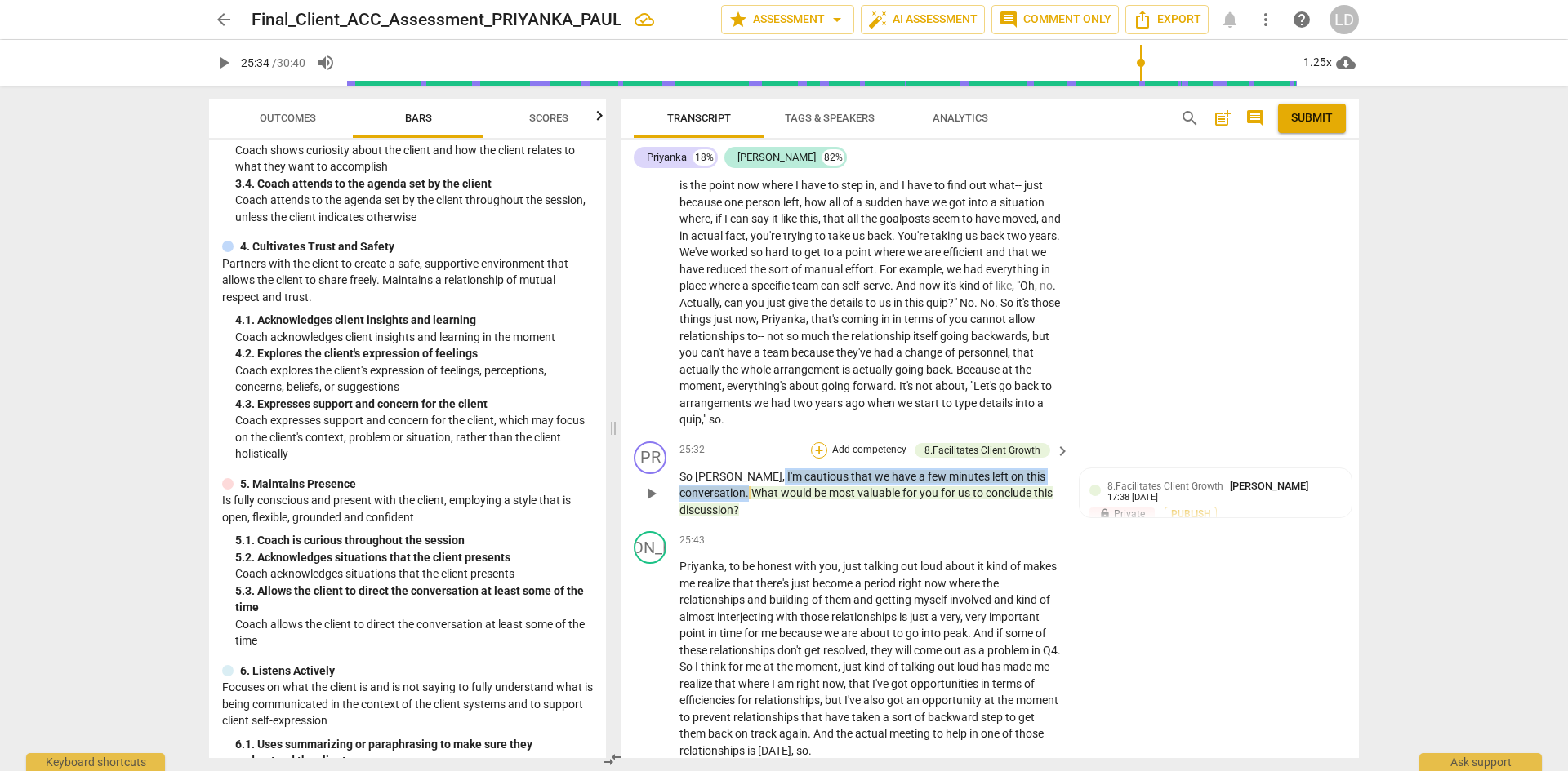
click at [824, 452] on div "+" at bounding box center [818, 450] width 17 height 17
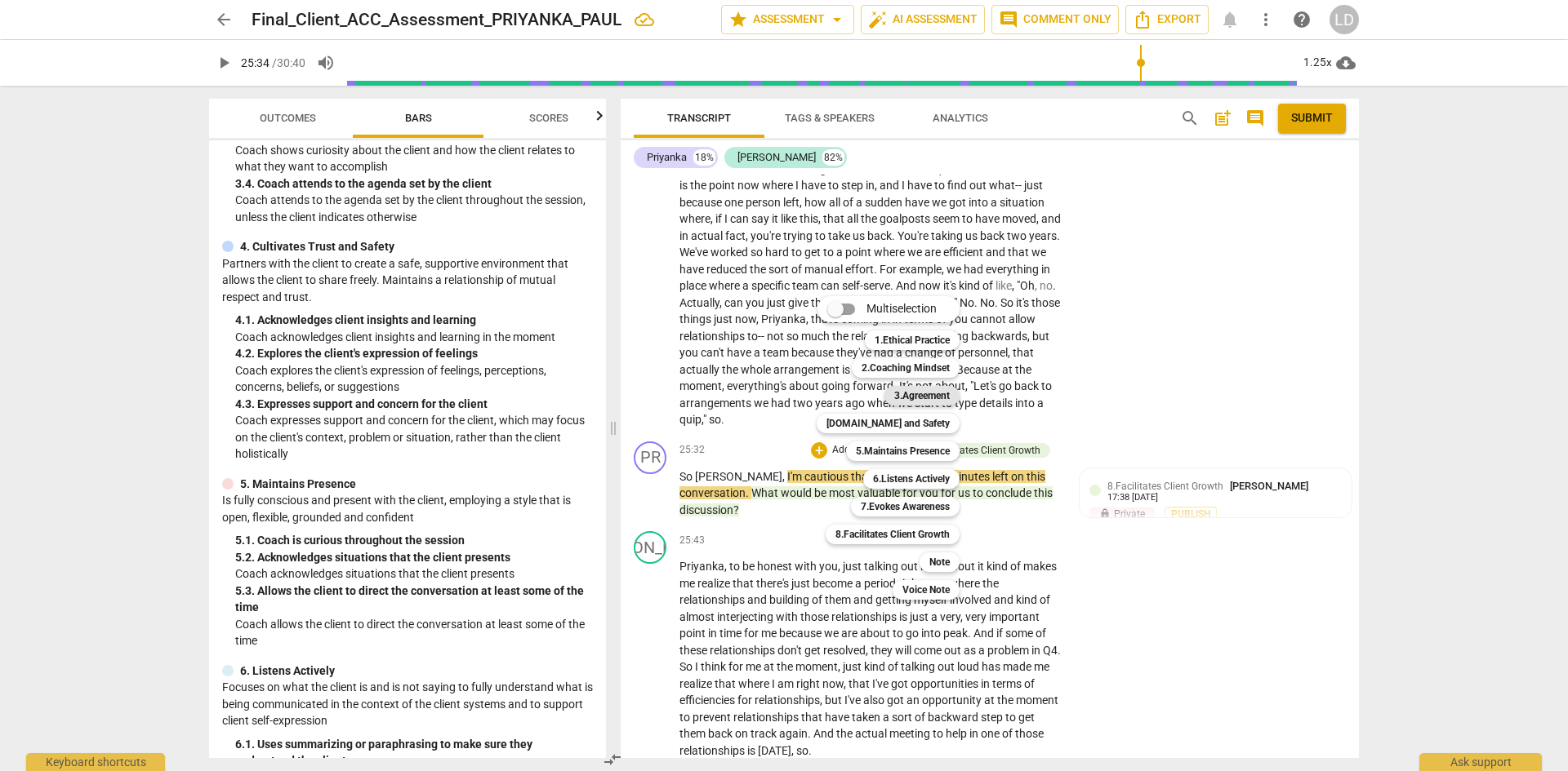
click at [914, 398] on b "3.Agreement" at bounding box center [922, 396] width 56 height 19
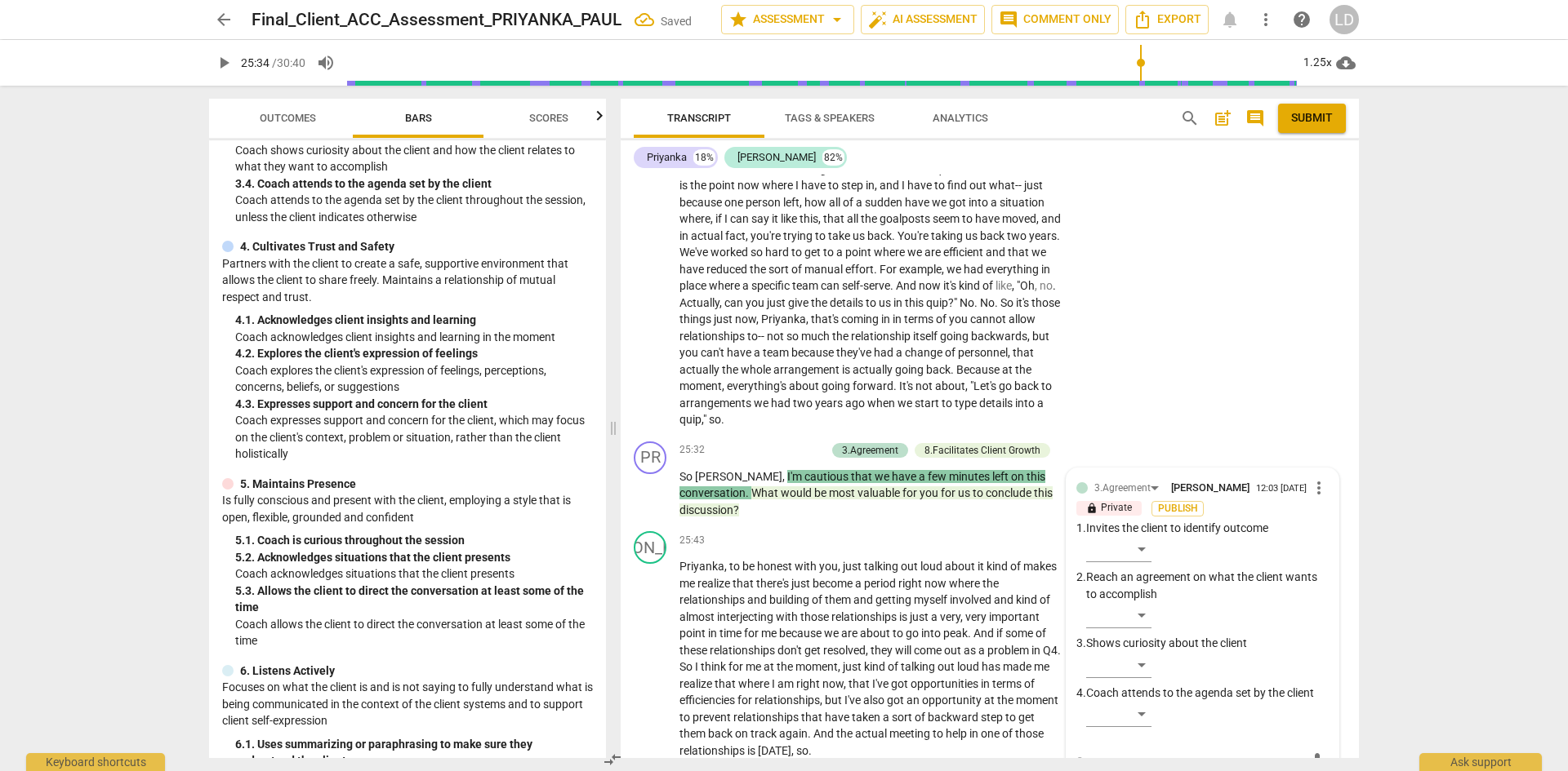
scroll to position [6282, 0]
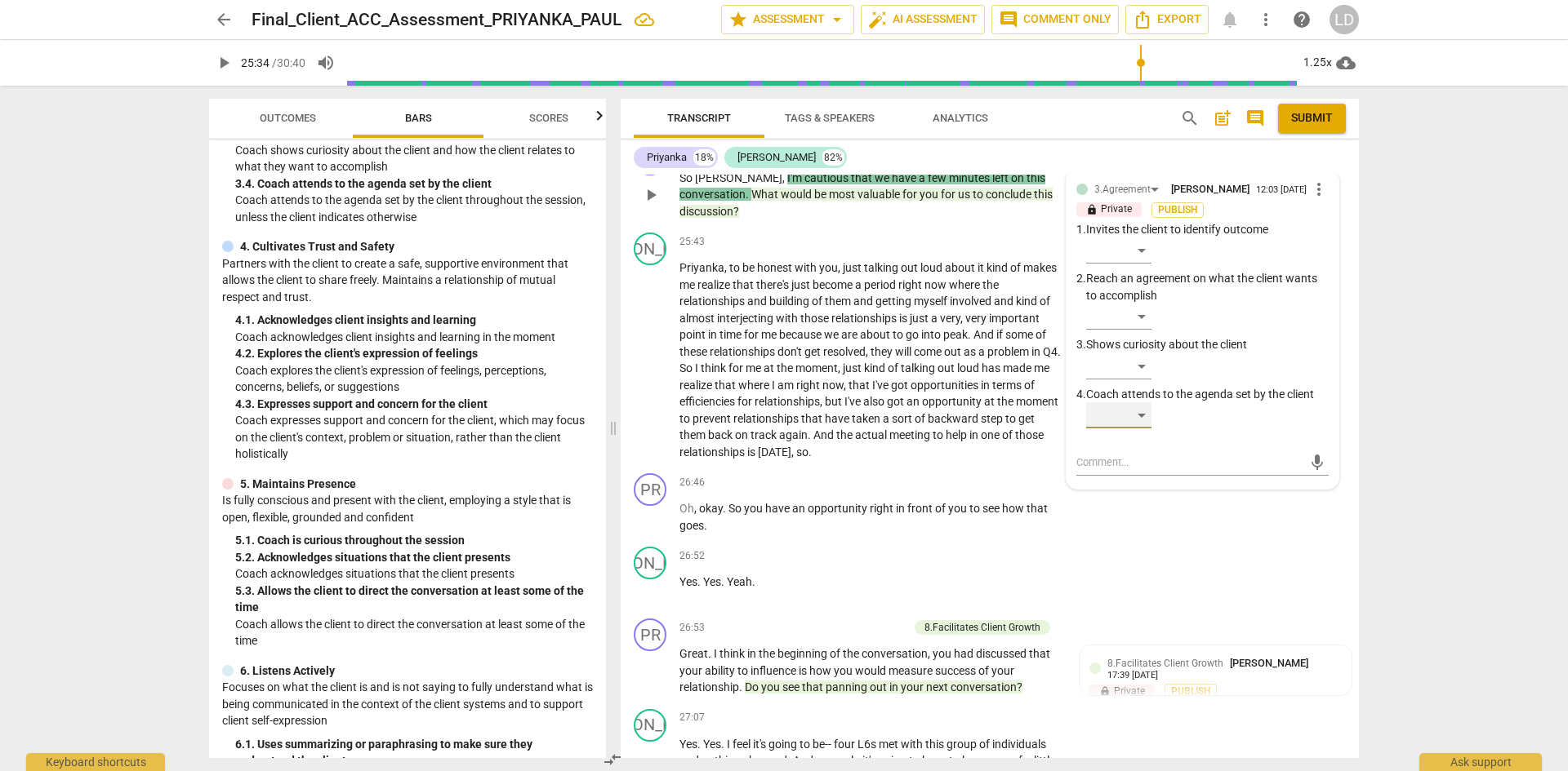
click at [1143, 423] on div "​" at bounding box center [1118, 416] width 65 height 26
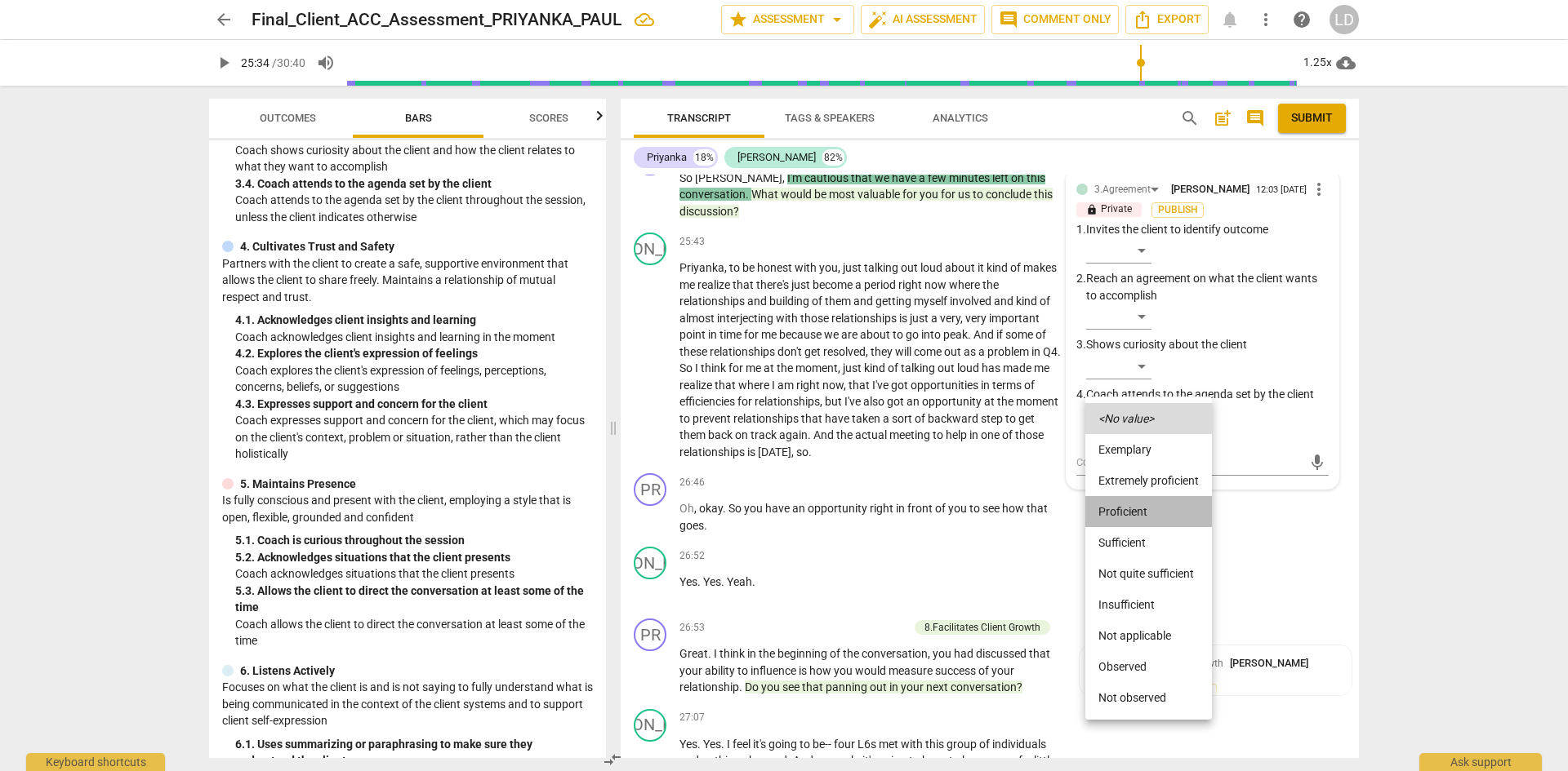
click at [1148, 509] on li "Proficient" at bounding box center [1148, 512] width 126 height 31
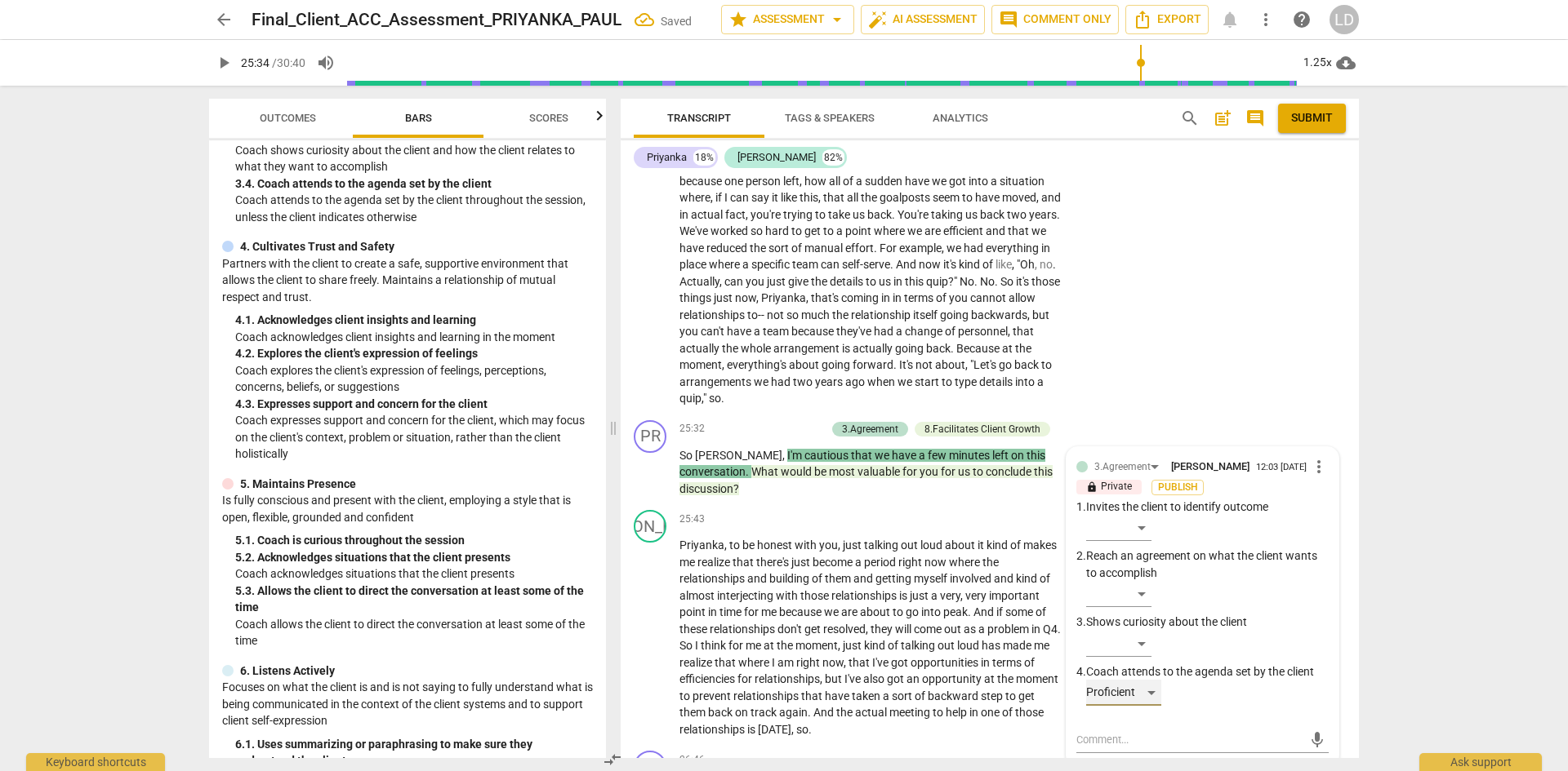
scroll to position [5962, 0]
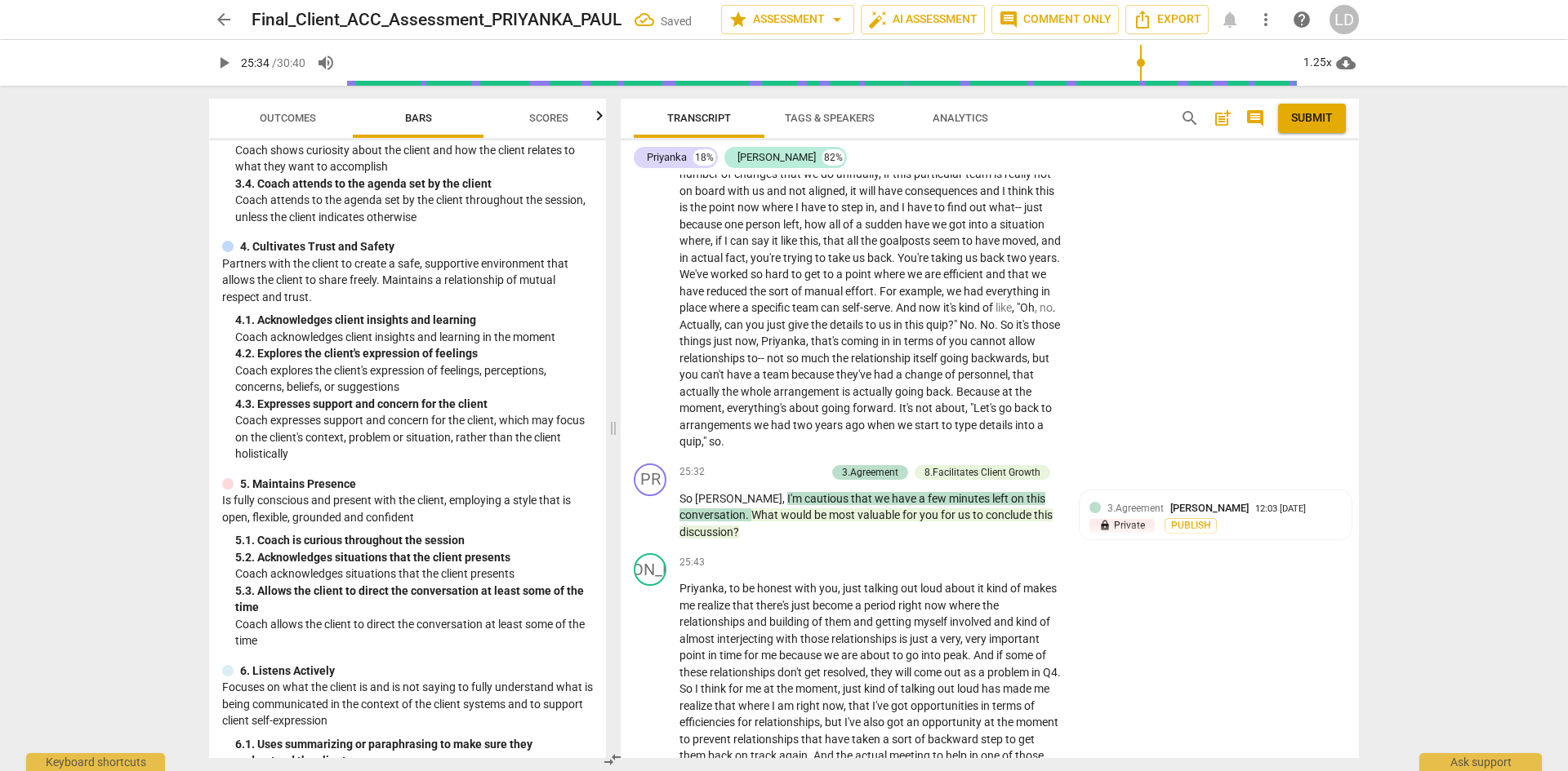
click at [1447, 516] on div "arrow_back Final_Client_ACC_Assessment_PRIYANKA_PAUL Saved star Assessment arro…" at bounding box center [784, 385] width 1568 height 771
click at [226, 63] on span "play_arrow" at bounding box center [223, 63] width 19 height 19
click at [1001, 465] on div "8.Facilitates Client Growth" at bounding box center [982, 472] width 116 height 15
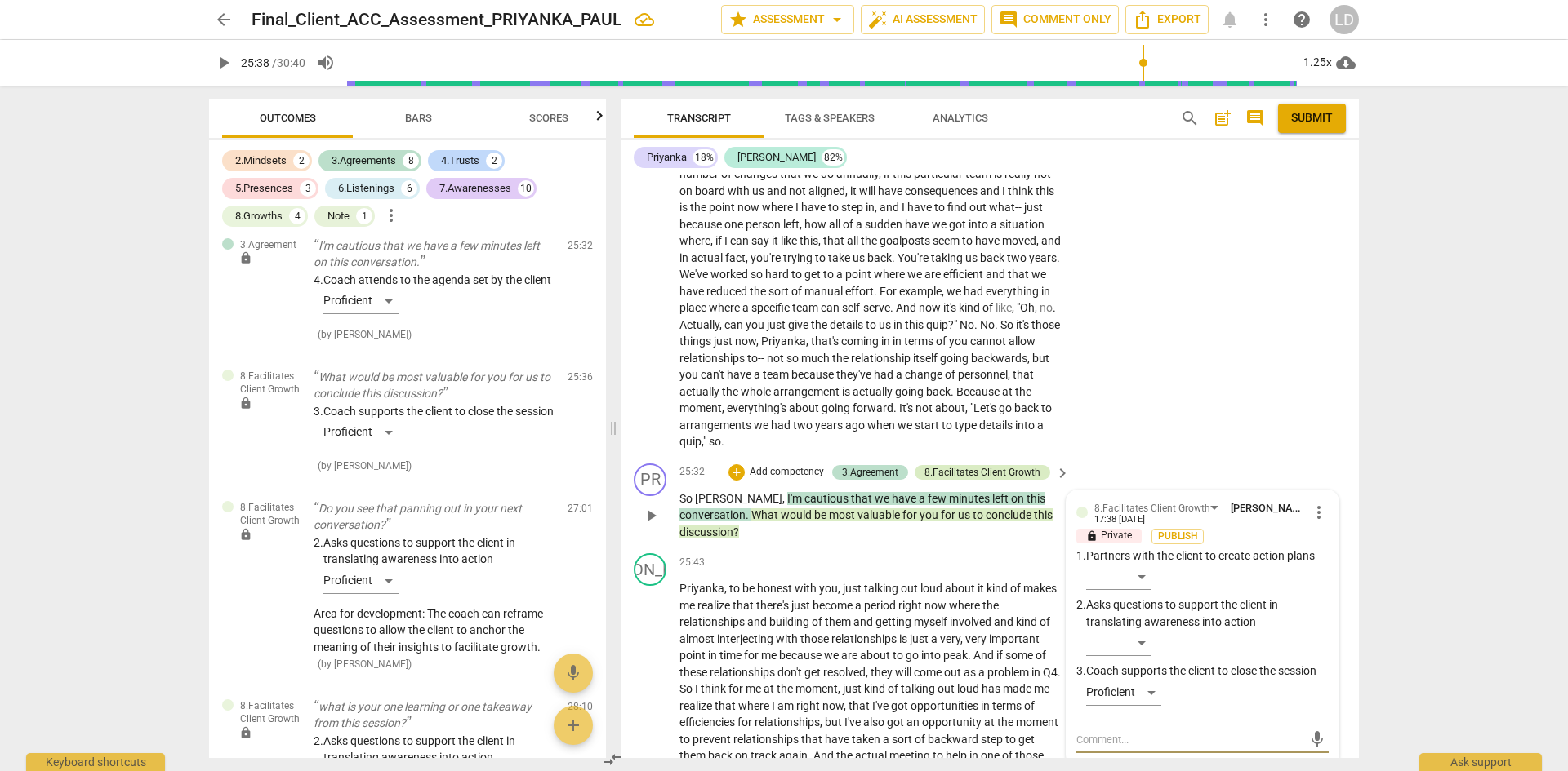
scroll to position [4768, 0]
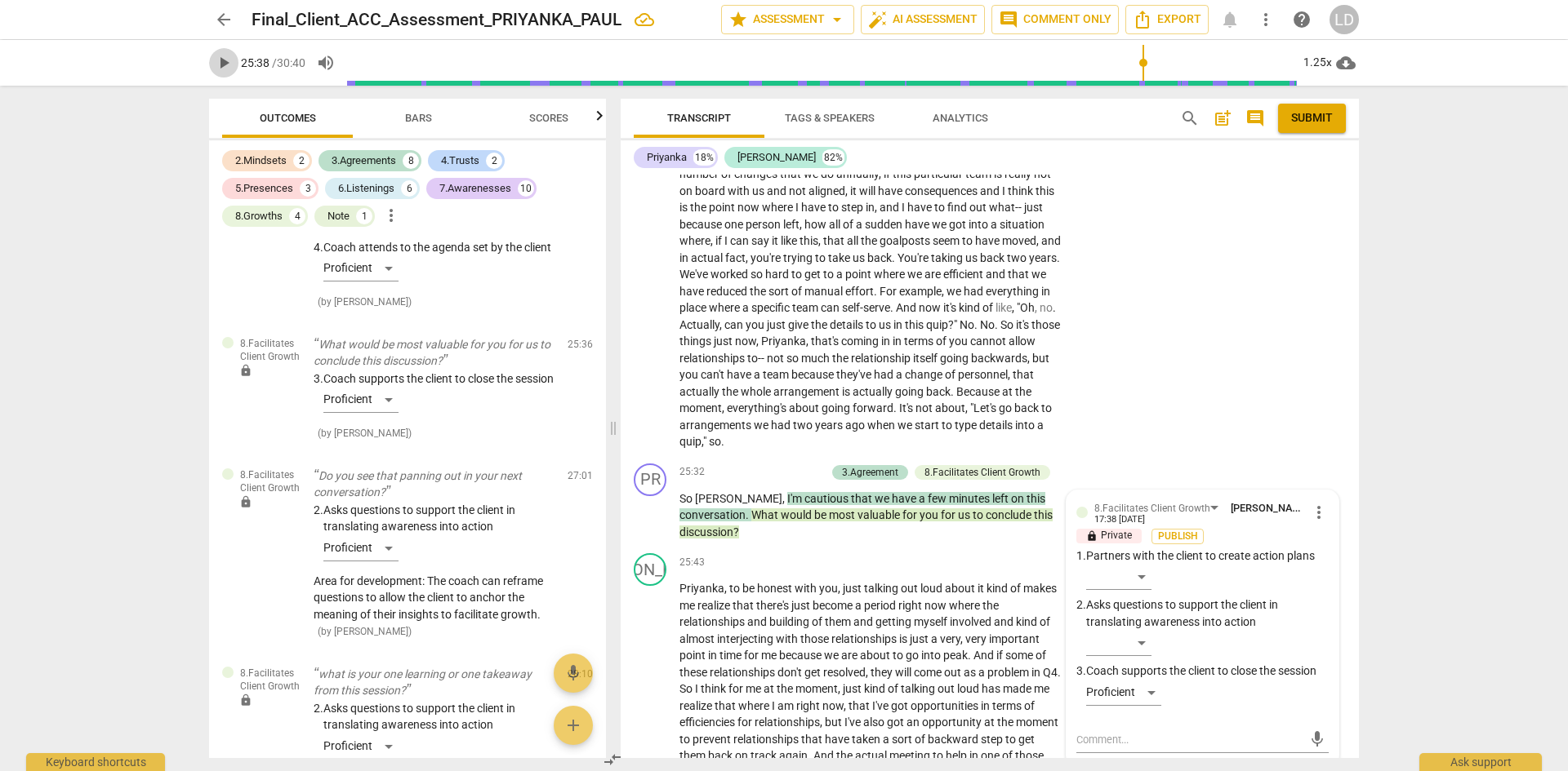
click at [226, 62] on span "play_arrow" at bounding box center [223, 63] width 19 height 19
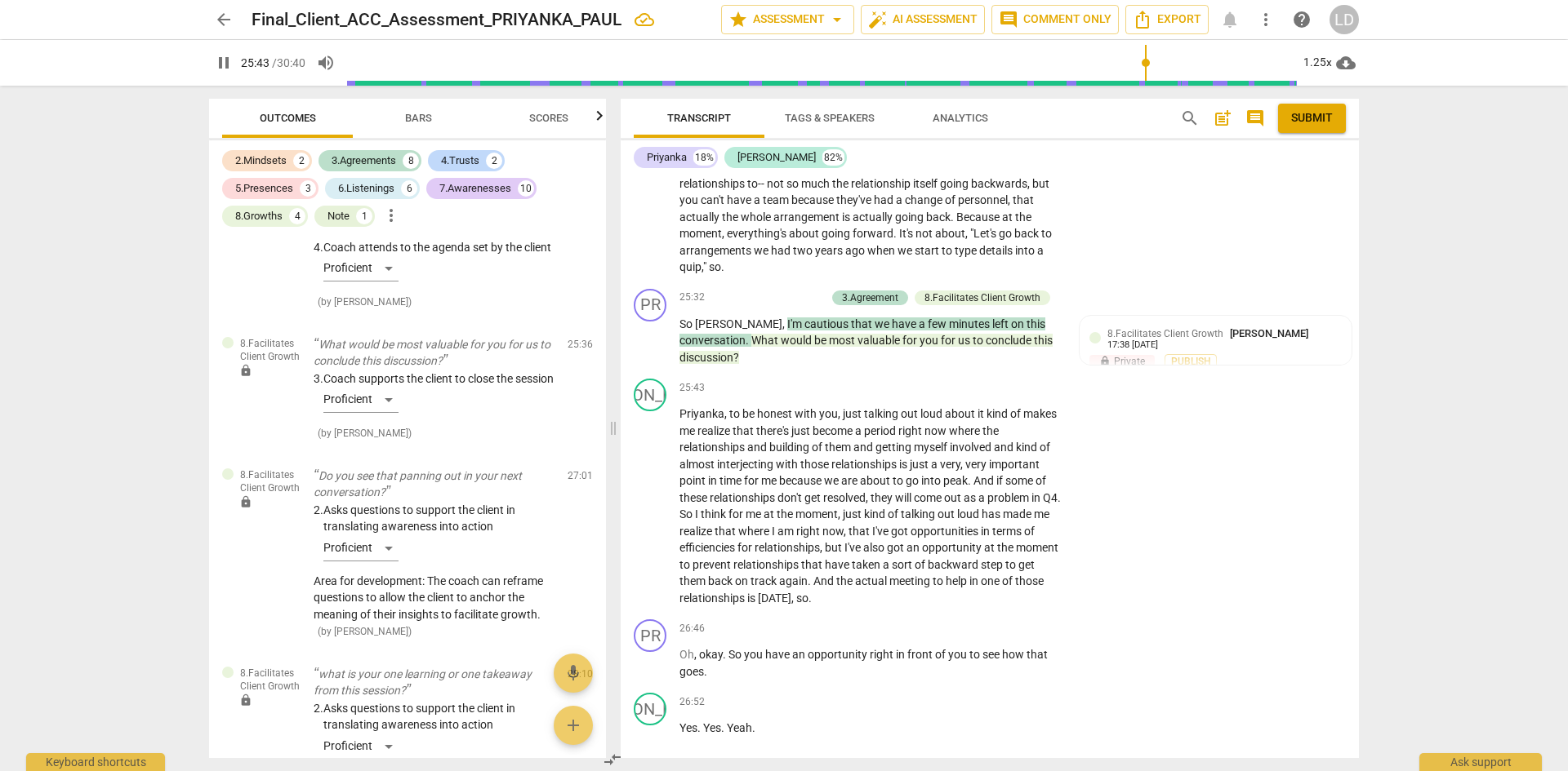
scroll to position [6234, 0]
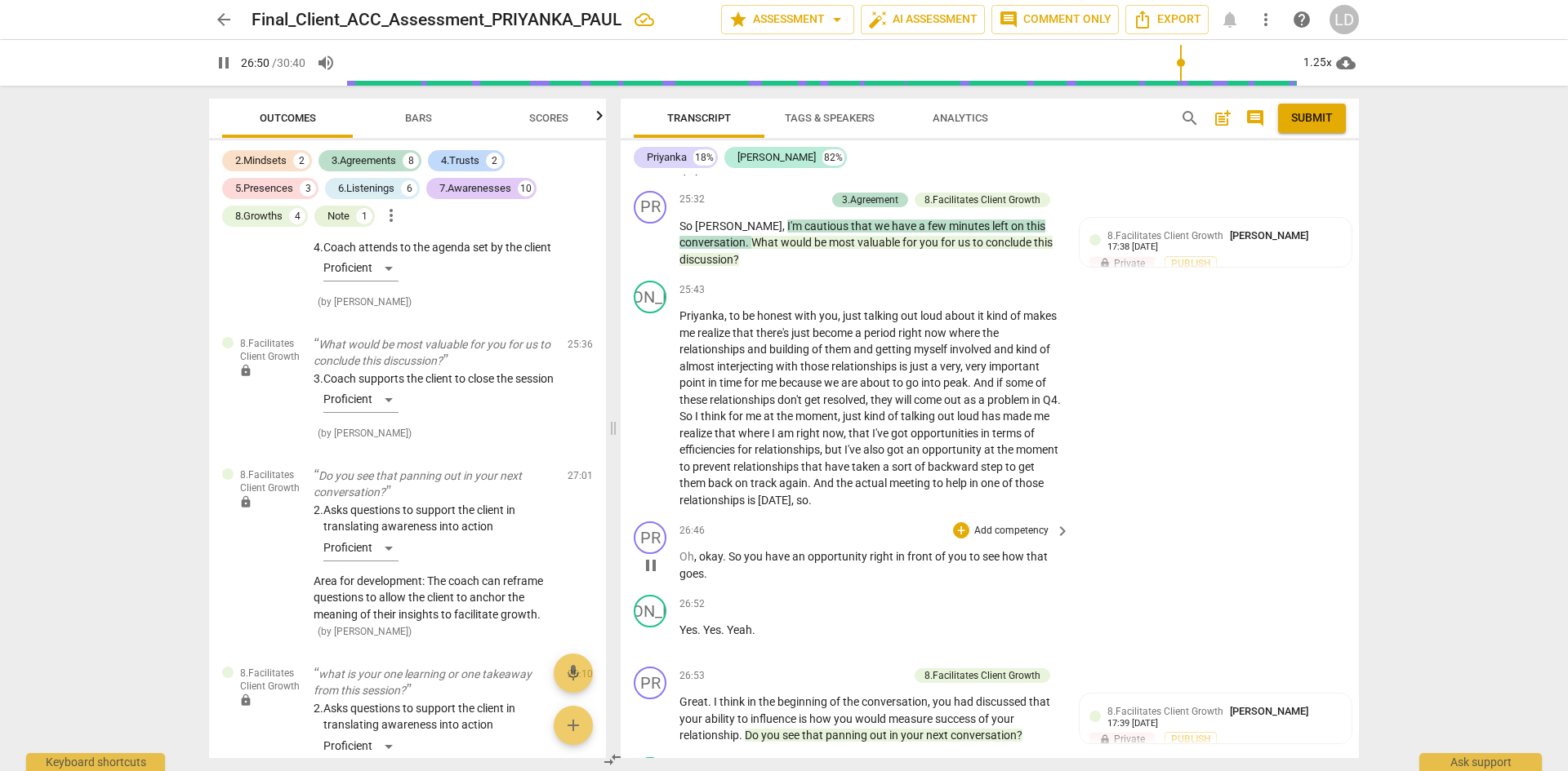
click at [730, 549] on p "Oh , okay . So you have an opportunity right in front of you to see how that go…" at bounding box center [871, 565] width 383 height 33
drag, startPoint x: 730, startPoint y: 536, endPoint x: 740, endPoint y: 556, distance: 22.4
click at [740, 556] on p "Oh , okay . So you have an opportunity right in front of you to see how that go…" at bounding box center [871, 565] width 383 height 33
click at [954, 523] on div "+" at bounding box center [961, 531] width 17 height 17
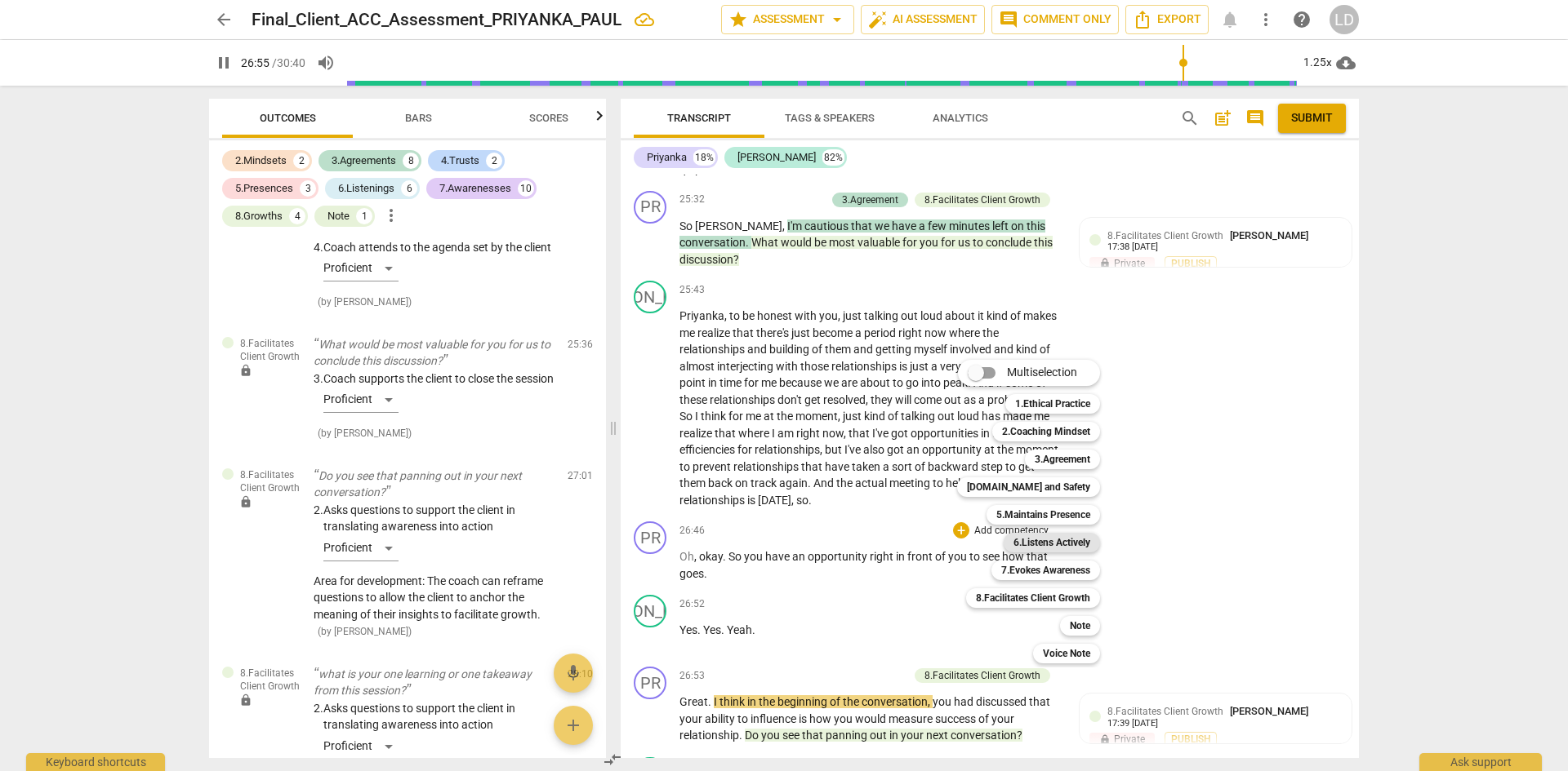
click at [1026, 542] on b "6.Listens Actively" at bounding box center [1052, 543] width 77 height 19
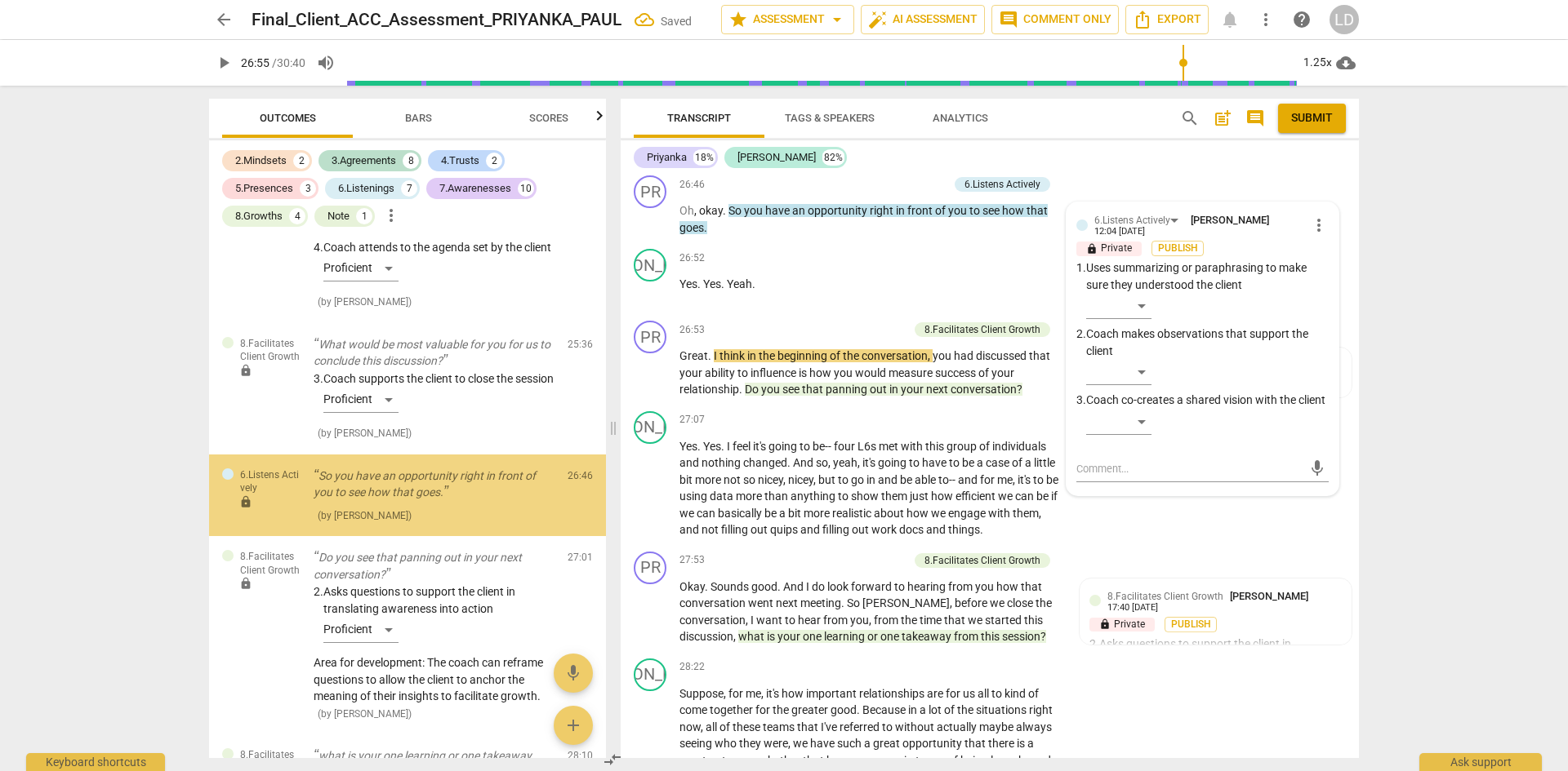
scroll to position [4883, 0]
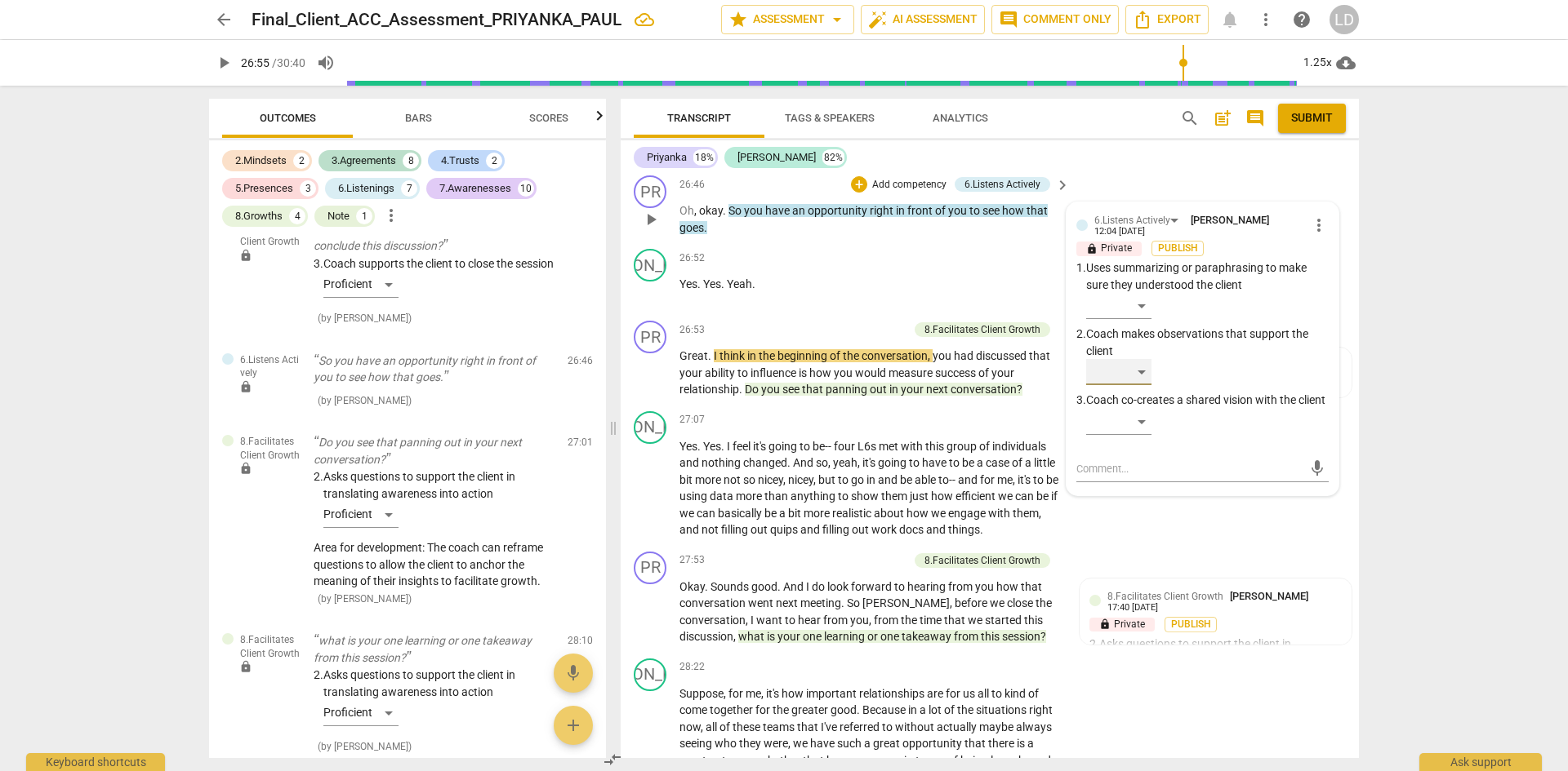
click at [1142, 359] on div "​" at bounding box center [1118, 372] width 65 height 26
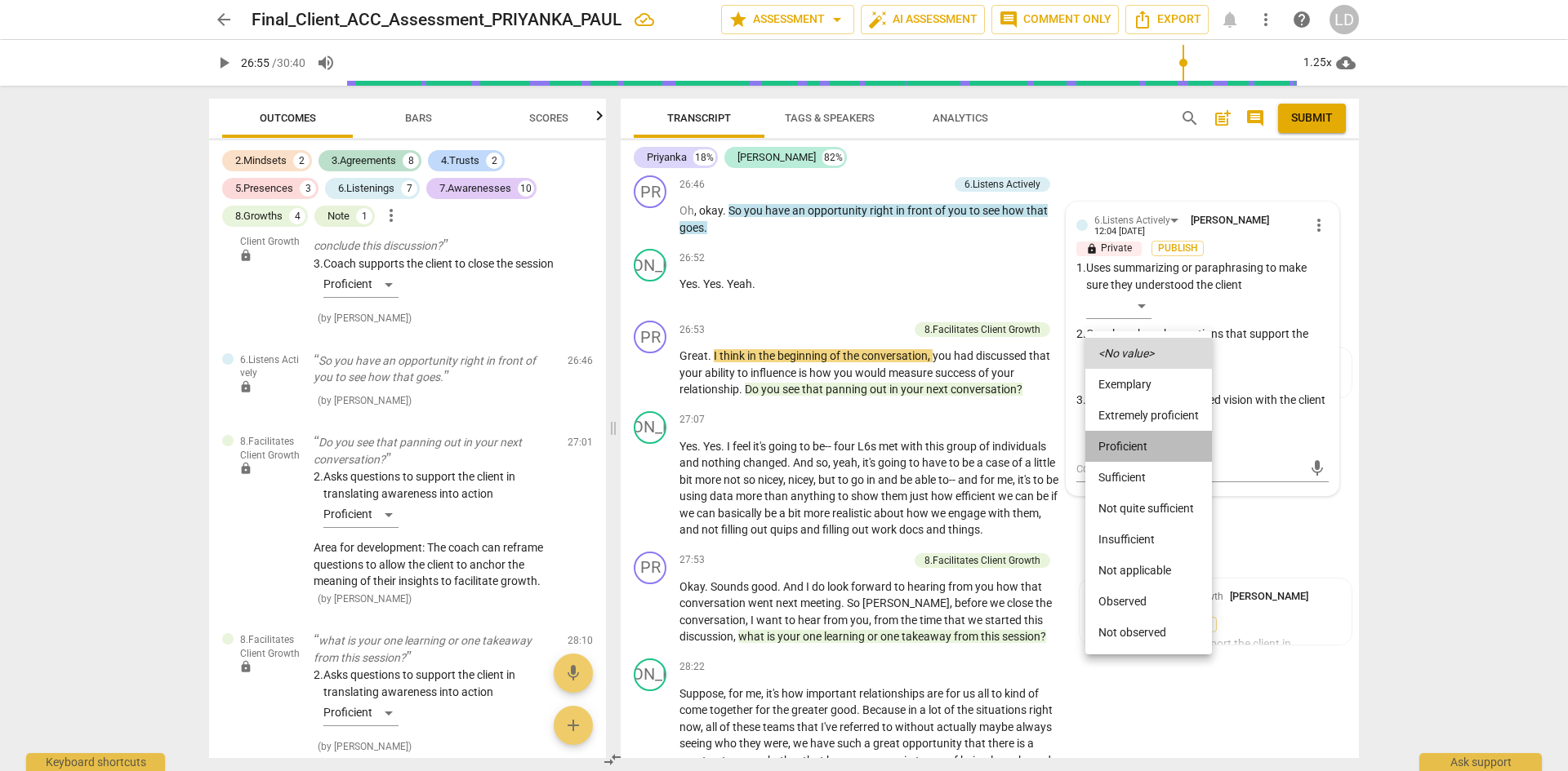
click at [1154, 444] on li "Proficient" at bounding box center [1148, 447] width 126 height 31
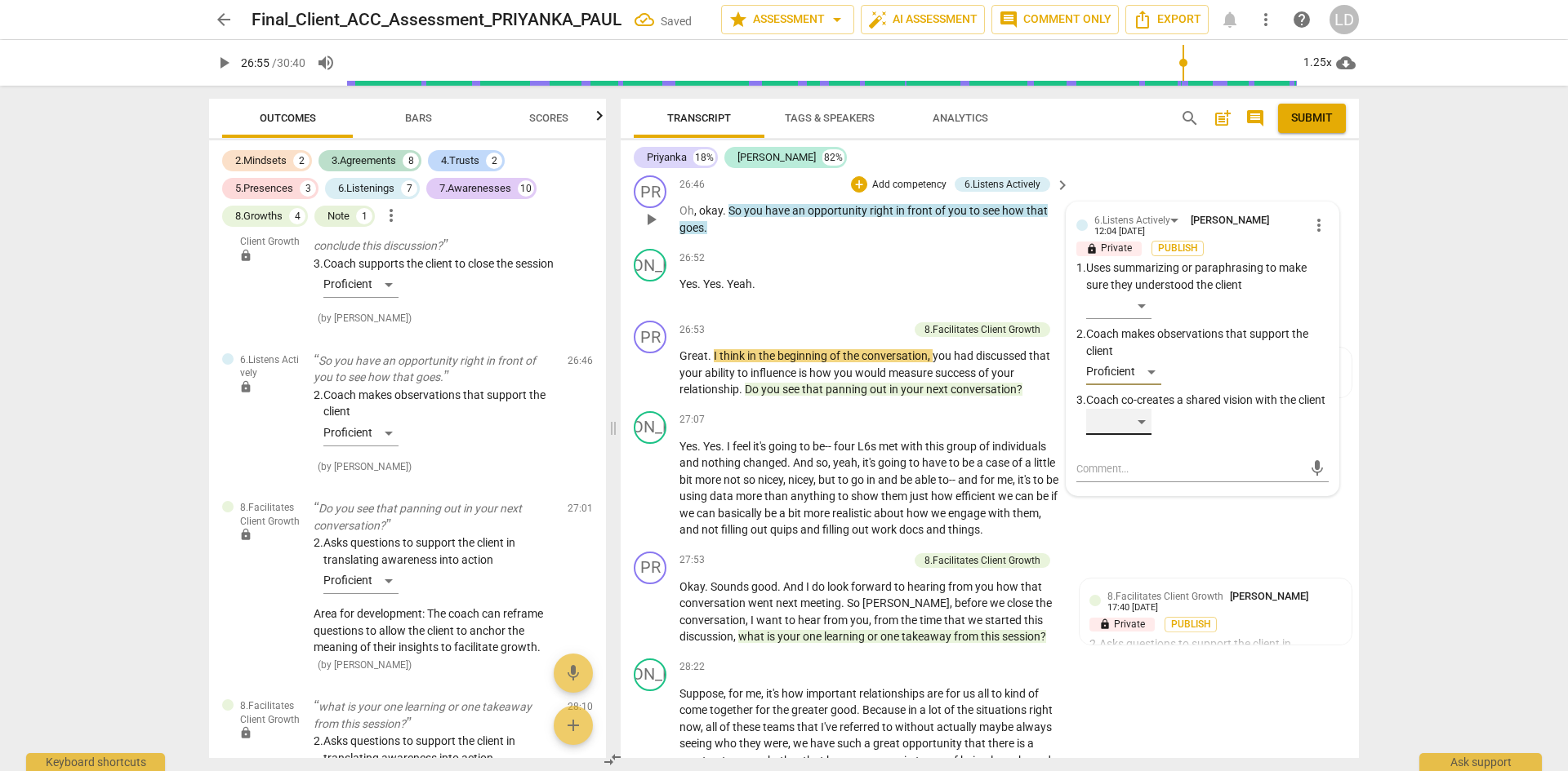
click at [1135, 417] on div "​" at bounding box center [1118, 422] width 65 height 26
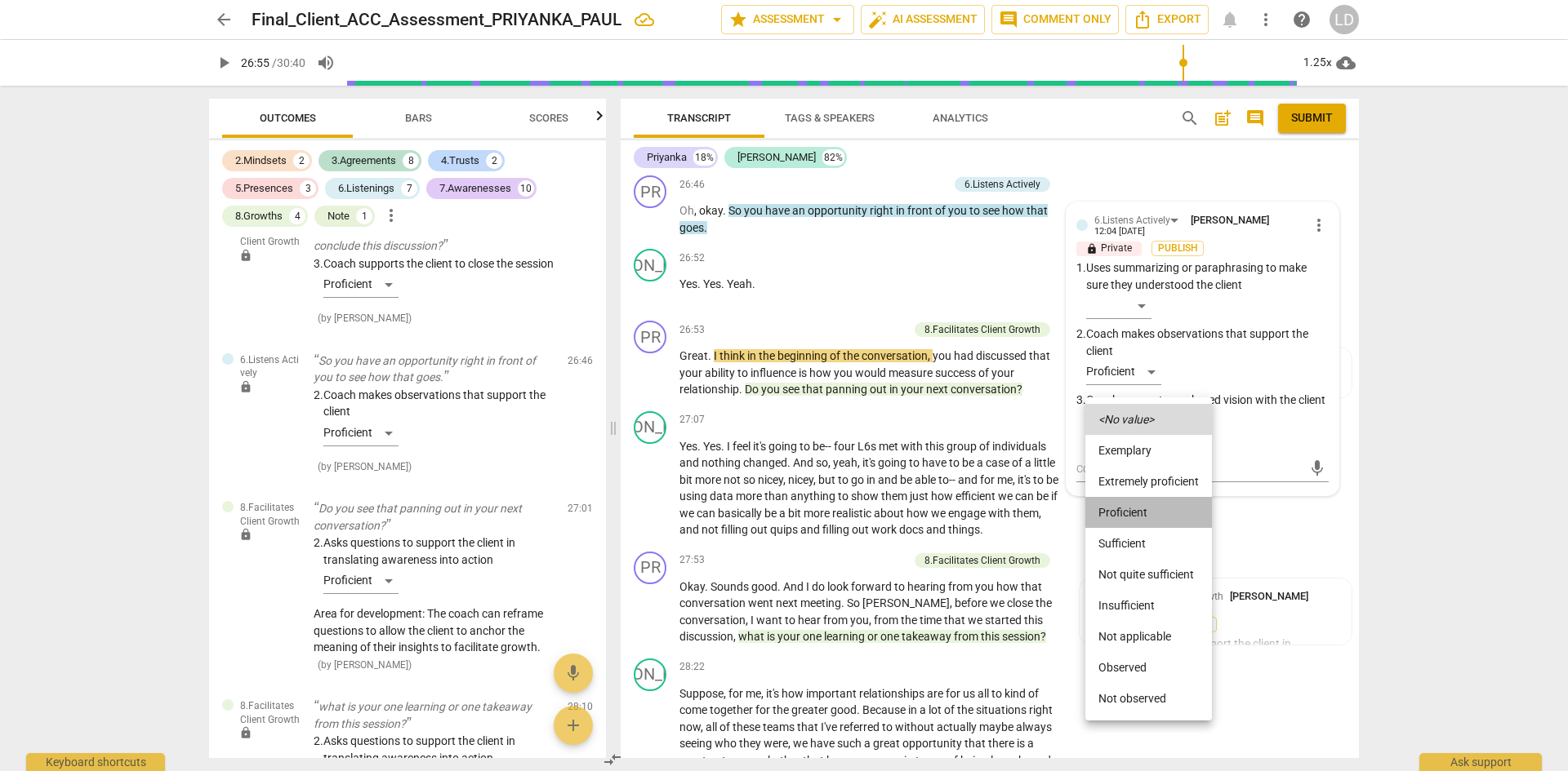
click at [1161, 513] on li "Proficient" at bounding box center [1148, 513] width 126 height 31
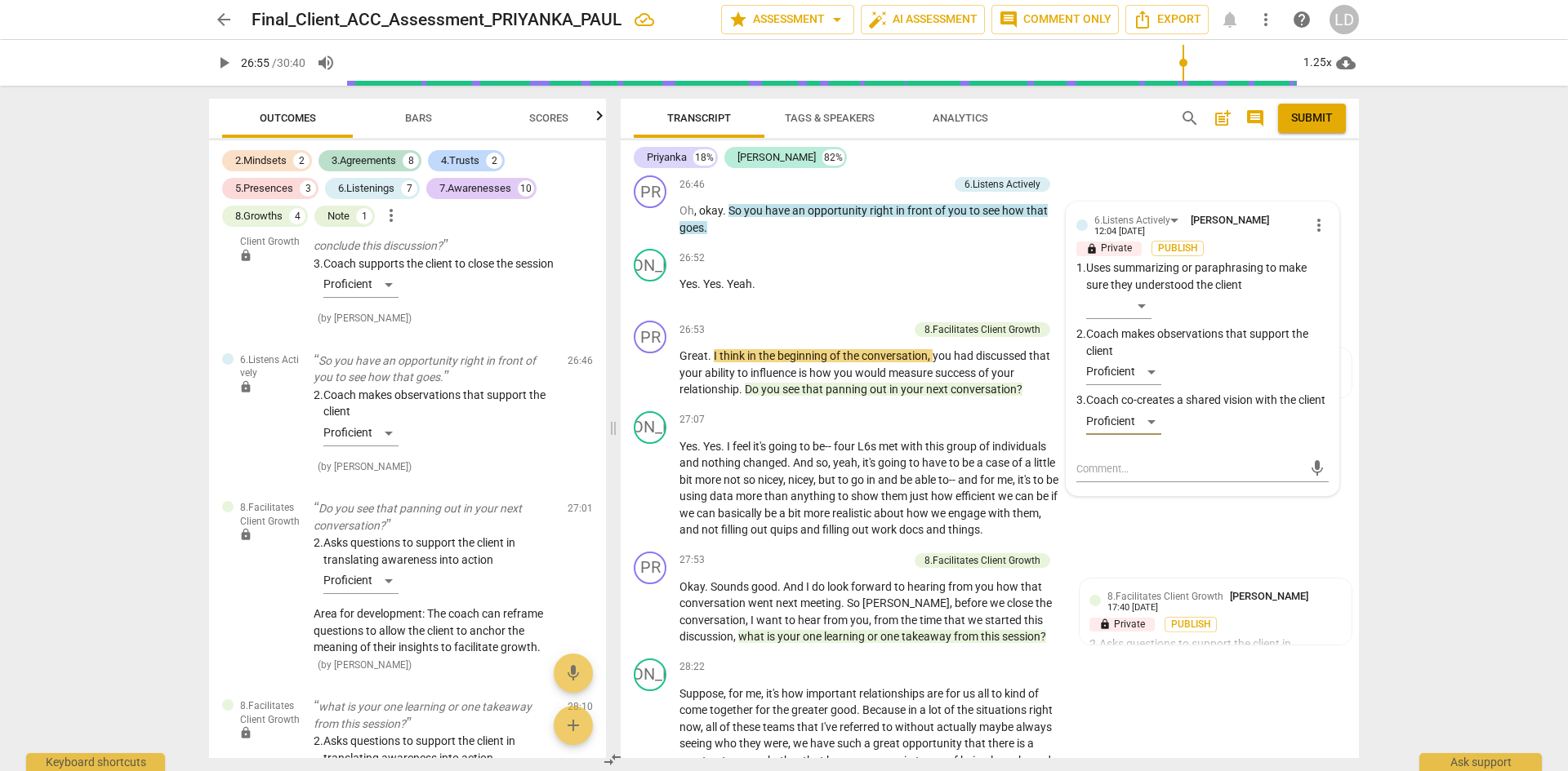
click at [229, 63] on span "play_arrow" at bounding box center [223, 63] width 19 height 19
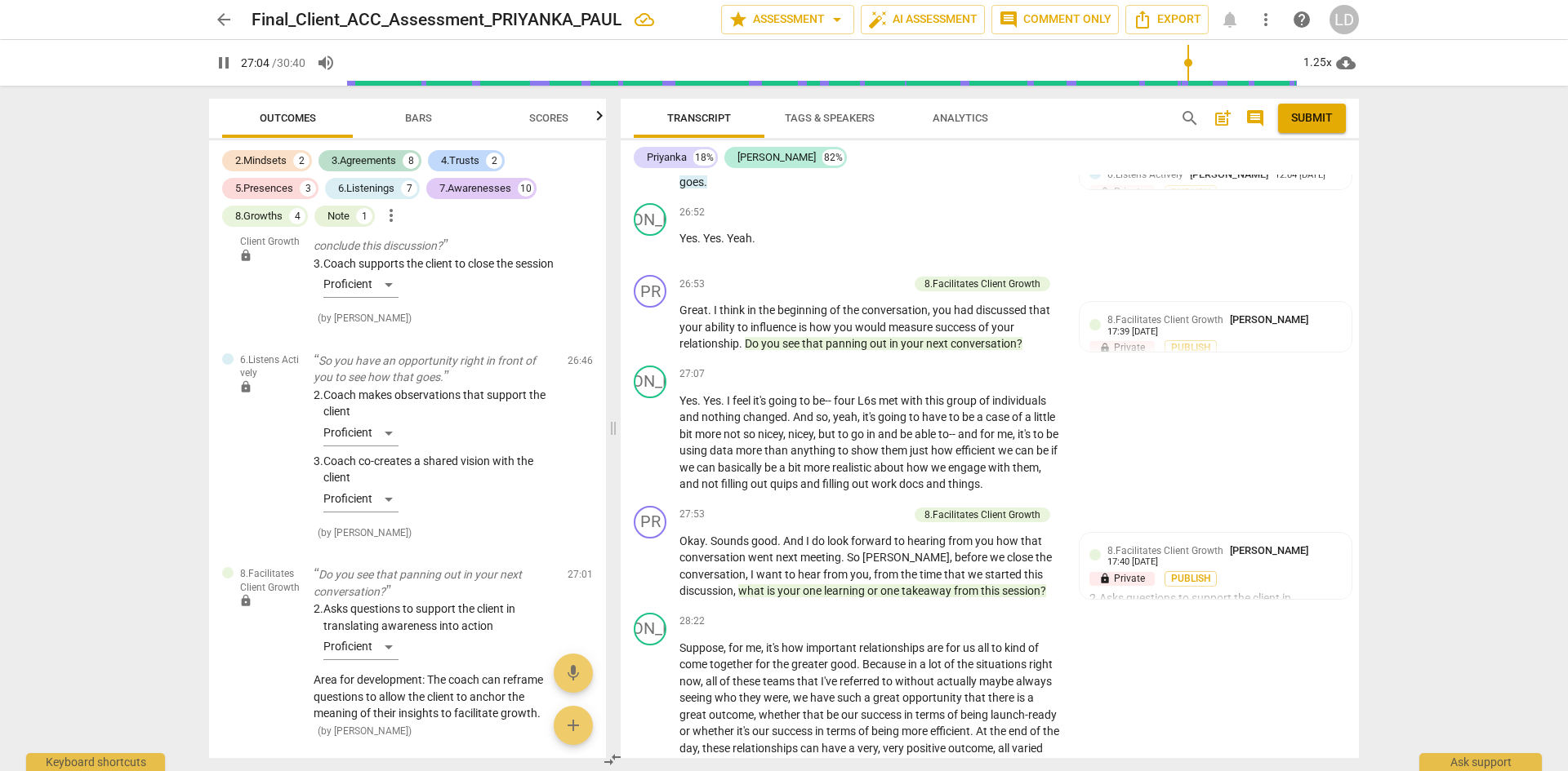
scroll to position [6638, 0]
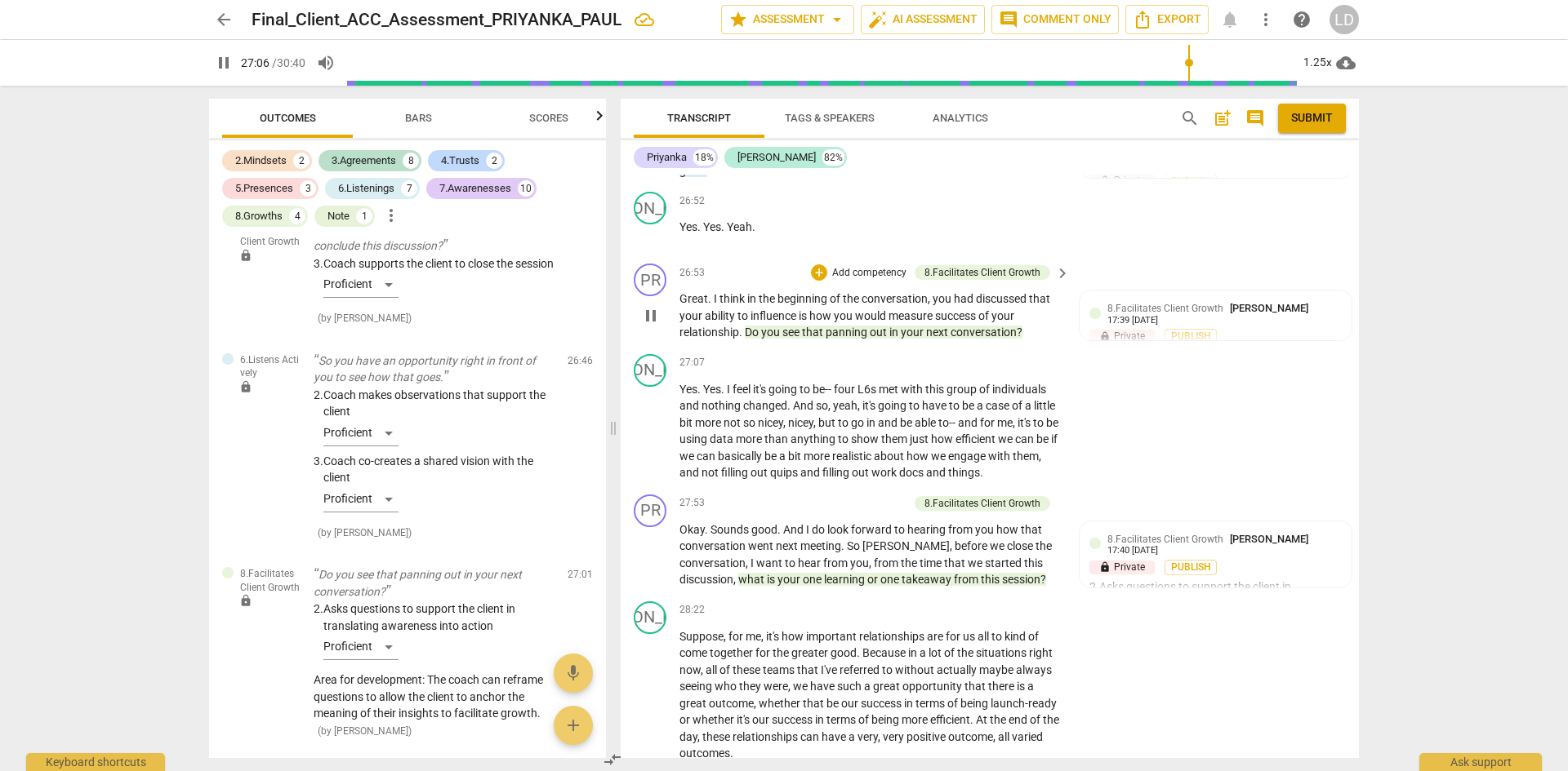
click at [649, 306] on span "pause" at bounding box center [651, 315] width 19 height 19
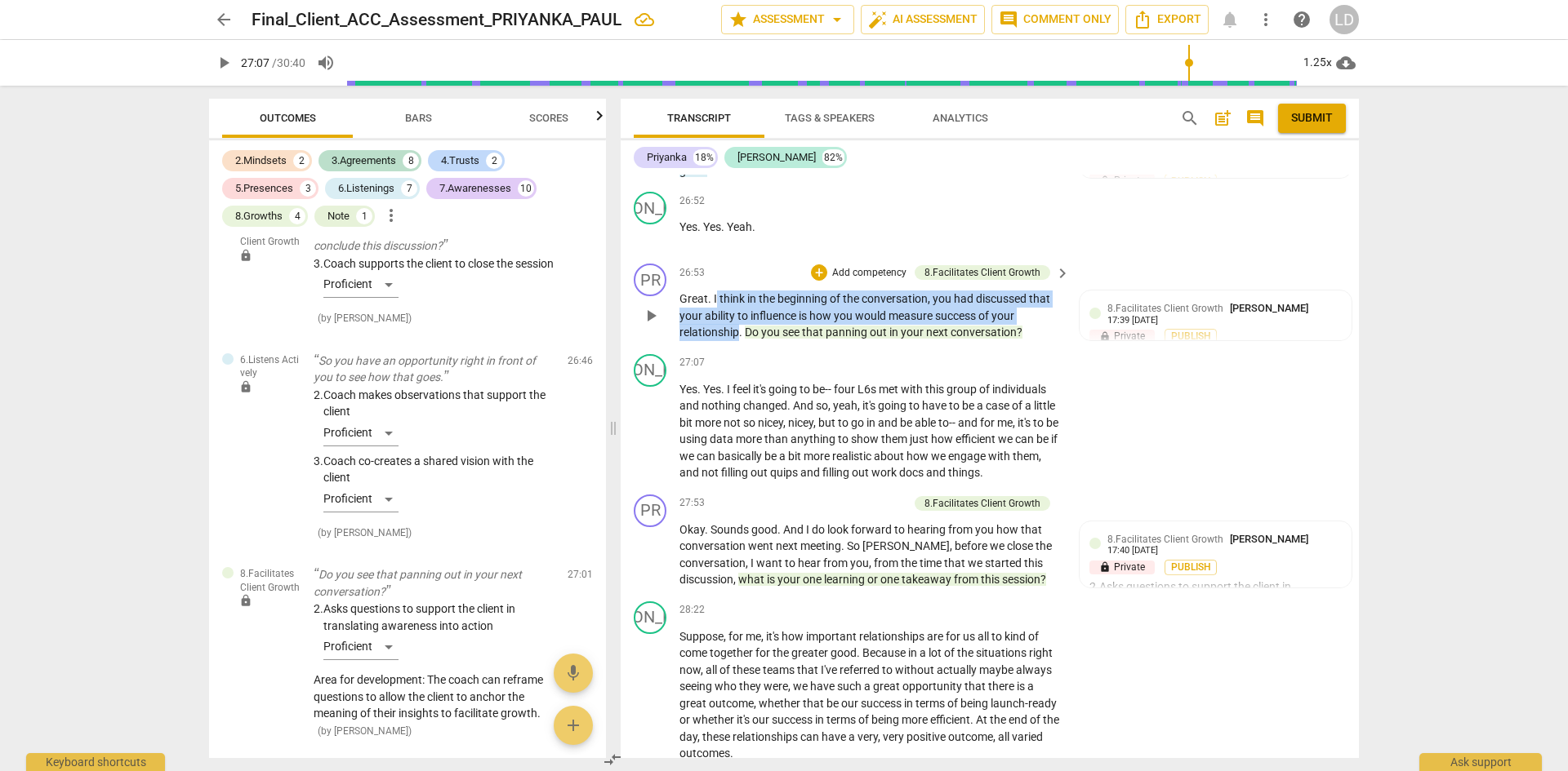
drag, startPoint x: 715, startPoint y: 279, endPoint x: 740, endPoint y: 308, distance: 38.3
click at [740, 308] on p "Great . I think in the beginning of the conversation , you had discussed that y…" at bounding box center [871, 316] width 383 height 51
click at [818, 265] on div "+" at bounding box center [818, 273] width 17 height 17
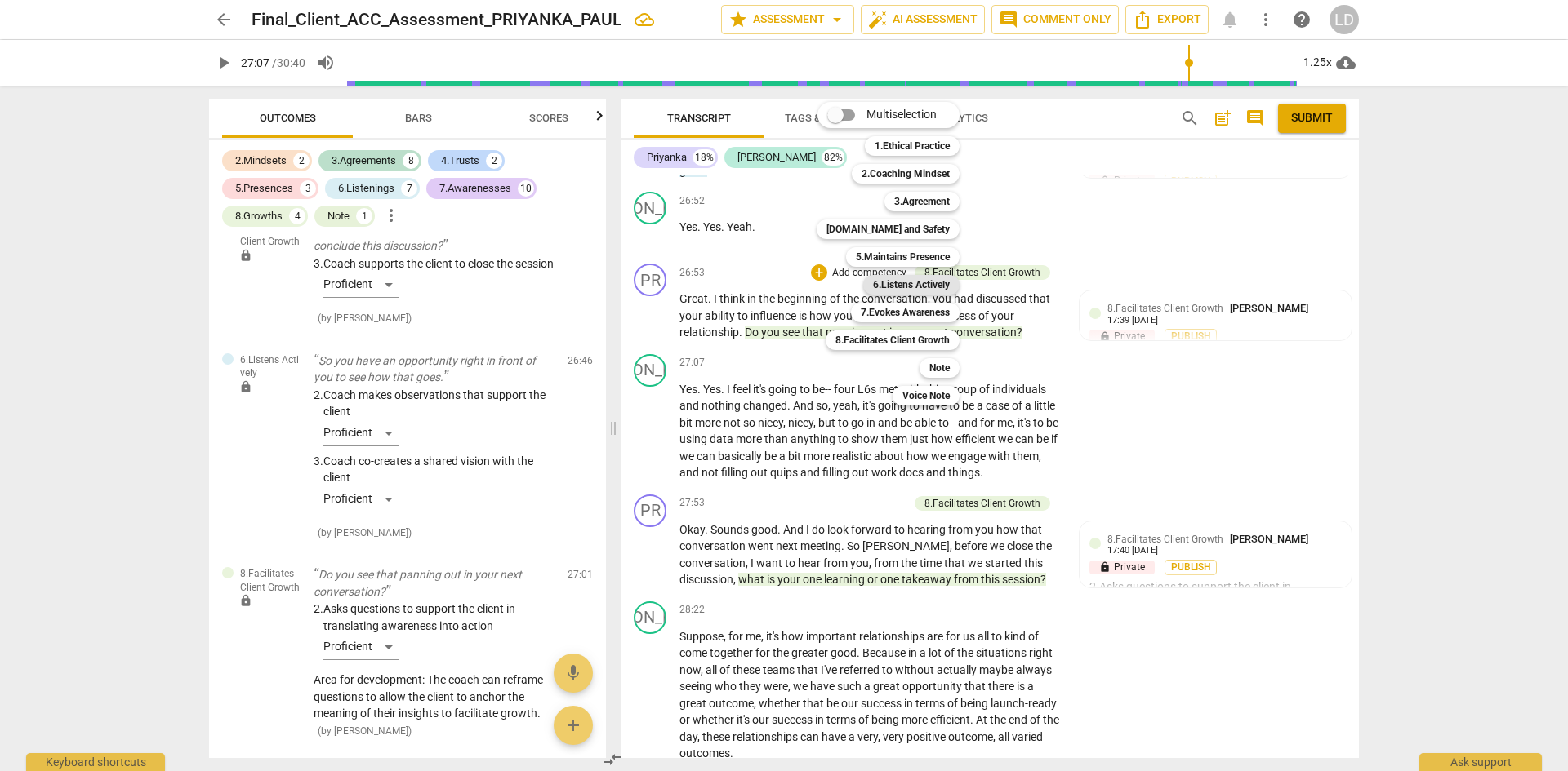
click at [906, 282] on b "6.Listens Actively" at bounding box center [912, 285] width 77 height 19
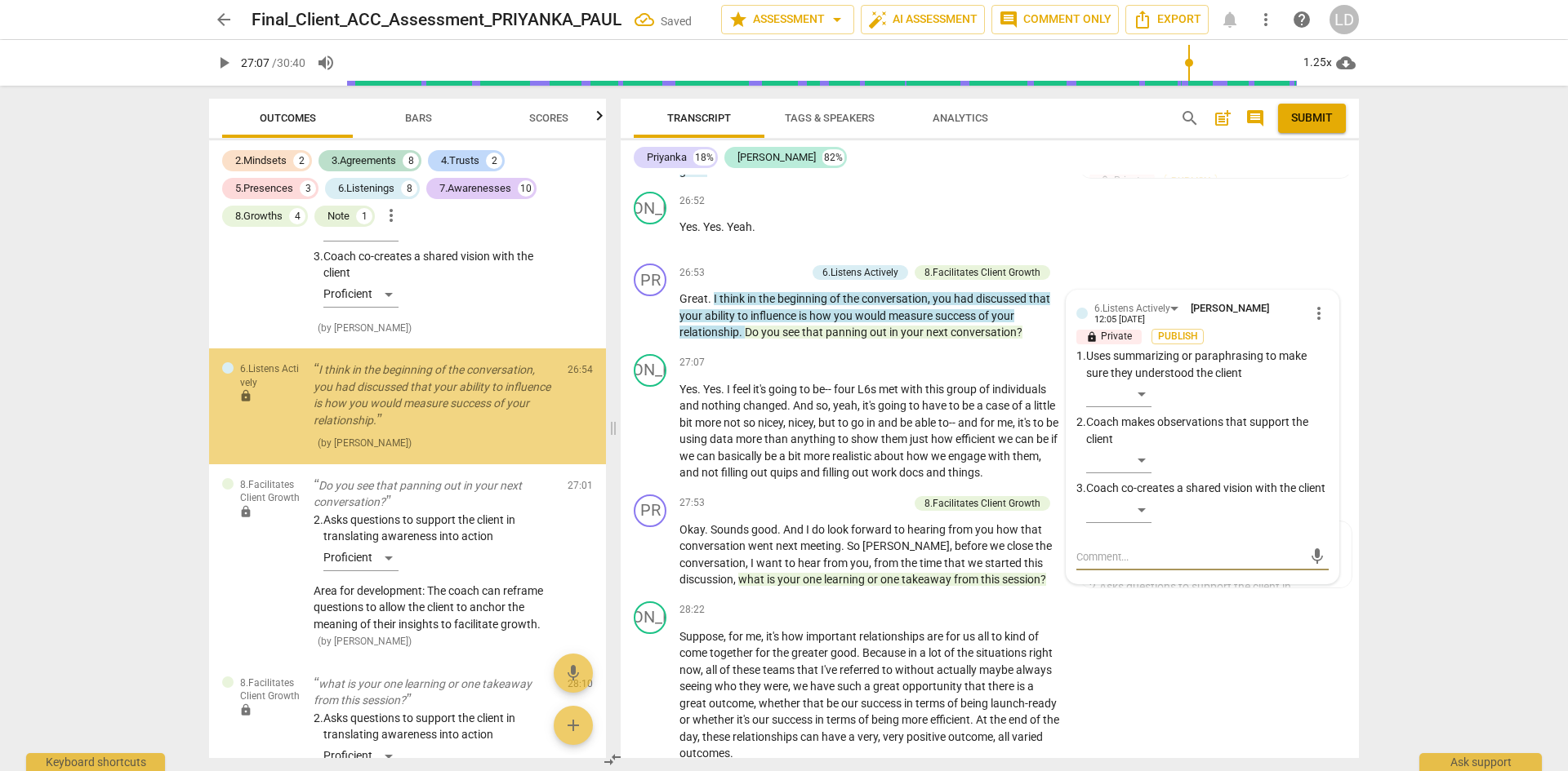
scroll to position [5114, 0]
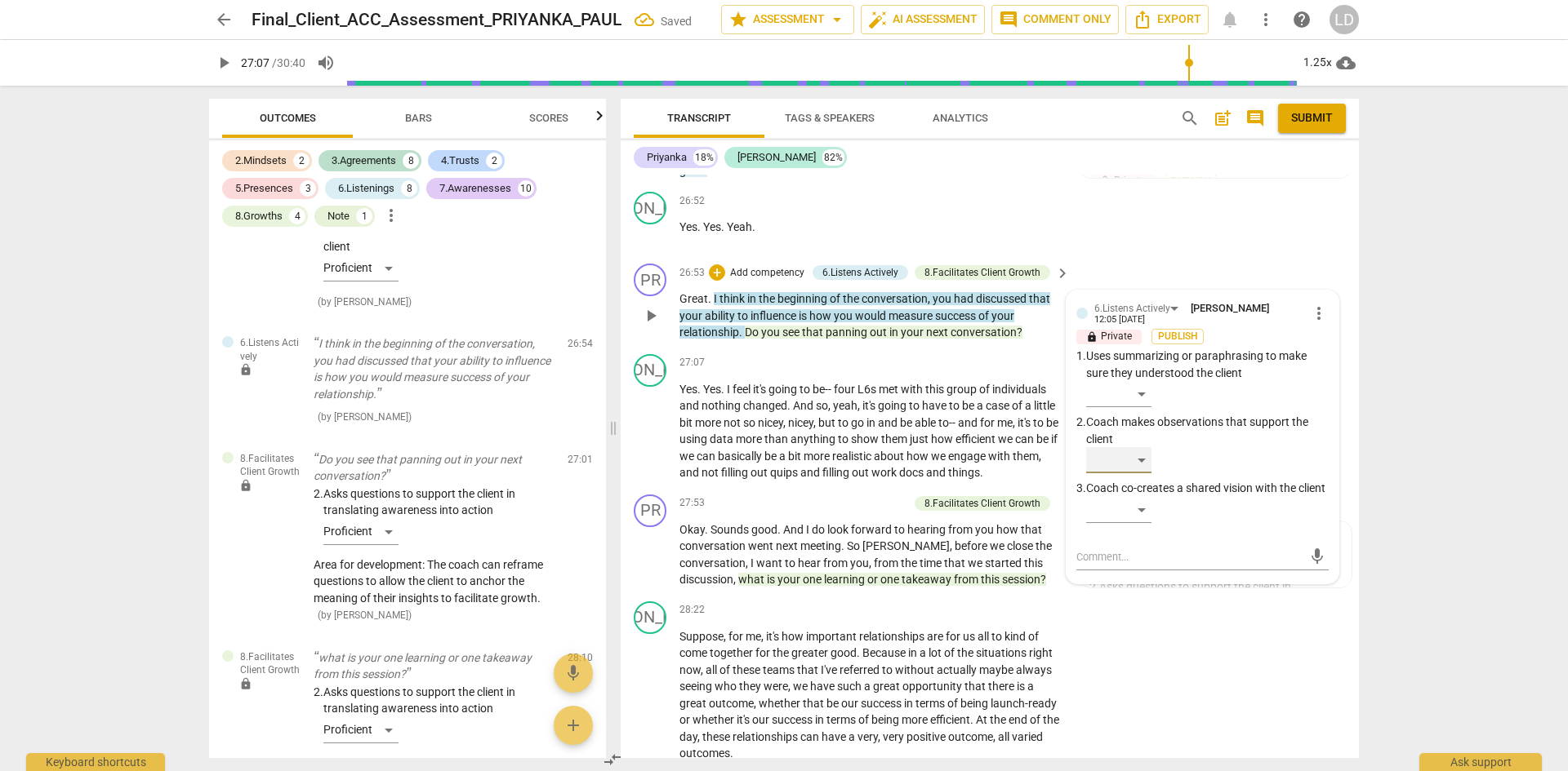
click at [1148, 447] on div "​" at bounding box center [1118, 460] width 65 height 26
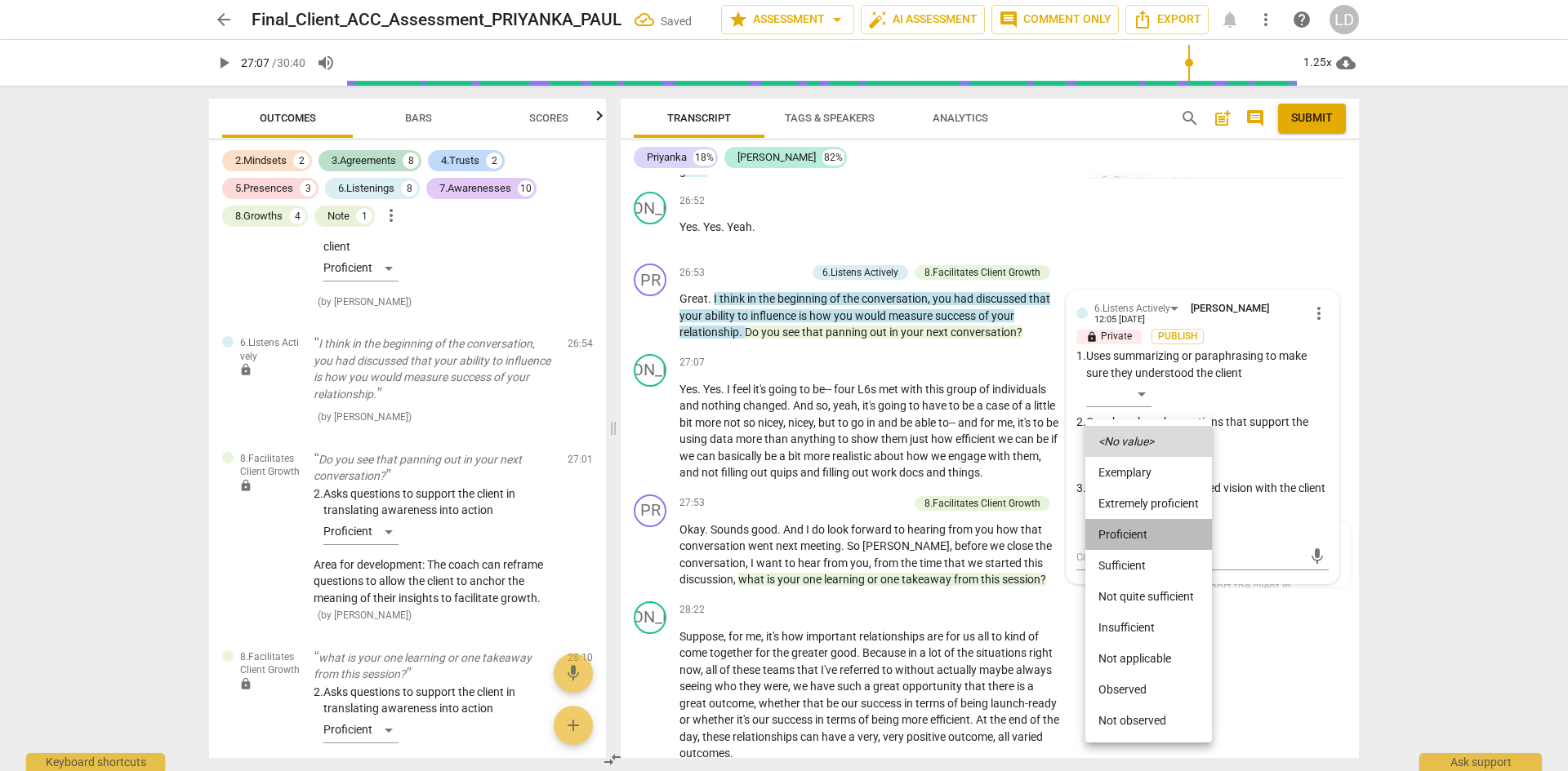
click at [1160, 524] on li "Proficient" at bounding box center [1148, 535] width 126 height 31
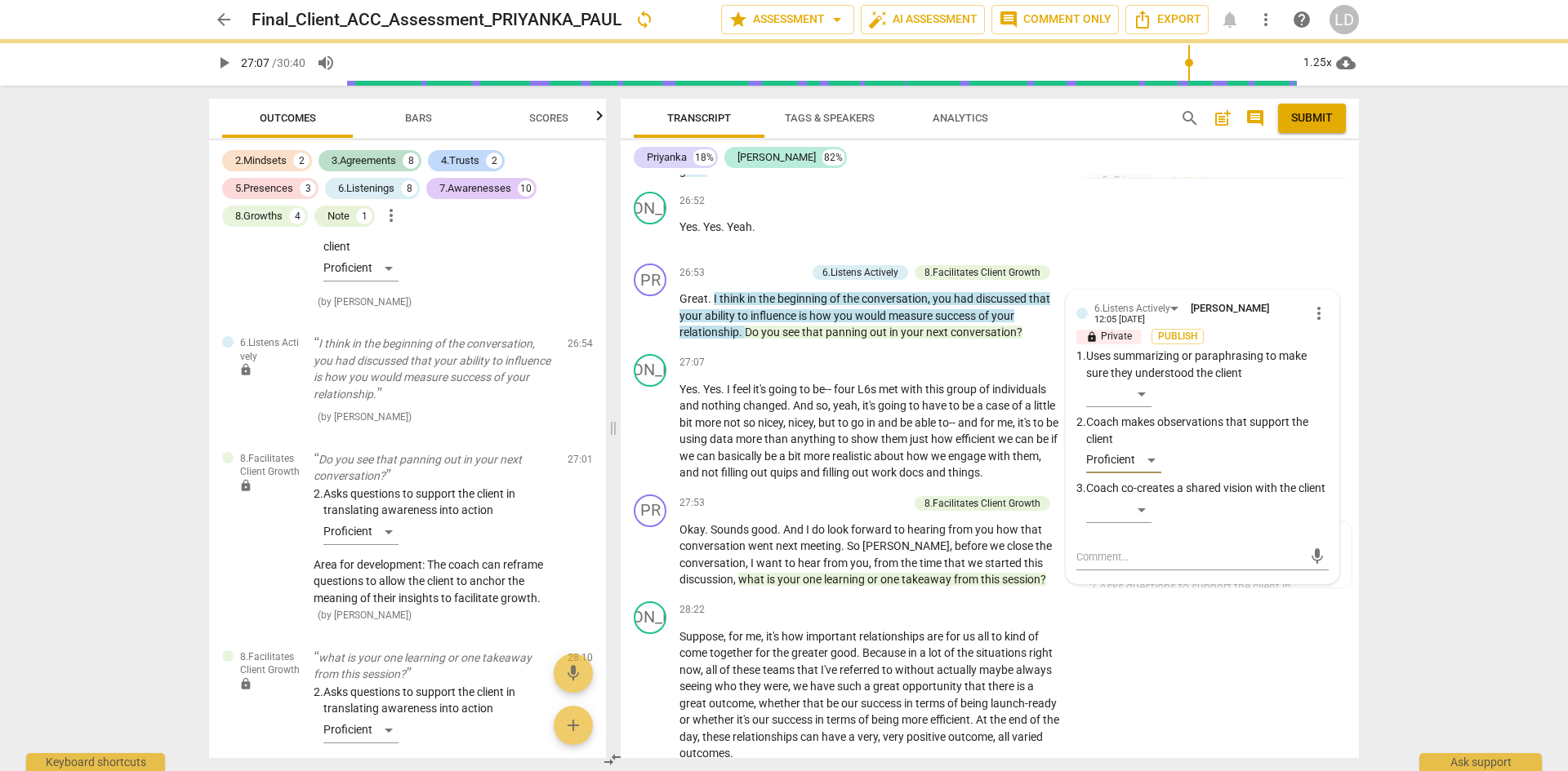
click at [1389, 416] on div "arrow_back Final_Client_ACC_Assessment_PRIYANKA_PAUL sync star Assessment arrow…" at bounding box center [784, 385] width 1568 height 771
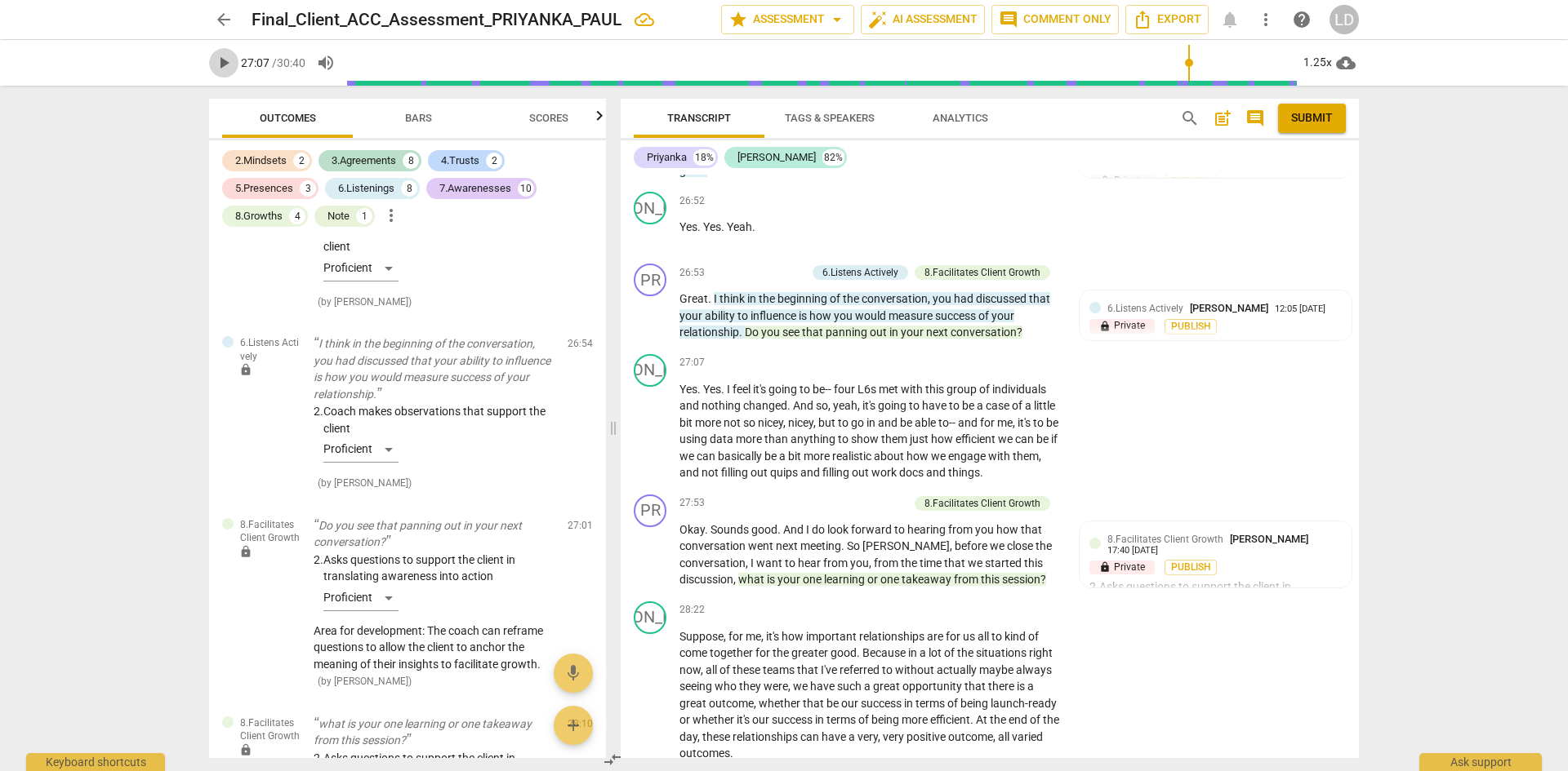
click at [224, 61] on span "play_arrow" at bounding box center [223, 63] width 19 height 19
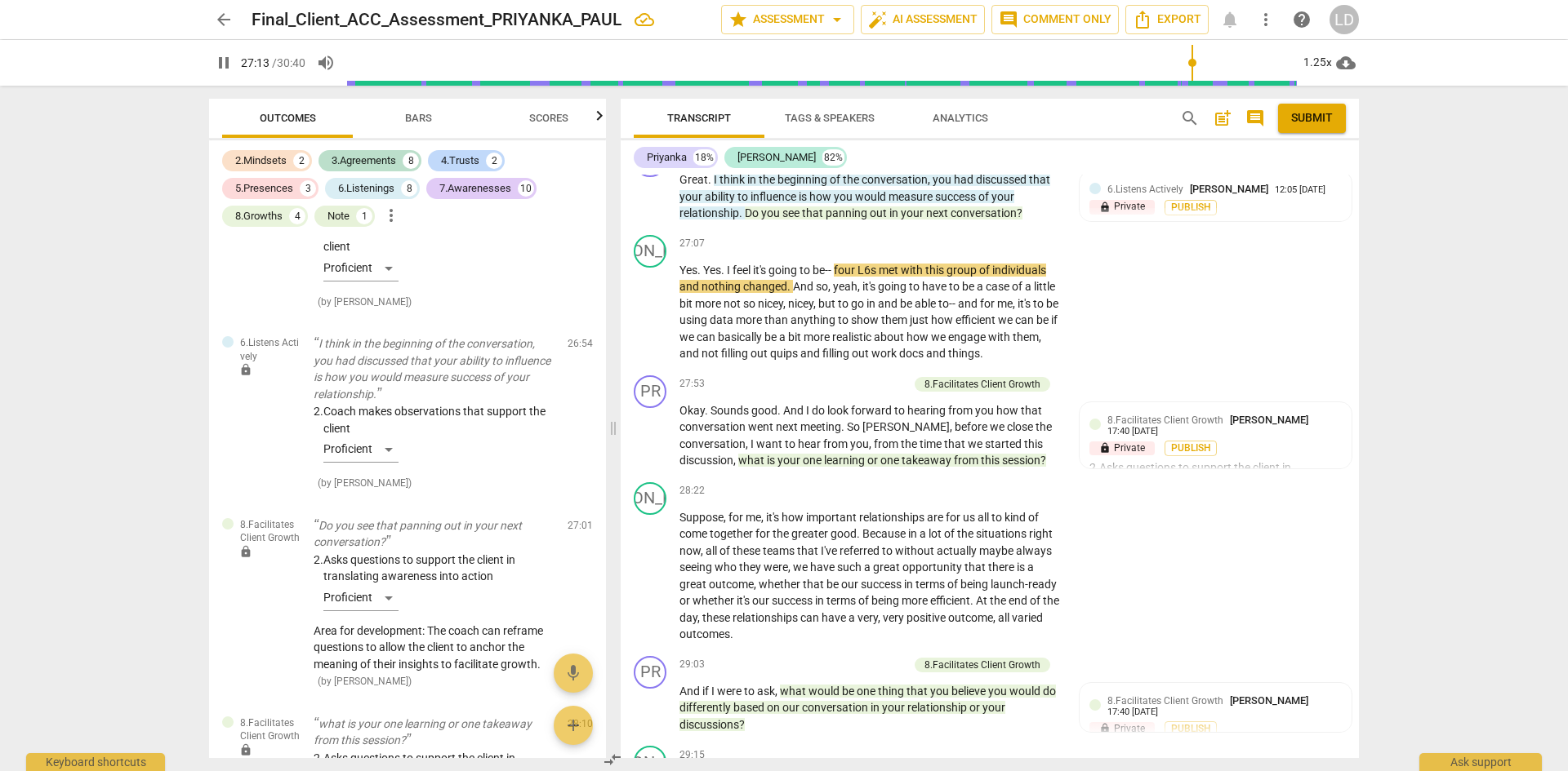
scroll to position [6758, 0]
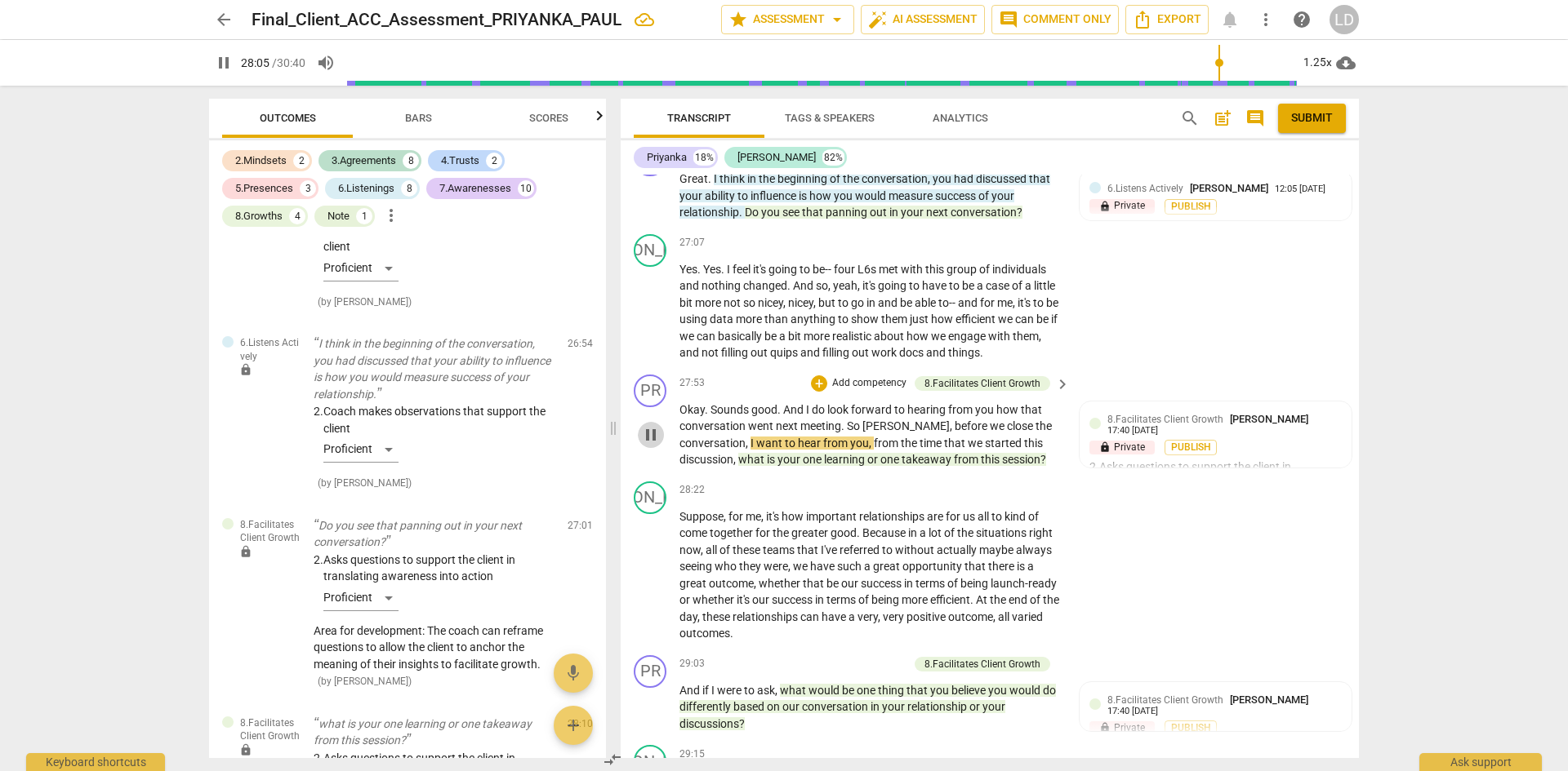
click at [648, 425] on span "pause" at bounding box center [651, 435] width 19 height 19
click at [420, 112] on span "Bars" at bounding box center [418, 118] width 27 height 12
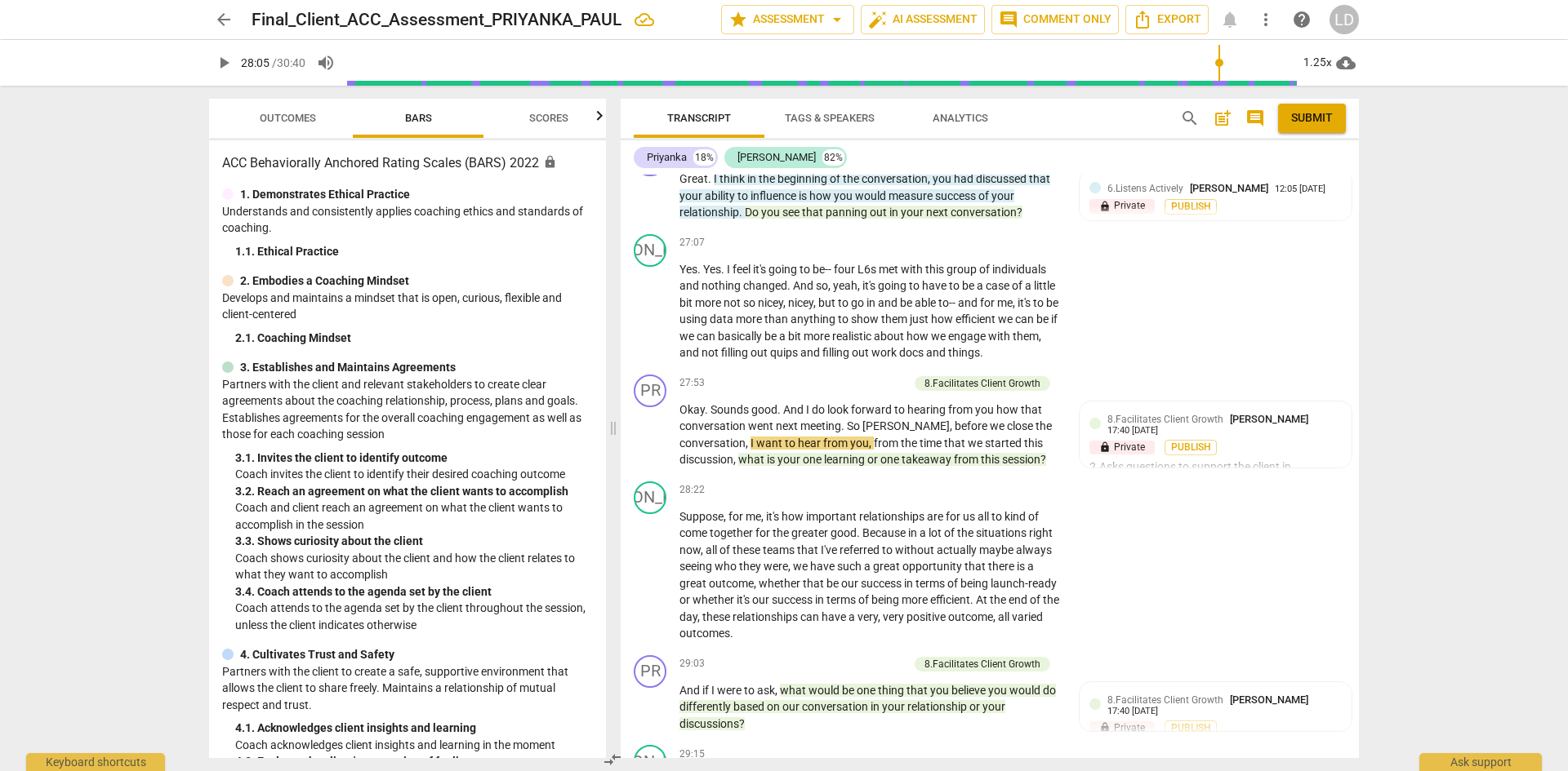
scroll to position [409, 0]
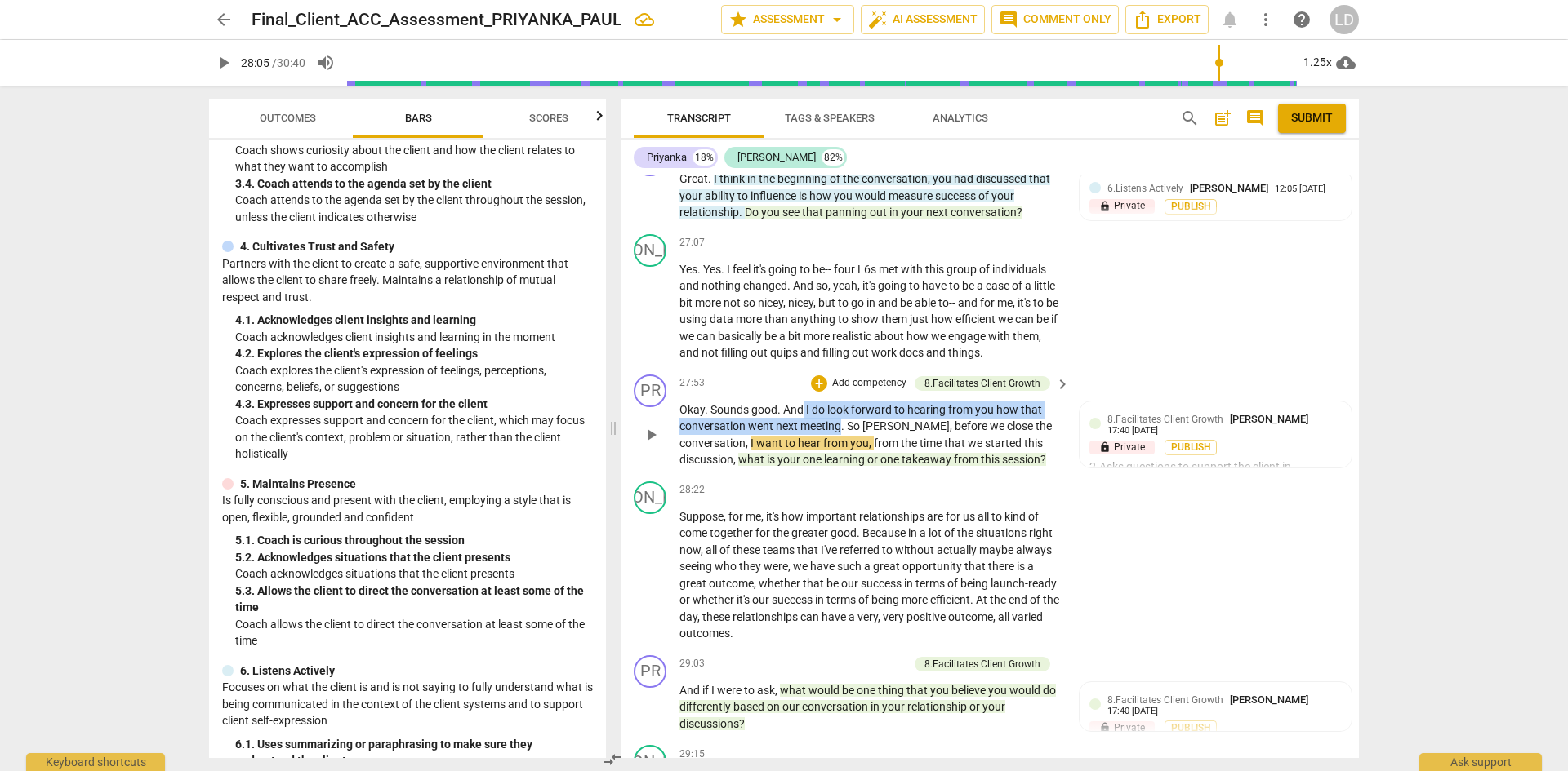
drag, startPoint x: 804, startPoint y: 390, endPoint x: 840, endPoint y: 401, distance: 37.6
click at [840, 402] on p "Okay . Sounds good . And I do look forward to hearing from you how that convers…" at bounding box center [871, 435] width 383 height 67
click at [822, 375] on div "+" at bounding box center [818, 383] width 17 height 17
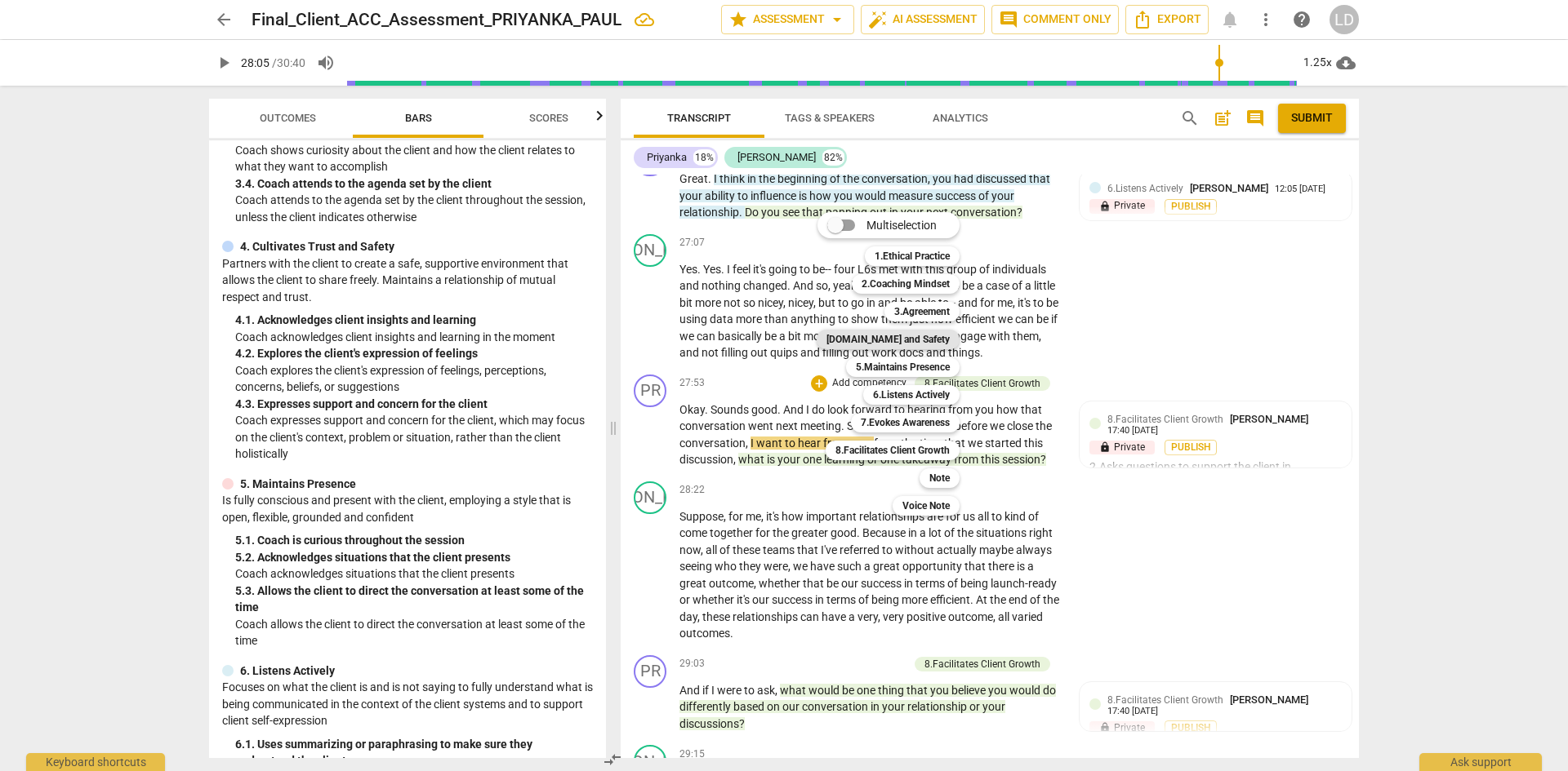
click at [897, 341] on b "[DOMAIN_NAME] and Safety" at bounding box center [887, 340] width 123 height 19
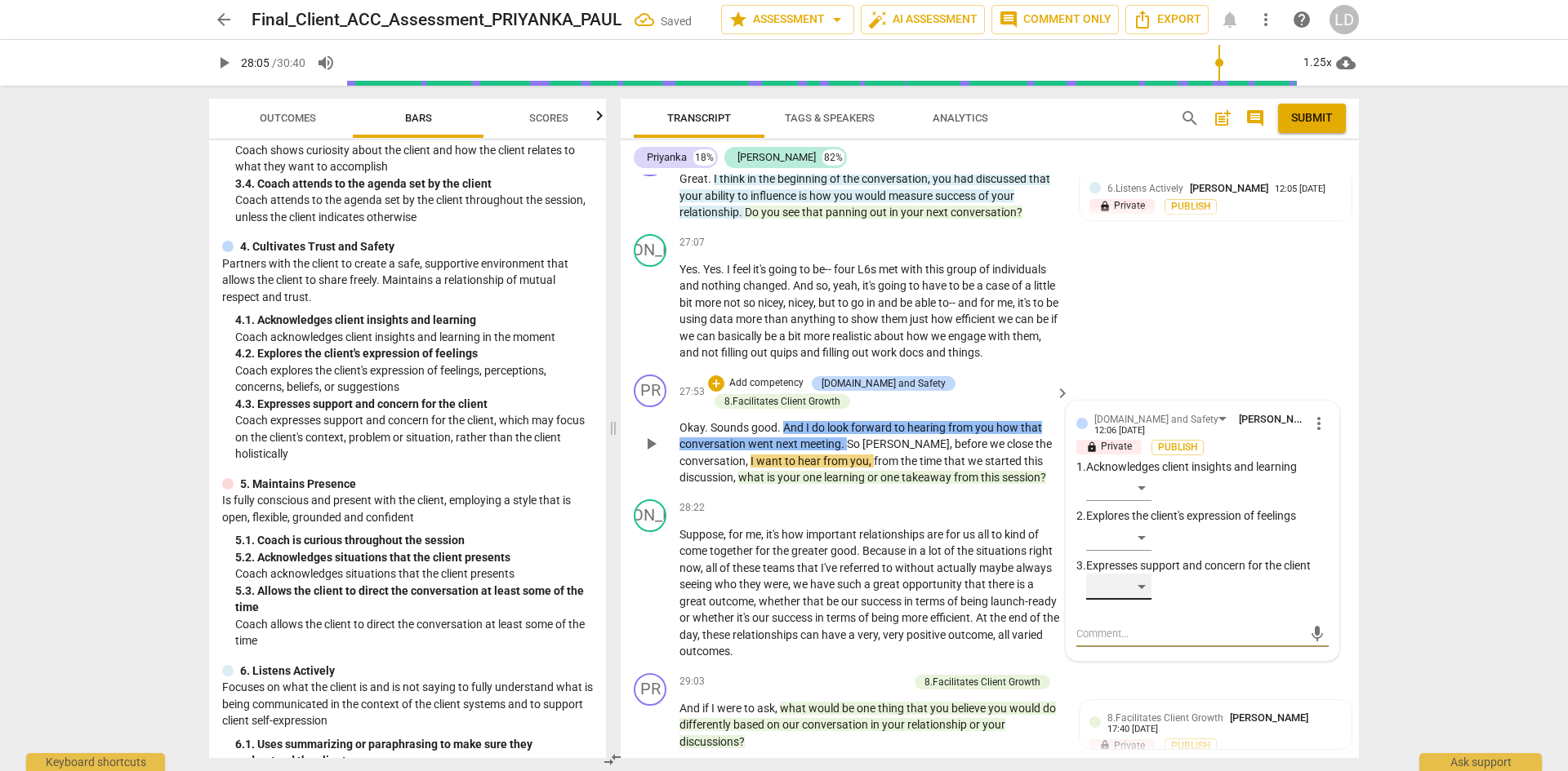
click at [1139, 574] on div "​" at bounding box center [1118, 587] width 65 height 26
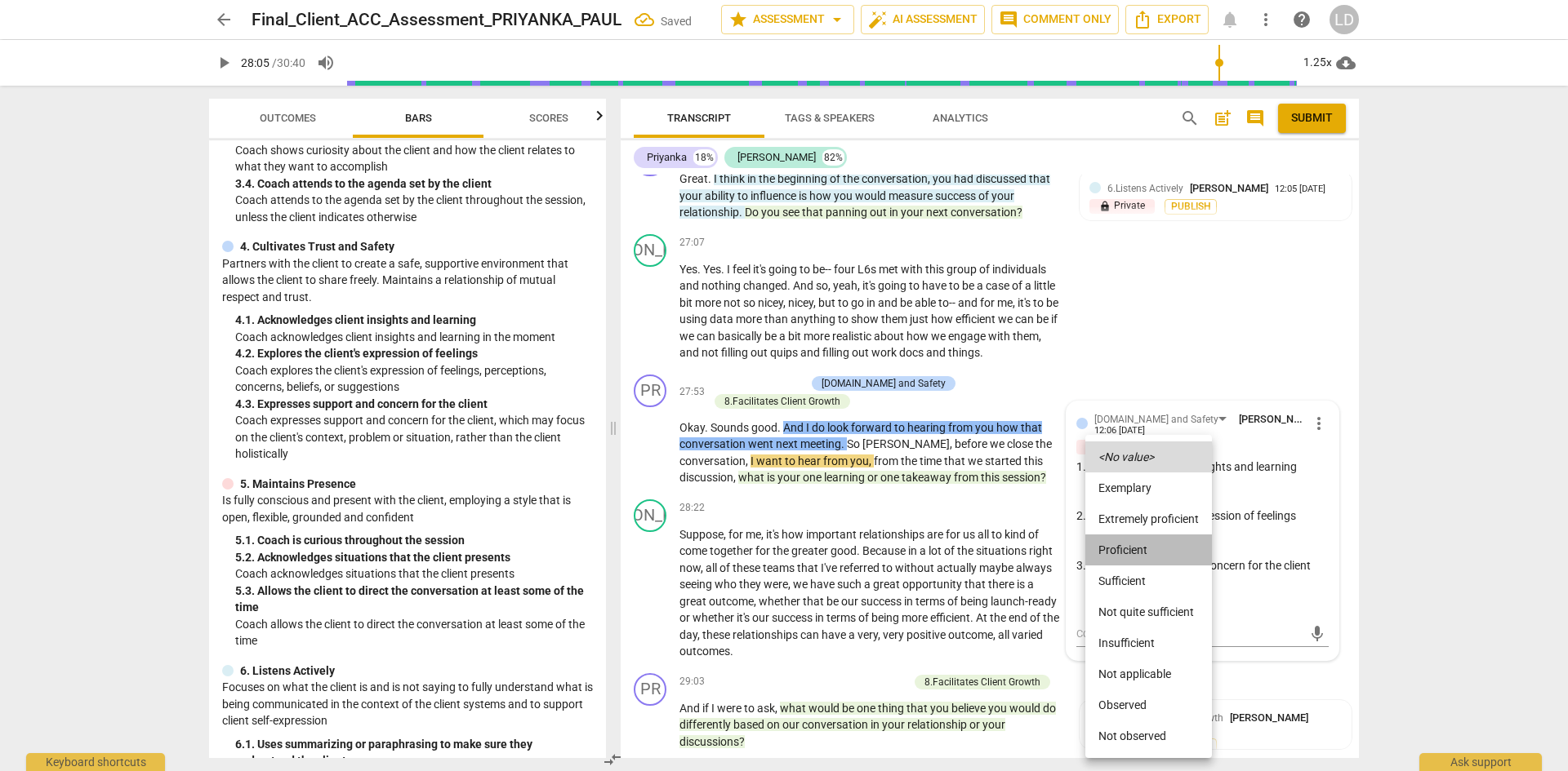
click at [1141, 557] on li "Proficient" at bounding box center [1148, 551] width 126 height 31
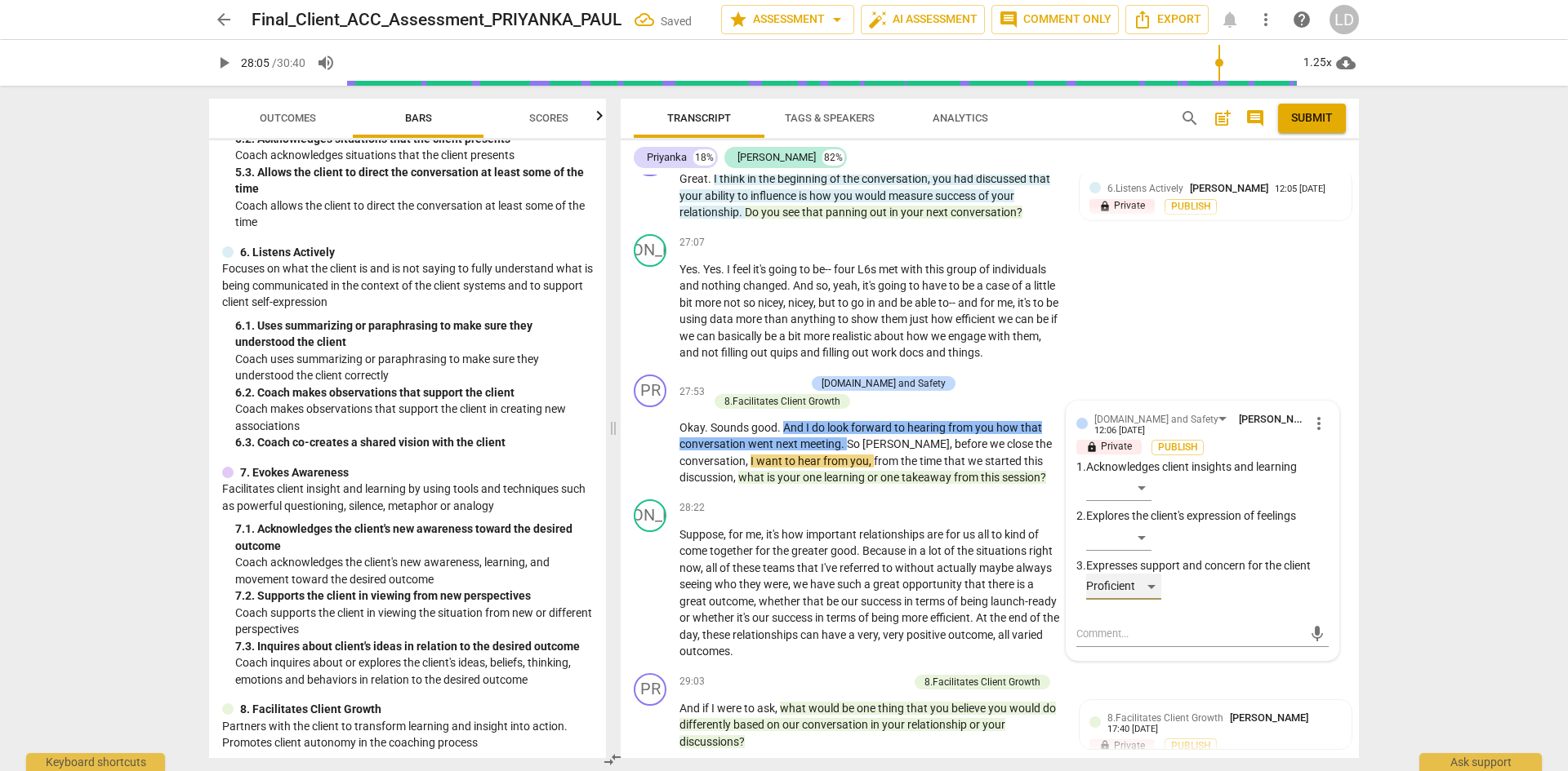
scroll to position [831, 0]
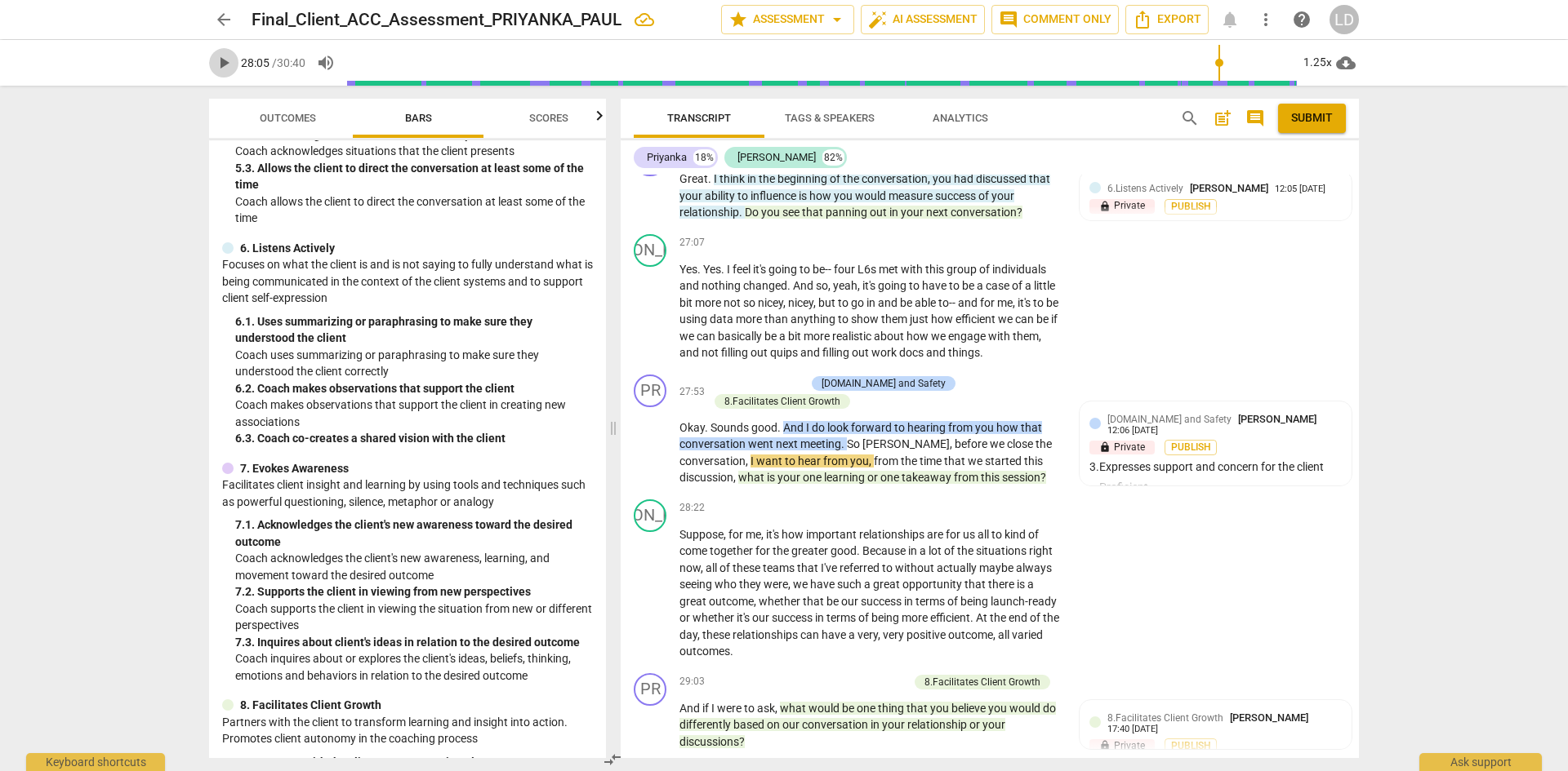
click at [221, 61] on span "play_arrow" at bounding box center [223, 63] width 19 height 19
click at [800, 395] on div "8.Facilitates Client Growth" at bounding box center [782, 402] width 116 height 15
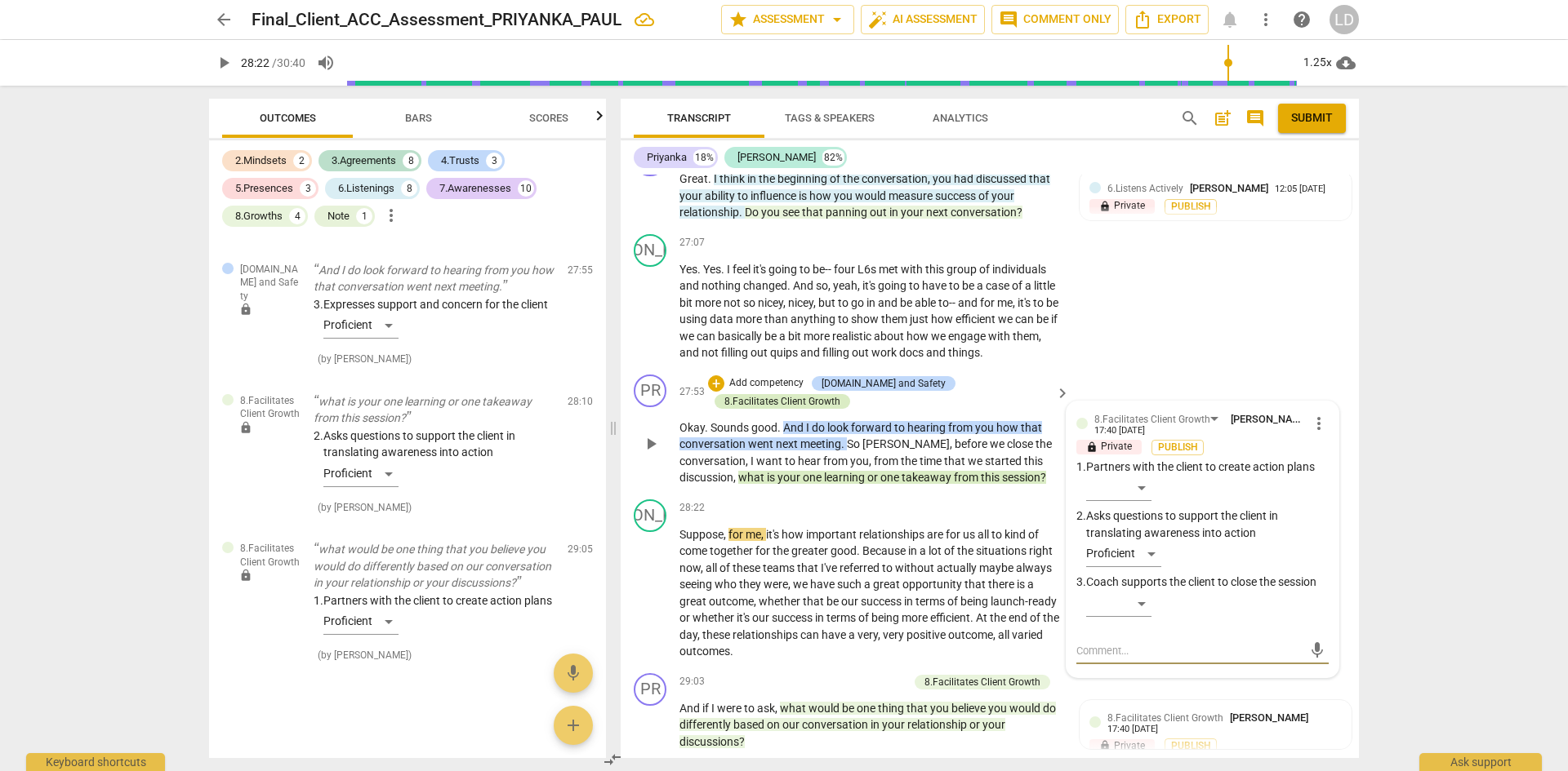
scroll to position [5658, 0]
click at [1138, 591] on div "​" at bounding box center [1118, 604] width 65 height 26
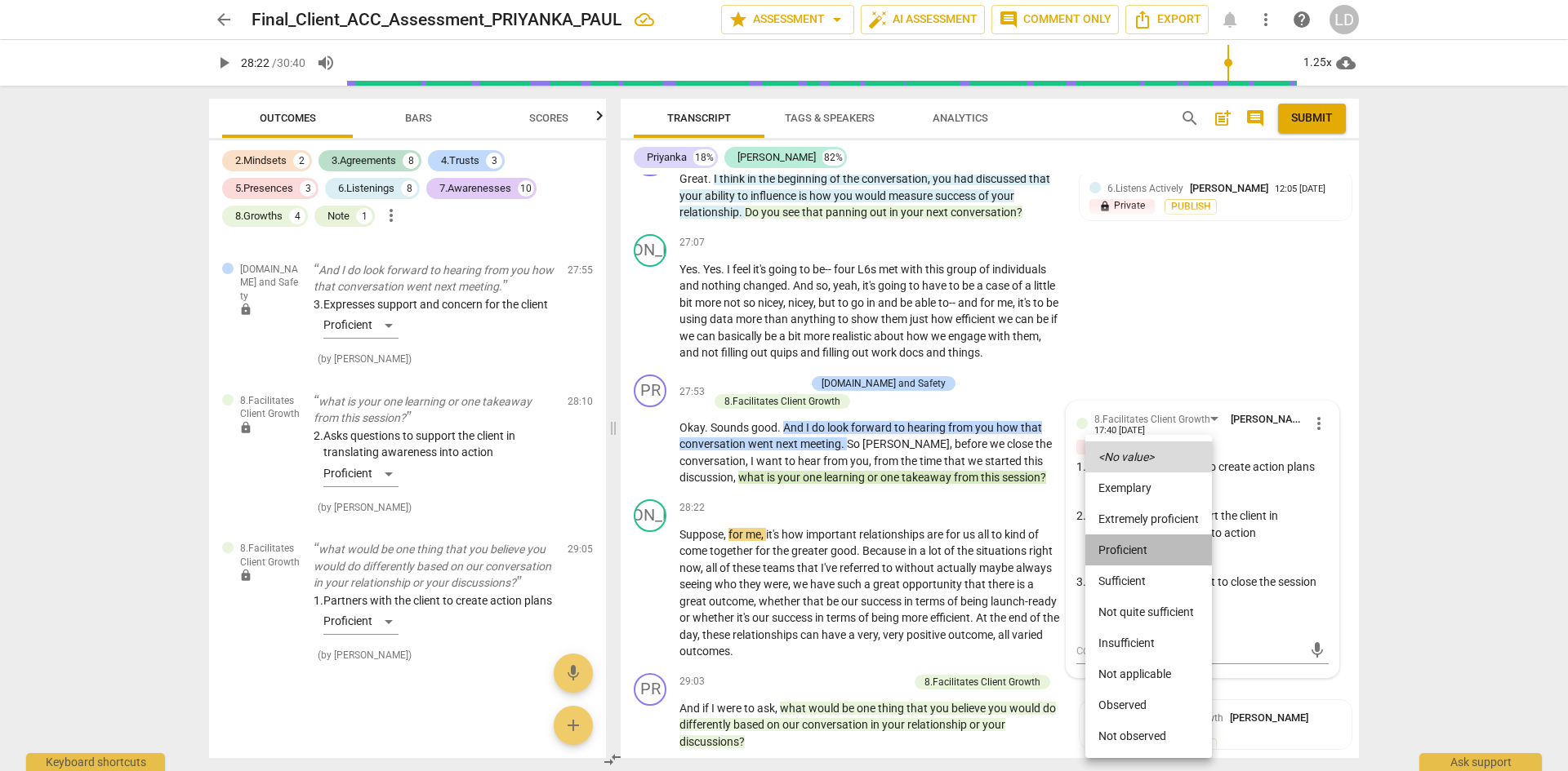
drag, startPoint x: 1138, startPoint y: 555, endPoint x: 1130, endPoint y: 548, distance: 10.6
click at [1138, 556] on li "Proficient" at bounding box center [1148, 551] width 126 height 31
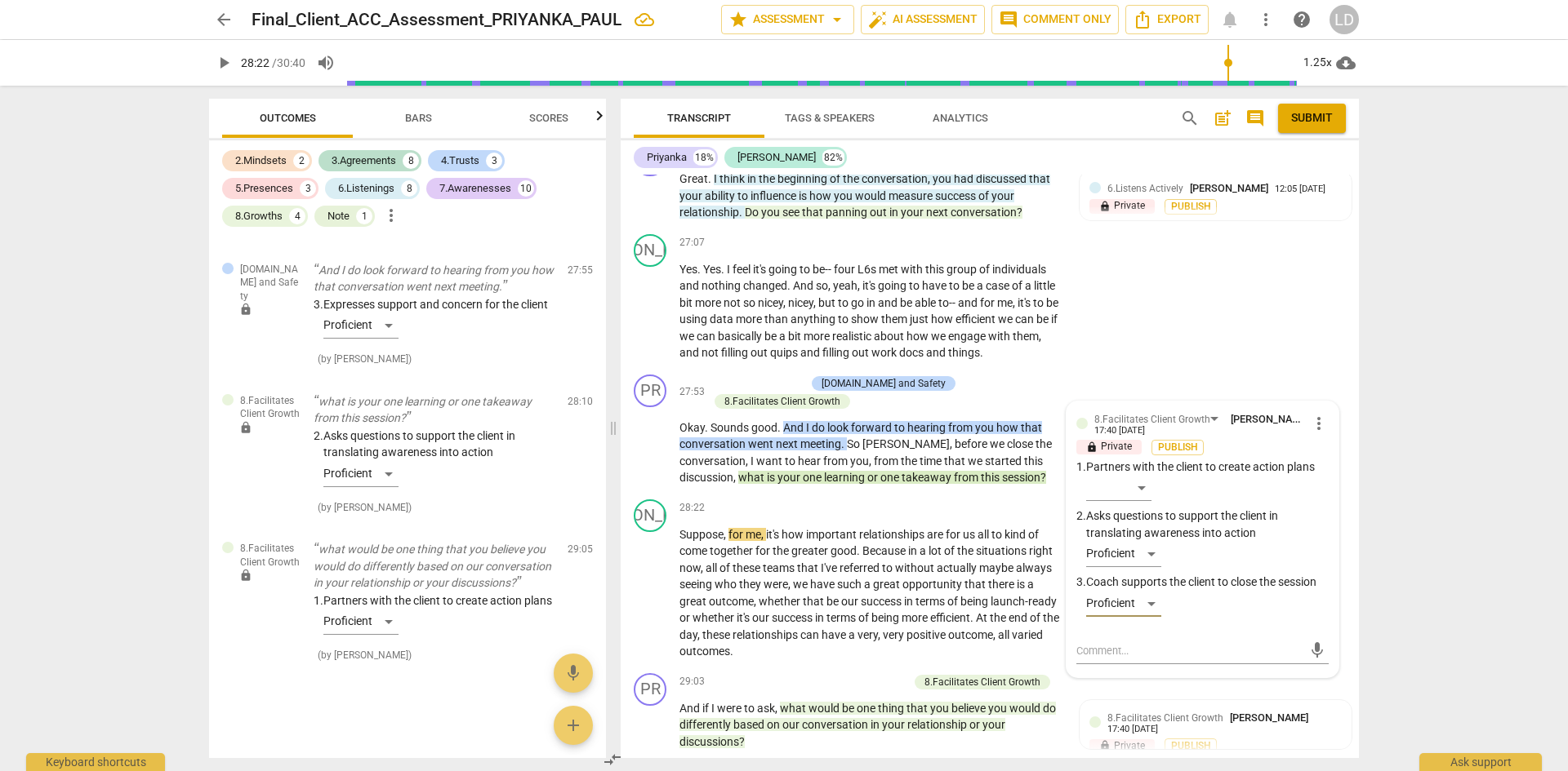
click at [227, 68] on span "play_arrow" at bounding box center [223, 63] width 19 height 19
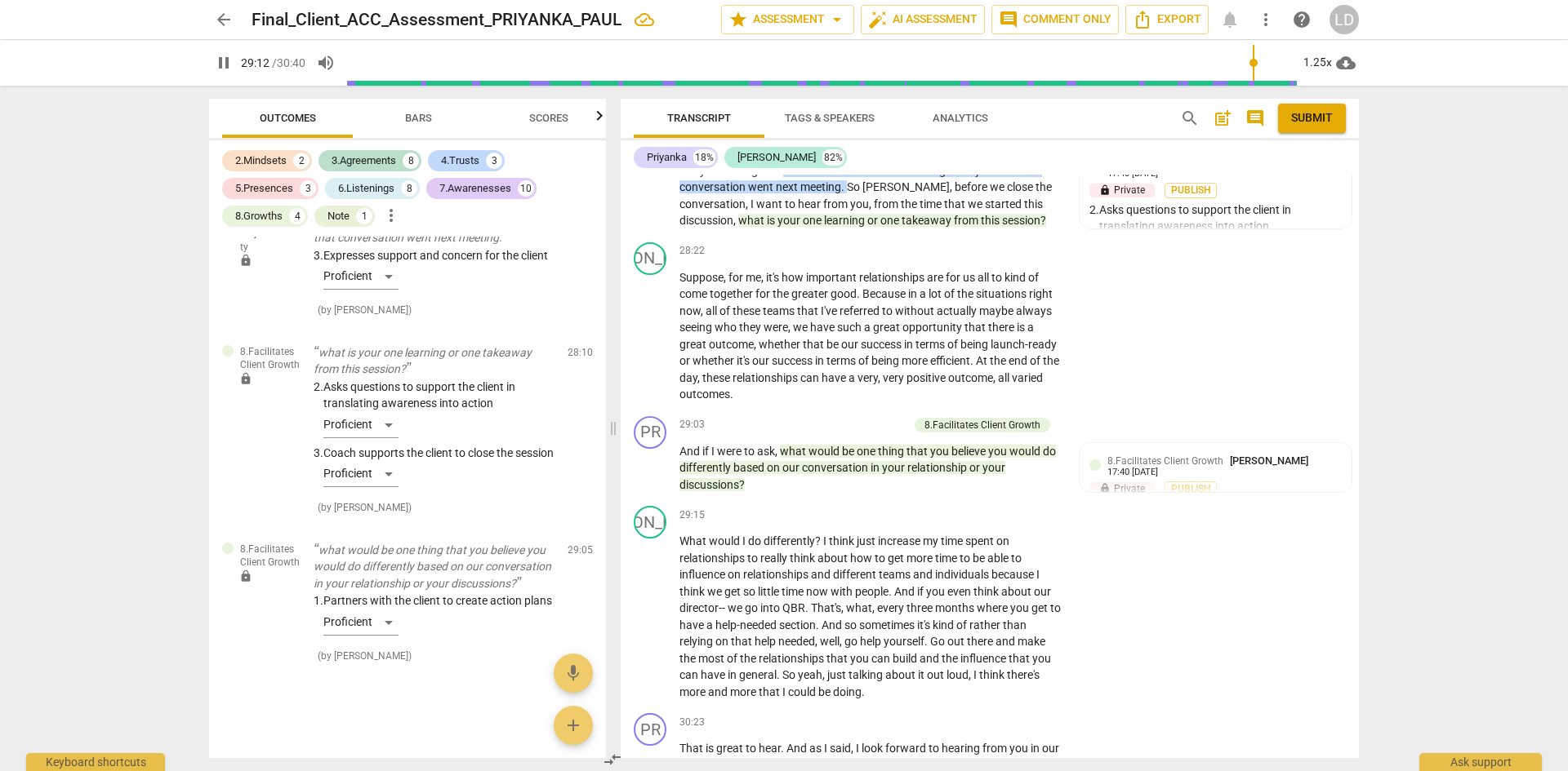
scroll to position [7113, 0]
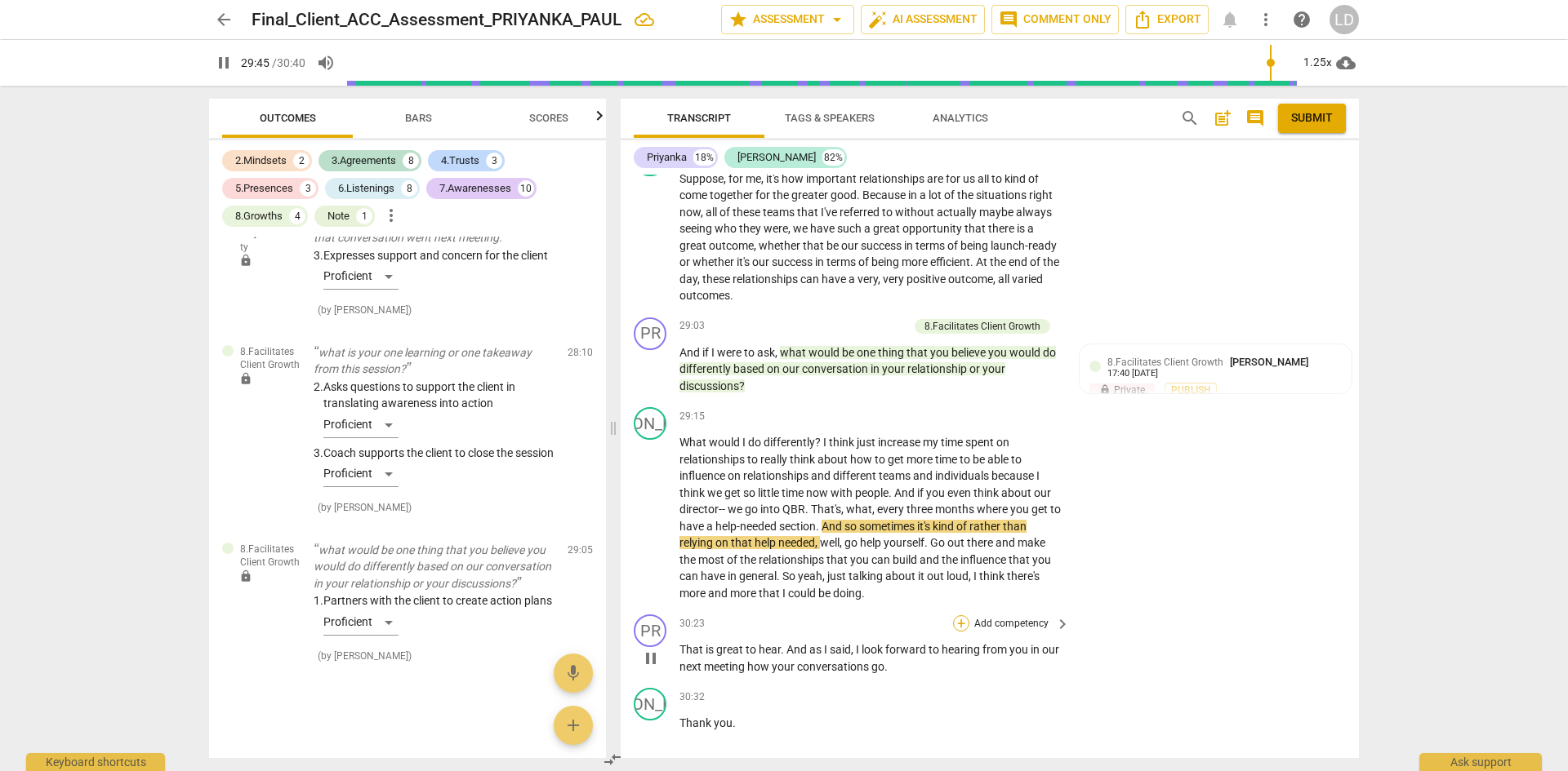
click at [963, 616] on div "+" at bounding box center [961, 624] width 17 height 17
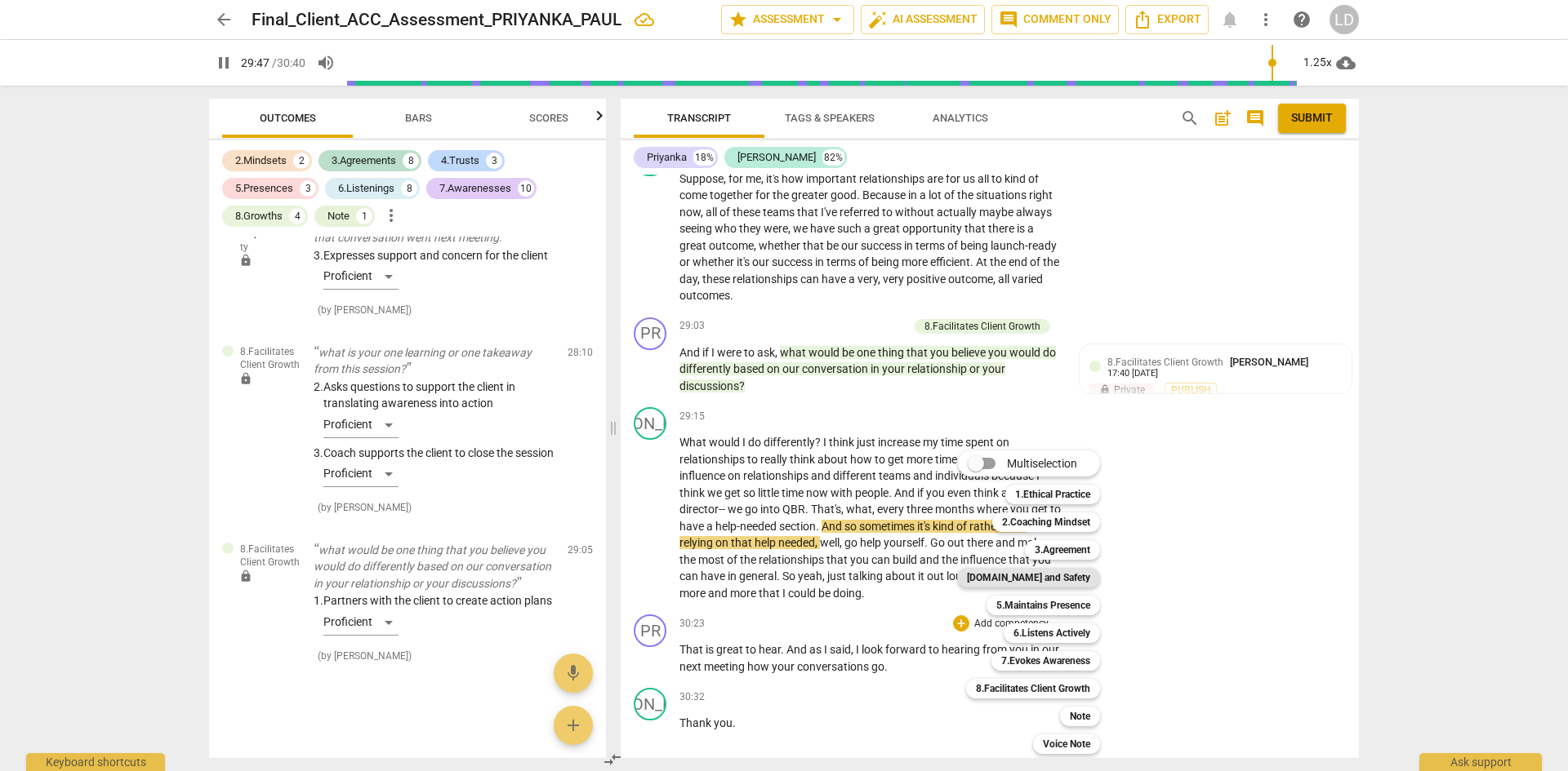
click at [1067, 578] on b "[DOMAIN_NAME] and Safety" at bounding box center [1028, 578] width 123 height 19
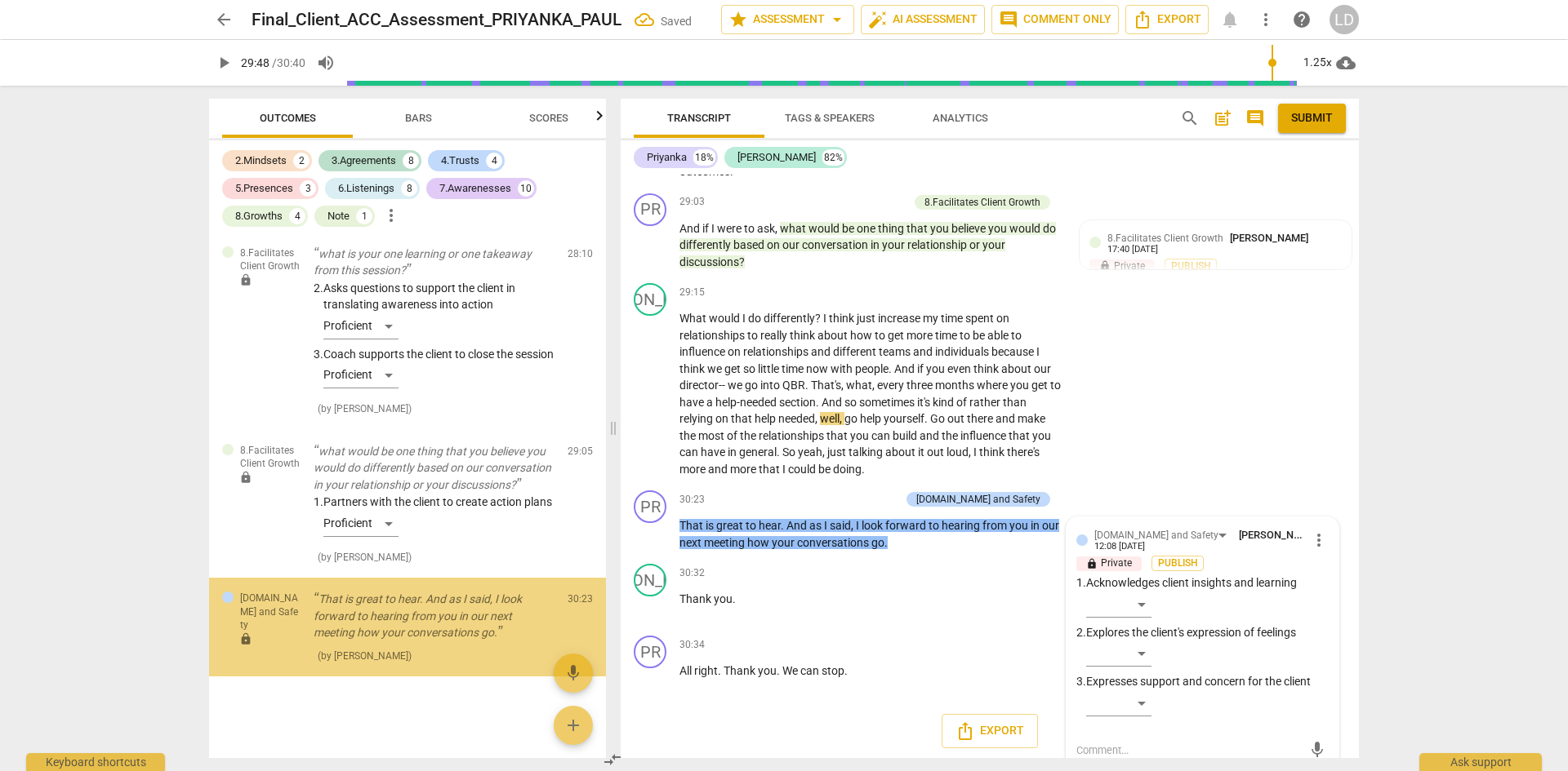
scroll to position [5901, 0]
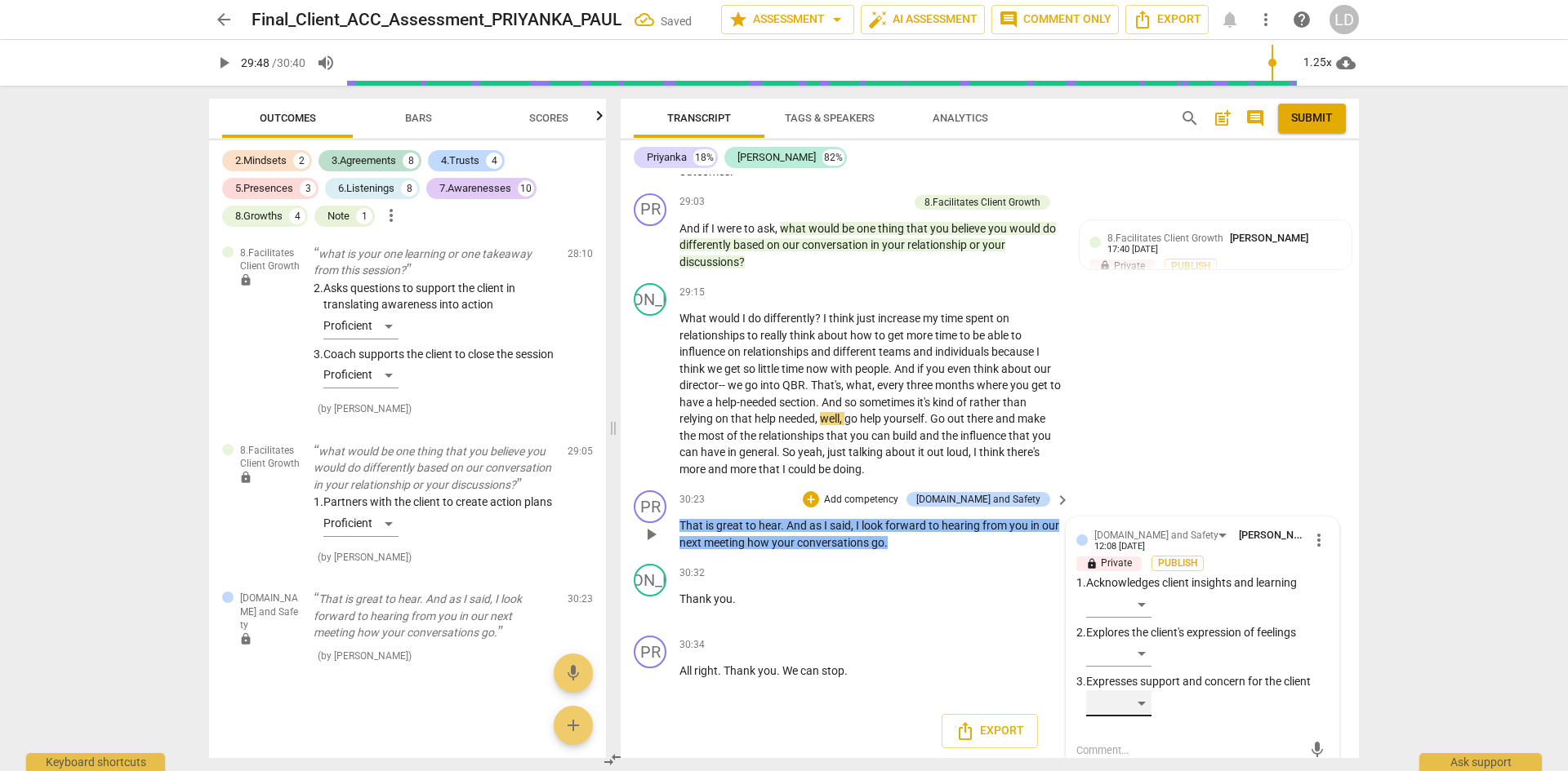
click at [1144, 691] on div "​" at bounding box center [1118, 704] width 65 height 26
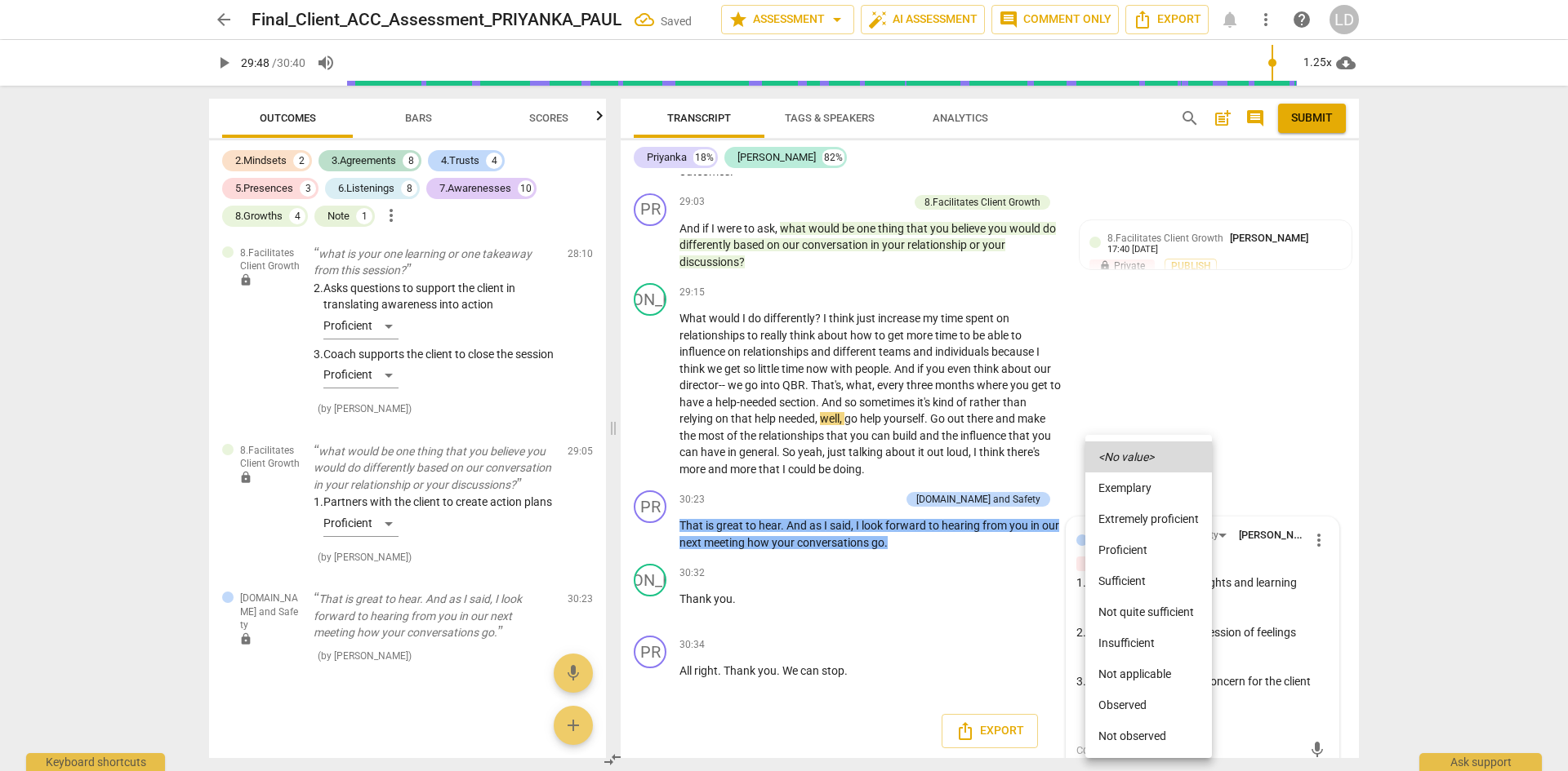
click at [1143, 553] on li "Proficient" at bounding box center [1148, 551] width 126 height 31
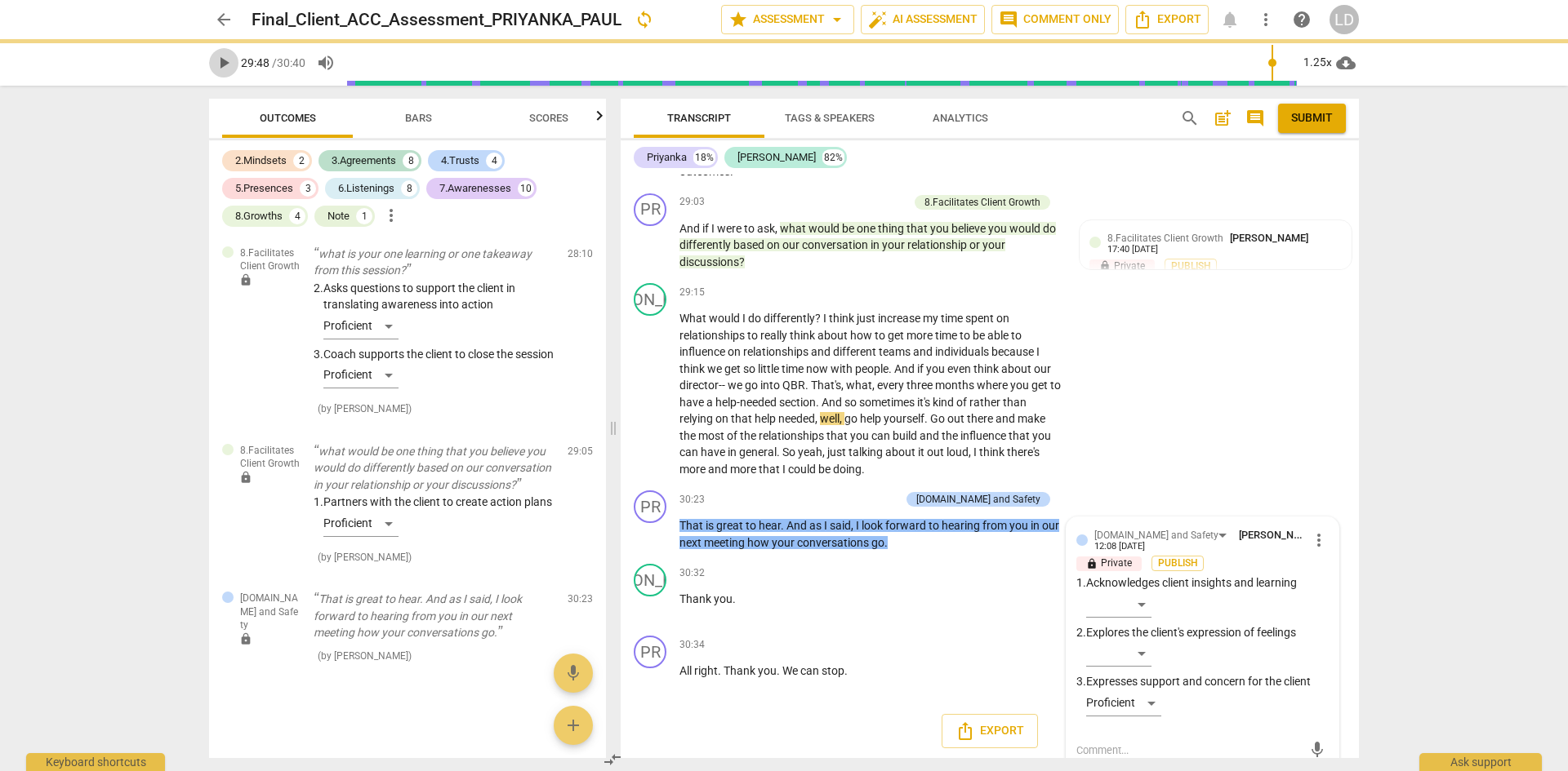
click at [224, 65] on span "play_arrow" at bounding box center [223, 63] width 19 height 19
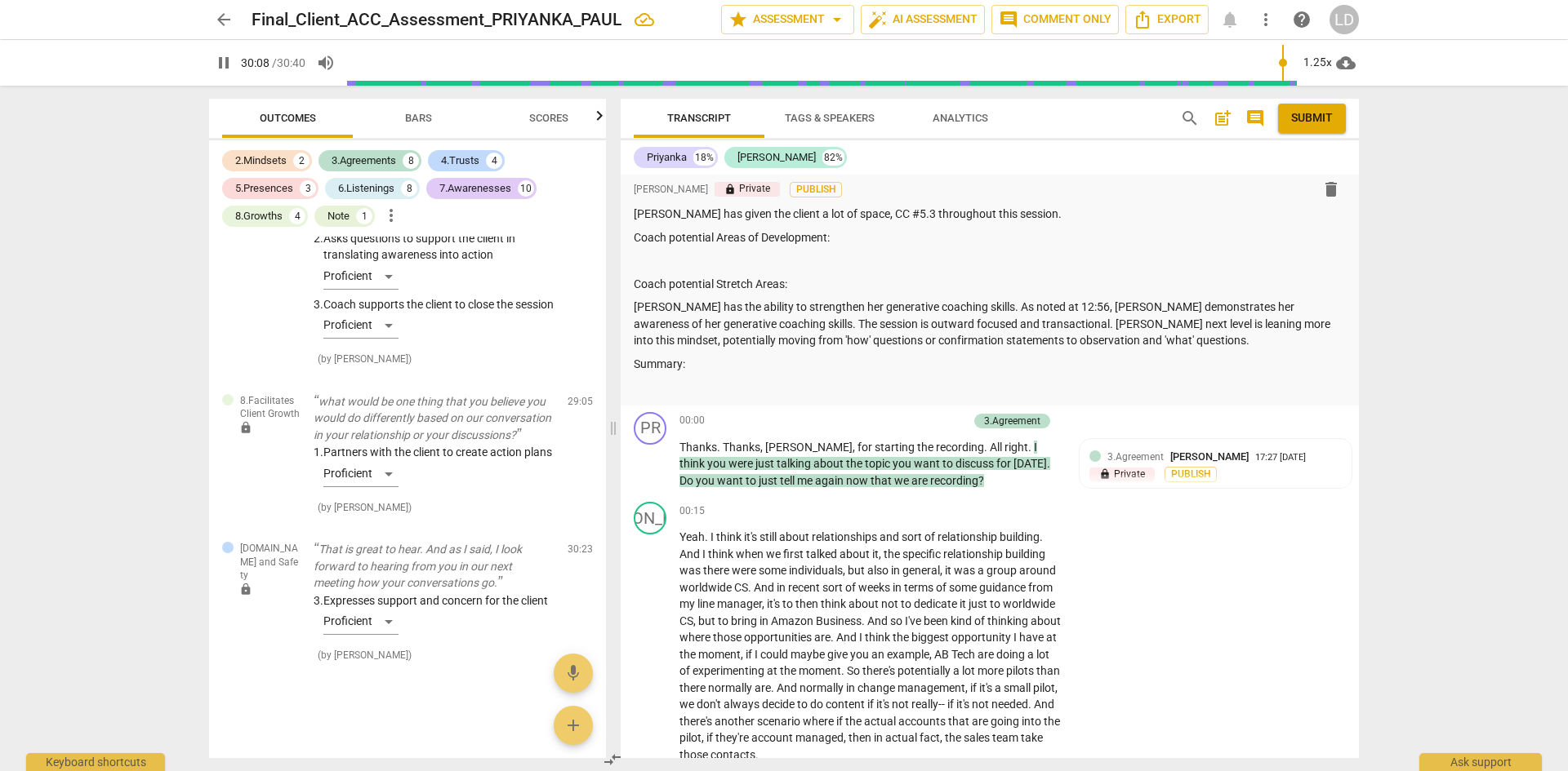
scroll to position [0, 0]
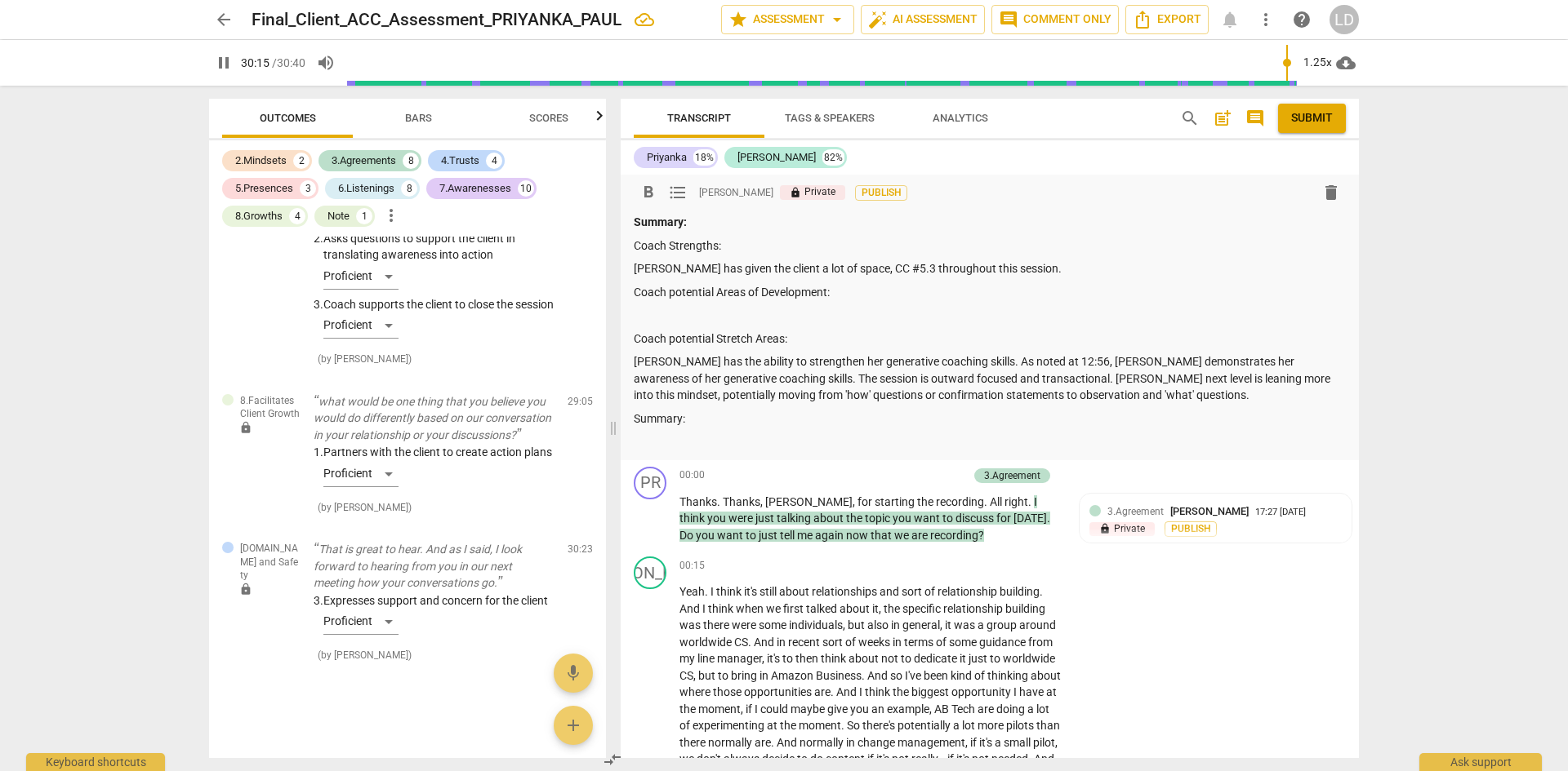
click at [1036, 272] on p "[PERSON_NAME] has given the client a lot of space, CC #5.3 throughout this sess…" at bounding box center [989, 269] width 712 height 17
click at [271, 161] on div "2.Mindsets" at bounding box center [261, 160] width 51 height 17
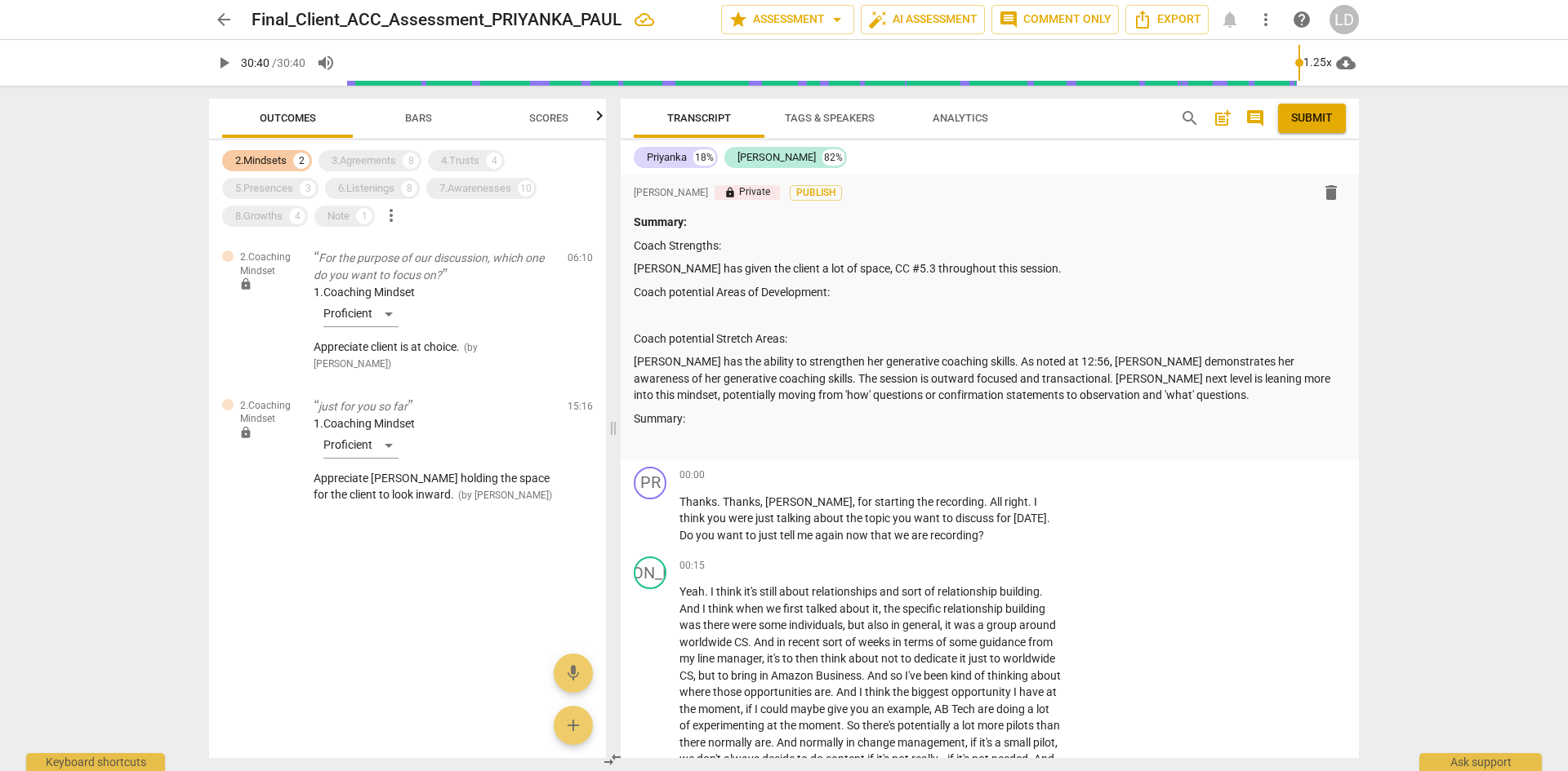
click at [249, 155] on div "2.Mindsets" at bounding box center [261, 160] width 51 height 17
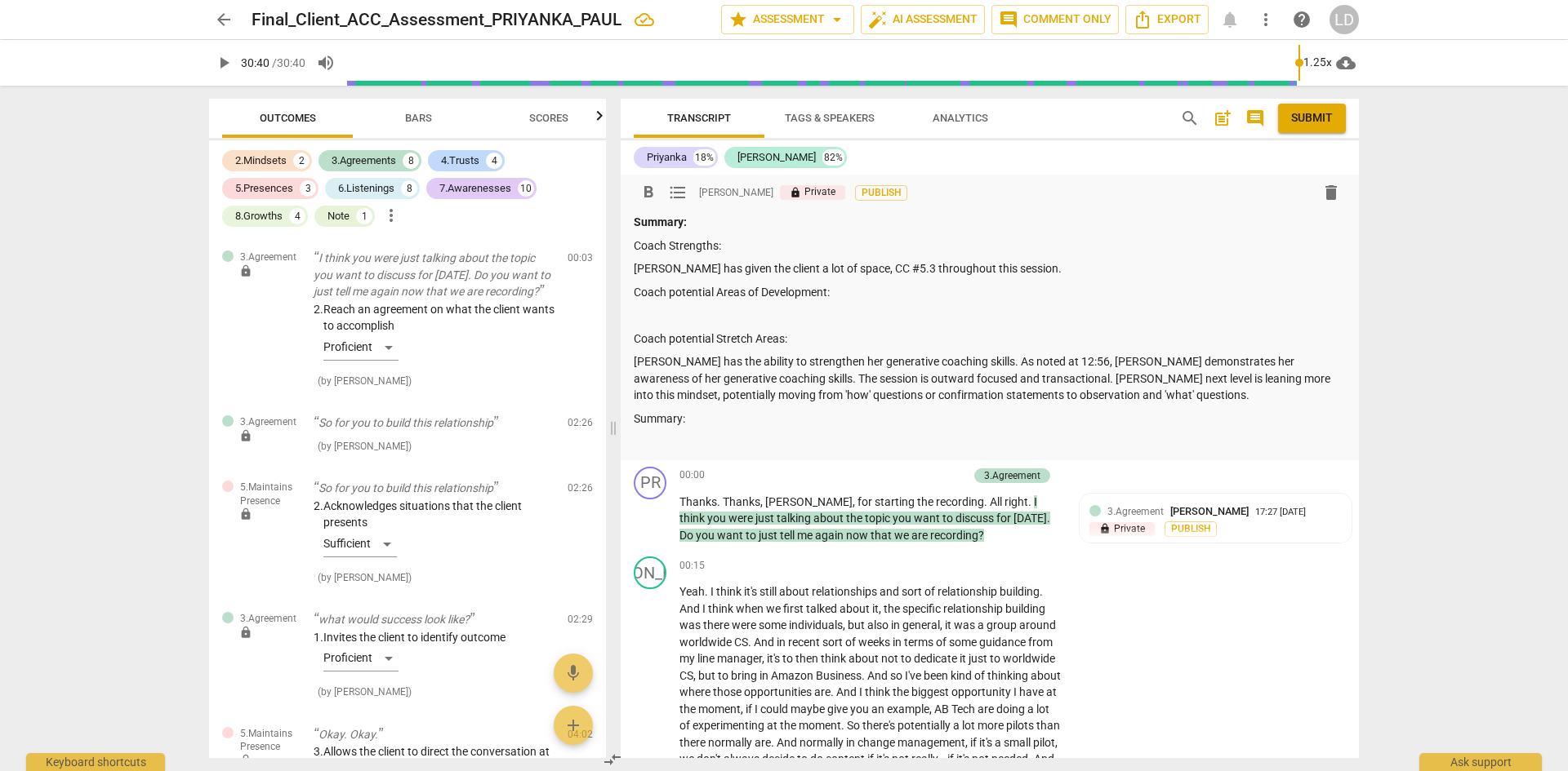
click at [1042, 272] on p "[PERSON_NAME] has given the client a lot of space, CC #5.3 throughout this sess…" at bounding box center [989, 269] width 712 height 17
click at [376, 164] on div "3.Agreements" at bounding box center [363, 160] width 64 height 17
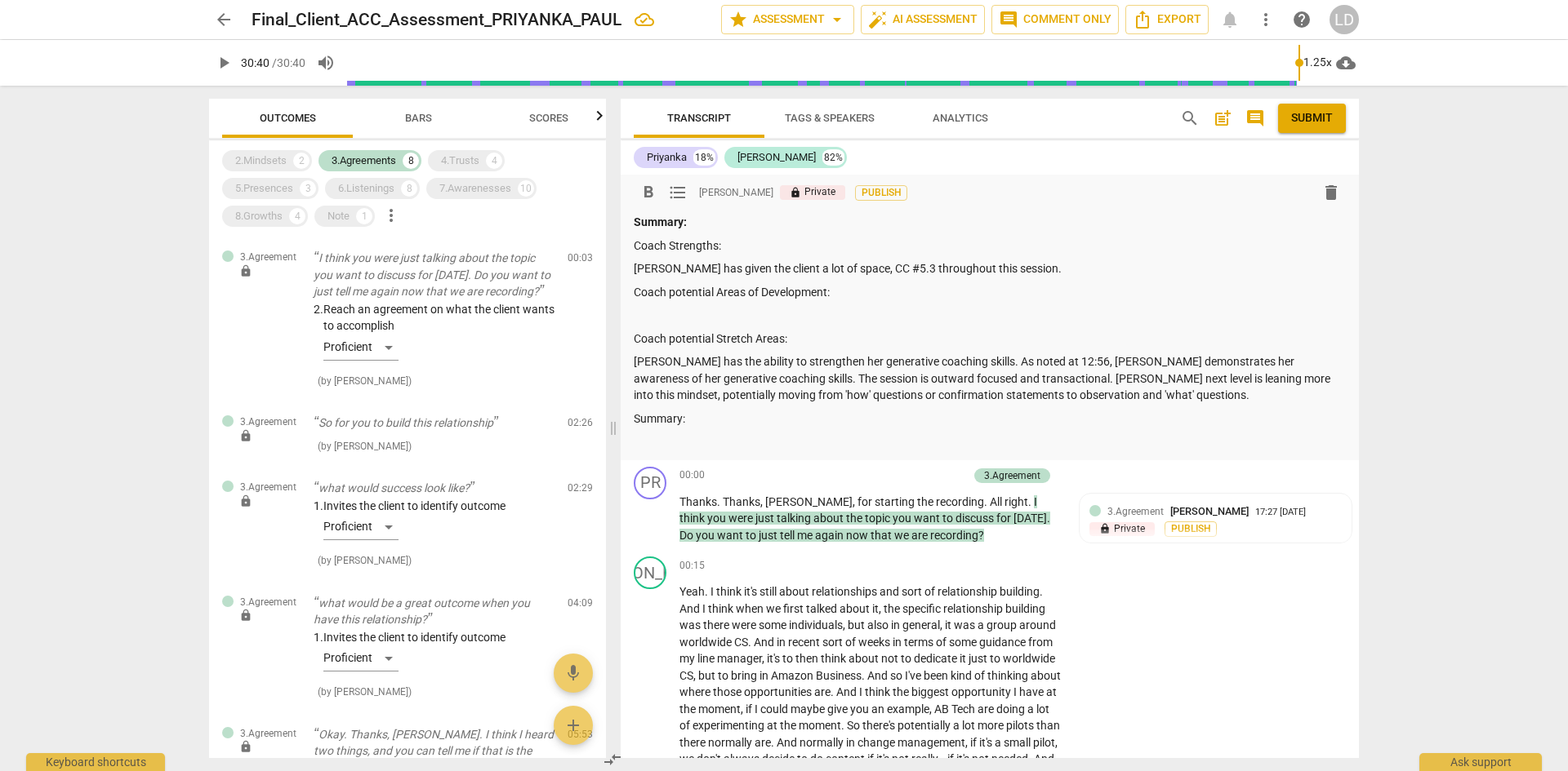
click at [1023, 270] on p "[PERSON_NAME] has given the client a lot of space, CC #5.3 throughout this sess…" at bounding box center [989, 269] width 712 height 17
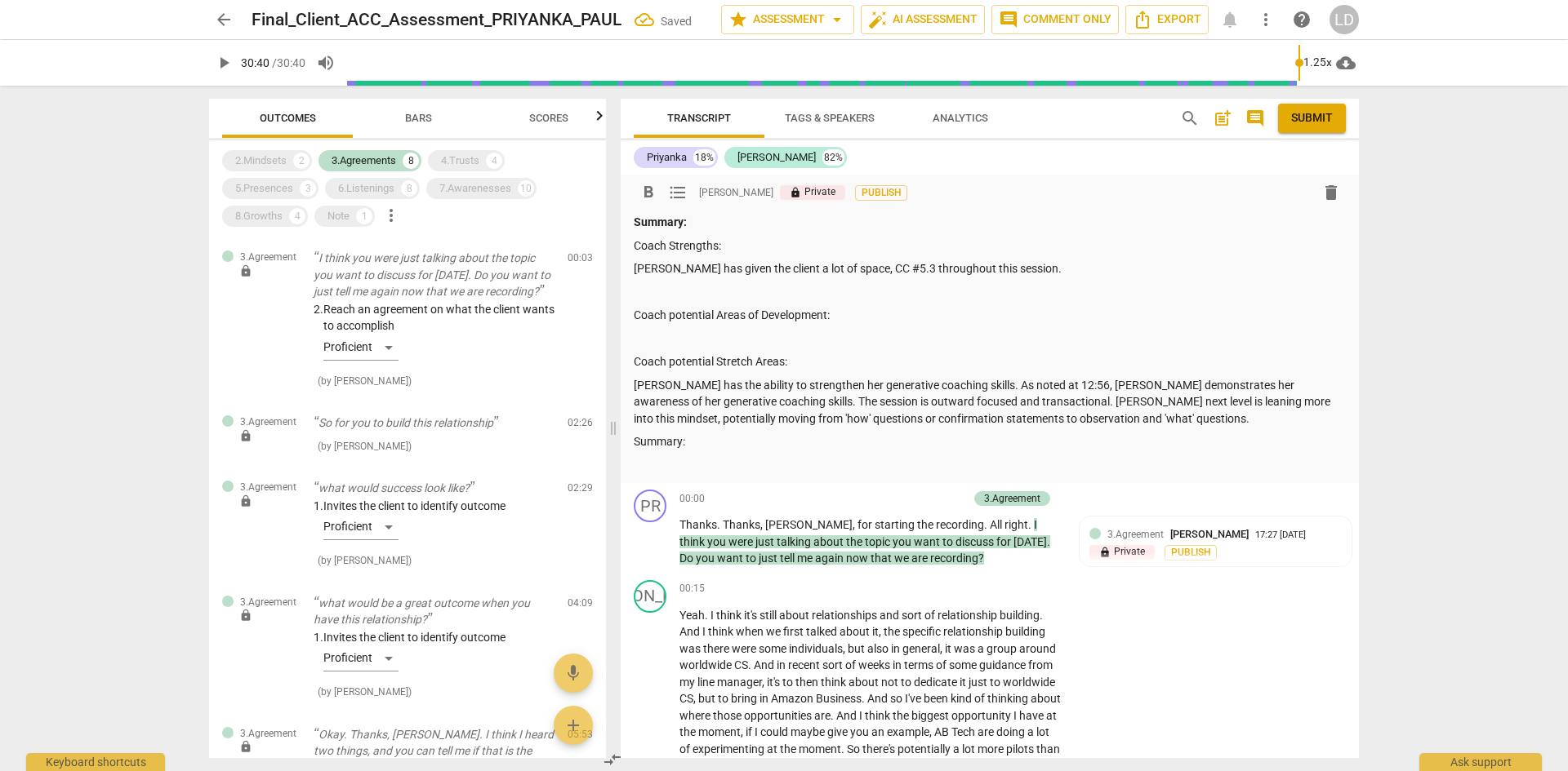
click at [728, 454] on div "Summary: Coach Strengths: [PERSON_NAME] has given the client a lot of space, CC…" at bounding box center [989, 343] width 712 height 260
click at [726, 295] on p at bounding box center [989, 293] width 712 height 17
click at [680, 189] on span "format_list_bulleted" at bounding box center [677, 193] width 19 height 19
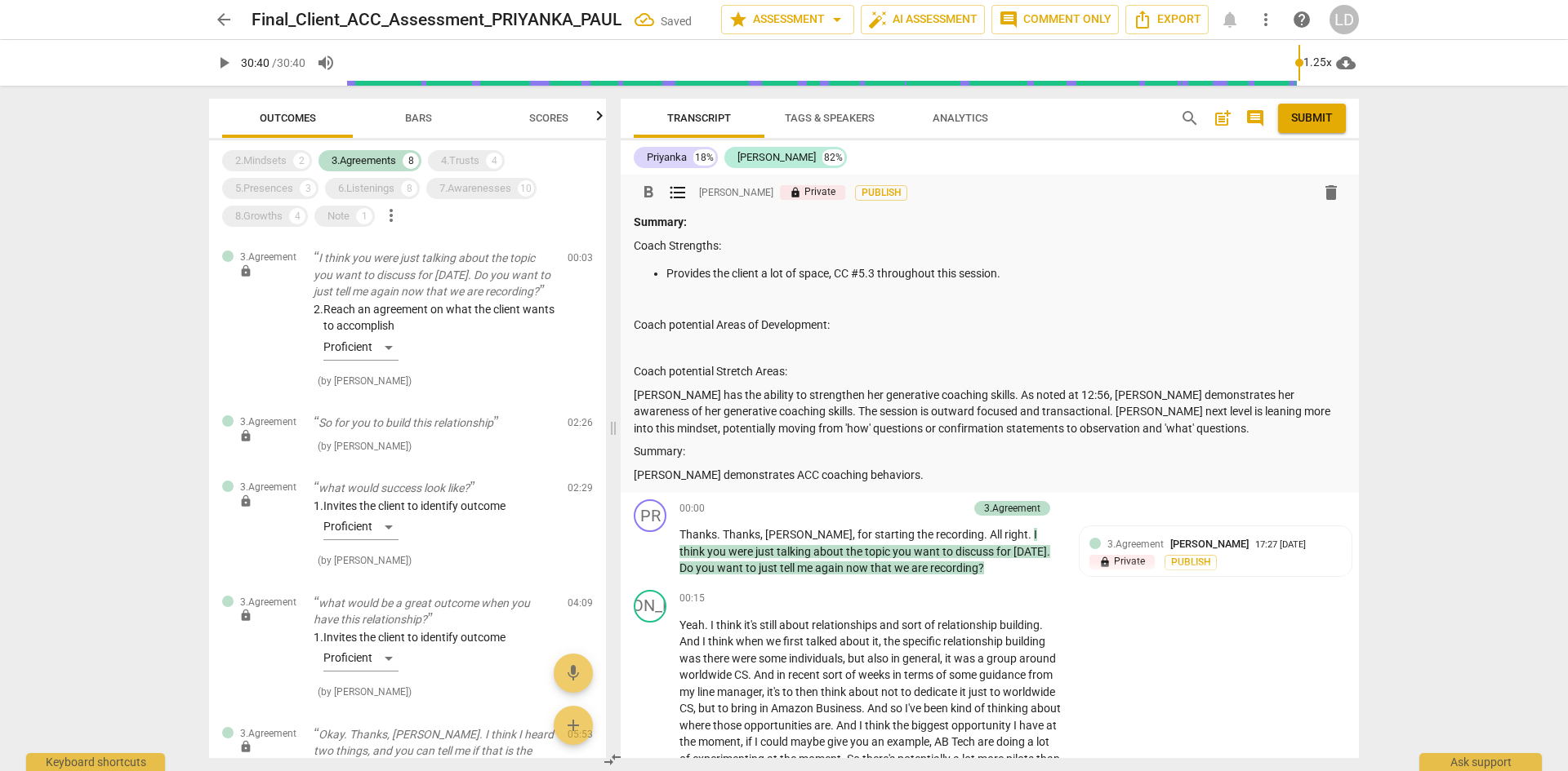
click at [1011, 274] on p "Provides the client a lot of space, CC #5.3 throughout this session." at bounding box center [1007, 274] width 680 height 17
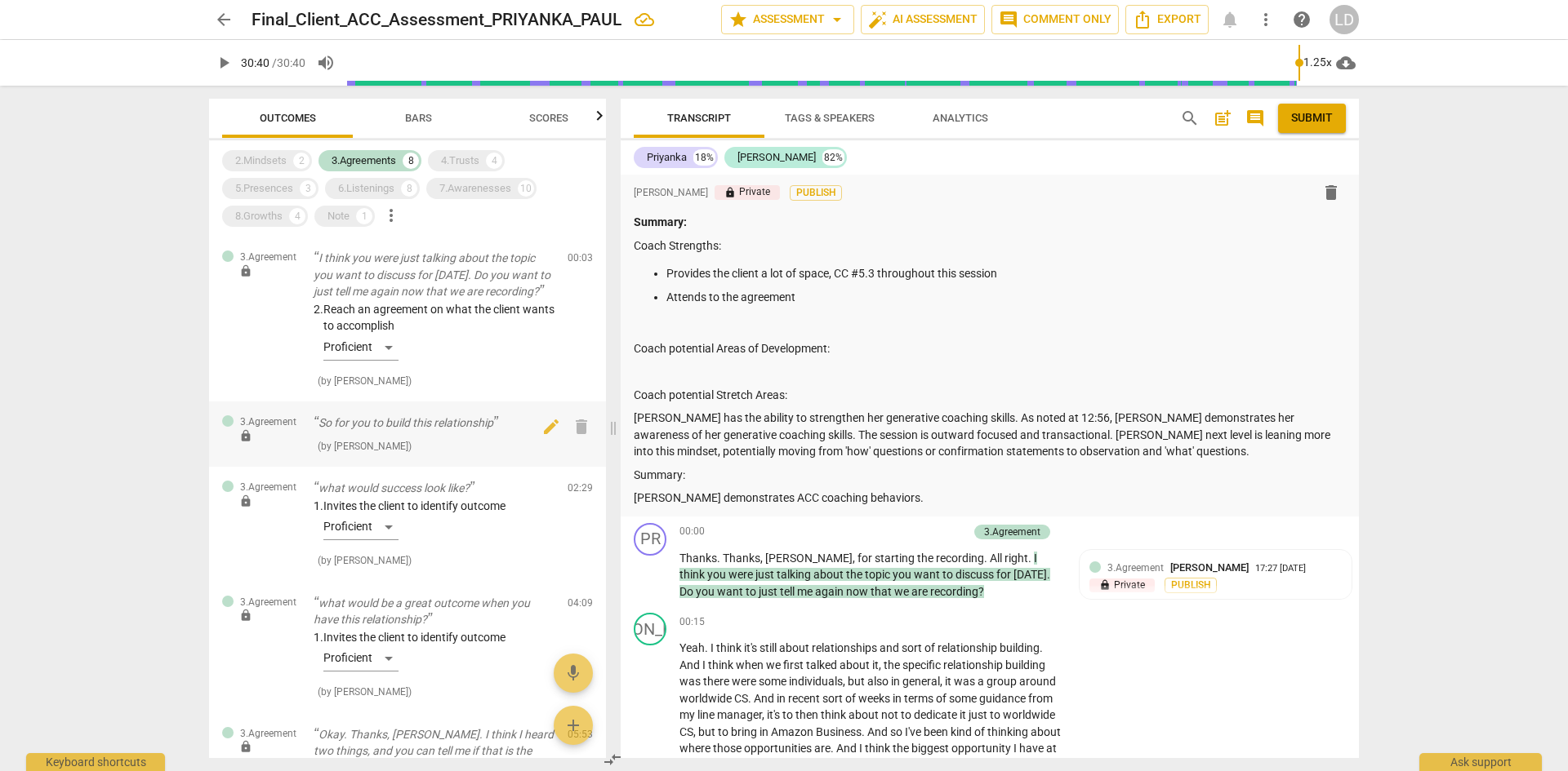
click at [477, 429] on p "So for you to build this relationship" at bounding box center [434, 423] width 241 height 17
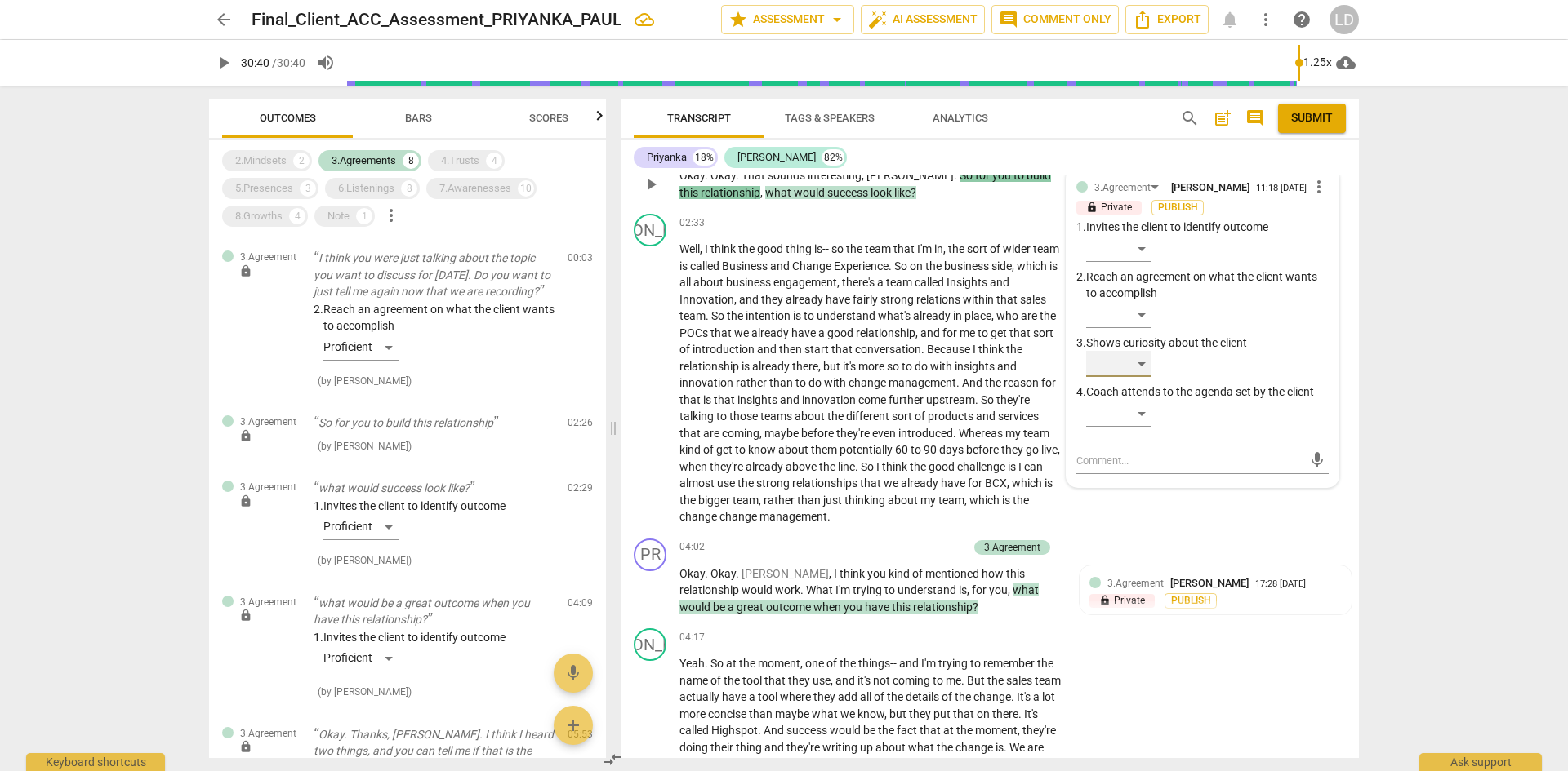
click at [1145, 371] on div "​" at bounding box center [1118, 364] width 65 height 26
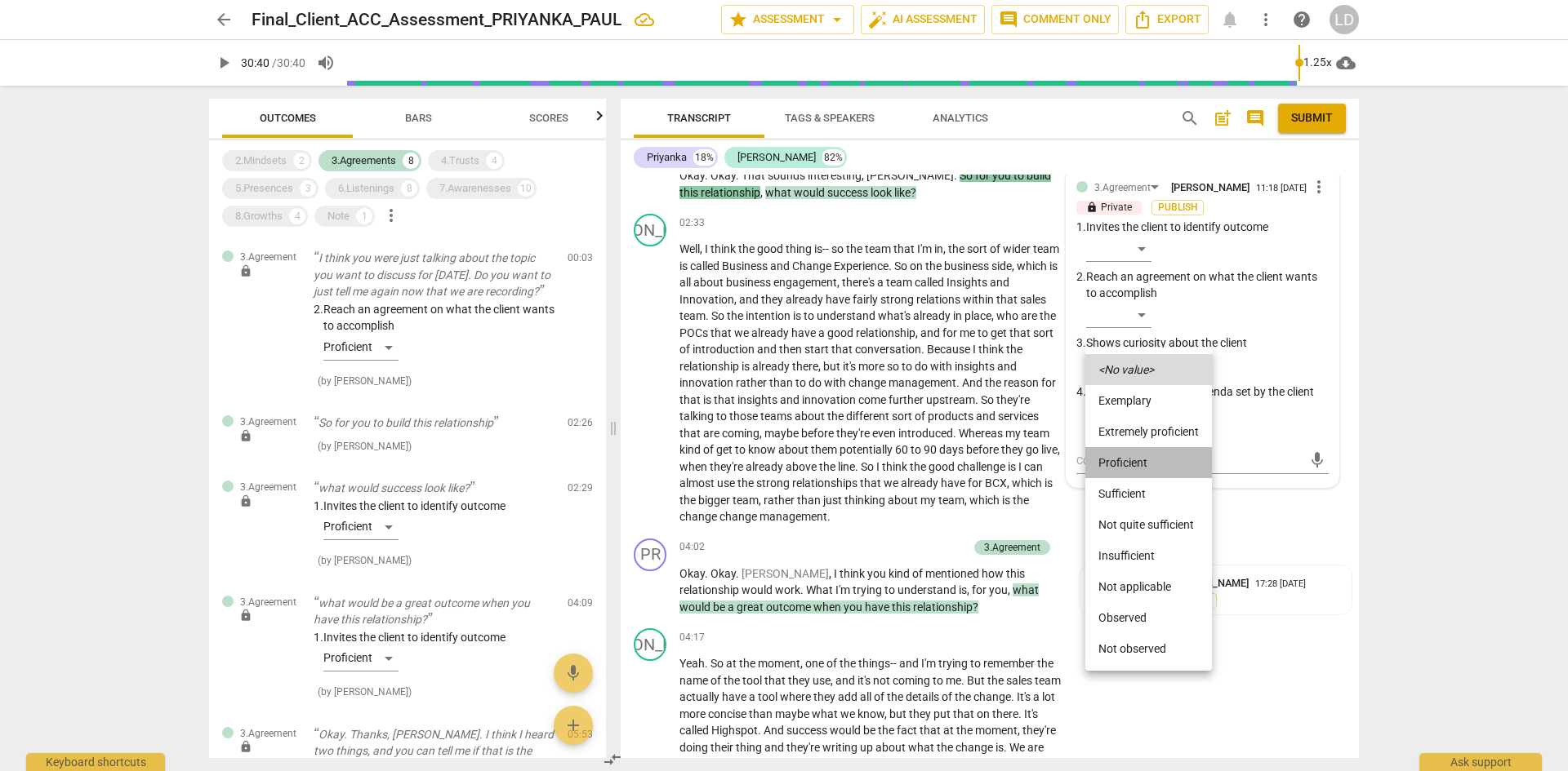
click at [1145, 470] on li "Proficient" at bounding box center [1148, 463] width 126 height 31
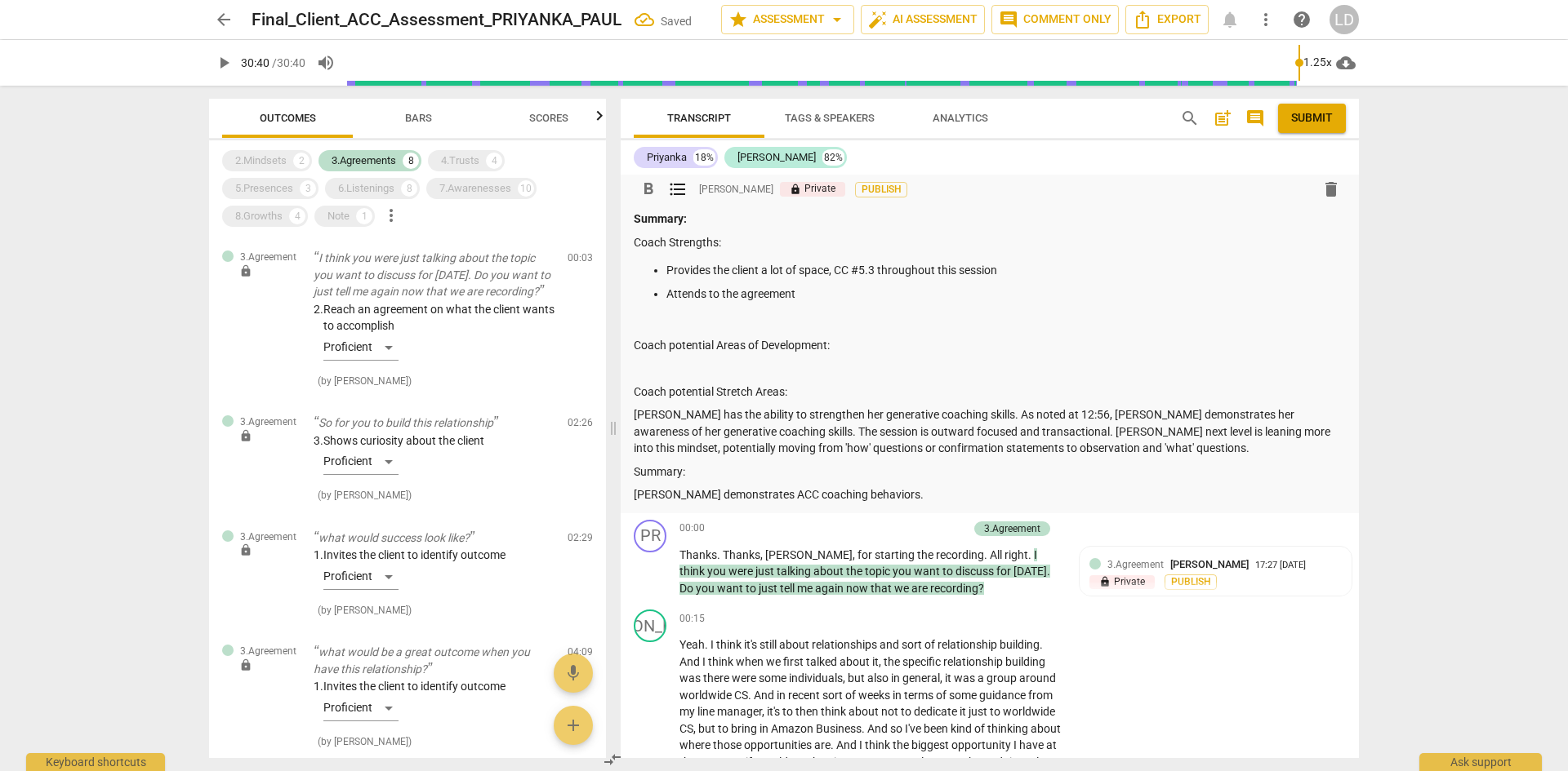
scroll to position [0, 0]
click at [834, 301] on p "Attends to the agreement" at bounding box center [1007, 298] width 680 height 17
click at [852, 273] on p "Provides the client a lot of space, CC #5.3 throughout this session" at bounding box center [1007, 274] width 680 height 17
click at [811, 297] on p "Attends to the agreement, CC #3.4" at bounding box center [1007, 298] width 680 height 17
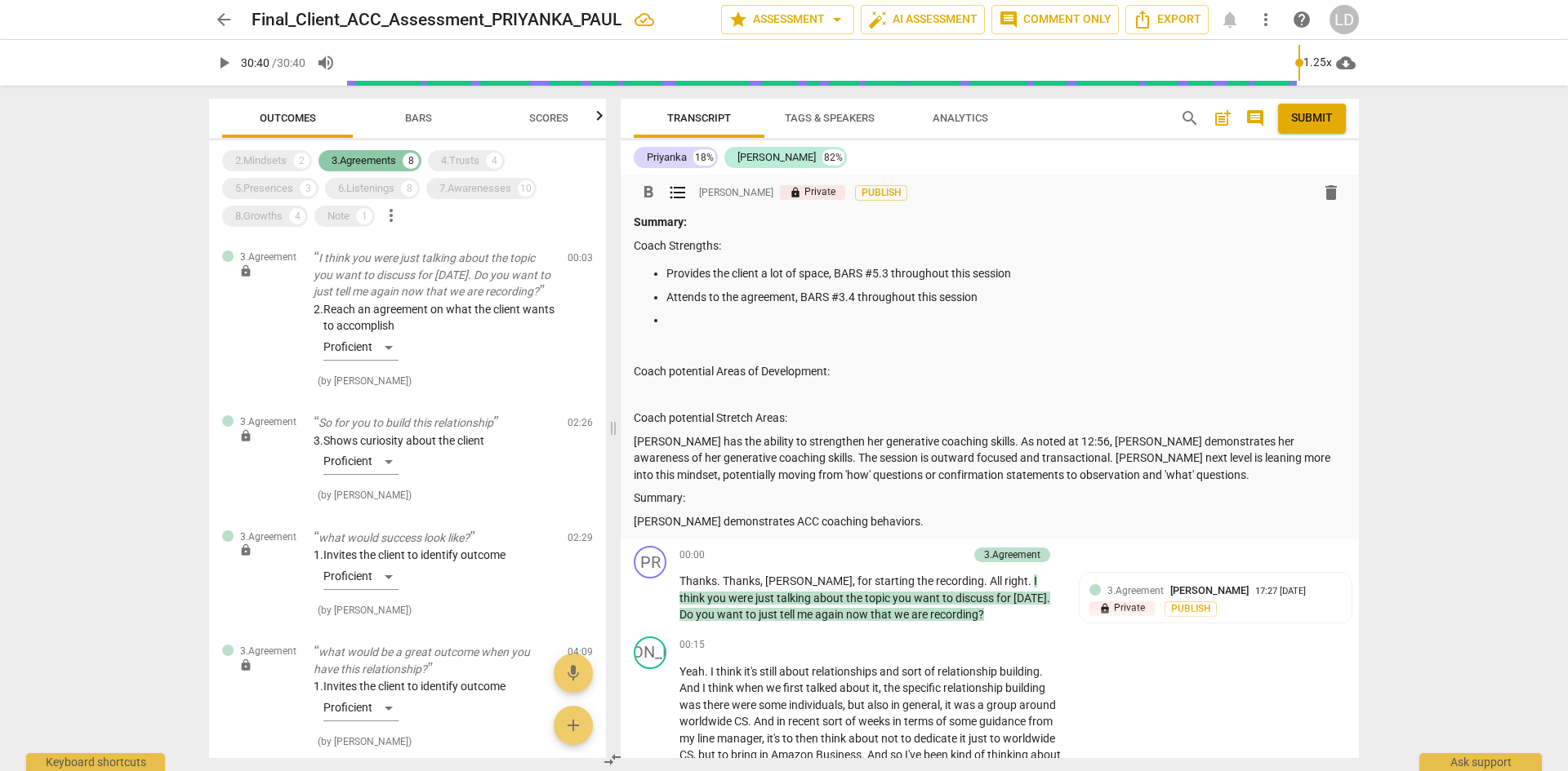
click at [376, 152] on div "3.Agreements" at bounding box center [363, 160] width 64 height 17
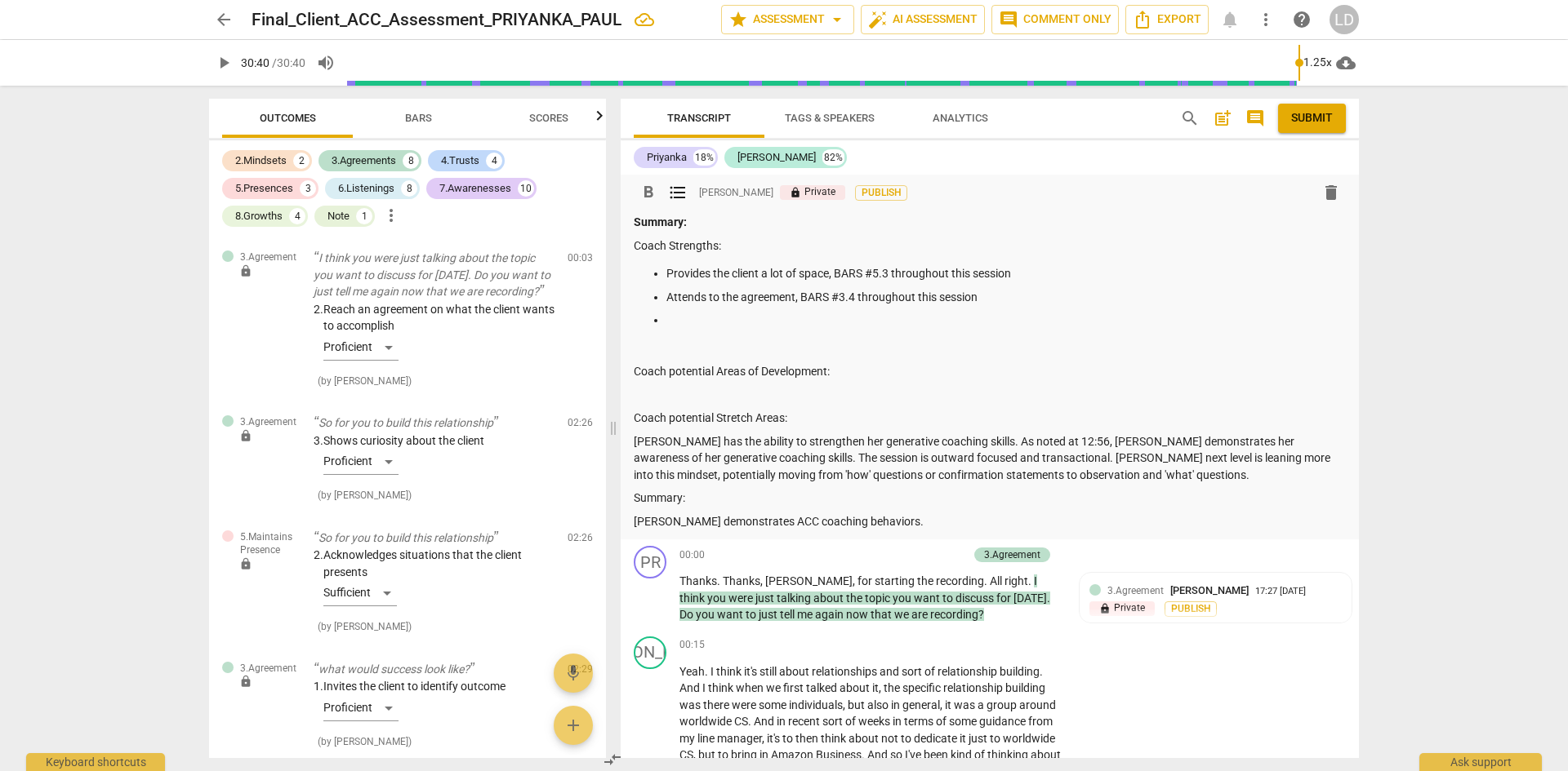
click at [1032, 304] on p "Attends to the agreement, BARS #3.4 throughout this session" at bounding box center [1007, 298] width 680 height 17
click at [798, 296] on p "Establishes an agreement and attends to the agreement, BARS #3.4 throughout thi…" at bounding box center [1007, 298] width 680 height 17
click at [793, 323] on p at bounding box center [1007, 321] width 680 height 17
click at [486, 186] on div "7.Awarenesses" at bounding box center [475, 188] width 71 height 17
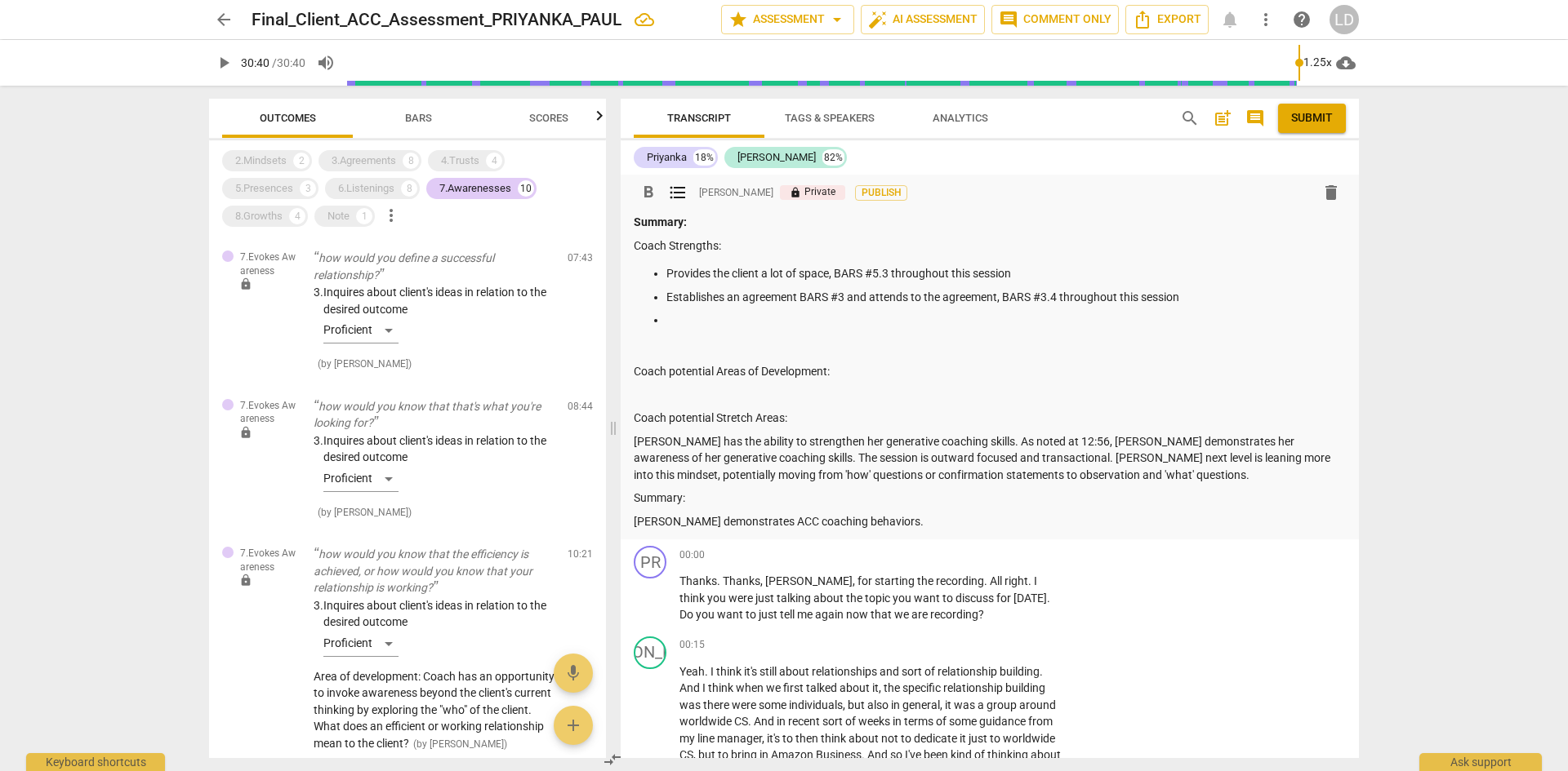
click at [703, 404] on div "Summary: Coach Strengths: Provides the client a lot of space, BARS #5.3 through…" at bounding box center [989, 371] width 712 height 316
click at [687, 392] on p at bounding box center [989, 396] width 712 height 17
click at [679, 187] on span "format_list_bulleted" at bounding box center [677, 193] width 19 height 19
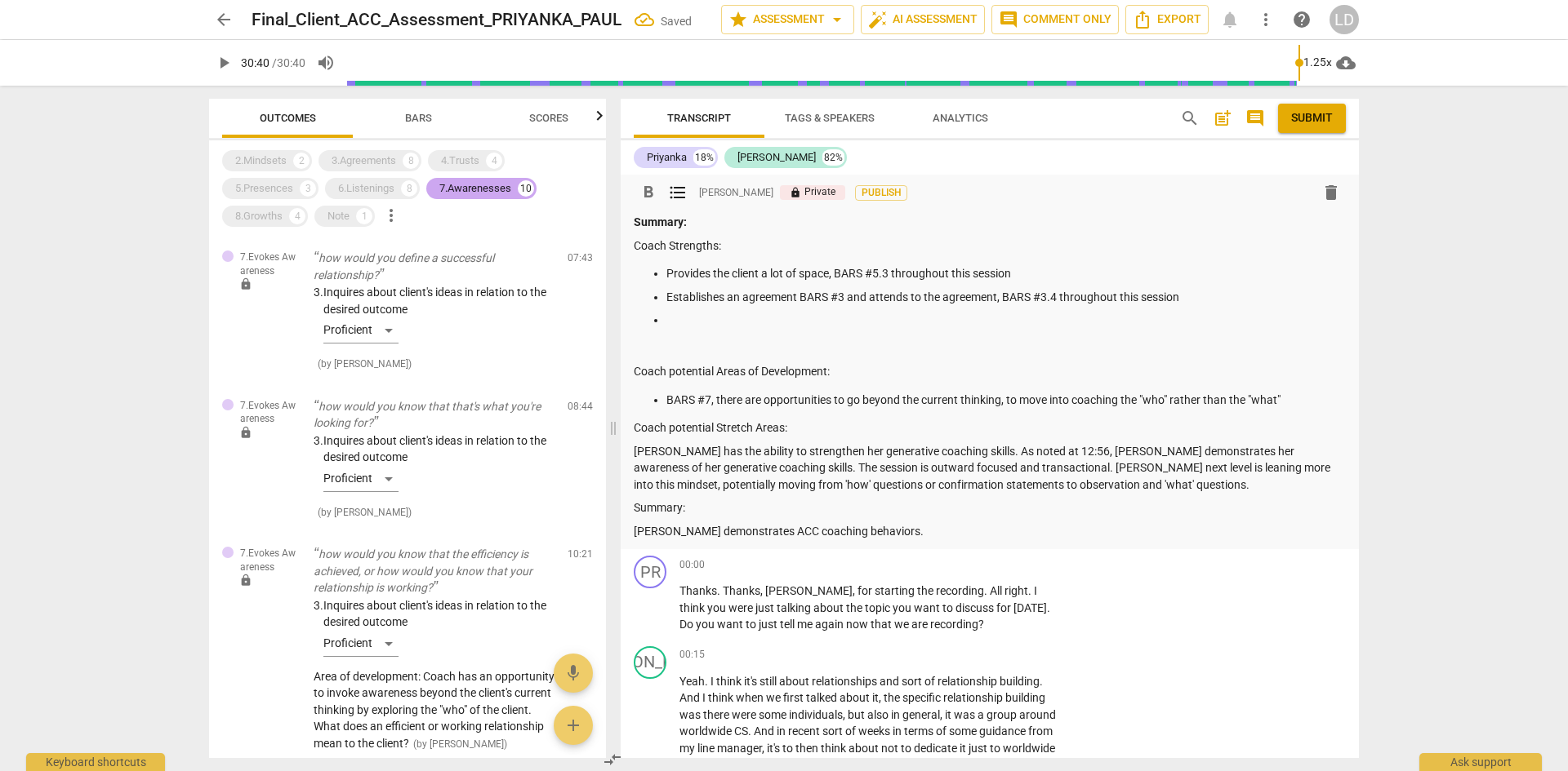
click at [486, 186] on div "7.Awarenesses" at bounding box center [475, 188] width 71 height 17
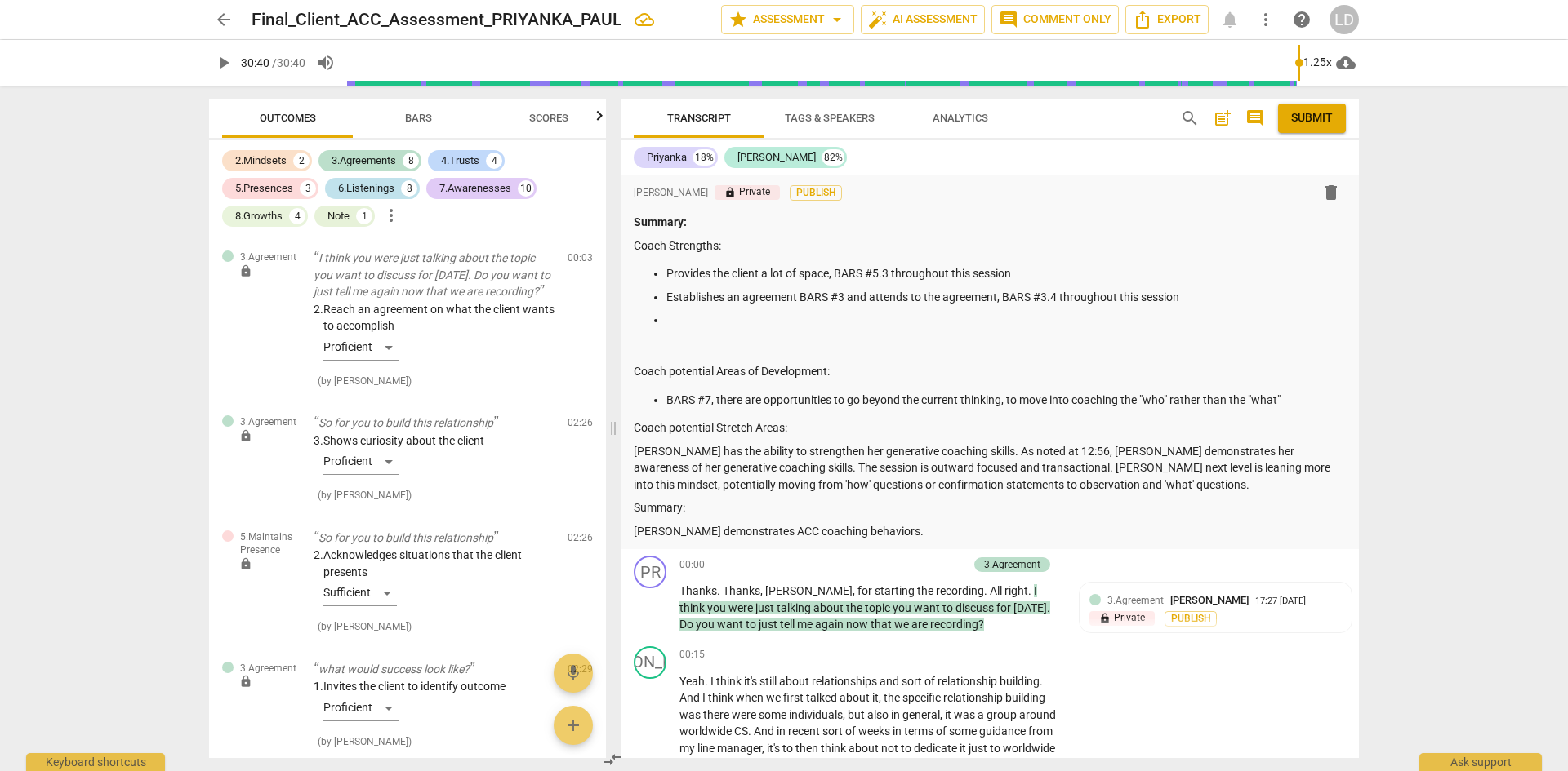
click at [383, 183] on div "6.Listenings" at bounding box center [366, 188] width 57 height 17
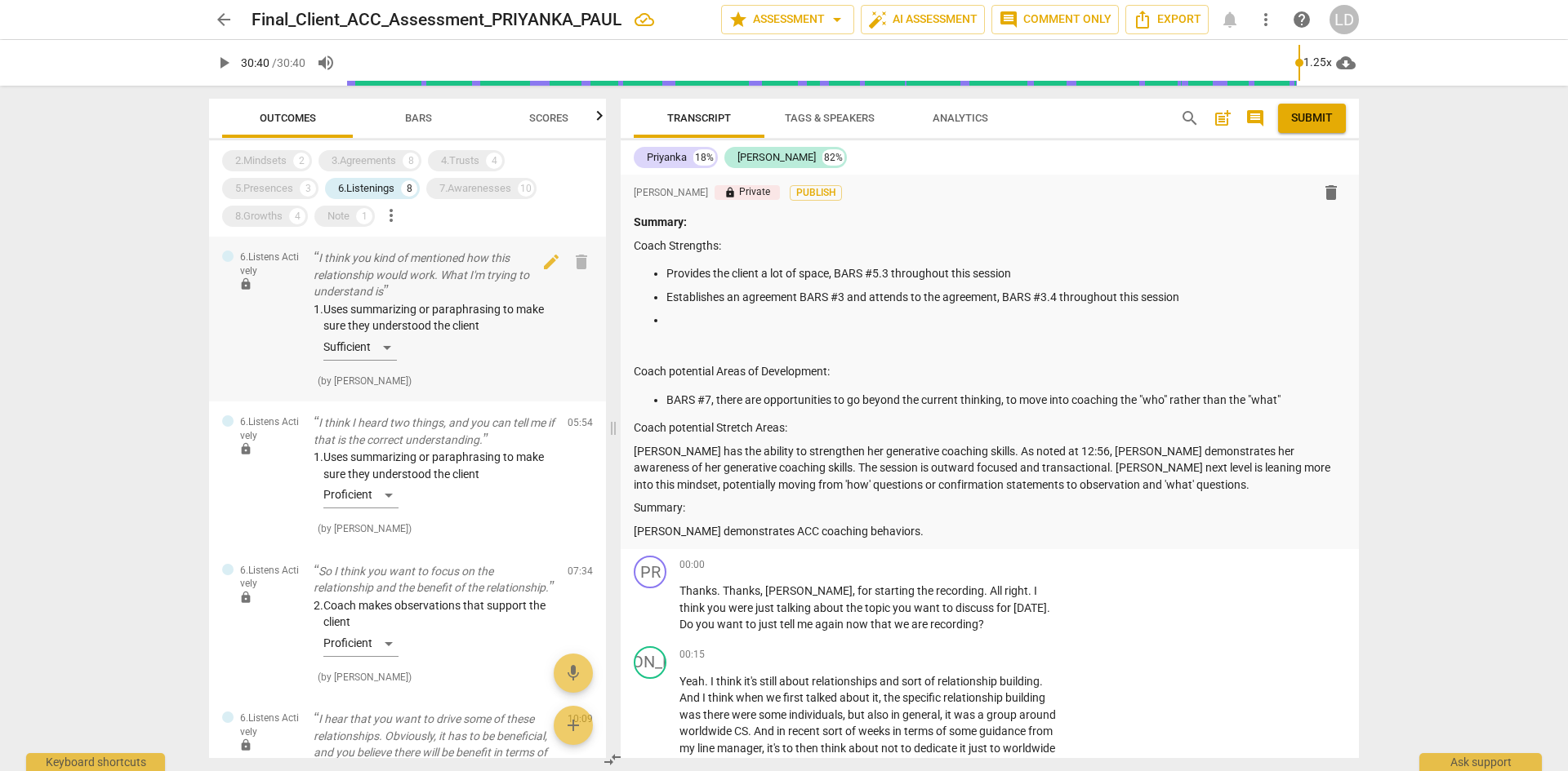
click at [387, 349] on div "1. Uses summarizing or paraphrasing to make sure they understood the client Suf…" at bounding box center [434, 335] width 241 height 66
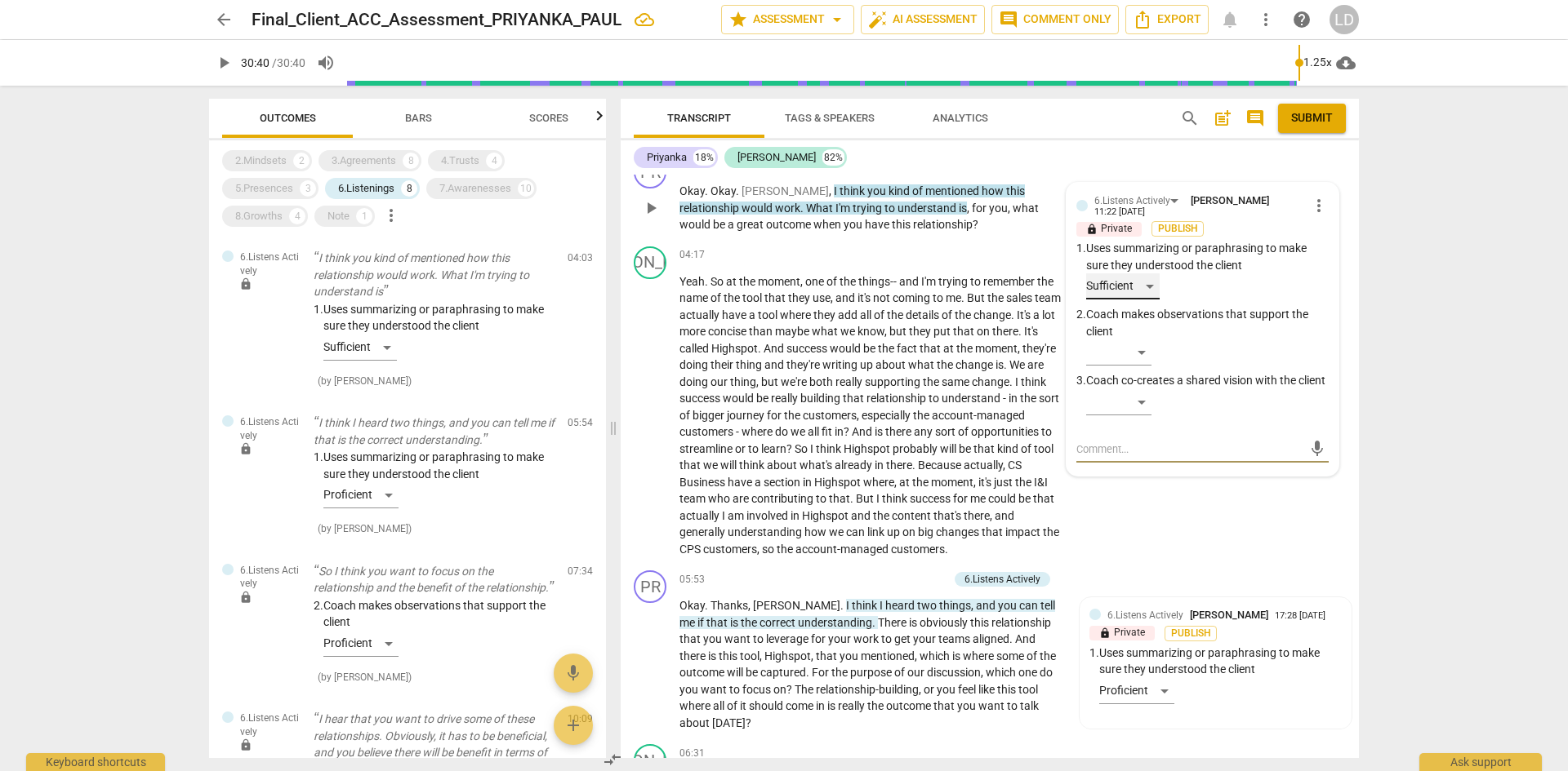
click at [1151, 288] on div "Sufficient" at bounding box center [1123, 287] width 73 height 26
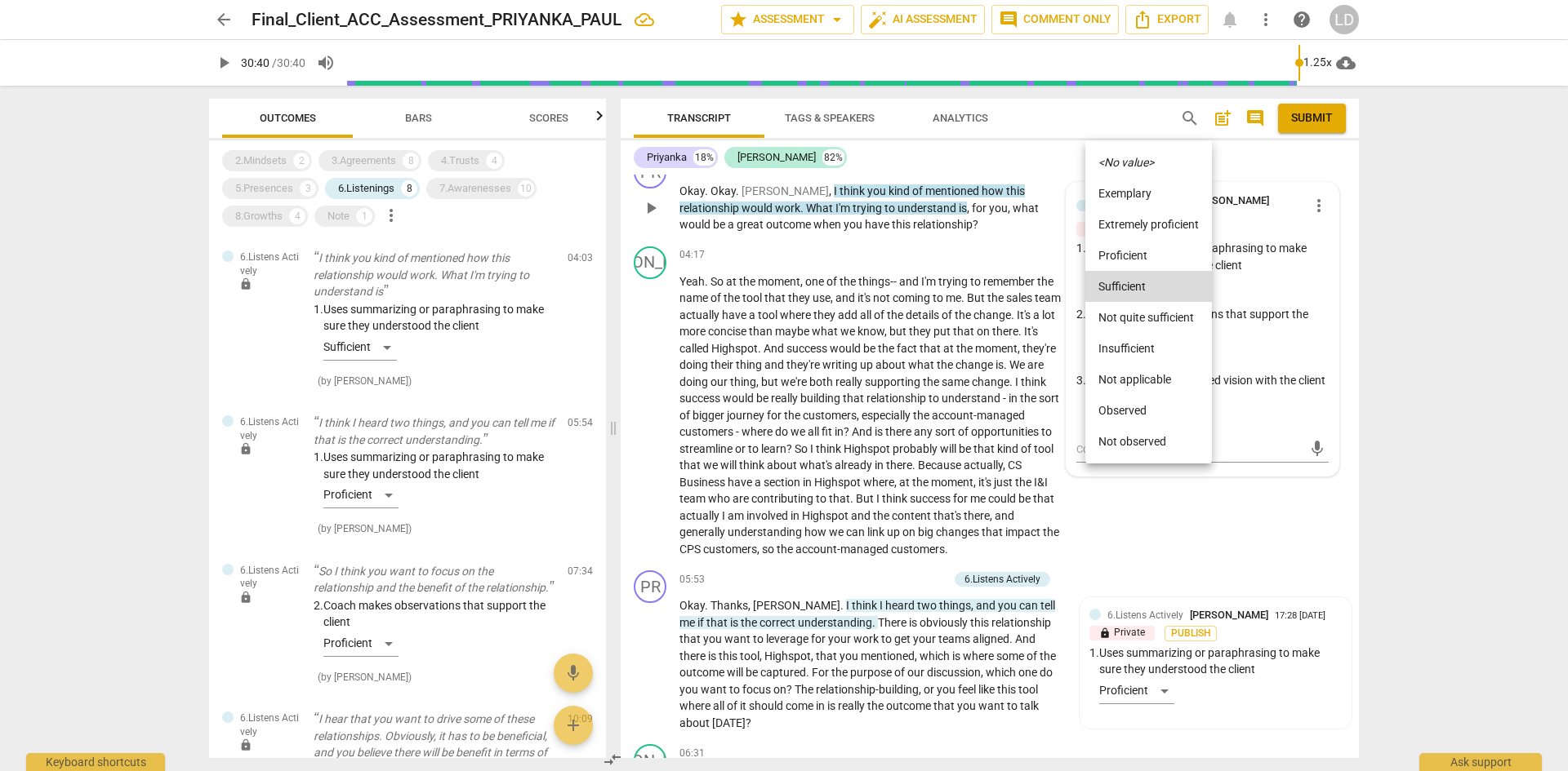
click at [1126, 255] on li "Proficient" at bounding box center [1148, 255] width 126 height 31
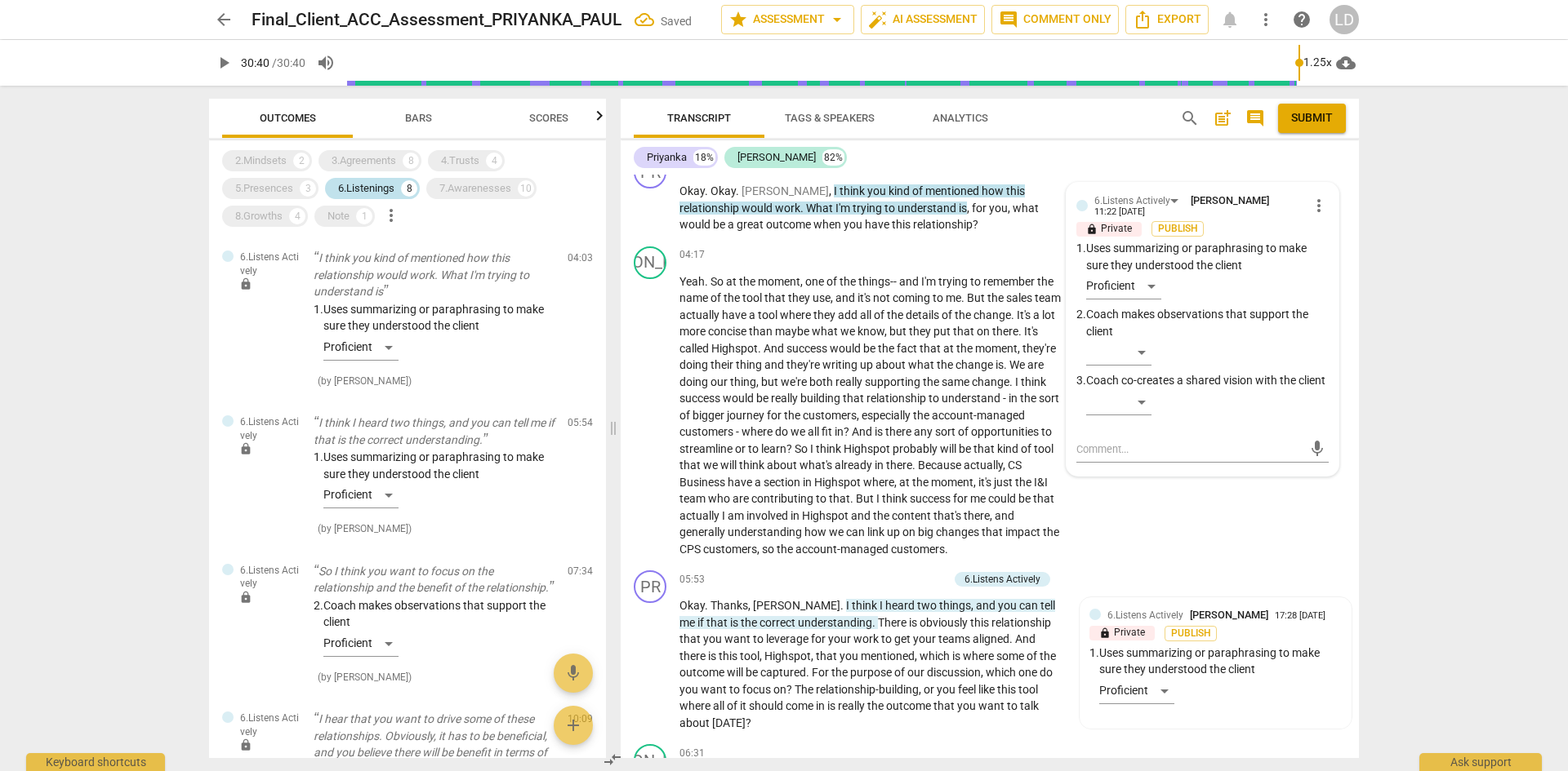
click at [359, 179] on div "6.Listenings 8" at bounding box center [372, 188] width 95 height 21
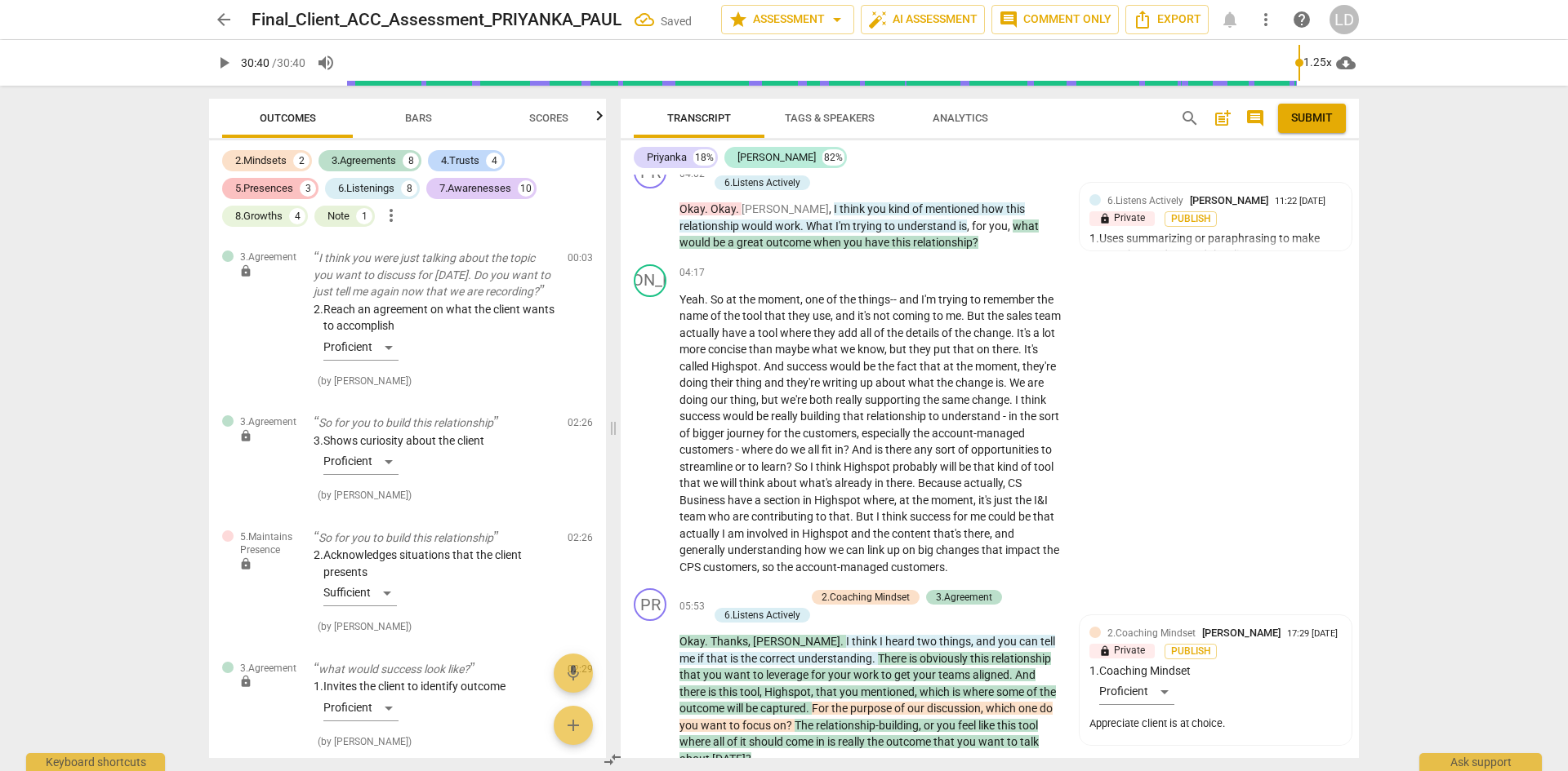
click at [272, 186] on div "5.Presences" at bounding box center [264, 188] width 58 height 17
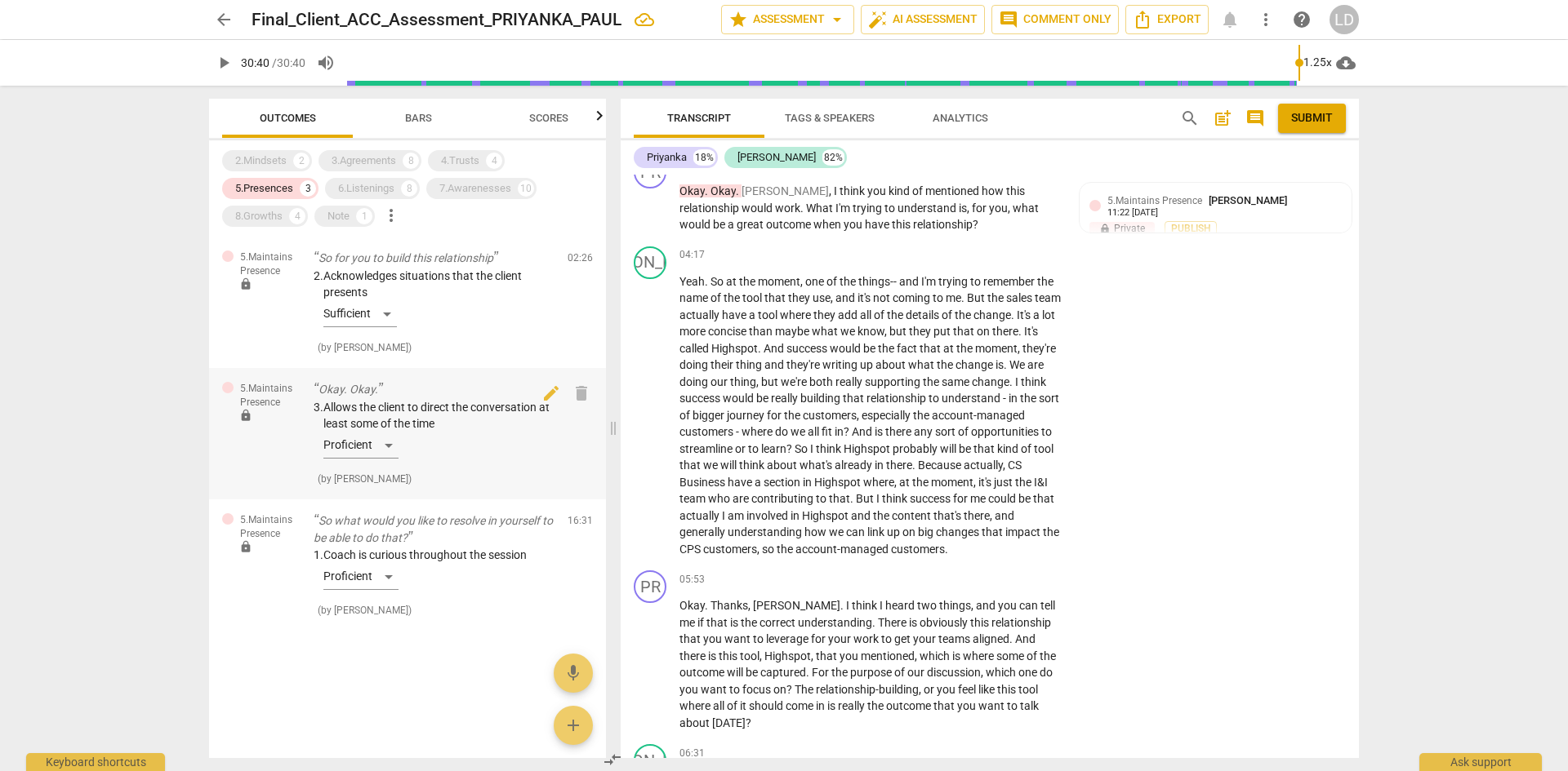
click at [391, 448] on div "3. Allows the client to direct the conversation at least some of the time Profi…" at bounding box center [434, 432] width 241 height 66
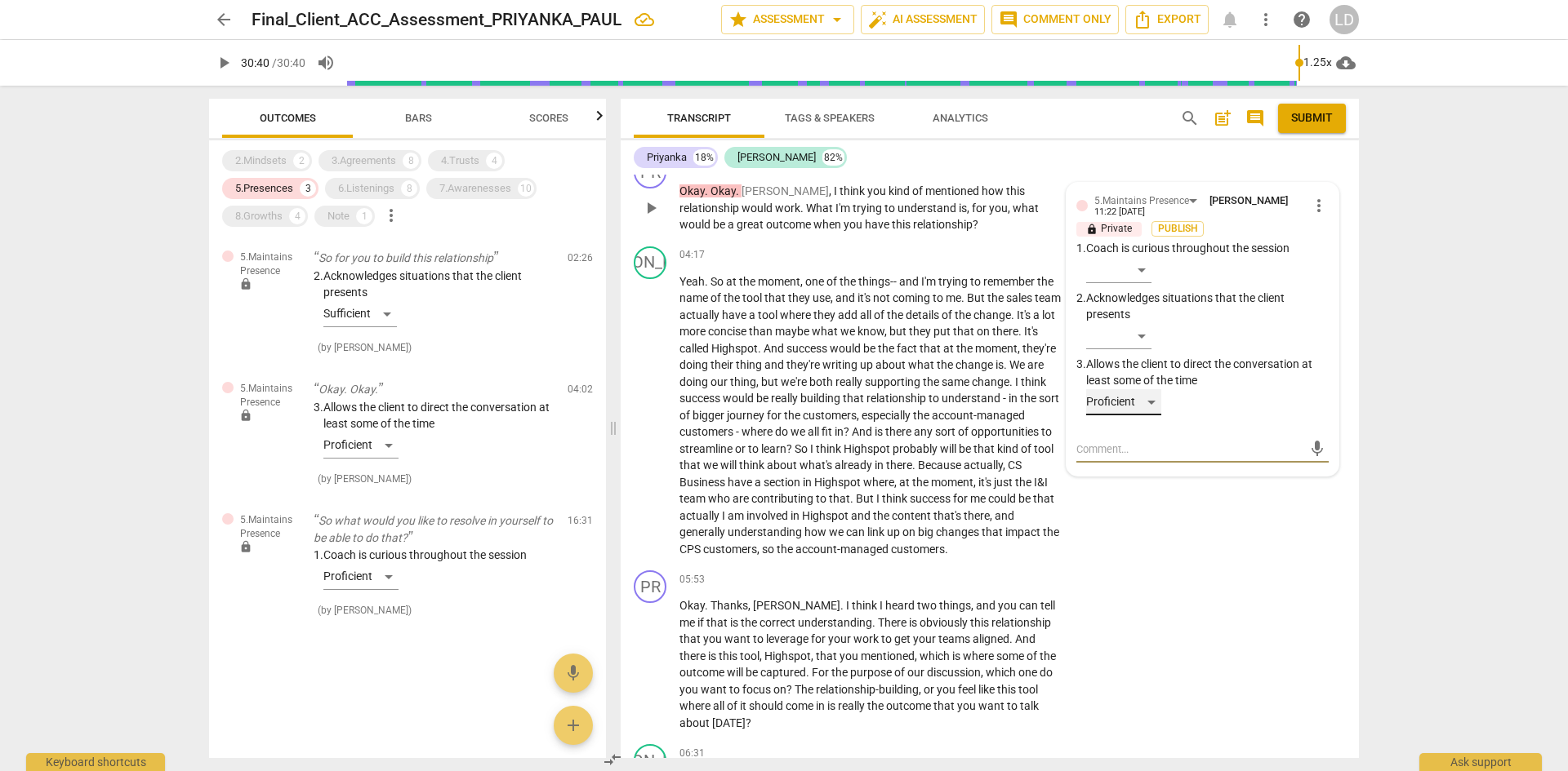
click at [1146, 401] on div "Proficient" at bounding box center [1123, 402] width 75 height 26
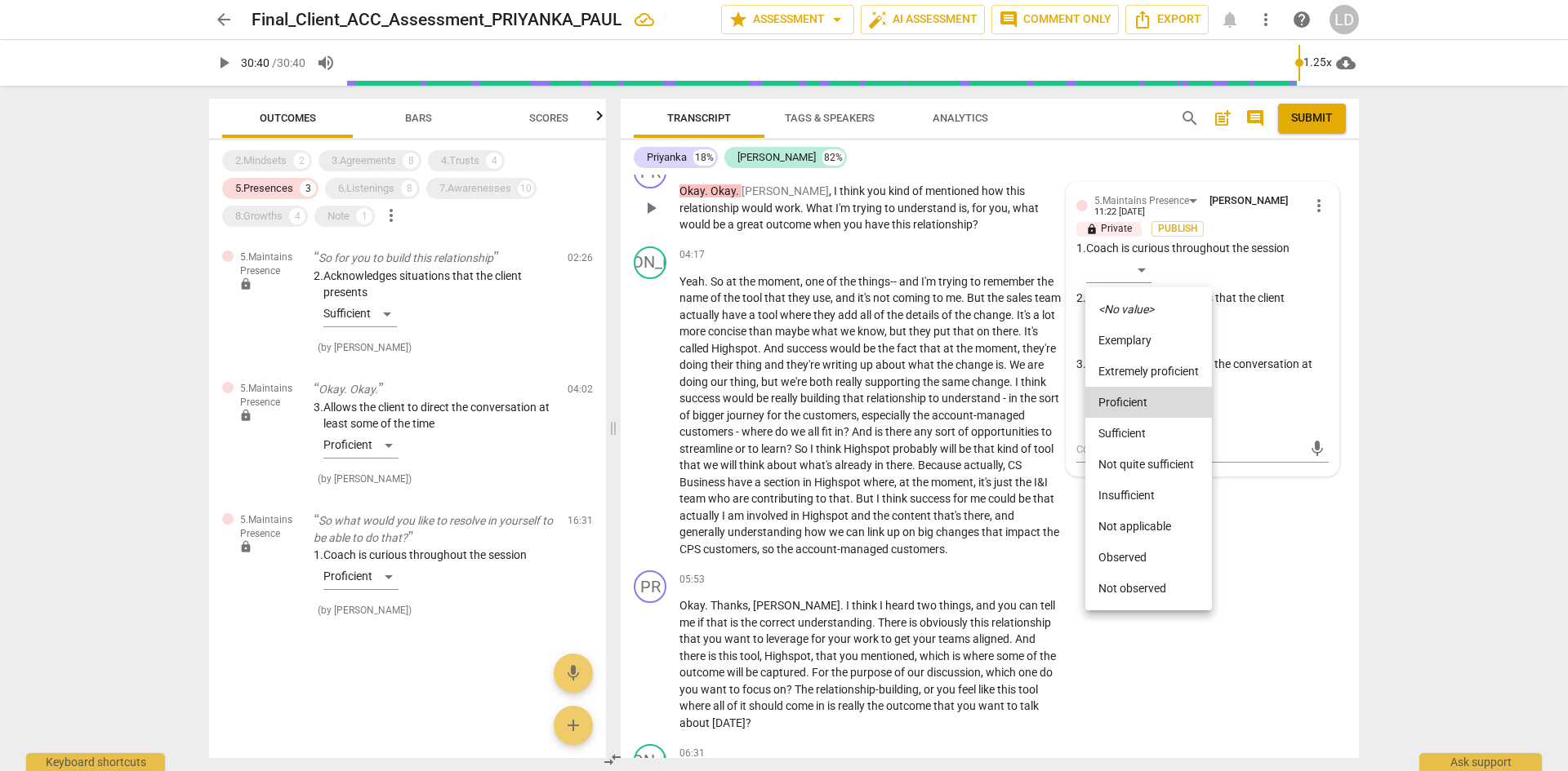
click at [1141, 373] on li "Extremely proficient" at bounding box center [1148, 372] width 126 height 31
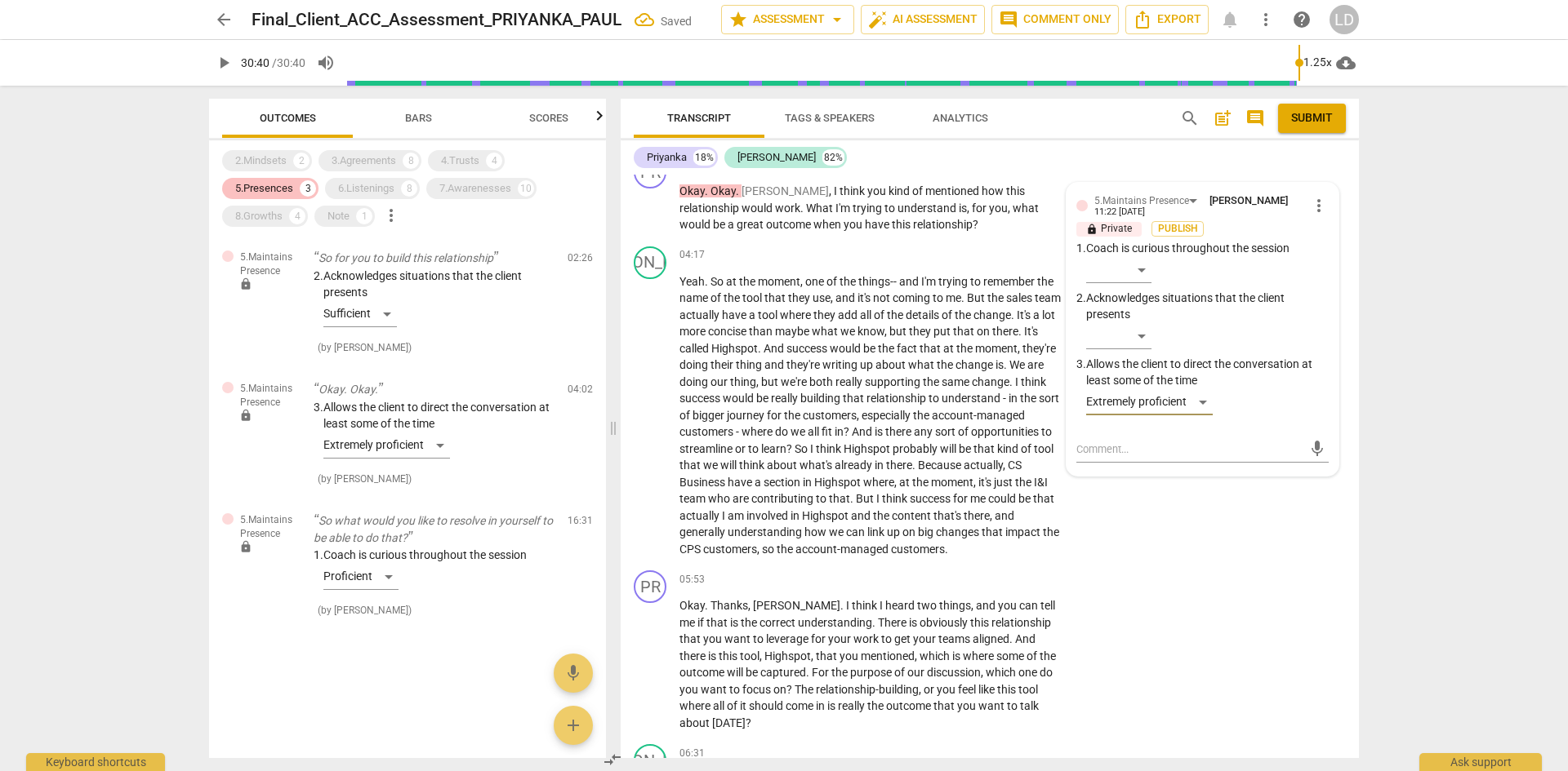
click at [270, 182] on div "5.Presences" at bounding box center [264, 188] width 58 height 17
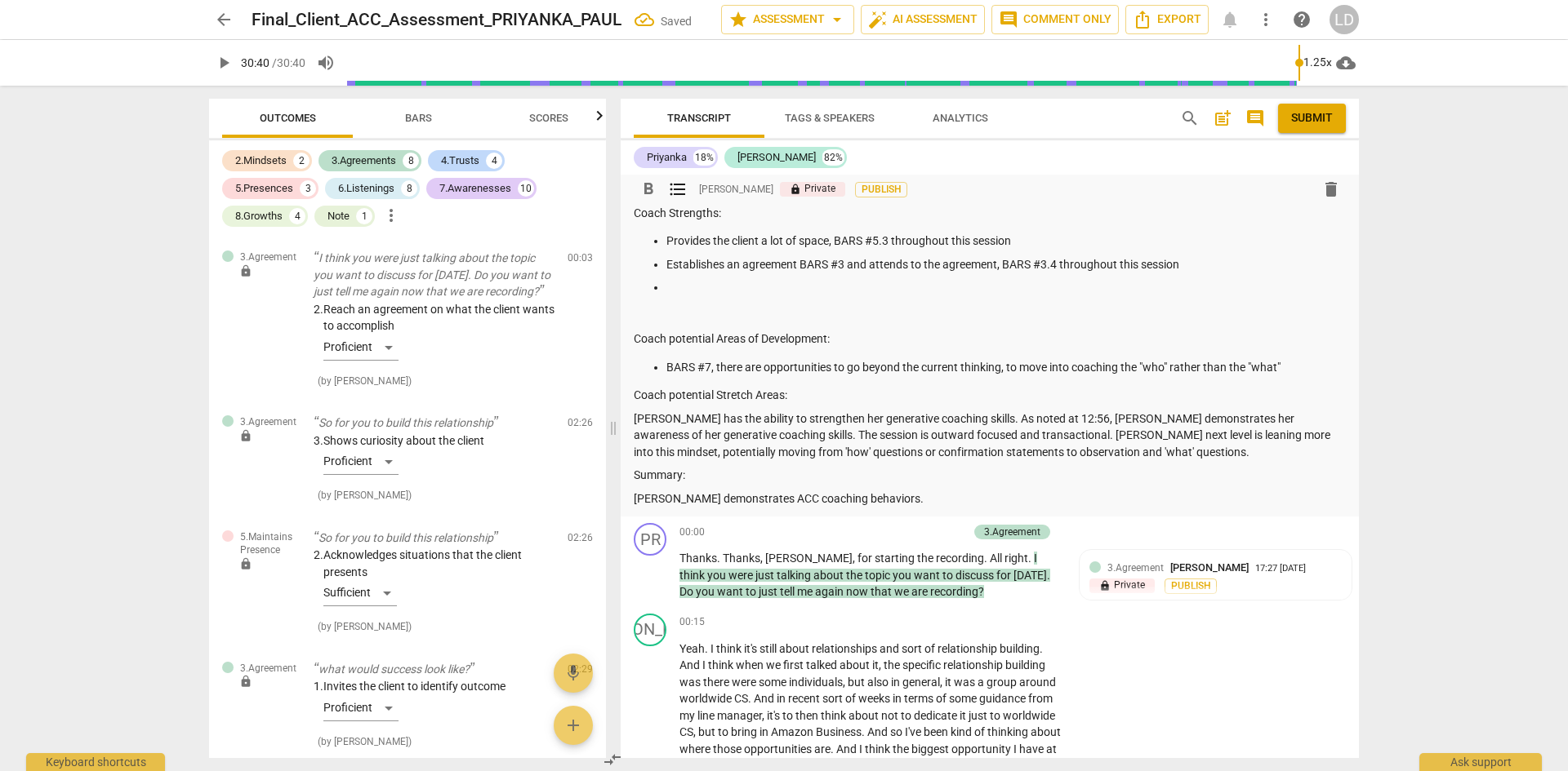
scroll to position [0, 0]
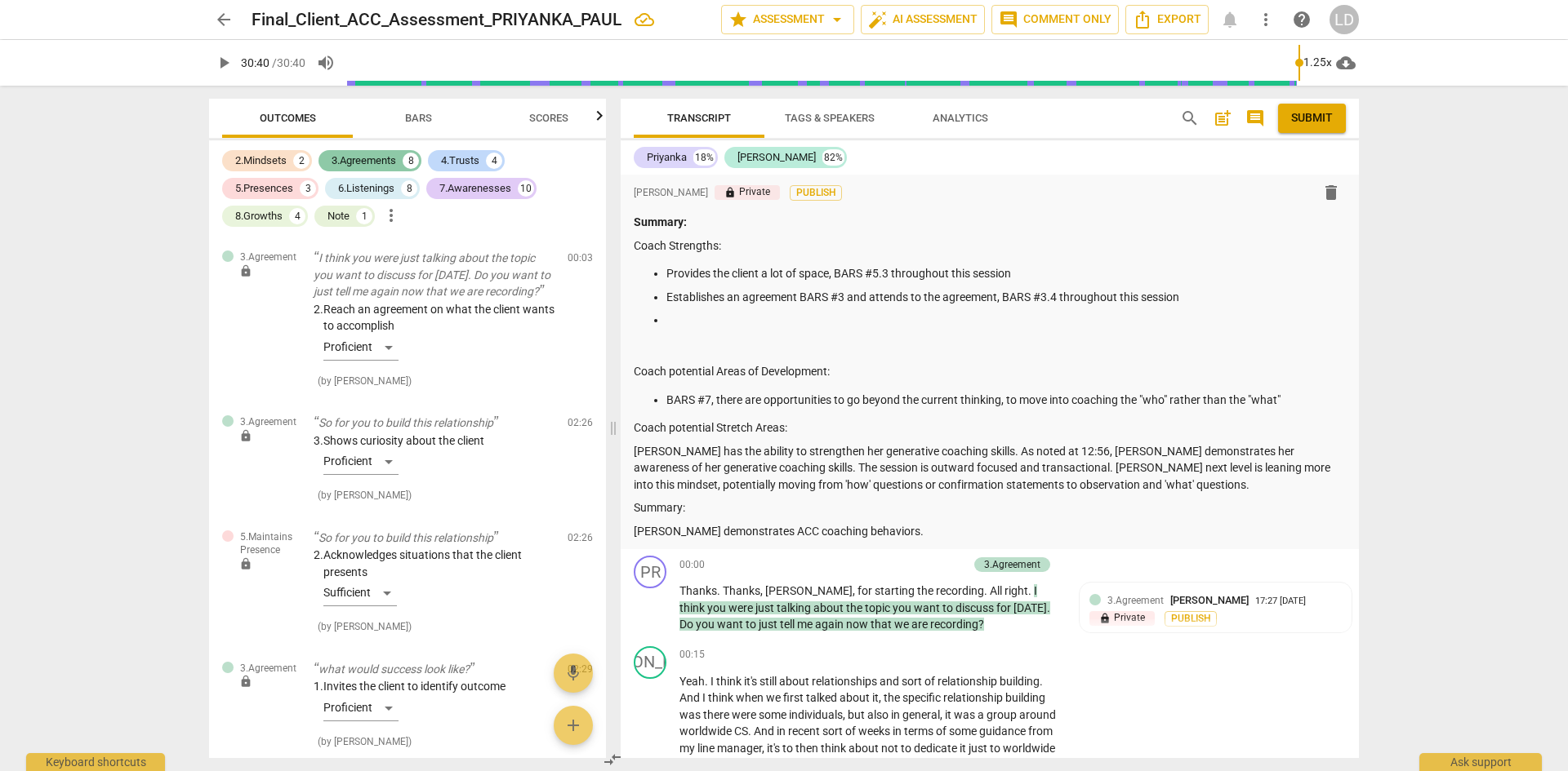
click at [363, 160] on div "3.Agreements" at bounding box center [363, 160] width 64 height 17
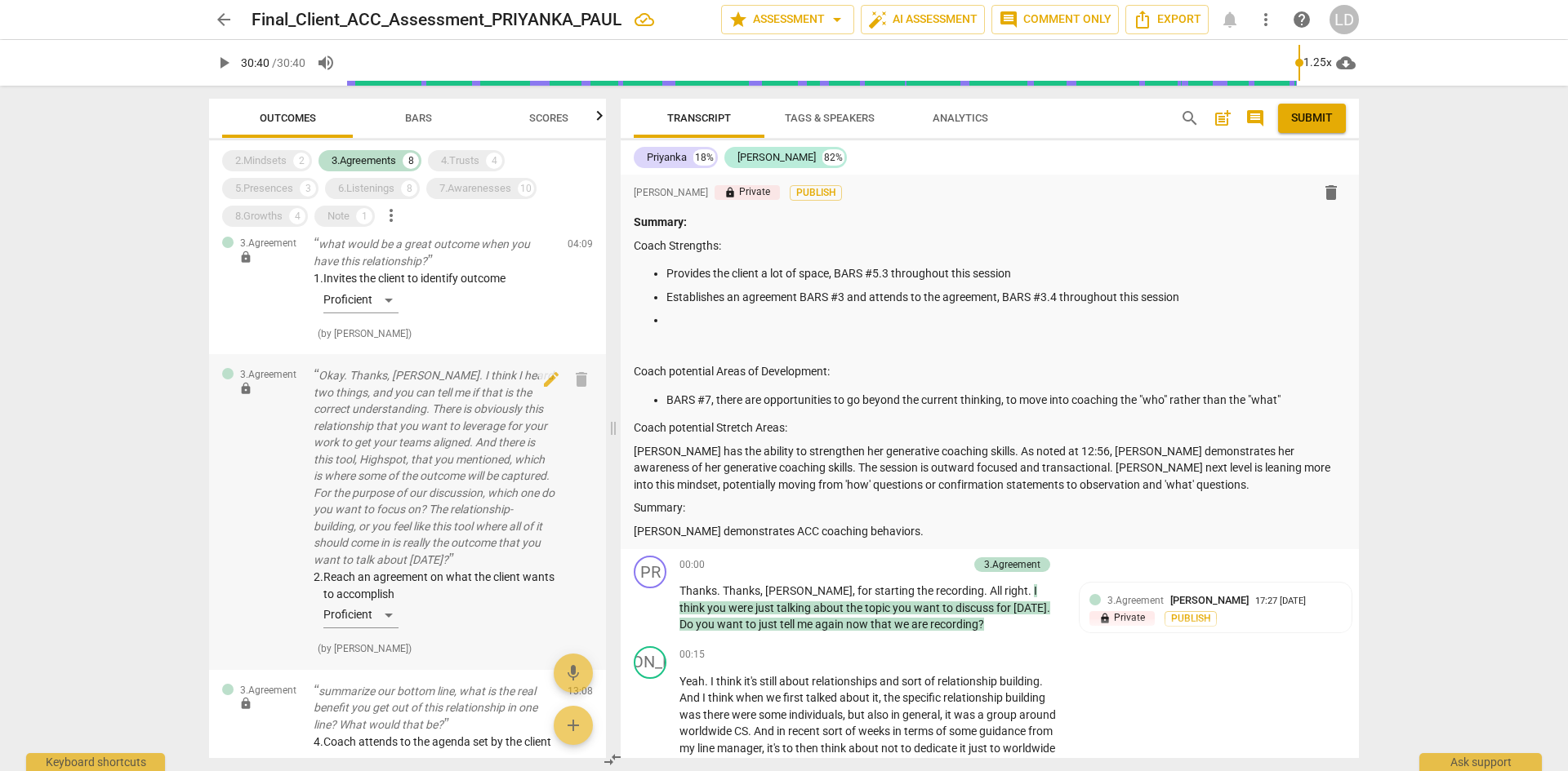
scroll to position [816, 0]
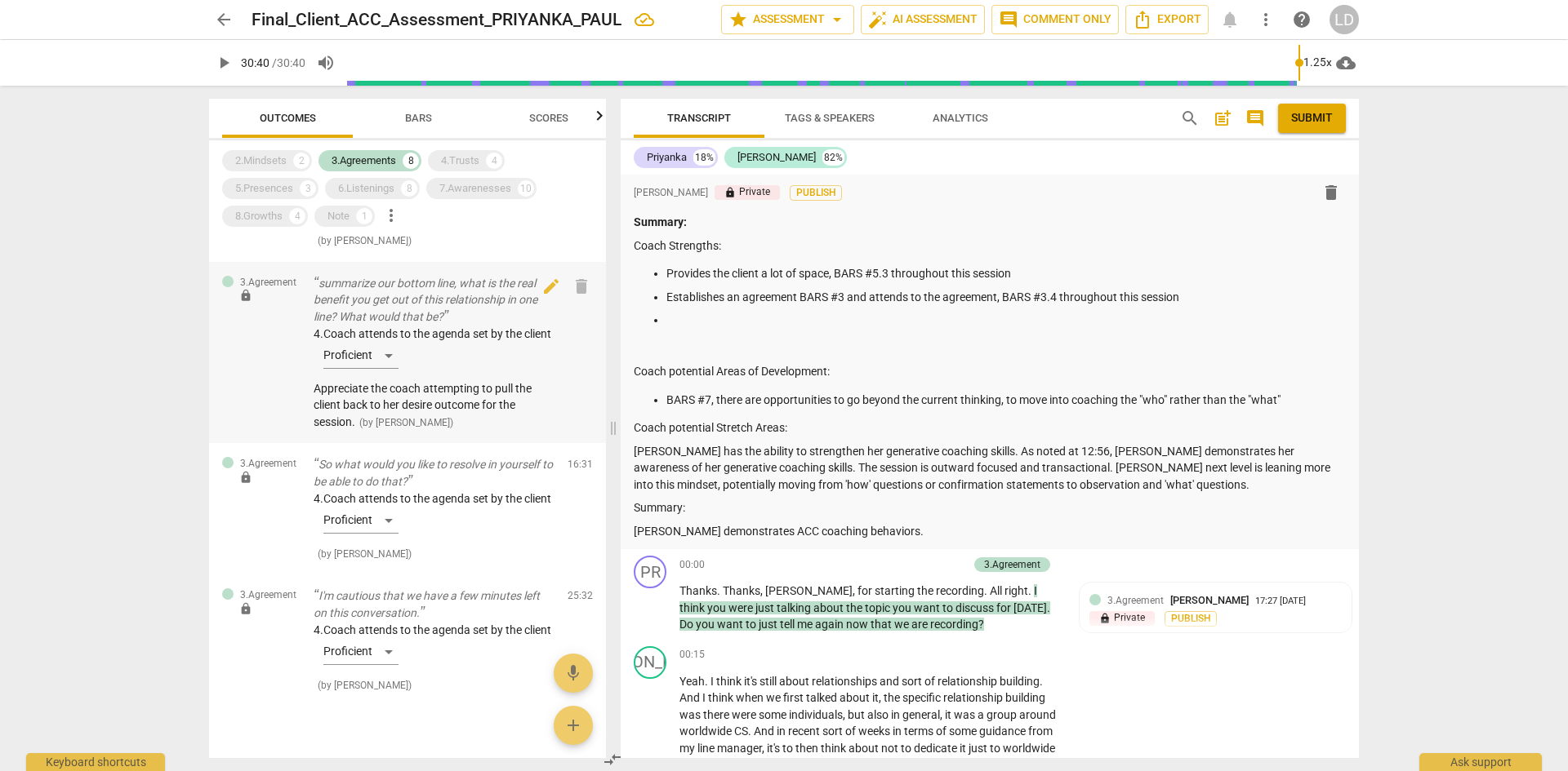
click at [390, 367] on div "4. Coach attends to the agenda set by the client Proficient" at bounding box center [434, 350] width 241 height 50
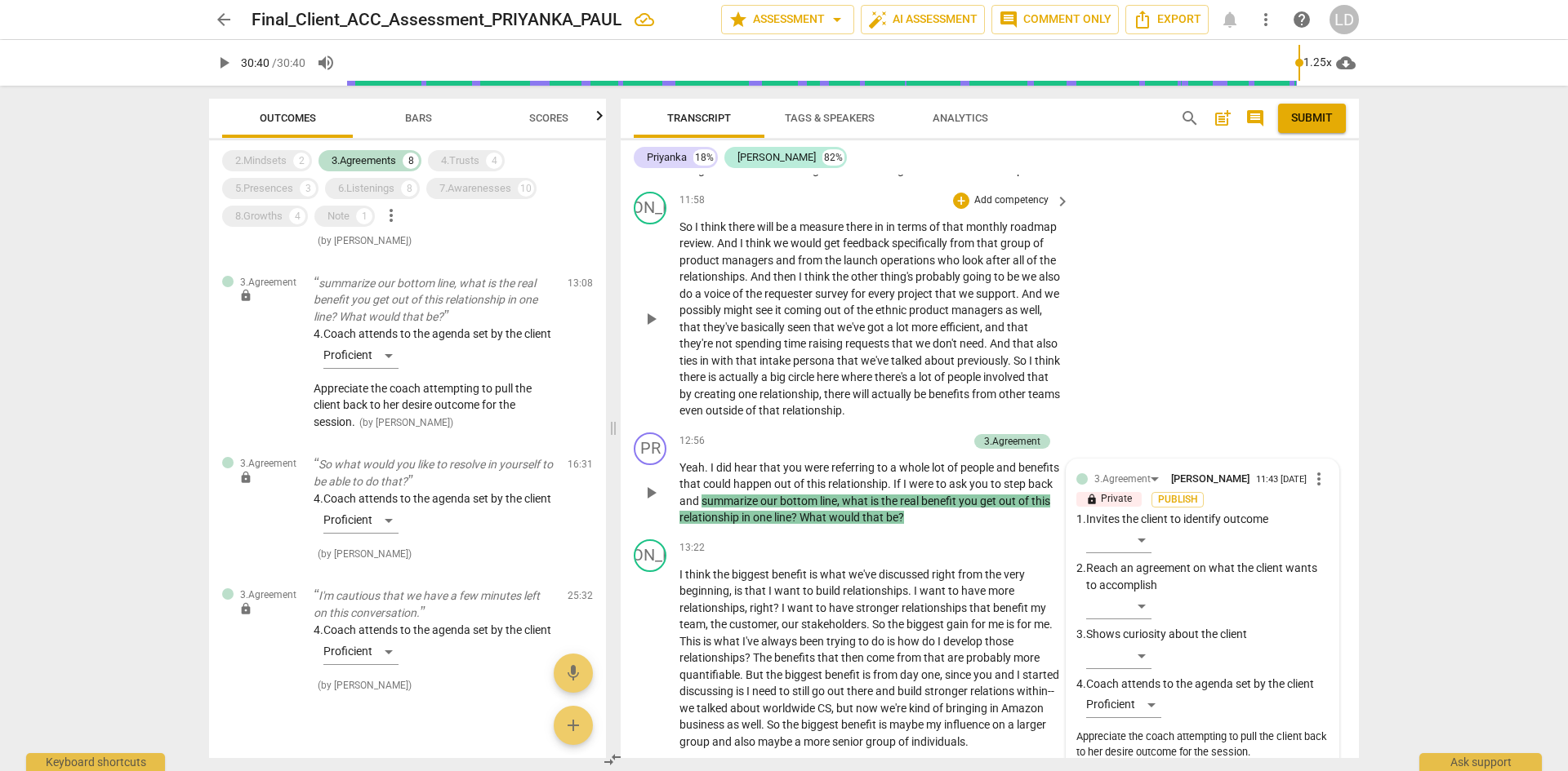
scroll to position [3218, 0]
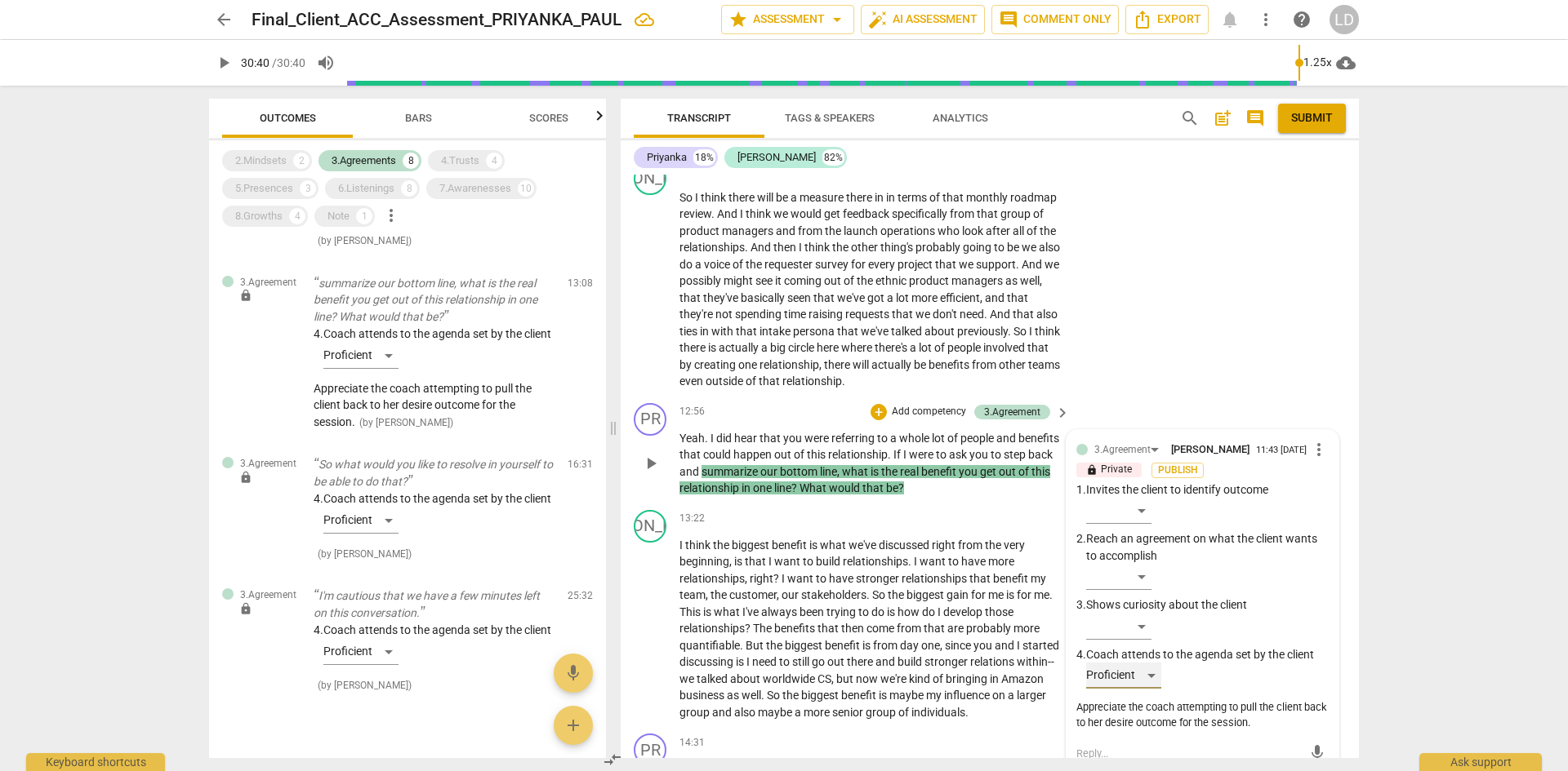
click at [1154, 689] on div "Proficient" at bounding box center [1123, 676] width 75 height 26
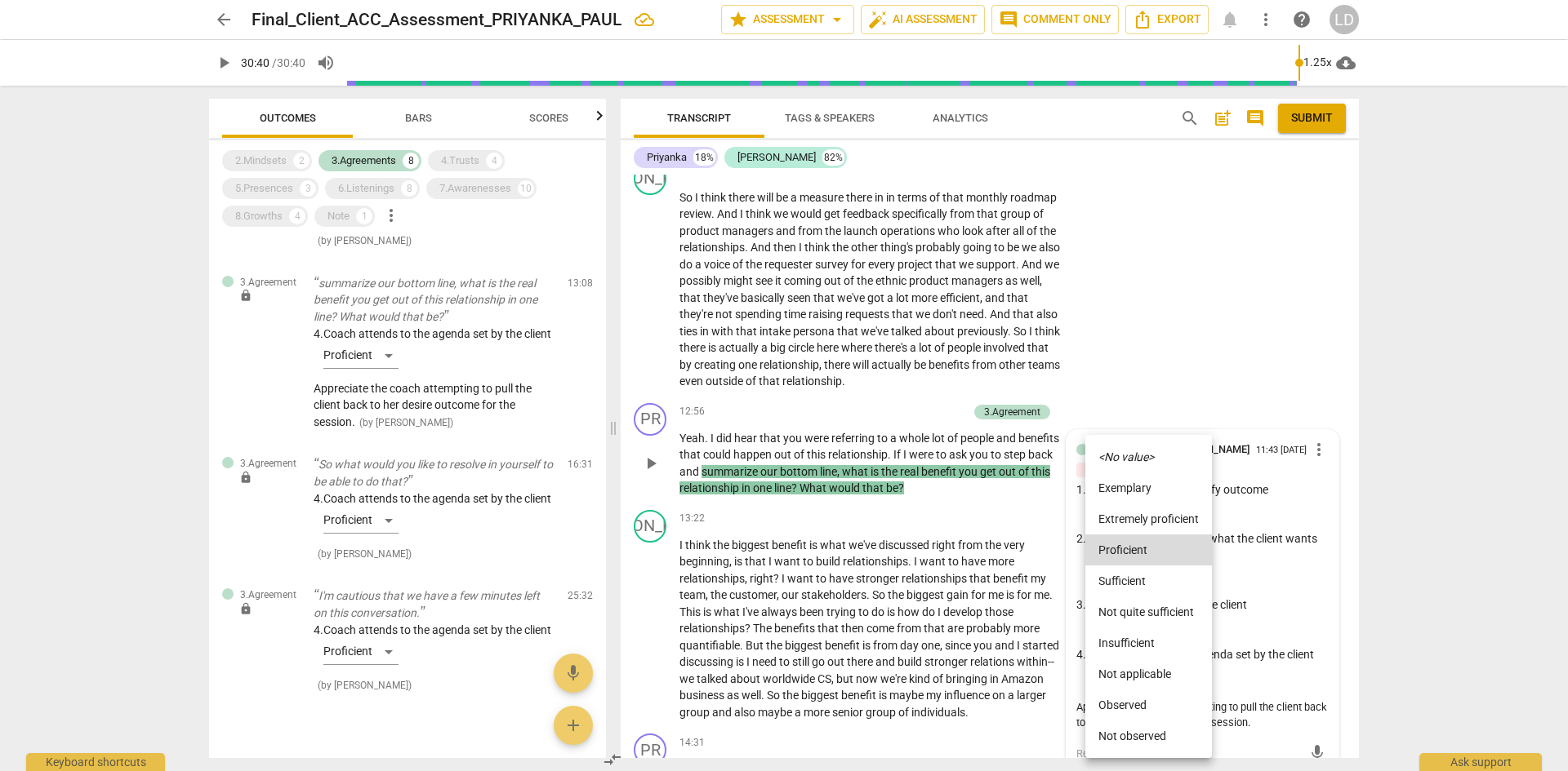
click at [1144, 524] on li "Extremely proficient" at bounding box center [1148, 519] width 126 height 31
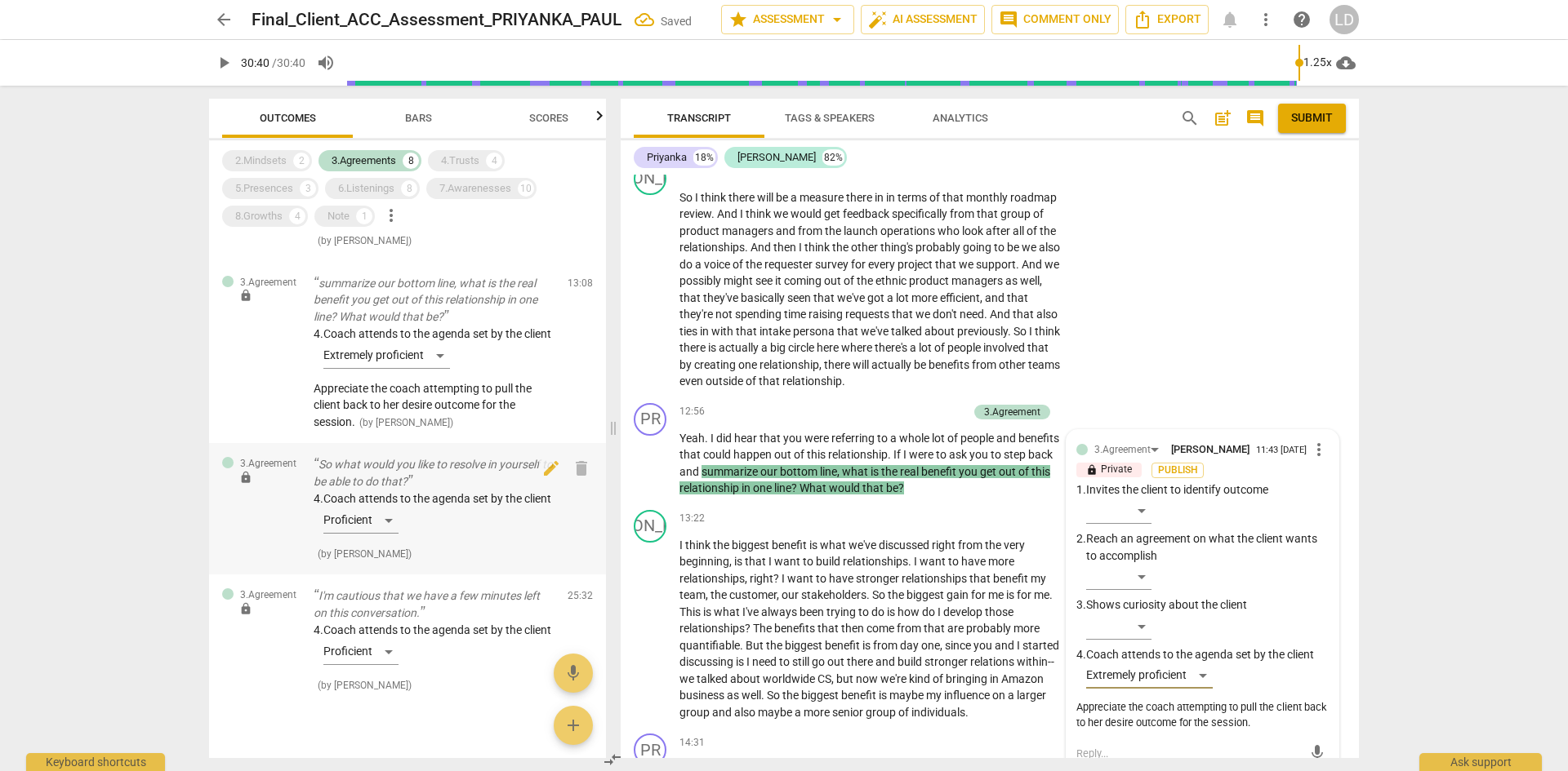
click at [386, 540] on div "4. Coach attends to the agenda set by the client Proficient" at bounding box center [434, 515] width 241 height 50
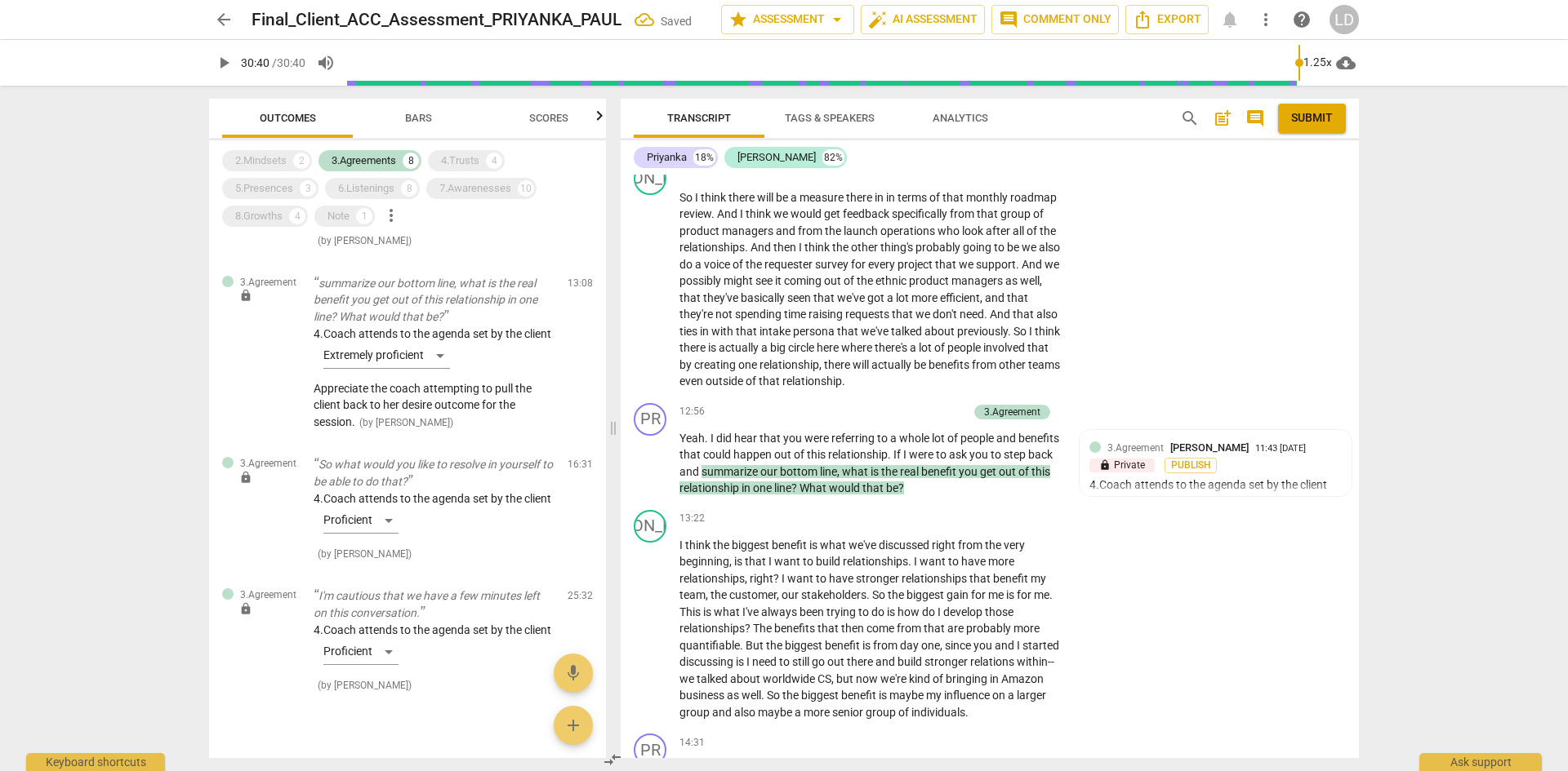
scroll to position [4290, 0]
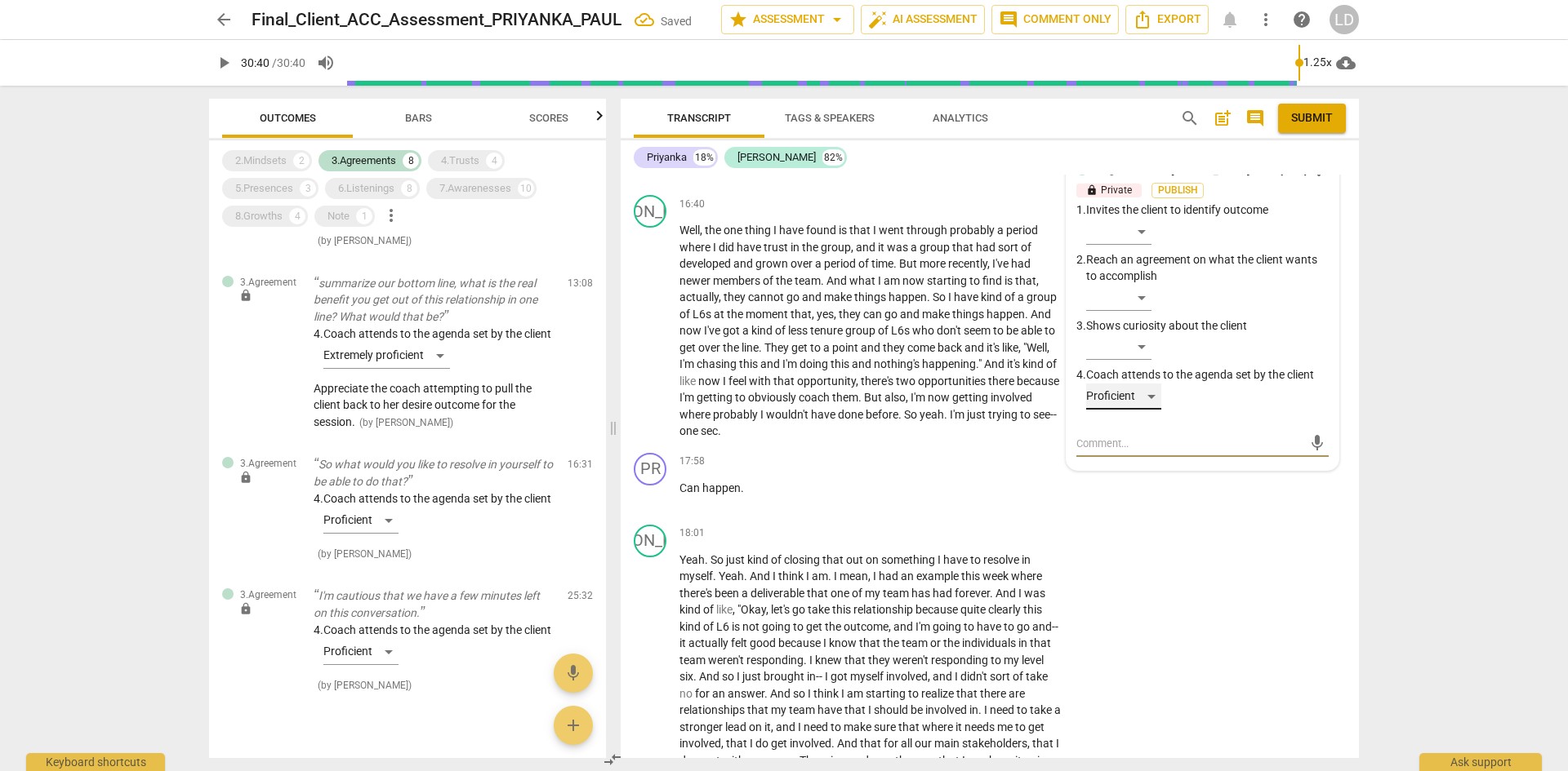
click at [1156, 409] on div "Proficient" at bounding box center [1123, 396] width 75 height 26
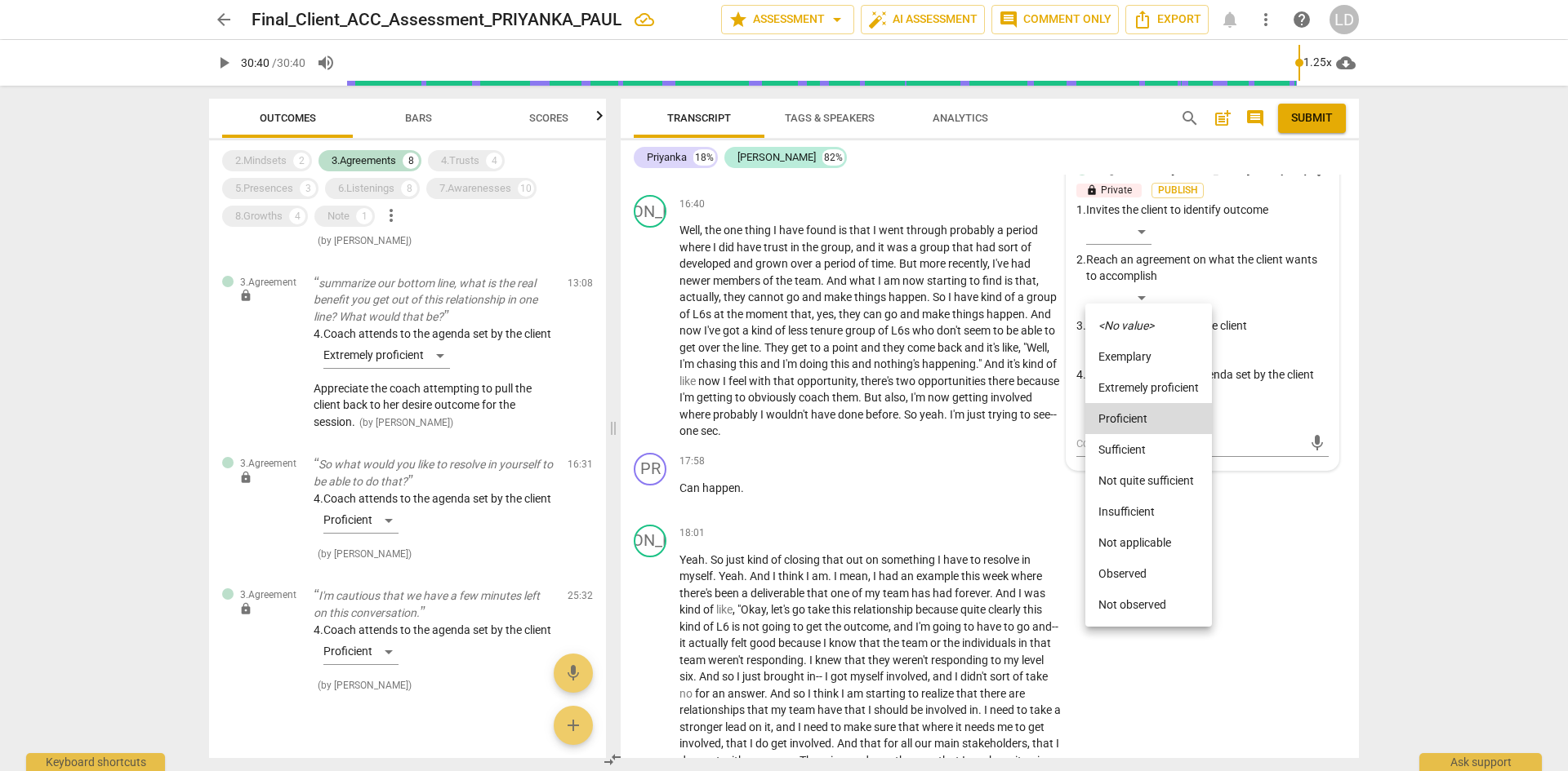
click at [1147, 392] on li "Extremely proficient" at bounding box center [1148, 388] width 126 height 31
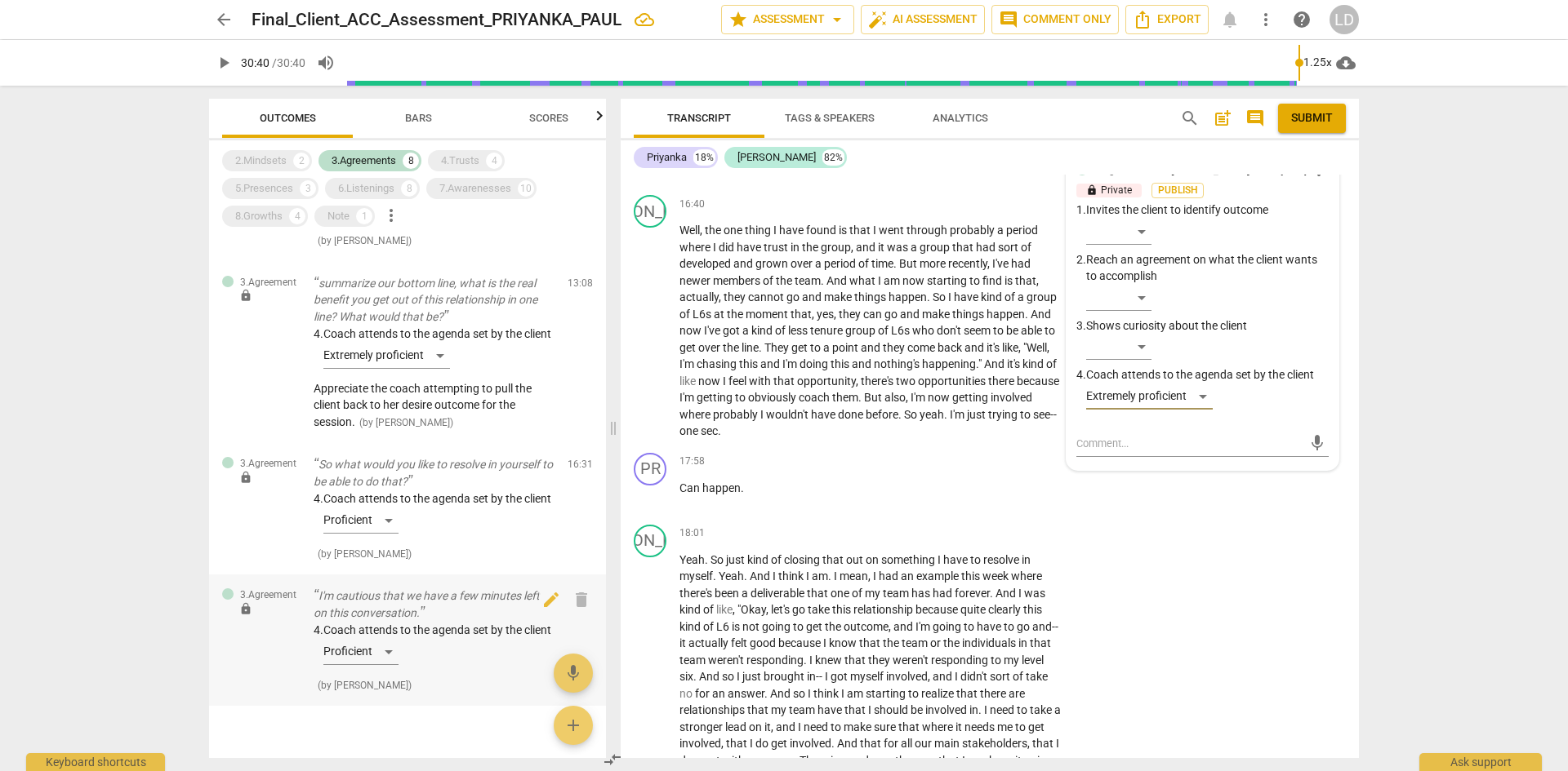
click at [384, 672] on div "4. Coach attends to the agenda set by the client Proficient" at bounding box center [434, 646] width 241 height 50
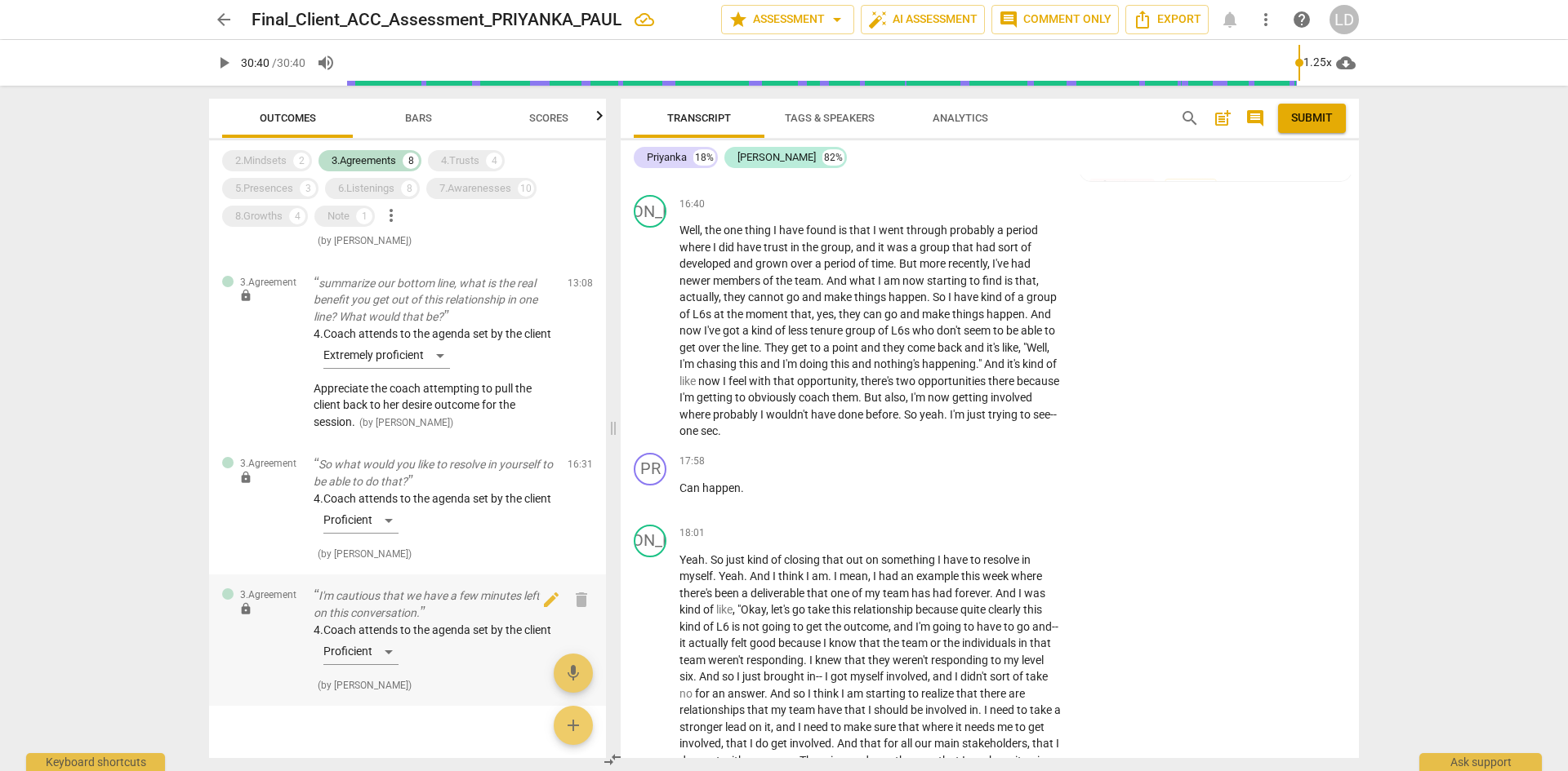
scroll to position [6333, 0]
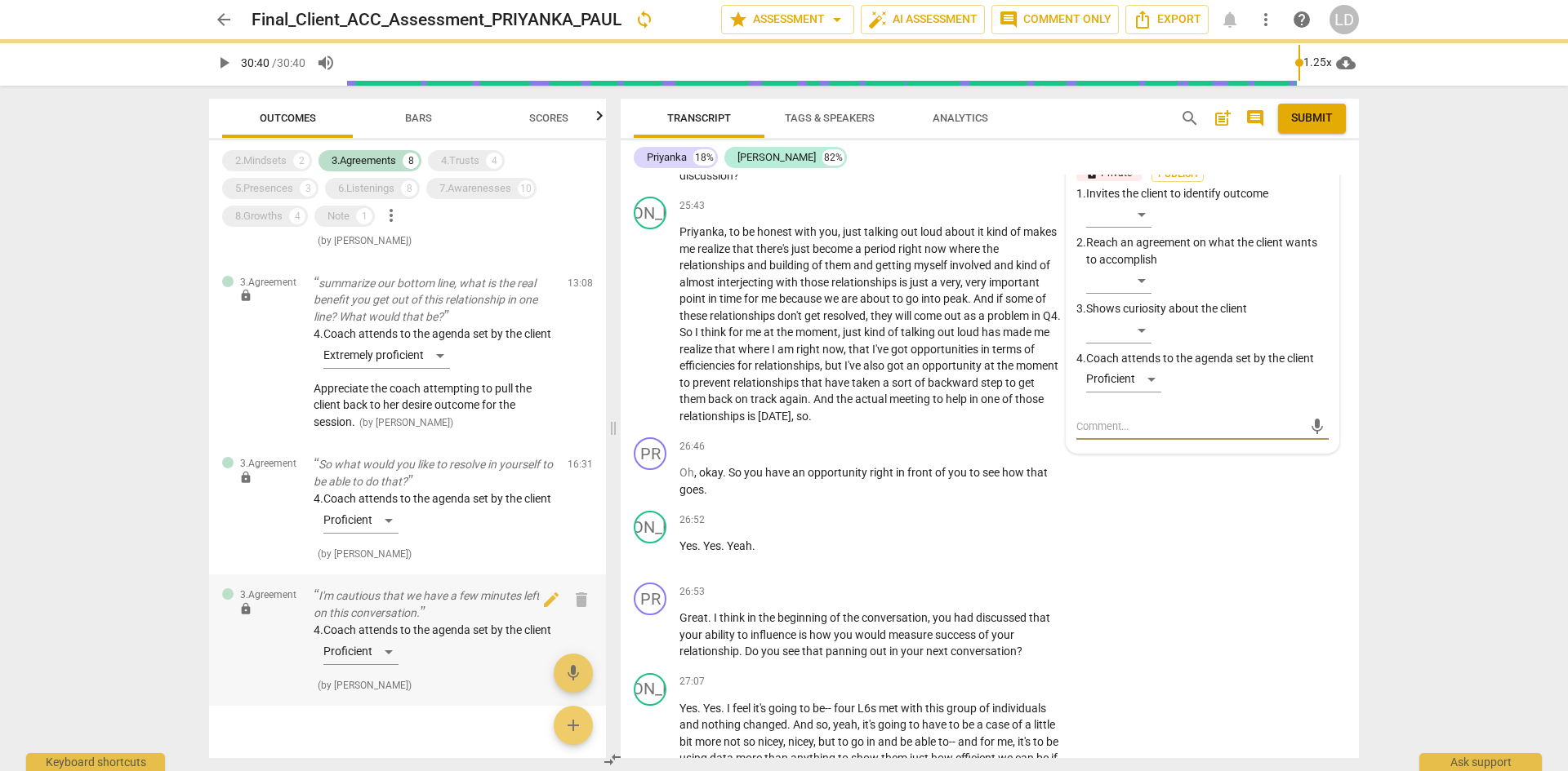
click at [386, 672] on div "4. Coach attends to the agenda set by the client Proficient" at bounding box center [434, 646] width 241 height 50
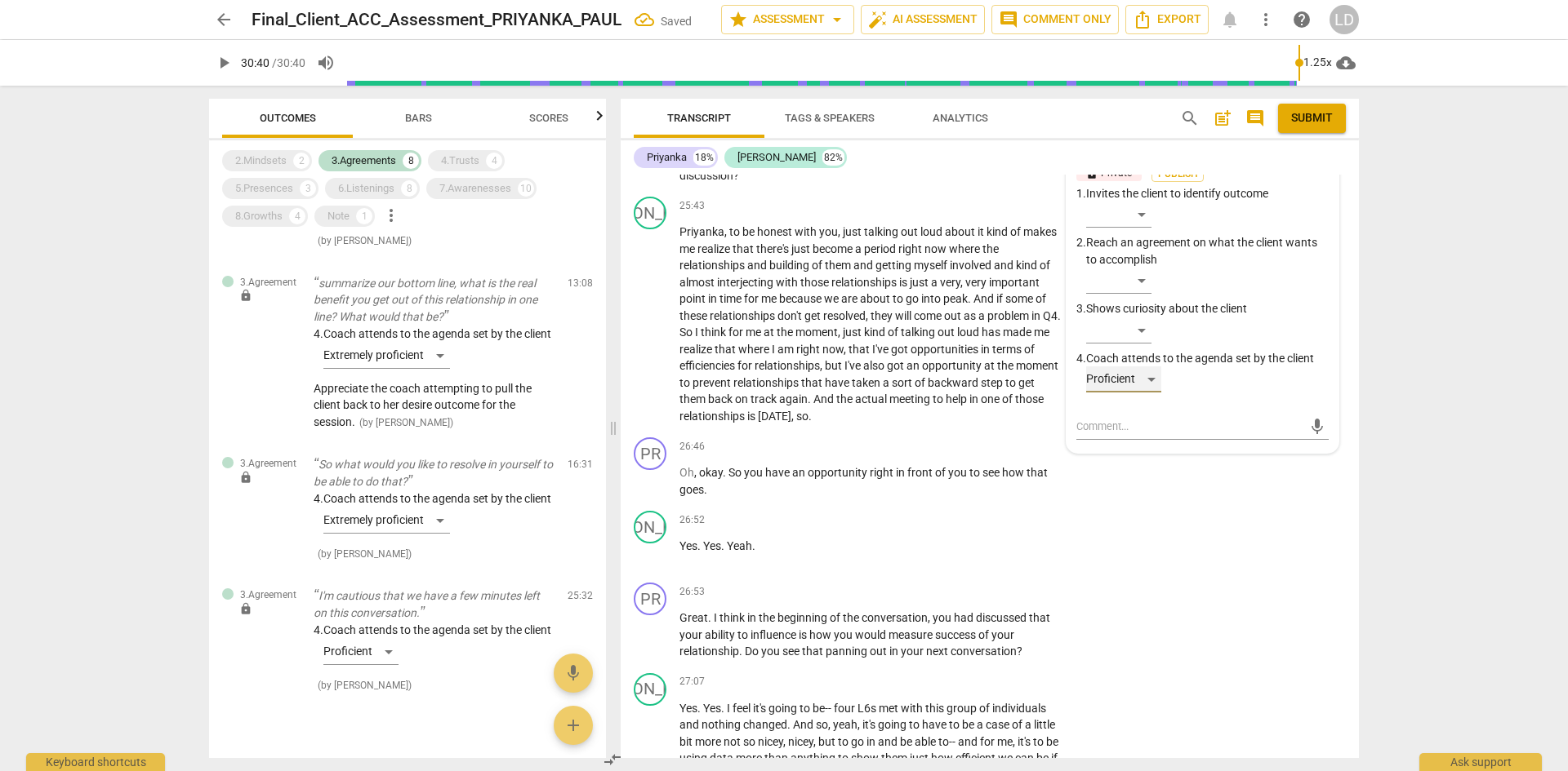
click at [1150, 393] on div "Proficient" at bounding box center [1123, 380] width 75 height 26
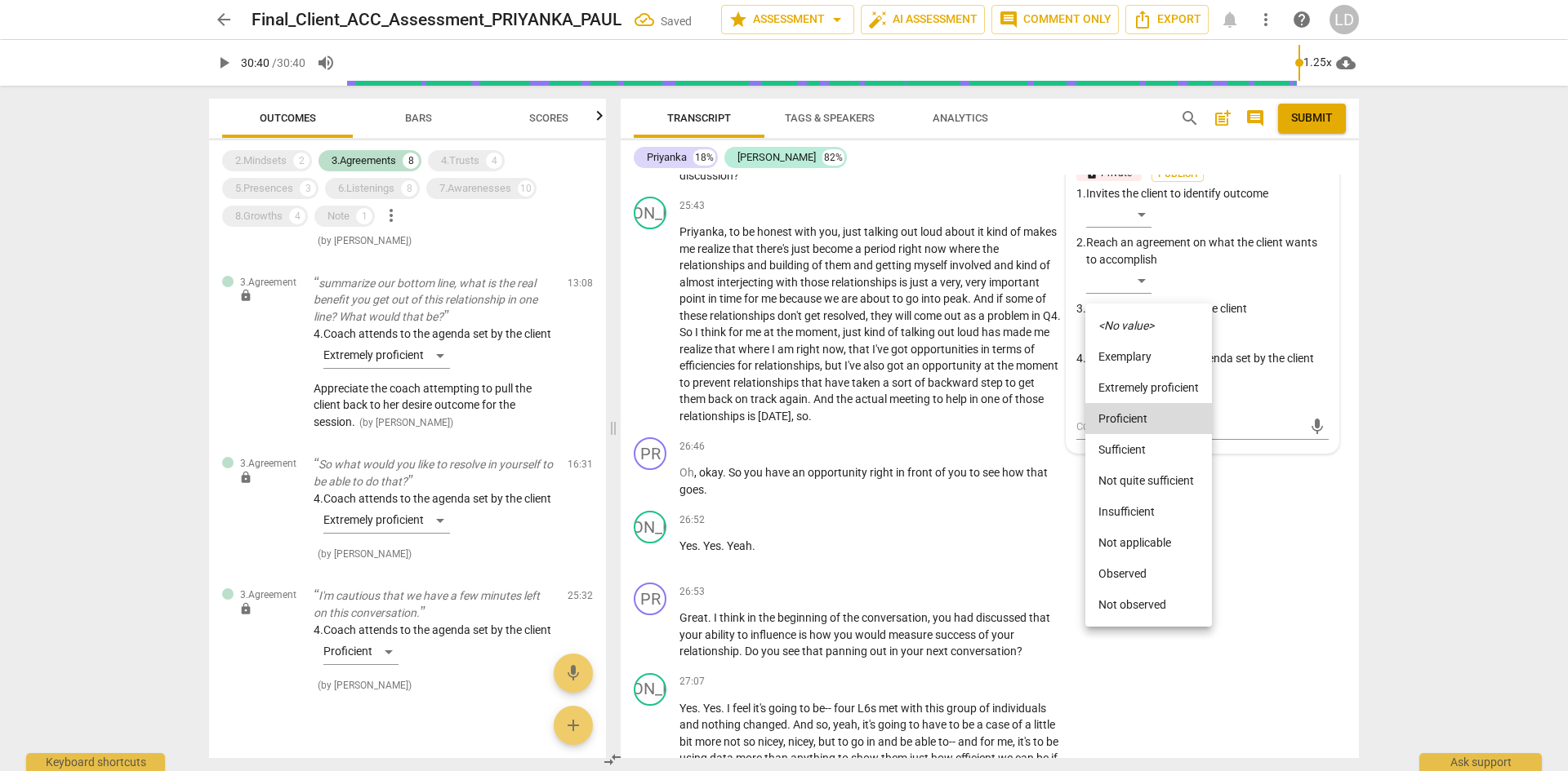
click at [1147, 383] on li "Extremely proficient" at bounding box center [1148, 388] width 126 height 31
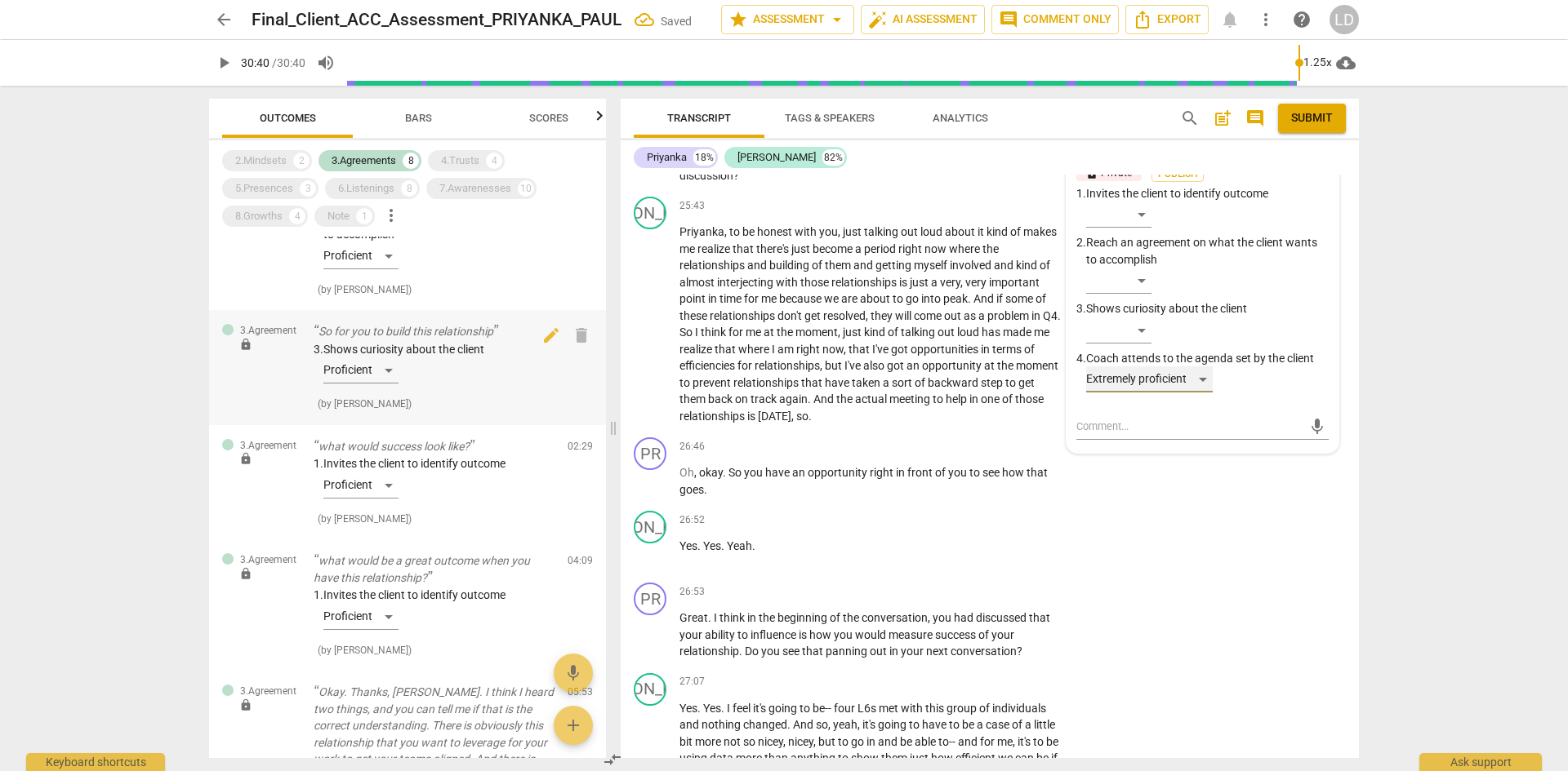
scroll to position [0, 0]
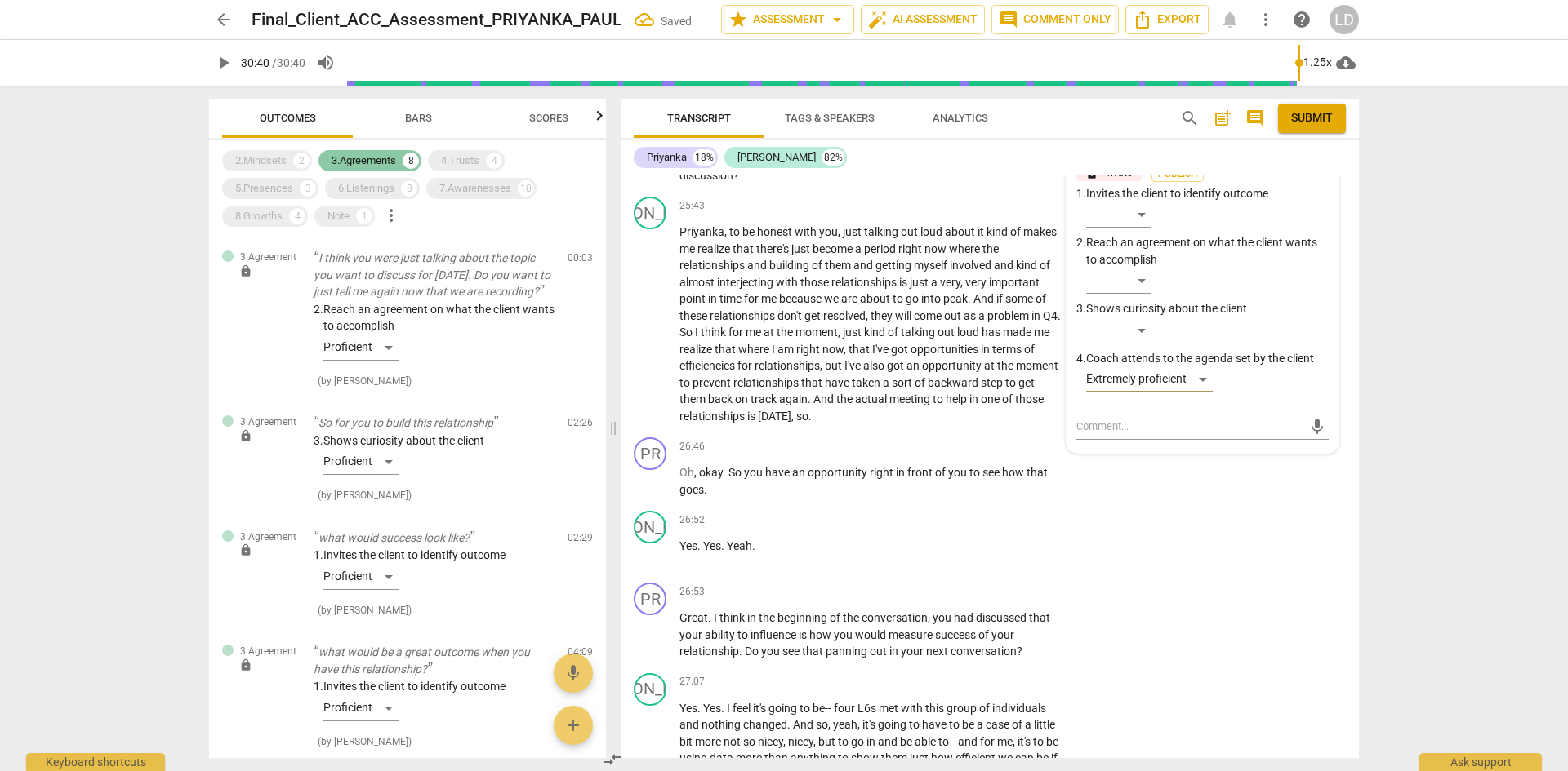
click at [359, 154] on div "3.Agreements" at bounding box center [363, 160] width 64 height 17
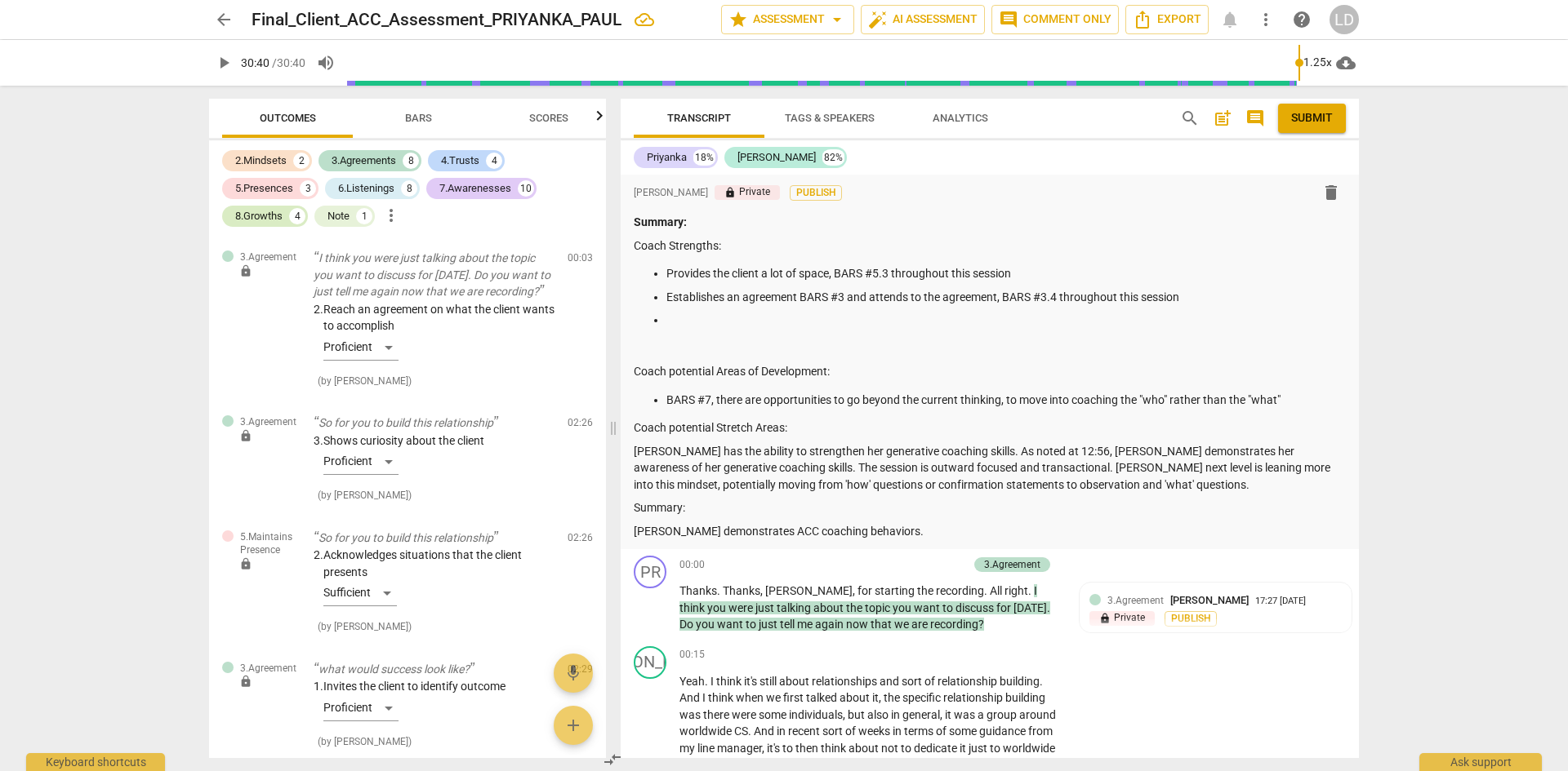
click at [256, 210] on div "8.Growths" at bounding box center [259, 216] width 47 height 17
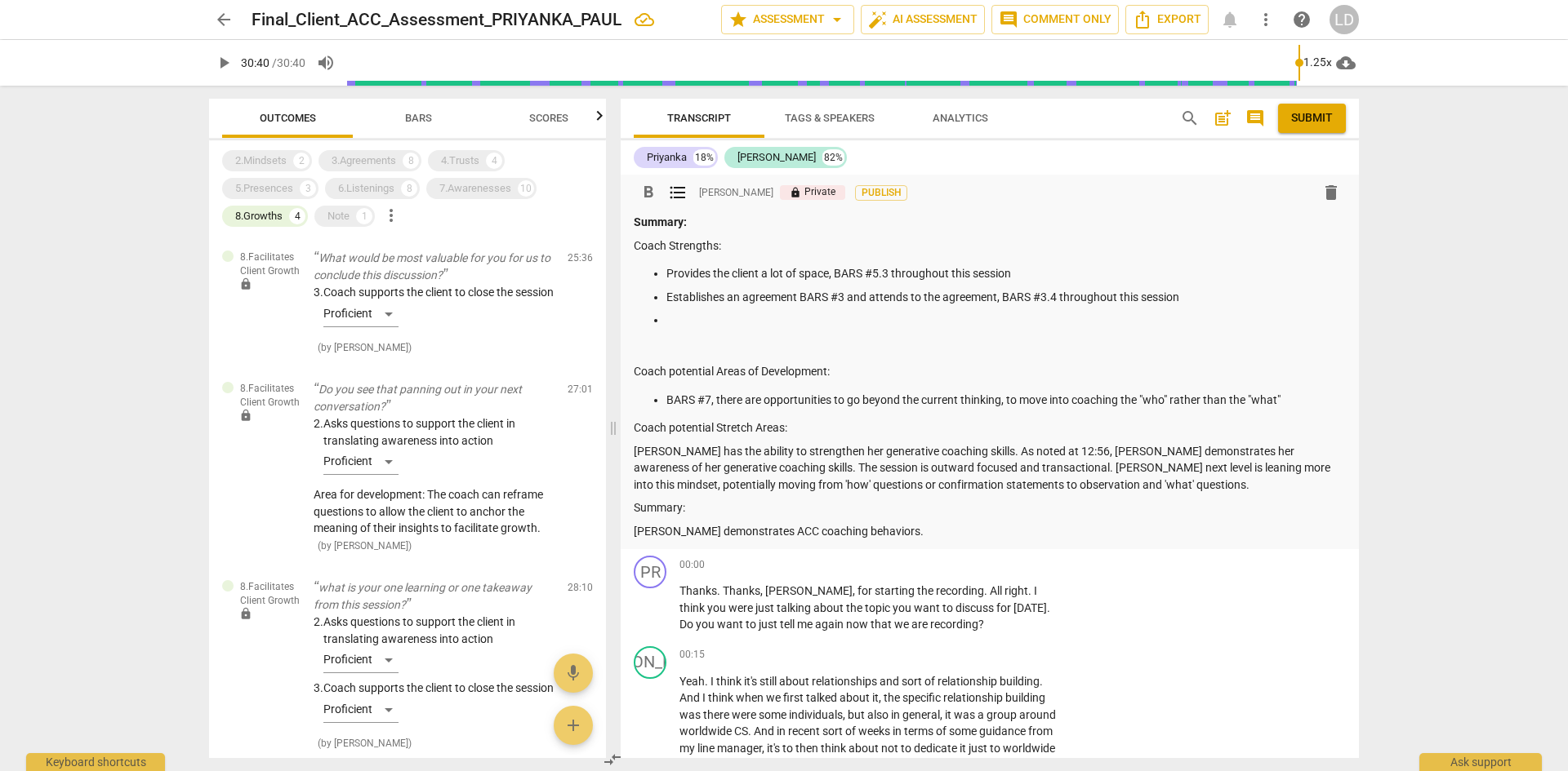
click at [700, 319] on p at bounding box center [1007, 321] width 680 height 17
click at [675, 343] on p at bounding box center [989, 349] width 712 height 17
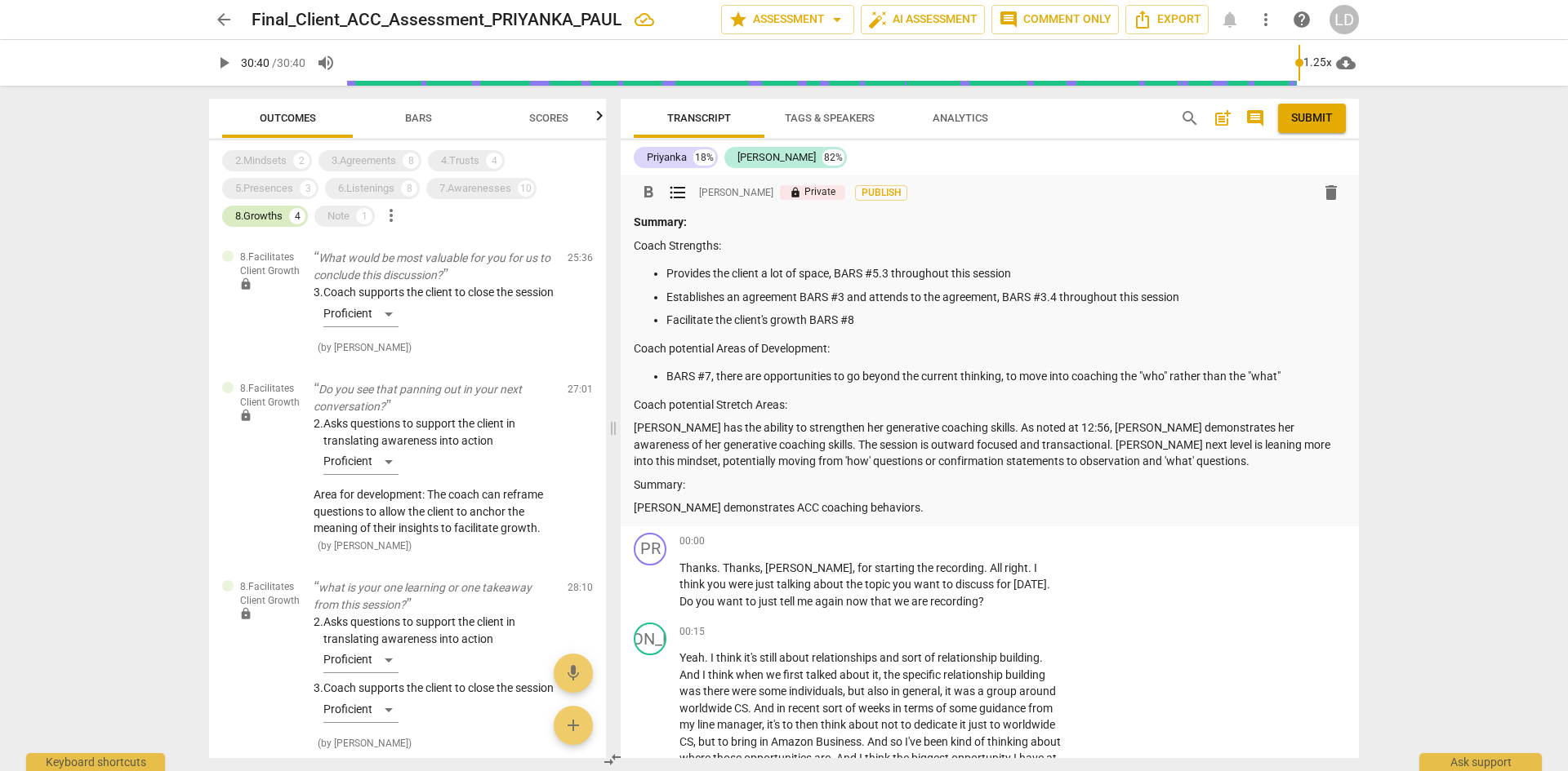
click at [266, 213] on div "8.Growths" at bounding box center [259, 216] width 47 height 17
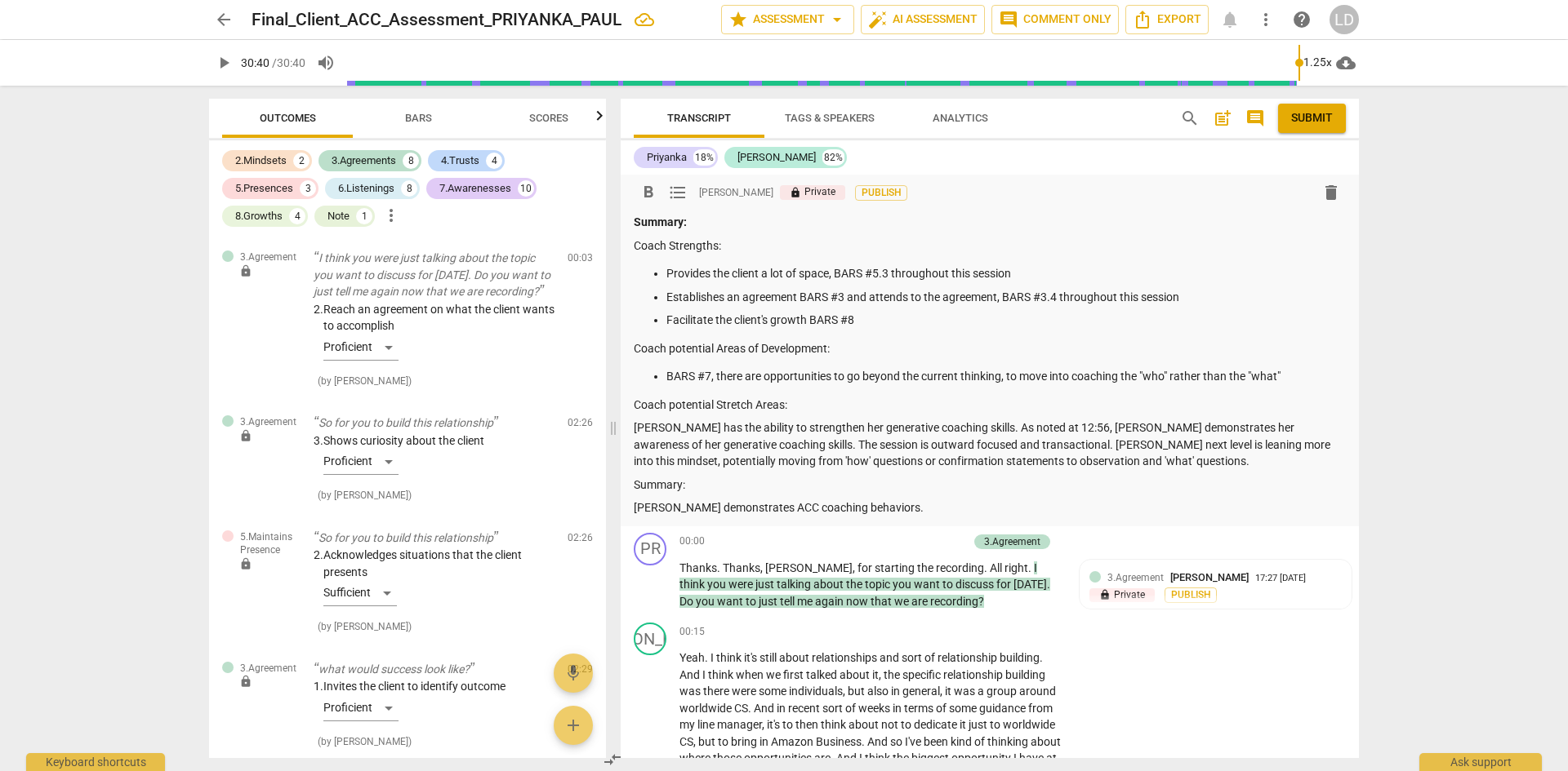
click at [1240, 448] on p "[PERSON_NAME] has the ability to strengthen her generative coaching skills. As …" at bounding box center [989, 445] width 712 height 51
click at [1050, 465] on p "[PERSON_NAME] has the ability to strengthen her generative coaching skills. As …" at bounding box center [989, 445] width 712 height 51
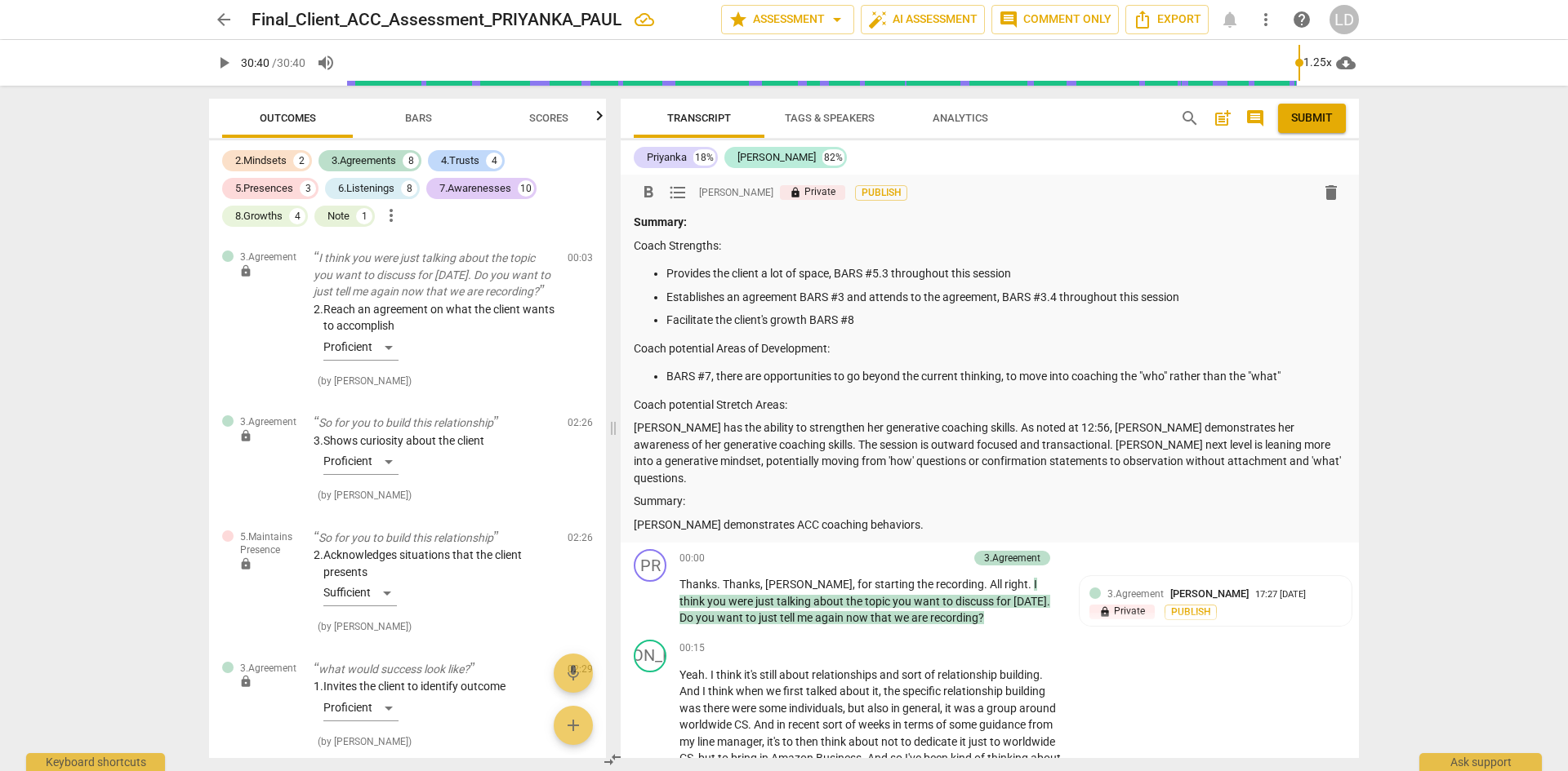
click at [1096, 248] on p "Coach Strengths:" at bounding box center [989, 247] width 712 height 17
click at [450, 159] on div "4.Trusts" at bounding box center [460, 160] width 38 height 17
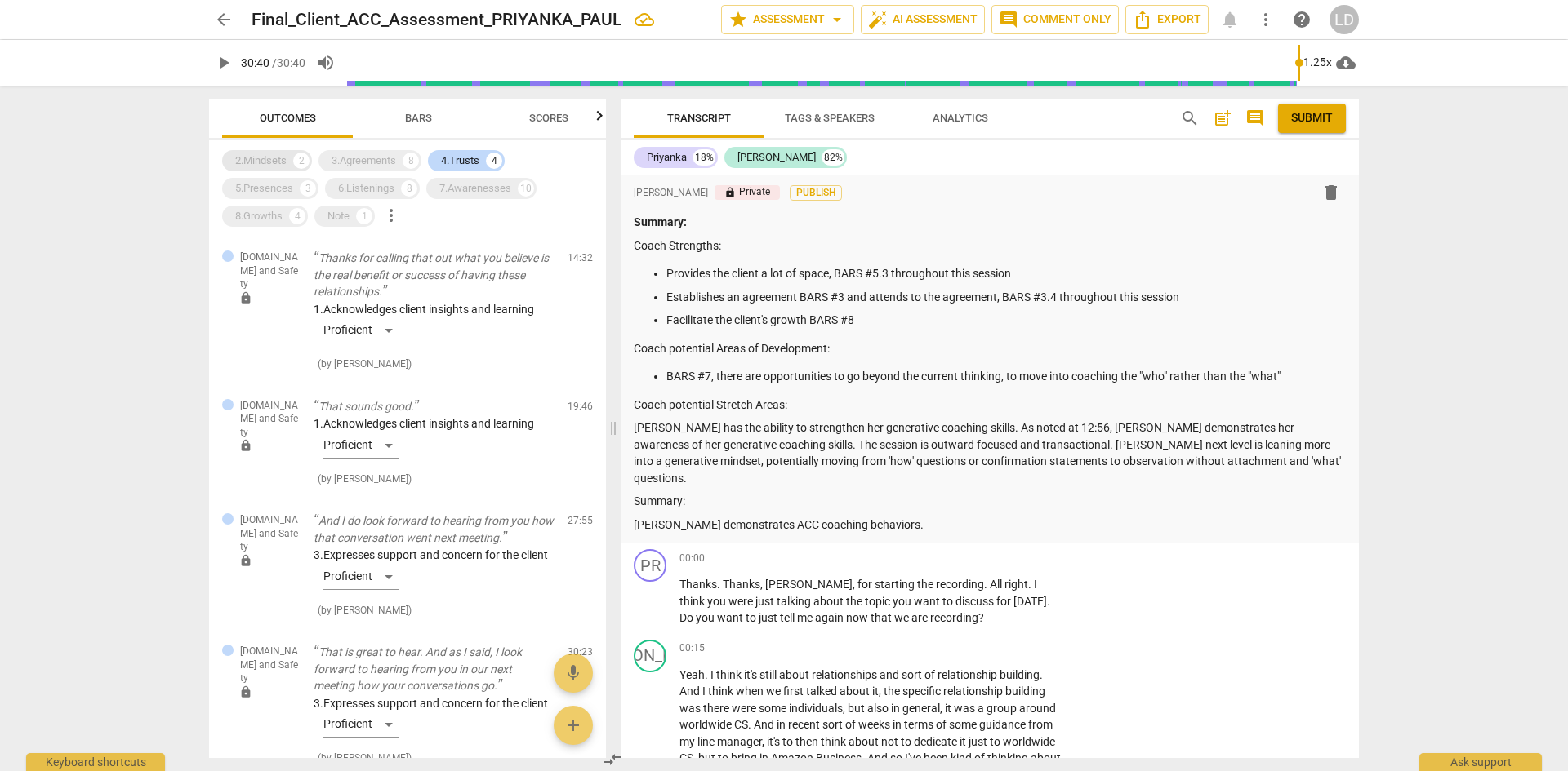
click at [255, 159] on div "2.Mindsets" at bounding box center [261, 160] width 51 height 17
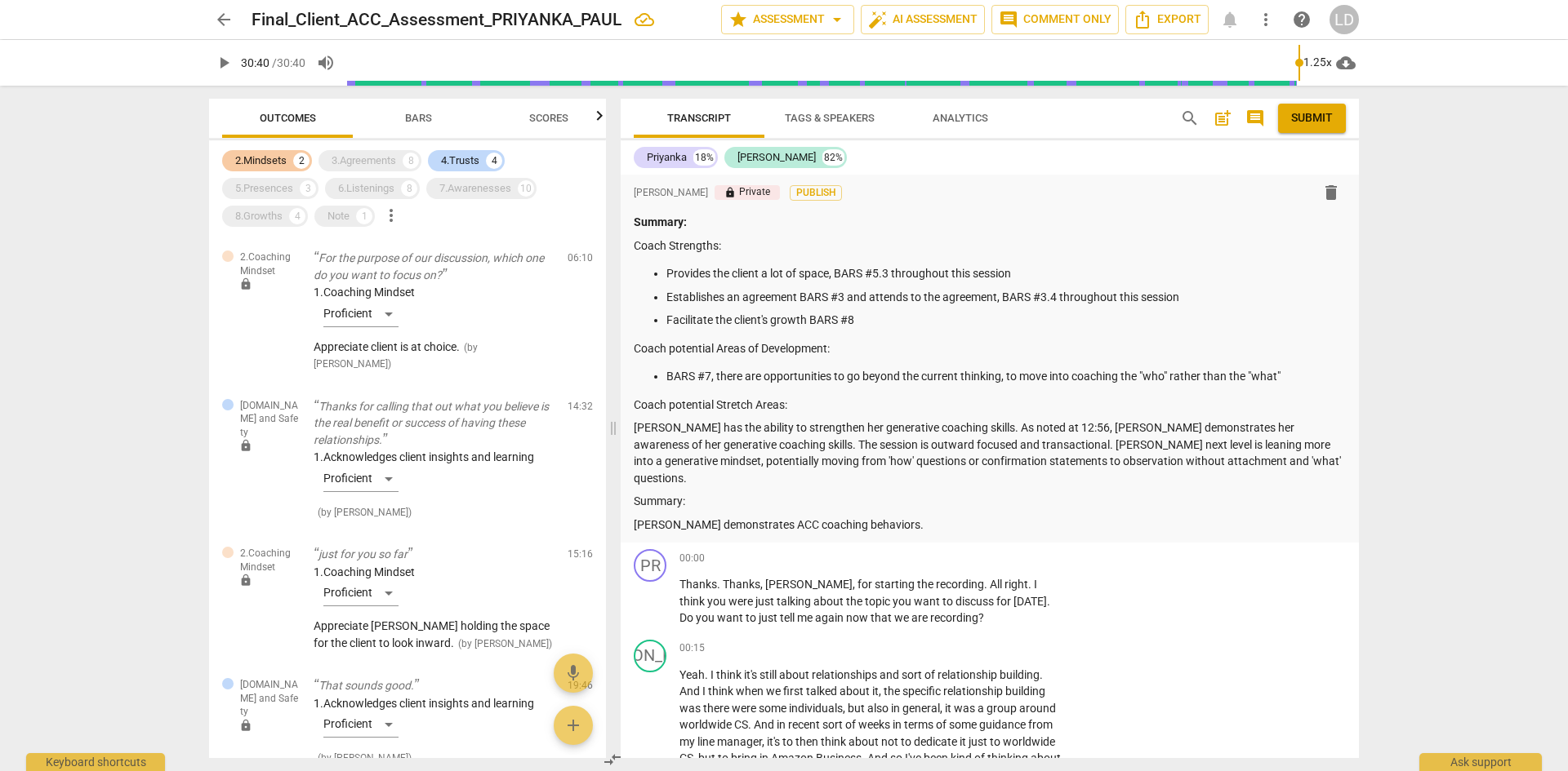
click at [272, 161] on div "2.Mindsets" at bounding box center [261, 160] width 51 height 17
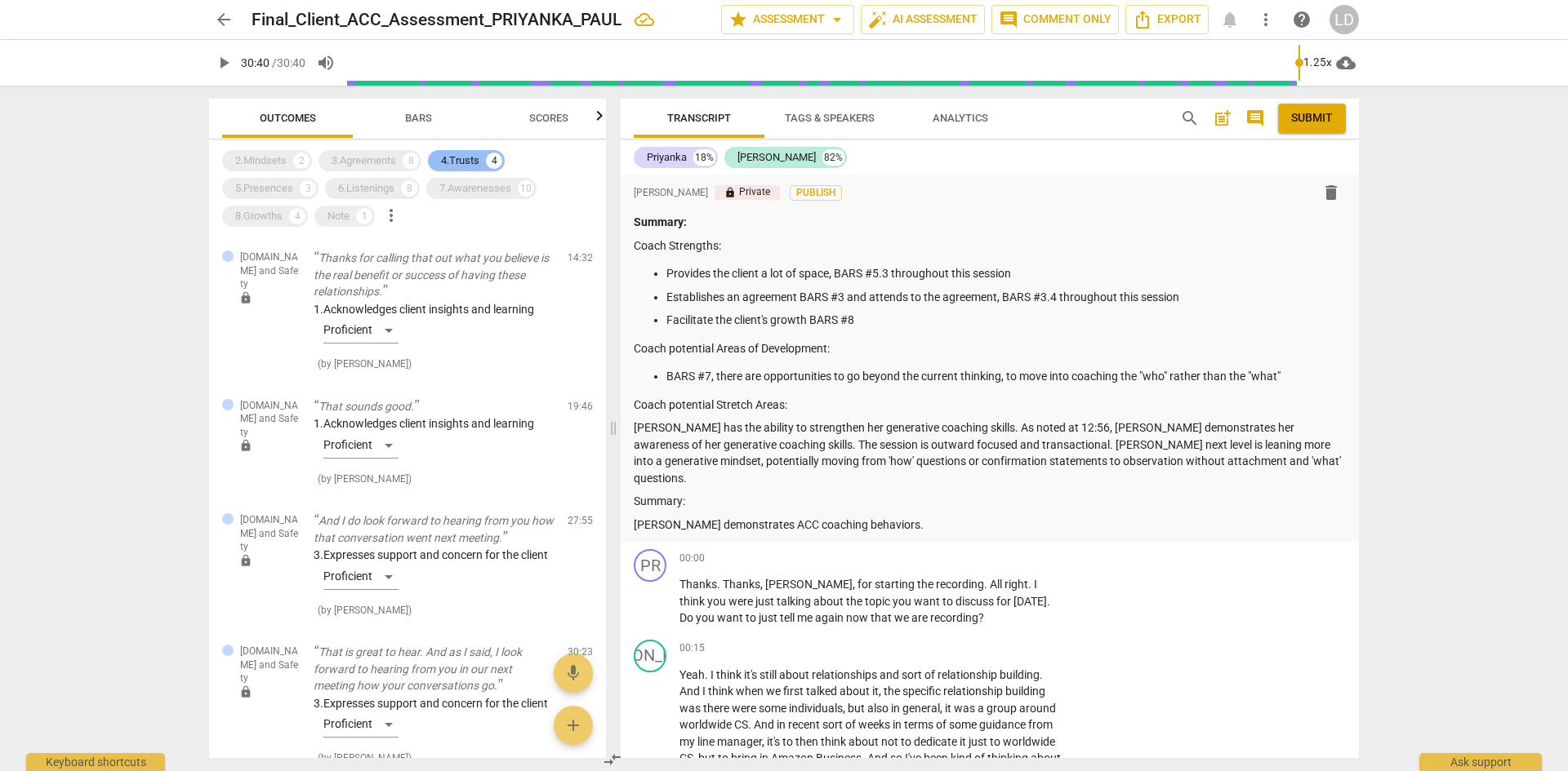
click at [476, 163] on div "4.Trusts" at bounding box center [460, 160] width 38 height 17
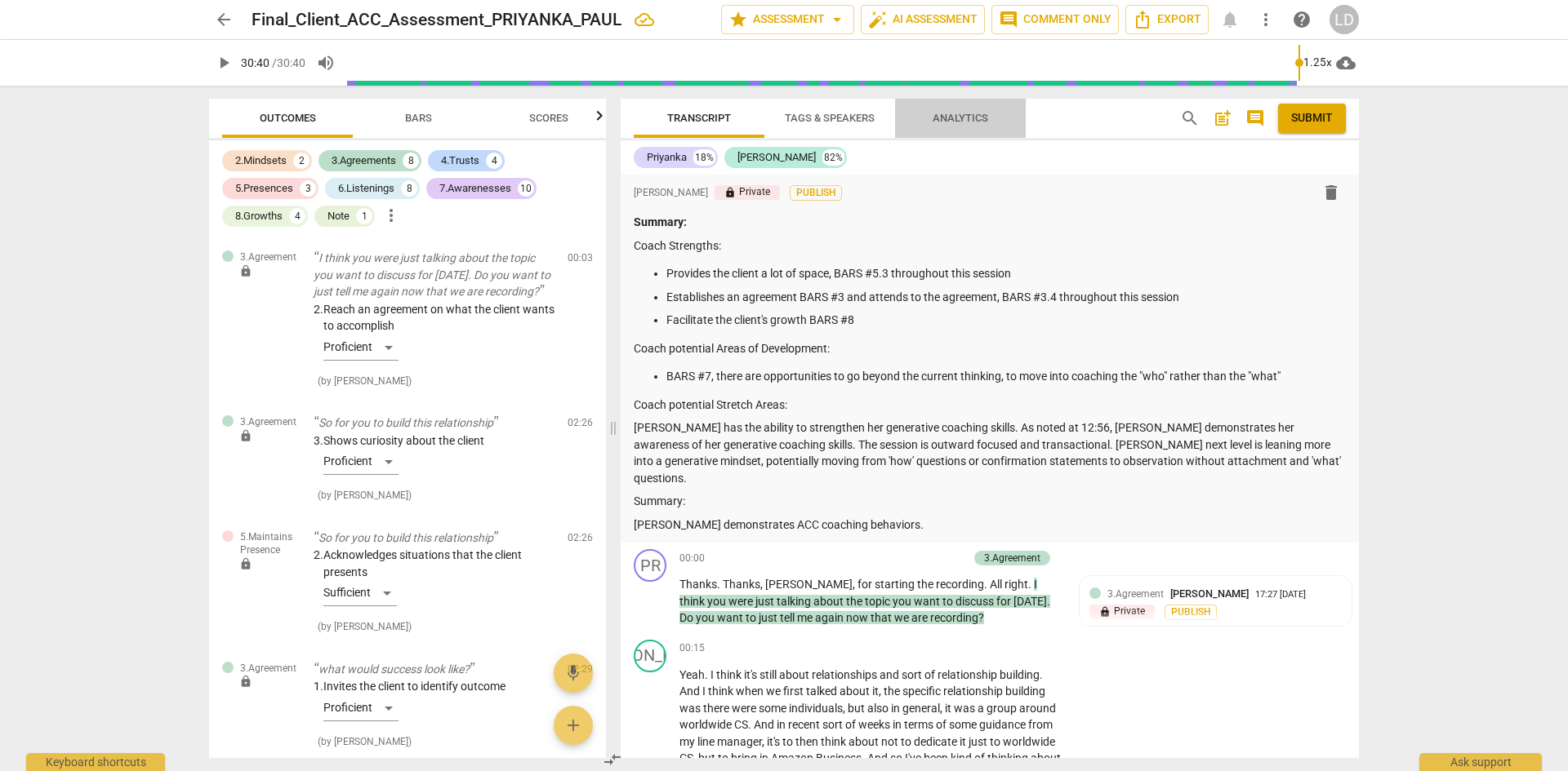
click at [979, 117] on span "Analytics" at bounding box center [960, 118] width 56 height 12
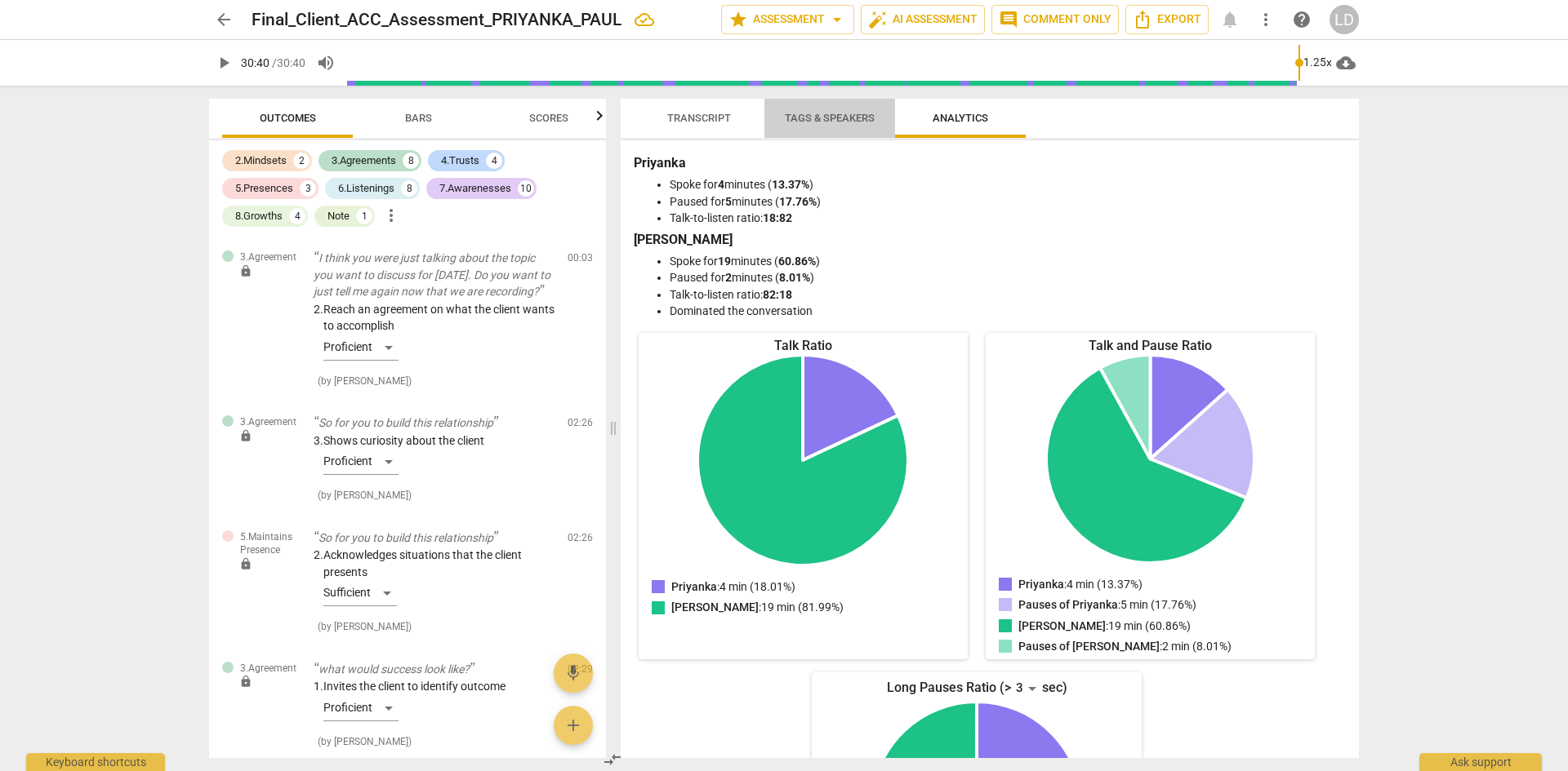
click at [804, 115] on span "Tags & Speakers" at bounding box center [829, 118] width 90 height 12
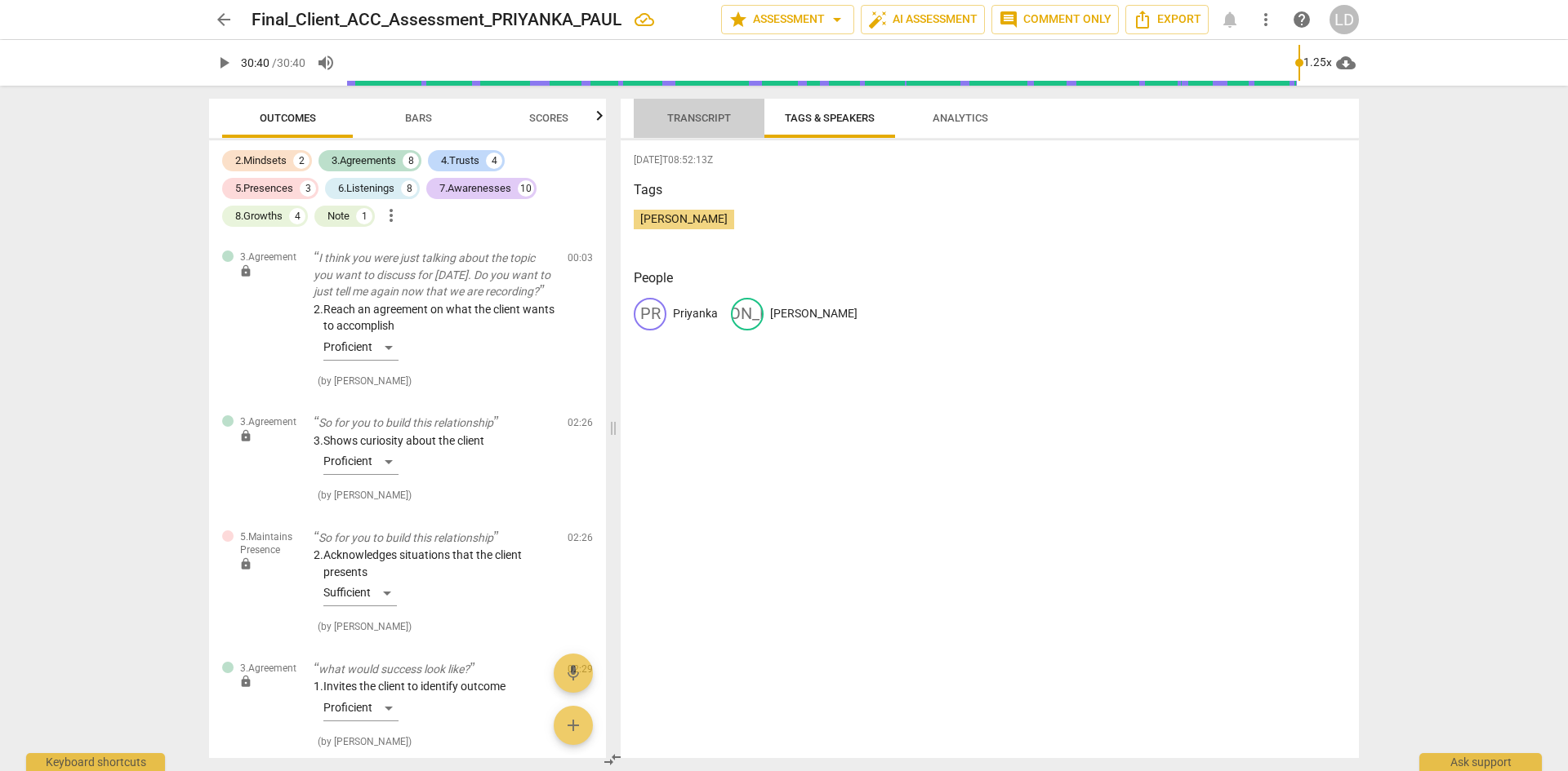
click at [713, 110] on span "Transcript" at bounding box center [699, 118] width 103 height 22
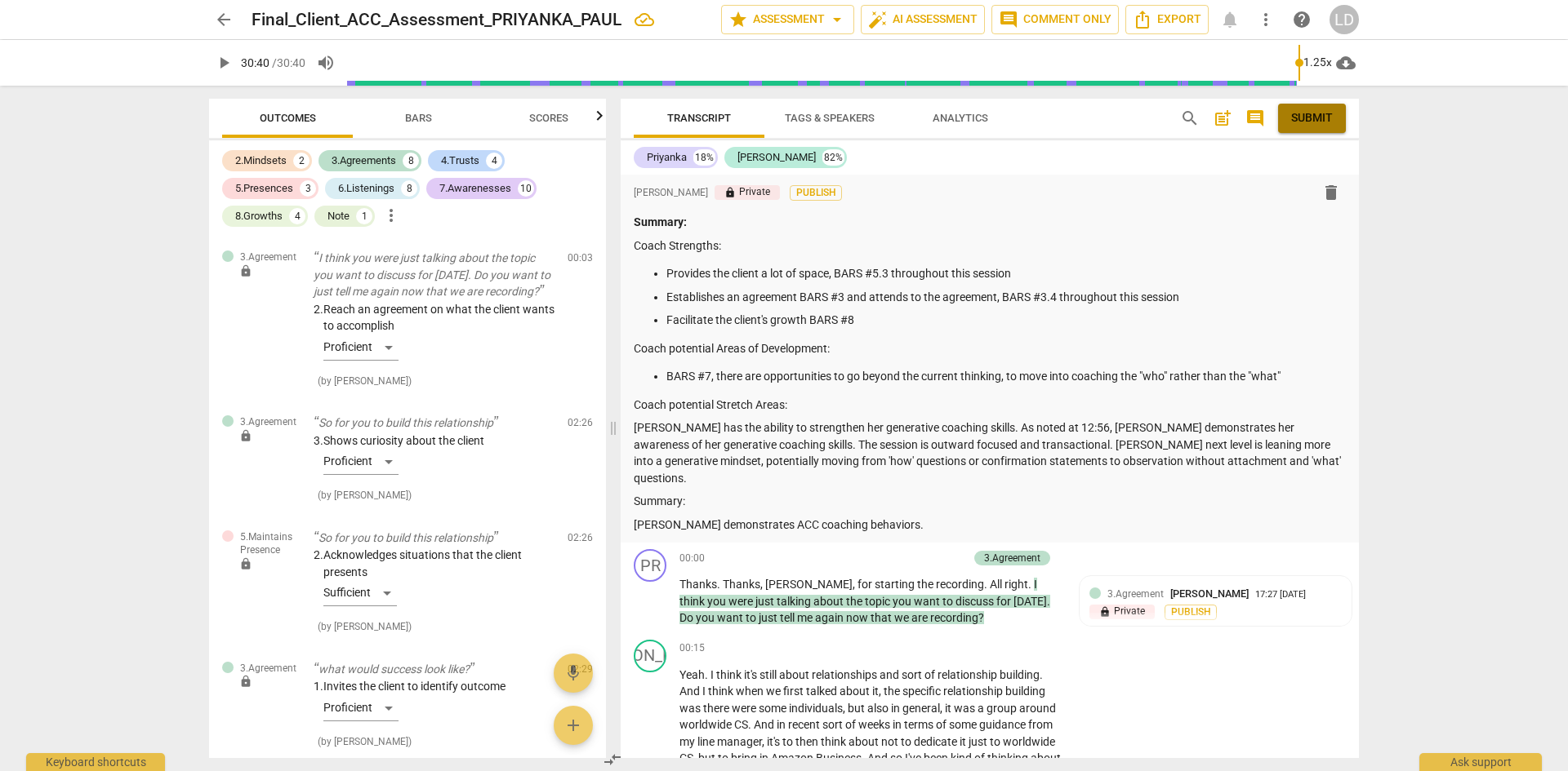
click at [1311, 121] on span "Submit" at bounding box center [1312, 118] width 42 height 17
